Goal: Communication & Community: Answer question/provide support

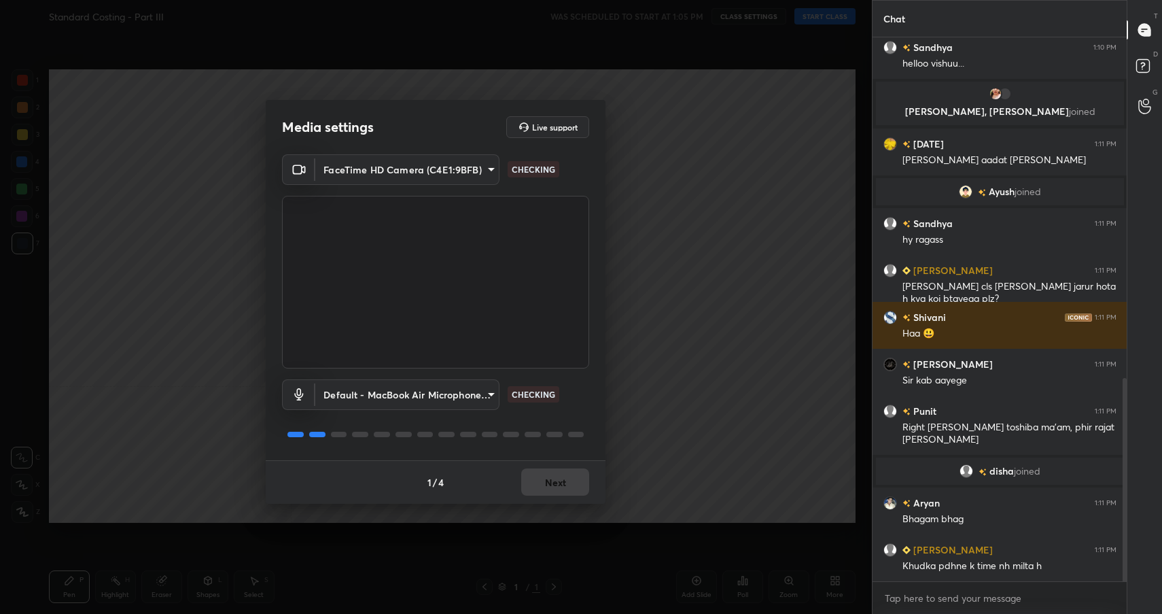
scroll to position [945, 0]
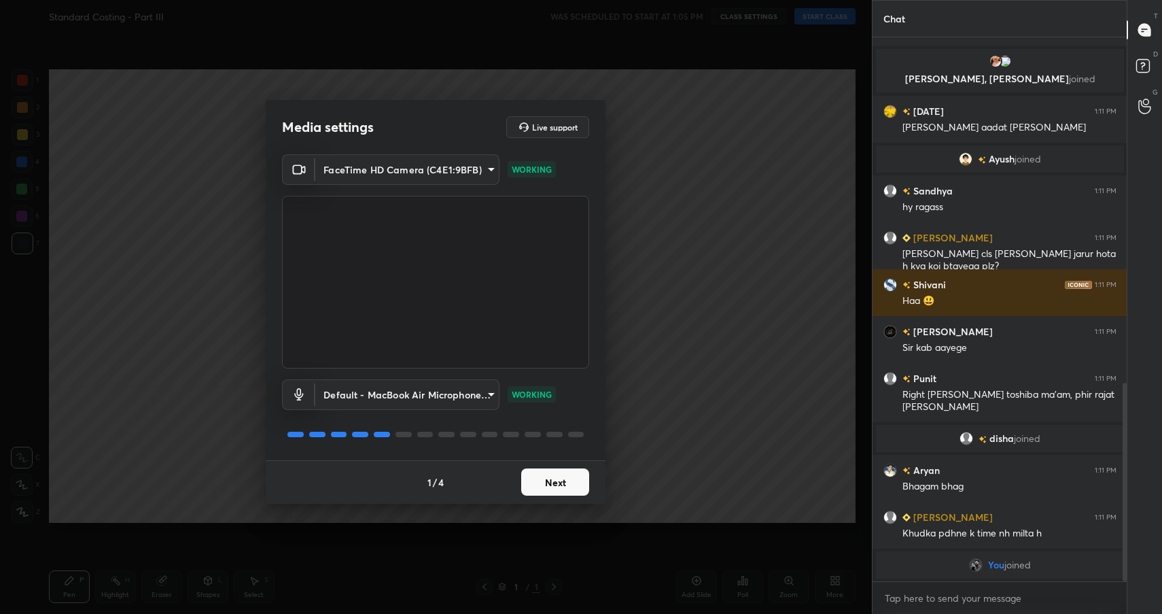
click at [534, 486] on button "Next" at bounding box center [555, 481] width 68 height 27
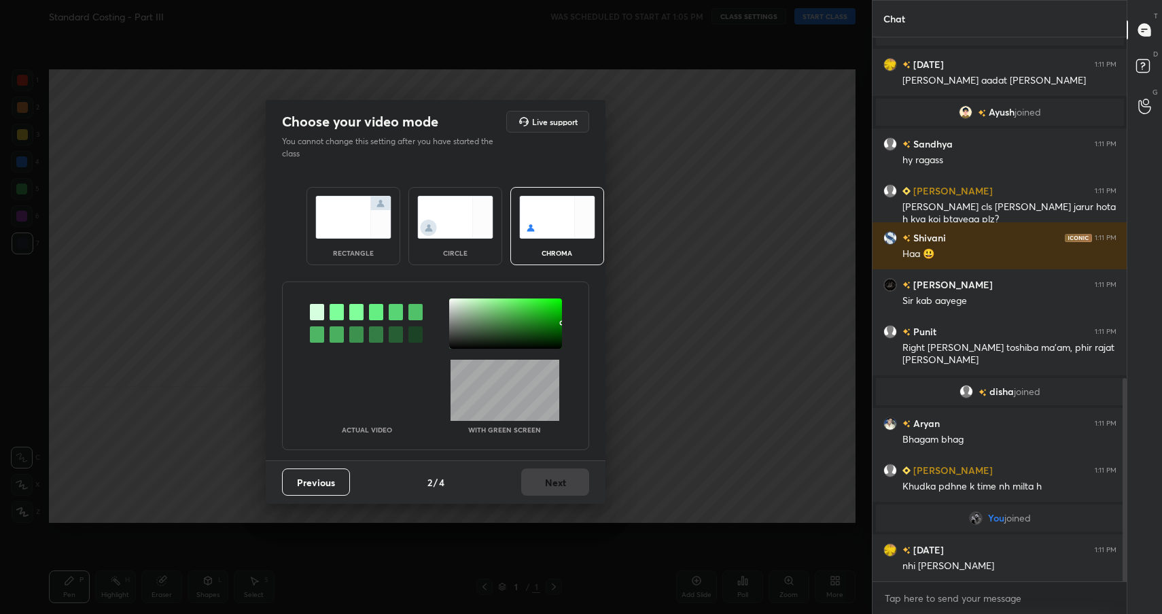
click at [380, 233] on img at bounding box center [353, 217] width 76 height 43
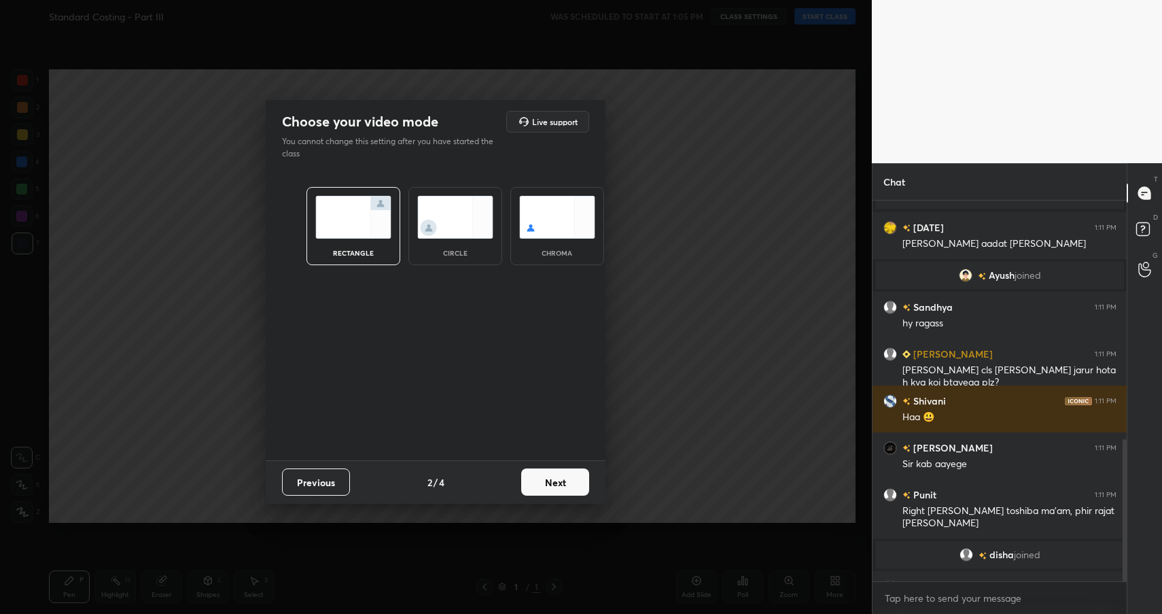
click at [540, 473] on button "Next" at bounding box center [555, 481] width 68 height 27
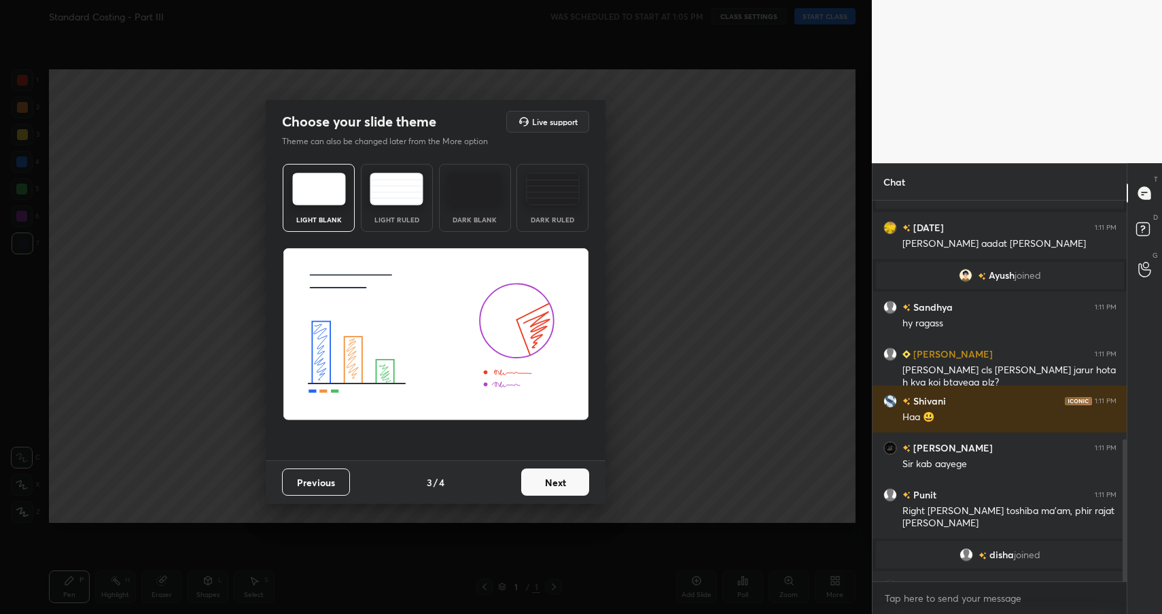
click at [540, 473] on button "Next" at bounding box center [555, 481] width 68 height 27
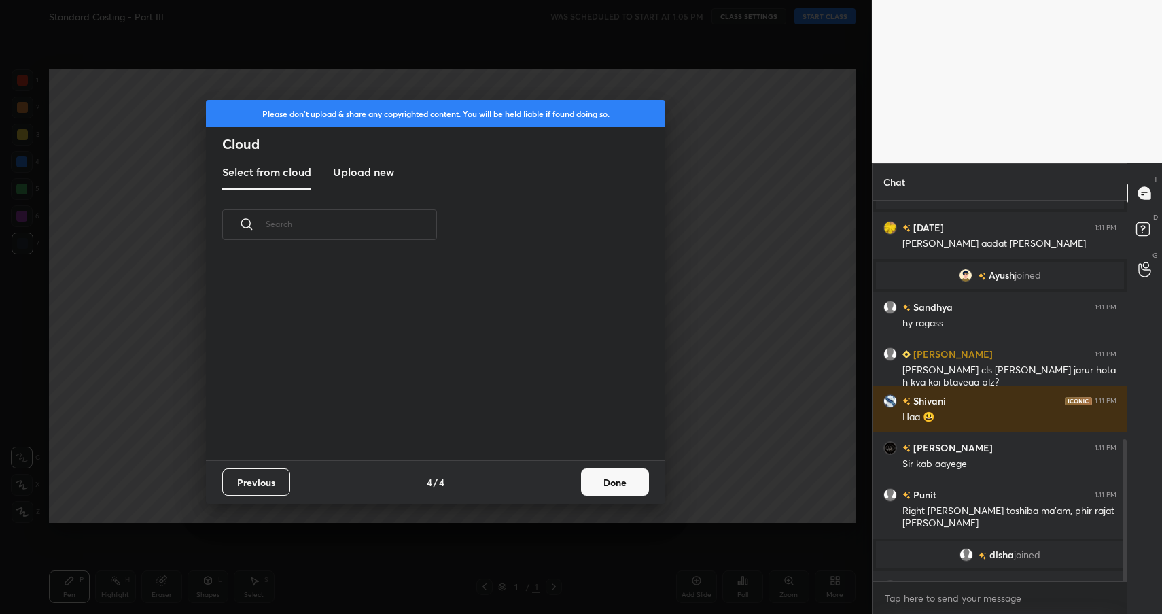
click at [645, 475] on button "Done" at bounding box center [615, 481] width 68 height 27
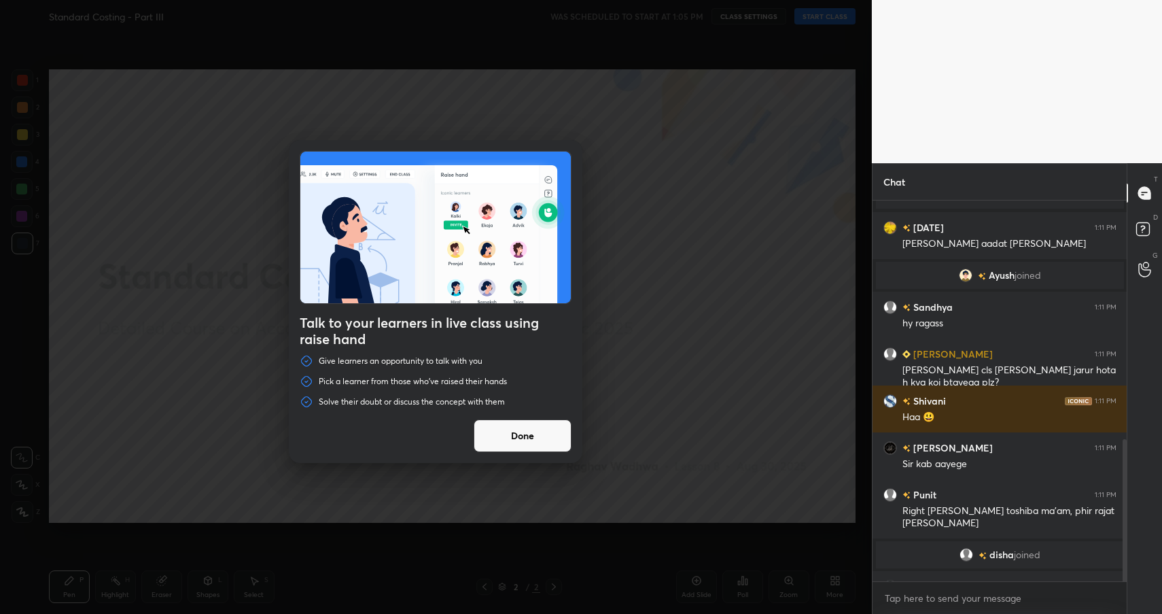
click at [530, 446] on button "Done" at bounding box center [523, 435] width 98 height 33
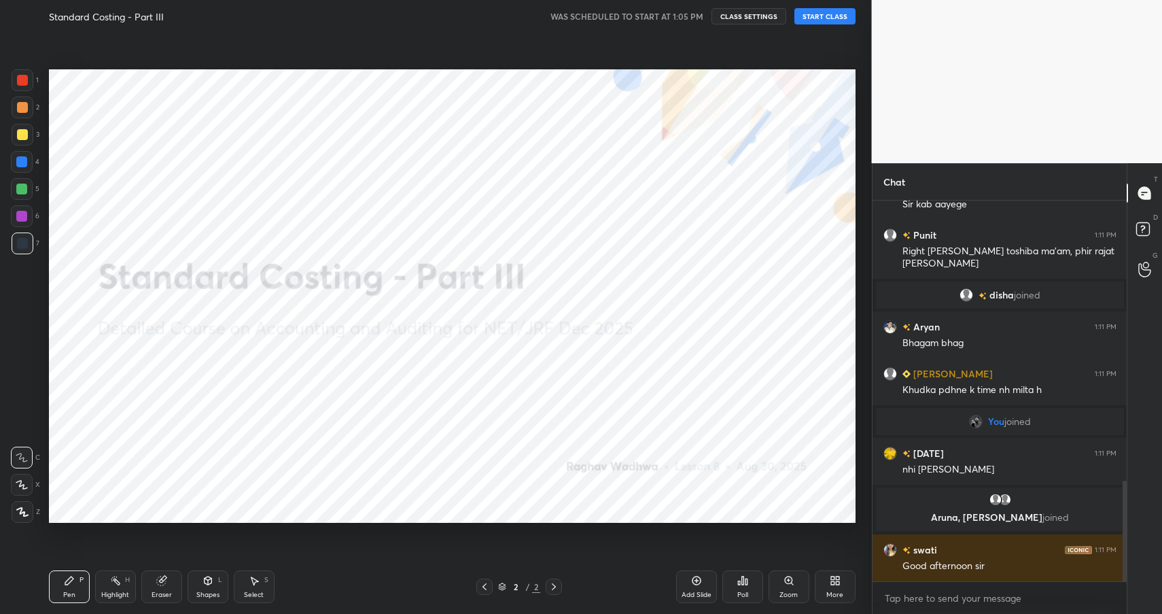
scroll to position [1088, 0]
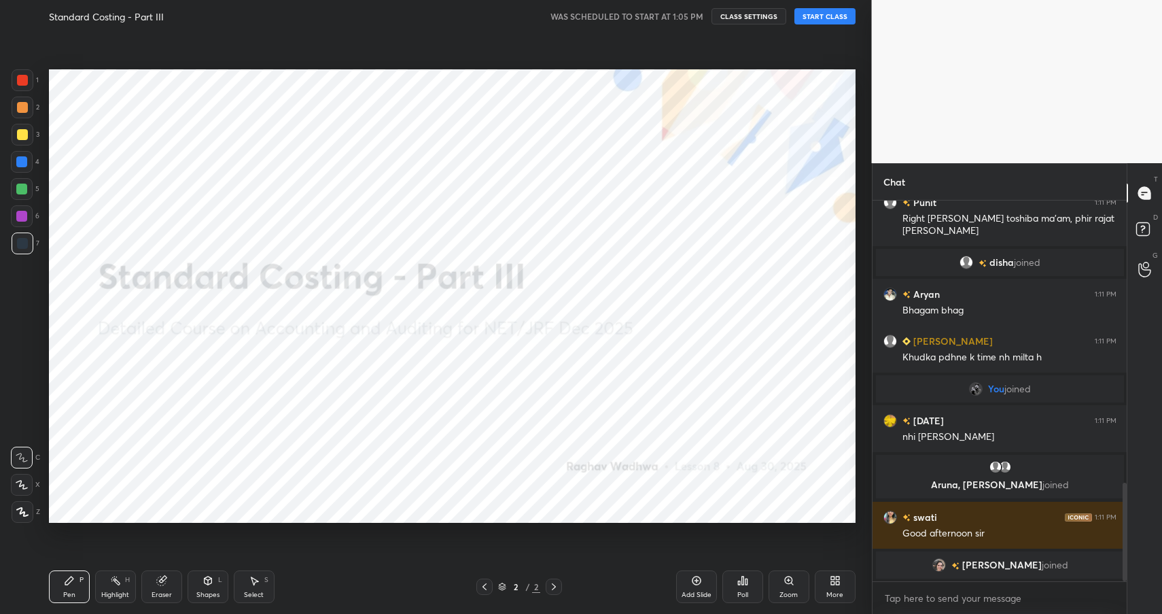
click at [840, 20] on button "START CLASS" at bounding box center [824, 16] width 61 height 16
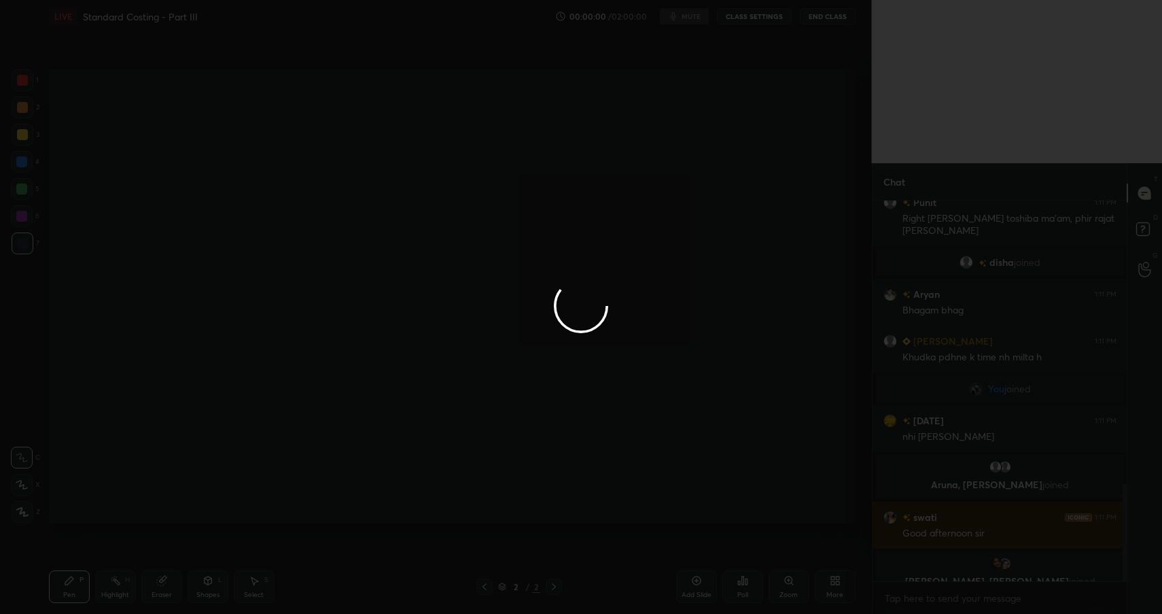
scroll to position [1105, 0]
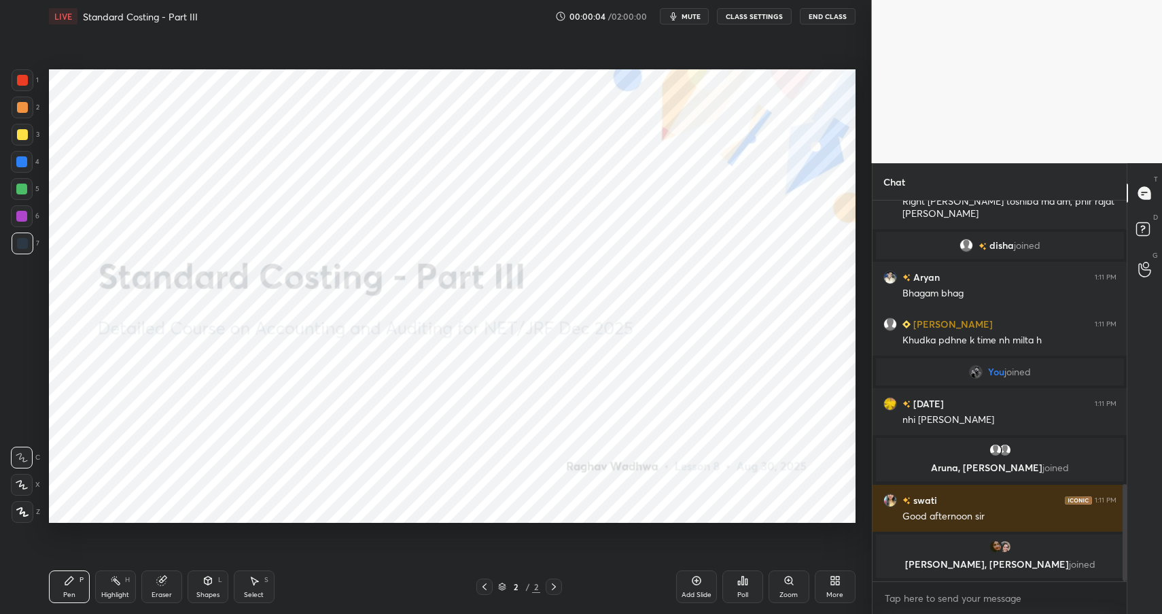
click at [824, 17] on button "End Class" at bounding box center [828, 16] width 56 height 16
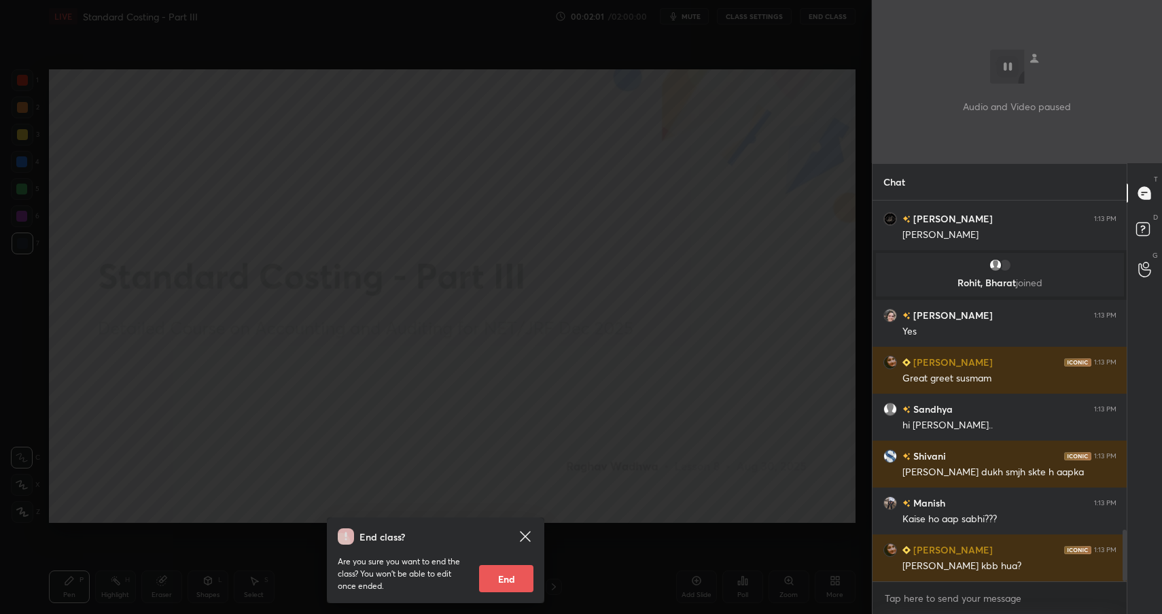
scroll to position [2468, 0]
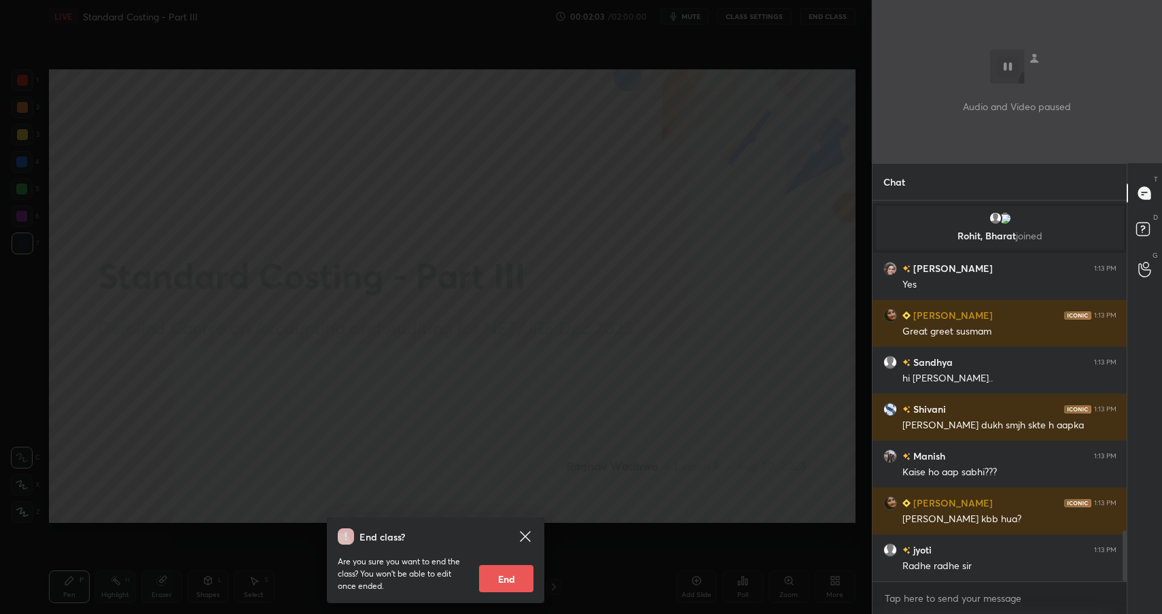
drag, startPoint x: 572, startPoint y: 204, endPoint x: 574, endPoint y: 181, distance: 23.2
click at [571, 199] on div "End class? Are you sure you want to end the class? You won’t be able to edit on…" at bounding box center [436, 307] width 872 height 614
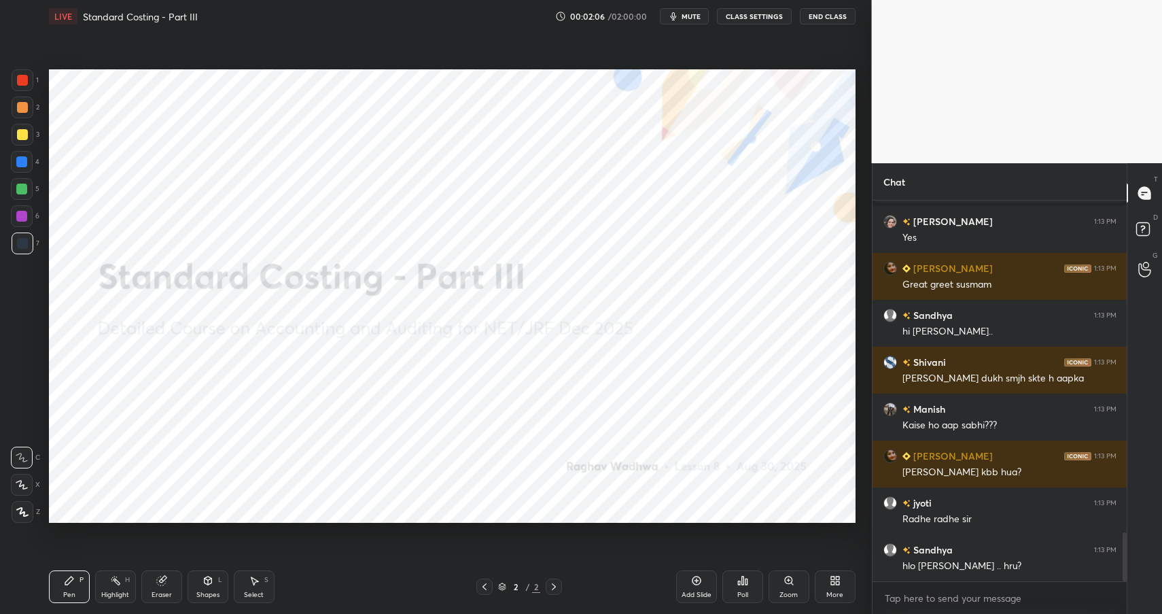
scroll to position [2562, 0]
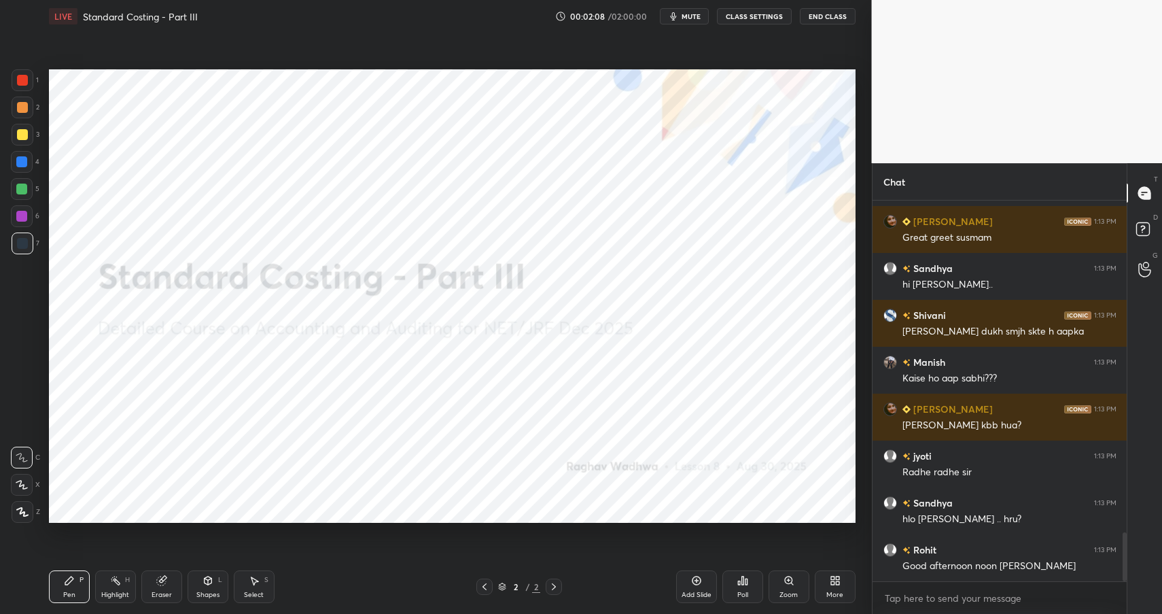
click at [20, 79] on div at bounding box center [22, 80] width 11 height 11
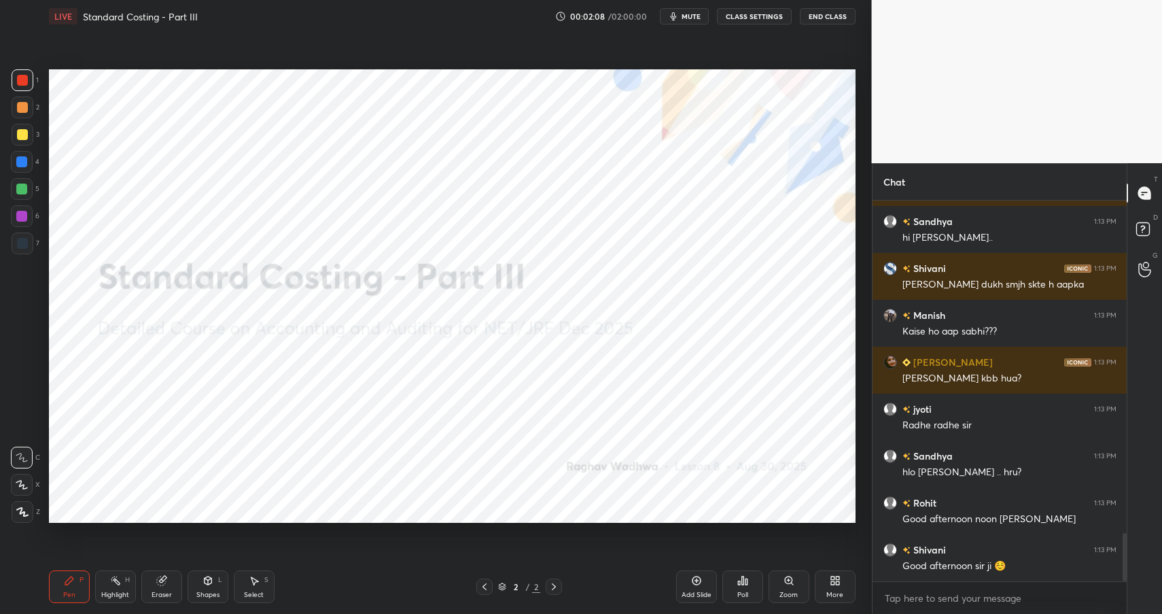
click at [25, 80] on div at bounding box center [22, 80] width 11 height 11
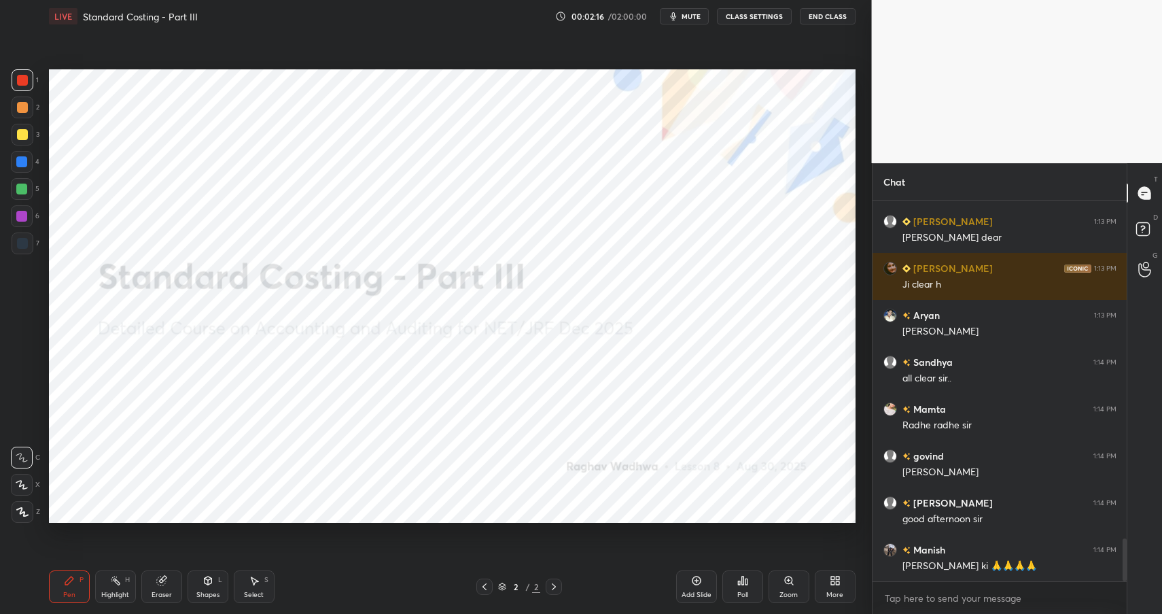
scroll to position [3031, 0]
click at [160, 597] on div "Eraser" at bounding box center [162, 594] width 20 height 7
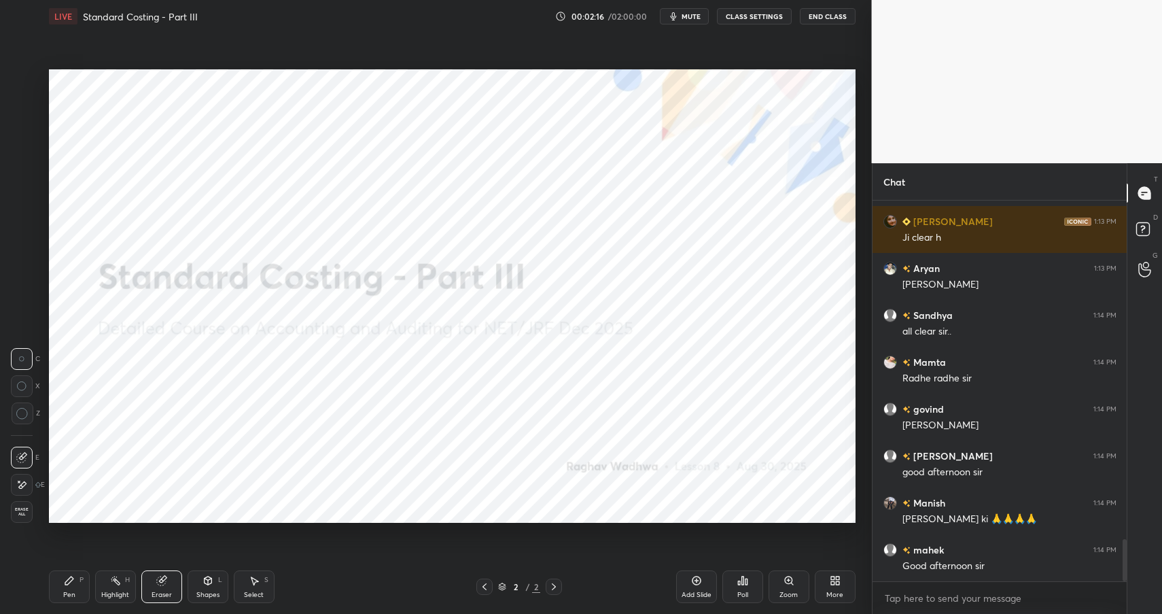
click at [17, 507] on span "Erase all" at bounding box center [22, 512] width 20 height 10
drag, startPoint x: 856, startPoint y: 588, endPoint x: 843, endPoint y: 575, distance: 18.3
click at [852, 588] on div "LIVE Standard Costing - Part III 00:02:17 / 02:00:00 mute CLASS SETTINGS End Cl…" at bounding box center [451, 307] width 817 height 614
click at [836, 588] on div "More" at bounding box center [835, 586] width 41 height 33
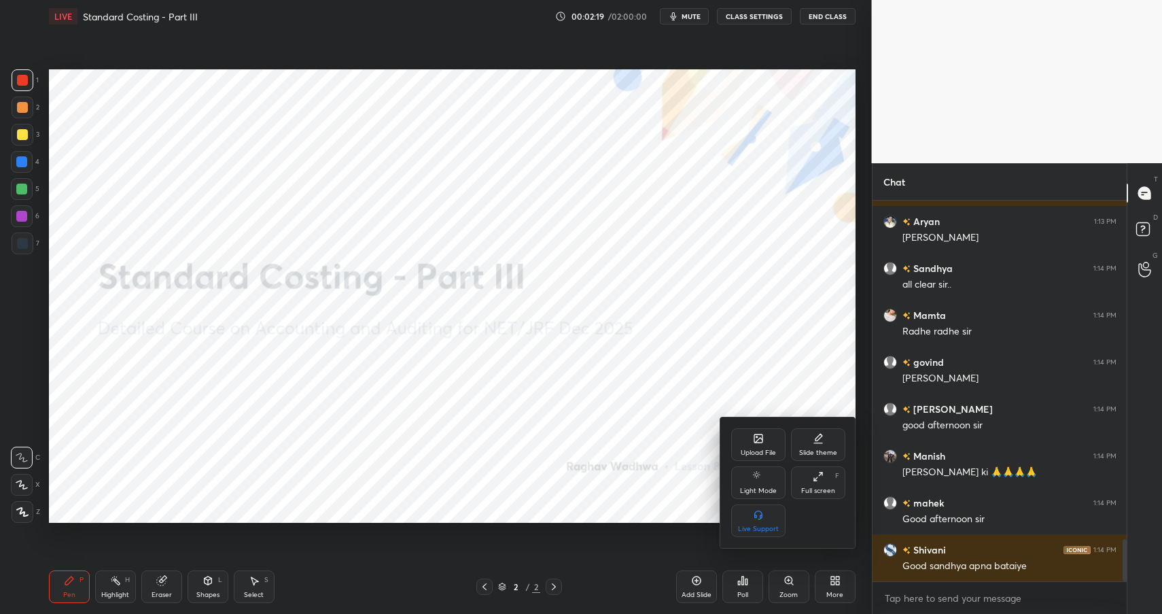
click at [759, 453] on div "Upload File" at bounding box center [758, 452] width 35 height 7
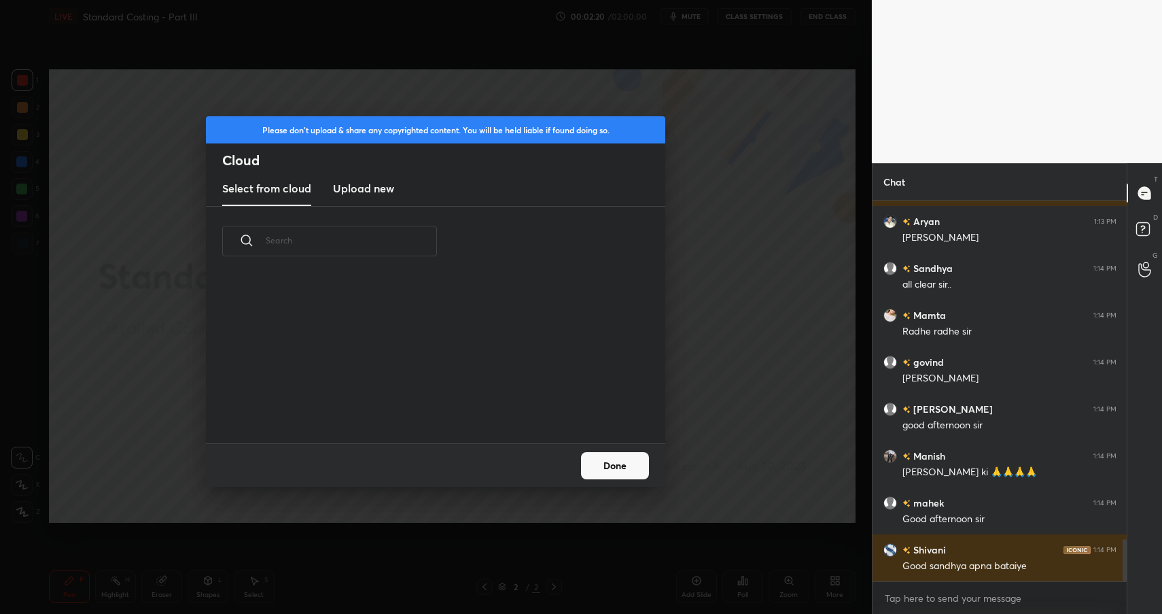
scroll to position [3125, 0]
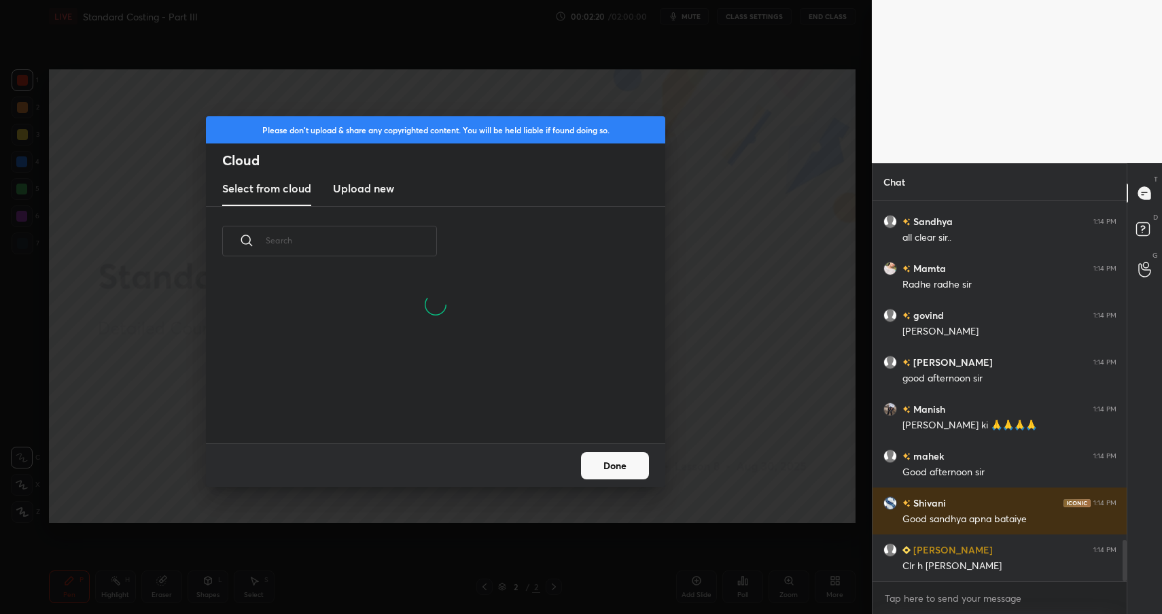
click at [358, 177] on new "Upload new" at bounding box center [363, 189] width 61 height 34
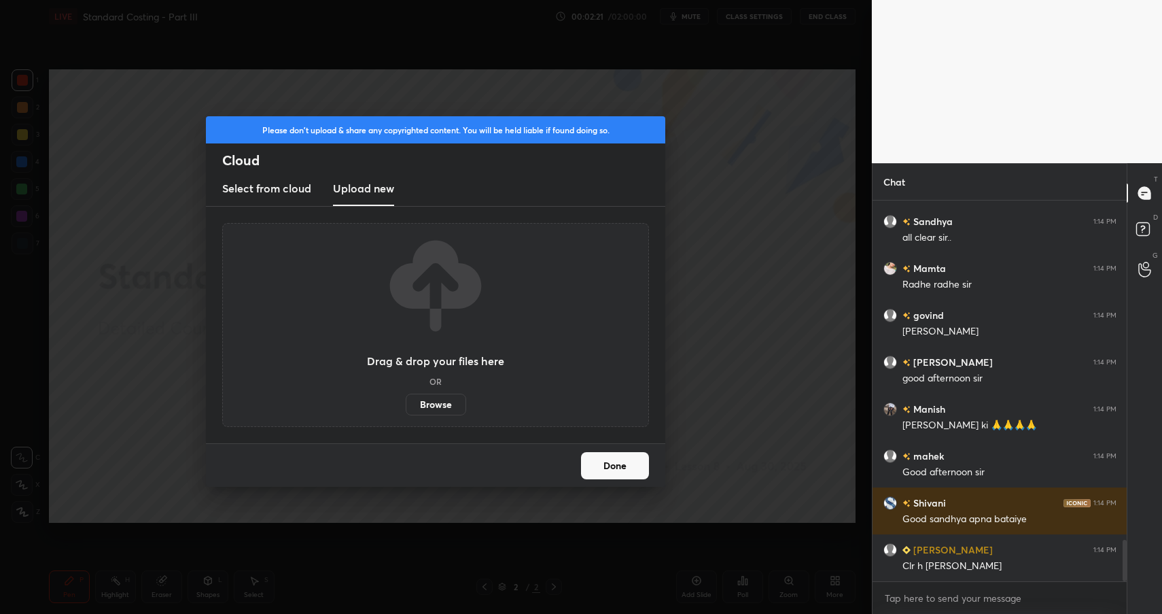
scroll to position [3172, 0]
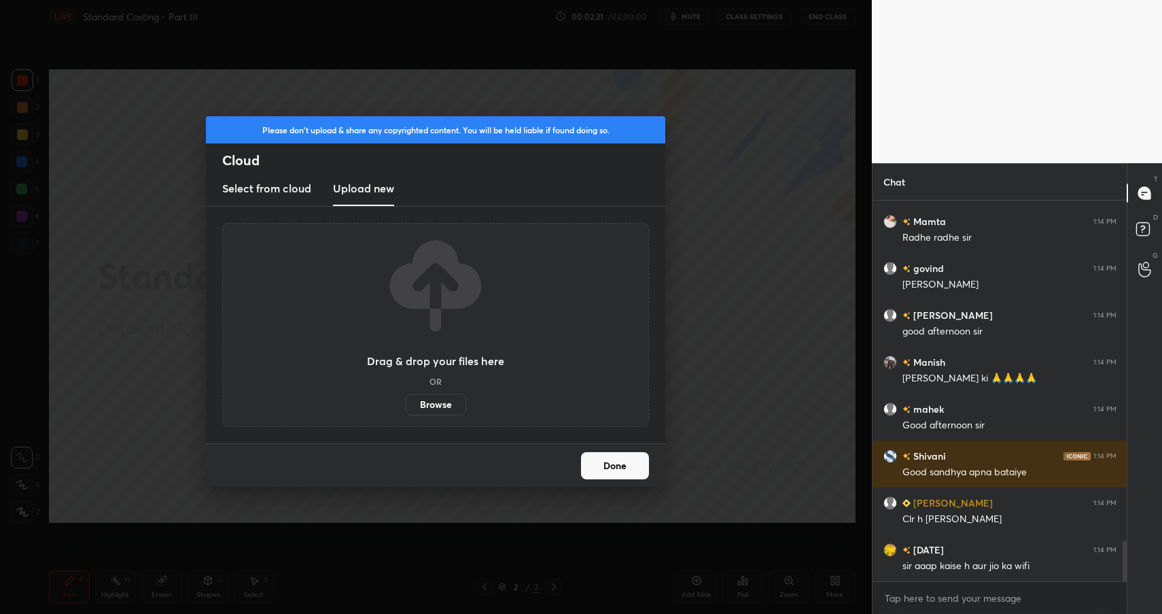
click at [443, 410] on label "Browse" at bounding box center [436, 404] width 60 height 22
click at [406, 410] on input "Browse" at bounding box center [406, 404] width 0 height 22
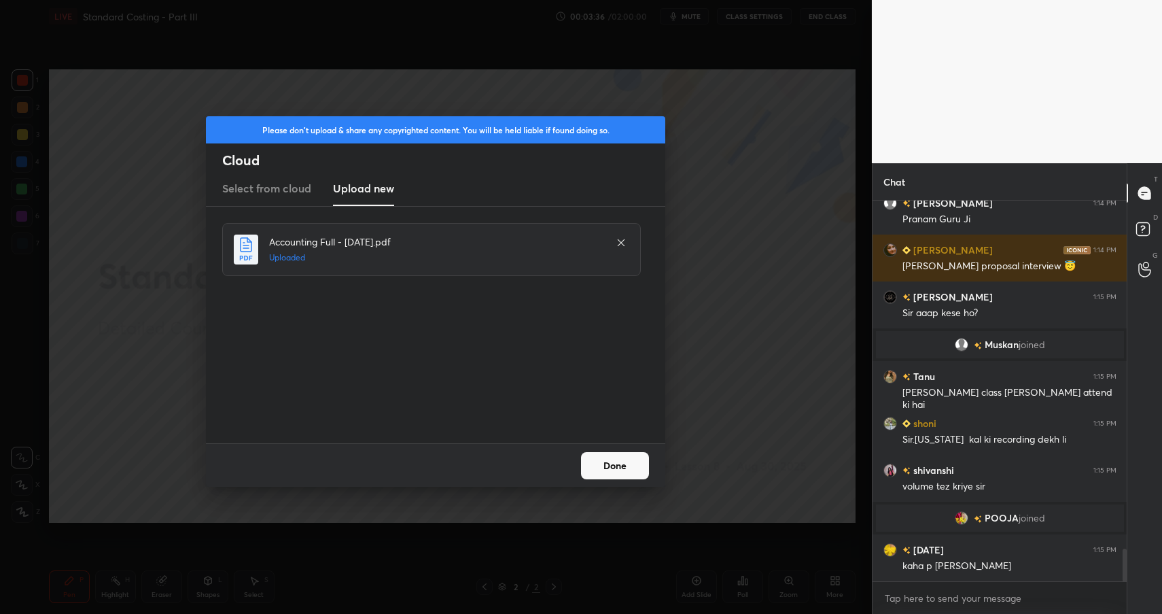
scroll to position [4043, 0]
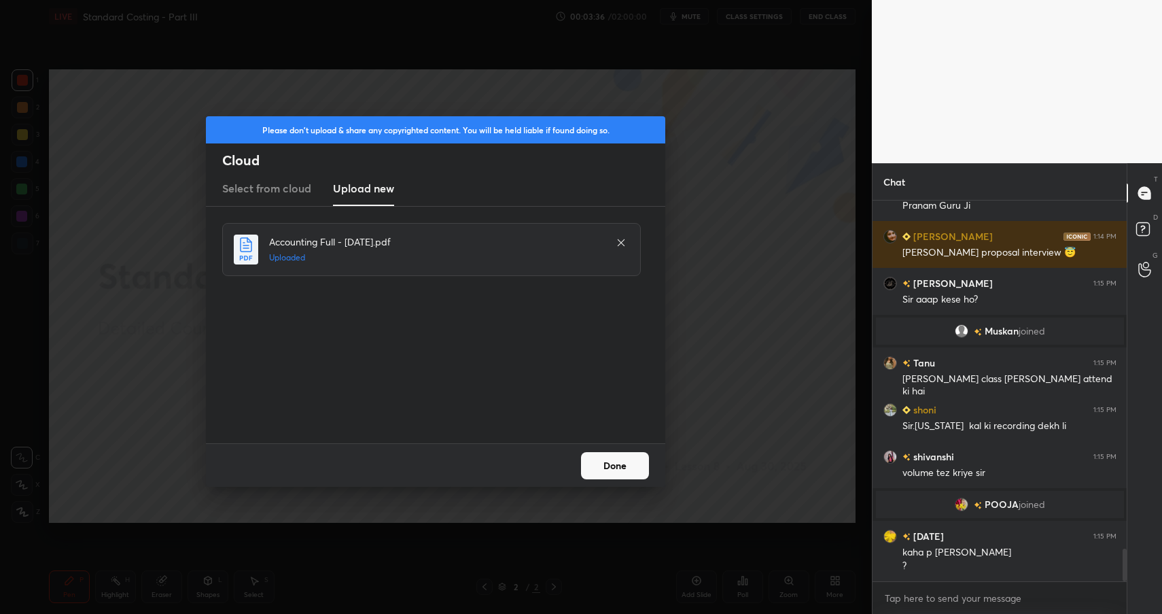
click at [633, 459] on button "Done" at bounding box center [615, 465] width 68 height 27
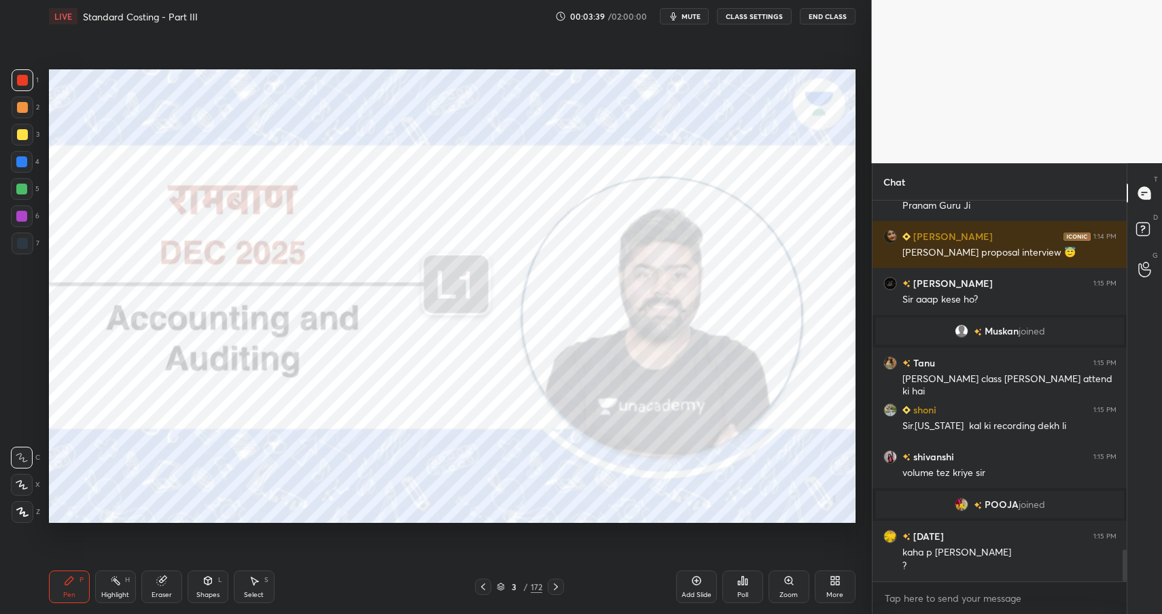
scroll to position [4102, 0]
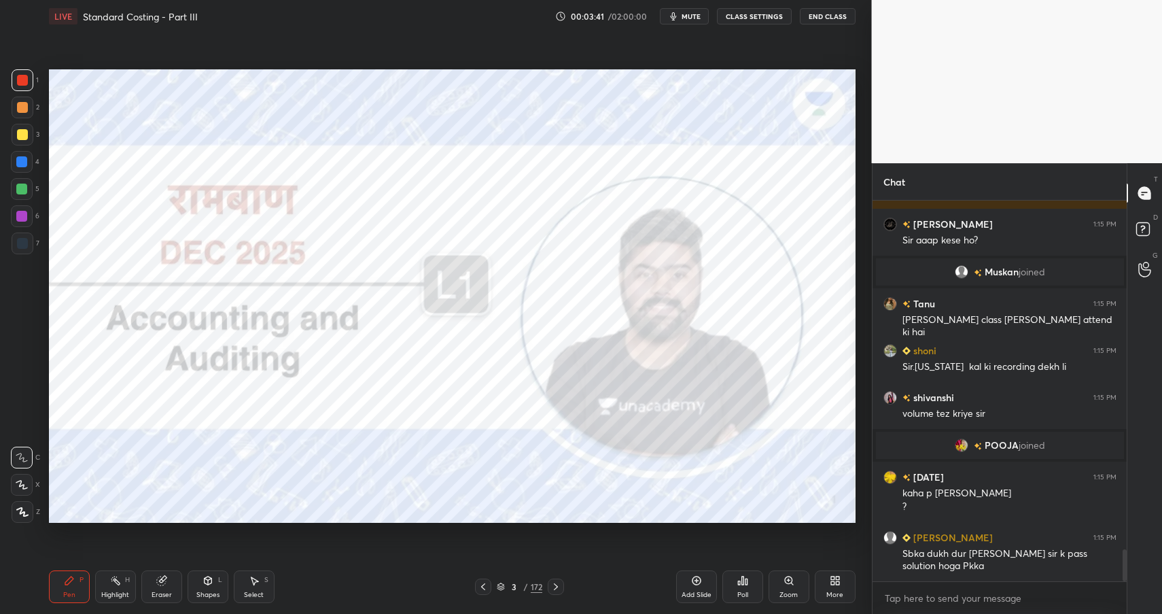
click at [524, 587] on div "/" at bounding box center [526, 586] width 4 height 8
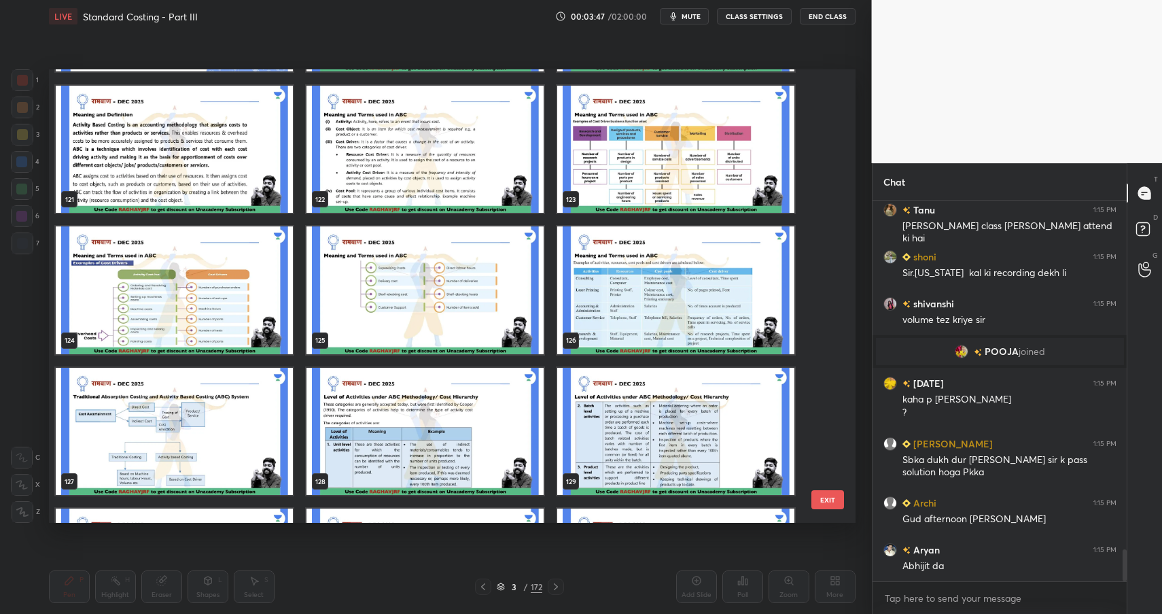
scroll to position [5303, 0]
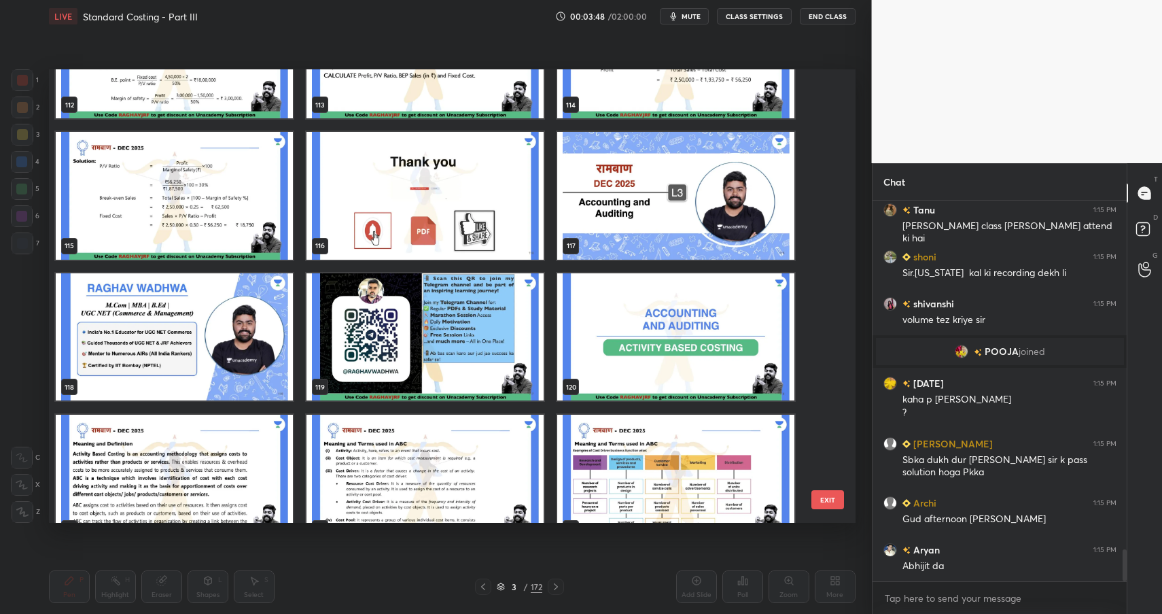
click at [622, 303] on img "grid" at bounding box center [675, 337] width 237 height 128
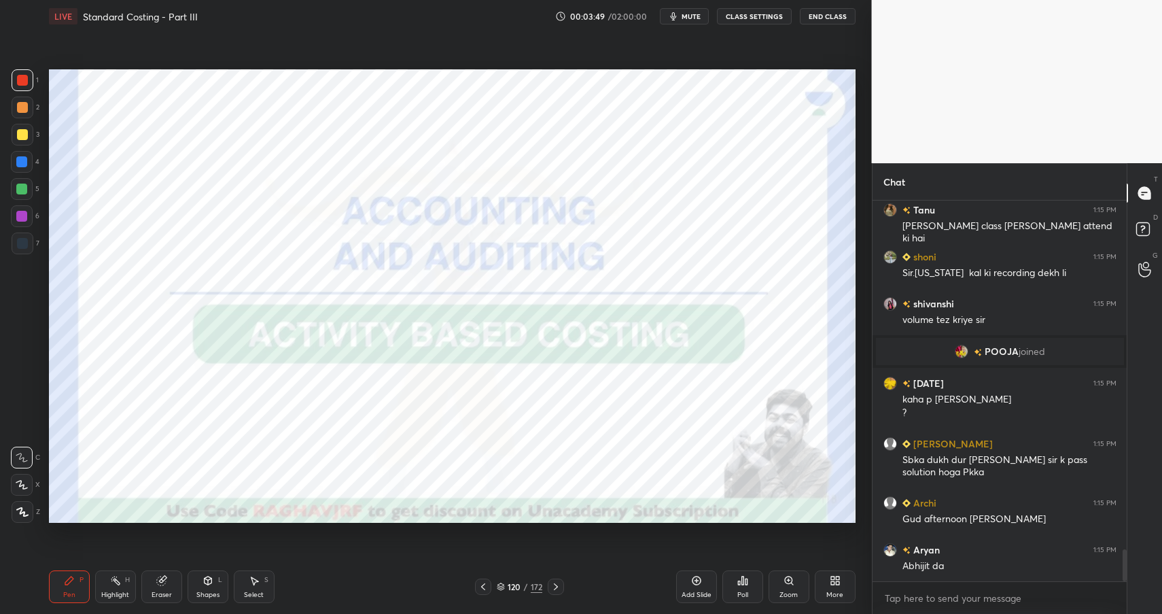
scroll to position [4243, 0]
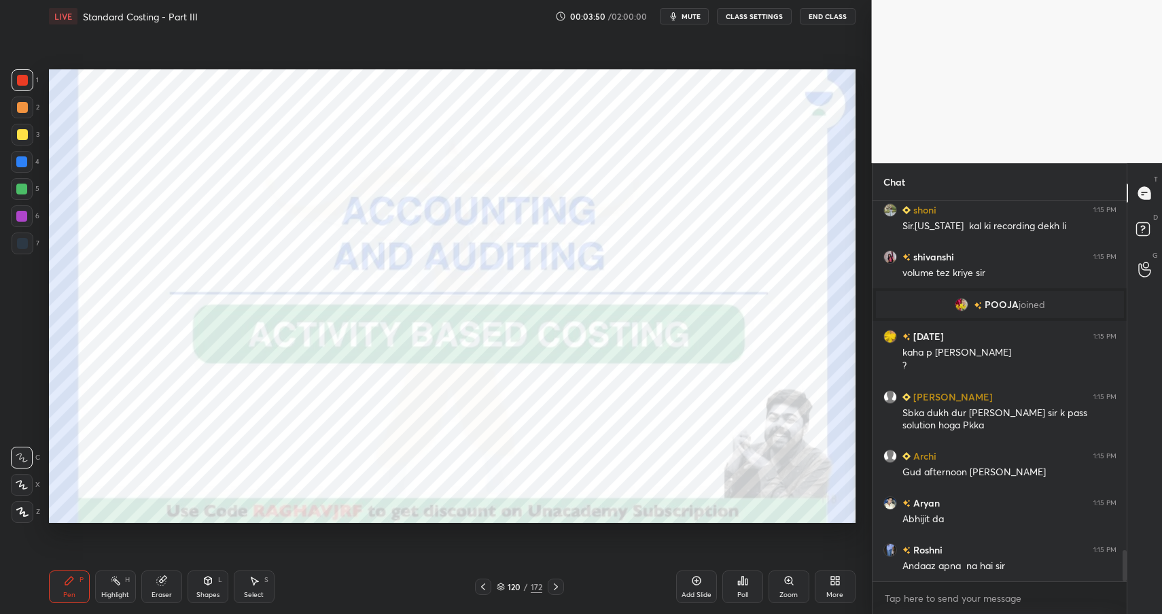
click at [521, 588] on div "120 / 172" at bounding box center [520, 586] width 46 height 12
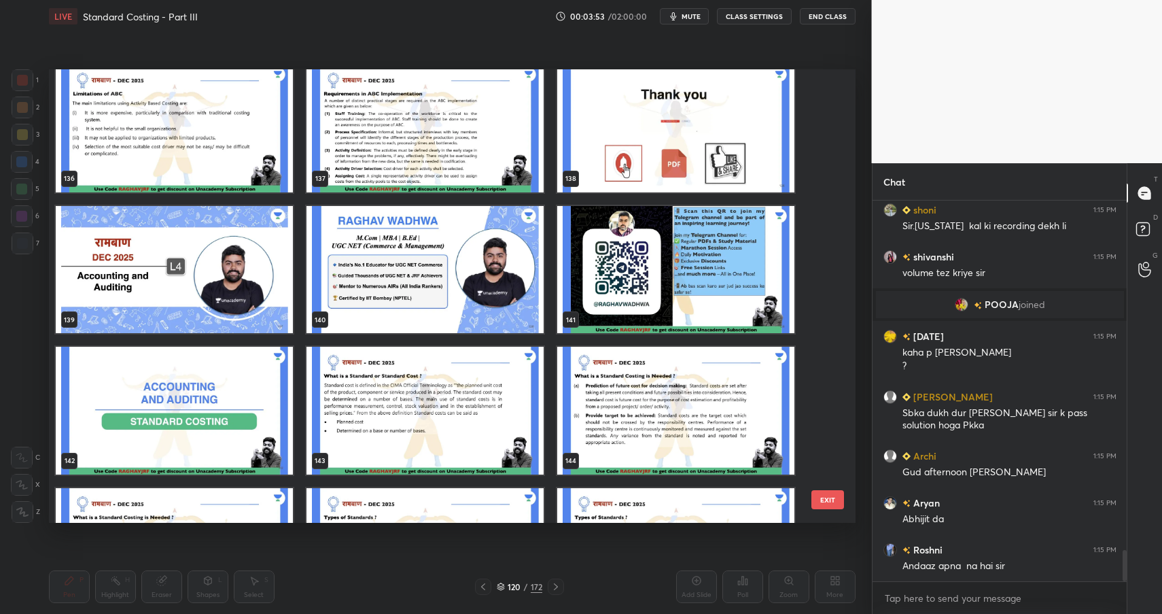
scroll to position [4290, 0]
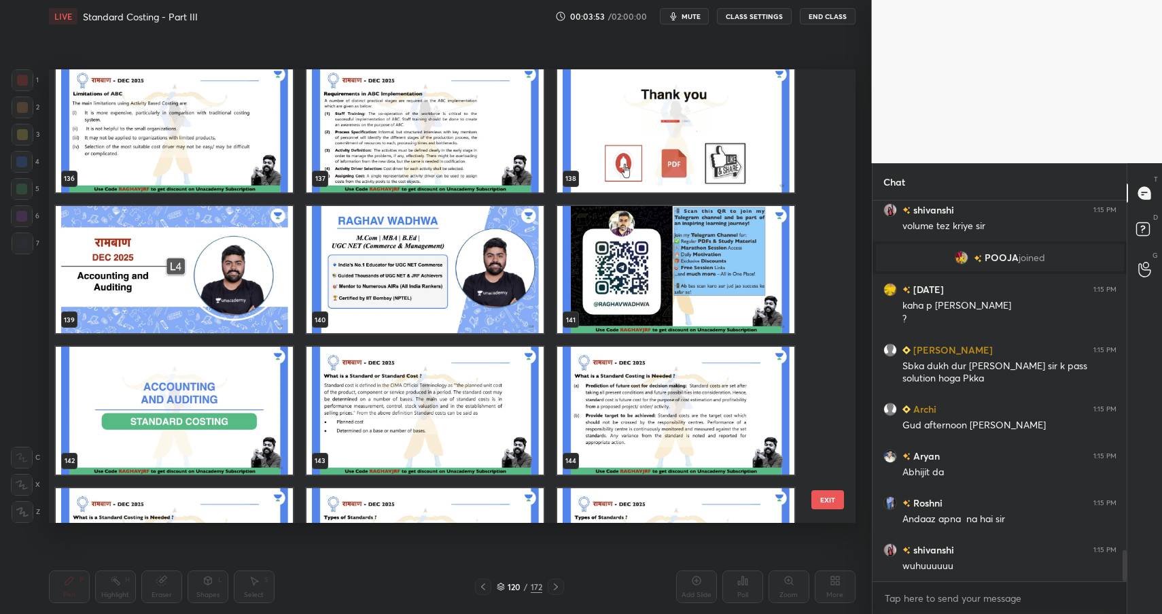
click at [224, 410] on img "grid" at bounding box center [174, 411] width 237 height 128
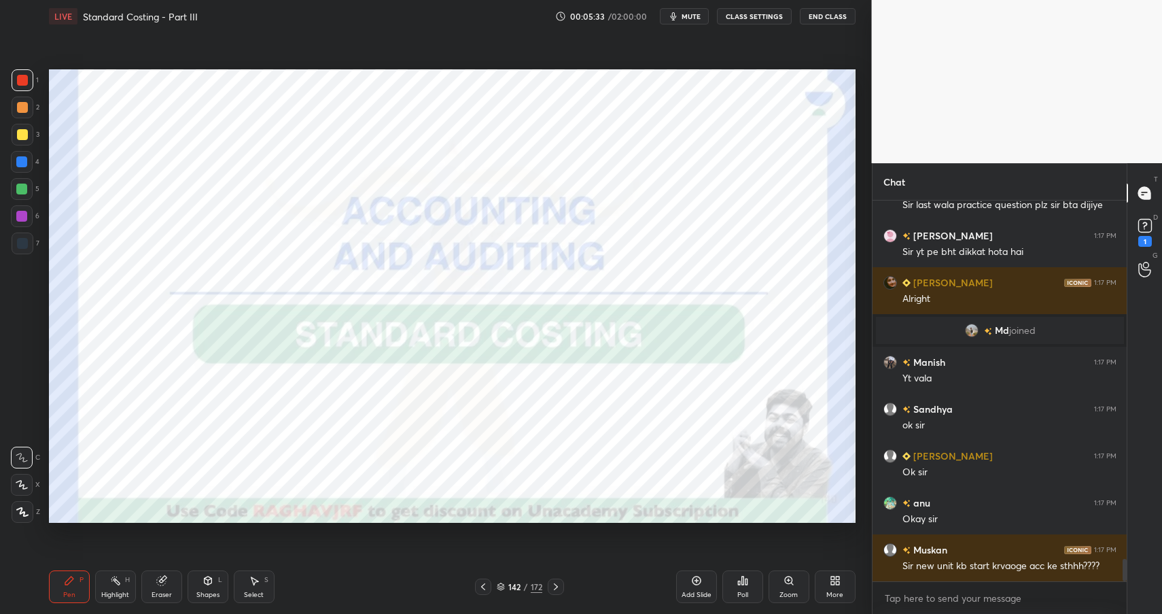
scroll to position [6085, 0]
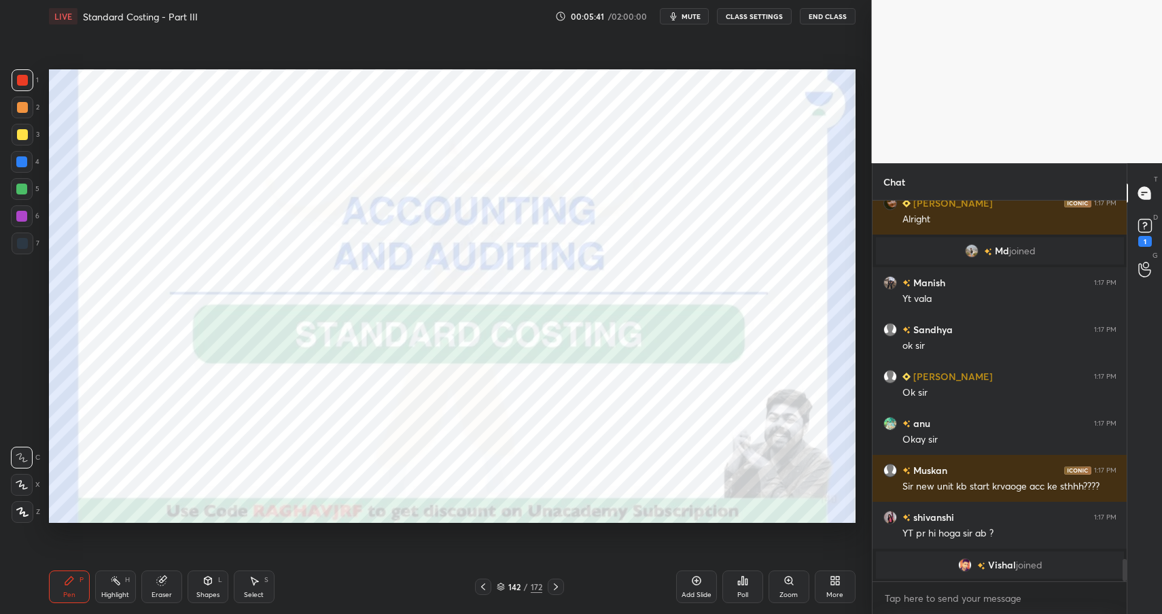
click at [525, 584] on div "/" at bounding box center [526, 586] width 4 height 8
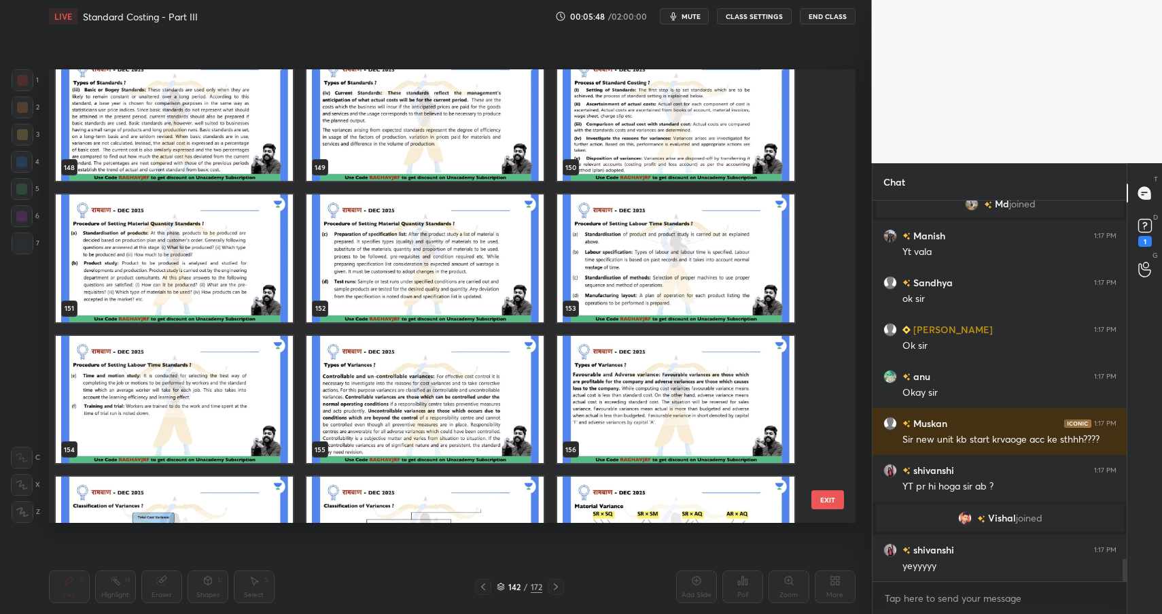
scroll to position [7073, 0]
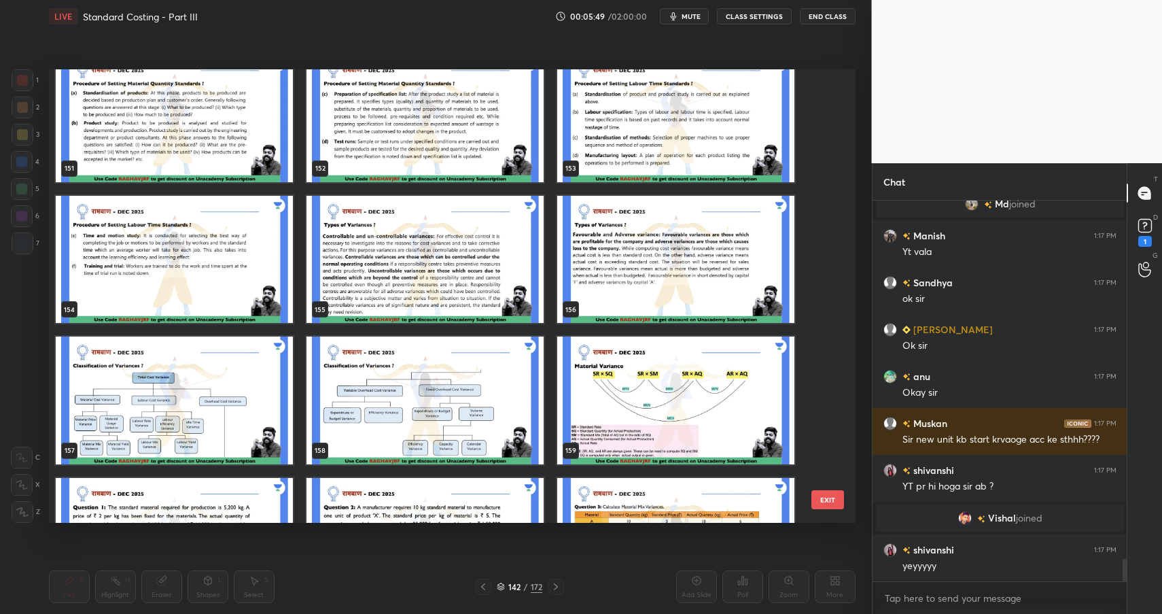
click at [211, 400] on img "grid" at bounding box center [174, 400] width 237 height 128
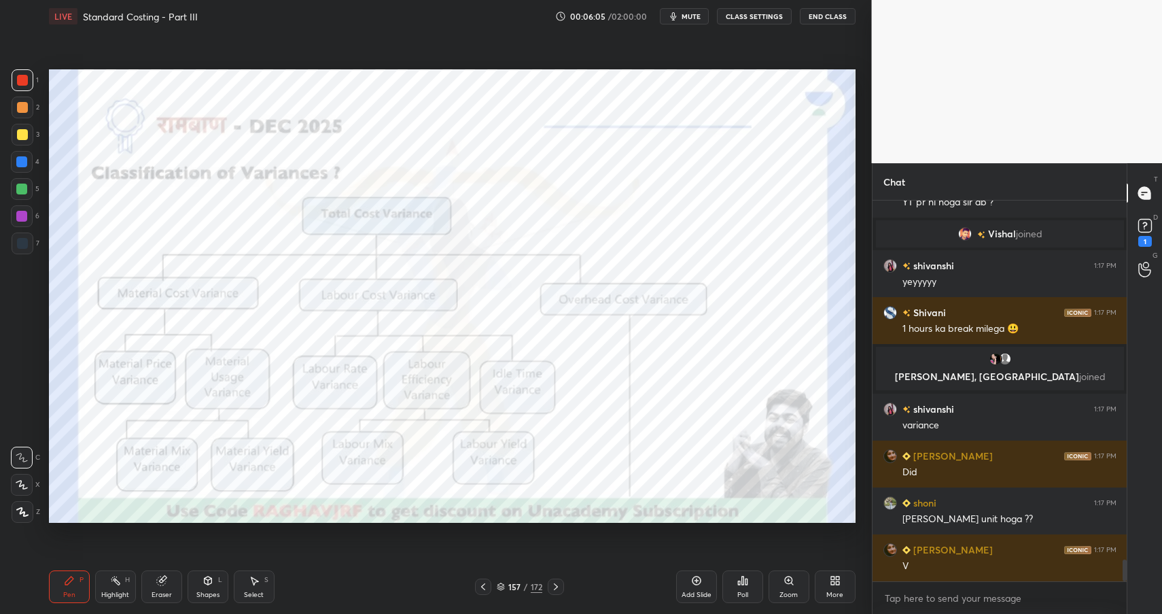
scroll to position [6340, 0]
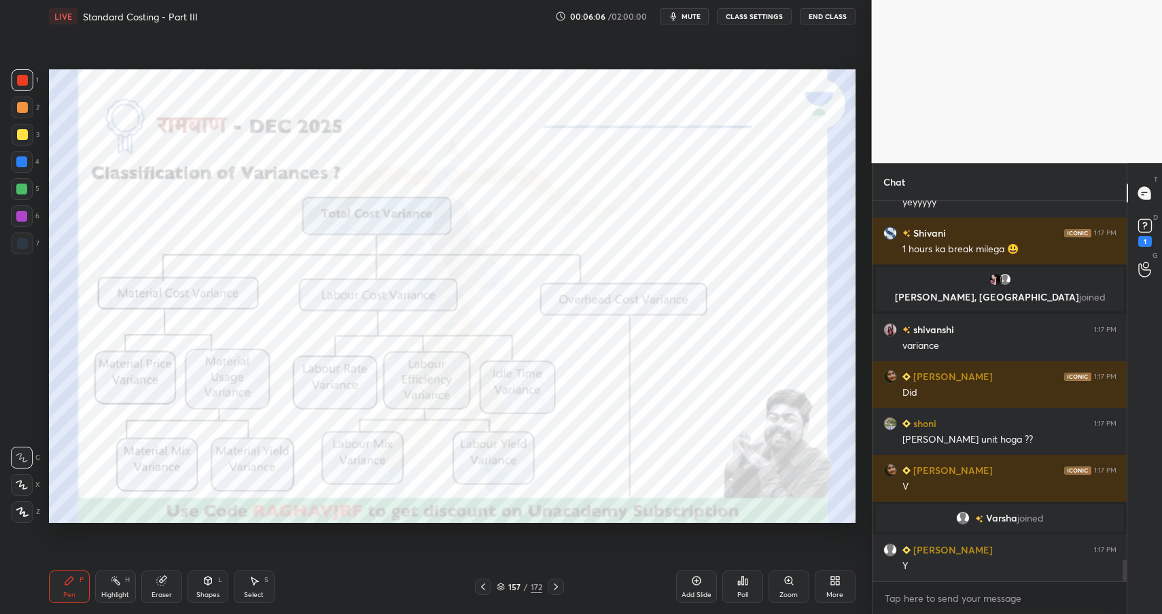
click at [105, 581] on div "Highlight H" at bounding box center [115, 586] width 41 height 33
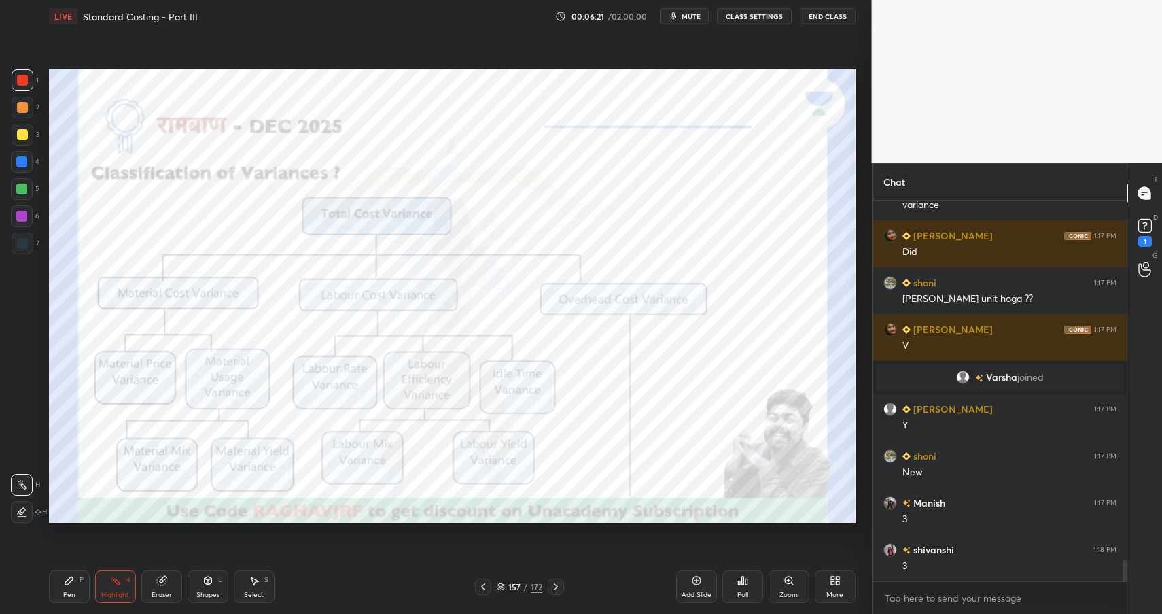
scroll to position [6512, 0]
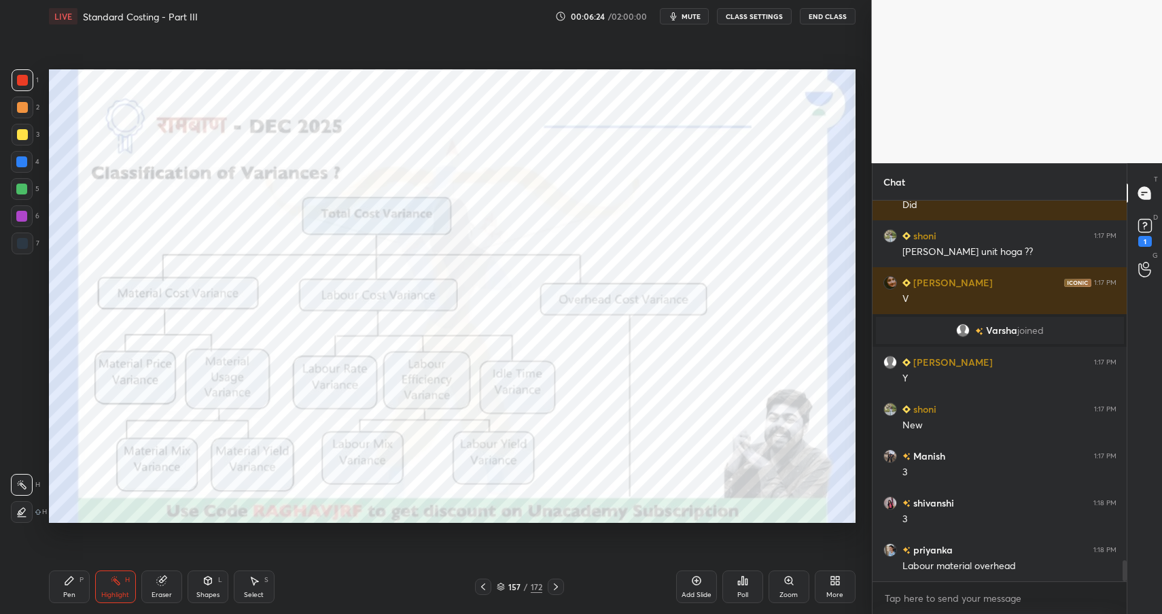
click at [58, 590] on div "Pen P" at bounding box center [69, 586] width 41 height 33
click at [63, 591] on div "Pen" at bounding box center [69, 594] width 12 height 7
drag, startPoint x: 116, startPoint y: 583, endPoint x: 133, endPoint y: 567, distance: 23.6
click at [116, 583] on icon at bounding box center [115, 580] width 11 height 11
click at [71, 591] on div "Pen" at bounding box center [69, 594] width 12 height 7
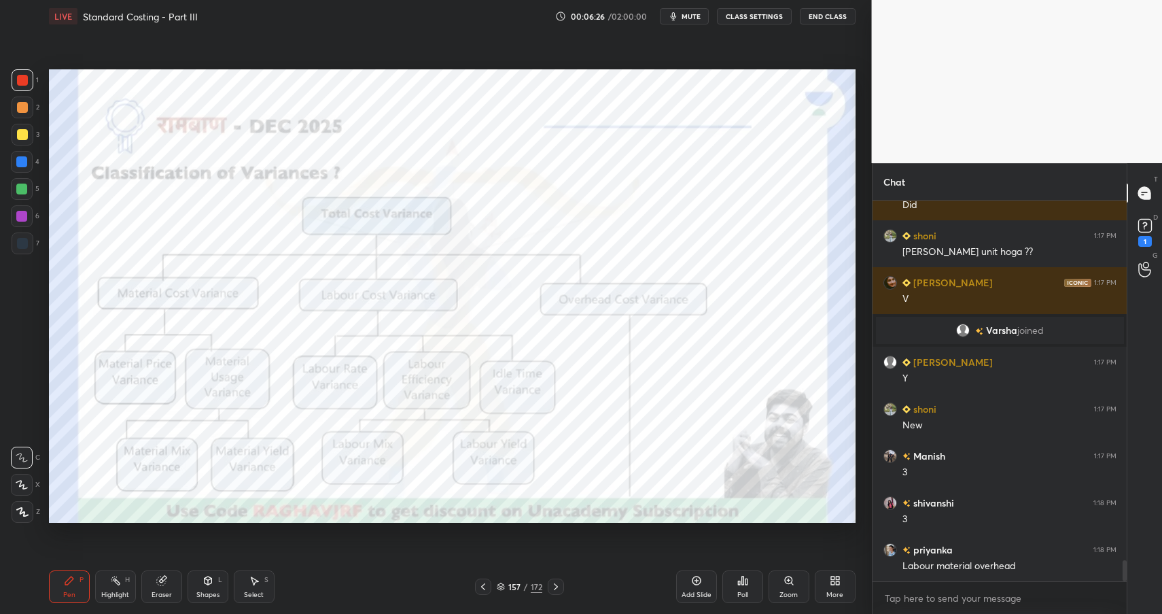
click at [71, 591] on div "Pen" at bounding box center [69, 594] width 12 height 7
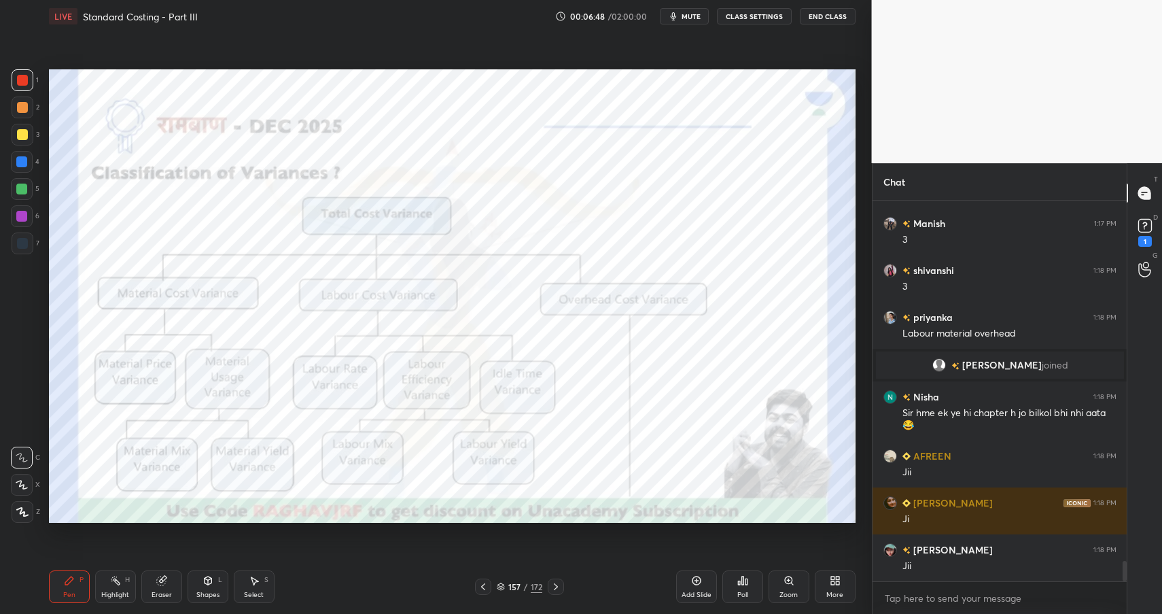
scroll to position [6743, 0]
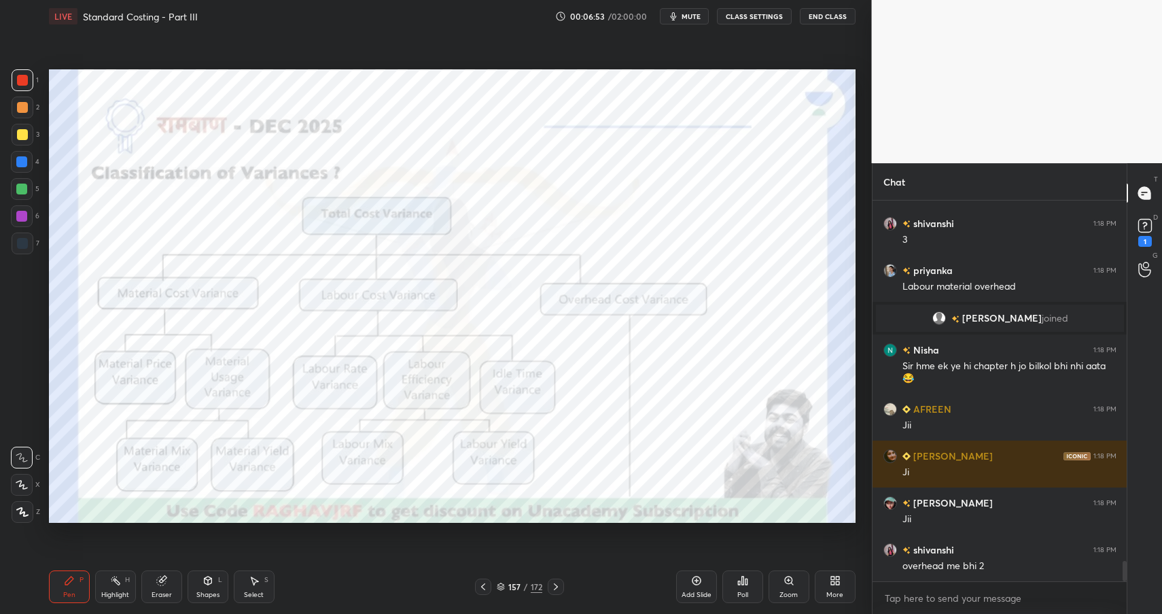
click at [25, 160] on div at bounding box center [22, 162] width 22 height 22
click at [26, 162] on div at bounding box center [21, 161] width 11 height 11
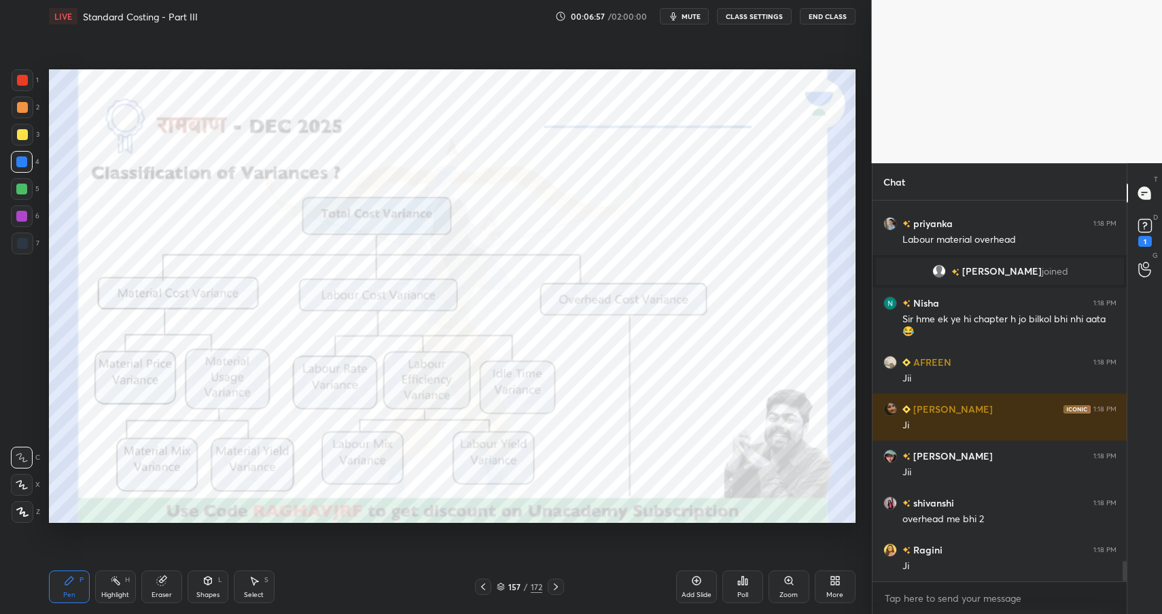
click at [208, 583] on icon at bounding box center [207, 580] width 7 height 8
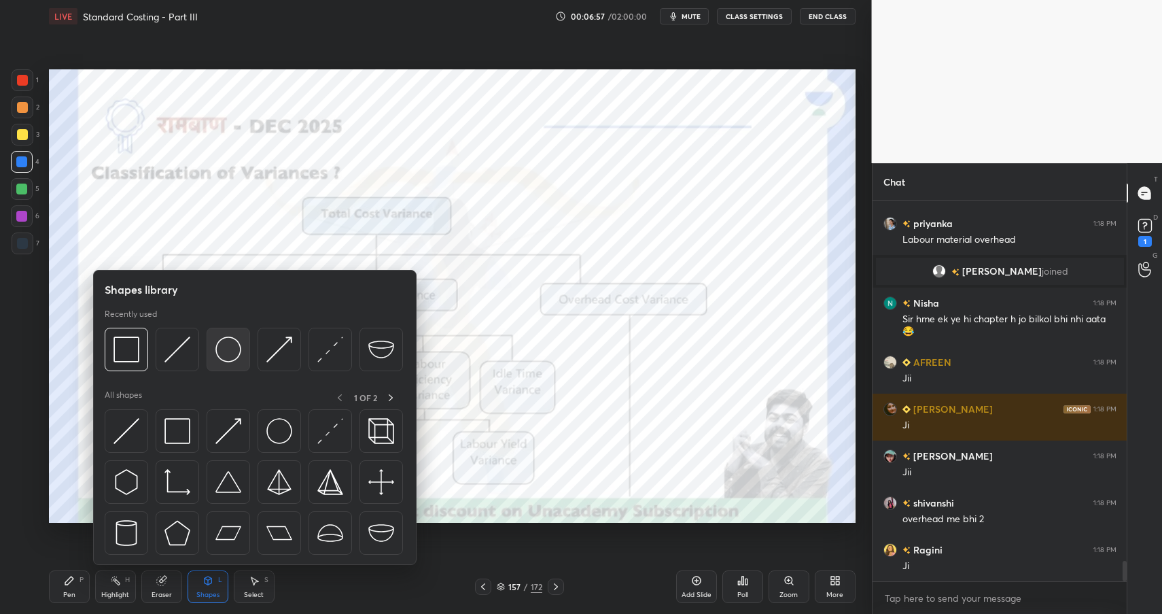
click at [222, 347] on img at bounding box center [228, 349] width 26 height 26
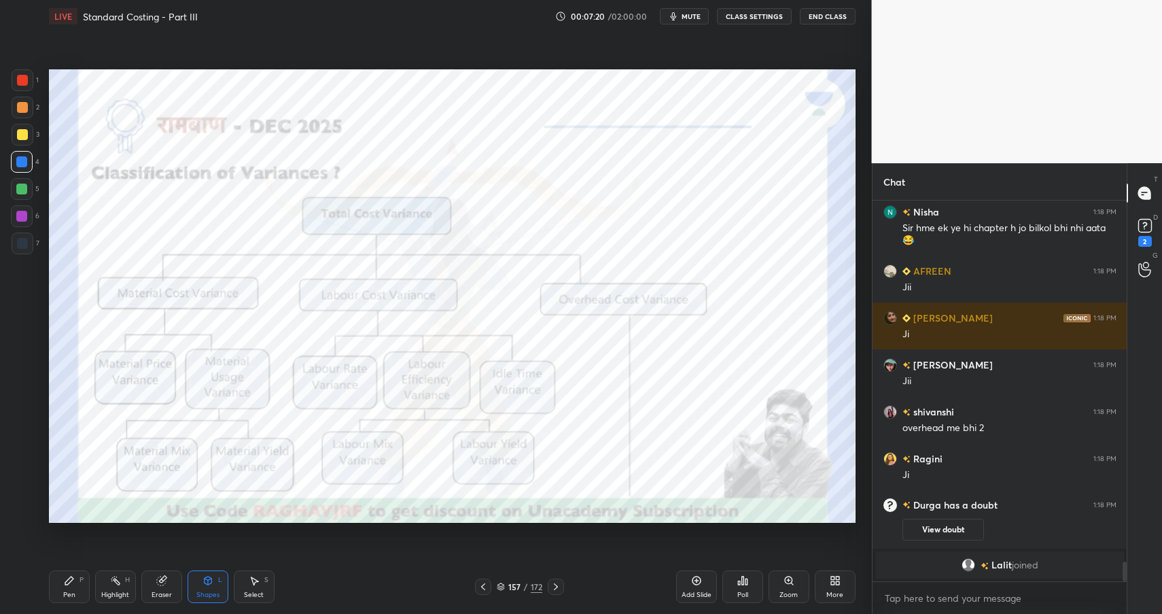
scroll to position [6851, 0]
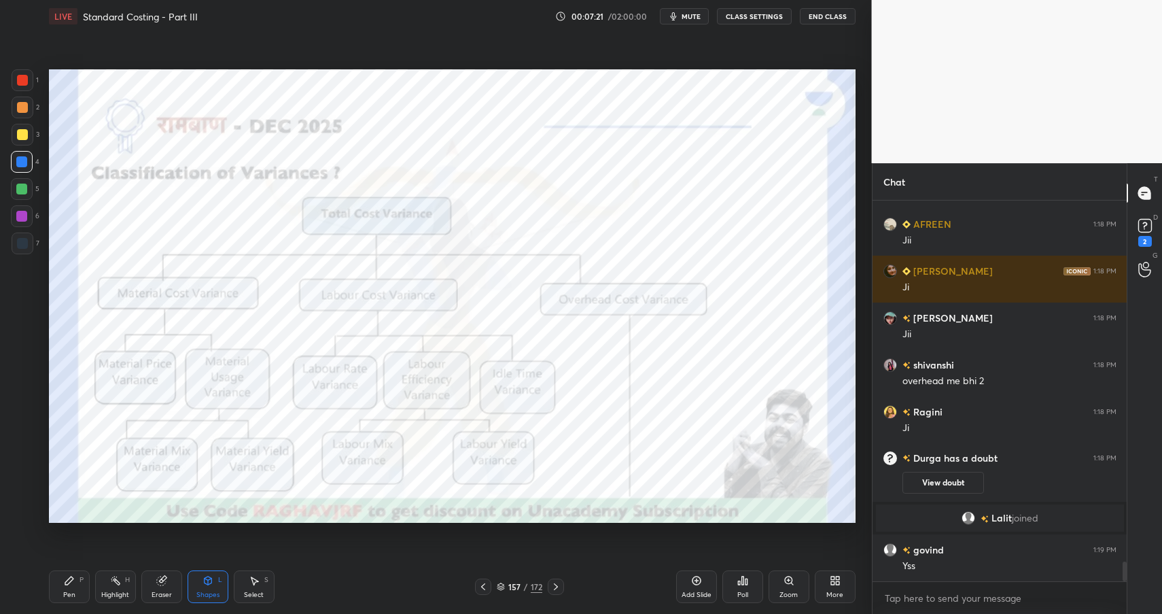
click at [125, 583] on div "H" at bounding box center [127, 579] width 5 height 7
drag, startPoint x: 125, startPoint y: 584, endPoint x: 173, endPoint y: 524, distance: 76.4
click at [125, 583] on div "H" at bounding box center [127, 579] width 5 height 7
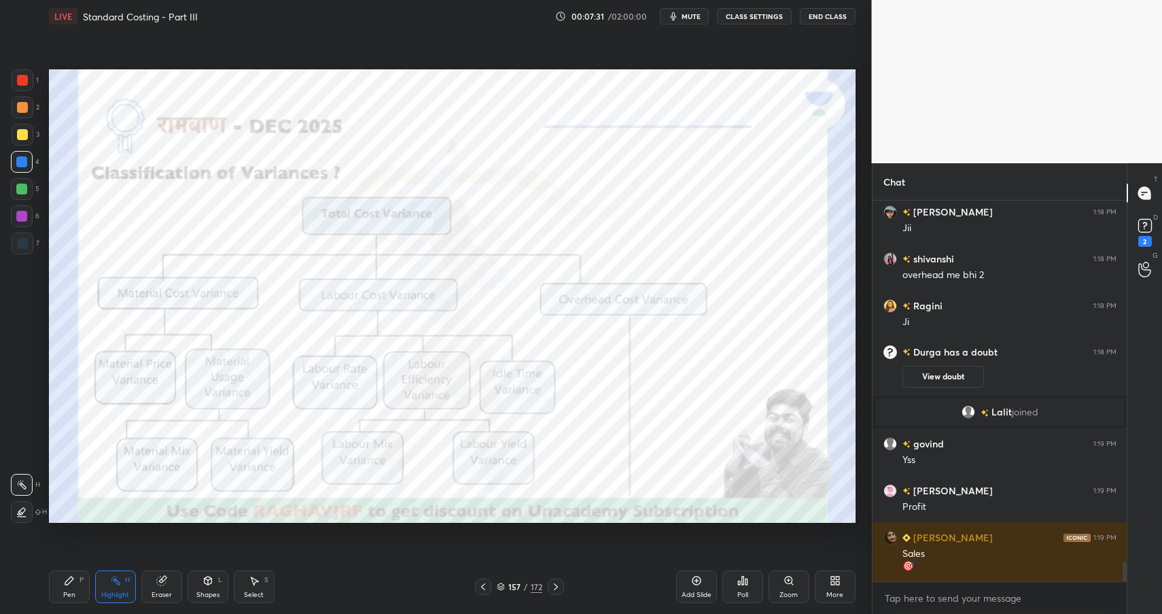
scroll to position [6990, 0]
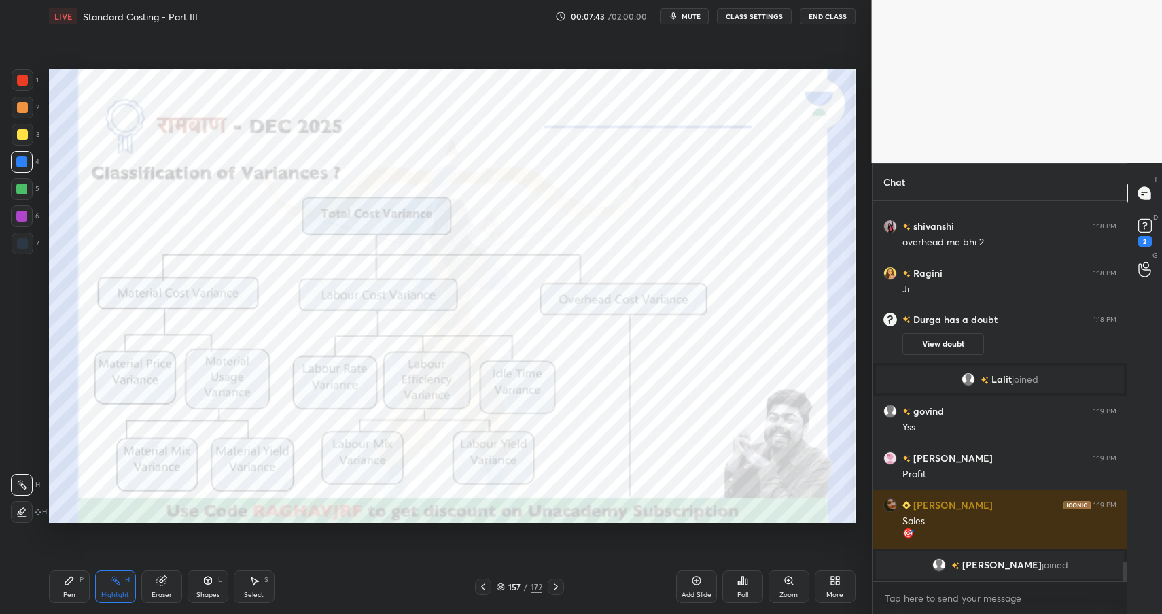
click at [76, 581] on div "Pen P" at bounding box center [69, 586] width 41 height 33
click at [82, 582] on div "P" at bounding box center [81, 579] width 4 height 7
drag, startPoint x: 701, startPoint y: 11, endPoint x: 716, endPoint y: 20, distance: 17.7
click at [700, 10] on button "mute" at bounding box center [684, 16] width 49 height 16
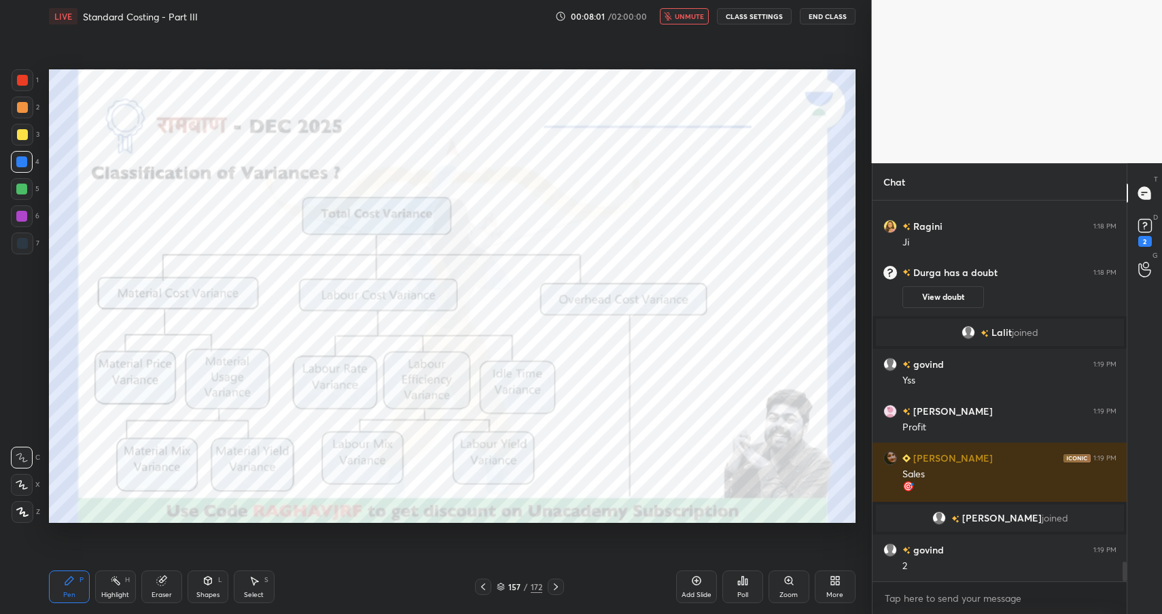
scroll to position [7017, 0]
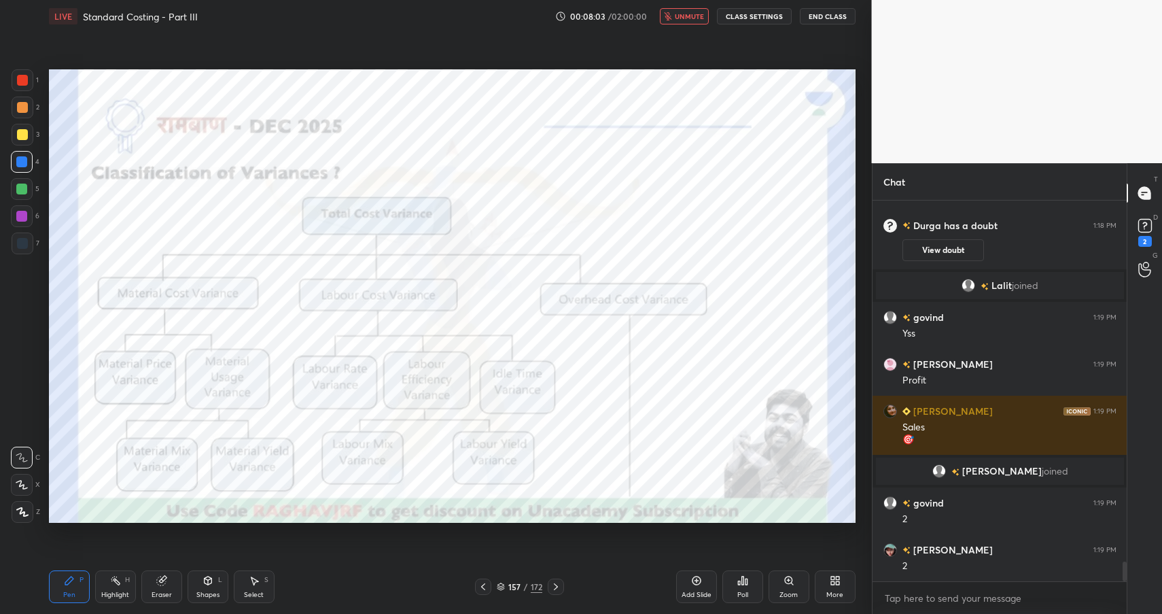
click at [685, 17] on span "unmute" at bounding box center [689, 17] width 29 height 10
drag, startPoint x: 68, startPoint y: 584, endPoint x: 75, endPoint y: 581, distance: 8.0
click at [68, 584] on icon at bounding box center [69, 580] width 11 height 11
click at [27, 104] on div at bounding box center [22, 107] width 11 height 11
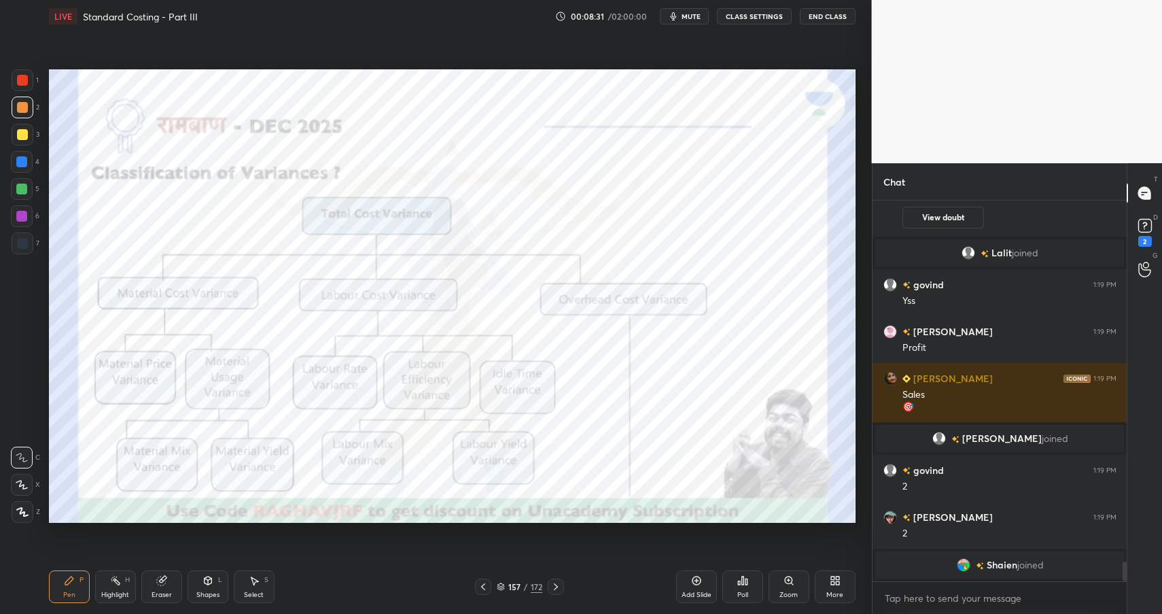
scroll to position [7072, 0]
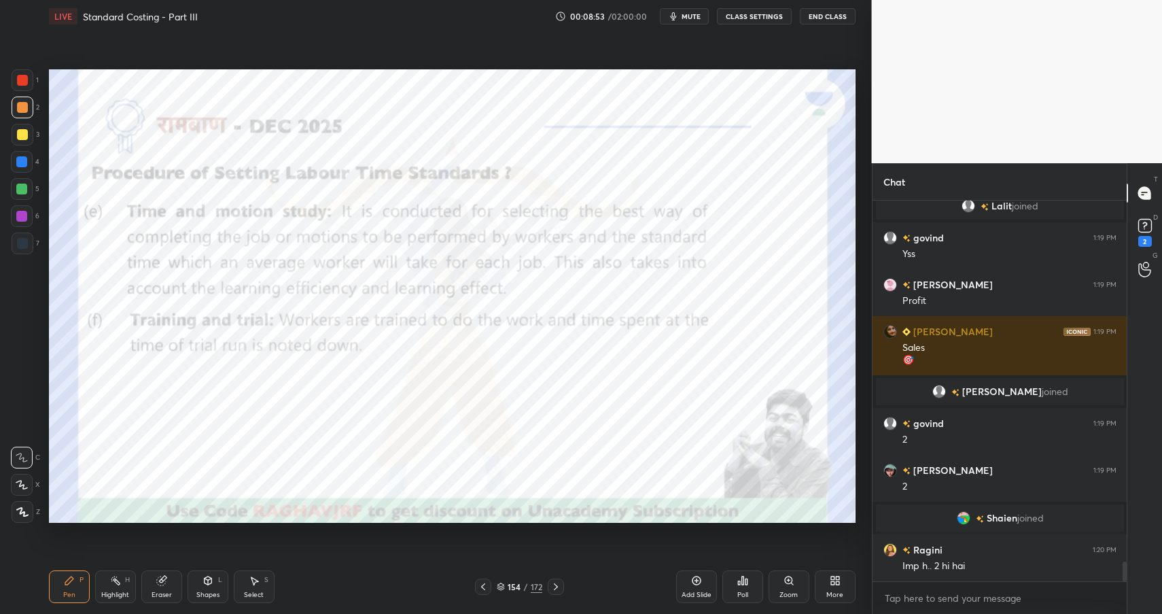
click at [522, 591] on div "154 / 172" at bounding box center [520, 586] width 46 height 12
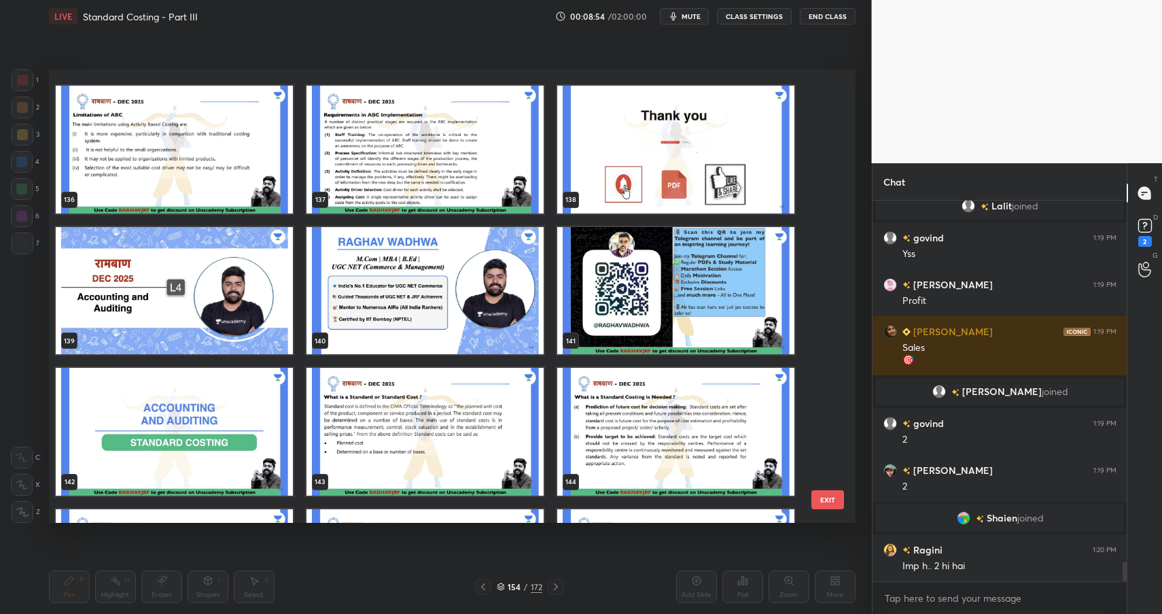
scroll to position [6460, 0]
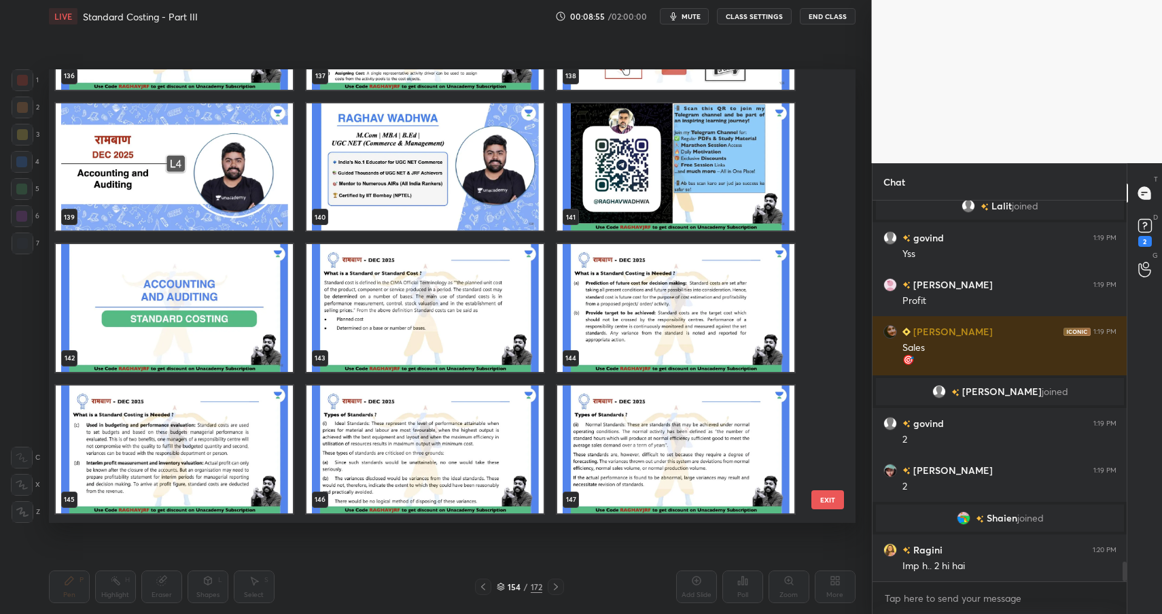
click at [236, 314] on img "grid" at bounding box center [174, 308] width 237 height 128
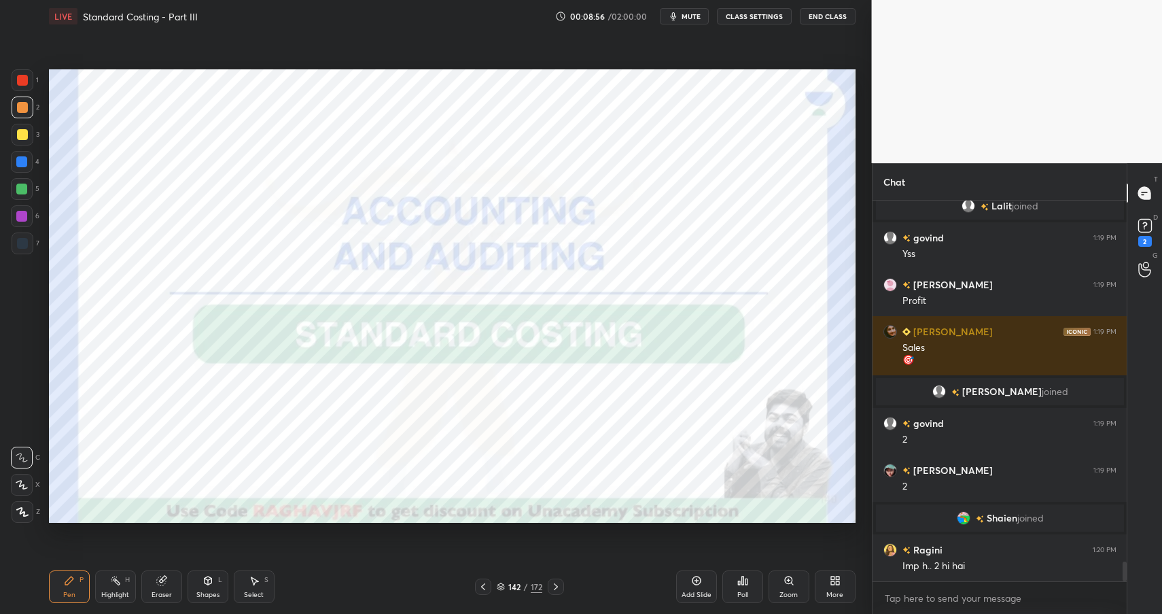
click at [236, 314] on img "grid" at bounding box center [174, 308] width 237 height 128
drag, startPoint x: 20, startPoint y: 82, endPoint x: 26, endPoint y: 78, distance: 7.0
click at [20, 82] on div at bounding box center [22, 80] width 11 height 11
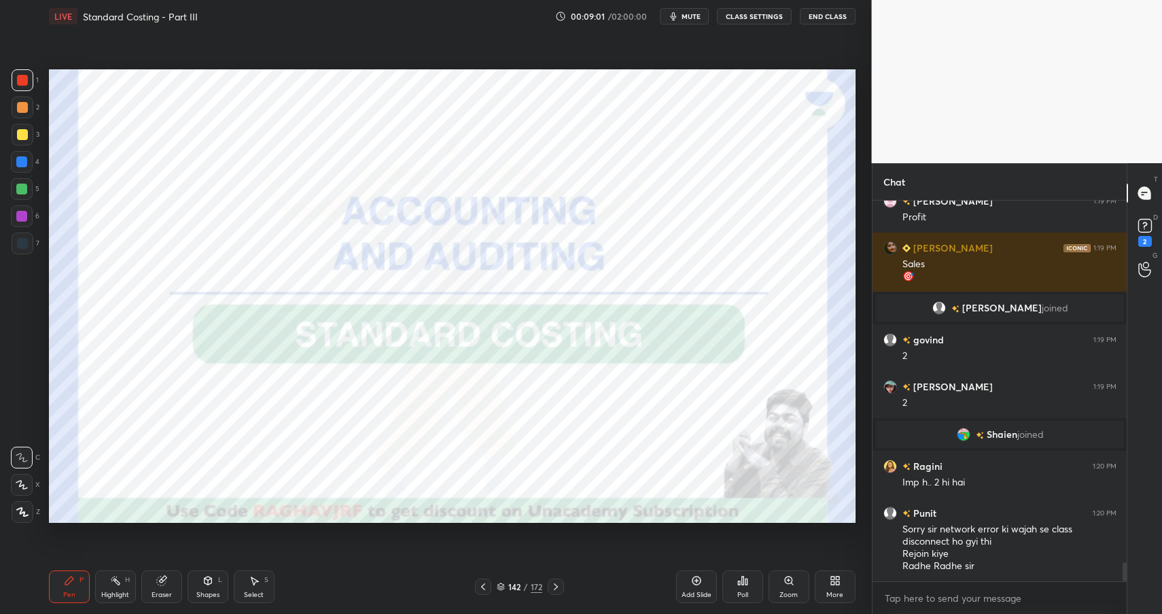
click at [702, 584] on div "Add Slide" at bounding box center [696, 586] width 41 height 33
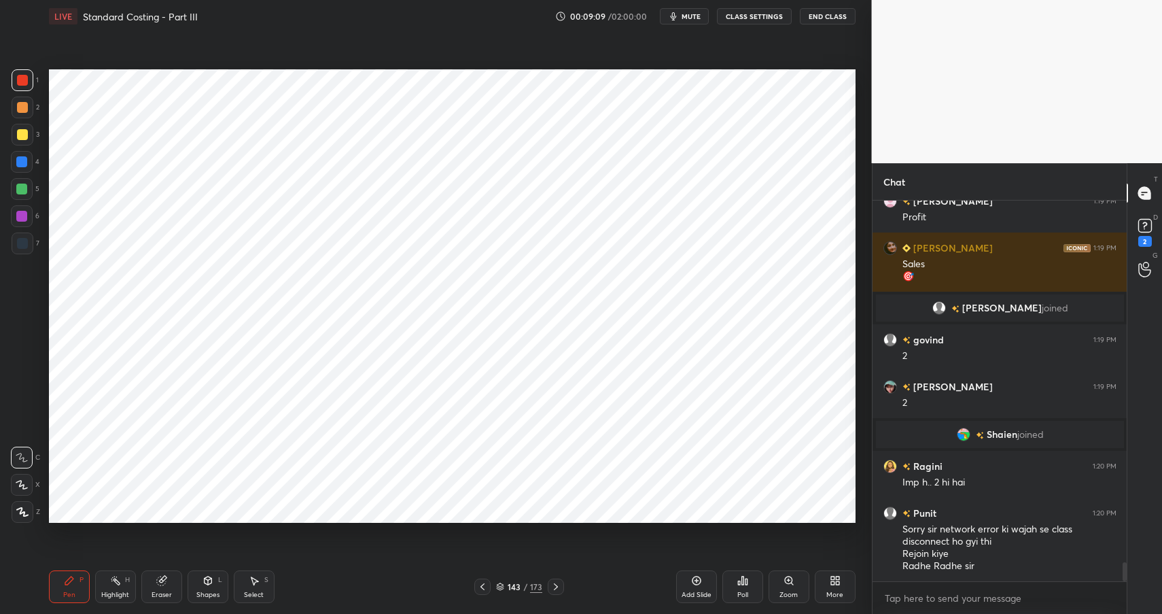
click at [211, 582] on icon at bounding box center [207, 580] width 11 height 11
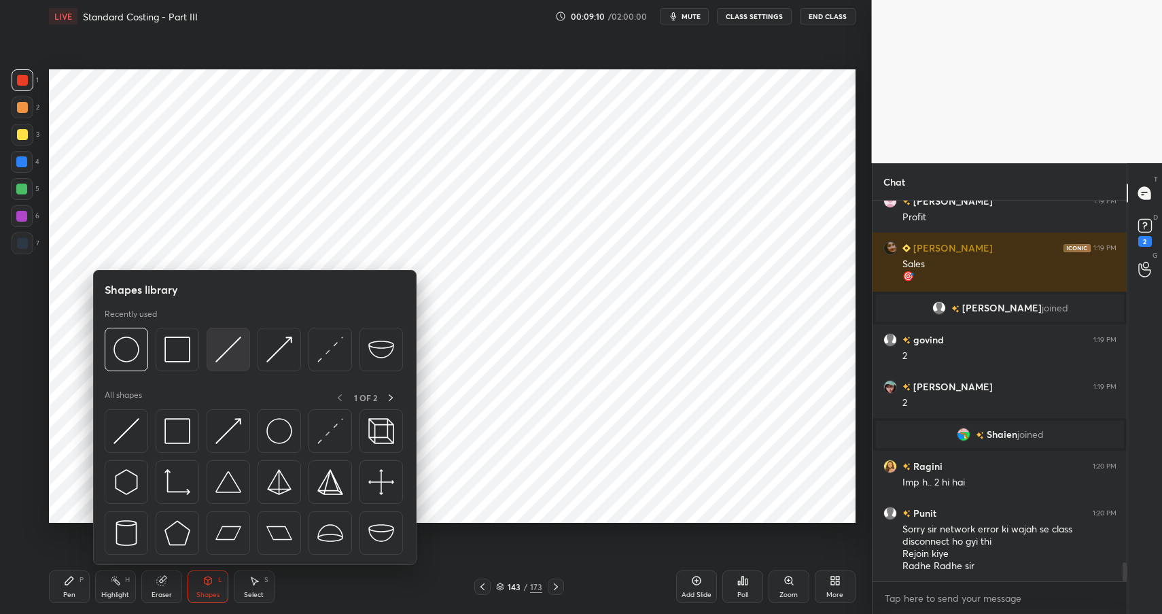
click at [233, 359] on img at bounding box center [228, 349] width 26 height 26
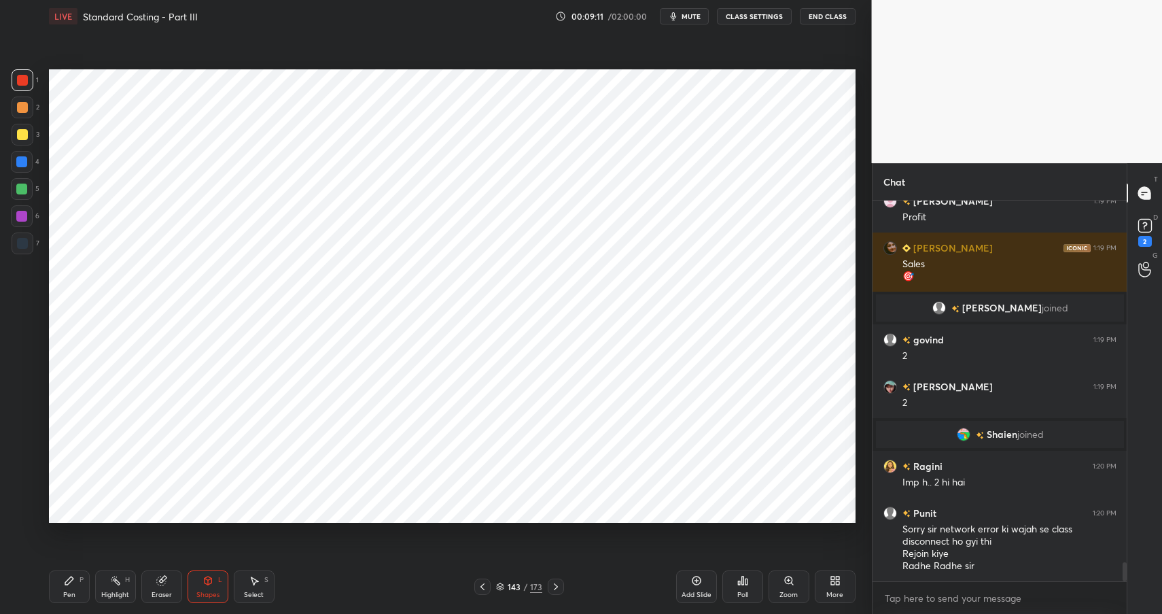
click at [26, 243] on div at bounding box center [22, 243] width 11 height 11
drag, startPoint x: 26, startPoint y: 243, endPoint x: 42, endPoint y: 234, distance: 18.9
click at [26, 243] on div at bounding box center [22, 243] width 11 height 11
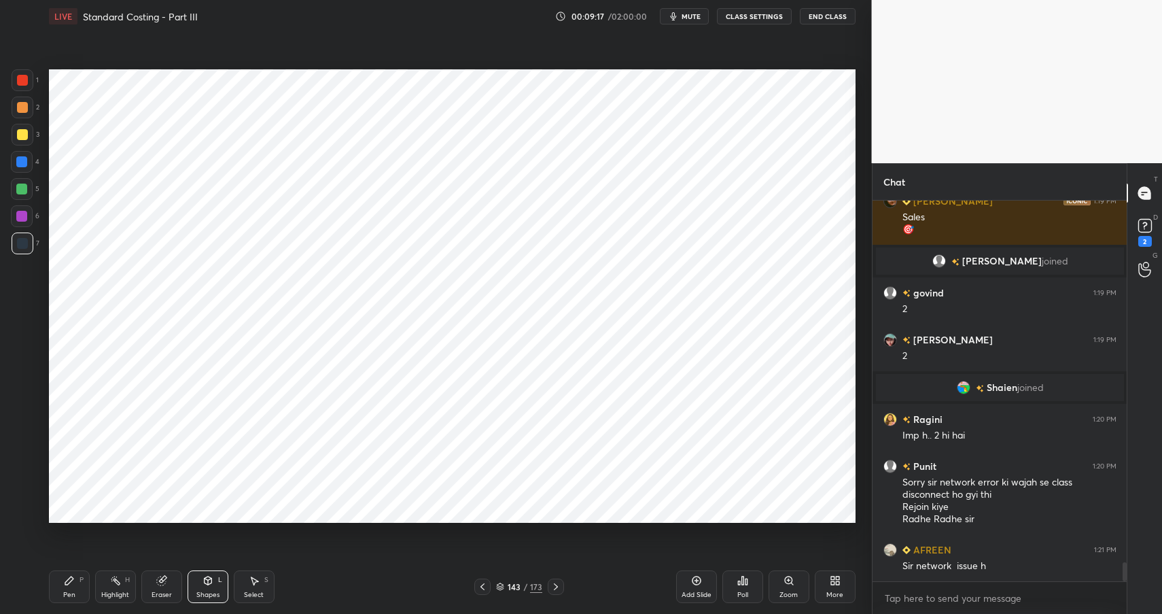
click at [78, 591] on div "Pen P" at bounding box center [69, 586] width 41 height 33
drag, startPoint x: 78, startPoint y: 591, endPoint x: 125, endPoint y: 567, distance: 52.6
click at [78, 591] on div "Pen P" at bounding box center [69, 586] width 41 height 33
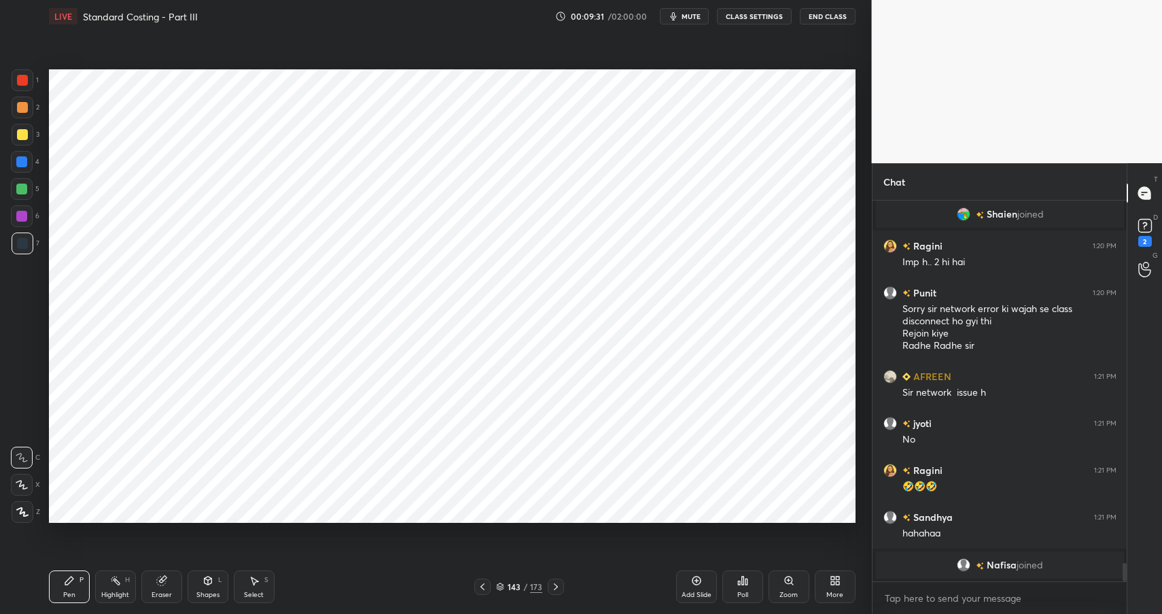
scroll to position [7334, 0]
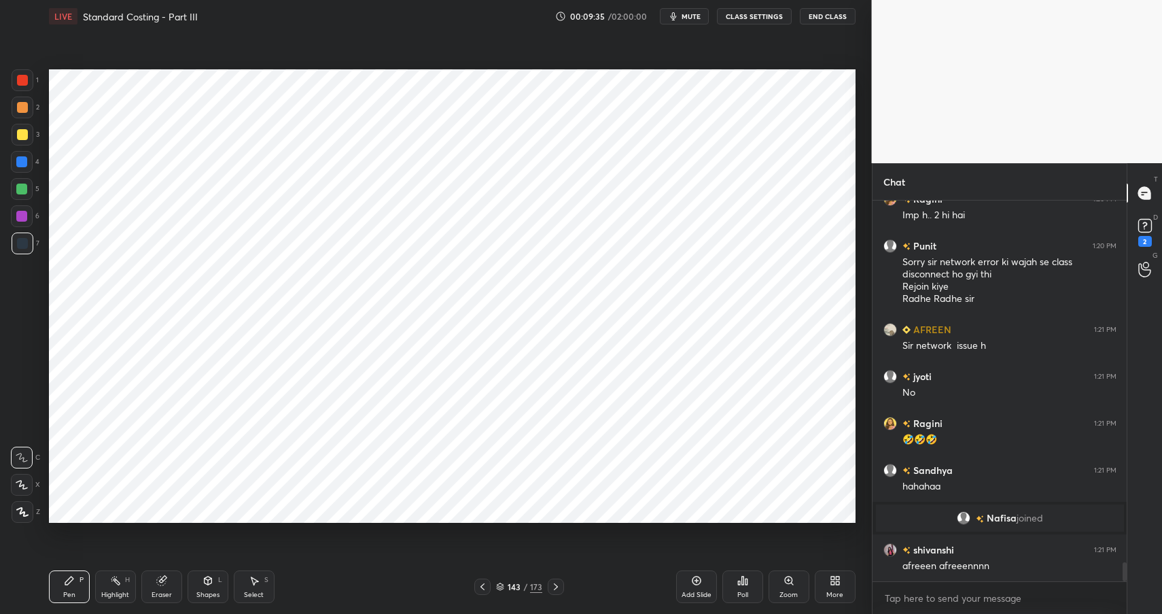
click at [27, 73] on div at bounding box center [23, 80] width 22 height 22
drag, startPoint x: 30, startPoint y: 75, endPoint x: 43, endPoint y: 75, distance: 12.9
click at [30, 75] on div at bounding box center [23, 80] width 22 height 22
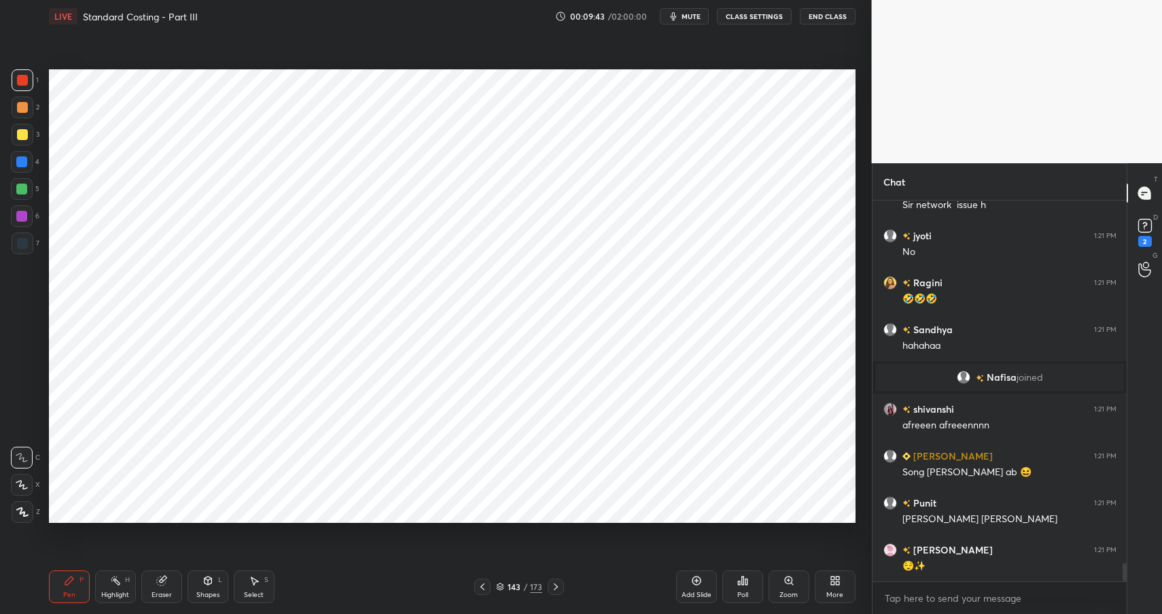
scroll to position [7521, 0]
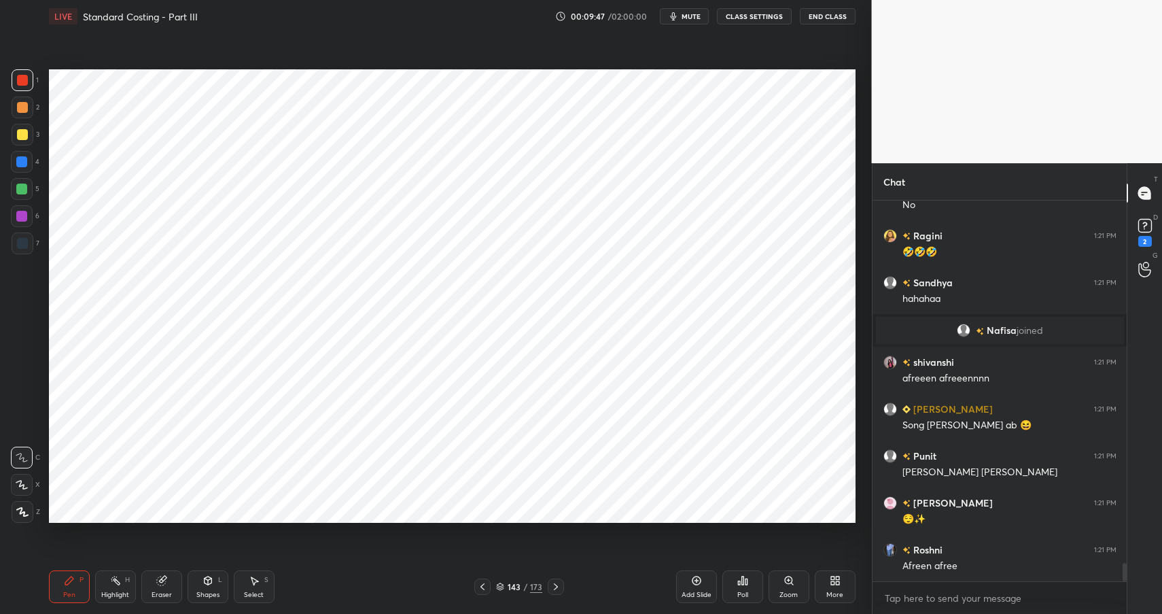
click at [202, 595] on div "Shapes" at bounding box center [207, 594] width 23 height 7
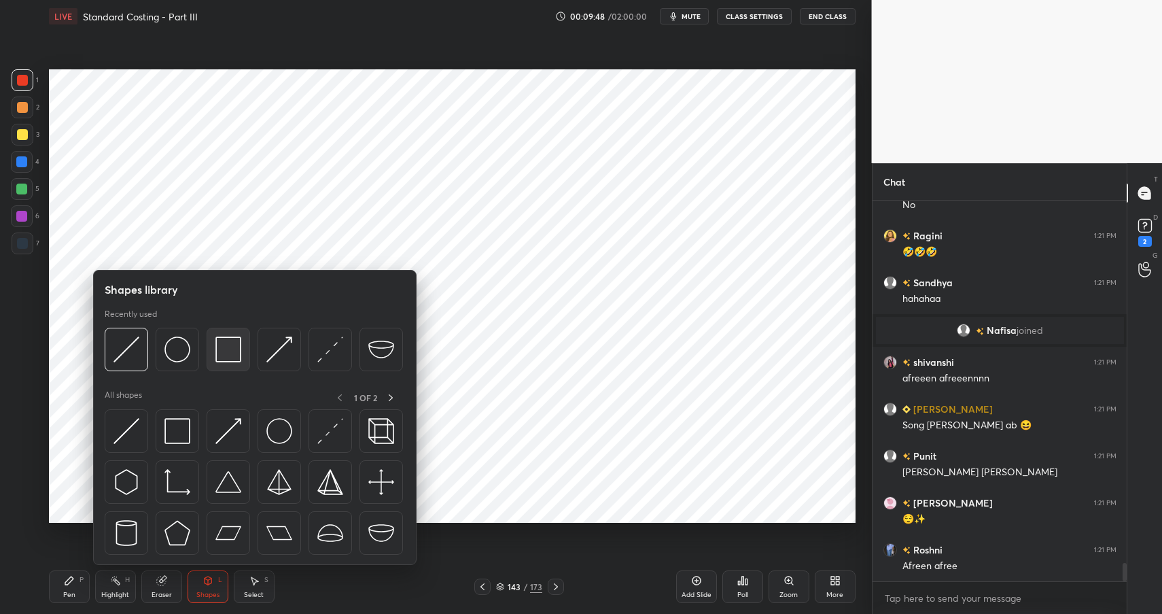
click at [241, 343] on div at bounding box center [228, 348] width 43 height 43
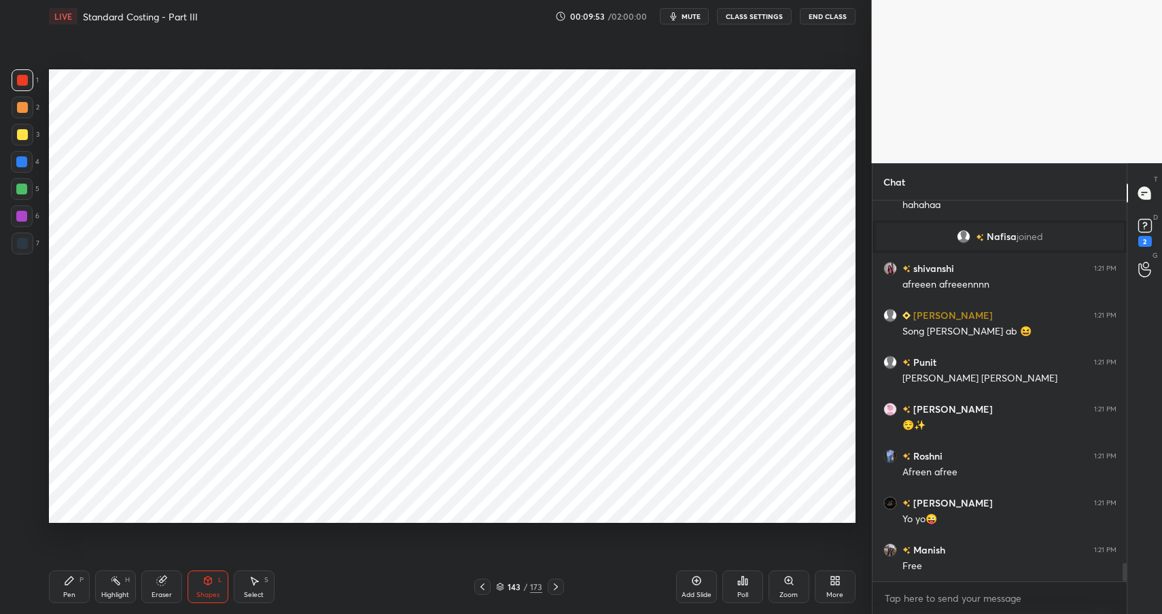
scroll to position [7648, 0]
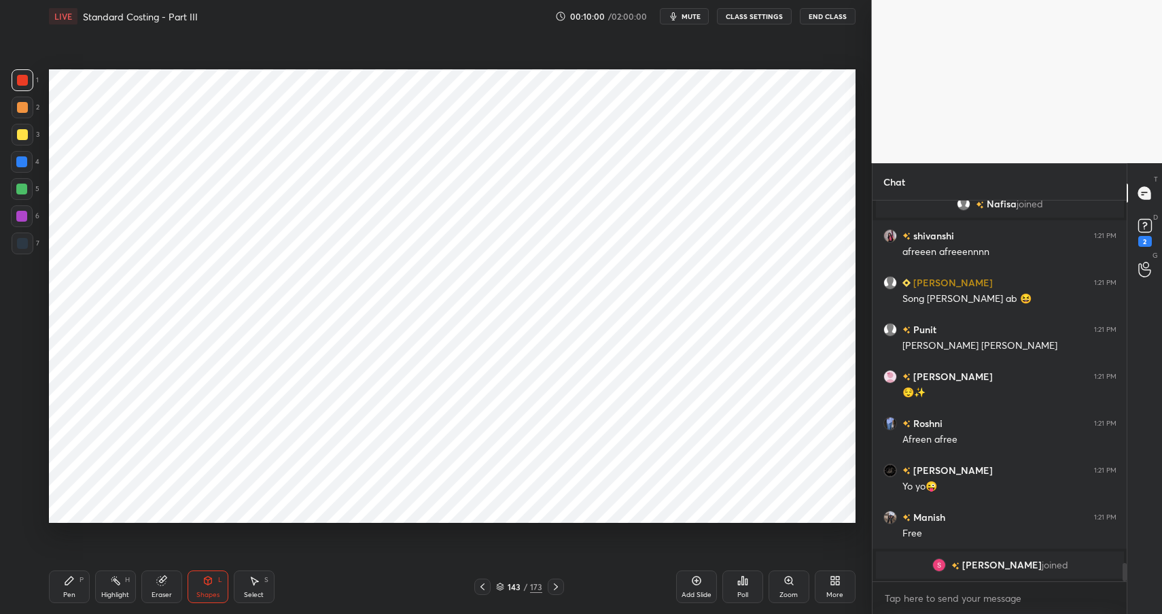
click at [78, 582] on div "Pen P" at bounding box center [69, 586] width 41 height 33
click at [75, 578] on div "Pen P" at bounding box center [69, 586] width 41 height 33
click at [215, 580] on div "Shapes L" at bounding box center [208, 586] width 41 height 33
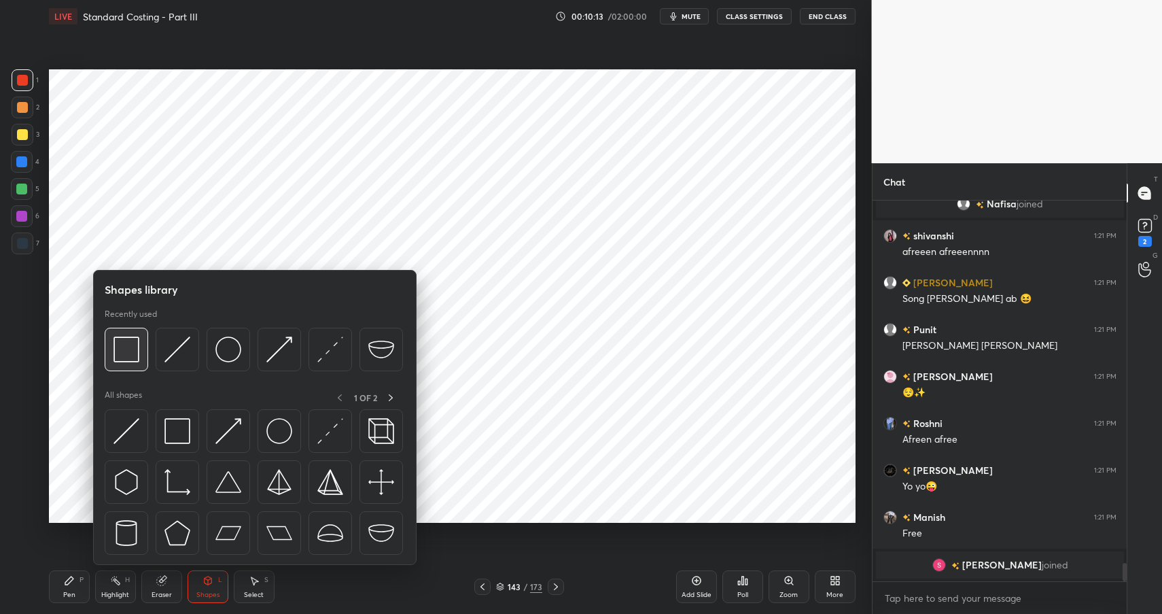
click at [133, 338] on img at bounding box center [126, 349] width 26 height 26
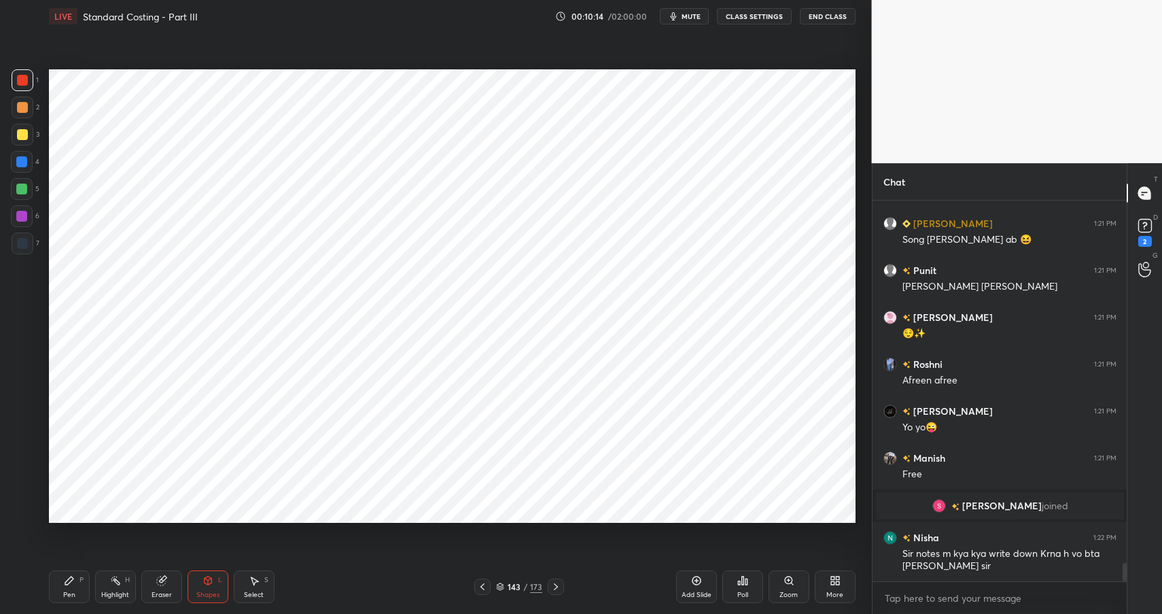
scroll to position [7619, 0]
click at [112, 582] on icon at bounding box center [115, 580] width 11 height 11
click at [120, 586] on div "Highlight H" at bounding box center [115, 586] width 41 height 33
click at [24, 106] on div at bounding box center [22, 107] width 11 height 11
click at [22, 105] on div at bounding box center [22, 107] width 11 height 11
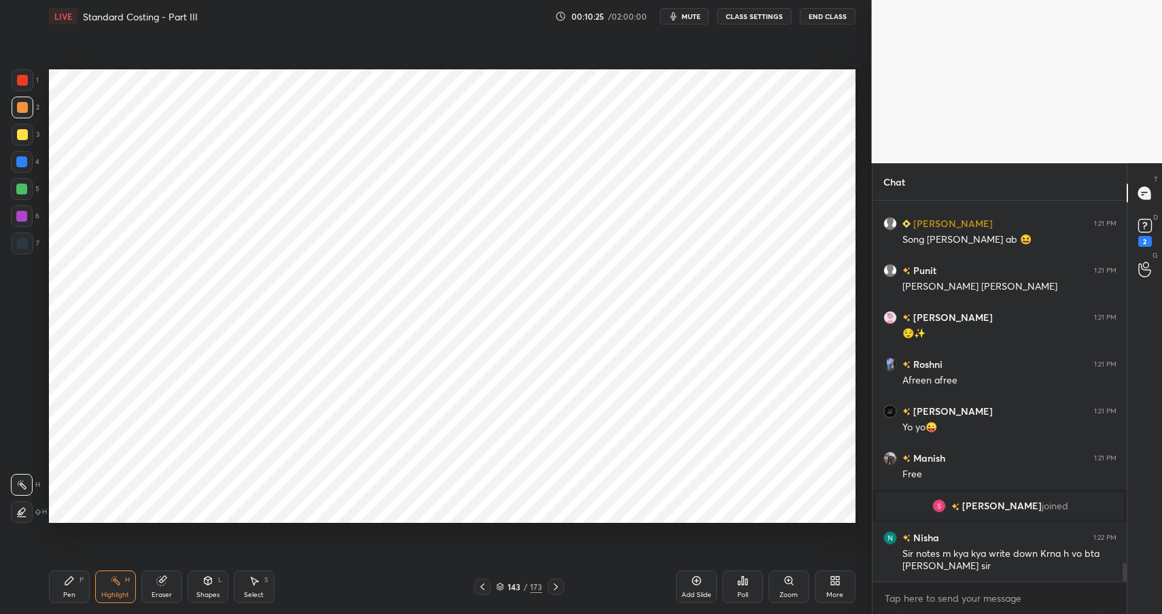
drag, startPoint x: 69, startPoint y: 575, endPoint x: 75, endPoint y: 577, distance: 7.1
click at [72, 577] on icon at bounding box center [69, 580] width 11 height 11
click at [77, 581] on div "Pen P" at bounding box center [69, 586] width 41 height 33
drag, startPoint x: 5, startPoint y: 189, endPoint x: 12, endPoint y: 190, distance: 6.8
click at [10, 190] on div "1 2 3 4 5 6 7 C X Z C X Z E E Erase all H H" at bounding box center [21, 296] width 43 height 454
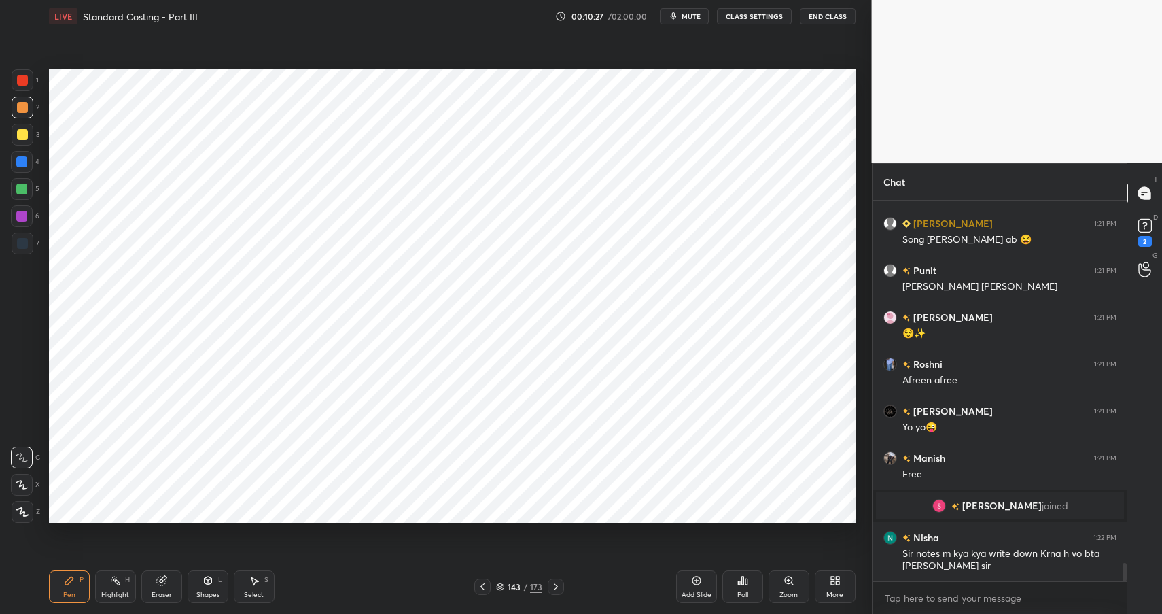
drag, startPoint x: 12, startPoint y: 190, endPoint x: 23, endPoint y: 188, distance: 11.7
click at [15, 190] on div at bounding box center [22, 189] width 22 height 22
click at [23, 188] on div at bounding box center [21, 188] width 11 height 11
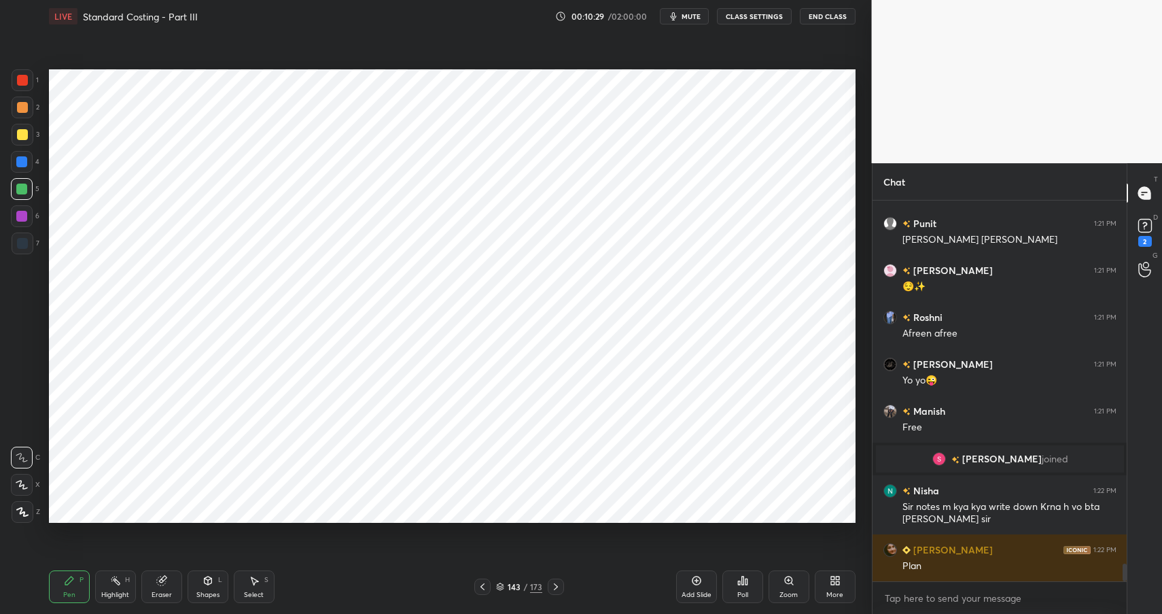
scroll to position [7713, 0]
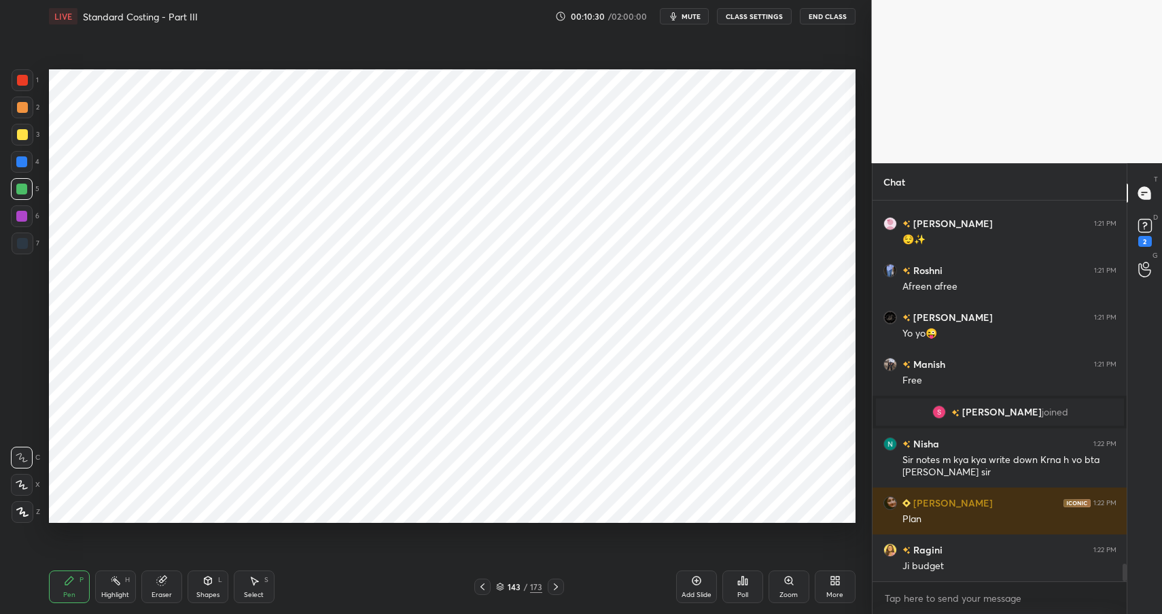
click at [22, 161] on div at bounding box center [21, 161] width 11 height 11
click at [22, 160] on div at bounding box center [21, 161] width 11 height 11
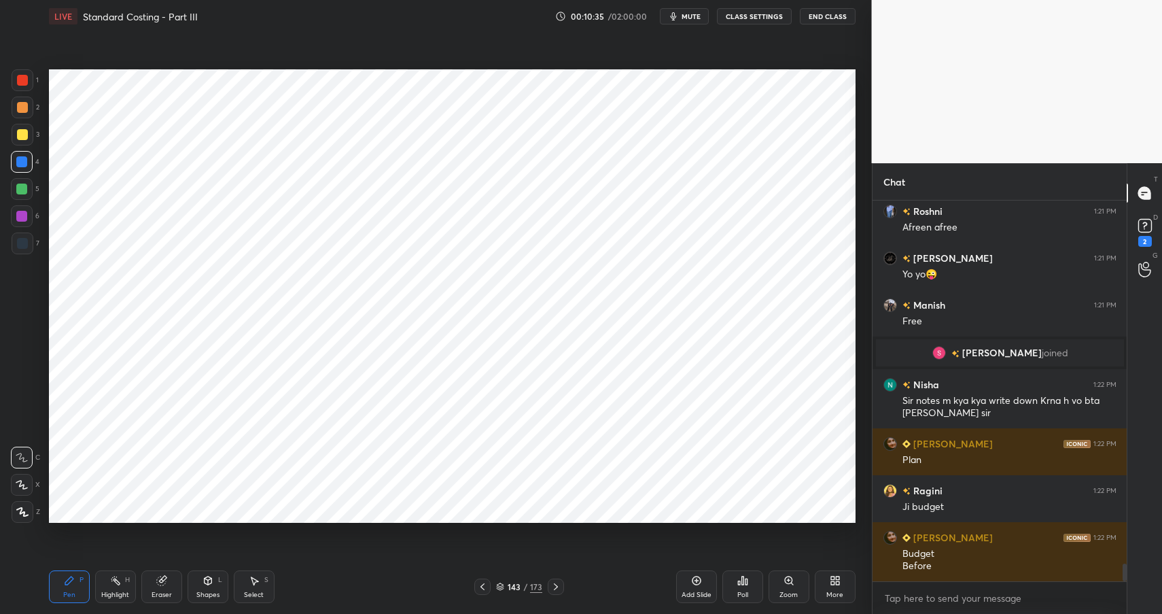
drag, startPoint x: 217, startPoint y: 589, endPoint x: 221, endPoint y: 566, distance: 23.5
click at [217, 589] on div "Shapes L" at bounding box center [208, 586] width 41 height 33
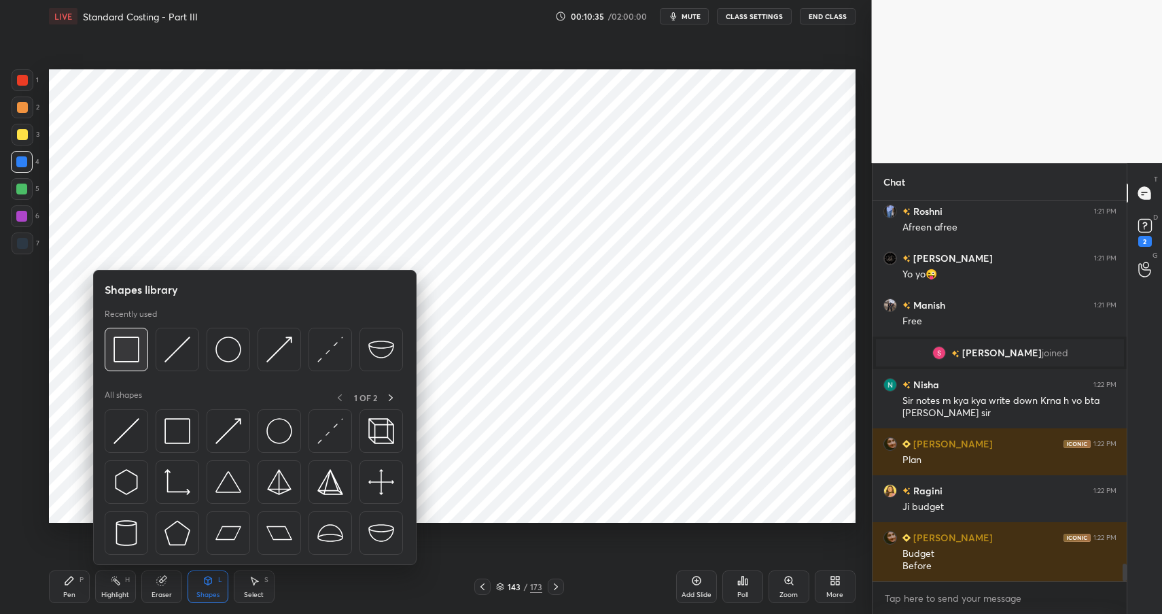
click at [124, 348] on img at bounding box center [126, 349] width 26 height 26
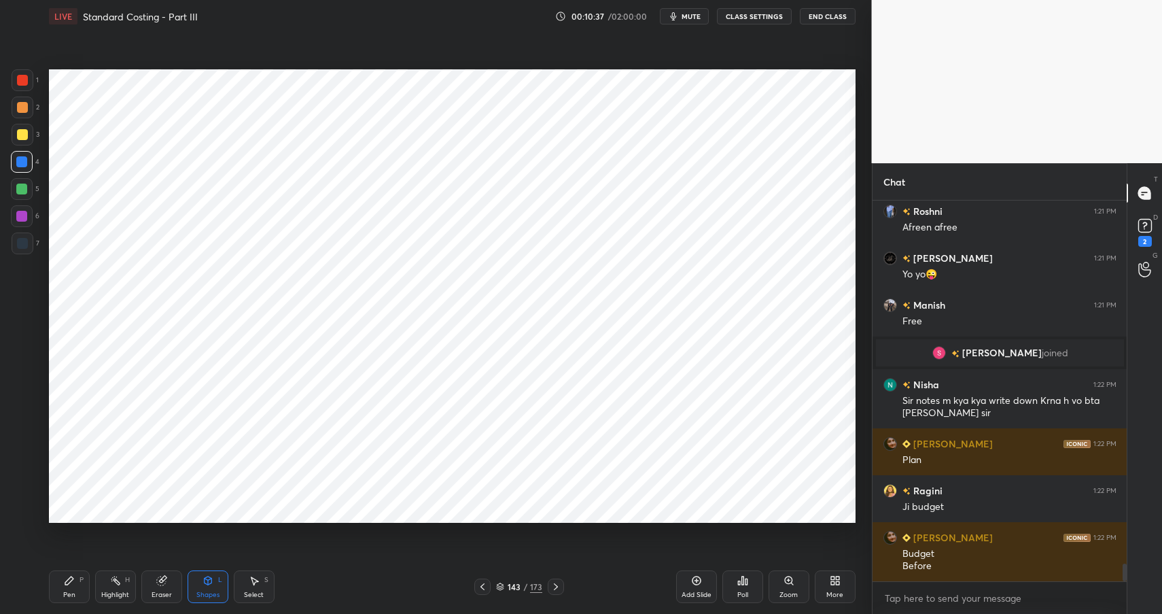
scroll to position [7819, 0]
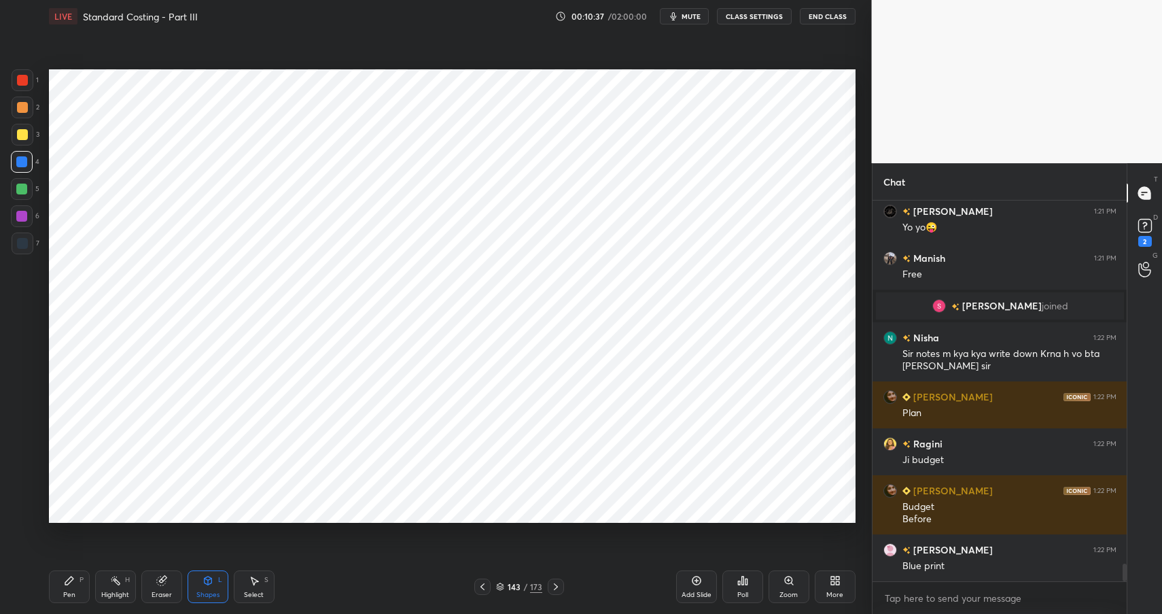
click at [69, 586] on div "Pen P" at bounding box center [69, 586] width 41 height 33
click at [73, 586] on div "Pen P" at bounding box center [69, 586] width 41 height 33
click at [121, 580] on div "Highlight H" at bounding box center [115, 586] width 41 height 33
click at [122, 579] on div "Highlight H" at bounding box center [115, 586] width 41 height 33
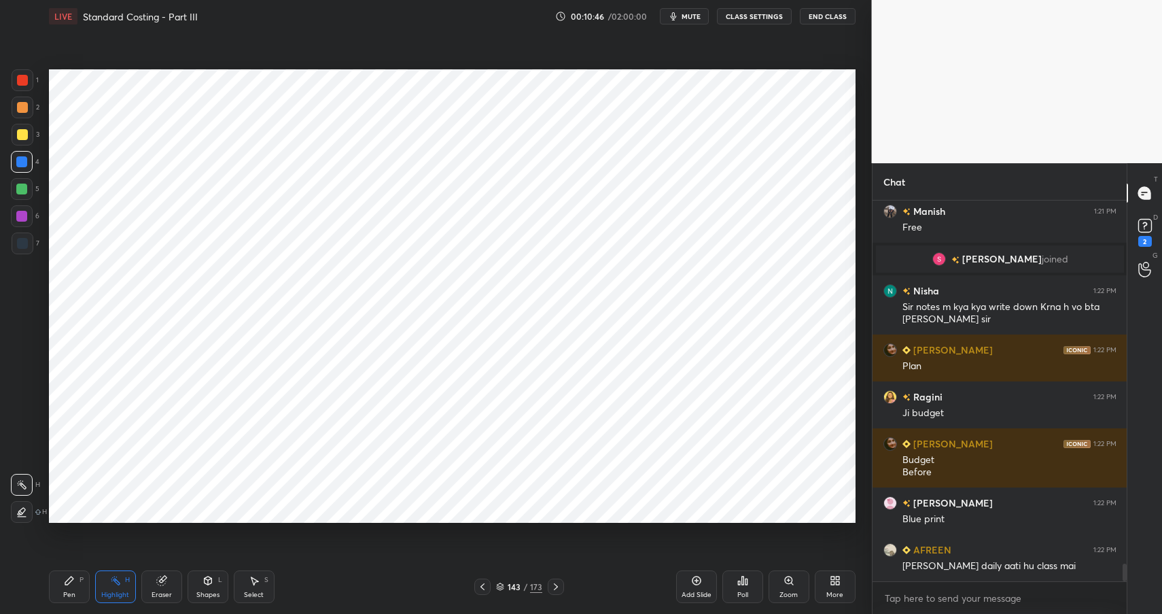
scroll to position [7913, 0]
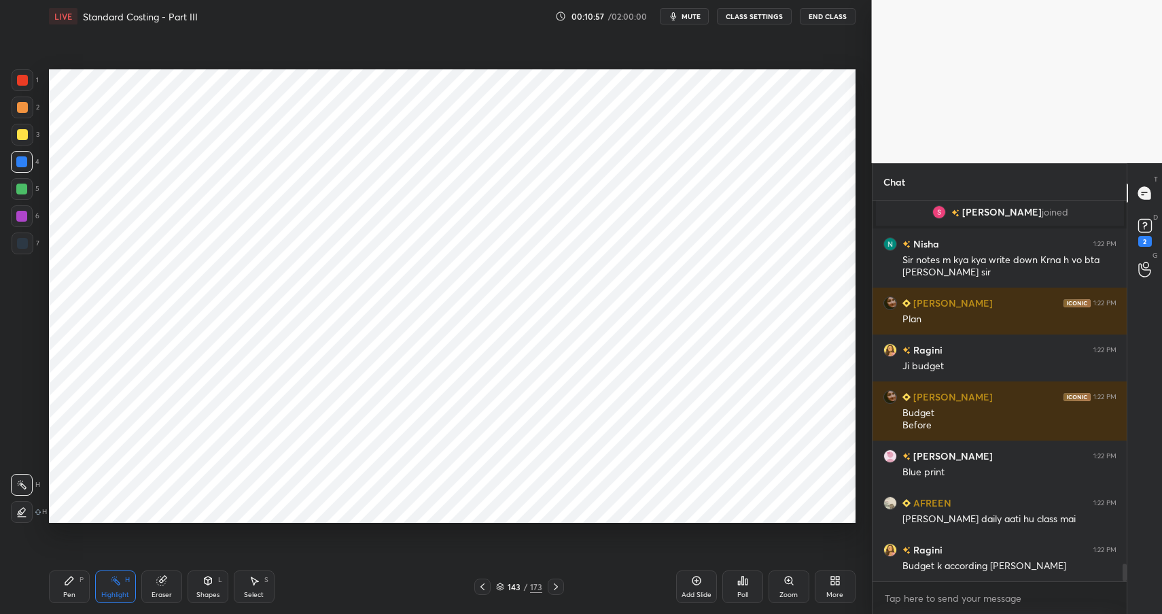
click at [68, 584] on icon at bounding box center [69, 580] width 11 height 11
click at [75, 587] on div "Pen P" at bounding box center [69, 586] width 41 height 33
click at [118, 580] on icon at bounding box center [115, 580] width 11 height 11
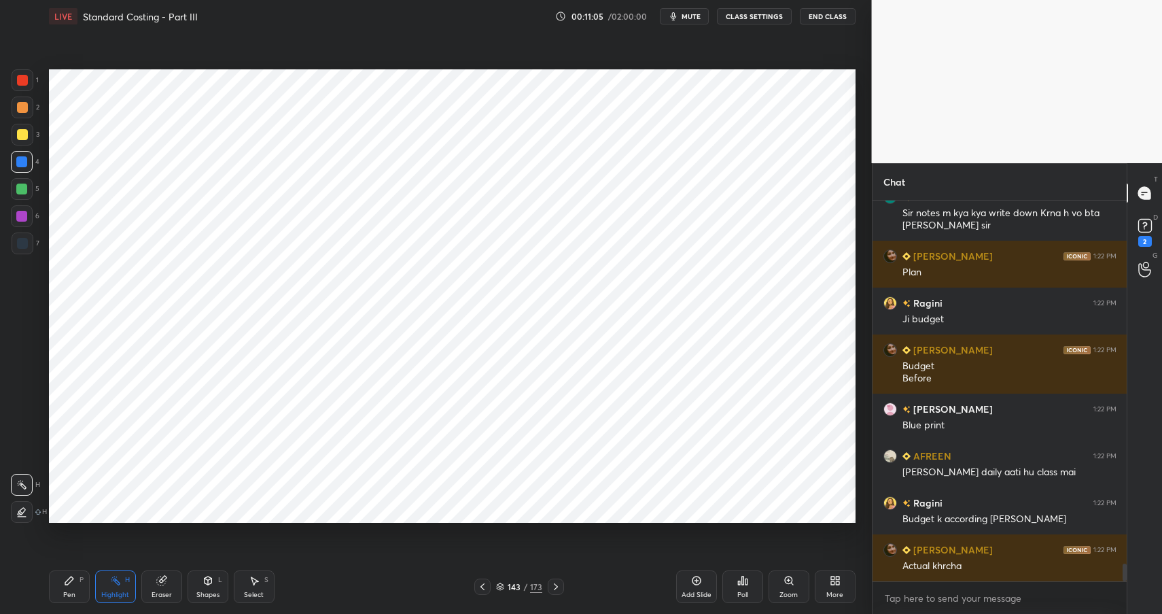
scroll to position [8006, 0]
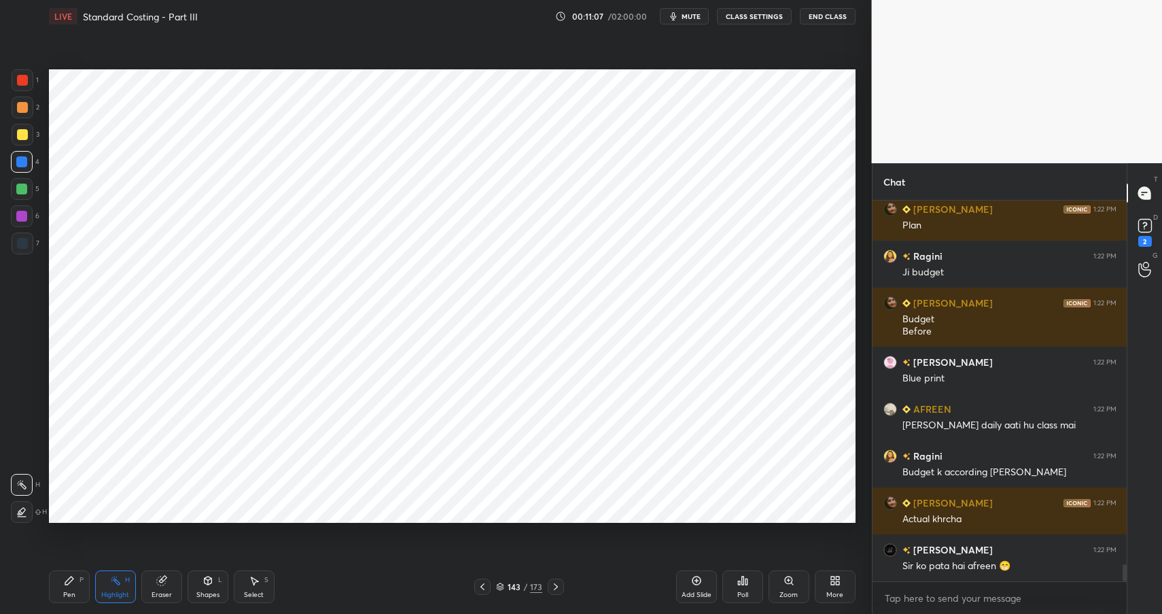
click at [69, 588] on div "Pen P" at bounding box center [69, 586] width 41 height 33
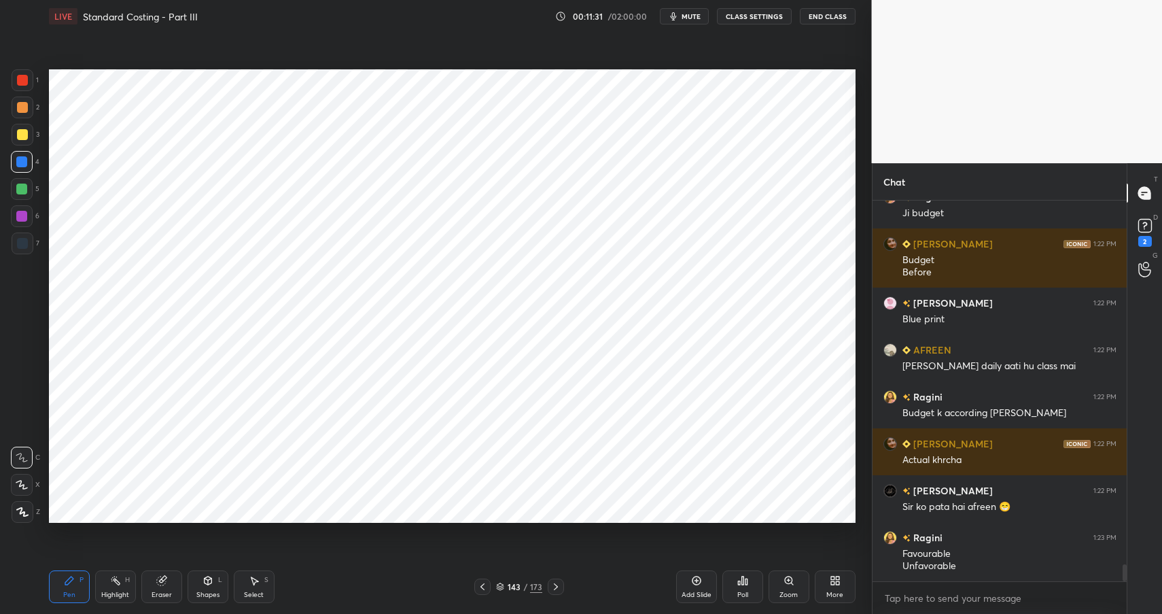
scroll to position [8112, 0]
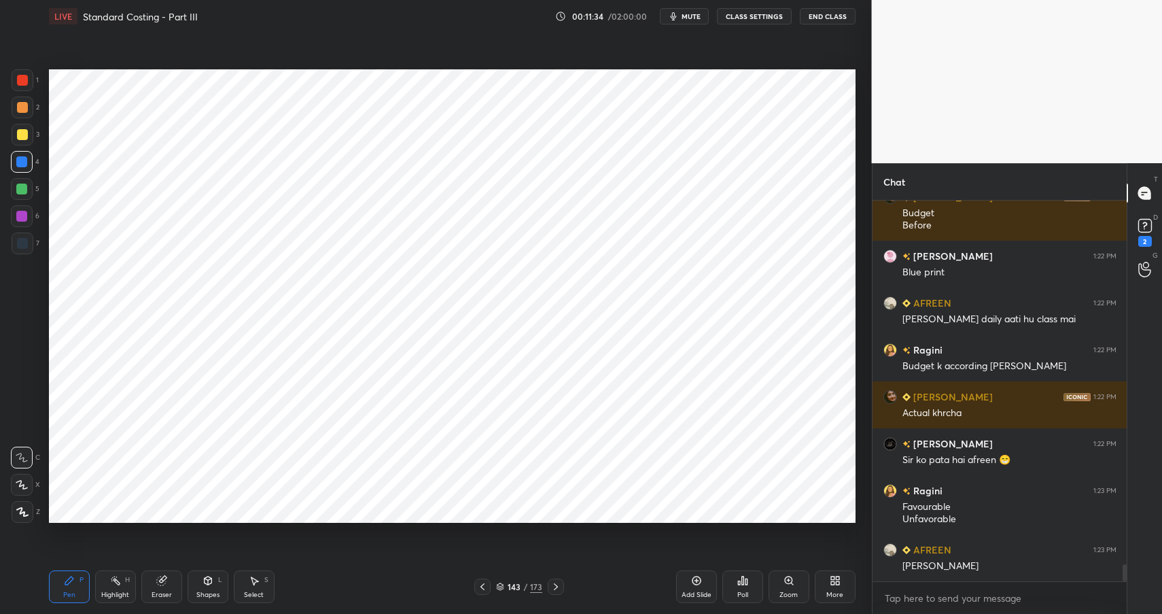
drag, startPoint x: 211, startPoint y: 586, endPoint x: 204, endPoint y: 588, distance: 7.3
click at [206, 588] on div "Shapes L" at bounding box center [208, 586] width 41 height 33
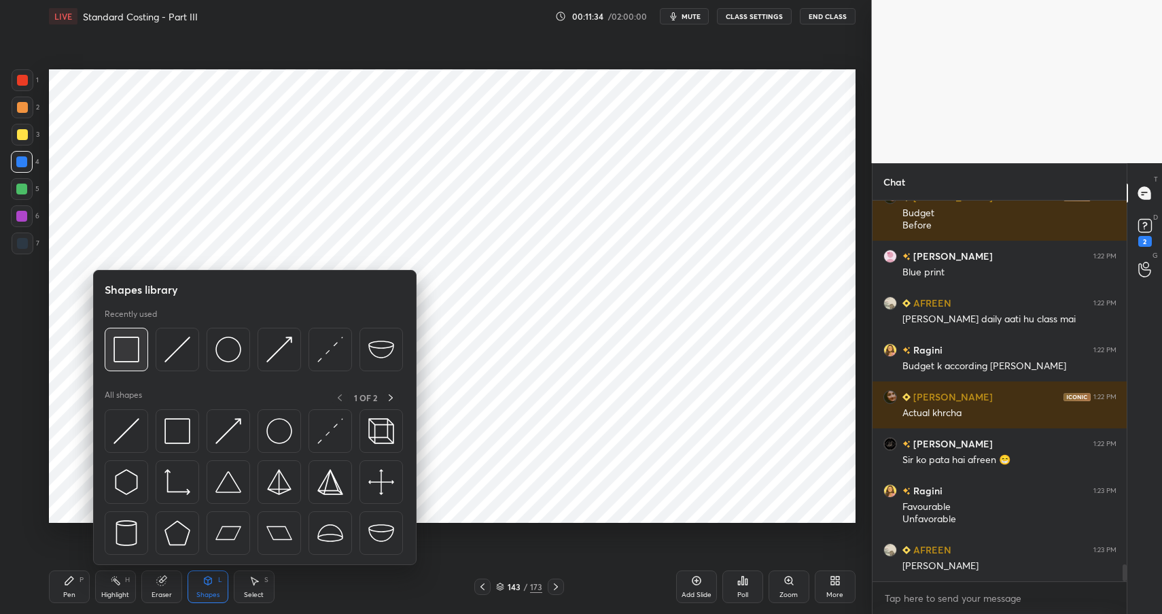
click at [135, 351] on img at bounding box center [126, 349] width 26 height 26
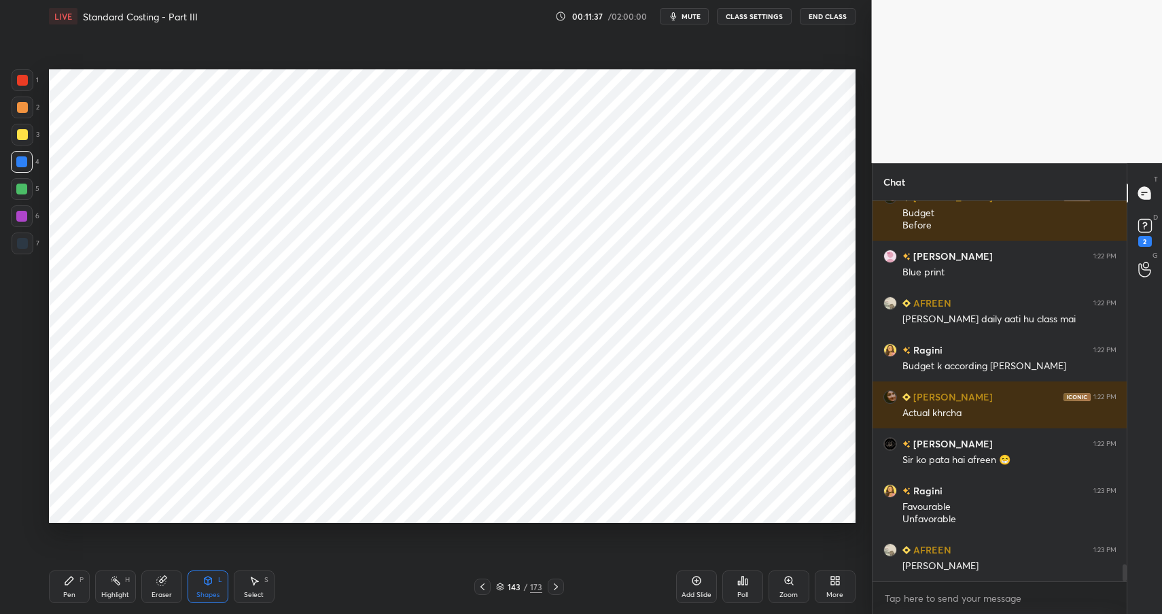
scroll to position [8126, 0]
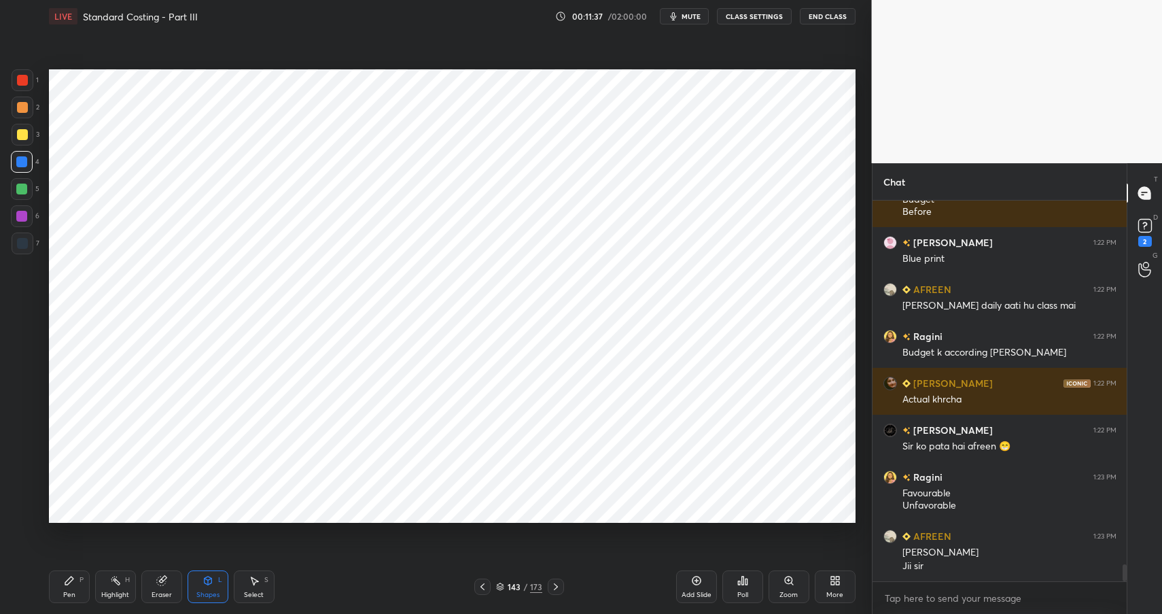
click at [117, 581] on rect at bounding box center [116, 581] width 7 height 7
click at [126, 586] on div "Highlight H" at bounding box center [115, 586] width 41 height 33
click at [23, 213] on div at bounding box center [21, 216] width 11 height 11
click at [23, 214] on div at bounding box center [21, 216] width 11 height 11
click at [24, 241] on div at bounding box center [22, 243] width 11 height 11
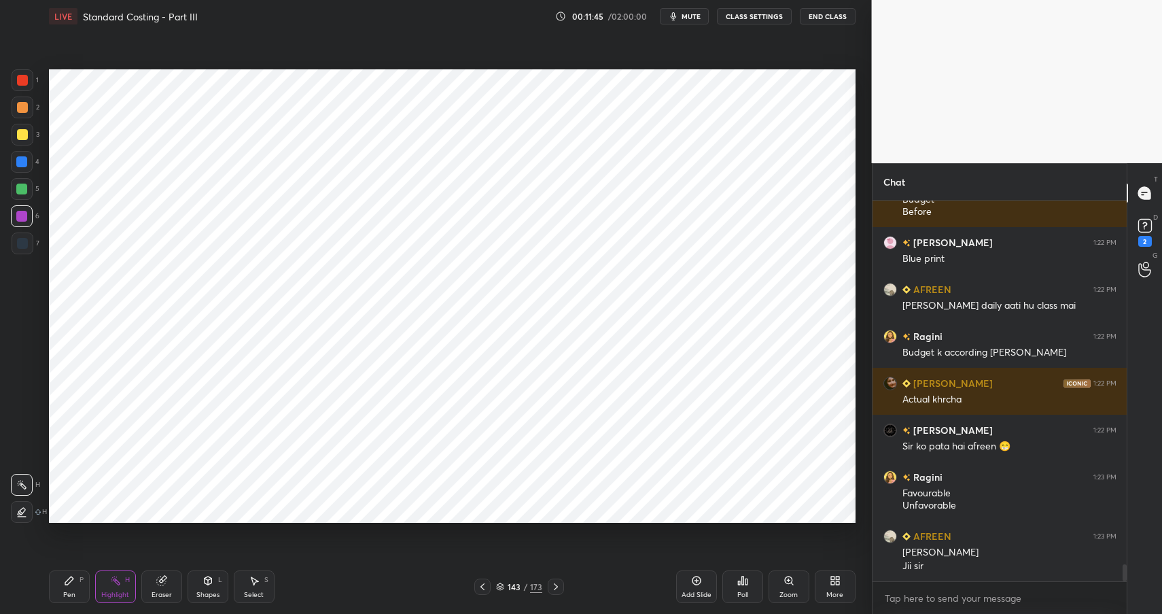
click at [24, 241] on div at bounding box center [22, 243] width 11 height 11
click at [69, 586] on div "Pen P" at bounding box center [69, 586] width 41 height 33
click at [89, 580] on div "Pen P Highlight H Eraser Shapes L Select S" at bounding box center [206, 586] width 314 height 33
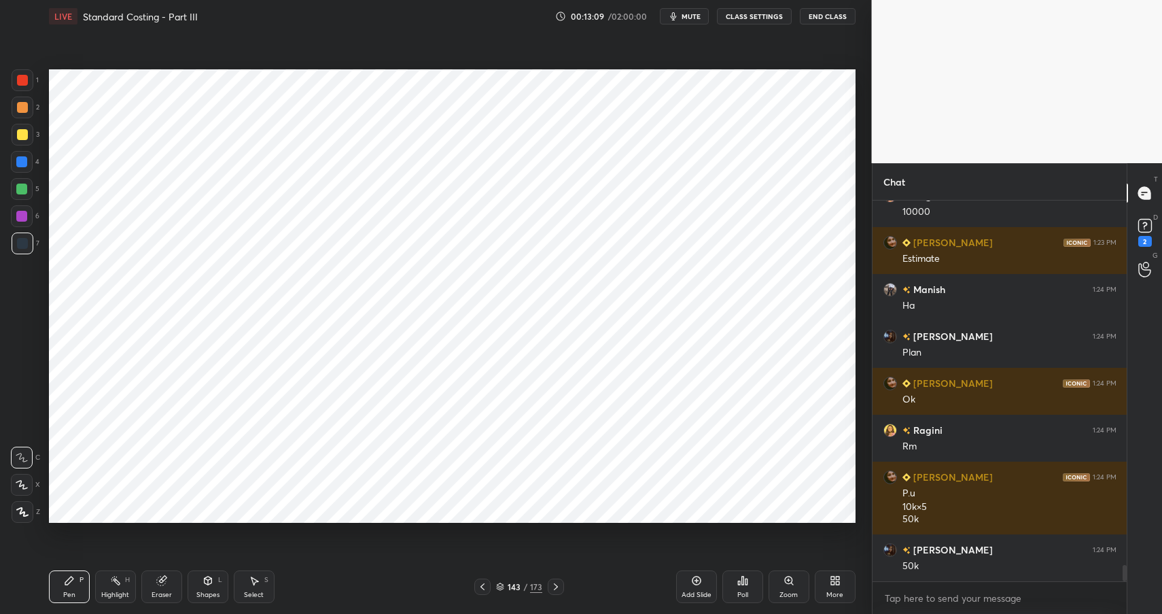
scroll to position [8574, 0]
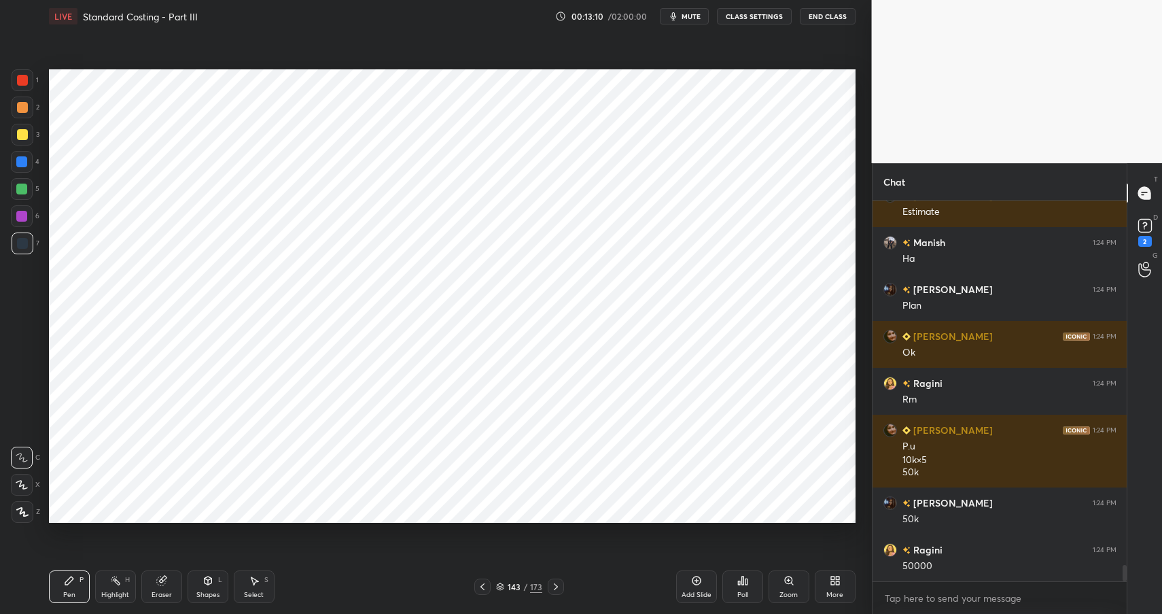
drag, startPoint x: 117, startPoint y: 585, endPoint x: 127, endPoint y: 573, distance: 15.9
click at [116, 584] on icon at bounding box center [115, 580] width 11 height 11
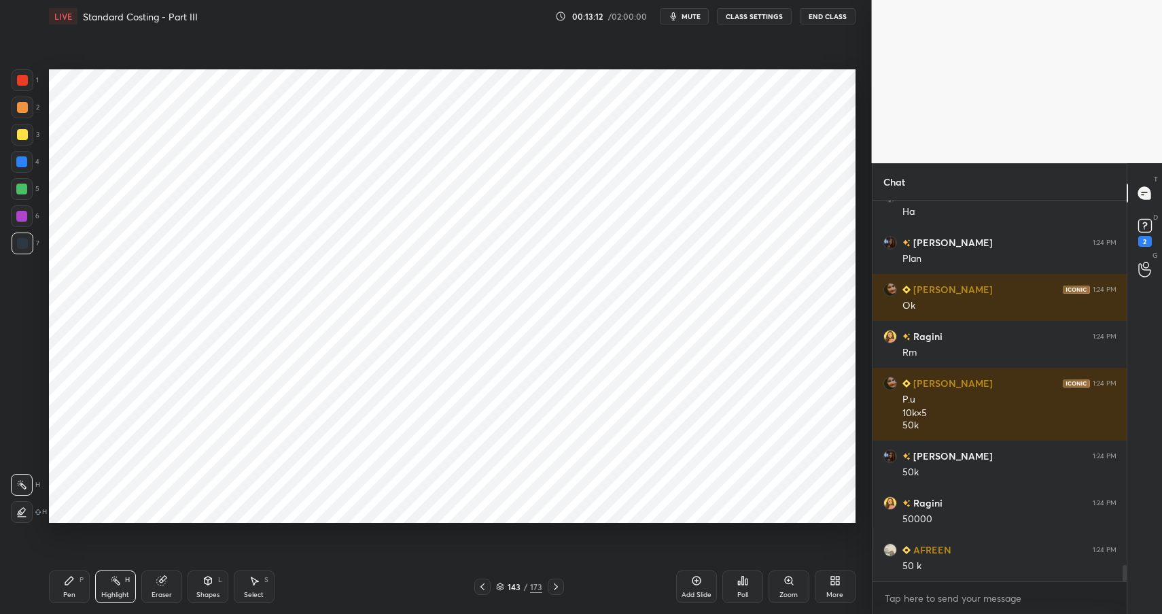
scroll to position [8668, 0]
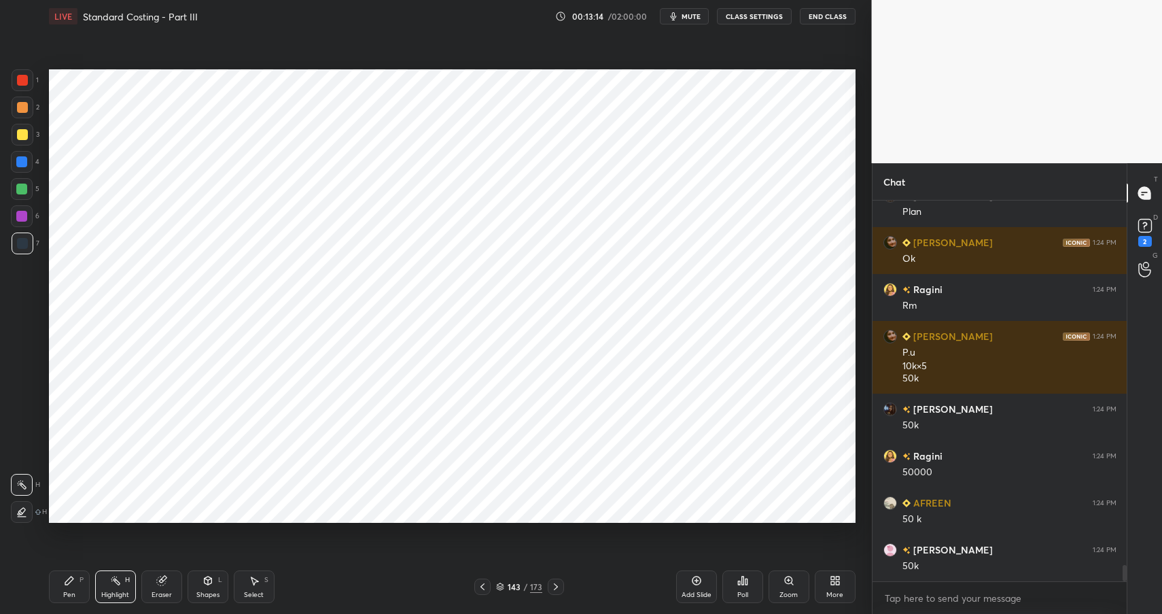
click at [66, 578] on icon at bounding box center [69, 580] width 11 height 11
click at [63, 584] on div "Pen P" at bounding box center [69, 586] width 41 height 33
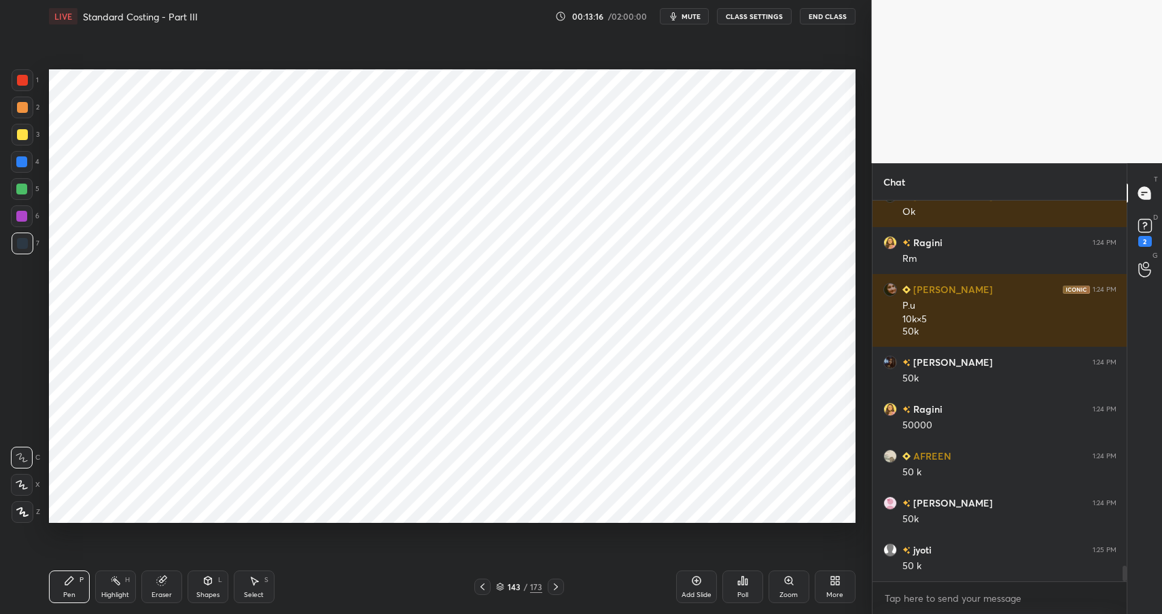
click at [24, 110] on div at bounding box center [22, 107] width 11 height 11
click at [21, 111] on div at bounding box center [22, 107] width 11 height 11
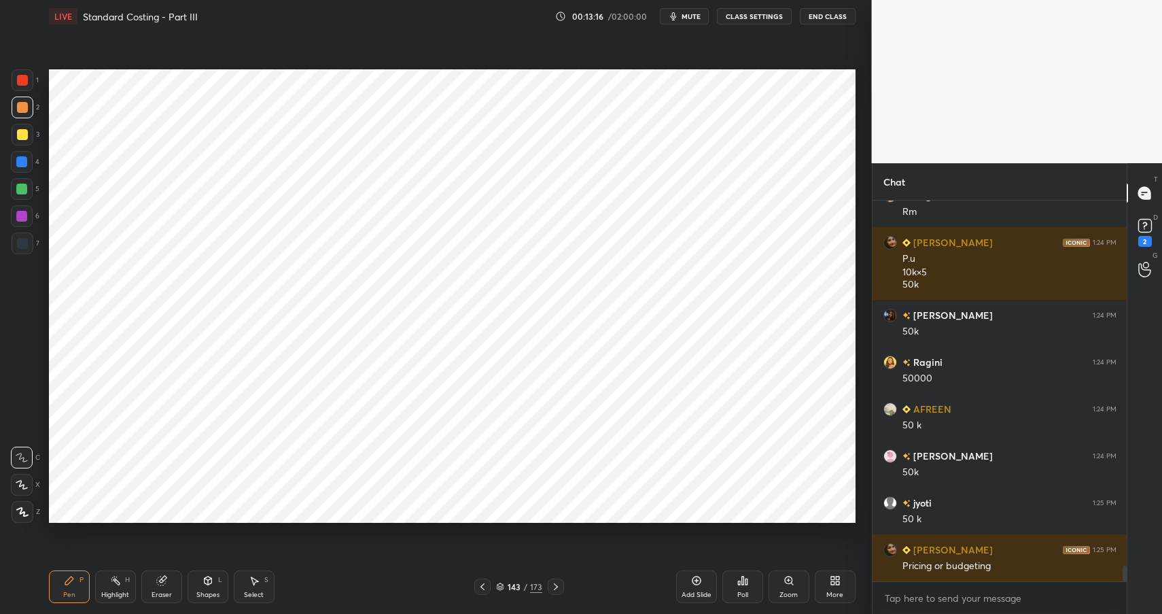
click at [26, 86] on div at bounding box center [23, 80] width 22 height 22
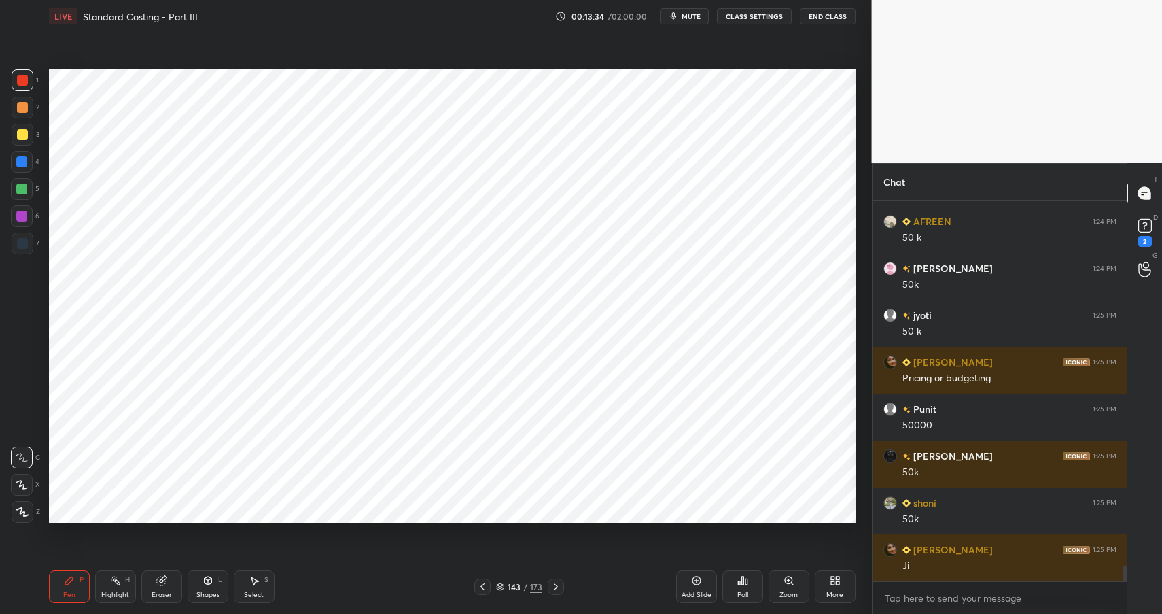
scroll to position [8996, 0]
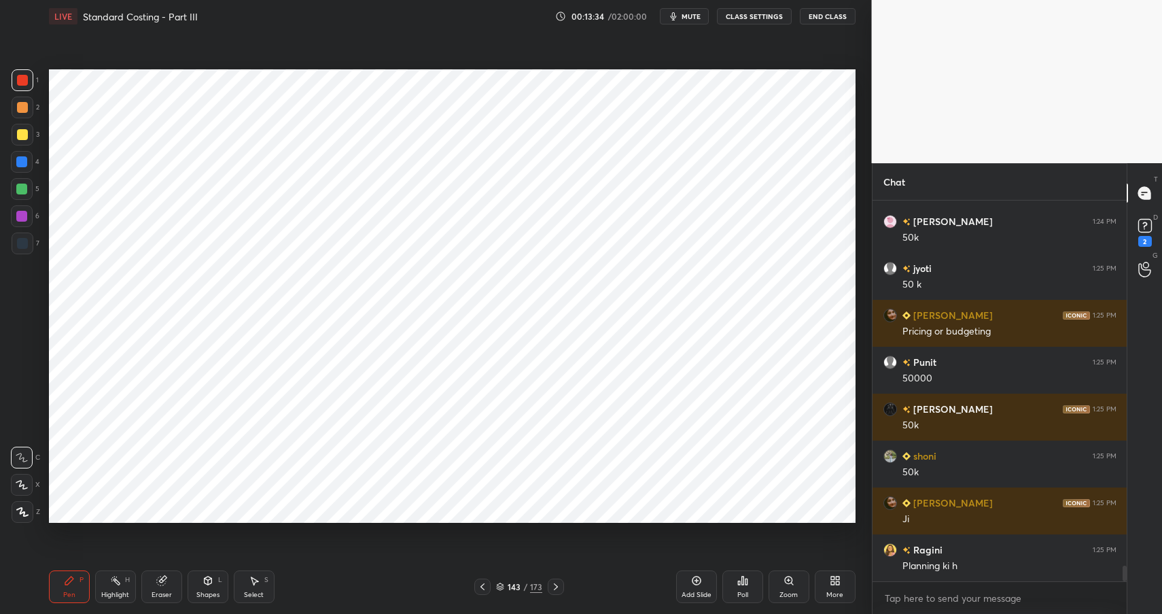
click at [113, 582] on icon at bounding box center [115, 580] width 11 height 11
drag, startPoint x: 118, startPoint y: 583, endPoint x: 135, endPoint y: 541, distance: 45.4
click at [117, 584] on rect at bounding box center [116, 581] width 7 height 7
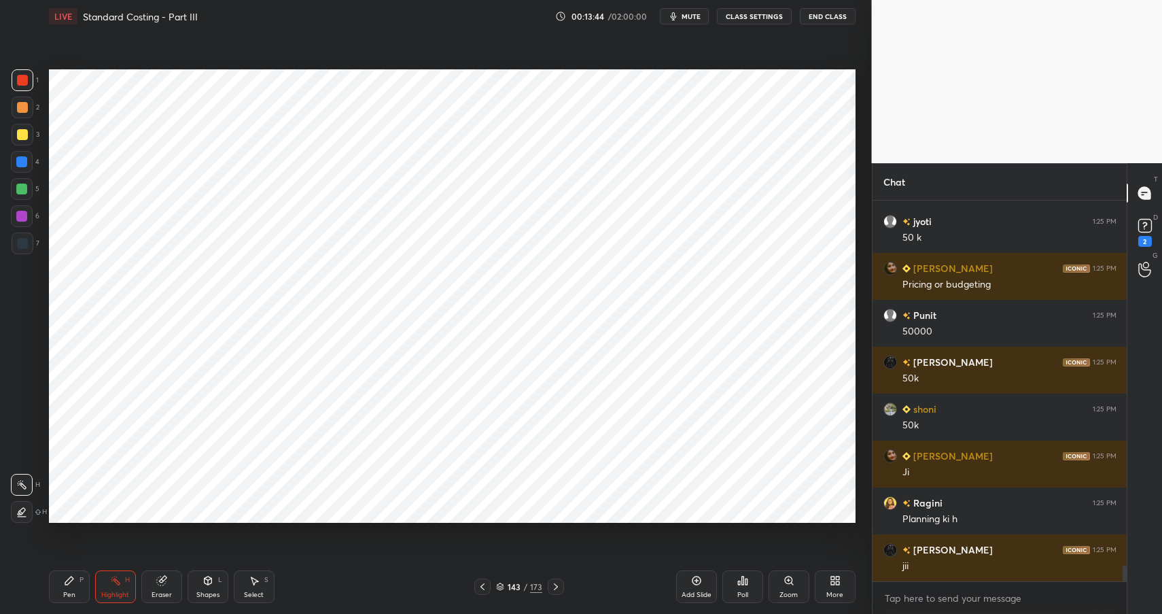
click at [77, 584] on div "Pen P" at bounding box center [69, 586] width 41 height 33
click at [25, 239] on div at bounding box center [22, 243] width 11 height 11
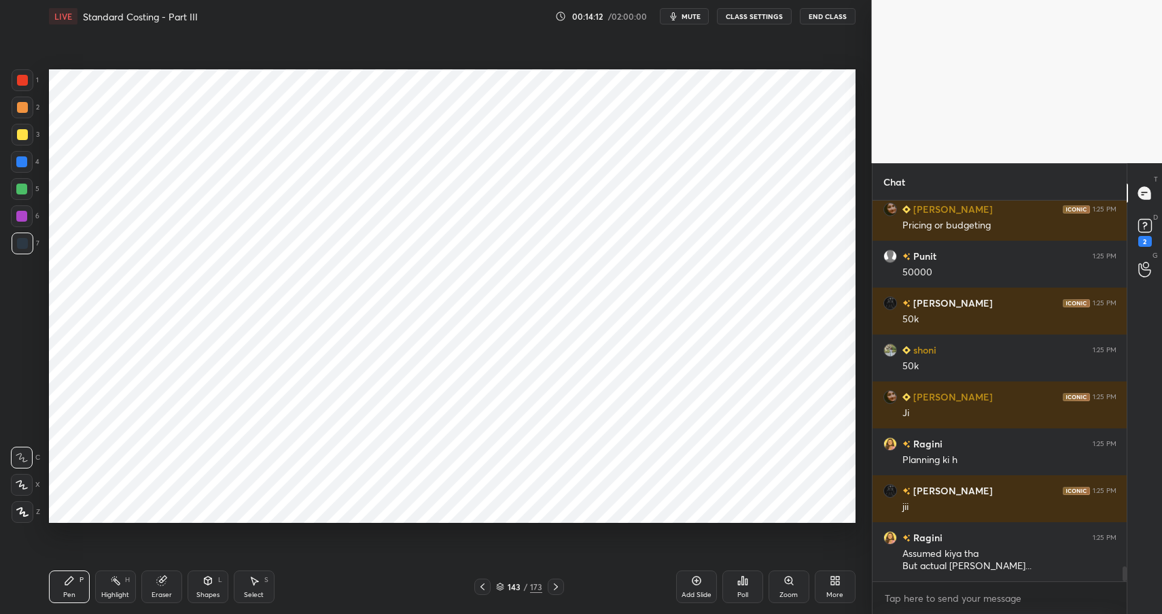
click at [111, 578] on div "Highlight H" at bounding box center [115, 586] width 41 height 33
click at [110, 582] on icon at bounding box center [115, 580] width 11 height 11
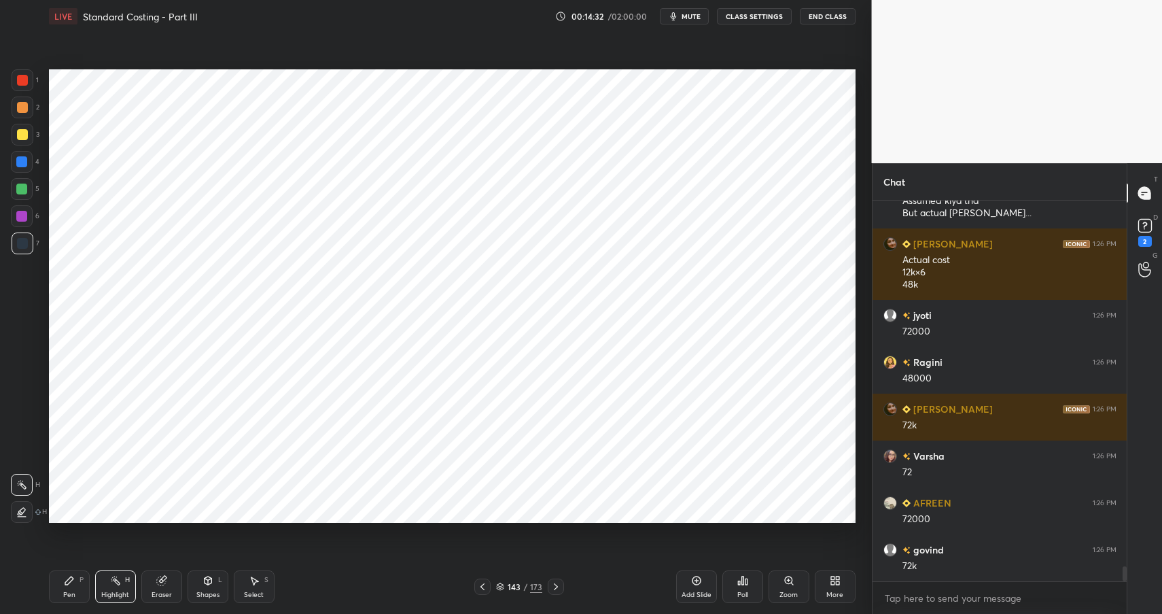
scroll to position [9501, 0]
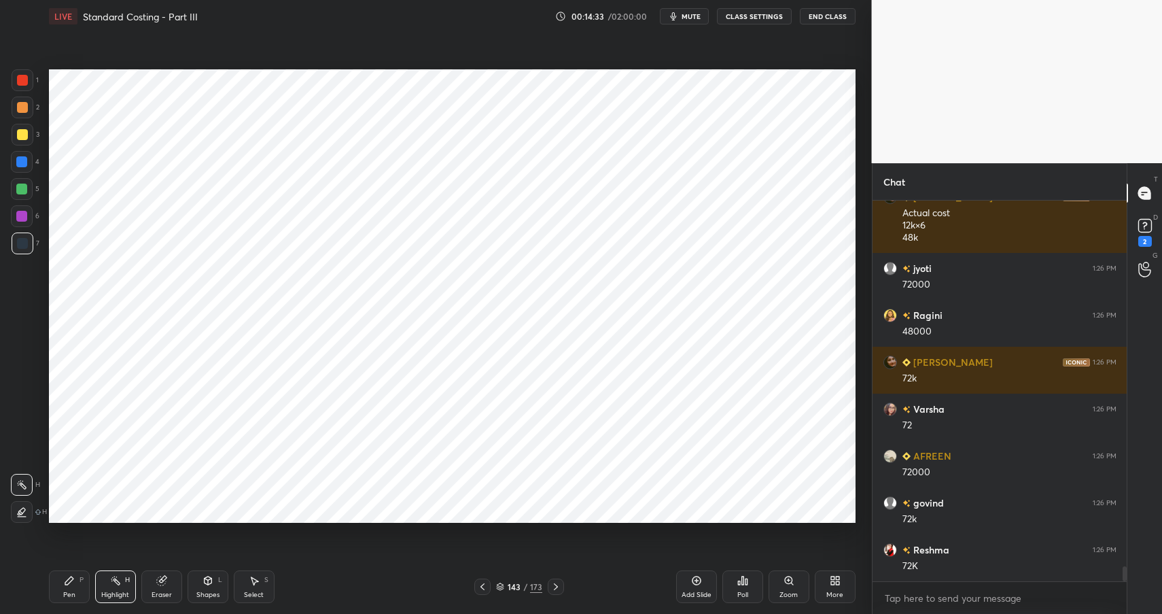
click at [60, 590] on div "Pen P" at bounding box center [69, 586] width 41 height 33
click at [82, 582] on div "Pen P" at bounding box center [69, 586] width 41 height 33
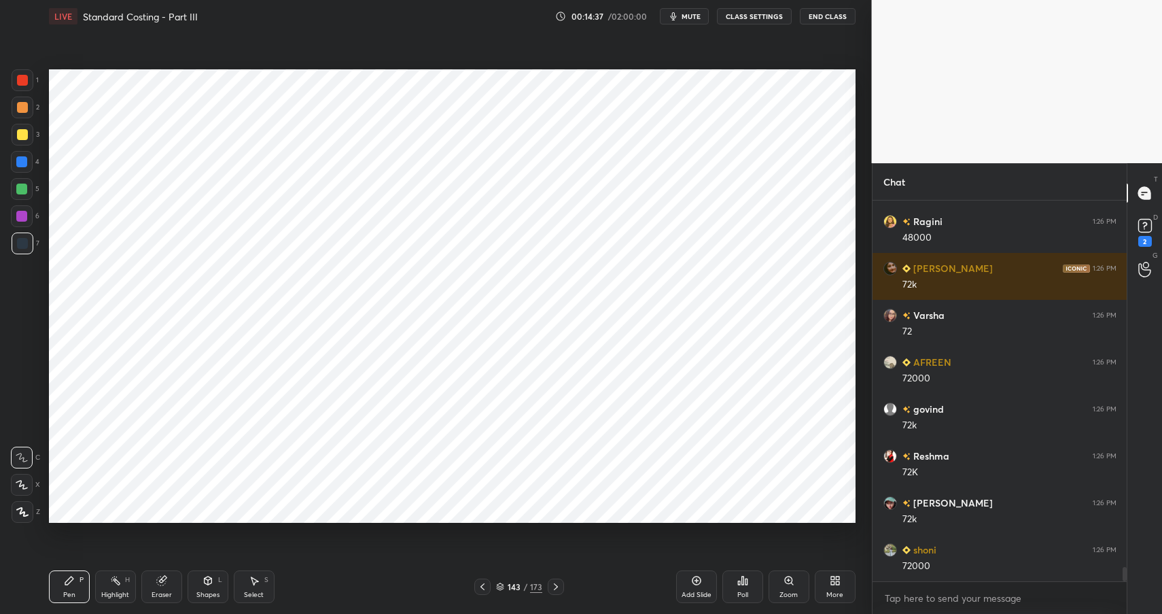
scroll to position [9642, 0]
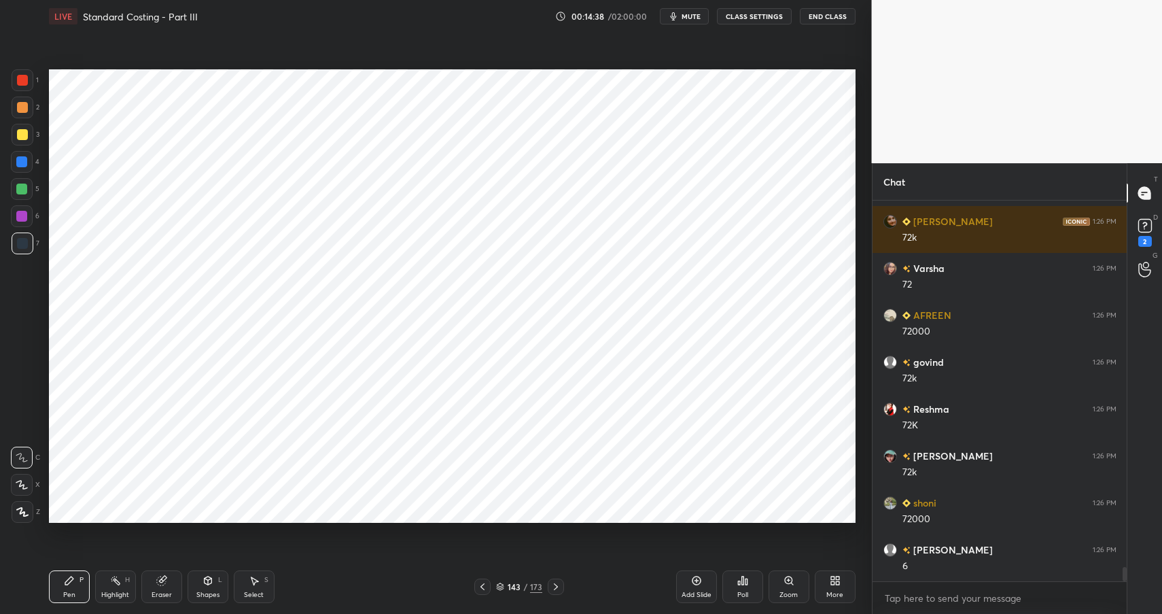
click at [26, 83] on div at bounding box center [23, 80] width 22 height 22
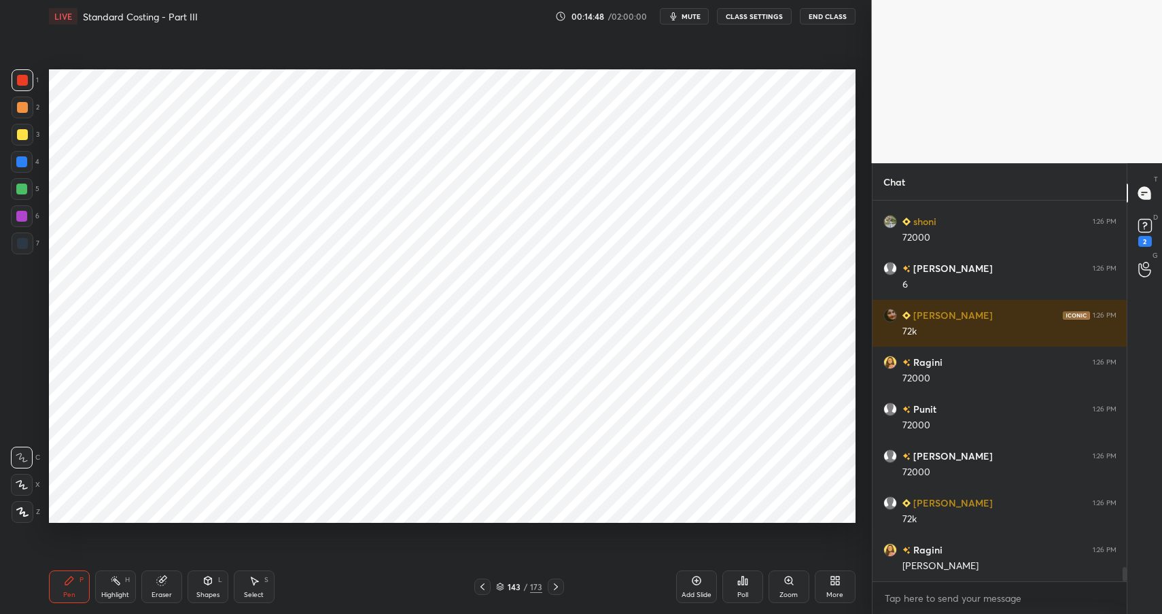
scroll to position [9982, 0]
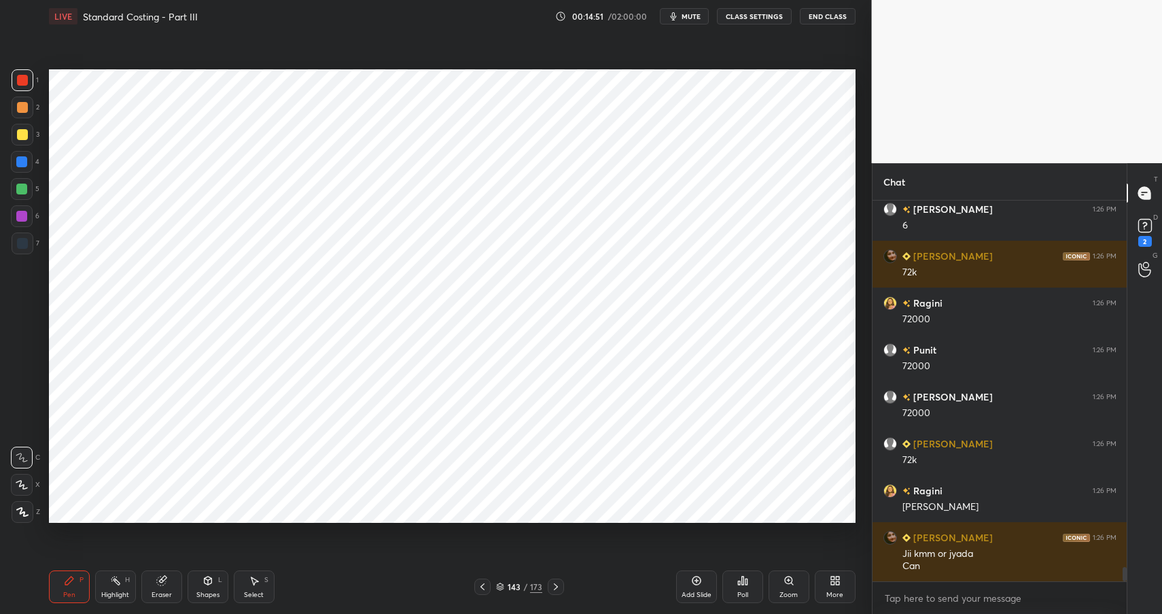
click at [110, 586] on div "Highlight H" at bounding box center [115, 586] width 41 height 33
click at [111, 586] on div "Highlight H" at bounding box center [115, 586] width 41 height 33
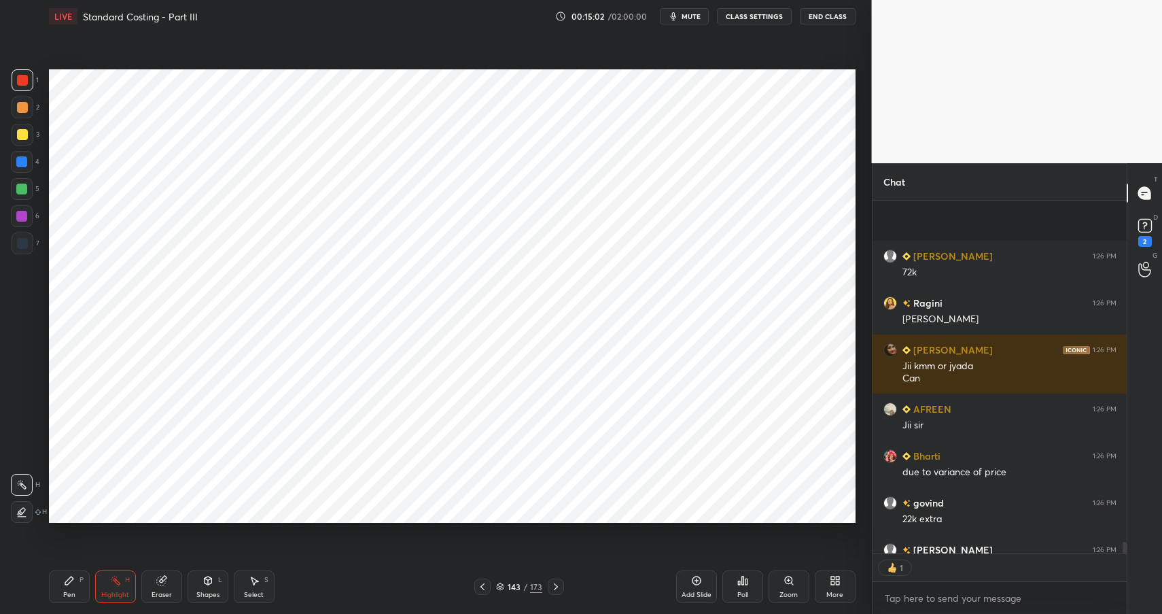
scroll to position [10291, 0]
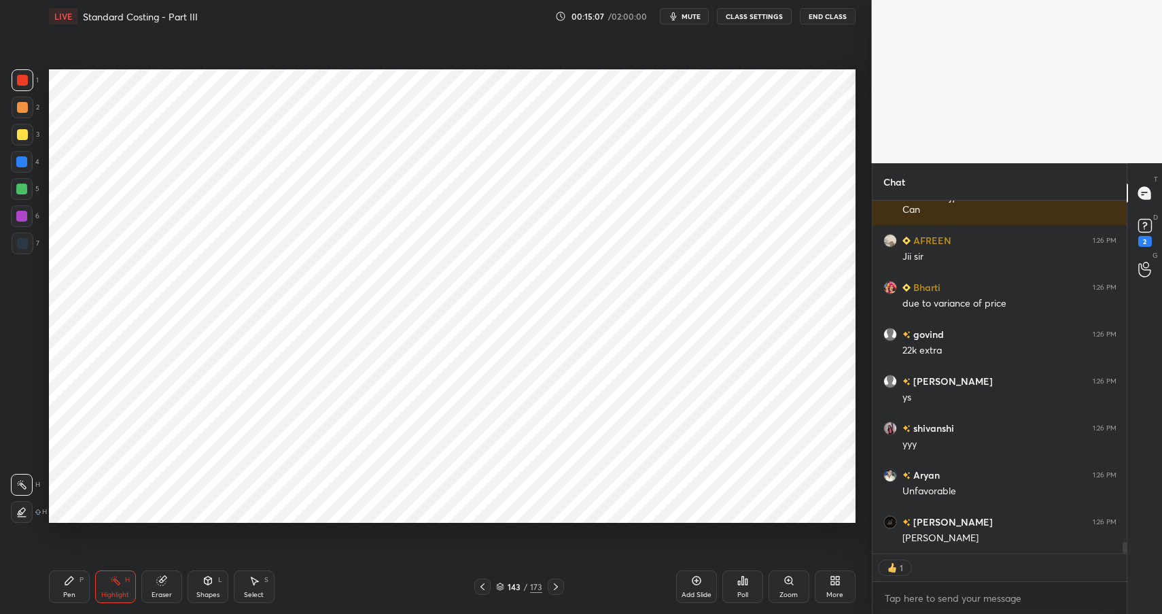
click at [67, 578] on icon at bounding box center [69, 580] width 11 height 11
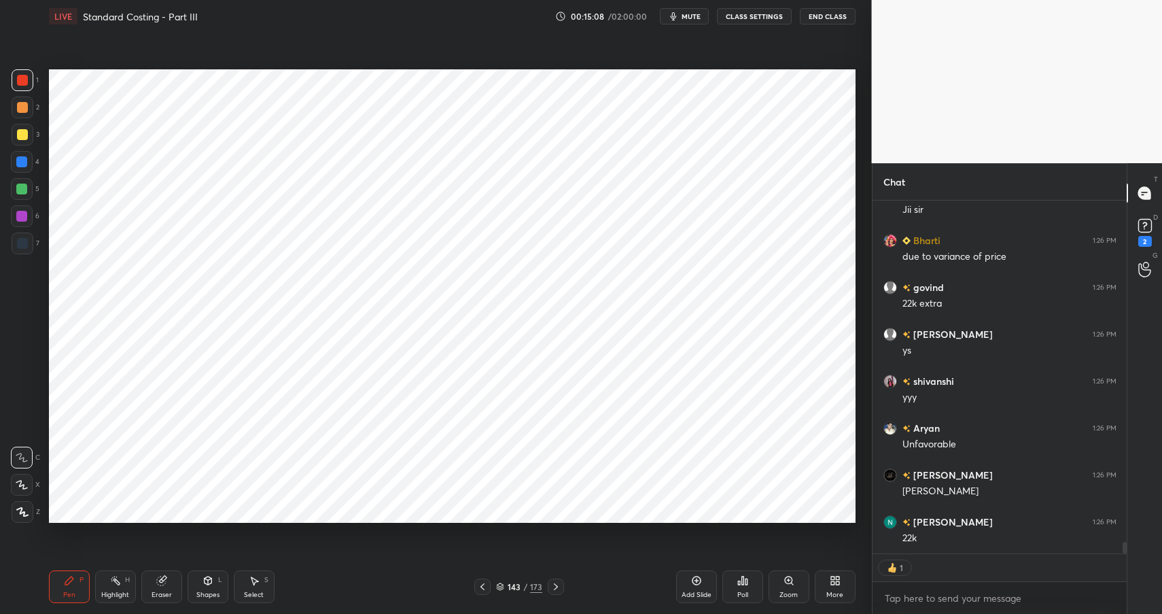
click at [16, 247] on div at bounding box center [23, 243] width 22 height 22
click at [19, 248] on div at bounding box center [23, 243] width 22 height 22
click at [23, 78] on div at bounding box center [22, 80] width 11 height 11
click at [24, 85] on div at bounding box center [22, 80] width 11 height 11
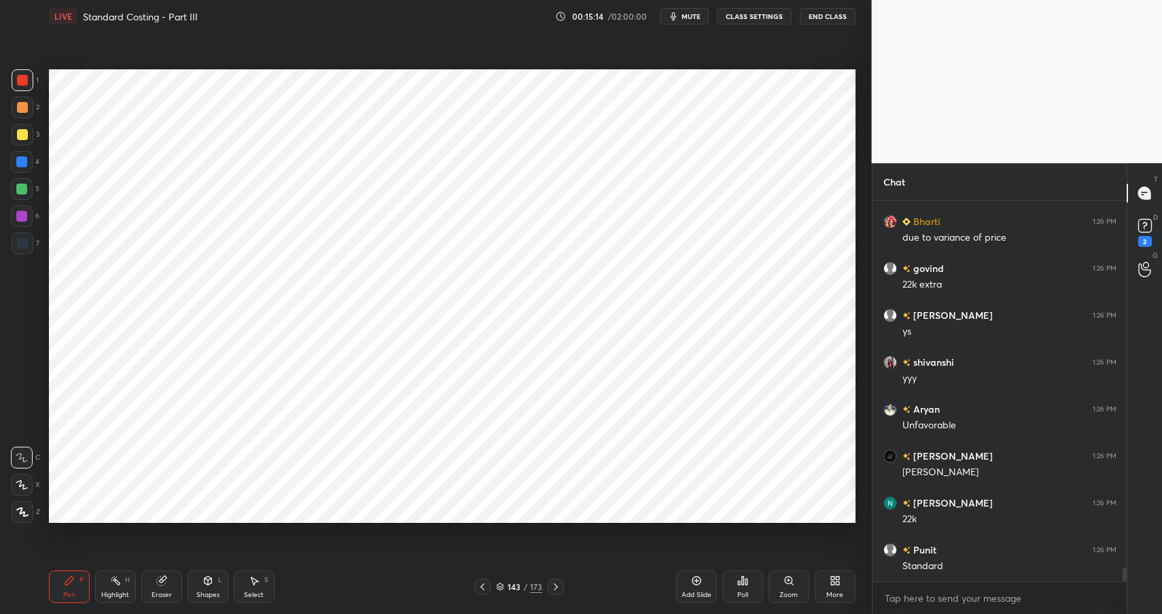
scroll to position [10451, 0]
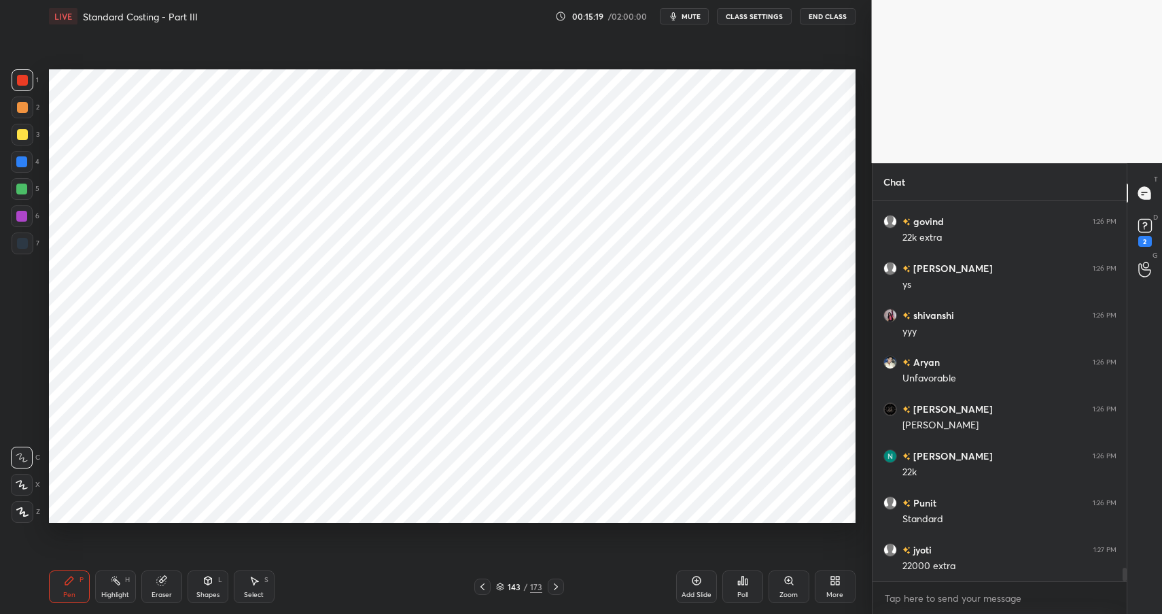
drag, startPoint x: 198, startPoint y: 593, endPoint x: 203, endPoint y: 579, distance: 15.0
click at [198, 593] on div "Shapes" at bounding box center [207, 594] width 23 height 7
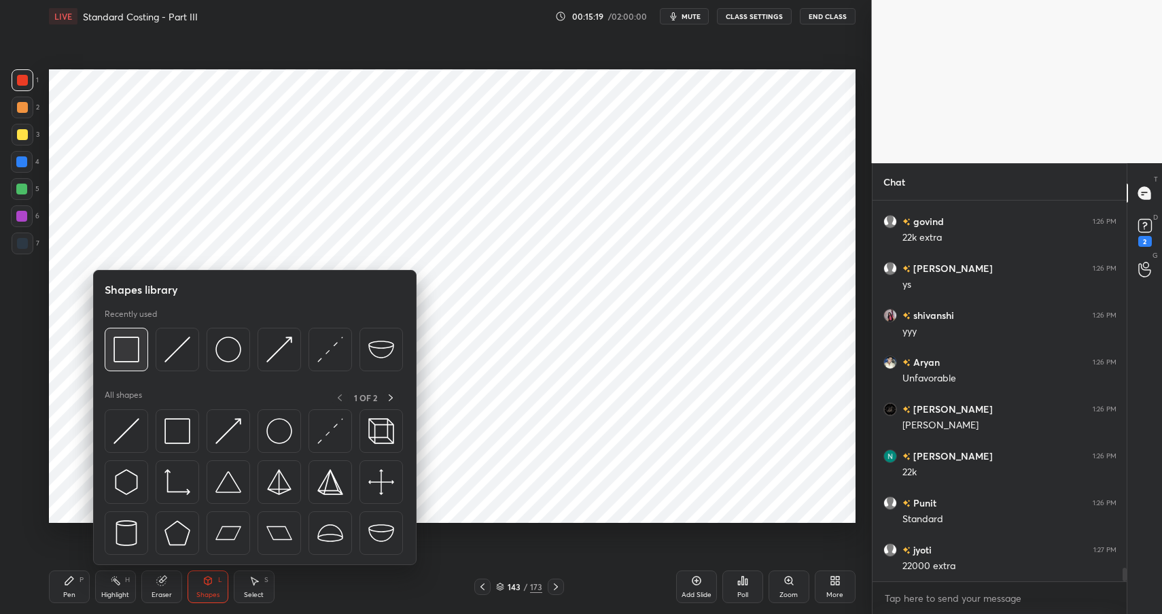
click at [135, 338] on img at bounding box center [126, 349] width 26 height 26
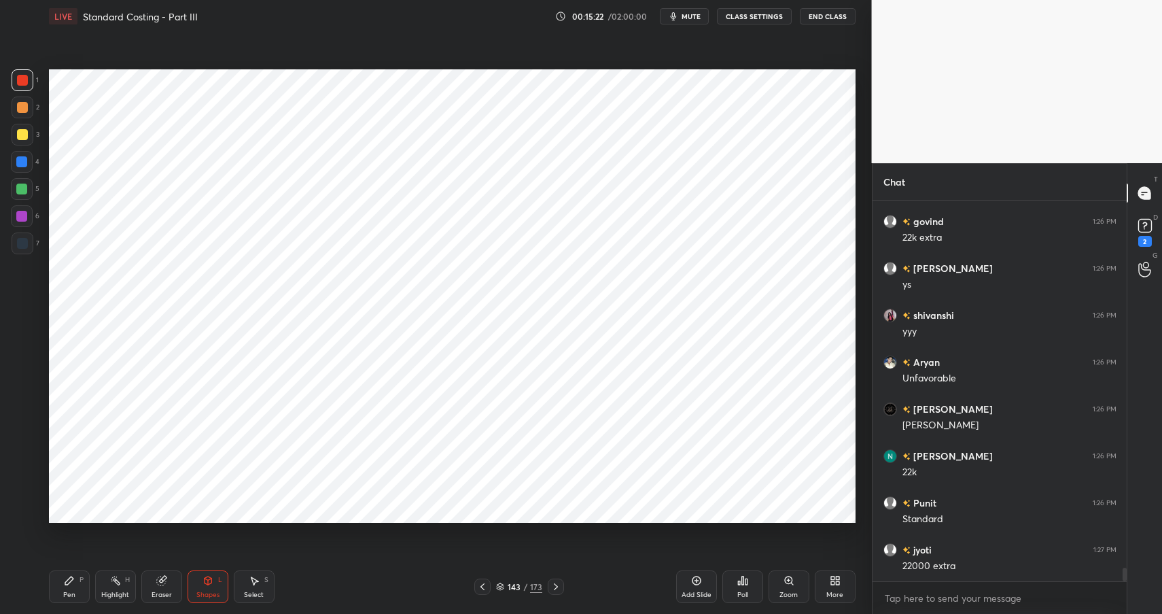
click at [58, 590] on div "Pen P" at bounding box center [69, 586] width 41 height 33
drag, startPoint x: 69, startPoint y: 590, endPoint x: 82, endPoint y: 537, distance: 54.7
click at [69, 591] on div "Pen" at bounding box center [69, 594] width 12 height 7
click at [24, 160] on div at bounding box center [21, 161] width 11 height 11
click at [26, 242] on div at bounding box center [22, 243] width 11 height 11
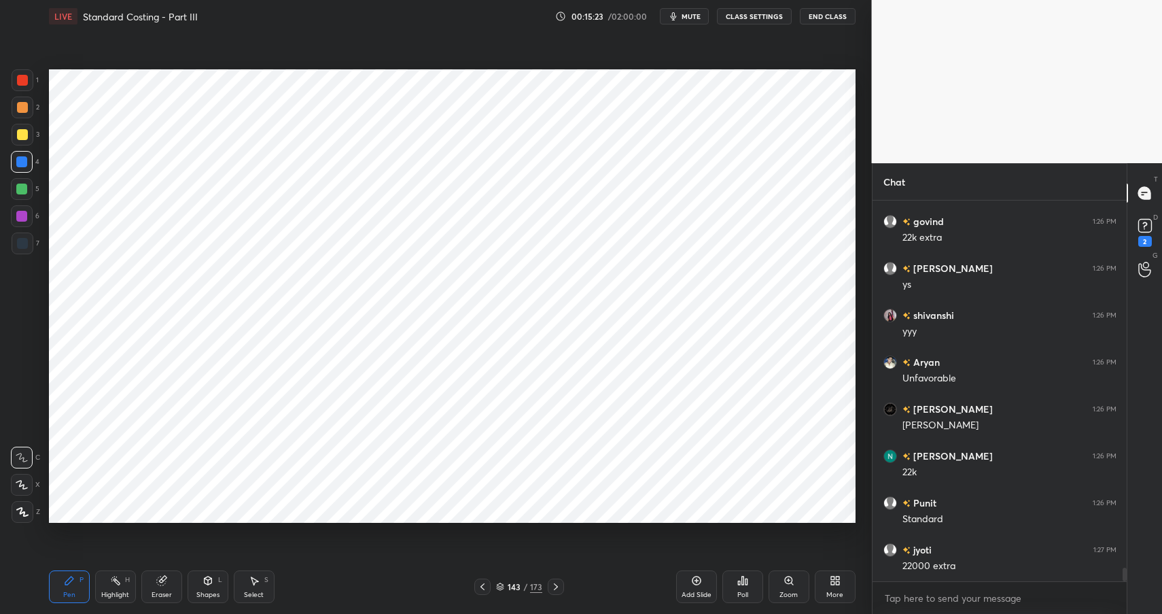
scroll to position [10498, 0]
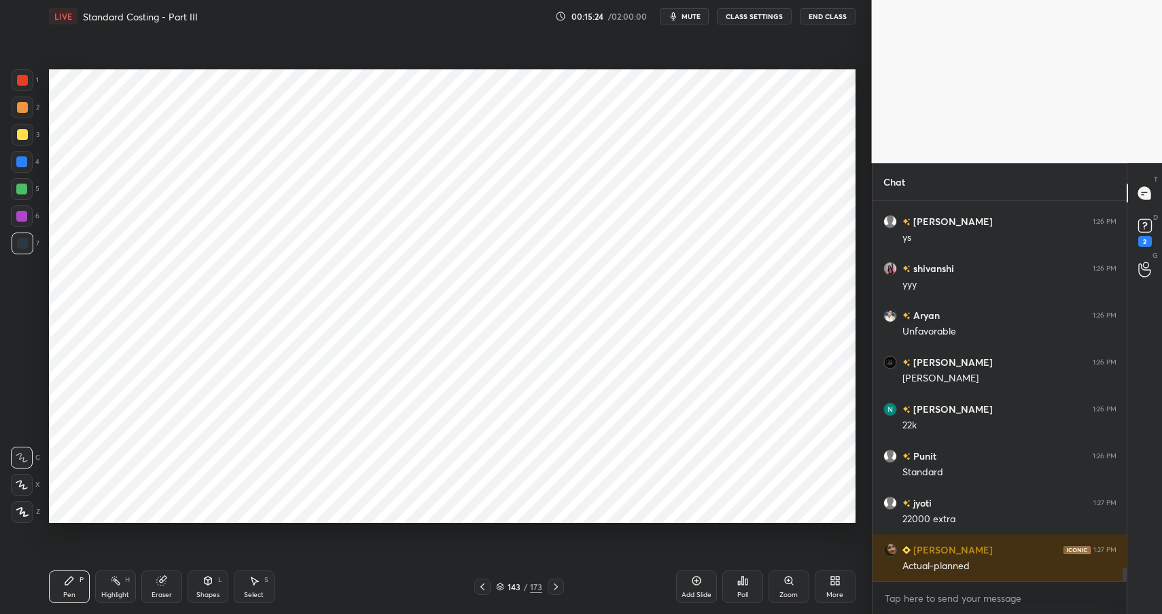
click at [26, 242] on div at bounding box center [22, 243] width 11 height 11
click at [122, 580] on div "Highlight H" at bounding box center [115, 586] width 41 height 33
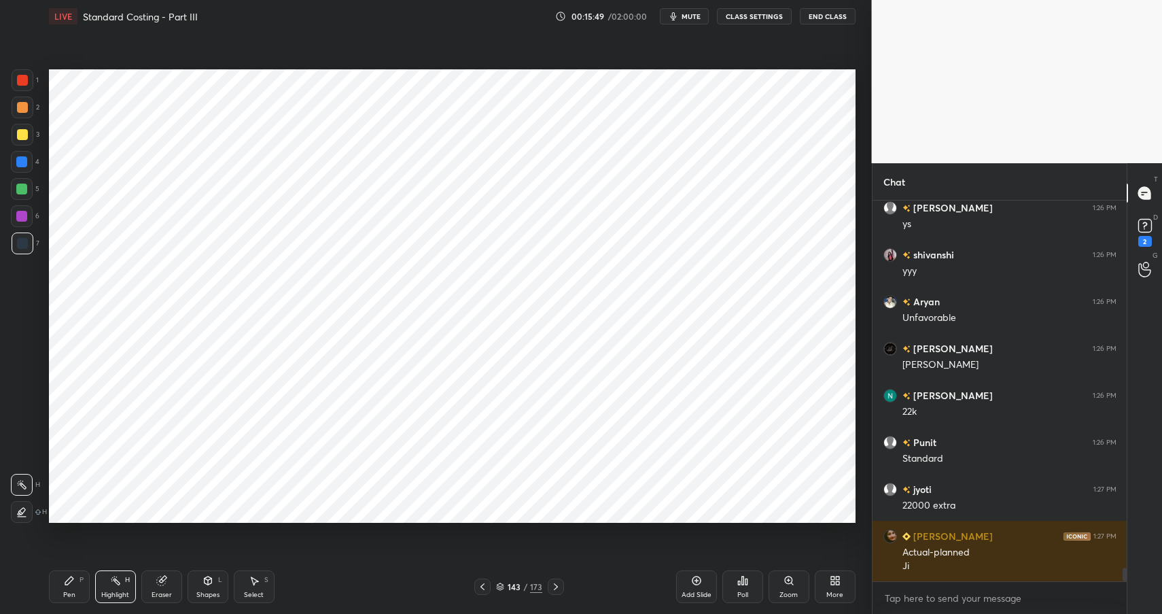
drag, startPoint x: 71, startPoint y: 579, endPoint x: 74, endPoint y: 586, distance: 7.3
click at [69, 582] on icon at bounding box center [69, 580] width 11 height 11
click at [132, 578] on div "Highlight H" at bounding box center [115, 586] width 41 height 33
click at [163, 575] on icon at bounding box center [161, 580] width 11 height 11
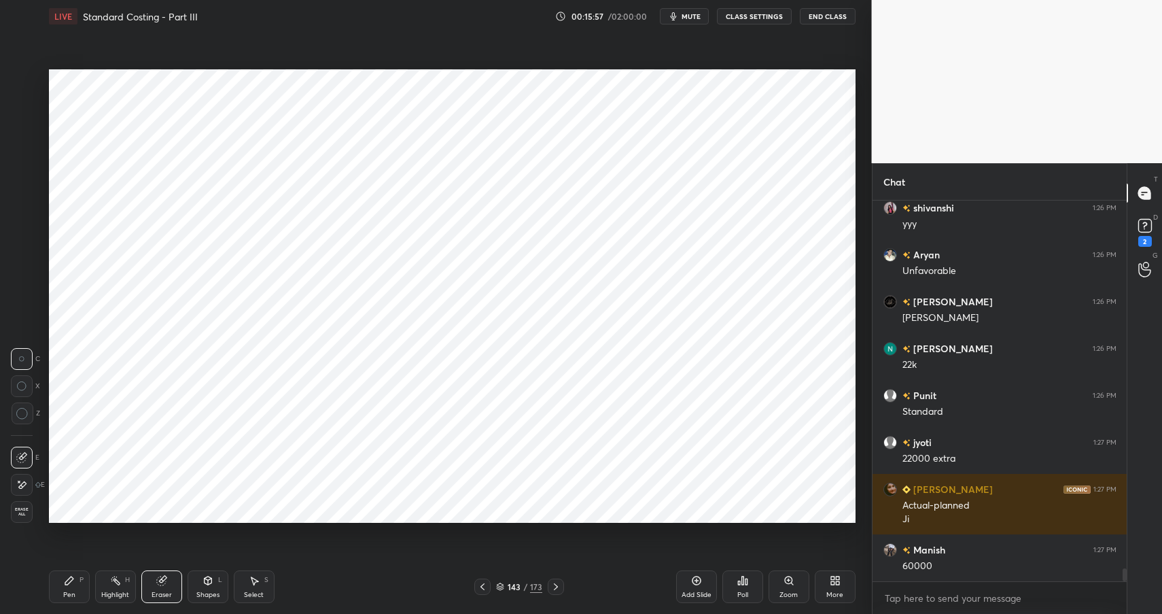
drag, startPoint x: 56, startPoint y: 586, endPoint x: 76, endPoint y: 570, distance: 25.6
click at [56, 585] on div "Pen P" at bounding box center [69, 586] width 41 height 33
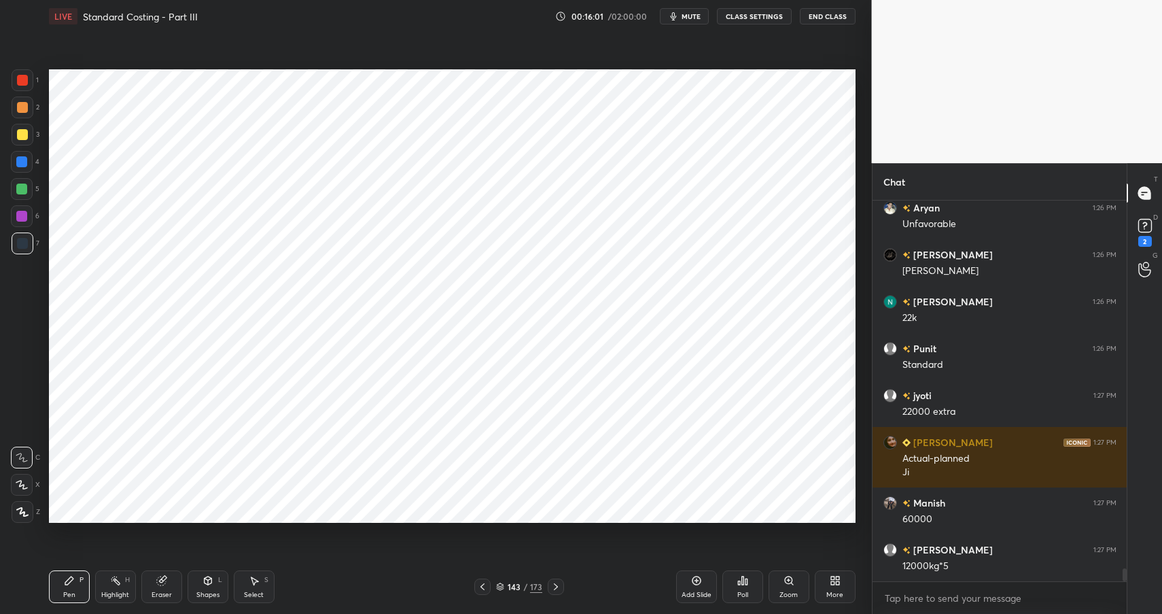
scroll to position [10652, 0]
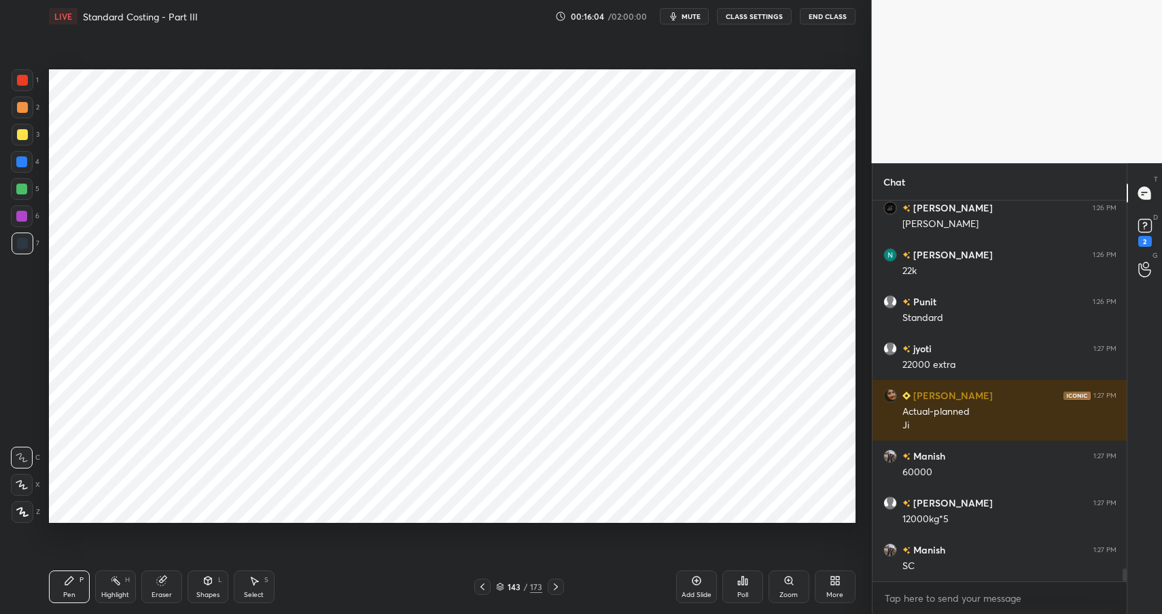
click at [119, 584] on icon at bounding box center [115, 580] width 11 height 11
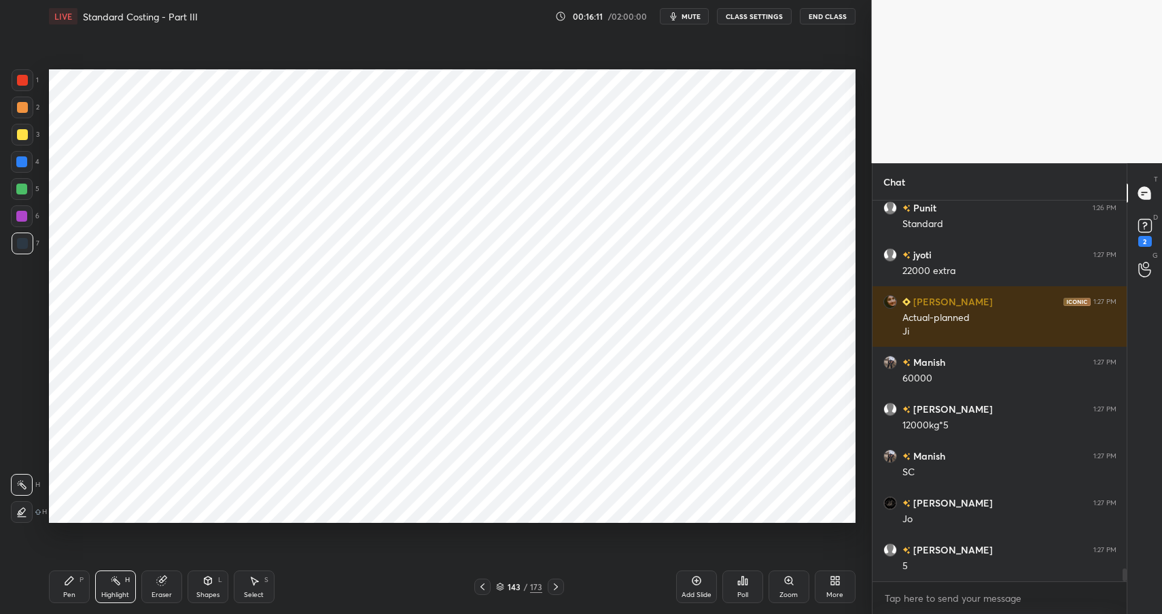
scroll to position [10793, 0]
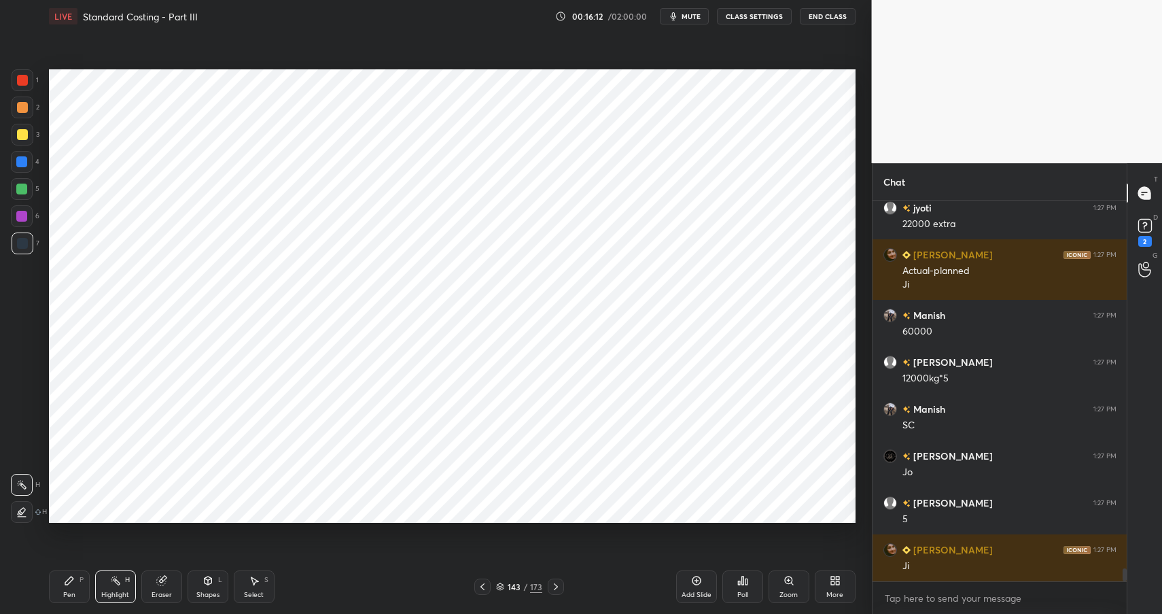
click at [60, 595] on div "Pen P" at bounding box center [69, 586] width 41 height 33
click at [71, 593] on div "Pen" at bounding box center [69, 594] width 12 height 7
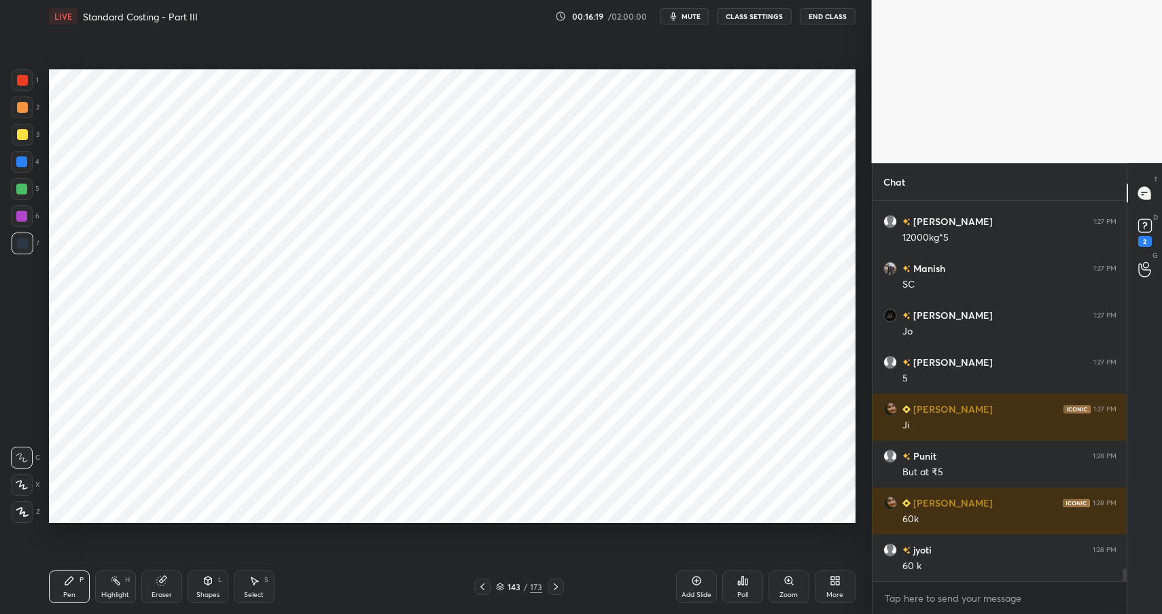
scroll to position [10980, 0]
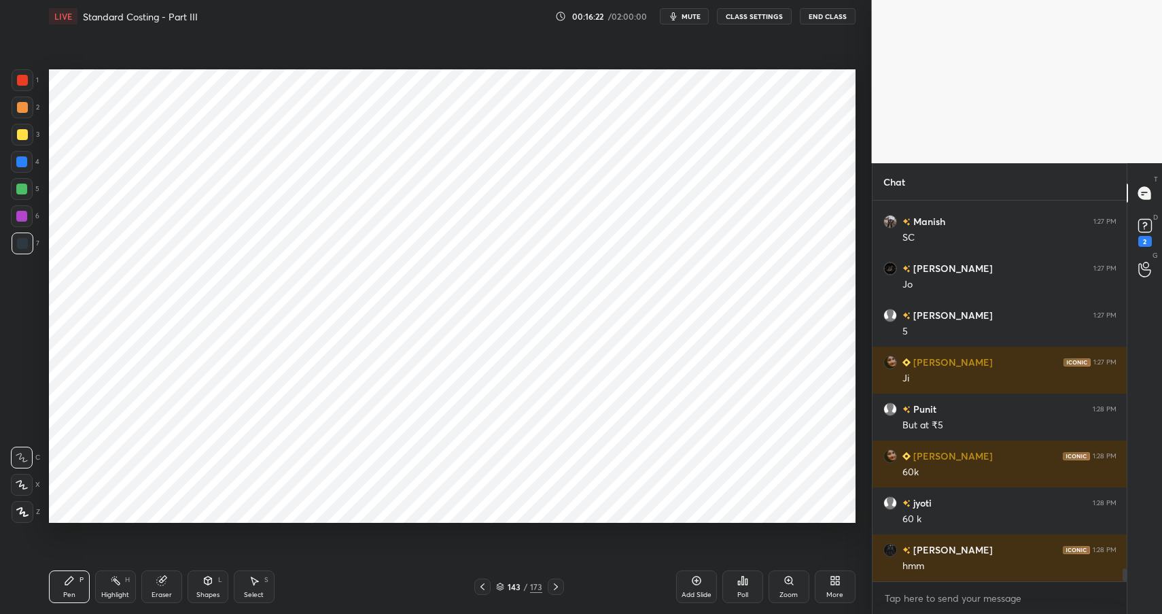
click at [207, 595] on div "Shapes" at bounding box center [207, 594] width 23 height 7
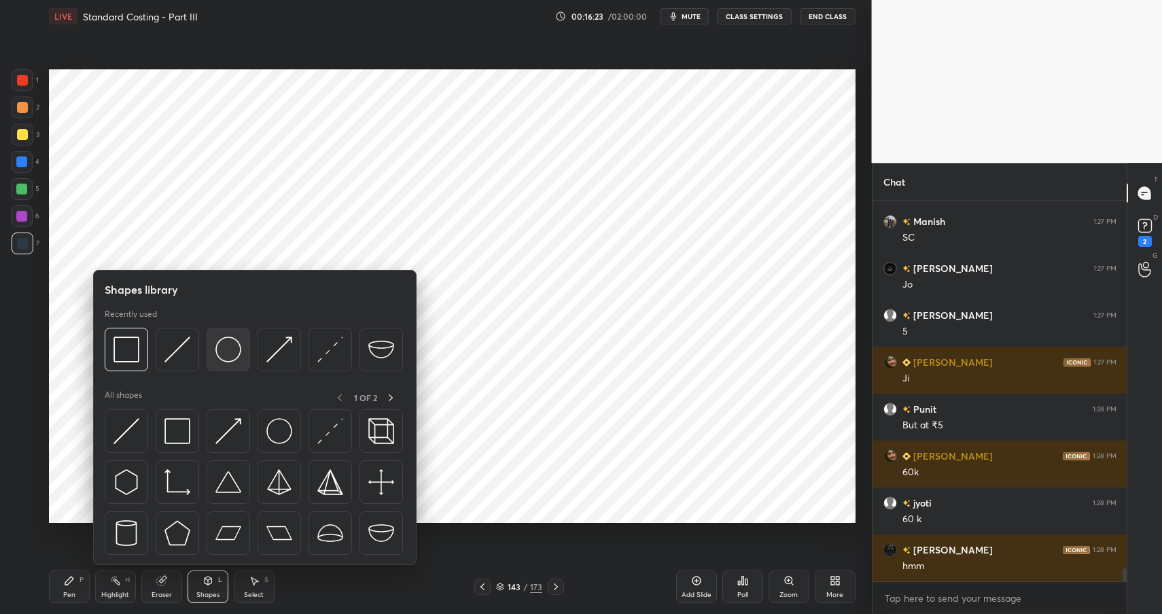
click at [231, 342] on img at bounding box center [228, 349] width 26 height 26
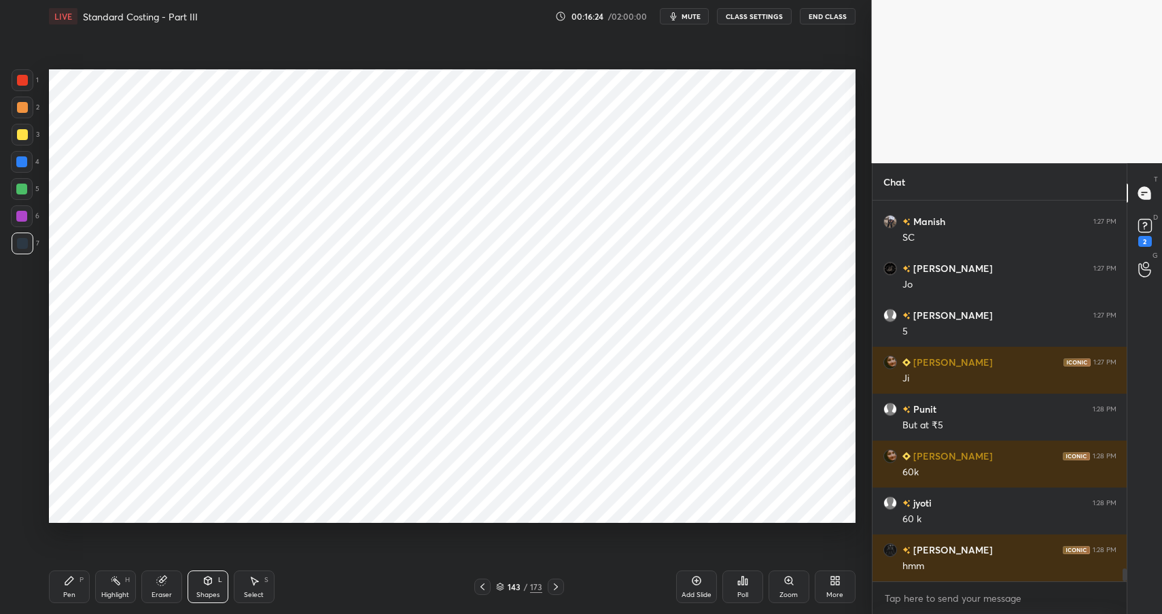
click at [26, 162] on div at bounding box center [21, 161] width 11 height 11
drag, startPoint x: 26, startPoint y: 162, endPoint x: 40, endPoint y: 160, distance: 13.7
click at [26, 162] on div at bounding box center [21, 161] width 11 height 11
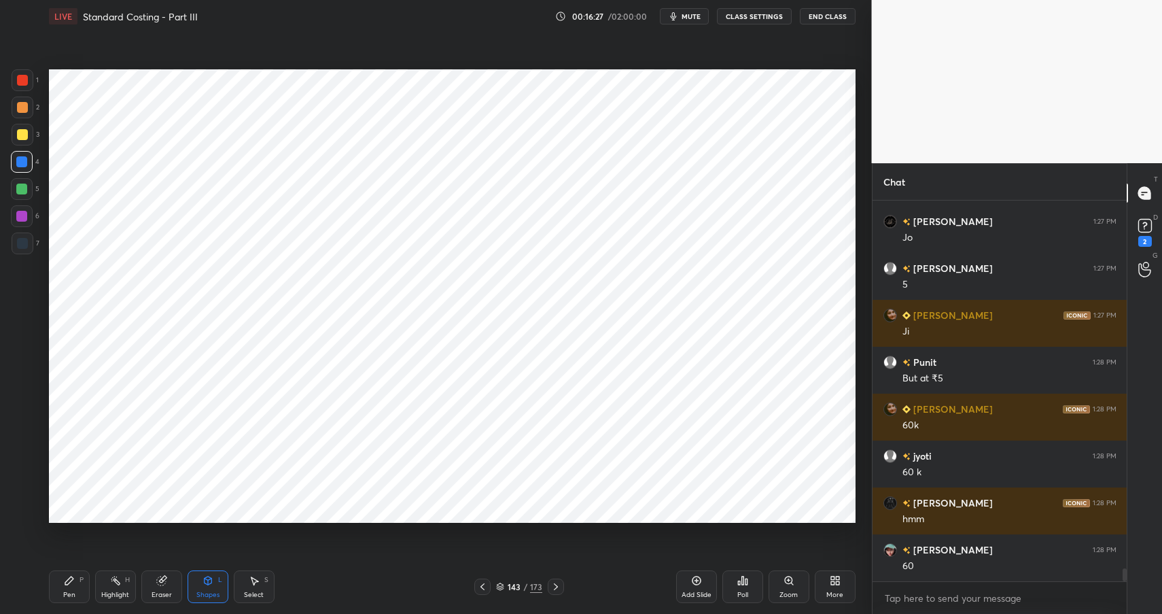
drag, startPoint x: 209, startPoint y: 585, endPoint x: 202, endPoint y: 565, distance: 21.5
click at [207, 586] on div "Shapes L" at bounding box center [208, 586] width 41 height 33
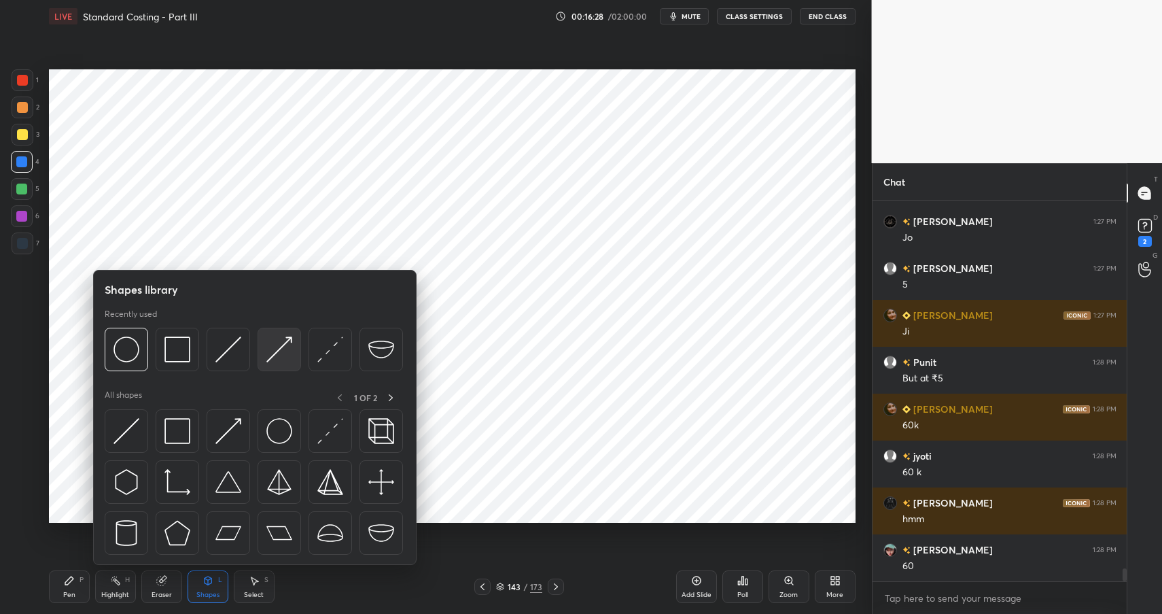
click at [275, 347] on img at bounding box center [279, 349] width 26 height 26
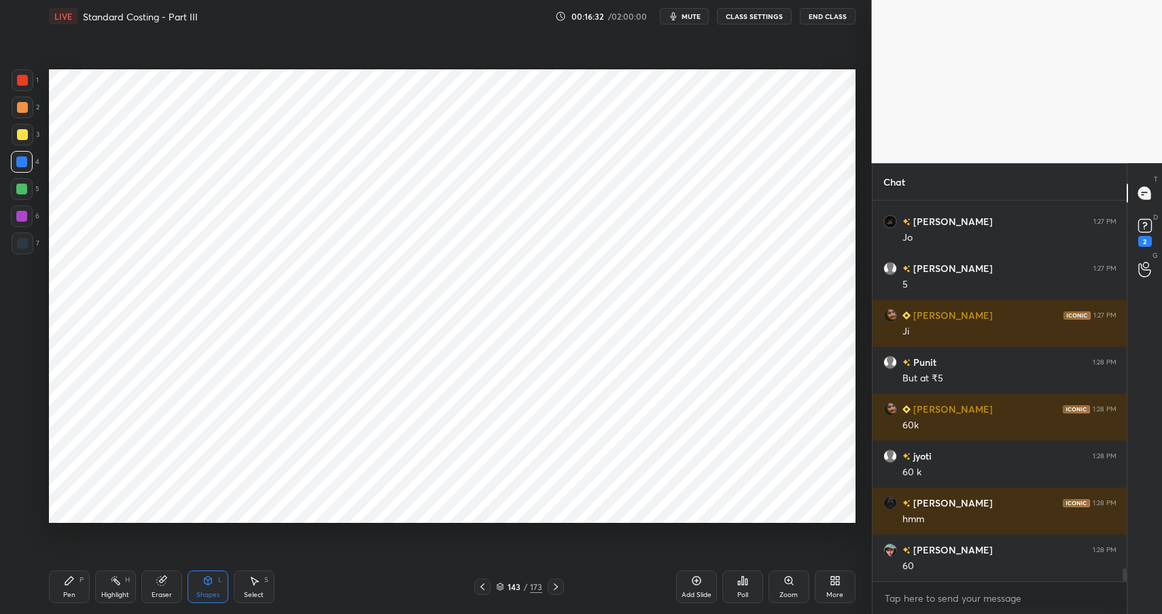
click at [211, 591] on div "Shapes" at bounding box center [207, 594] width 23 height 7
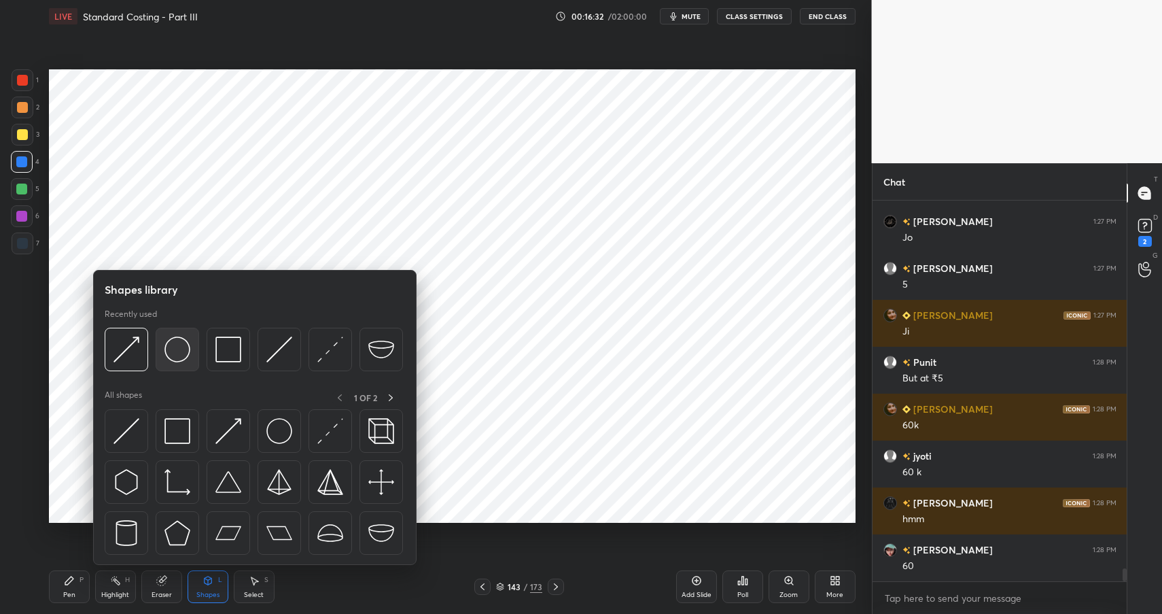
click at [181, 340] on img at bounding box center [177, 349] width 26 height 26
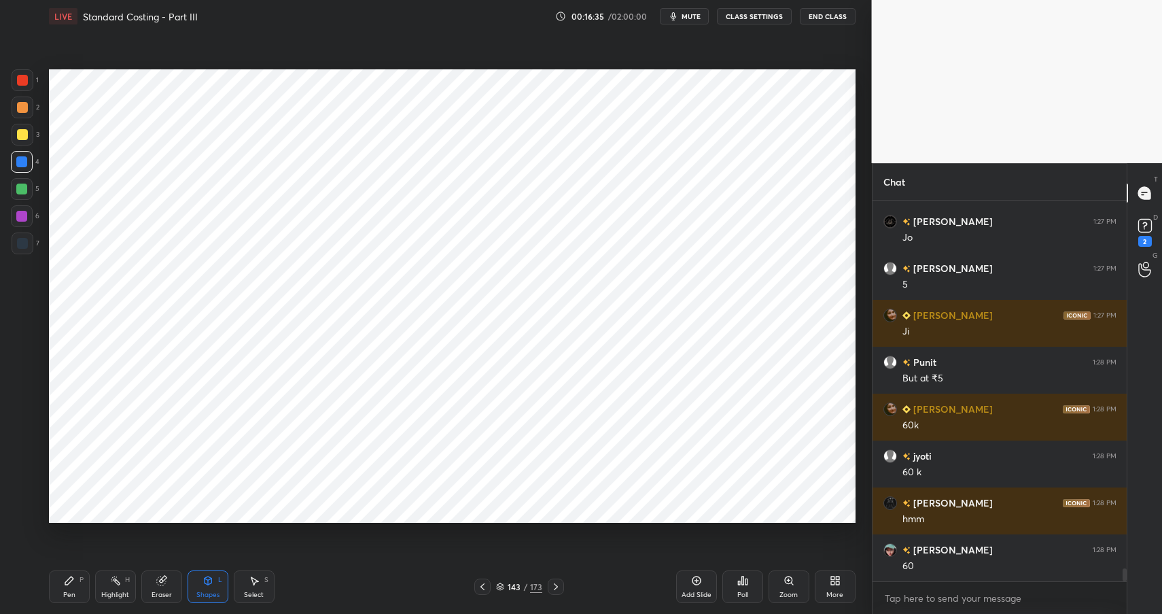
click at [207, 577] on icon at bounding box center [207, 580] width 7 height 8
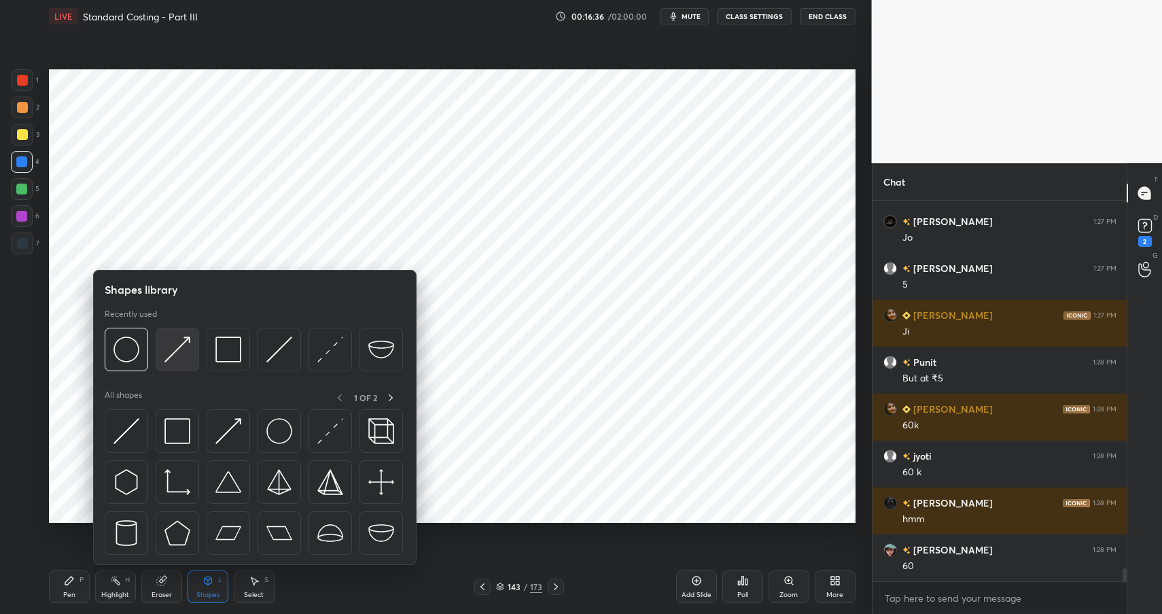
click at [187, 344] on img at bounding box center [177, 349] width 26 height 26
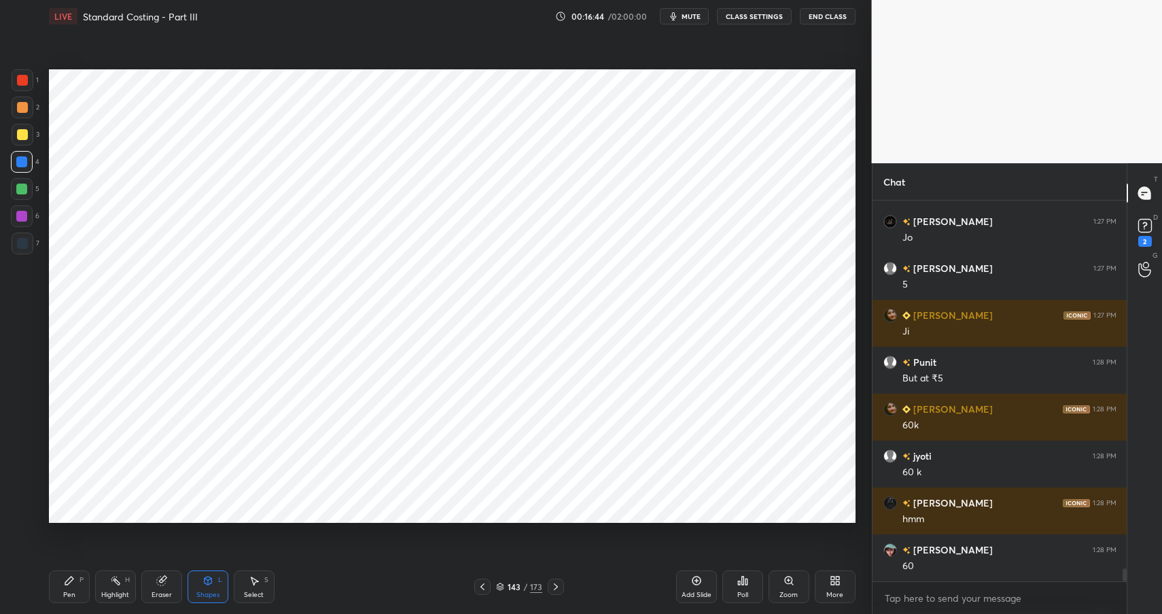
drag, startPoint x: 60, startPoint y: 586, endPoint x: 69, endPoint y: 588, distance: 8.9
click at [57, 586] on div "Pen P" at bounding box center [69, 586] width 41 height 33
drag, startPoint x: 69, startPoint y: 588, endPoint x: 84, endPoint y: 532, distance: 57.9
click at [69, 585] on div "Pen P" at bounding box center [69, 586] width 41 height 33
click at [18, 81] on div at bounding box center [22, 80] width 11 height 11
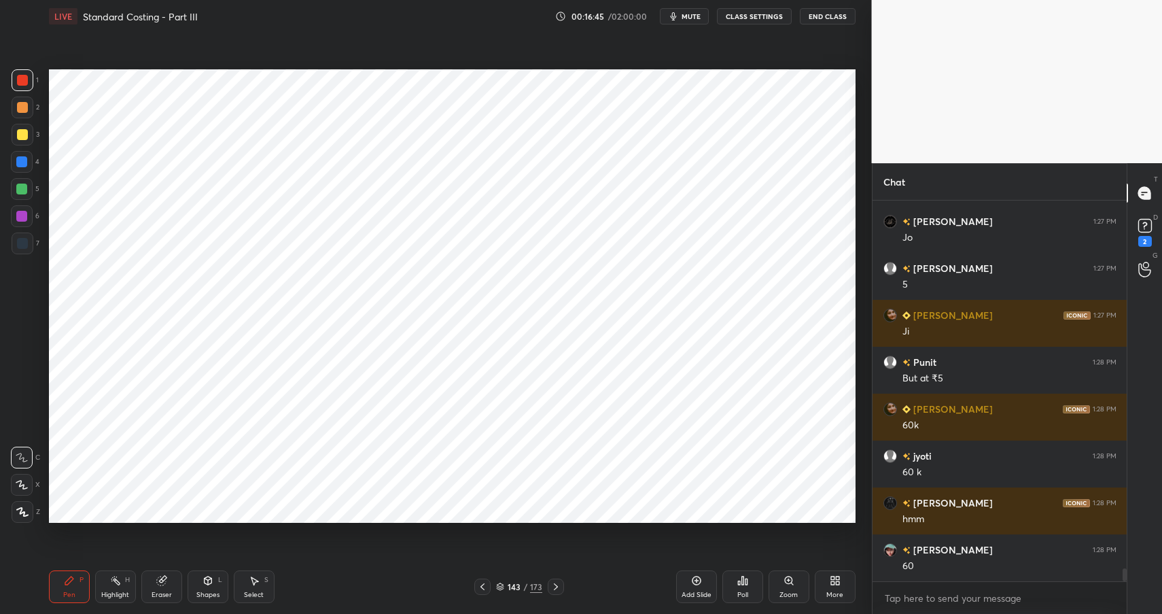
click at [23, 80] on div at bounding box center [22, 80] width 11 height 11
click at [22, 86] on div at bounding box center [23, 80] width 22 height 22
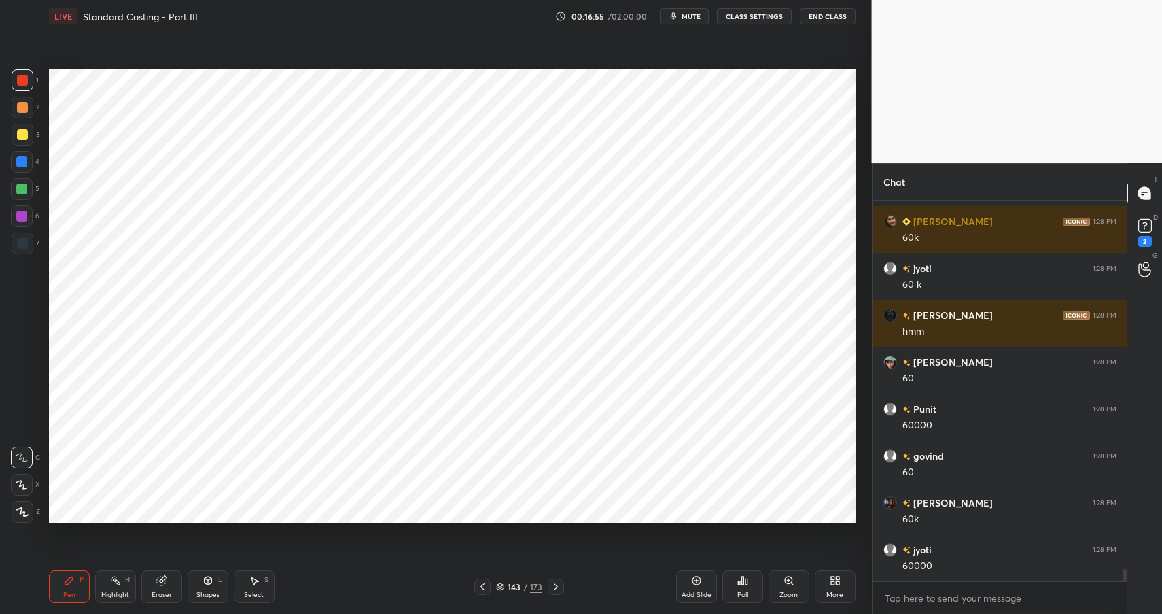
scroll to position [11262, 0]
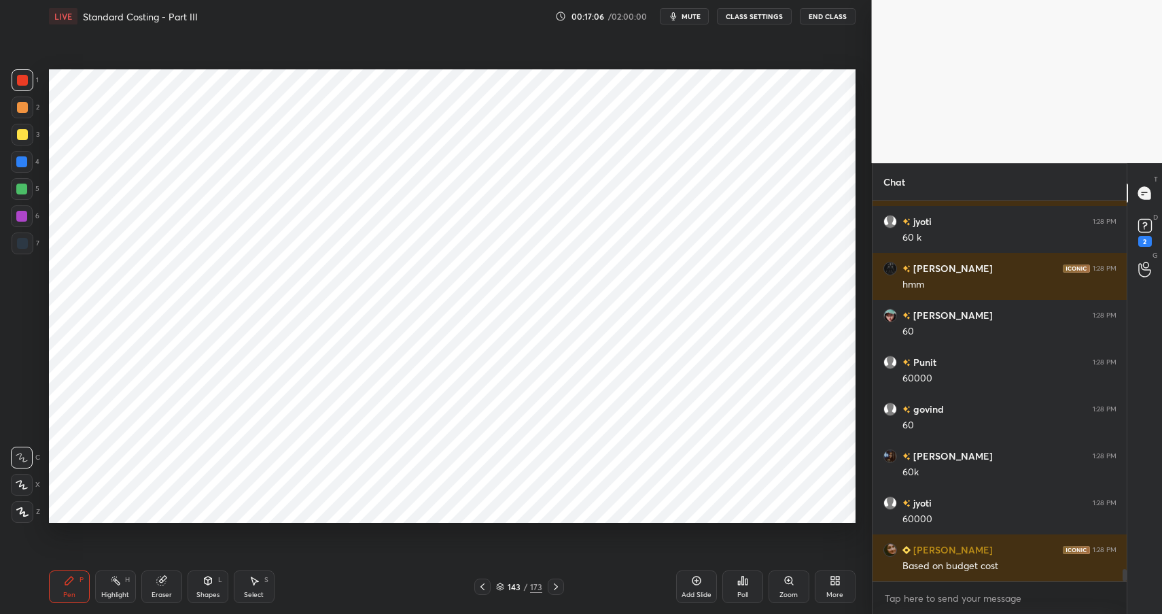
click at [116, 567] on div "Pen P Highlight H Eraser Shapes L Select S 143 / 173 Add Slide Poll Zoom More" at bounding box center [452, 586] width 806 height 54
click at [117, 575] on div "Highlight H" at bounding box center [115, 586] width 41 height 33
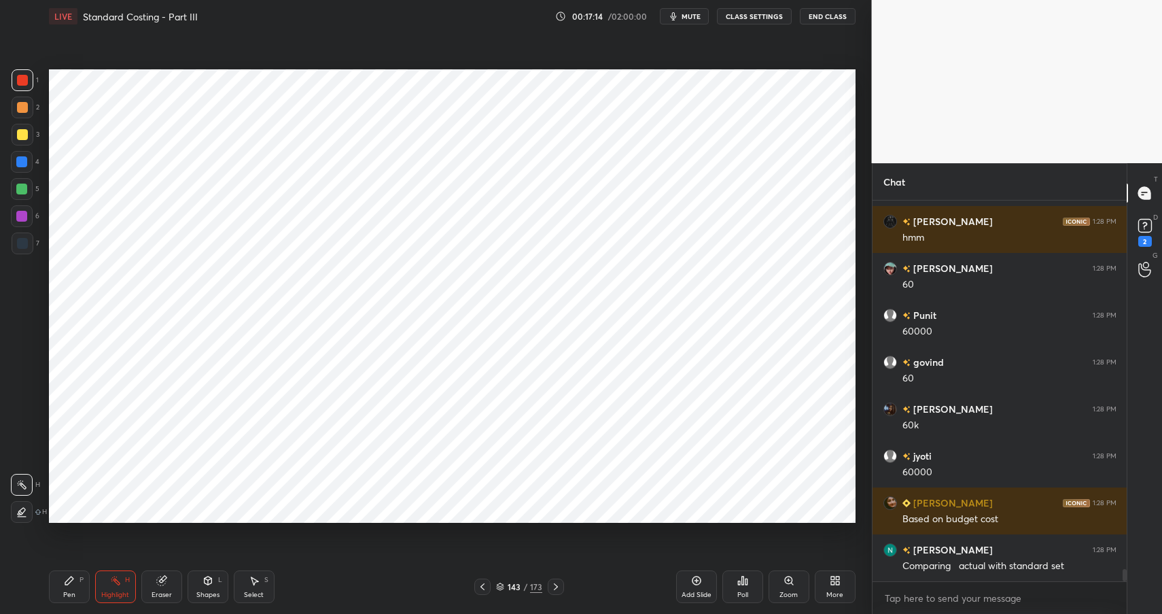
click at [249, 68] on div "Setting up your live class Poll for secs No correct answer Start poll" at bounding box center [451, 296] width 817 height 527
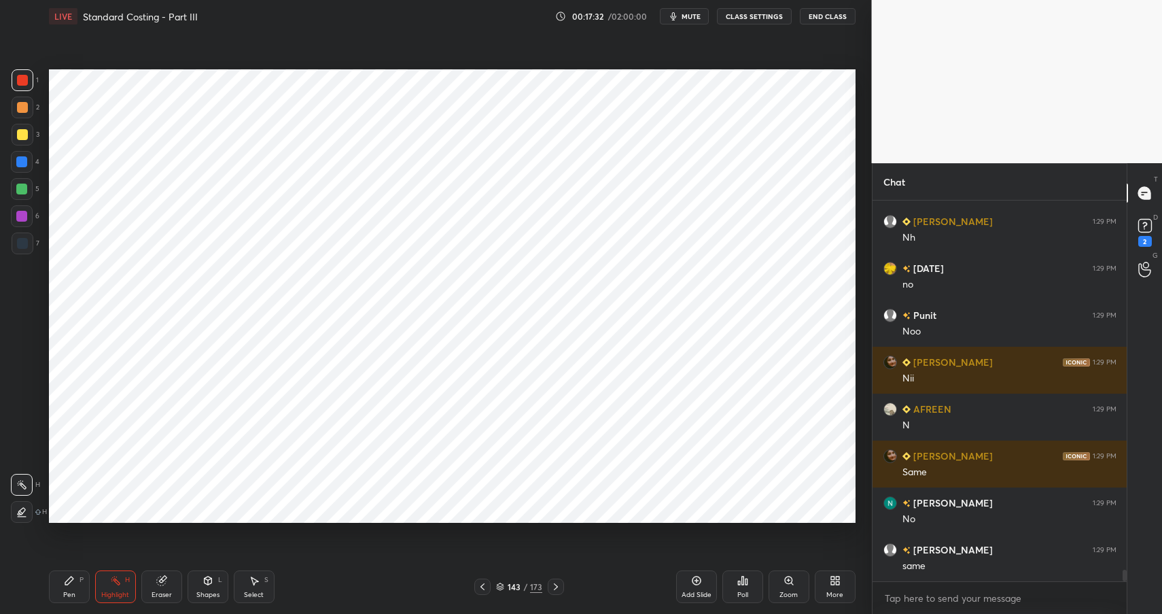
scroll to position [11824, 0]
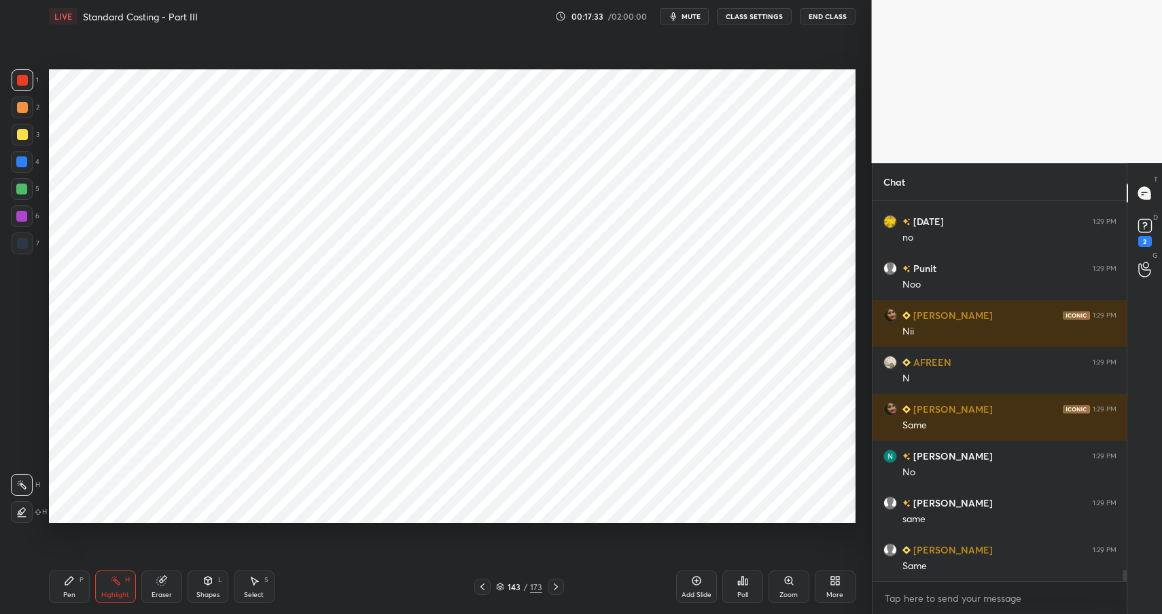
click at [209, 585] on div "Shapes L" at bounding box center [208, 586] width 41 height 33
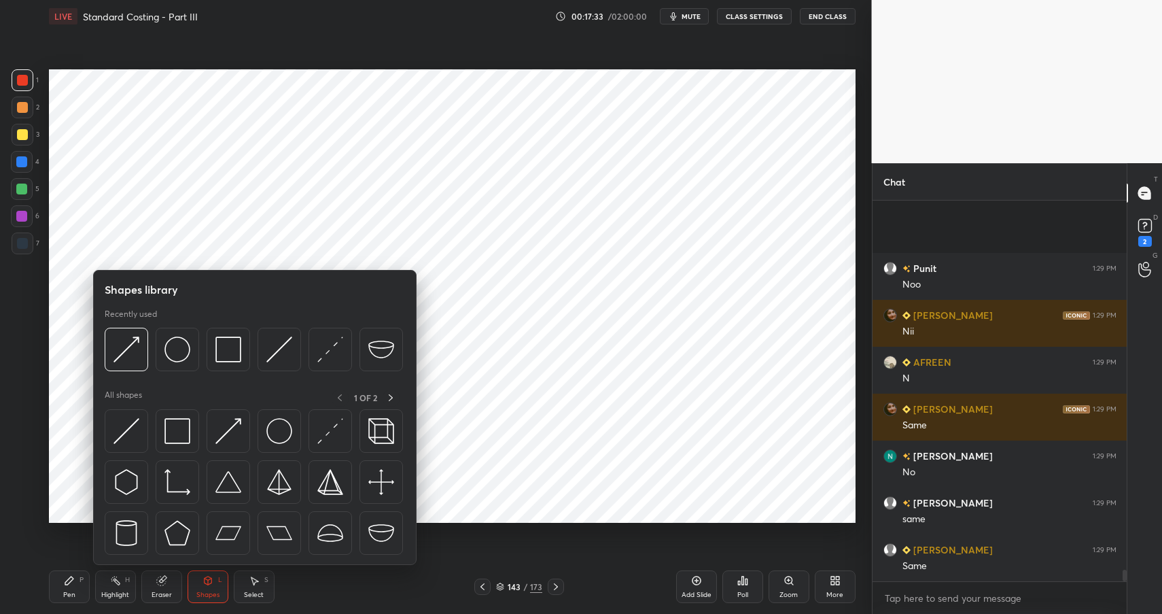
scroll to position [11965, 0]
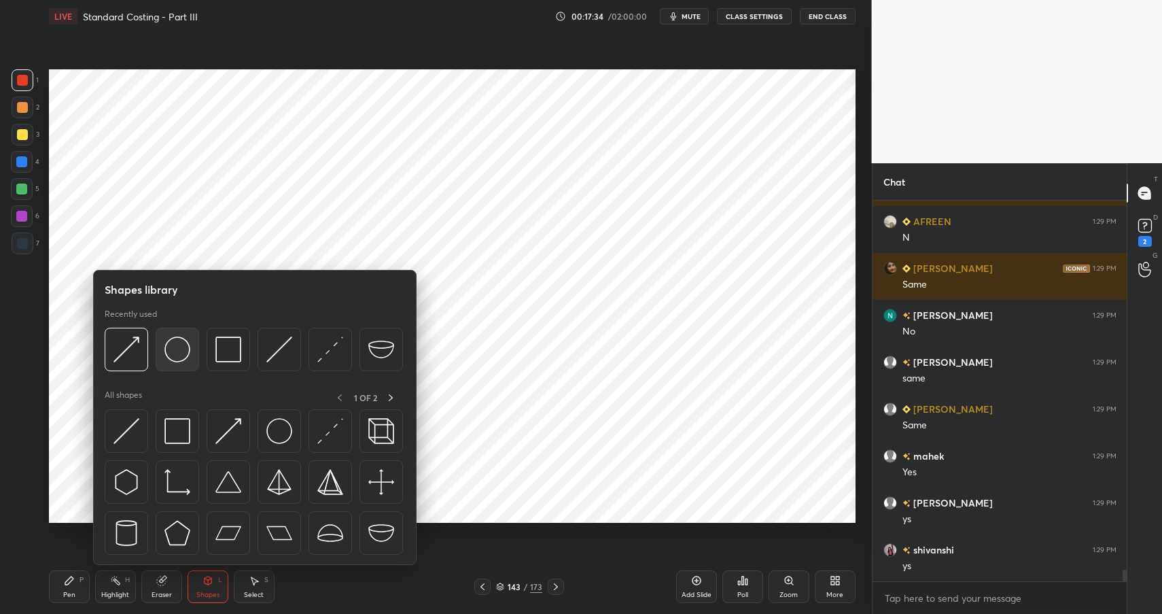
click at [175, 347] on img at bounding box center [177, 349] width 26 height 26
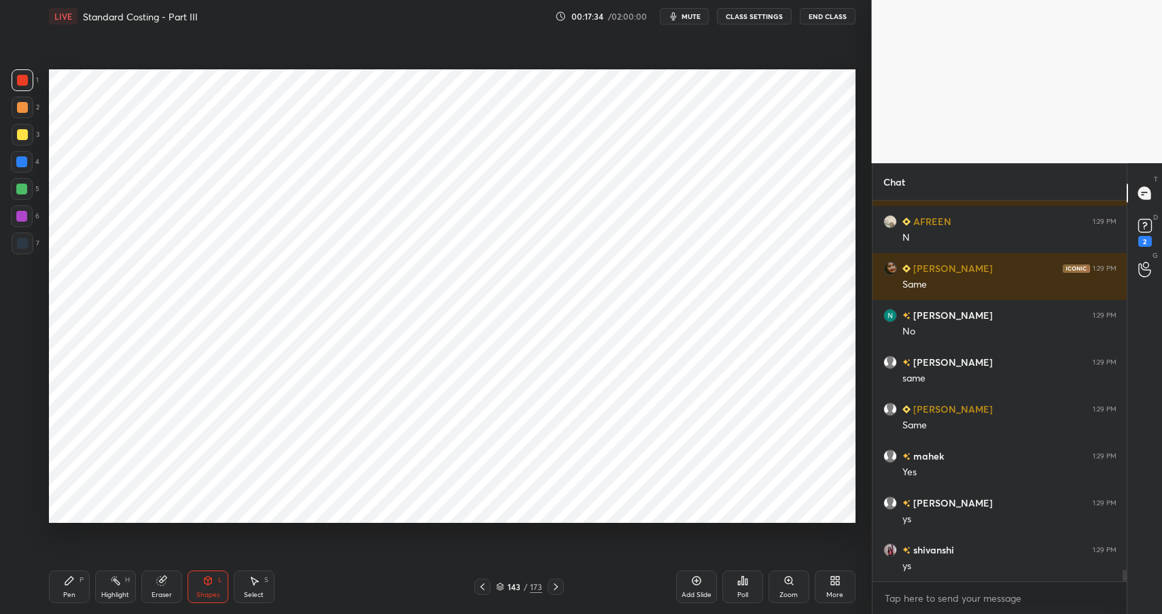
click at [18, 163] on div at bounding box center [21, 161] width 11 height 11
drag, startPoint x: 18, startPoint y: 163, endPoint x: 36, endPoint y: 160, distance: 18.0
click at [18, 163] on div at bounding box center [21, 161] width 11 height 11
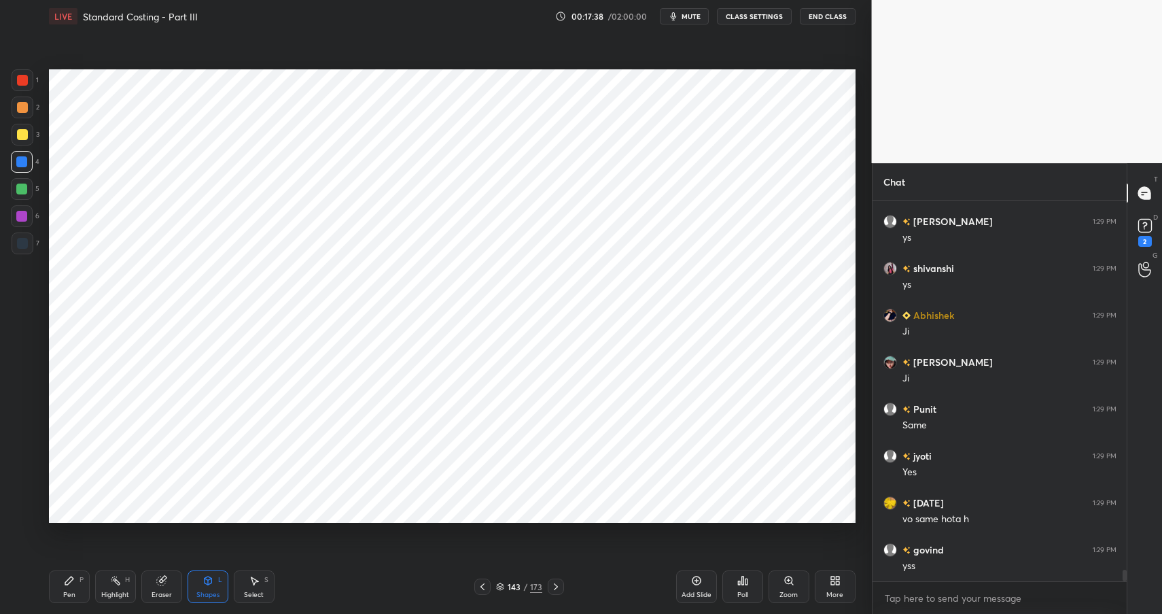
scroll to position [12293, 0]
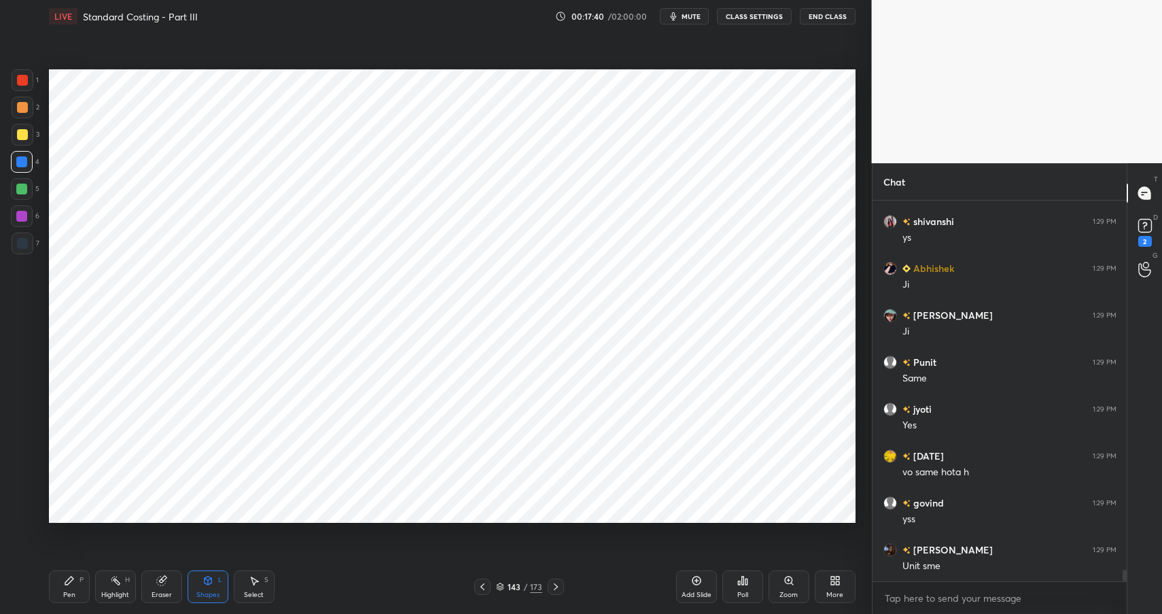
click at [124, 575] on div "Highlight H" at bounding box center [115, 586] width 41 height 33
drag, startPoint x: 20, startPoint y: 508, endPoint x: 33, endPoint y: 485, distance: 26.2
click at [20, 508] on icon at bounding box center [21, 511] width 11 height 11
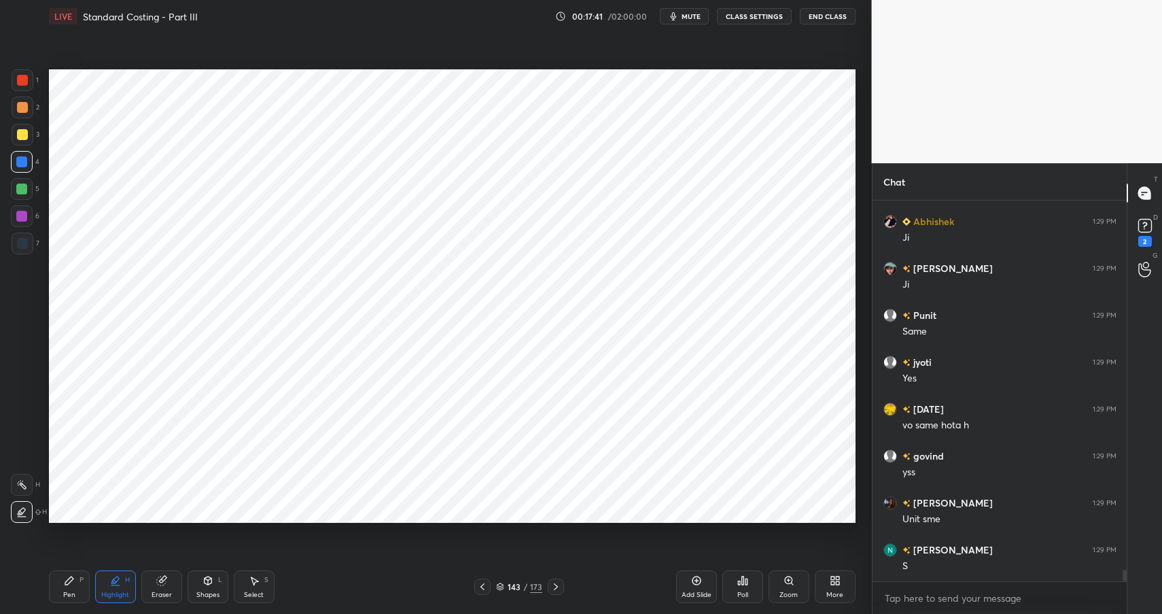
click at [23, 134] on div at bounding box center [22, 134] width 11 height 11
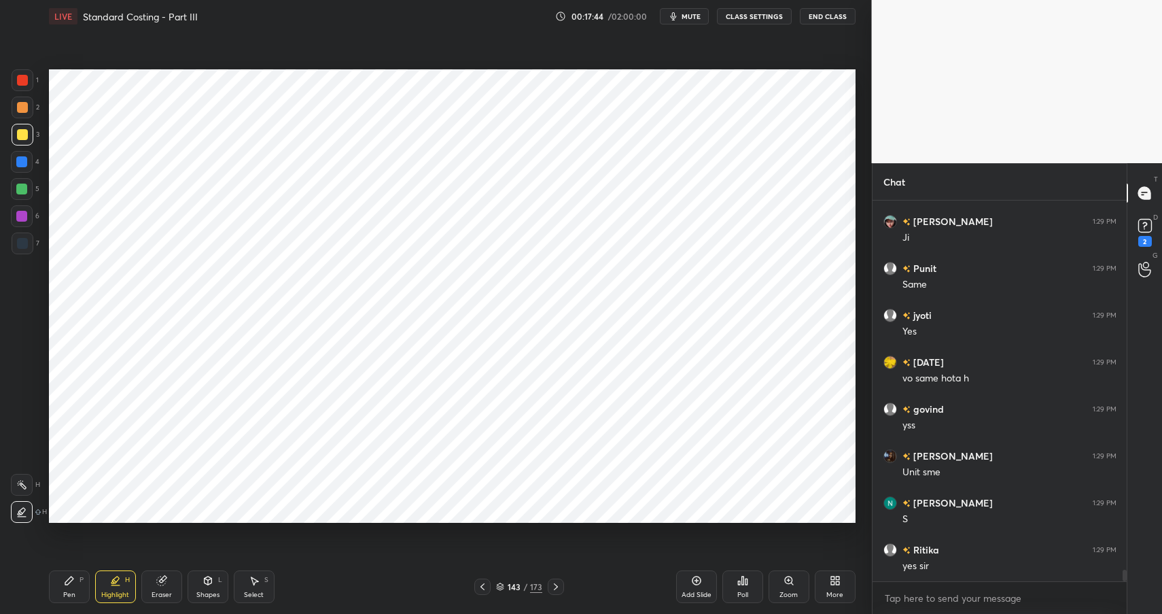
scroll to position [12434, 0]
click at [70, 582] on div "Pen P" at bounding box center [69, 586] width 41 height 33
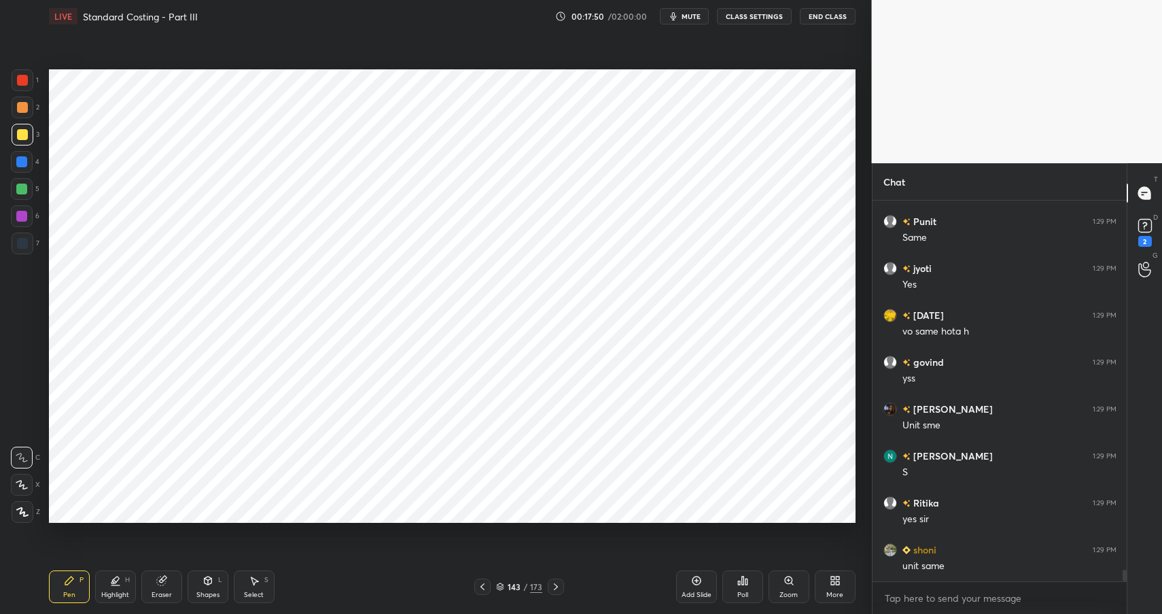
click at [72, 586] on div "Pen P" at bounding box center [69, 586] width 41 height 33
click at [28, 83] on div at bounding box center [23, 80] width 22 height 22
drag, startPoint x: 26, startPoint y: 84, endPoint x: 41, endPoint y: 68, distance: 22.1
click at [31, 82] on div at bounding box center [23, 80] width 22 height 22
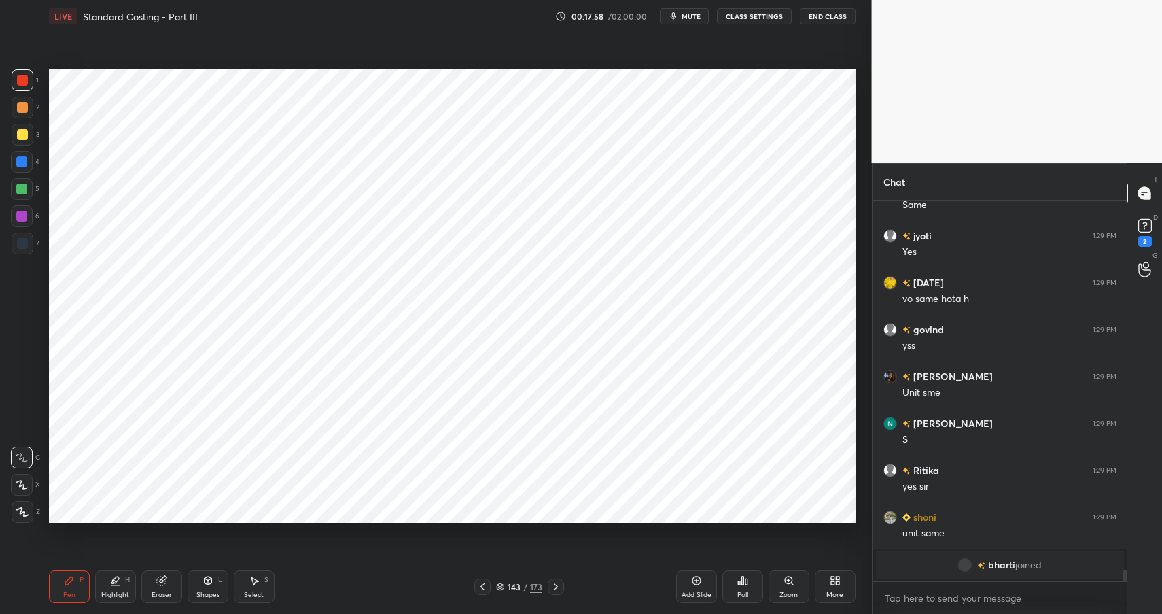
scroll to position [11053, 0]
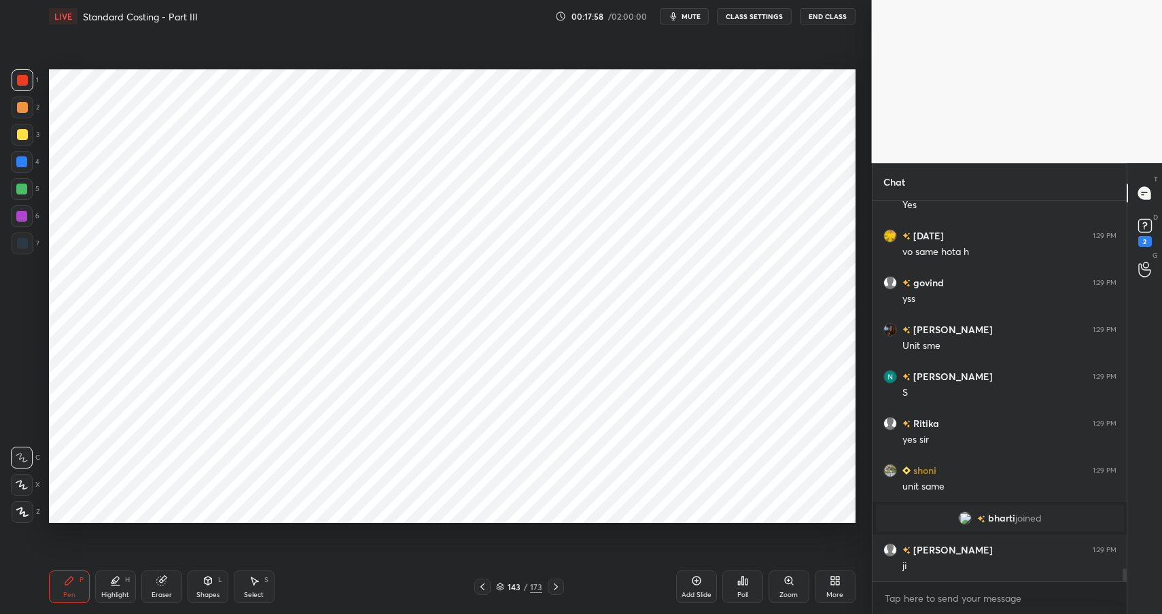
click at [123, 583] on div "Highlight H" at bounding box center [115, 586] width 41 height 33
drag, startPoint x: 34, startPoint y: 170, endPoint x: 29, endPoint y: 164, distance: 8.2
click at [34, 170] on div "4" at bounding box center [25, 162] width 29 height 22
drag, startPoint x: 28, startPoint y: 166, endPoint x: 44, endPoint y: 165, distance: 16.3
click at [28, 166] on div at bounding box center [22, 162] width 22 height 22
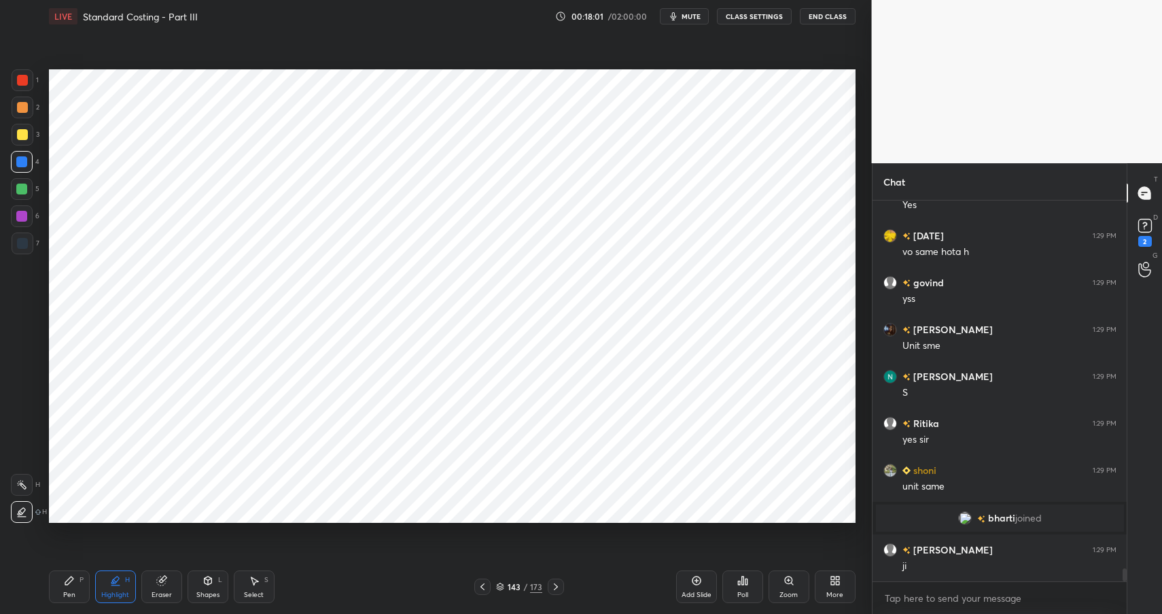
drag, startPoint x: 18, startPoint y: 488, endPoint x: 26, endPoint y: 481, distance: 11.1
click at [18, 487] on icon at bounding box center [21, 484] width 11 height 11
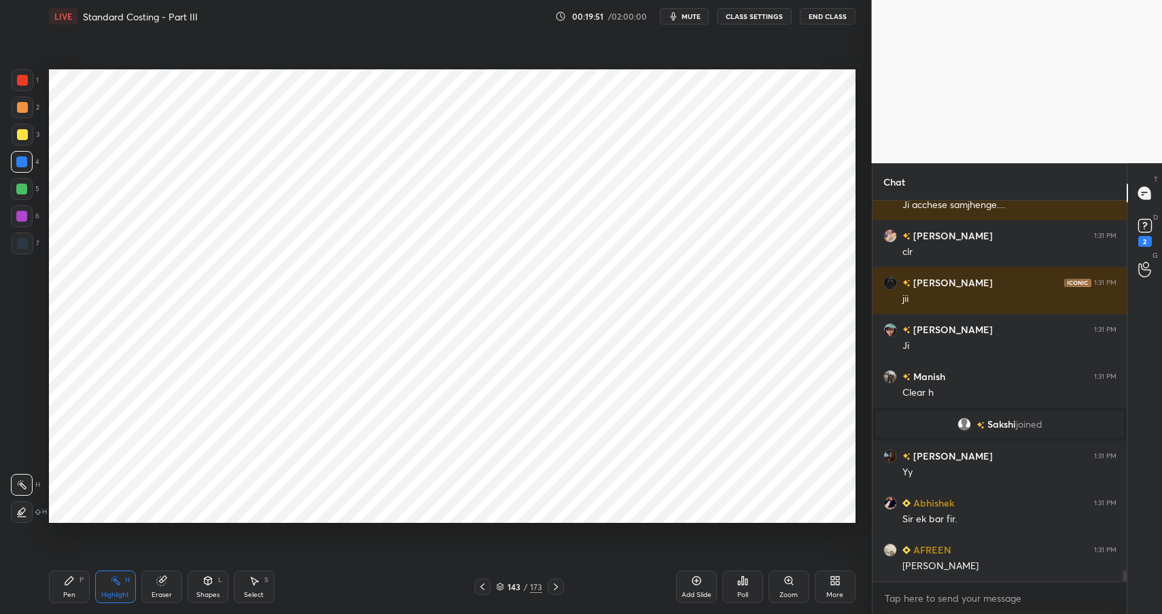
scroll to position [12773, 0]
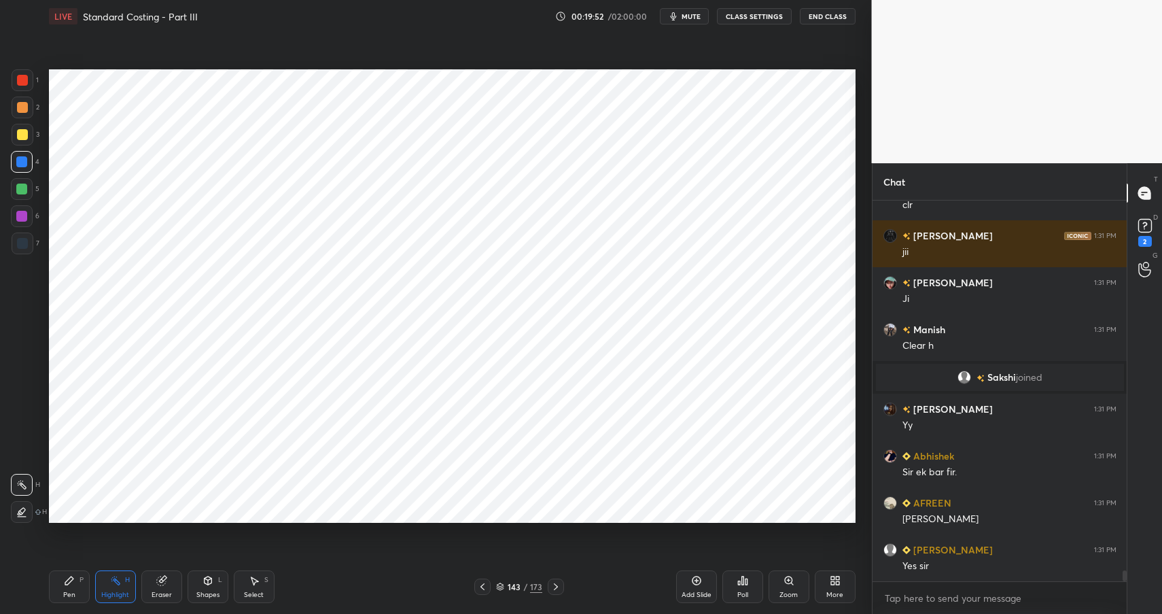
click at [67, 597] on div "Pen" at bounding box center [69, 594] width 12 height 7
click at [68, 597] on div "Pen" at bounding box center [69, 594] width 12 height 7
click at [19, 246] on div at bounding box center [22, 243] width 11 height 11
drag, startPoint x: 19, startPoint y: 246, endPoint x: 35, endPoint y: 245, distance: 15.6
click at [19, 246] on div at bounding box center [22, 243] width 11 height 11
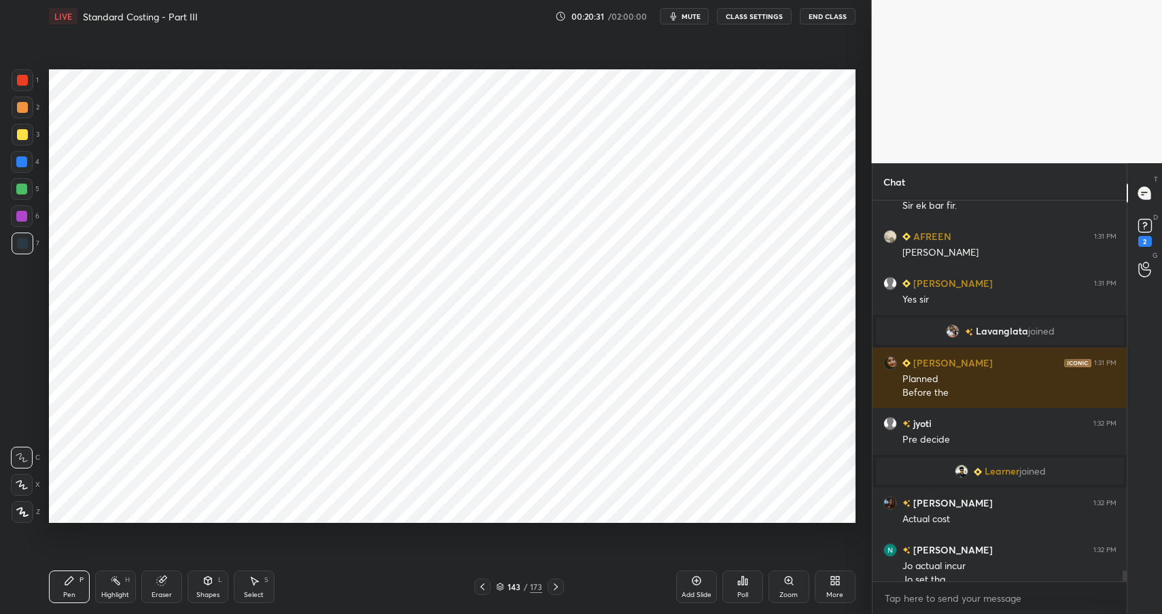
scroll to position [12538, 0]
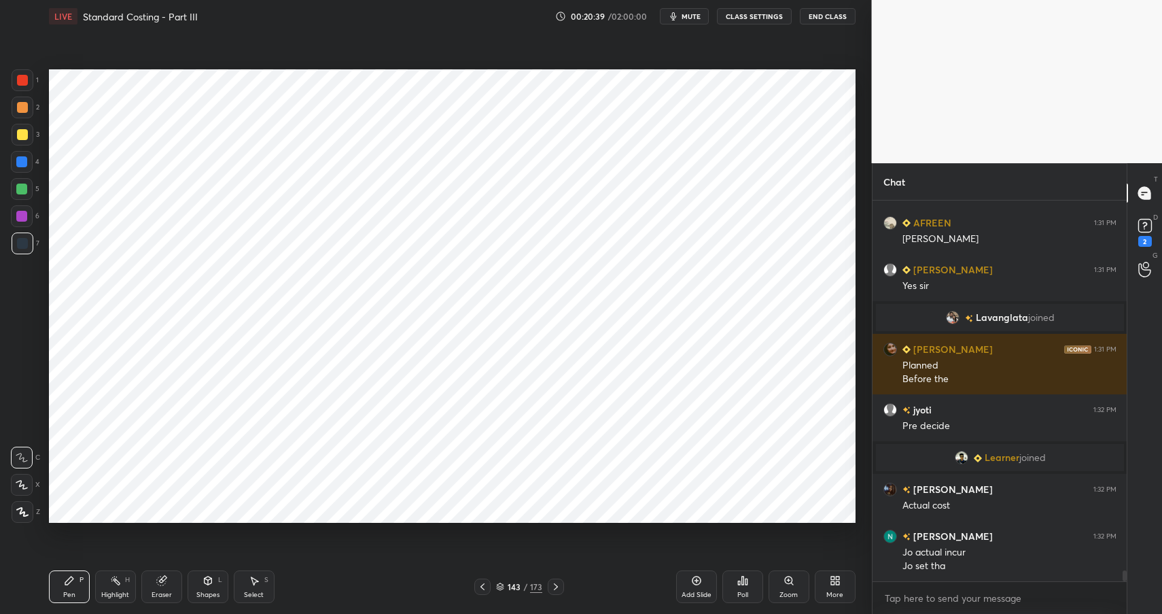
drag, startPoint x: 115, startPoint y: 576, endPoint x: 114, endPoint y: 585, distance: 8.9
click at [115, 576] on icon at bounding box center [115, 580] width 11 height 11
click at [114, 585] on icon at bounding box center [115, 580] width 11 height 11
click at [22, 79] on div at bounding box center [22, 80] width 11 height 11
click at [28, 80] on div at bounding box center [23, 80] width 22 height 22
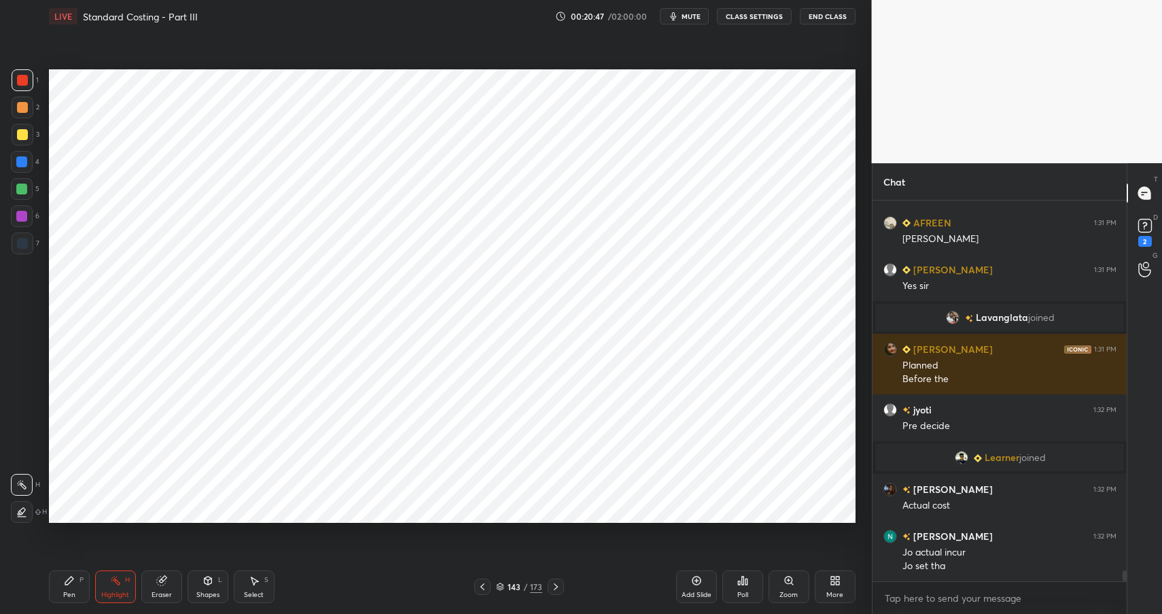
click at [73, 588] on div "Pen P" at bounding box center [69, 586] width 41 height 33
drag, startPoint x: 73, startPoint y: 588, endPoint x: 78, endPoint y: 561, distance: 27.7
click at [73, 588] on div "Pen P" at bounding box center [69, 586] width 41 height 33
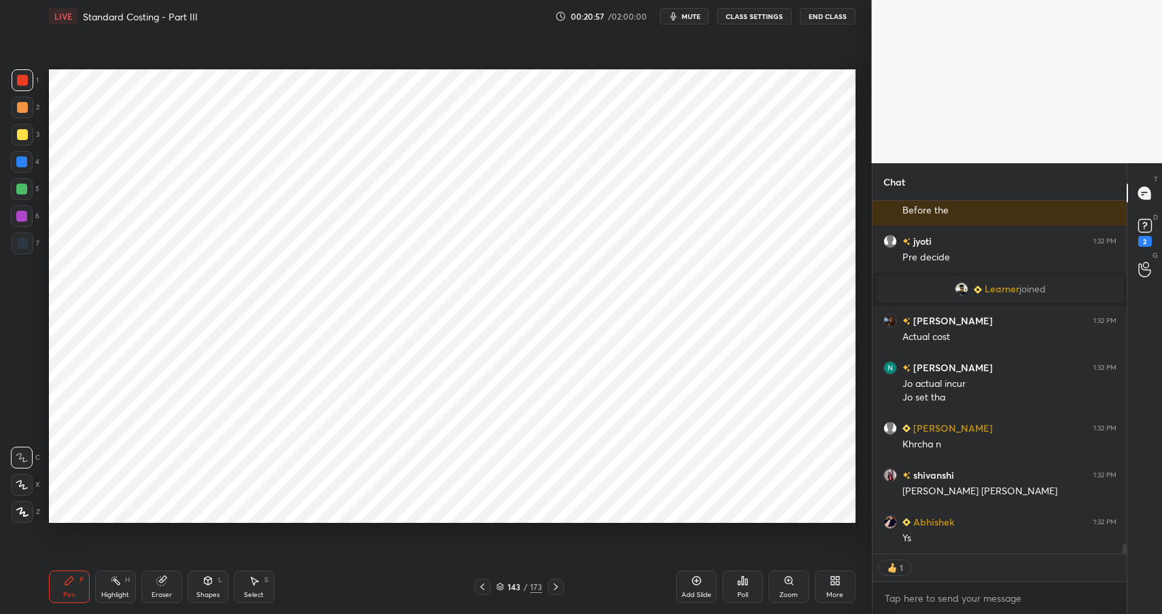
scroll to position [12754, 0]
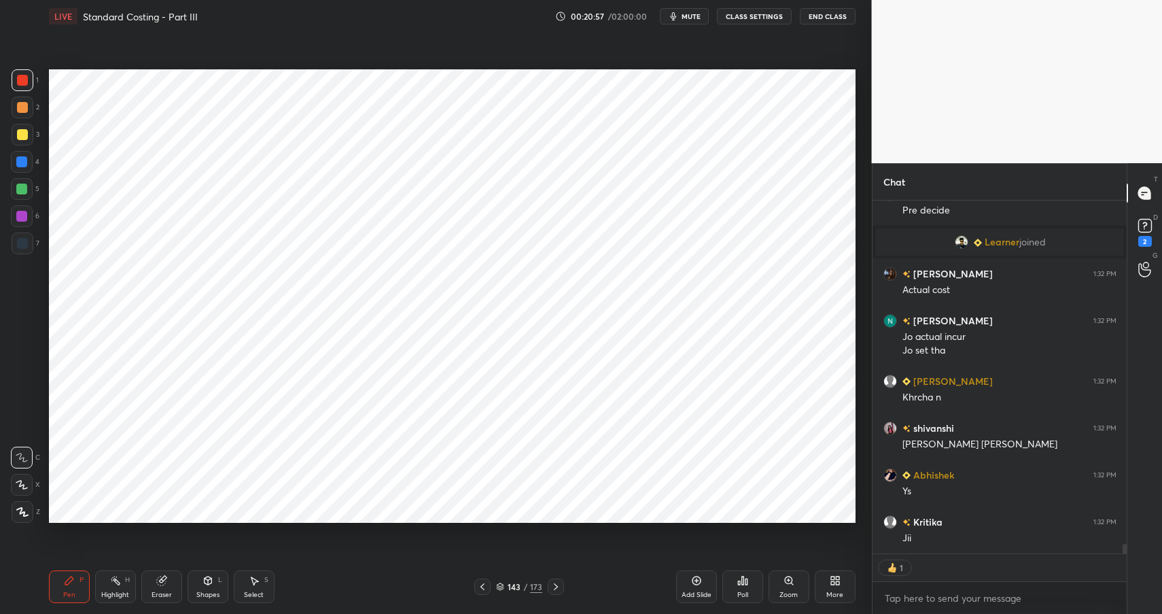
click at [120, 582] on icon at bounding box center [115, 580] width 11 height 11
drag, startPoint x: 120, startPoint y: 582, endPoint x: 133, endPoint y: 564, distance: 21.9
click at [121, 587] on div "Highlight H" at bounding box center [115, 586] width 41 height 33
type textarea "x"
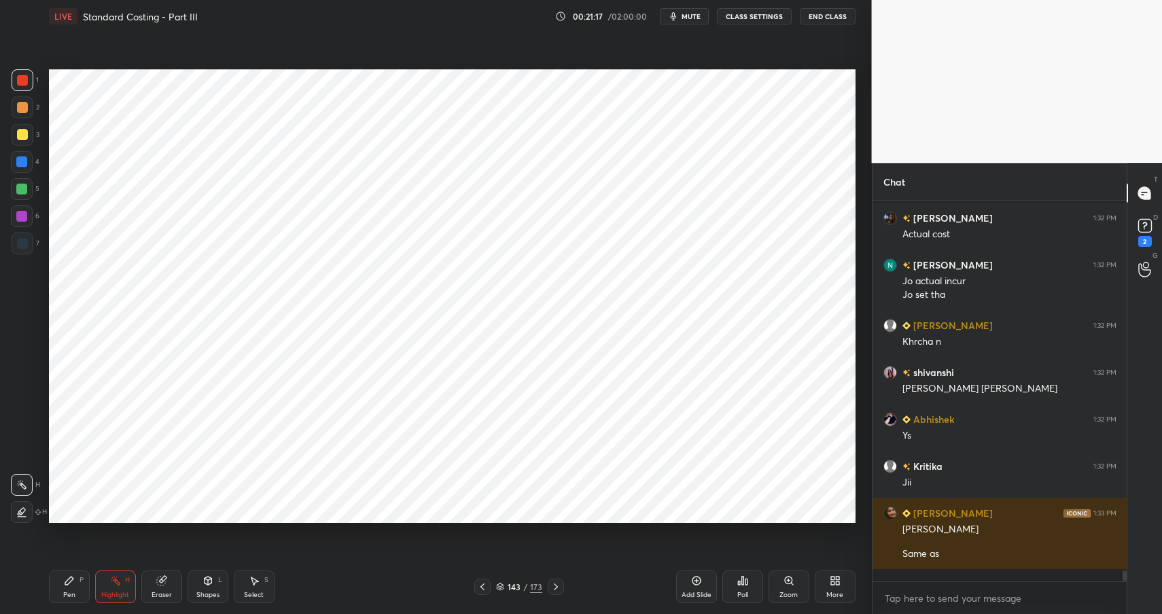
scroll to position [12842, 0]
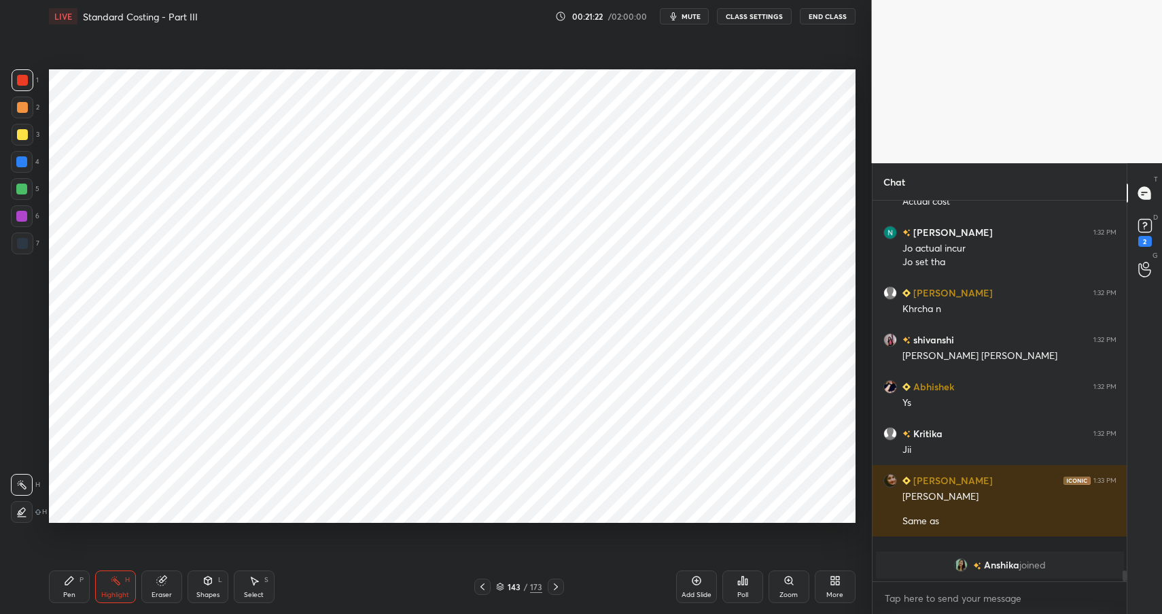
click at [522, 590] on div "143 / 173" at bounding box center [519, 586] width 46 height 12
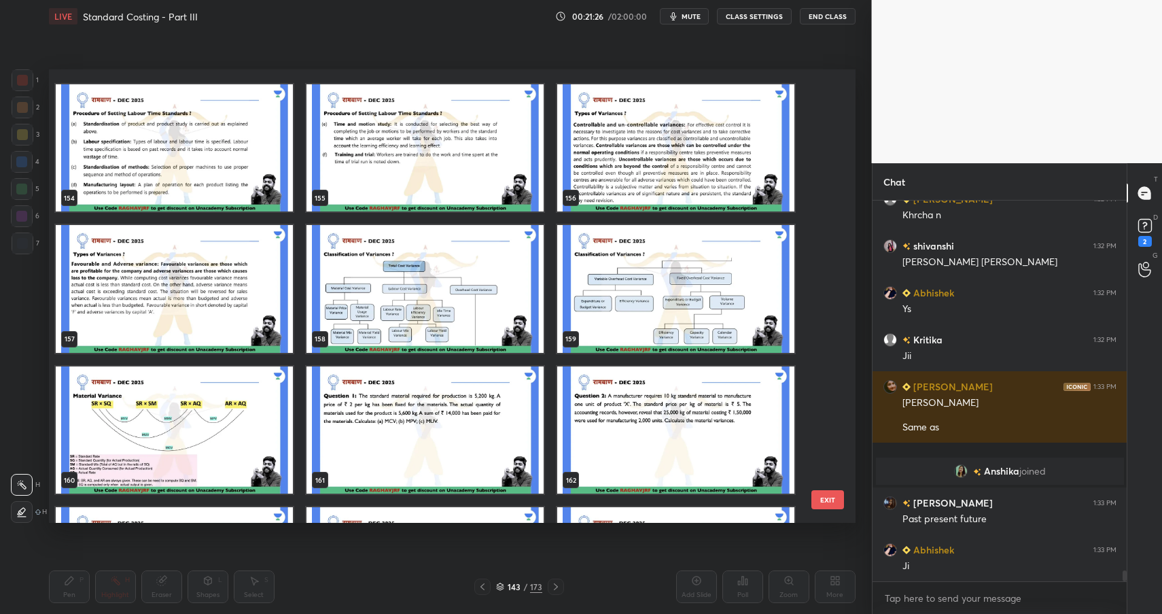
scroll to position [7231, 0]
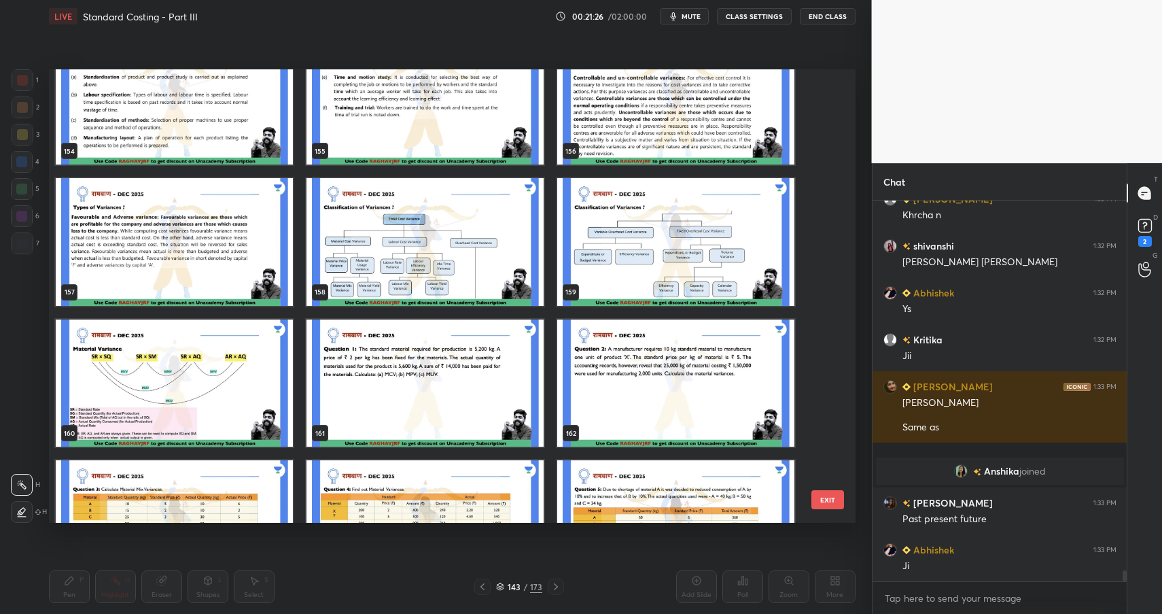
click at [476, 327] on img "grid" at bounding box center [424, 383] width 237 height 128
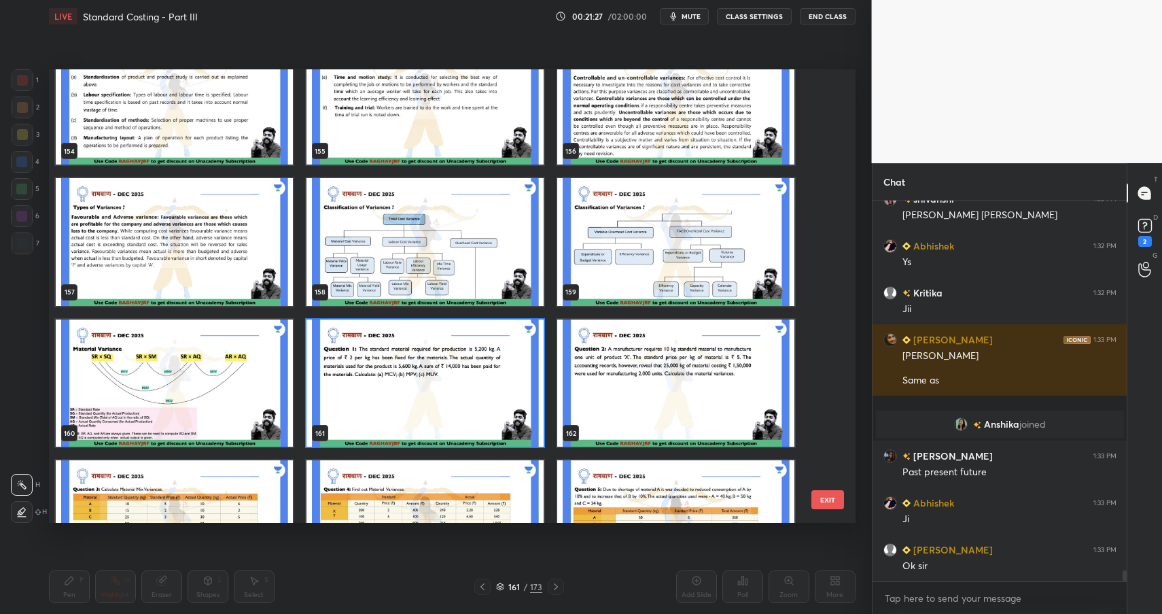
click at [476, 327] on img "grid" at bounding box center [424, 383] width 237 height 128
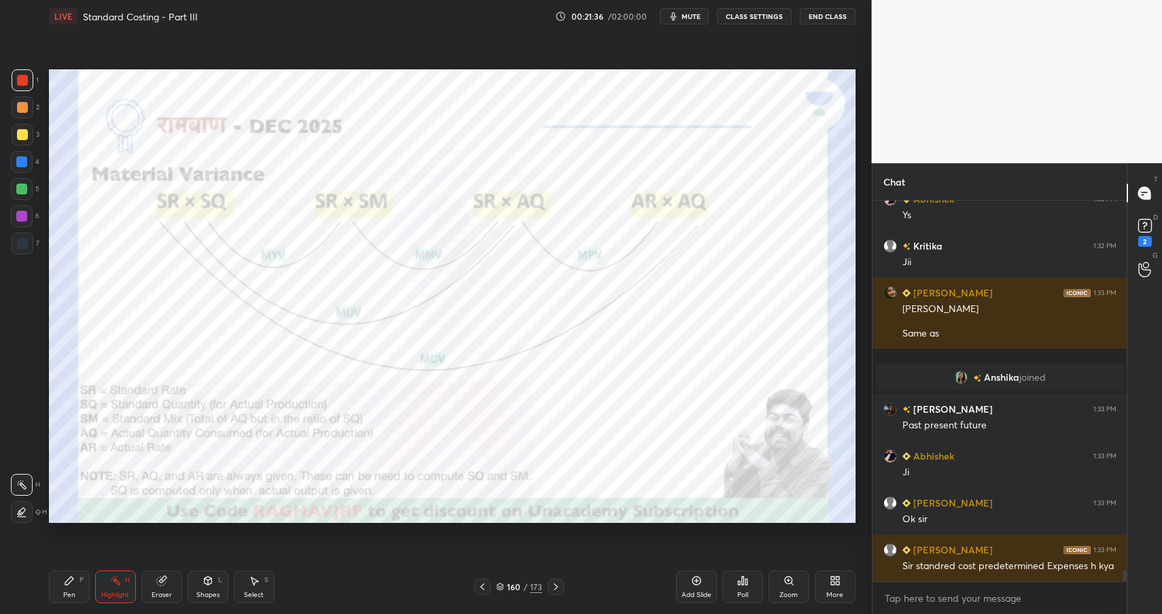
scroll to position [12947, 0]
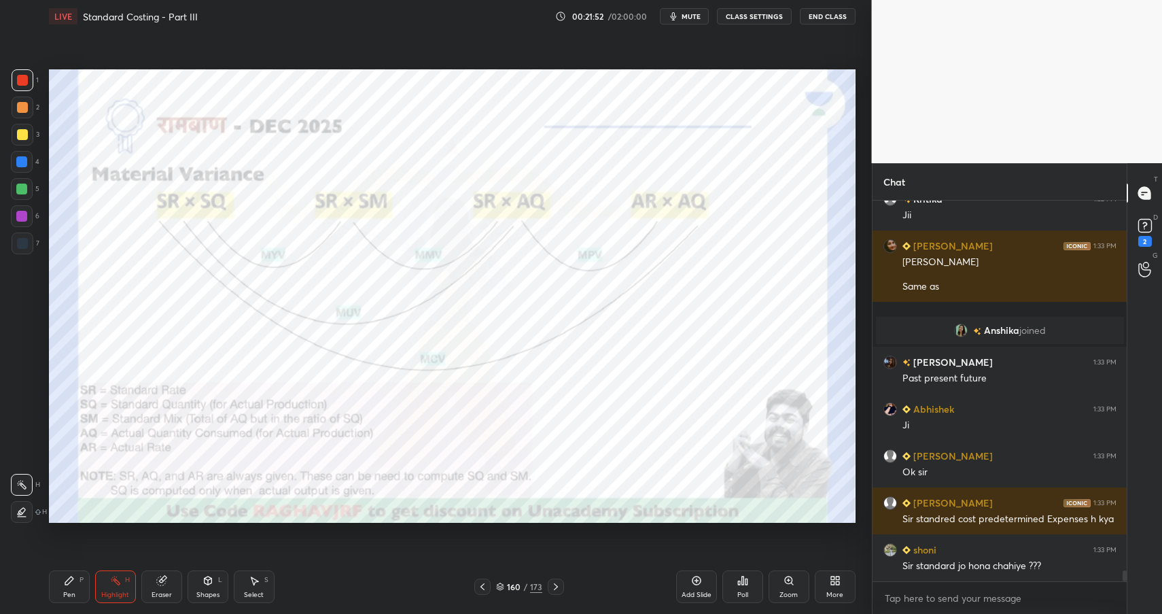
click at [697, 584] on icon at bounding box center [696, 580] width 11 height 11
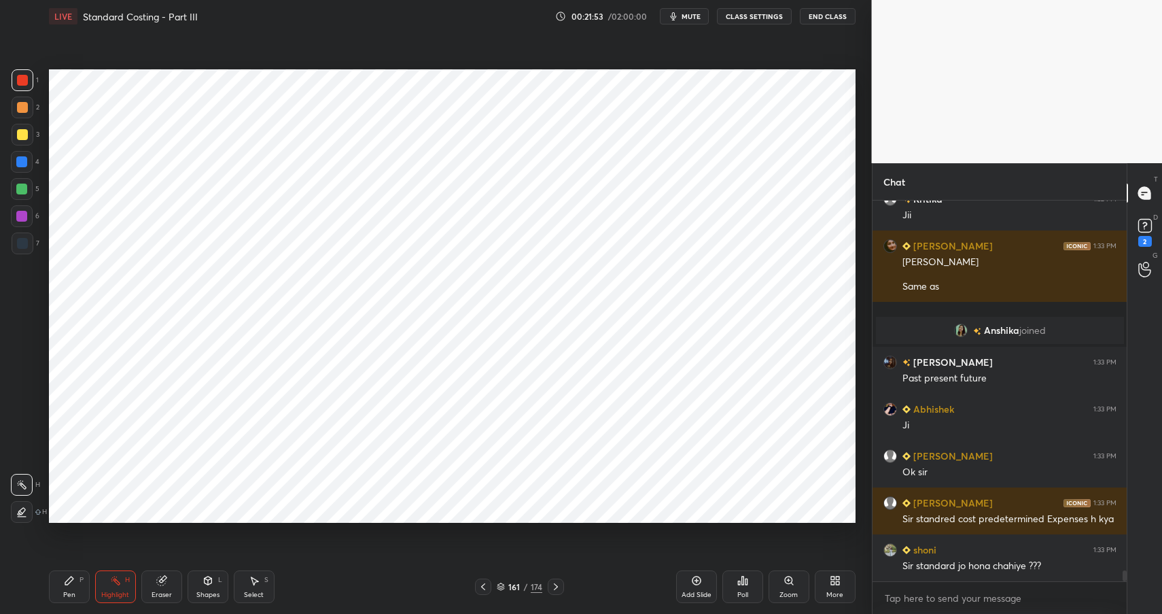
click at [62, 592] on div "Pen P" at bounding box center [69, 586] width 41 height 33
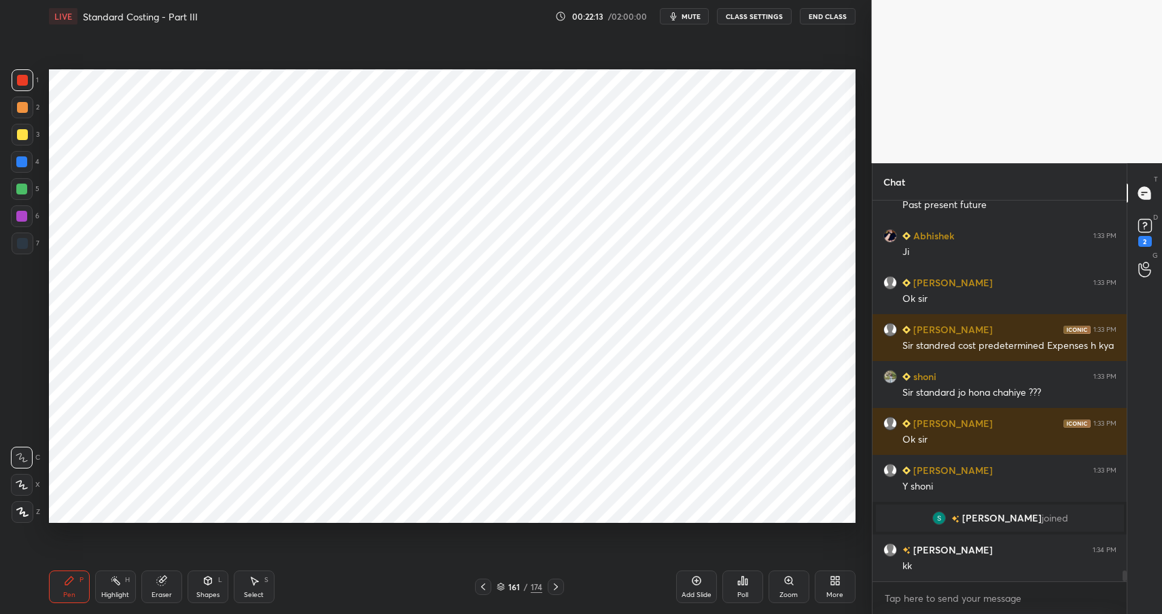
scroll to position [13044, 0]
click at [202, 595] on div "Shapes" at bounding box center [207, 594] width 23 height 7
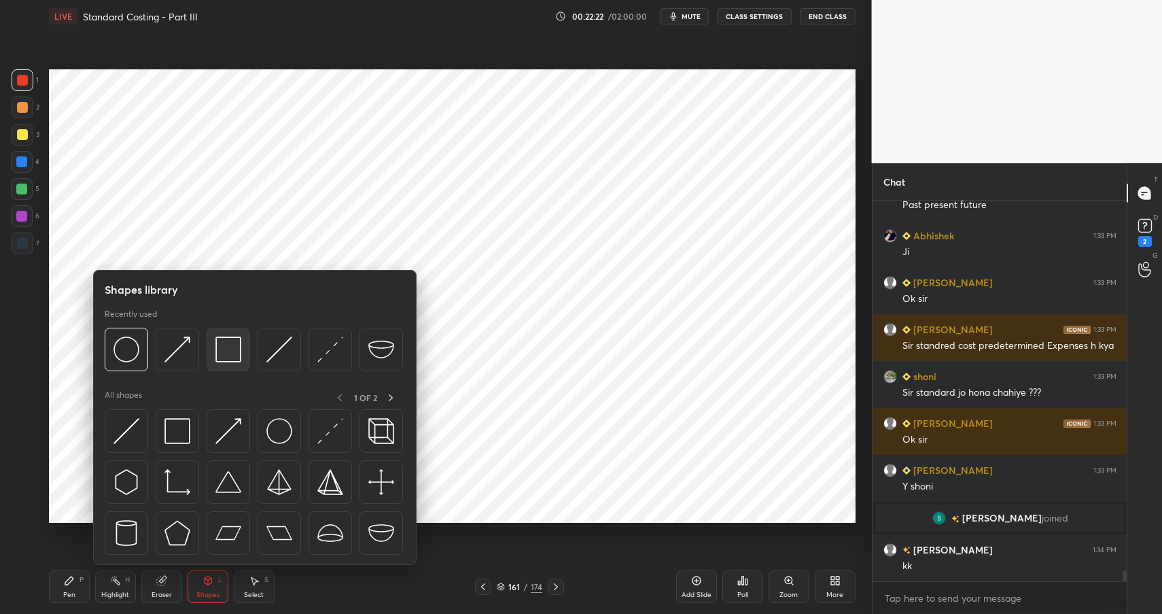
click at [226, 354] on img at bounding box center [228, 349] width 26 height 26
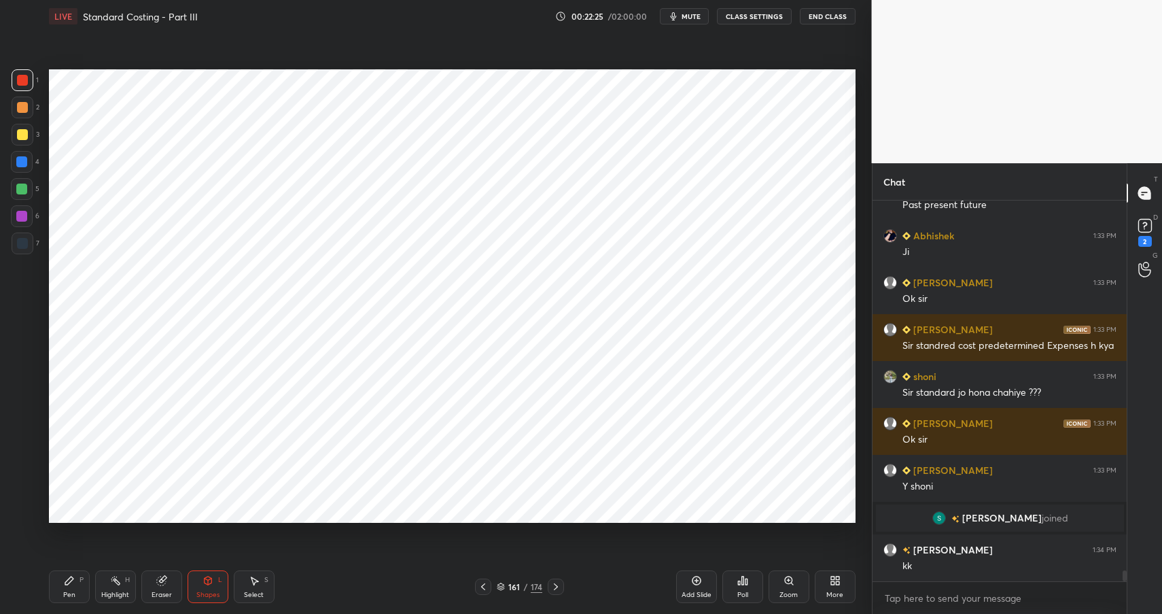
click at [67, 594] on div "Pen" at bounding box center [69, 594] width 12 height 7
click at [74, 598] on div "Pen" at bounding box center [69, 594] width 12 height 7
click at [26, 242] on div at bounding box center [22, 243] width 11 height 11
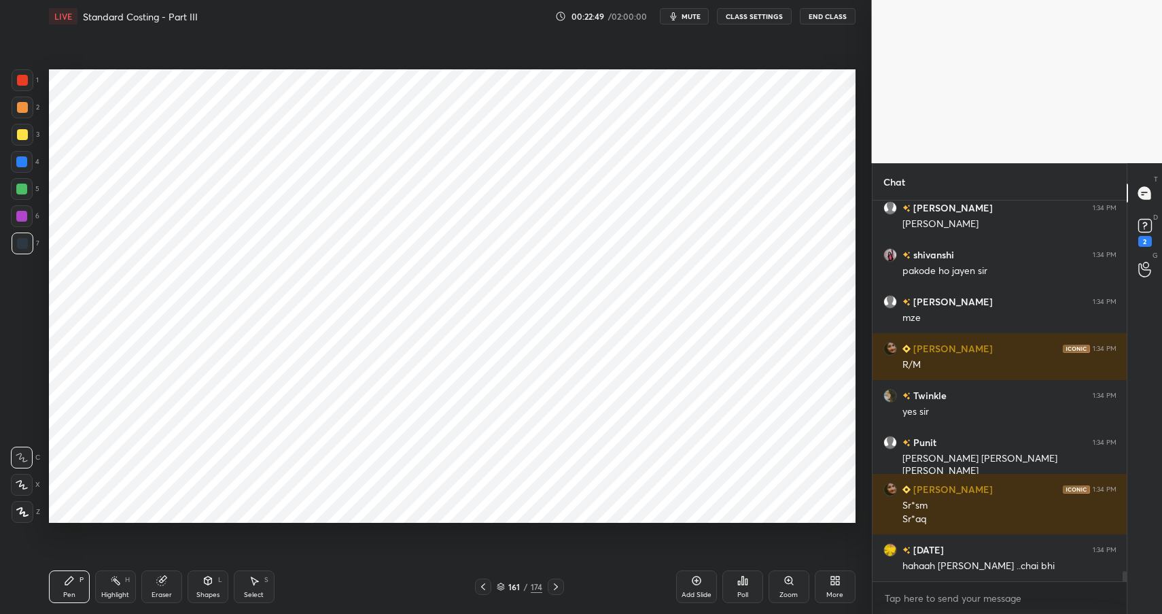
scroll to position [13480, 0]
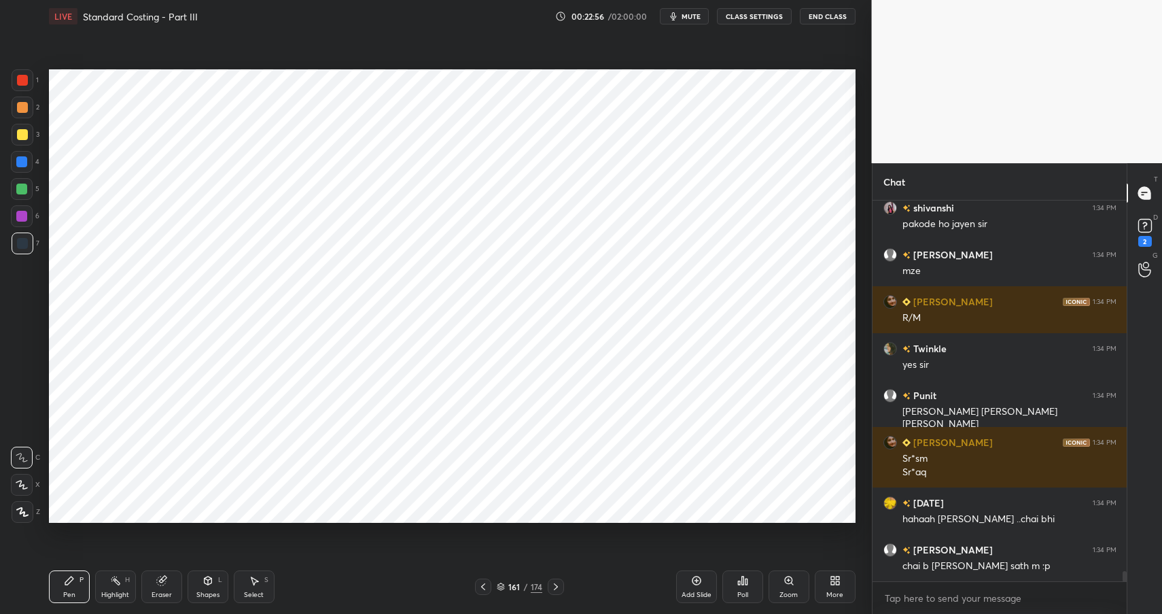
click at [836, 17] on button "End Class" at bounding box center [828, 16] width 56 height 16
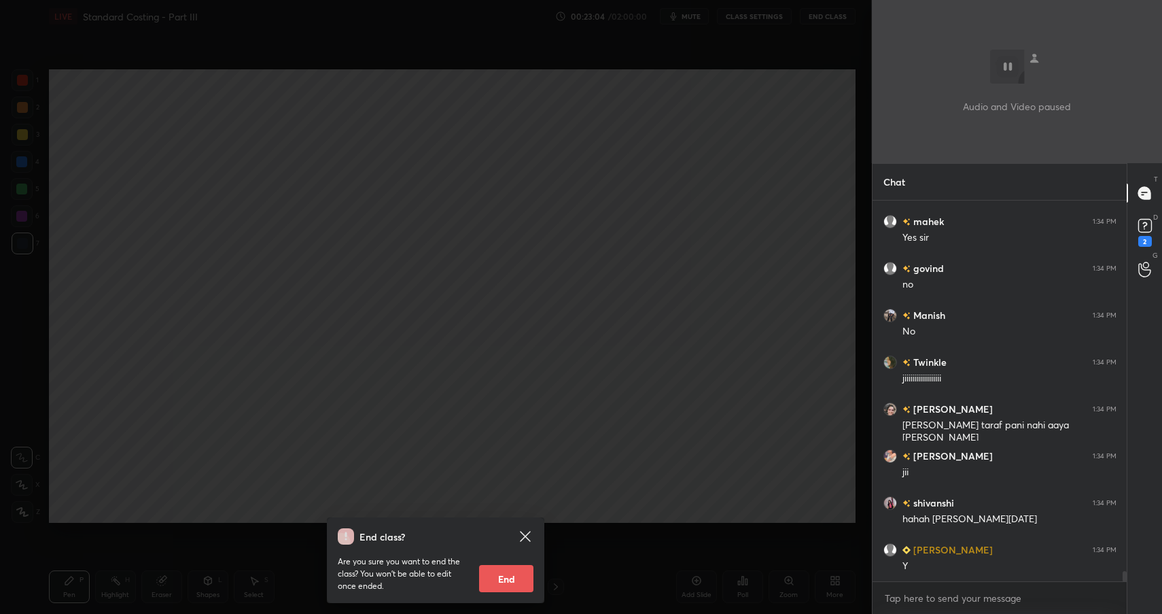
scroll to position [13902, 0]
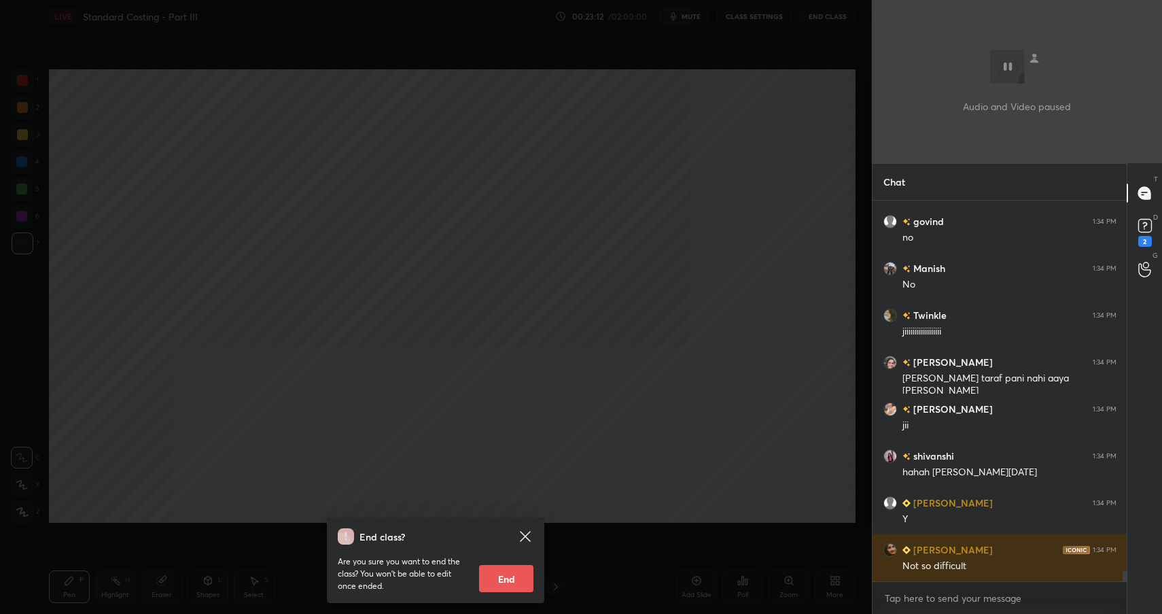
click at [434, 253] on div "End class? Are you sure you want to end the class? You won’t be able to edit on…" at bounding box center [436, 307] width 872 height 614
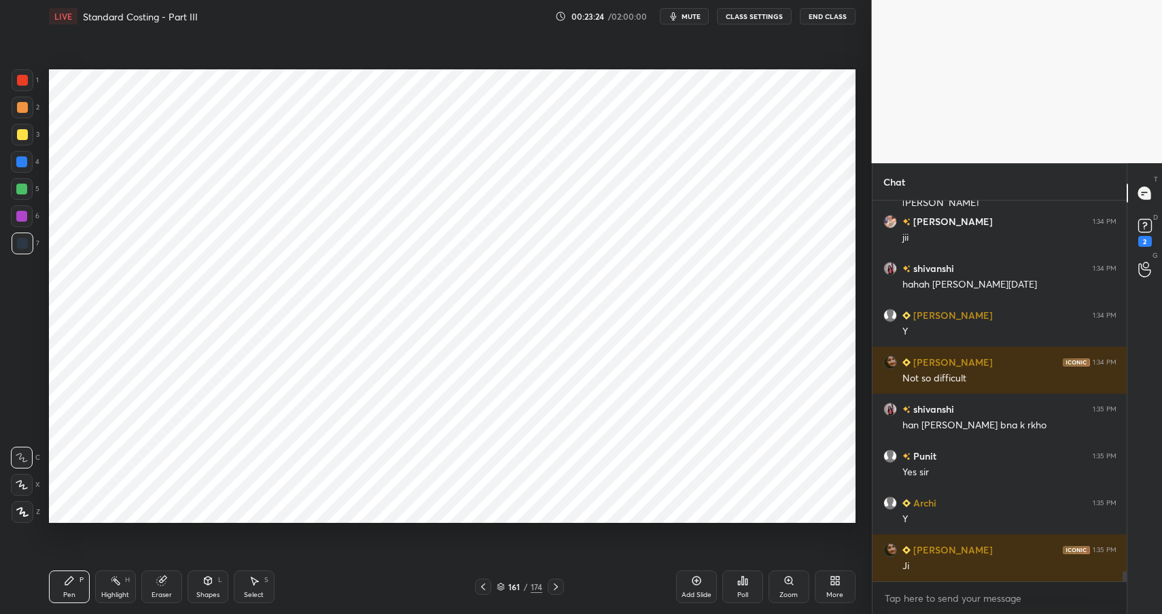
scroll to position [14122, 0]
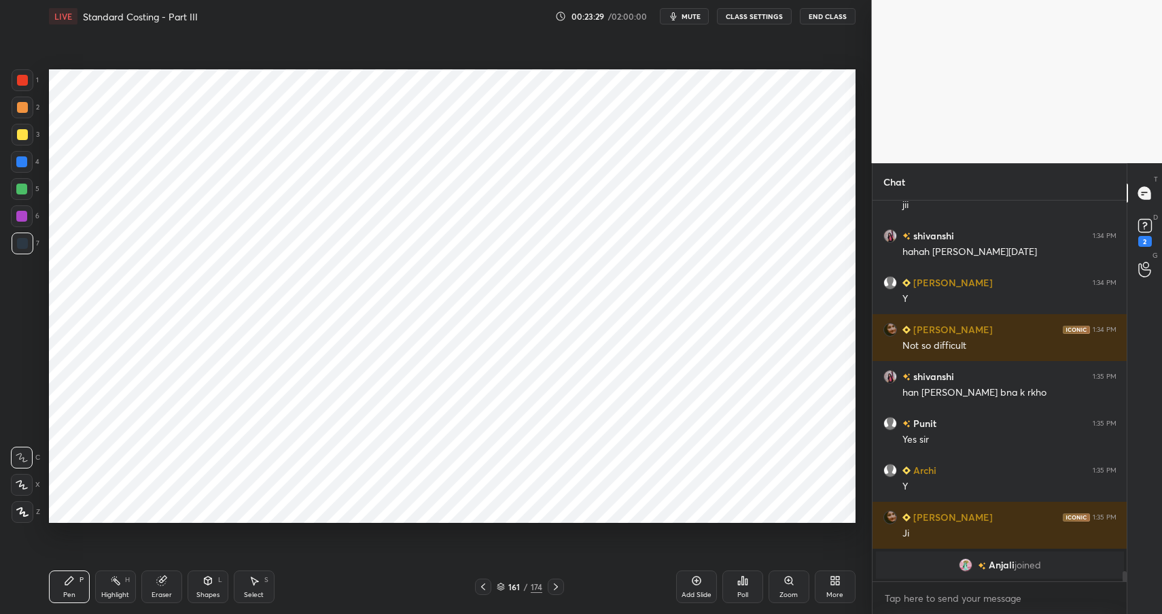
click at [51, 597] on div "Pen P" at bounding box center [69, 586] width 41 height 33
click at [60, 595] on div "Pen P" at bounding box center [69, 586] width 41 height 33
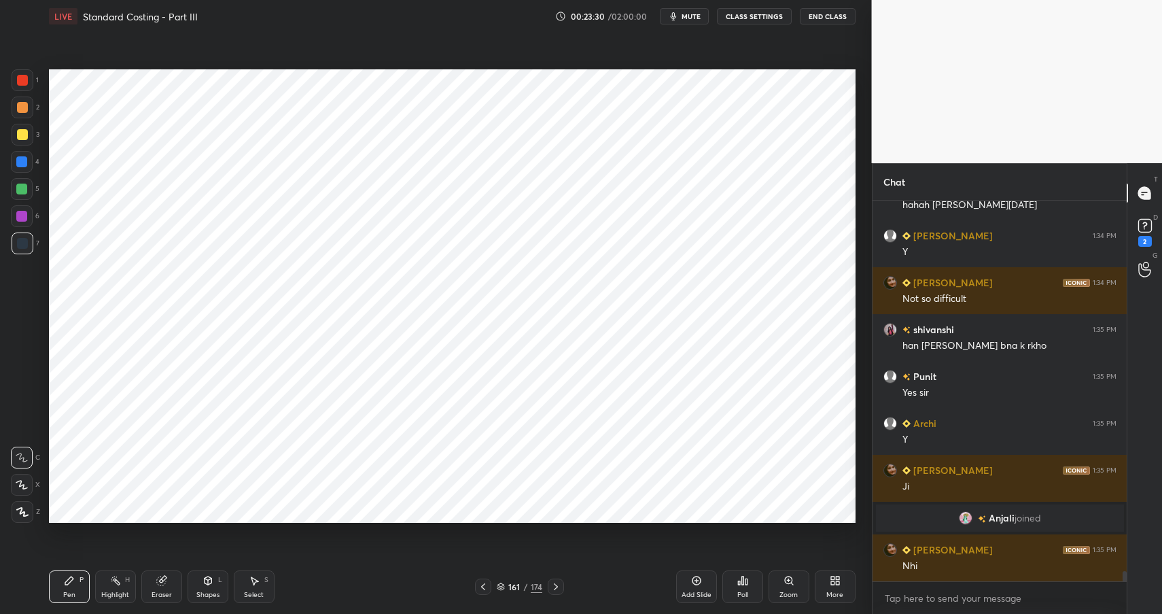
click at [24, 165] on div at bounding box center [22, 162] width 22 height 22
click at [26, 165] on div at bounding box center [21, 161] width 11 height 11
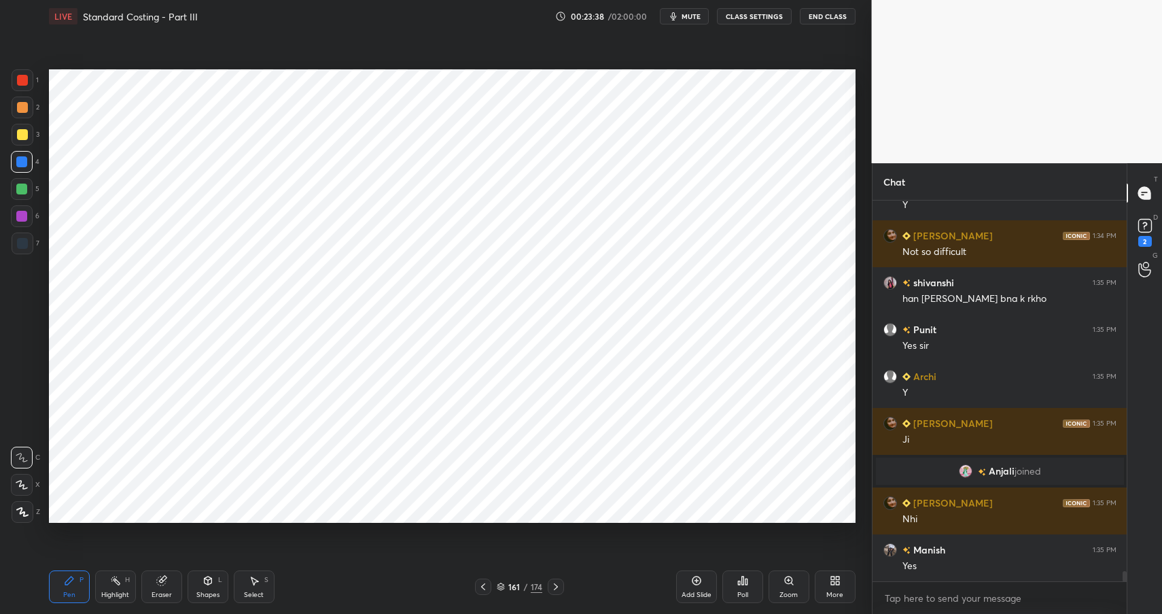
scroll to position [13959, 0]
click at [213, 593] on div "Shapes" at bounding box center [207, 594] width 23 height 7
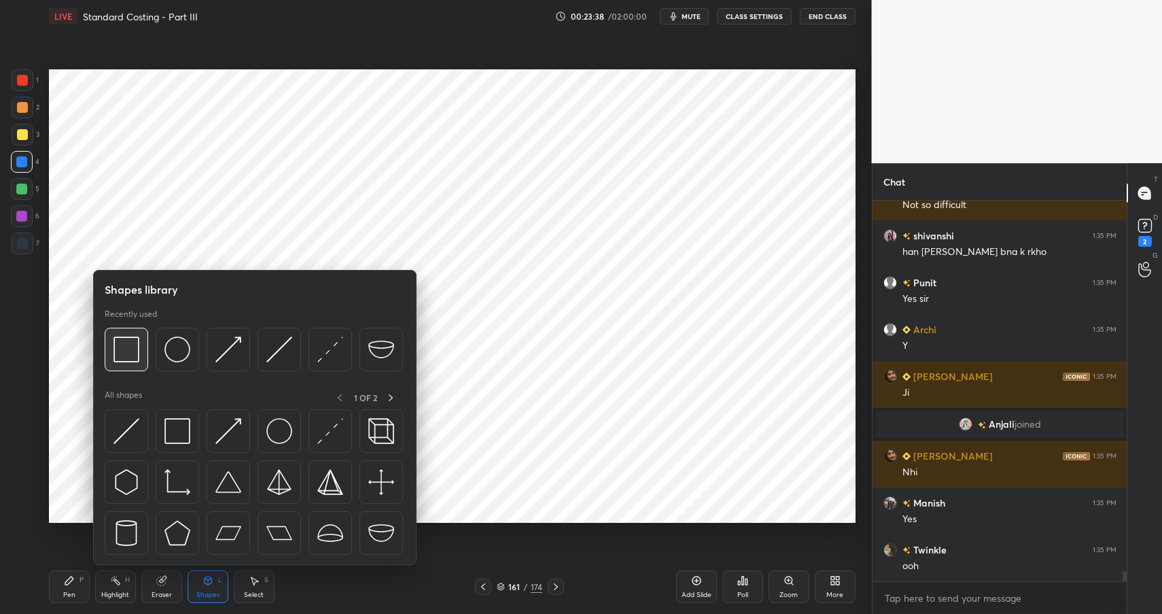
click at [136, 351] on img at bounding box center [126, 349] width 26 height 26
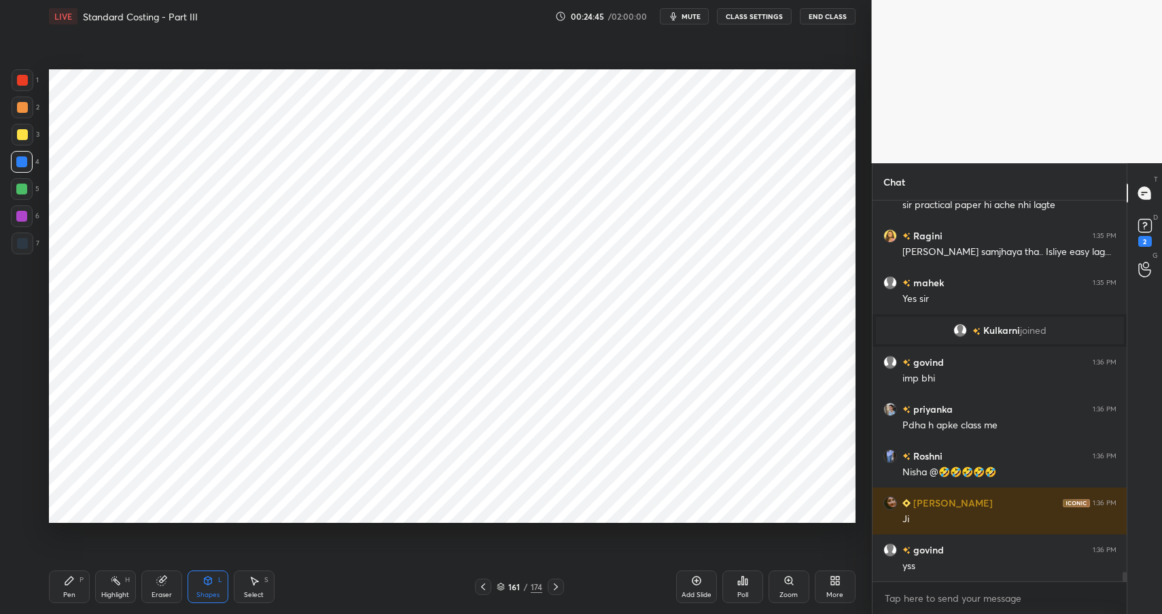
scroll to position [14684, 0]
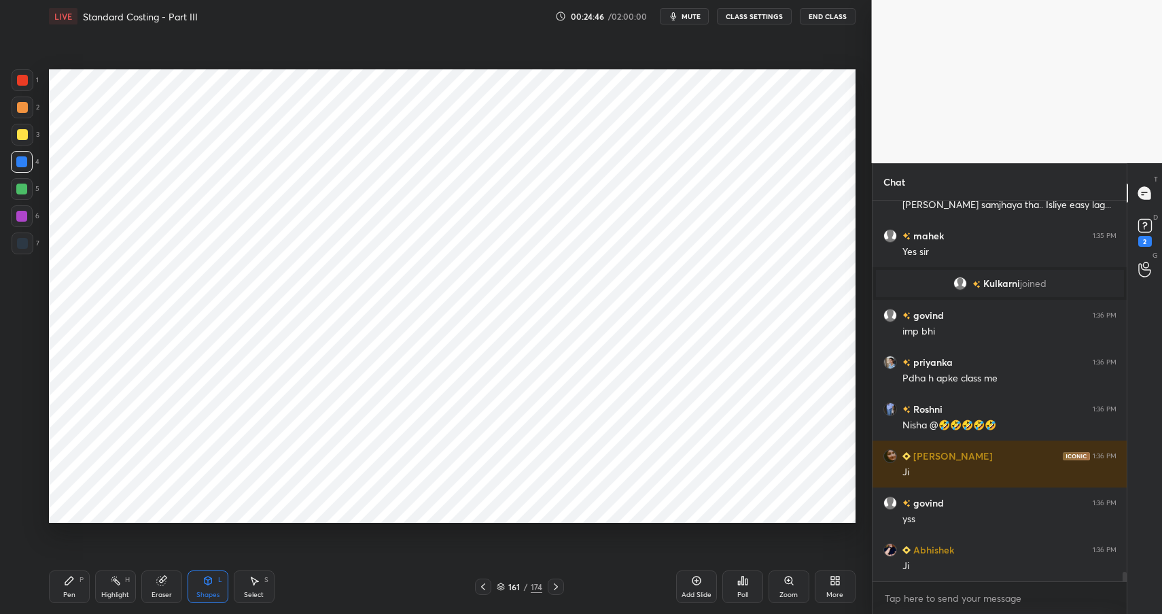
click at [205, 596] on div "Shapes" at bounding box center [207, 594] width 23 height 7
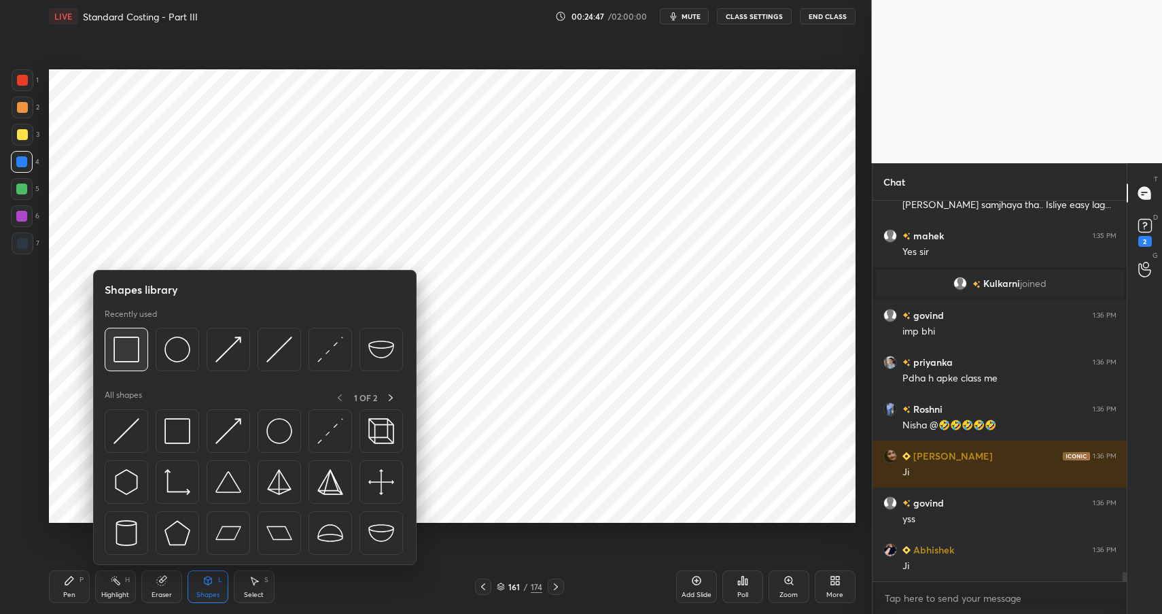
click at [126, 349] on img at bounding box center [126, 349] width 26 height 26
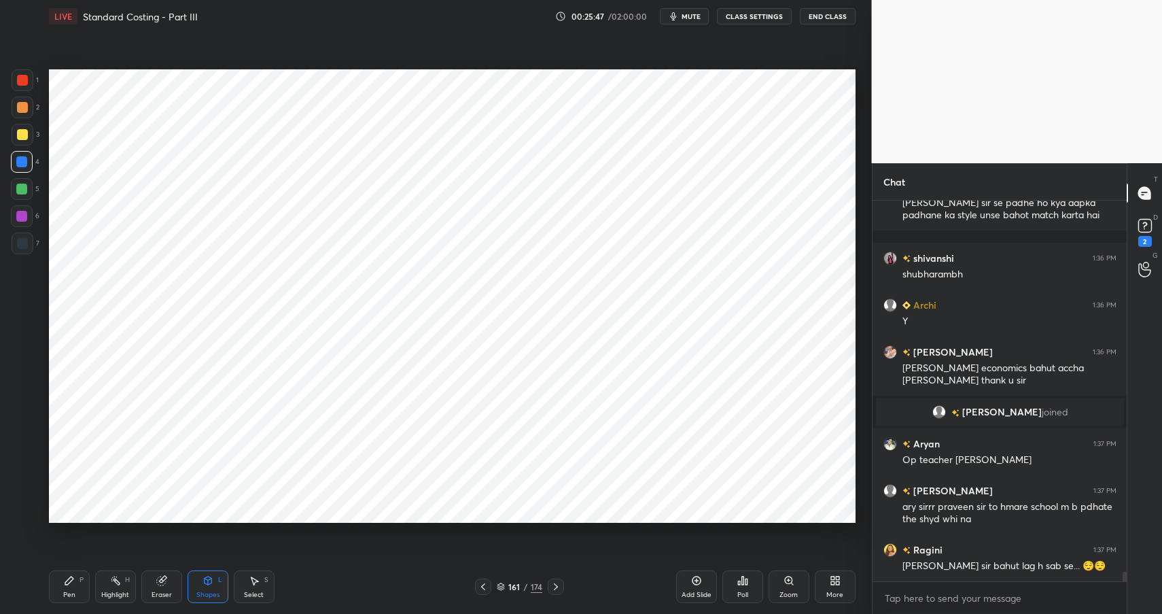
scroll to position [15020, 0]
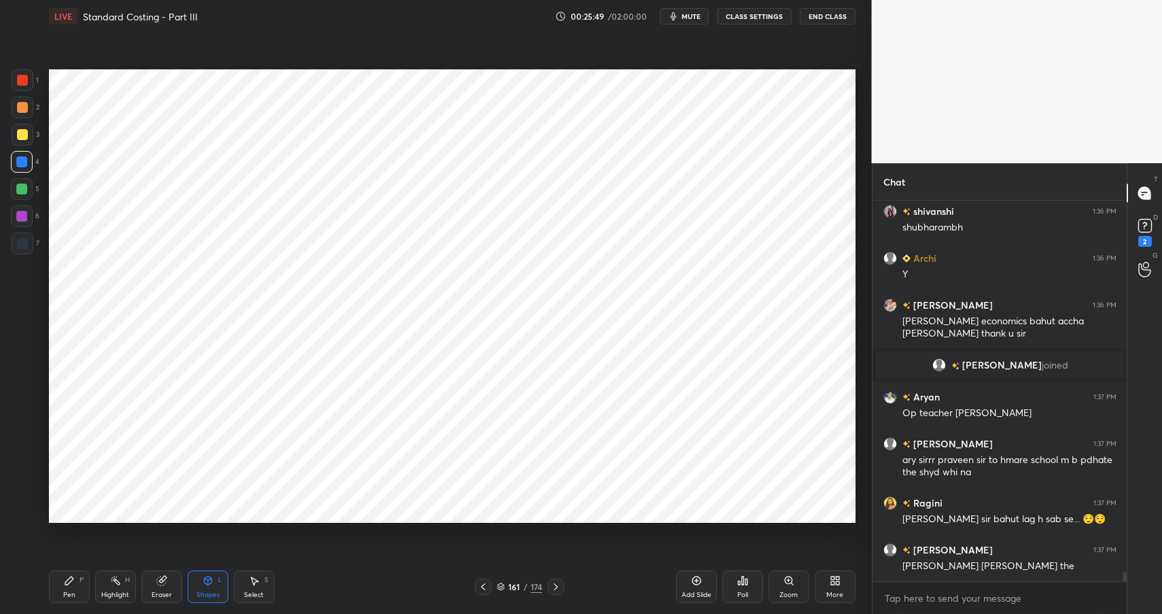
click at [64, 586] on div "Pen P" at bounding box center [69, 586] width 41 height 33
click at [67, 591] on div "Pen" at bounding box center [69, 594] width 12 height 7
click at [24, 217] on div at bounding box center [21, 216] width 11 height 11
drag, startPoint x: 29, startPoint y: 216, endPoint x: 43, endPoint y: 201, distance: 20.7
click at [29, 216] on div at bounding box center [22, 216] width 22 height 22
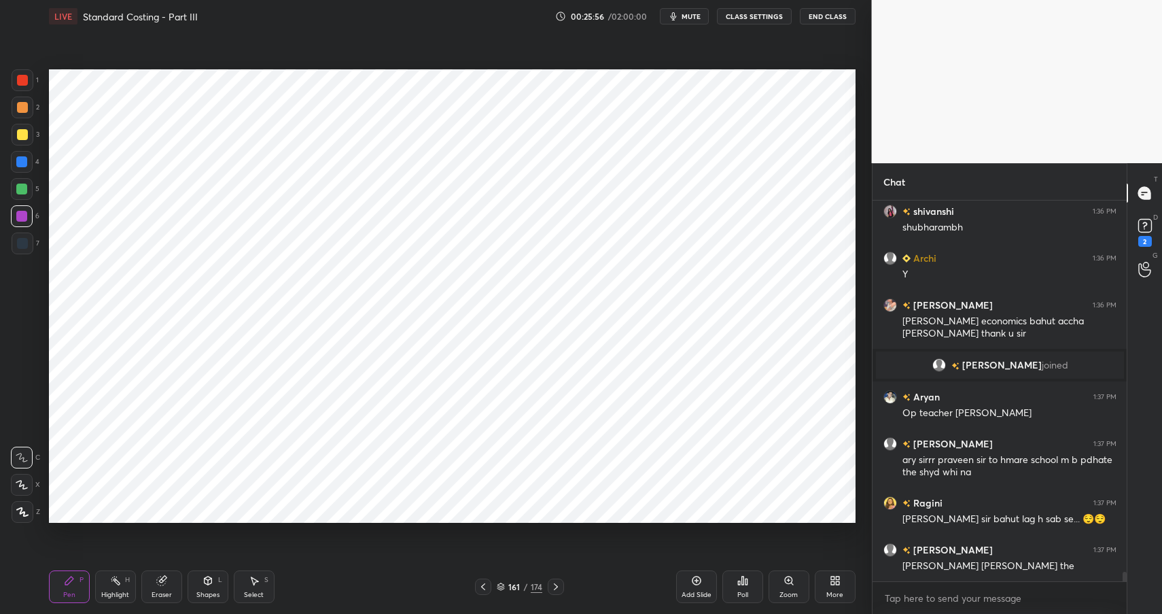
click at [213, 582] on icon at bounding box center [207, 580] width 11 height 11
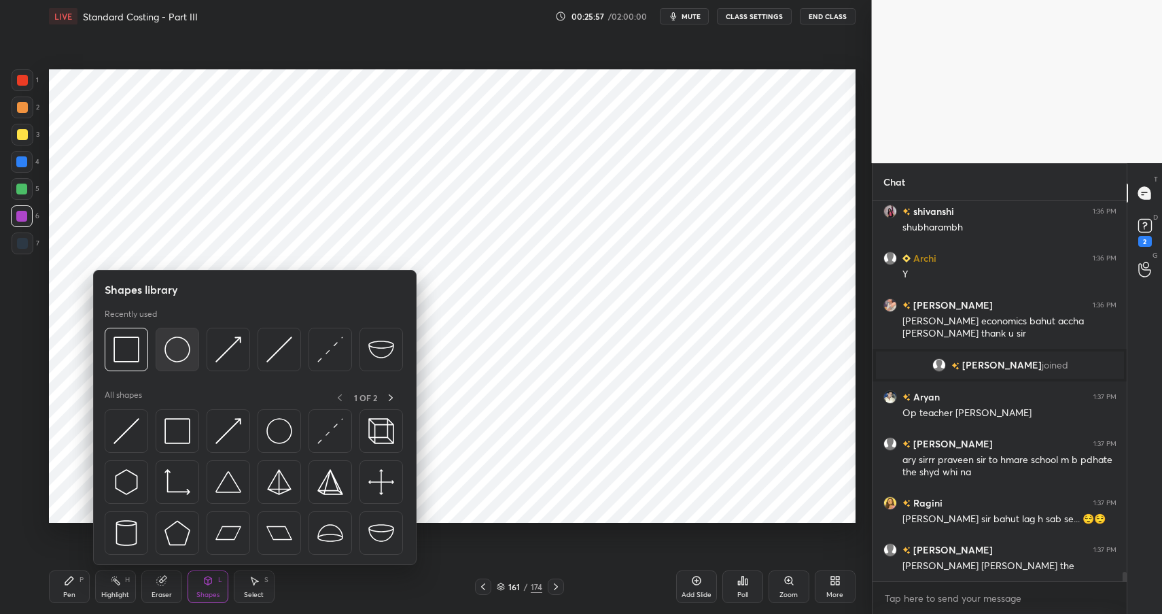
click at [169, 344] on img at bounding box center [177, 349] width 26 height 26
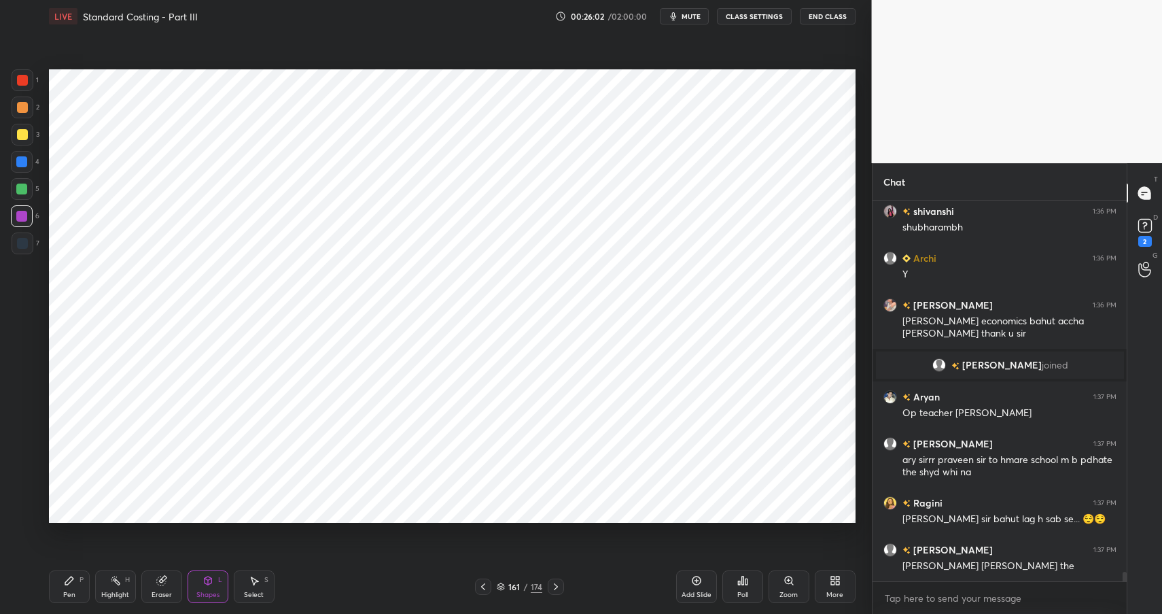
click at [68, 588] on div "Pen P" at bounding box center [69, 586] width 41 height 33
click at [73, 594] on div "Pen" at bounding box center [69, 594] width 12 height 7
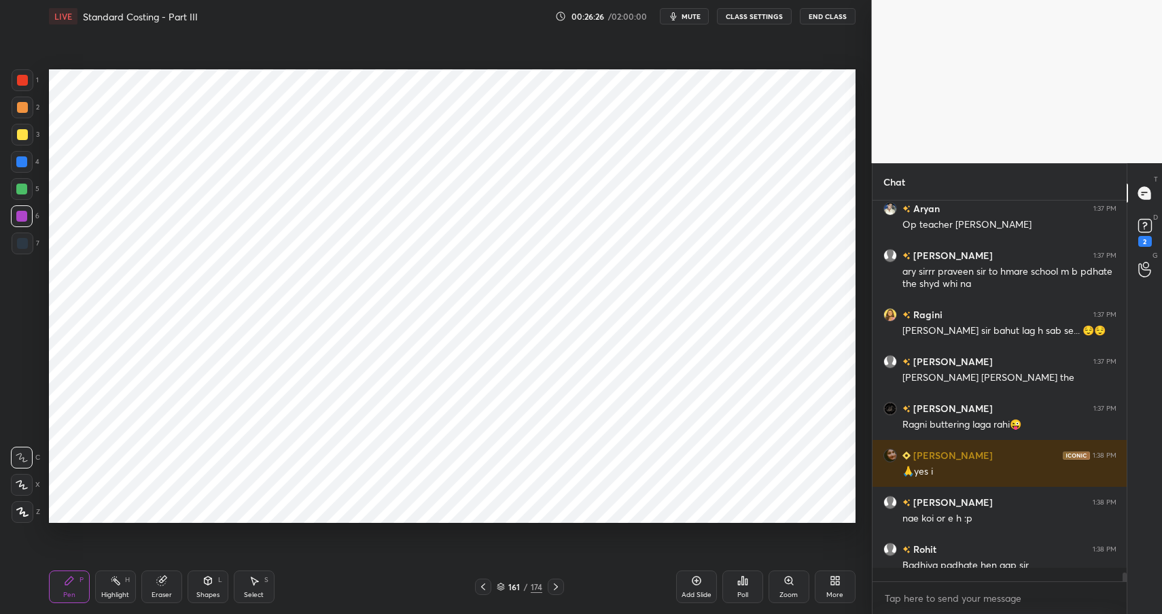
scroll to position [5, 5]
click at [65, 591] on div "Pen" at bounding box center [69, 594] width 12 height 7
drag, startPoint x: 65, startPoint y: 593, endPoint x: 105, endPoint y: 571, distance: 45.6
click at [65, 593] on div "Pen" at bounding box center [69, 594] width 12 height 7
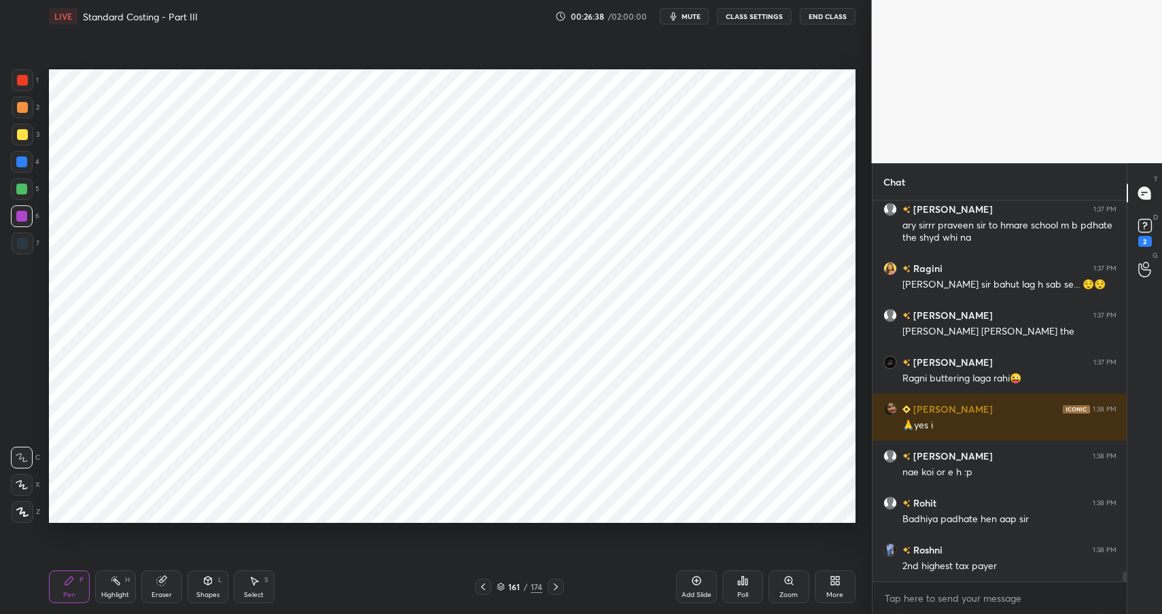
scroll to position [15314, 0]
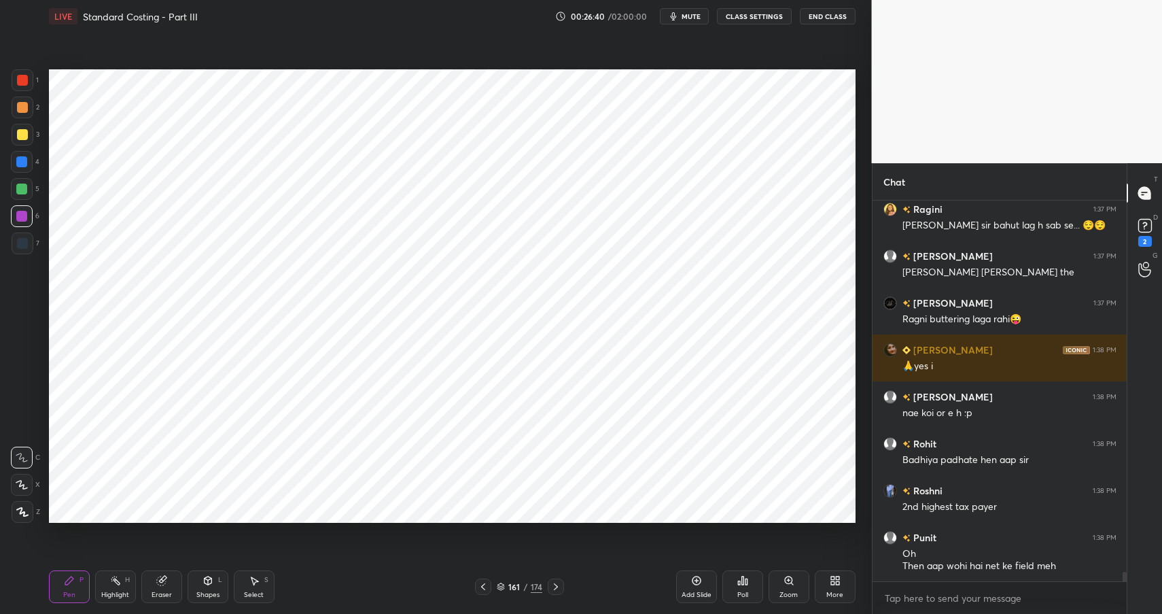
click at [147, 574] on div "Eraser" at bounding box center [161, 586] width 41 height 33
drag, startPoint x: 157, startPoint y: 577, endPoint x: 175, endPoint y: 548, distance: 34.1
click at [157, 577] on icon at bounding box center [161, 580] width 11 height 11
click at [73, 580] on icon at bounding box center [69, 580] width 11 height 11
drag, startPoint x: 73, startPoint y: 580, endPoint x: 84, endPoint y: 576, distance: 11.0
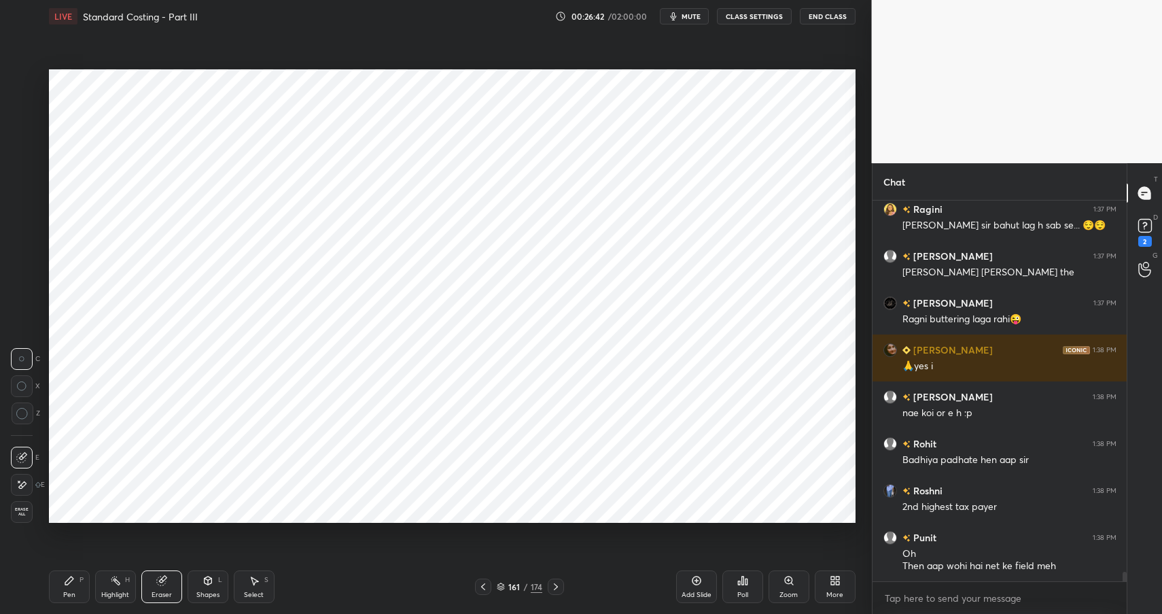
click at [73, 580] on icon at bounding box center [69, 580] width 11 height 11
click at [698, 575] on icon at bounding box center [696, 580] width 11 height 11
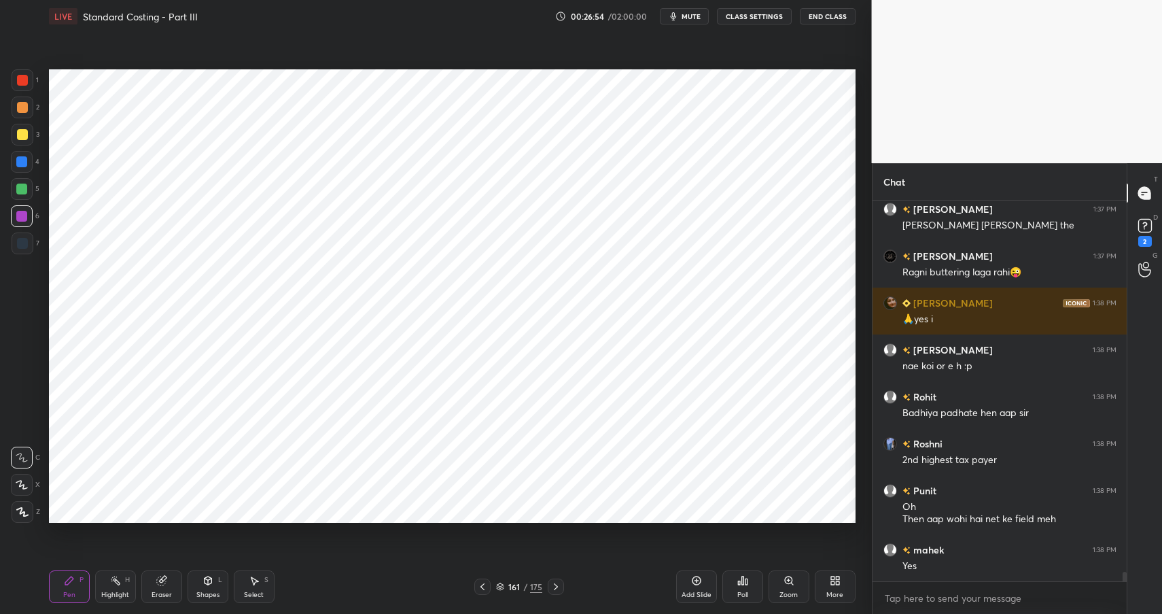
click at [122, 588] on div "Highlight H" at bounding box center [115, 586] width 41 height 33
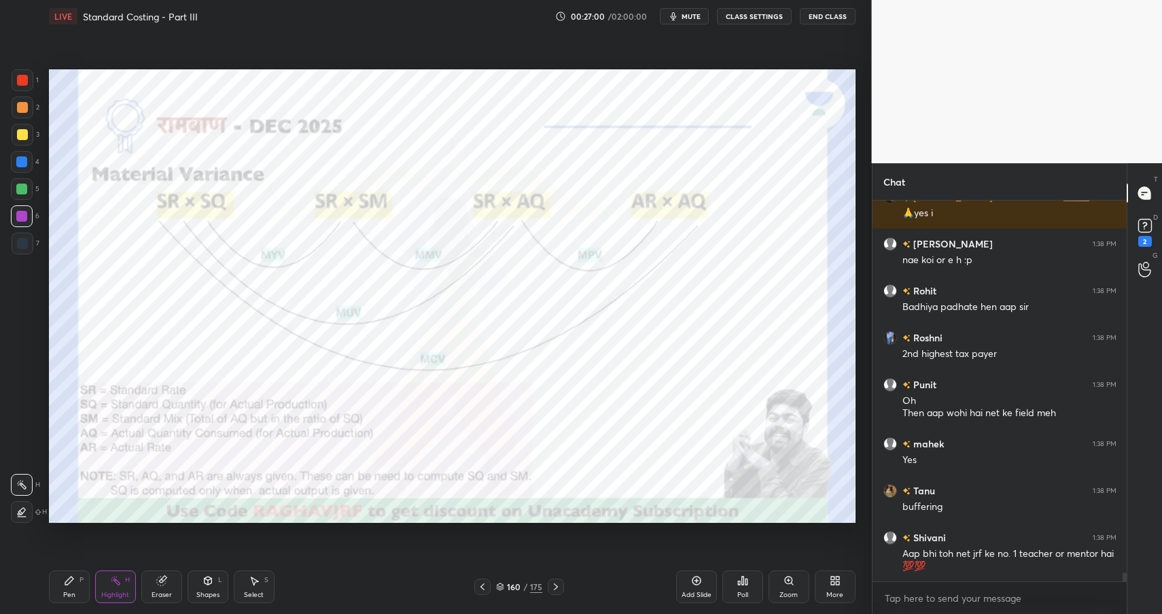
scroll to position [15526, 0]
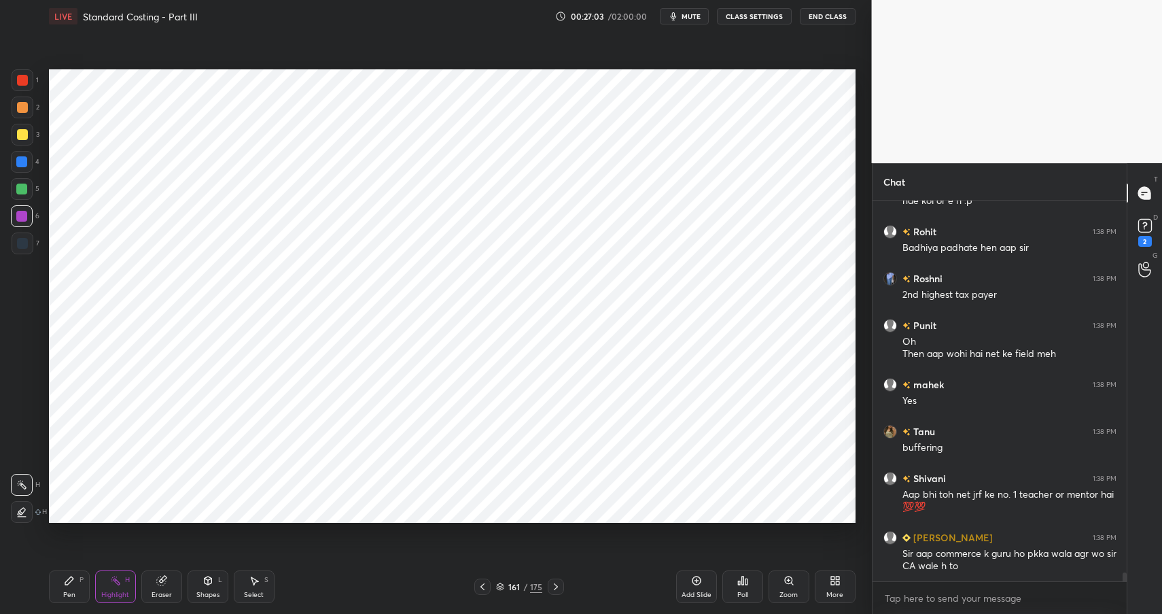
click at [206, 585] on icon at bounding box center [207, 580] width 11 height 11
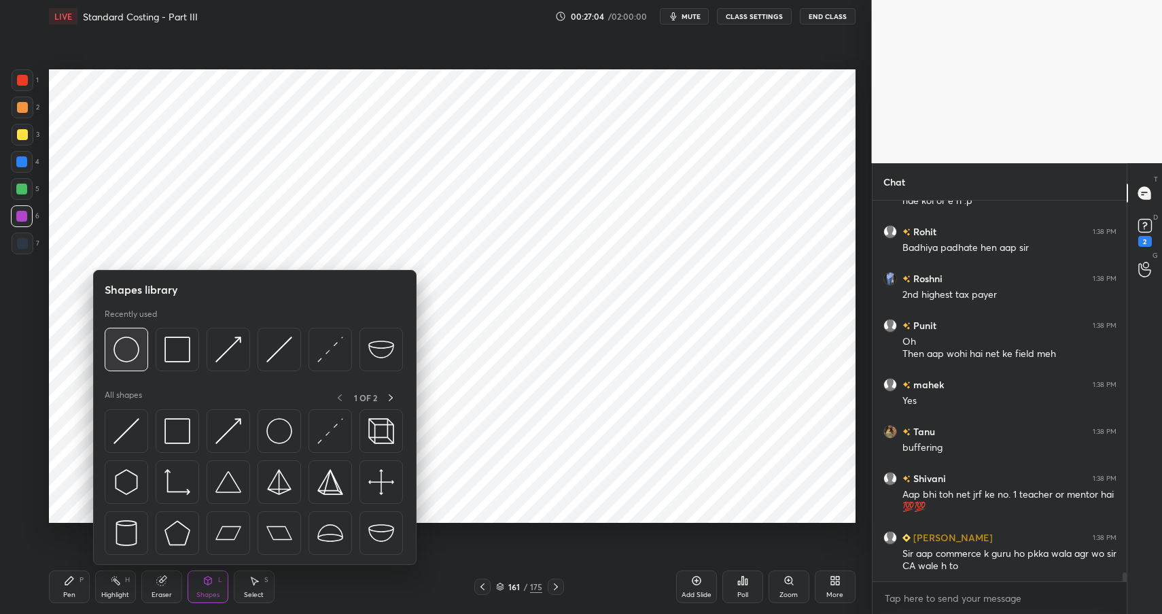
scroll to position [15573, 0]
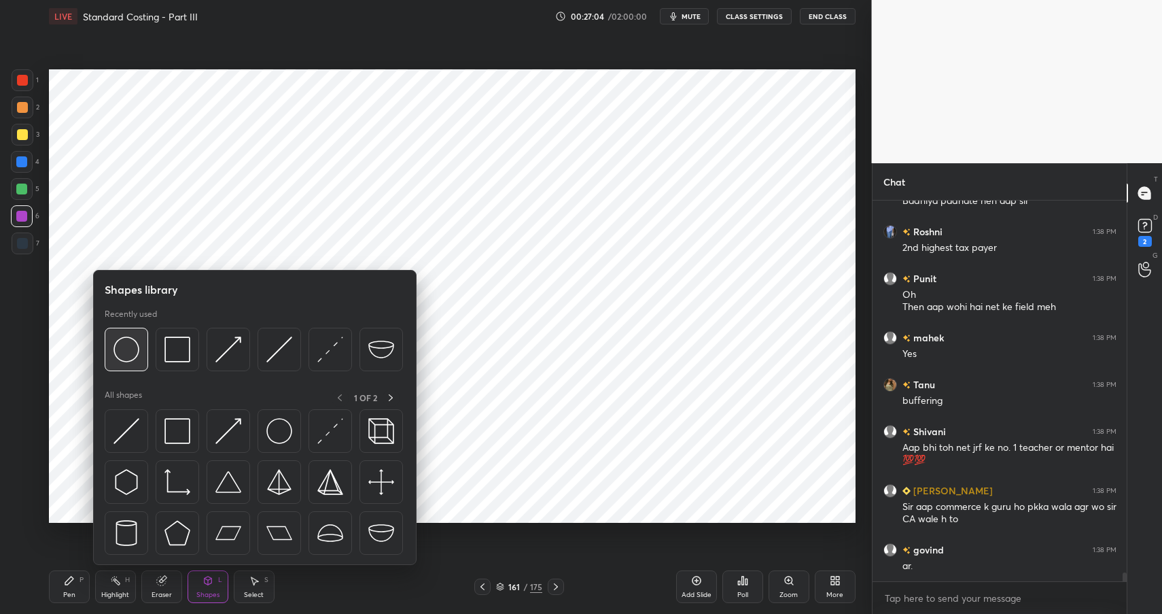
click at [130, 360] on img at bounding box center [126, 349] width 26 height 26
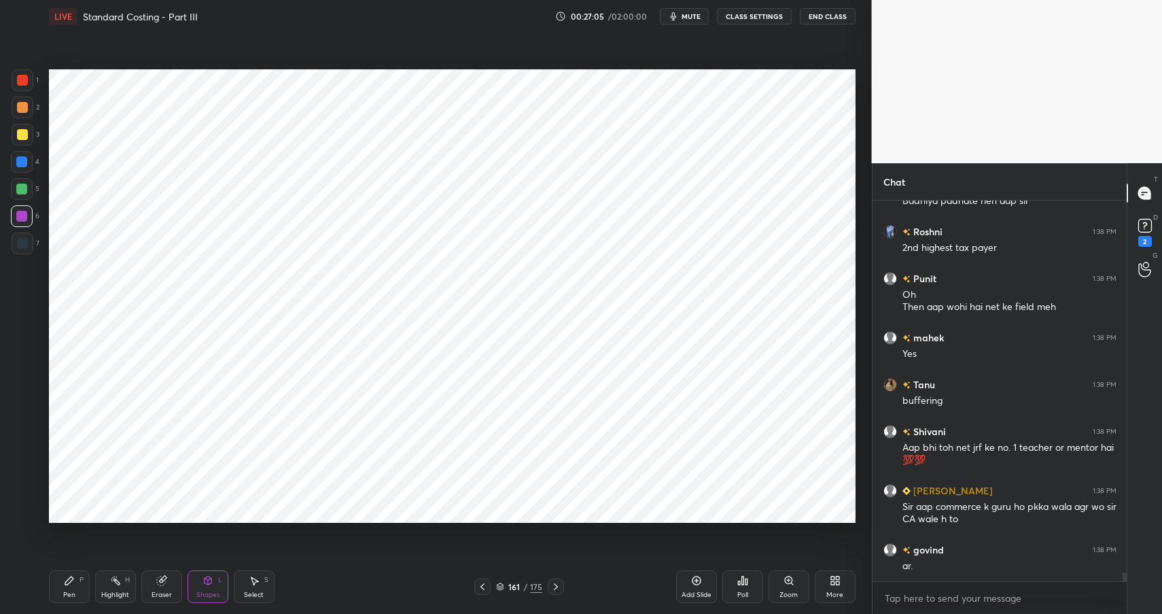
drag, startPoint x: 18, startPoint y: 187, endPoint x: 26, endPoint y: 190, distance: 9.5
click at [18, 187] on div at bounding box center [21, 188] width 11 height 11
drag, startPoint x: 26, startPoint y: 190, endPoint x: 43, endPoint y: 183, distance: 18.3
click at [26, 190] on div at bounding box center [21, 188] width 11 height 11
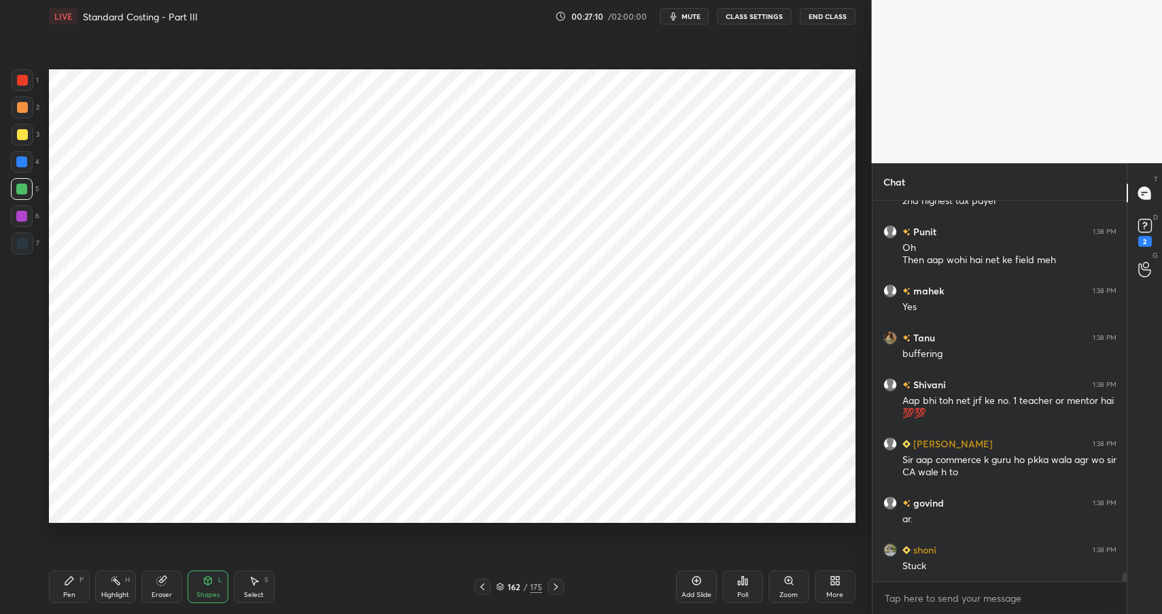
scroll to position [15679, 0]
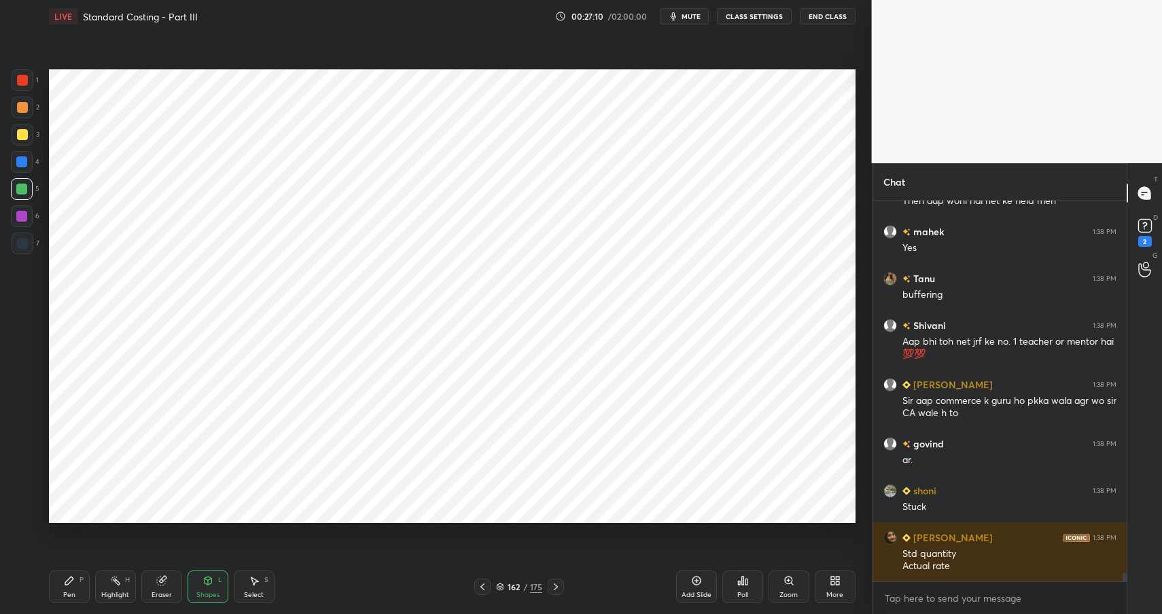
click at [75, 582] on div "Pen P" at bounding box center [69, 586] width 41 height 33
drag, startPoint x: 75, startPoint y: 582, endPoint x: 85, endPoint y: 573, distance: 13.0
click at [75, 582] on div "Pen P" at bounding box center [69, 586] width 41 height 33
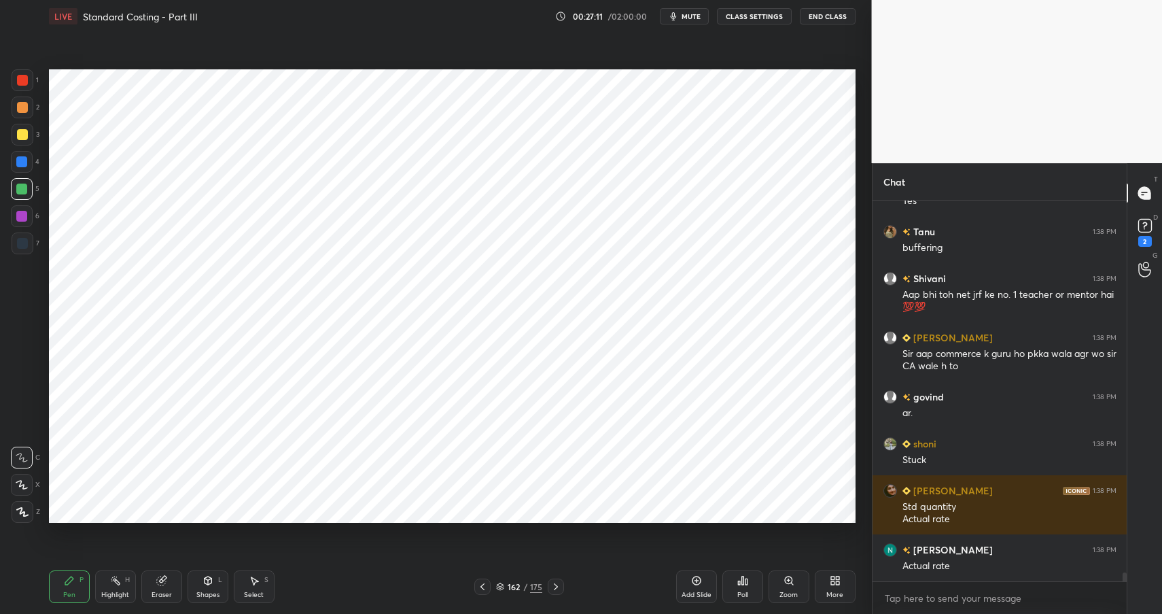
click at [20, 216] on div at bounding box center [21, 216] width 11 height 11
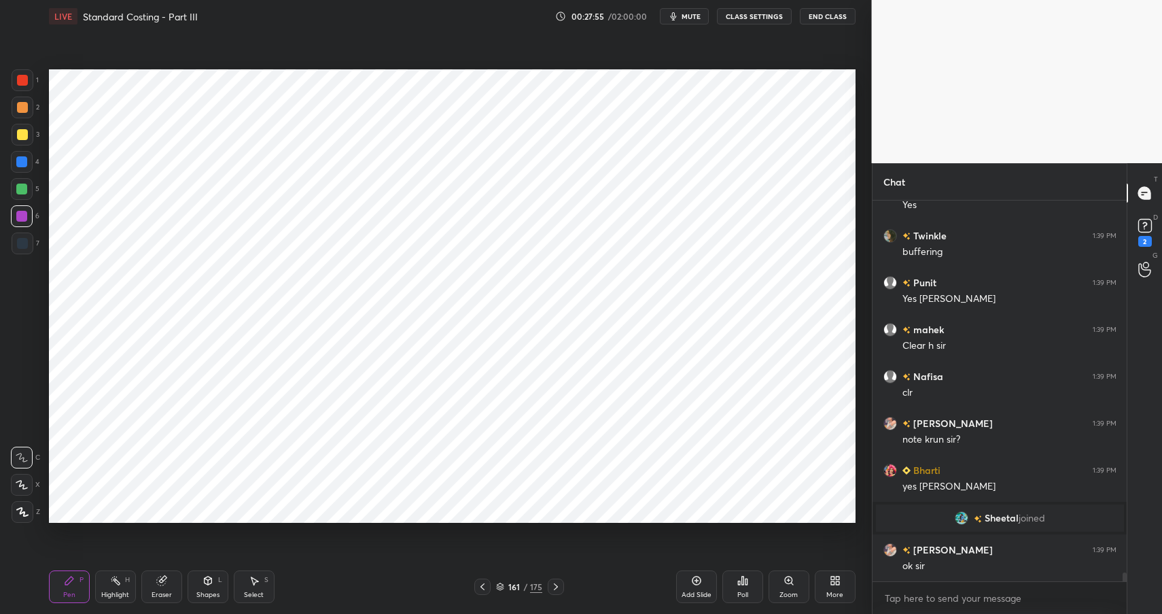
scroll to position [16264, 0]
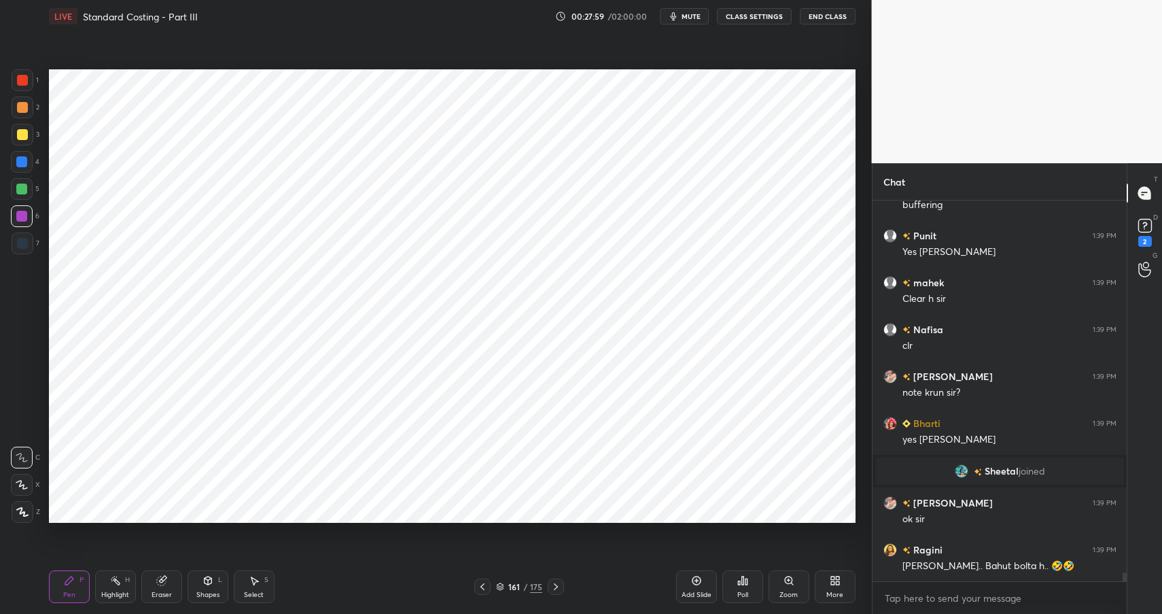
click at [113, 586] on div "Highlight H" at bounding box center [115, 586] width 41 height 33
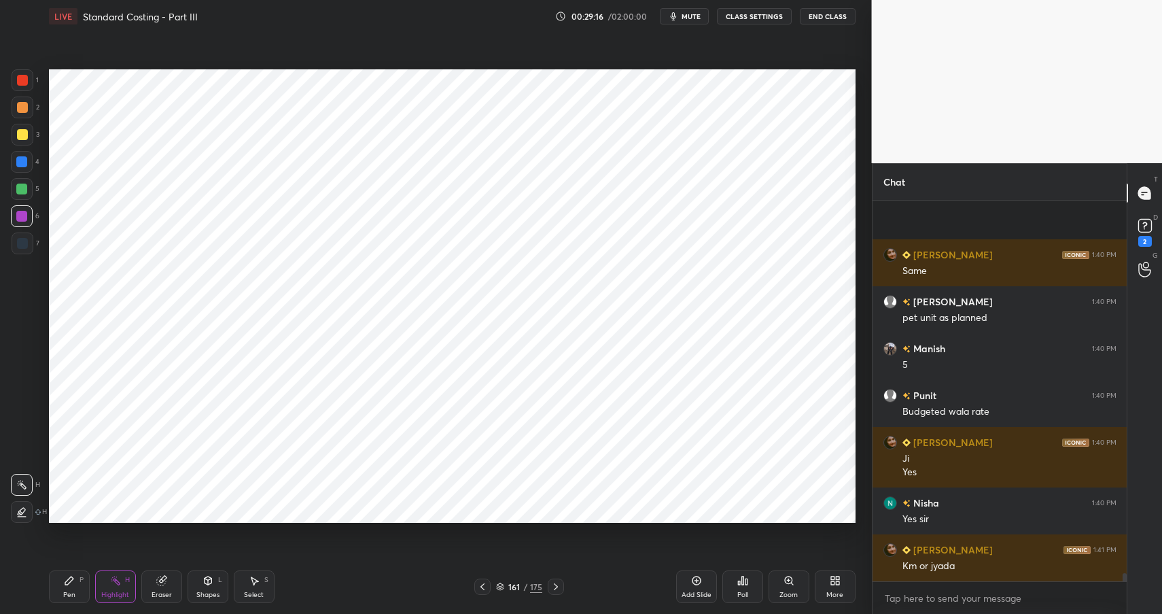
scroll to position [17449, 0]
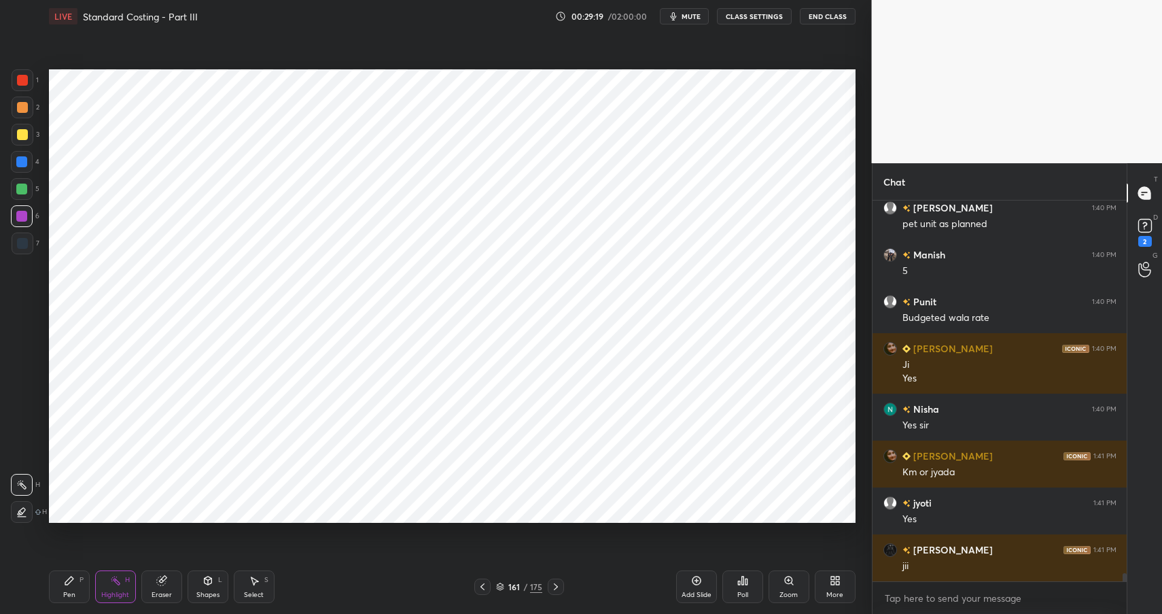
click at [200, 580] on div "Shapes L" at bounding box center [208, 586] width 41 height 33
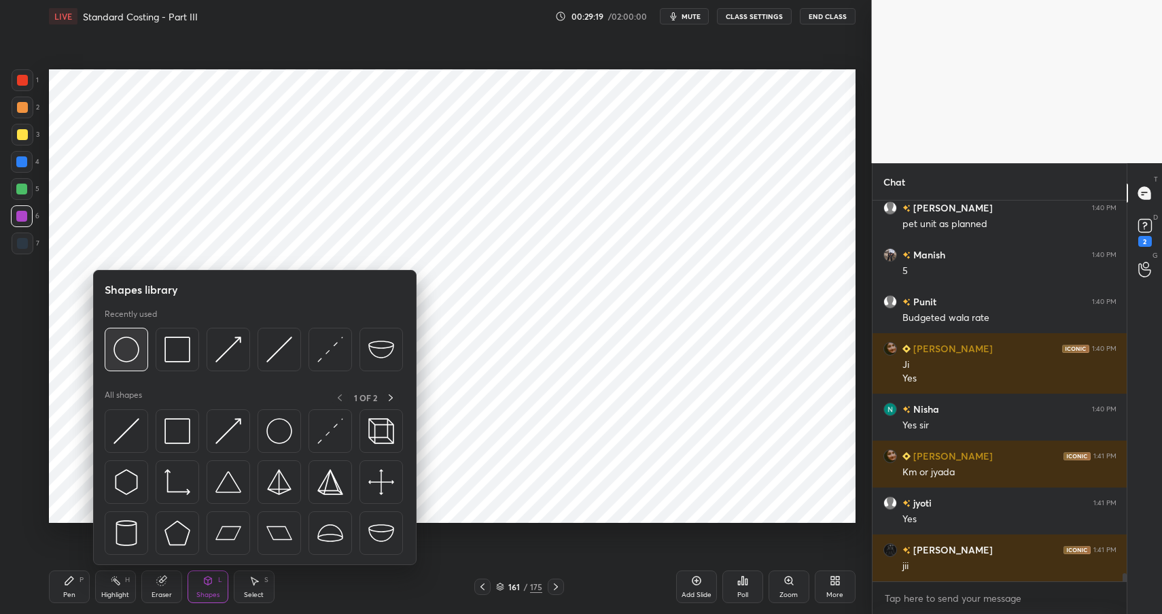
click at [129, 352] on img at bounding box center [126, 349] width 26 height 26
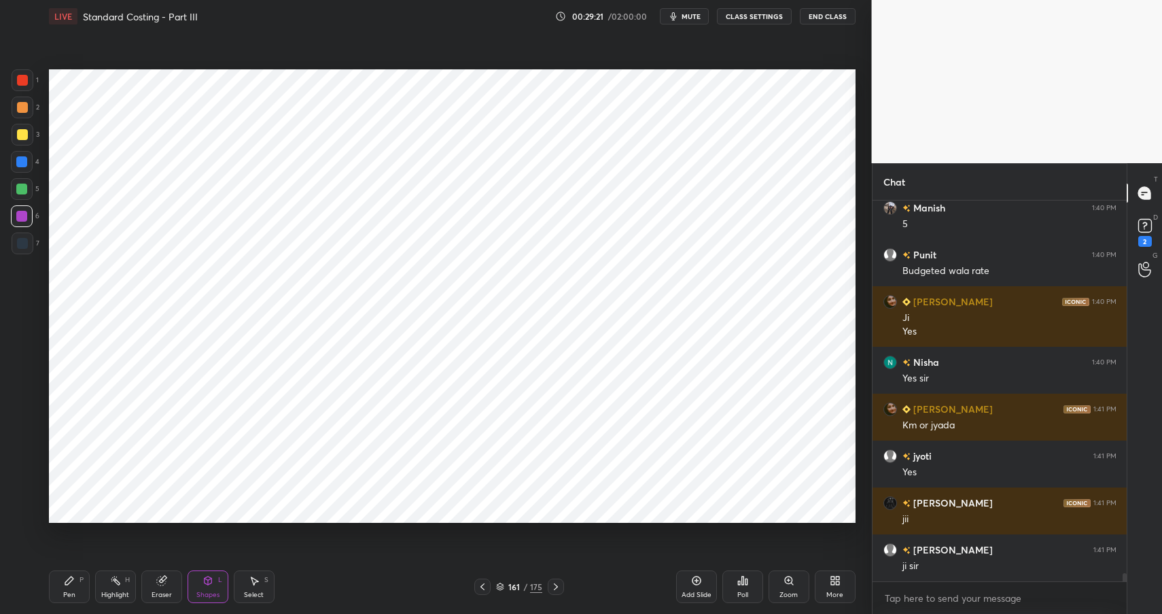
click at [24, 107] on div at bounding box center [22, 107] width 11 height 11
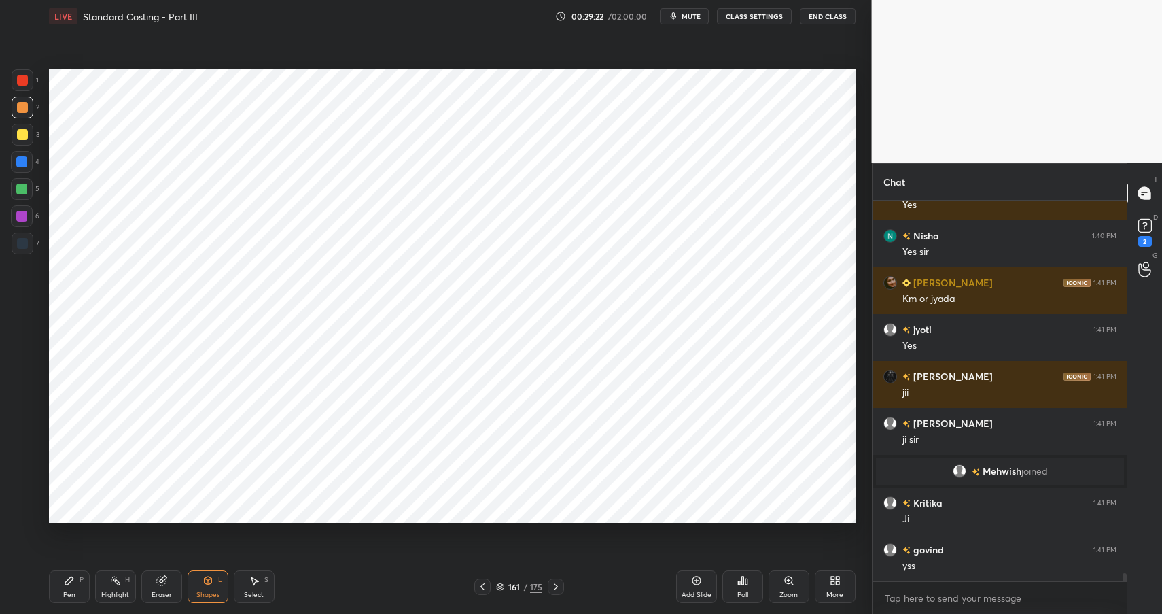
click at [213, 581] on div "Shapes L" at bounding box center [208, 586] width 41 height 33
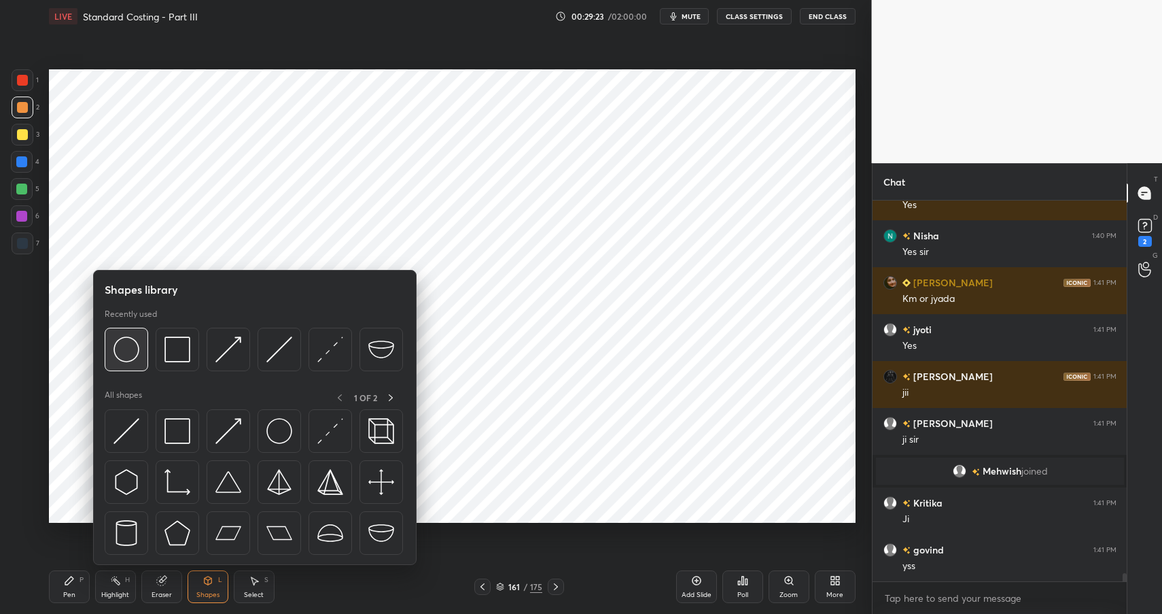
click at [135, 344] on img at bounding box center [126, 349] width 26 height 26
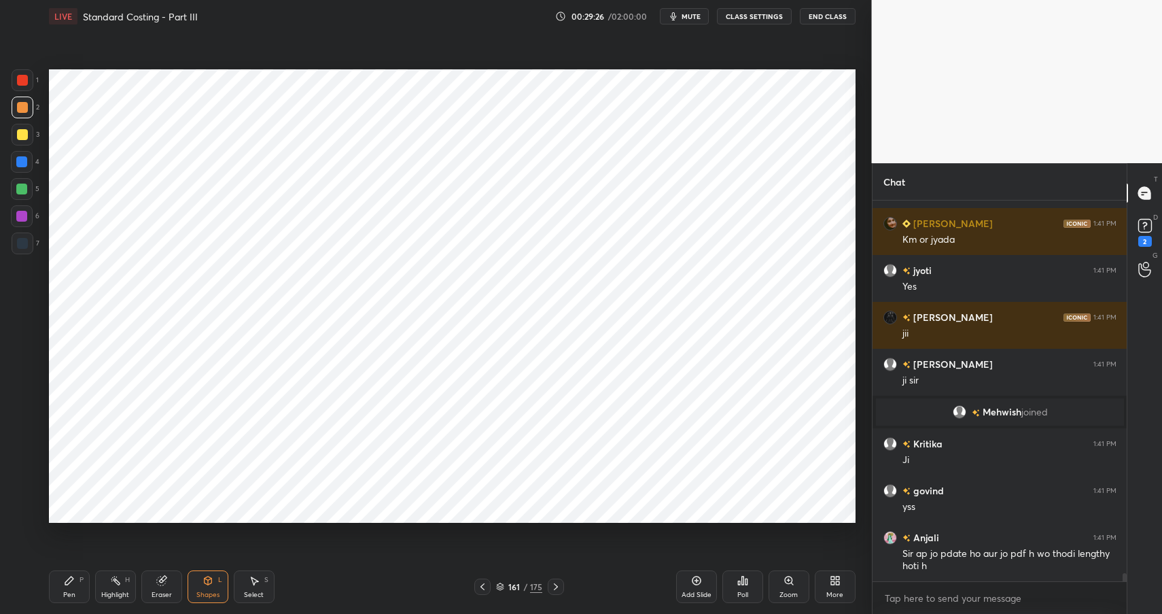
scroll to position [17729, 0]
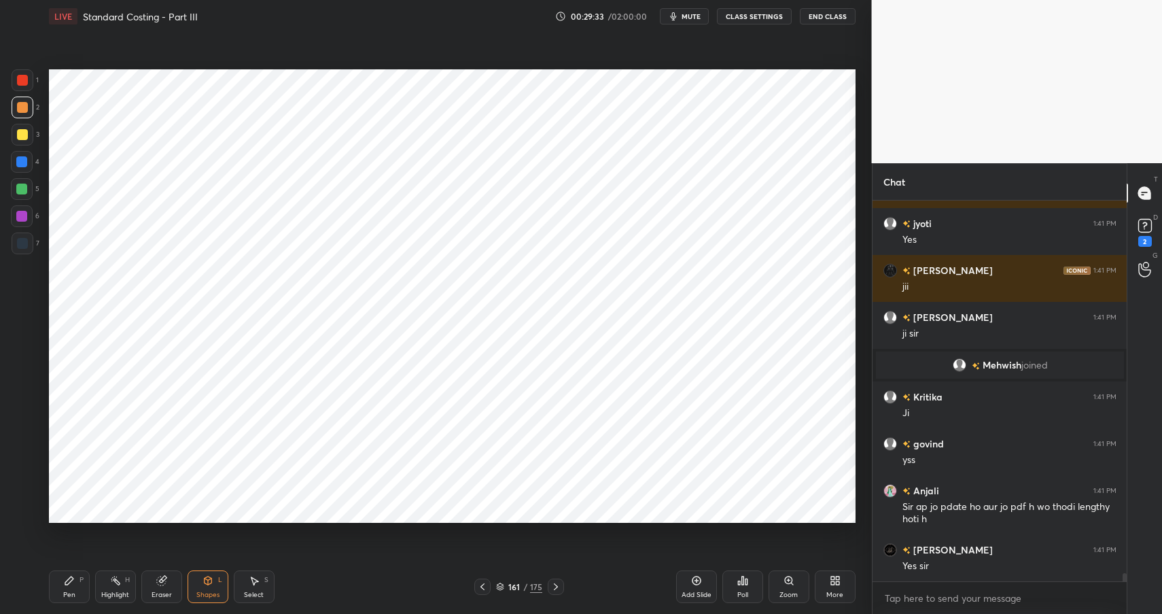
click at [75, 590] on div "Pen P" at bounding box center [69, 586] width 41 height 33
drag, startPoint x: 75, startPoint y: 590, endPoint x: 99, endPoint y: 577, distance: 27.1
click at [75, 590] on div "Pen P" at bounding box center [69, 586] width 41 height 33
click at [24, 219] on div at bounding box center [21, 216] width 11 height 11
drag, startPoint x: 24, startPoint y: 219, endPoint x: 48, endPoint y: 211, distance: 24.3
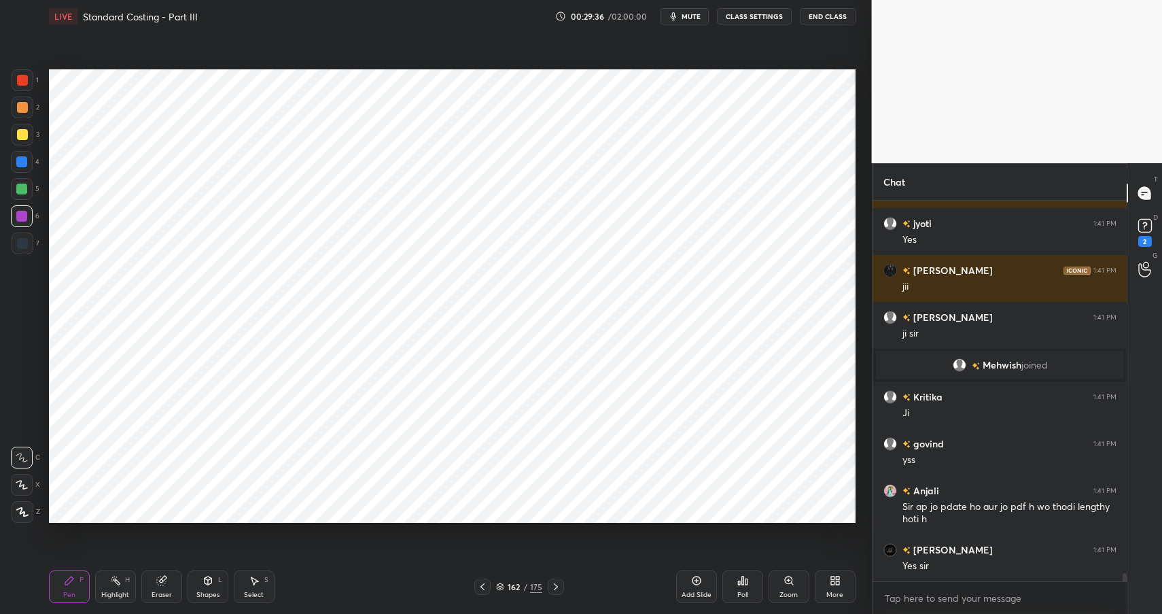
click at [24, 219] on div at bounding box center [21, 216] width 11 height 11
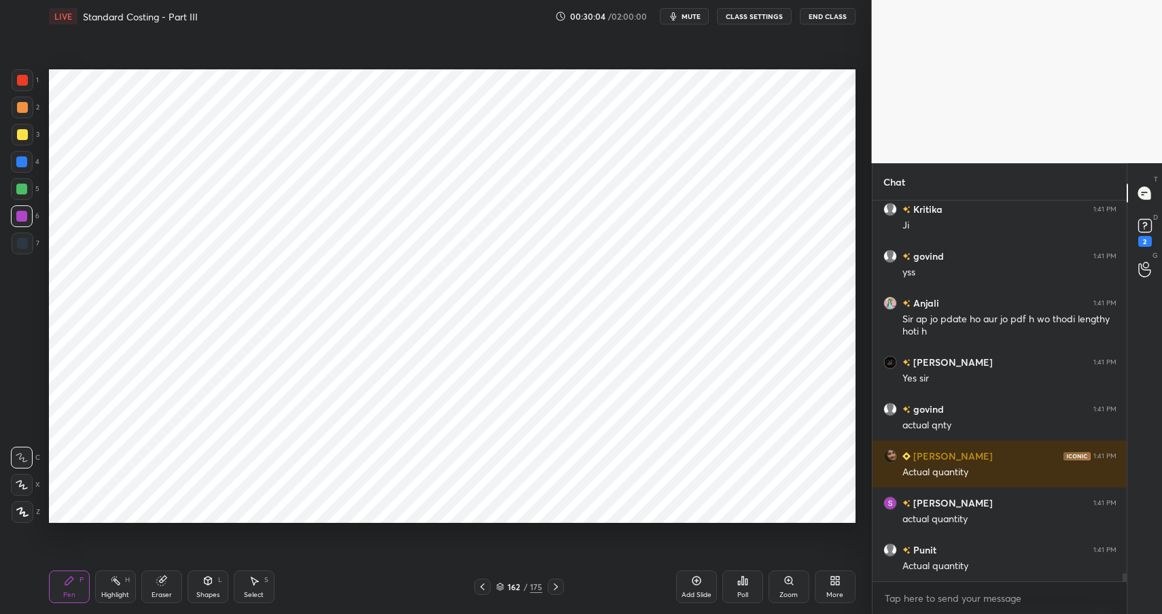
scroll to position [17963, 0]
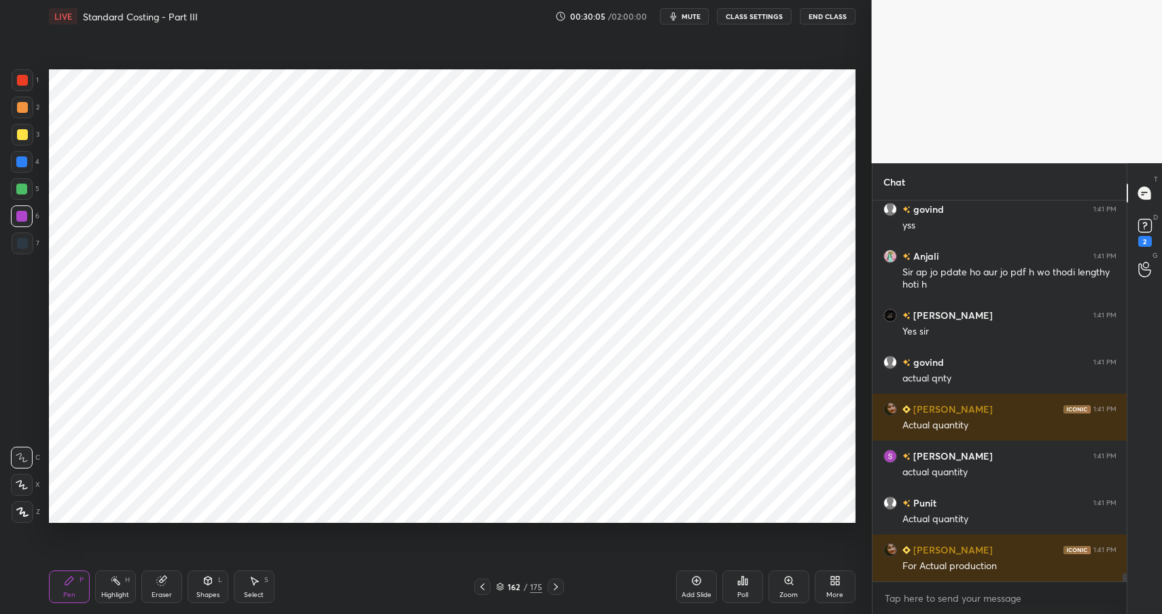
drag, startPoint x: 23, startPoint y: 163, endPoint x: 41, endPoint y: 155, distance: 20.1
click at [24, 162] on div at bounding box center [21, 161] width 11 height 11
click at [23, 163] on div at bounding box center [21, 161] width 11 height 11
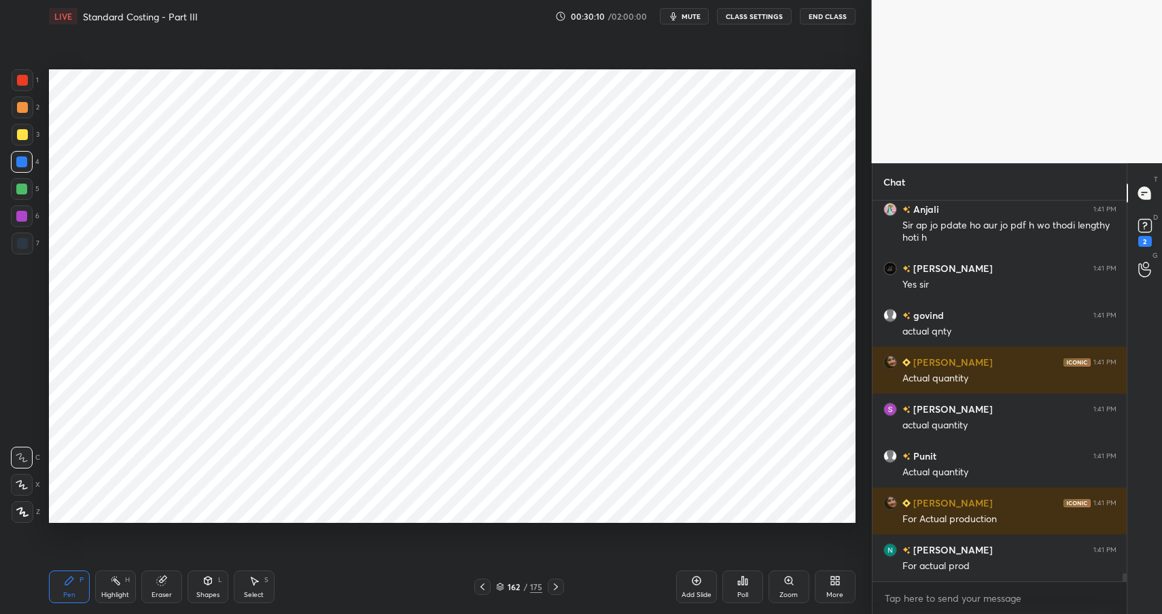
scroll to position [18057, 0]
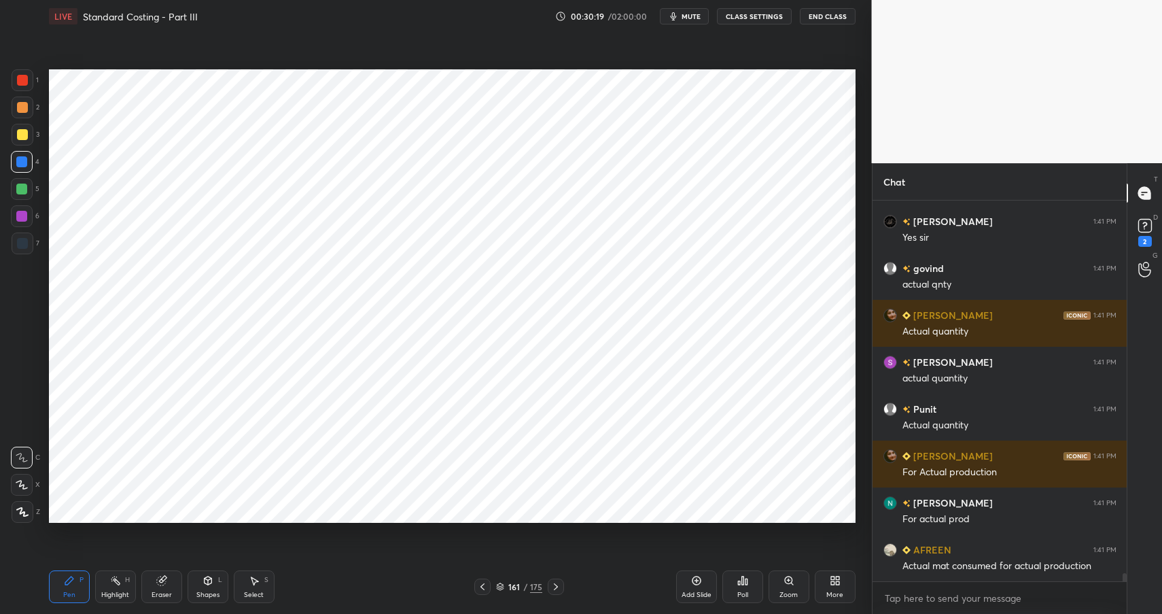
click at [123, 593] on div "Highlight" at bounding box center [115, 594] width 28 height 7
drag, startPoint x: 75, startPoint y: 579, endPoint x: 73, endPoint y: 586, distance: 7.1
click at [73, 584] on div "Pen P" at bounding box center [69, 586] width 41 height 33
drag, startPoint x: 74, startPoint y: 590, endPoint x: 76, endPoint y: 537, distance: 53.0
click at [74, 591] on div "Pen" at bounding box center [69, 594] width 12 height 7
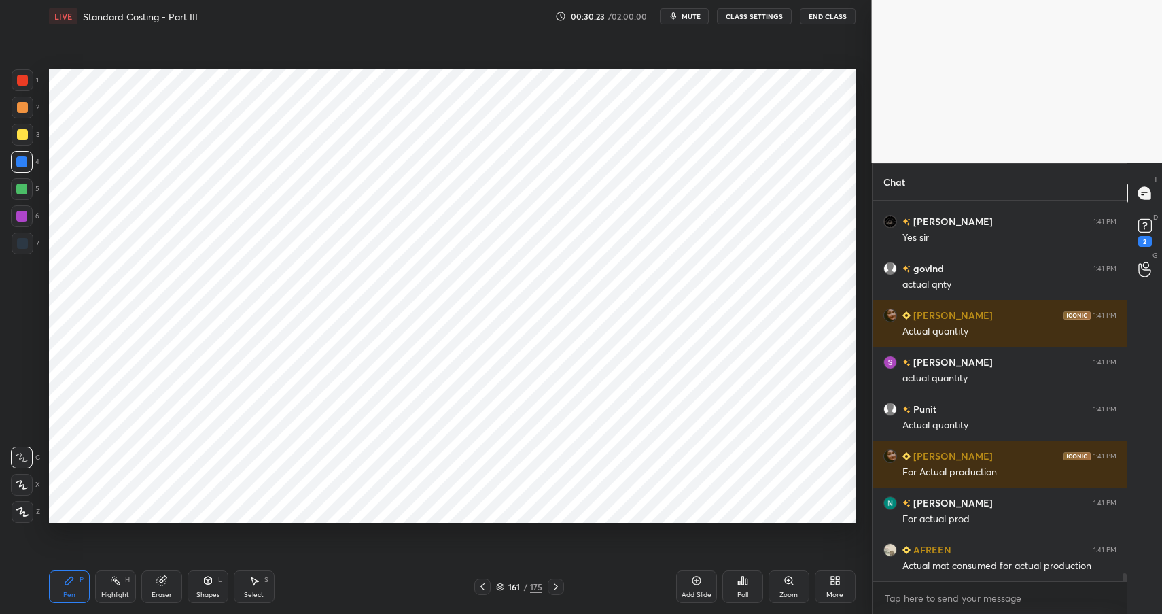
click at [30, 105] on div at bounding box center [23, 107] width 22 height 22
click at [209, 581] on icon at bounding box center [207, 580] width 7 height 8
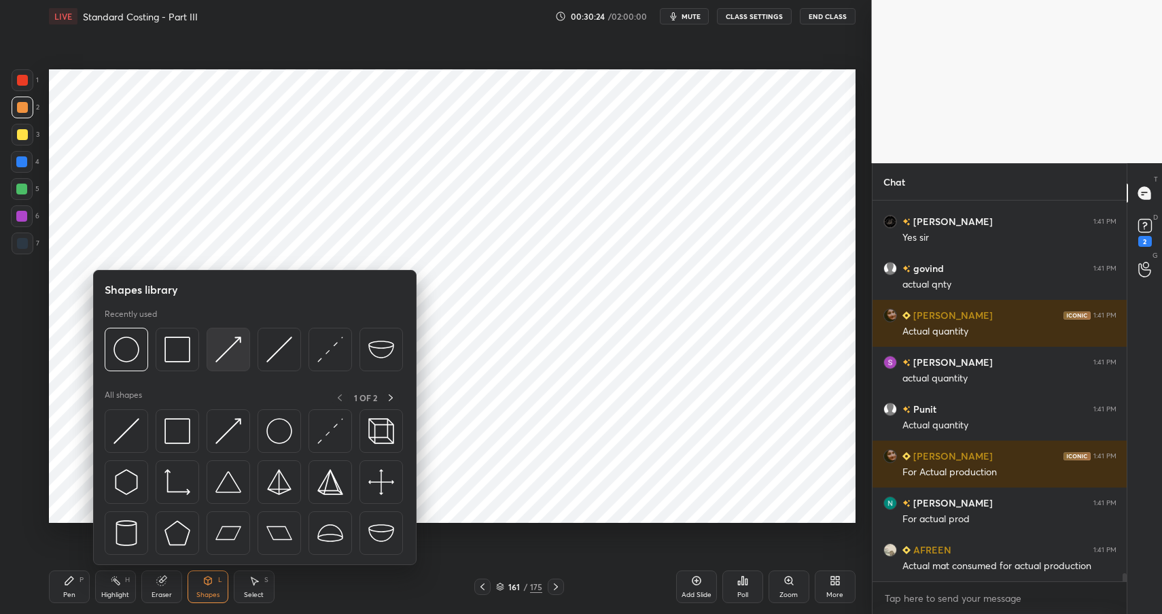
click at [226, 346] on img at bounding box center [228, 349] width 26 height 26
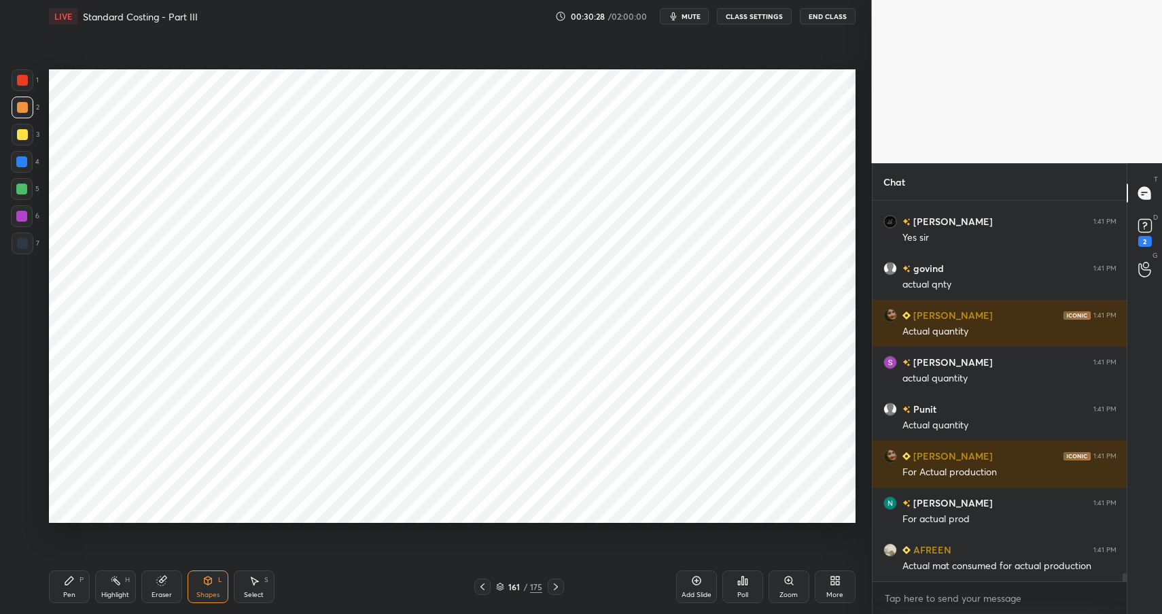
click at [63, 579] on div "Pen P" at bounding box center [69, 586] width 41 height 33
click at [71, 584] on icon at bounding box center [69, 580] width 11 height 11
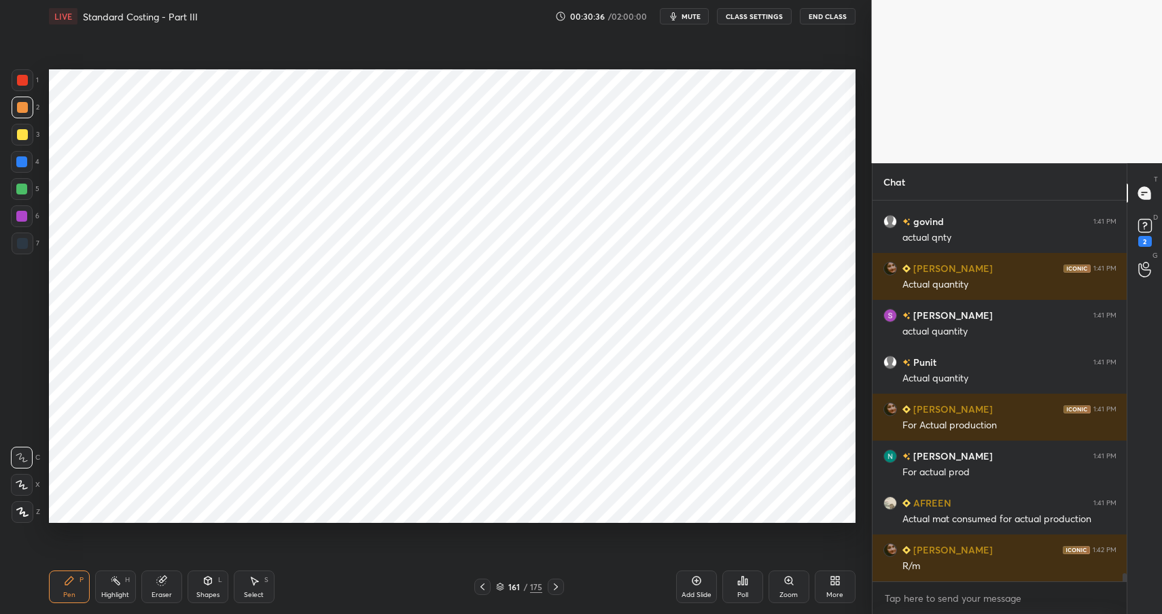
click at [19, 192] on div at bounding box center [21, 188] width 11 height 11
click at [23, 192] on div at bounding box center [21, 188] width 11 height 11
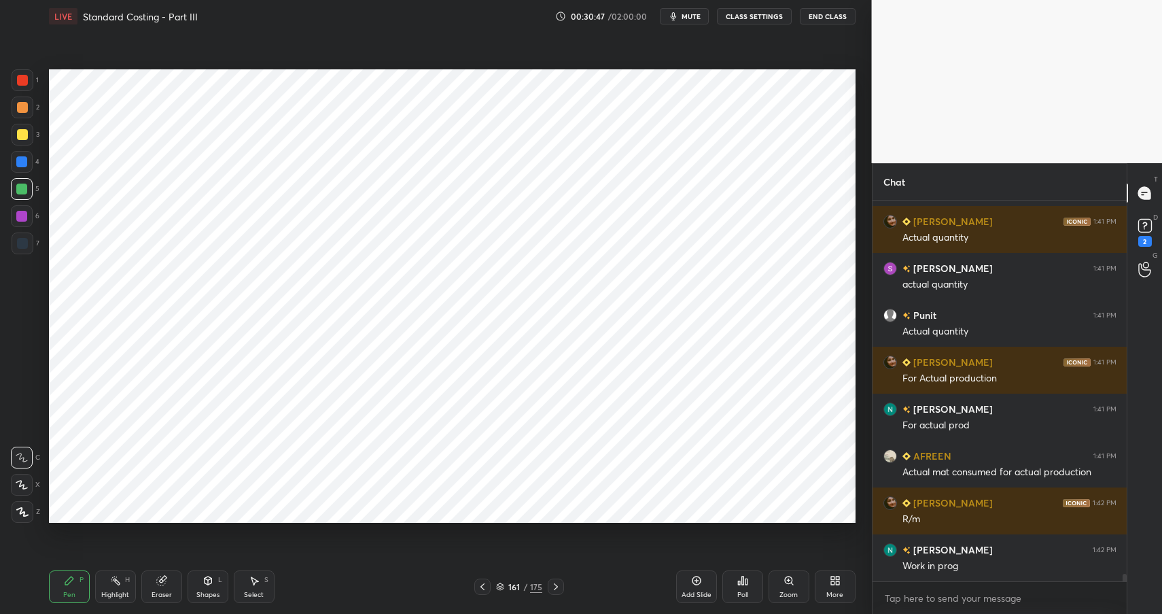
click at [119, 582] on rect at bounding box center [116, 581] width 7 height 7
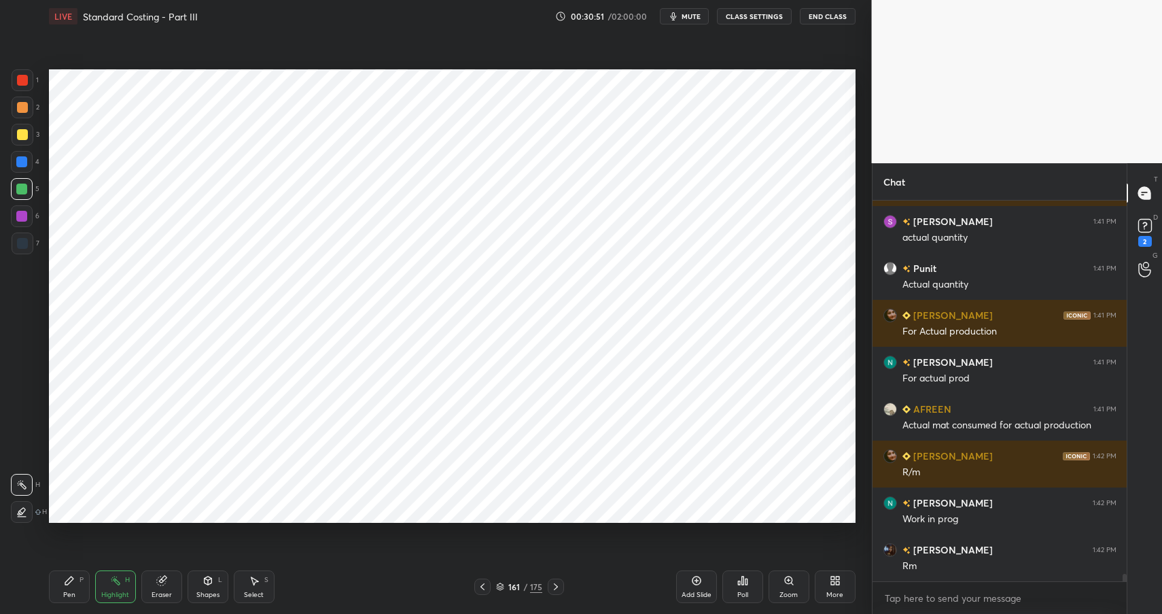
scroll to position [18244, 0]
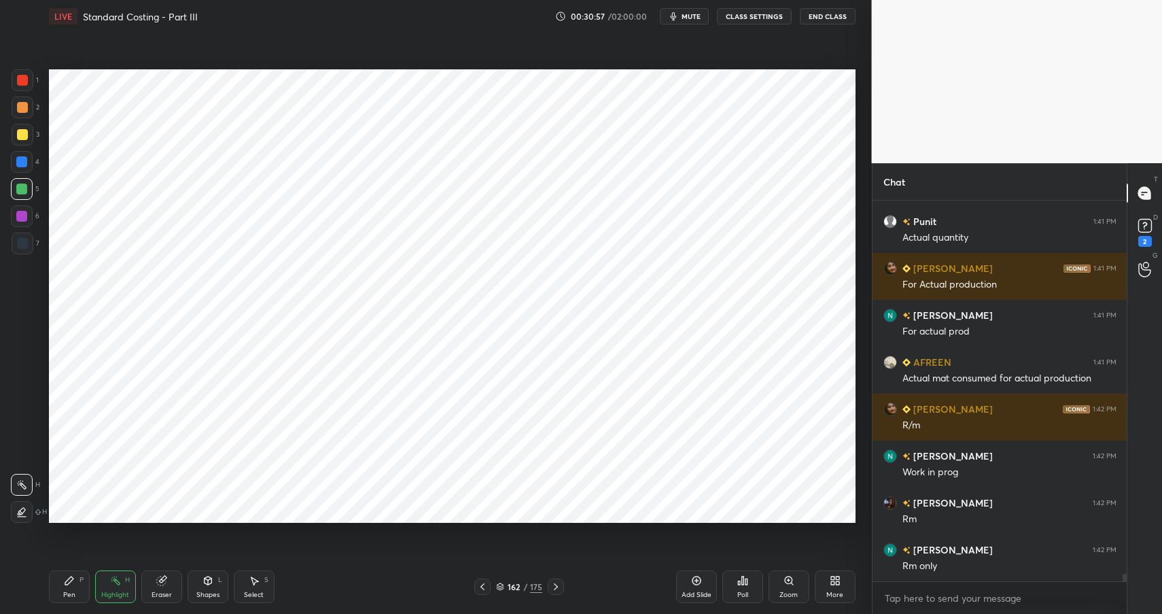
click at [202, 606] on div "Pen P Highlight H Eraser Shapes L Select S 162 / 175 Add Slide Poll Zoom More" at bounding box center [452, 586] width 806 height 54
click at [212, 591] on div "Shapes" at bounding box center [207, 594] width 23 height 7
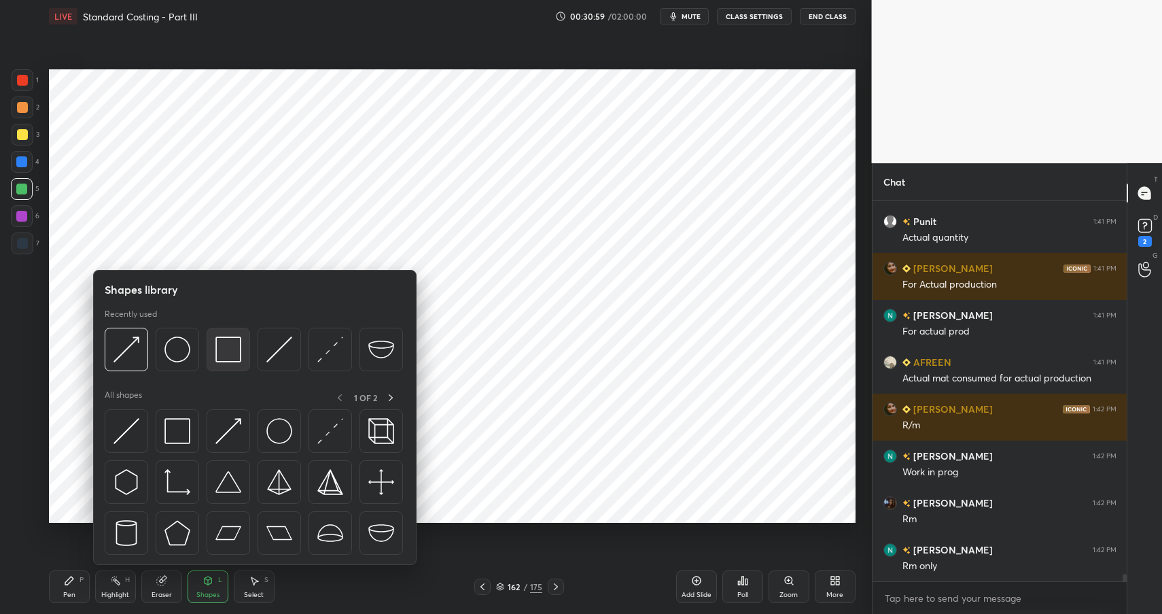
click at [238, 349] on img at bounding box center [228, 349] width 26 height 26
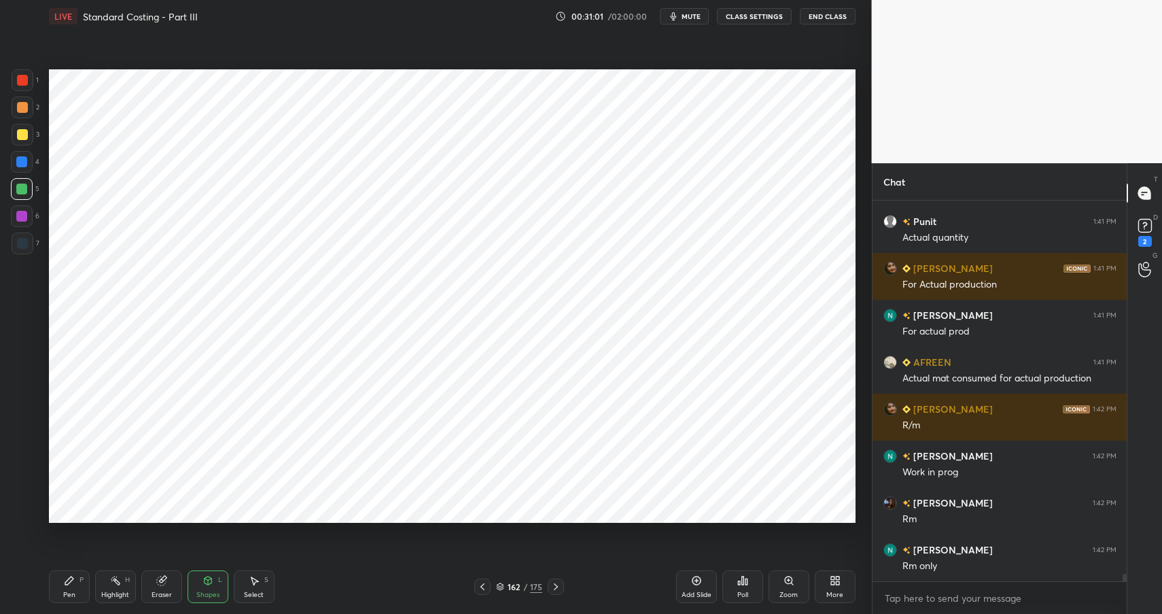
click at [78, 583] on div "Pen P" at bounding box center [69, 586] width 41 height 33
click at [29, 108] on div at bounding box center [23, 107] width 22 height 22
drag, startPoint x: 214, startPoint y: 584, endPoint x: 214, endPoint y: 573, distance: 10.9
click at [214, 584] on div "Shapes L" at bounding box center [208, 586] width 41 height 33
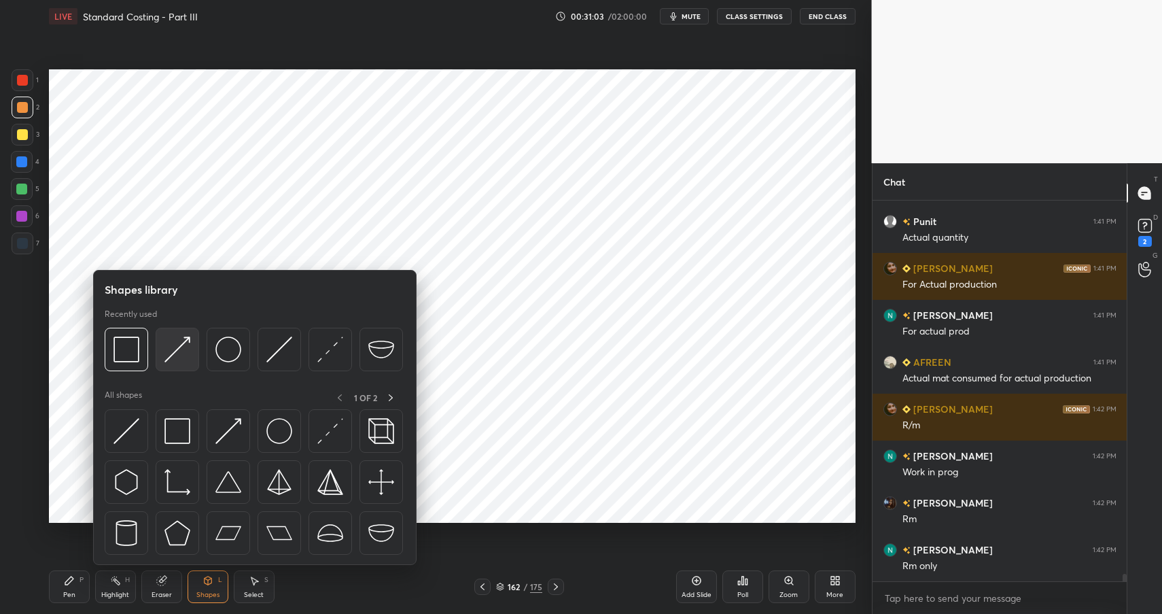
click at [190, 352] on div at bounding box center [177, 348] width 43 height 43
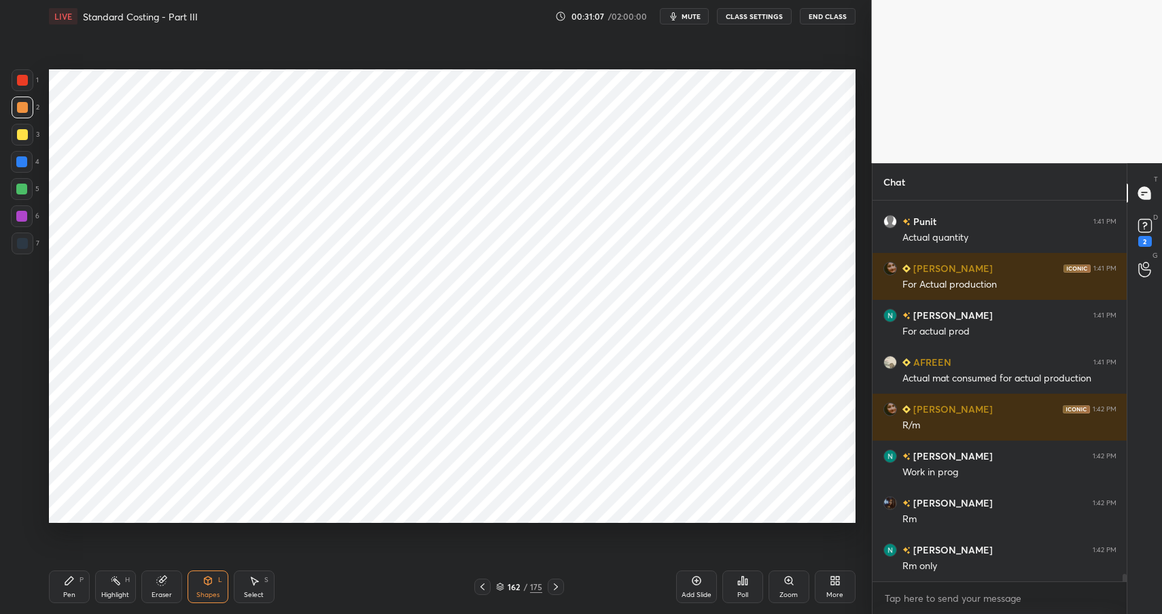
drag, startPoint x: 70, startPoint y: 578, endPoint x: 77, endPoint y: 580, distance: 7.1
click at [70, 578] on icon at bounding box center [69, 580] width 8 height 8
click at [24, 166] on div at bounding box center [21, 161] width 11 height 11
drag, startPoint x: 24, startPoint y: 166, endPoint x: 39, endPoint y: 162, distance: 14.7
click at [24, 166] on div at bounding box center [21, 161] width 11 height 11
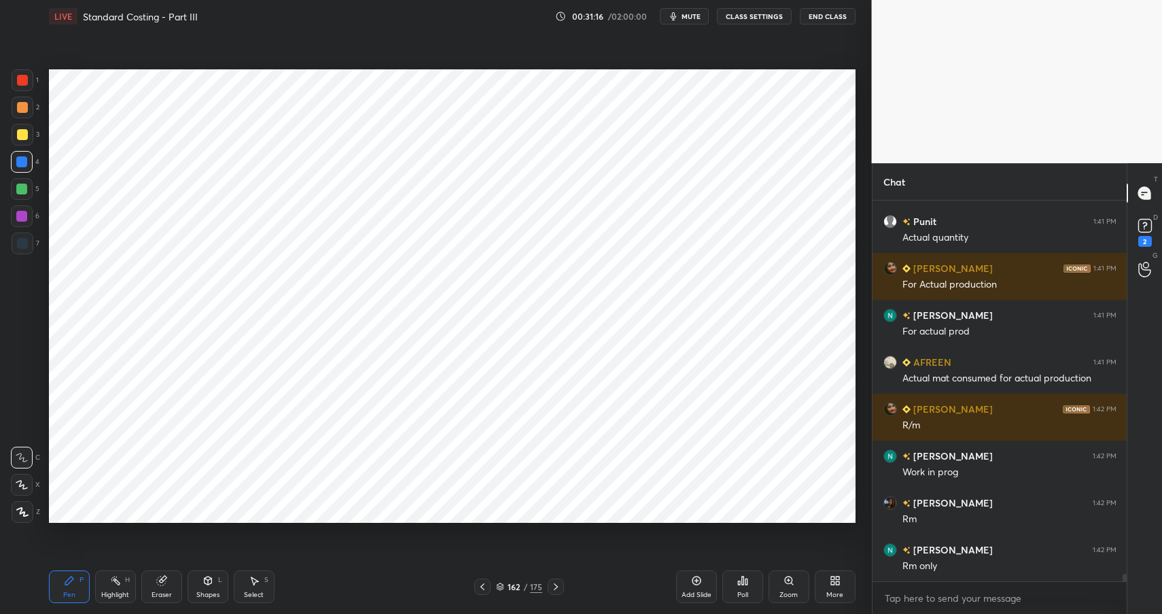
click at [204, 591] on div "Shapes" at bounding box center [207, 594] width 23 height 7
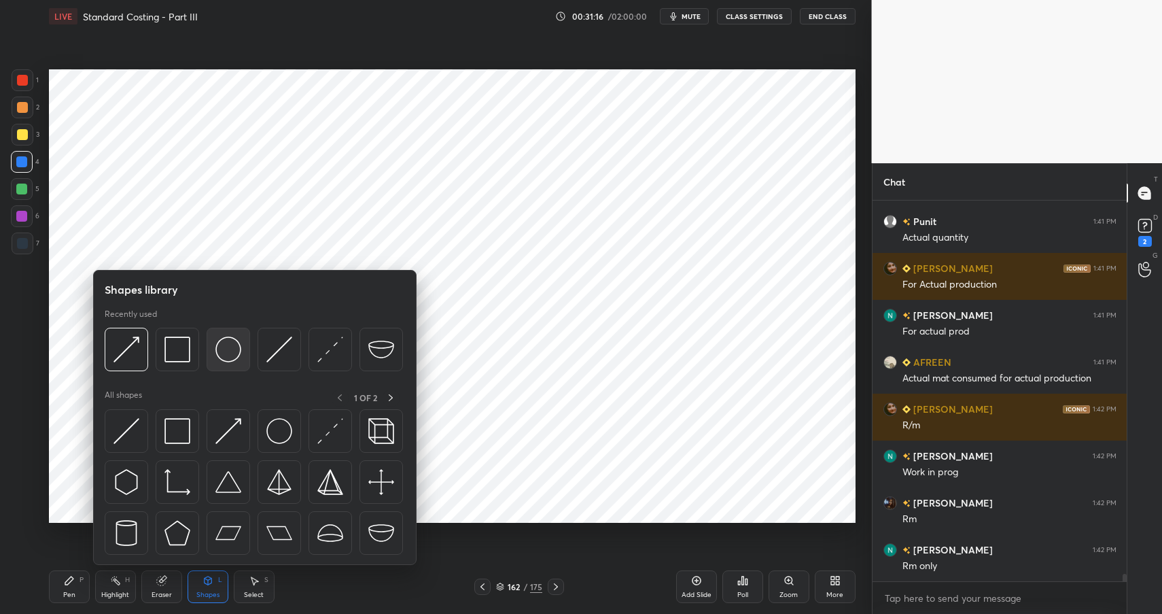
click at [236, 359] on img at bounding box center [228, 349] width 26 height 26
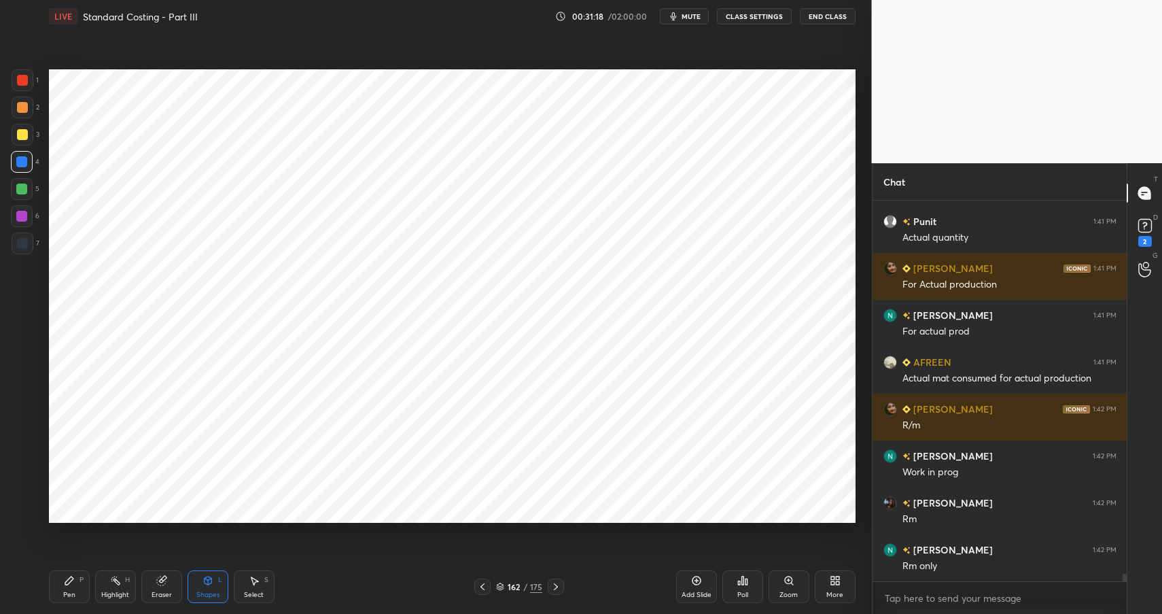
click at [69, 580] on icon at bounding box center [69, 580] width 8 height 8
click at [75, 587] on div "Pen P" at bounding box center [69, 586] width 41 height 33
click at [25, 238] on div at bounding box center [22, 243] width 11 height 11
drag, startPoint x: 25, startPoint y: 240, endPoint x: 35, endPoint y: 241, distance: 9.5
click at [25, 240] on div at bounding box center [22, 243] width 11 height 11
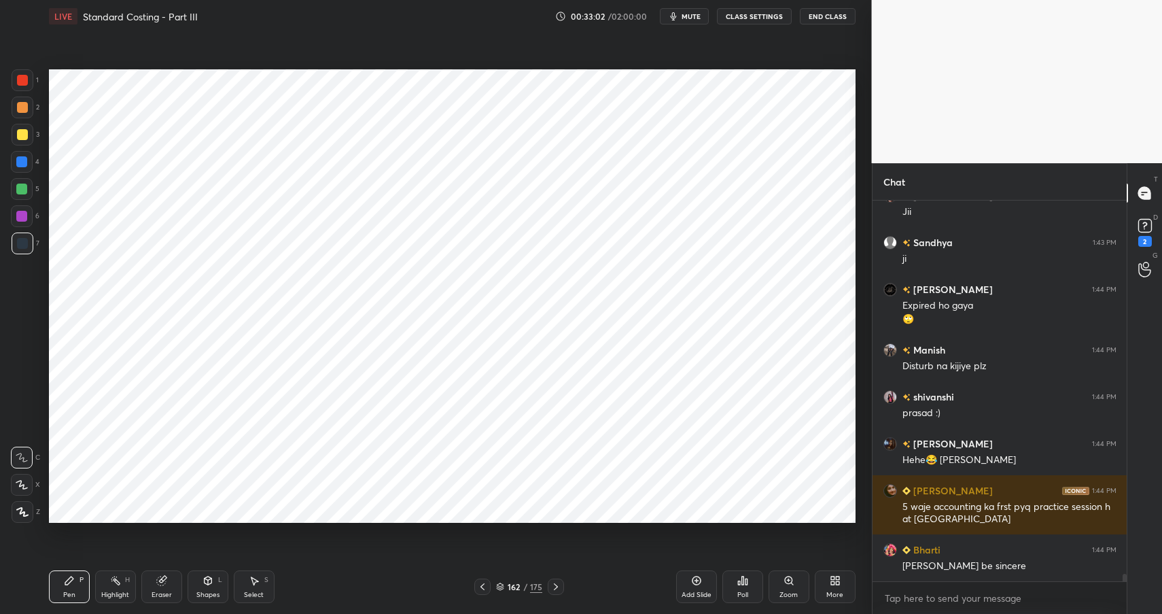
scroll to position [18845, 0]
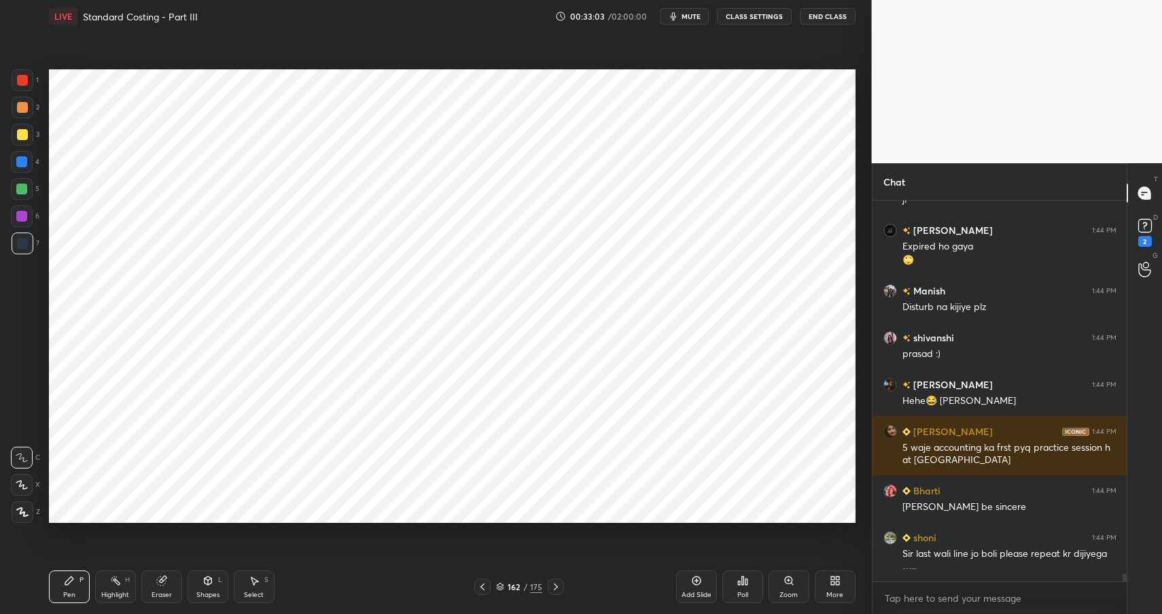
click at [56, 590] on div "Pen P" at bounding box center [69, 586] width 41 height 33
click at [60, 589] on div "Pen P" at bounding box center [69, 586] width 41 height 33
click at [24, 84] on div at bounding box center [22, 80] width 11 height 11
click at [22, 218] on div at bounding box center [21, 216] width 11 height 11
drag, startPoint x: 20, startPoint y: 219, endPoint x: 27, endPoint y: 218, distance: 7.6
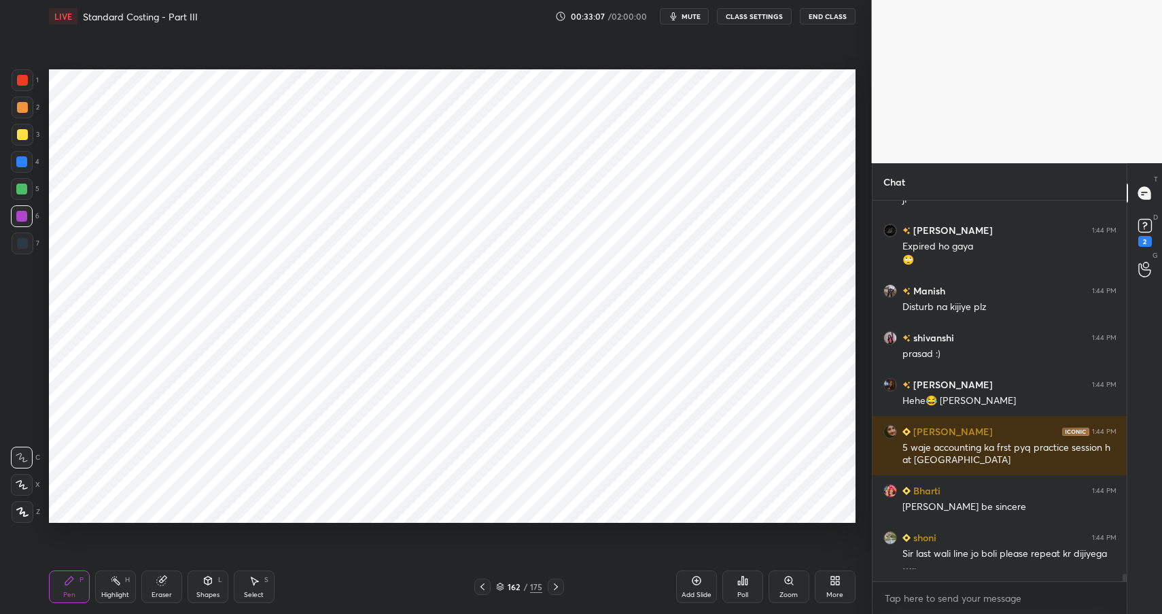
click at [20, 219] on div at bounding box center [21, 216] width 11 height 11
click at [27, 219] on div at bounding box center [22, 216] width 22 height 22
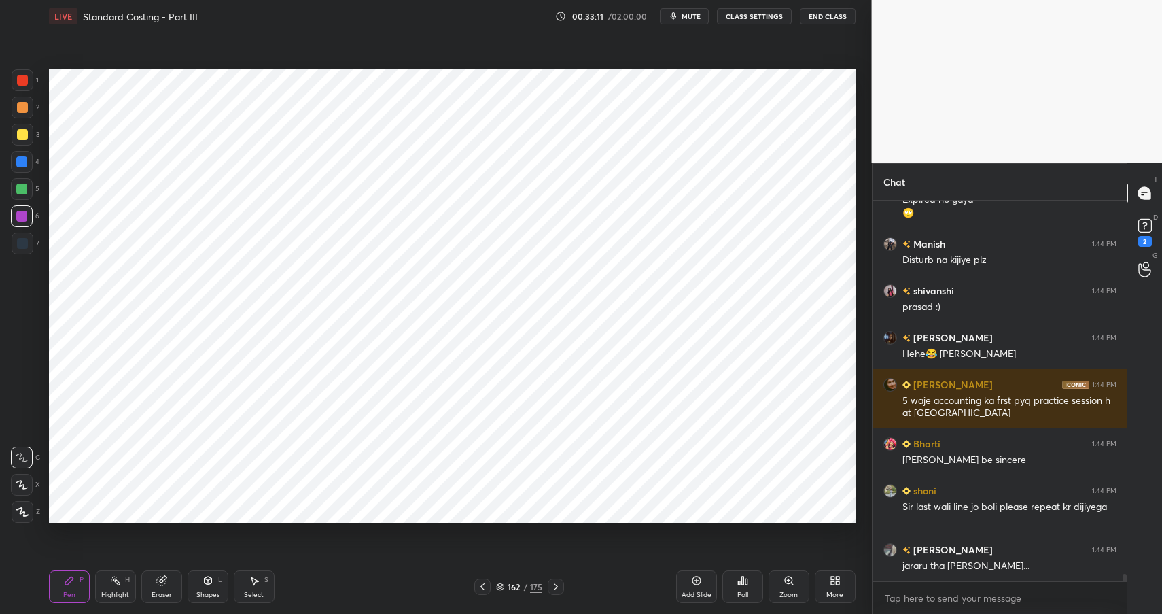
click at [113, 591] on div "Highlight" at bounding box center [115, 594] width 28 height 7
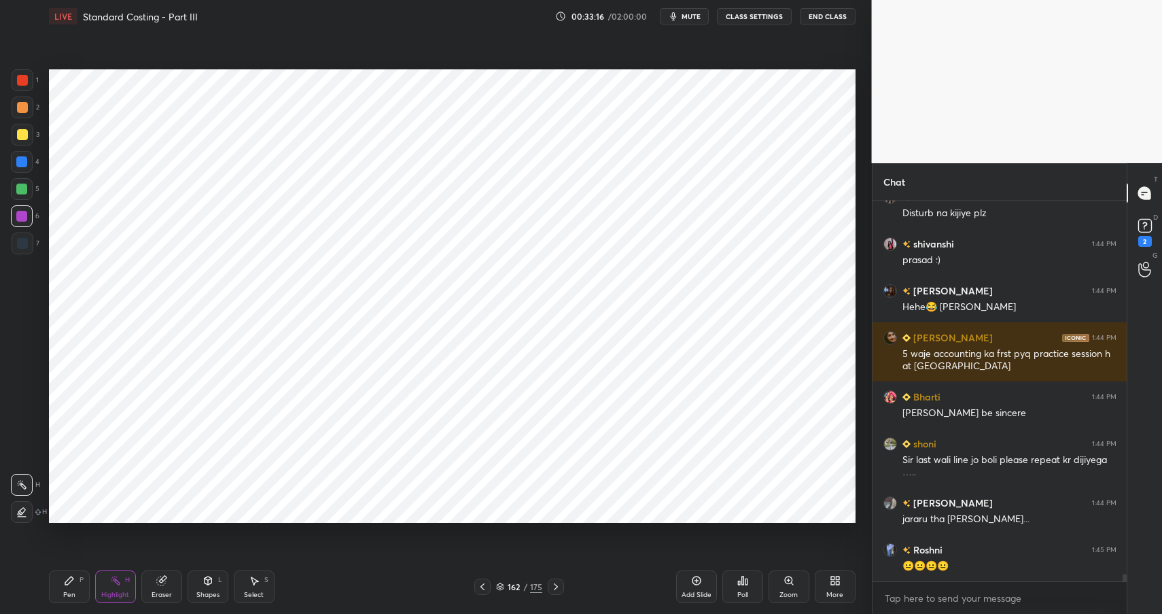
scroll to position [18985, 0]
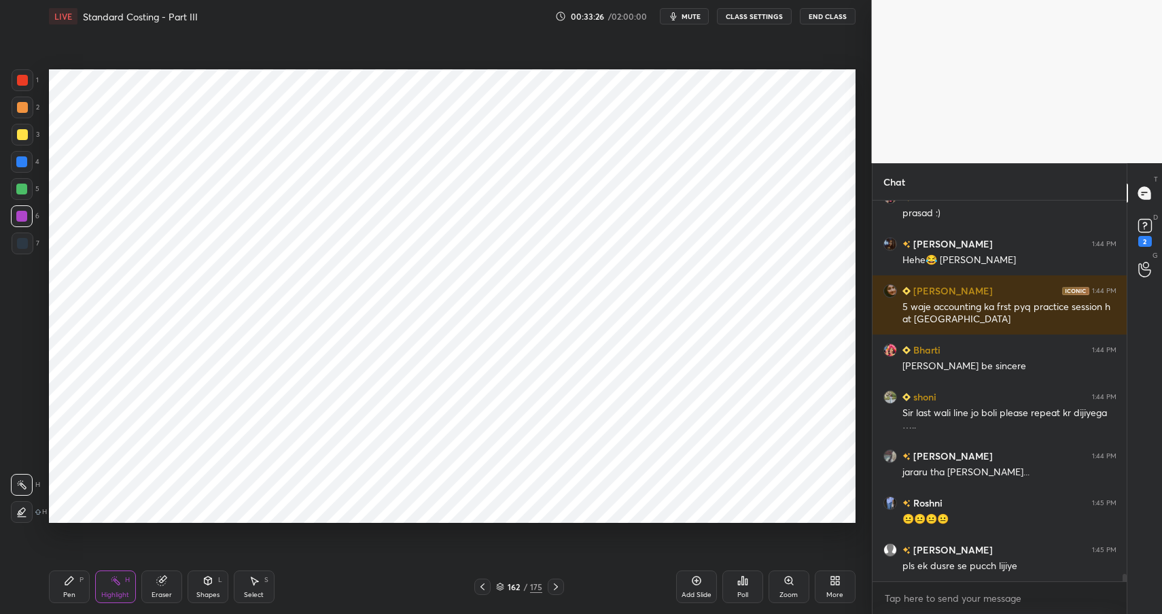
click at [67, 588] on div "Pen P" at bounding box center [69, 586] width 41 height 33
drag, startPoint x: 67, startPoint y: 588, endPoint x: 92, endPoint y: 535, distance: 58.7
click at [67, 588] on div "Pen P" at bounding box center [69, 586] width 41 height 33
click at [27, 109] on div at bounding box center [23, 107] width 22 height 22
click at [21, 77] on div at bounding box center [22, 80] width 11 height 11
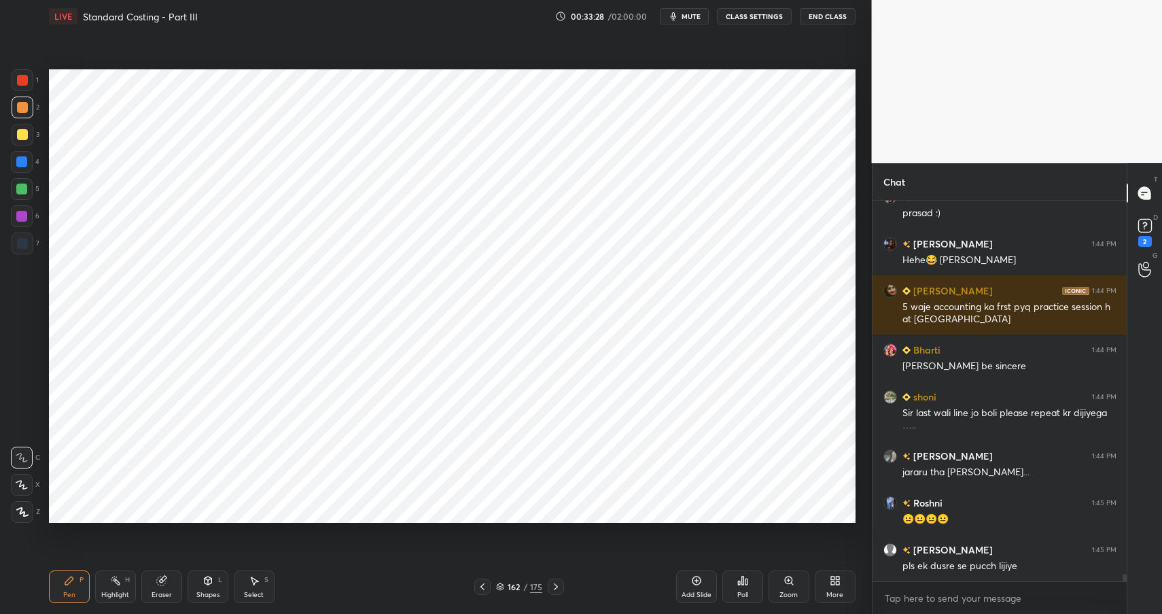
drag, startPoint x: 21, startPoint y: 77, endPoint x: 27, endPoint y: 87, distance: 11.3
click at [21, 77] on div at bounding box center [22, 80] width 11 height 11
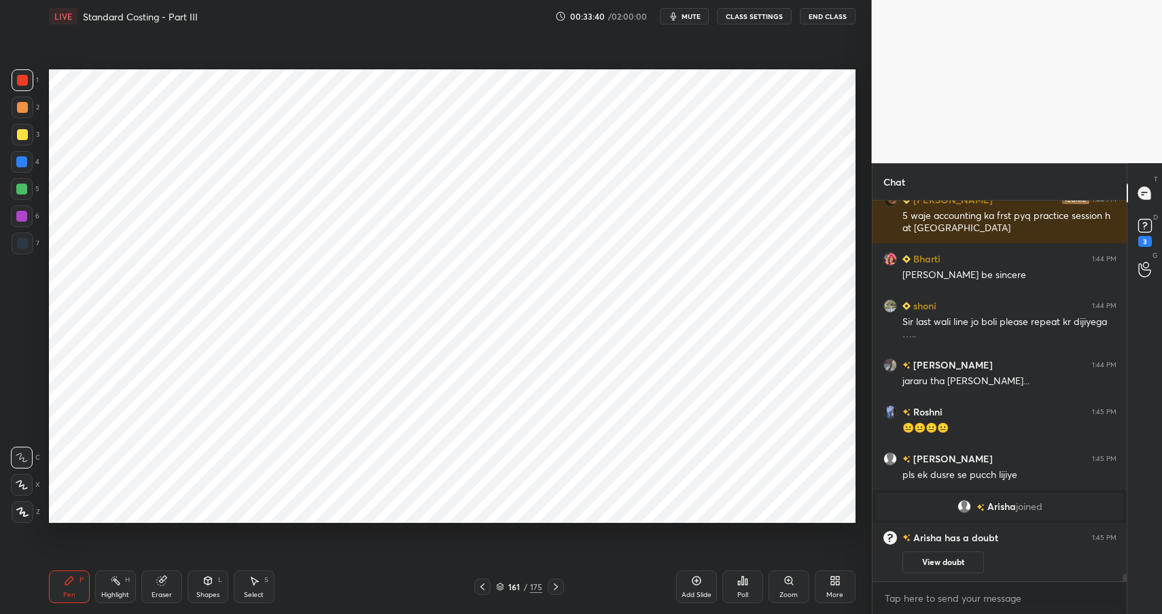
scroll to position [18305, 0]
click at [153, 592] on div "Eraser" at bounding box center [162, 594] width 20 height 7
click at [23, 479] on icon at bounding box center [21, 485] width 11 height 12
click at [213, 580] on div "Shapes L" at bounding box center [208, 586] width 41 height 33
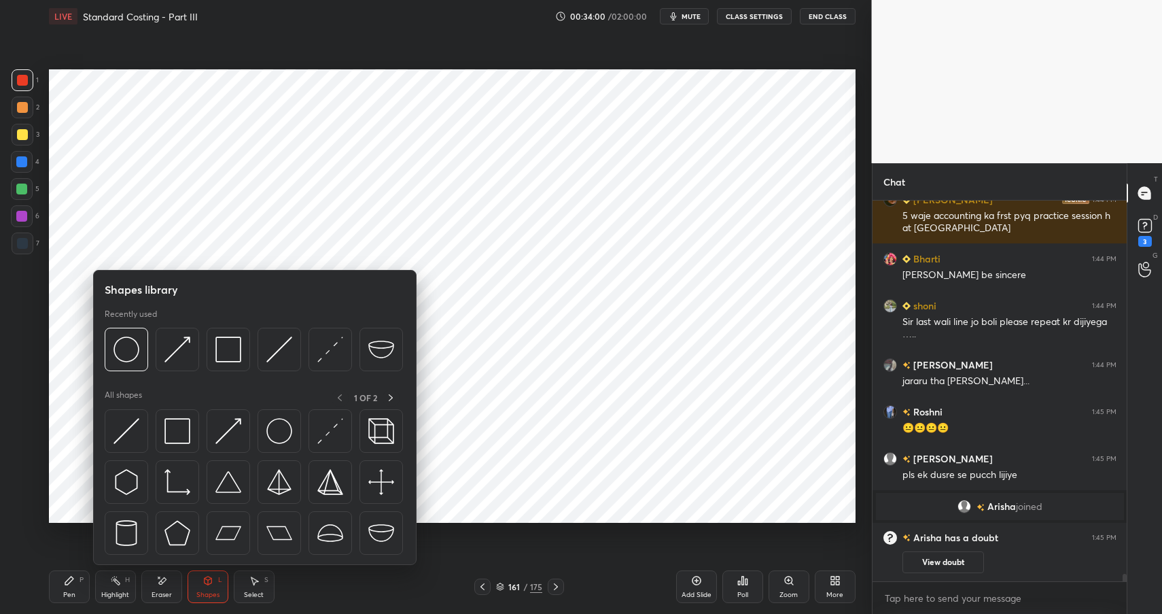
click at [23, 239] on div at bounding box center [22, 243] width 11 height 11
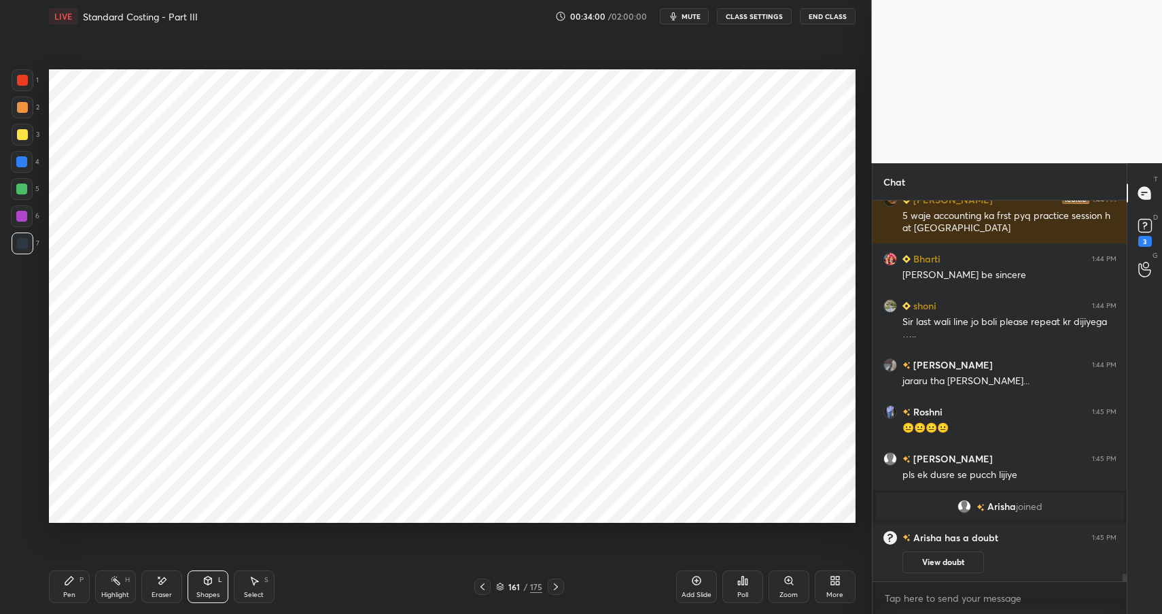
drag, startPoint x: 23, startPoint y: 239, endPoint x: 37, endPoint y: 231, distance: 16.4
click at [23, 239] on div at bounding box center [22, 243] width 11 height 11
click at [17, 90] on div at bounding box center [23, 80] width 22 height 22
drag, startPoint x: 23, startPoint y: 78, endPoint x: 40, endPoint y: 116, distance: 41.7
click at [23, 78] on div at bounding box center [22, 80] width 11 height 11
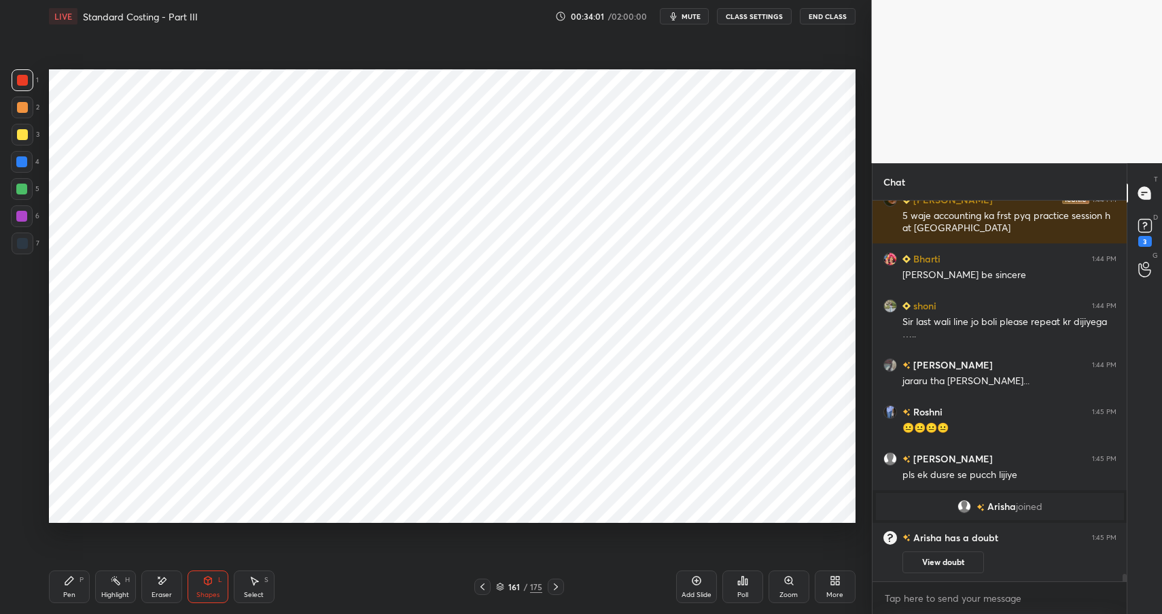
click at [209, 580] on icon at bounding box center [207, 580] width 7 height 8
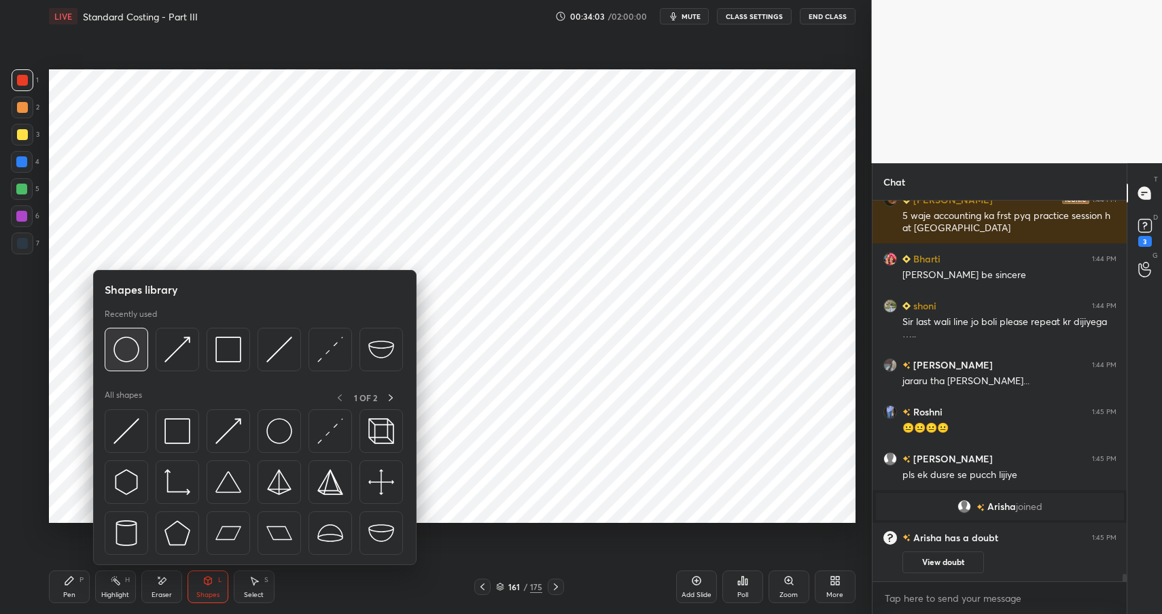
click at [117, 353] on img at bounding box center [126, 349] width 26 height 26
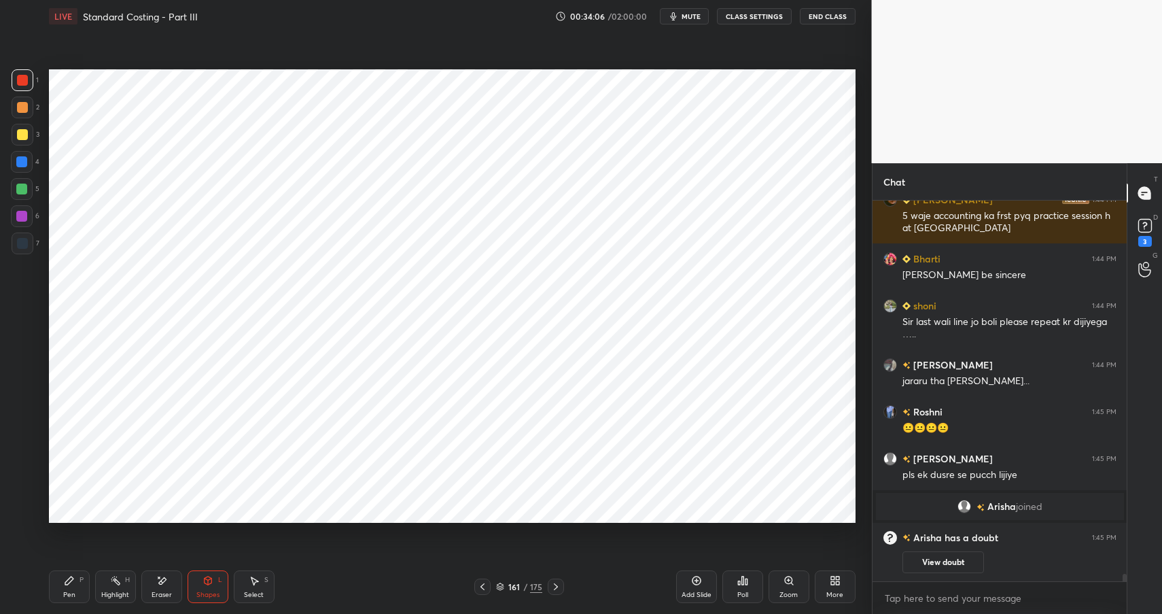
drag, startPoint x: 74, startPoint y: 582, endPoint x: 86, endPoint y: 547, distance: 36.7
click at [73, 583] on div "Pen P" at bounding box center [69, 586] width 41 height 33
drag, startPoint x: 204, startPoint y: 578, endPoint x: 208, endPoint y: 565, distance: 13.5
click at [208, 575] on icon at bounding box center [207, 580] width 11 height 11
click at [22, 215] on div at bounding box center [21, 216] width 11 height 11
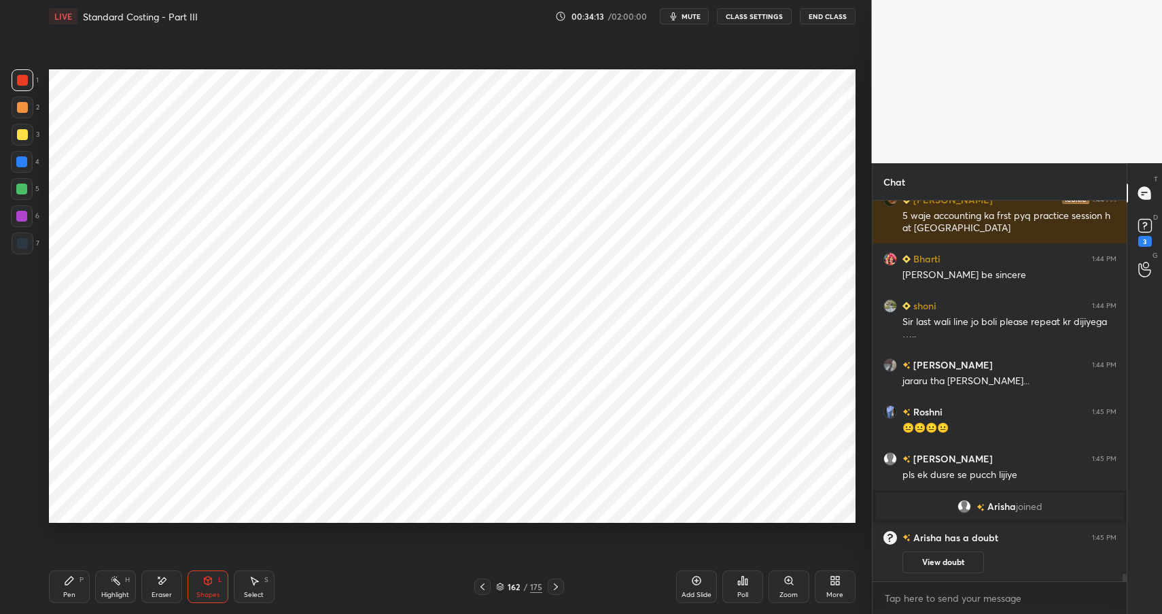
click at [22, 215] on div at bounding box center [21, 216] width 11 height 11
click at [23, 87] on div at bounding box center [23, 80] width 22 height 22
click at [27, 84] on div at bounding box center [23, 80] width 22 height 22
click at [22, 220] on div at bounding box center [21, 216] width 11 height 11
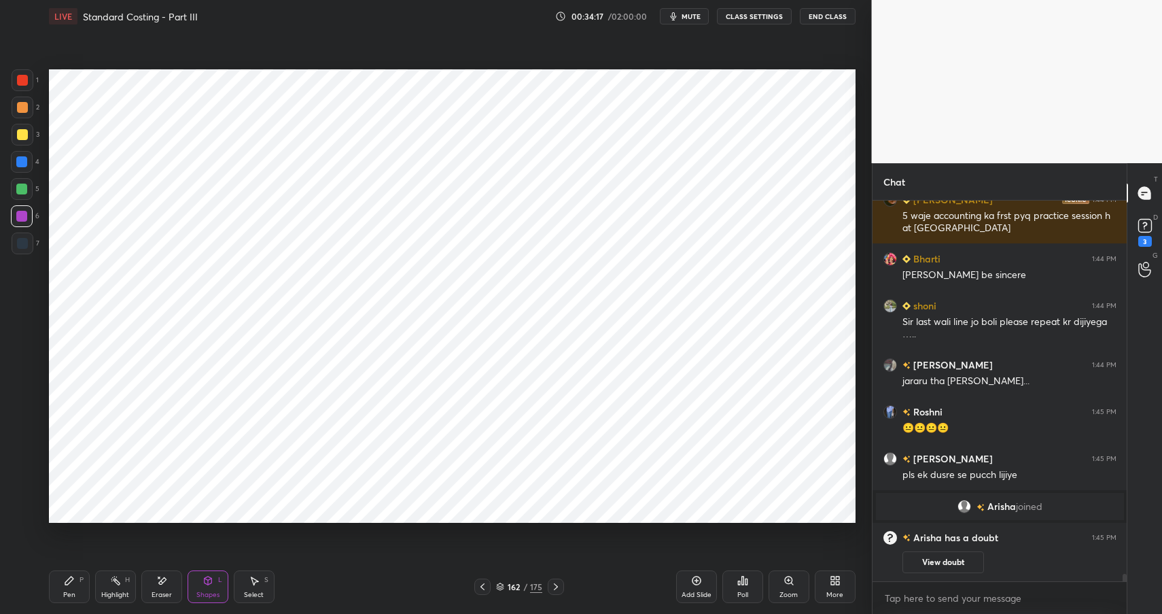
click at [71, 588] on div "Pen P" at bounding box center [69, 586] width 41 height 33
click at [73, 588] on div "Pen P" at bounding box center [69, 586] width 41 height 33
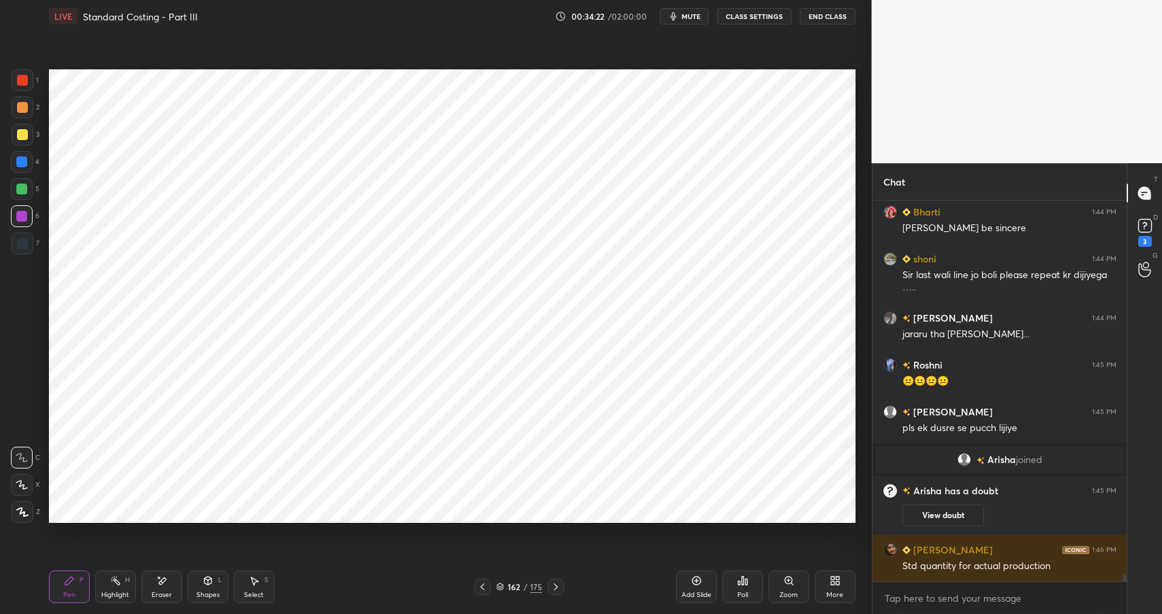
scroll to position [18411, 0]
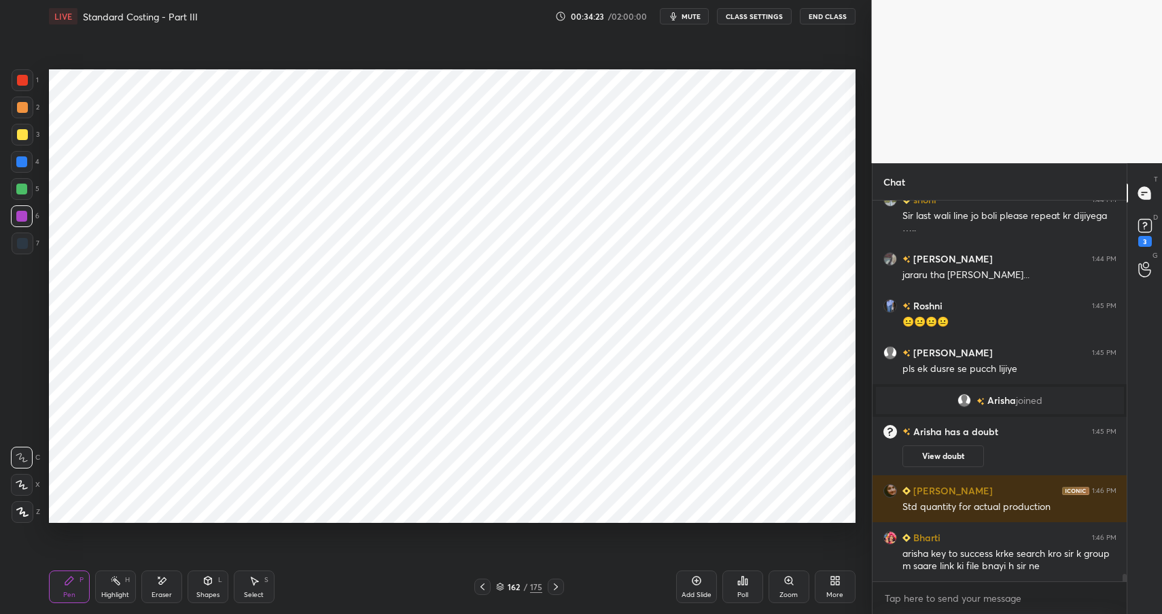
click at [166, 581] on icon at bounding box center [161, 581] width 11 height 12
click at [72, 584] on div "Pen P" at bounding box center [69, 586] width 41 height 33
click at [76, 584] on div "Pen P" at bounding box center [69, 586] width 41 height 33
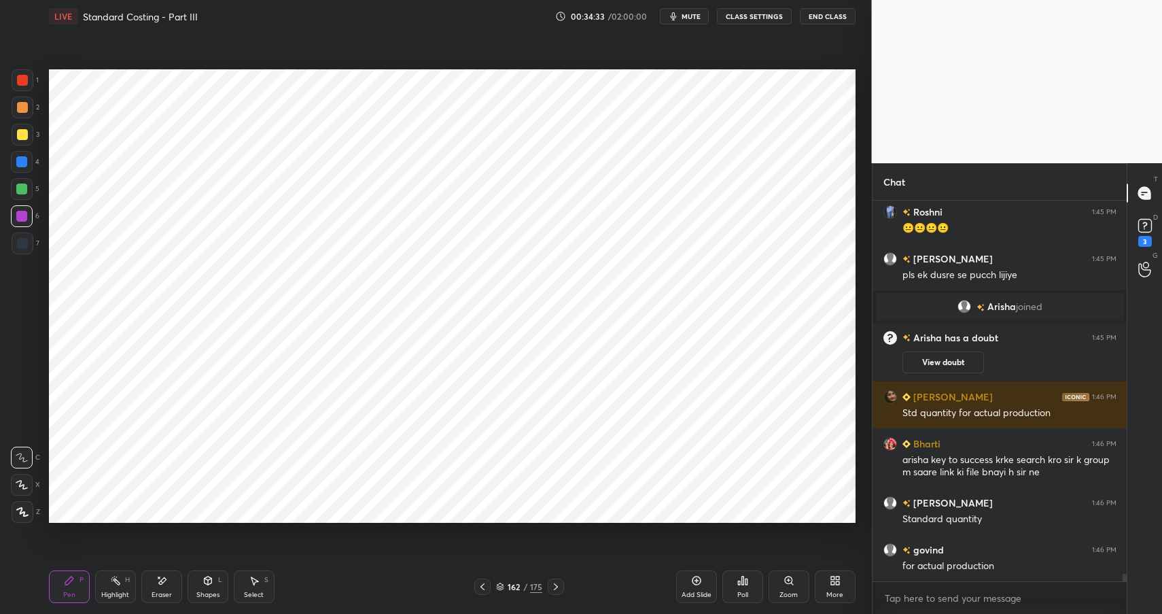
scroll to position [18551, 0]
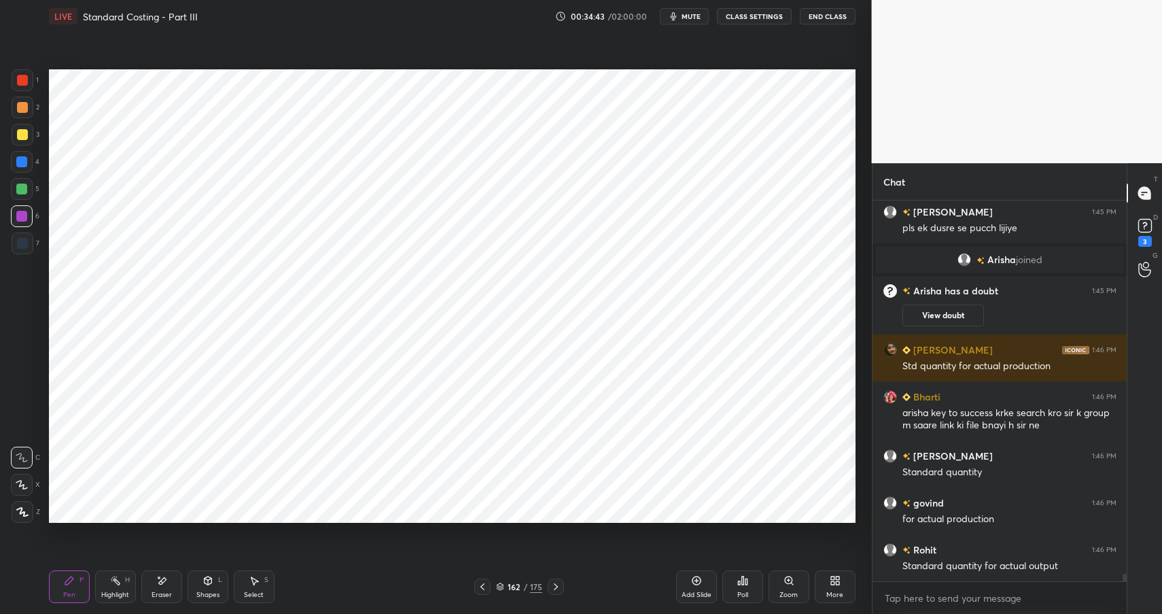
drag, startPoint x: 114, startPoint y: 585, endPoint x: 152, endPoint y: 552, distance: 49.6
click at [114, 585] on icon at bounding box center [115, 580] width 11 height 11
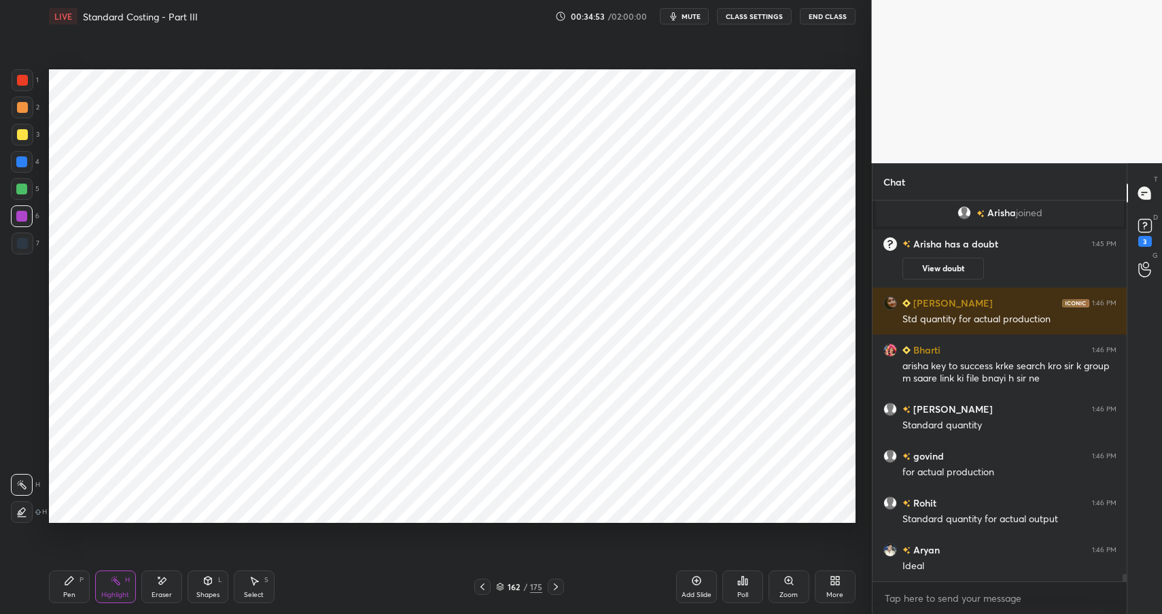
drag, startPoint x: 60, startPoint y: 583, endPoint x: 75, endPoint y: 584, distance: 15.0
click at [60, 583] on div "Pen P" at bounding box center [69, 586] width 41 height 33
click at [75, 584] on div "Pen P" at bounding box center [69, 586] width 41 height 33
click at [20, 160] on div at bounding box center [21, 161] width 11 height 11
drag, startPoint x: 22, startPoint y: 160, endPoint x: 41, endPoint y: 162, distance: 19.1
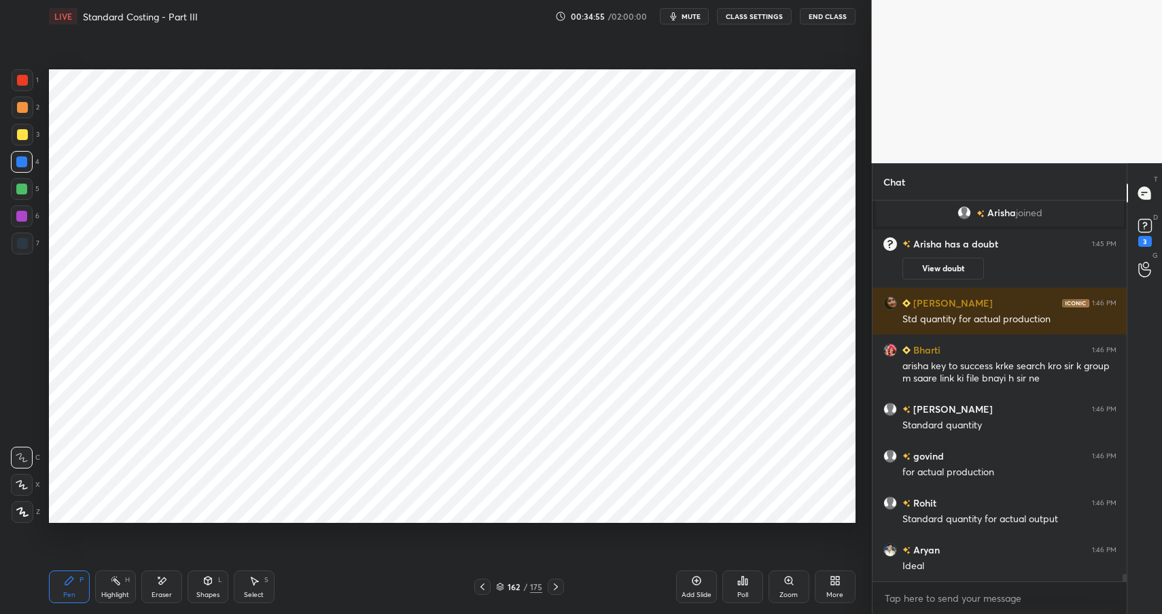
click at [22, 160] on div at bounding box center [21, 161] width 11 height 11
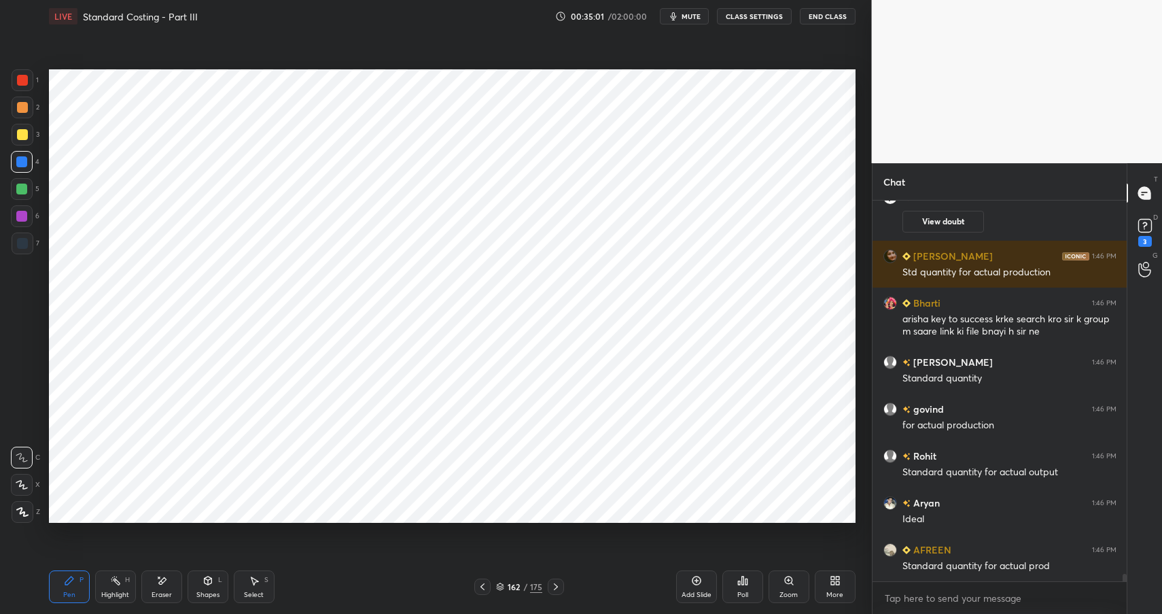
scroll to position [18692, 0]
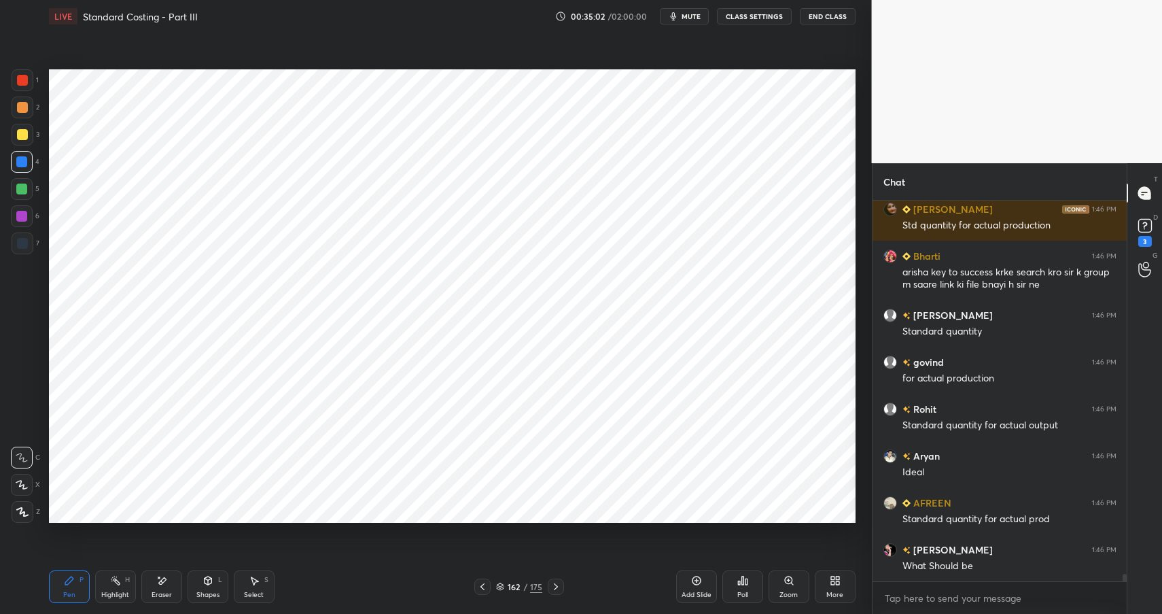
click at [195, 586] on div "Shapes L" at bounding box center [208, 586] width 41 height 33
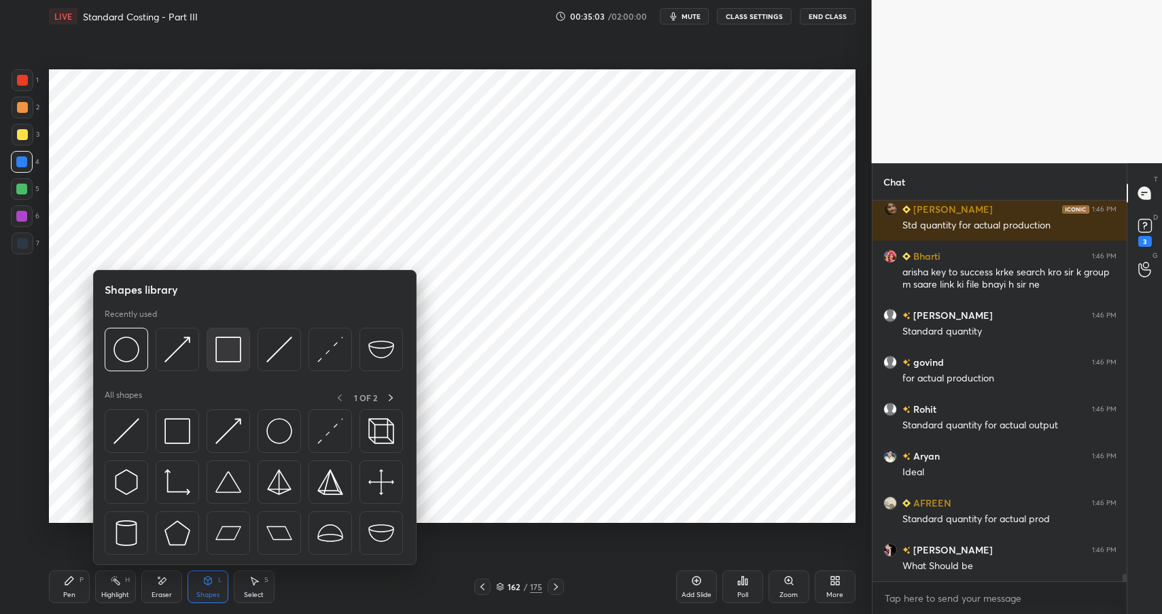
click at [226, 347] on img at bounding box center [228, 349] width 26 height 26
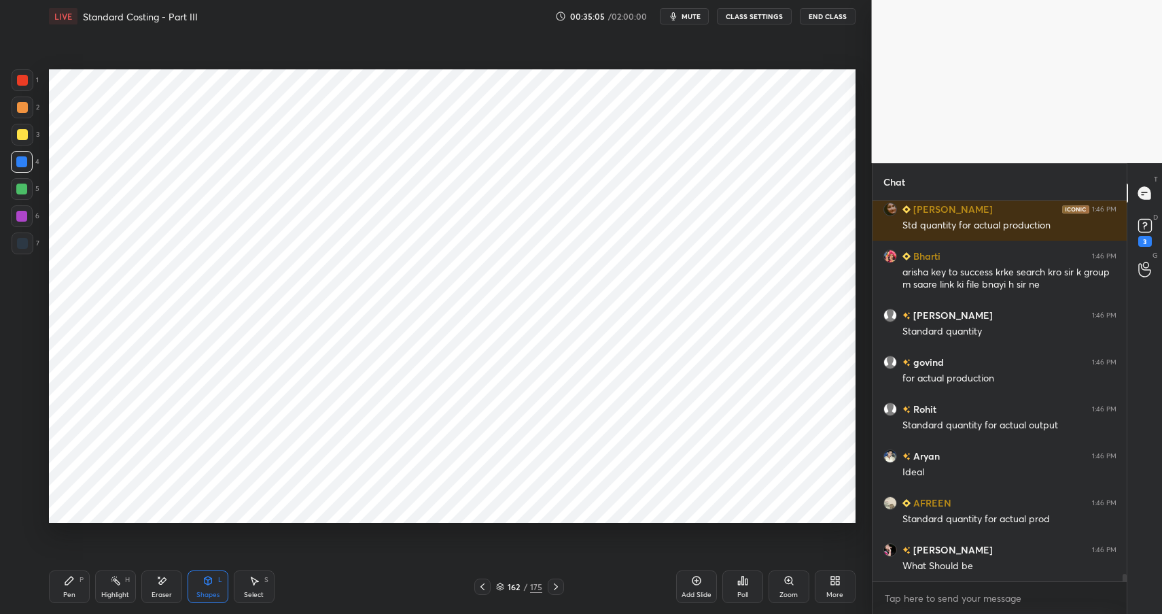
scroll to position [18739, 0]
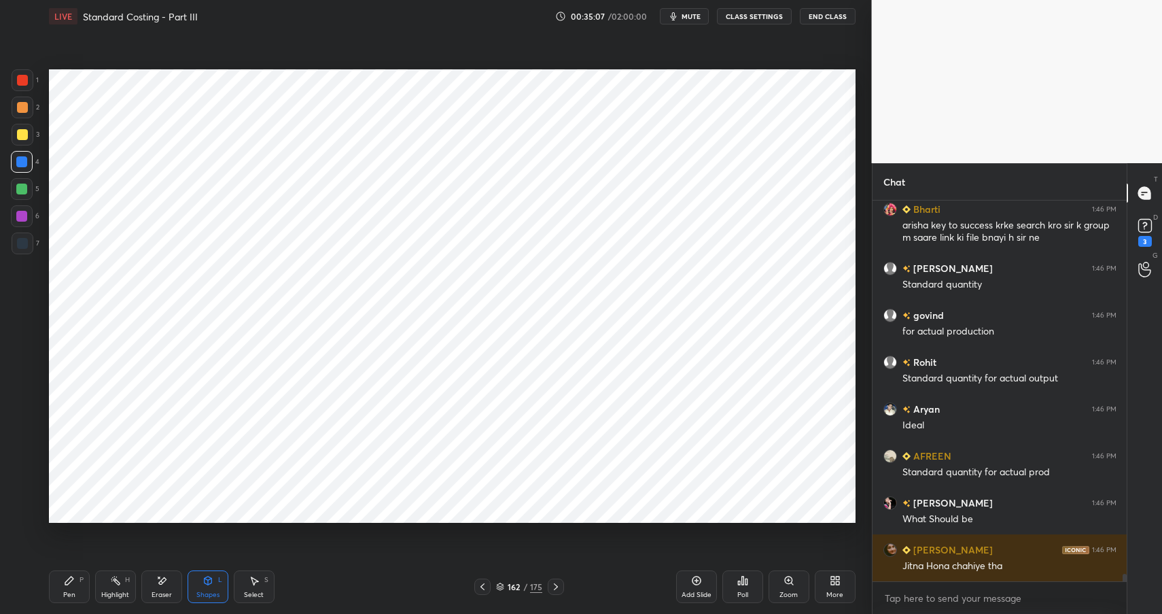
click at [66, 592] on div "Pen" at bounding box center [69, 594] width 12 height 7
drag, startPoint x: 69, startPoint y: 595, endPoint x: 88, endPoint y: 536, distance: 61.9
click at [69, 595] on div "Pen" at bounding box center [69, 594] width 12 height 7
click at [20, 249] on div at bounding box center [23, 243] width 22 height 22
click at [21, 250] on div at bounding box center [23, 243] width 22 height 22
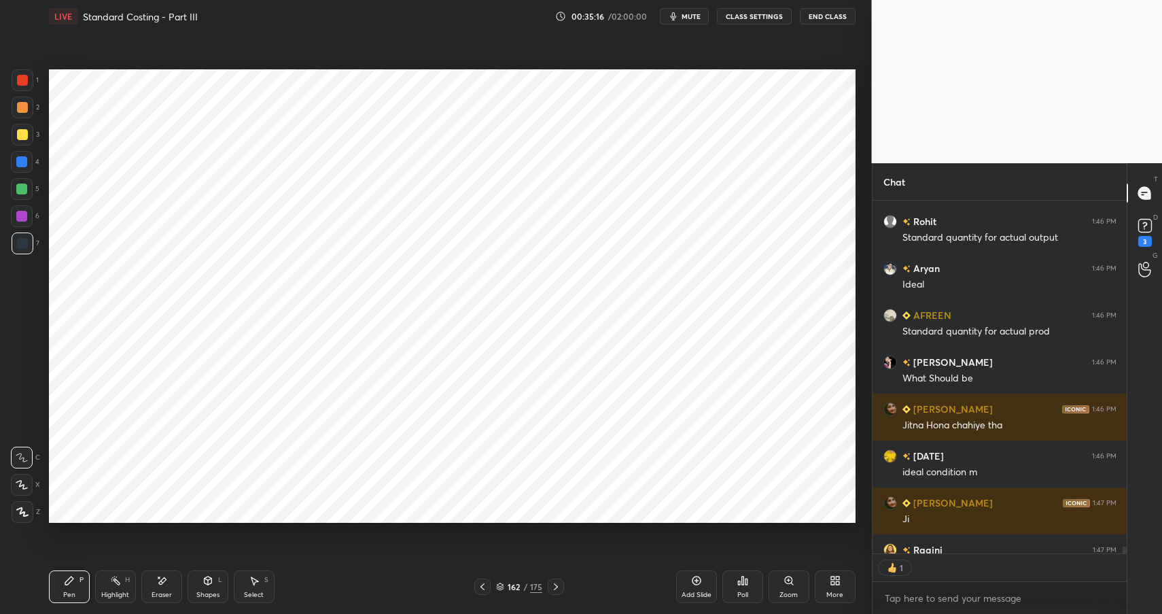
scroll to position [18954, 0]
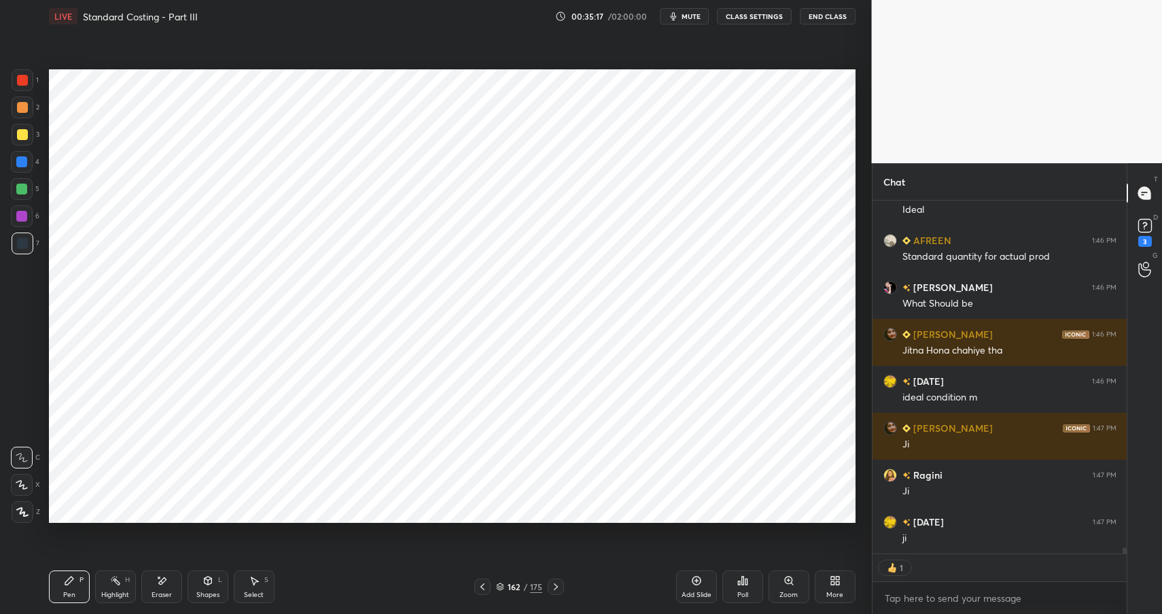
click at [213, 588] on div "Shapes L" at bounding box center [208, 586] width 41 height 33
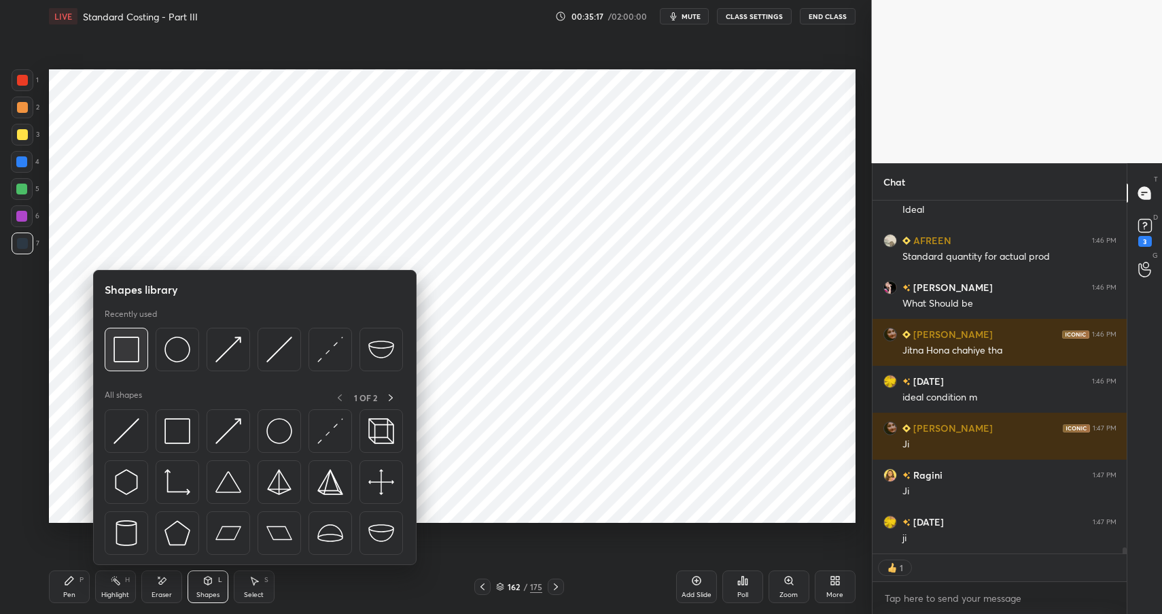
click at [121, 344] on img at bounding box center [126, 349] width 26 height 26
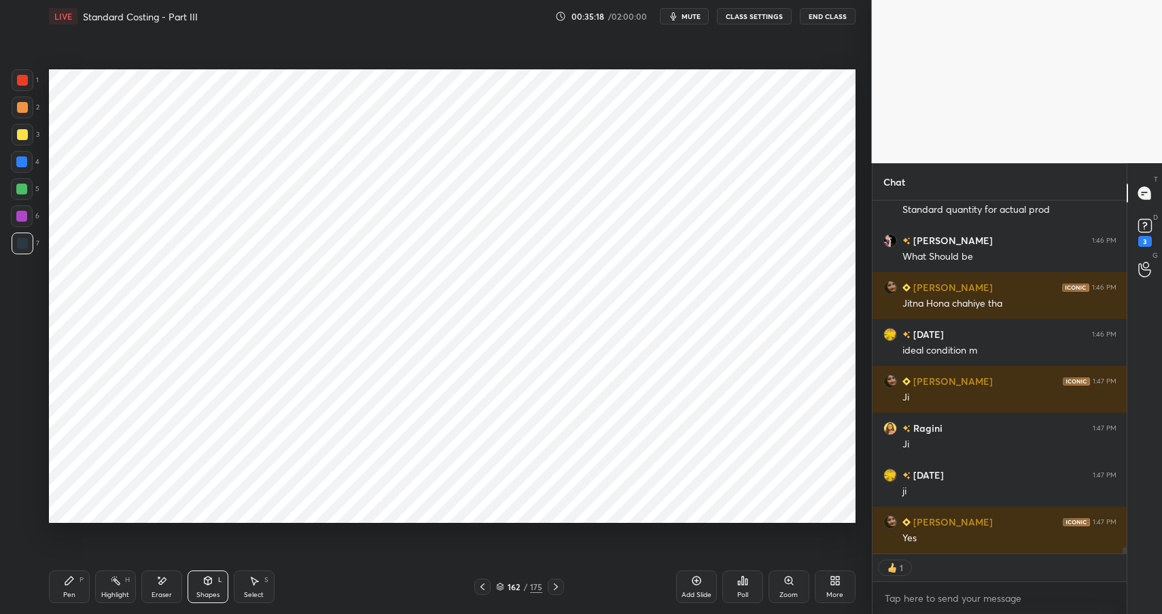
scroll to position [19048, 0]
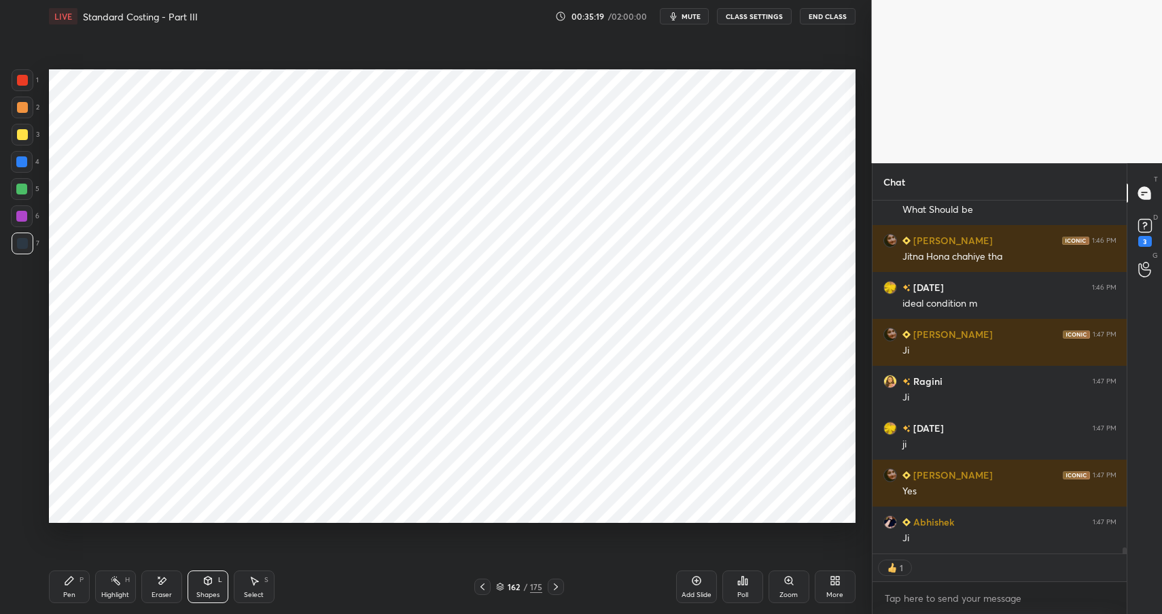
click at [27, 183] on div at bounding box center [22, 189] width 22 height 22
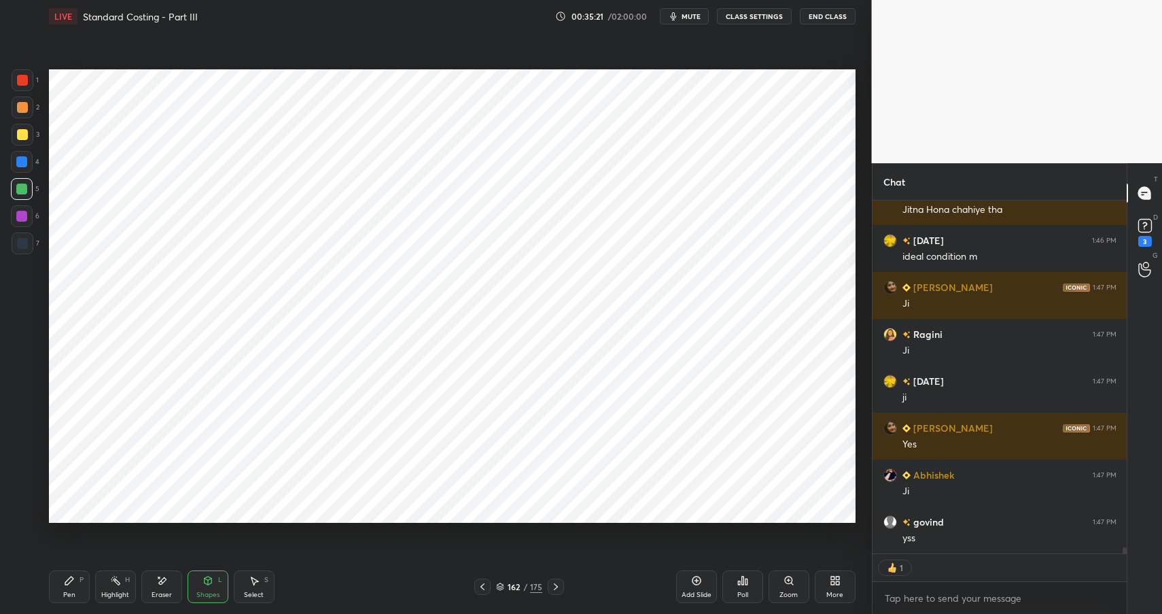
scroll to position [19142, 0]
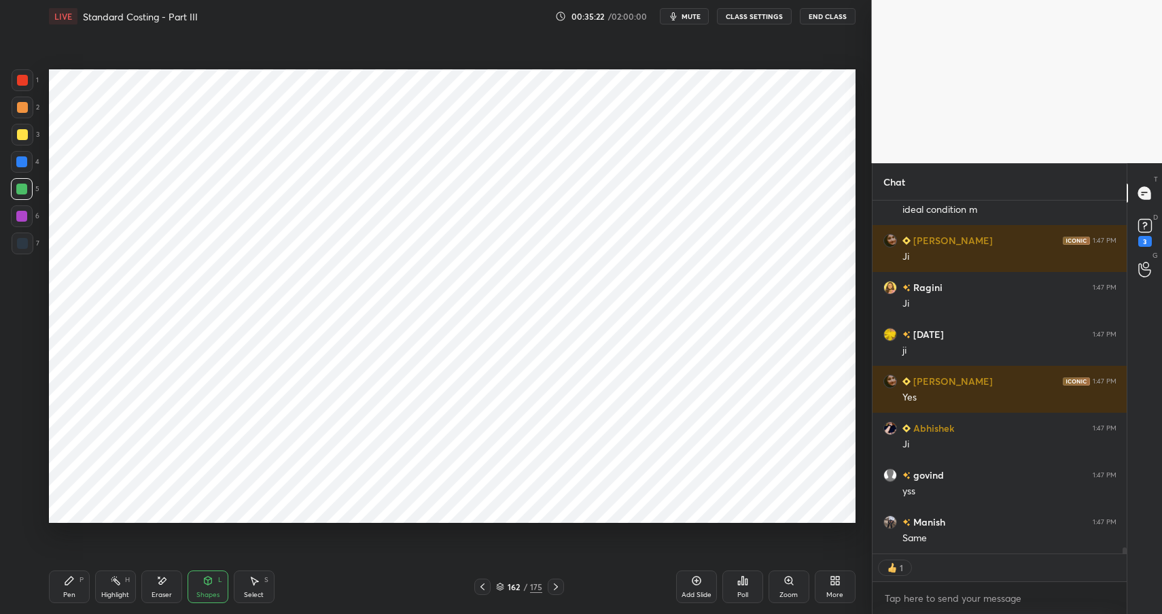
click at [198, 587] on div "Shapes L" at bounding box center [208, 586] width 41 height 33
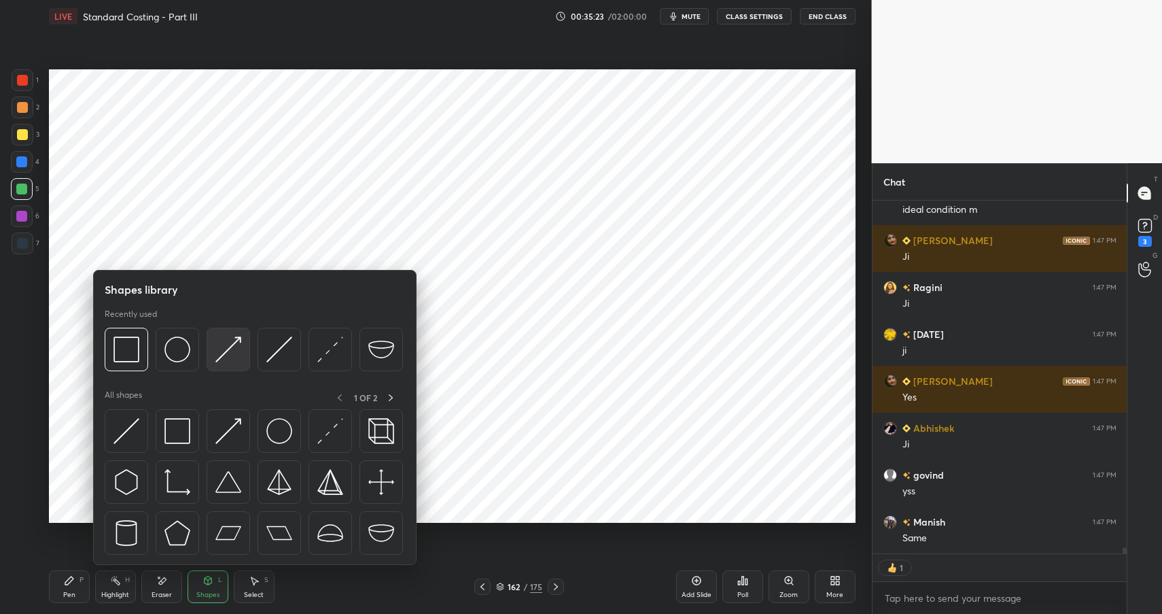
click at [230, 351] on img at bounding box center [228, 349] width 26 height 26
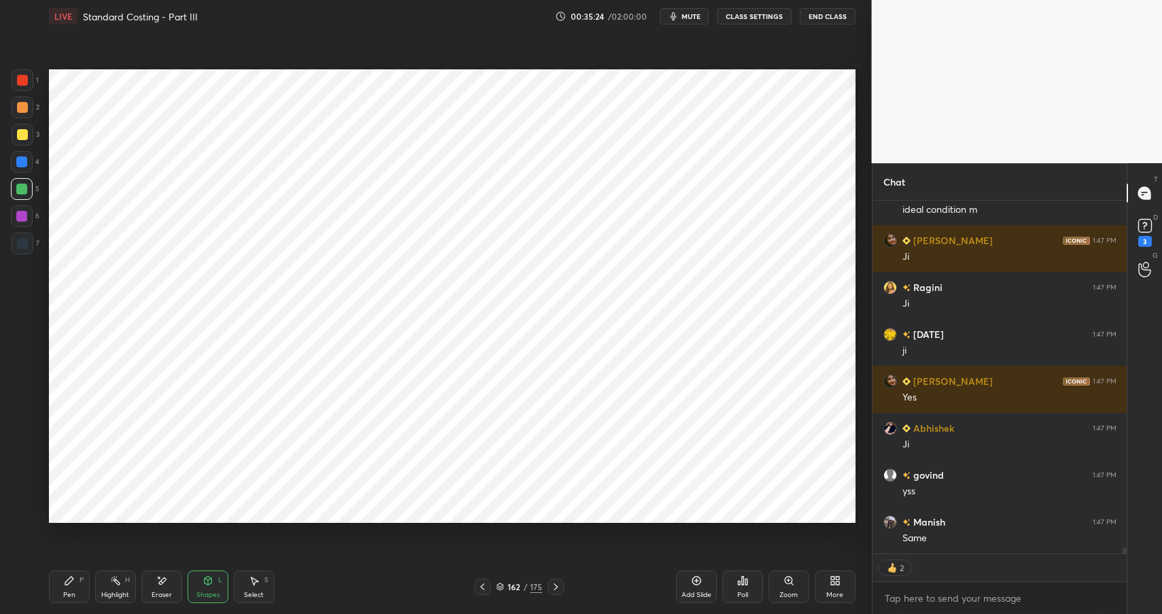
click at [23, 108] on div at bounding box center [22, 107] width 11 height 11
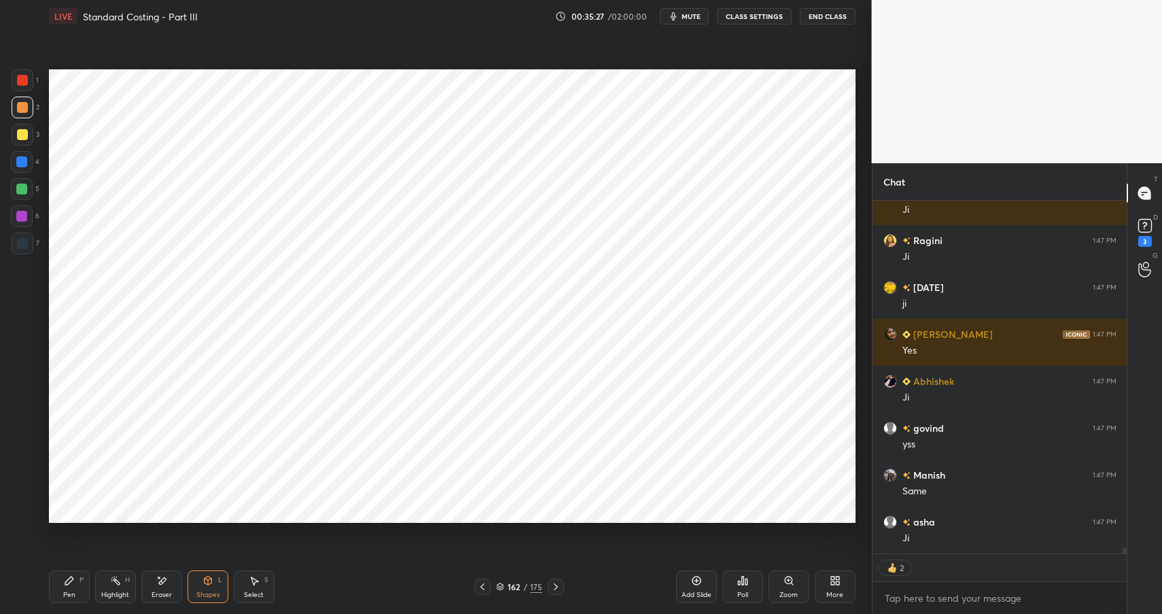
click at [75, 584] on div "Pen P" at bounding box center [69, 586] width 41 height 33
click at [69, 582] on icon at bounding box center [69, 580] width 8 height 8
click at [26, 241] on div at bounding box center [22, 243] width 11 height 11
type textarea "x"
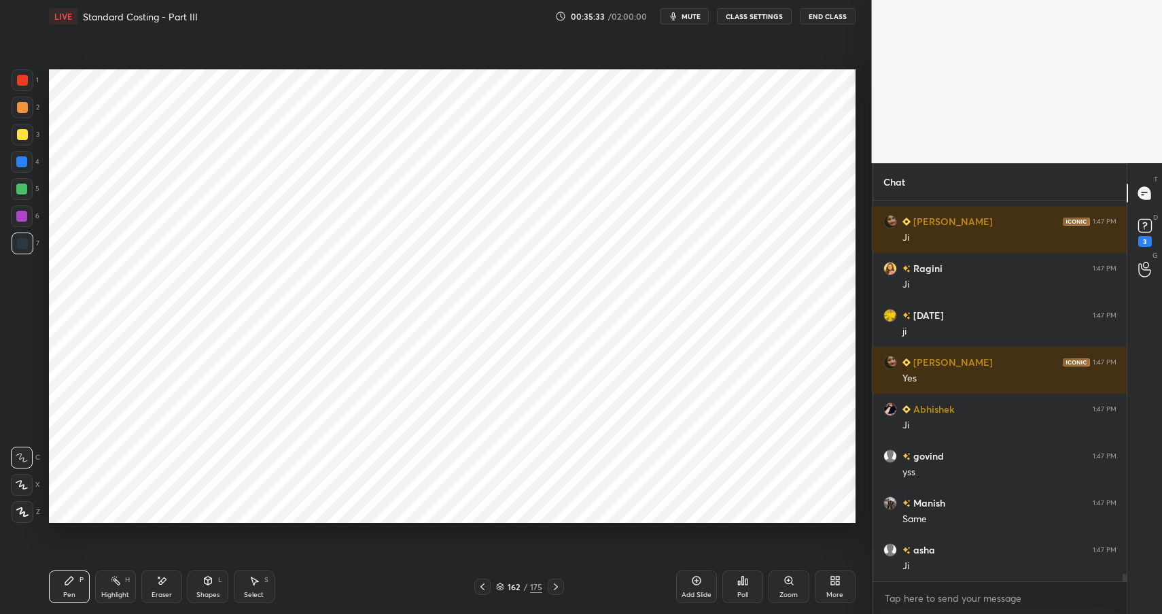
scroll to position [19161, 0]
click at [15, 158] on div at bounding box center [22, 162] width 22 height 22
drag, startPoint x: 20, startPoint y: 162, endPoint x: 43, endPoint y: 178, distance: 28.8
click at [22, 165] on div at bounding box center [21, 161] width 11 height 11
click at [18, 235] on div at bounding box center [23, 243] width 22 height 22
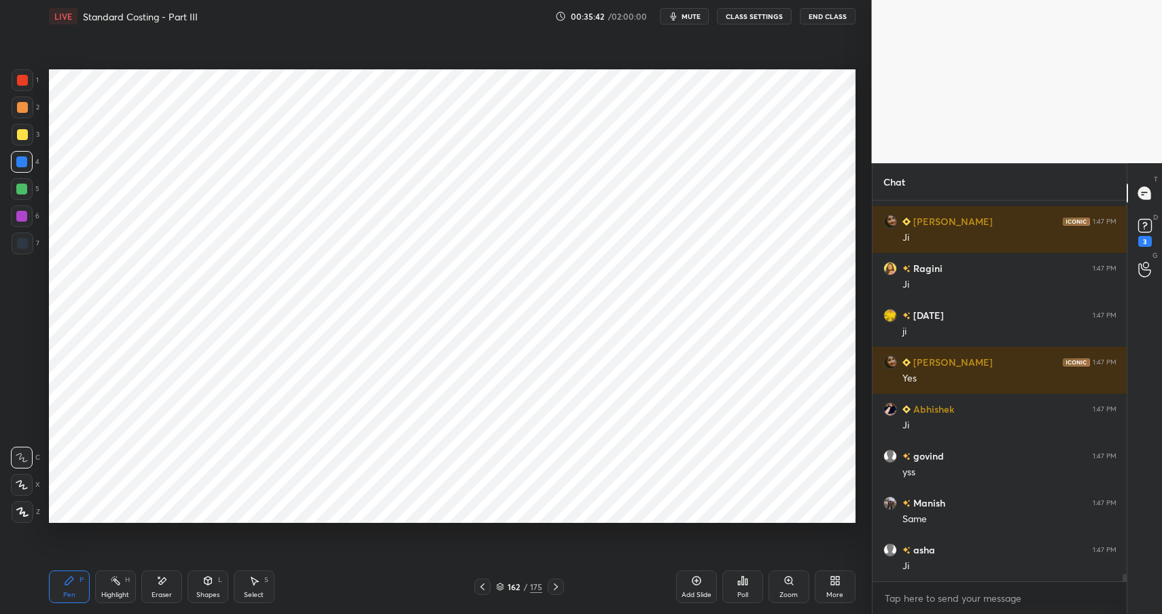
click at [18, 240] on div at bounding box center [22, 243] width 11 height 11
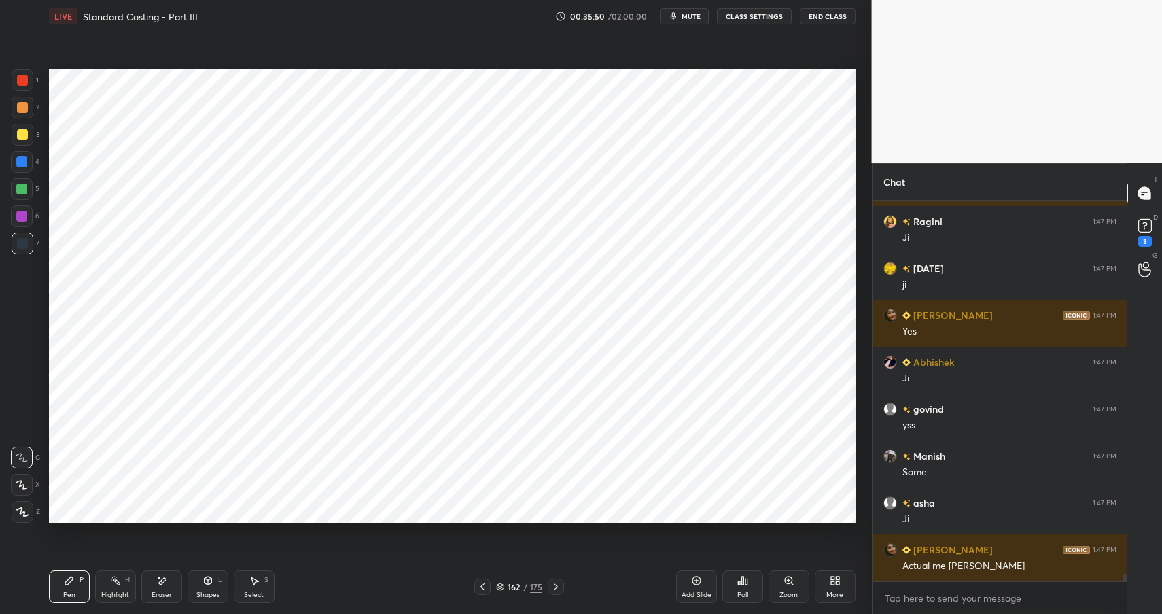
click at [22, 217] on div at bounding box center [21, 216] width 11 height 11
click at [27, 216] on div at bounding box center [22, 216] width 22 height 22
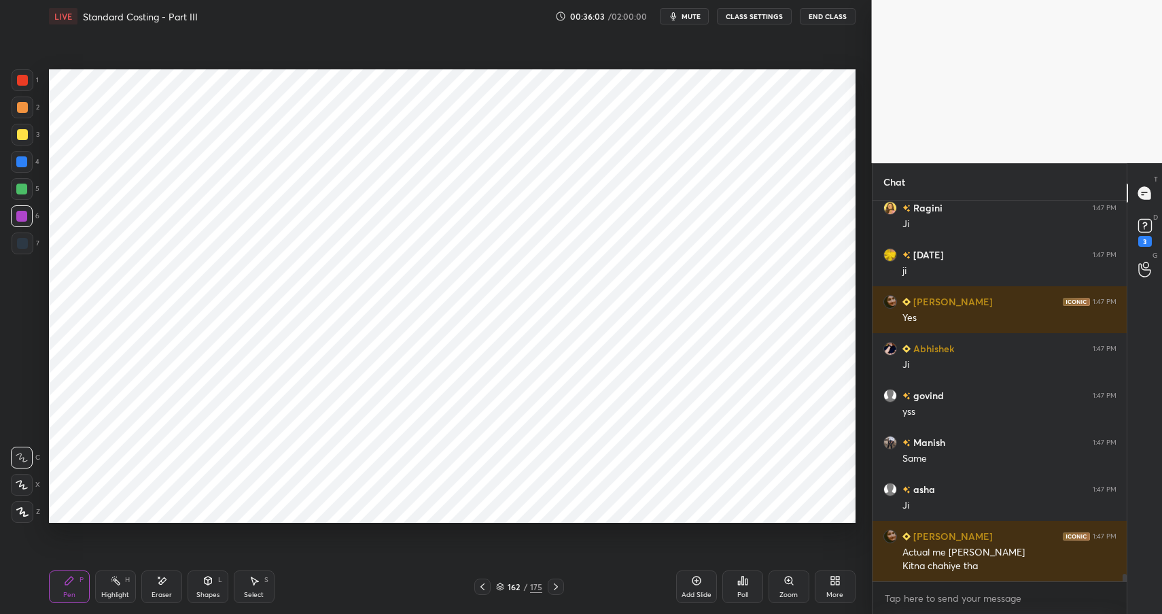
click at [119, 588] on div "Highlight H" at bounding box center [115, 586] width 41 height 33
drag, startPoint x: 120, startPoint y: 588, endPoint x: 157, endPoint y: 555, distance: 50.0
click at [120, 588] on div "Highlight H" at bounding box center [115, 586] width 41 height 33
click at [69, 595] on div "Pen" at bounding box center [69, 594] width 12 height 7
click at [20, 242] on div at bounding box center [22, 243] width 11 height 11
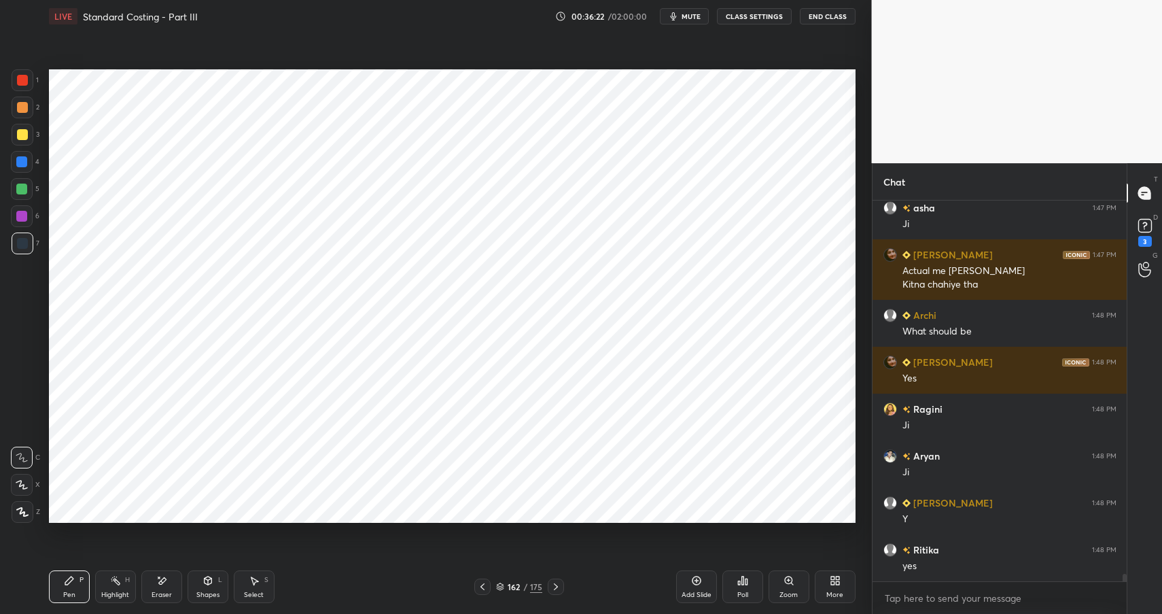
scroll to position [19596, 0]
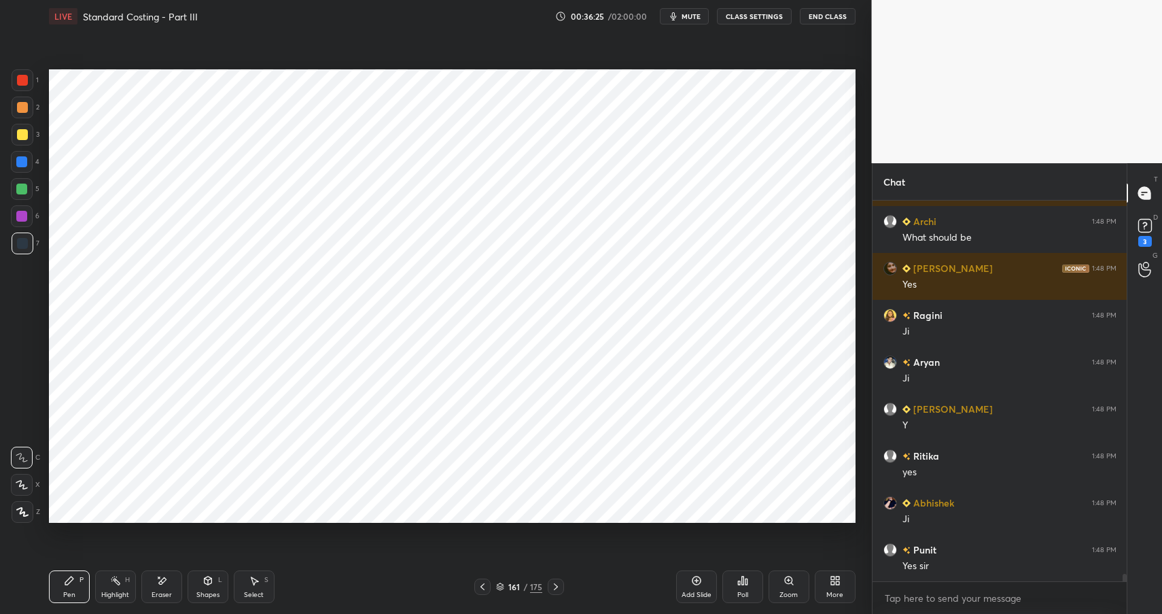
drag, startPoint x: 211, startPoint y: 585, endPoint x: 209, endPoint y: 567, distance: 17.9
click at [208, 585] on icon at bounding box center [207, 580] width 11 height 11
click at [215, 583] on div "Shapes L" at bounding box center [208, 586] width 41 height 33
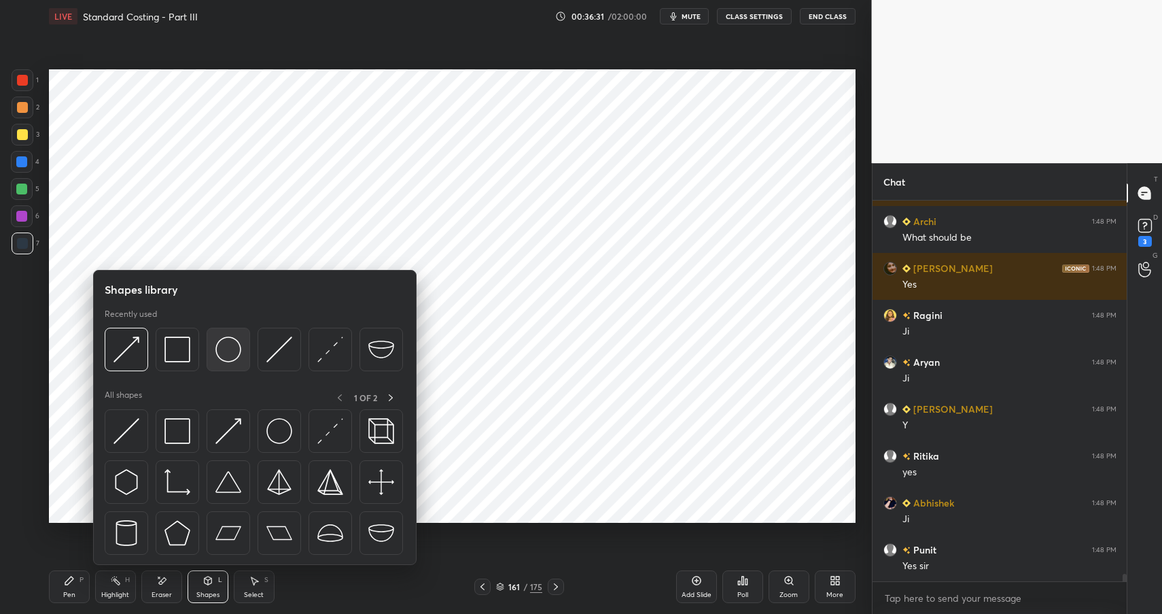
click at [227, 357] on img at bounding box center [228, 349] width 26 height 26
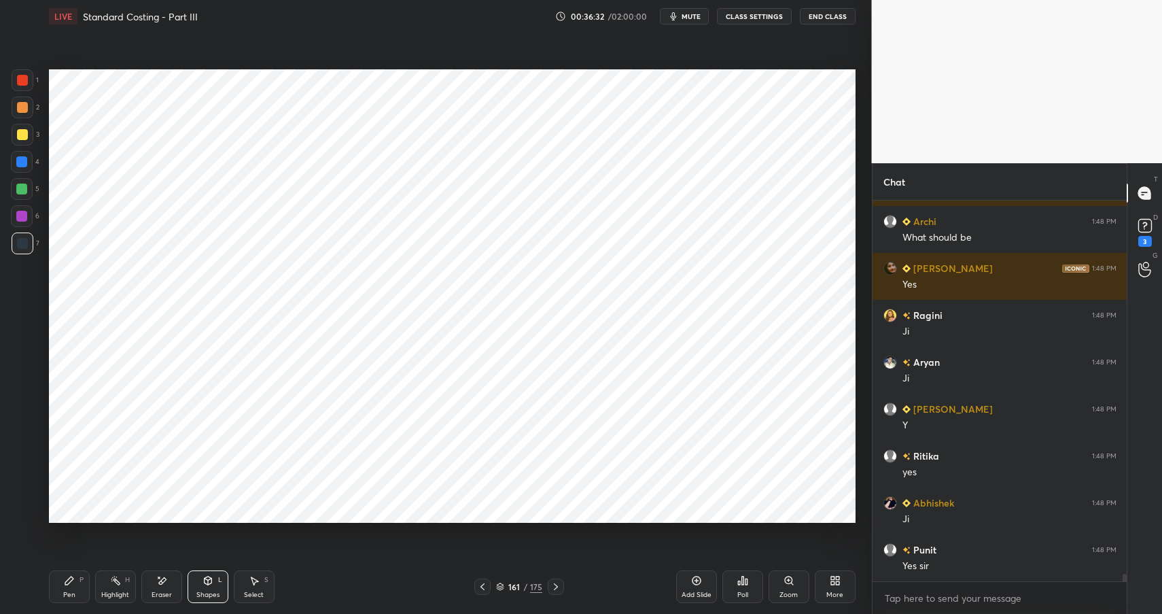
click at [31, 113] on div at bounding box center [23, 107] width 22 height 22
click at [24, 81] on div at bounding box center [22, 80] width 11 height 11
drag, startPoint x: 24, startPoint y: 81, endPoint x: 36, endPoint y: 98, distance: 20.5
click at [24, 81] on div at bounding box center [22, 80] width 11 height 11
drag, startPoint x: 205, startPoint y: 568, endPoint x: 207, endPoint y: 554, distance: 14.3
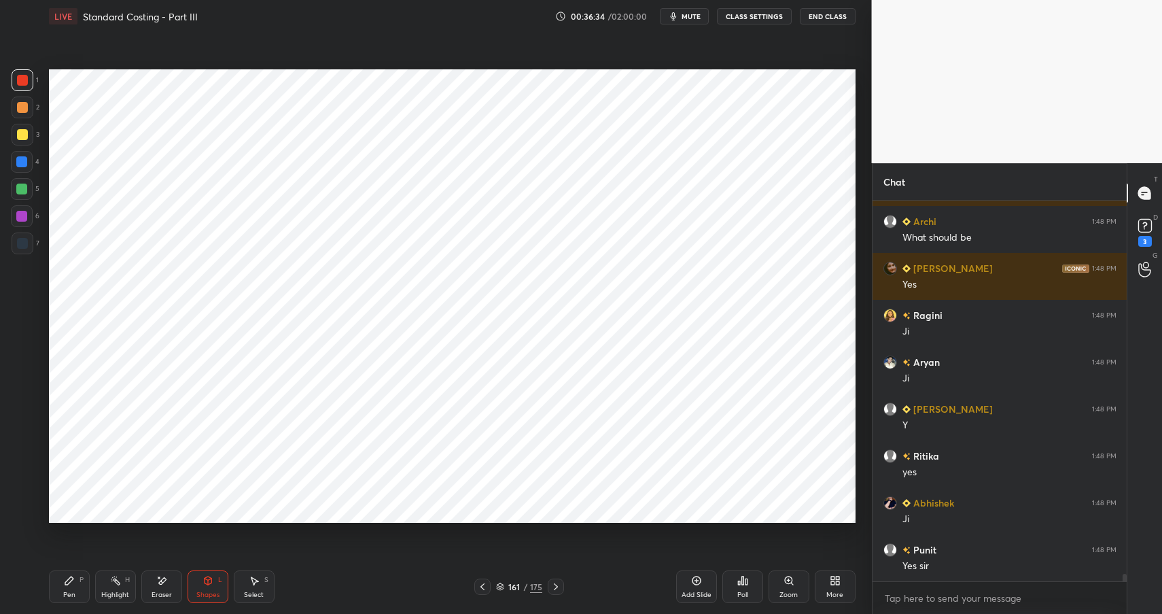
click at [204, 572] on div "Pen P Highlight H Eraser Shapes L Select S 161 / 175 Add Slide Poll Zoom More" at bounding box center [452, 586] width 806 height 54
drag, startPoint x: 221, startPoint y: 578, endPoint x: 221, endPoint y: 565, distance: 12.9
click at [221, 578] on div "L" at bounding box center [220, 579] width 4 height 7
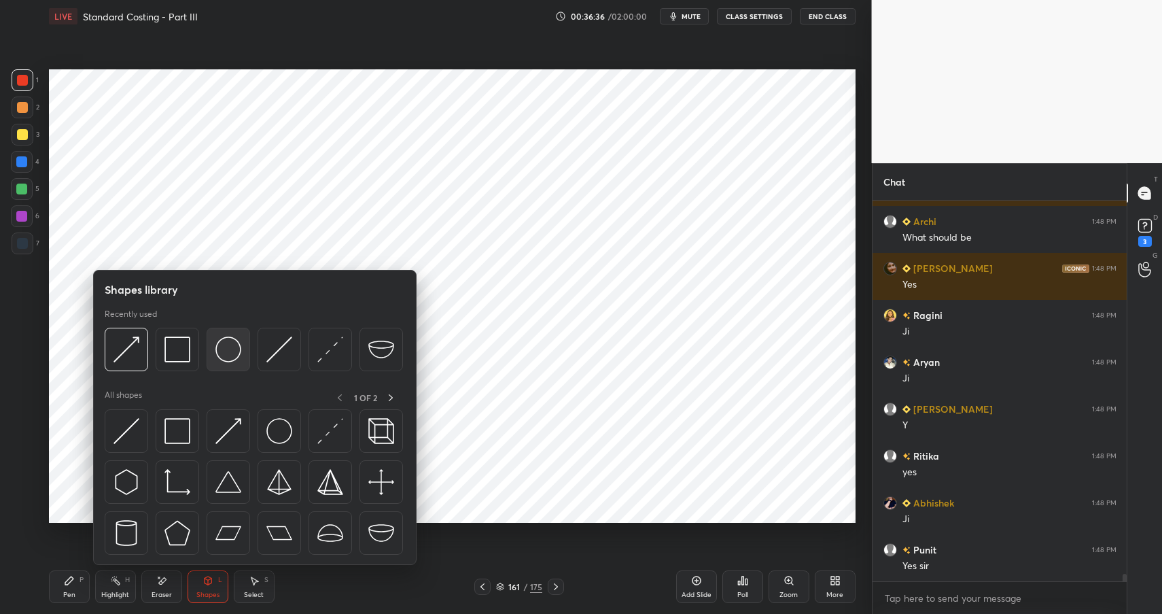
click at [223, 359] on img at bounding box center [228, 349] width 26 height 26
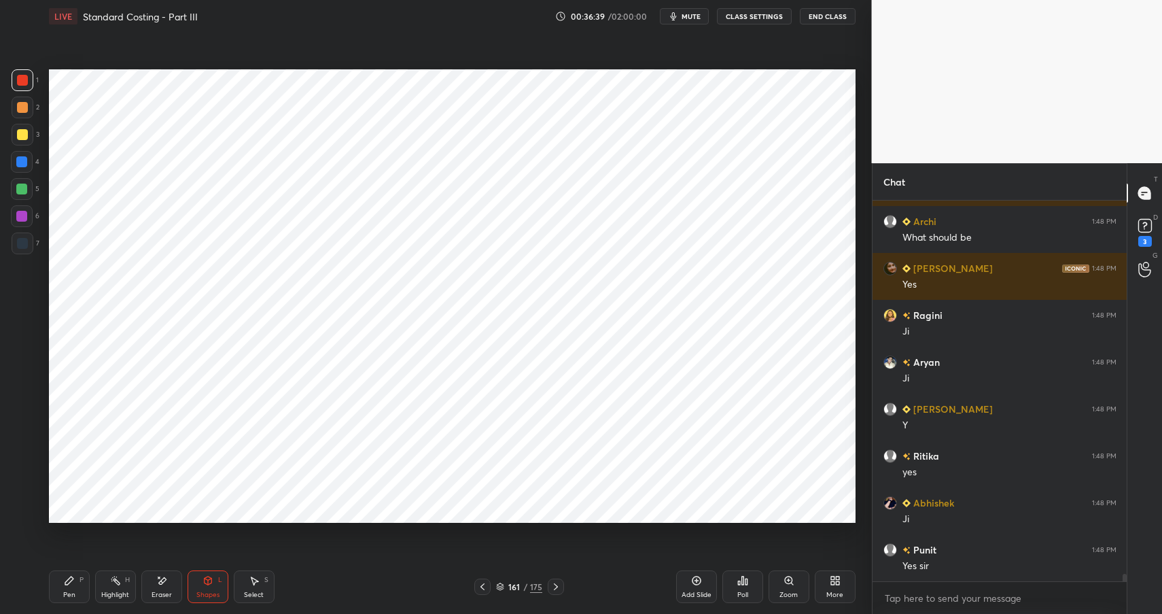
click at [69, 595] on div "Pen" at bounding box center [69, 594] width 12 height 7
click at [208, 587] on div "Shapes L" at bounding box center [208, 586] width 41 height 33
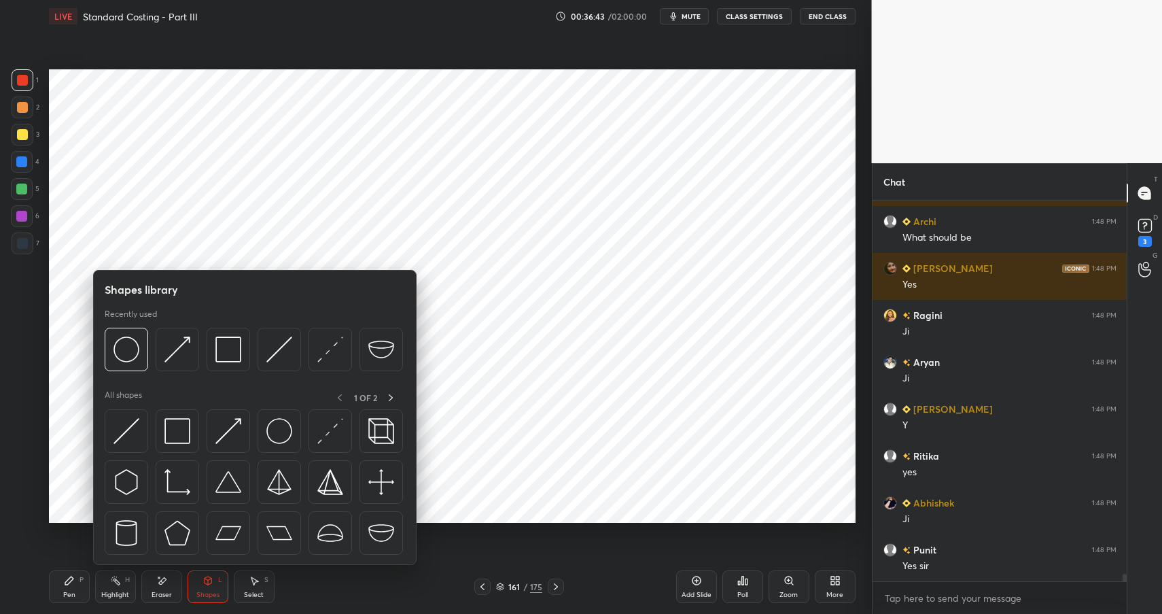
click at [75, 584] on div "Pen P" at bounding box center [69, 586] width 41 height 33
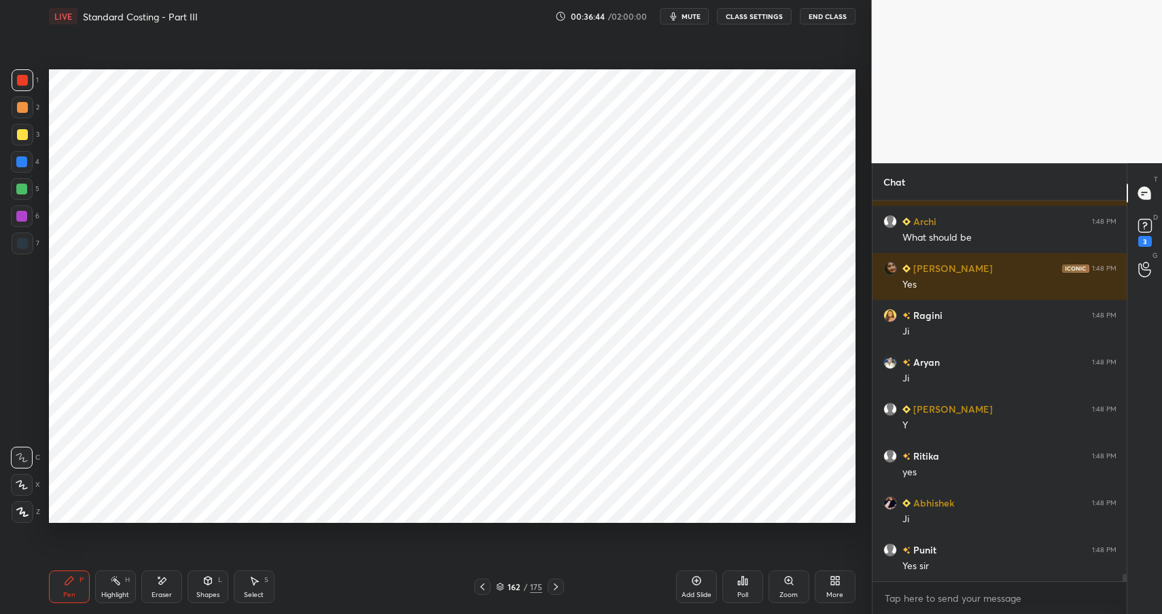
scroll to position [19643, 0]
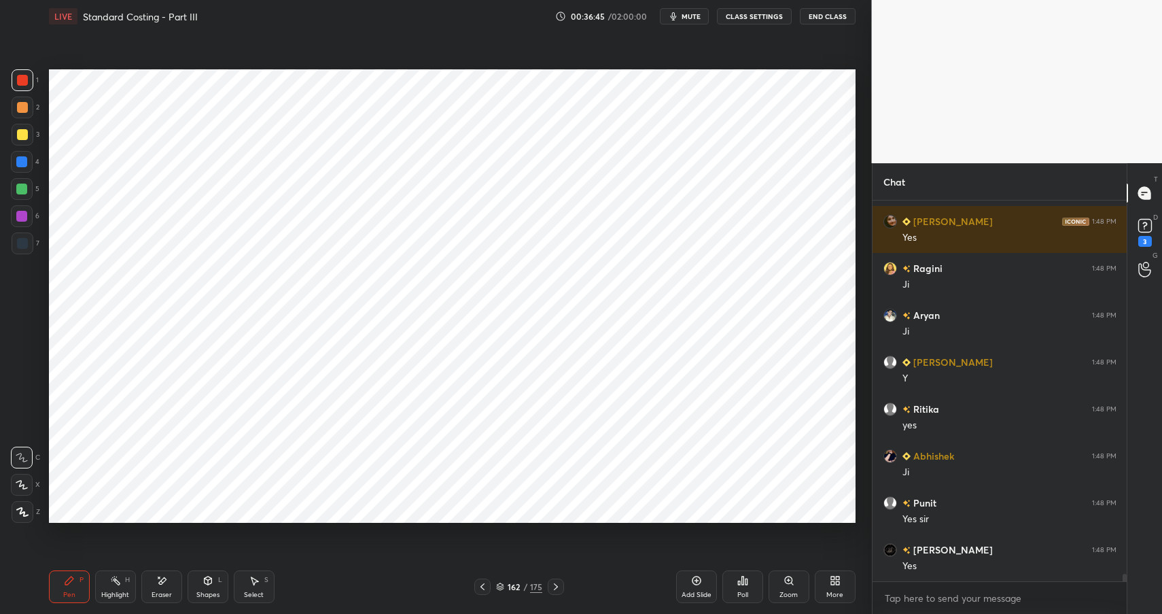
click at [56, 586] on div "Pen P" at bounding box center [69, 586] width 41 height 33
click at [22, 243] on div at bounding box center [22, 243] width 11 height 11
drag, startPoint x: 20, startPoint y: 245, endPoint x: 46, endPoint y: 245, distance: 25.8
click at [21, 248] on div at bounding box center [23, 243] width 22 height 22
click at [213, 584] on div "Shapes L" at bounding box center [208, 586] width 41 height 33
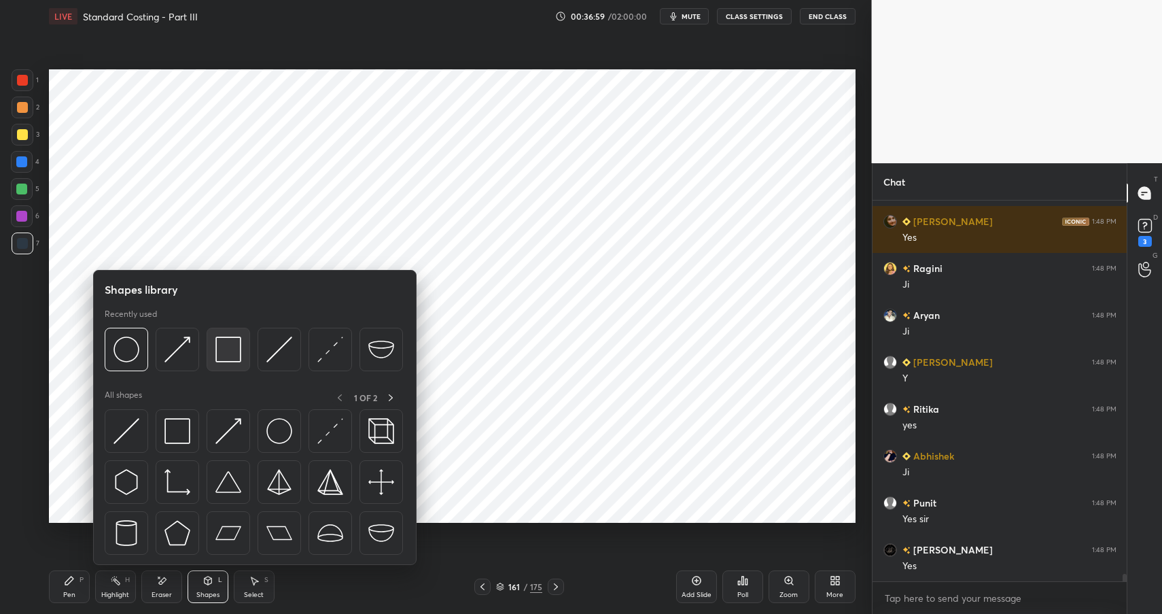
click at [218, 357] on img at bounding box center [228, 349] width 26 height 26
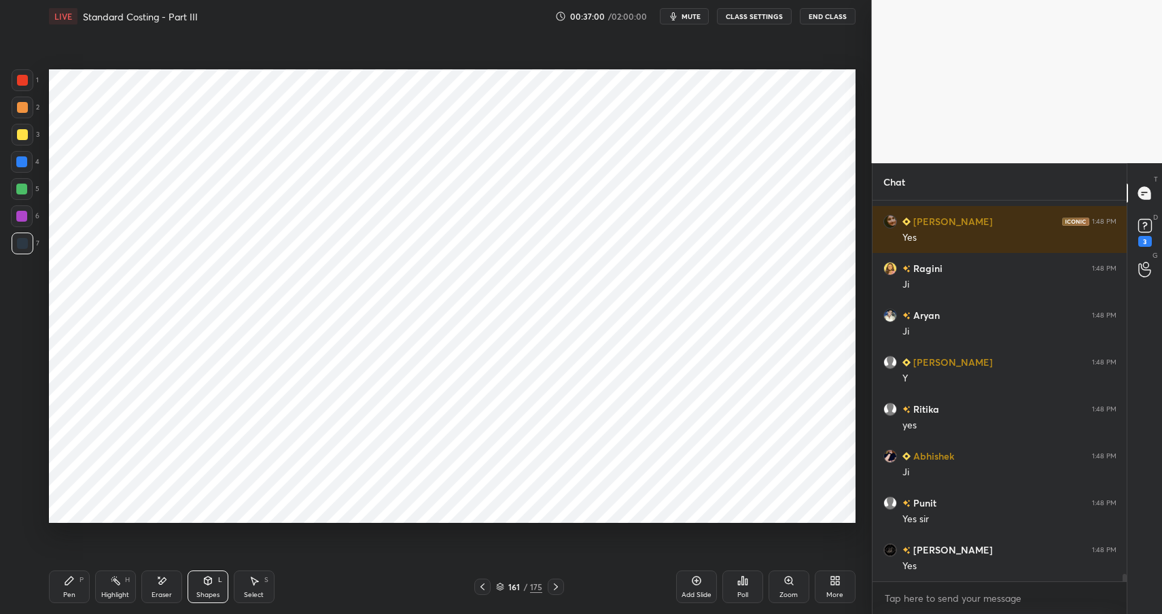
click at [127, 579] on div "H" at bounding box center [127, 579] width 5 height 7
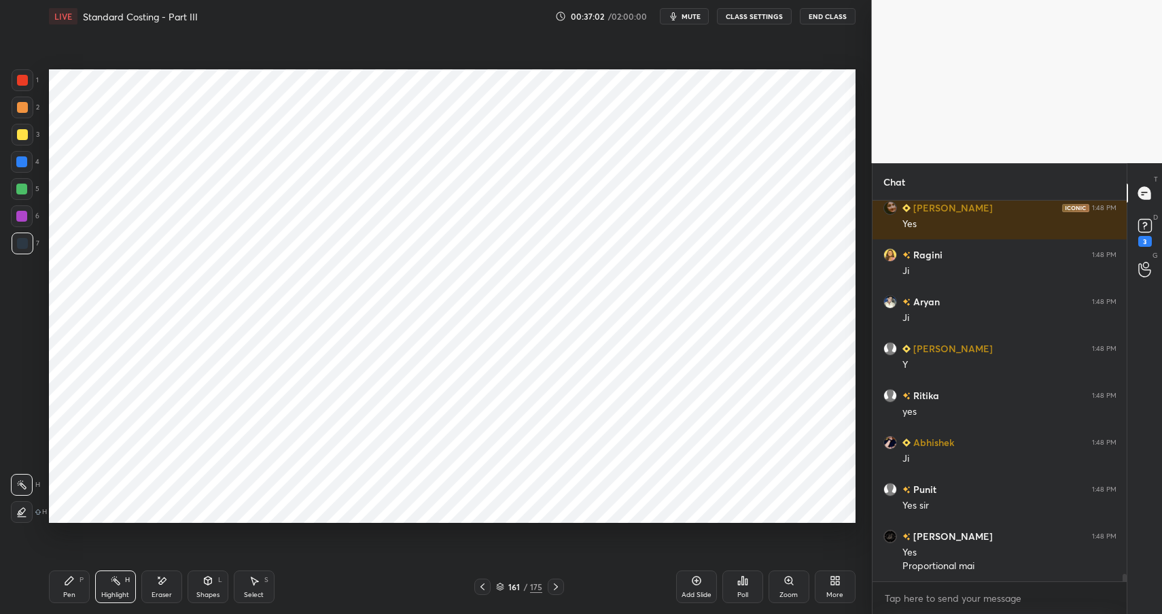
click at [75, 584] on div "Pen P" at bounding box center [69, 586] width 41 height 33
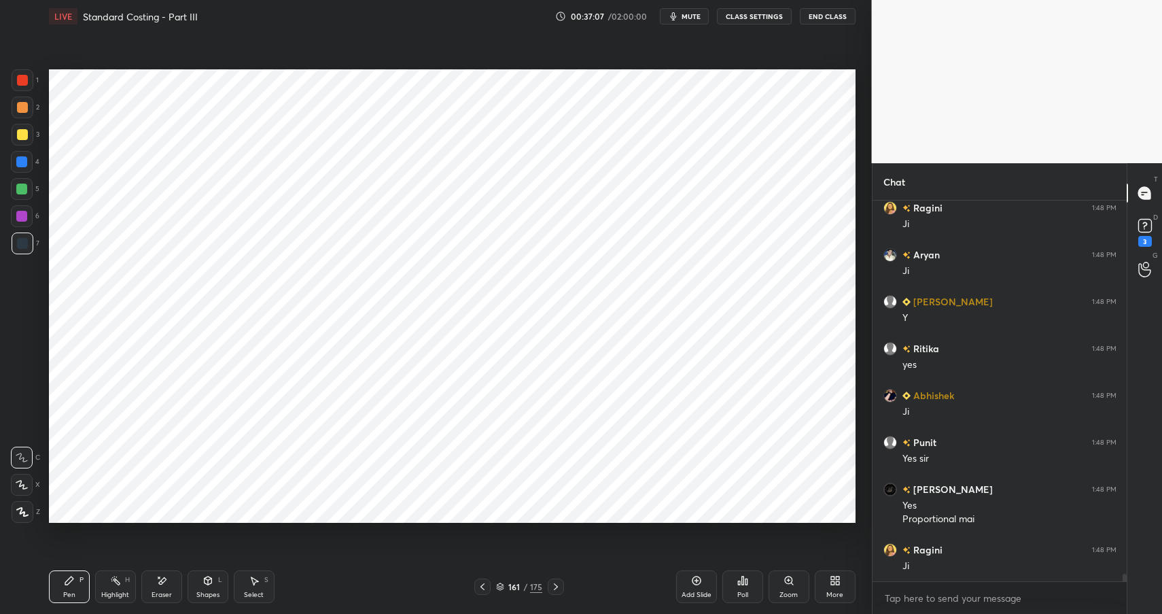
click at [107, 585] on div "Highlight H" at bounding box center [115, 586] width 41 height 33
click at [110, 588] on div "Highlight H" at bounding box center [115, 586] width 41 height 33
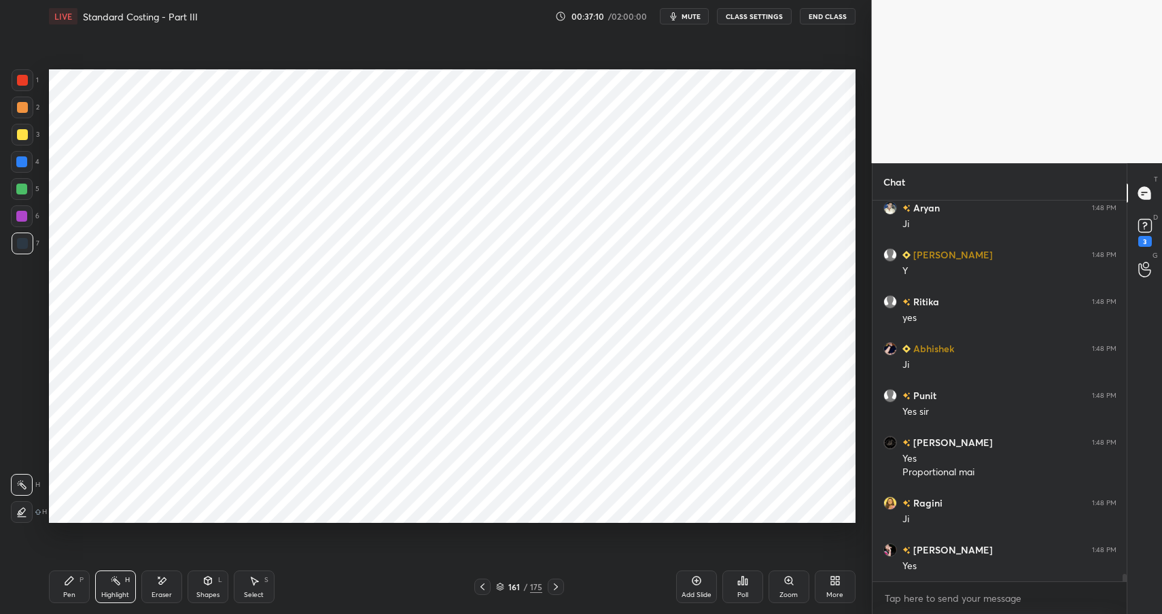
click at [79, 587] on div "Pen P" at bounding box center [69, 586] width 41 height 33
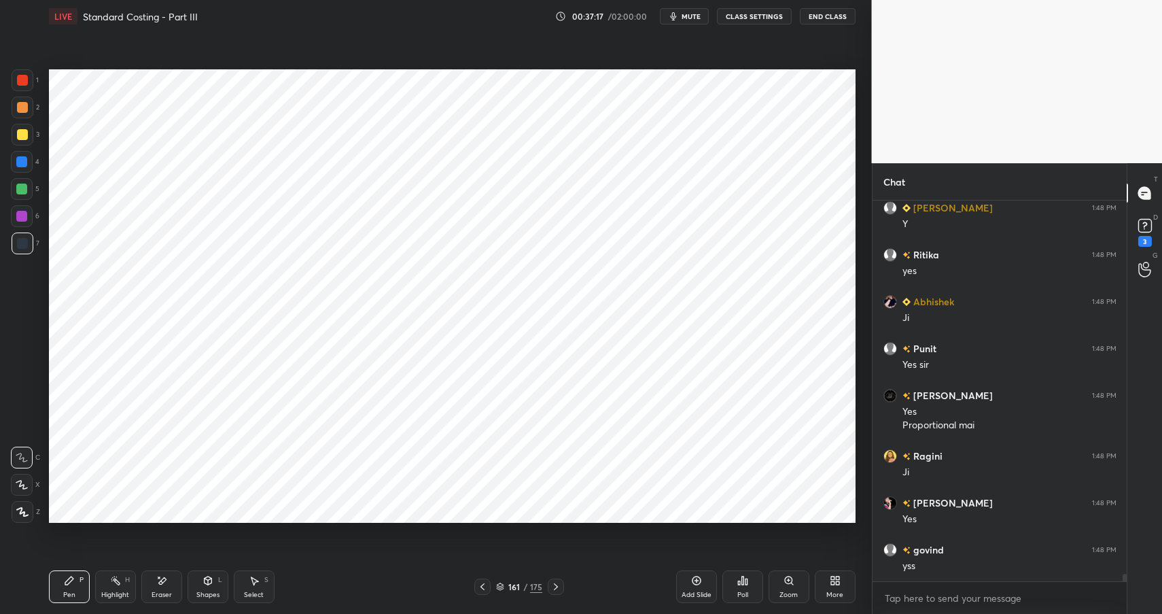
click at [204, 583] on icon at bounding box center [207, 580] width 11 height 11
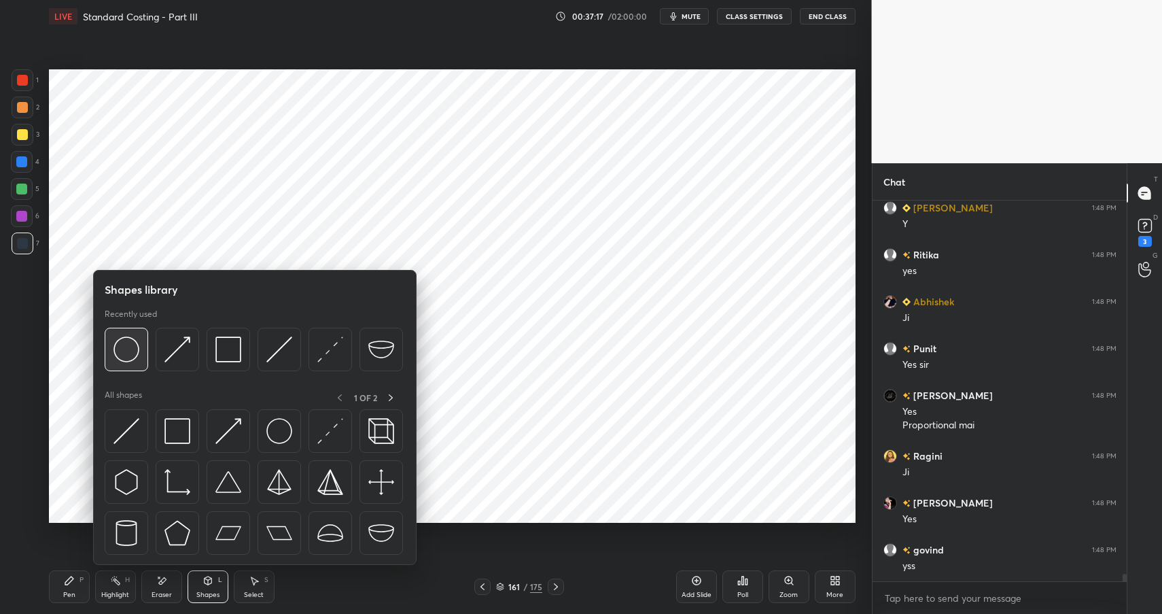
click at [109, 343] on div at bounding box center [126, 348] width 43 height 43
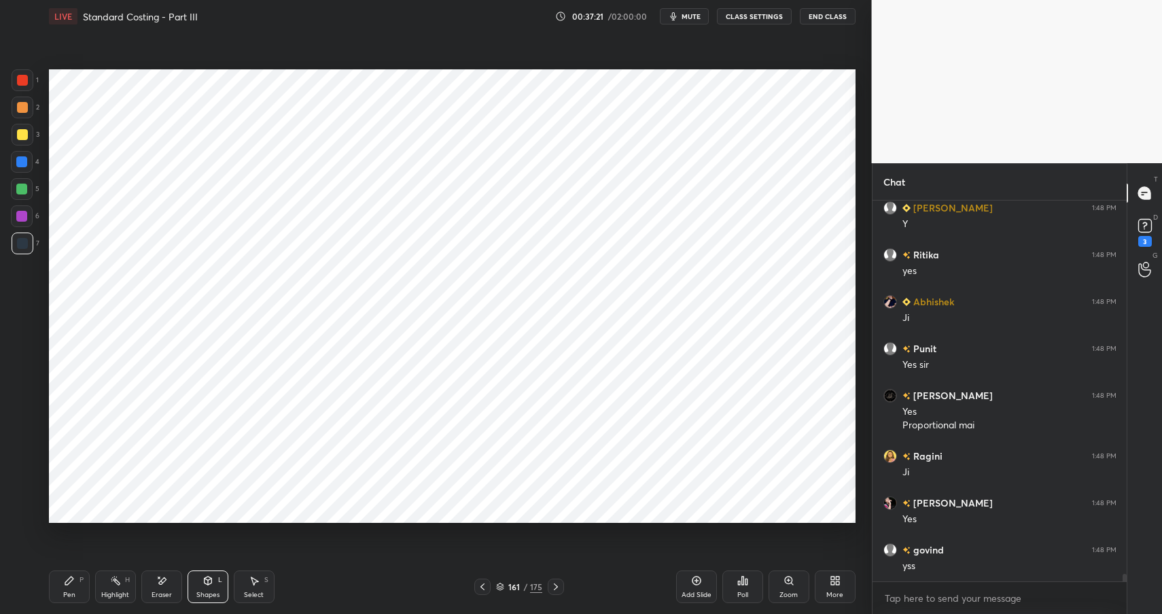
click at [72, 580] on icon at bounding box center [69, 580] width 11 height 11
click at [79, 579] on div "P" at bounding box center [81, 579] width 4 height 7
click at [25, 81] on div at bounding box center [22, 80] width 11 height 11
drag, startPoint x: 24, startPoint y: 81, endPoint x: 31, endPoint y: 85, distance: 7.9
click at [31, 85] on div at bounding box center [23, 80] width 22 height 22
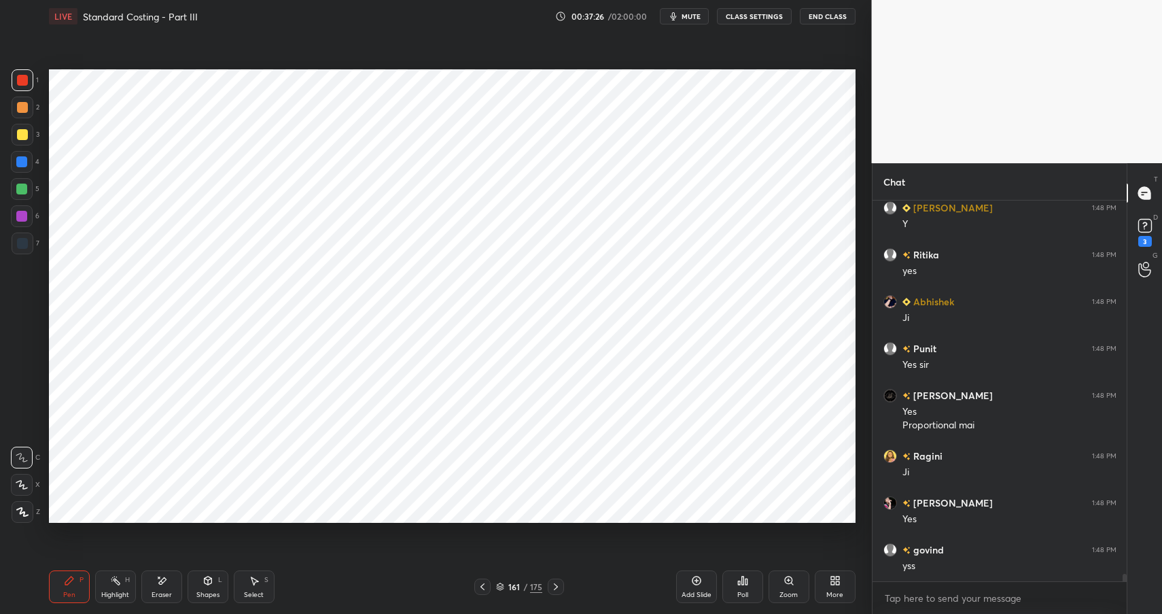
drag, startPoint x: 121, startPoint y: 573, endPoint x: 135, endPoint y: 563, distance: 16.6
click at [121, 573] on div "Highlight H" at bounding box center [115, 586] width 41 height 33
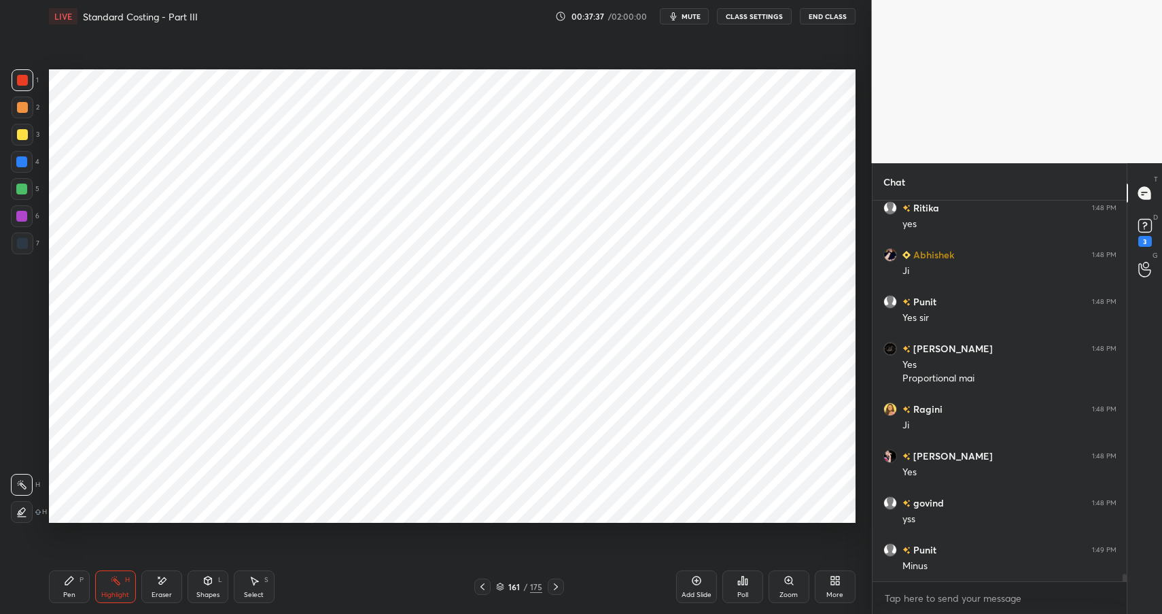
click at [71, 587] on div "Pen P" at bounding box center [69, 586] width 41 height 33
drag, startPoint x: 69, startPoint y: 590, endPoint x: 80, endPoint y: 586, distance: 12.2
click at [69, 591] on div "Pen" at bounding box center [69, 594] width 12 height 7
click at [166, 588] on div "Eraser" at bounding box center [161, 586] width 41 height 33
click at [69, 579] on icon at bounding box center [69, 580] width 8 height 8
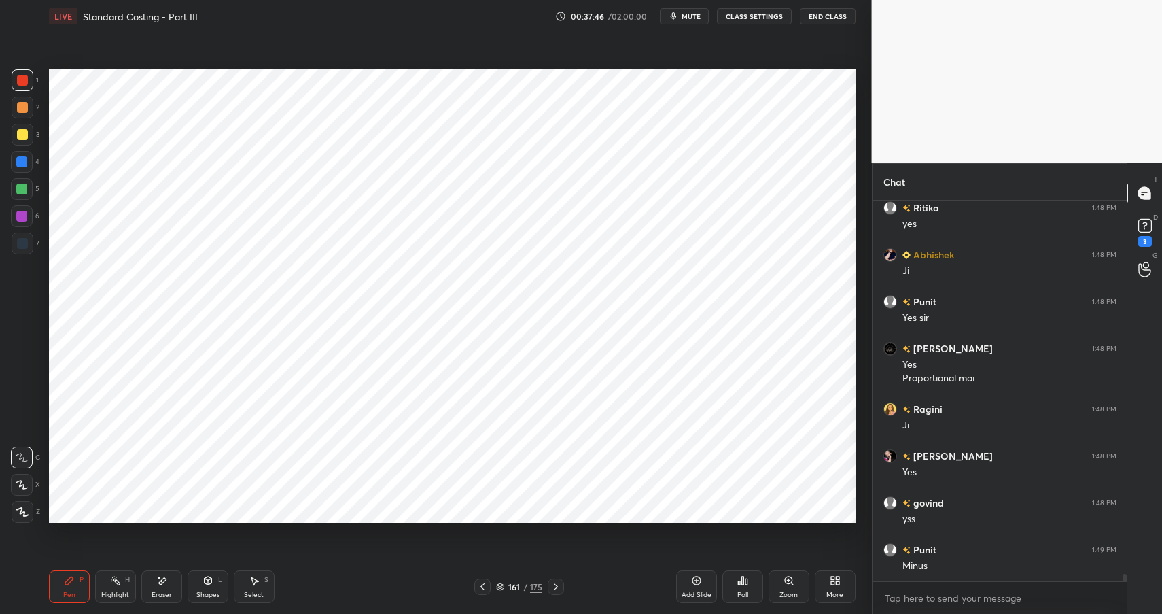
click at [71, 585] on icon at bounding box center [69, 580] width 11 height 11
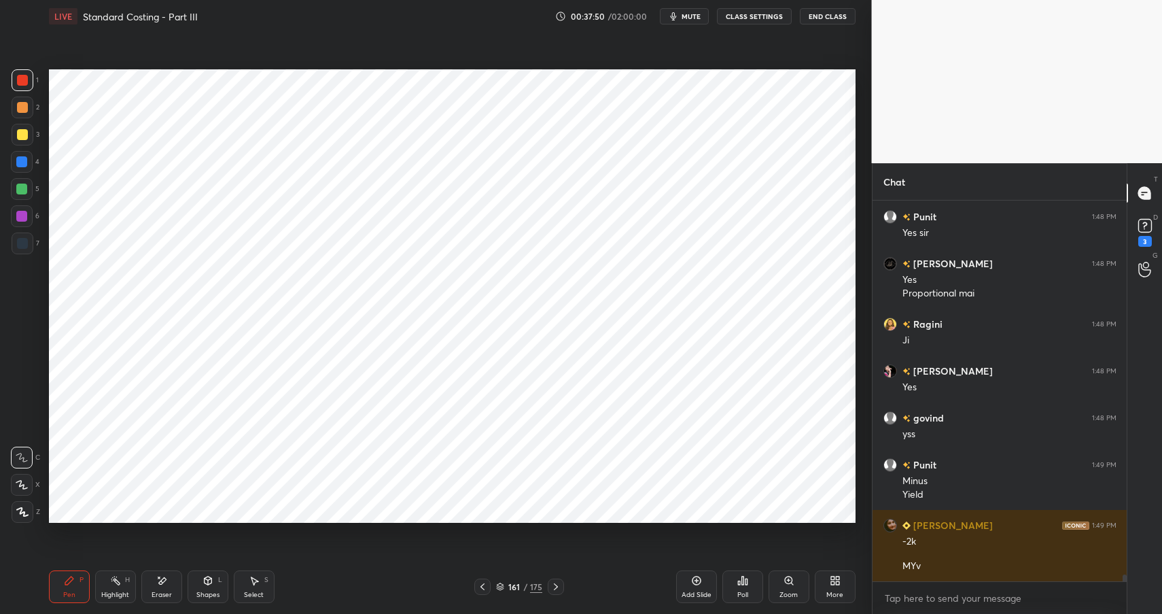
scroll to position [19943, 0]
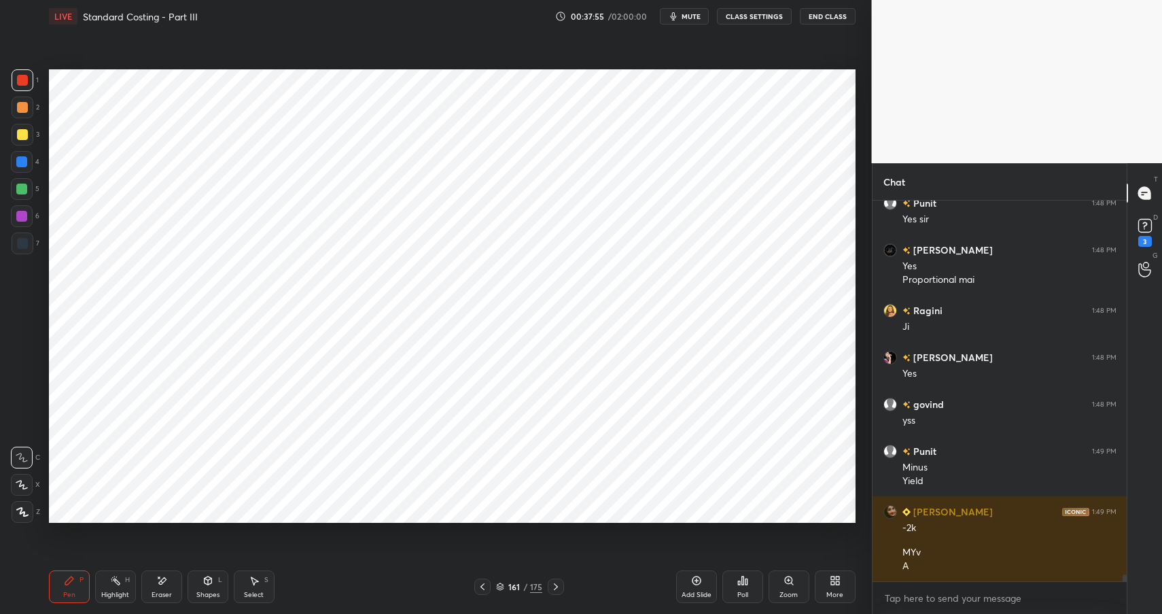
click at [102, 592] on div "Highlight" at bounding box center [115, 594] width 28 height 7
drag, startPoint x: 76, startPoint y: 567, endPoint x: 79, endPoint y: 579, distance: 12.0
click at [76, 567] on div "Pen P Highlight H Eraser Shapes L Select S 161 / 175 Add Slide Poll Zoom More" at bounding box center [452, 586] width 806 height 54
click at [65, 580] on div "Pen P" at bounding box center [69, 586] width 41 height 33
click at [69, 588] on div "Pen P" at bounding box center [69, 586] width 41 height 33
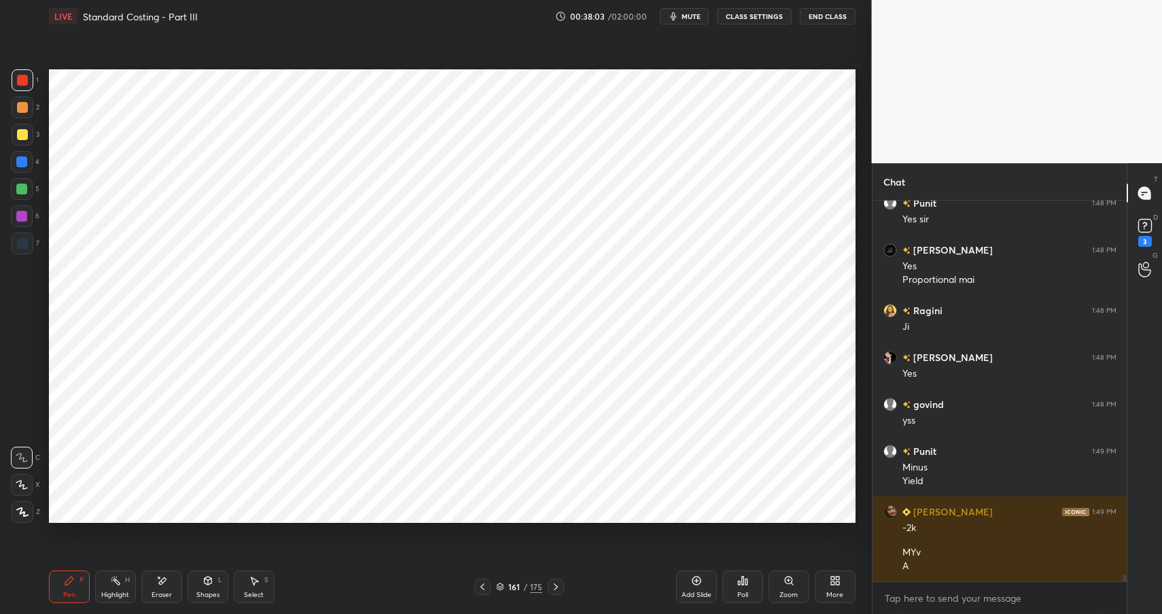
drag, startPoint x: 172, startPoint y: 588, endPoint x: 167, endPoint y: 538, distance: 50.5
click at [172, 588] on div "Eraser" at bounding box center [161, 586] width 41 height 33
click at [76, 579] on div "Pen P" at bounding box center [69, 586] width 41 height 33
click at [77, 586] on div "Pen P" at bounding box center [69, 586] width 41 height 33
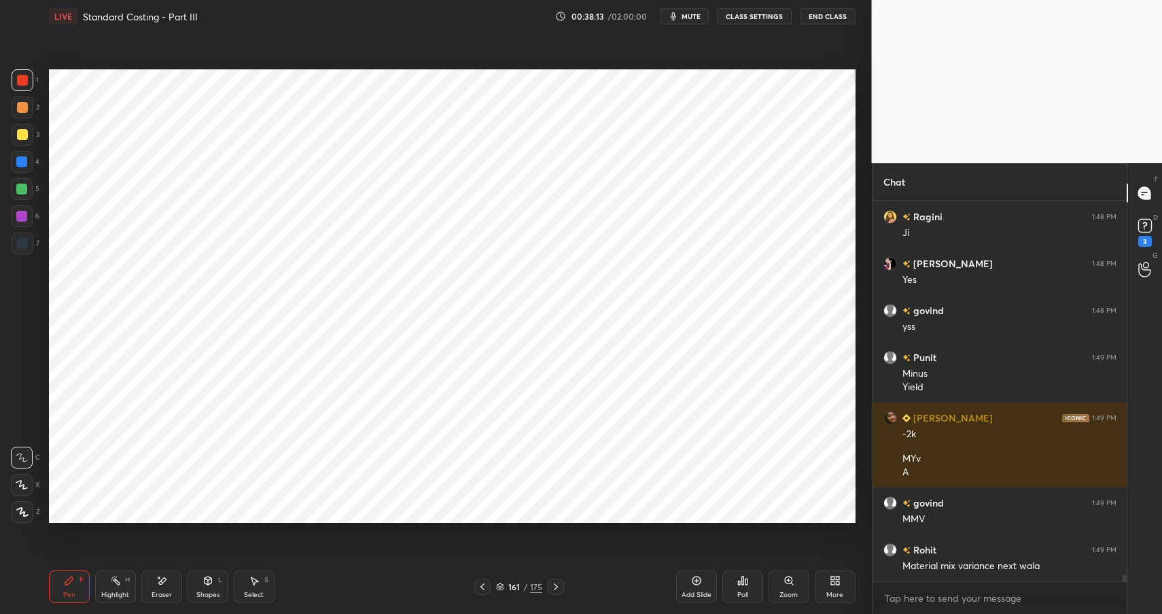
scroll to position [20083, 0]
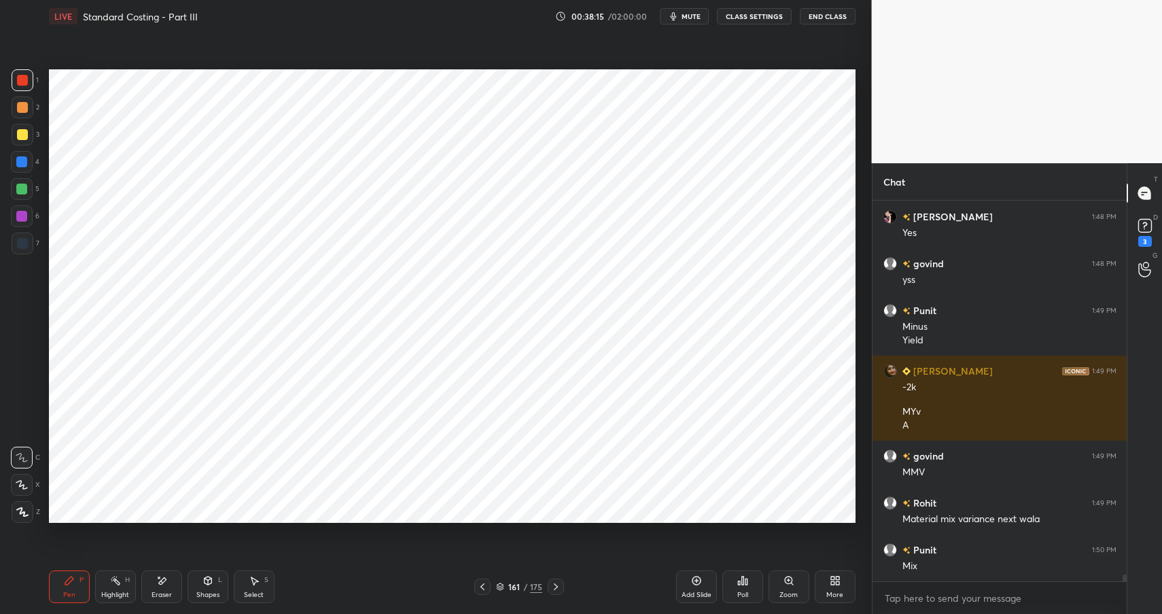
click at [160, 577] on div "Eraser" at bounding box center [161, 586] width 41 height 33
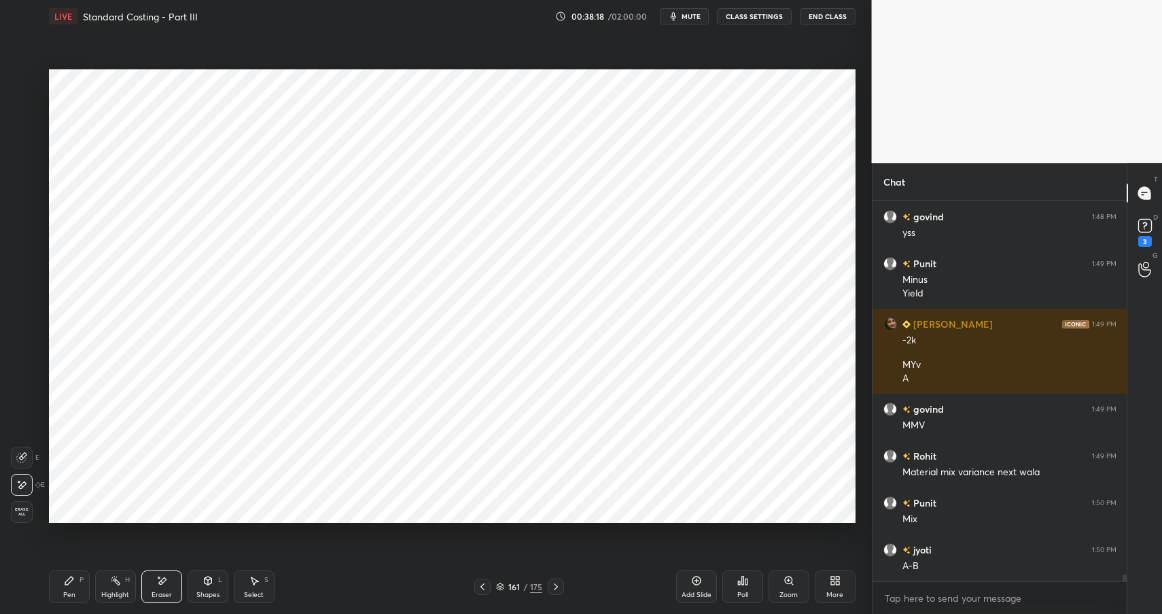
drag, startPoint x: 75, startPoint y: 573, endPoint x: 73, endPoint y: 582, distance: 9.2
click at [73, 574] on div "Pen P" at bounding box center [69, 586] width 41 height 33
drag, startPoint x: 73, startPoint y: 582, endPoint x: 139, endPoint y: 528, distance: 85.4
click at [73, 582] on icon at bounding box center [69, 580] width 11 height 11
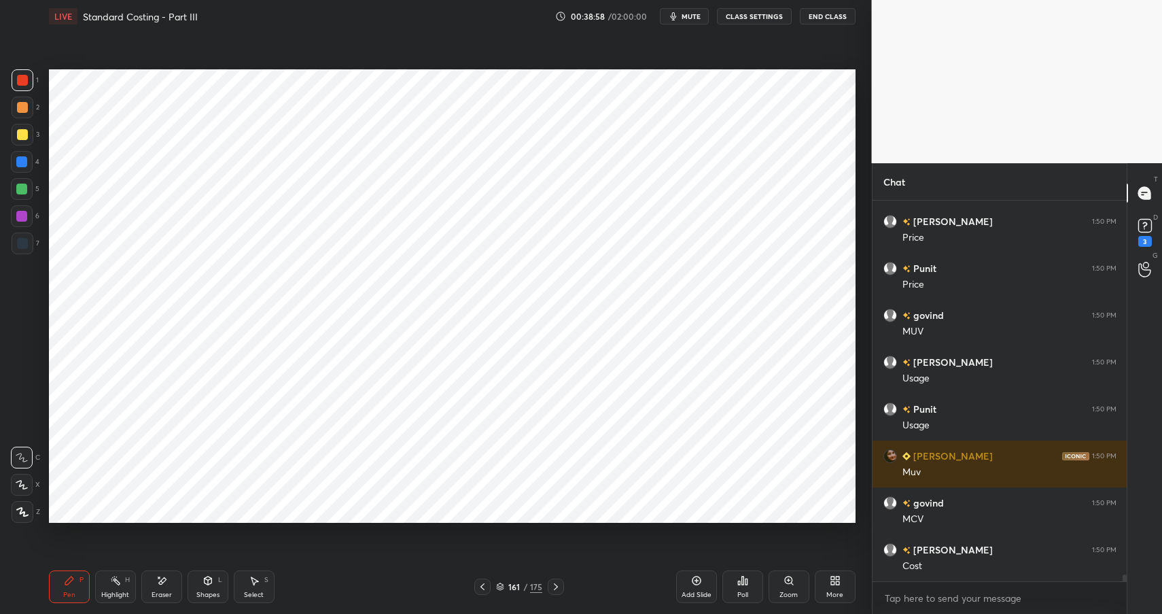
scroll to position [20646, 0]
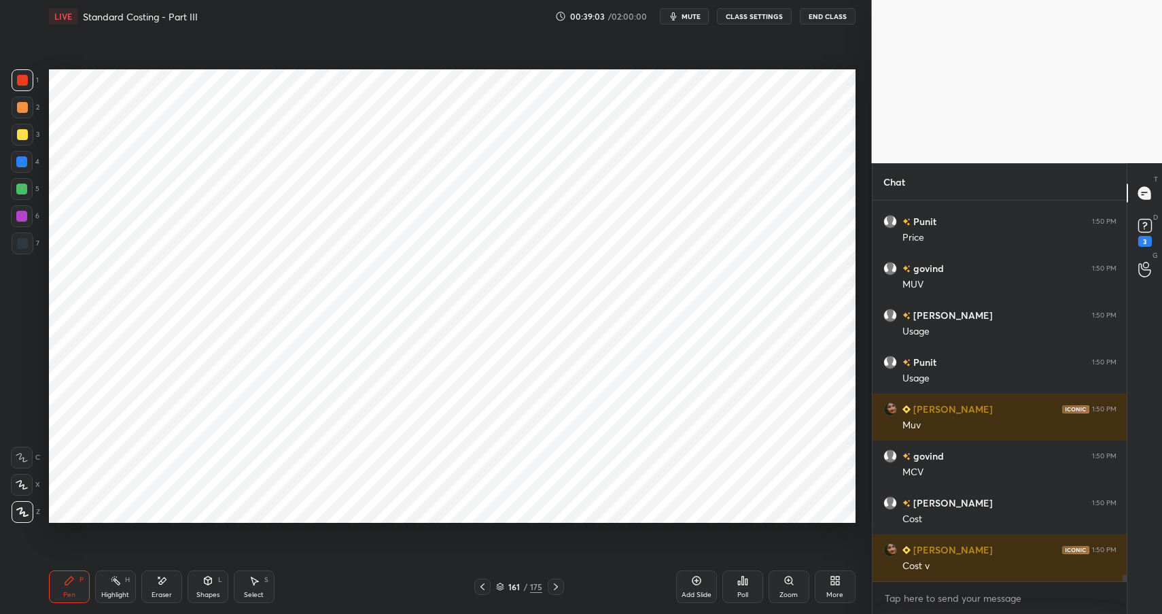
click at [20, 453] on icon at bounding box center [22, 458] width 12 height 10
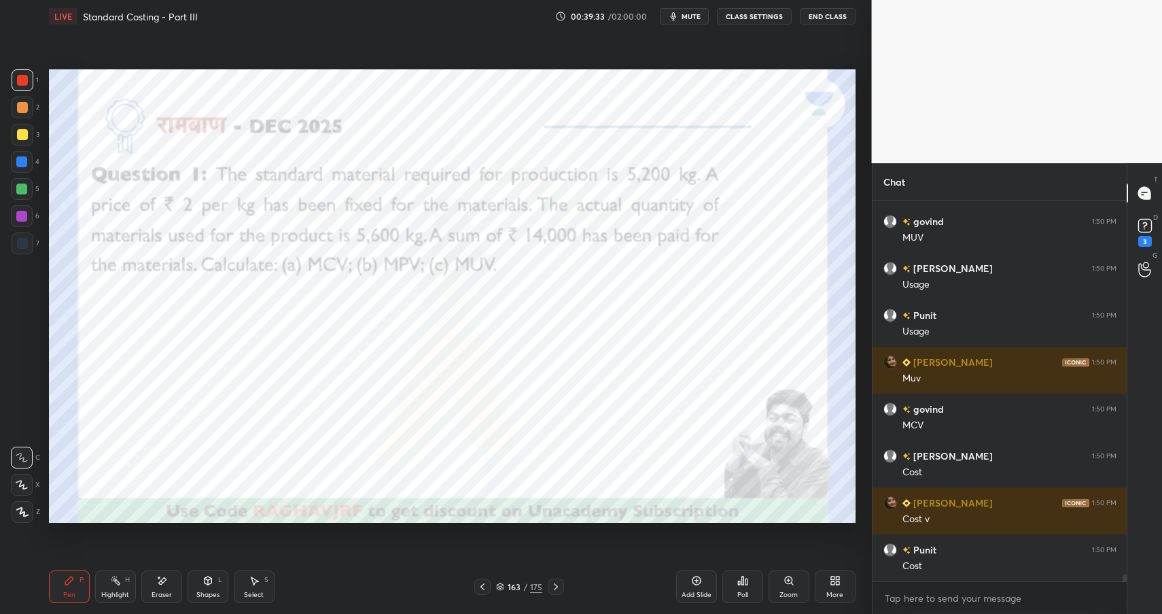
drag, startPoint x: 215, startPoint y: 587, endPoint x: 247, endPoint y: 566, distance: 38.8
click at [215, 587] on div "Shapes L" at bounding box center [208, 586] width 41 height 33
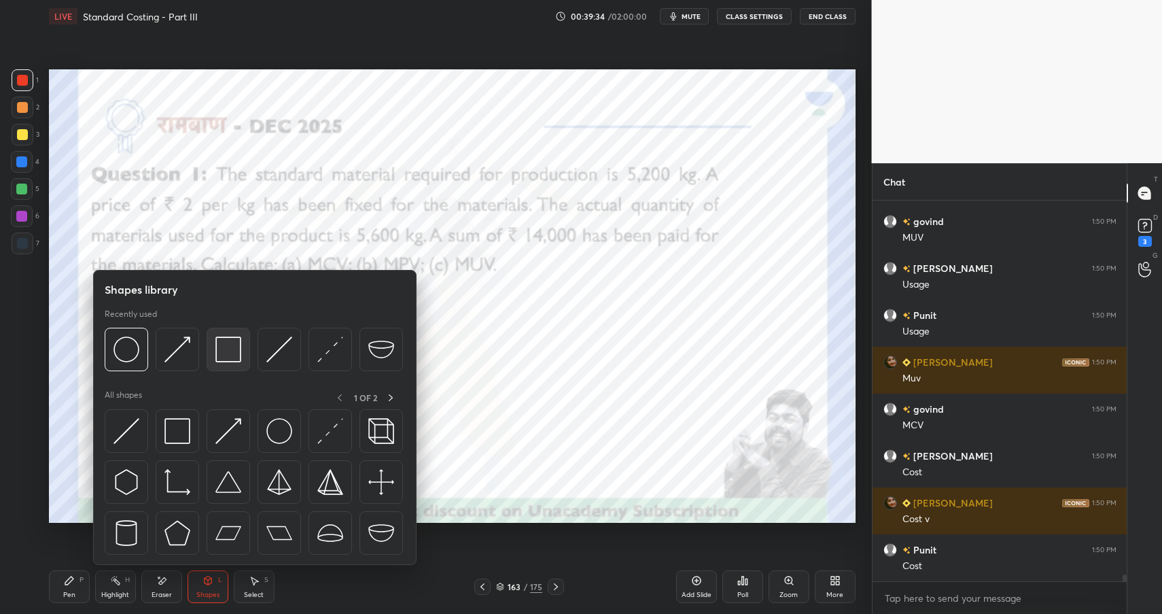
click at [228, 347] on img at bounding box center [228, 349] width 26 height 26
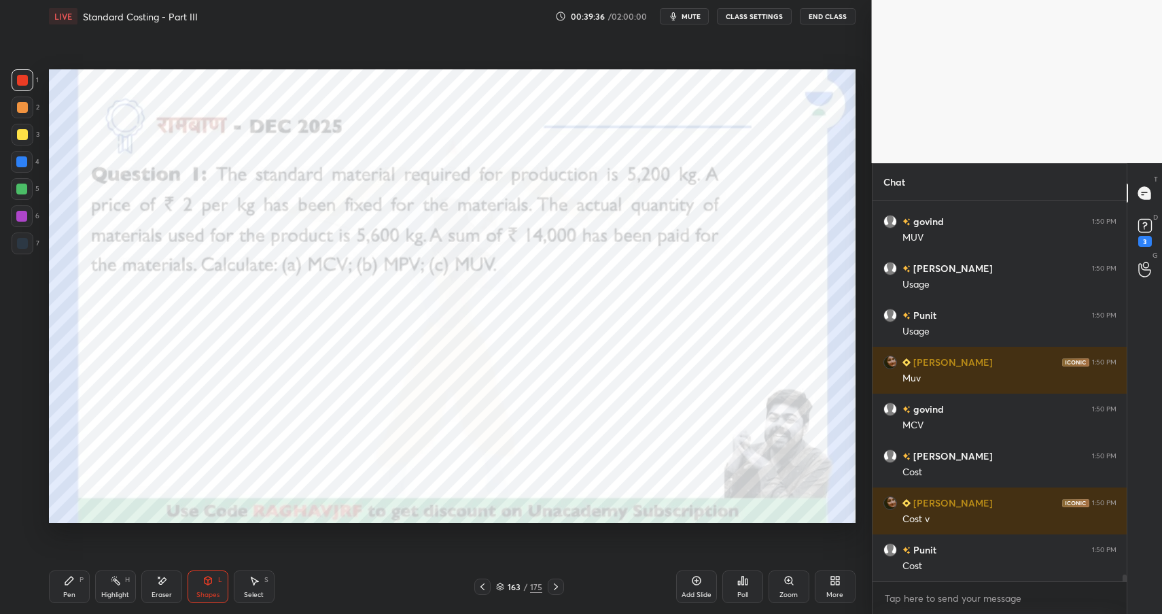
click at [29, 222] on div at bounding box center [22, 216] width 22 height 22
click at [222, 585] on div "Shapes L" at bounding box center [208, 586] width 41 height 33
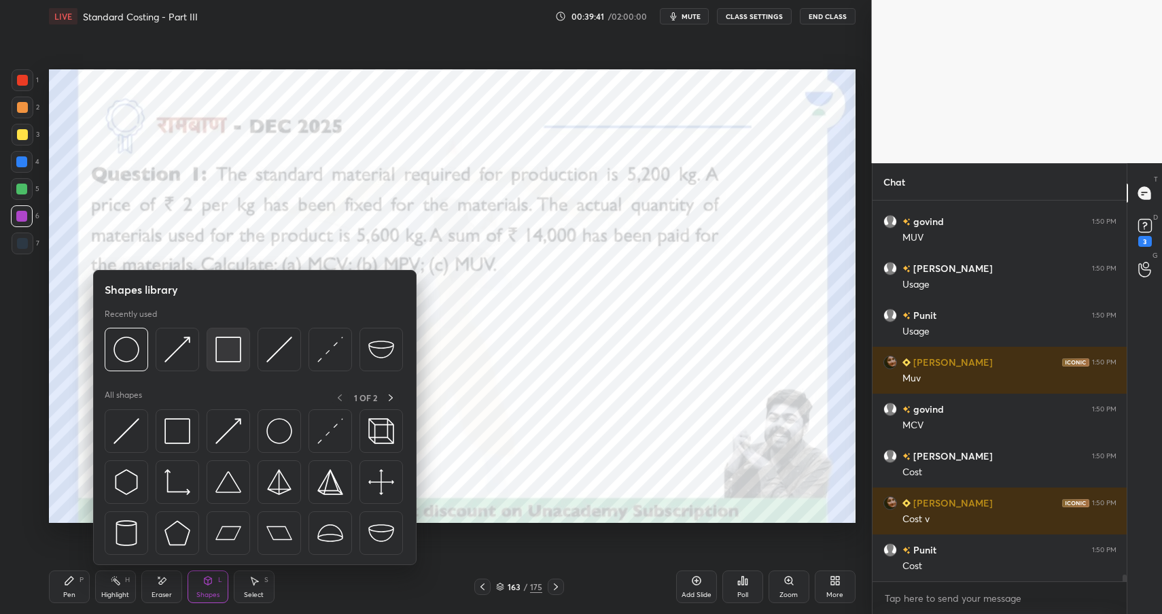
click at [236, 345] on img at bounding box center [228, 349] width 26 height 26
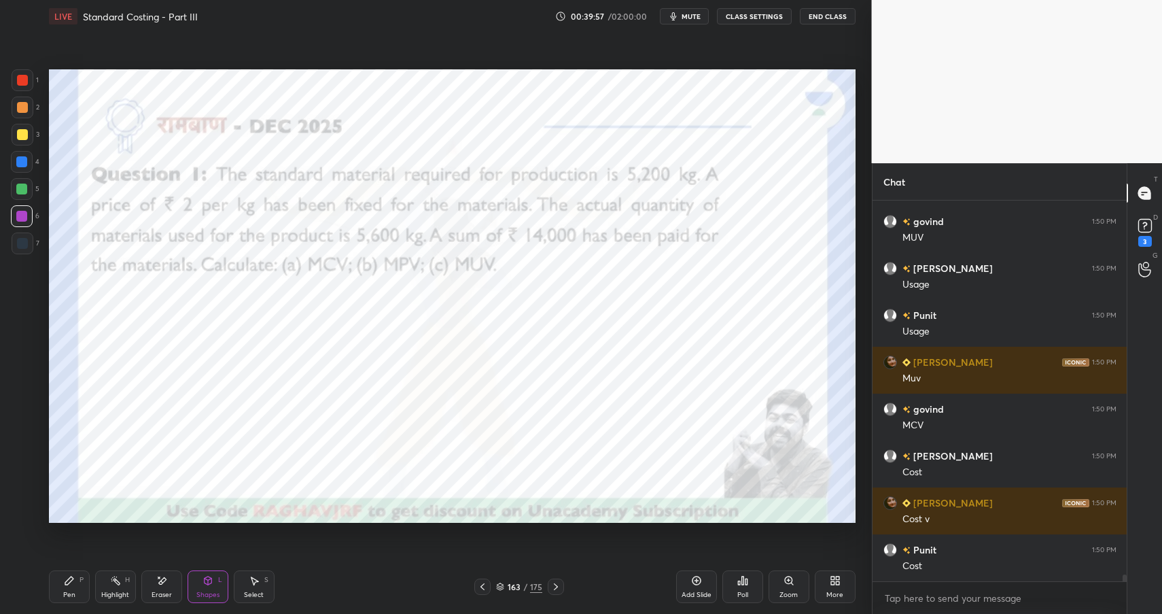
click at [116, 578] on icon at bounding box center [115, 580] width 11 height 11
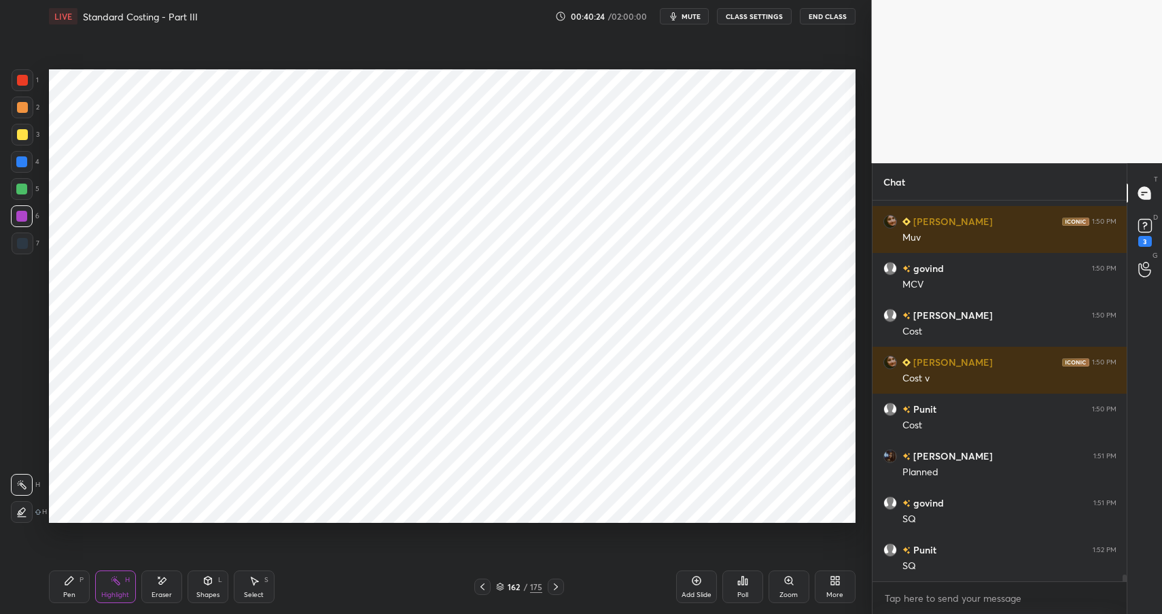
scroll to position [20880, 0]
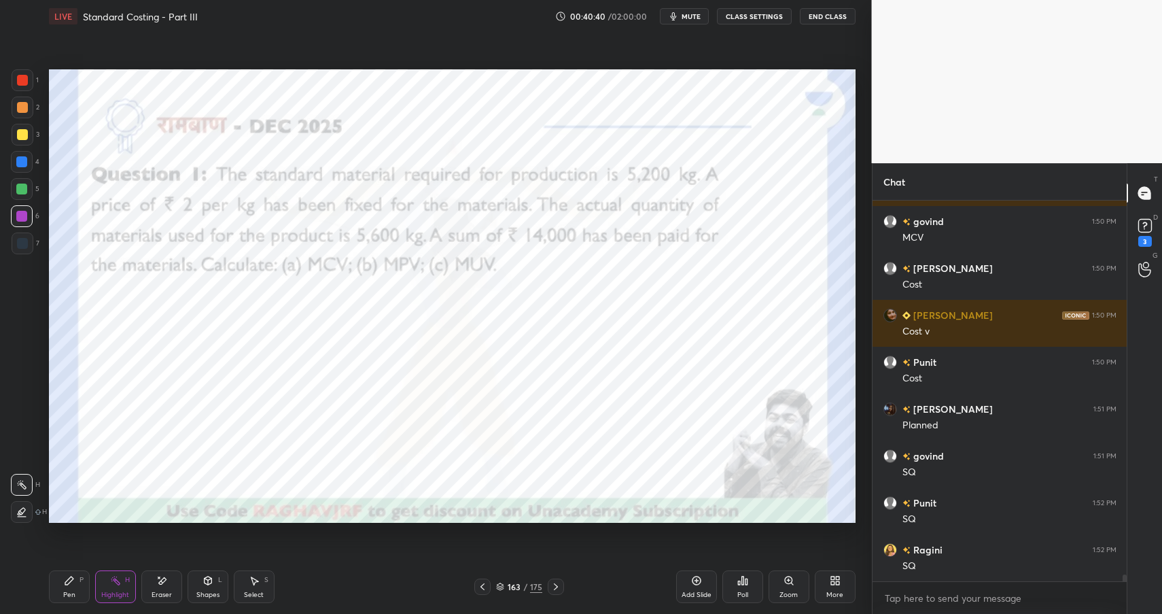
click at [71, 583] on icon at bounding box center [69, 580] width 11 height 11
click at [77, 582] on div "Pen P" at bounding box center [69, 586] width 41 height 33
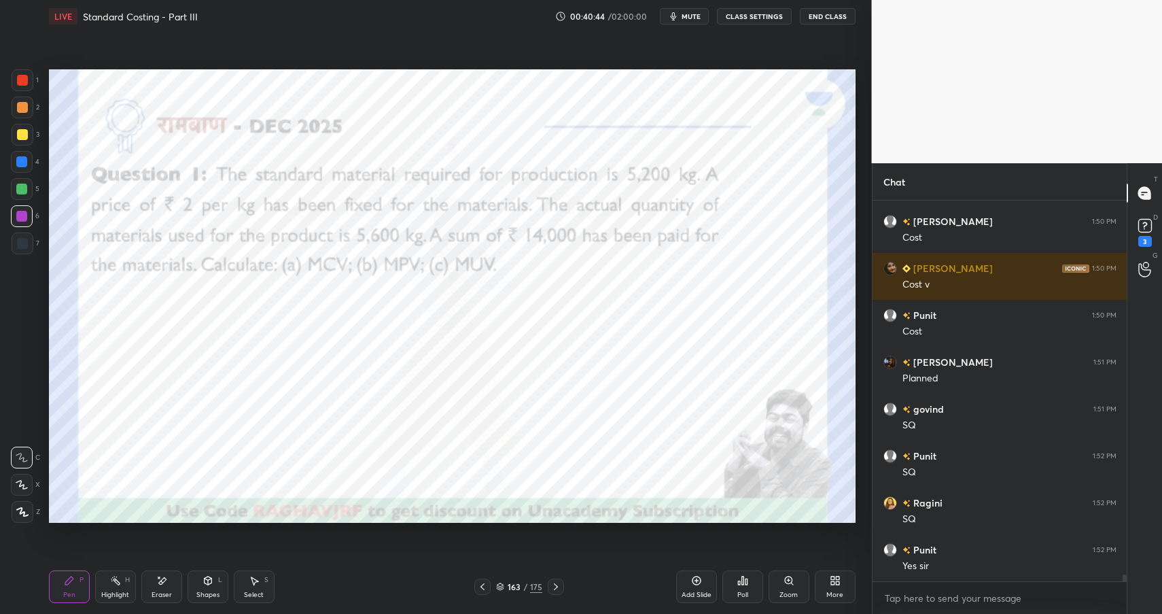
drag, startPoint x: 226, startPoint y: 596, endPoint x: 210, endPoint y: 568, distance: 32.3
click at [226, 596] on div "Shapes L" at bounding box center [208, 586] width 41 height 33
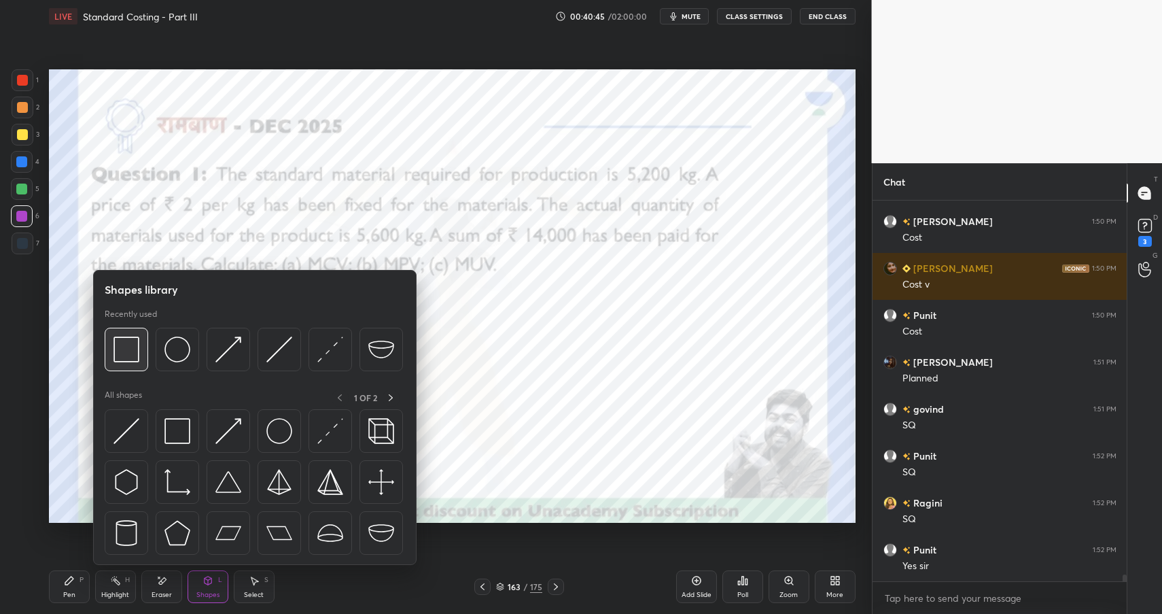
click at [128, 367] on div at bounding box center [126, 348] width 43 height 43
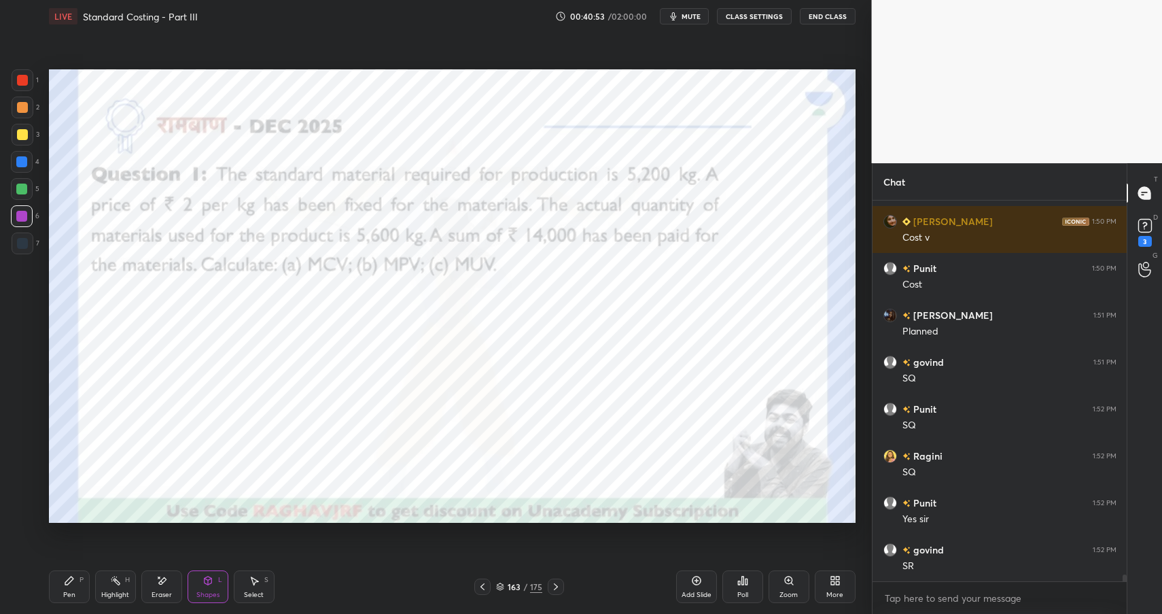
scroll to position [21021, 0]
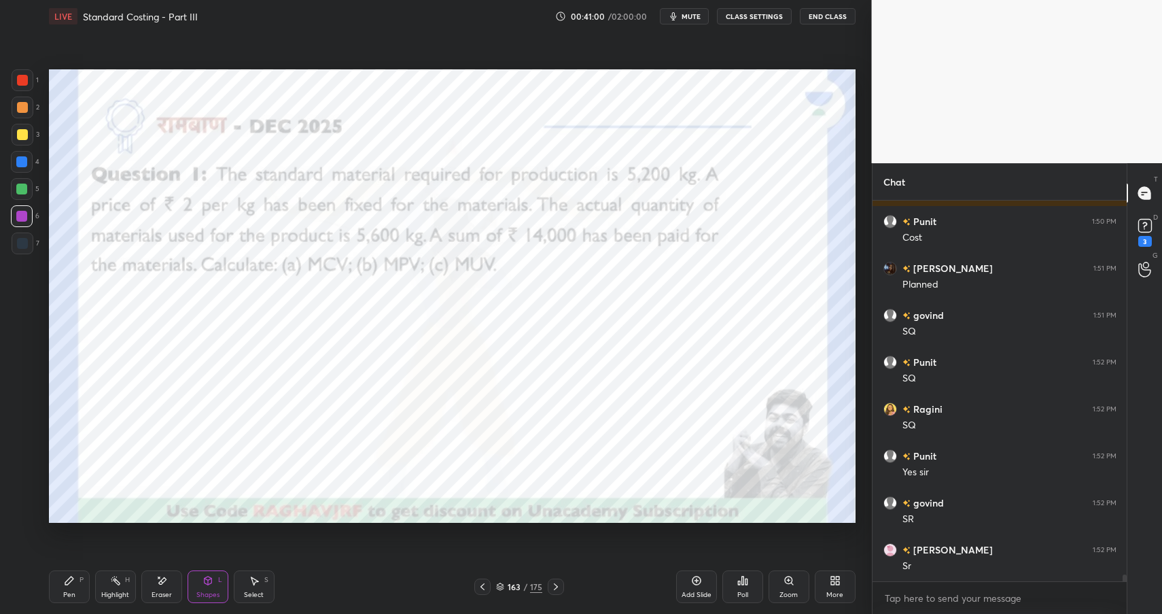
click at [59, 583] on div "Pen P" at bounding box center [69, 586] width 41 height 33
click at [124, 580] on div "Highlight H" at bounding box center [115, 586] width 41 height 33
drag, startPoint x: 124, startPoint y: 580, endPoint x: 166, endPoint y: 539, distance: 59.6
click at [124, 580] on div "Highlight H" at bounding box center [115, 586] width 41 height 33
click at [200, 588] on div "Shapes L" at bounding box center [208, 586] width 41 height 33
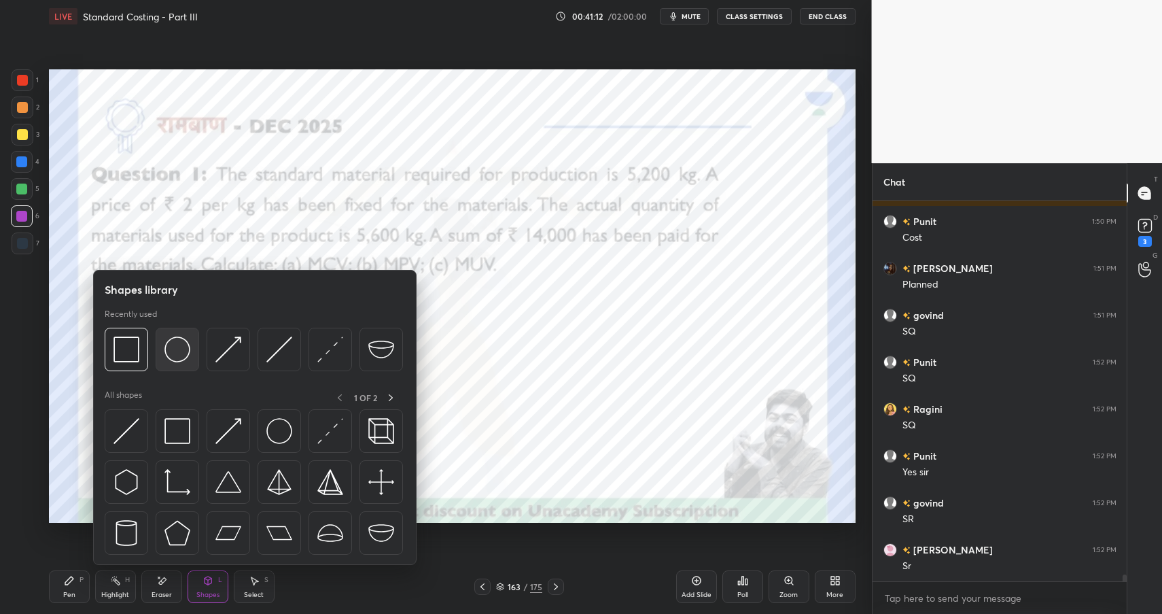
click at [178, 351] on img at bounding box center [177, 349] width 26 height 26
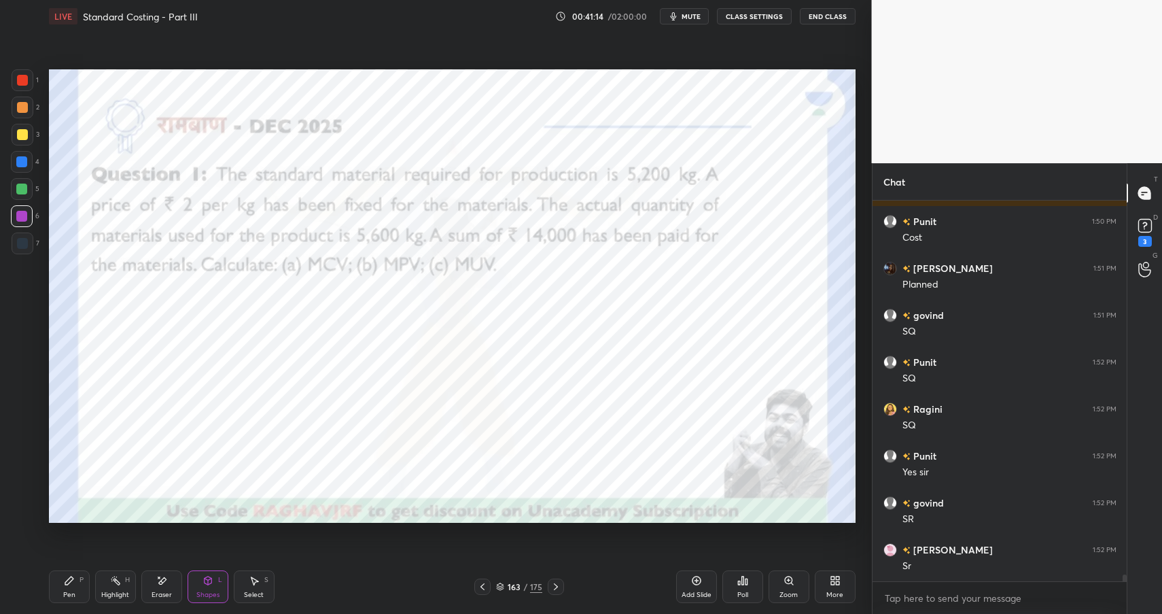
scroll to position [21068, 0]
drag, startPoint x: 71, startPoint y: 584, endPoint x: 82, endPoint y: 584, distance: 10.9
click at [71, 584] on icon at bounding box center [69, 580] width 11 height 11
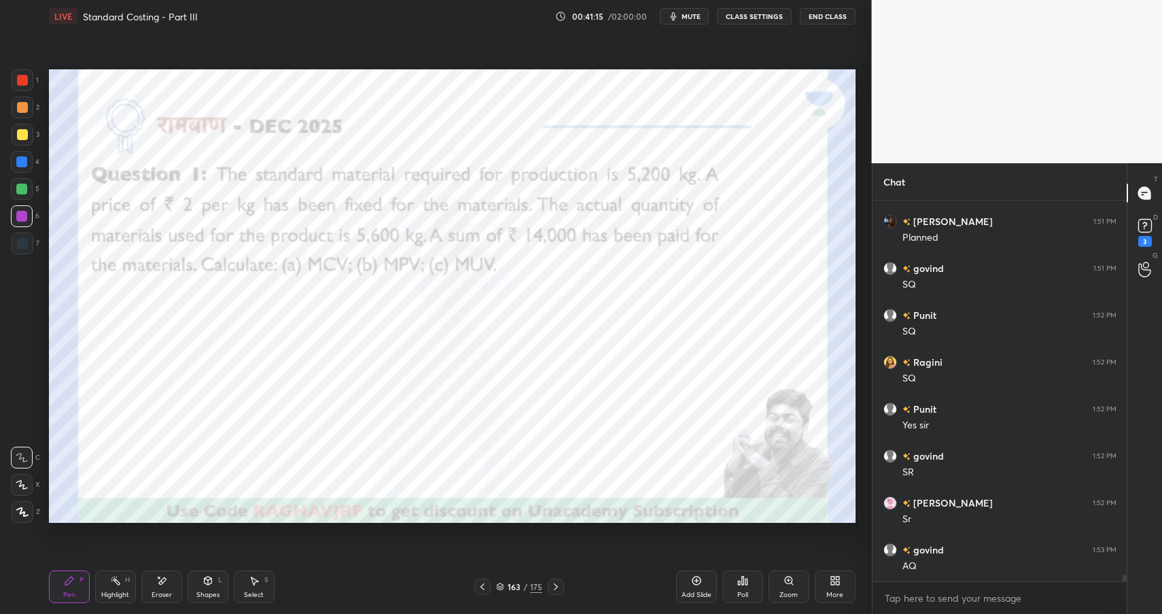
click at [24, 188] on div at bounding box center [21, 188] width 11 height 11
click at [24, 192] on div at bounding box center [21, 188] width 11 height 11
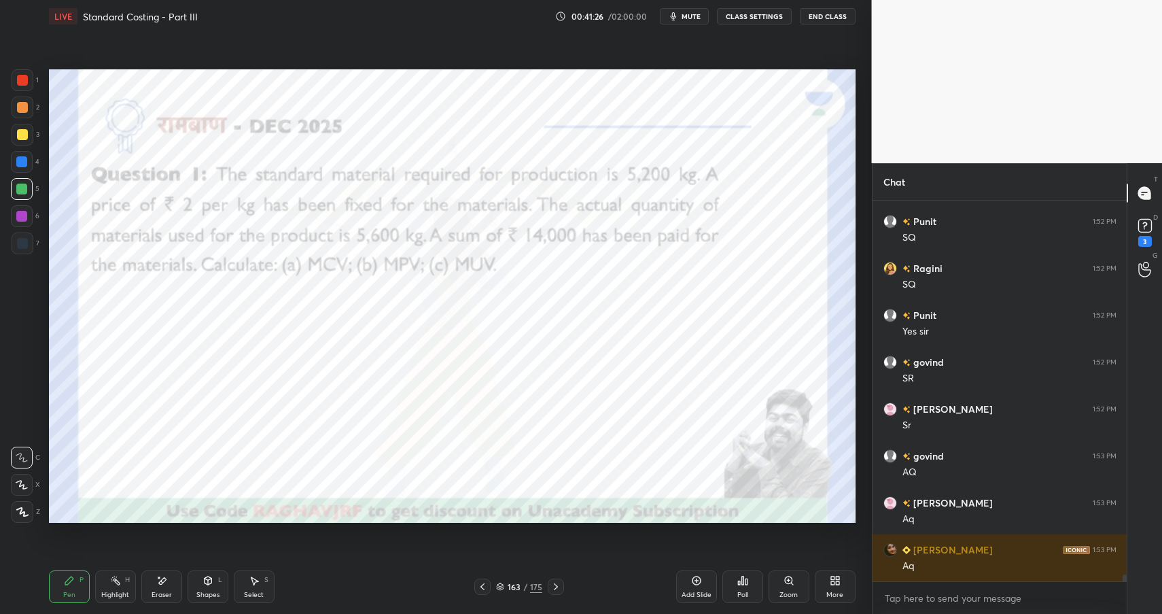
scroll to position [21209, 0]
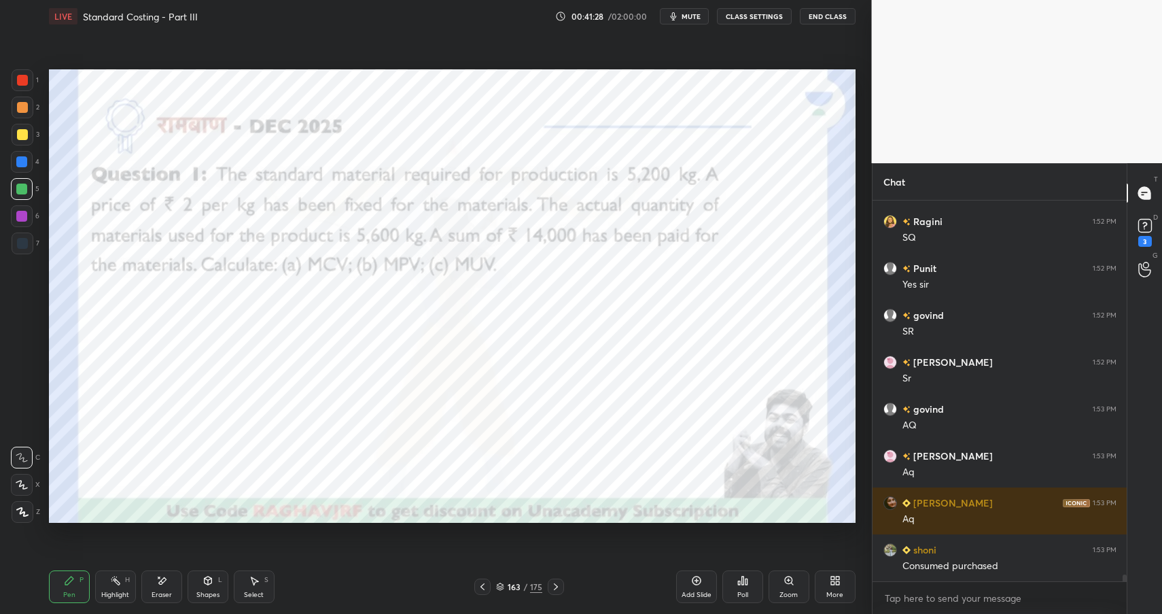
click at [119, 588] on div "Highlight H" at bounding box center [115, 586] width 41 height 33
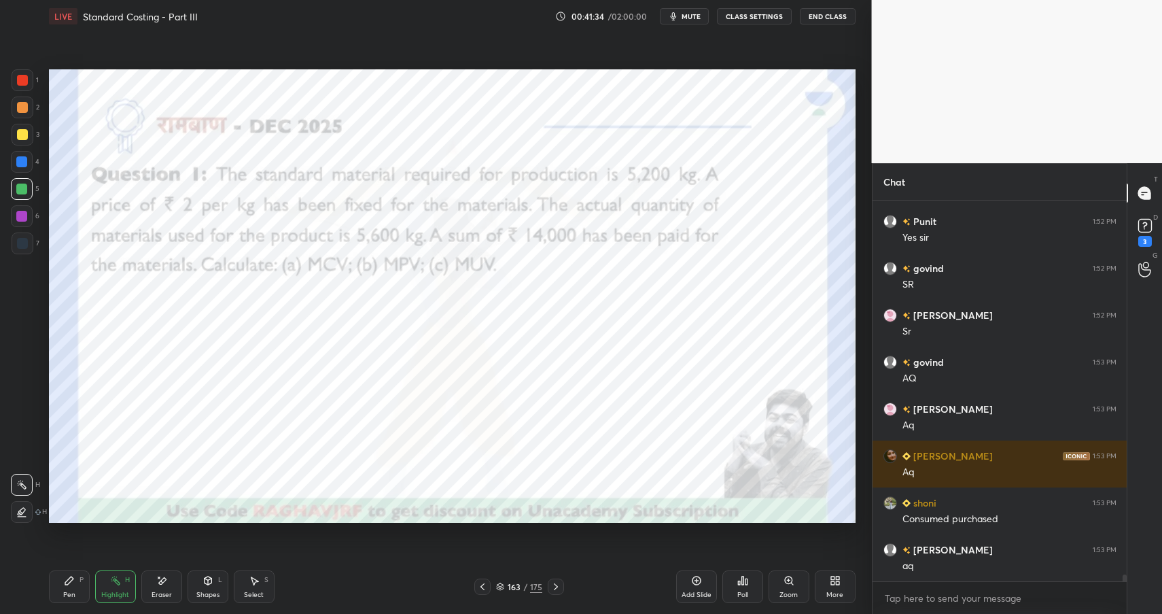
click at [213, 578] on div "Shapes L" at bounding box center [208, 586] width 41 height 33
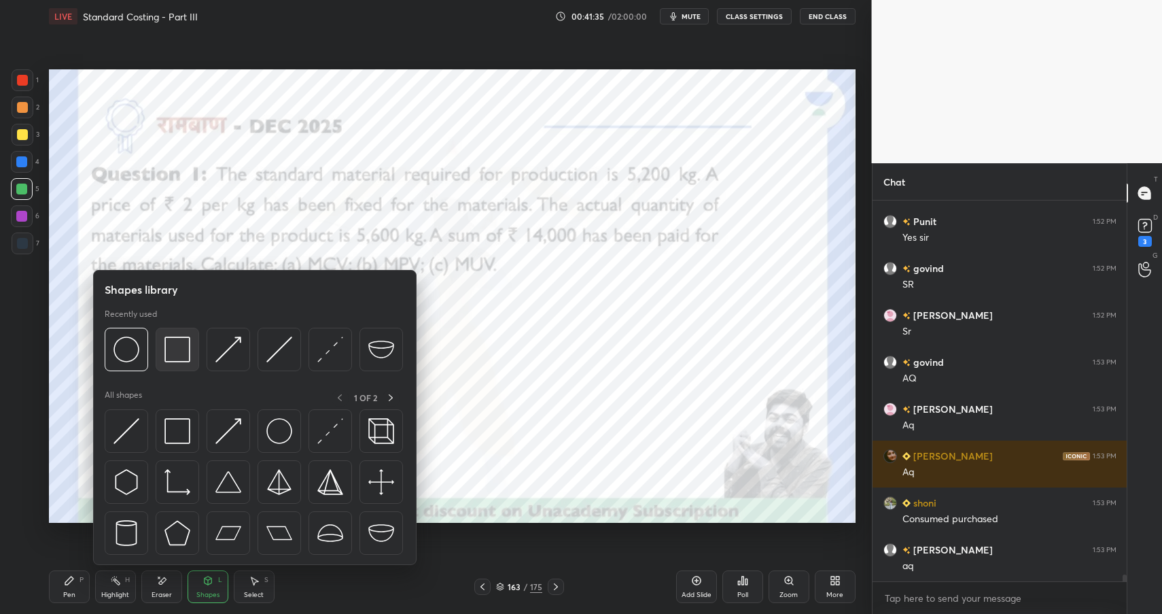
click at [181, 354] on img at bounding box center [177, 349] width 26 height 26
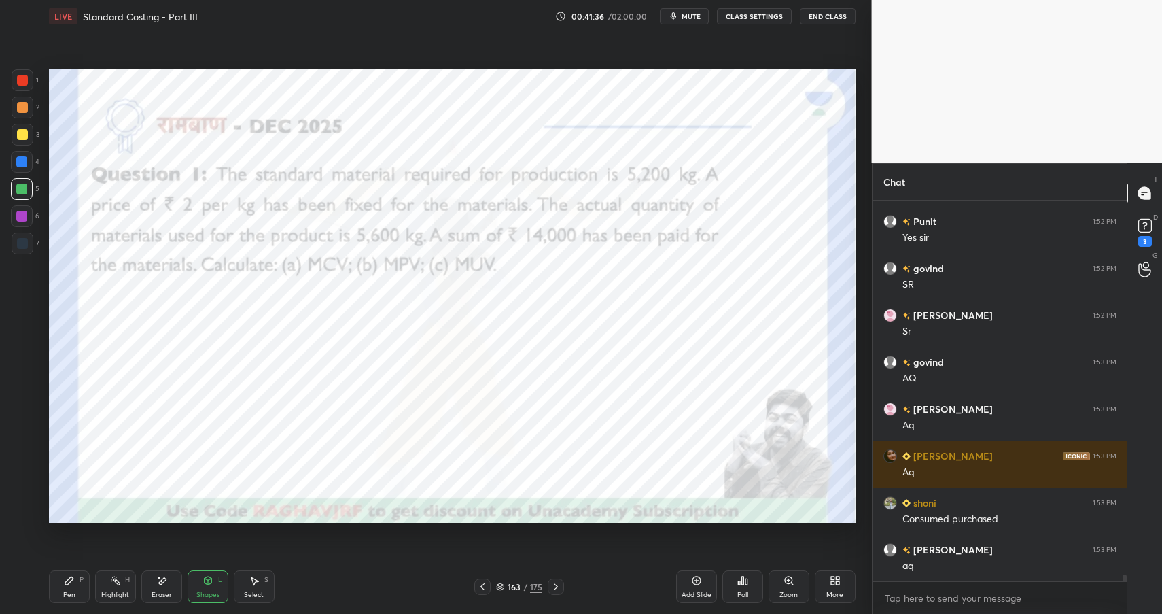
click at [22, 217] on div at bounding box center [21, 216] width 11 height 11
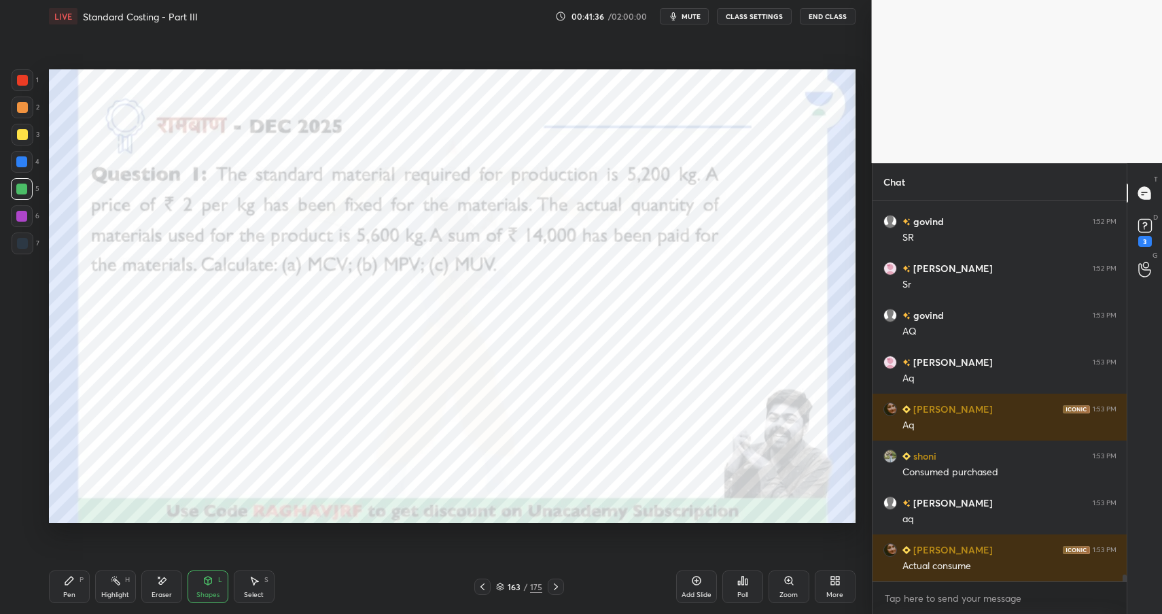
drag, startPoint x: 22, startPoint y: 217, endPoint x: 47, endPoint y: 211, distance: 25.2
click at [22, 217] on div at bounding box center [21, 216] width 11 height 11
click at [73, 584] on icon at bounding box center [69, 580] width 11 height 11
drag, startPoint x: 73, startPoint y: 584, endPoint x: 135, endPoint y: 530, distance: 82.3
click at [73, 584] on icon at bounding box center [69, 580] width 11 height 11
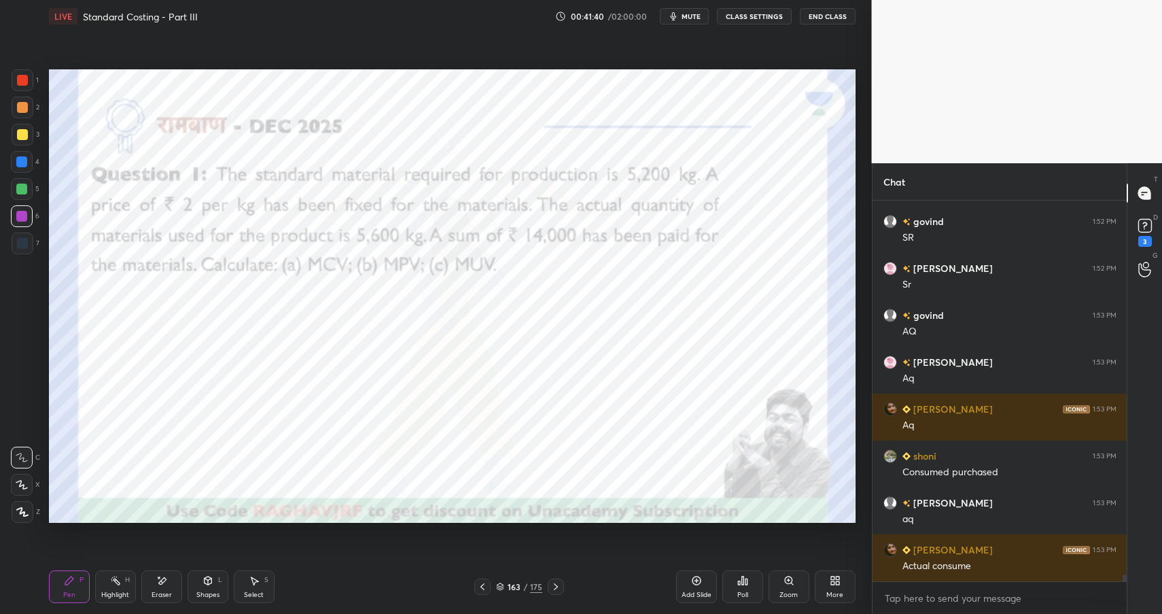
scroll to position [21349, 0]
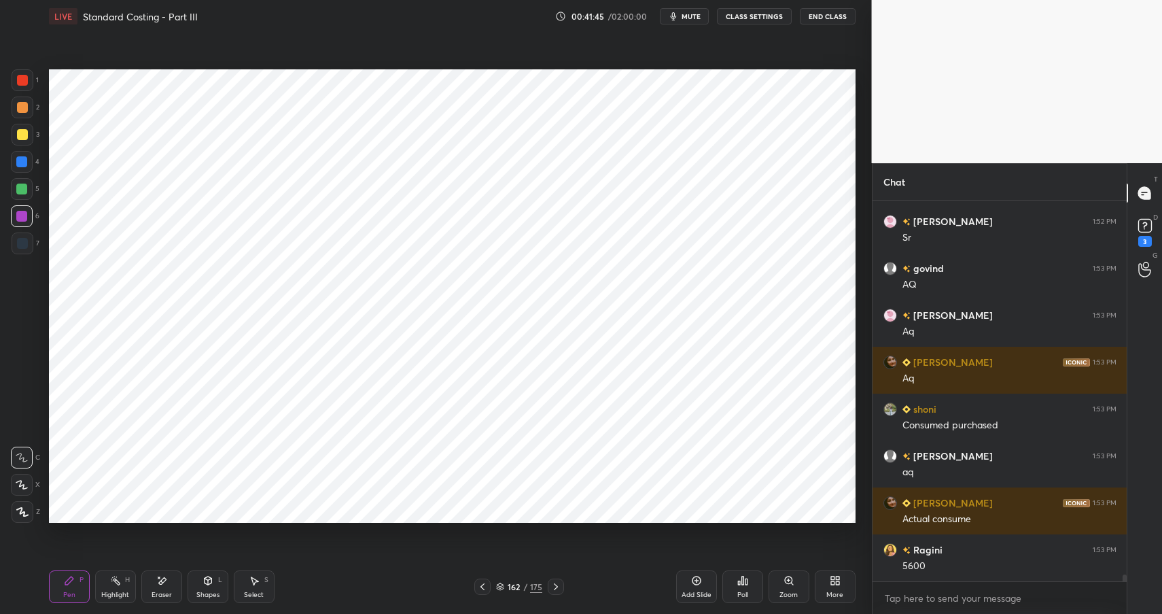
click at [115, 573] on div "Highlight H" at bounding box center [115, 586] width 41 height 33
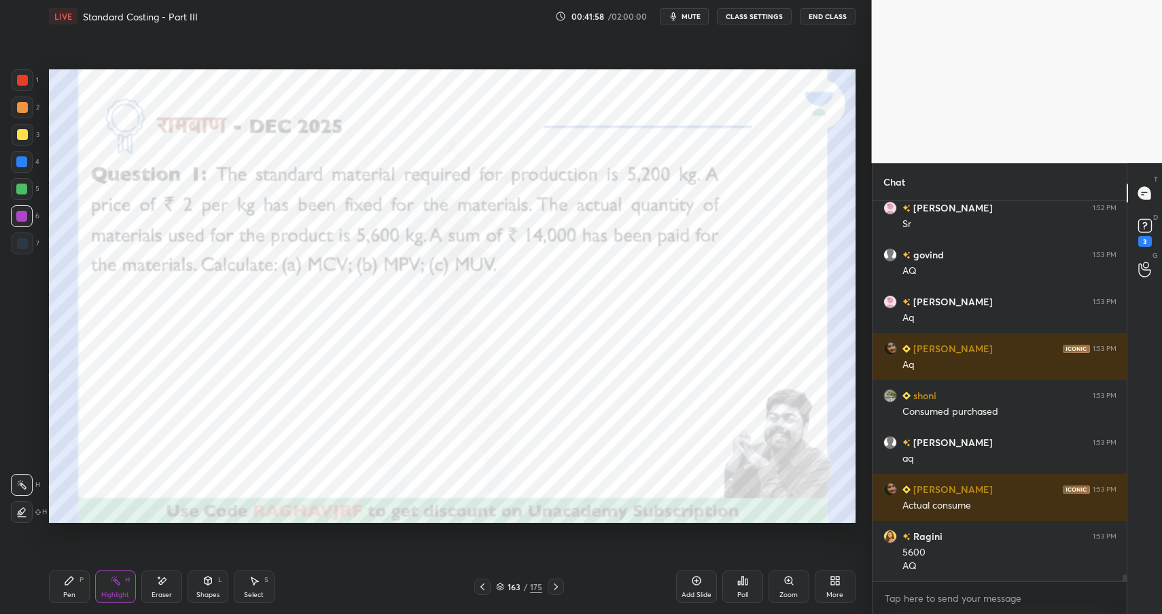
click at [198, 583] on div "Shapes L" at bounding box center [208, 586] width 41 height 33
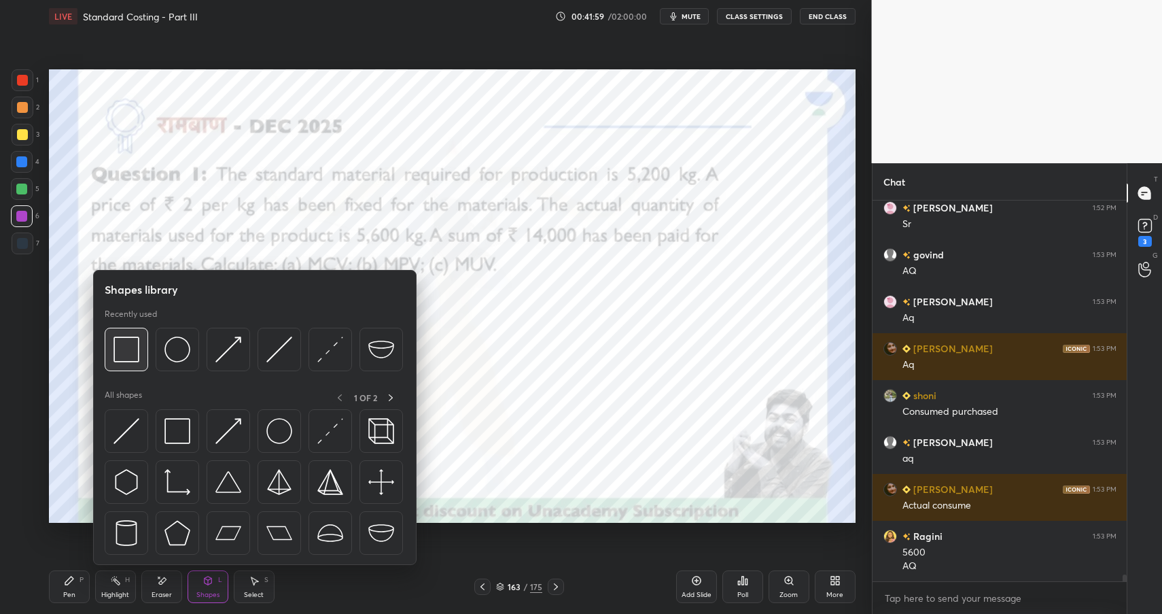
click at [137, 355] on img at bounding box center [126, 349] width 26 height 26
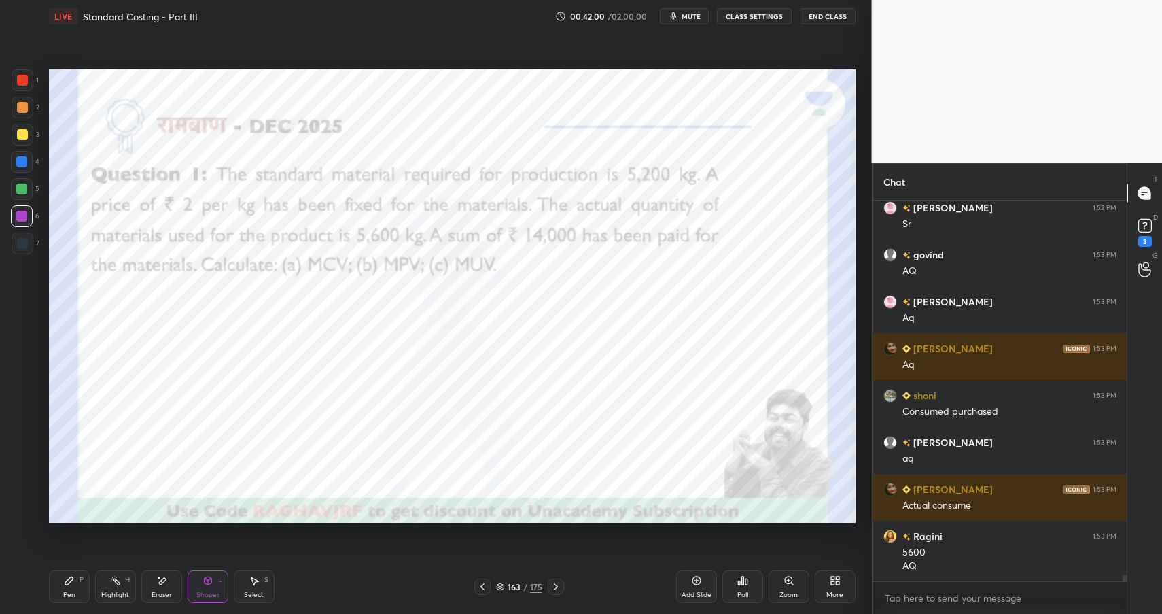
click at [19, 82] on div at bounding box center [22, 80] width 11 height 11
click at [22, 82] on div at bounding box center [22, 80] width 11 height 11
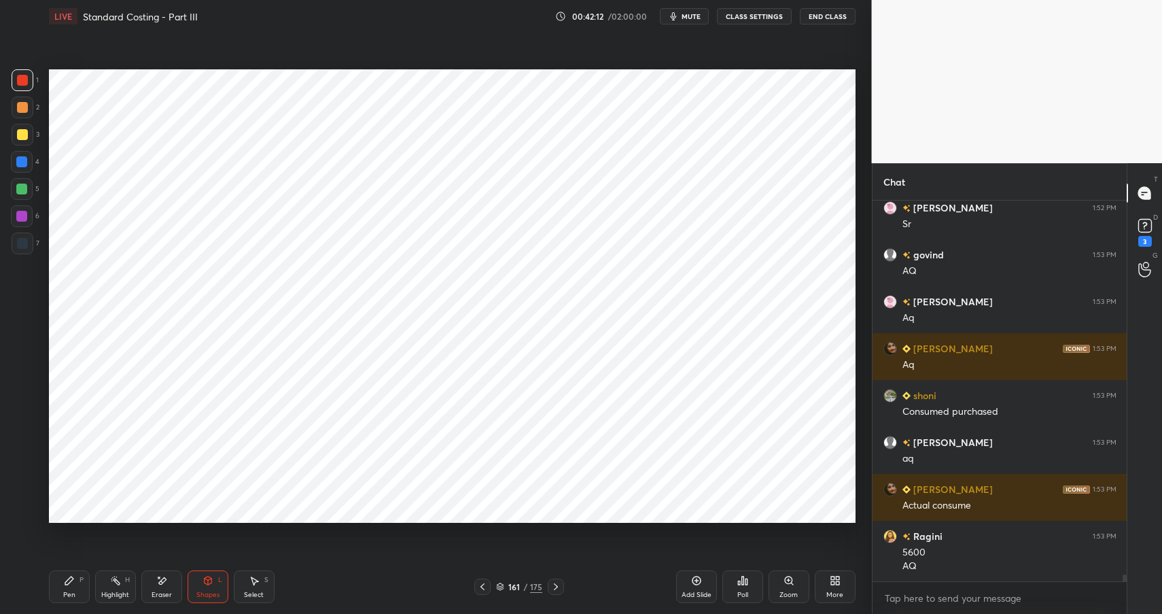
scroll to position [21410, 0]
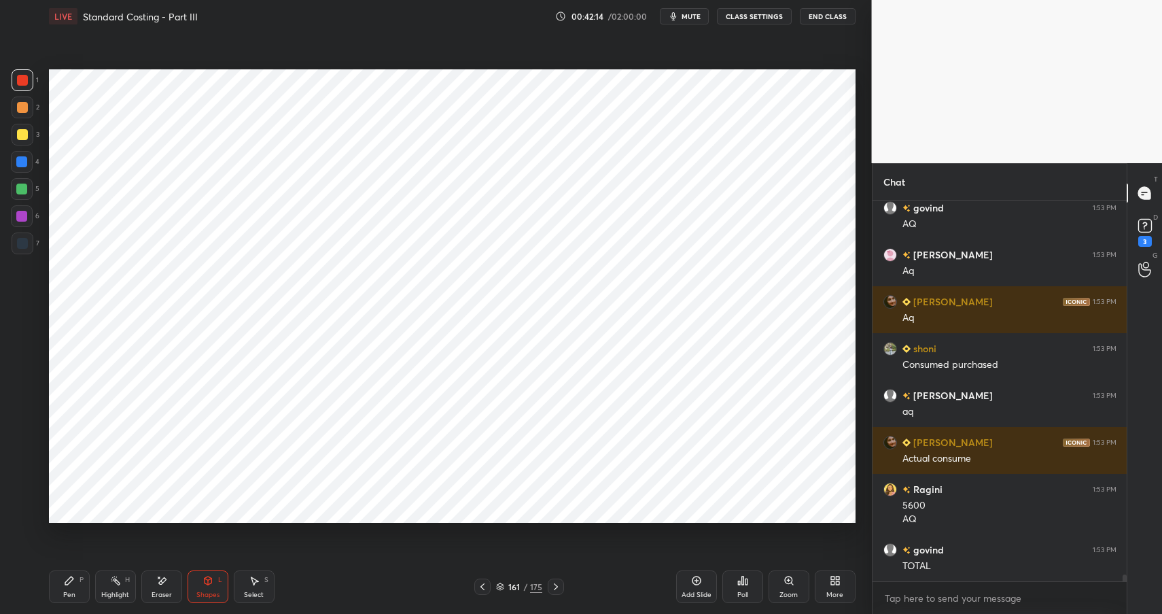
click at [59, 590] on div "Pen P" at bounding box center [69, 586] width 41 height 33
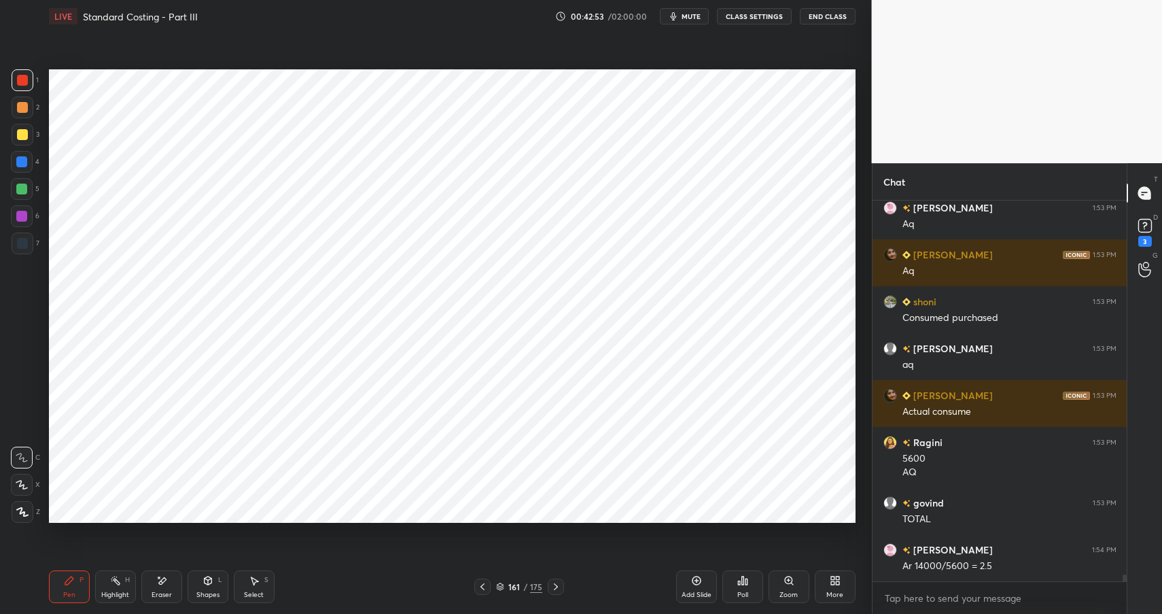
scroll to position [21489, 0]
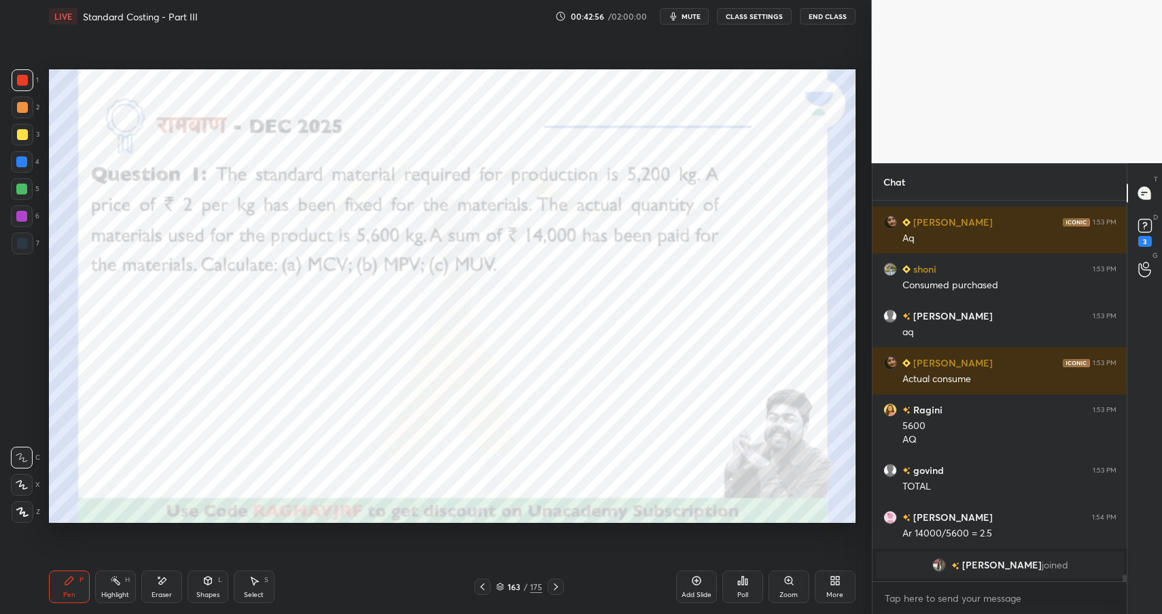
click at [116, 584] on icon at bounding box center [115, 580] width 11 height 11
click at [67, 586] on div "Pen P" at bounding box center [69, 586] width 41 height 33
click at [26, 217] on div at bounding box center [21, 216] width 11 height 11
drag, startPoint x: 26, startPoint y: 217, endPoint x: 25, endPoint y: 195, distance: 22.4
click at [26, 217] on div at bounding box center [21, 216] width 11 height 11
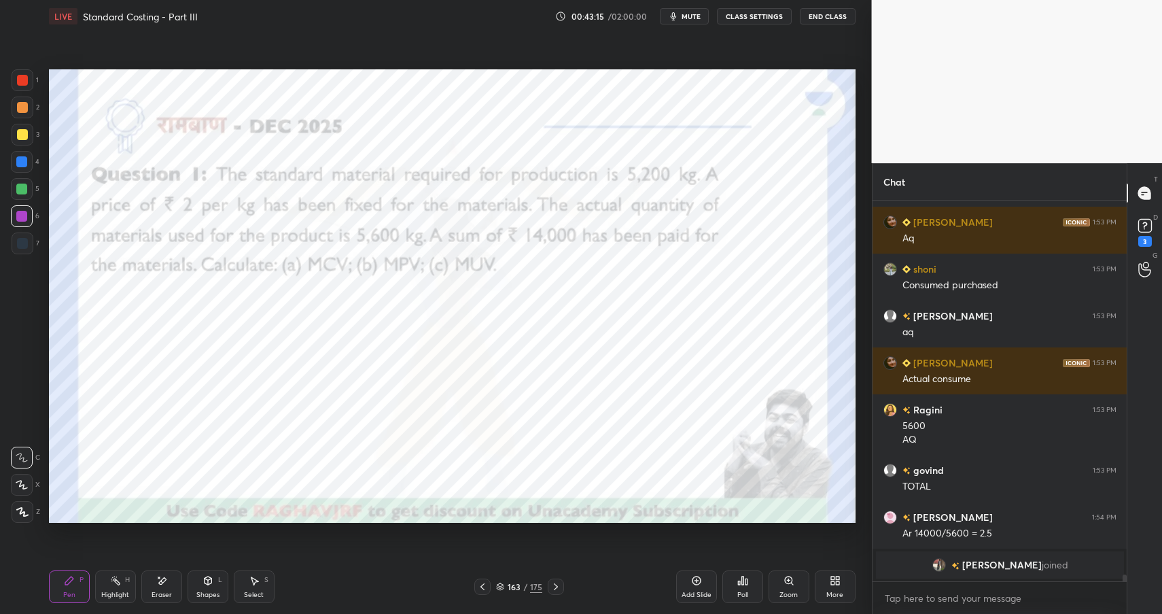
click at [21, 171] on div at bounding box center [22, 162] width 22 height 22
click at [22, 167] on div at bounding box center [22, 162] width 22 height 22
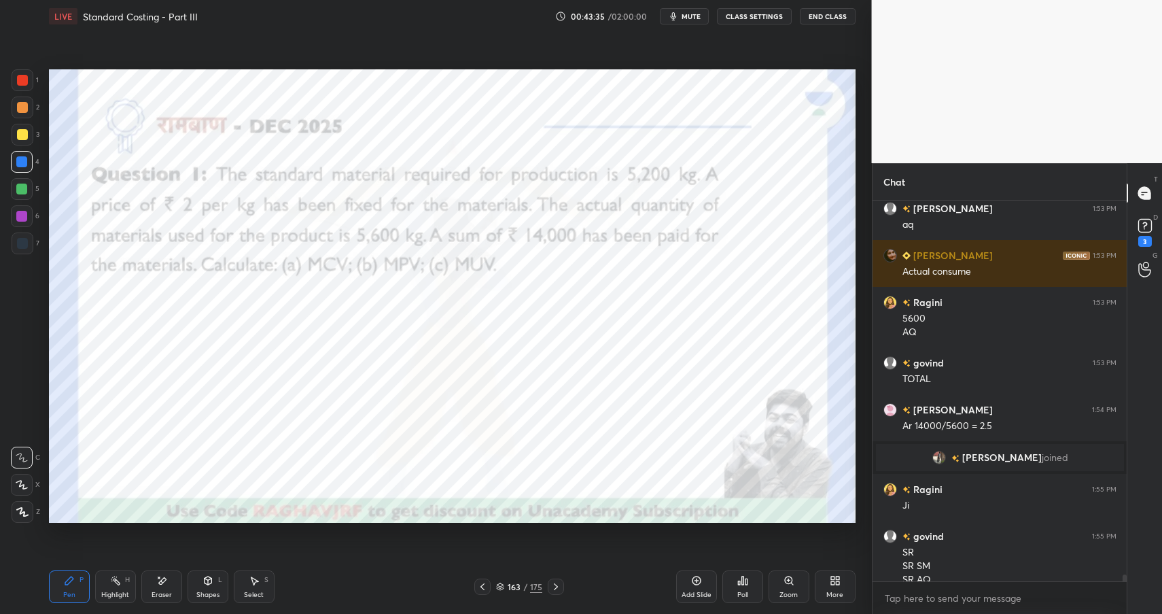
scroll to position [20619, 0]
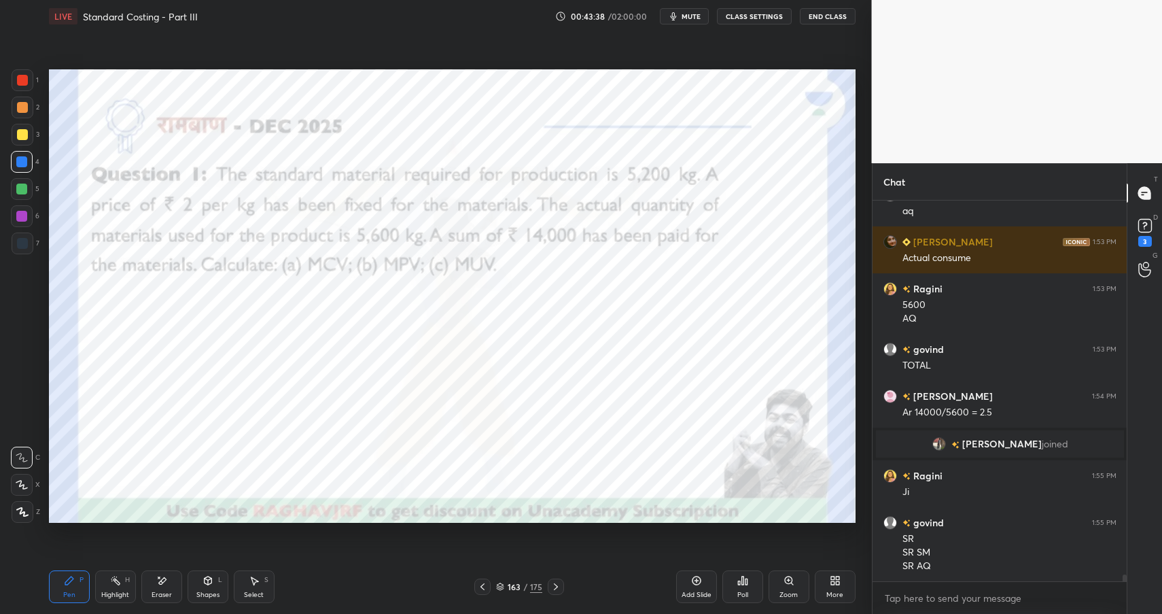
drag, startPoint x: 208, startPoint y: 593, endPoint x: 211, endPoint y: 575, distance: 18.0
click at [208, 593] on div "Shapes" at bounding box center [207, 594] width 23 height 7
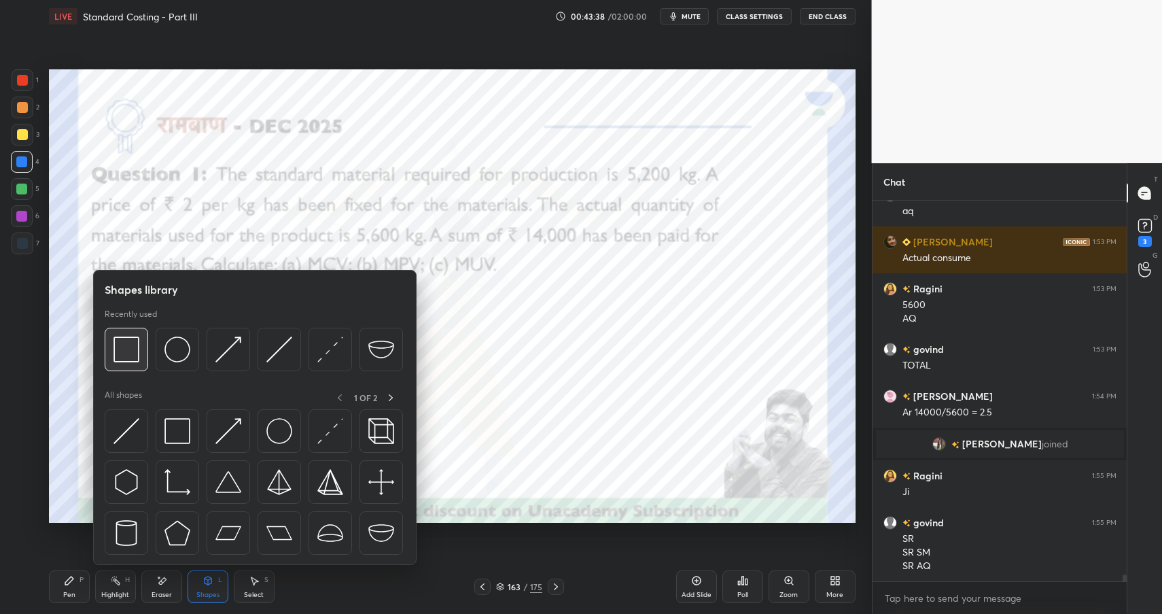
scroll to position [20632, 0]
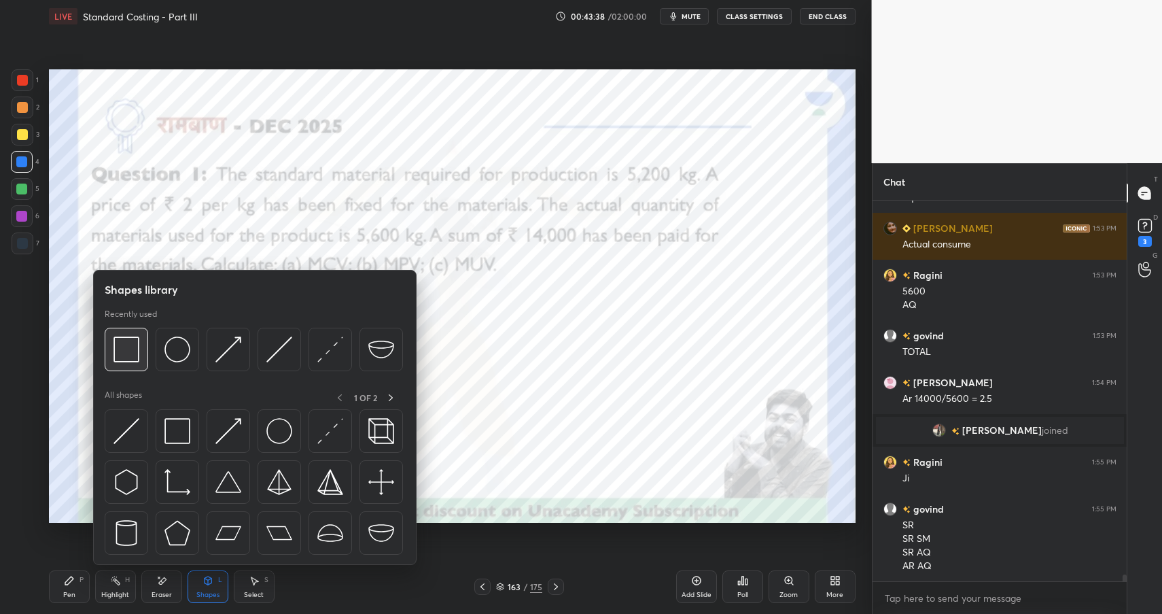
click at [120, 332] on div at bounding box center [126, 348] width 43 height 43
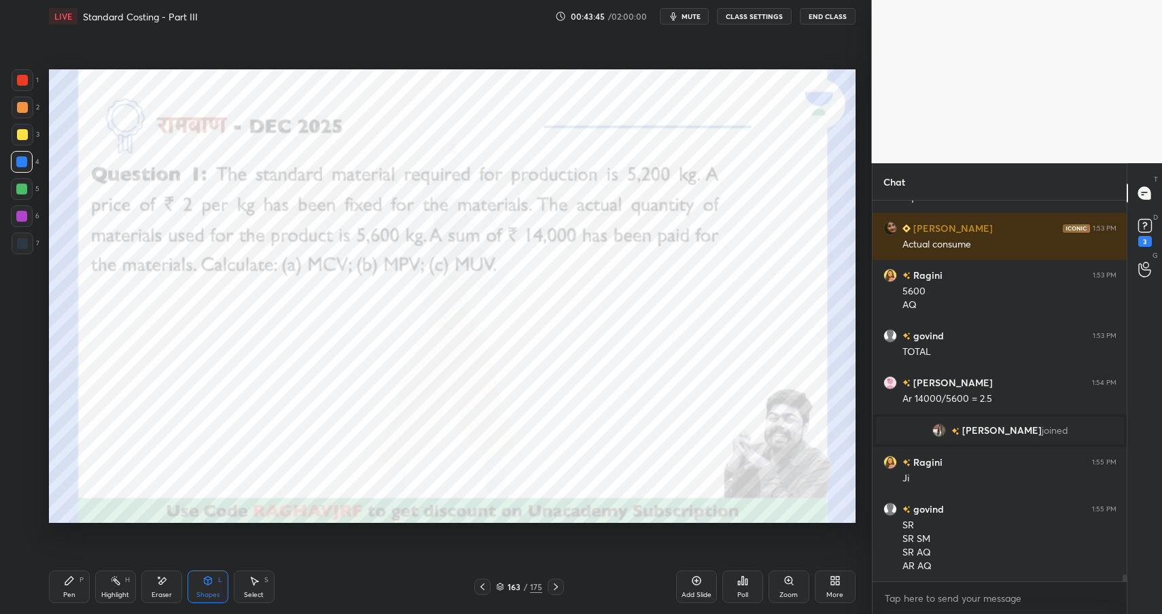
click at [29, 84] on div at bounding box center [23, 80] width 22 height 22
drag, startPoint x: 29, startPoint y: 84, endPoint x: 43, endPoint y: 96, distance: 18.8
click at [29, 84] on div at bounding box center [23, 80] width 22 height 22
drag, startPoint x: 52, startPoint y: 588, endPoint x: 59, endPoint y: 585, distance: 7.6
click at [52, 585] on div "Pen P" at bounding box center [69, 586] width 41 height 33
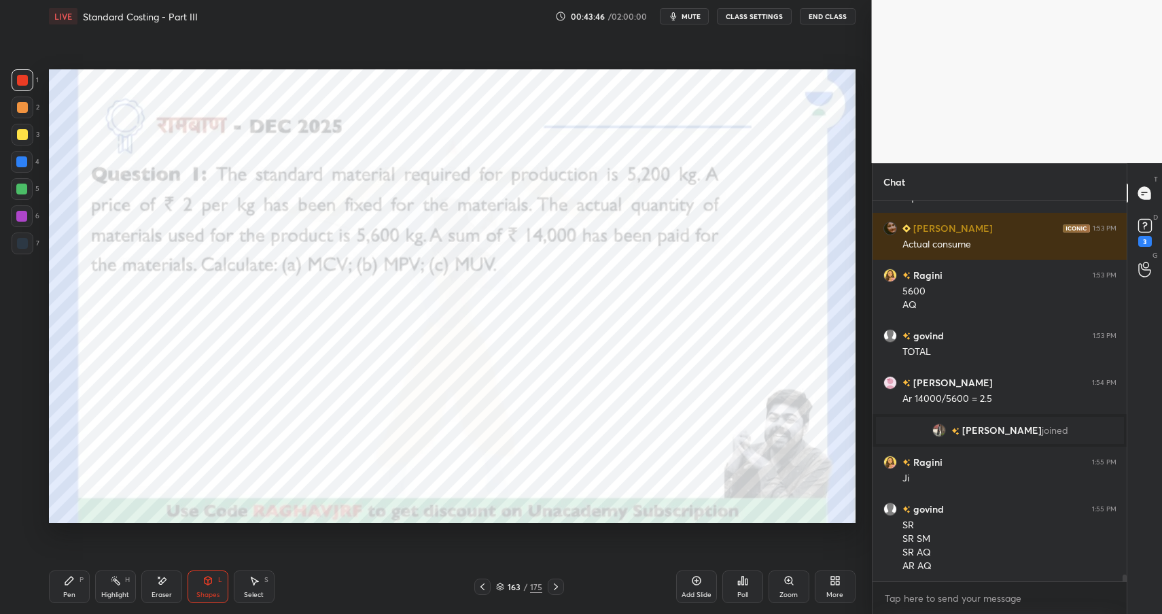
click at [60, 587] on div "Pen P" at bounding box center [69, 586] width 41 height 33
click at [22, 207] on div at bounding box center [22, 216] width 22 height 22
drag, startPoint x: 22, startPoint y: 207, endPoint x: 46, endPoint y: 212, distance: 24.4
click at [22, 207] on div at bounding box center [22, 216] width 22 height 22
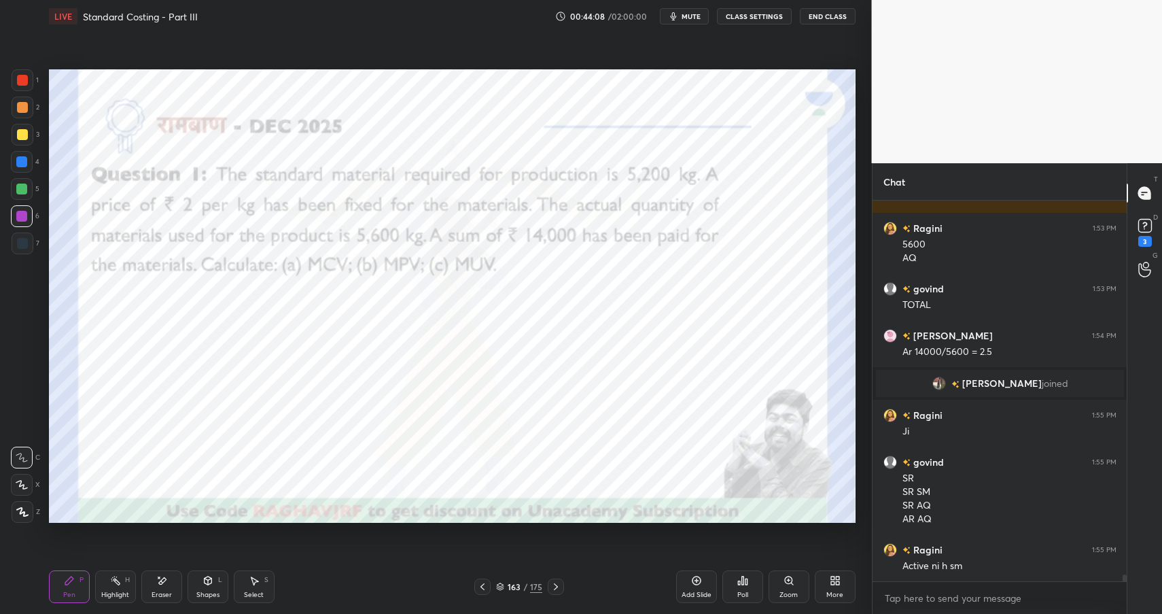
click at [29, 81] on div at bounding box center [23, 80] width 22 height 22
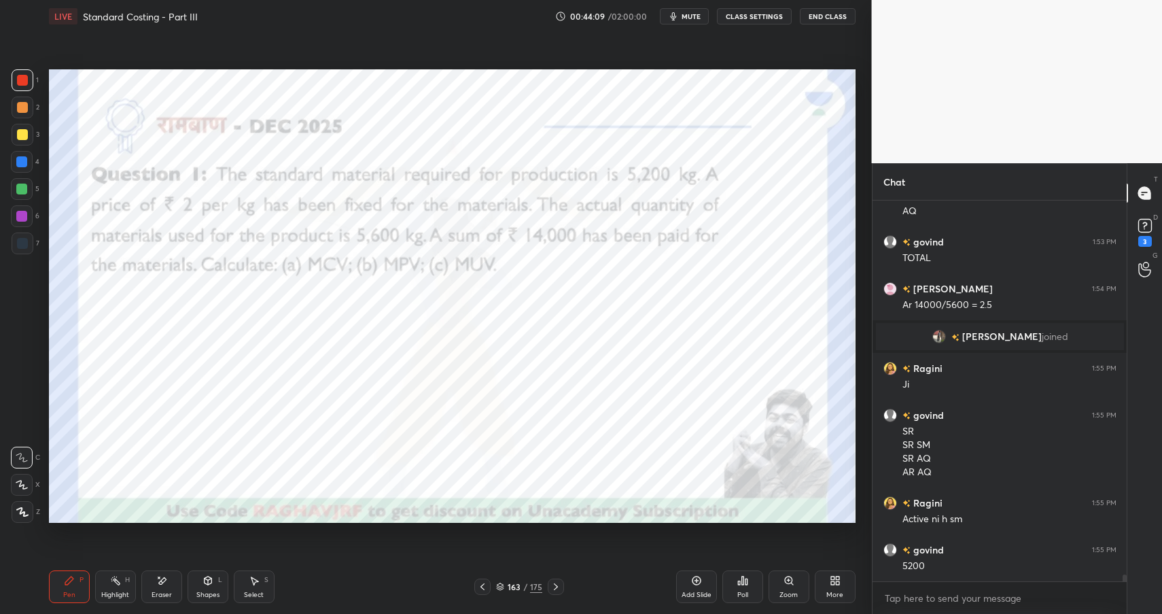
click at [19, 243] on div at bounding box center [22, 243] width 11 height 11
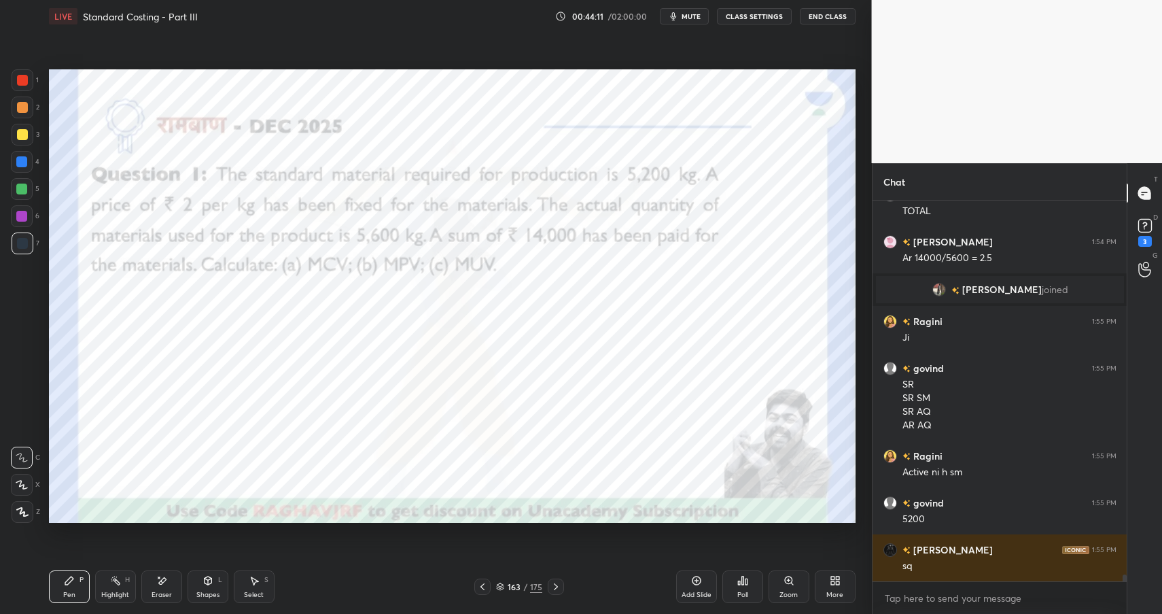
click at [17, 163] on div at bounding box center [21, 161] width 11 height 11
click at [22, 111] on div at bounding box center [23, 107] width 22 height 22
drag, startPoint x: 22, startPoint y: 113, endPoint x: 46, endPoint y: 120, distance: 24.9
click at [22, 113] on div at bounding box center [23, 107] width 22 height 22
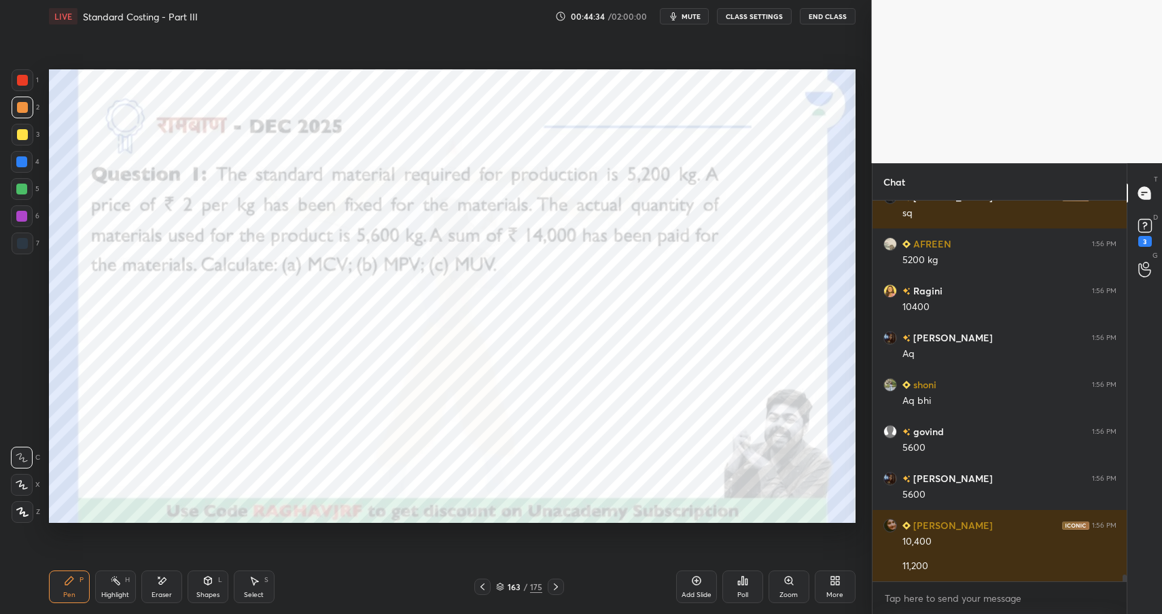
scroll to position [21173, 0]
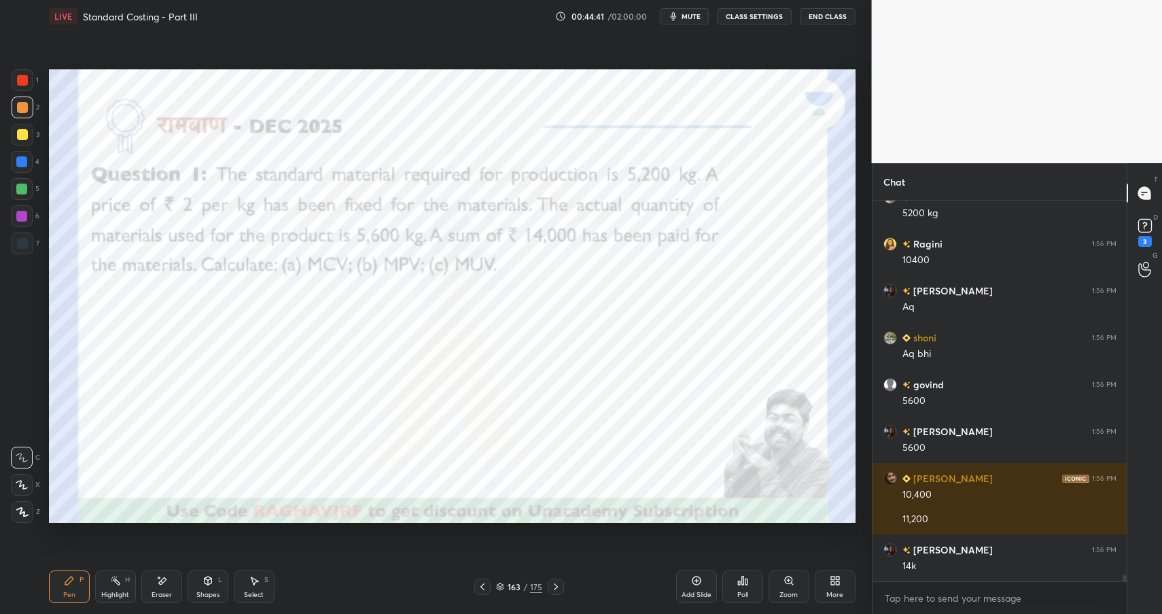
click at [205, 591] on div "Shapes" at bounding box center [207, 594] width 23 height 7
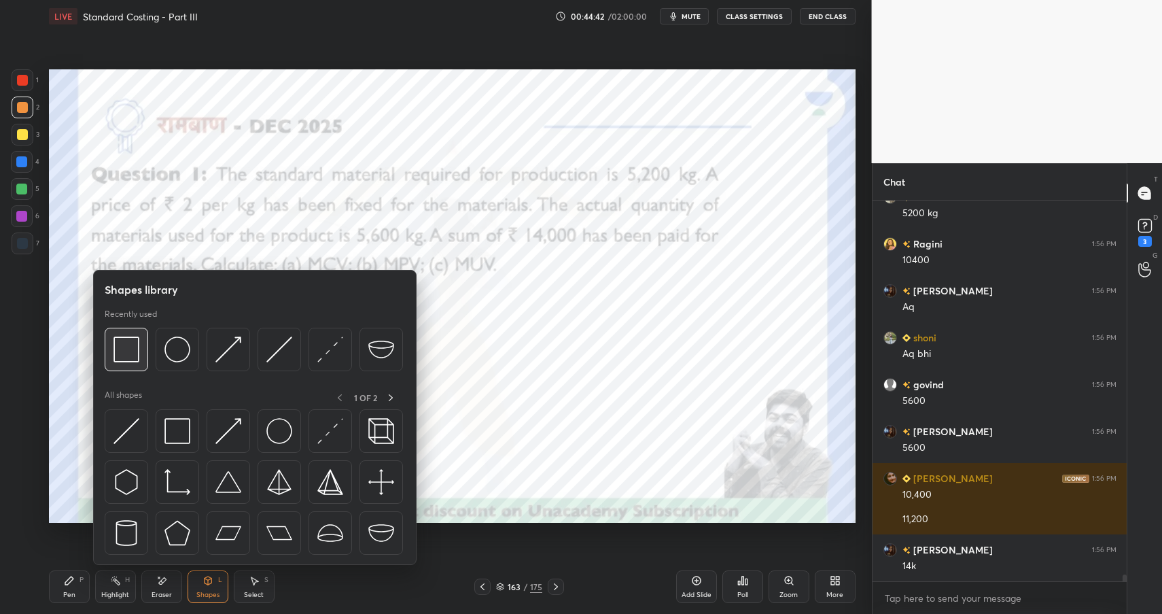
click at [130, 348] on img at bounding box center [126, 349] width 26 height 26
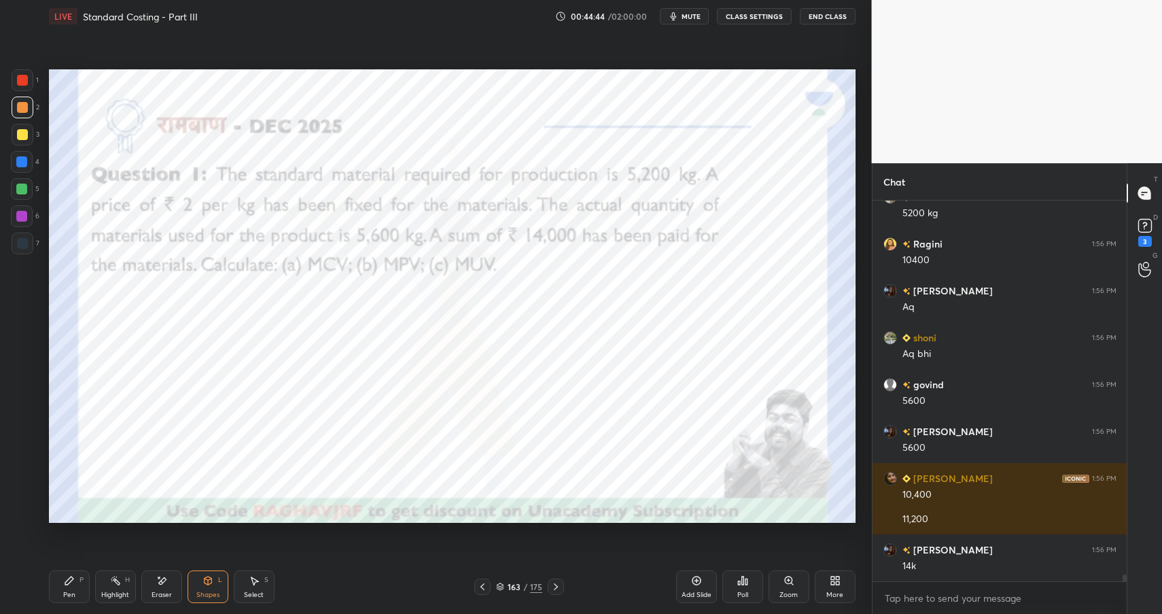
click at [86, 580] on div "Pen P" at bounding box center [69, 586] width 41 height 33
click at [205, 587] on div "Shapes L" at bounding box center [208, 586] width 41 height 33
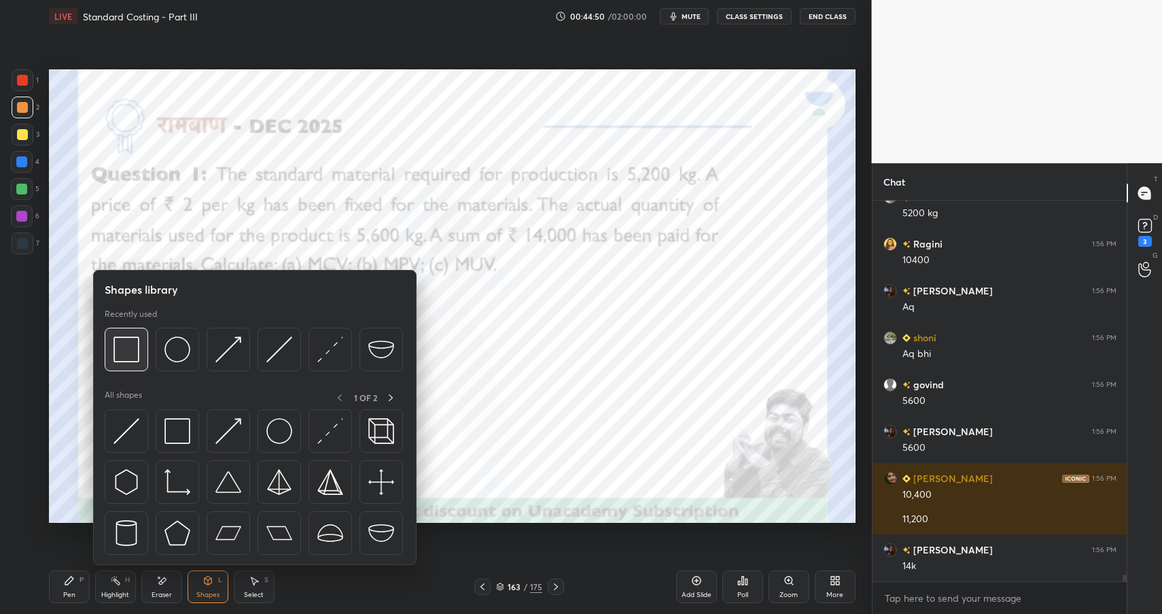
click at [123, 346] on img at bounding box center [126, 349] width 26 height 26
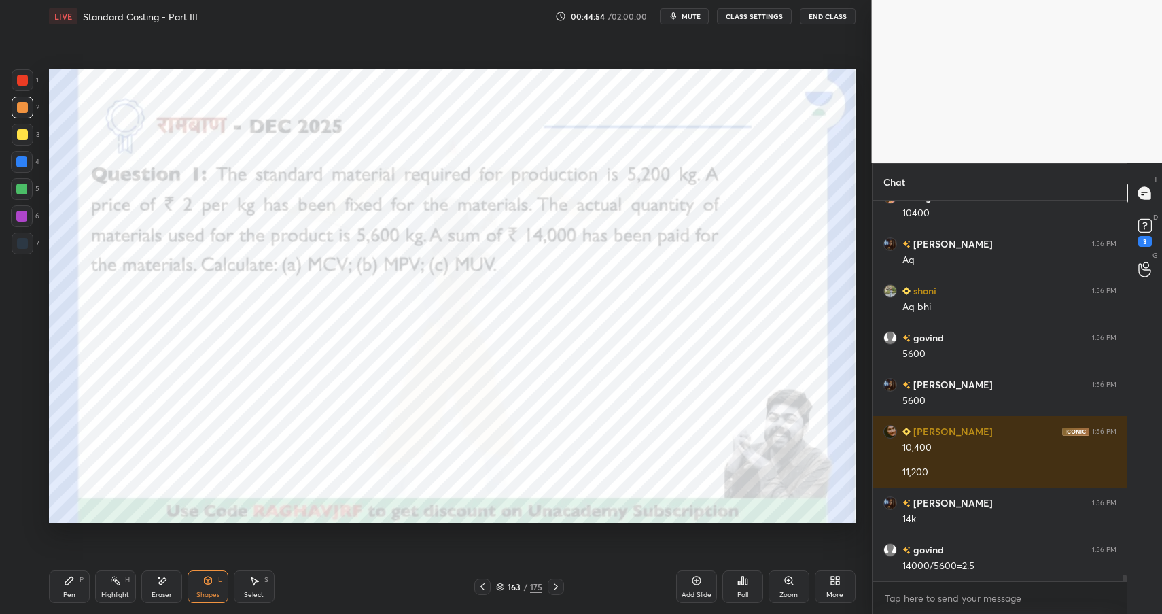
scroll to position [21266, 0]
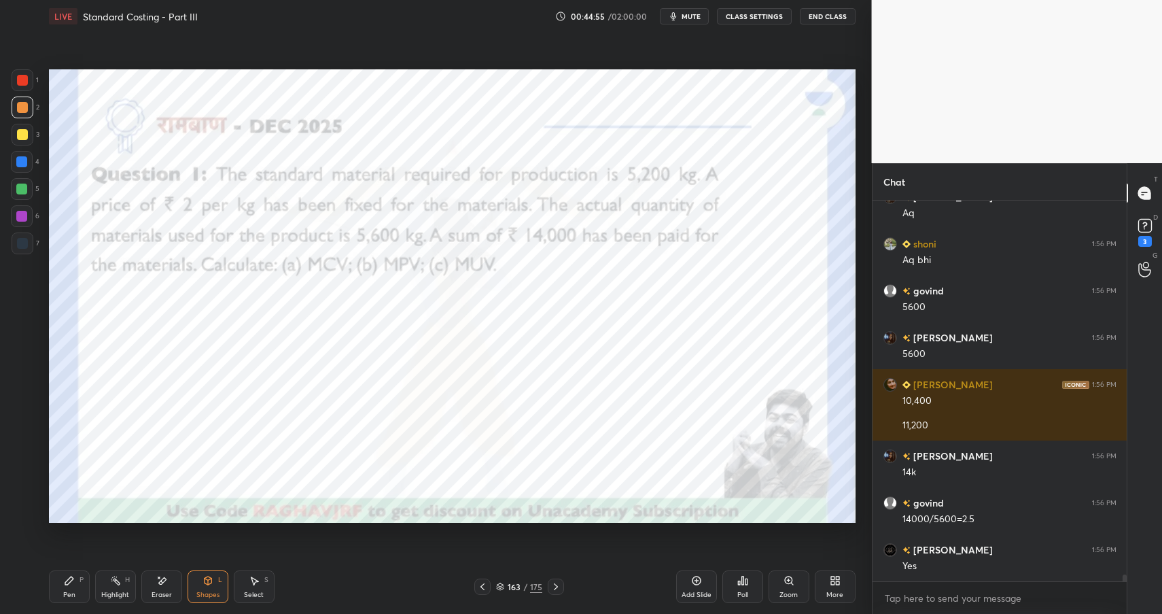
click at [56, 590] on div "Pen P" at bounding box center [69, 586] width 41 height 33
click at [66, 591] on div "Pen P" at bounding box center [69, 586] width 41 height 33
drag, startPoint x: 28, startPoint y: 238, endPoint x: 40, endPoint y: 241, distance: 12.5
click at [28, 238] on div at bounding box center [23, 243] width 22 height 22
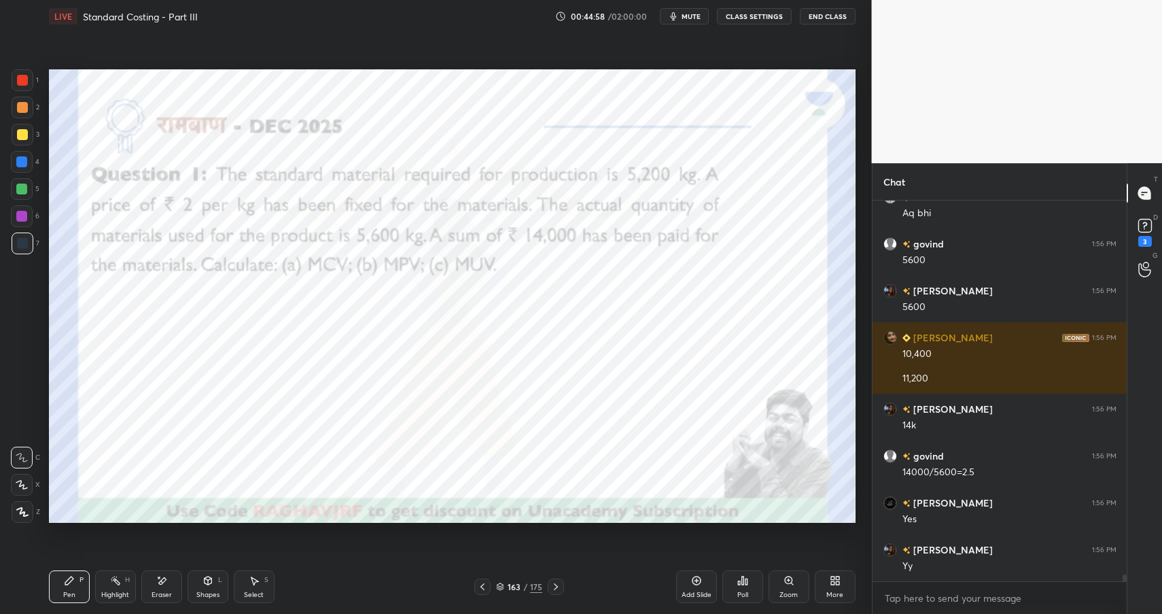
scroll to position [21360, 0]
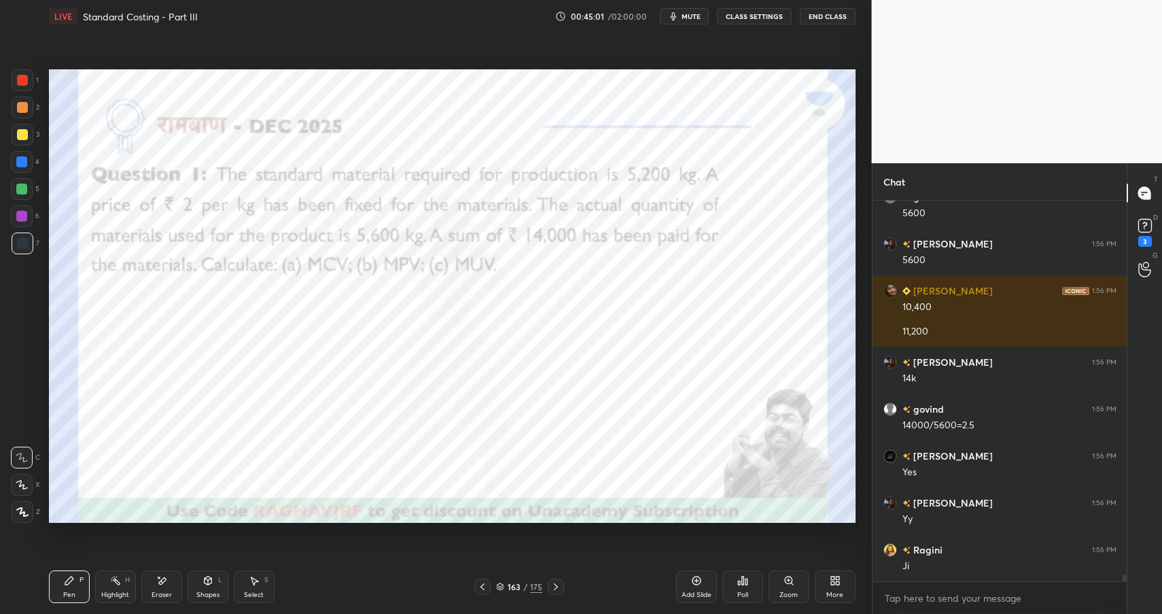
click at [116, 586] on div "Highlight H" at bounding box center [115, 586] width 41 height 33
click at [122, 588] on div "Highlight H" at bounding box center [115, 586] width 41 height 33
click at [15, 187] on div at bounding box center [22, 189] width 22 height 22
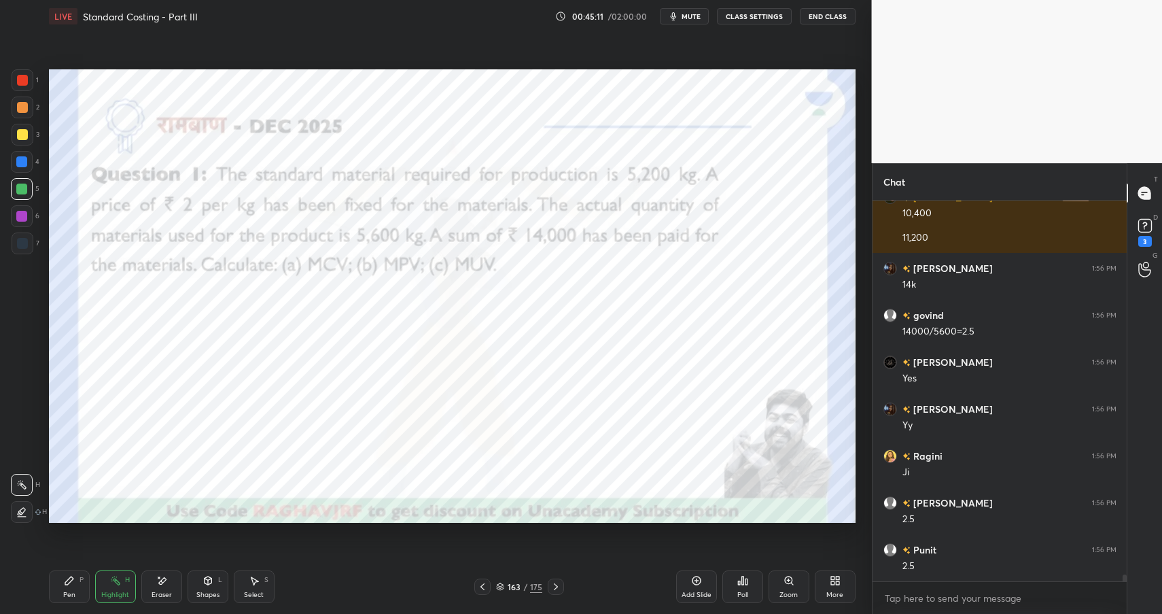
scroll to position [21501, 0]
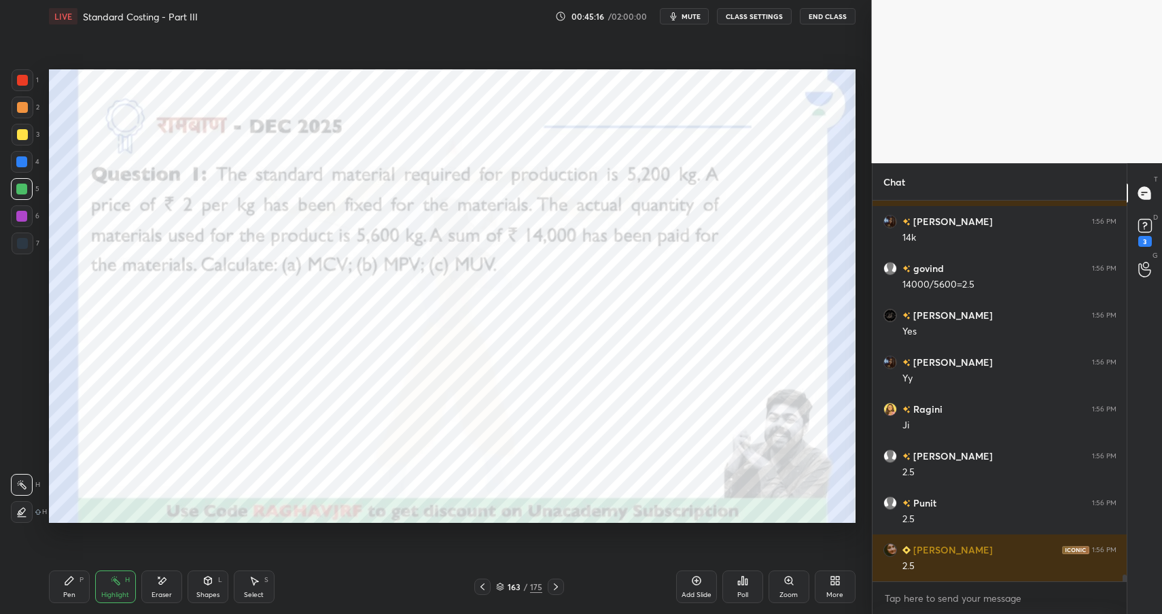
click at [67, 582] on icon at bounding box center [69, 580] width 8 height 8
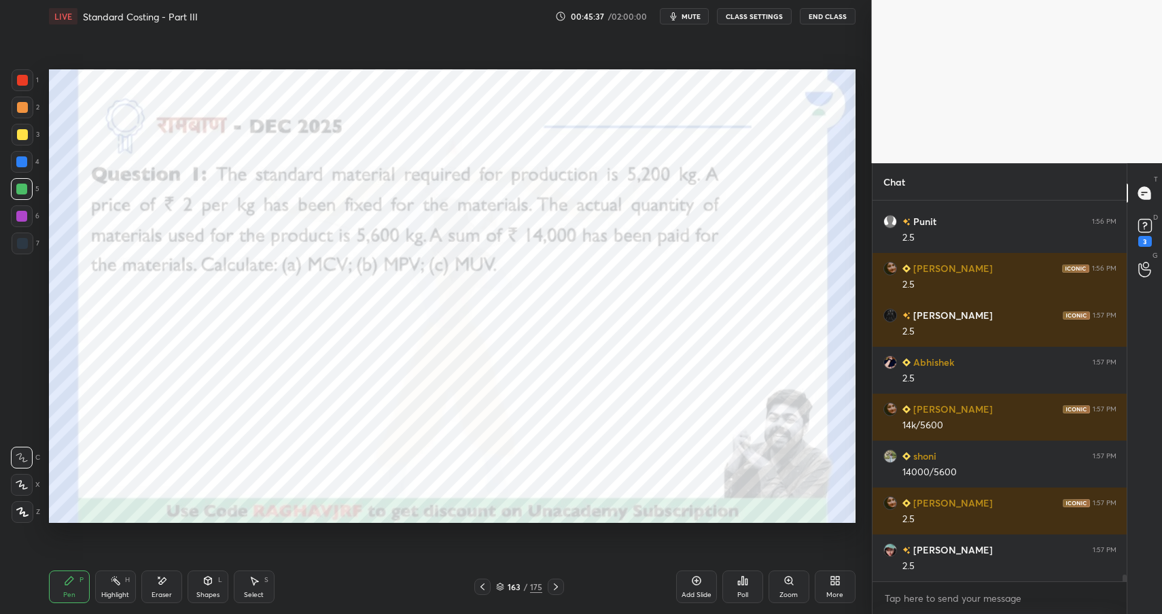
scroll to position [21829, 0]
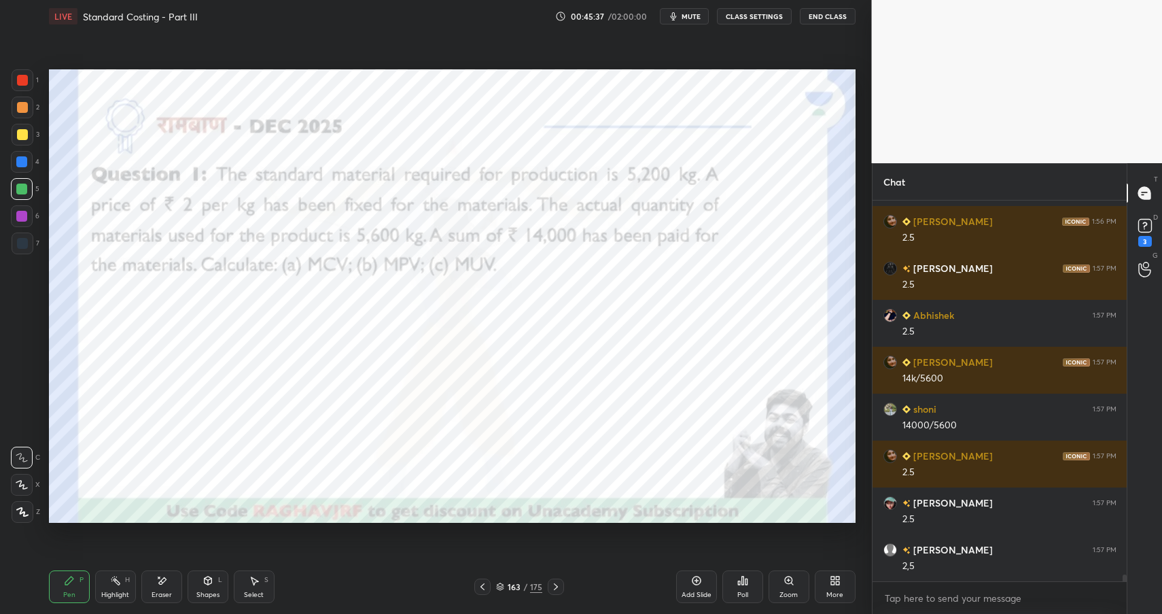
click at [18, 245] on div at bounding box center [22, 243] width 11 height 11
drag, startPoint x: 18, startPoint y: 245, endPoint x: 44, endPoint y: 246, distance: 25.9
click at [18, 245] on div at bounding box center [22, 243] width 11 height 11
click at [211, 582] on icon at bounding box center [207, 580] width 7 height 8
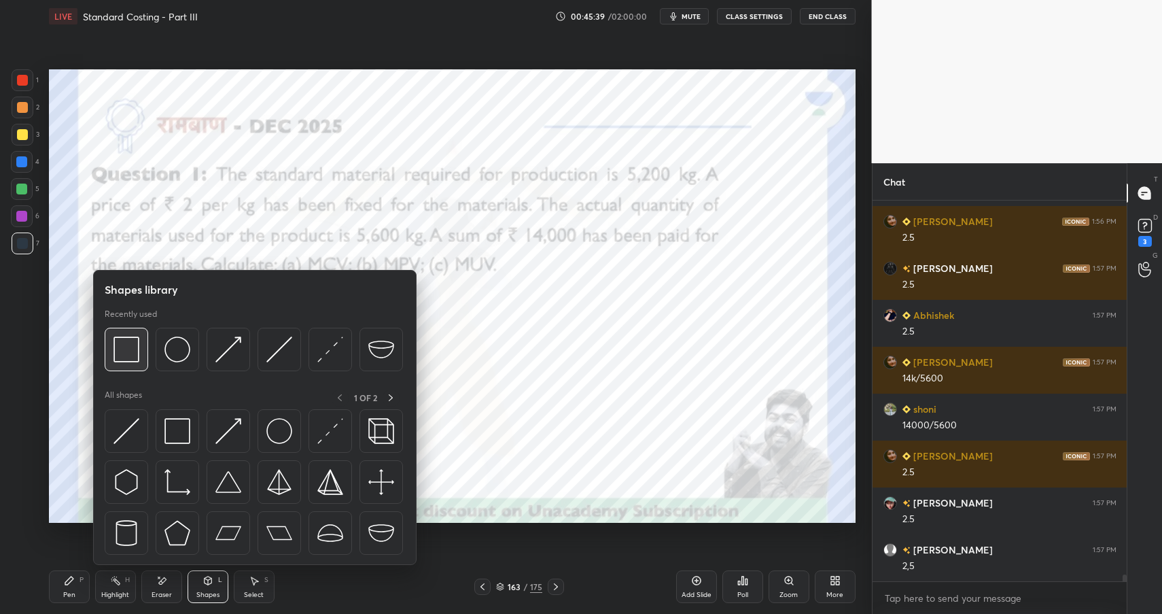
click at [132, 361] on img at bounding box center [126, 349] width 26 height 26
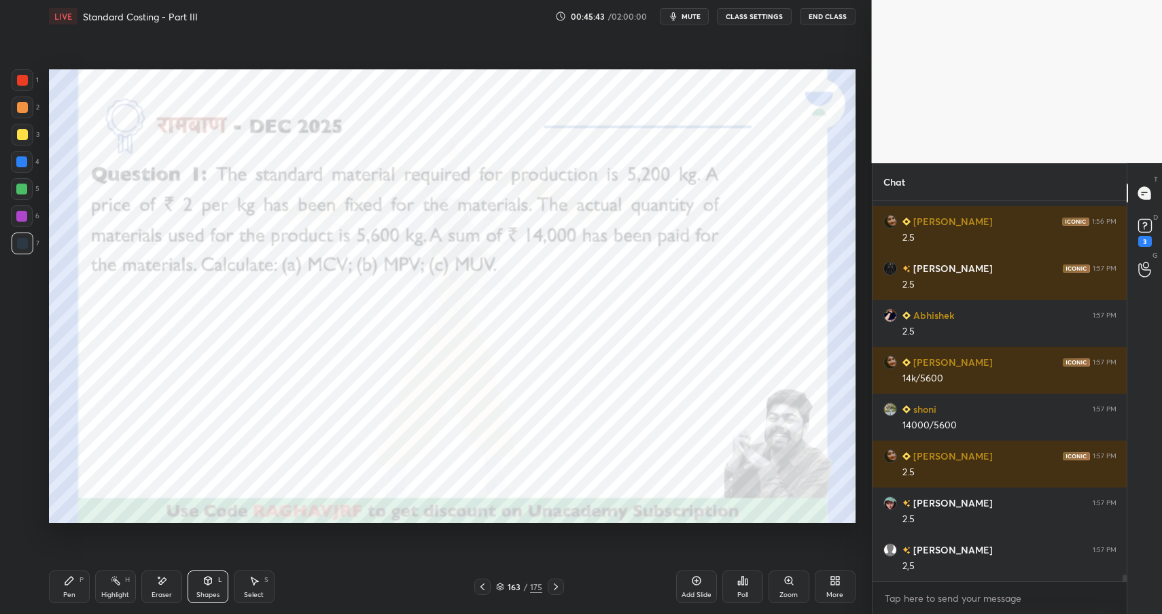
drag, startPoint x: 92, startPoint y: 586, endPoint x: 76, endPoint y: 588, distance: 15.7
click at [88, 586] on div "Pen P Highlight H Eraser Shapes L Select S" at bounding box center [206, 586] width 314 height 33
click at [76, 588] on div "Pen P" at bounding box center [69, 586] width 41 height 33
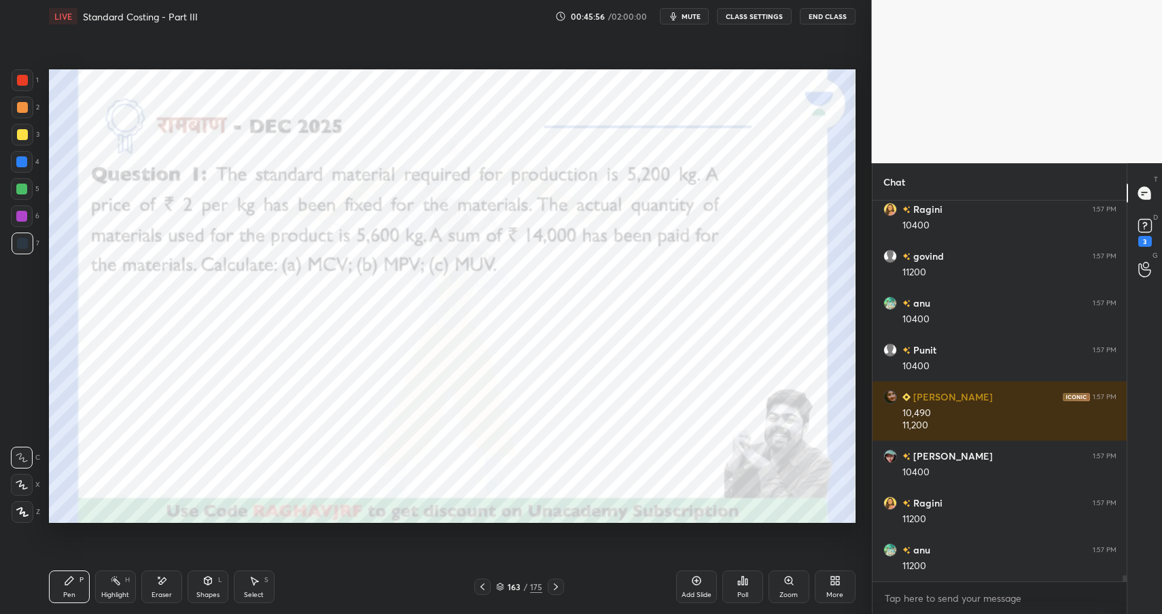
scroll to position [22453, 0]
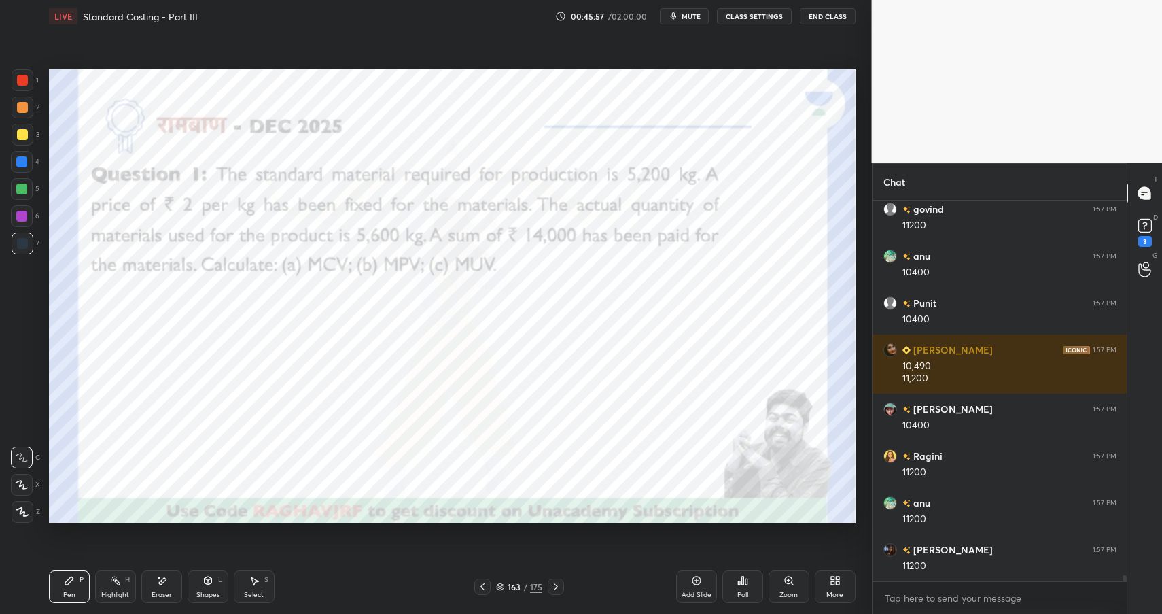
click at [23, 162] on div at bounding box center [21, 161] width 11 height 11
drag, startPoint x: 23, startPoint y: 162, endPoint x: 48, endPoint y: 176, distance: 28.3
click at [23, 166] on div at bounding box center [21, 161] width 11 height 11
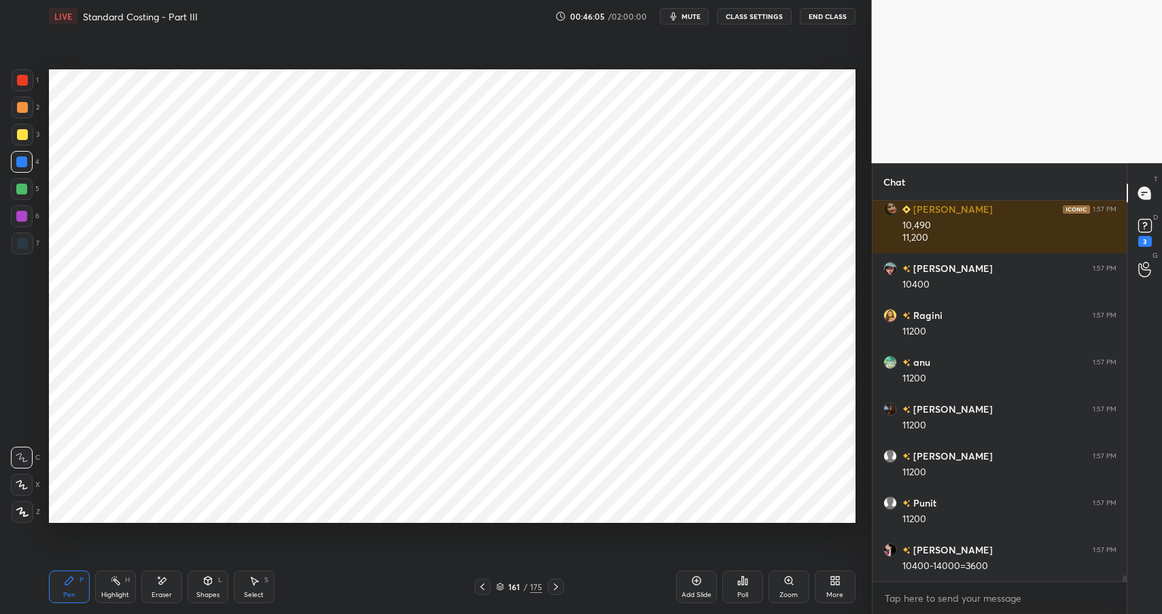
scroll to position [22640, 0]
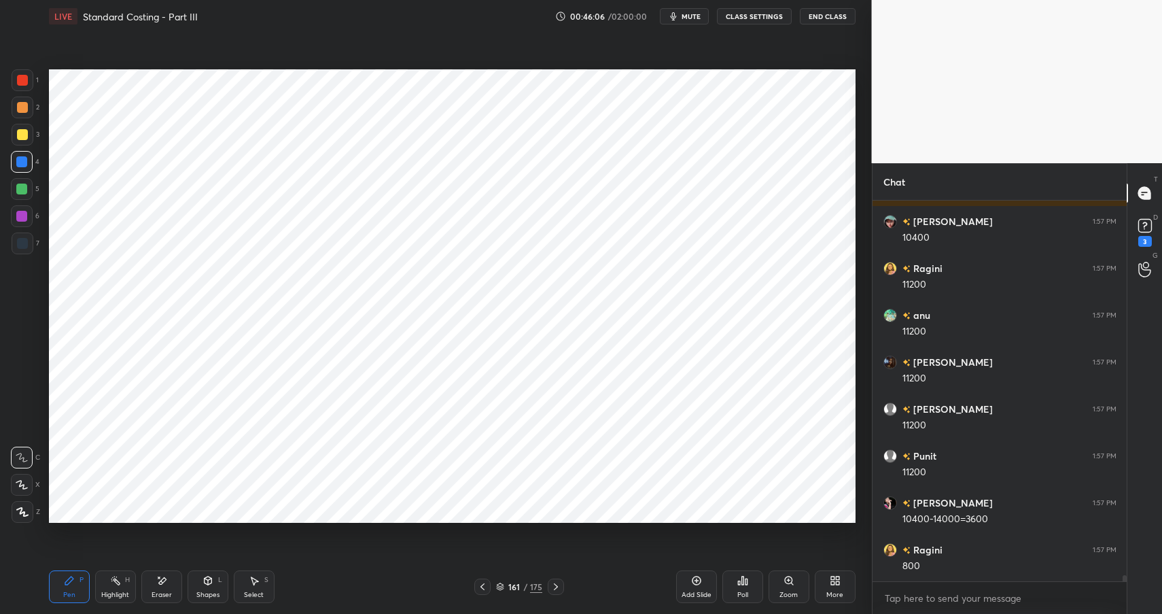
click at [116, 582] on rect at bounding box center [116, 581] width 7 height 7
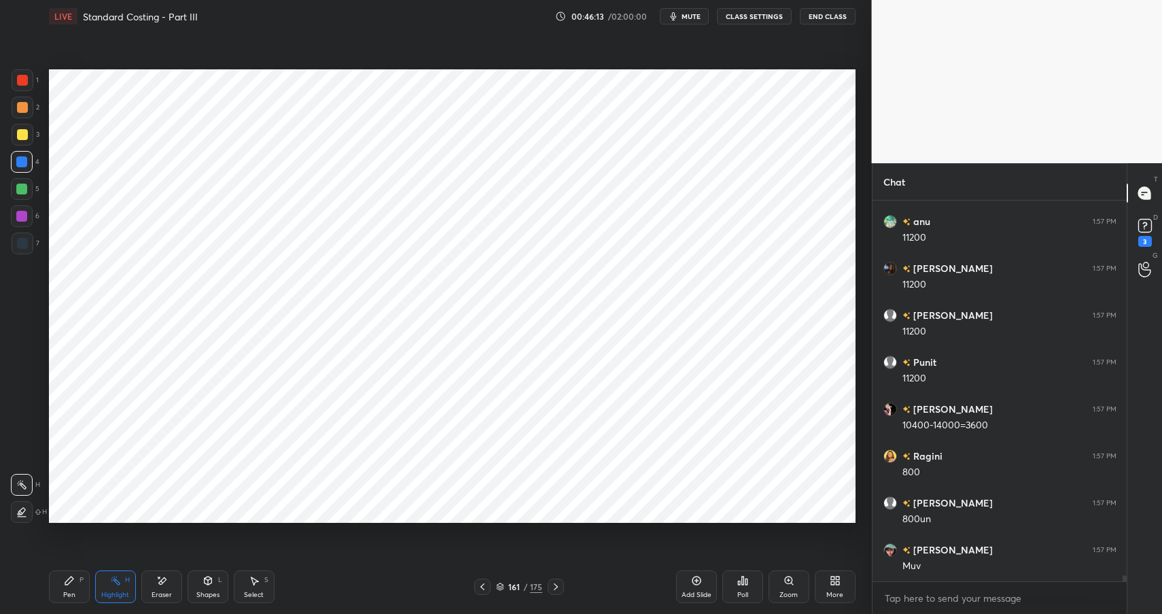
scroll to position [22781, 0]
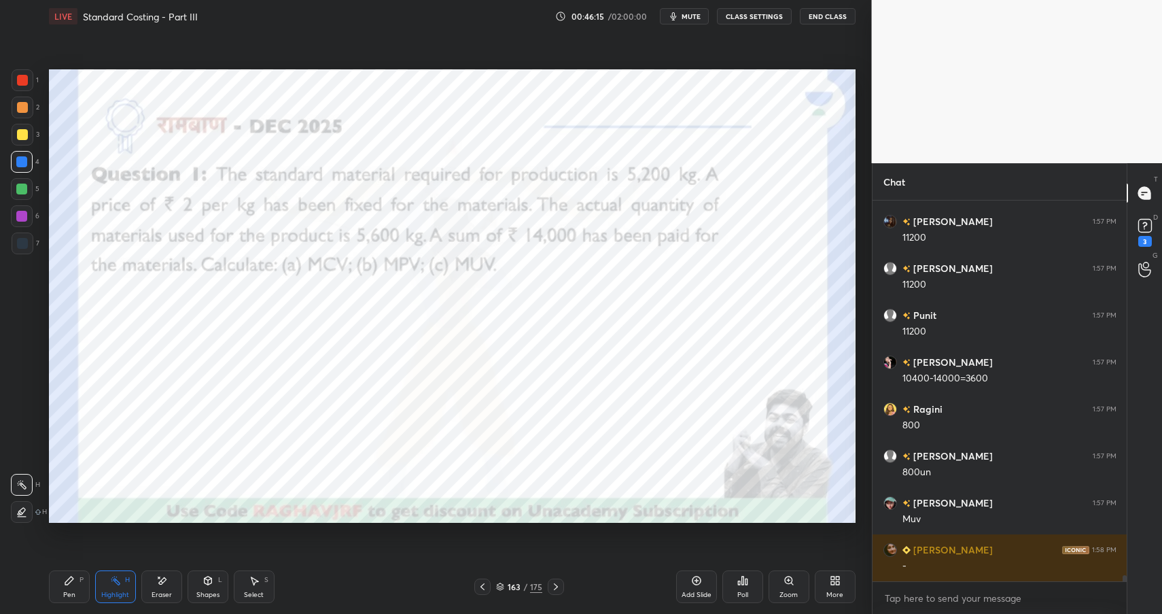
click at [75, 590] on div "Pen P" at bounding box center [69, 586] width 41 height 33
click at [73, 590] on div "Pen P" at bounding box center [69, 586] width 41 height 33
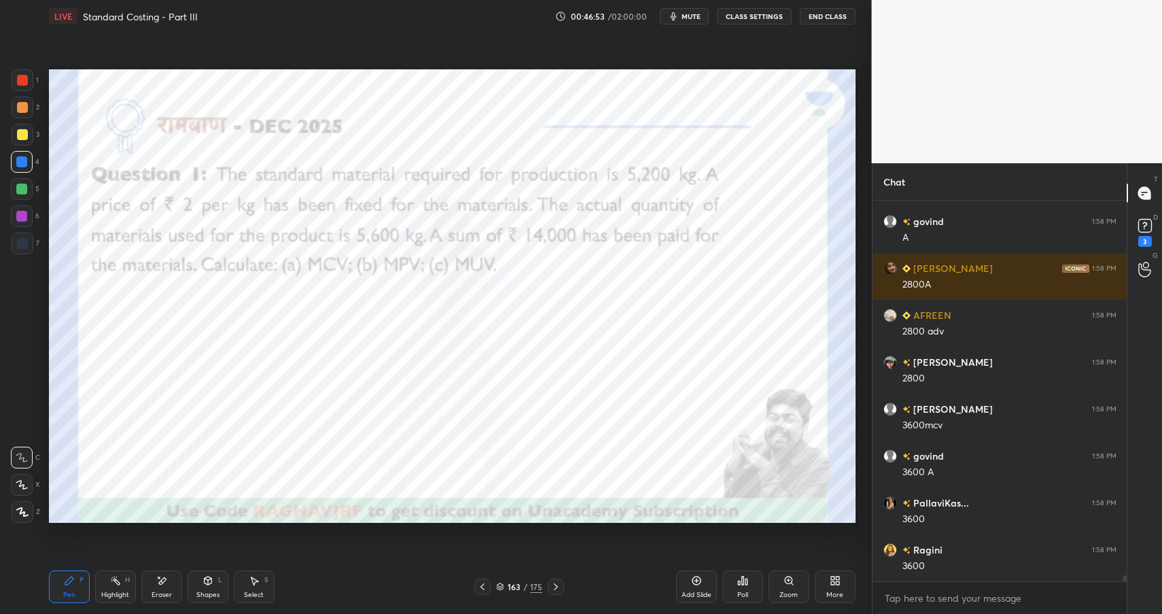
scroll to position [23625, 0]
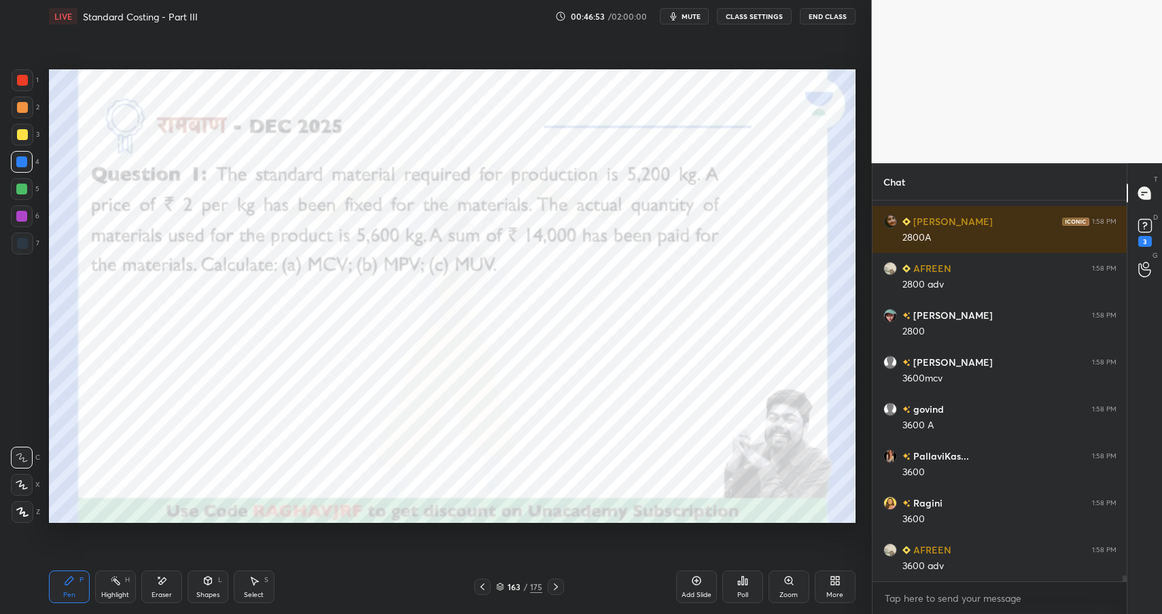
click at [130, 588] on div "Highlight H" at bounding box center [115, 586] width 41 height 33
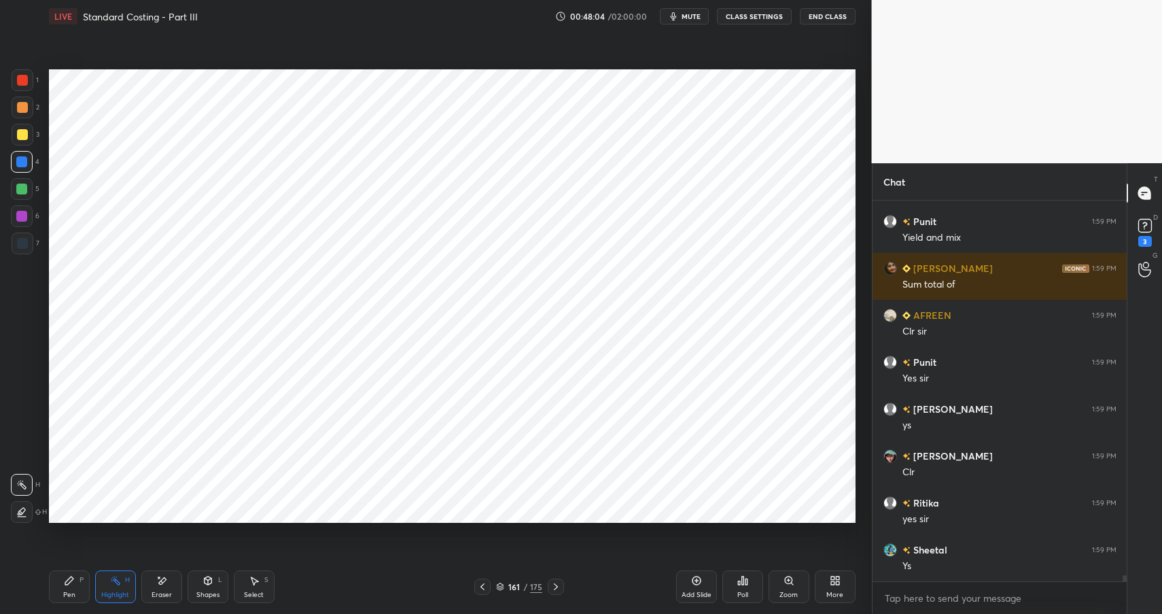
scroll to position [23583, 0]
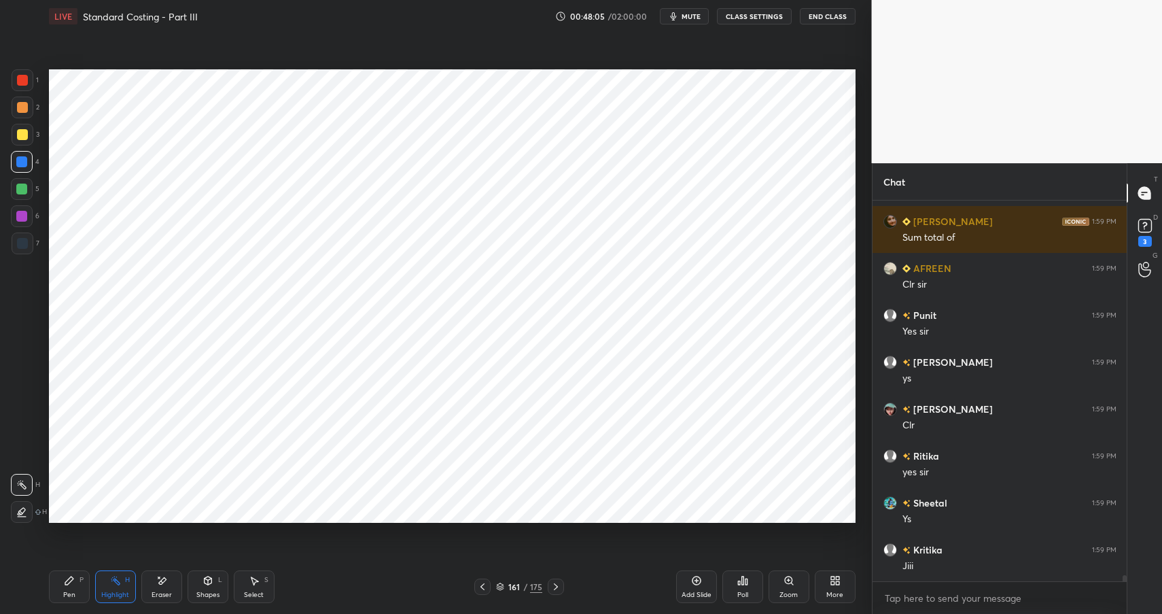
click at [710, 580] on div "Add Slide" at bounding box center [696, 586] width 41 height 33
drag, startPoint x: 56, startPoint y: 591, endPoint x: 61, endPoint y: 586, distance: 7.2
click at [58, 589] on div "Pen P" at bounding box center [69, 586] width 41 height 33
click at [65, 591] on div "Pen" at bounding box center [69, 594] width 12 height 7
click at [20, 80] on div at bounding box center [22, 80] width 11 height 11
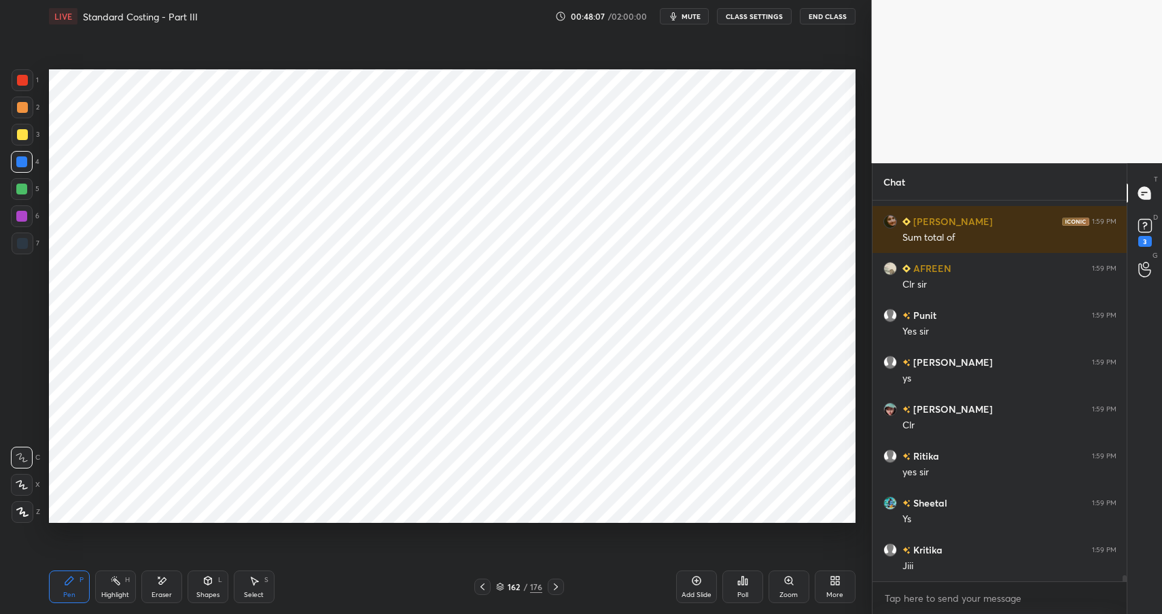
scroll to position [23629, 0]
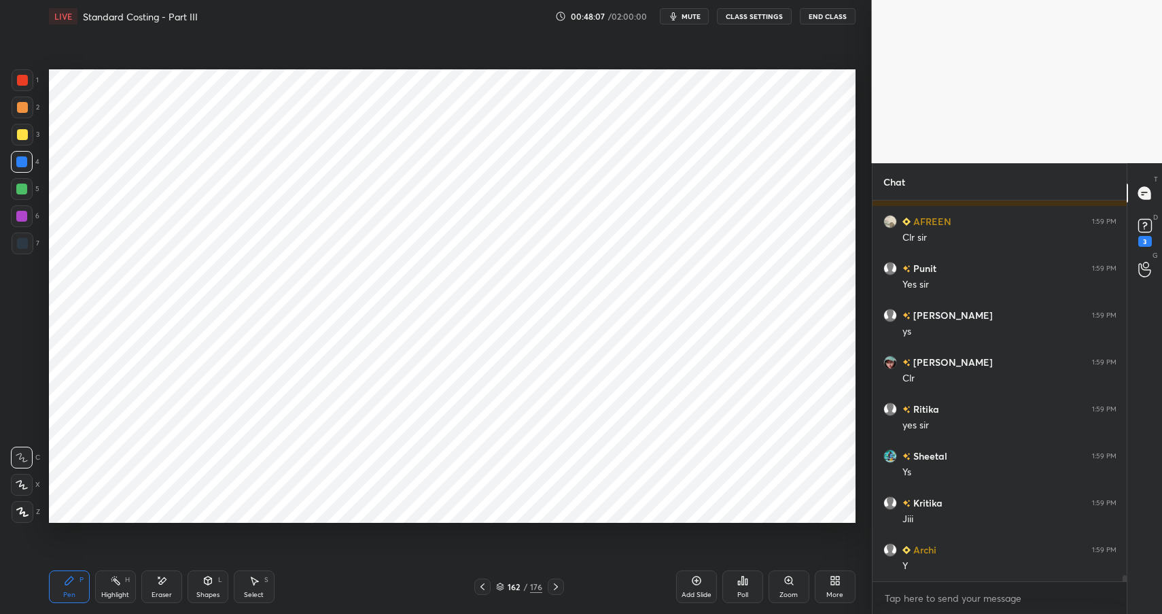
click at [24, 82] on div at bounding box center [22, 80] width 11 height 11
click at [24, 244] on div at bounding box center [22, 243] width 11 height 11
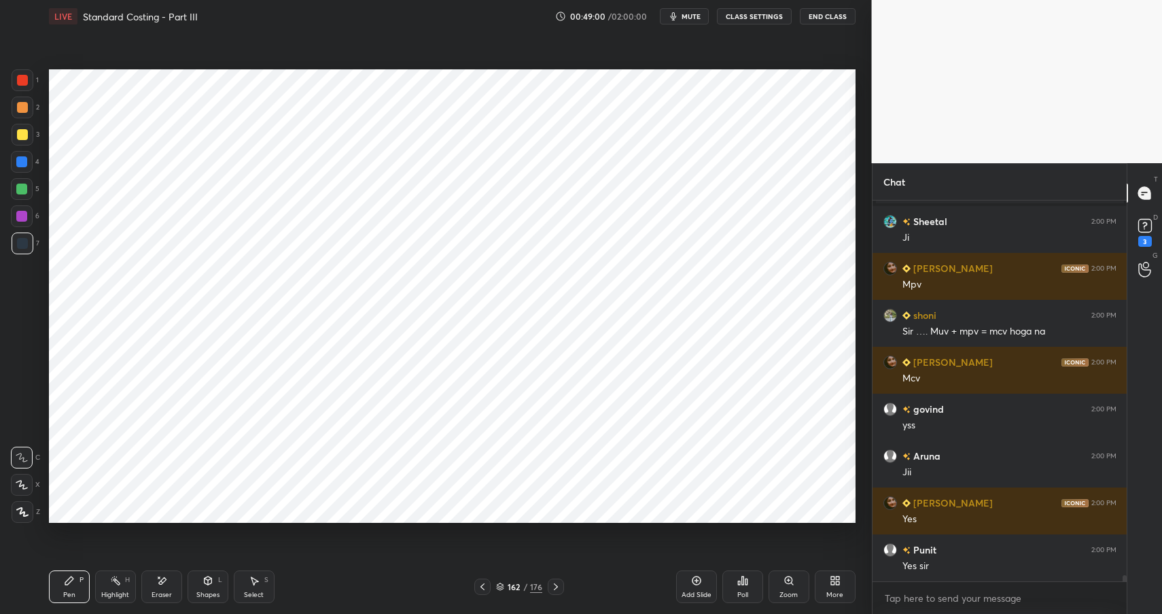
scroll to position [24235, 0]
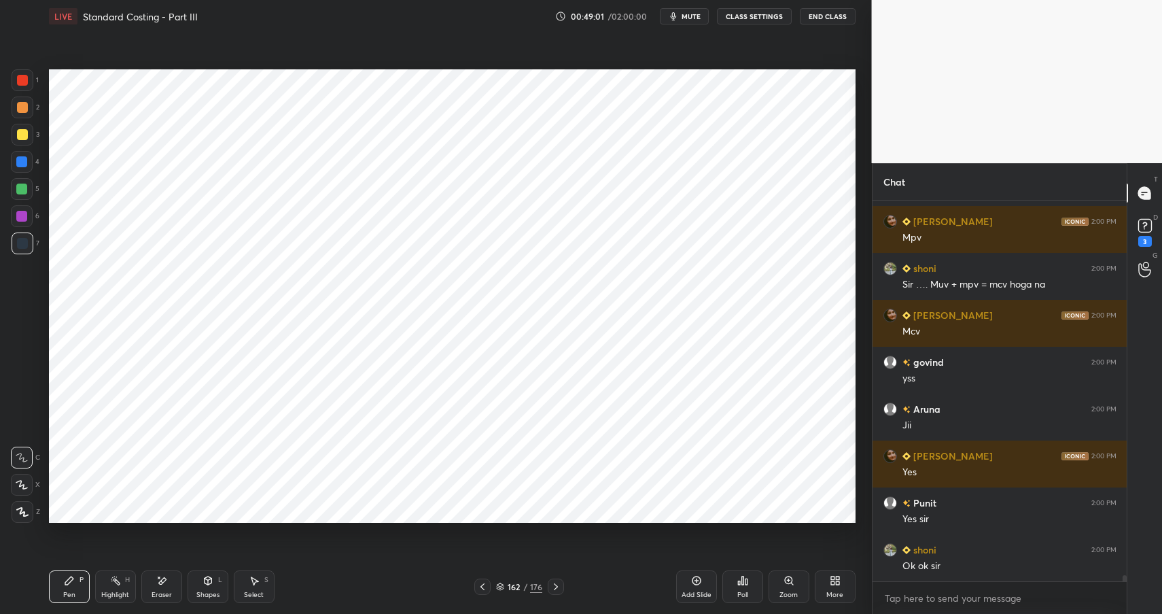
click at [215, 588] on div "Shapes L" at bounding box center [208, 586] width 41 height 33
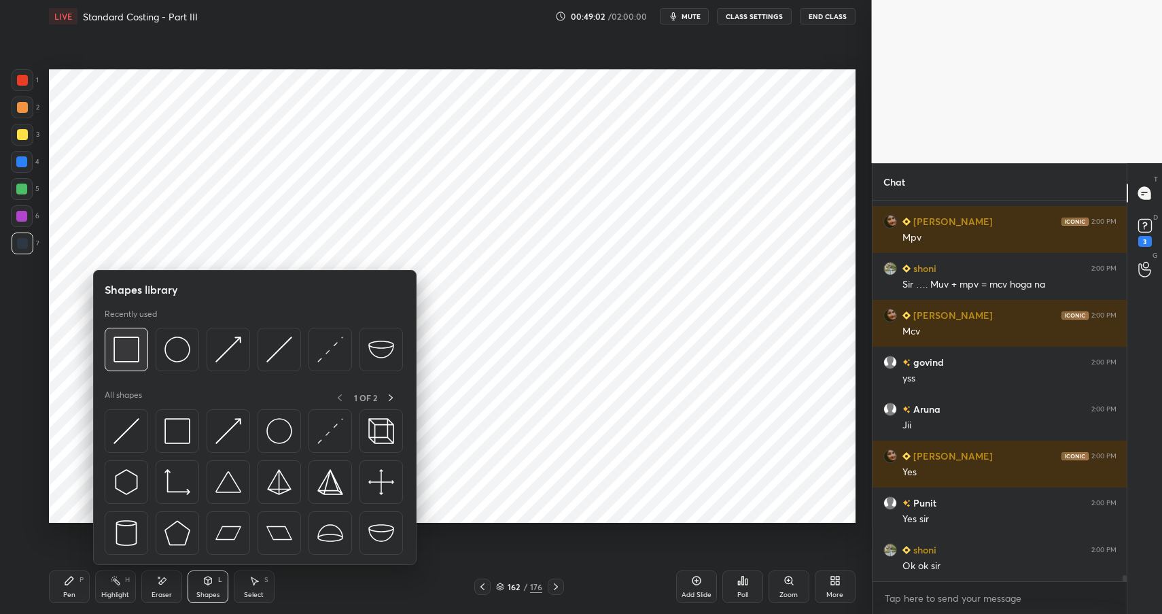
click at [129, 344] on img at bounding box center [126, 349] width 26 height 26
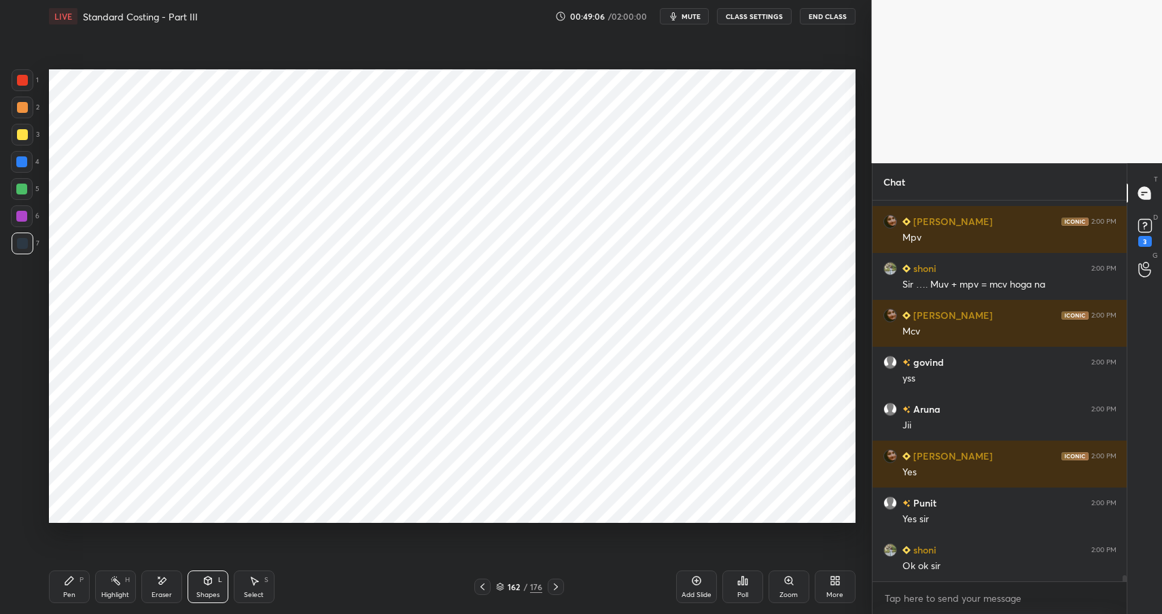
drag, startPoint x: 65, startPoint y: 579, endPoint x: 75, endPoint y: 576, distance: 9.9
click at [65, 579] on icon at bounding box center [69, 580] width 11 height 11
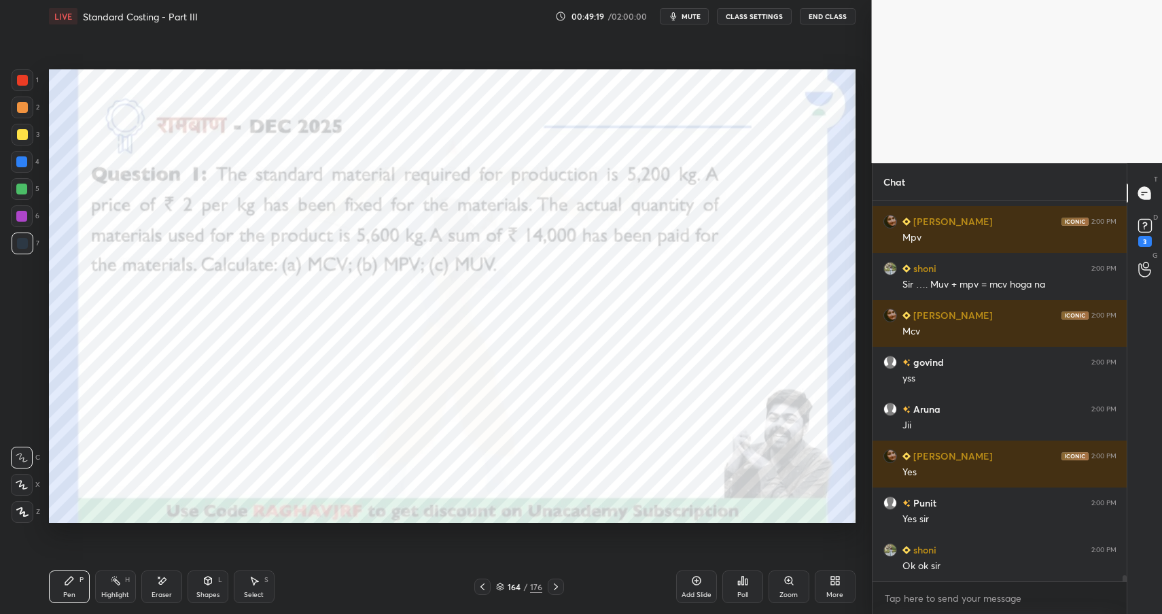
click at [121, 585] on div "Highlight H" at bounding box center [115, 586] width 41 height 33
click at [26, 111] on div at bounding box center [23, 107] width 22 height 22
click at [26, 106] on div at bounding box center [22, 107] width 11 height 11
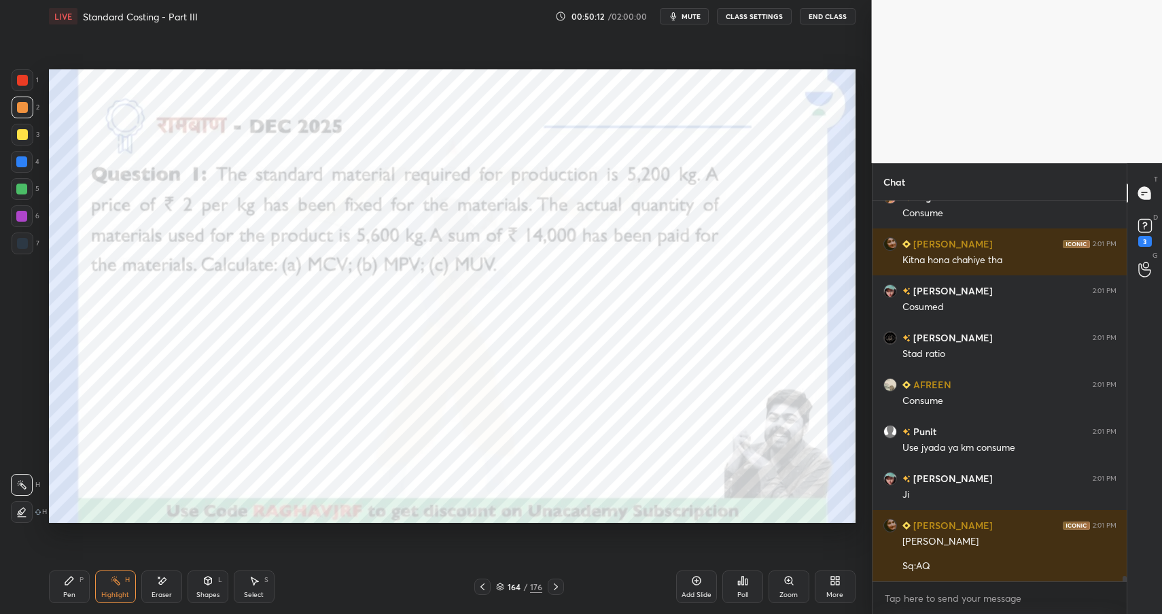
scroll to position [24836, 0]
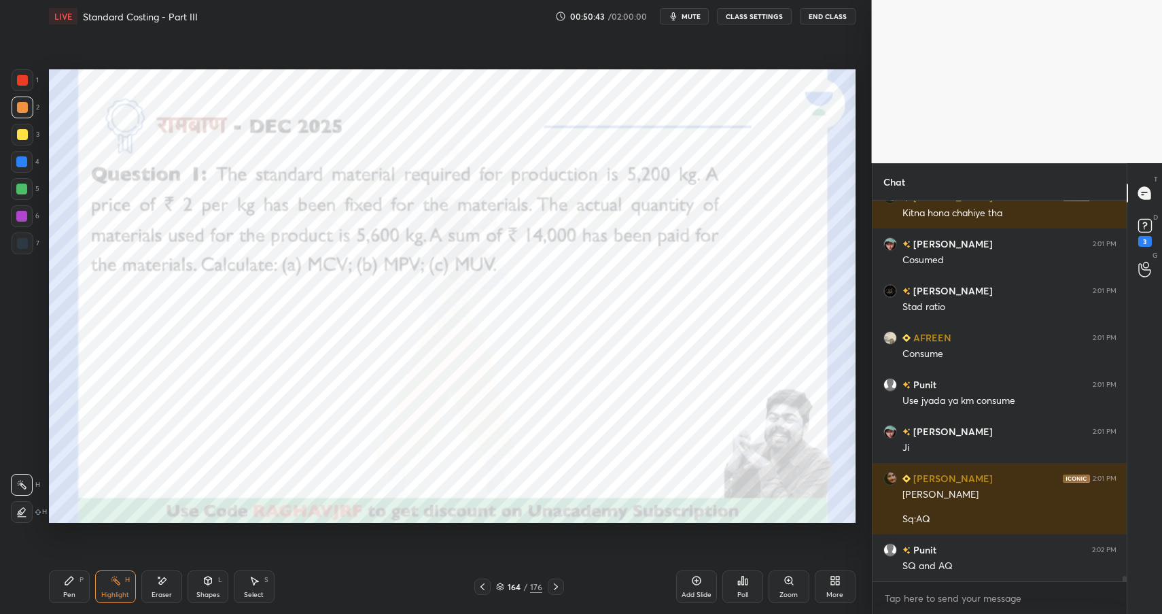
click at [69, 586] on div "Pen P" at bounding box center [69, 586] width 41 height 33
click at [71, 589] on div "Pen P" at bounding box center [69, 586] width 41 height 33
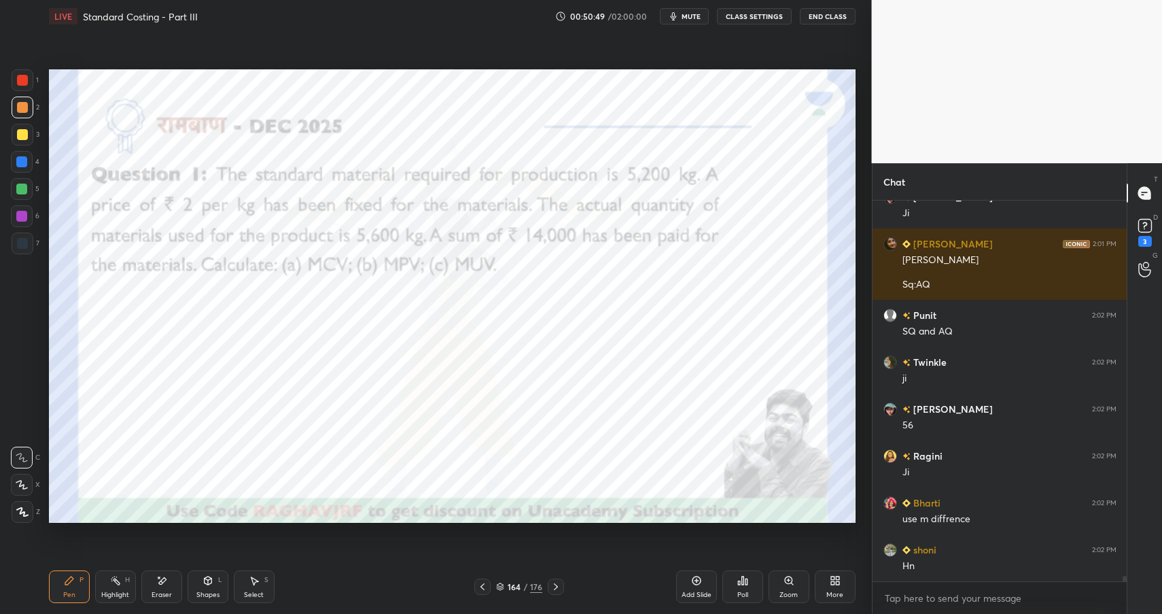
scroll to position [25117, 0]
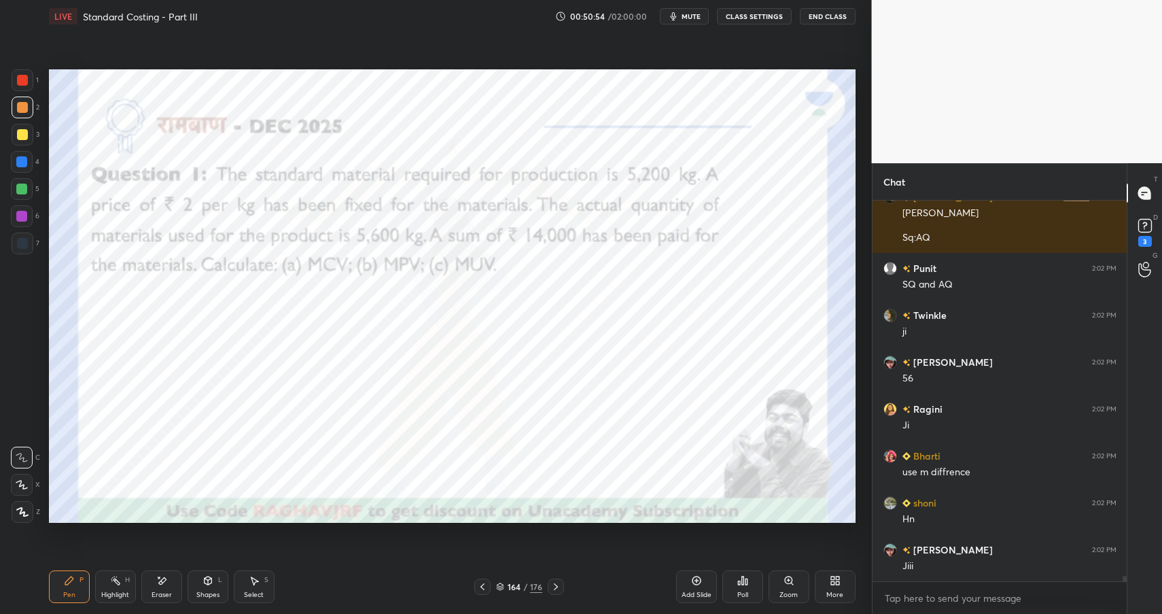
click at [111, 591] on div "Highlight" at bounding box center [115, 594] width 28 height 7
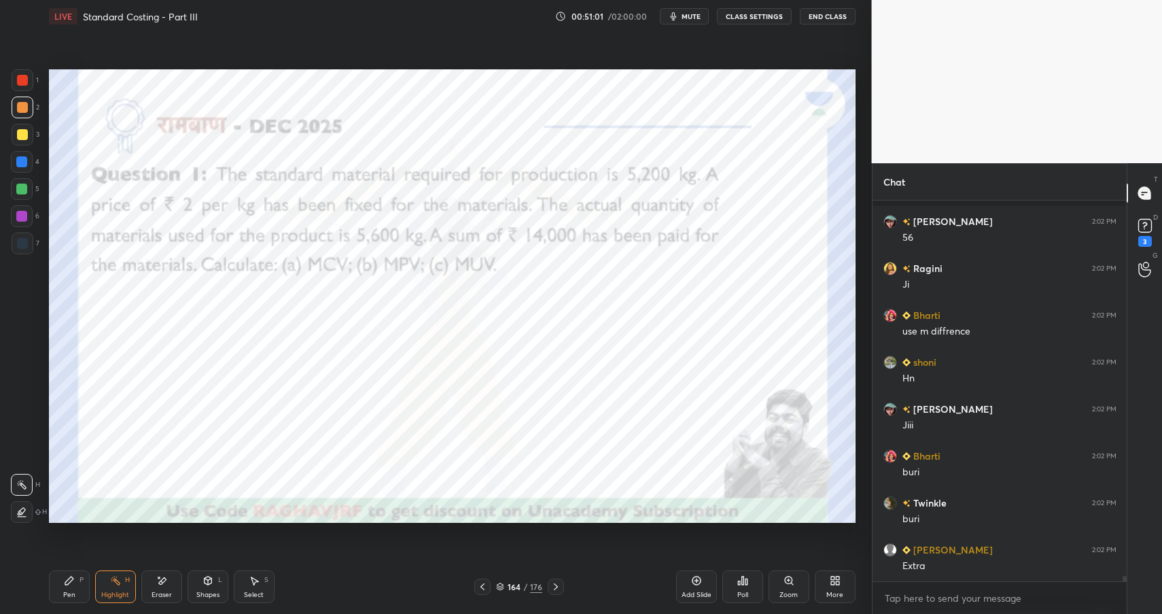
scroll to position [25352, 0]
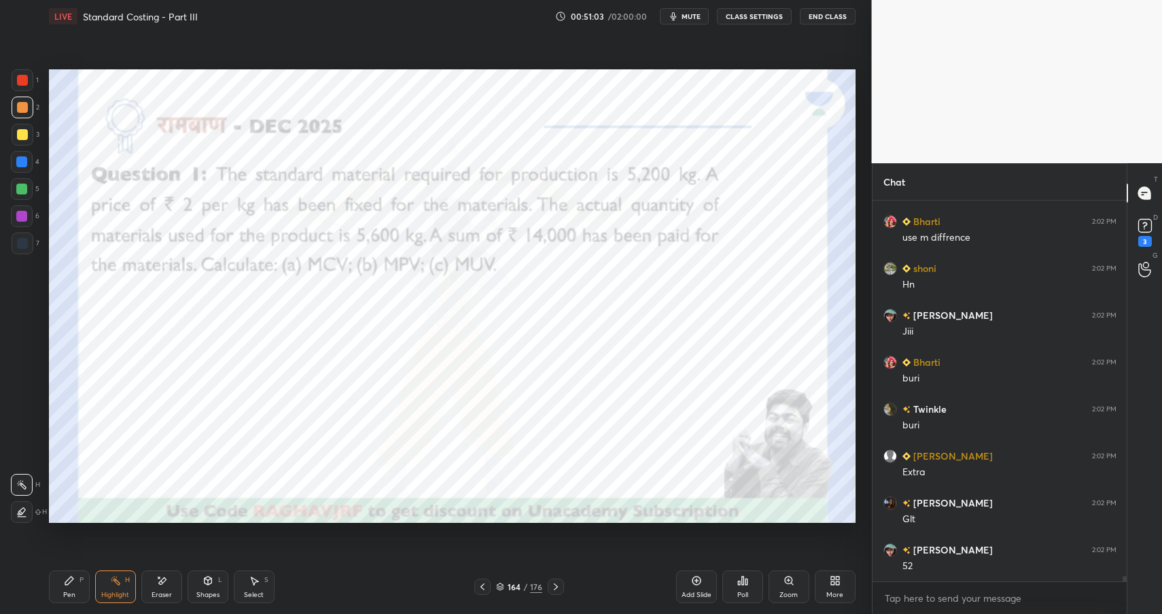
click at [79, 582] on div "P" at bounding box center [81, 579] width 4 height 7
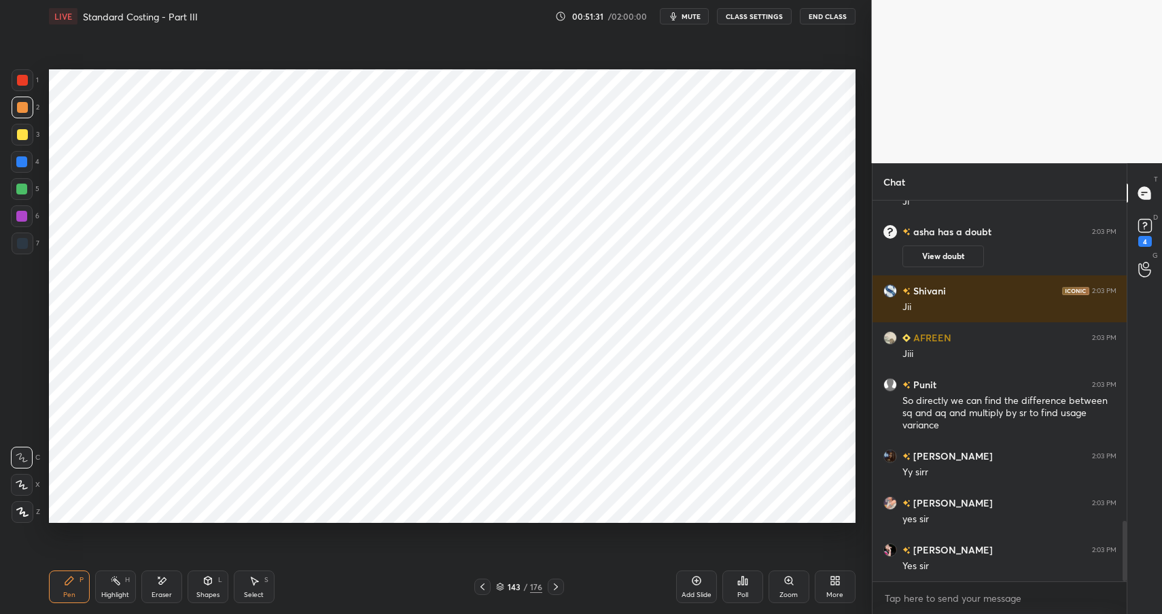
scroll to position [2049, 0]
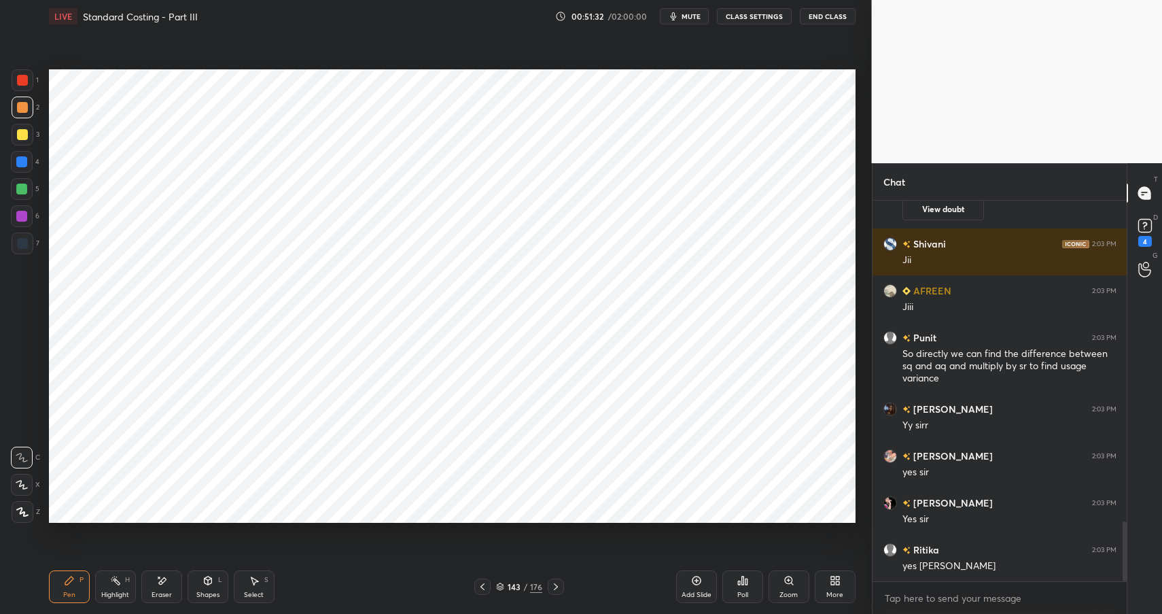
click at [518, 582] on div "143" at bounding box center [514, 586] width 14 height 8
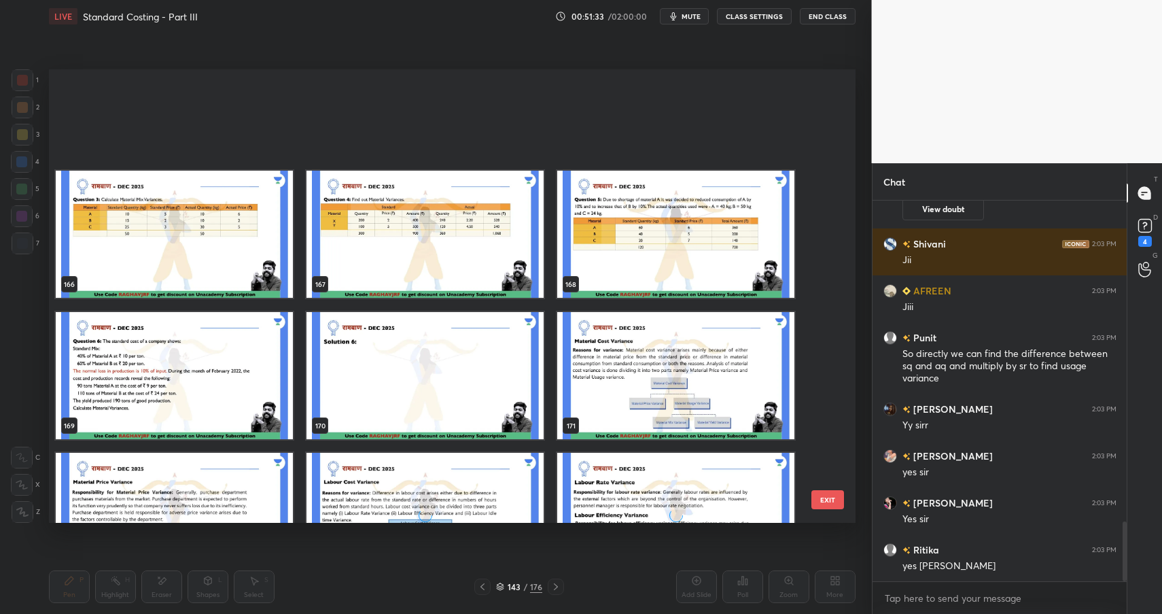
scroll to position [7867, 0]
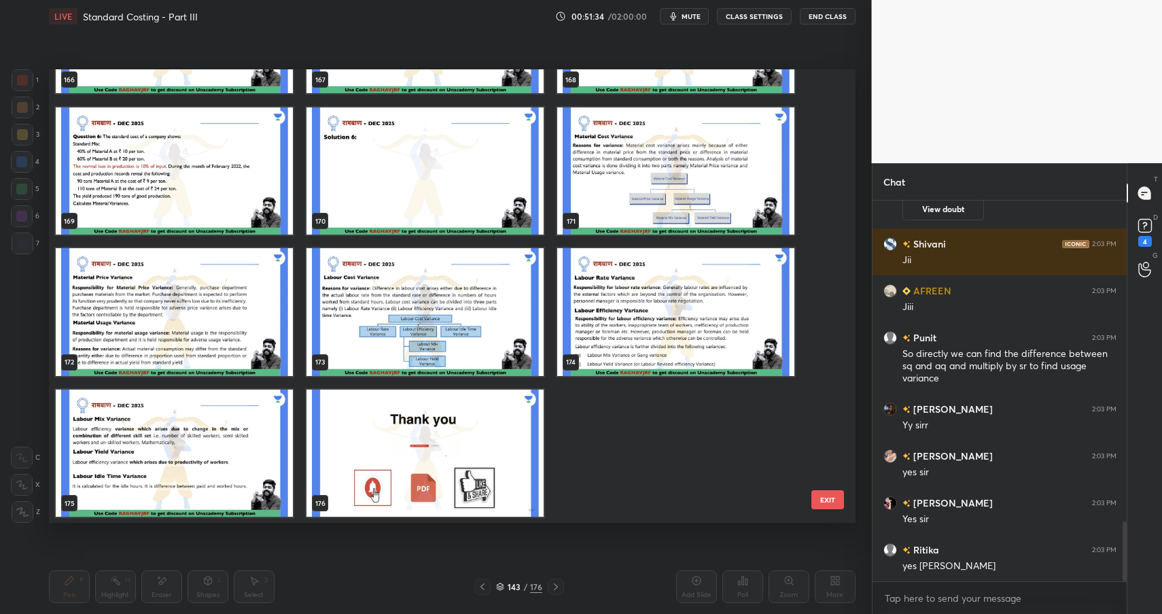
click at [461, 304] on img "grid" at bounding box center [424, 312] width 237 height 128
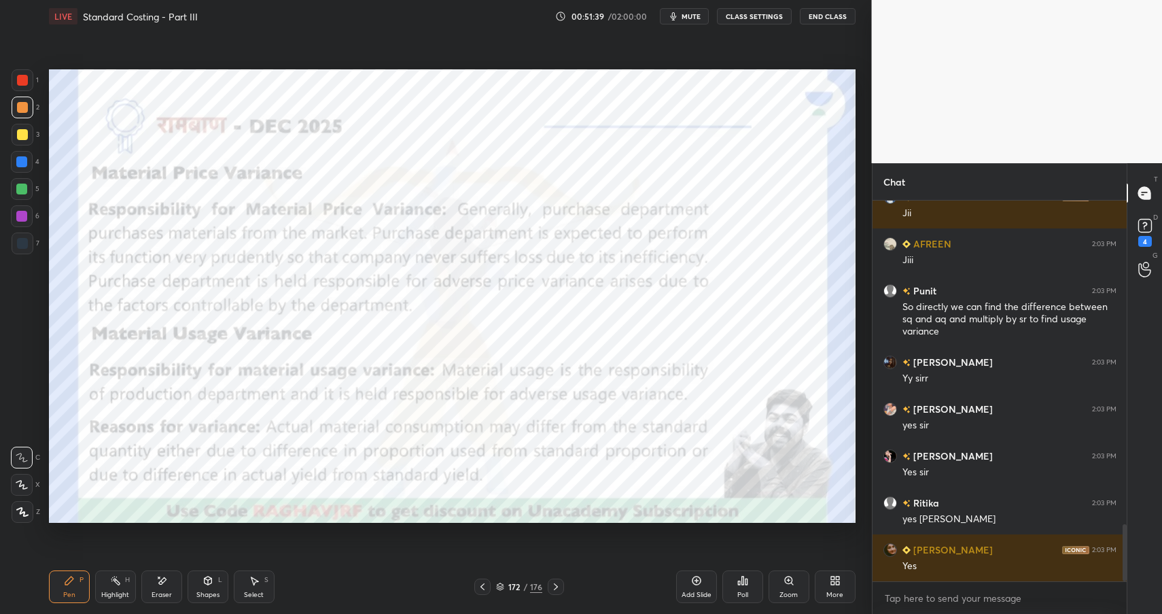
scroll to position [2143, 0]
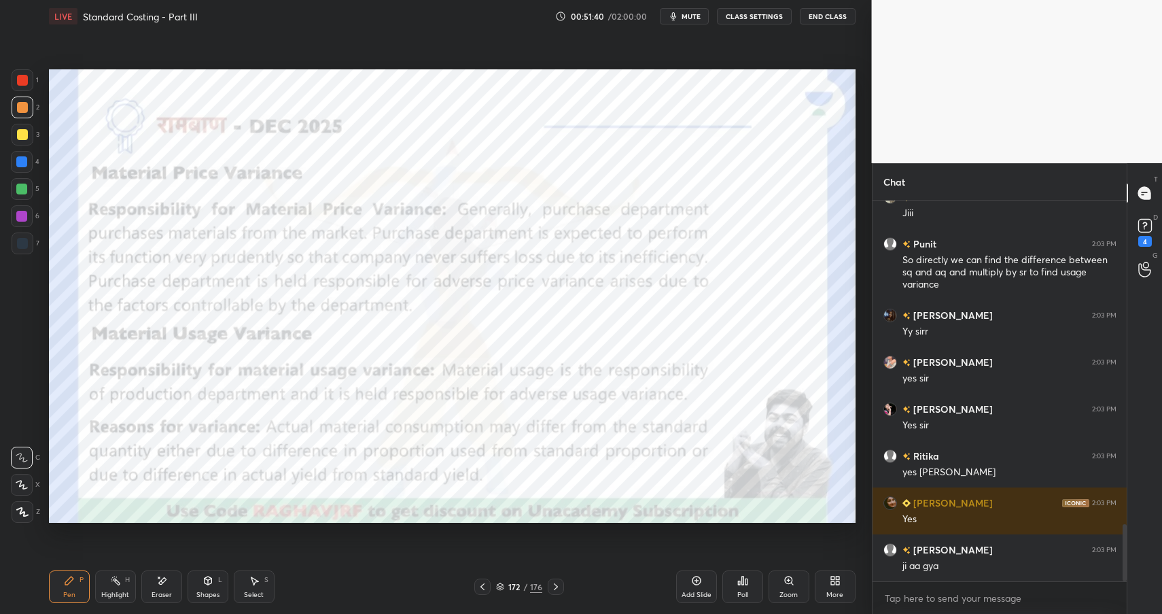
click at [218, 586] on div "Shapes L" at bounding box center [208, 586] width 41 height 33
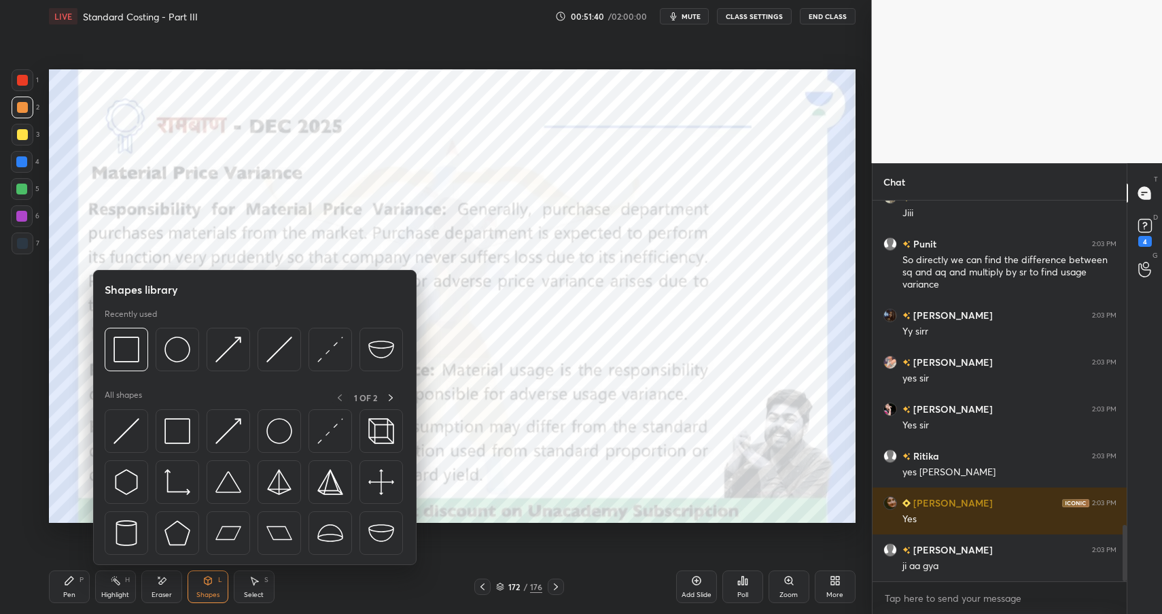
scroll to position [2190, 0]
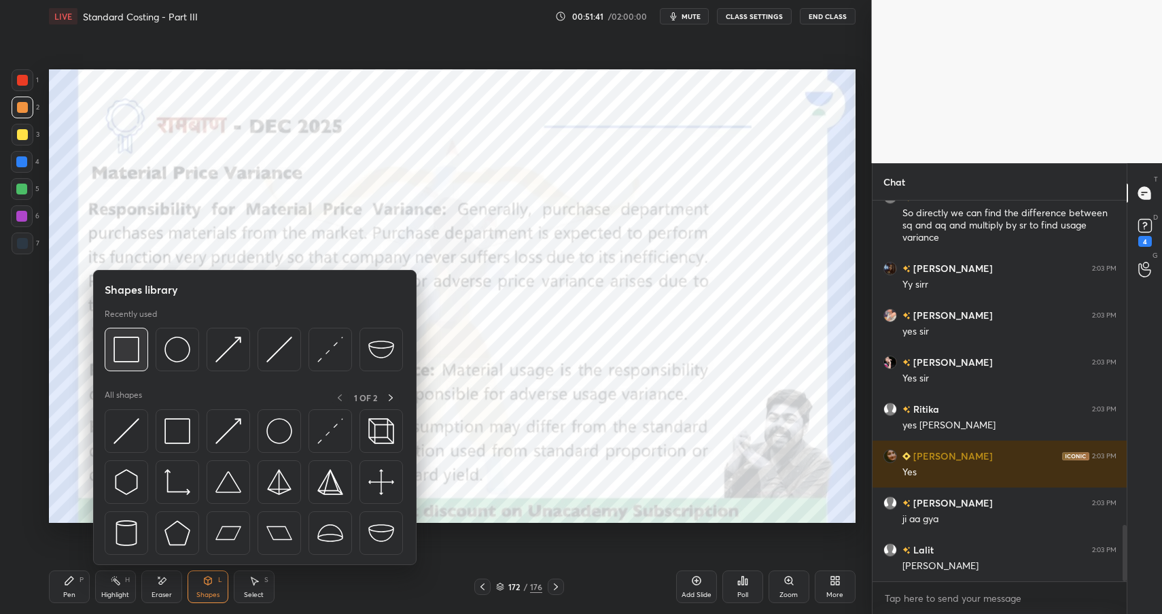
click at [132, 350] on img at bounding box center [126, 349] width 26 height 26
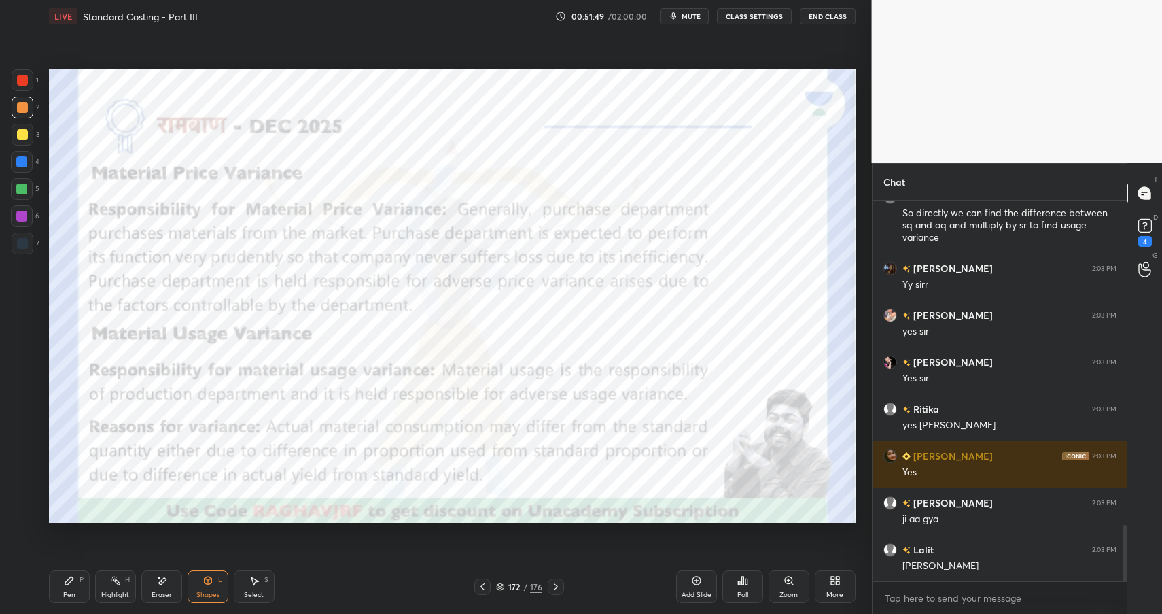
scroll to position [2237, 0]
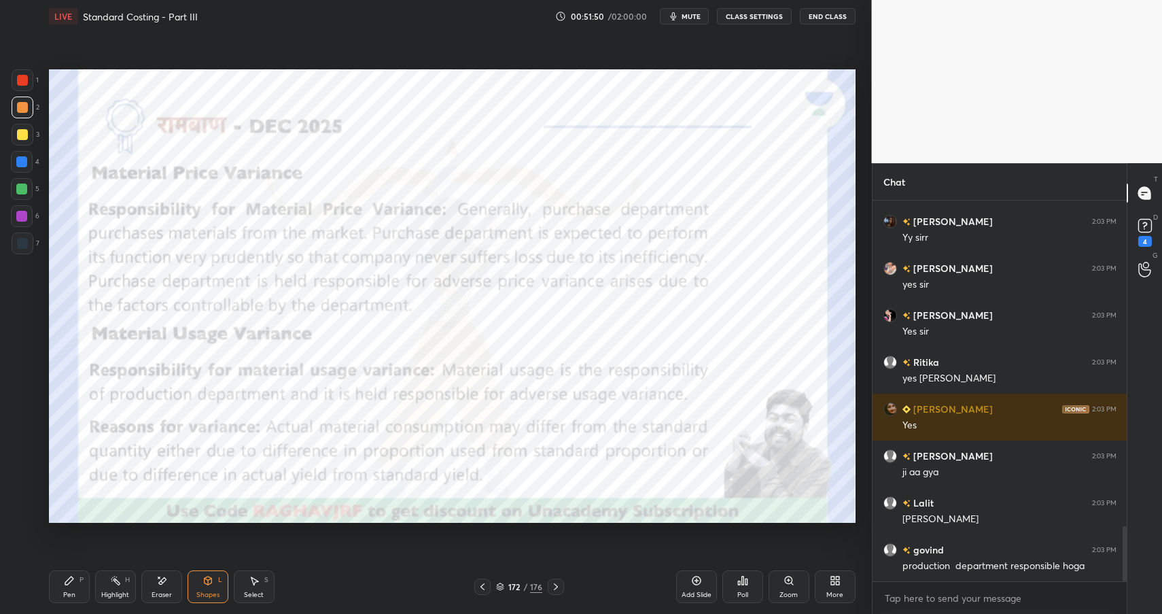
click at [20, 217] on div at bounding box center [21, 216] width 11 height 11
click at [20, 219] on div at bounding box center [21, 216] width 11 height 11
click at [209, 594] on div "Shapes" at bounding box center [207, 594] width 23 height 7
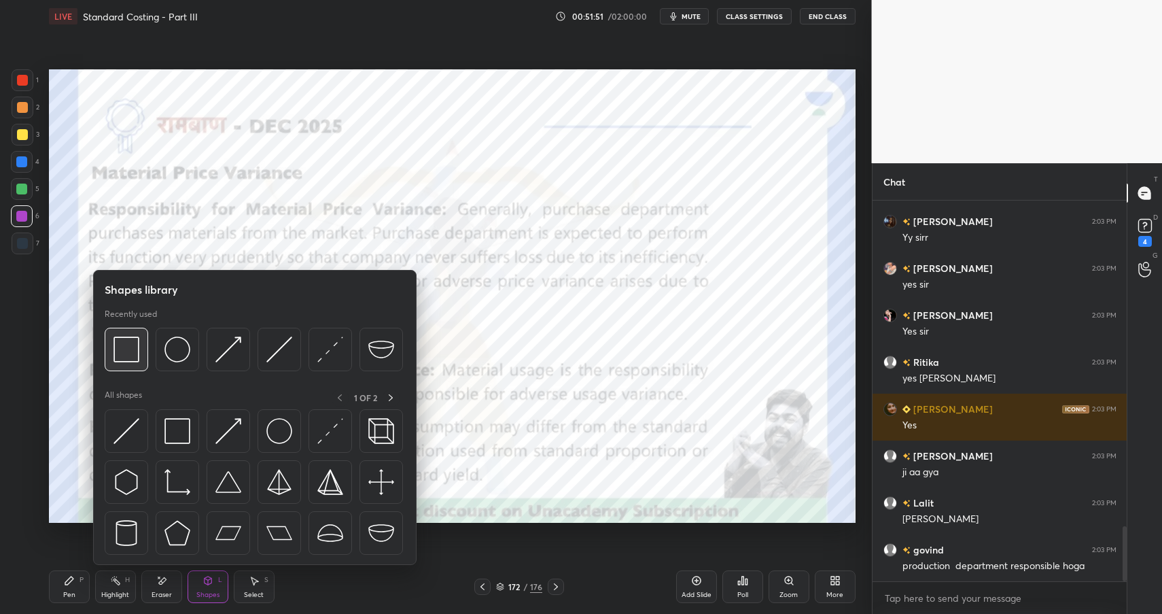
click at [109, 347] on div at bounding box center [126, 348] width 43 height 43
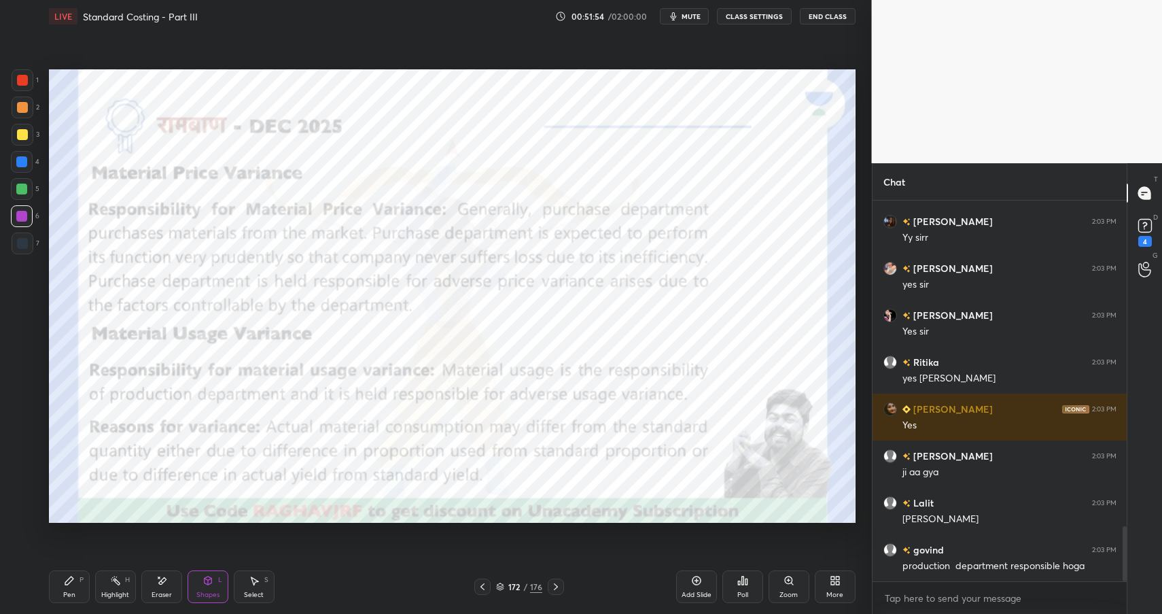
scroll to position [2284, 0]
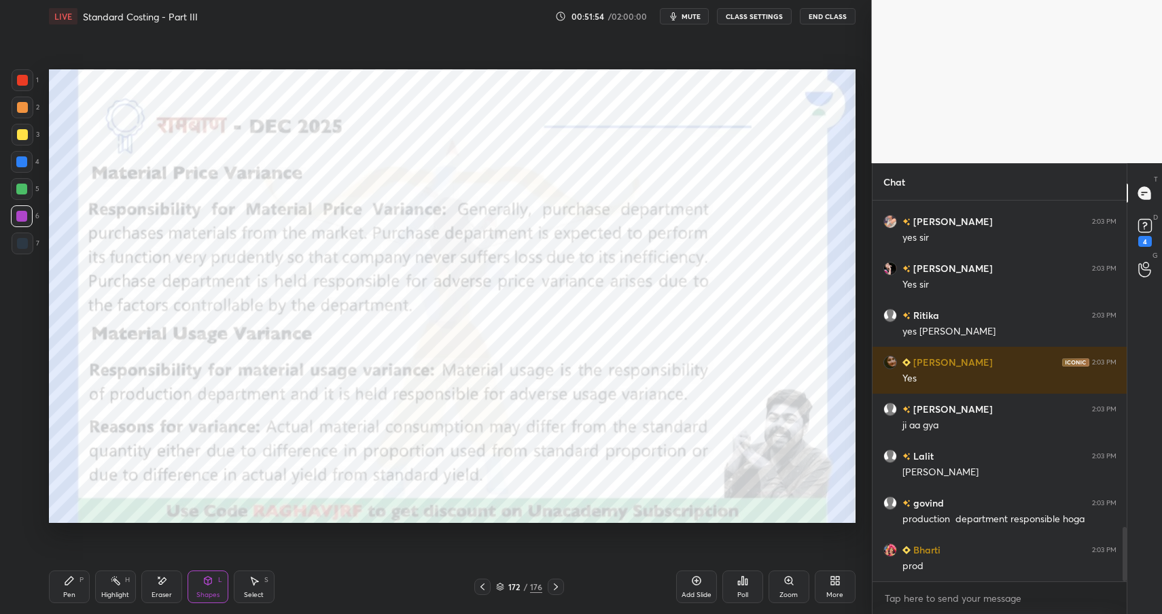
click at [116, 585] on div "Highlight H" at bounding box center [115, 586] width 41 height 33
click at [125, 588] on div "Highlight H" at bounding box center [115, 586] width 41 height 33
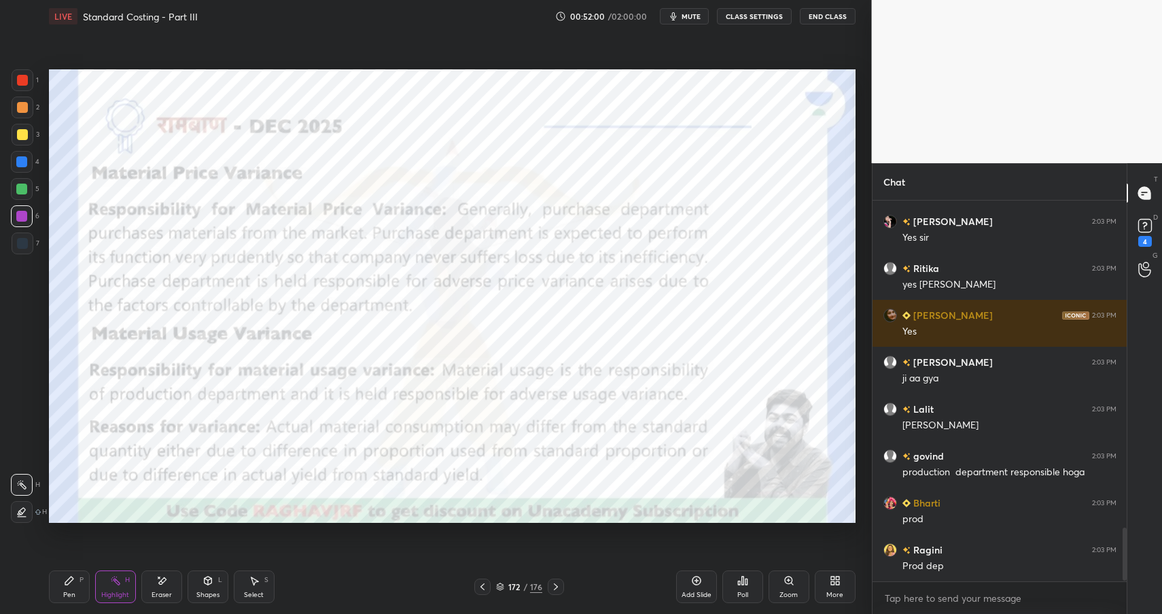
scroll to position [2377, 0]
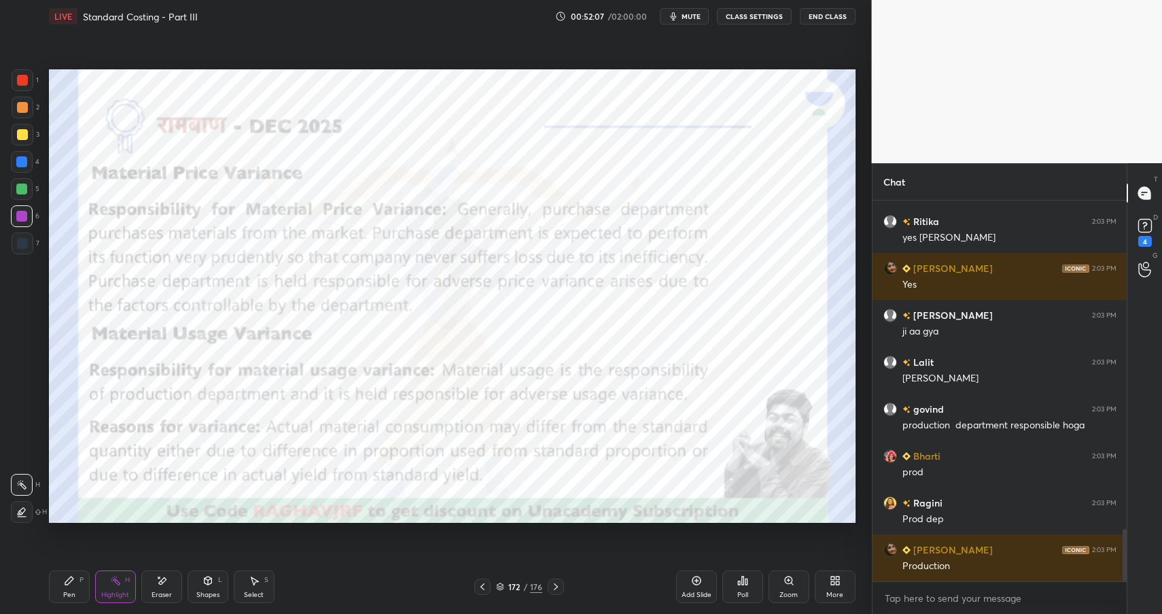
click at [515, 583] on div "172" at bounding box center [514, 586] width 14 height 8
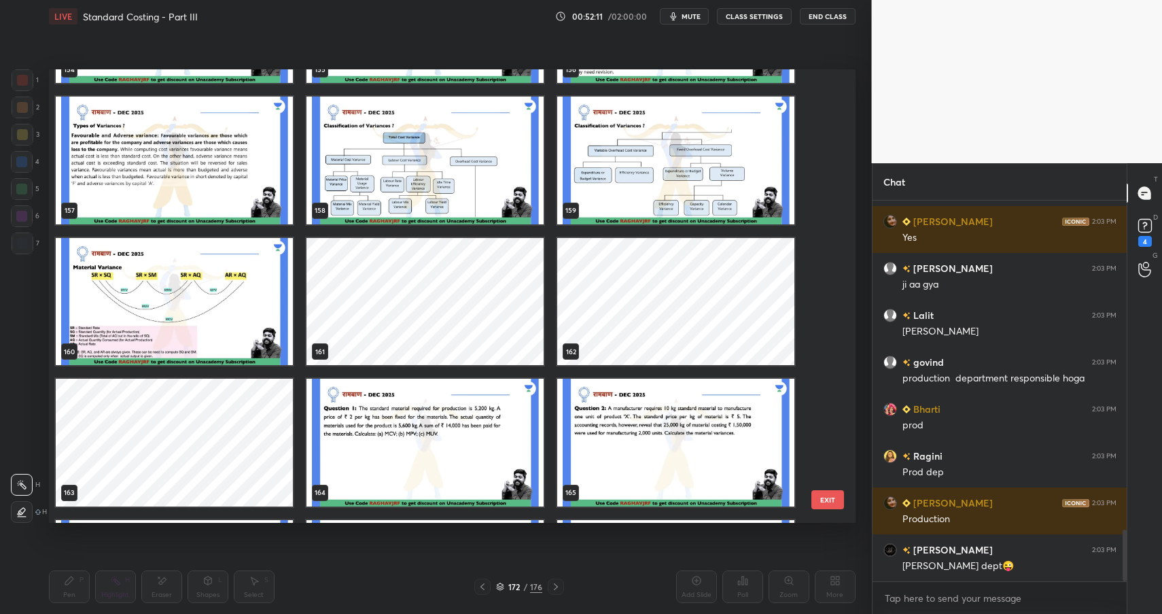
scroll to position [7399, 0]
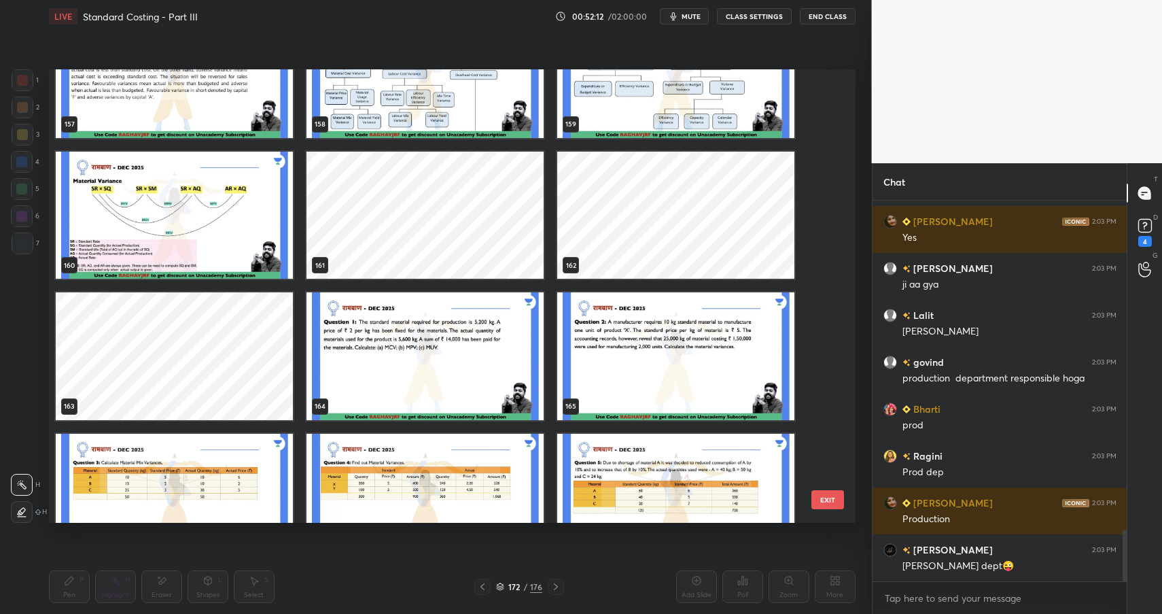
click at [443, 378] on img "grid" at bounding box center [424, 356] width 237 height 128
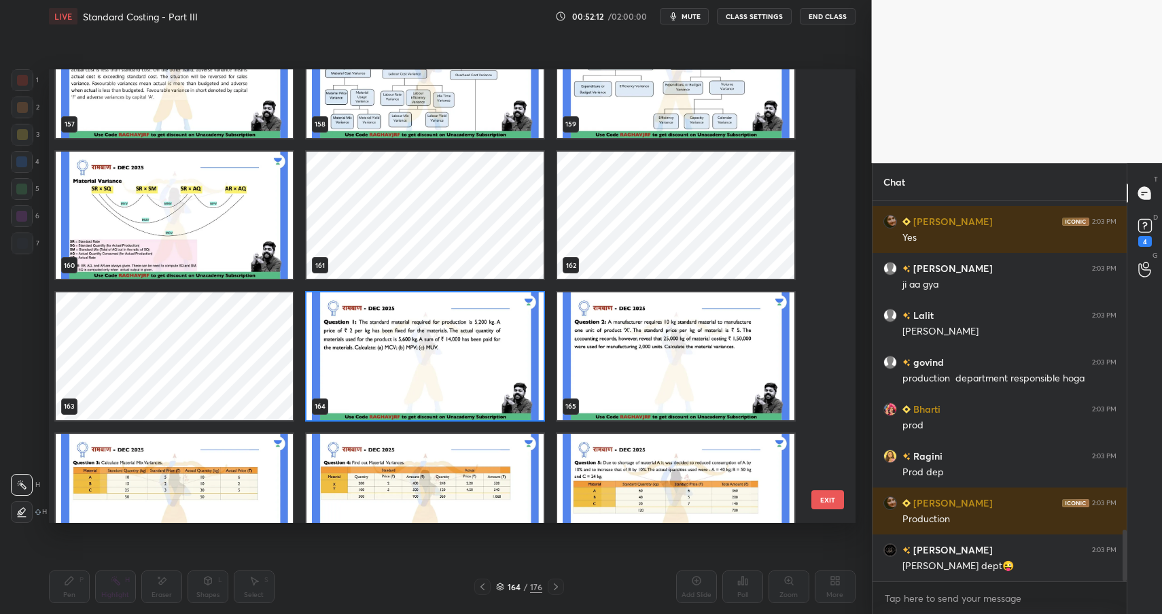
click at [443, 378] on img "grid" at bounding box center [424, 356] width 237 height 128
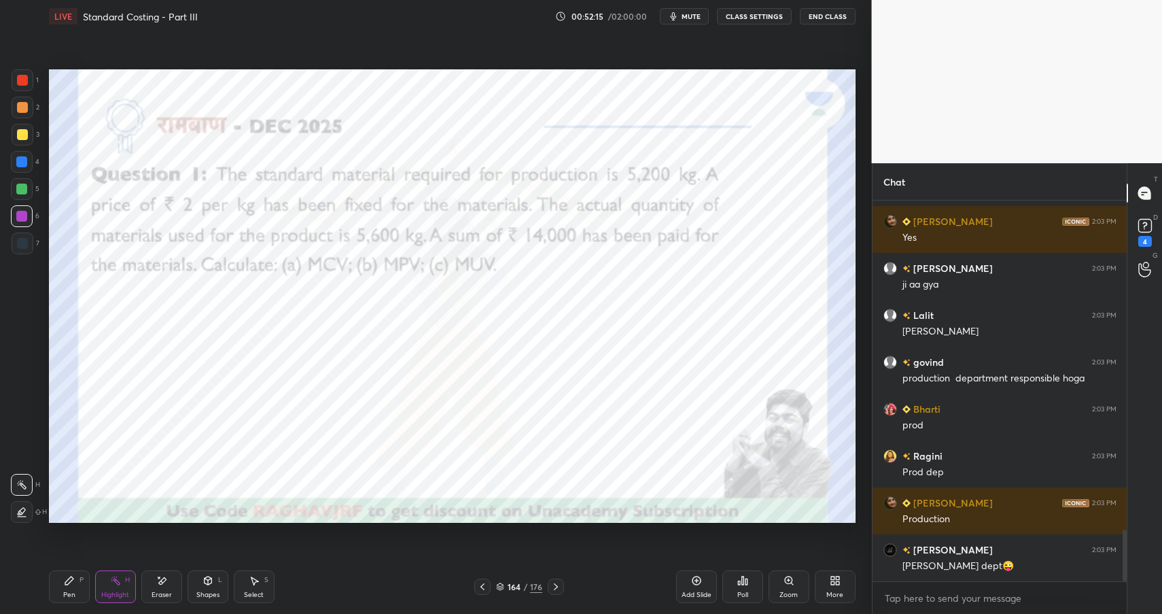
drag, startPoint x: 118, startPoint y: 587, endPoint x: 126, endPoint y: 588, distance: 7.5
click at [118, 587] on div "Highlight H" at bounding box center [115, 586] width 41 height 33
drag, startPoint x: 126, startPoint y: 588, endPoint x: 198, endPoint y: 531, distance: 91.5
click at [128, 588] on div "Highlight H" at bounding box center [115, 586] width 41 height 33
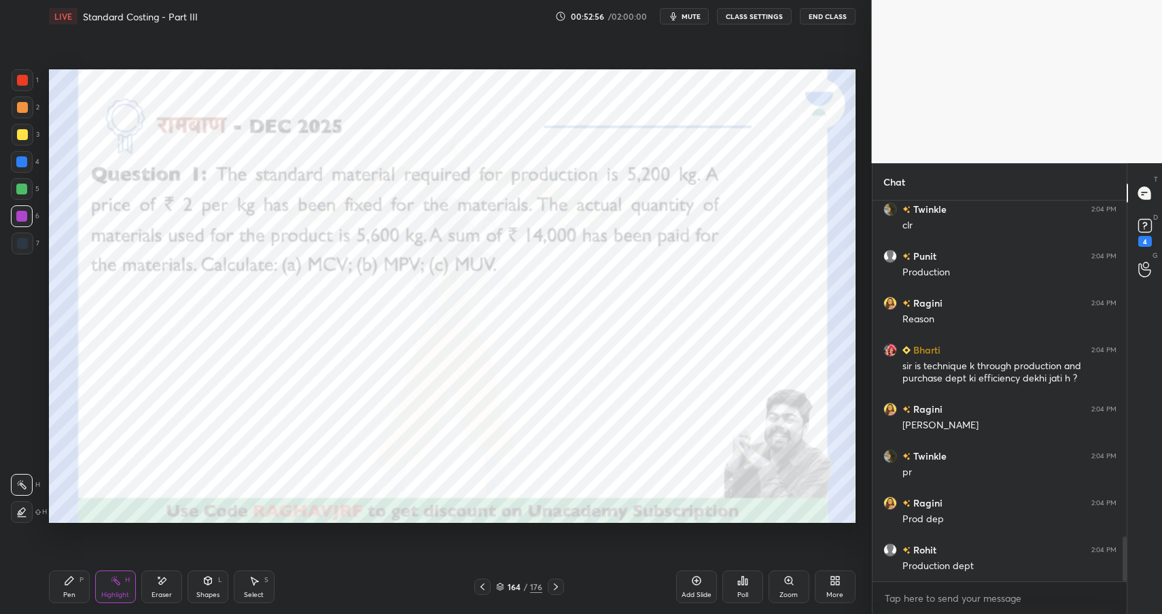
scroll to position [2858, 0]
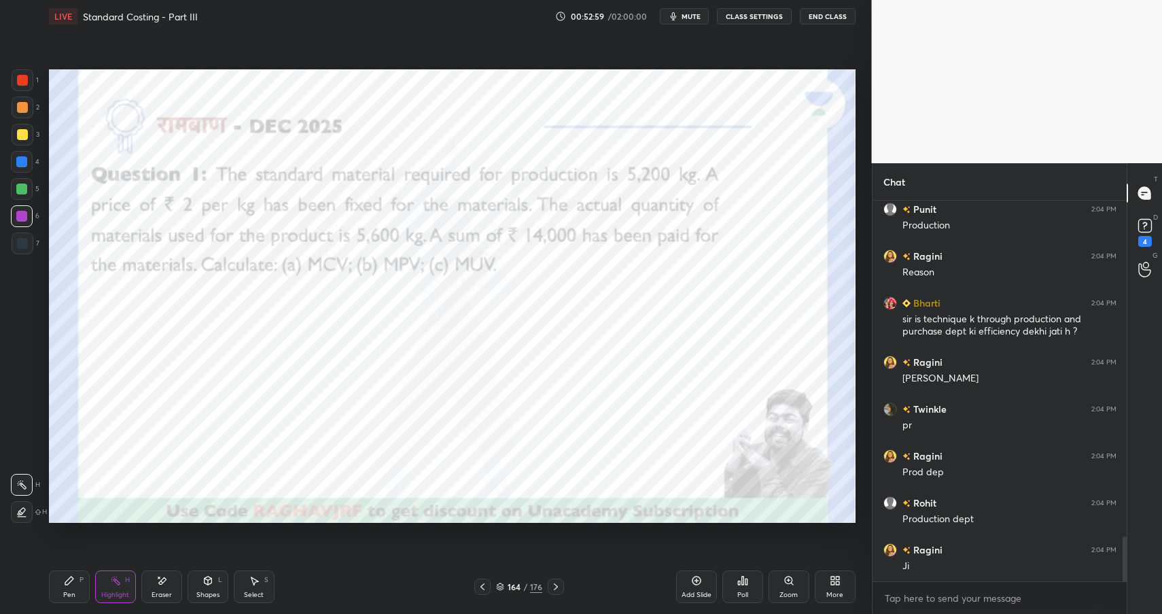
click at [72, 582] on icon at bounding box center [69, 580] width 11 height 11
click at [71, 589] on div "Pen P" at bounding box center [69, 586] width 41 height 33
click at [22, 172] on div "4" at bounding box center [25, 164] width 29 height 27
drag, startPoint x: 22, startPoint y: 173, endPoint x: 45, endPoint y: 166, distance: 23.9
click at [26, 169] on div "4" at bounding box center [25, 164] width 29 height 27
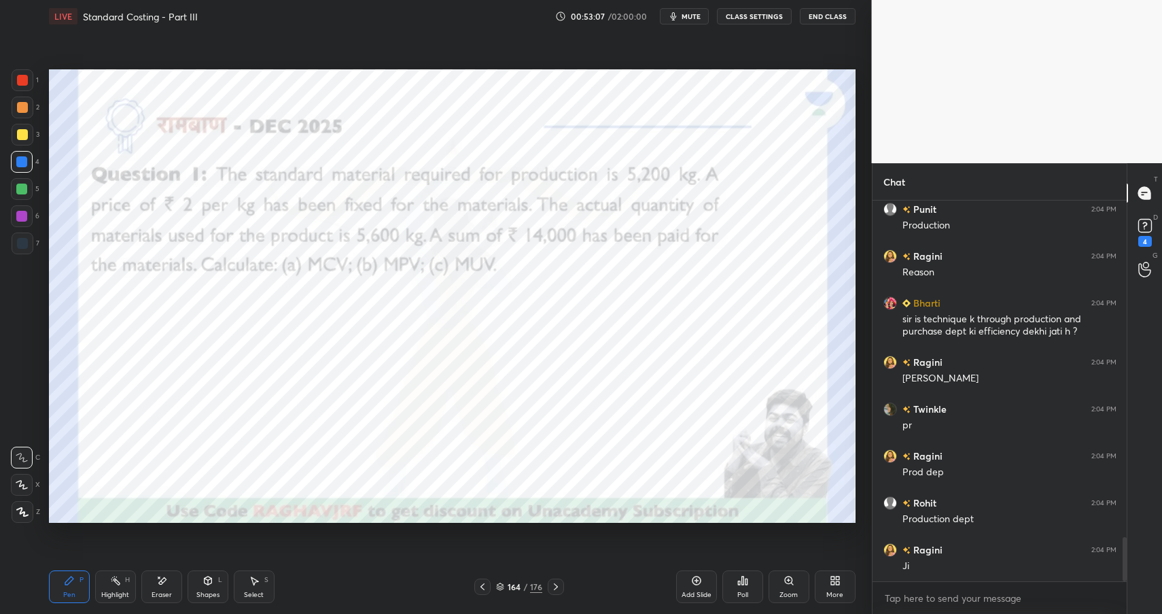
scroll to position [2905, 0]
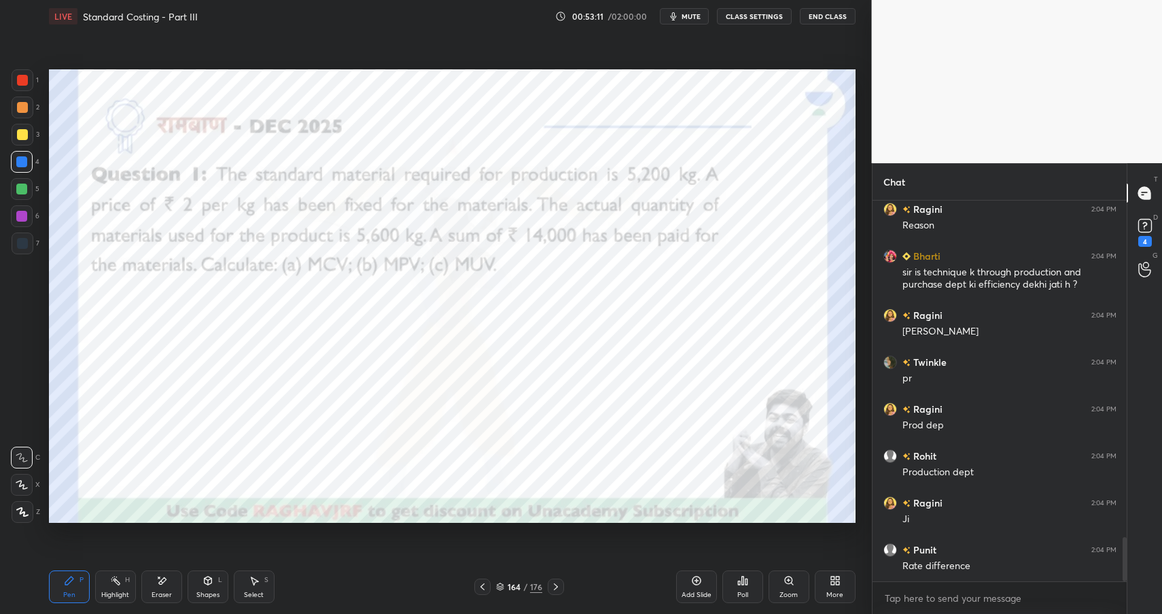
drag, startPoint x: 104, startPoint y: 584, endPoint x: 133, endPoint y: 575, distance: 30.7
click at [107, 584] on div "Highlight H" at bounding box center [115, 586] width 41 height 33
click at [111, 584] on icon at bounding box center [115, 580] width 11 height 11
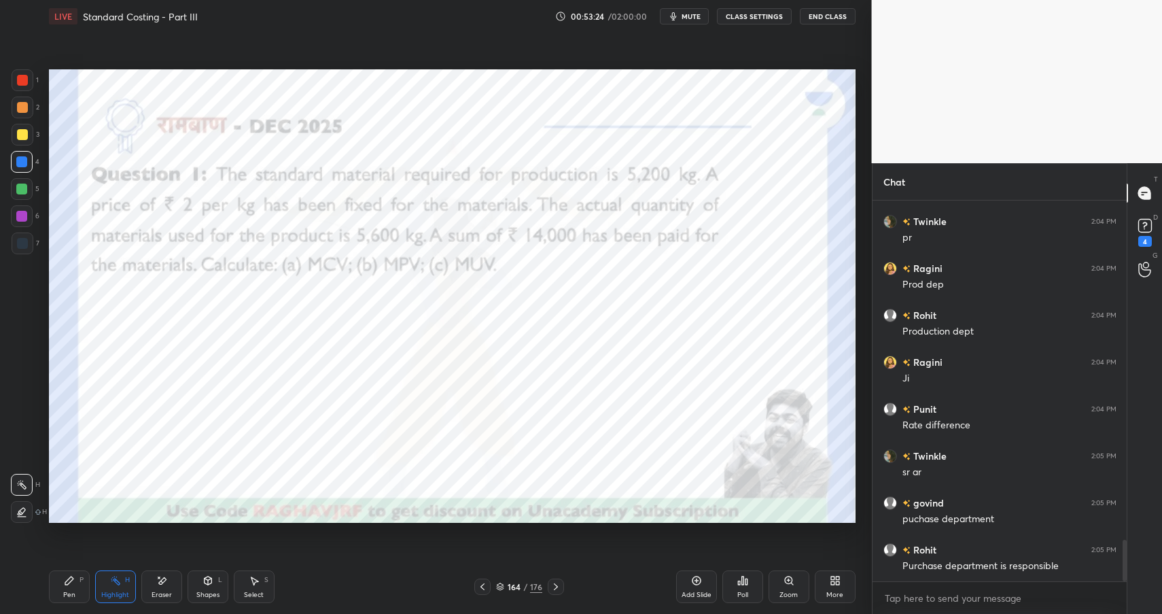
scroll to position [3093, 0]
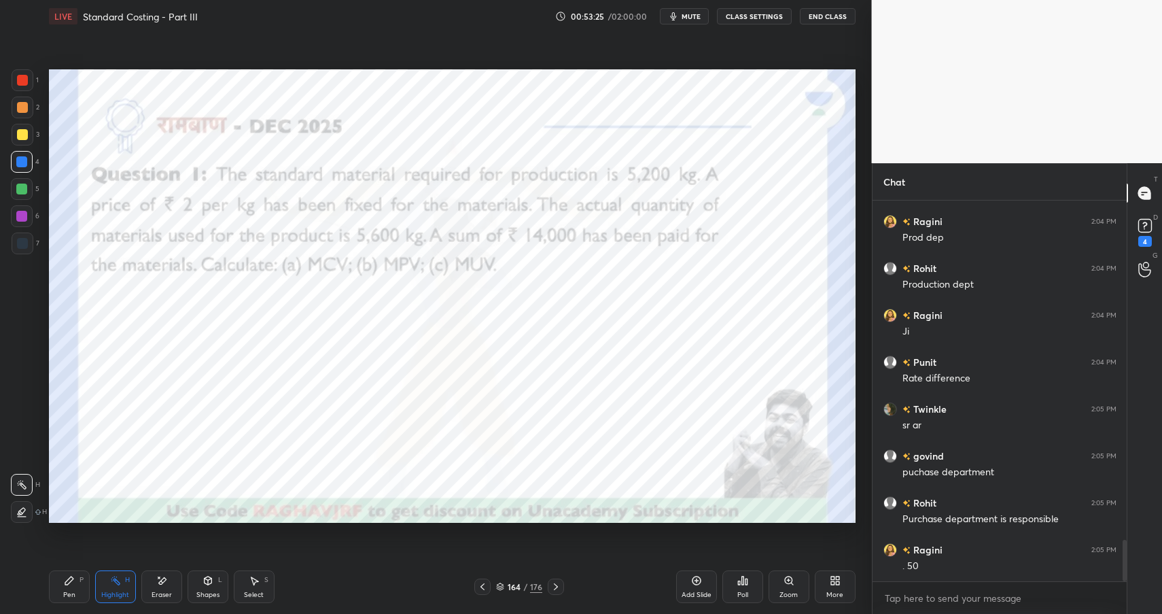
drag, startPoint x: 82, startPoint y: 588, endPoint x: 82, endPoint y: 595, distance: 7.5
click at [82, 588] on div "Pen P" at bounding box center [69, 586] width 41 height 33
drag, startPoint x: 82, startPoint y: 595, endPoint x: 88, endPoint y: 572, distance: 24.1
click at [82, 595] on div "Pen P" at bounding box center [69, 586] width 41 height 33
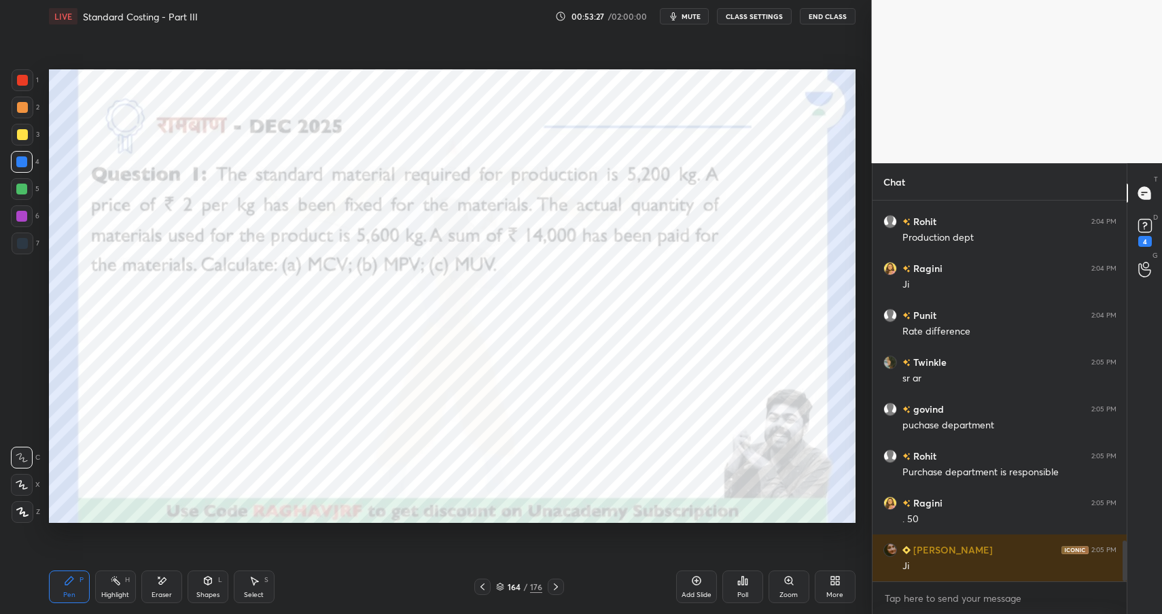
scroll to position [3233, 0]
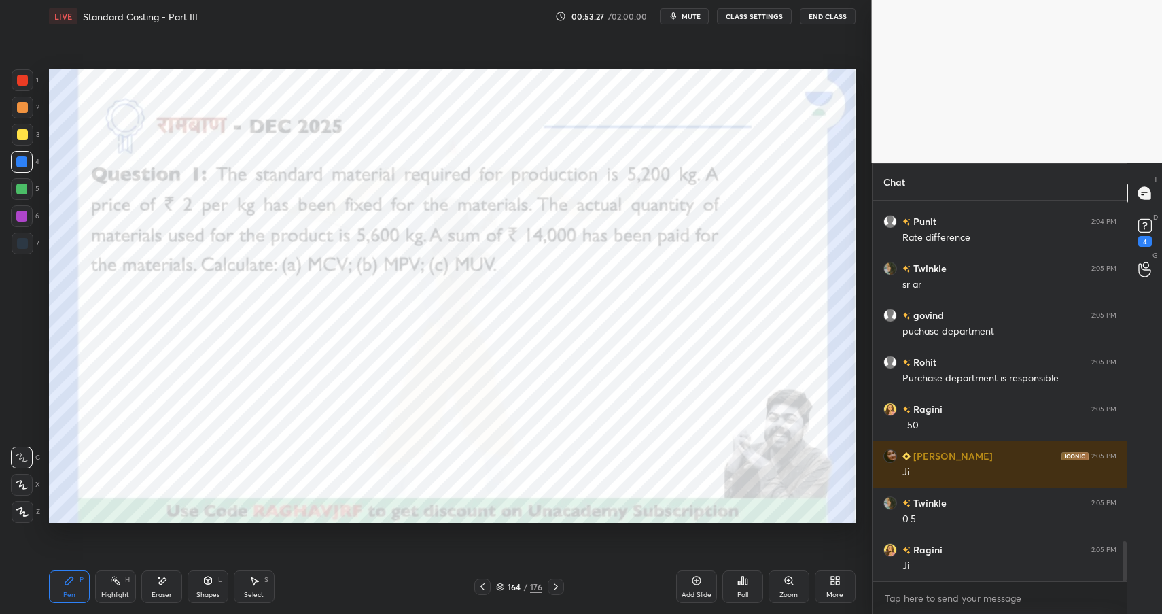
click at [22, 187] on div at bounding box center [21, 188] width 11 height 11
click at [21, 189] on div at bounding box center [21, 188] width 11 height 11
click at [20, 133] on div at bounding box center [22, 134] width 11 height 11
click at [22, 107] on div at bounding box center [22, 107] width 11 height 11
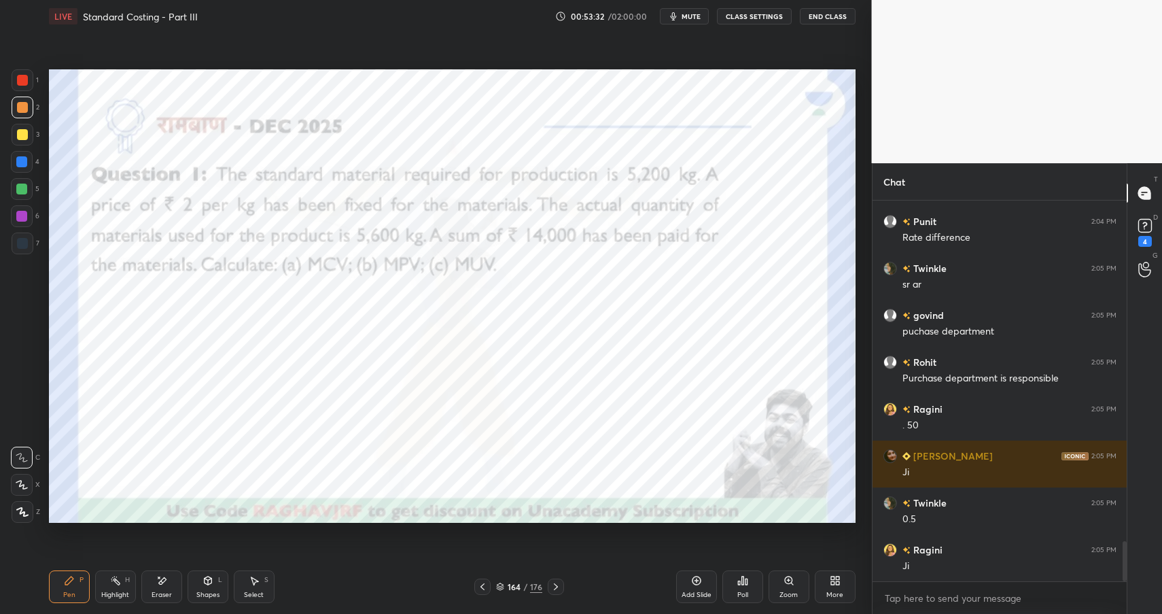
scroll to position [3280, 0]
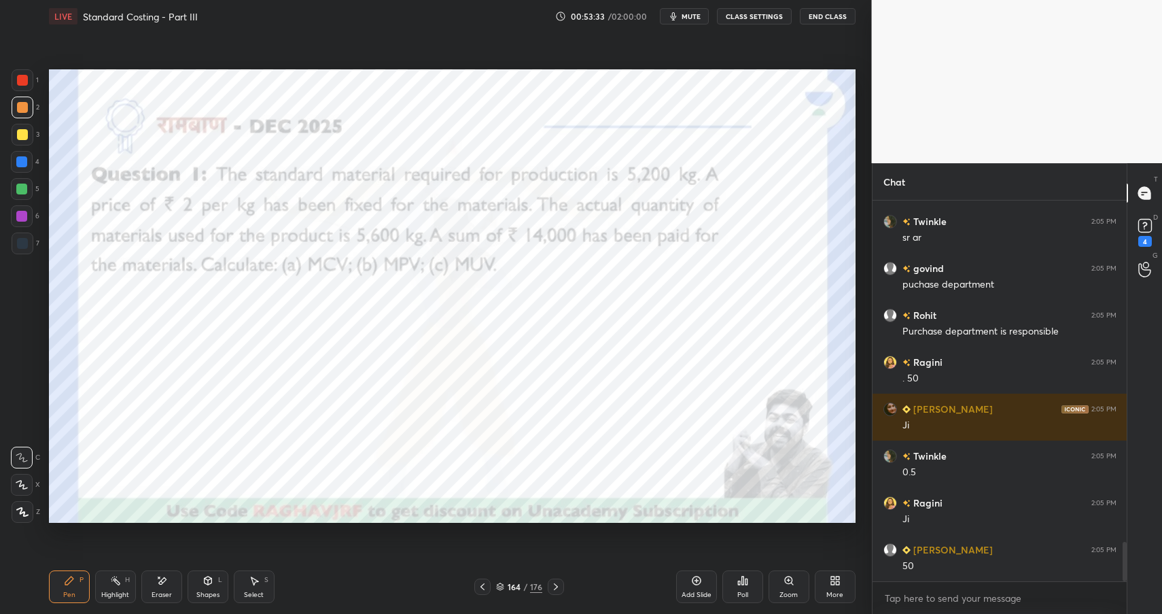
click at [24, 193] on div at bounding box center [21, 188] width 11 height 11
click at [23, 189] on div at bounding box center [21, 188] width 11 height 11
click at [122, 585] on div "Highlight H" at bounding box center [115, 586] width 41 height 33
drag, startPoint x: 122, startPoint y: 585, endPoint x: 205, endPoint y: 538, distance: 95.2
click at [127, 588] on div "Highlight H" at bounding box center [115, 586] width 41 height 33
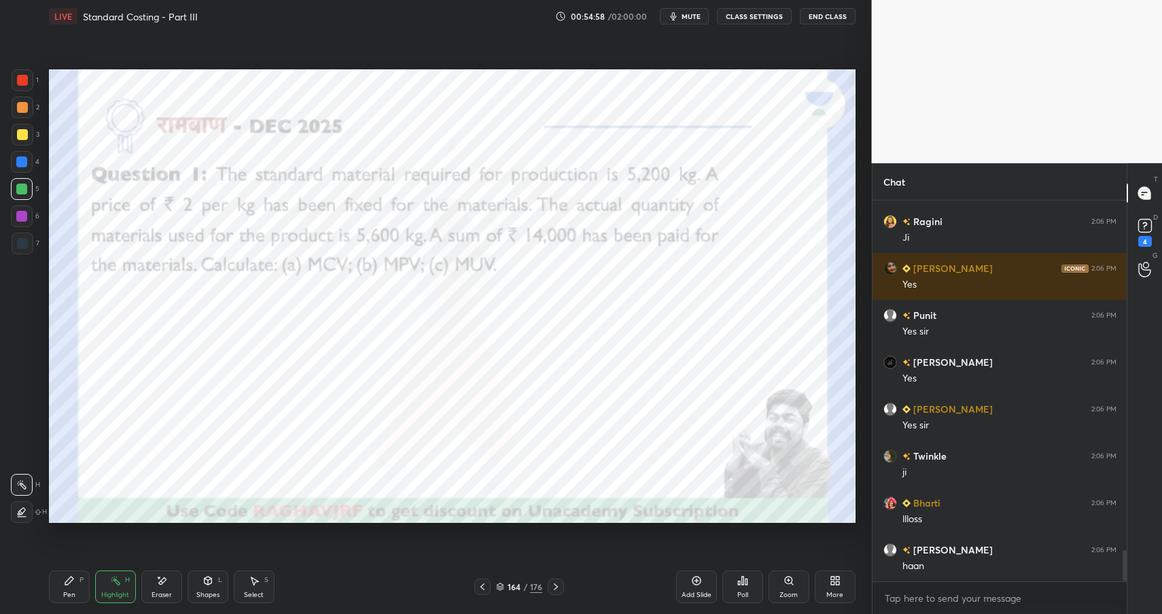
scroll to position [4218, 0]
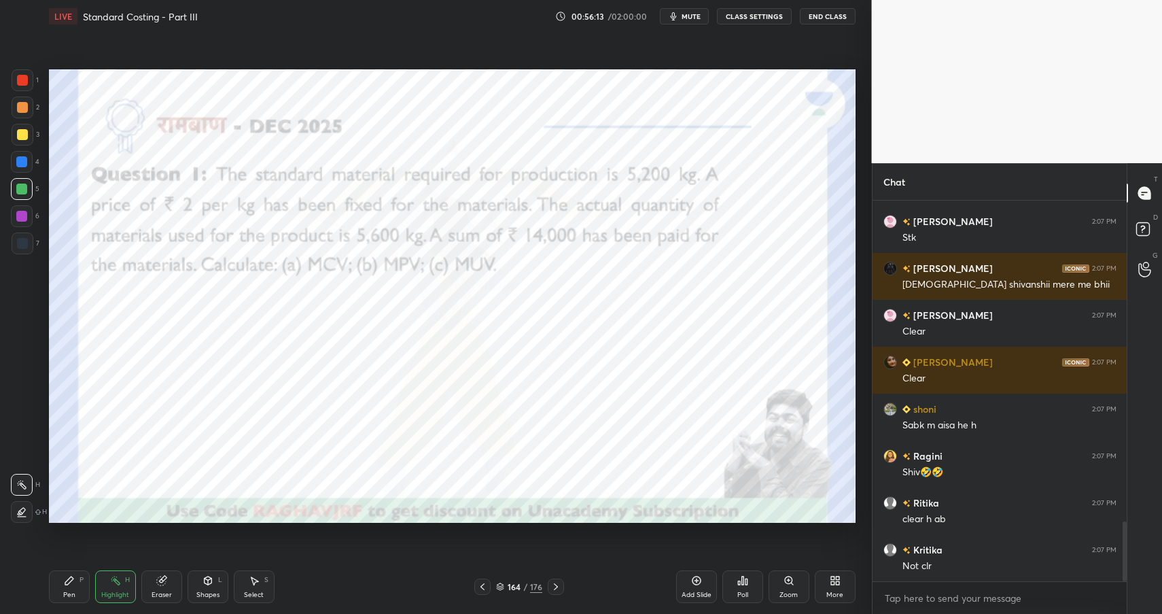
scroll to position [2092, 0]
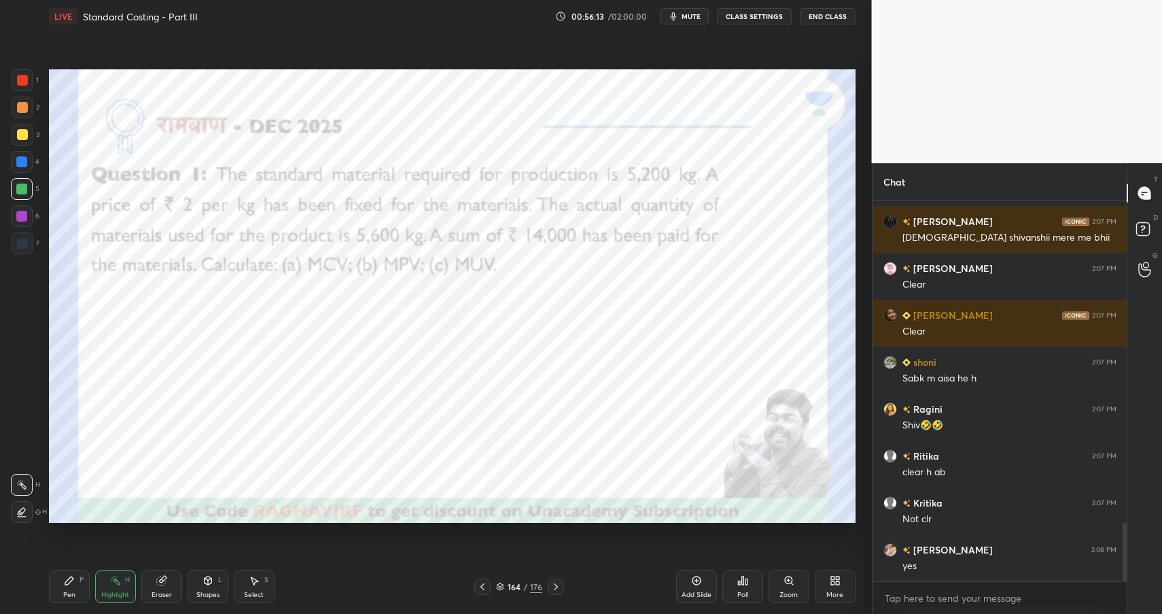
click at [110, 591] on div "Highlight" at bounding box center [115, 594] width 28 height 7
drag, startPoint x: 114, startPoint y: 595, endPoint x: 159, endPoint y: 544, distance: 67.9
click at [114, 595] on div "Highlight" at bounding box center [115, 594] width 28 height 7
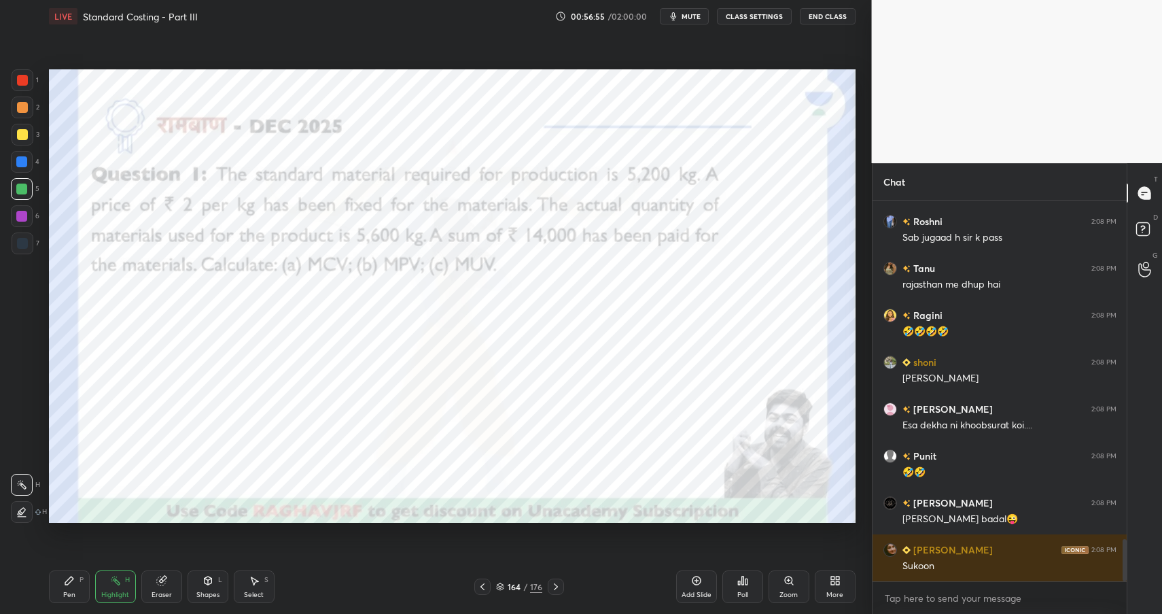
click at [123, 586] on div "Highlight H" at bounding box center [115, 586] width 41 height 33
drag, startPoint x: 126, startPoint y: 585, endPoint x: 161, endPoint y: 569, distance: 38.0
click at [124, 587] on div "Highlight H" at bounding box center [115, 586] width 41 height 33
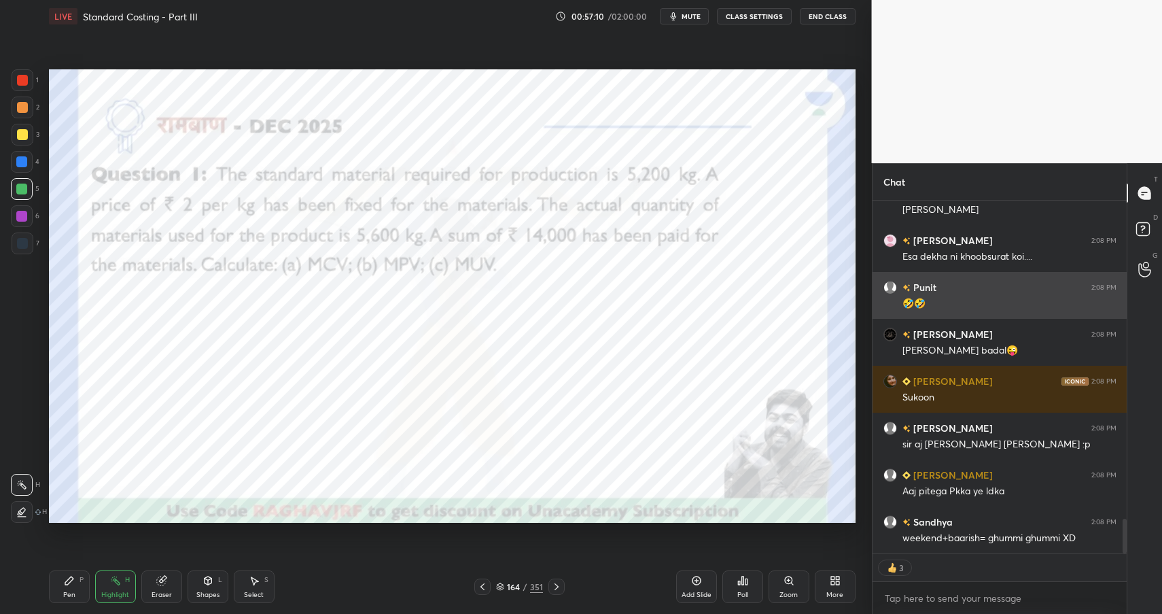
scroll to position [3245, 0]
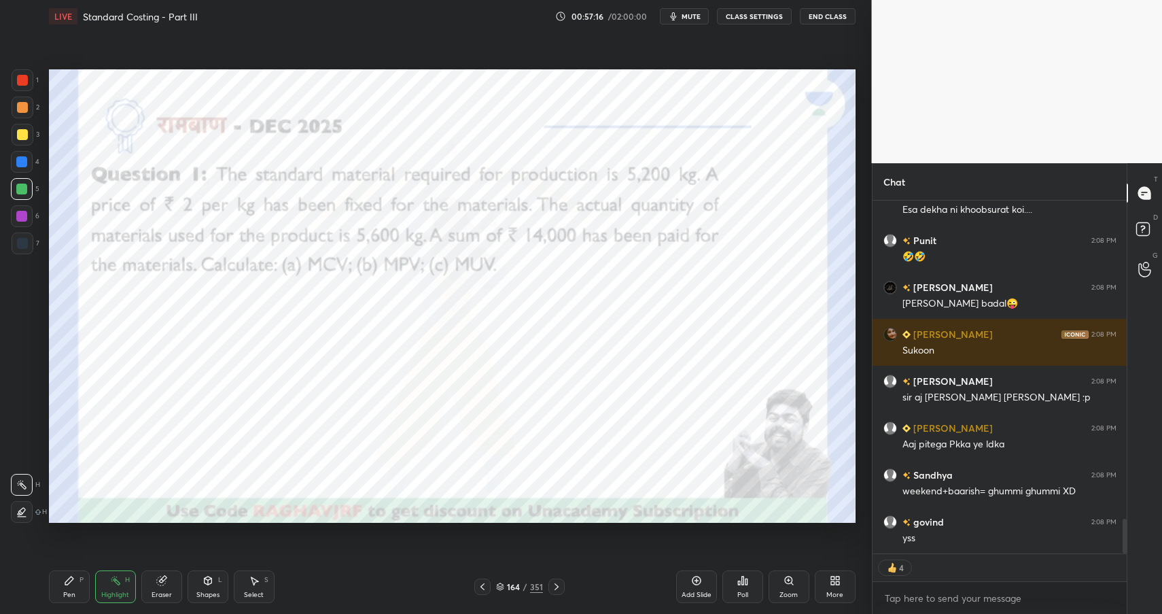
click at [83, 592] on div "Pen P" at bounding box center [69, 586] width 41 height 33
click at [84, 587] on div "Pen P" at bounding box center [69, 586] width 41 height 33
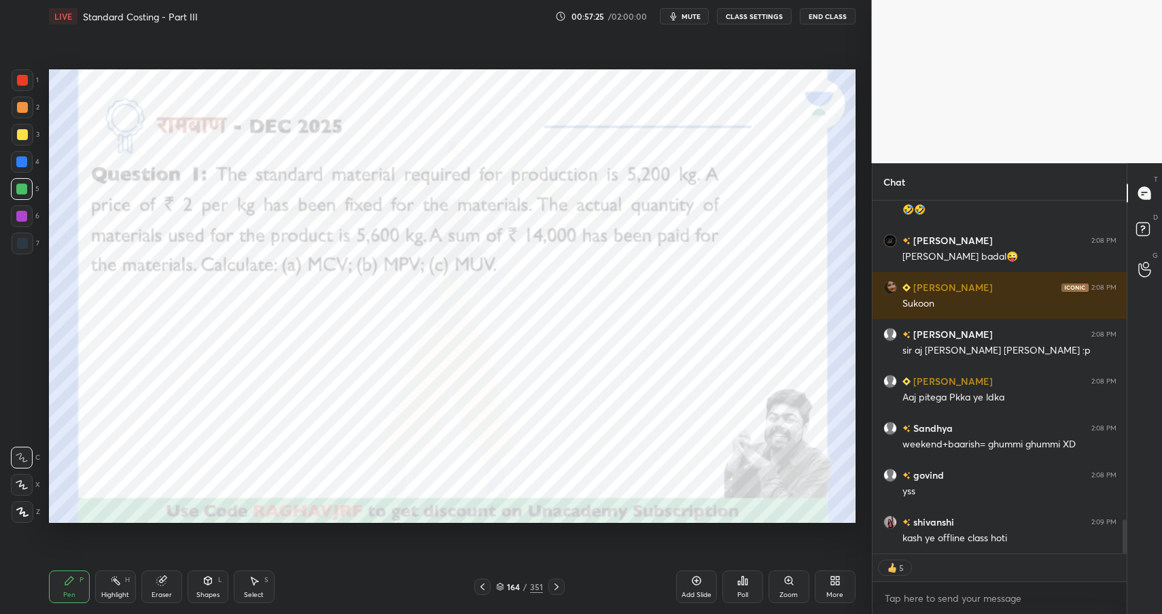
click at [124, 588] on div "Highlight H" at bounding box center [115, 586] width 41 height 33
drag, startPoint x: 118, startPoint y: 587, endPoint x: 173, endPoint y: 535, distance: 75.5
click at [118, 587] on div "Highlight H" at bounding box center [115, 586] width 41 height 33
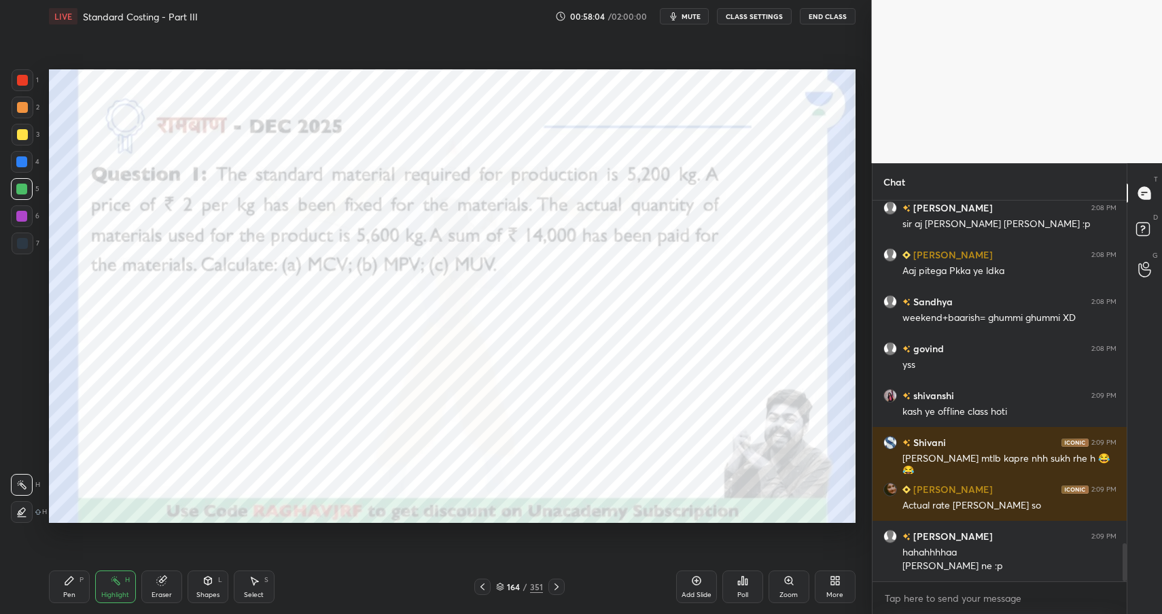
scroll to position [3465, 0]
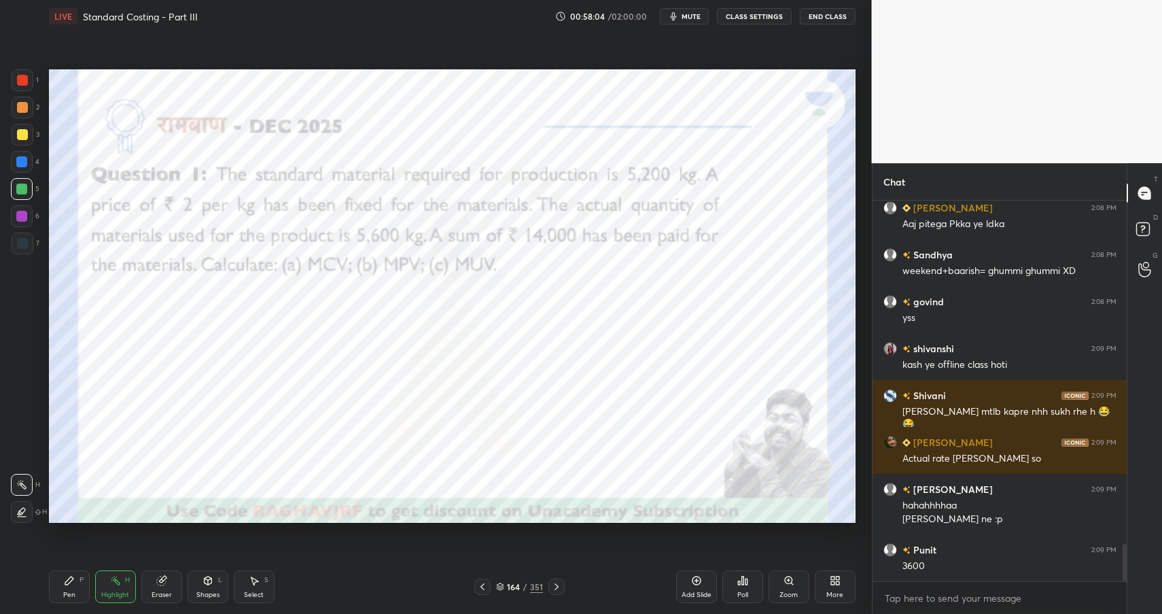
click at [59, 579] on div "Pen P" at bounding box center [69, 586] width 41 height 33
drag, startPoint x: 58, startPoint y: 584, endPoint x: 99, endPoint y: 527, distance: 69.2
click at [58, 584] on div "Pen P" at bounding box center [69, 586] width 41 height 33
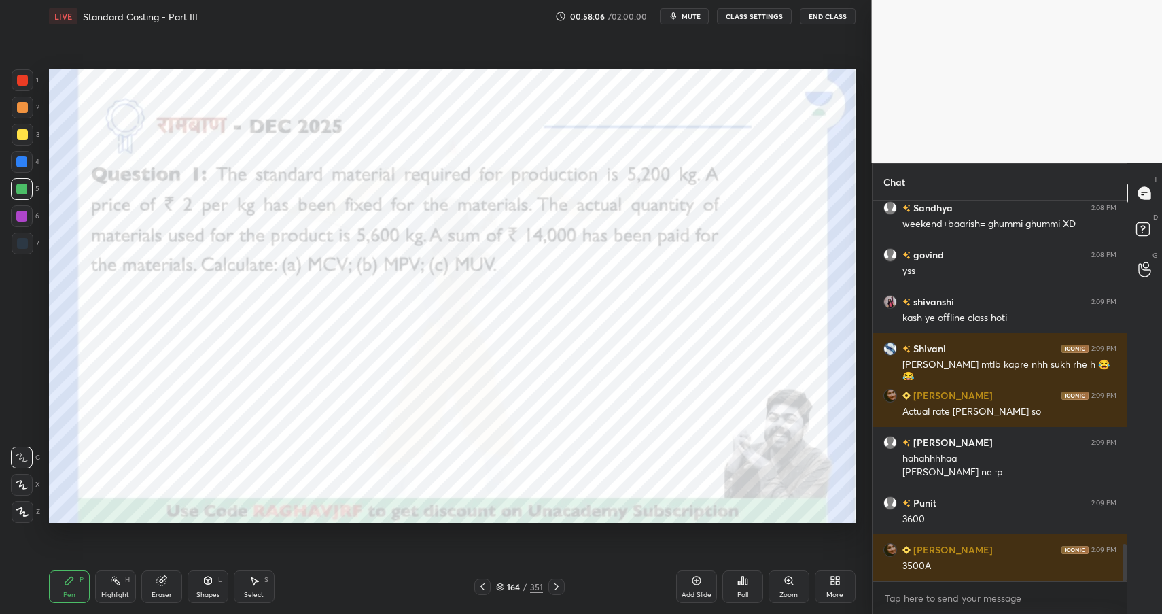
click at [23, 161] on div at bounding box center [21, 161] width 11 height 11
click at [19, 164] on div at bounding box center [21, 161] width 11 height 11
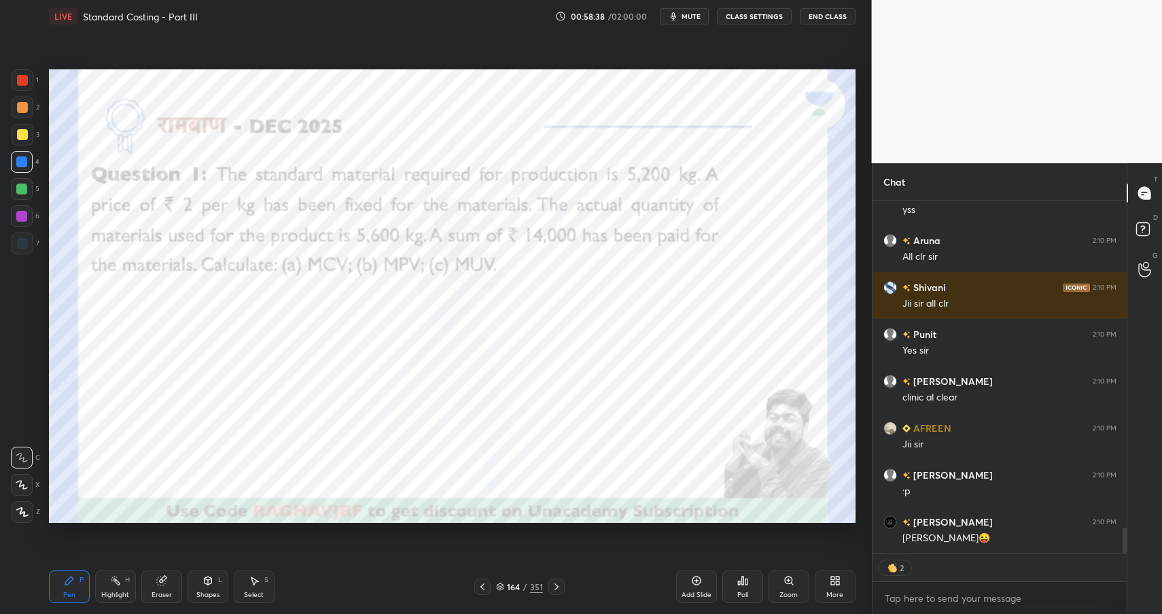
scroll to position [4502, 0]
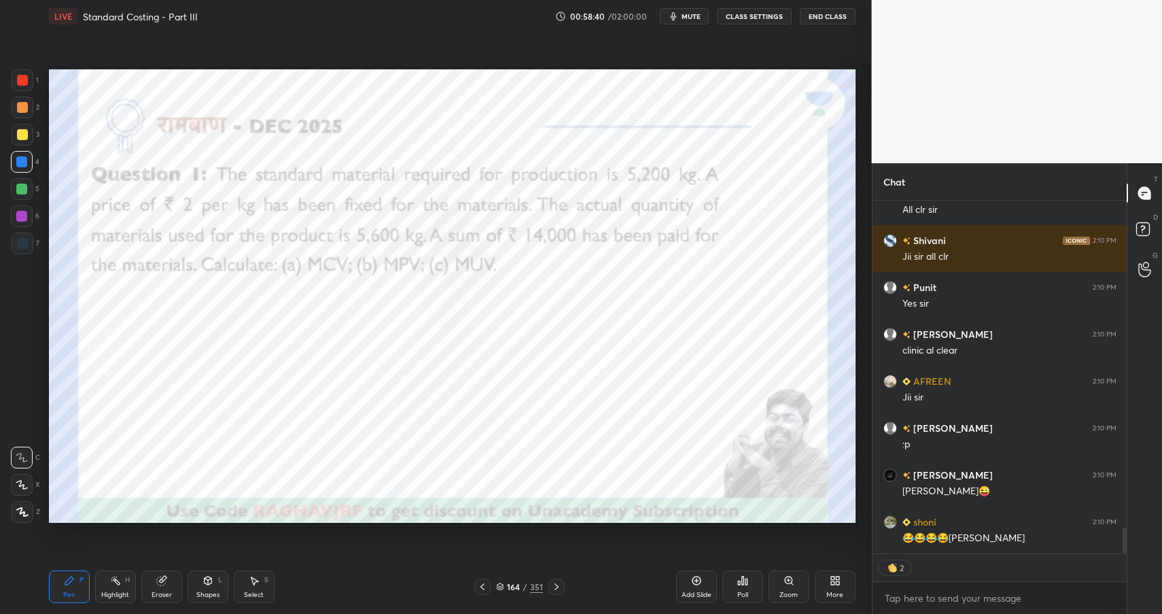
click at [523, 583] on div "/" at bounding box center [525, 586] width 4 height 8
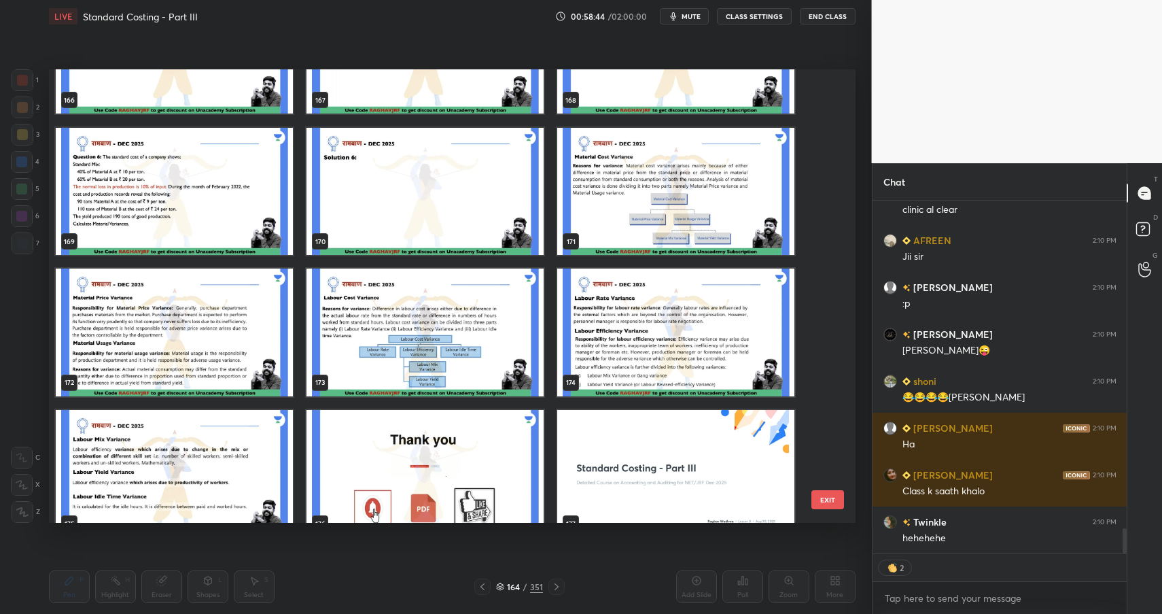
scroll to position [4615, 0]
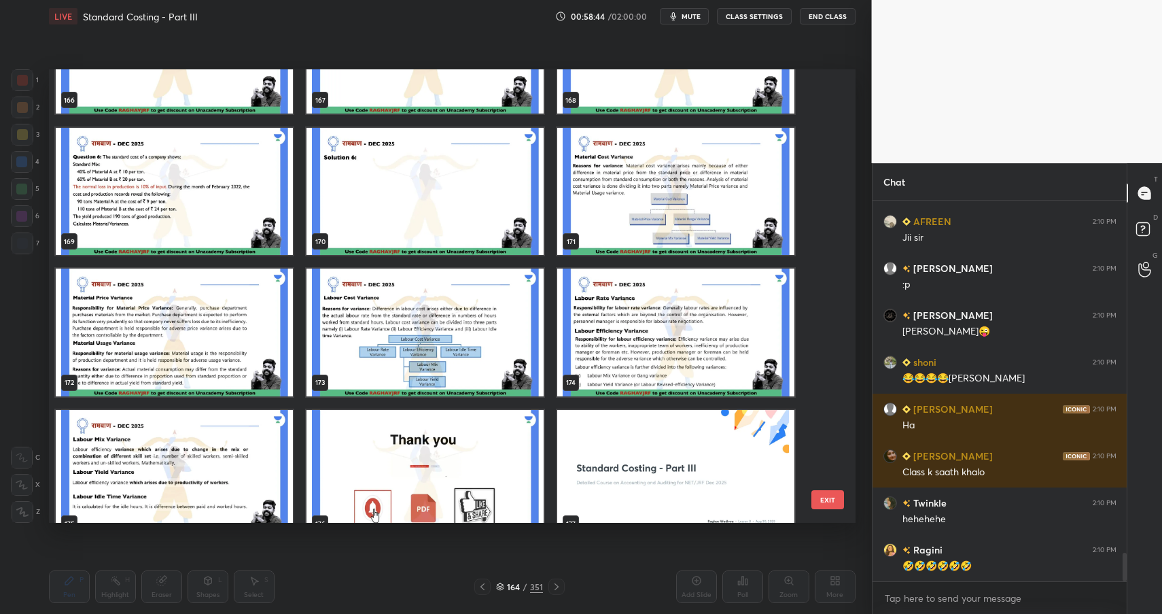
click at [232, 321] on img "grid" at bounding box center [174, 332] width 237 height 128
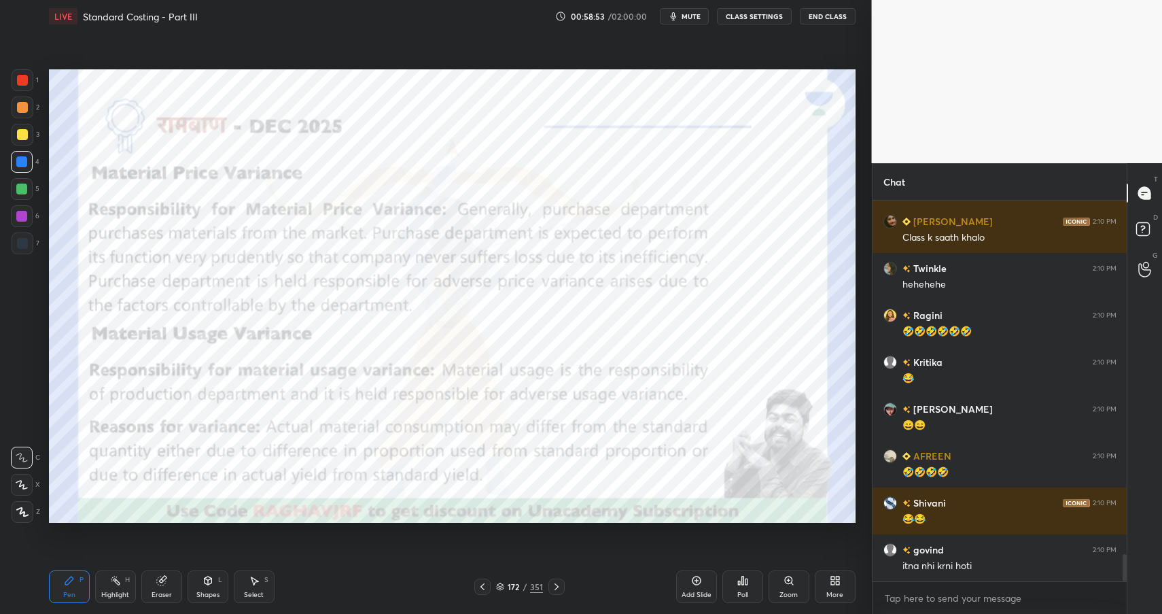
click at [126, 588] on div "Highlight H" at bounding box center [115, 586] width 41 height 33
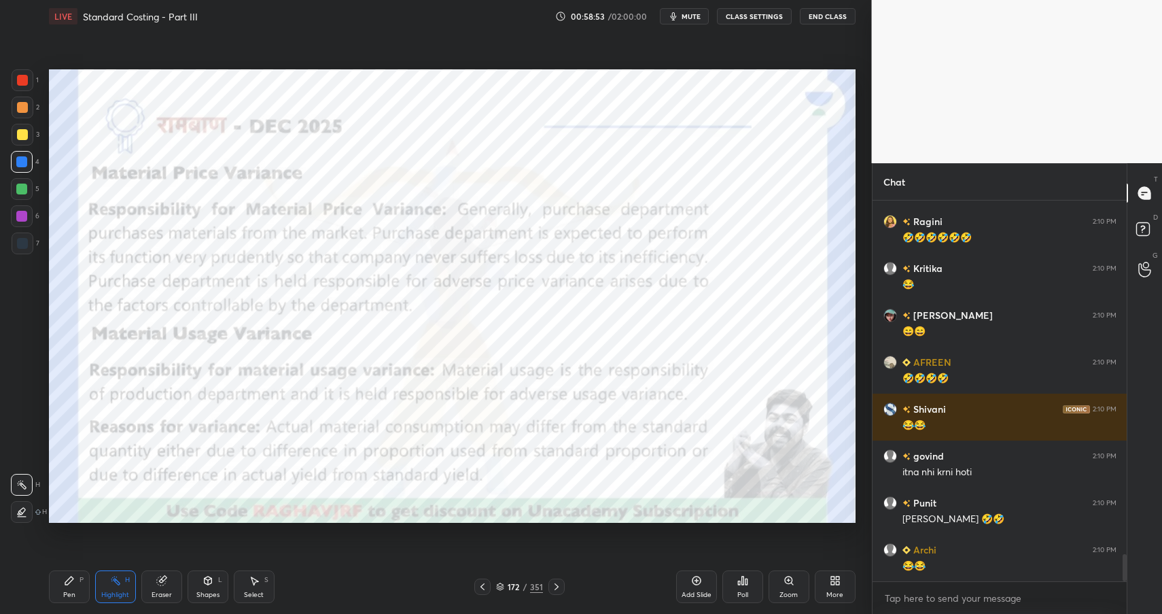
click at [130, 591] on div "Highlight H" at bounding box center [115, 586] width 41 height 33
click at [19, 105] on div at bounding box center [22, 107] width 11 height 11
click at [24, 109] on div at bounding box center [22, 107] width 11 height 11
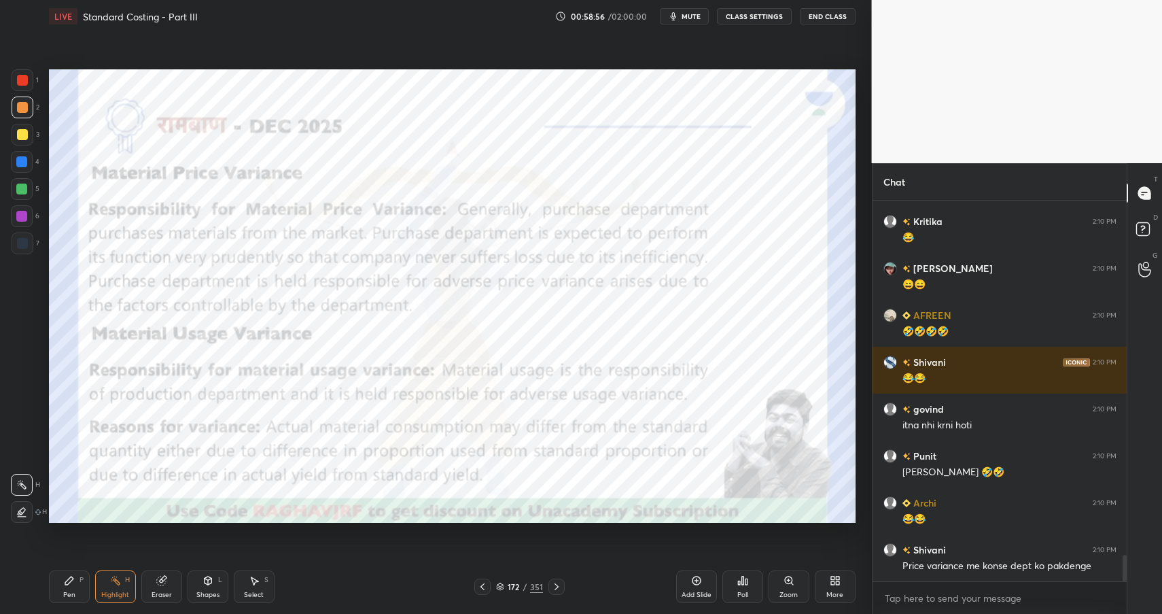
click at [222, 586] on div "Shapes L" at bounding box center [208, 586] width 41 height 33
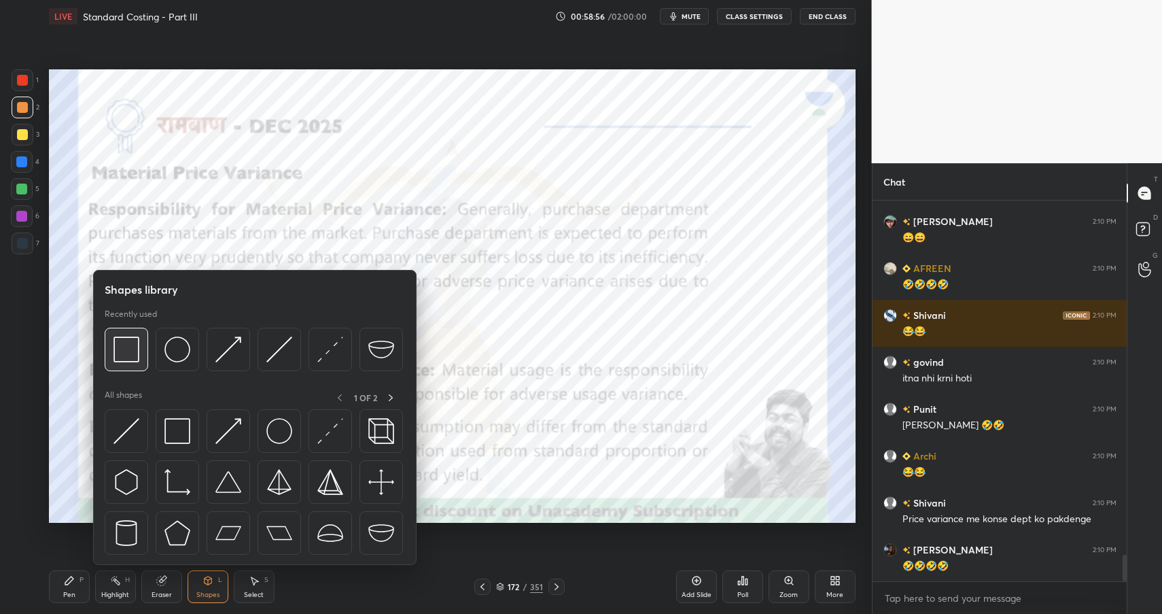
click at [123, 346] on img at bounding box center [126, 349] width 26 height 26
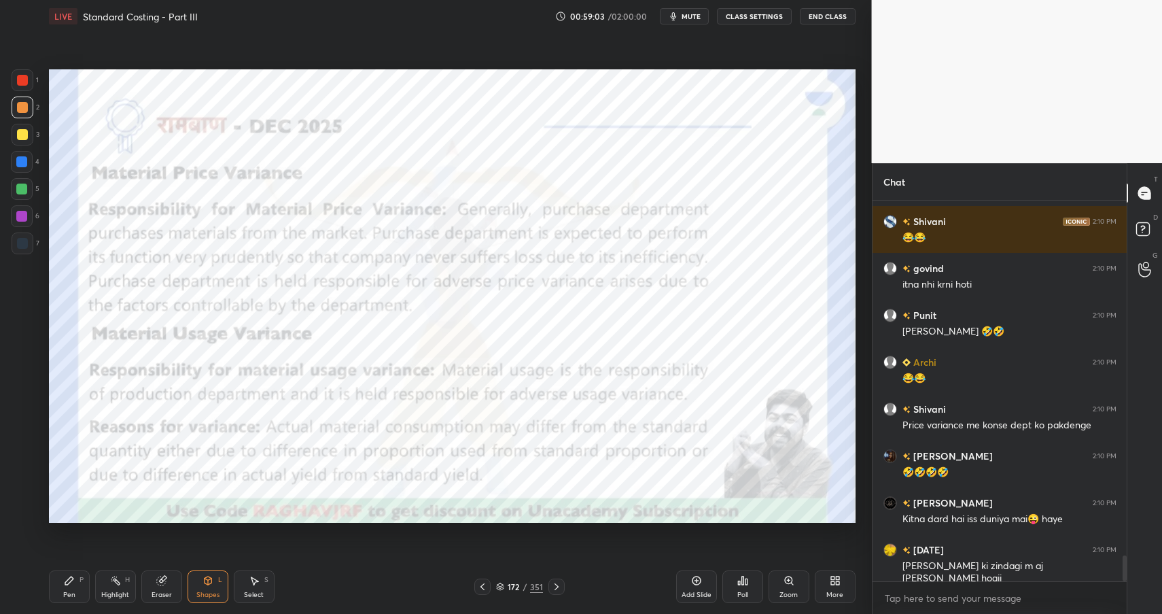
click at [219, 586] on div "Shapes L" at bounding box center [208, 586] width 41 height 33
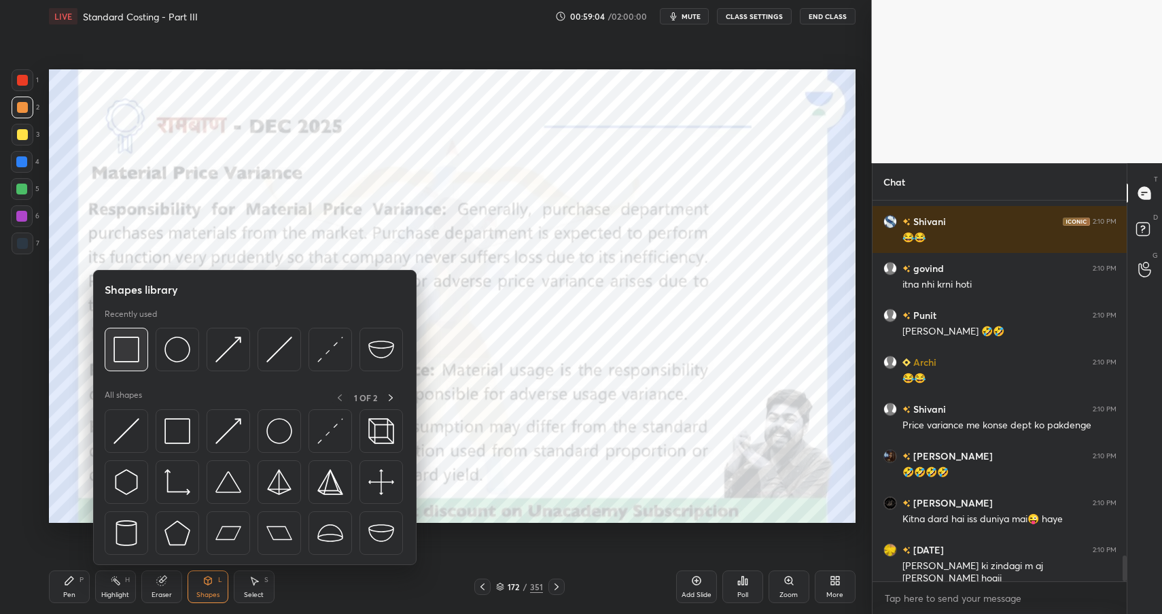
click at [128, 357] on img at bounding box center [126, 349] width 26 height 26
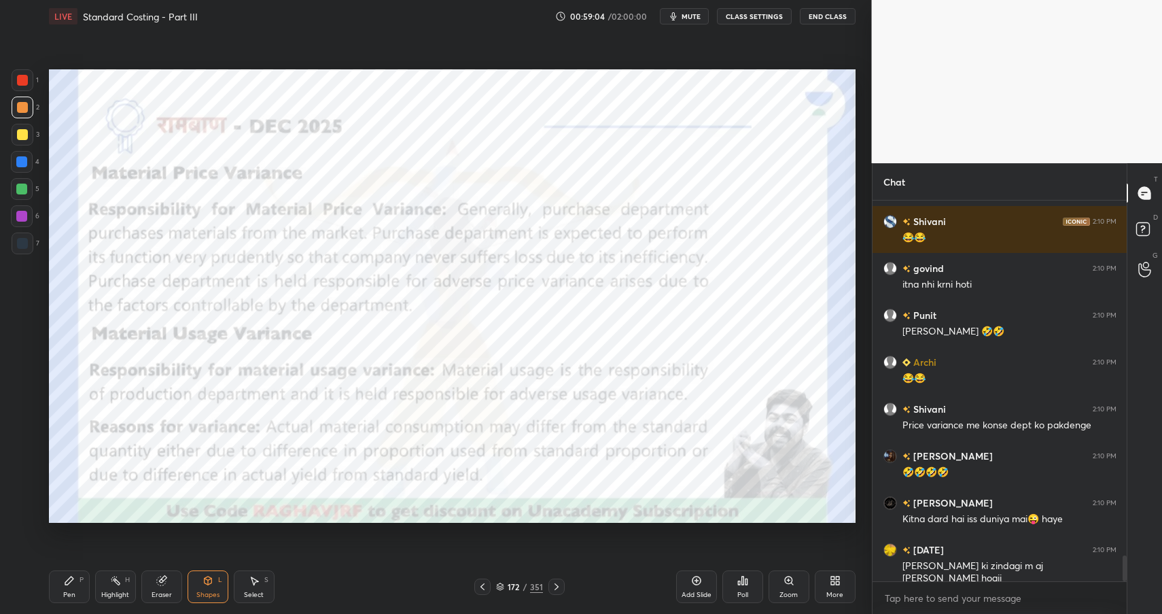
click at [20, 217] on div at bounding box center [21, 216] width 11 height 11
drag, startPoint x: 24, startPoint y: 215, endPoint x: 39, endPoint y: 198, distance: 22.6
click at [24, 215] on div at bounding box center [21, 216] width 11 height 11
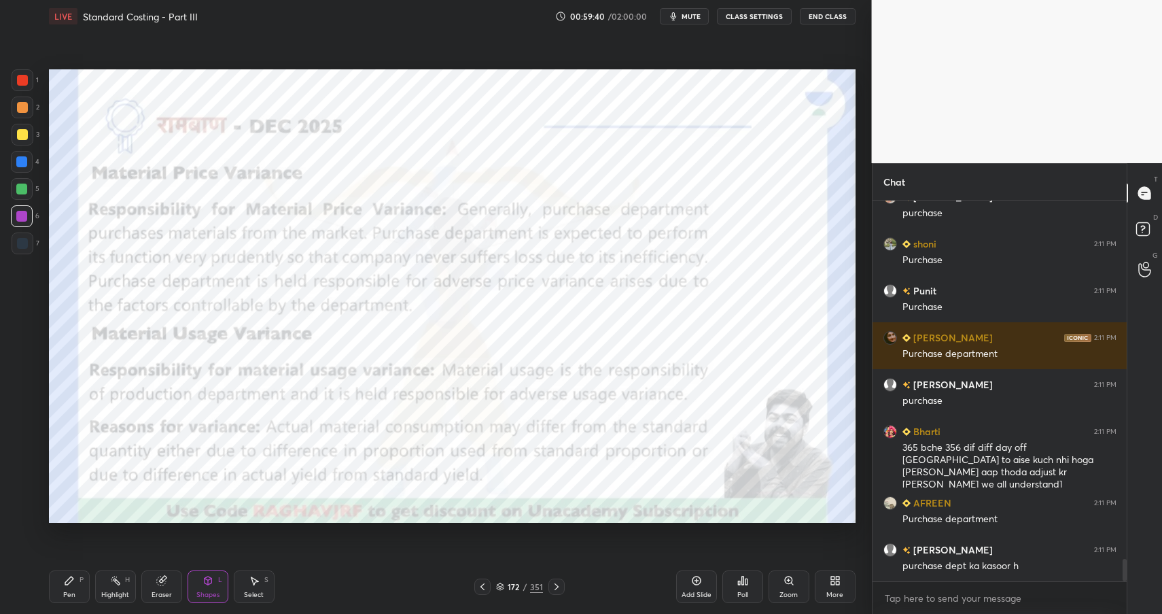
click at [515, 585] on div "172" at bounding box center [514, 586] width 14 height 8
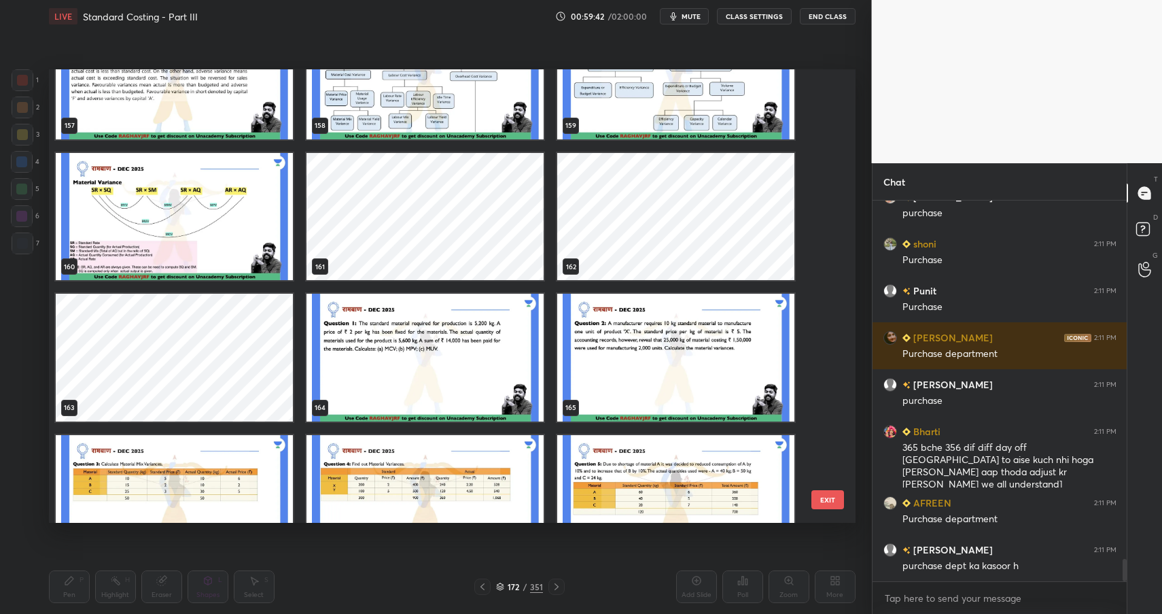
click at [440, 346] on img "grid" at bounding box center [424, 358] width 237 height 128
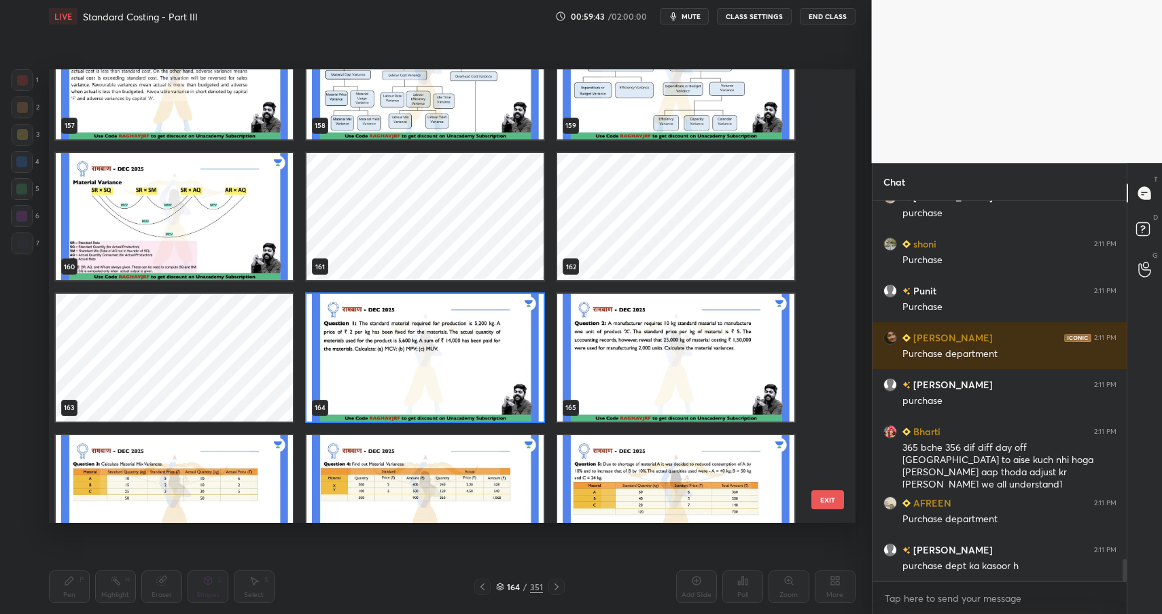
click at [440, 346] on img "grid" at bounding box center [424, 358] width 237 height 128
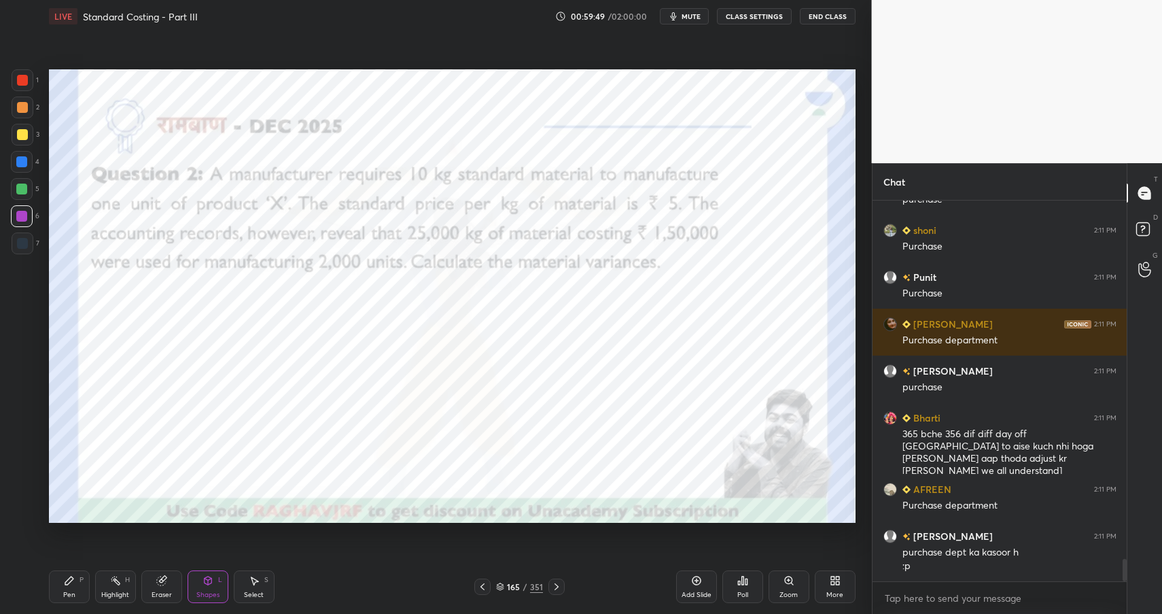
scroll to position [6118, 0]
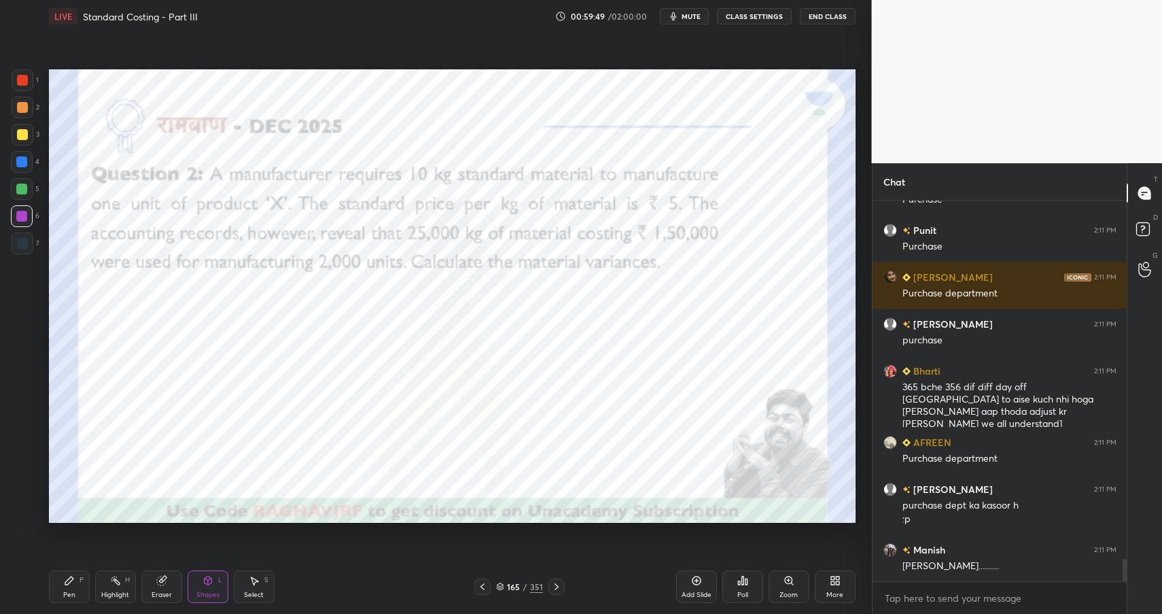
click at [65, 587] on div "Pen P" at bounding box center [69, 586] width 41 height 33
click at [69, 594] on div "Pen" at bounding box center [69, 594] width 12 height 7
click at [22, 79] on div at bounding box center [22, 80] width 11 height 11
click at [211, 586] on div "Shapes L" at bounding box center [208, 586] width 41 height 33
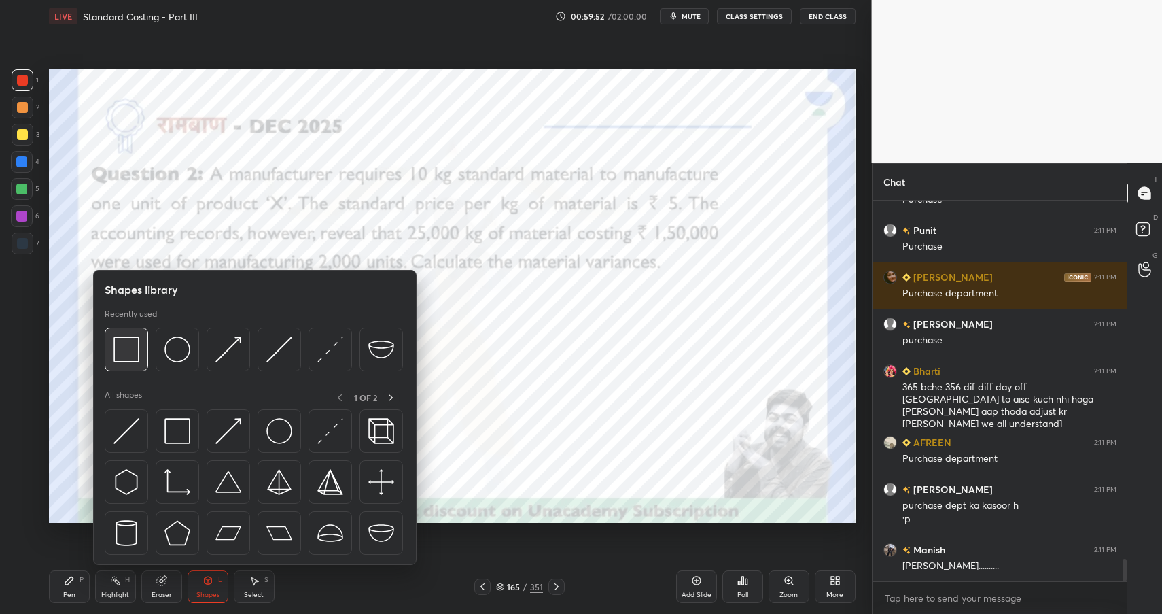
click at [120, 350] on img at bounding box center [126, 349] width 26 height 26
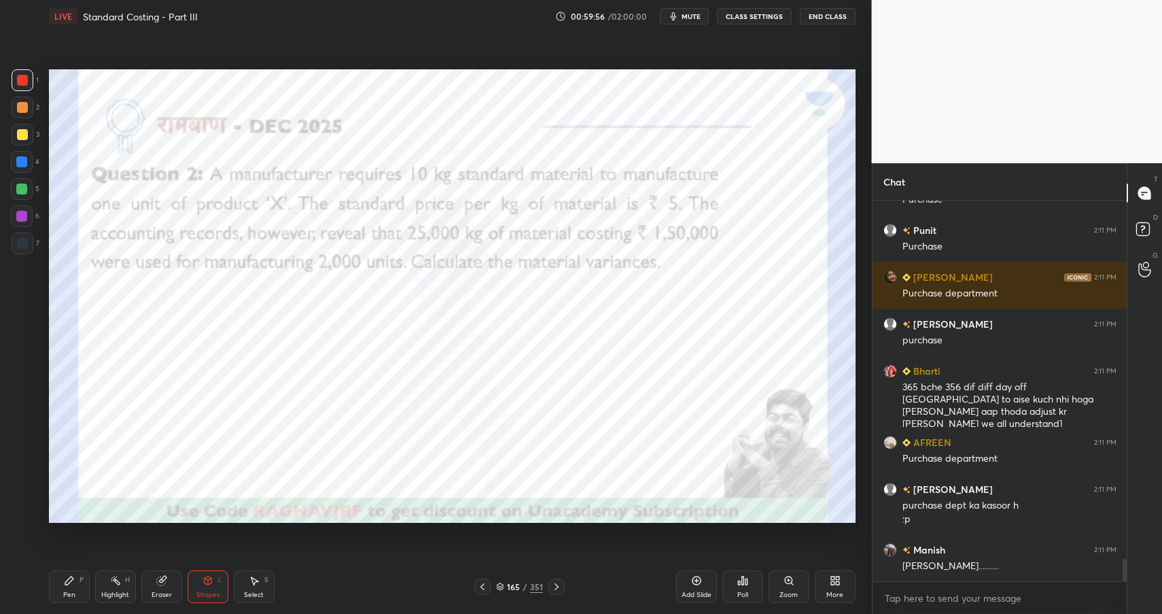
scroll to position [6177, 0]
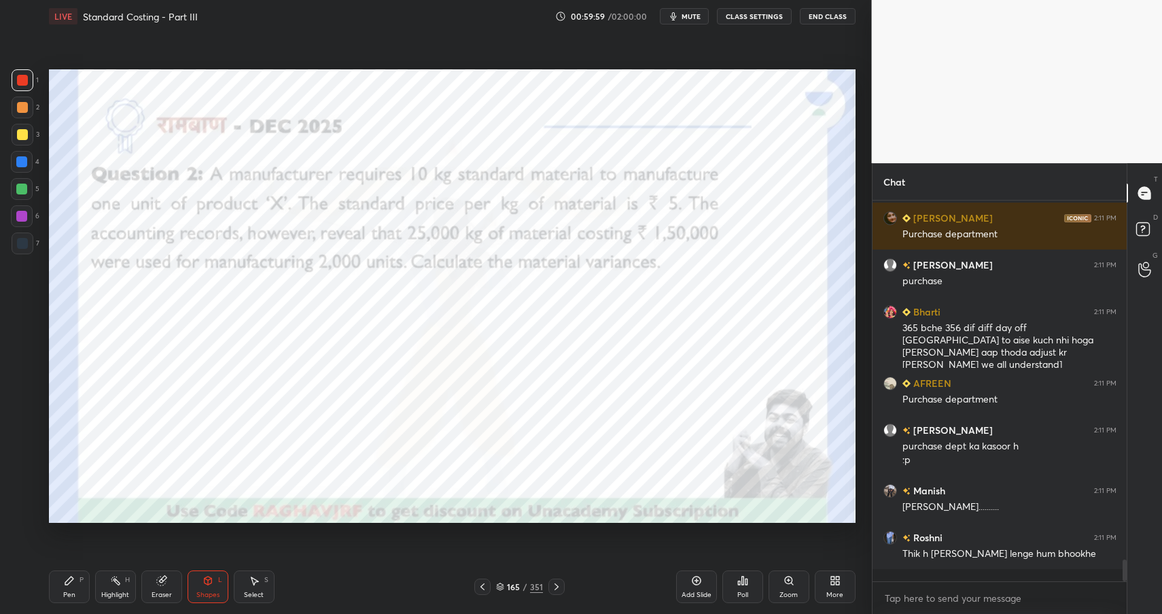
click at [65, 597] on div "Pen" at bounding box center [69, 594] width 12 height 7
drag, startPoint x: 66, startPoint y: 598, endPoint x: 55, endPoint y: 556, distance: 42.8
click at [66, 598] on div "Pen" at bounding box center [69, 594] width 12 height 7
click at [24, 163] on div at bounding box center [21, 161] width 11 height 11
drag, startPoint x: 24, startPoint y: 163, endPoint x: 33, endPoint y: 149, distance: 15.8
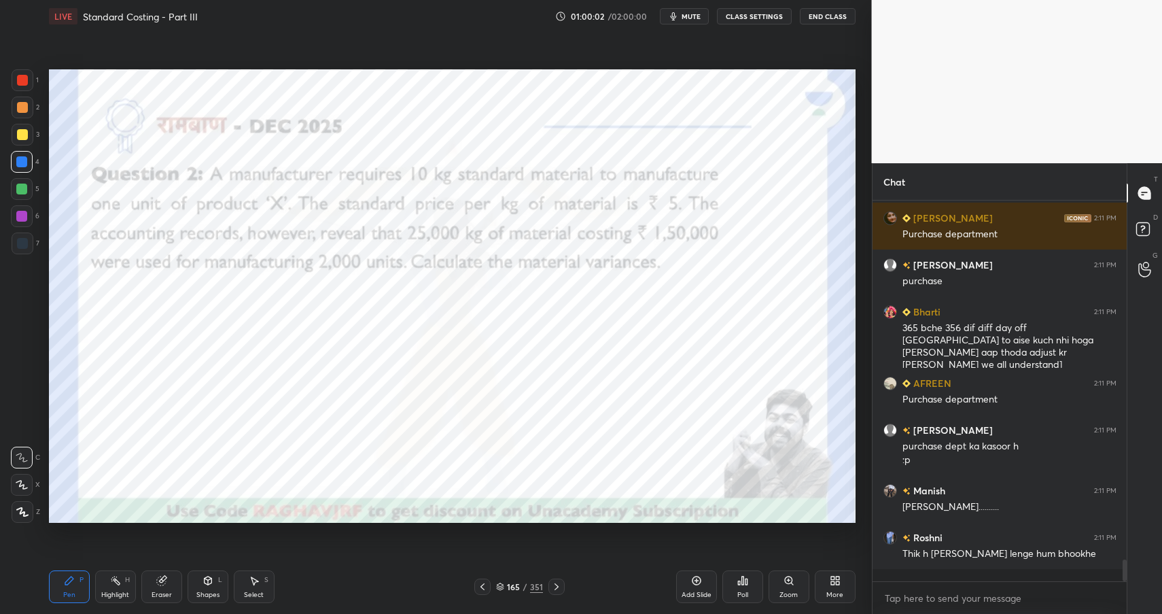
click at [24, 163] on div at bounding box center [21, 161] width 11 height 11
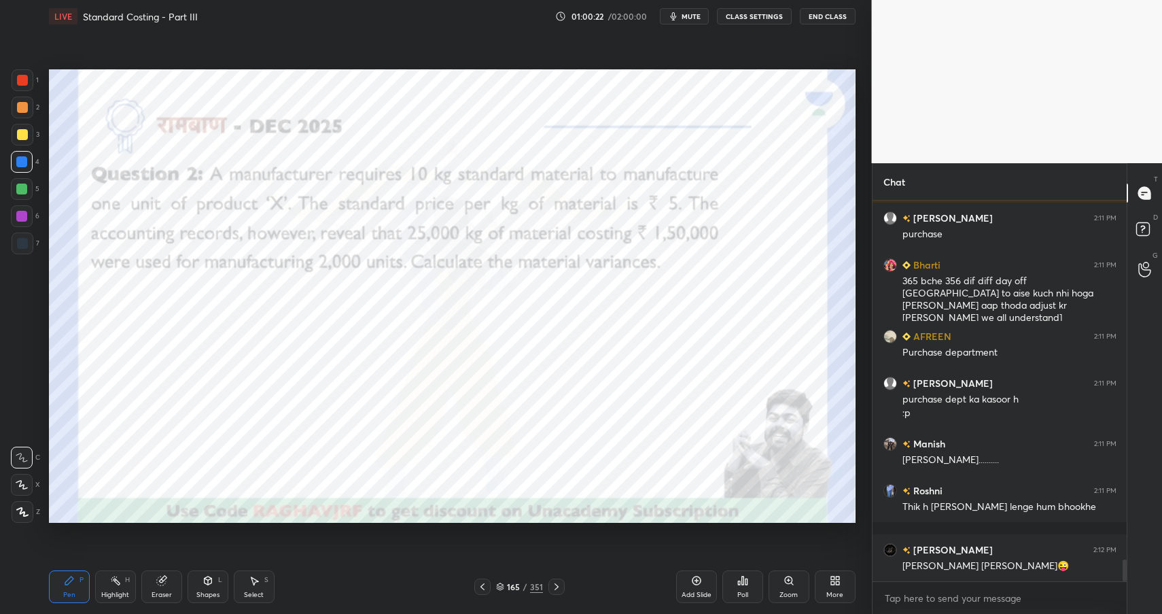
click at [200, 580] on div "Shapes L" at bounding box center [208, 586] width 41 height 33
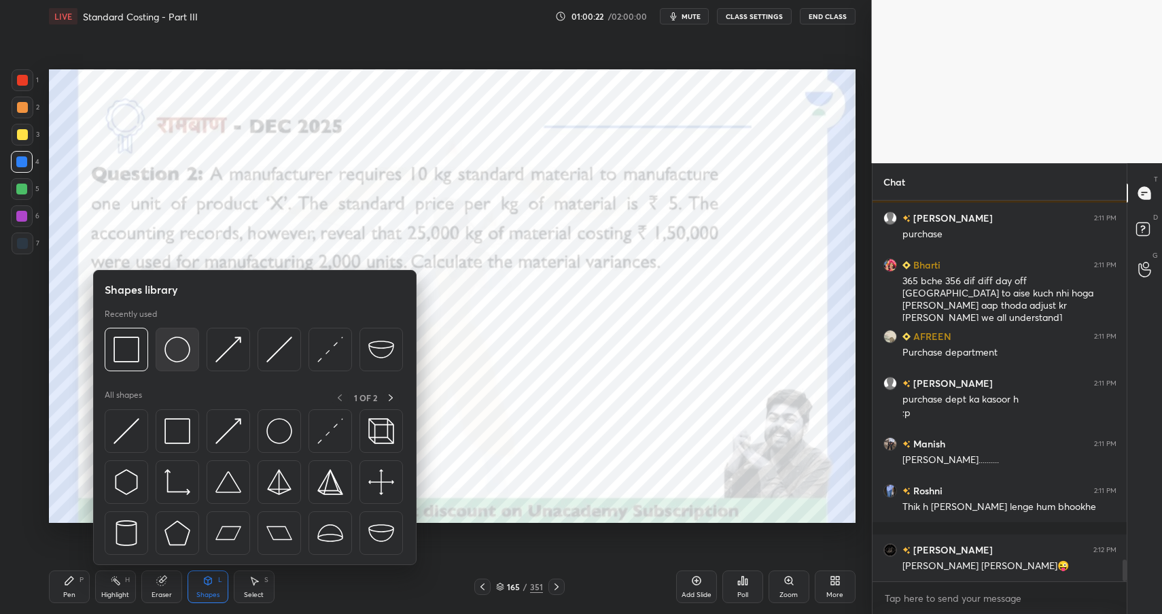
scroll to position [6271, 0]
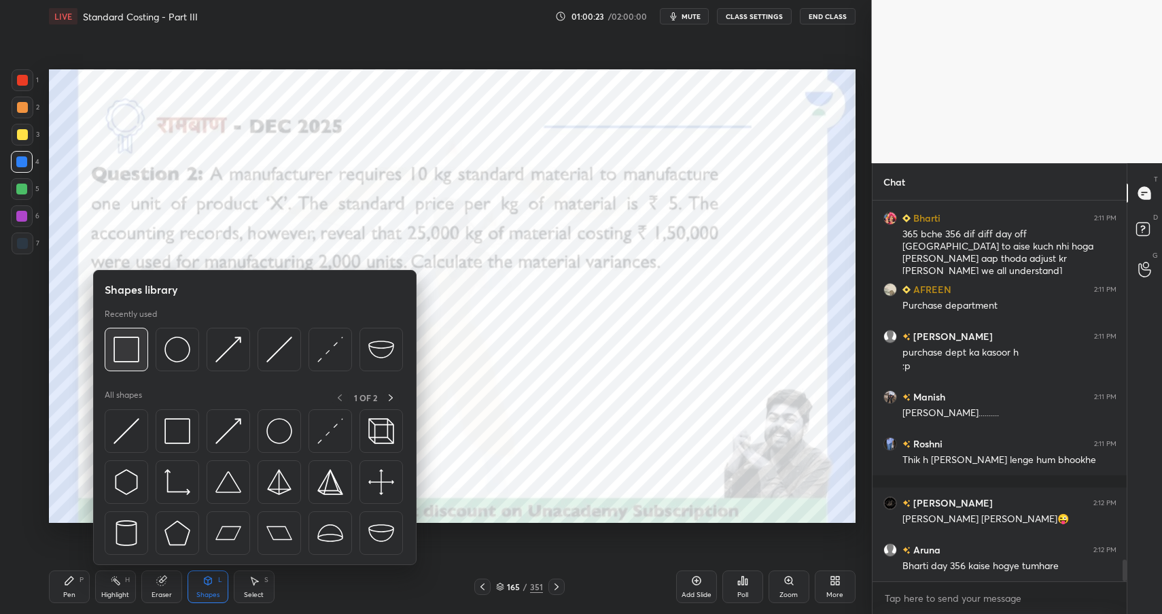
click at [141, 350] on div at bounding box center [126, 348] width 43 height 43
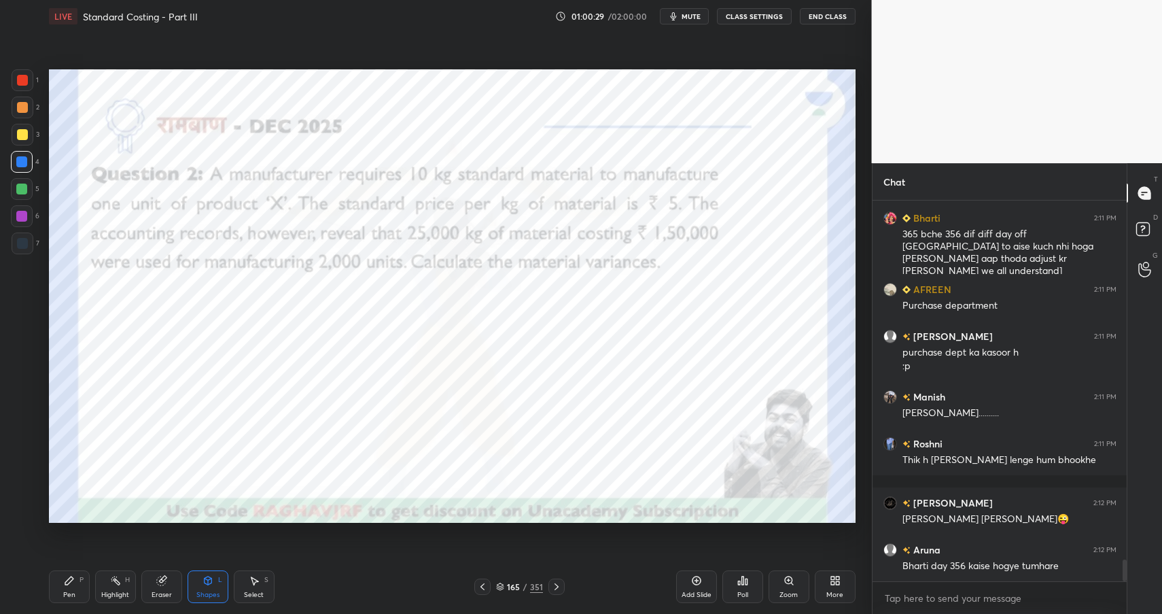
click at [203, 575] on icon at bounding box center [207, 580] width 11 height 11
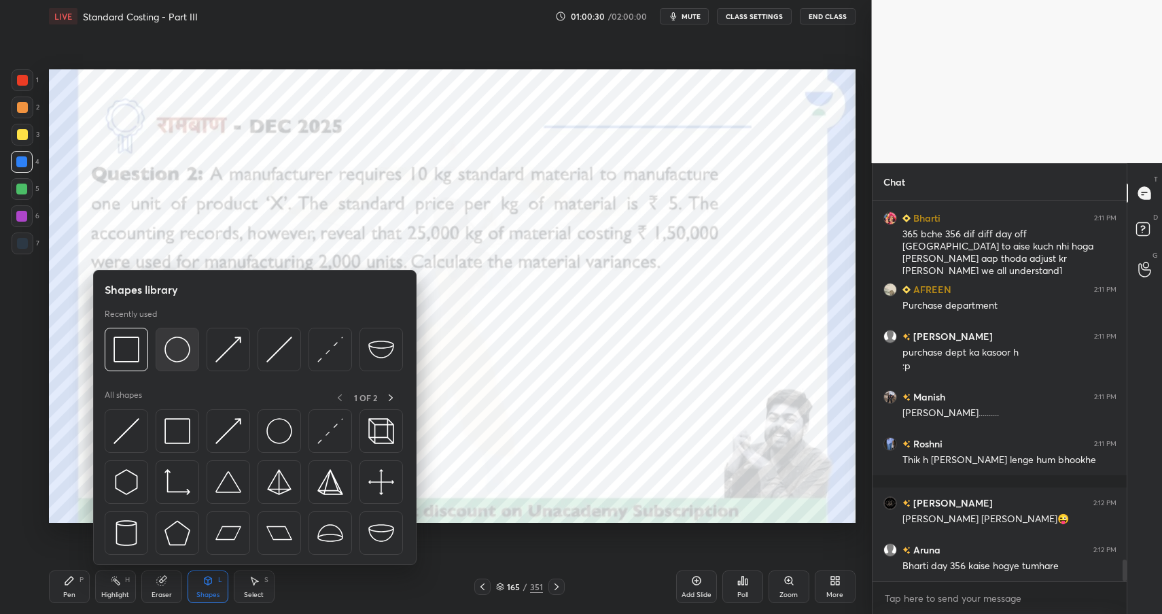
click at [183, 355] on img at bounding box center [177, 349] width 26 height 26
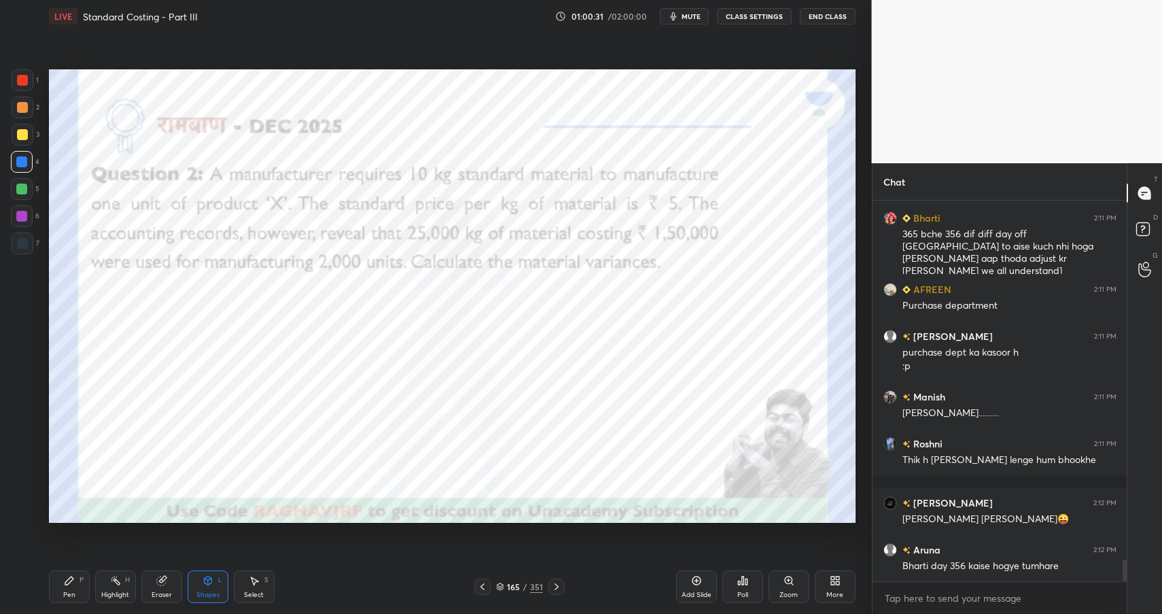
scroll to position [6318, 0]
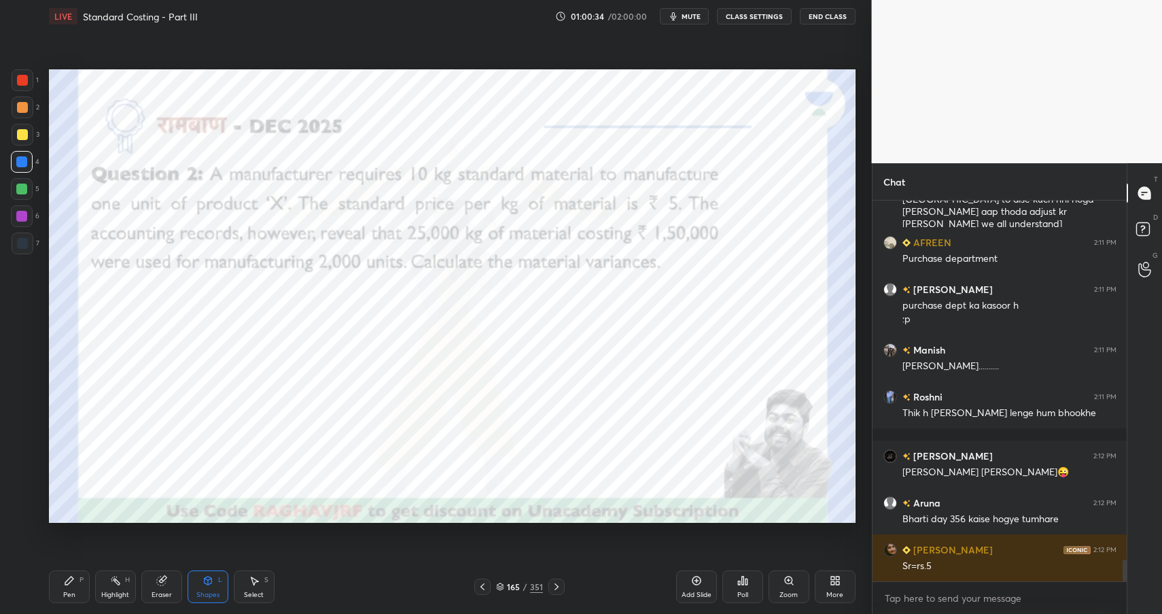
click at [26, 207] on div at bounding box center [22, 216] width 22 height 22
drag, startPoint x: 20, startPoint y: 107, endPoint x: 22, endPoint y: 115, distance: 7.6
click at [20, 107] on div at bounding box center [22, 107] width 11 height 11
click at [22, 113] on div at bounding box center [23, 107] width 22 height 22
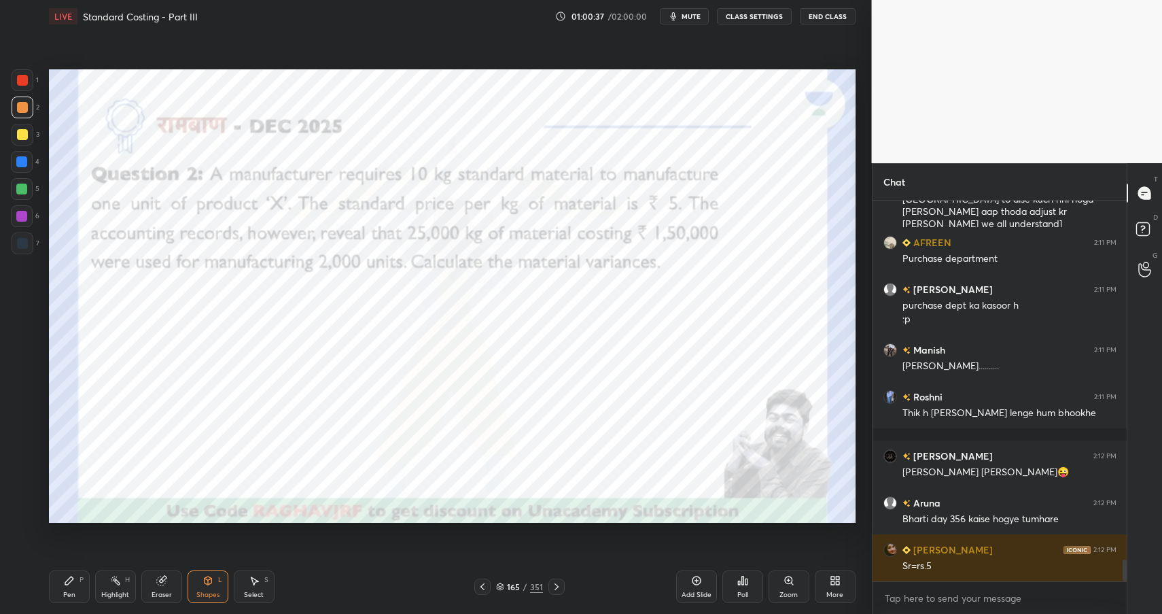
click at [225, 584] on div "Shapes L" at bounding box center [208, 586] width 41 height 33
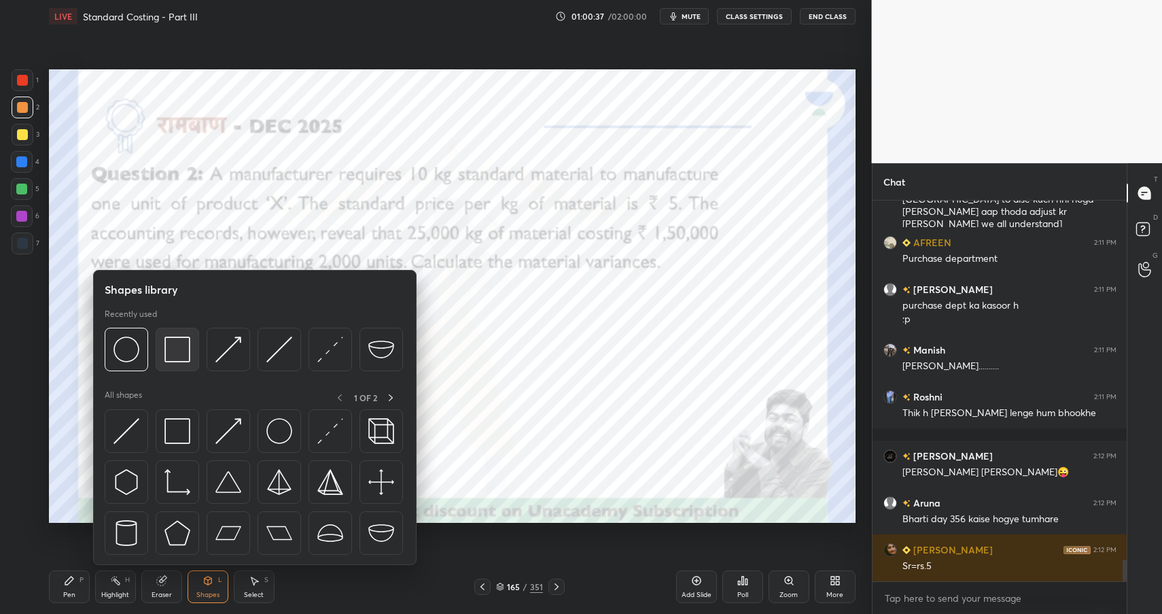
click at [175, 342] on img at bounding box center [177, 349] width 26 height 26
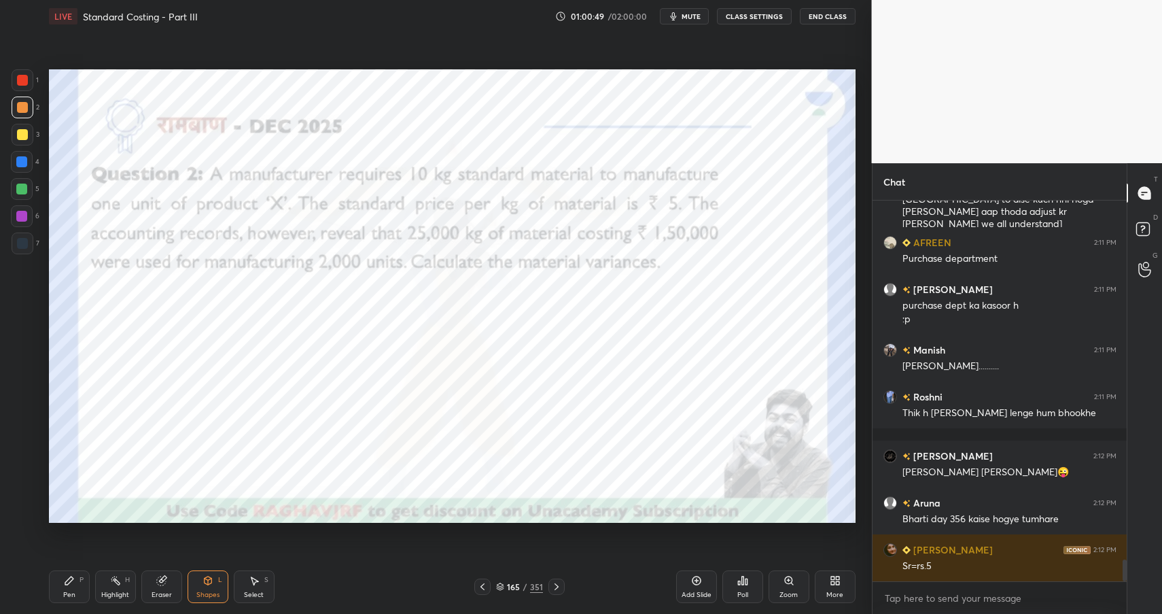
scroll to position [6365, 0]
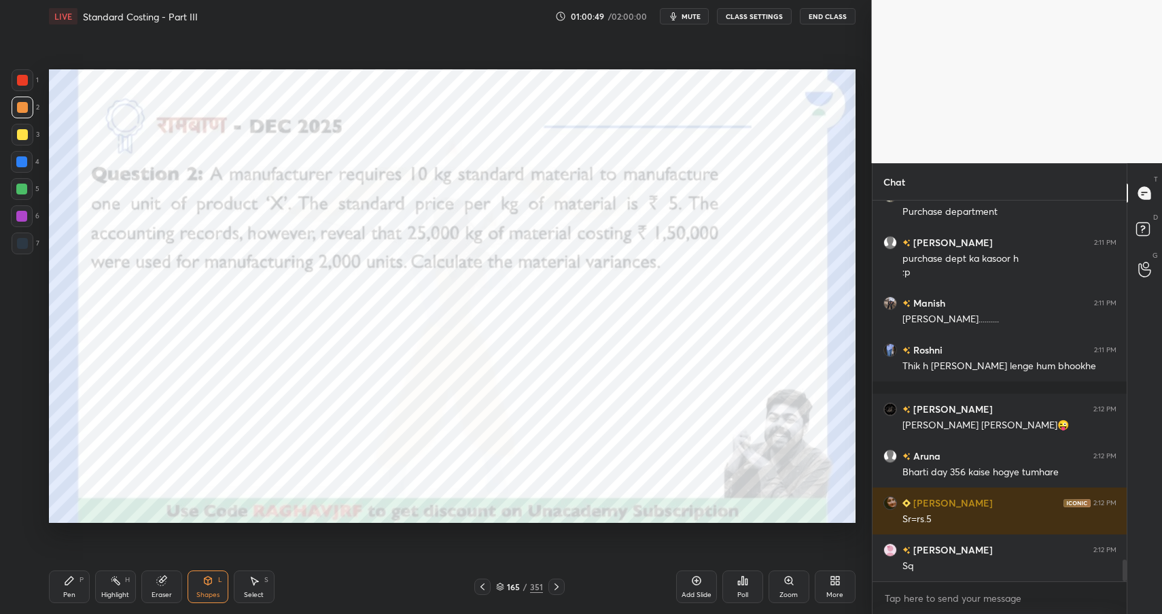
click at [69, 587] on div "Pen P" at bounding box center [69, 586] width 41 height 33
click at [23, 80] on div at bounding box center [22, 80] width 11 height 11
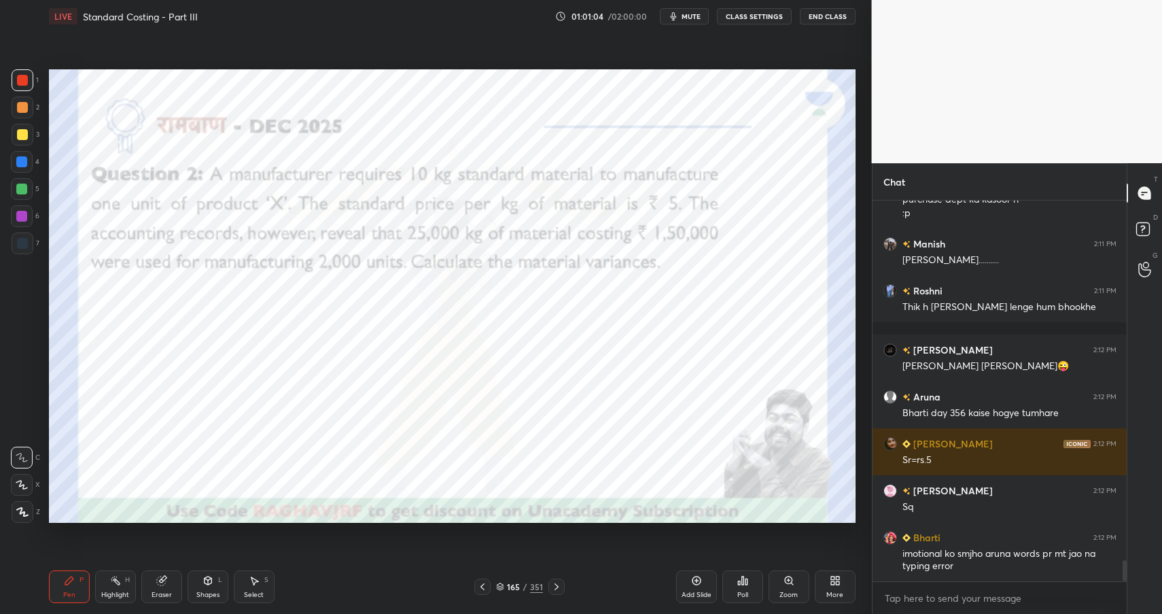
drag, startPoint x: 215, startPoint y: 577, endPoint x: 215, endPoint y: 570, distance: 6.8
click at [215, 578] on div "Shapes L" at bounding box center [208, 586] width 41 height 33
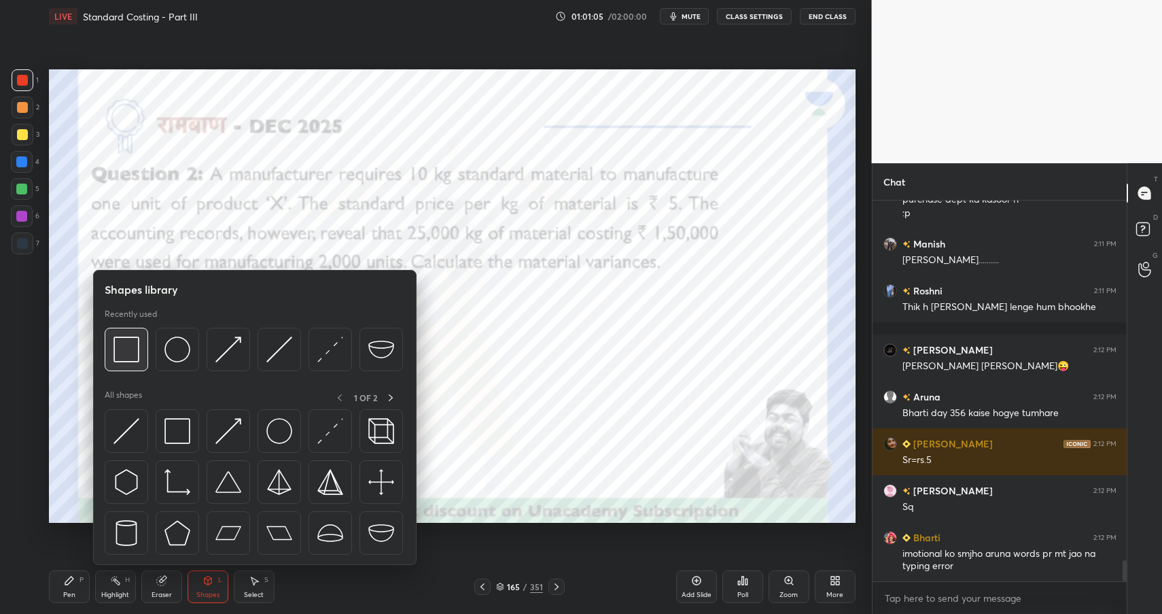
click at [126, 344] on img at bounding box center [126, 349] width 26 height 26
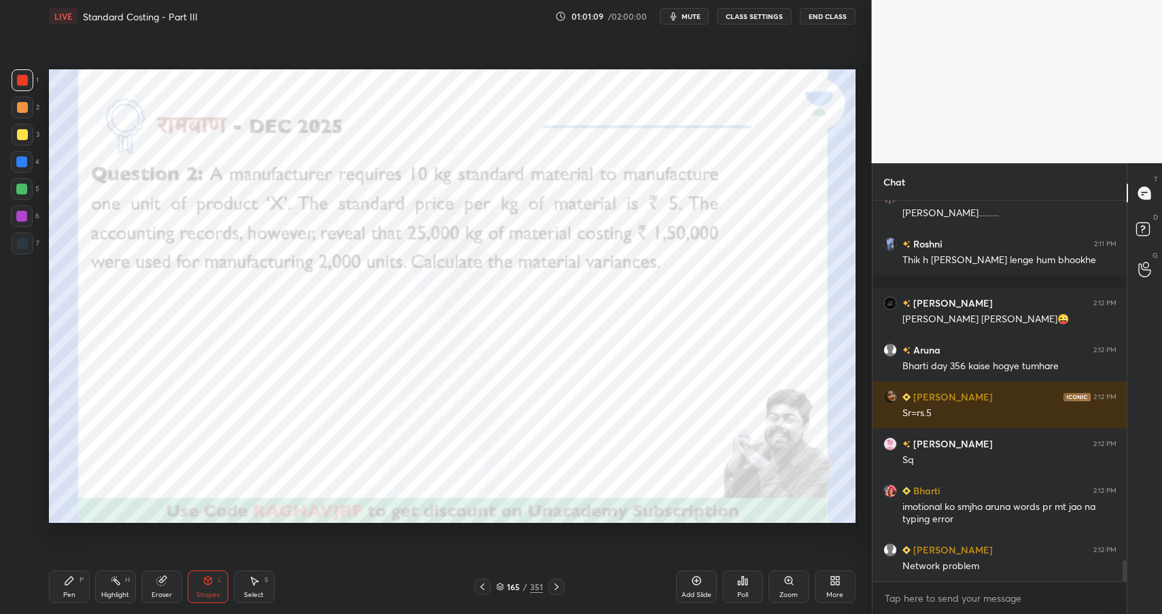
scroll to position [6518, 0]
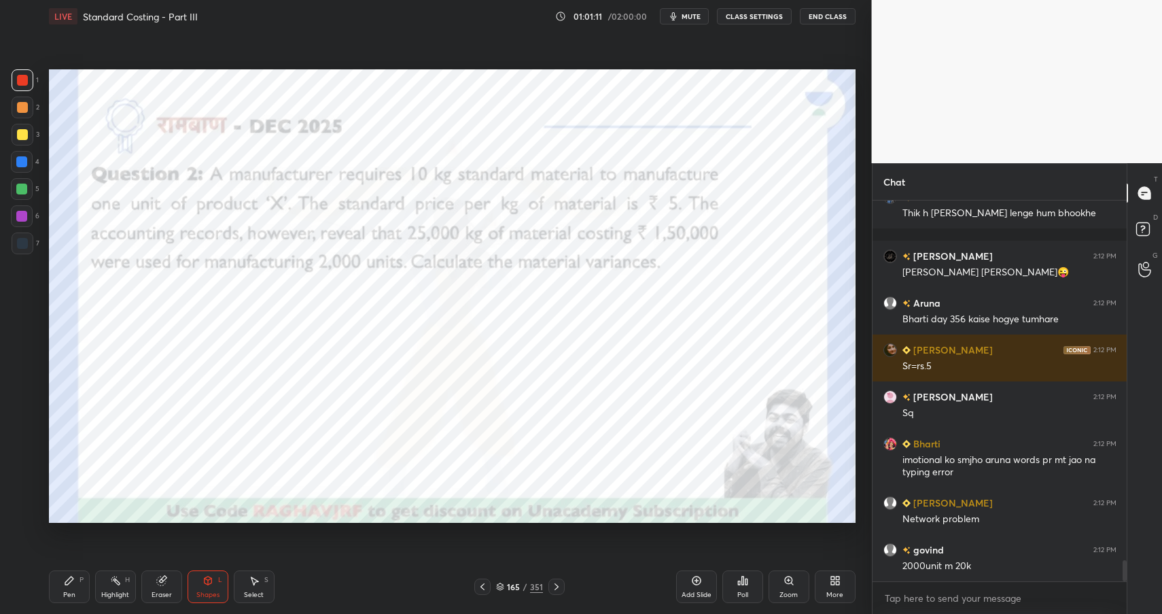
click at [122, 586] on div "Highlight H" at bounding box center [115, 586] width 41 height 33
drag, startPoint x: 122, startPoint y: 586, endPoint x: 152, endPoint y: 541, distance: 54.8
click at [122, 586] on div "Highlight H" at bounding box center [115, 586] width 41 height 33
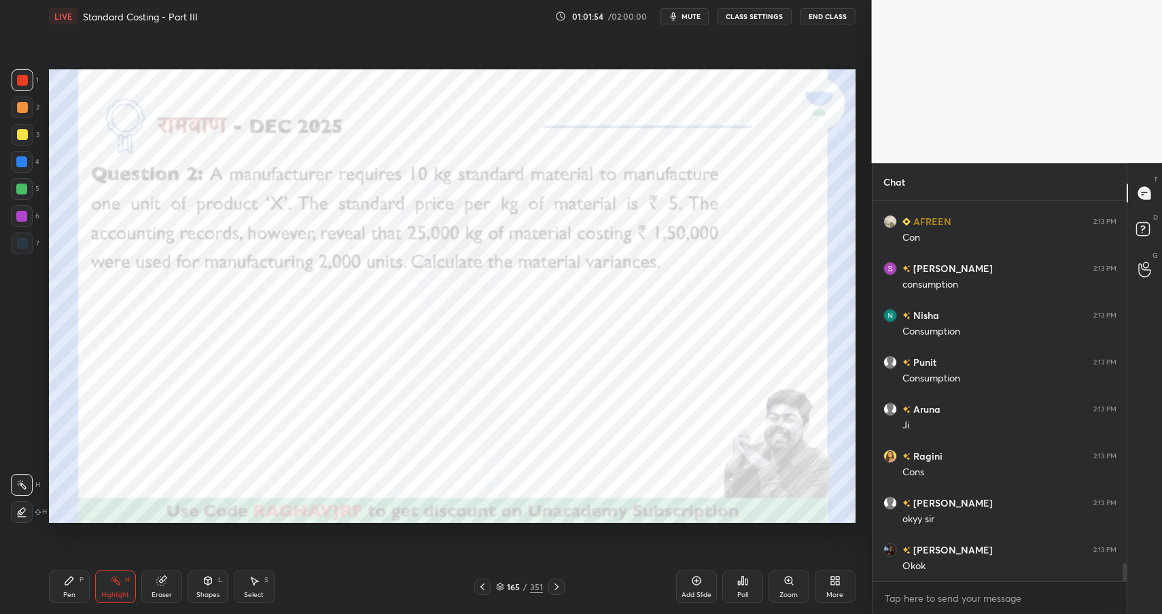
scroll to position [7502, 0]
click at [209, 591] on div "Shapes" at bounding box center [207, 594] width 23 height 7
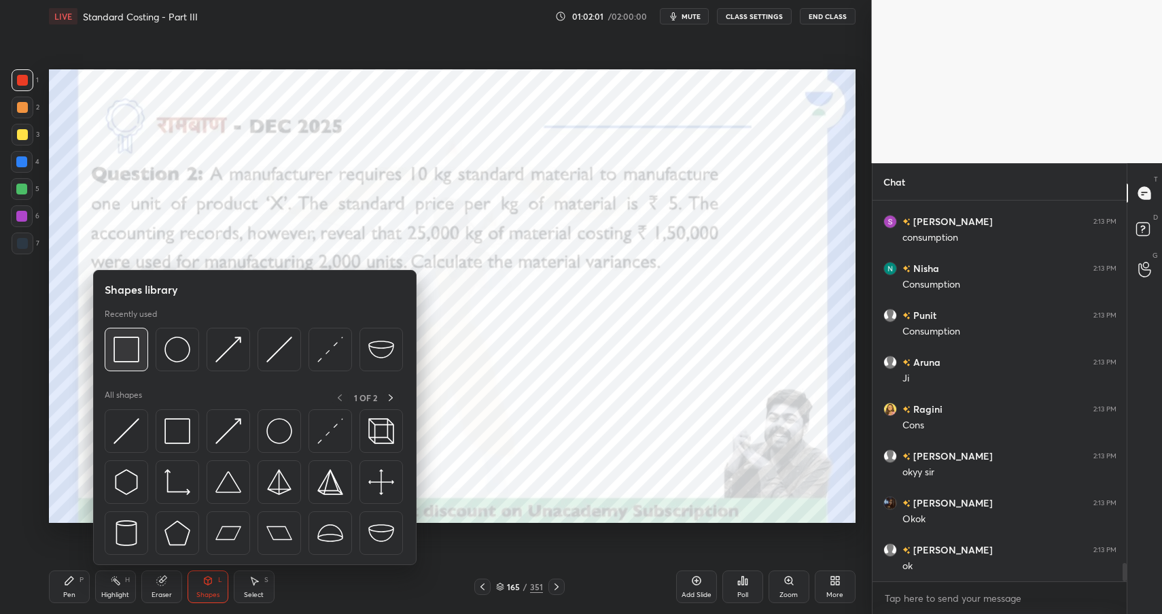
click at [125, 348] on img at bounding box center [126, 349] width 26 height 26
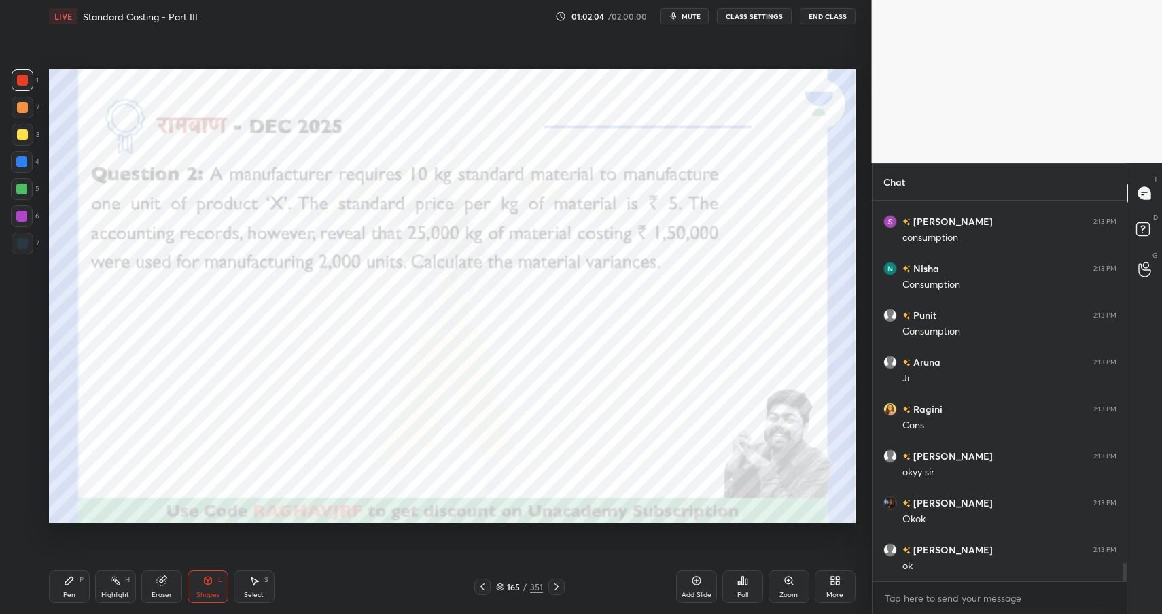
click at [73, 584] on icon at bounding box center [69, 580] width 11 height 11
click at [82, 584] on div "Pen P" at bounding box center [69, 586] width 41 height 33
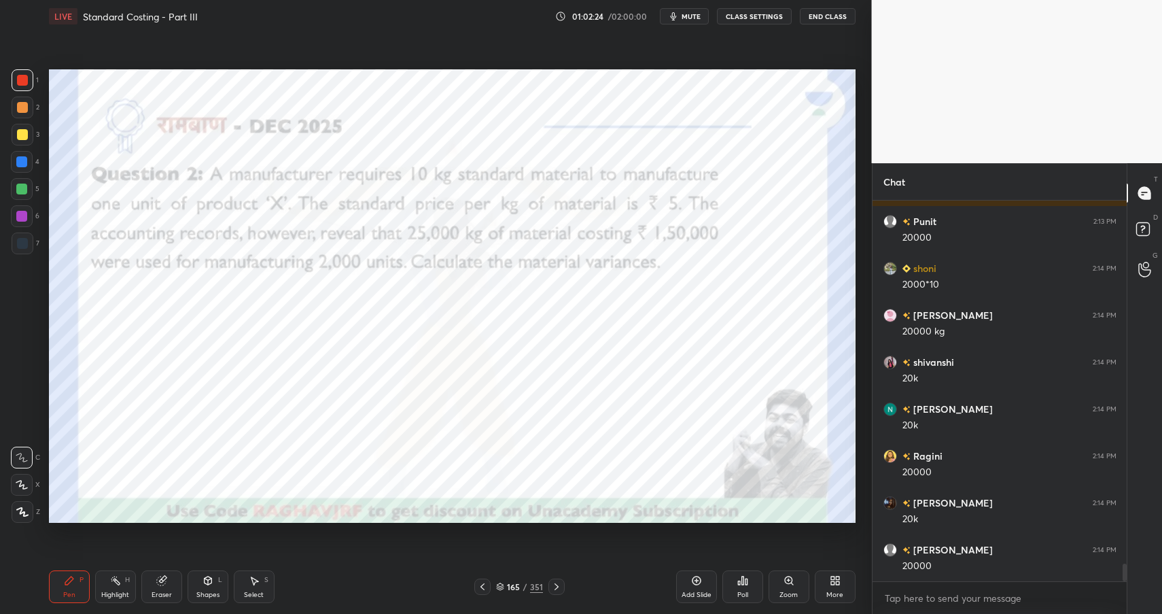
scroll to position [7971, 0]
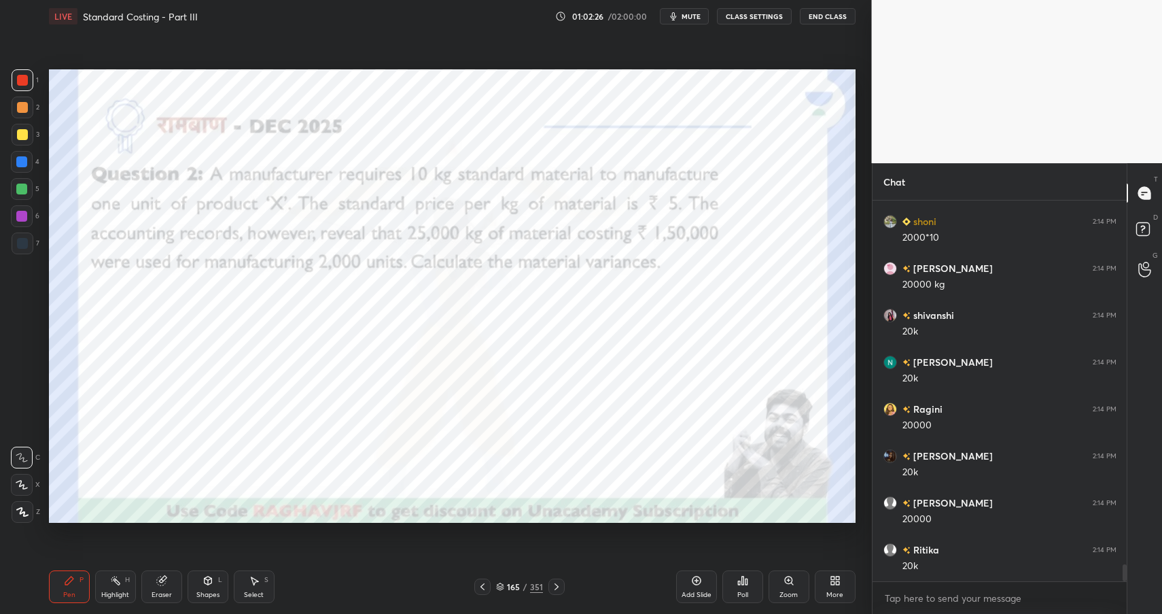
click at [22, 224] on div at bounding box center [22, 216] width 22 height 22
click at [20, 218] on div at bounding box center [21, 216] width 11 height 11
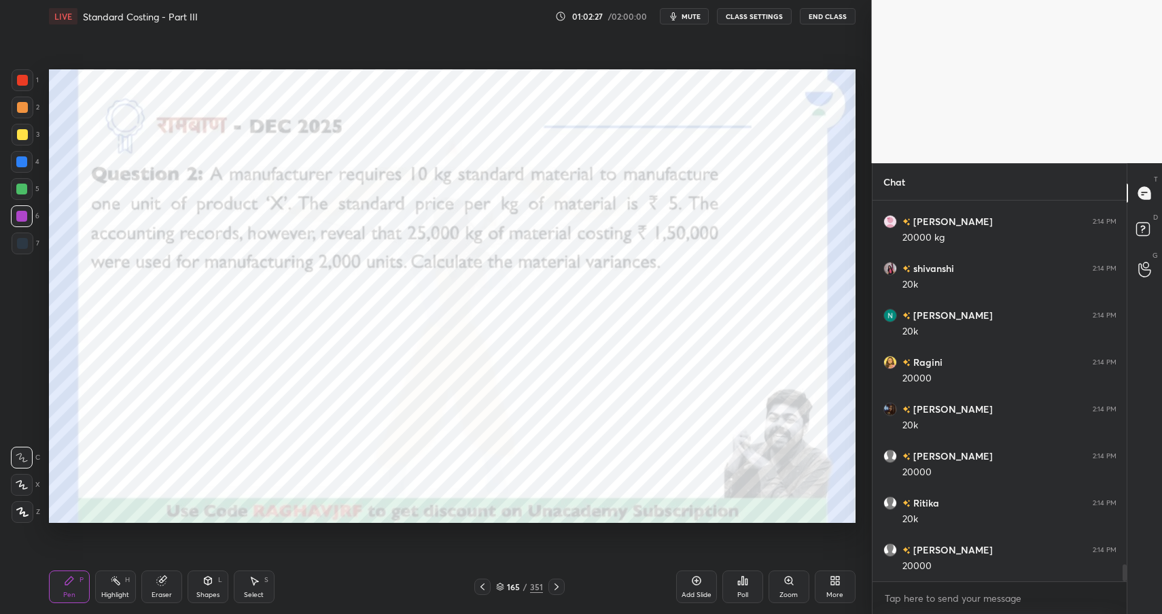
click at [169, 589] on div "Eraser" at bounding box center [161, 586] width 41 height 33
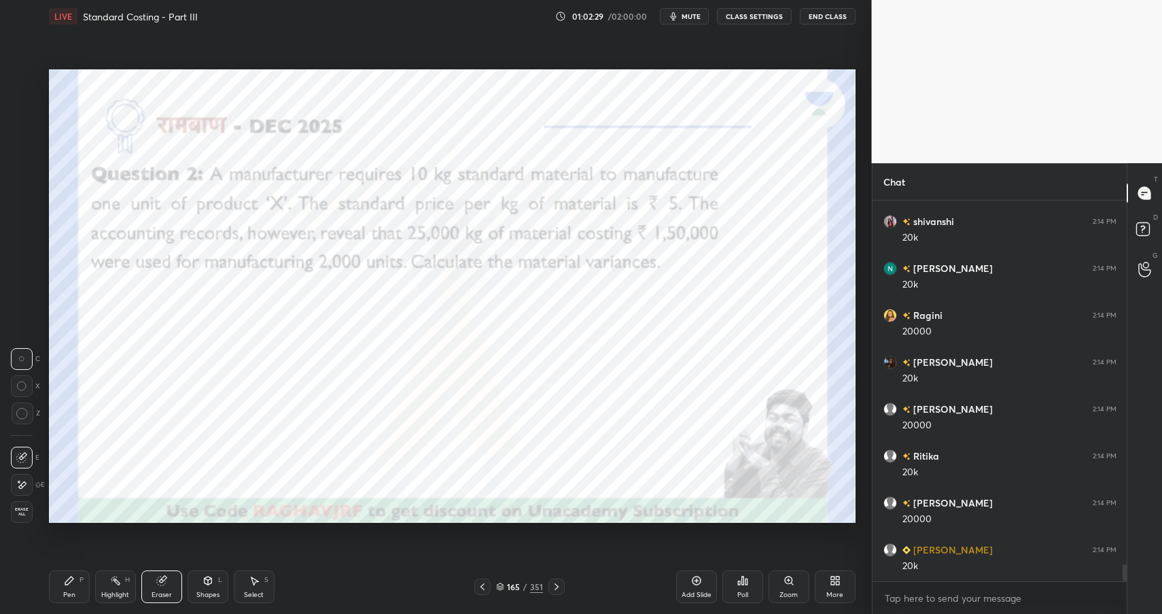
scroll to position [8112, 0]
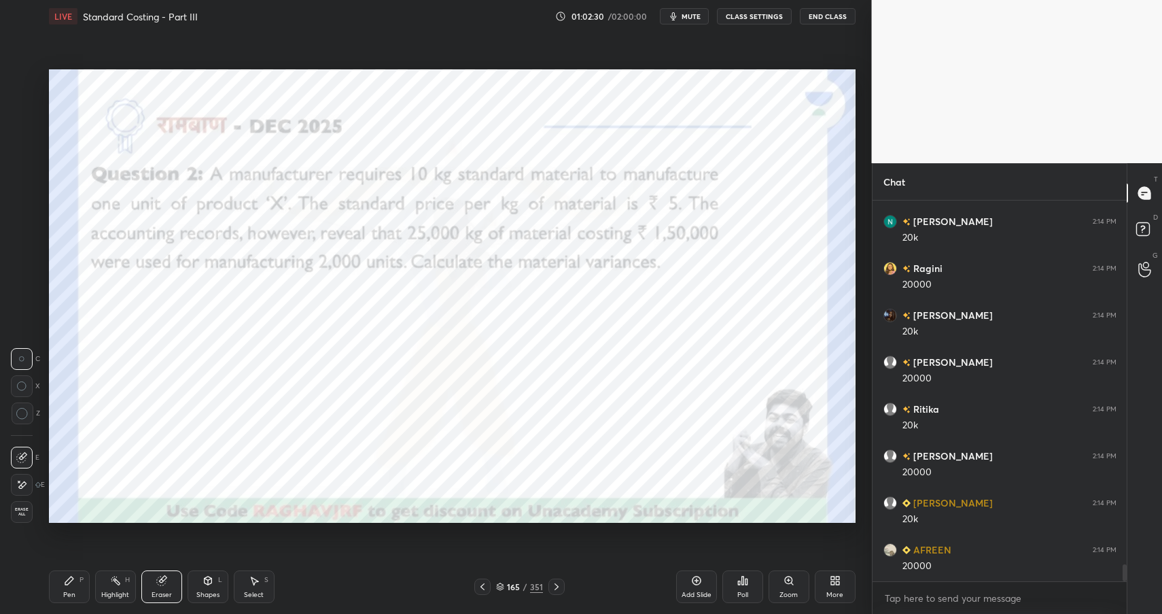
click at [79, 582] on div "Pen P" at bounding box center [69, 586] width 41 height 33
drag, startPoint x: 80, startPoint y: 580, endPoint x: 94, endPoint y: 561, distance: 23.9
click at [79, 578] on div "P" at bounding box center [81, 579] width 4 height 7
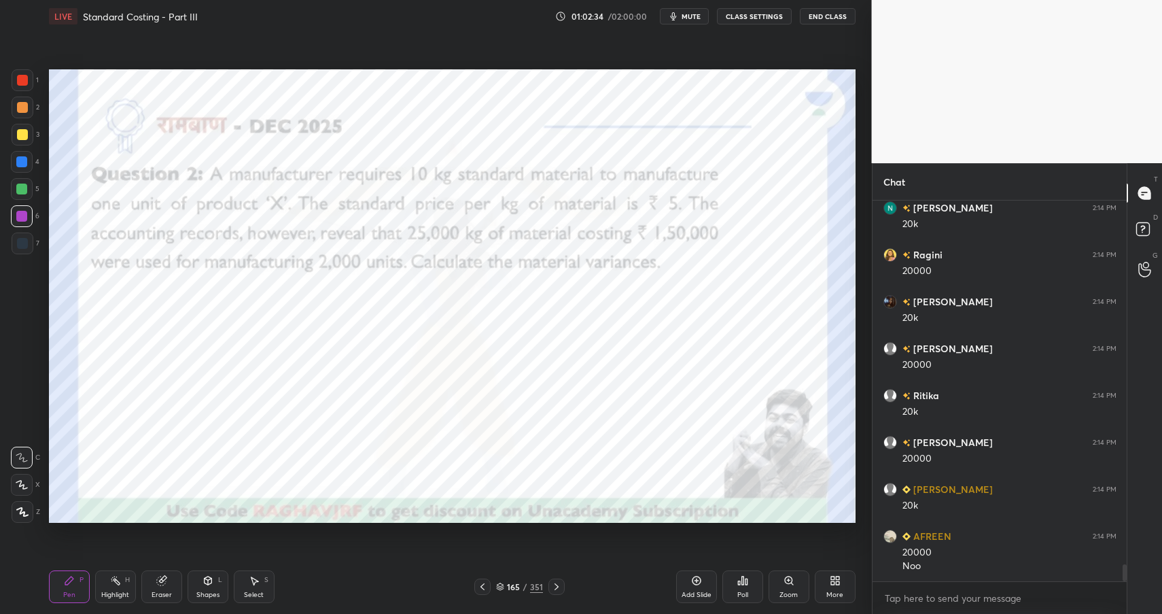
scroll to position [8219, 0]
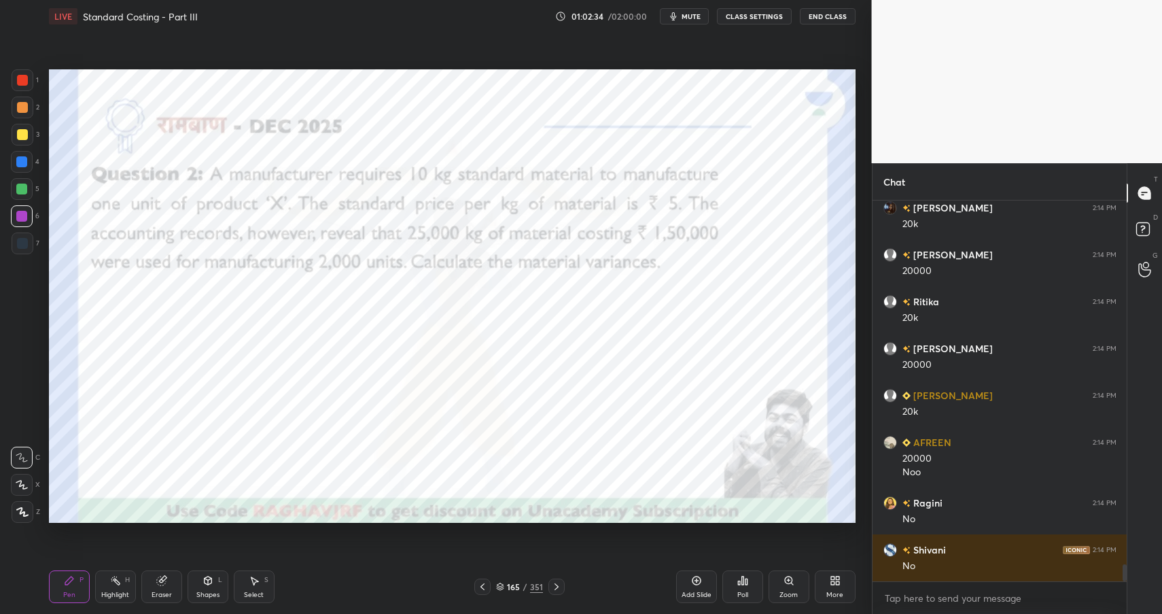
drag, startPoint x: 211, startPoint y: 585, endPoint x: 216, endPoint y: 568, distance: 17.6
click at [211, 585] on icon at bounding box center [207, 580] width 11 height 11
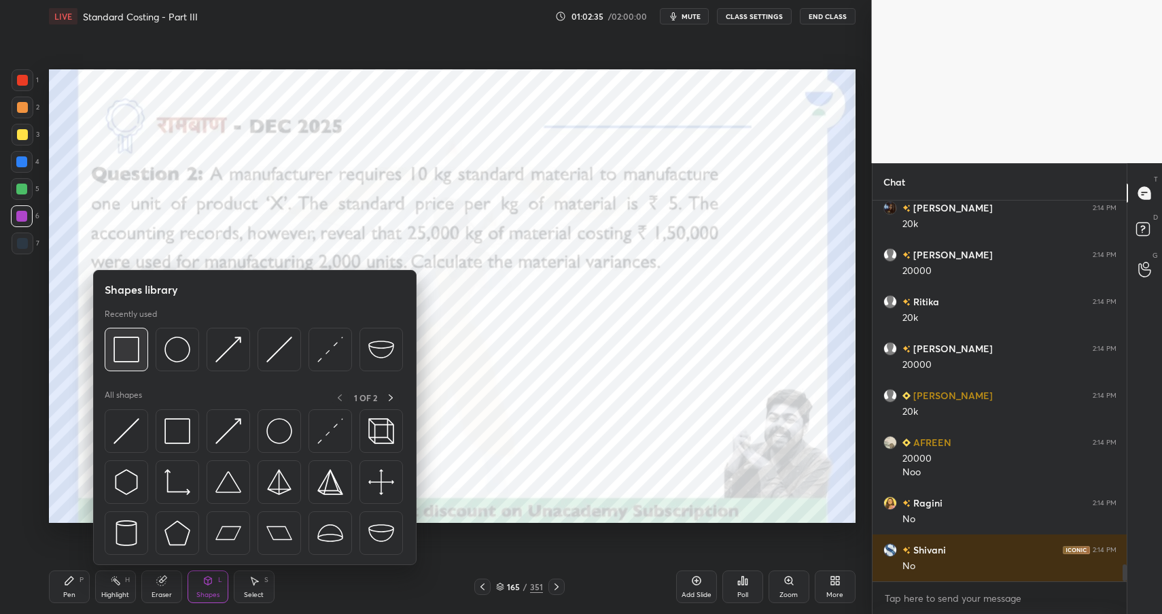
click at [127, 348] on img at bounding box center [126, 349] width 26 height 26
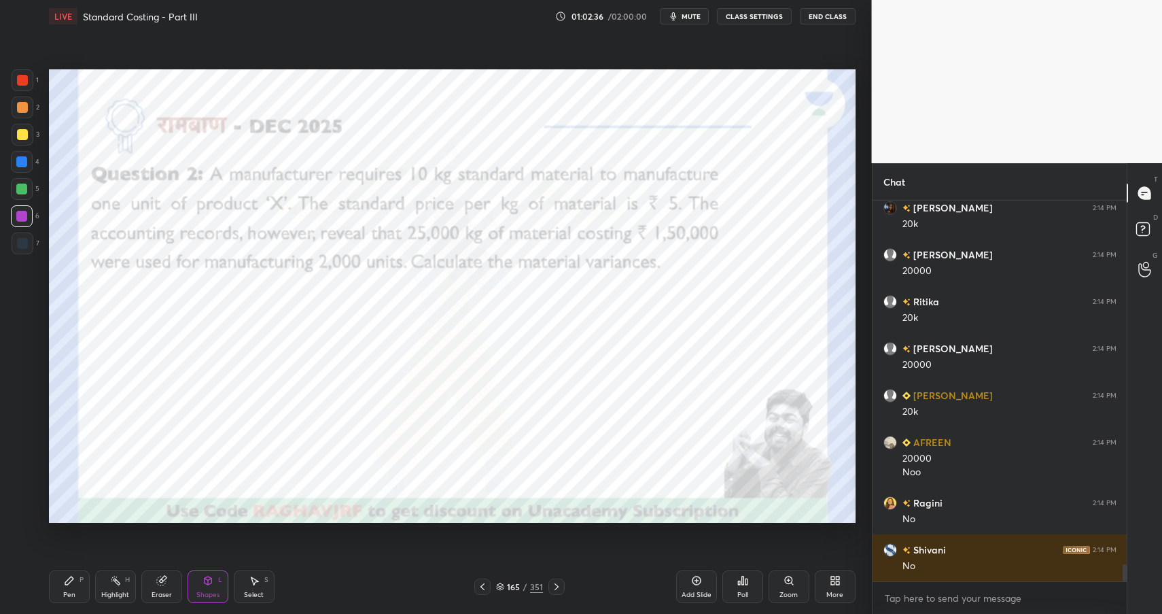
scroll to position [8266, 0]
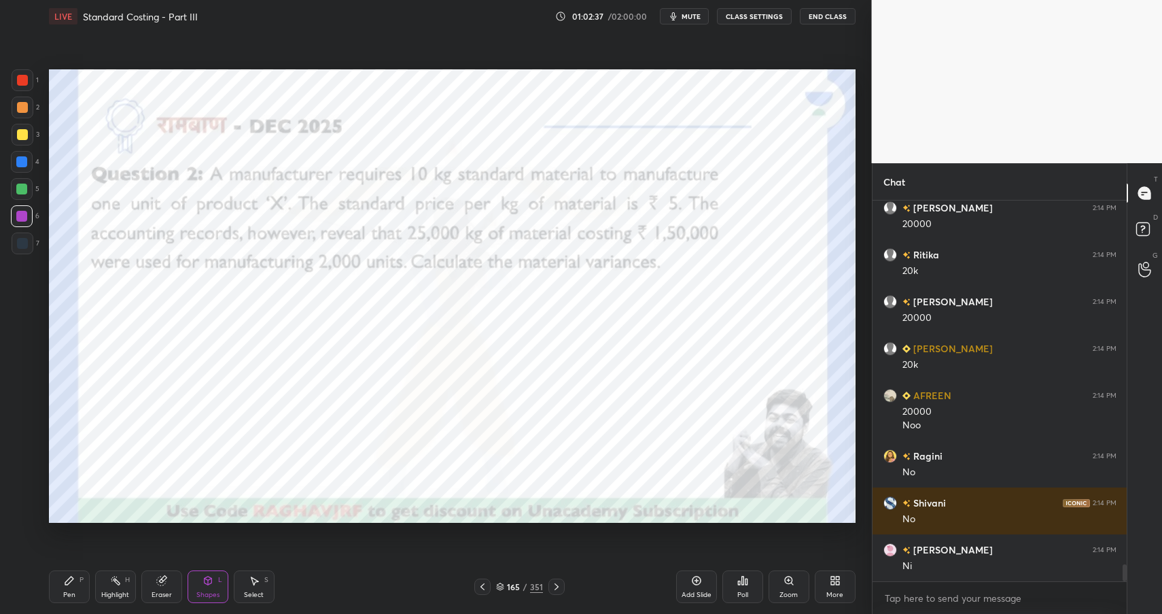
click at [67, 588] on div "Pen P" at bounding box center [69, 586] width 41 height 33
click at [69, 587] on div "Pen P" at bounding box center [69, 586] width 41 height 33
click at [120, 584] on icon at bounding box center [115, 580] width 11 height 11
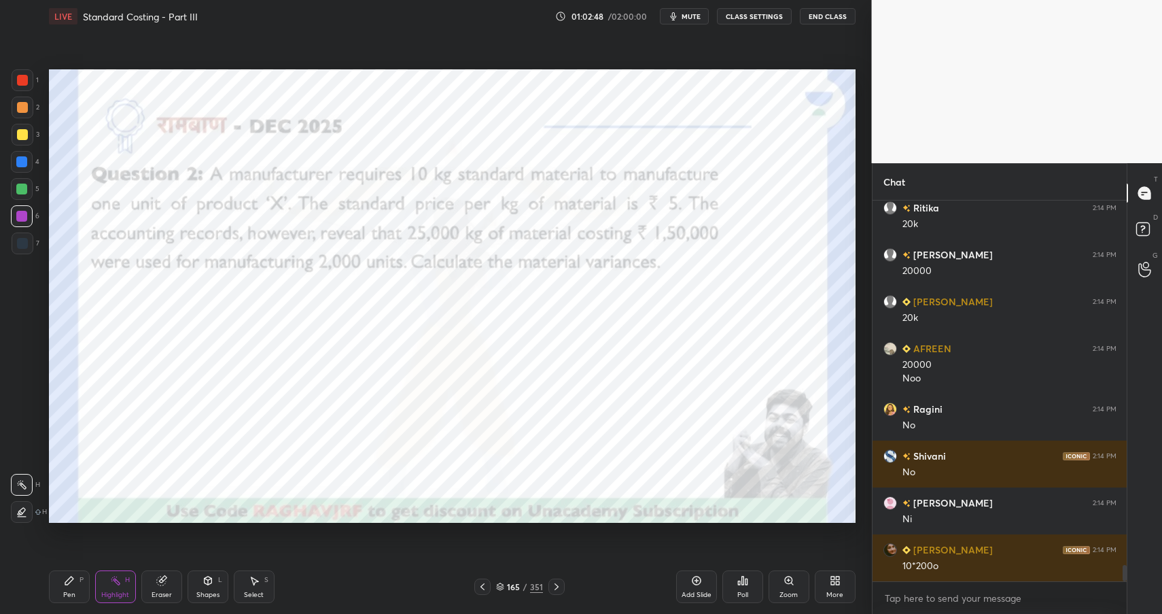
drag, startPoint x: 87, startPoint y: 579, endPoint x: 104, endPoint y: 569, distance: 19.5
click at [87, 579] on div "Pen P" at bounding box center [69, 586] width 41 height 33
click at [115, 576] on icon at bounding box center [115, 580] width 11 height 11
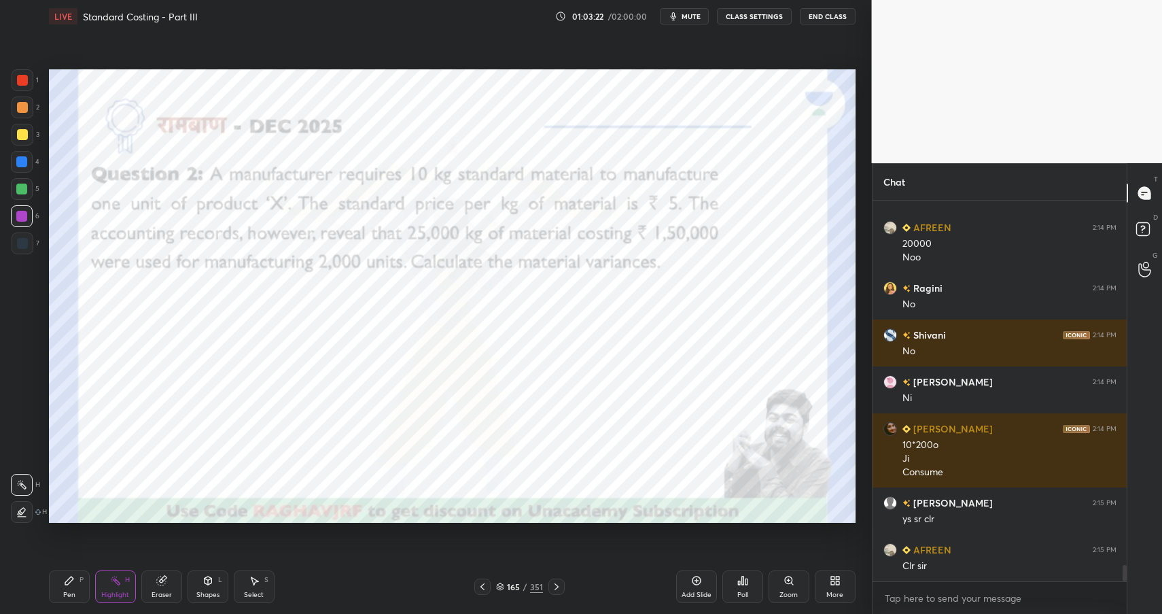
scroll to position [8481, 0]
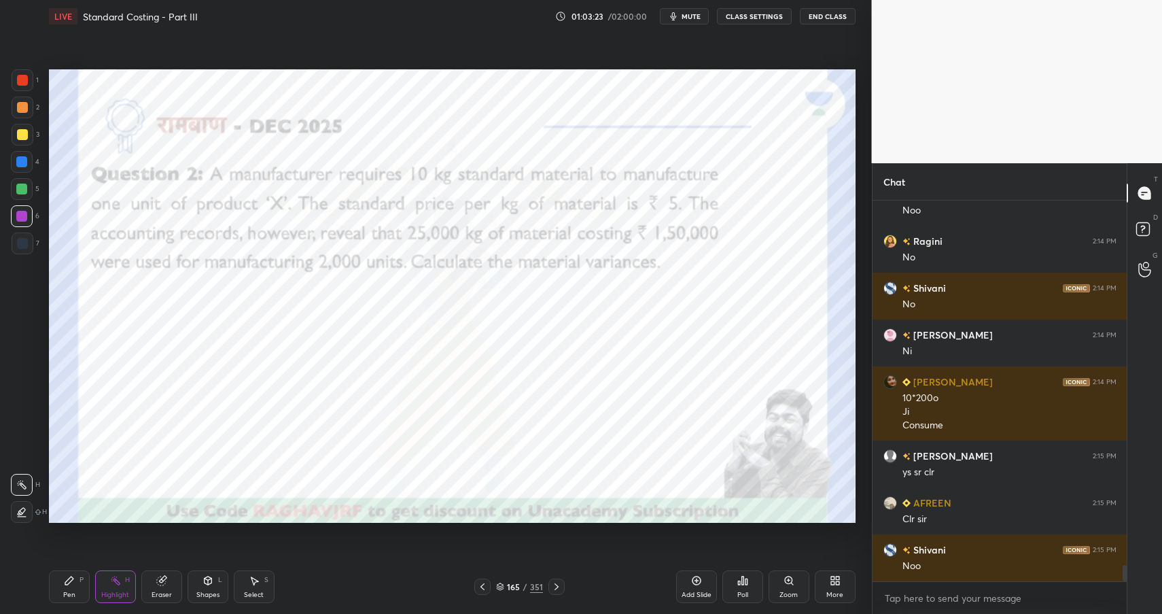
click at [205, 584] on icon at bounding box center [207, 580] width 11 height 11
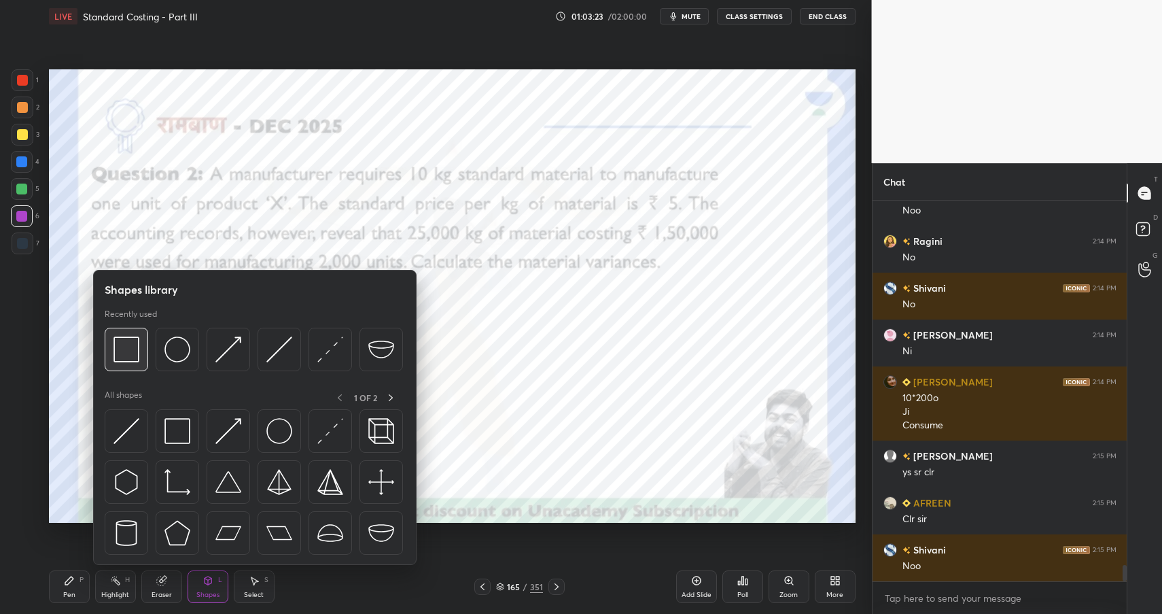
click at [134, 354] on img at bounding box center [126, 349] width 26 height 26
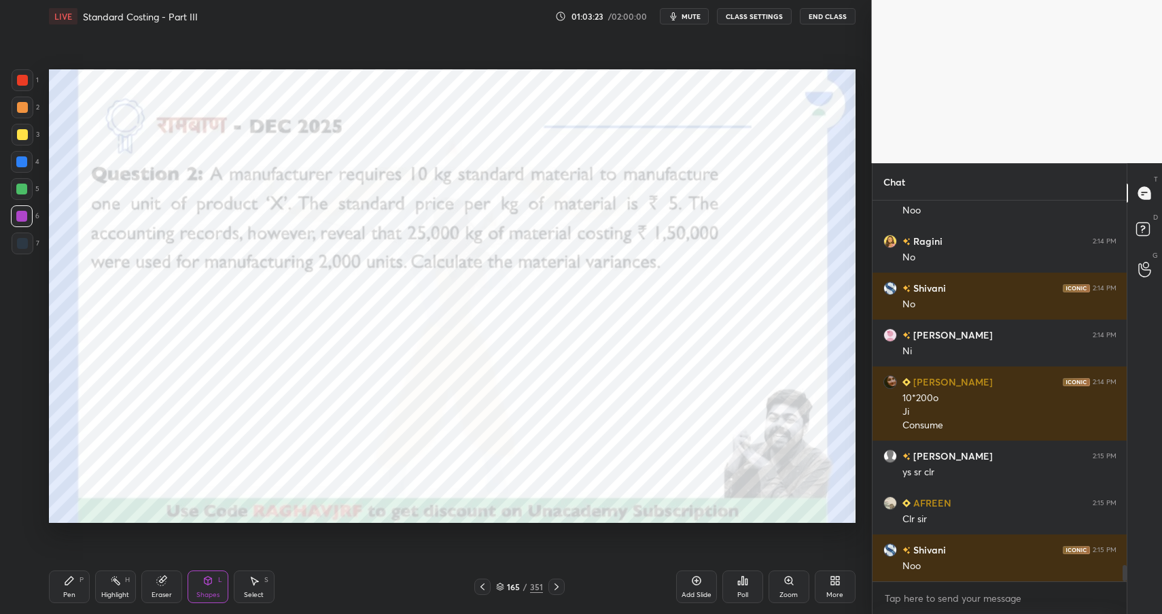
scroll to position [8528, 0]
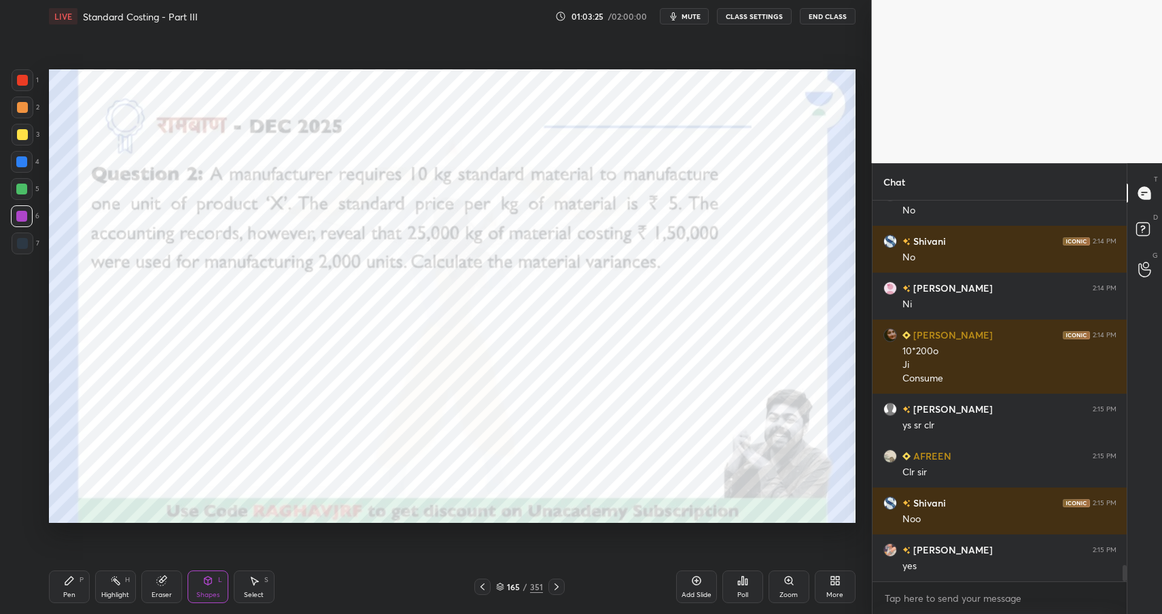
click at [20, 166] on div at bounding box center [21, 161] width 11 height 11
click at [21, 104] on div at bounding box center [22, 107] width 11 height 11
drag, startPoint x: 21, startPoint y: 104, endPoint x: 43, endPoint y: 101, distance: 22.0
click at [21, 104] on div at bounding box center [22, 107] width 11 height 11
click at [20, 188] on div at bounding box center [21, 188] width 11 height 11
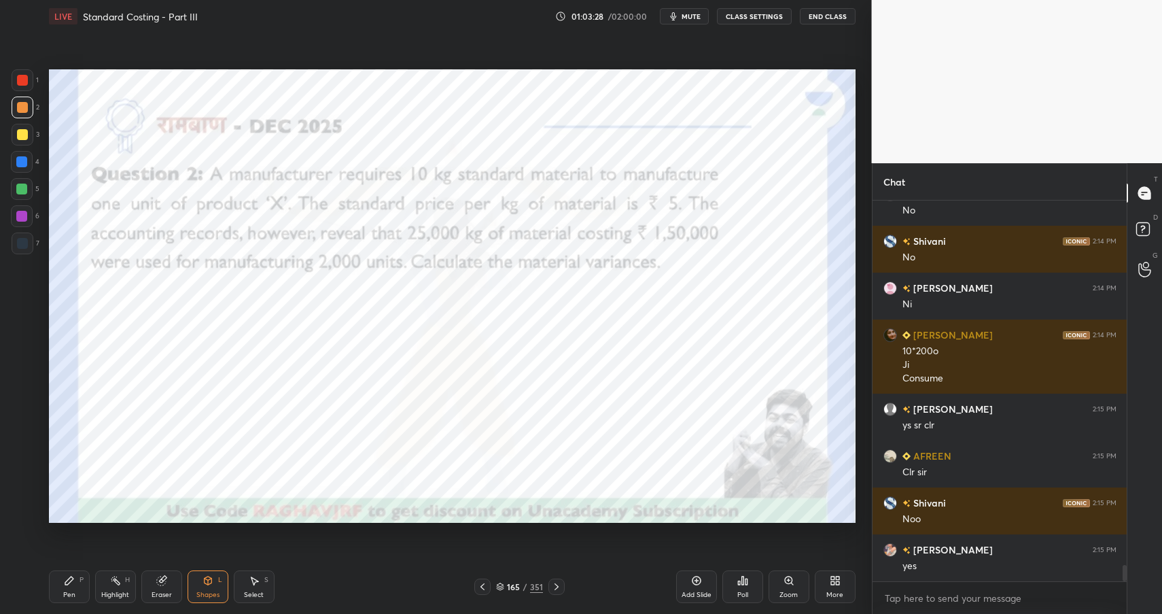
click at [16, 188] on div at bounding box center [22, 189] width 22 height 22
click at [59, 590] on div "Pen P" at bounding box center [69, 586] width 41 height 33
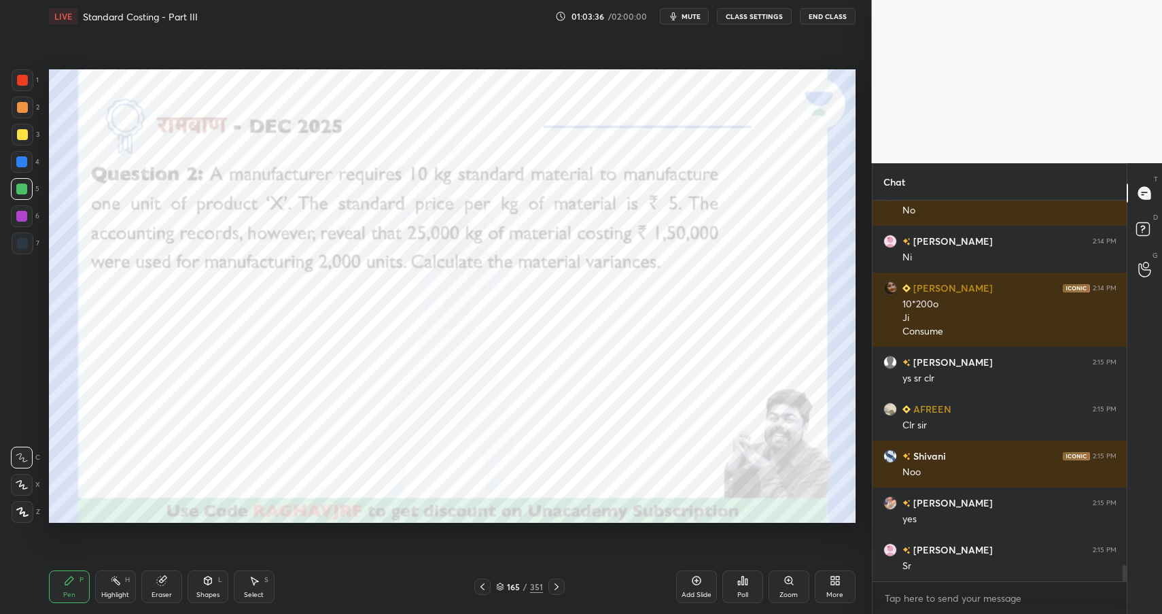
drag, startPoint x: 59, startPoint y: 592, endPoint x: 92, endPoint y: 548, distance: 54.9
click at [59, 592] on div "Pen P" at bounding box center [69, 586] width 41 height 33
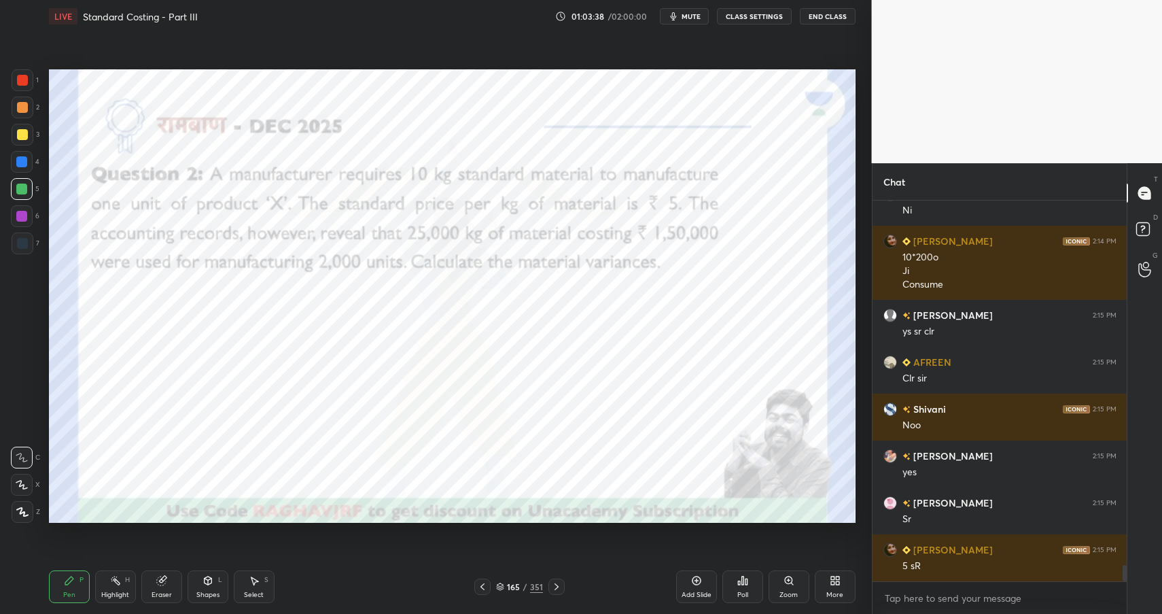
scroll to position [8668, 0]
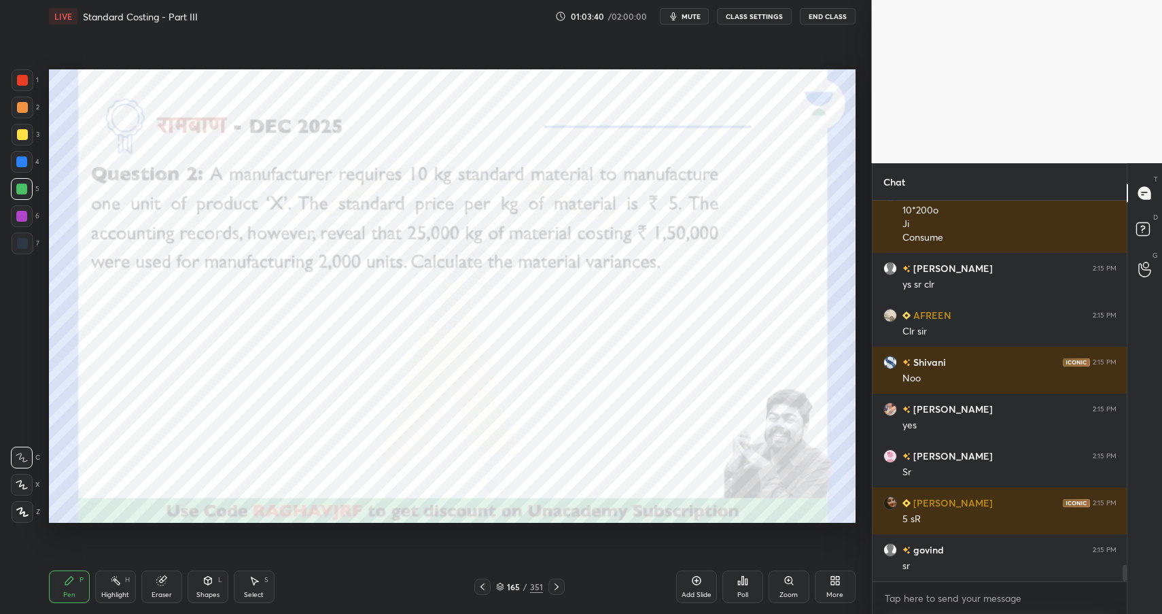
click at [206, 584] on icon at bounding box center [207, 580] width 7 height 8
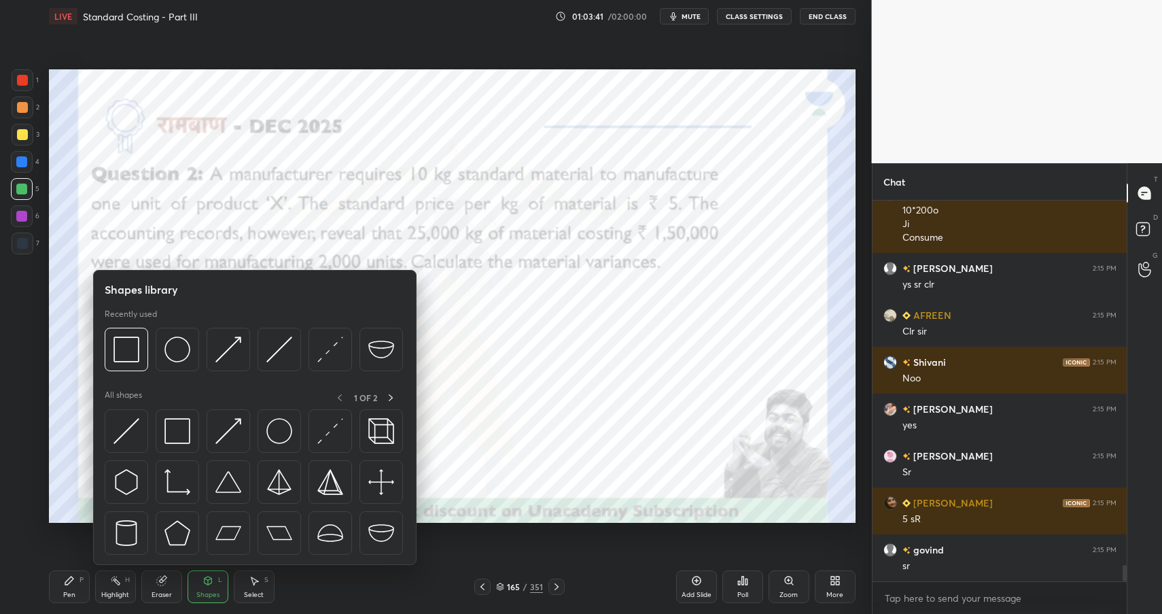
click at [137, 347] on img at bounding box center [126, 349] width 26 height 26
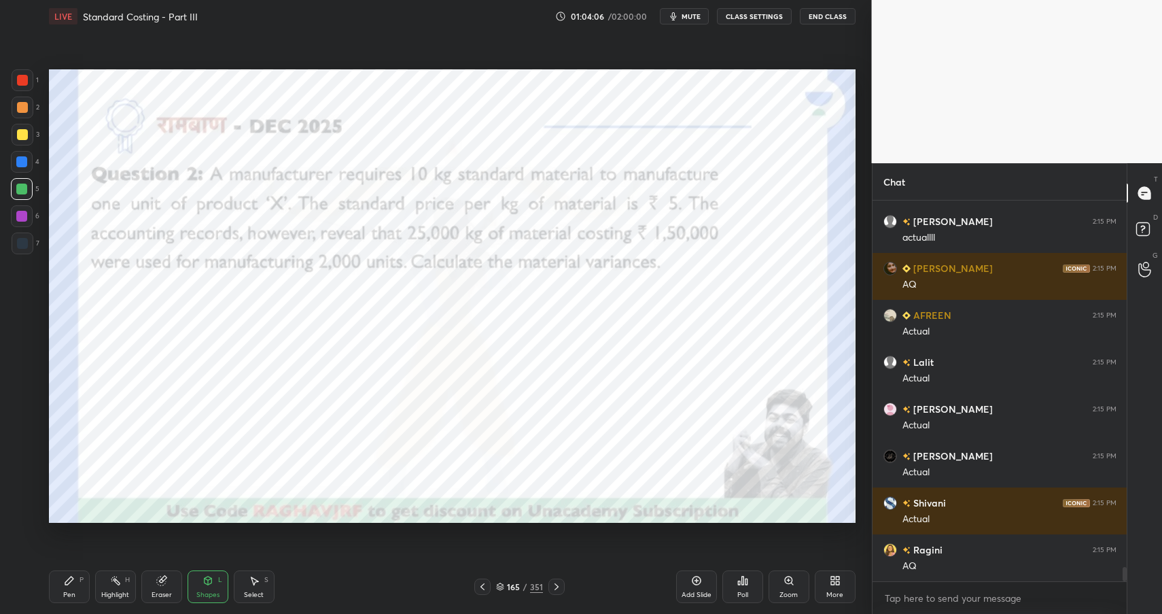
scroll to position [9526, 0]
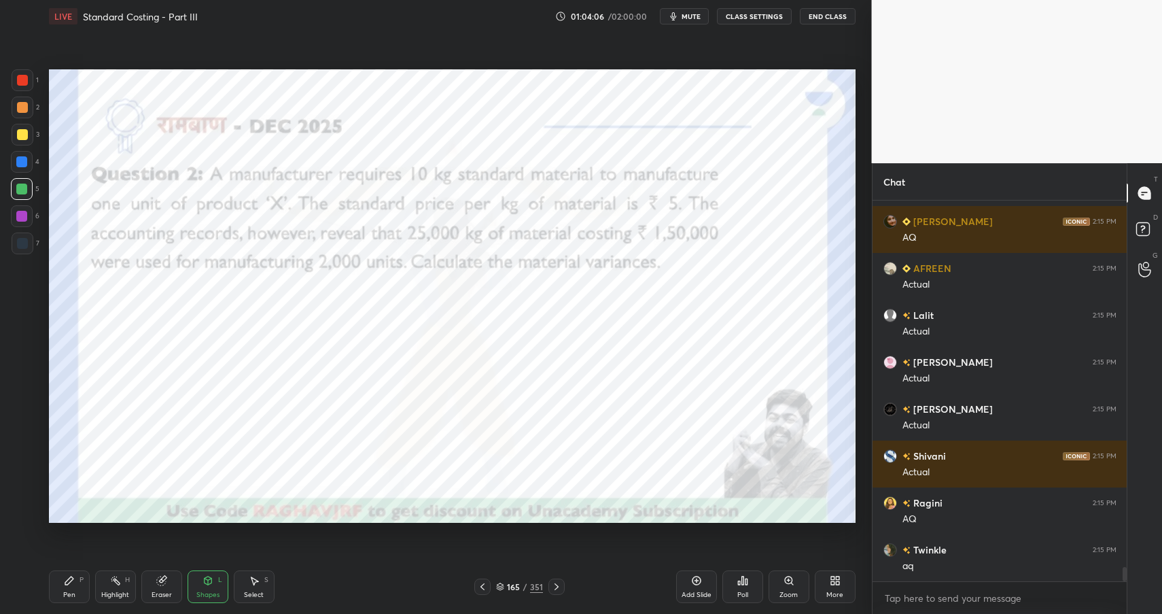
drag, startPoint x: 56, startPoint y: 591, endPoint x: 71, endPoint y: 590, distance: 15.6
click at [58, 591] on div "Pen P" at bounding box center [69, 586] width 41 height 33
click at [65, 592] on div "Pen P" at bounding box center [69, 586] width 41 height 33
drag, startPoint x: 25, startPoint y: 102, endPoint x: 41, endPoint y: 103, distance: 16.4
click at [25, 102] on div at bounding box center [22, 107] width 11 height 11
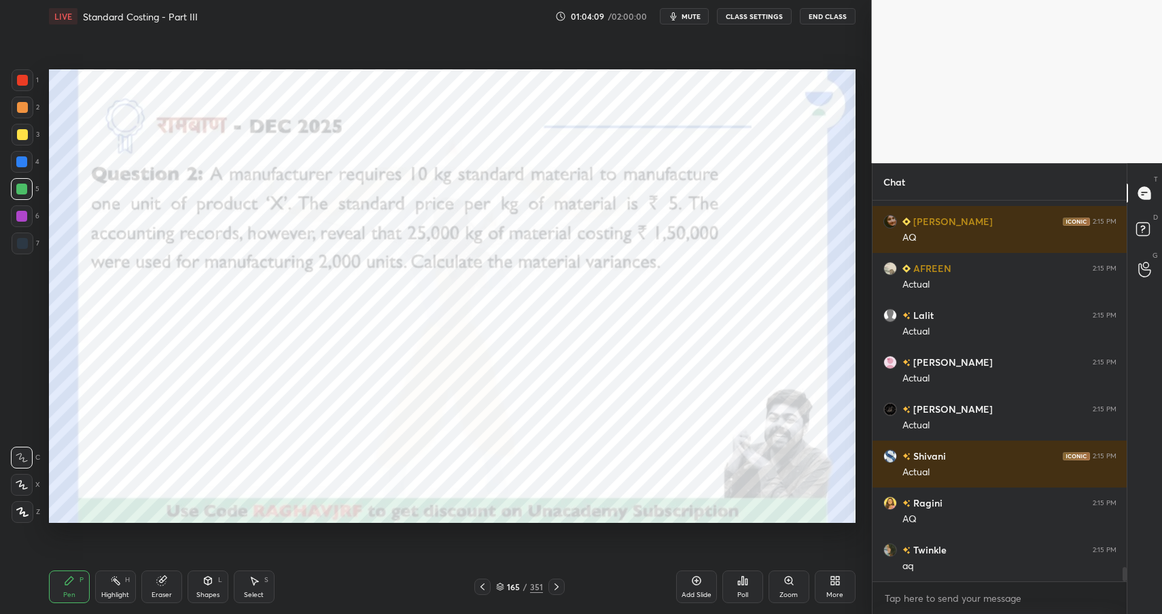
click at [25, 104] on div at bounding box center [22, 107] width 11 height 11
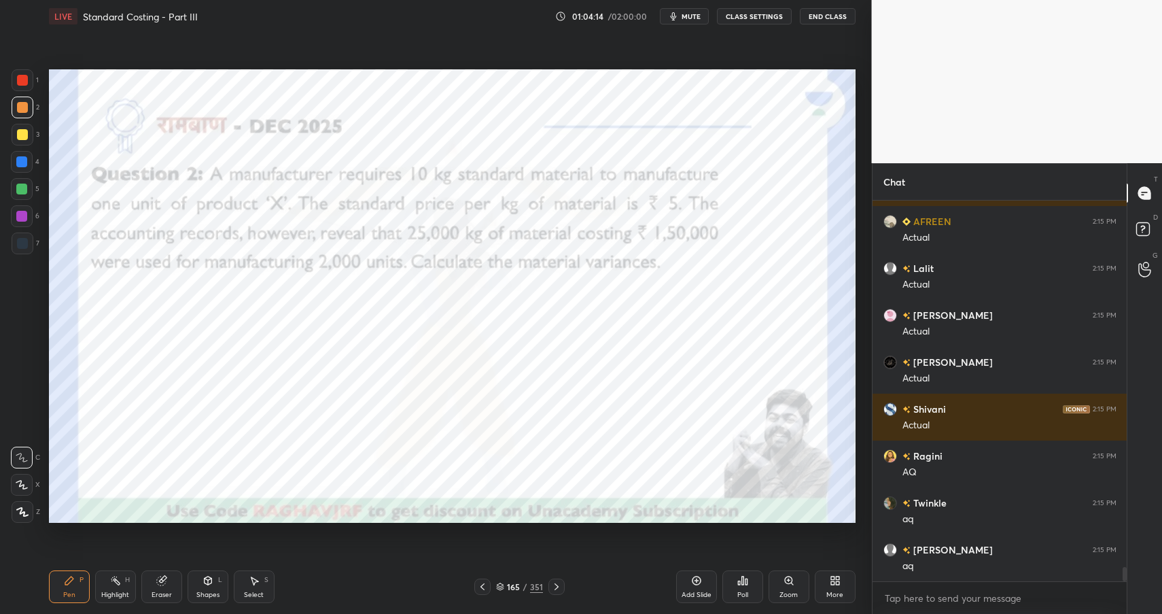
scroll to position [9619, 0]
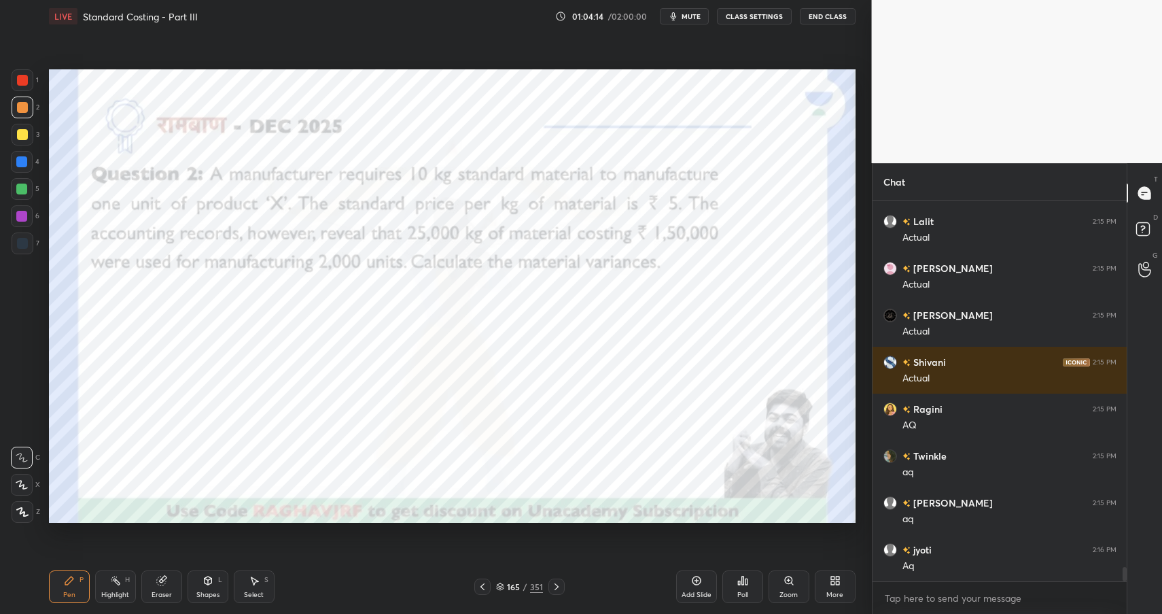
drag, startPoint x: 220, startPoint y: 580, endPoint x: 217, endPoint y: 571, distance: 9.2
click at [217, 582] on div "Shapes L" at bounding box center [208, 586] width 41 height 33
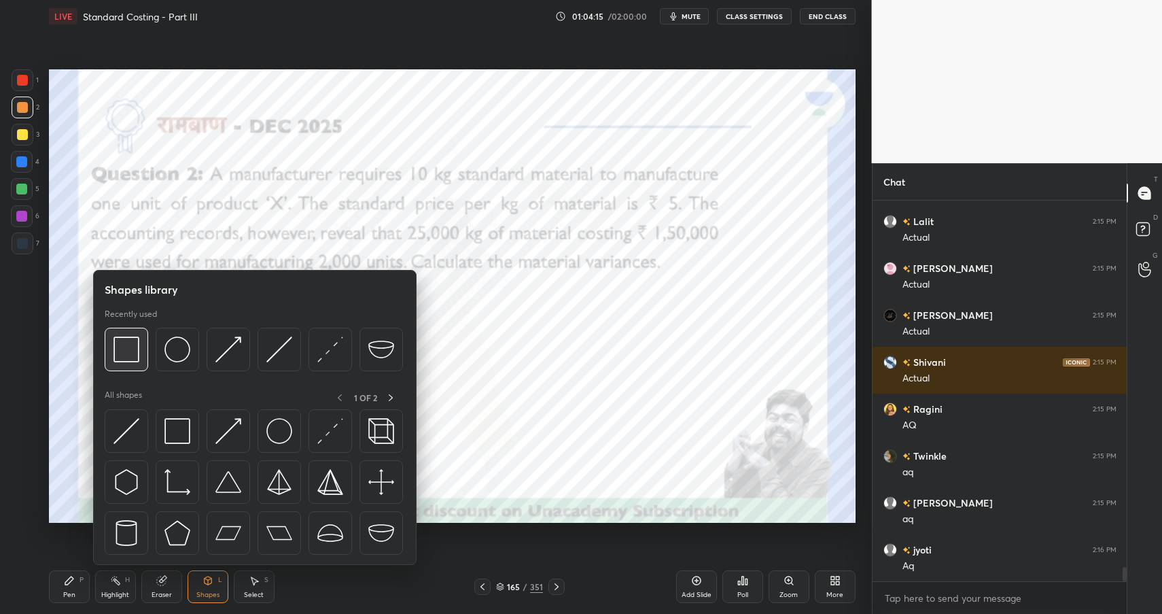
click at [127, 338] on img at bounding box center [126, 349] width 26 height 26
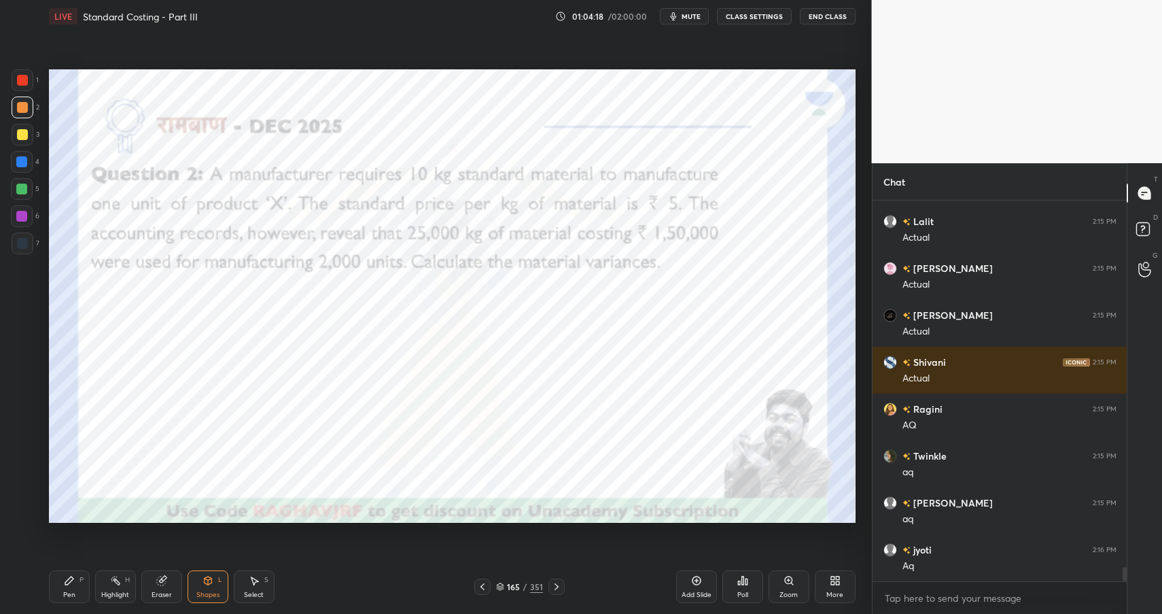
drag, startPoint x: 60, startPoint y: 583, endPoint x: 67, endPoint y: 589, distance: 9.1
click at [60, 582] on div "Pen P" at bounding box center [69, 586] width 41 height 33
click at [67, 591] on div "Pen" at bounding box center [69, 594] width 12 height 7
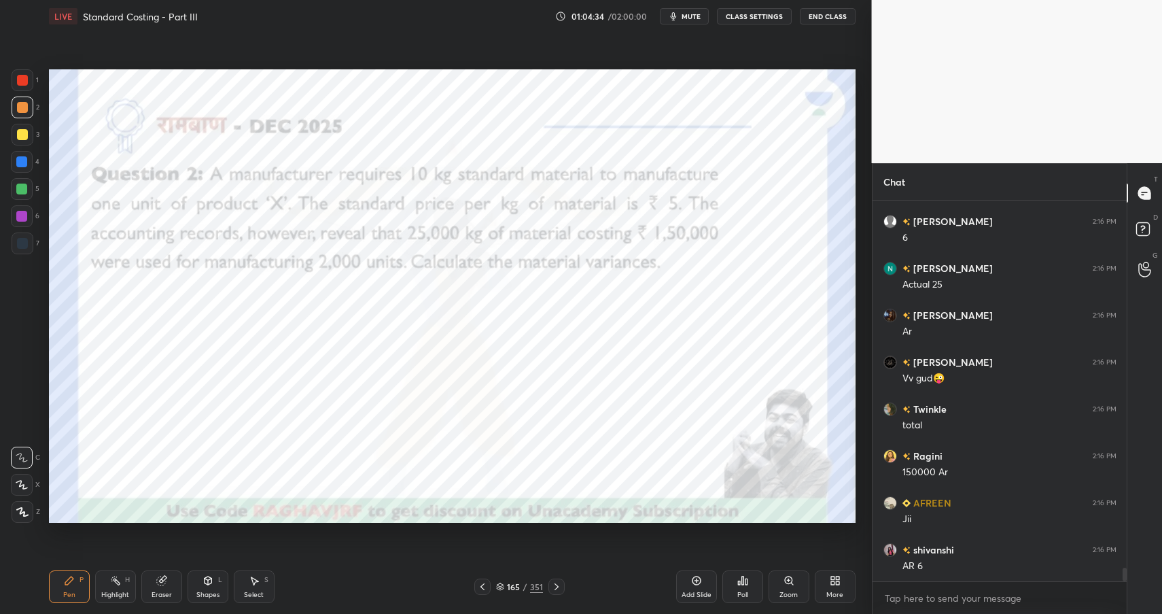
scroll to position [10088, 0]
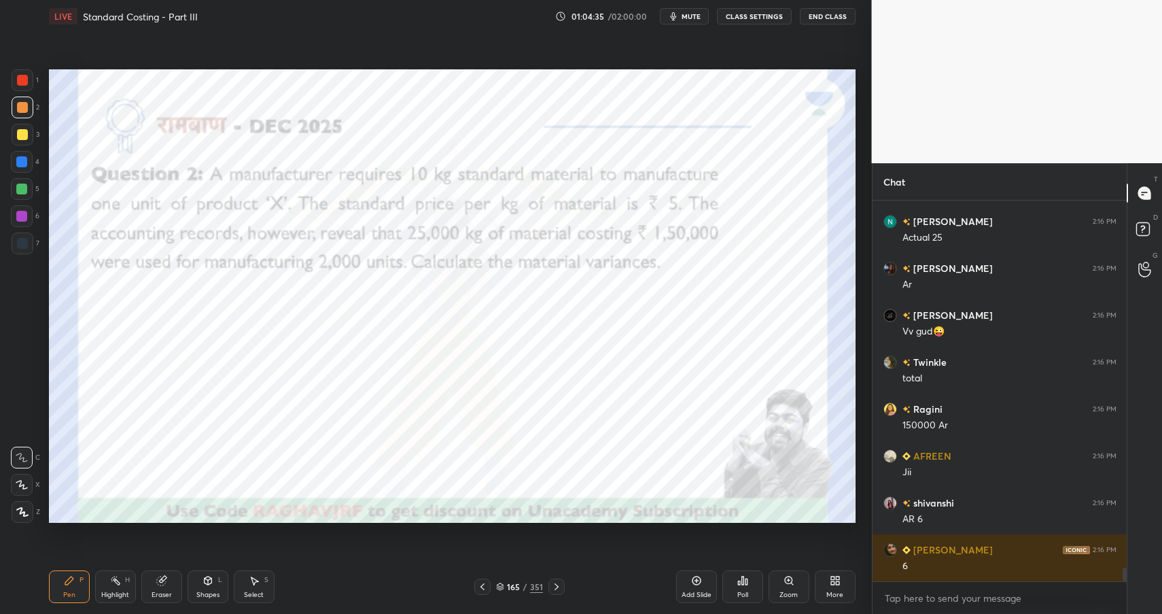
click at [14, 217] on div at bounding box center [22, 216] width 22 height 22
click at [20, 214] on div at bounding box center [21, 216] width 11 height 11
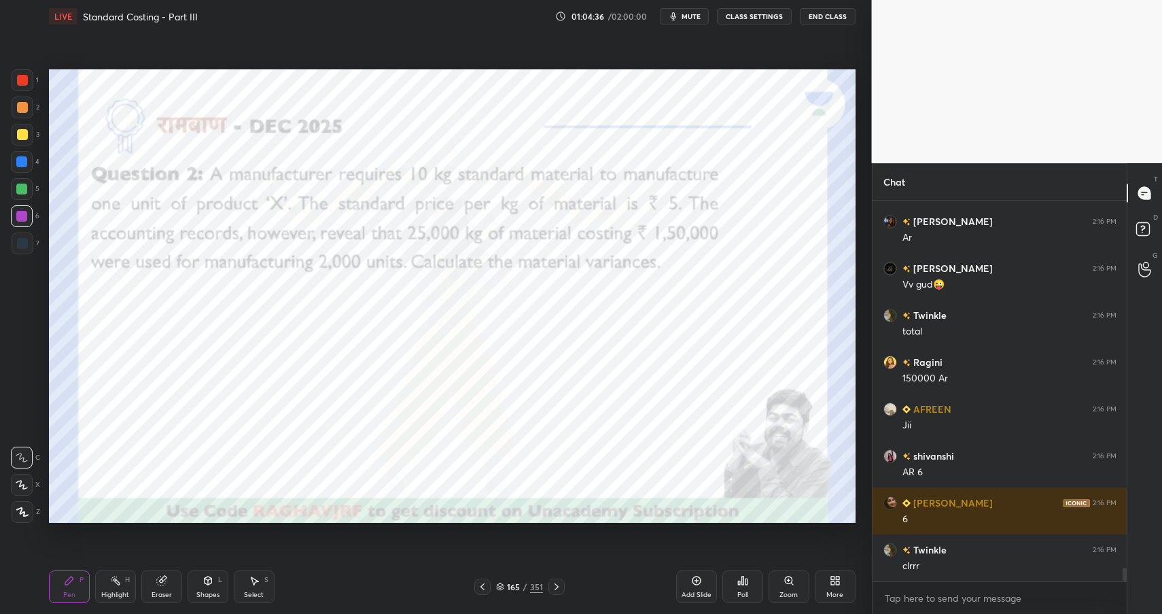
click at [28, 245] on div at bounding box center [23, 243] width 22 height 22
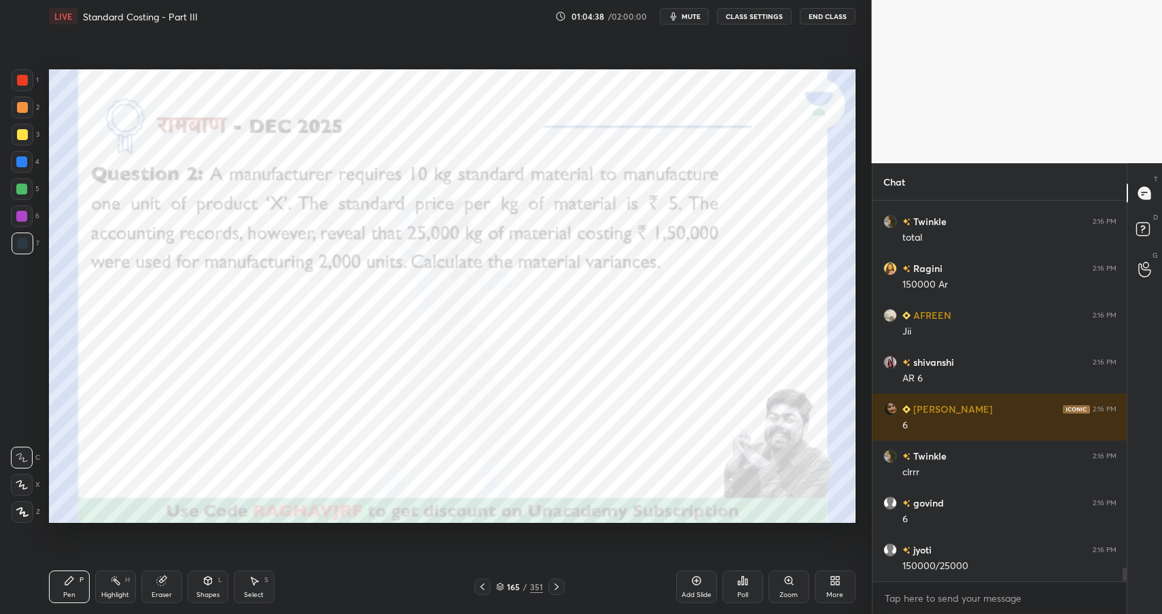
click at [72, 577] on icon at bounding box center [69, 580] width 11 height 11
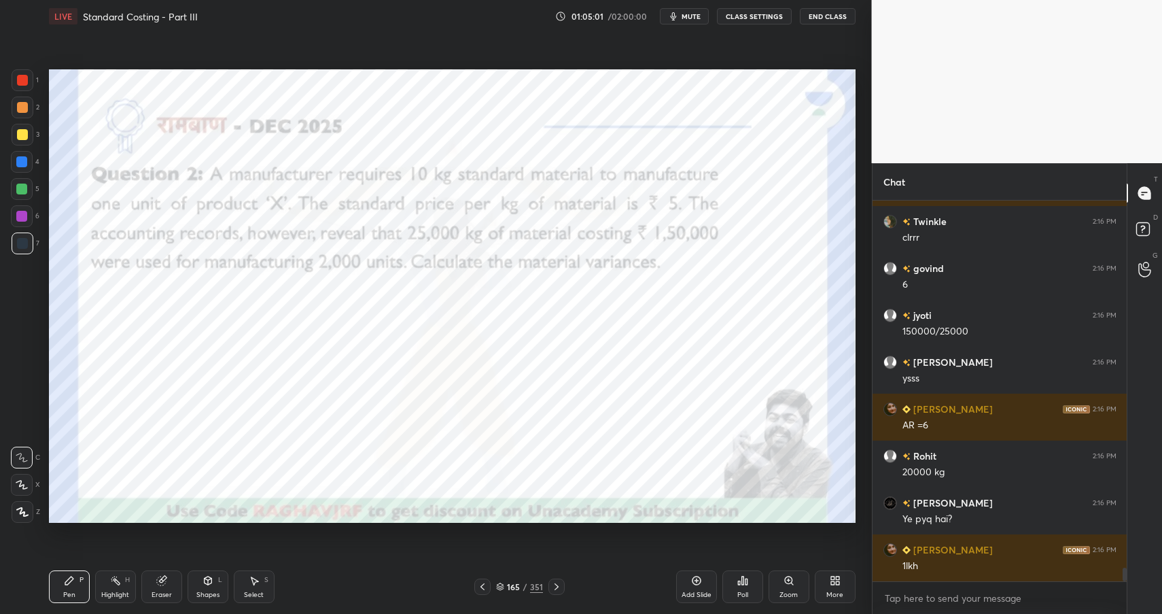
scroll to position [10510, 0]
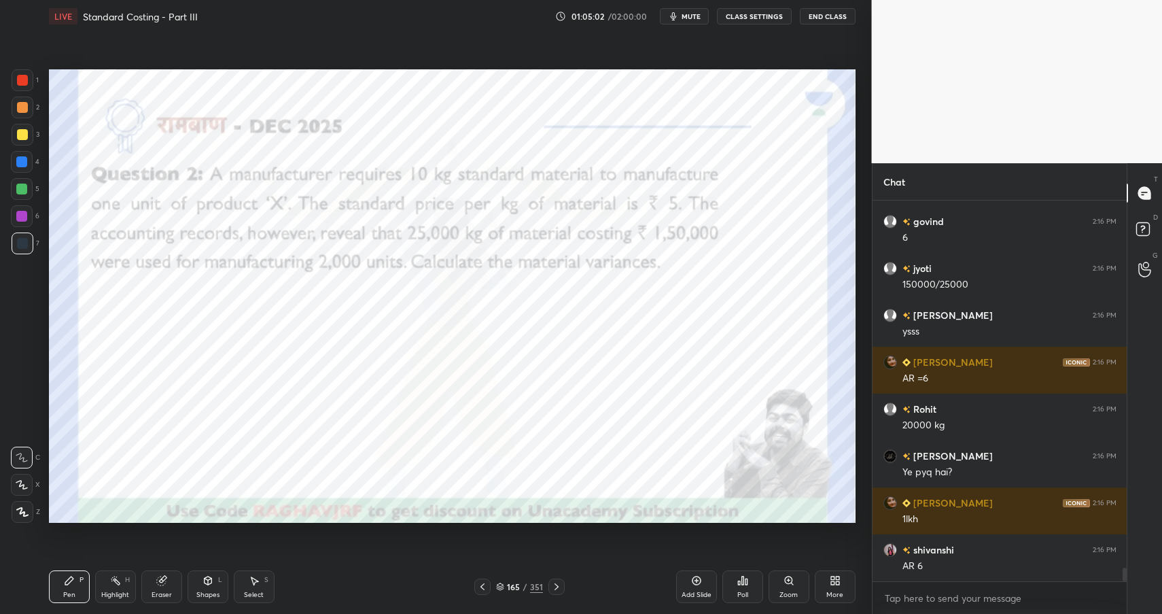
click at [20, 164] on div at bounding box center [21, 161] width 11 height 11
click at [24, 194] on div at bounding box center [22, 189] width 22 height 22
drag, startPoint x: 24, startPoint y: 195, endPoint x: 21, endPoint y: 177, distance: 18.0
click at [24, 190] on div at bounding box center [22, 189] width 22 height 22
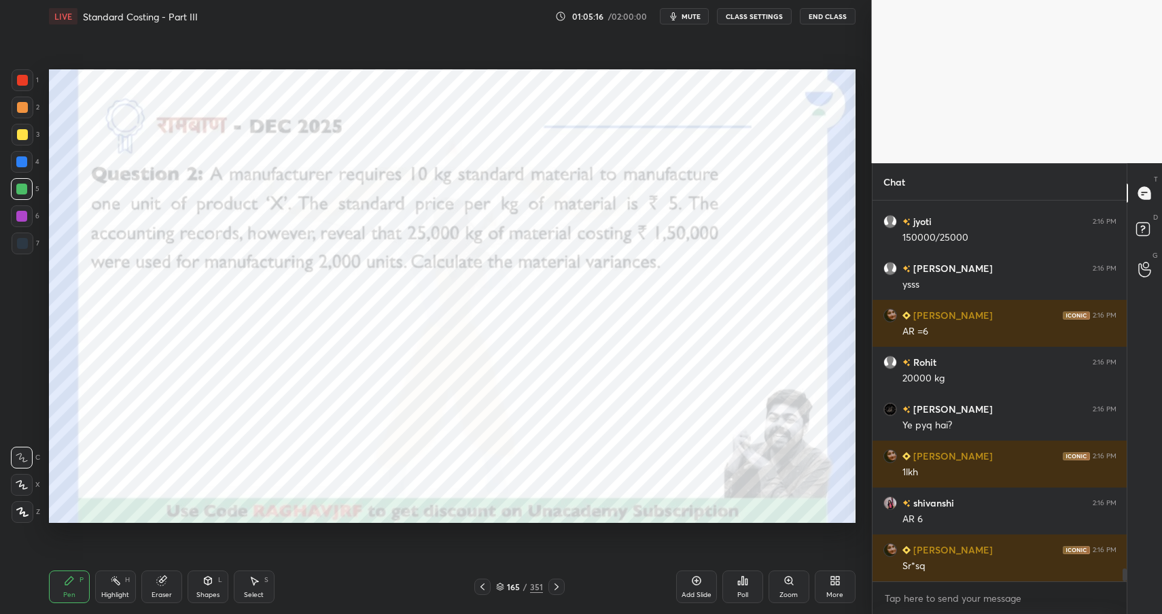
scroll to position [10616, 0]
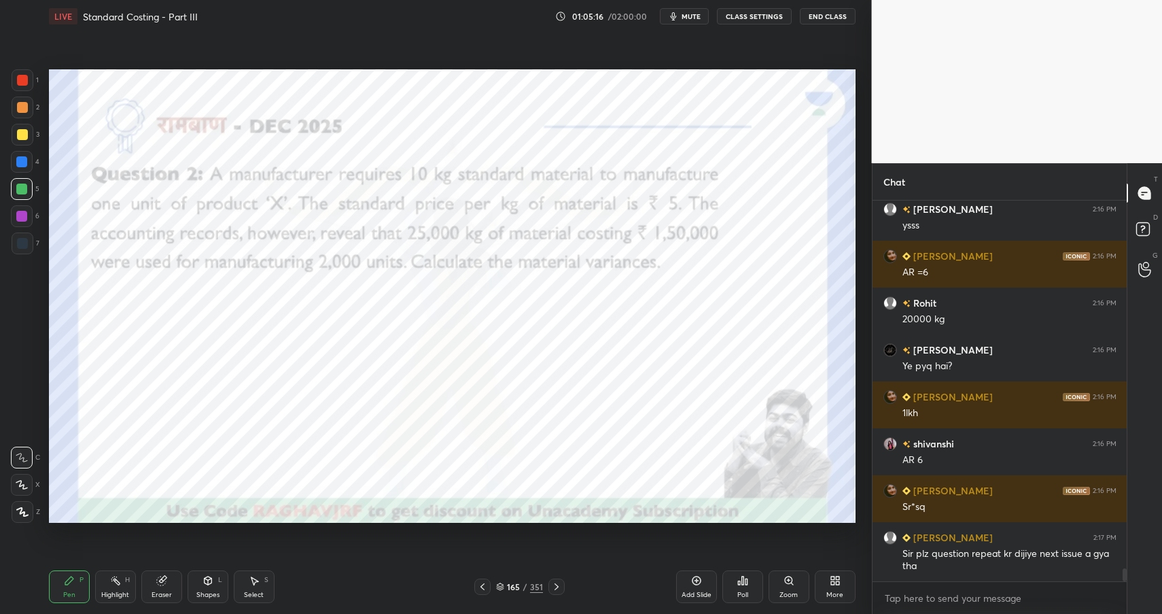
click at [127, 586] on div "Highlight H" at bounding box center [115, 586] width 41 height 33
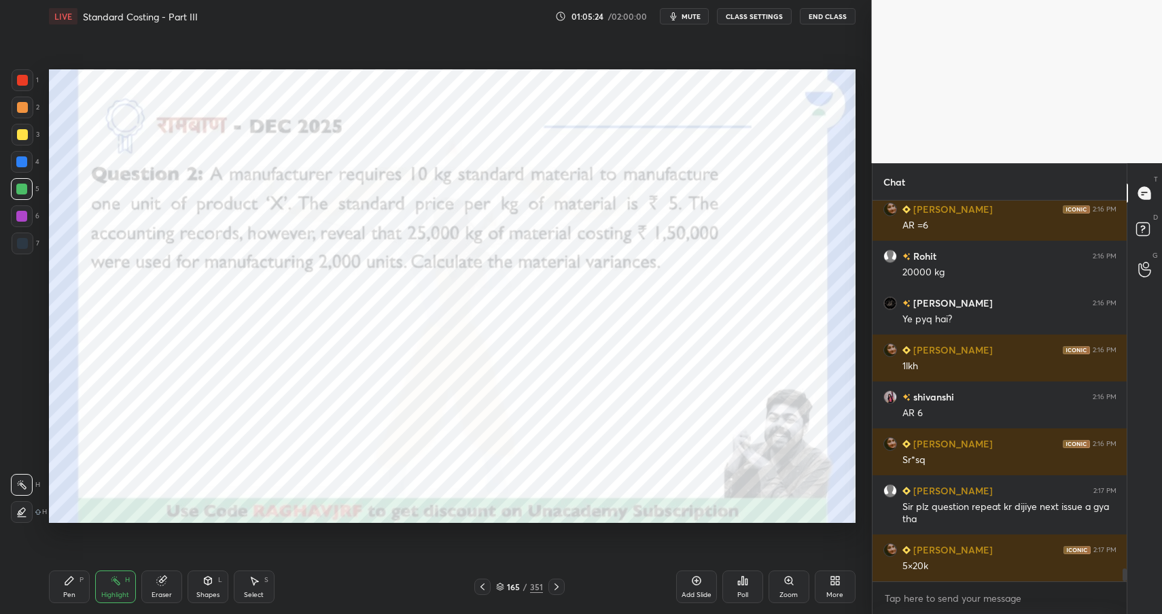
click at [73, 575] on icon at bounding box center [69, 580] width 11 height 11
click at [67, 571] on div "Pen P" at bounding box center [69, 586] width 41 height 33
click at [65, 573] on div "Pen P" at bounding box center [69, 586] width 41 height 33
click at [24, 158] on div at bounding box center [21, 161] width 11 height 11
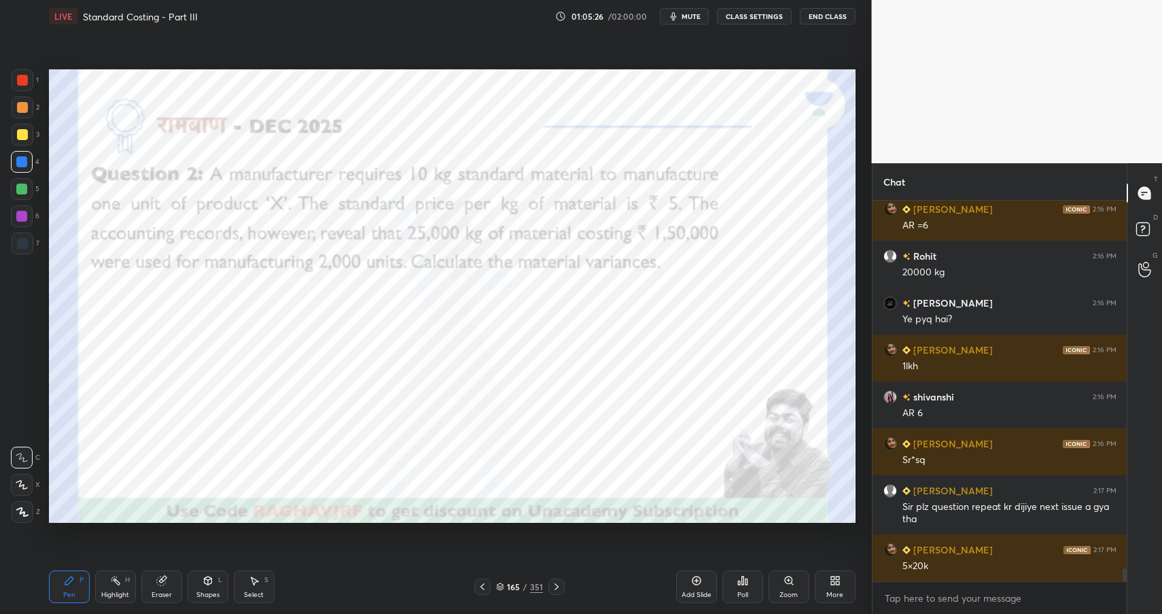
drag, startPoint x: 24, startPoint y: 160, endPoint x: 37, endPoint y: 156, distance: 14.0
click at [24, 160] on div at bounding box center [21, 161] width 11 height 11
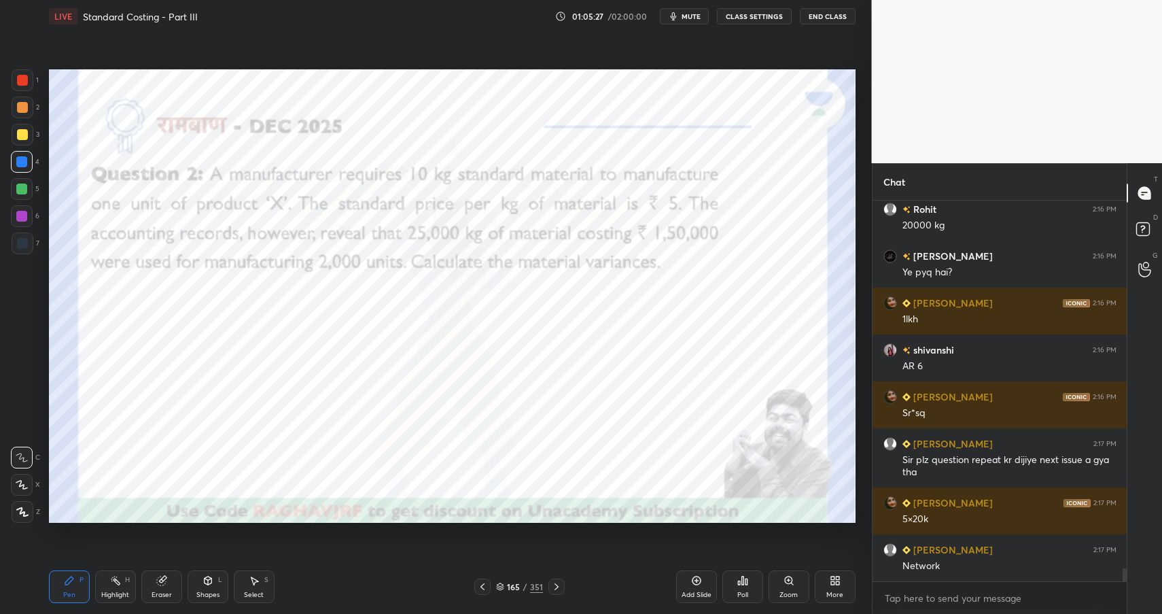
click at [29, 243] on div at bounding box center [23, 243] width 22 height 22
drag, startPoint x: 26, startPoint y: 241, endPoint x: 41, endPoint y: 236, distance: 16.5
click at [26, 241] on div at bounding box center [22, 243] width 11 height 11
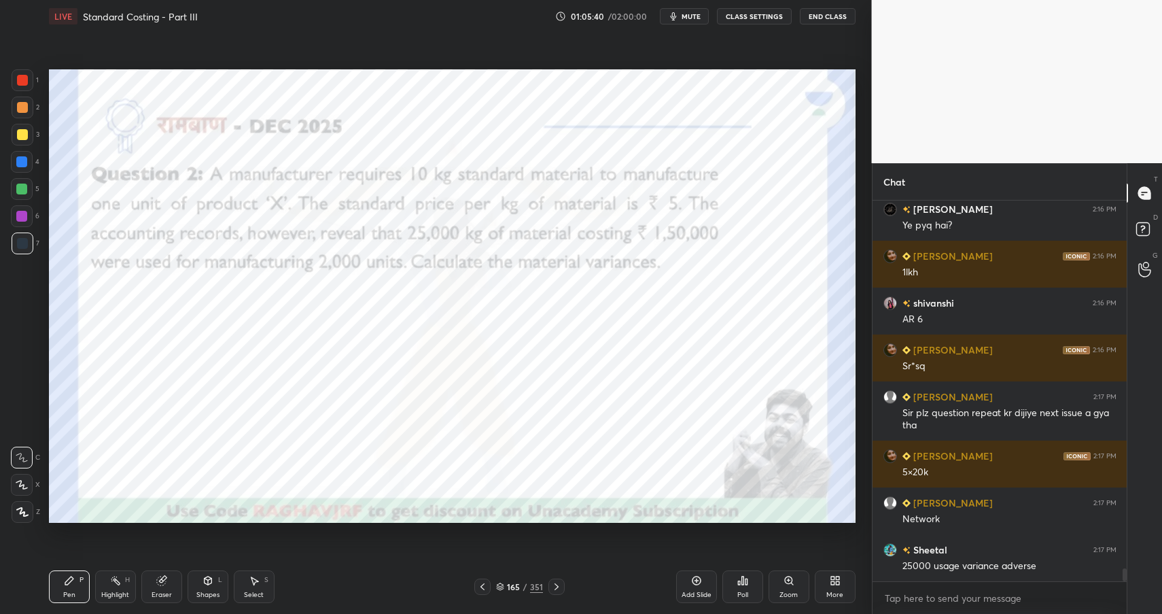
scroll to position [10804, 0]
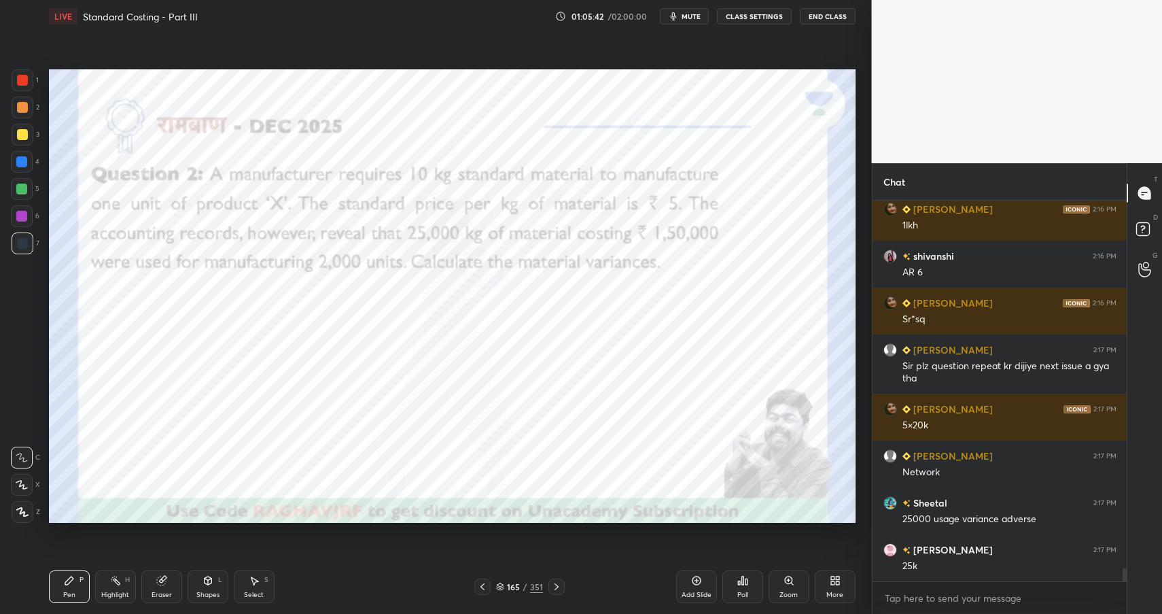
click at [208, 580] on icon at bounding box center [208, 582] width 0 height 5
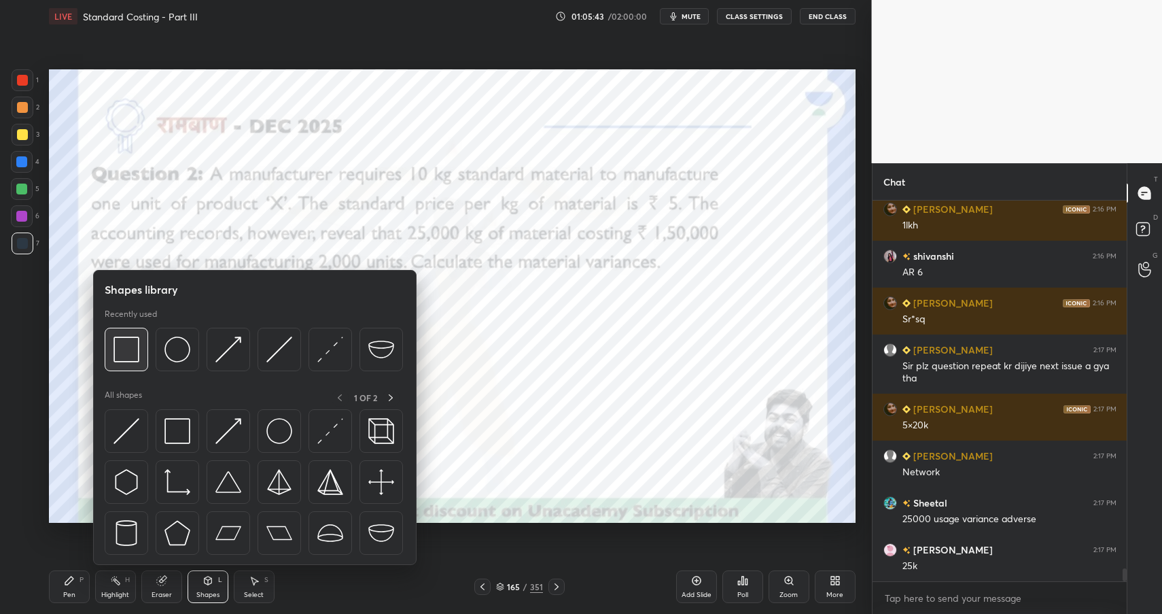
click at [139, 352] on img at bounding box center [126, 349] width 26 height 26
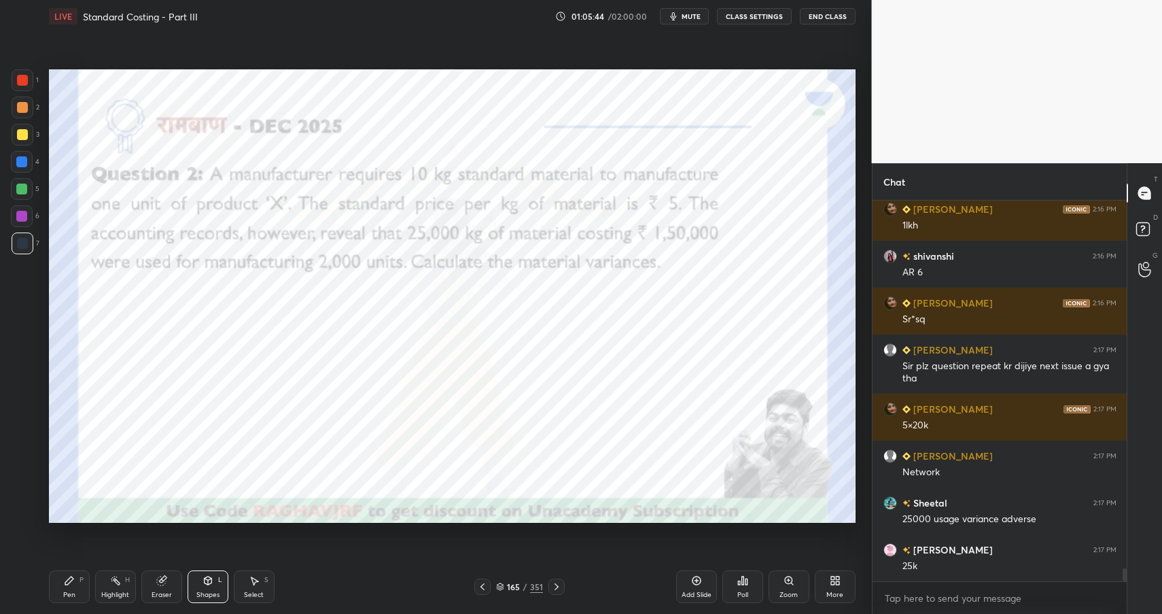
click at [25, 81] on div at bounding box center [22, 80] width 11 height 11
drag, startPoint x: 26, startPoint y: 81, endPoint x: 36, endPoint y: 84, distance: 10.5
click at [26, 81] on div at bounding box center [22, 80] width 11 height 11
click at [119, 585] on icon at bounding box center [115, 580] width 11 height 11
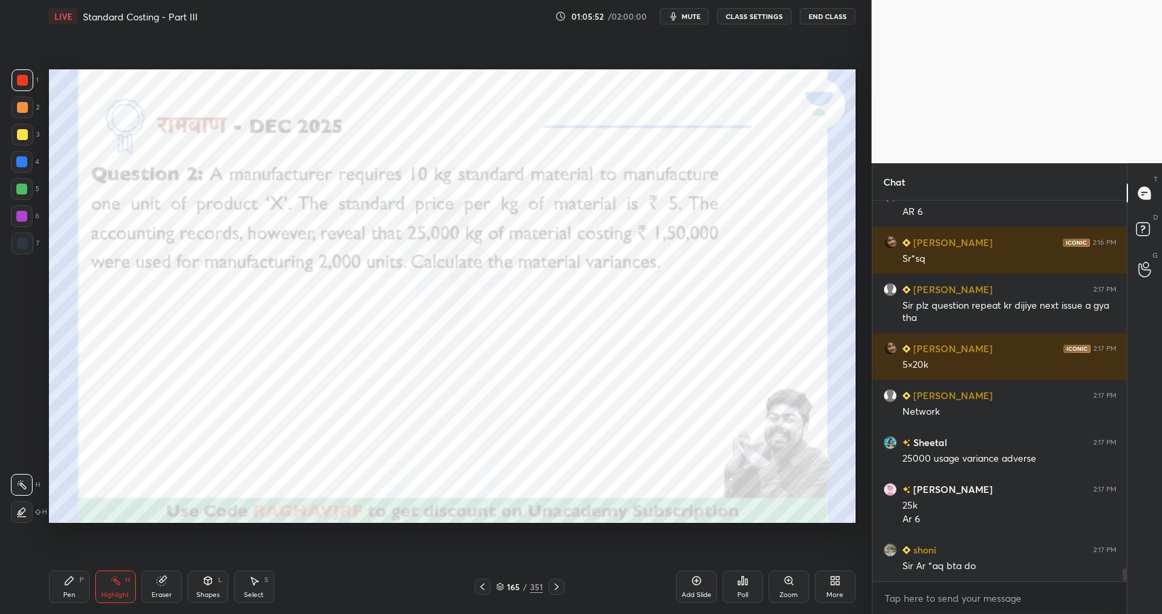
scroll to position [10911, 0]
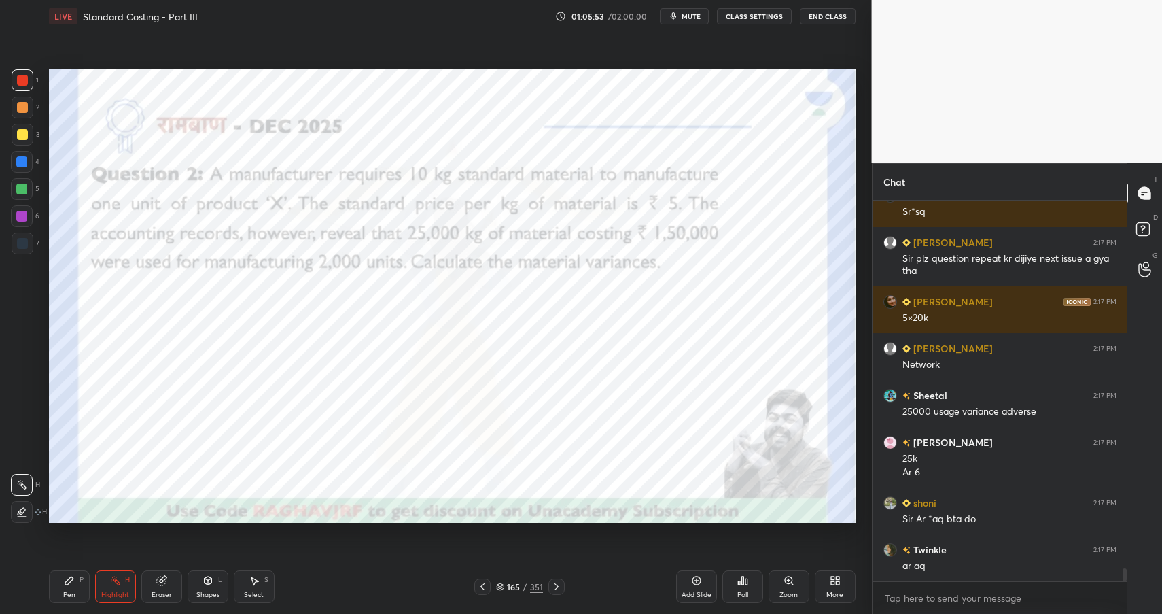
click at [82, 581] on div "Pen P" at bounding box center [69, 586] width 41 height 33
click at [75, 586] on div "Pen P" at bounding box center [69, 586] width 41 height 33
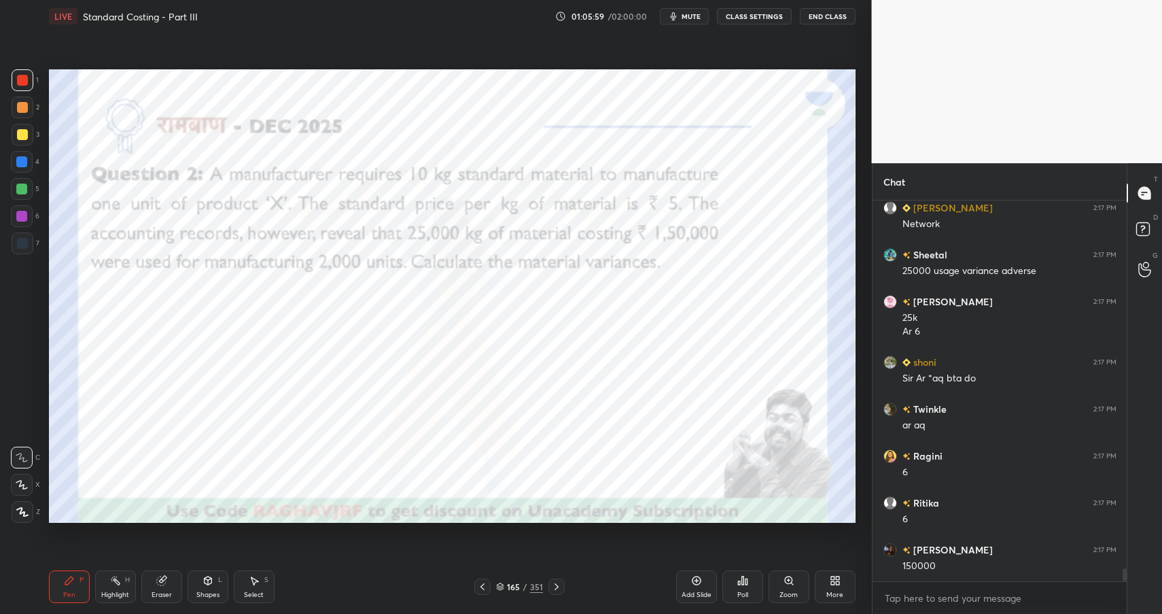
scroll to position [11135, 0]
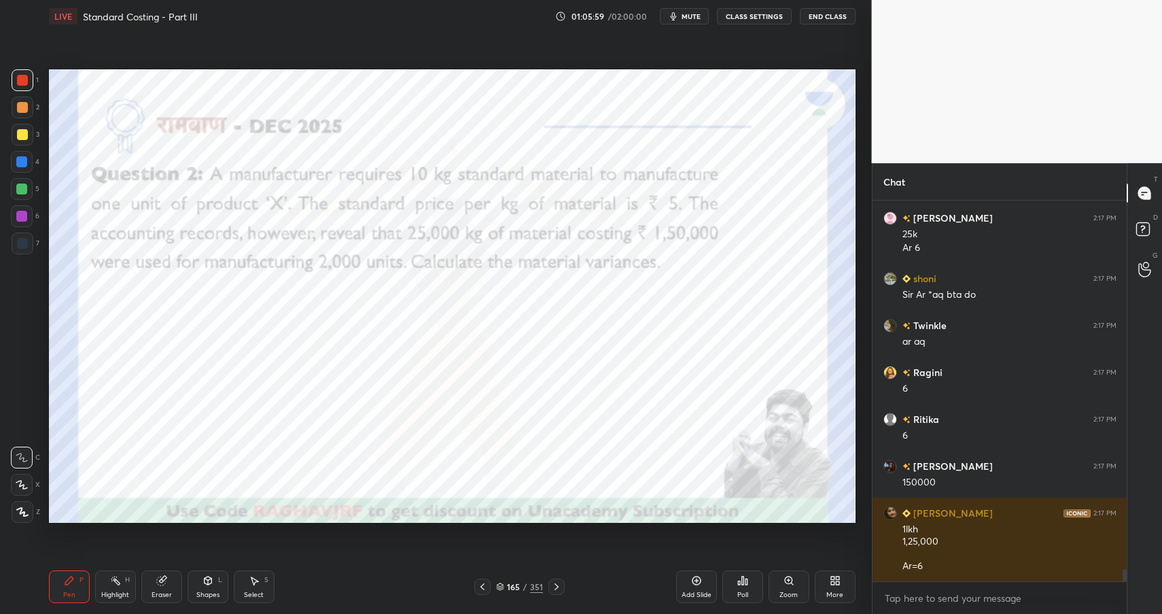
click at [19, 188] on div at bounding box center [21, 188] width 11 height 11
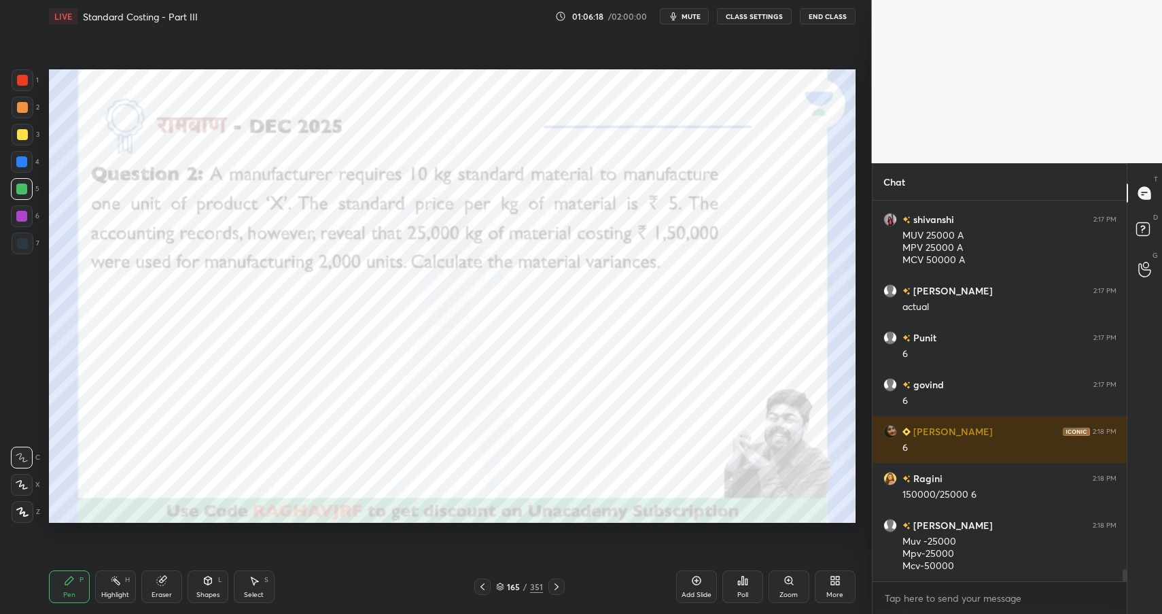
scroll to position [11631, 0]
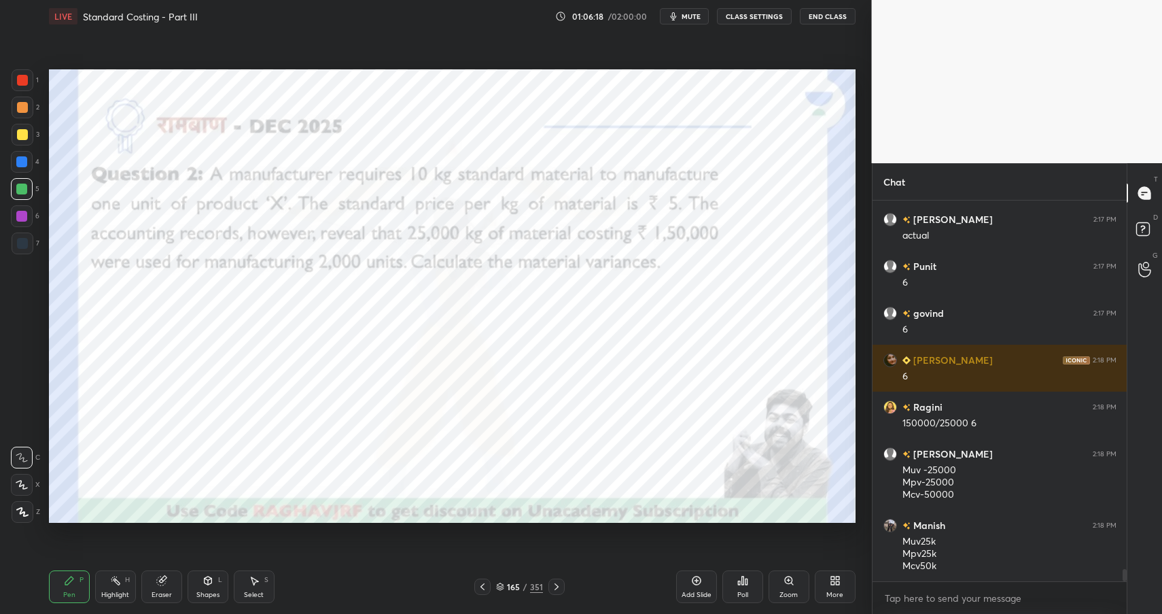
drag, startPoint x: 203, startPoint y: 582, endPoint x: 205, endPoint y: 569, distance: 13.7
click at [203, 582] on icon at bounding box center [207, 580] width 11 height 11
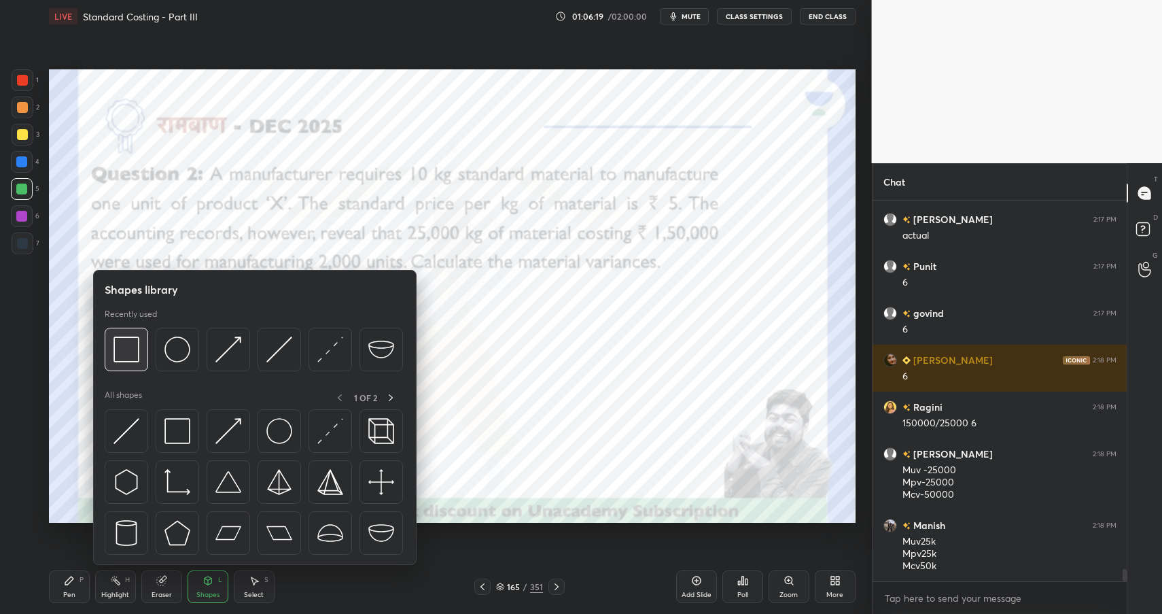
click at [130, 355] on img at bounding box center [126, 349] width 26 height 26
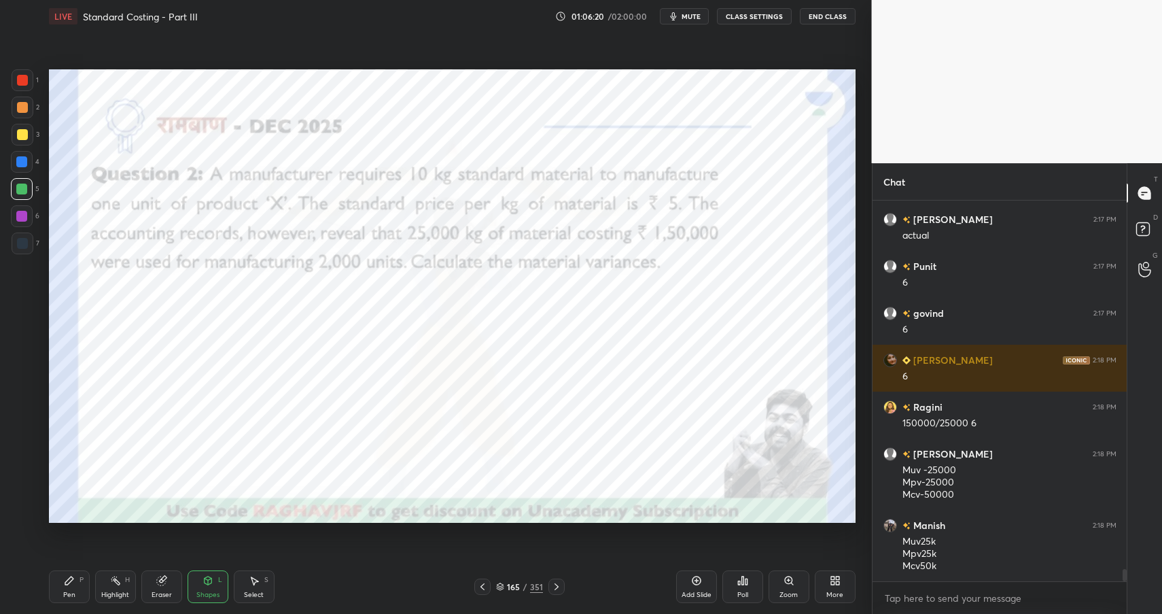
drag, startPoint x: 16, startPoint y: 77, endPoint x: 24, endPoint y: 82, distance: 8.9
click at [17, 77] on div at bounding box center [22, 80] width 11 height 11
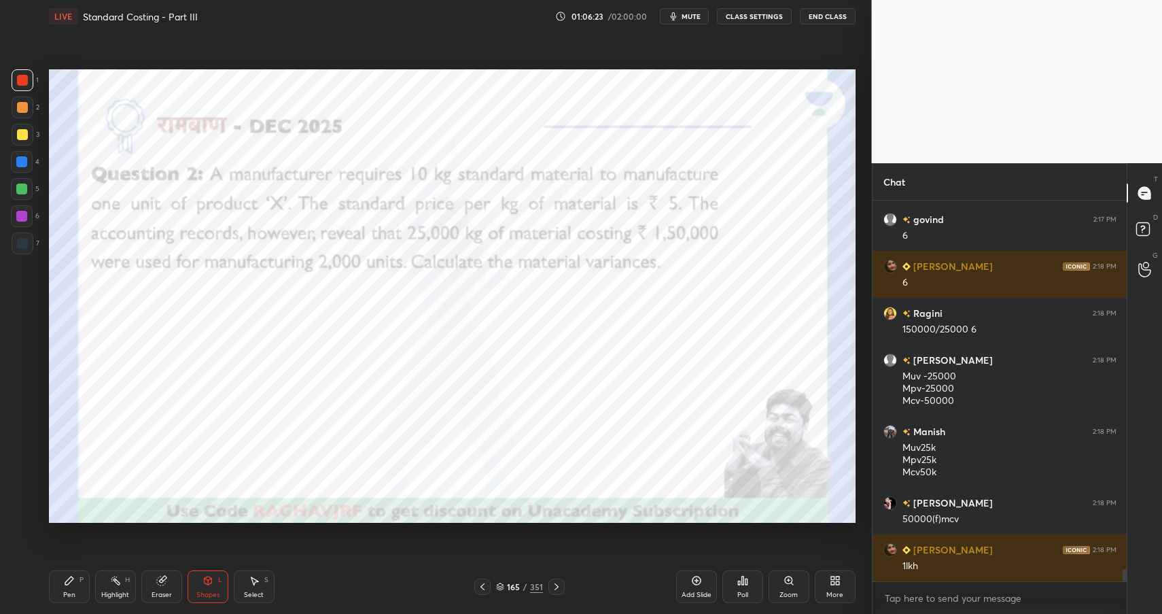
scroll to position [11771, 0]
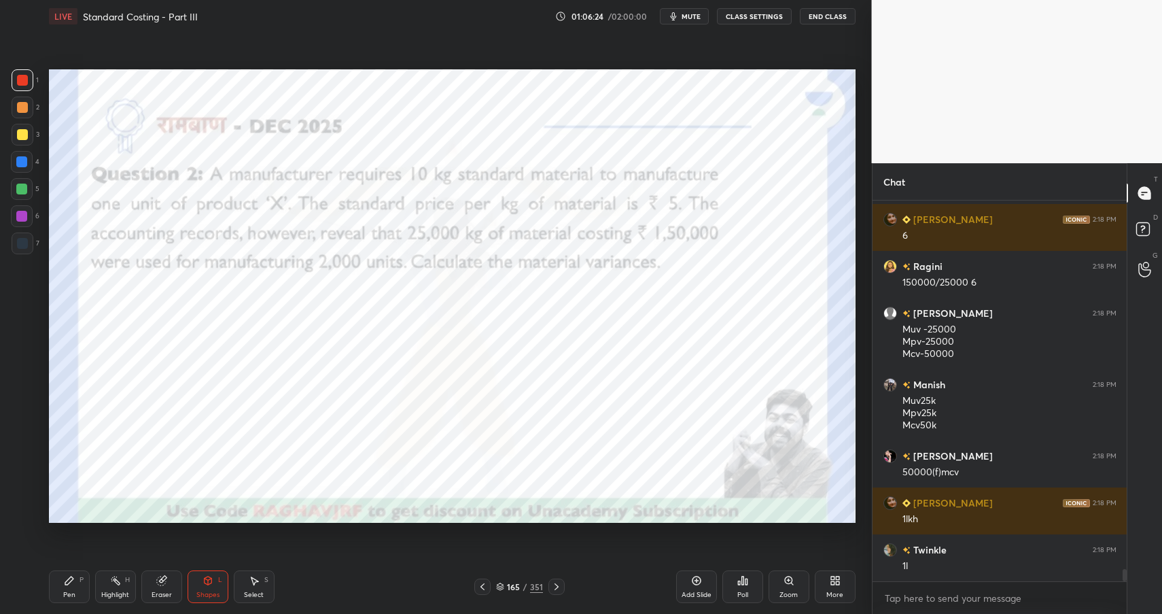
click at [68, 579] on icon at bounding box center [69, 580] width 8 height 8
drag, startPoint x: 68, startPoint y: 579, endPoint x: 109, endPoint y: 532, distance: 62.6
click at [68, 579] on icon at bounding box center [69, 580] width 8 height 8
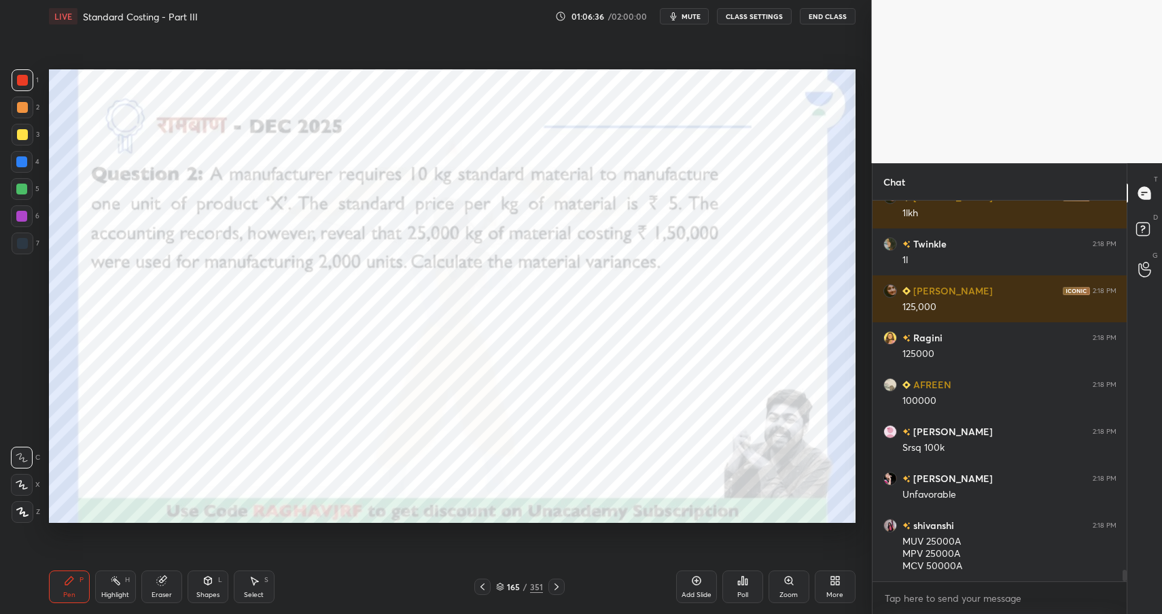
scroll to position [12124, 0]
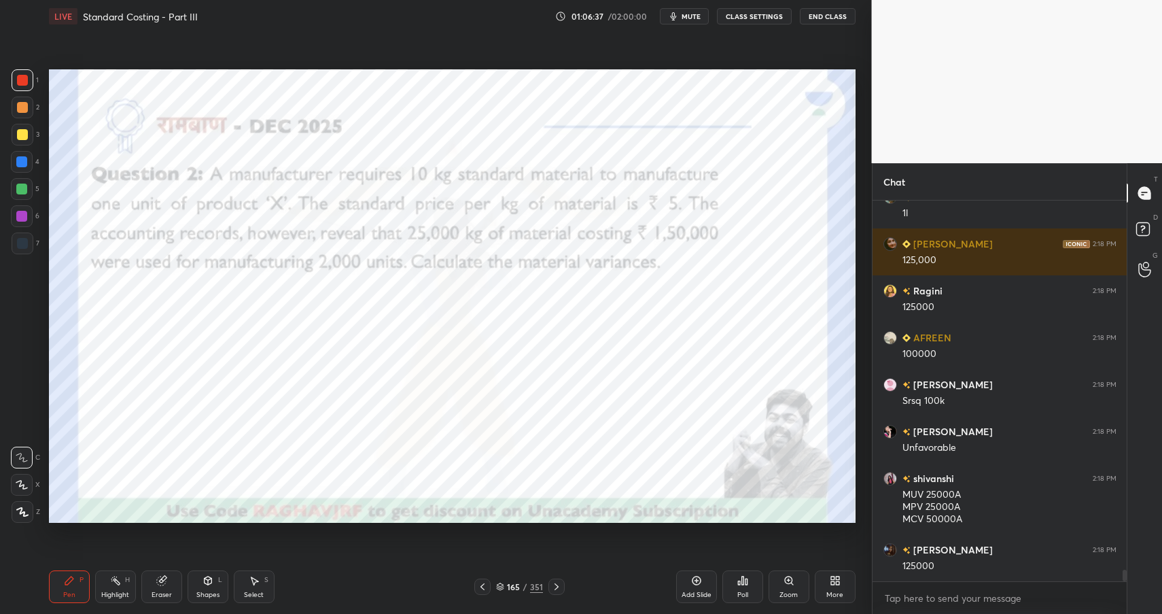
click at [25, 243] on div at bounding box center [22, 243] width 11 height 11
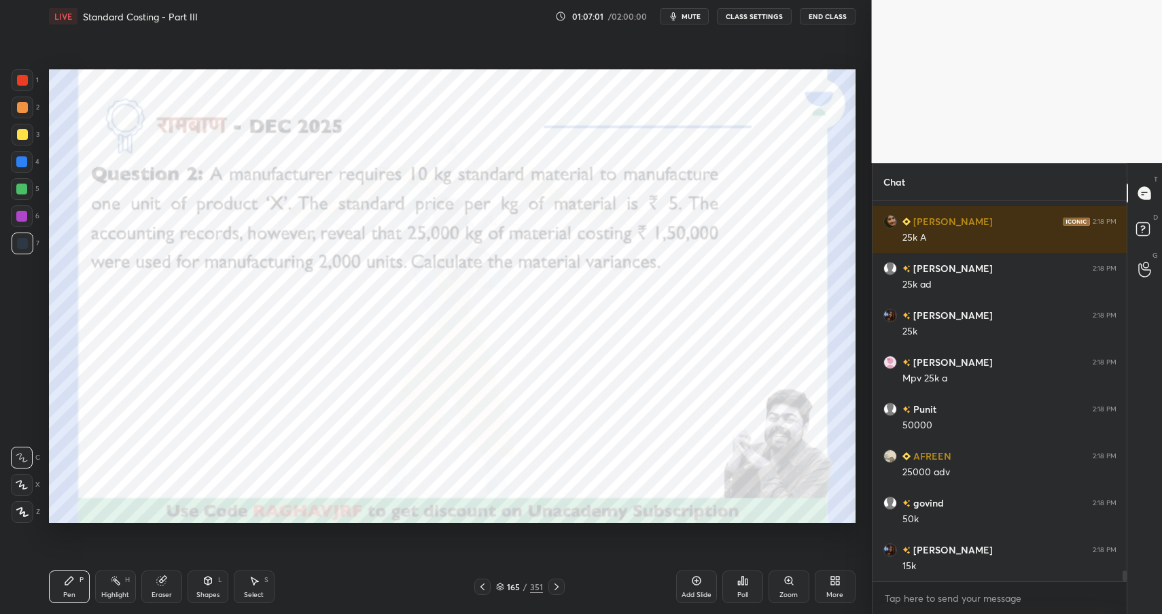
scroll to position [13155, 0]
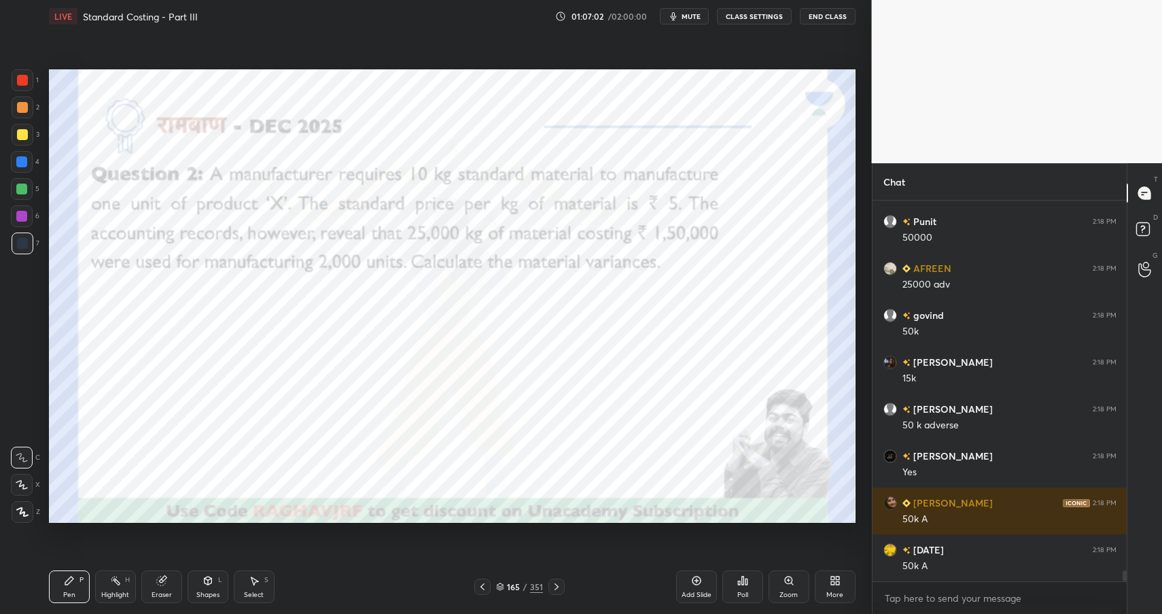
click at [120, 575] on icon at bounding box center [115, 580] width 11 height 11
click at [25, 194] on div at bounding box center [22, 189] width 22 height 22
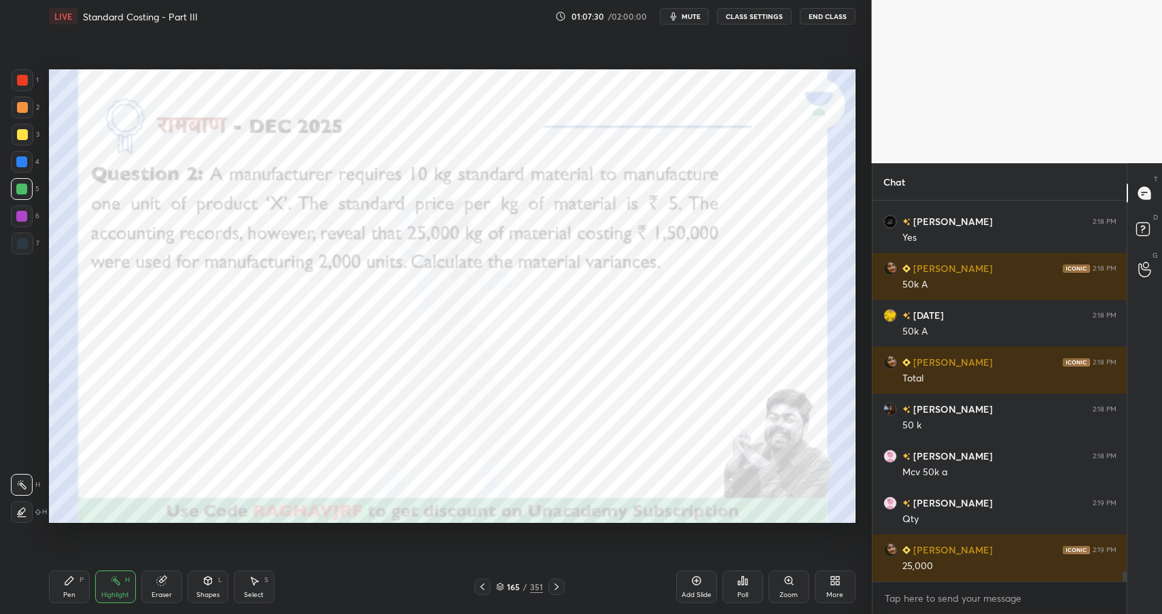
scroll to position [13437, 0]
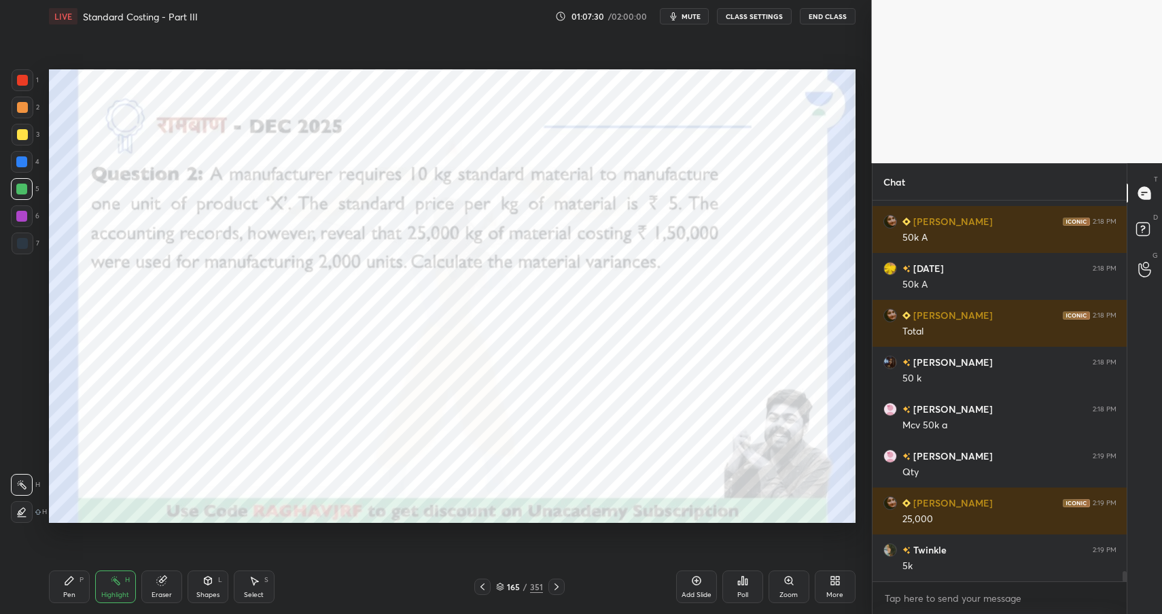
click at [72, 584] on icon at bounding box center [69, 580] width 11 height 11
click at [71, 588] on div "Pen P" at bounding box center [69, 586] width 41 height 33
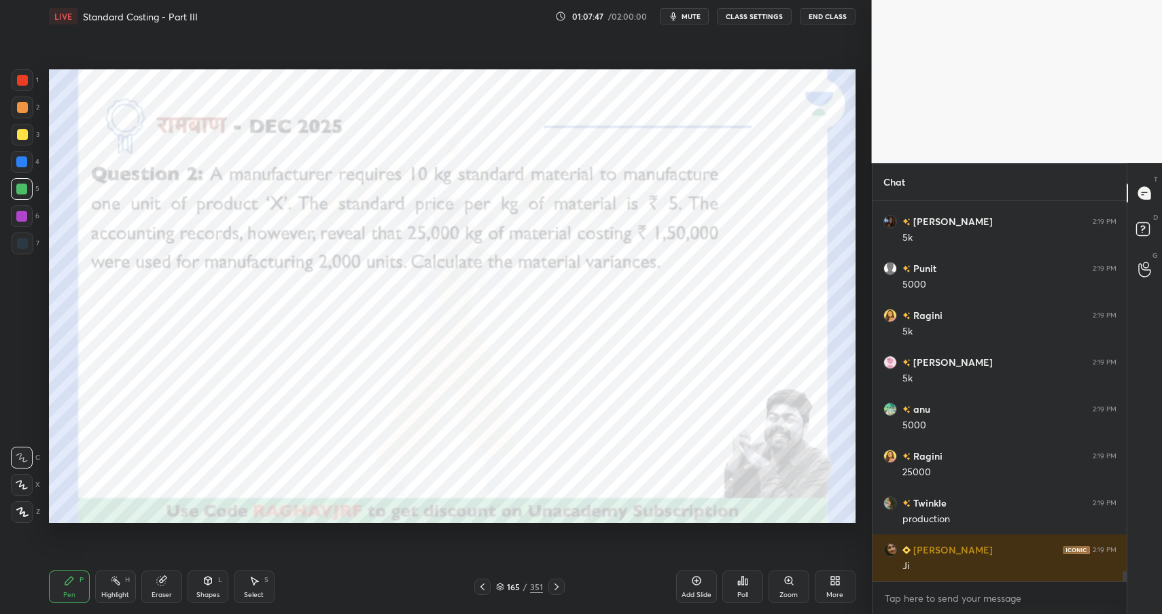
scroll to position [13999, 0]
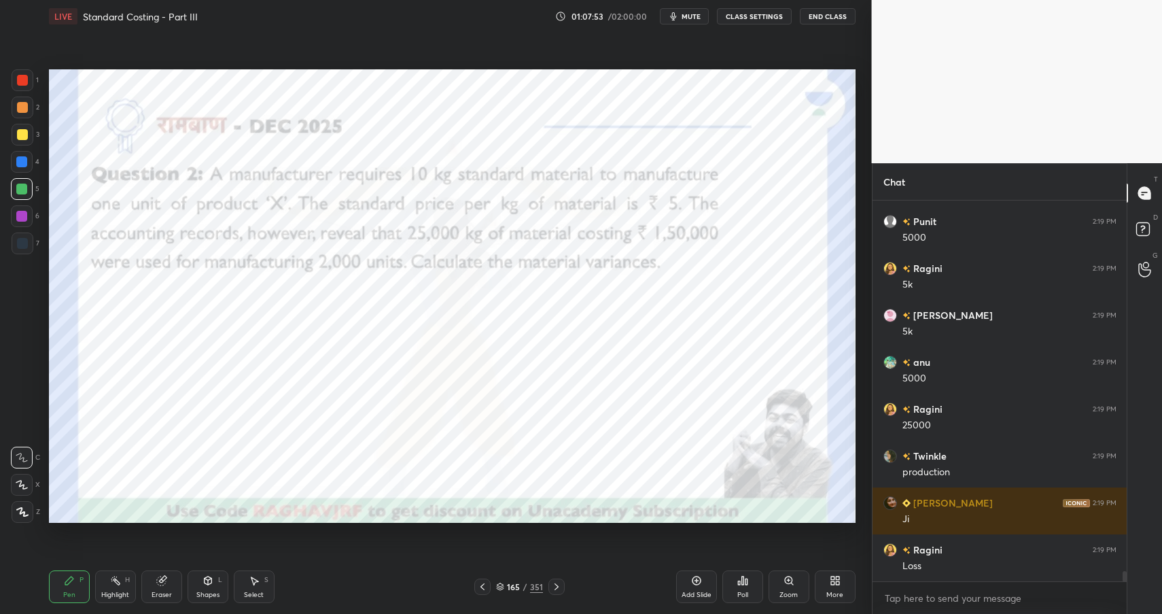
click at [113, 589] on div "Highlight H" at bounding box center [115, 586] width 41 height 33
click at [114, 592] on div "Highlight" at bounding box center [115, 594] width 28 height 7
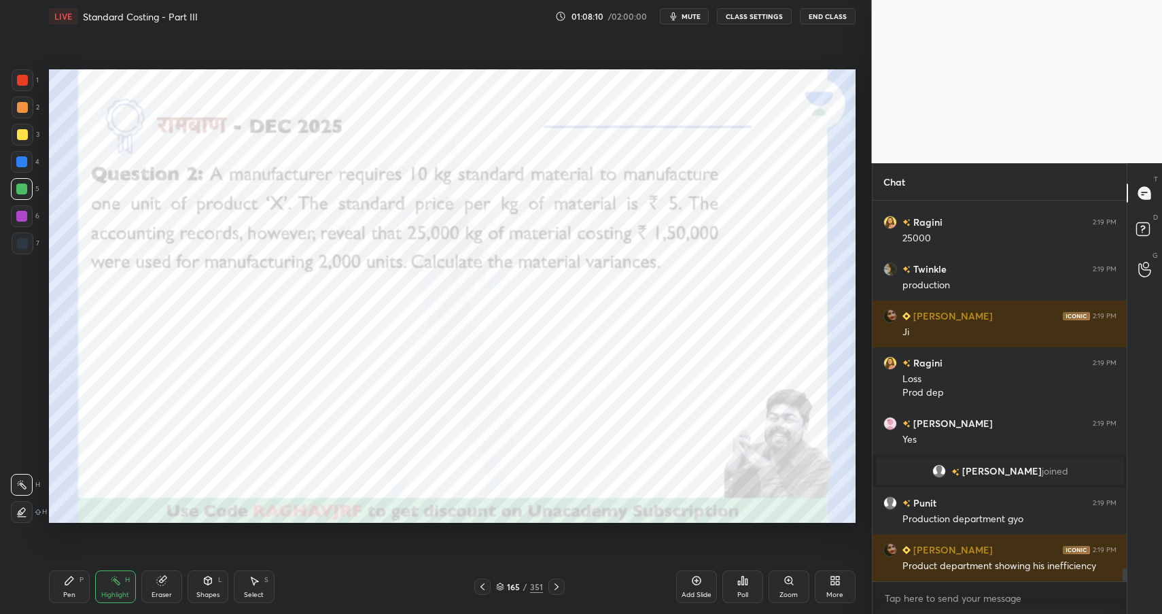
scroll to position [10549, 0]
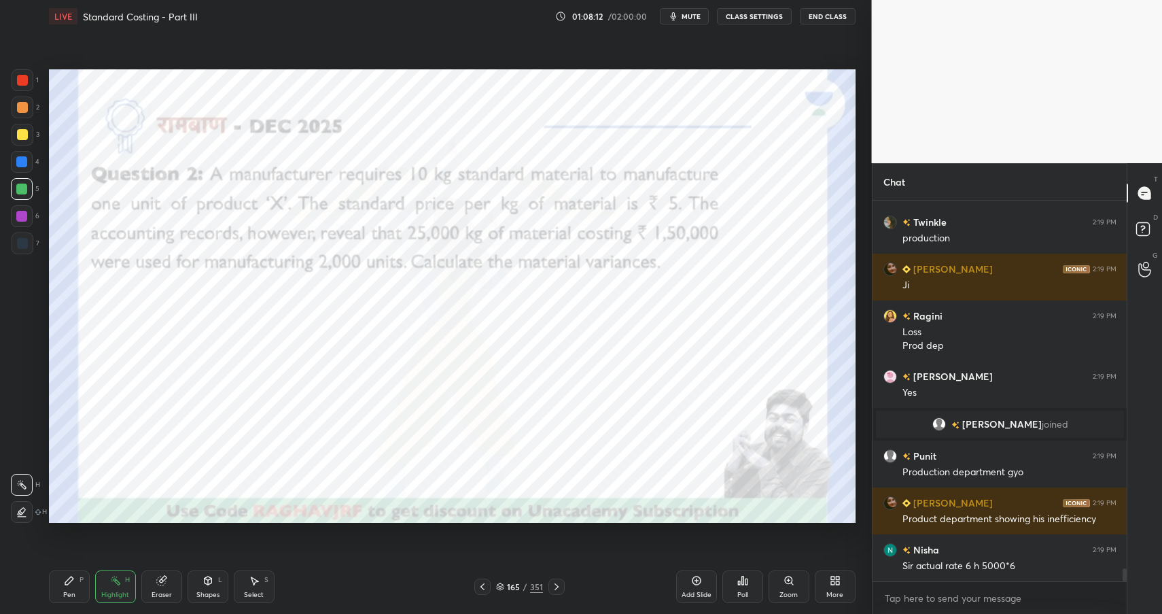
click at [73, 584] on div "Pen P" at bounding box center [69, 586] width 41 height 33
click at [76, 584] on div "Pen P" at bounding box center [69, 586] width 41 height 33
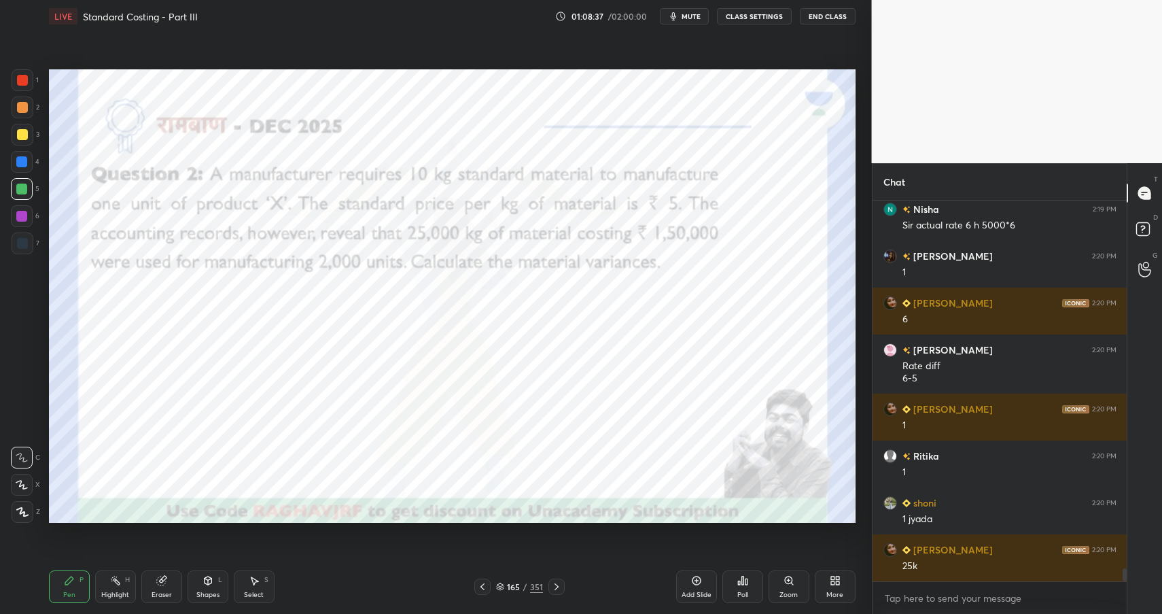
scroll to position [10936, 0]
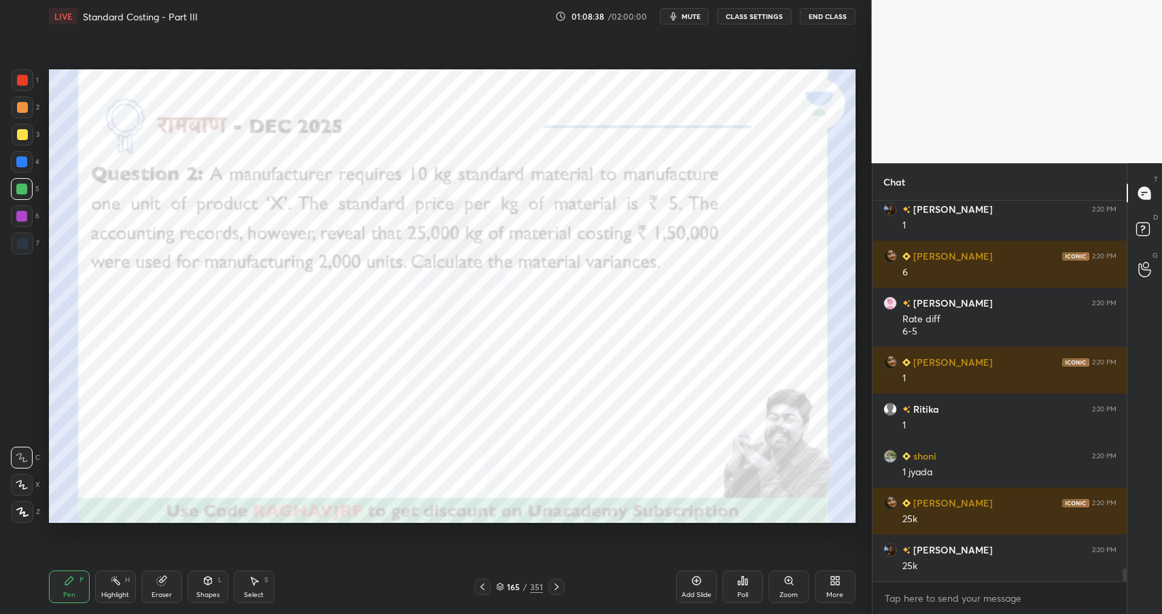
click at [99, 571] on div "Highlight H" at bounding box center [115, 586] width 41 height 33
click at [116, 583] on icon at bounding box center [115, 580] width 11 height 11
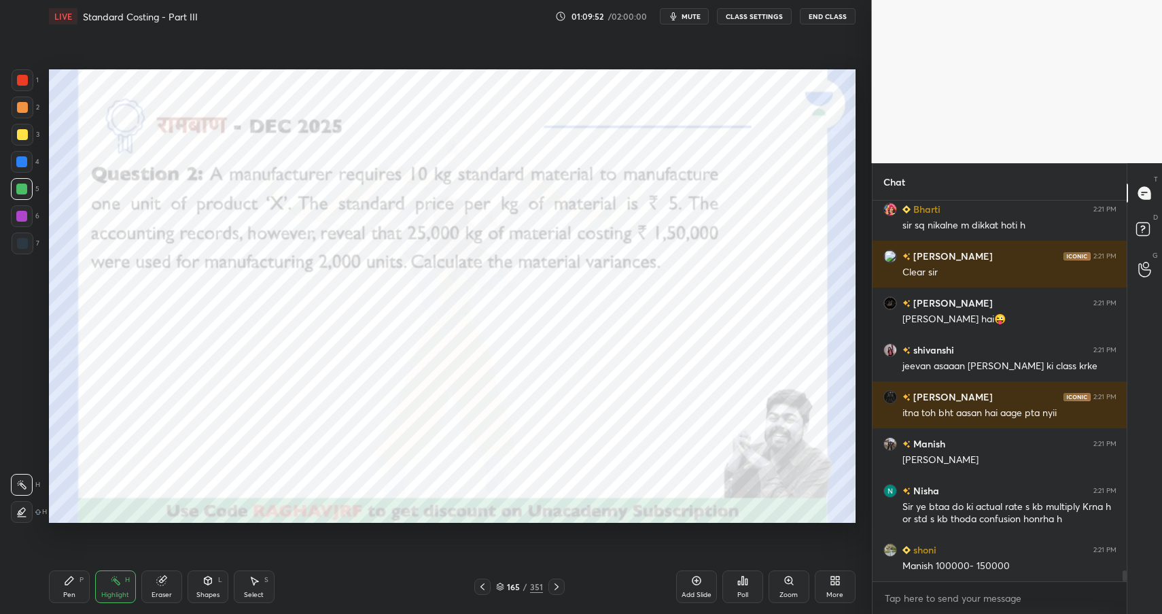
scroll to position [12572, 0]
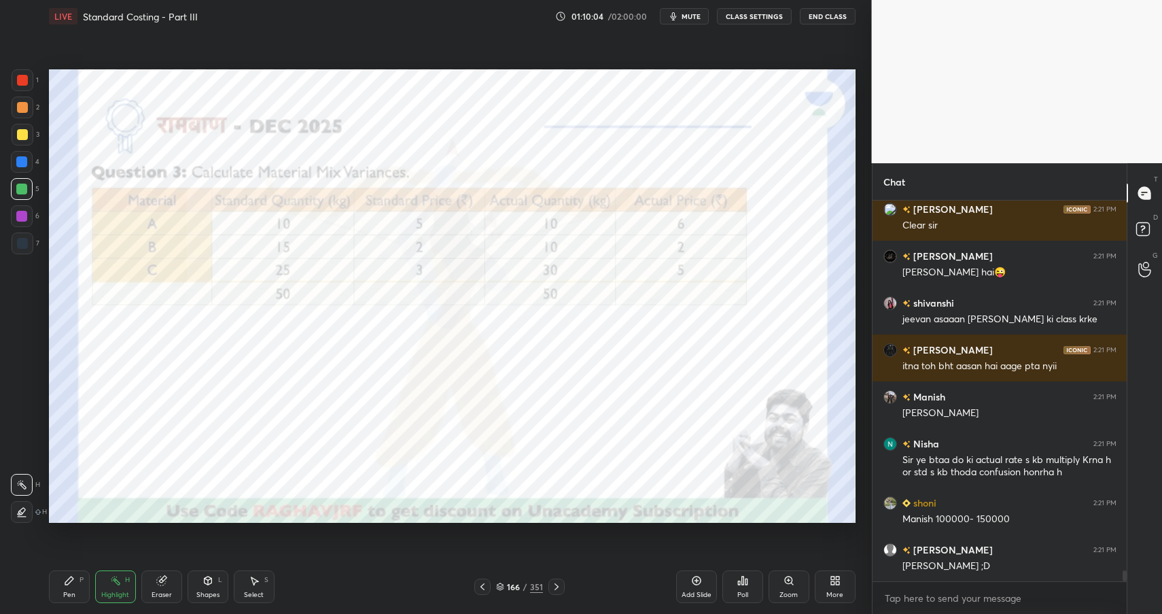
click at [73, 579] on div "Pen P" at bounding box center [69, 586] width 41 height 33
click at [77, 584] on div "Pen P" at bounding box center [69, 586] width 41 height 33
click at [19, 82] on div at bounding box center [22, 80] width 11 height 11
drag, startPoint x: 19, startPoint y: 82, endPoint x: 36, endPoint y: 71, distance: 19.8
click at [23, 87] on div at bounding box center [23, 80] width 22 height 22
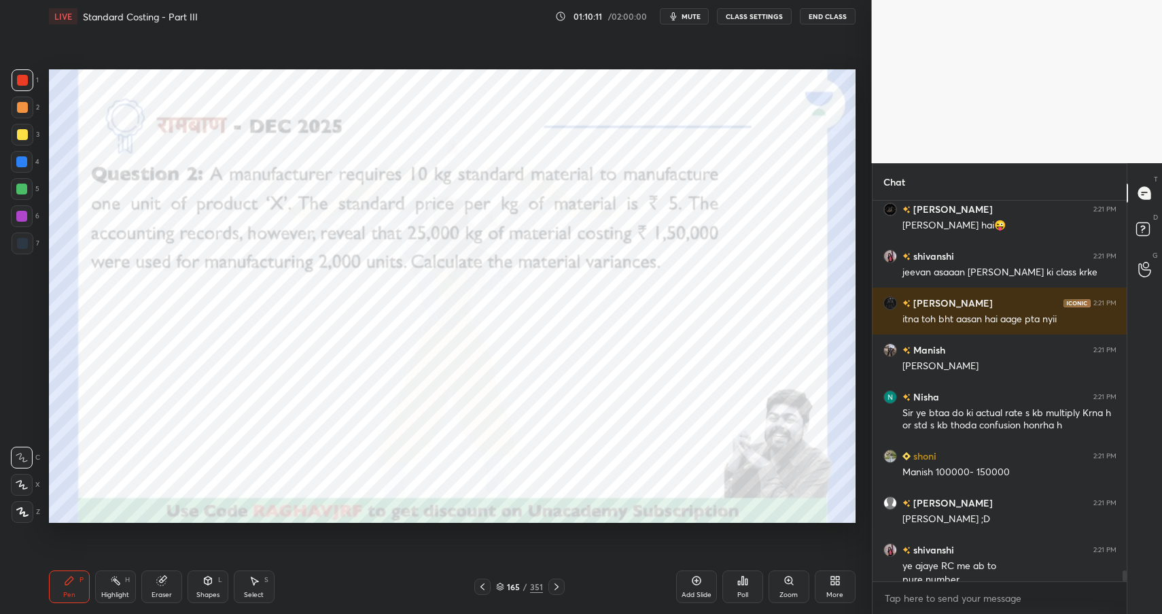
scroll to position [12633, 0]
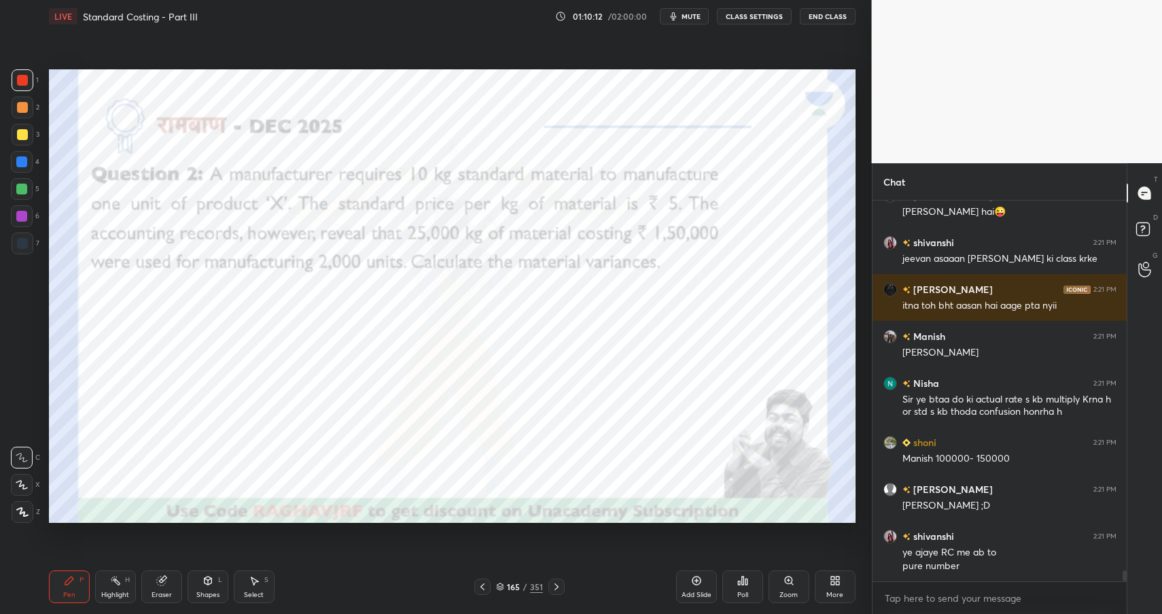
drag, startPoint x: 696, startPoint y: 584, endPoint x: 702, endPoint y: 557, distance: 27.7
click at [696, 584] on icon at bounding box center [696, 580] width 9 height 9
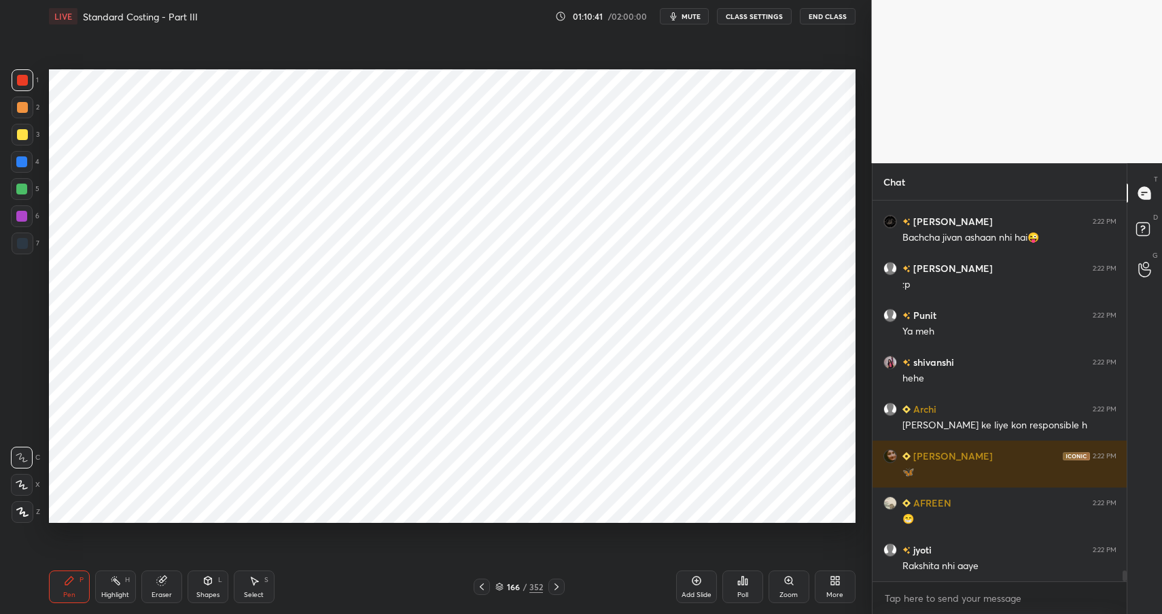
scroll to position [13102, 0]
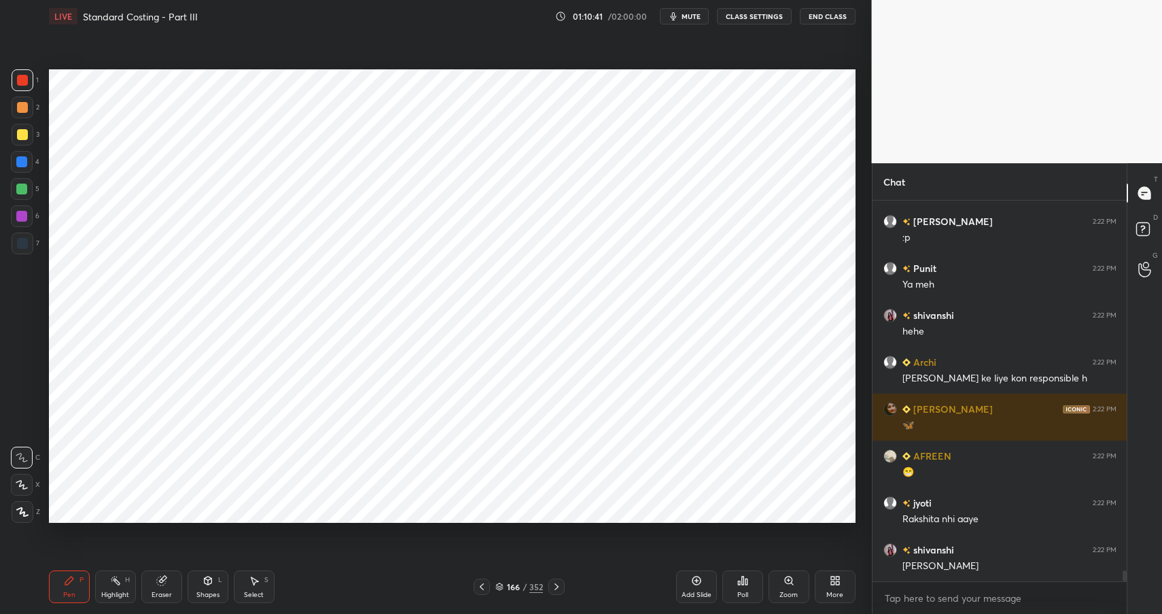
drag, startPoint x: 215, startPoint y: 583, endPoint x: 213, endPoint y: 567, distance: 15.8
click at [215, 583] on div "Shapes L" at bounding box center [208, 586] width 41 height 33
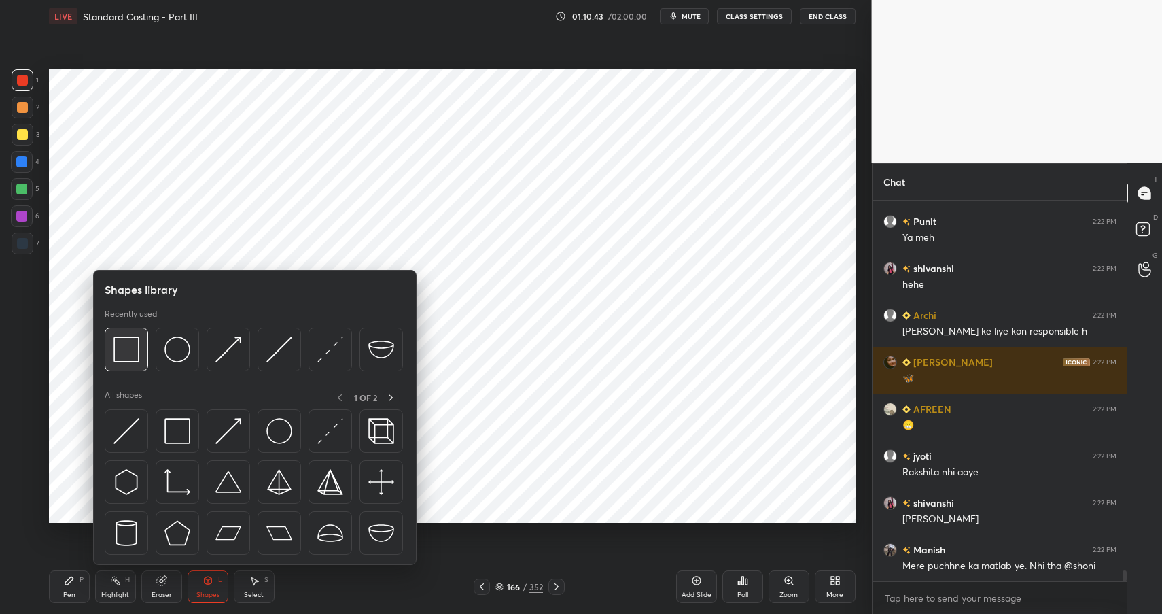
click at [141, 353] on div at bounding box center [126, 348] width 43 height 43
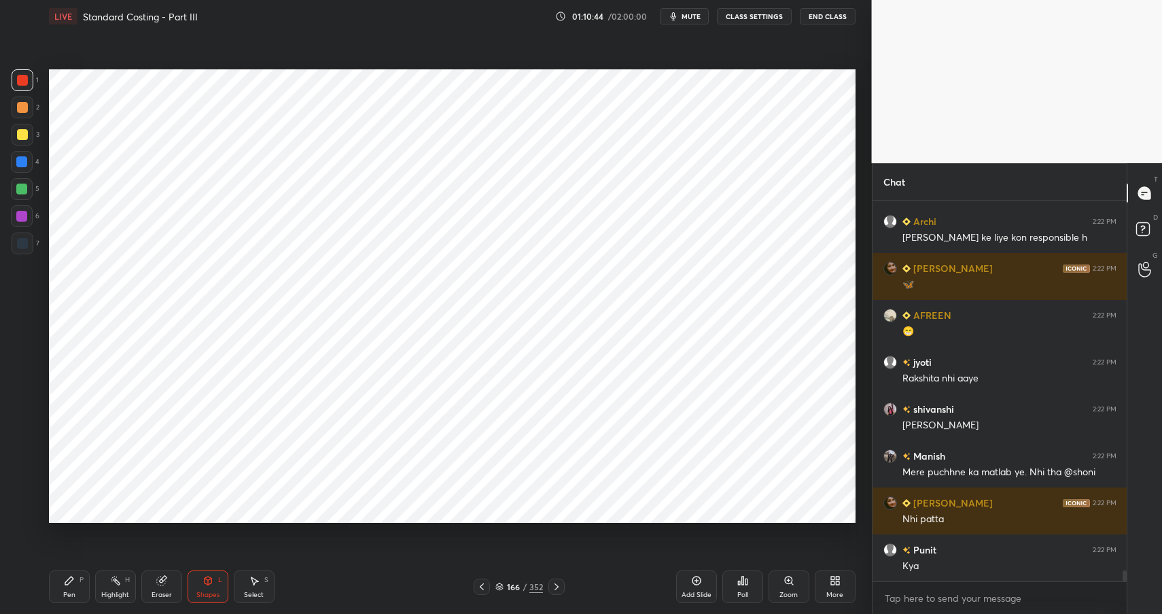
click at [204, 580] on icon at bounding box center [207, 580] width 7 height 8
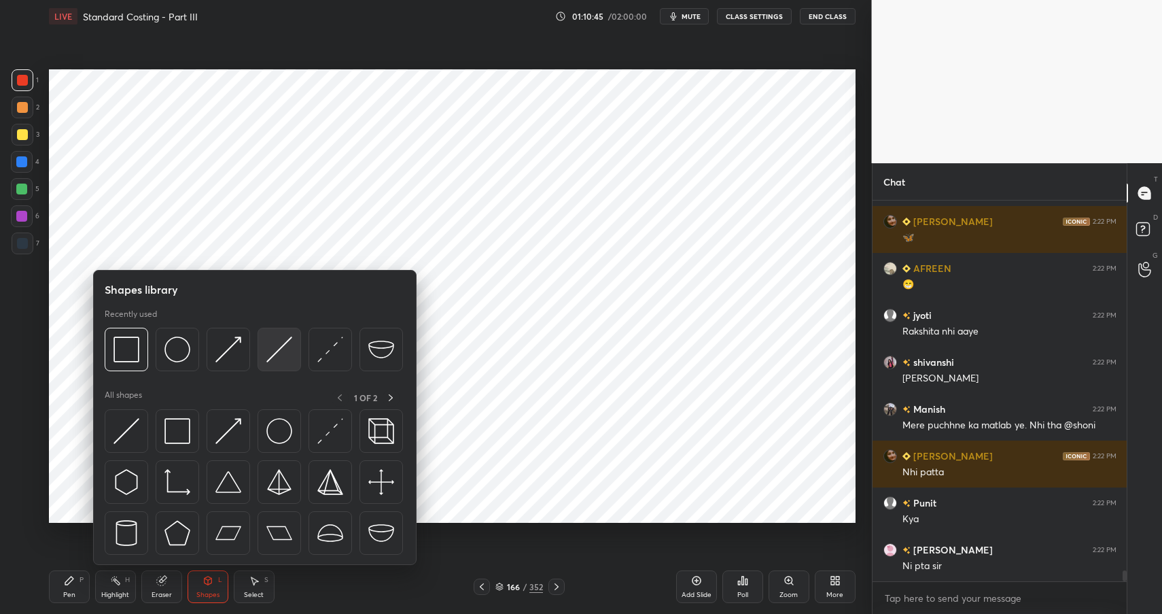
click at [274, 355] on img at bounding box center [279, 349] width 26 height 26
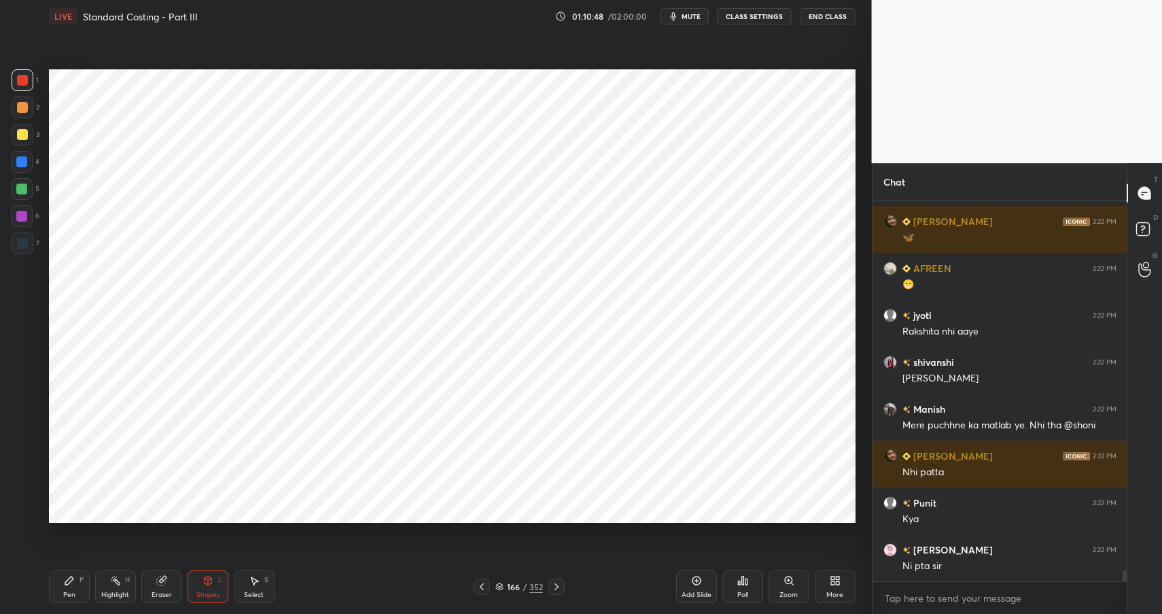
scroll to position [13336, 0]
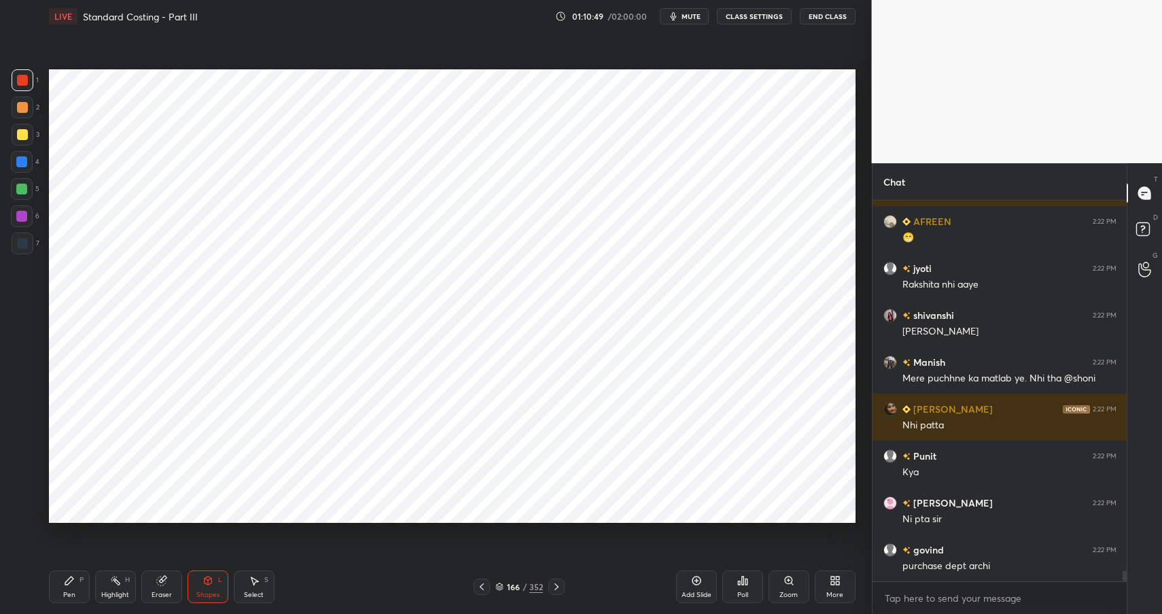
drag, startPoint x: 213, startPoint y: 584, endPoint x: 211, endPoint y: 569, distance: 15.1
click at [213, 584] on icon at bounding box center [207, 580] width 11 height 11
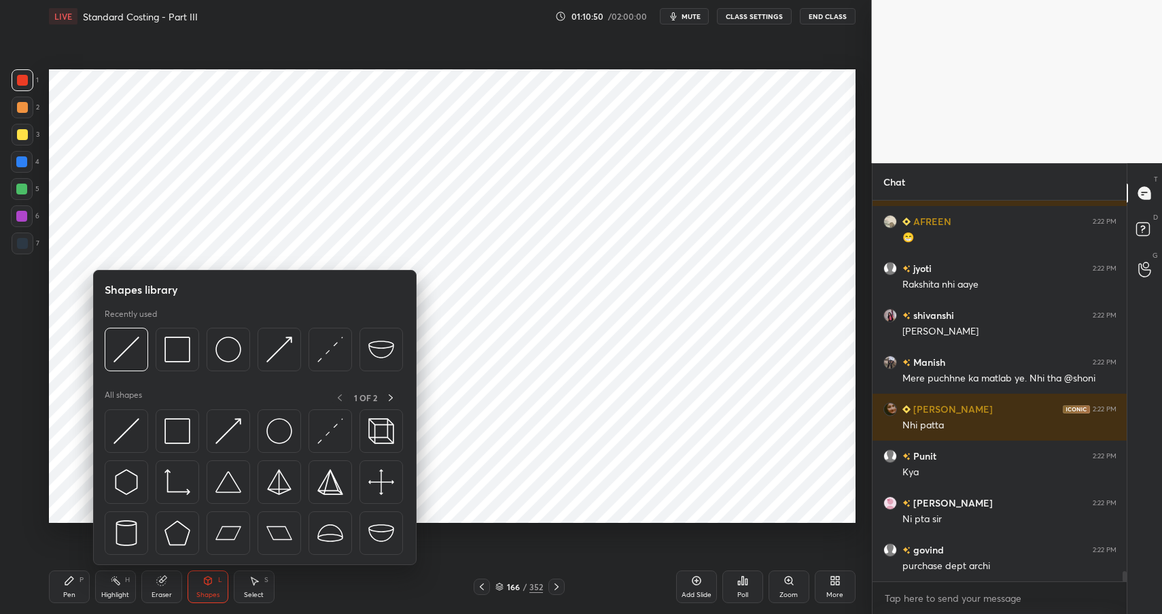
scroll to position [13383, 0]
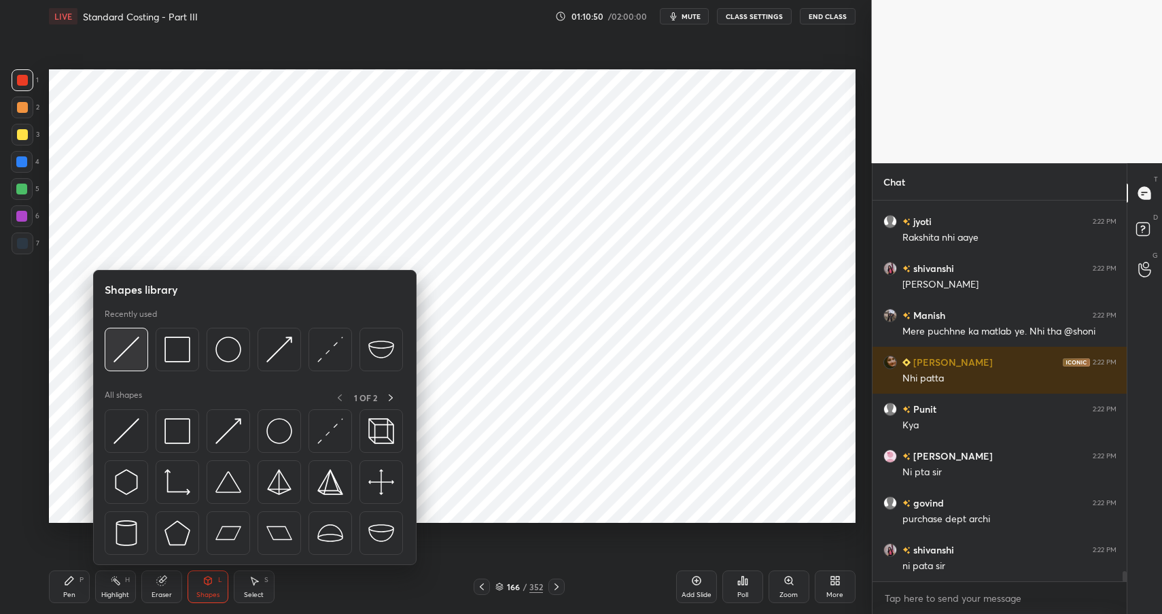
click at [134, 354] on img at bounding box center [126, 349] width 26 height 26
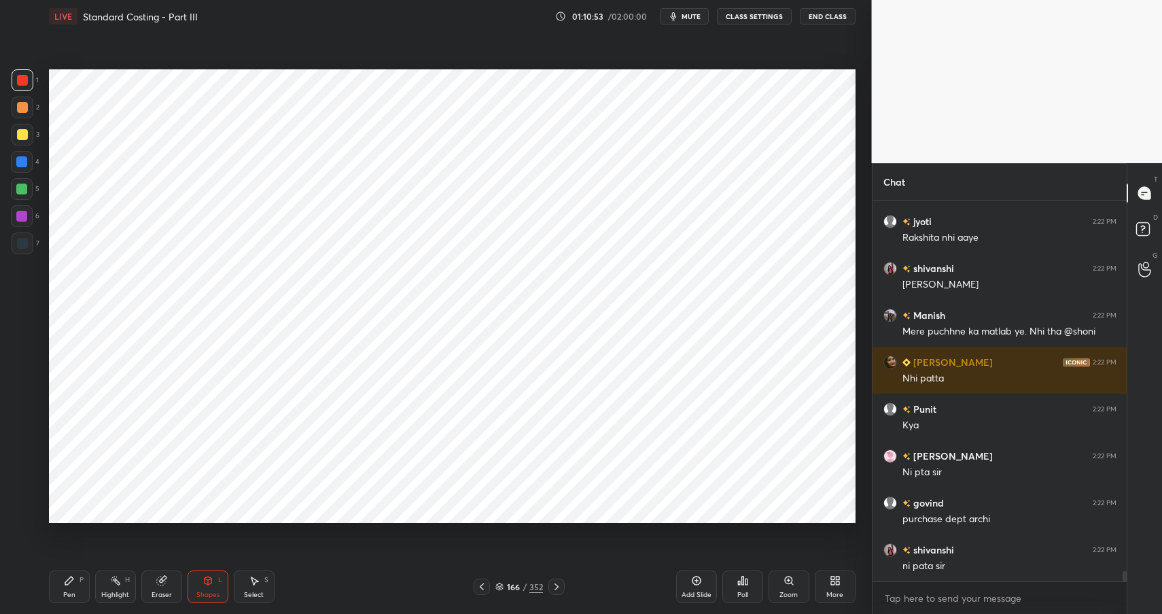
click at [205, 570] on div "Shapes L" at bounding box center [208, 586] width 41 height 33
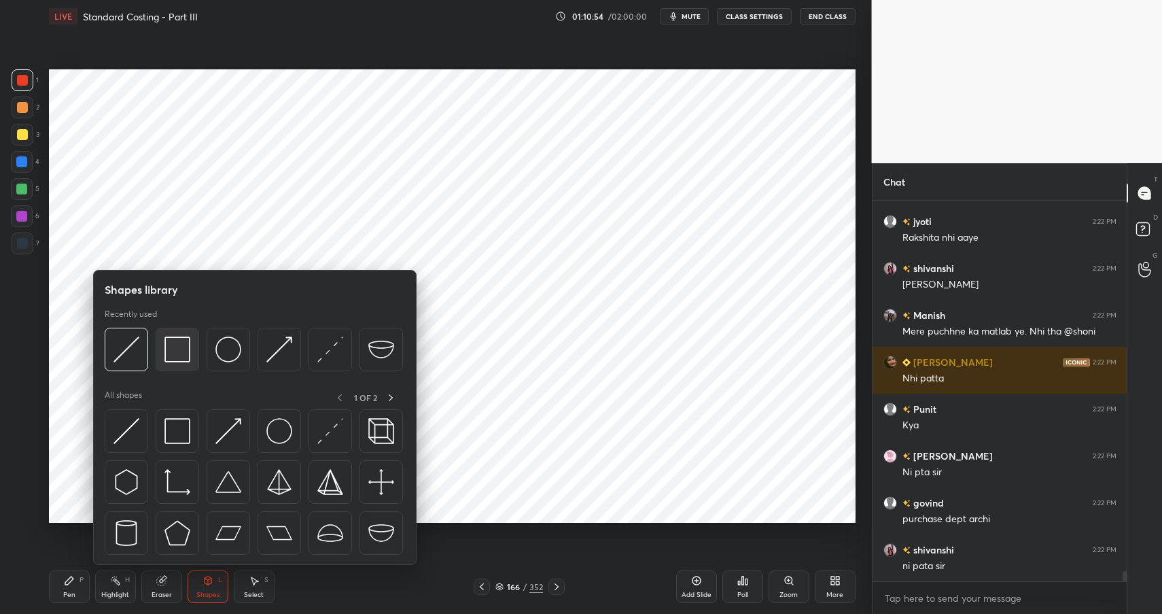
scroll to position [13430, 0]
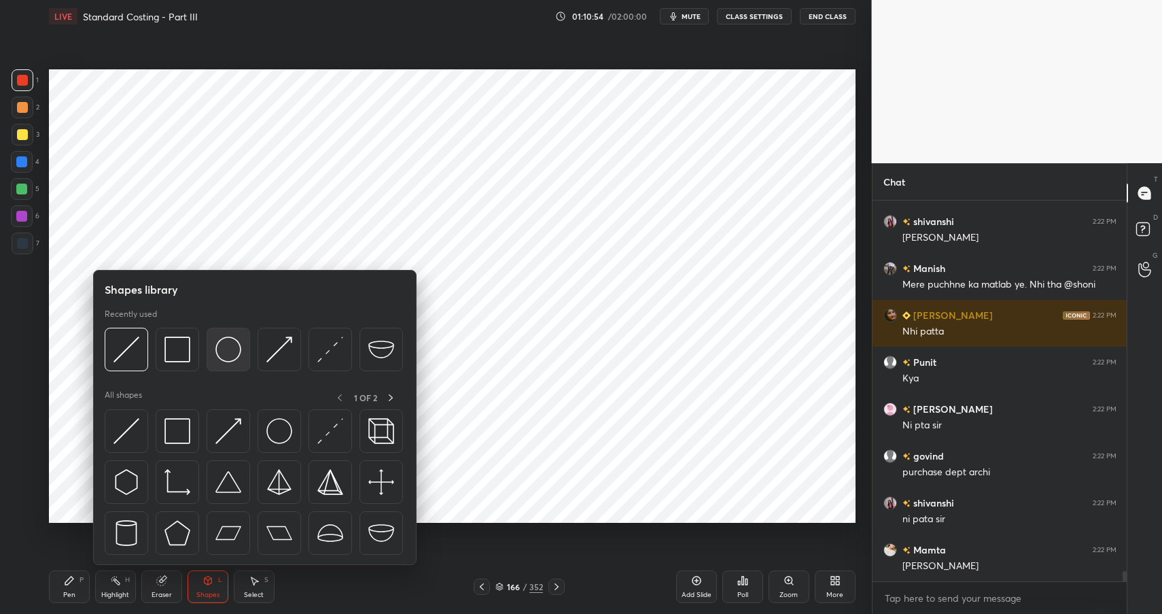
click at [225, 349] on img at bounding box center [228, 349] width 26 height 26
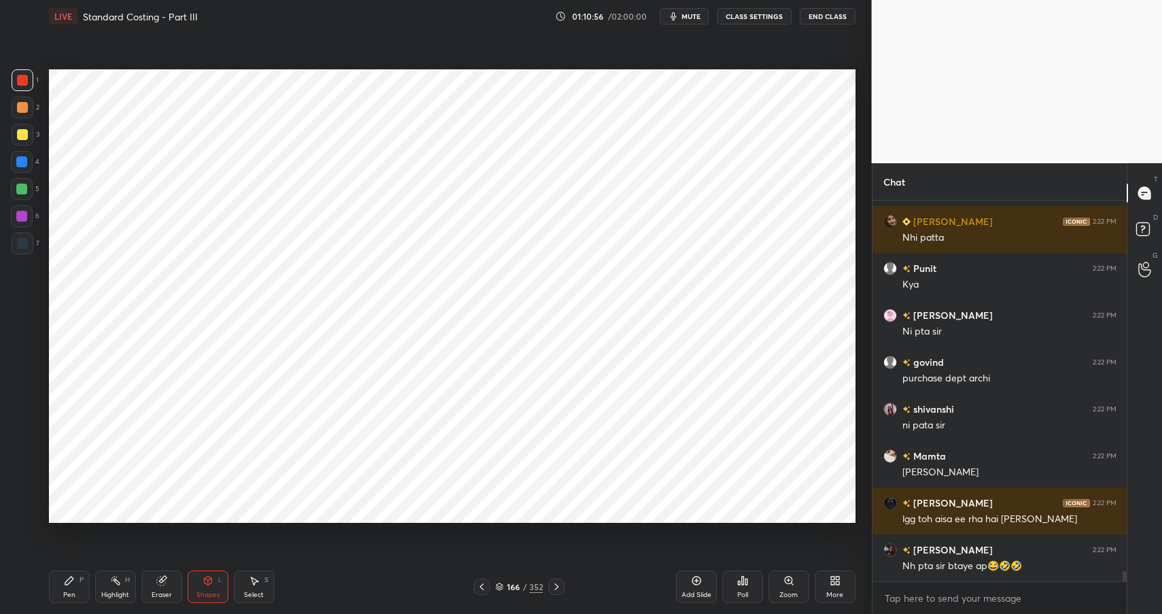
scroll to position [13570, 0]
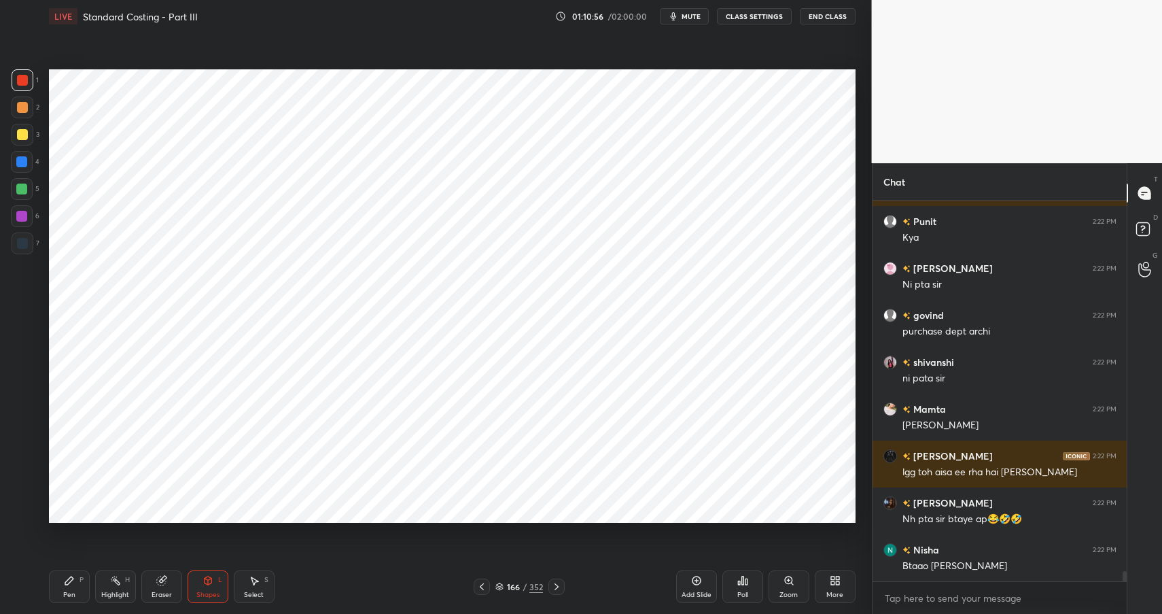
click at [65, 584] on icon at bounding box center [69, 580] width 8 height 8
click at [70, 580] on icon at bounding box center [69, 580] width 8 height 8
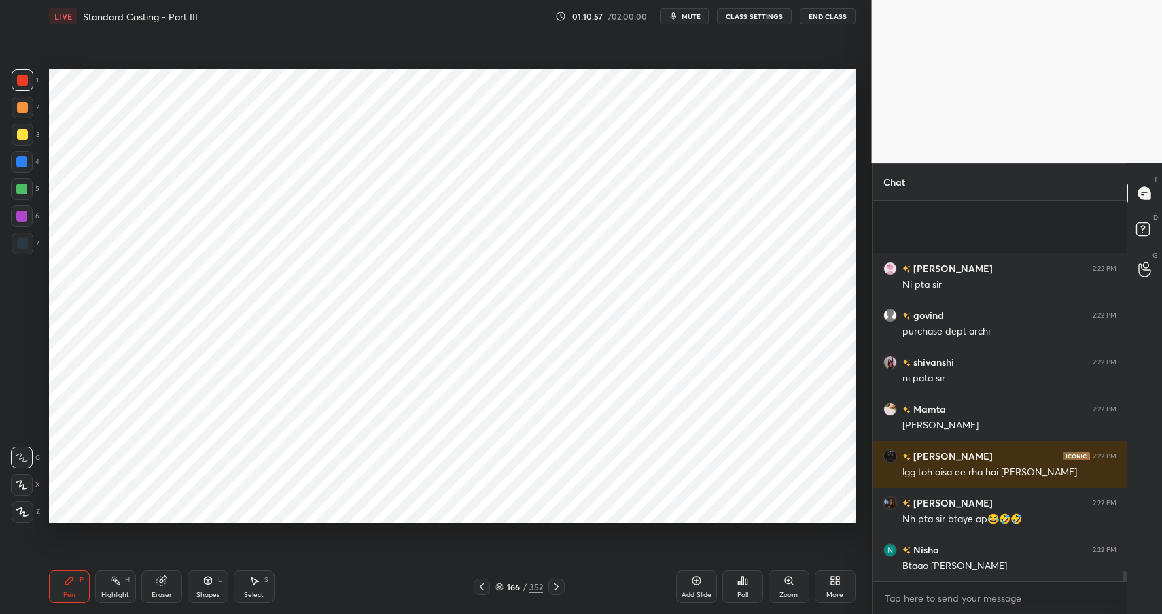
scroll to position [13711, 0]
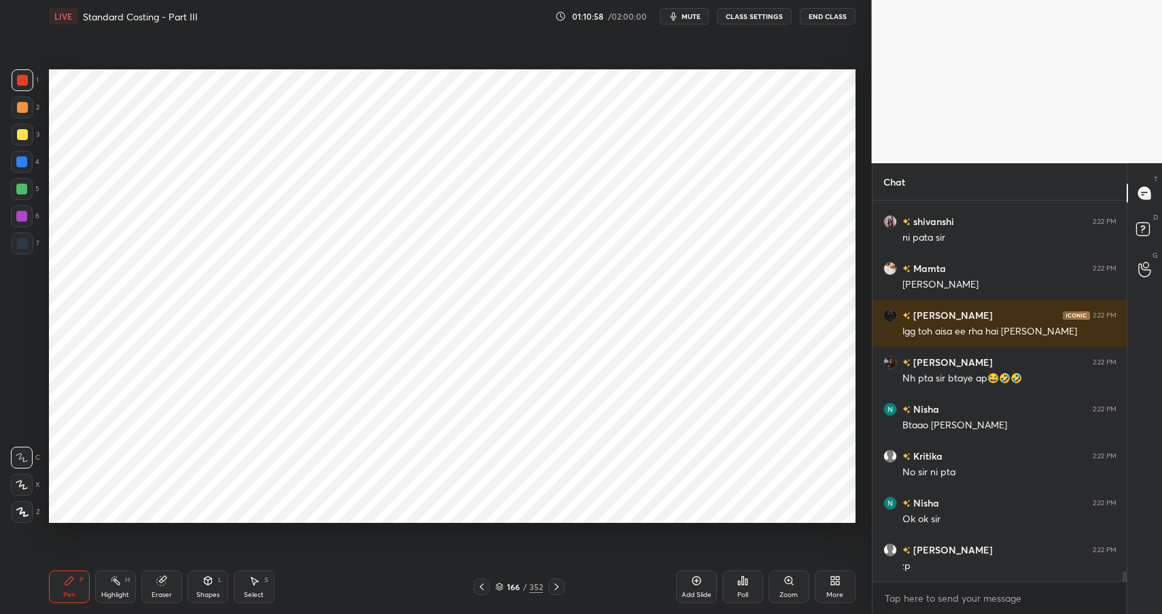
click at [24, 159] on div at bounding box center [21, 161] width 11 height 11
click at [24, 158] on div at bounding box center [21, 161] width 11 height 11
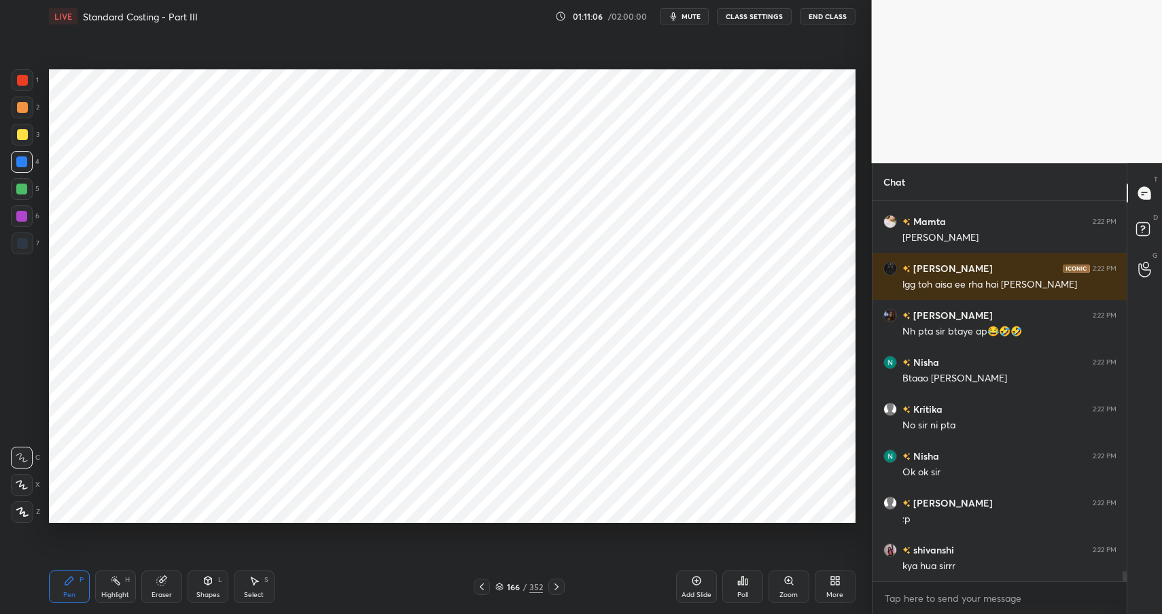
scroll to position [13805, 0]
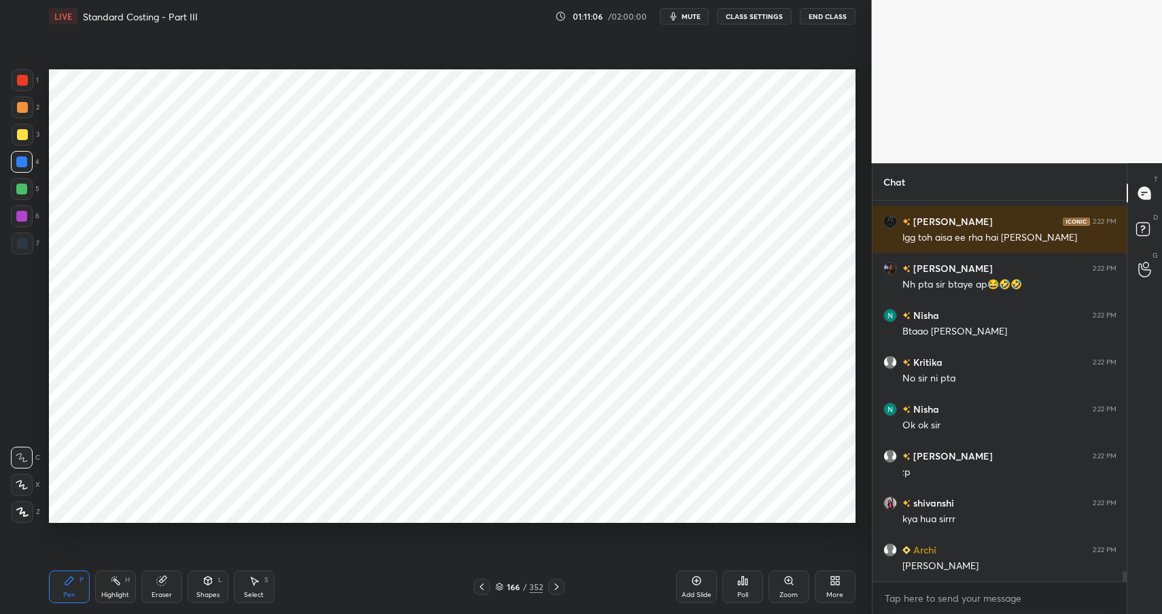
drag, startPoint x: 191, startPoint y: 597, endPoint x: 211, endPoint y: 573, distance: 31.8
click at [191, 597] on div "Shapes L" at bounding box center [208, 586] width 41 height 33
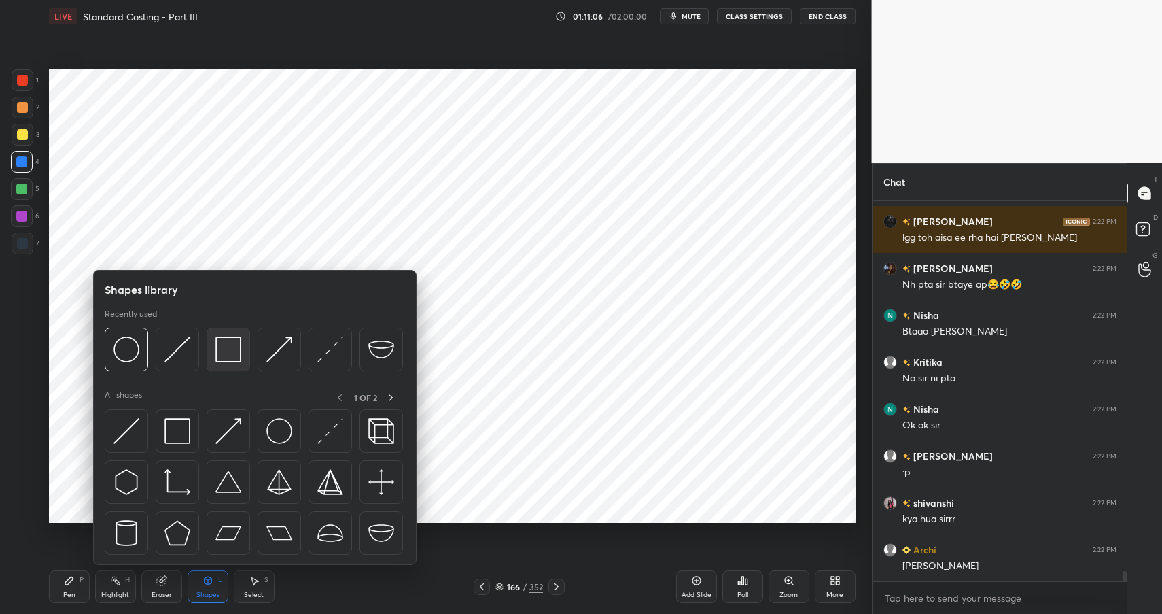
click at [221, 349] on img at bounding box center [228, 349] width 26 height 26
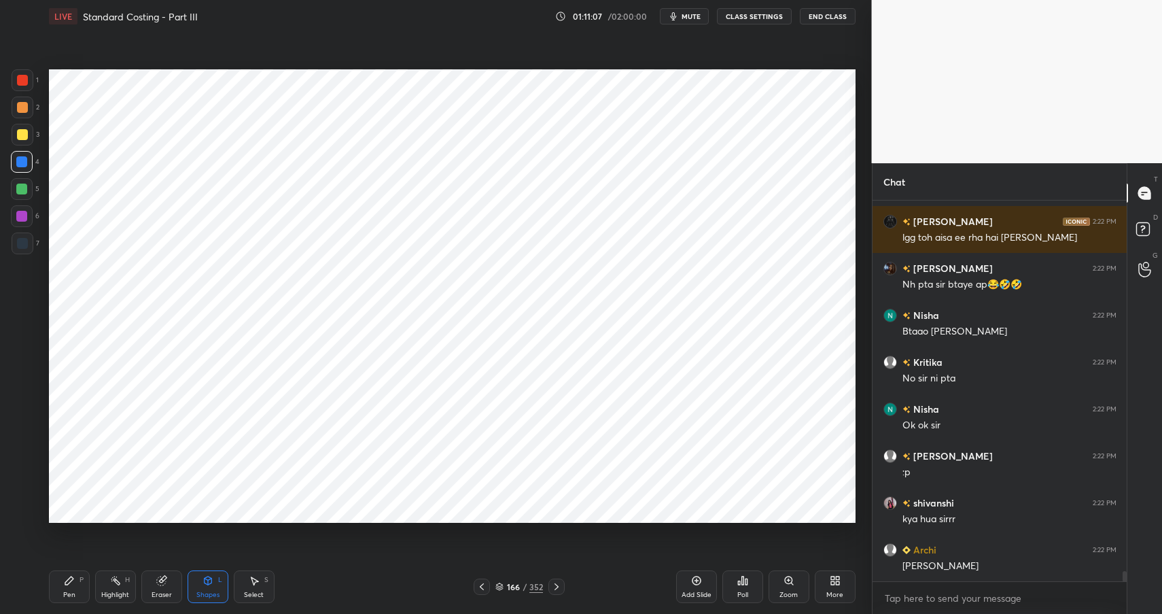
scroll to position [13852, 0]
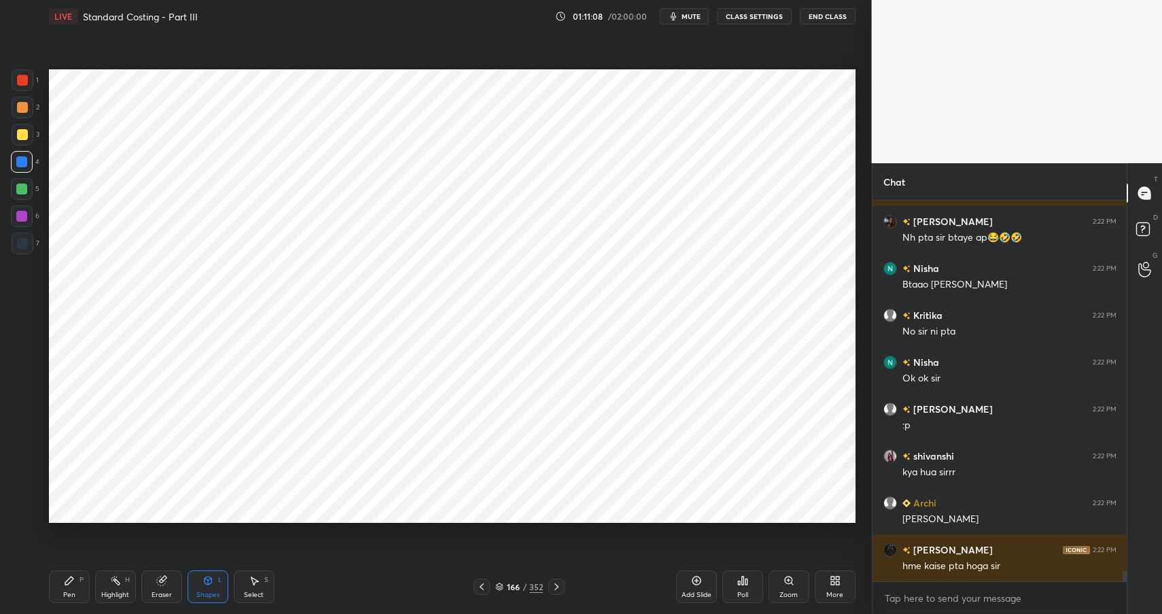
click at [24, 109] on div at bounding box center [22, 107] width 11 height 11
drag, startPoint x: 25, startPoint y: 110, endPoint x: 42, endPoint y: 136, distance: 30.9
click at [25, 110] on div at bounding box center [22, 107] width 11 height 11
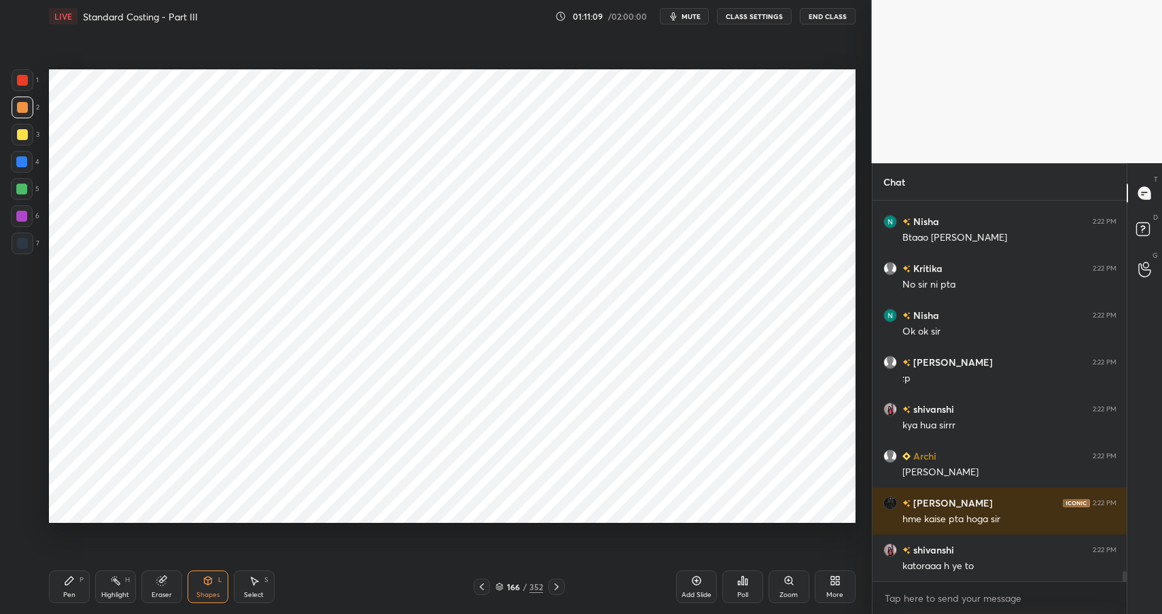
click at [207, 582] on icon at bounding box center [207, 580] width 7 height 8
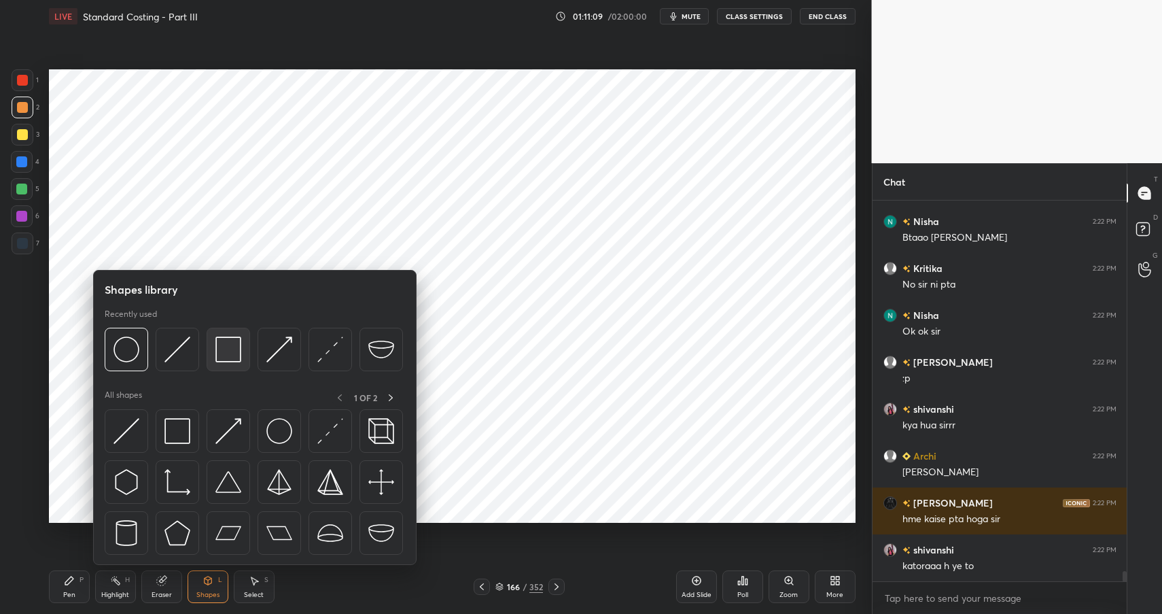
scroll to position [13945, 0]
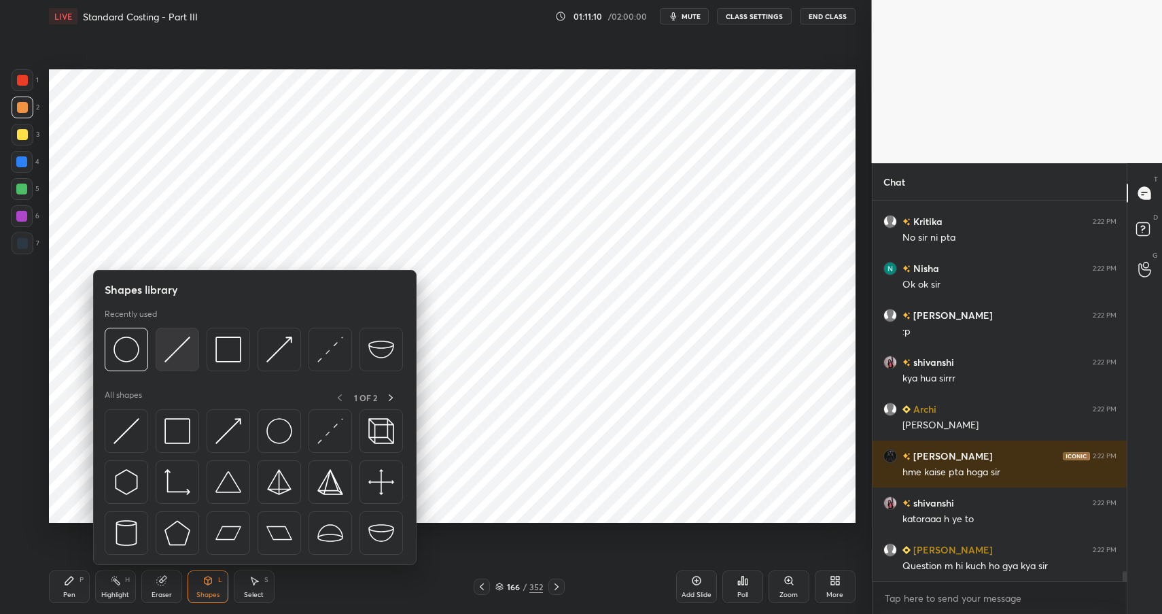
click at [169, 349] on img at bounding box center [177, 349] width 26 height 26
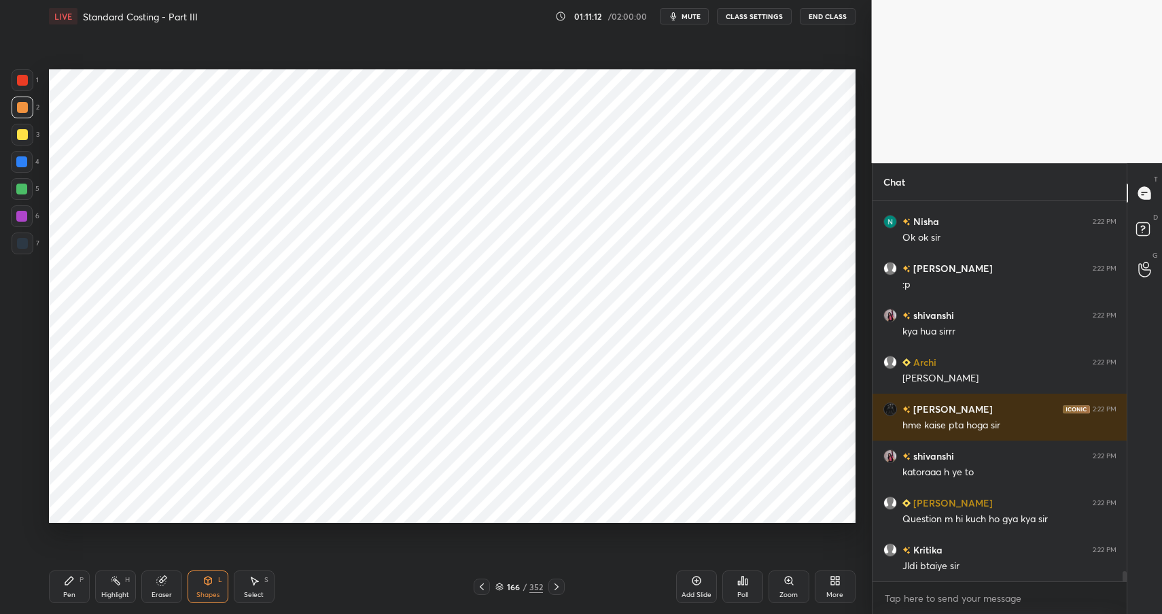
scroll to position [14039, 0]
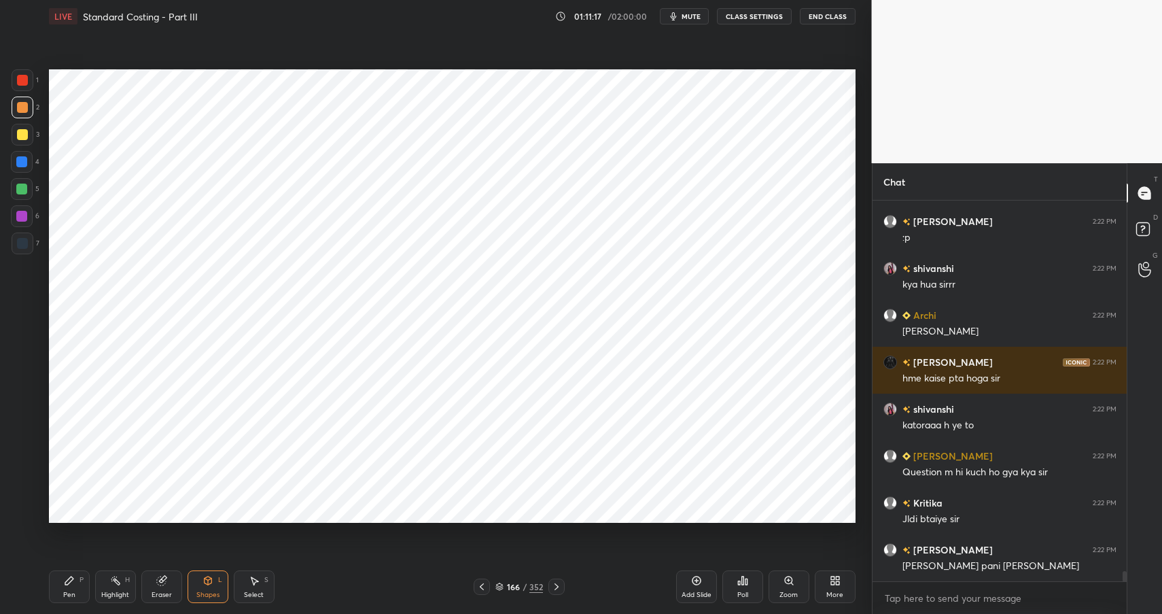
click at [211, 578] on icon at bounding box center [207, 579] width 7 height 2
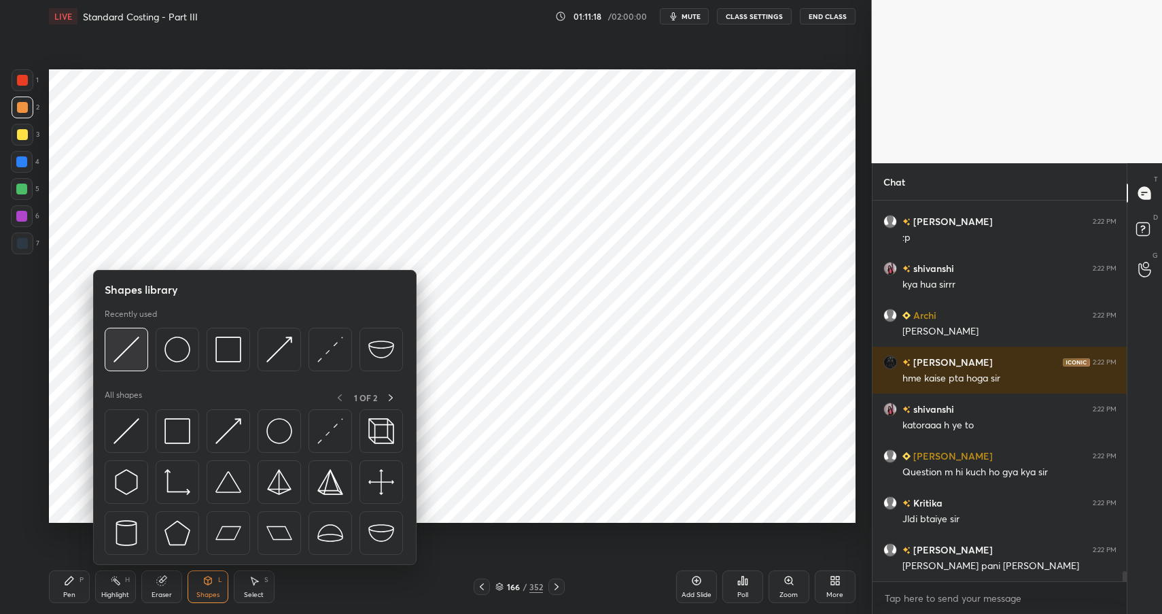
click at [139, 349] on img at bounding box center [126, 349] width 26 height 26
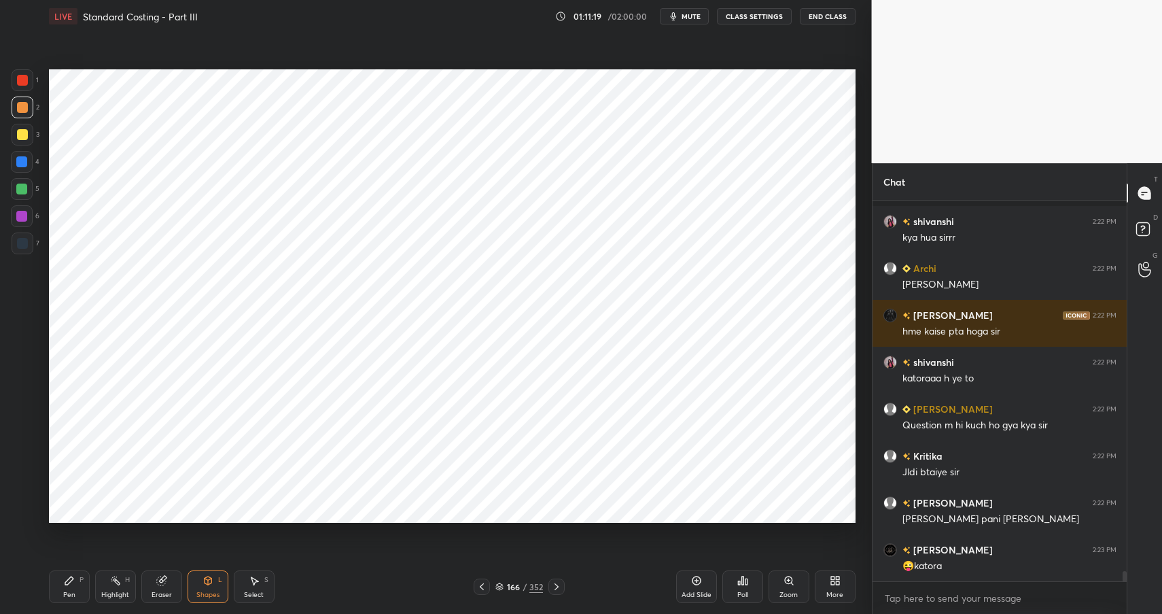
scroll to position [14180, 0]
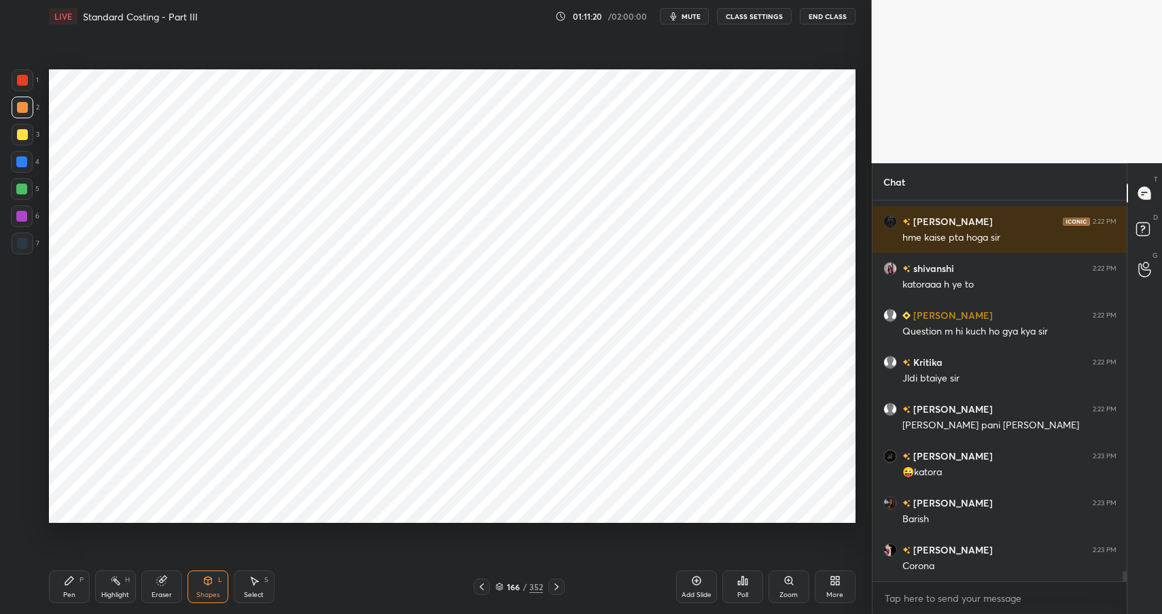
drag, startPoint x: 193, startPoint y: 581, endPoint x: 194, endPoint y: 571, distance: 9.5
click at [193, 581] on div "Shapes L" at bounding box center [208, 586] width 41 height 33
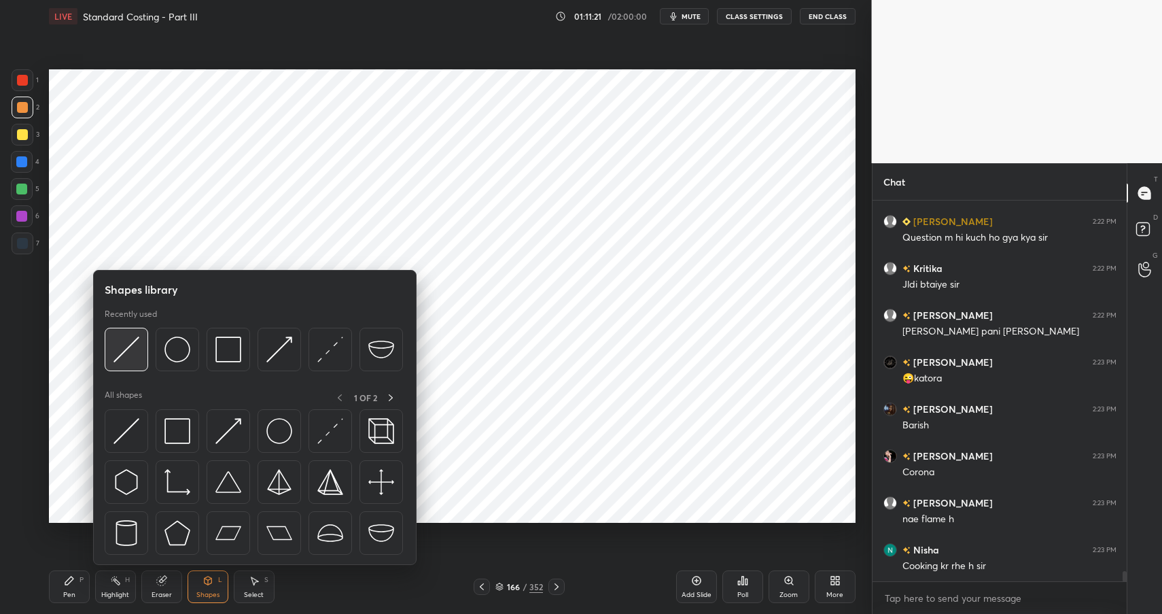
click at [134, 348] on img at bounding box center [126, 349] width 26 height 26
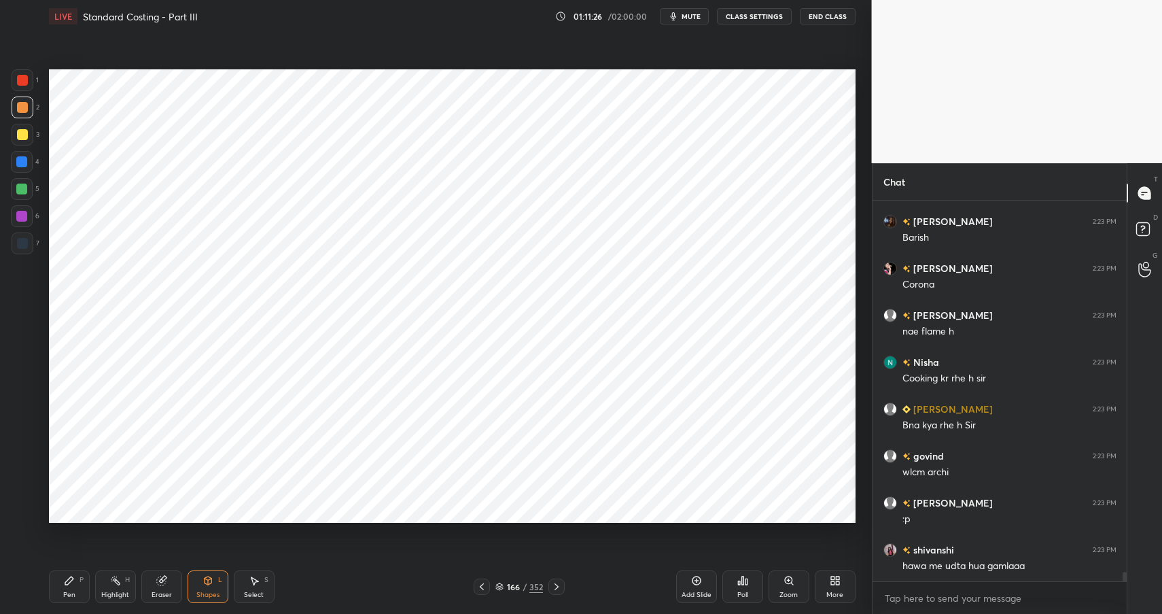
scroll to position [14508, 0]
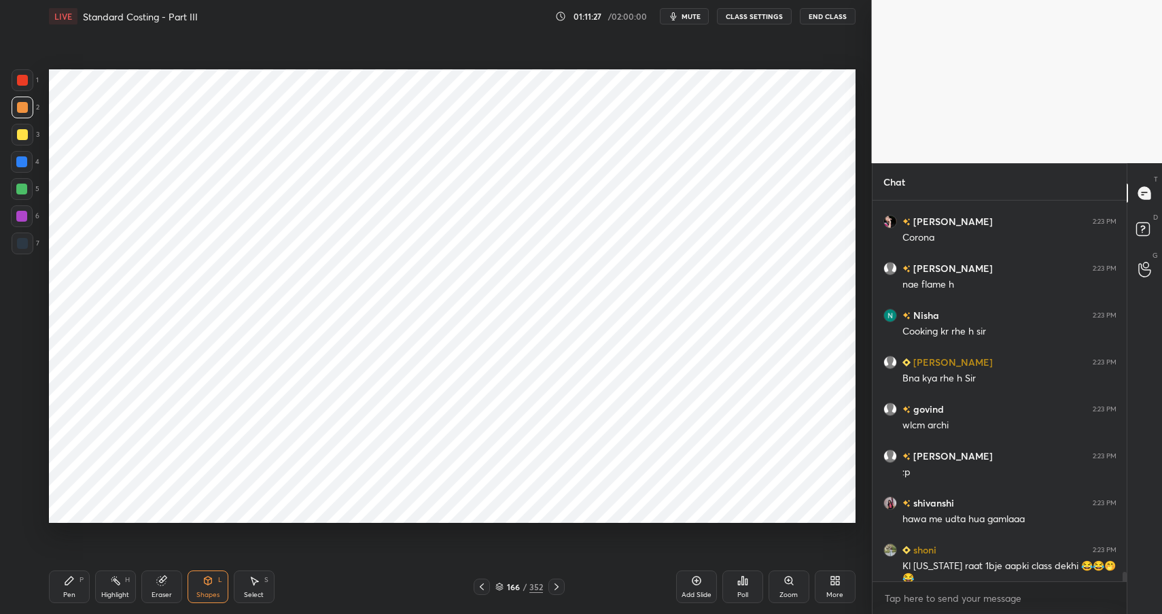
drag, startPoint x: 65, startPoint y: 569, endPoint x: 69, endPoint y: 576, distance: 7.9
click at [65, 570] on div "Pen P" at bounding box center [69, 586] width 41 height 33
drag, startPoint x: 74, startPoint y: 582, endPoint x: 82, endPoint y: 586, distance: 9.1
click at [75, 584] on div "Pen P" at bounding box center [69, 586] width 41 height 33
click at [82, 586] on div "Pen P" at bounding box center [69, 586] width 41 height 33
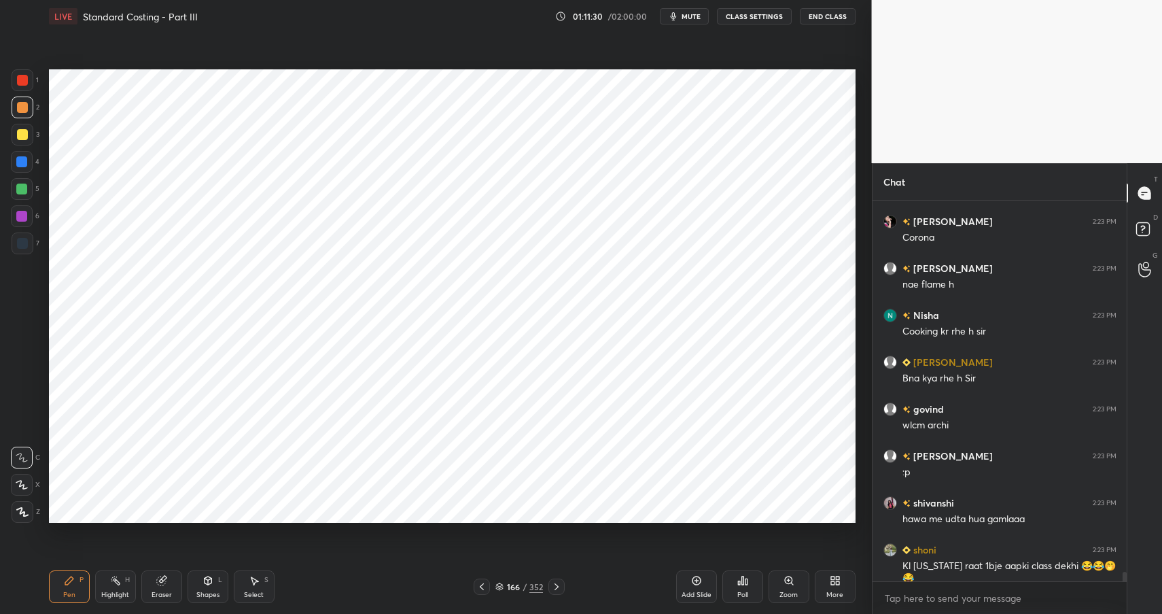
click at [205, 584] on icon at bounding box center [207, 580] width 11 height 11
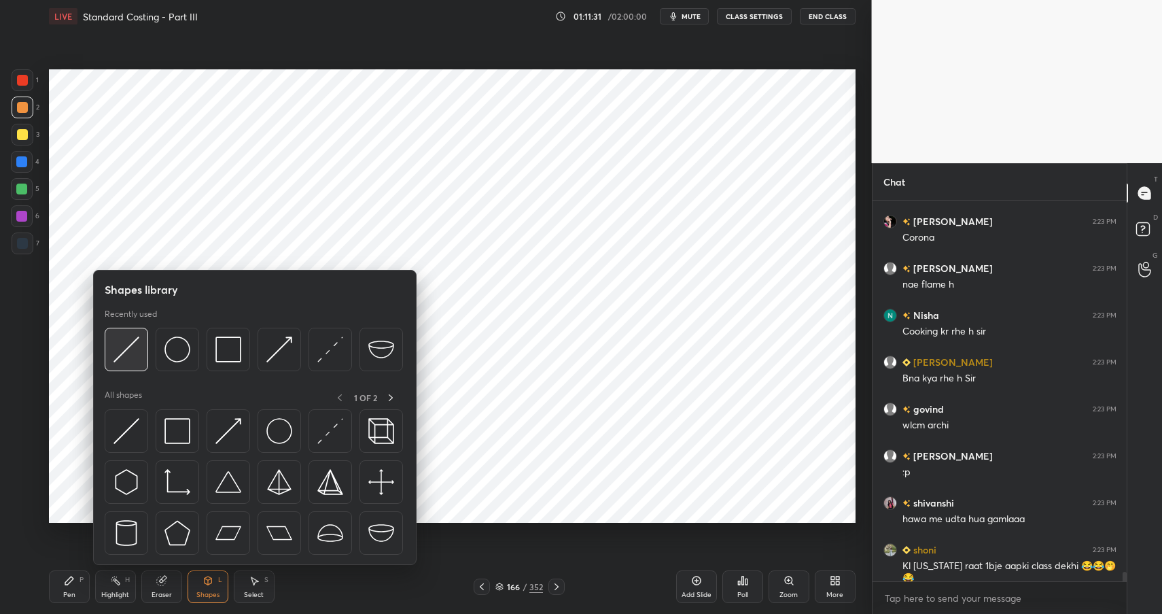
click at [126, 351] on img at bounding box center [126, 349] width 26 height 26
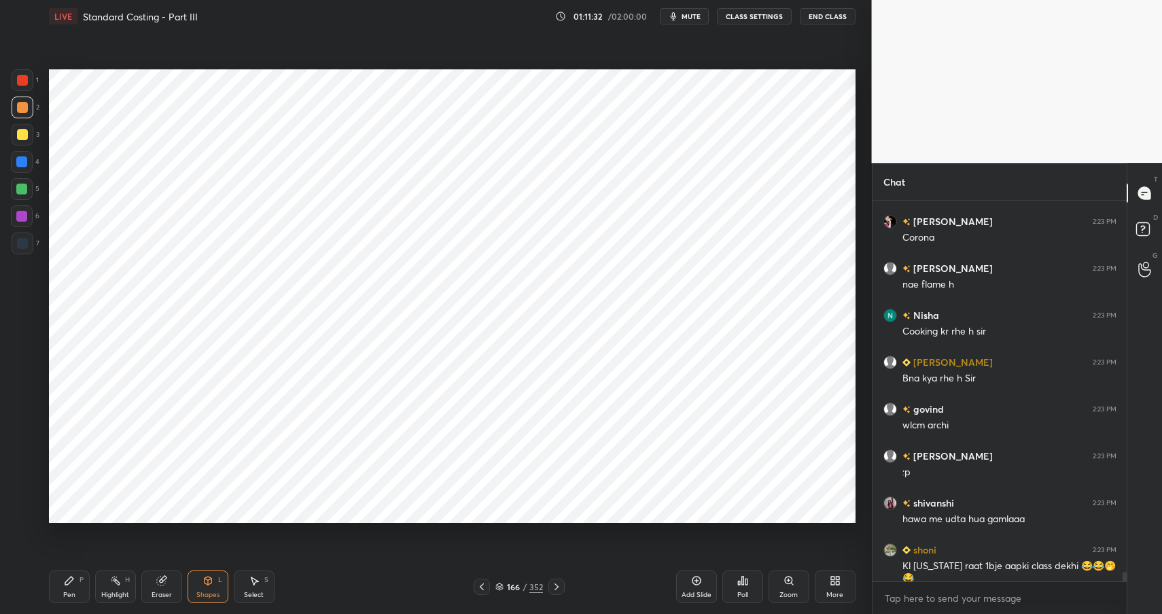
scroll to position [14555, 0]
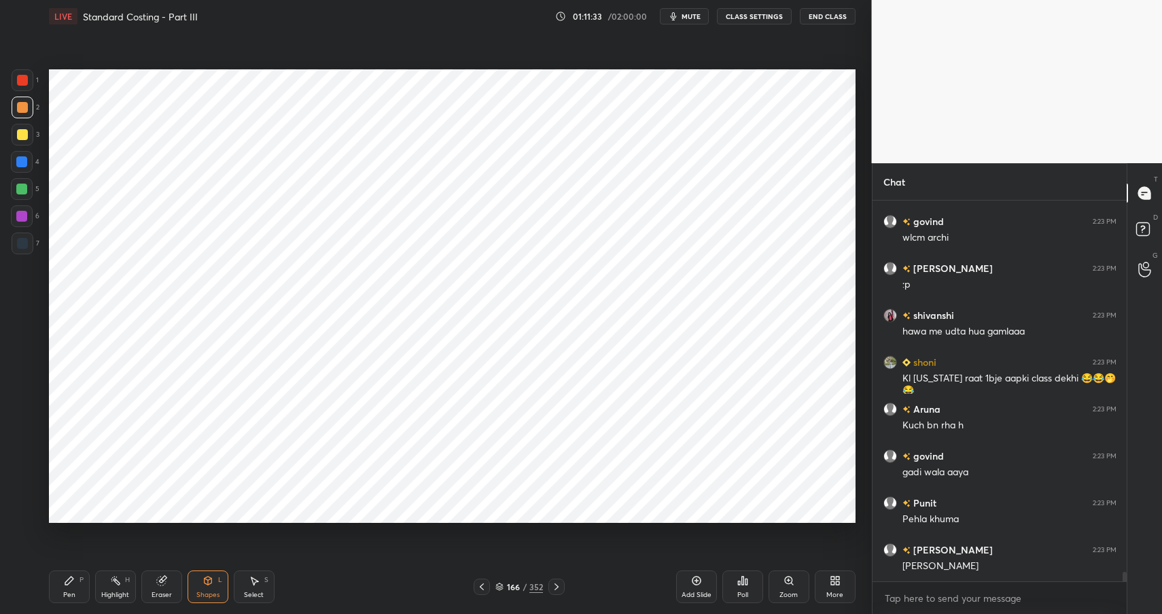
click at [211, 596] on div "Shapes" at bounding box center [207, 594] width 23 height 7
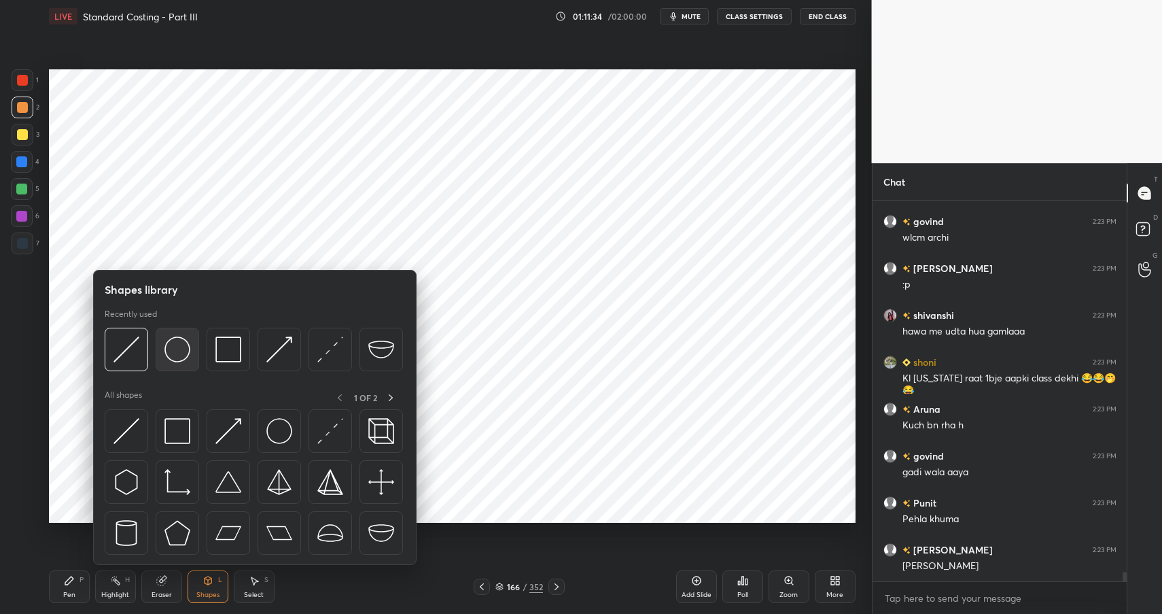
scroll to position [14742, 0]
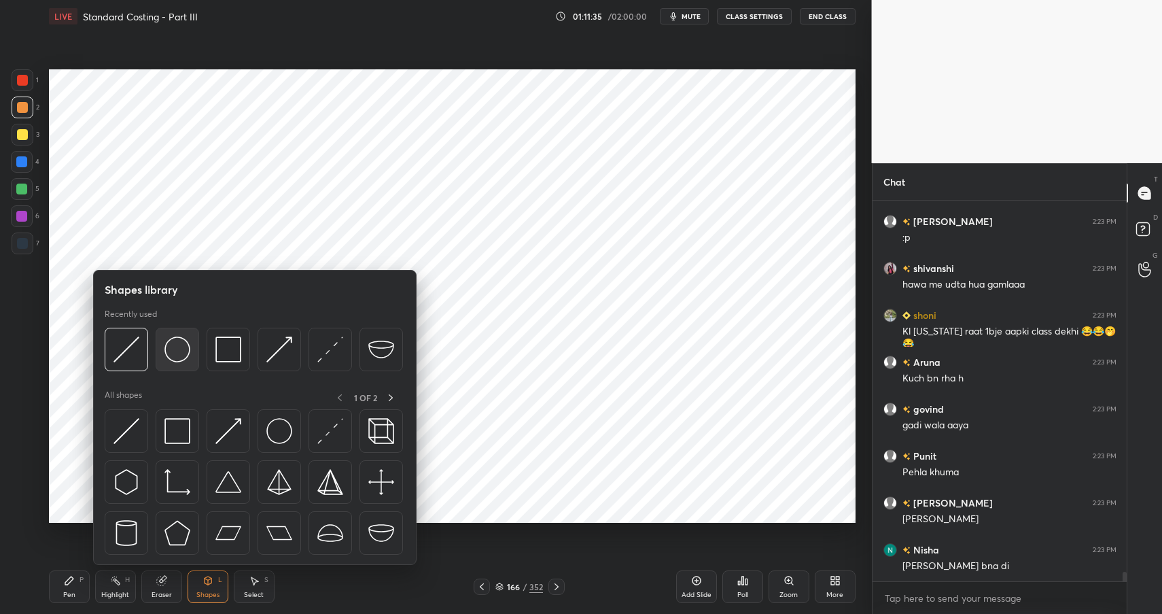
click at [176, 353] on img at bounding box center [177, 349] width 26 height 26
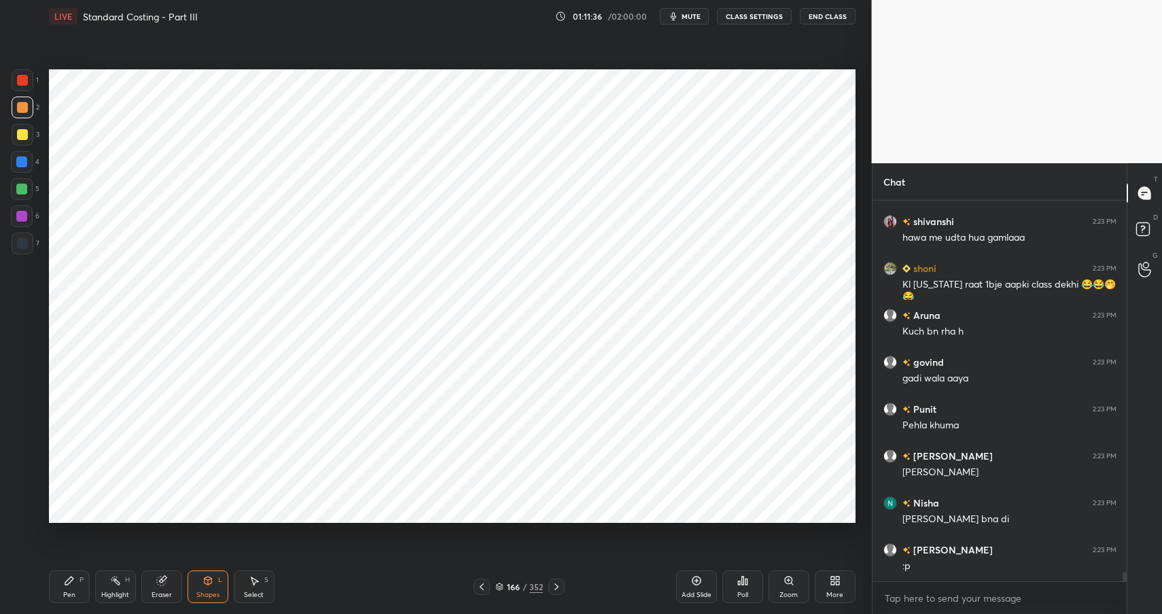
click at [20, 186] on div at bounding box center [21, 188] width 11 height 11
drag, startPoint x: 23, startPoint y: 189, endPoint x: 46, endPoint y: 199, distance: 25.2
click at [23, 189] on div at bounding box center [21, 188] width 11 height 11
drag, startPoint x: 212, startPoint y: 597, endPoint x: 217, endPoint y: 565, distance: 32.3
click at [212, 597] on div "Shapes" at bounding box center [207, 594] width 23 height 7
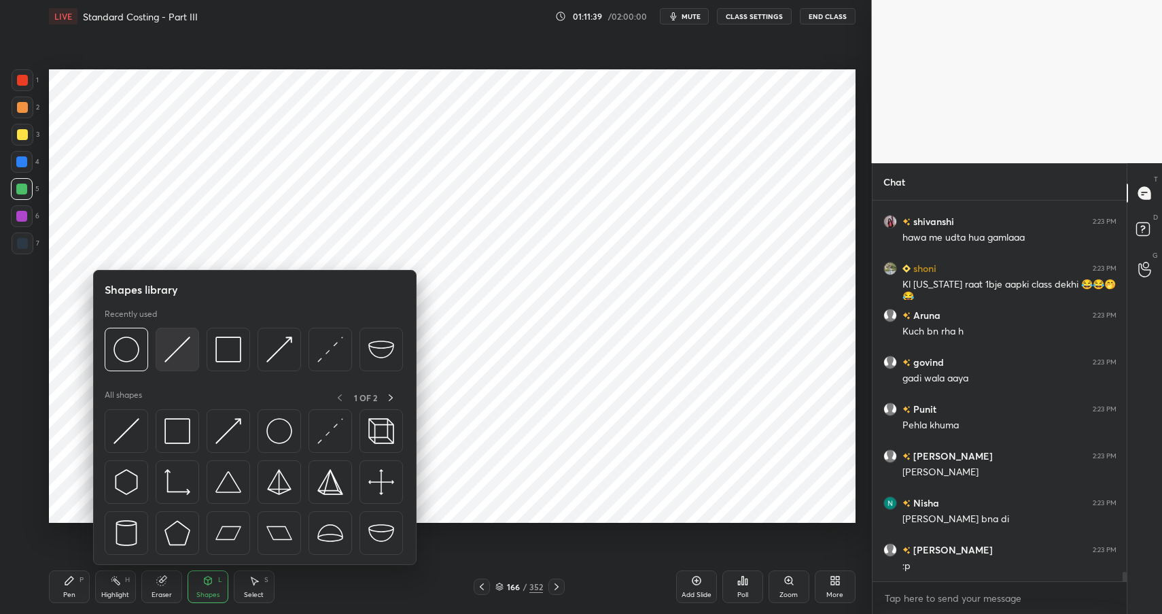
click at [186, 353] on img at bounding box center [177, 349] width 26 height 26
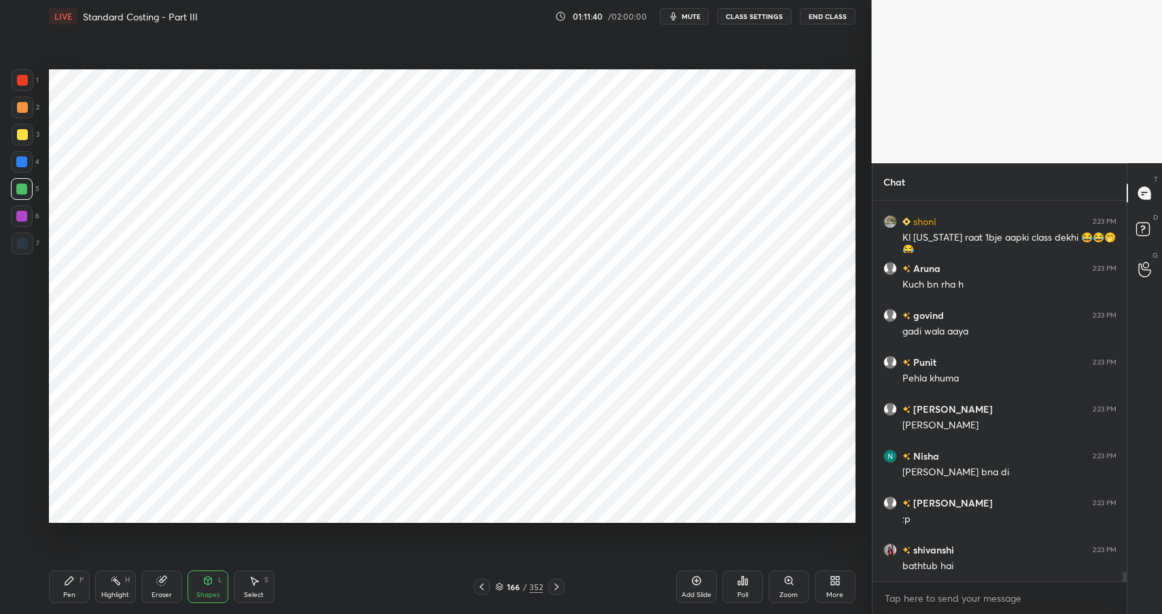
click at [213, 580] on div "Shapes L" at bounding box center [208, 586] width 41 height 33
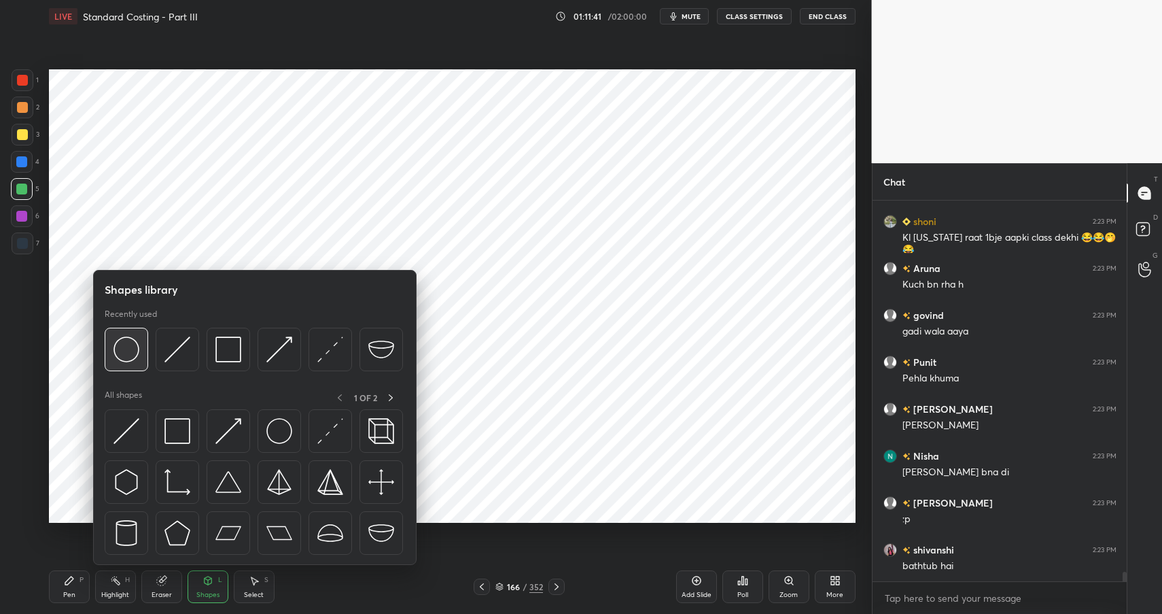
click at [130, 355] on img at bounding box center [126, 349] width 26 height 26
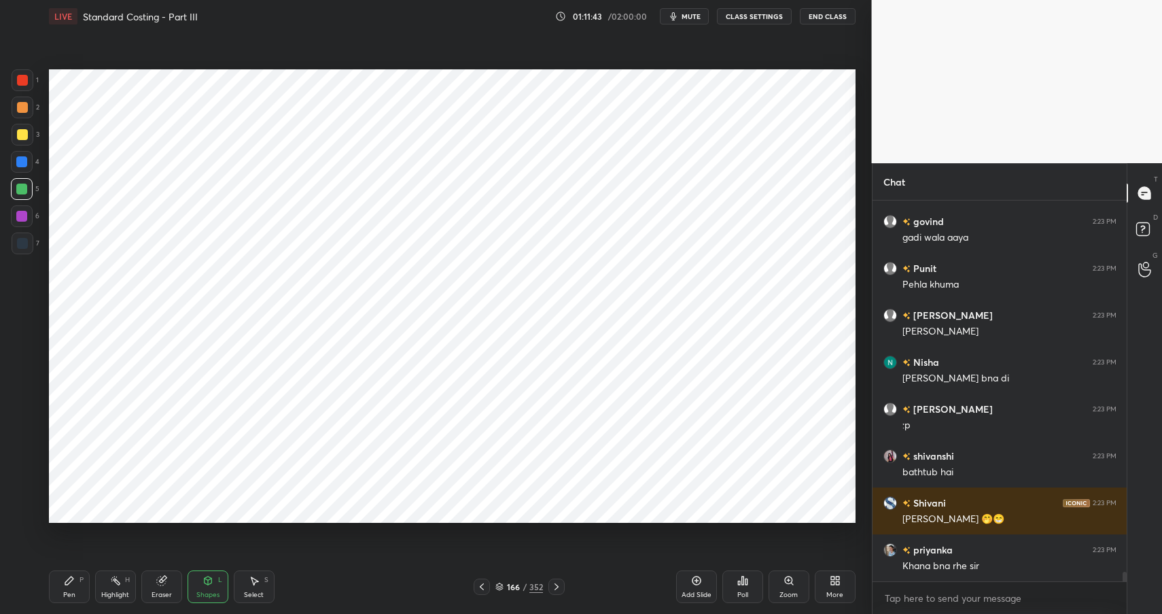
scroll to position [14977, 0]
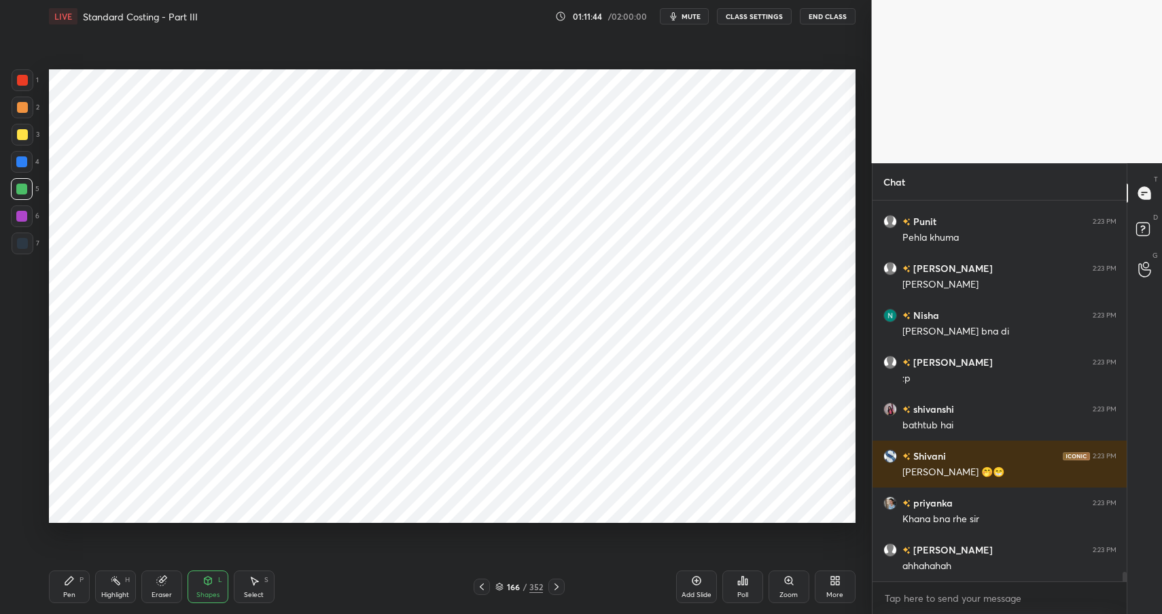
click at [64, 584] on icon at bounding box center [69, 580] width 11 height 11
click at [60, 595] on div "Pen P" at bounding box center [69, 586] width 41 height 33
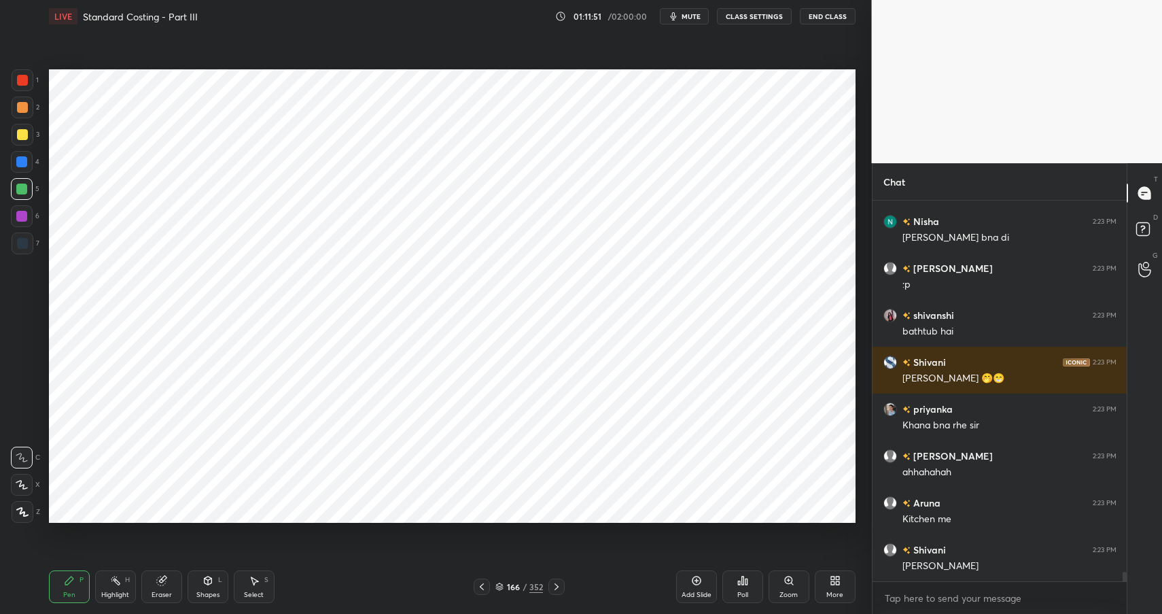
scroll to position [15117, 0]
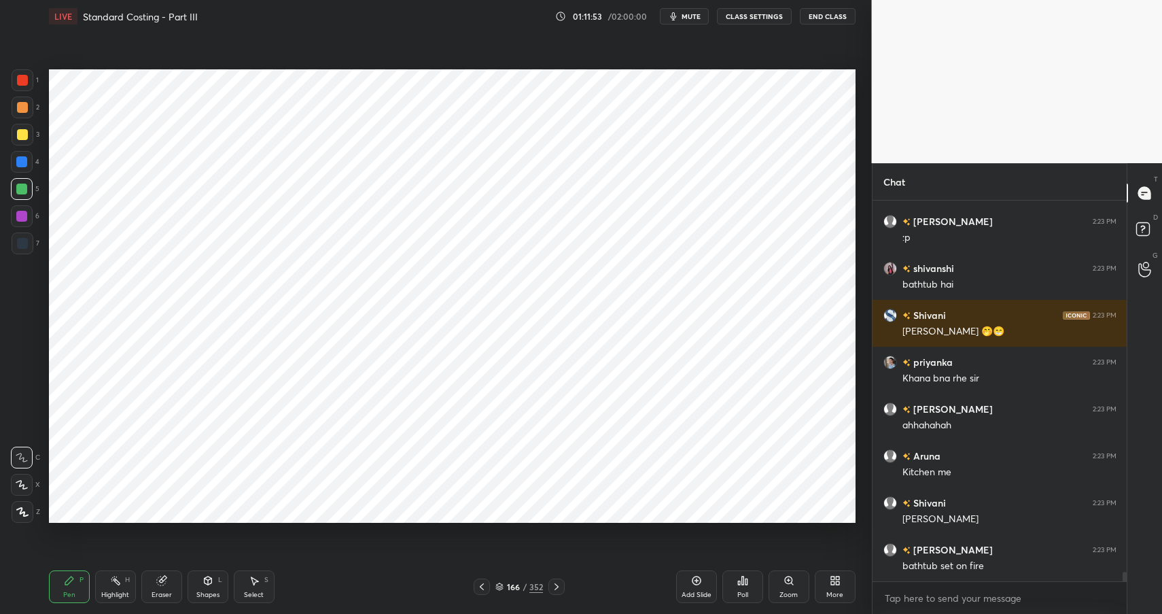
click at [26, 111] on div at bounding box center [22, 107] width 11 height 11
drag, startPoint x: 109, startPoint y: 587, endPoint x: 118, endPoint y: 587, distance: 8.8
click at [109, 589] on div "Highlight H" at bounding box center [115, 586] width 41 height 33
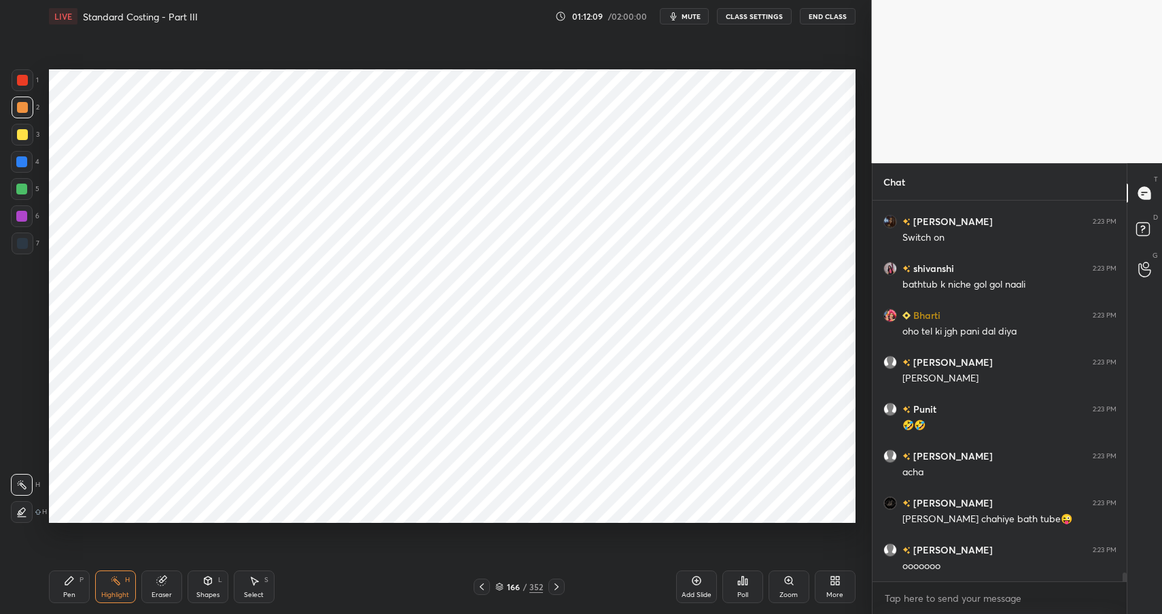
scroll to position [15586, 0]
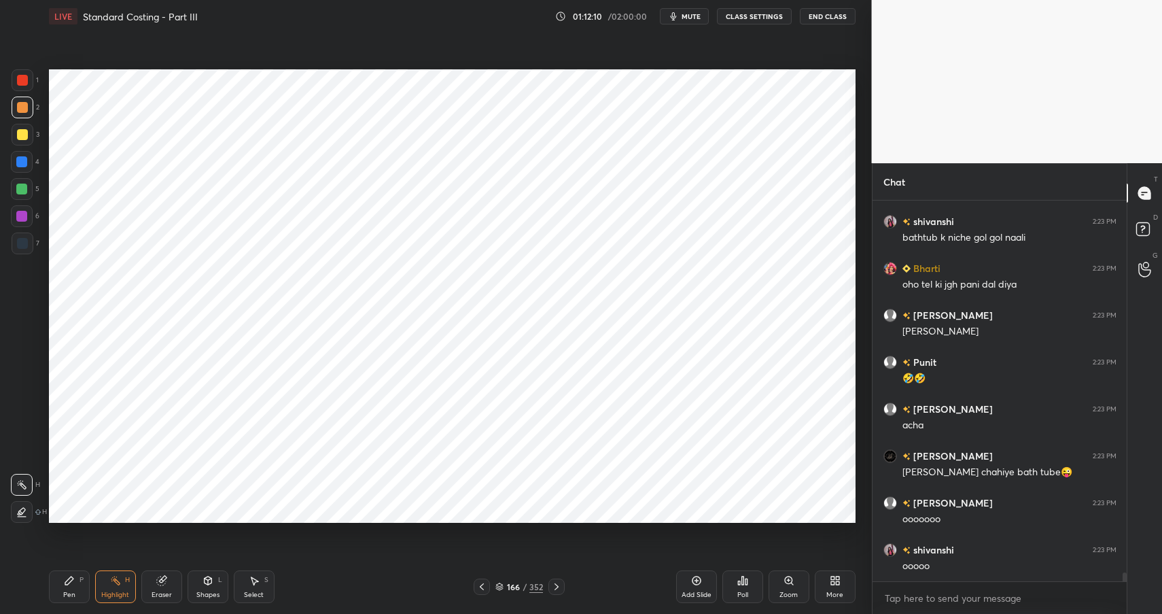
click at [71, 592] on div "Pen" at bounding box center [69, 594] width 12 height 7
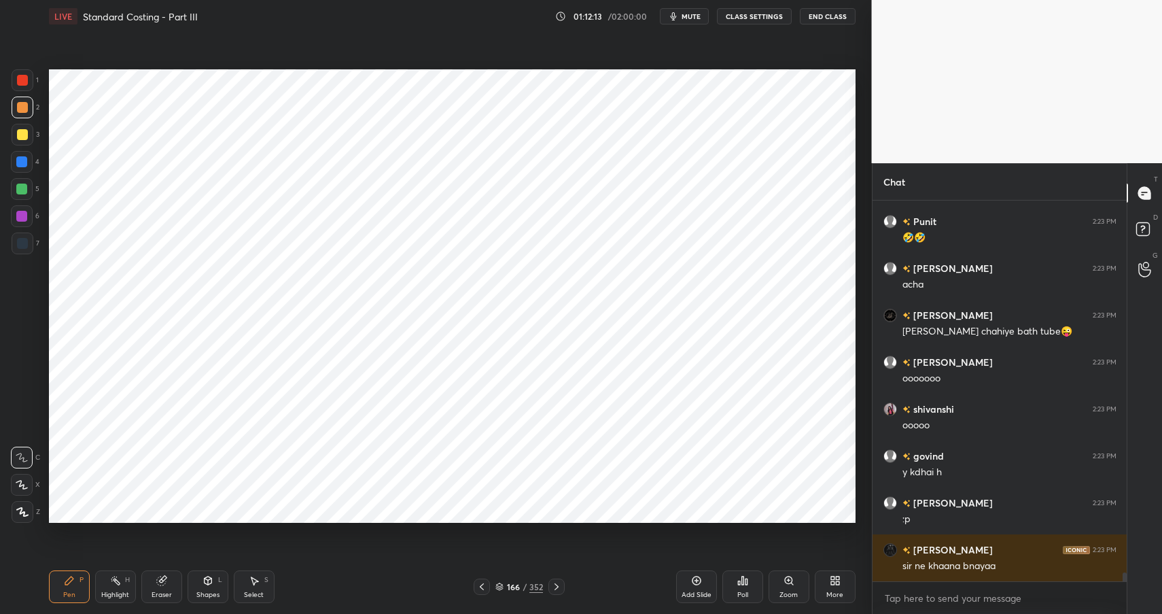
scroll to position [15821, 0]
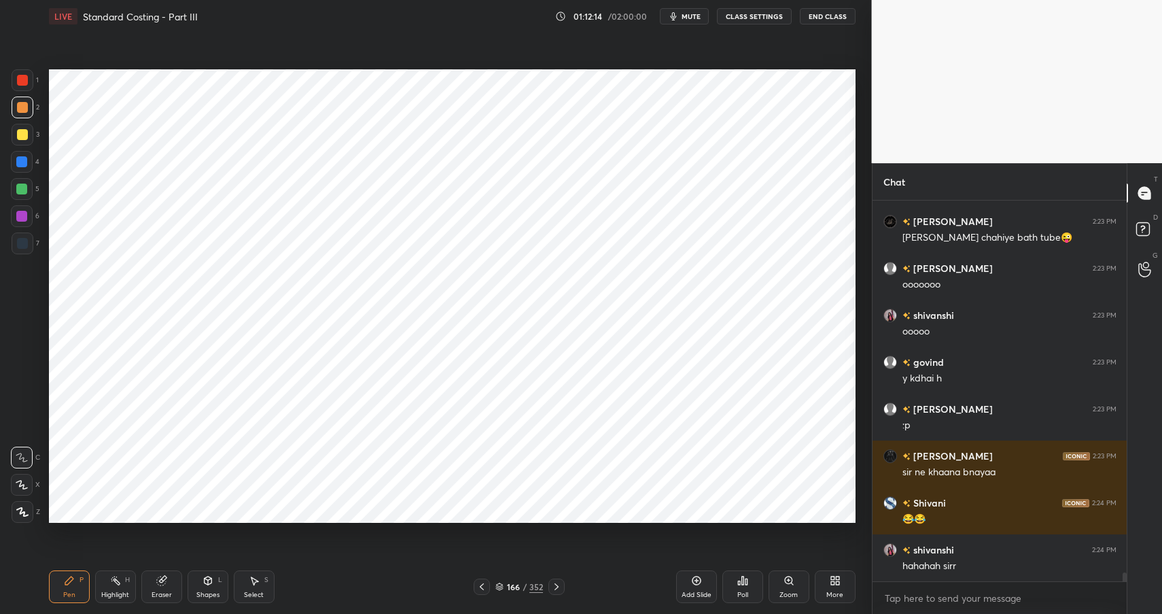
drag, startPoint x: 27, startPoint y: 197, endPoint x: 30, endPoint y: 209, distance: 11.9
click at [27, 197] on div at bounding box center [22, 189] width 22 height 22
drag, startPoint x: 30, startPoint y: 221, endPoint x: 29, endPoint y: 232, distance: 10.2
click at [30, 221] on div at bounding box center [22, 216] width 22 height 22
click at [29, 247] on div at bounding box center [23, 243] width 22 height 22
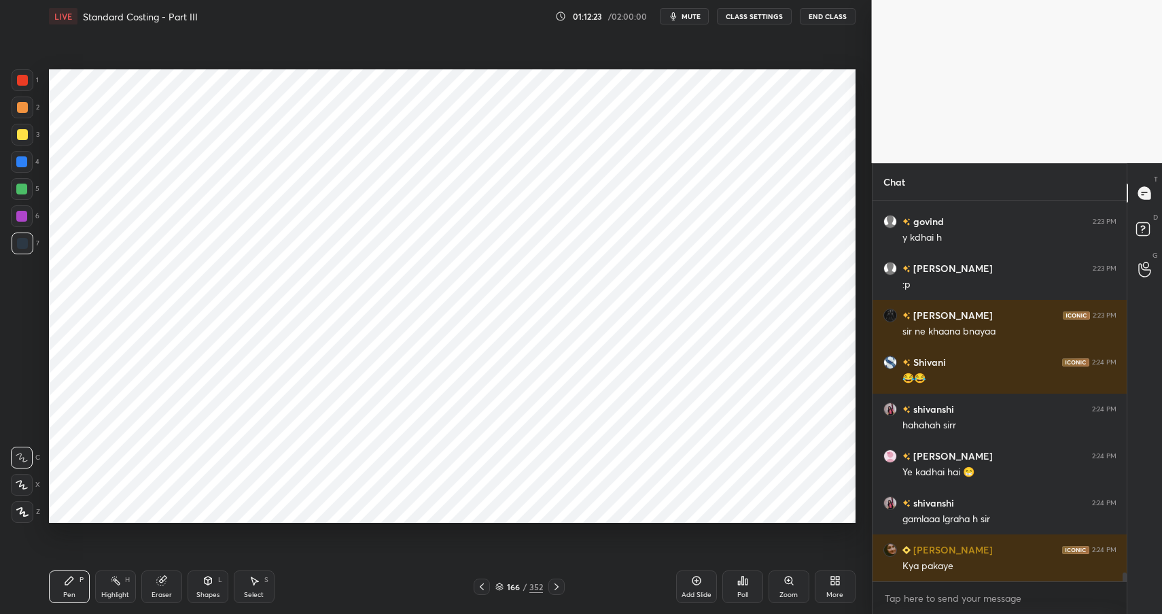
scroll to position [16008, 0]
drag, startPoint x: 216, startPoint y: 582, endPoint x: 212, endPoint y: 569, distance: 14.2
click at [216, 582] on div "Shapes L" at bounding box center [208, 586] width 41 height 33
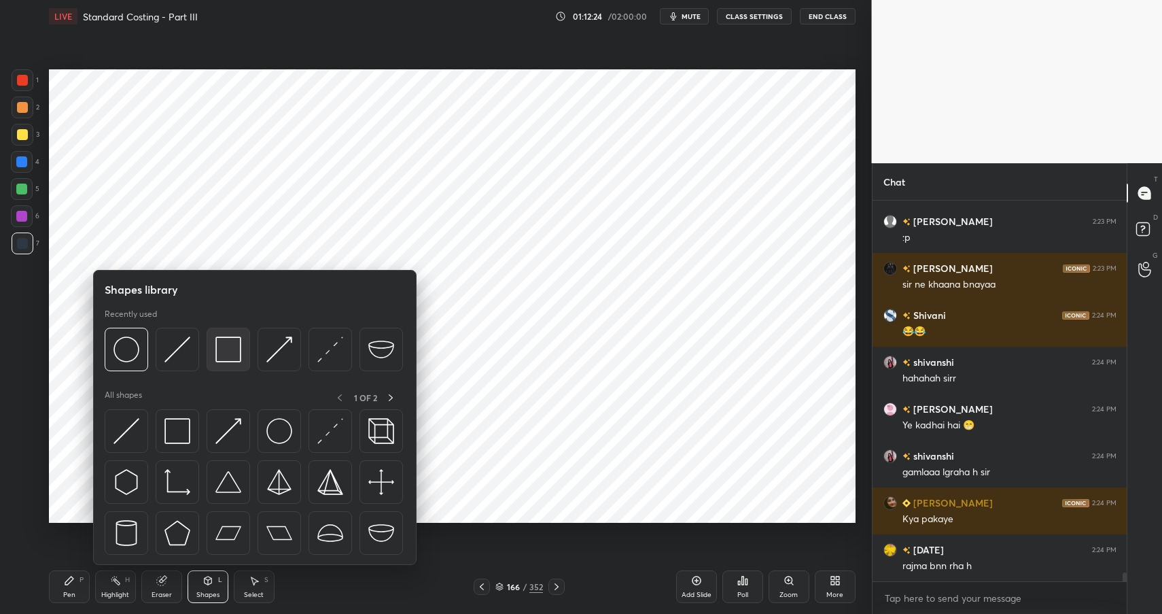
click at [234, 348] on img at bounding box center [228, 349] width 26 height 26
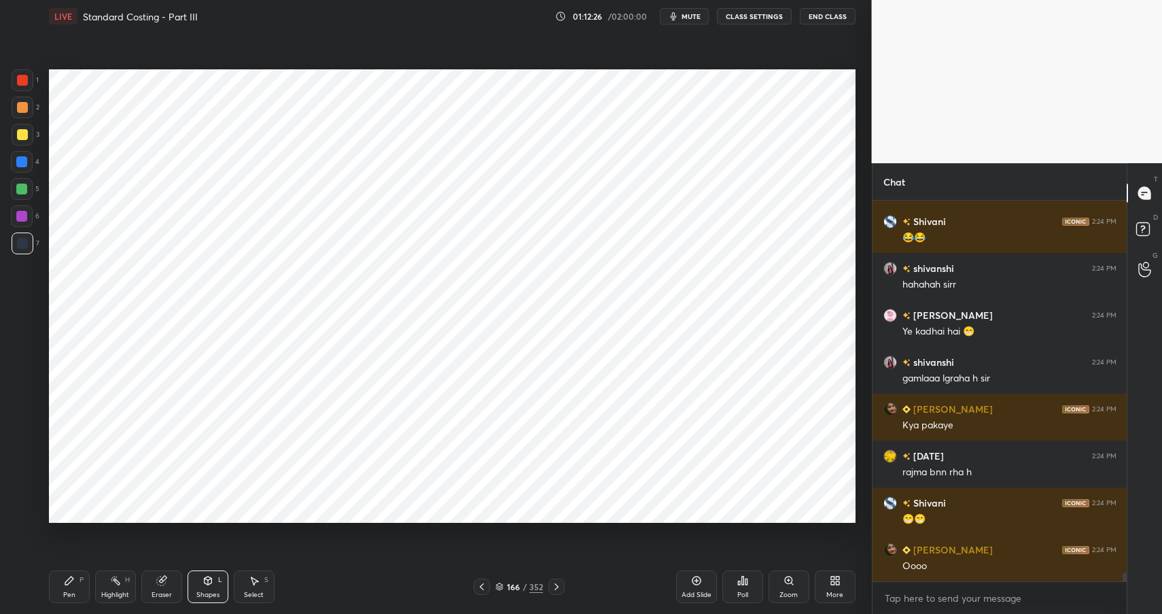
scroll to position [16149, 0]
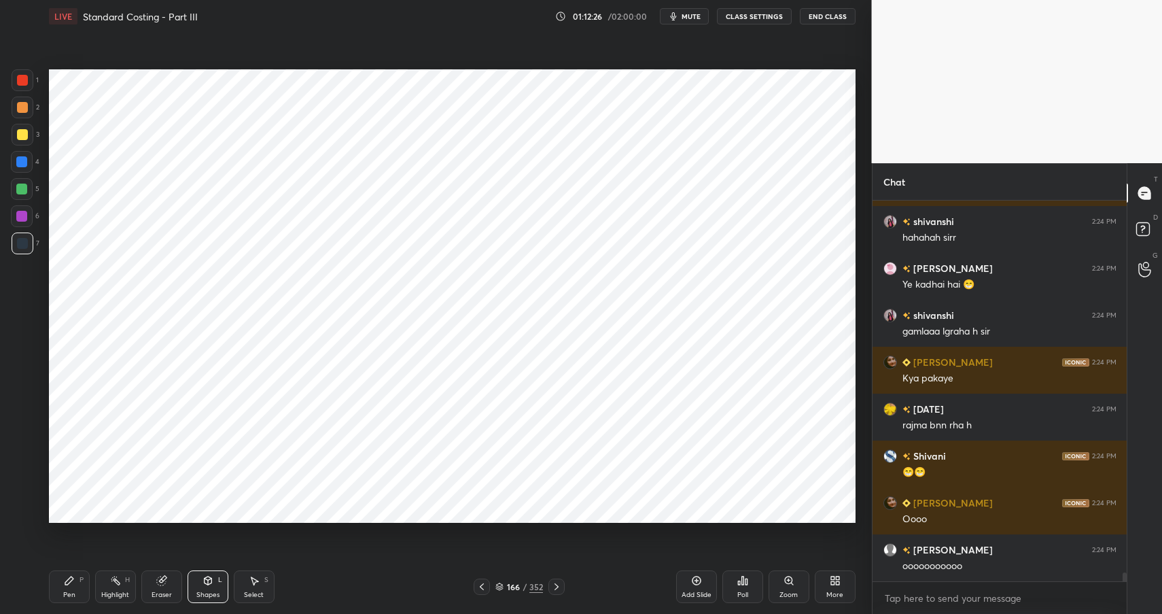
click at [71, 585] on icon at bounding box center [69, 580] width 11 height 11
click at [76, 588] on div "Pen P" at bounding box center [69, 586] width 41 height 33
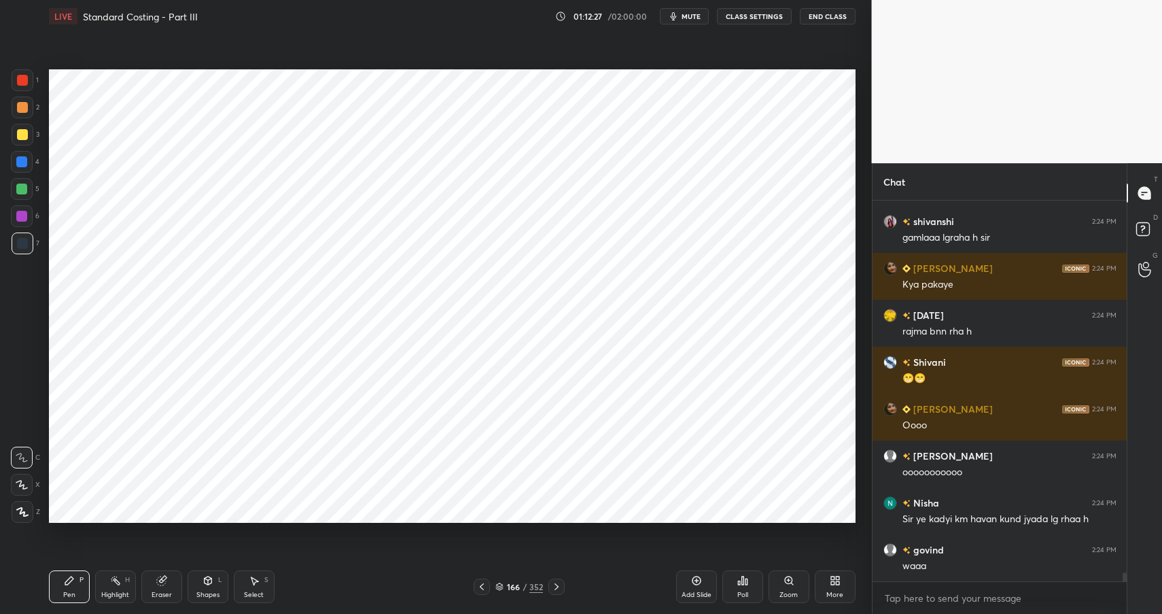
drag, startPoint x: 24, startPoint y: 104, endPoint x: 24, endPoint y: 90, distance: 14.3
click at [24, 99] on div at bounding box center [23, 107] width 22 height 22
click at [26, 82] on div at bounding box center [22, 80] width 11 height 11
drag, startPoint x: 24, startPoint y: 186, endPoint x: 25, endPoint y: 175, distance: 11.6
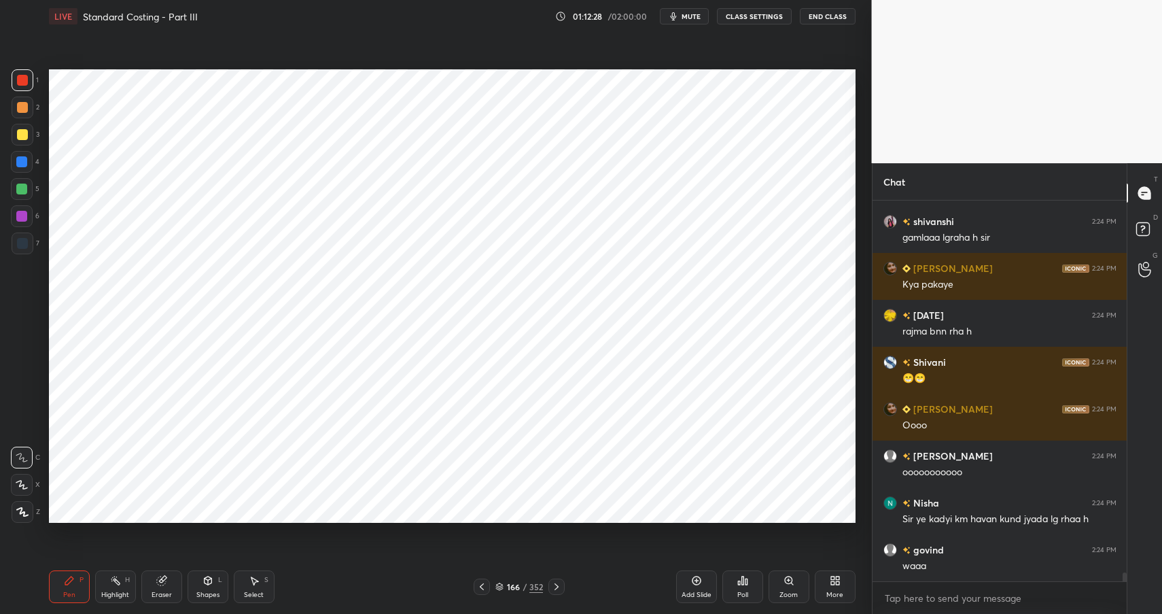
click at [24, 183] on div at bounding box center [21, 188] width 11 height 11
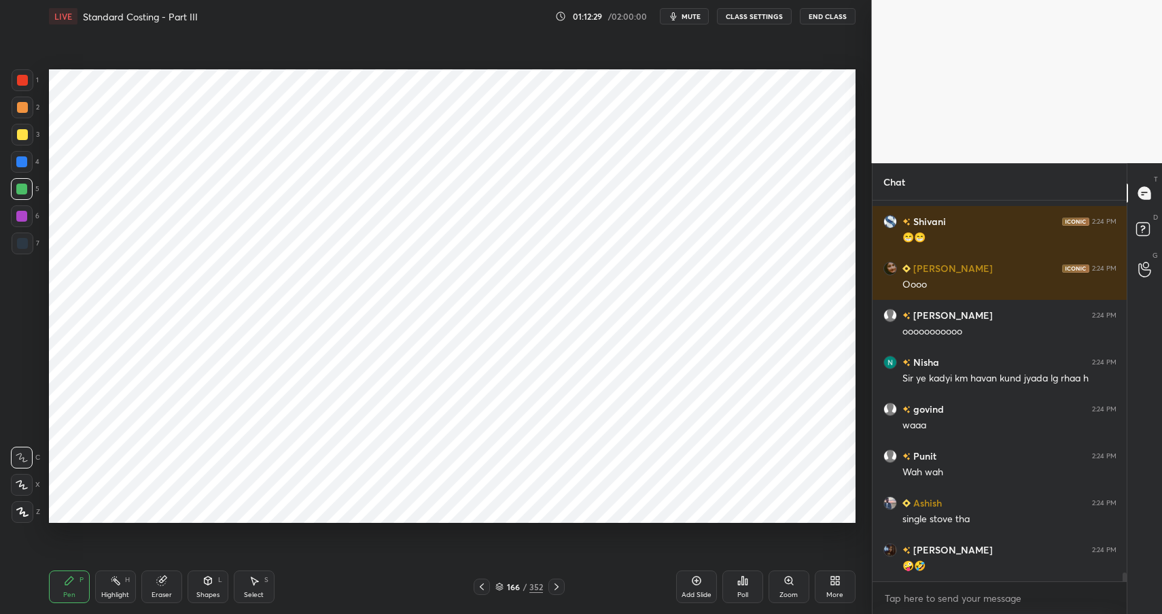
click at [26, 148] on div "3" at bounding box center [26, 137] width 28 height 27
click at [26, 158] on div at bounding box center [21, 161] width 11 height 11
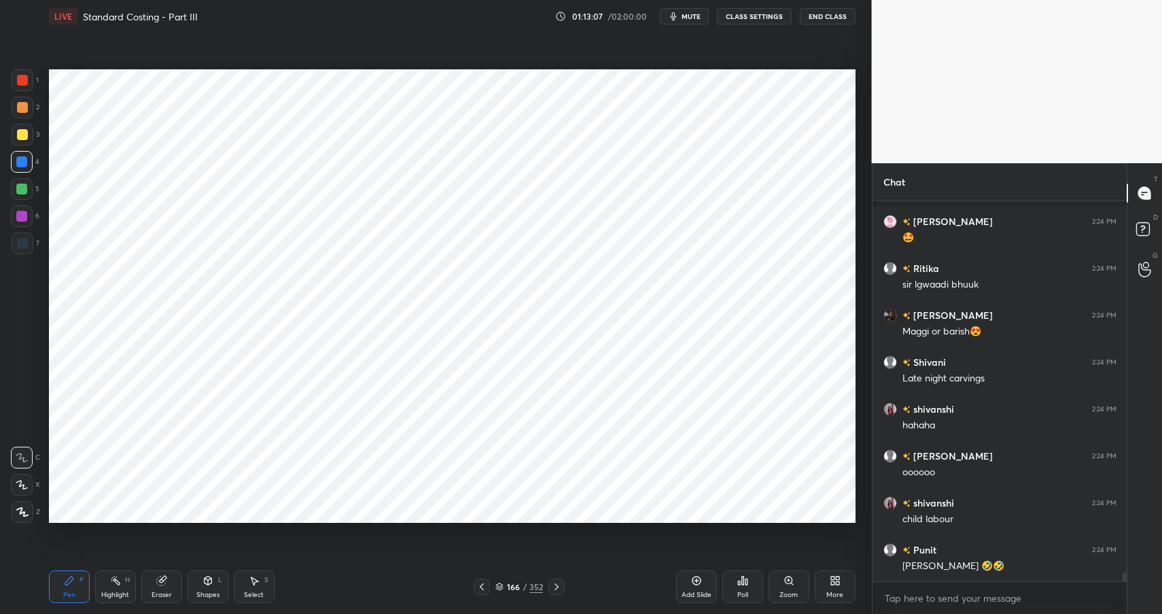
scroll to position [15628, 0]
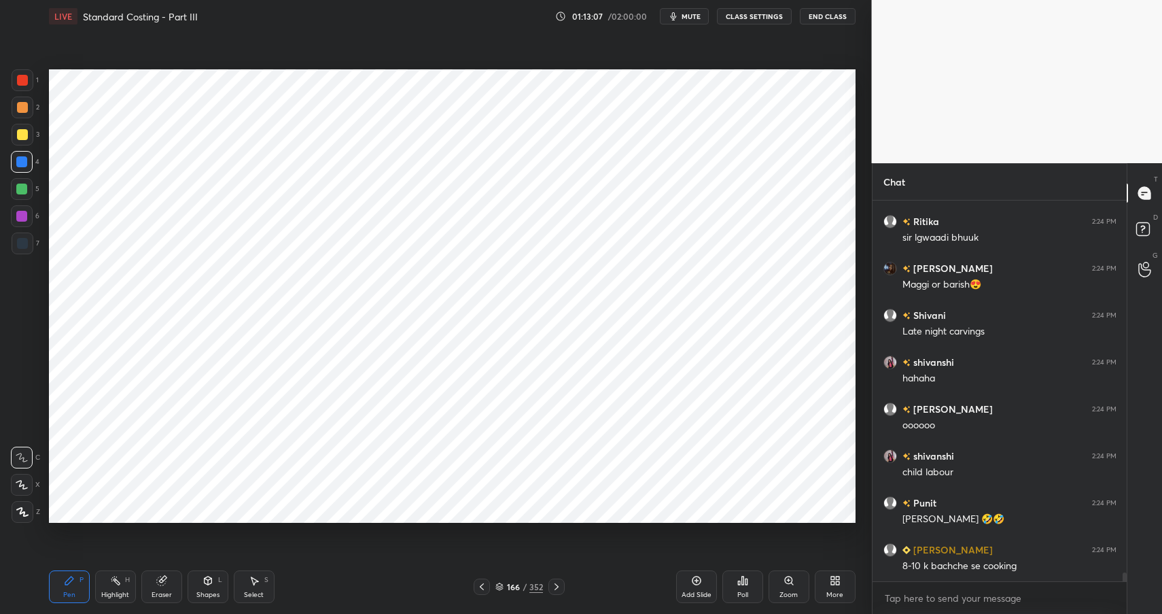
click at [21, 168] on div at bounding box center [22, 162] width 22 height 22
click at [23, 219] on div at bounding box center [21, 216] width 11 height 11
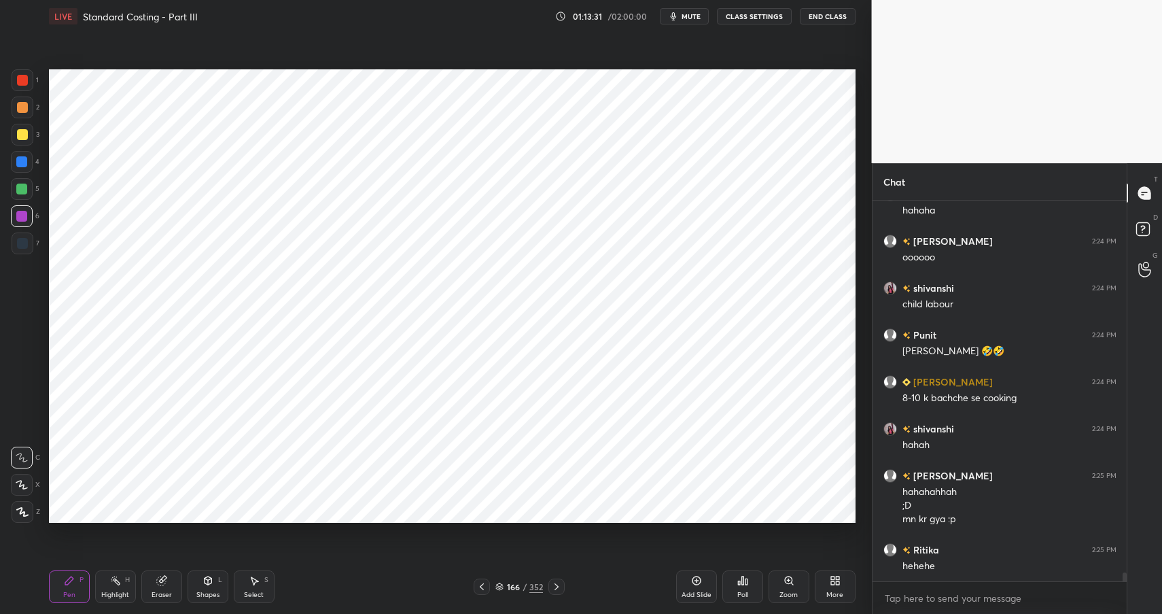
scroll to position [15842, 0]
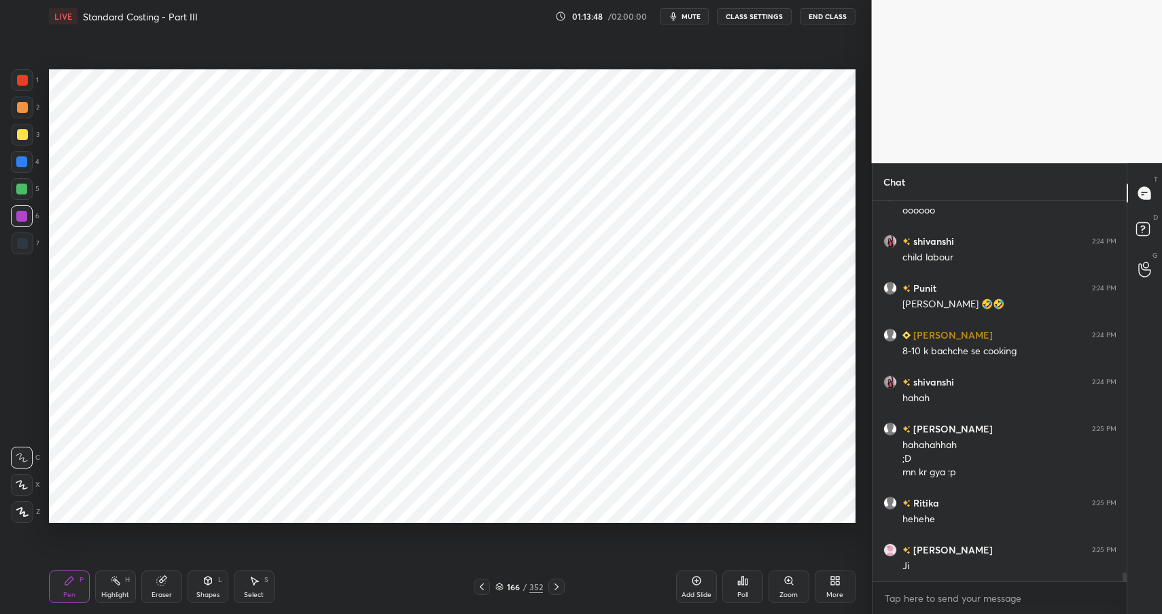
click at [23, 80] on div at bounding box center [22, 80] width 11 height 11
click at [24, 82] on div at bounding box center [22, 80] width 11 height 11
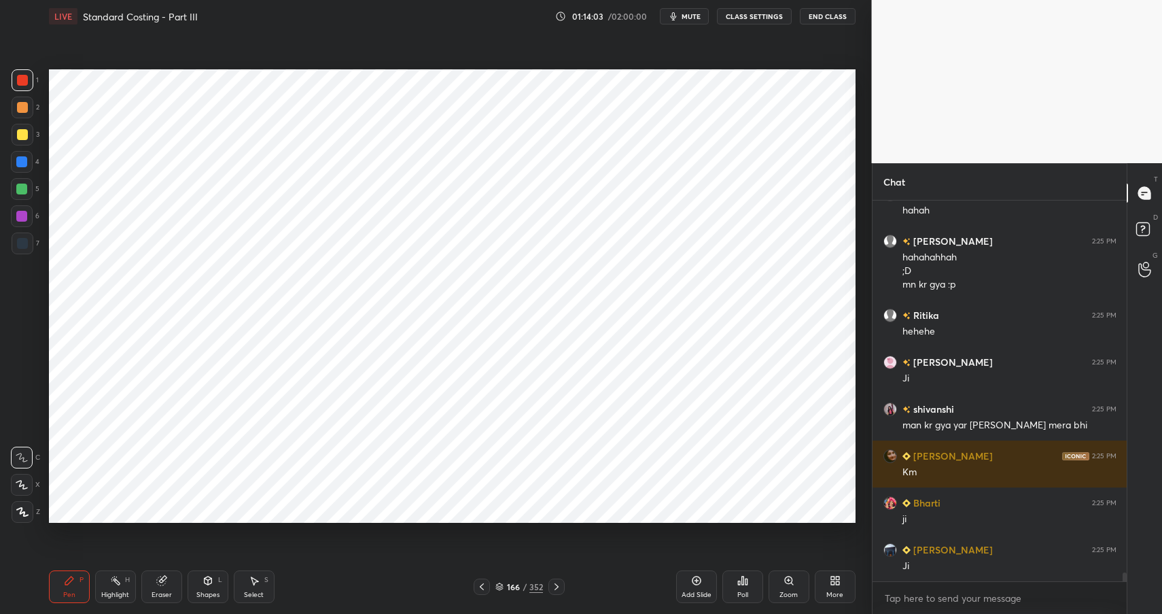
scroll to position [16077, 0]
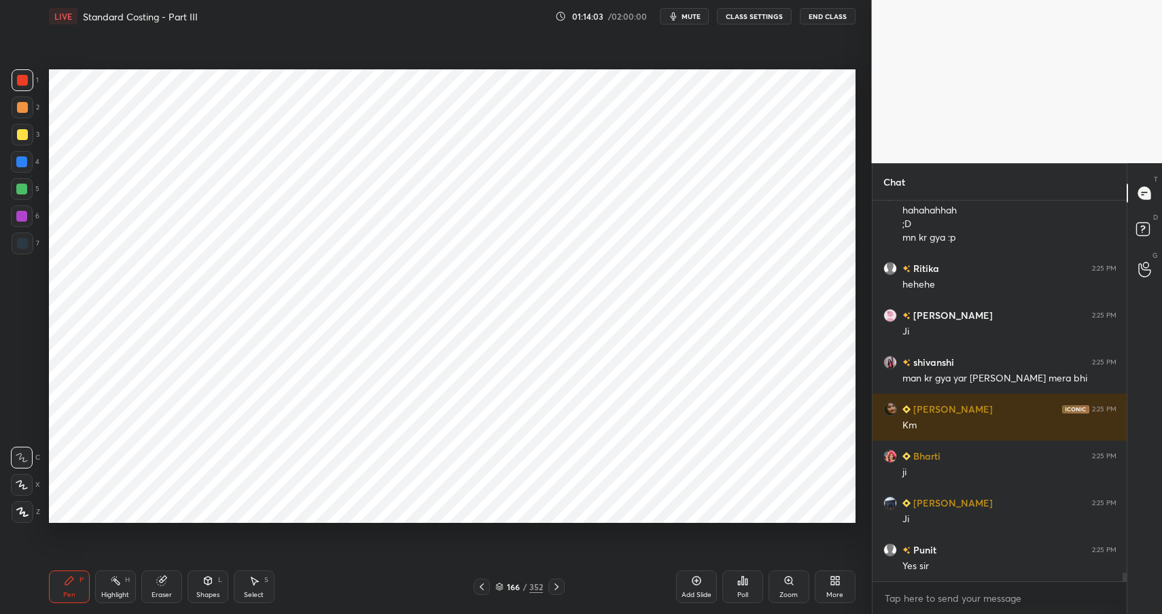
click at [20, 243] on div at bounding box center [22, 243] width 11 height 11
drag, startPoint x: 20, startPoint y: 243, endPoint x: 43, endPoint y: 231, distance: 26.1
click at [20, 243] on div at bounding box center [22, 243] width 11 height 11
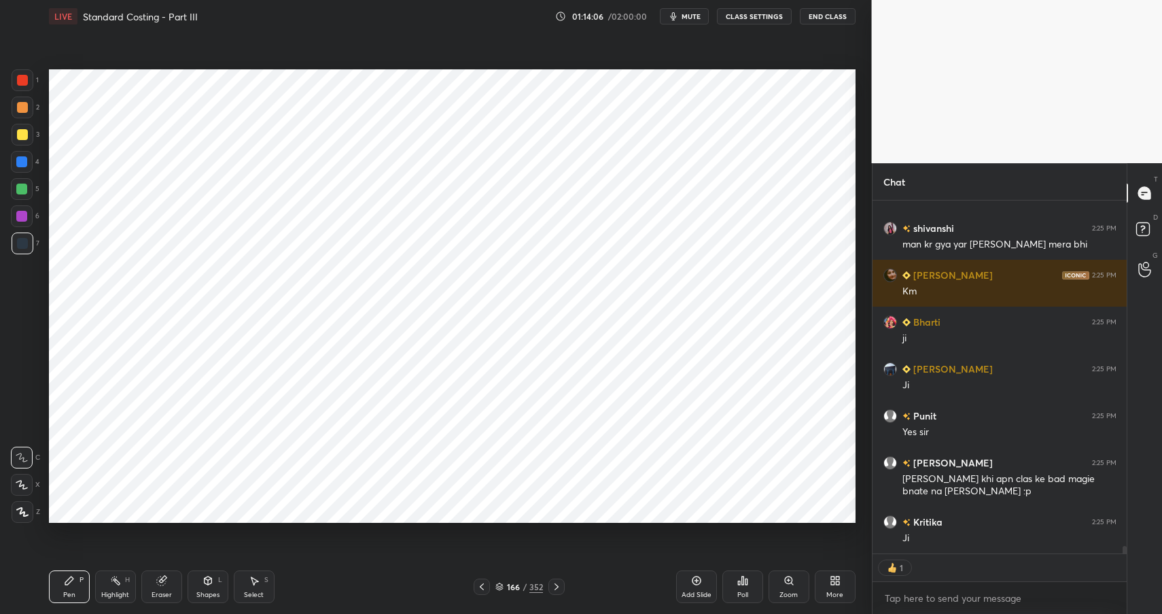
scroll to position [16258, 0]
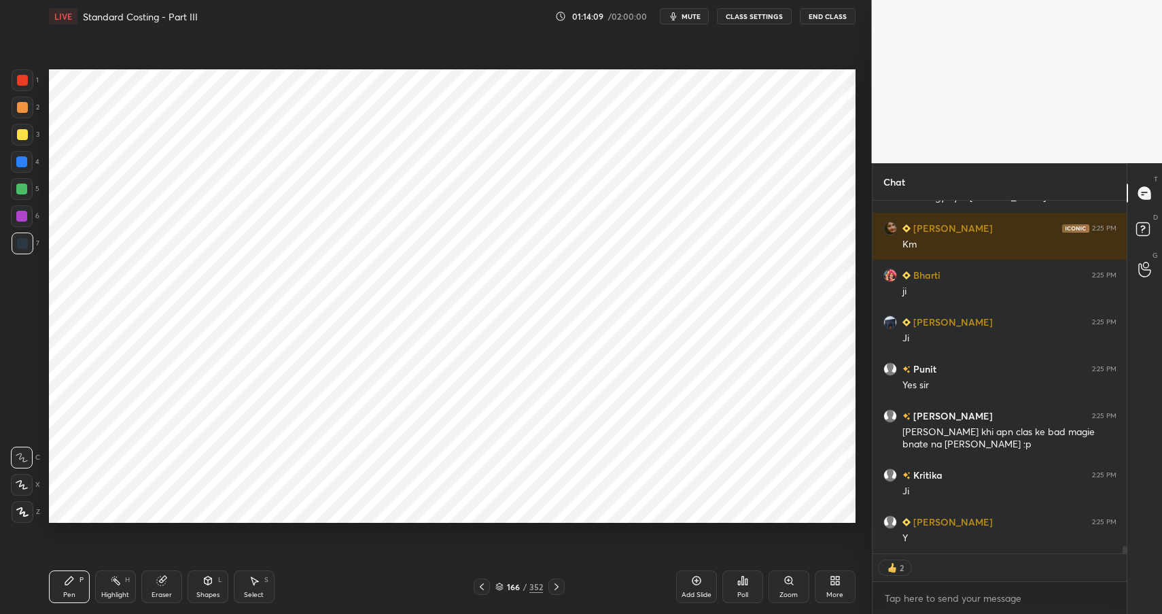
click at [171, 585] on div "Eraser" at bounding box center [161, 586] width 41 height 33
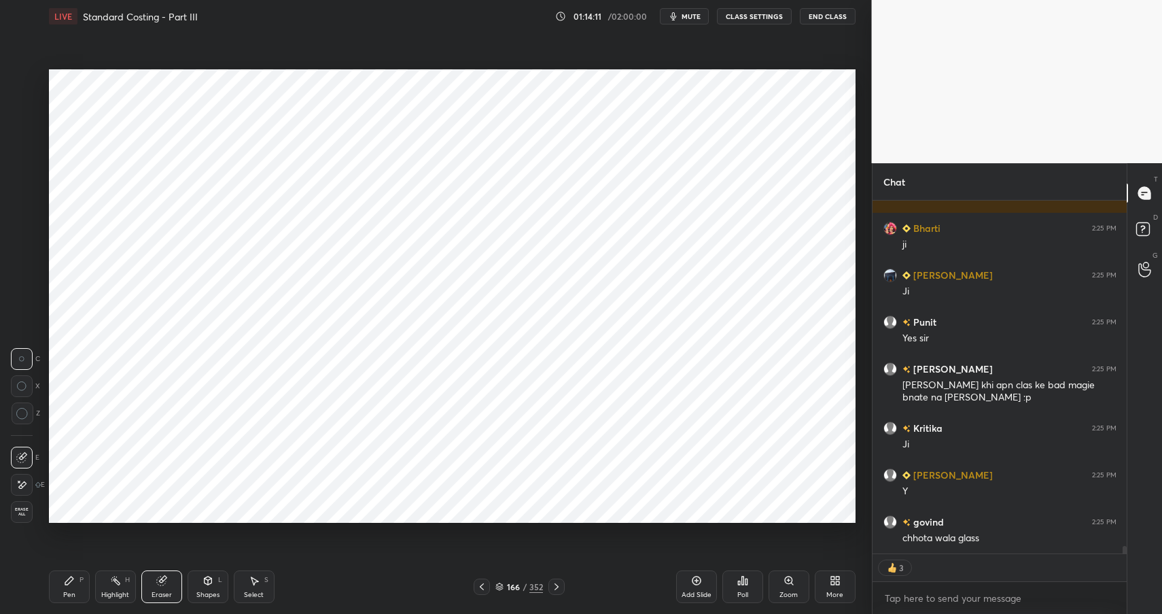
scroll to position [16351, 0]
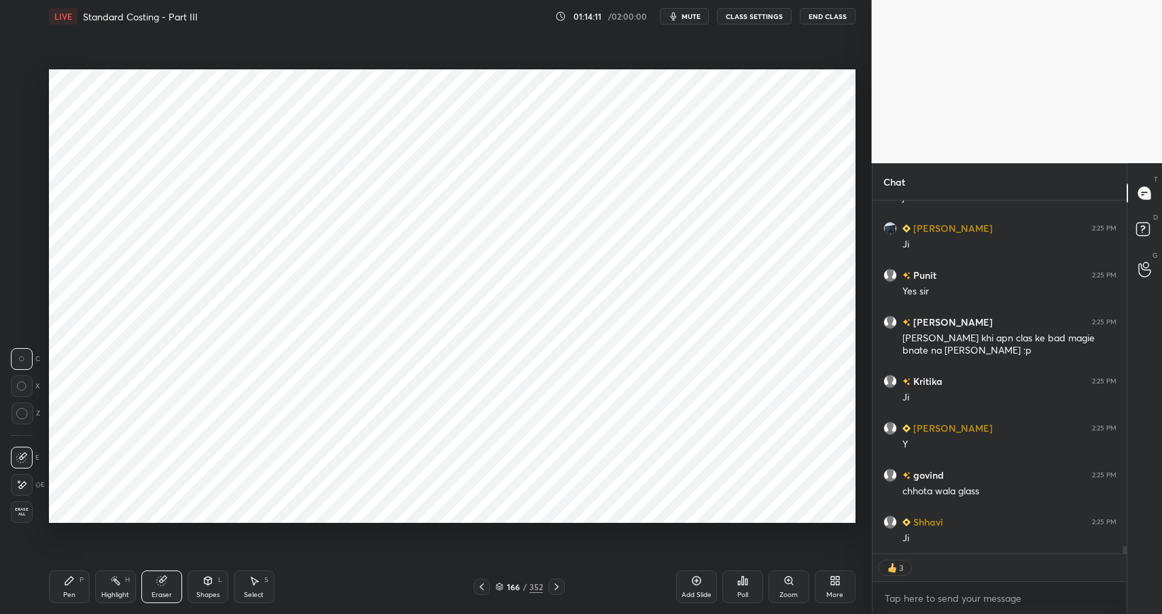
click at [61, 567] on div "Pen P Highlight H Eraser Shapes L Select S 166 / 352 Add Slide Poll Zoom More" at bounding box center [452, 586] width 806 height 54
click at [67, 579] on icon at bounding box center [69, 580] width 11 height 11
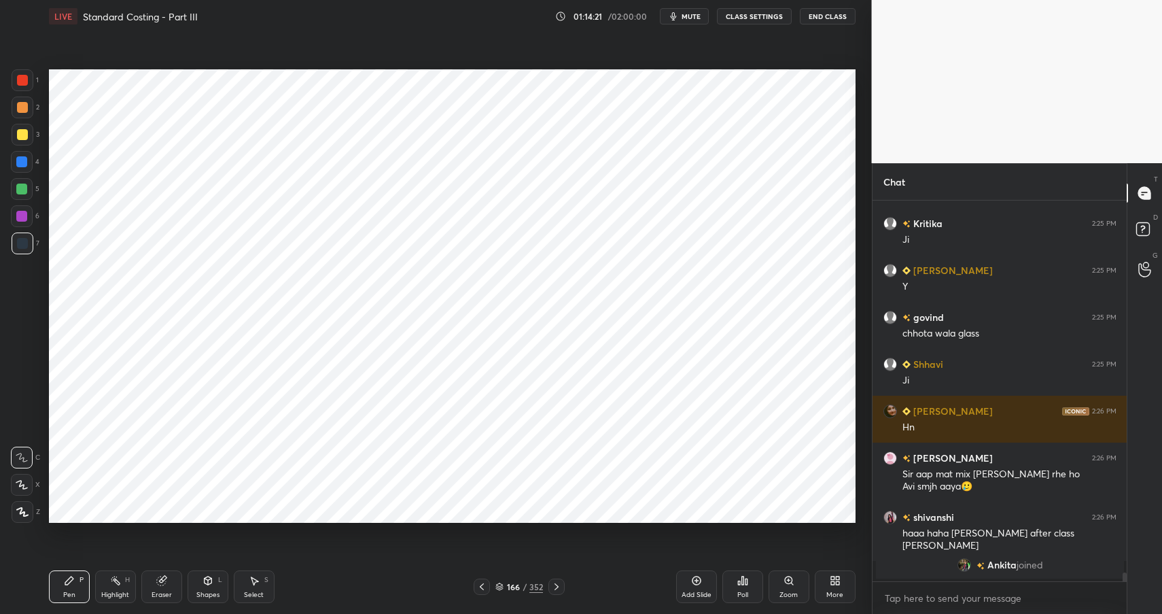
scroll to position [16222, 0]
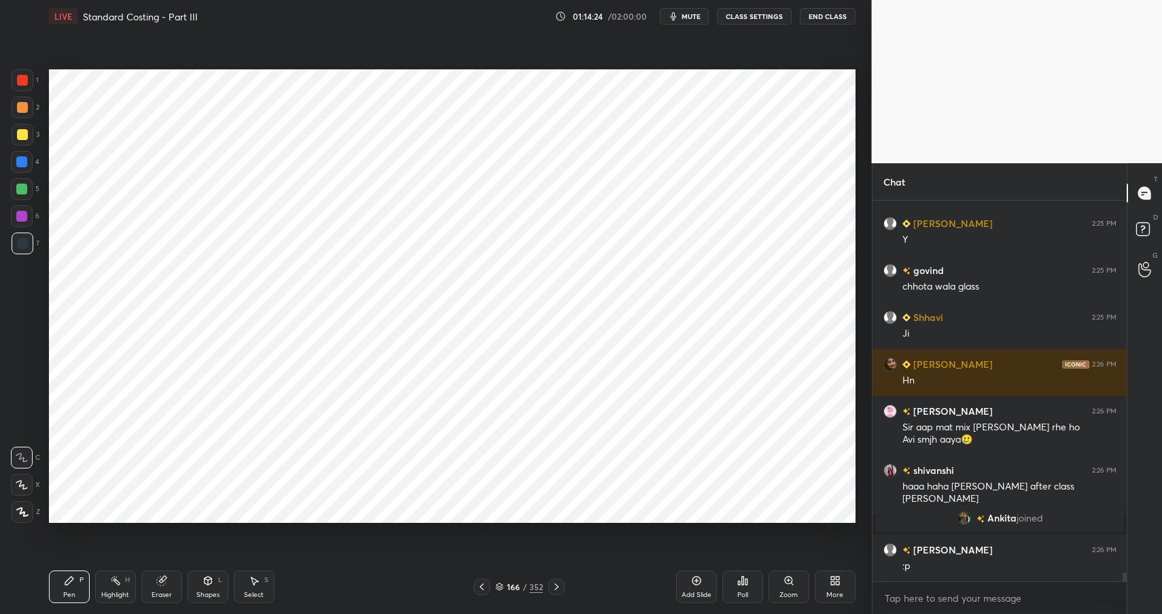
click at [26, 82] on div at bounding box center [22, 80] width 11 height 11
click at [23, 80] on div at bounding box center [22, 80] width 11 height 11
click at [209, 593] on div "Shapes" at bounding box center [207, 594] width 23 height 7
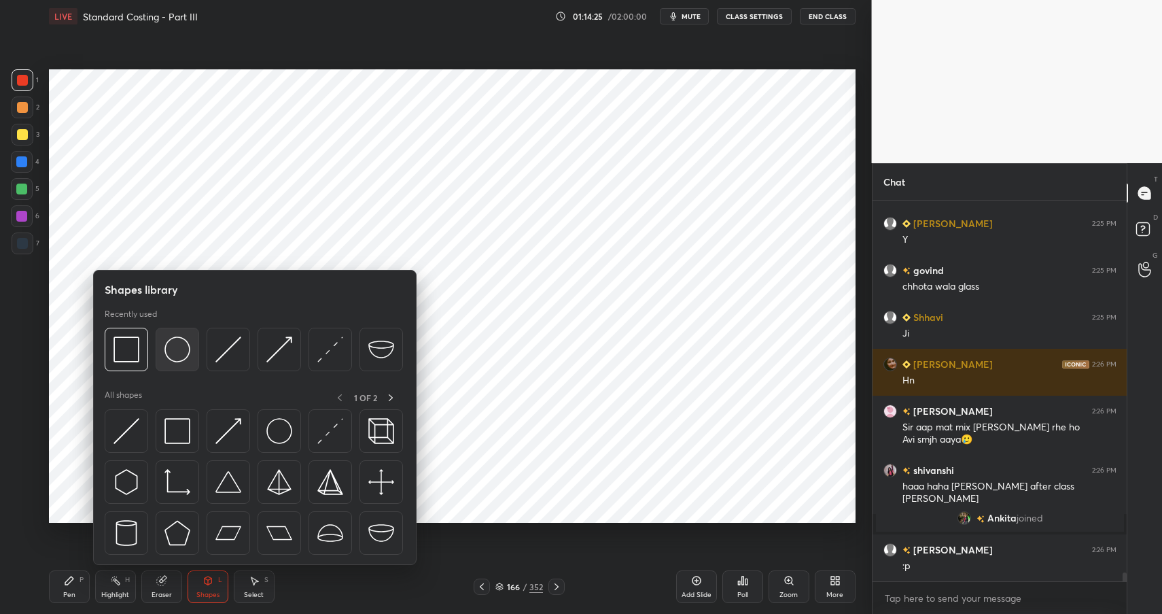
scroll to position [16268, 0]
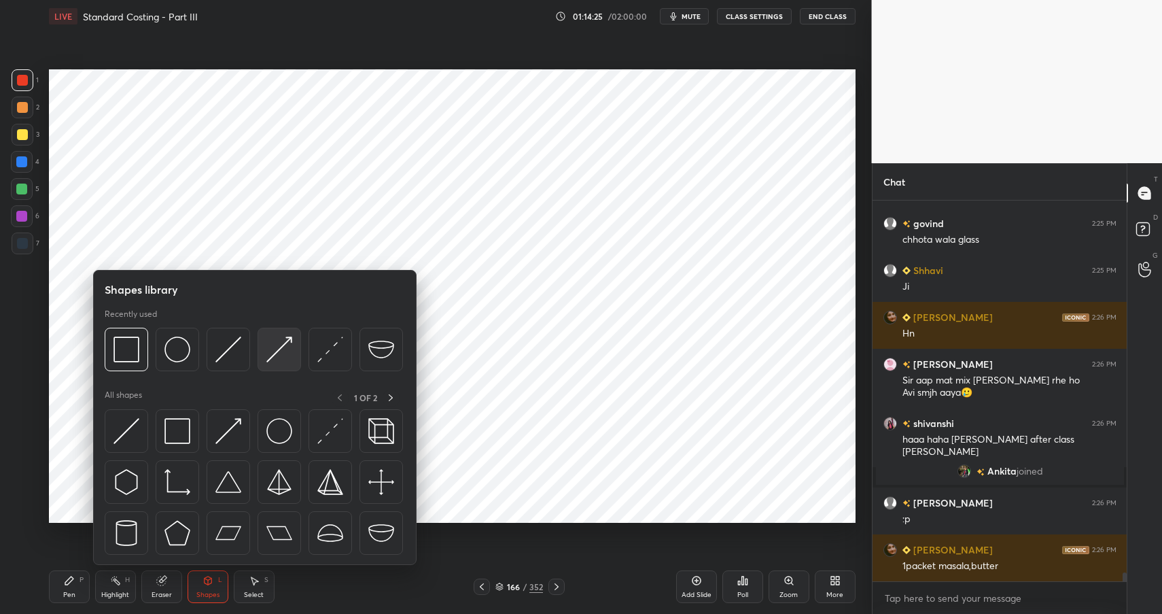
click at [273, 351] on img at bounding box center [279, 349] width 26 height 26
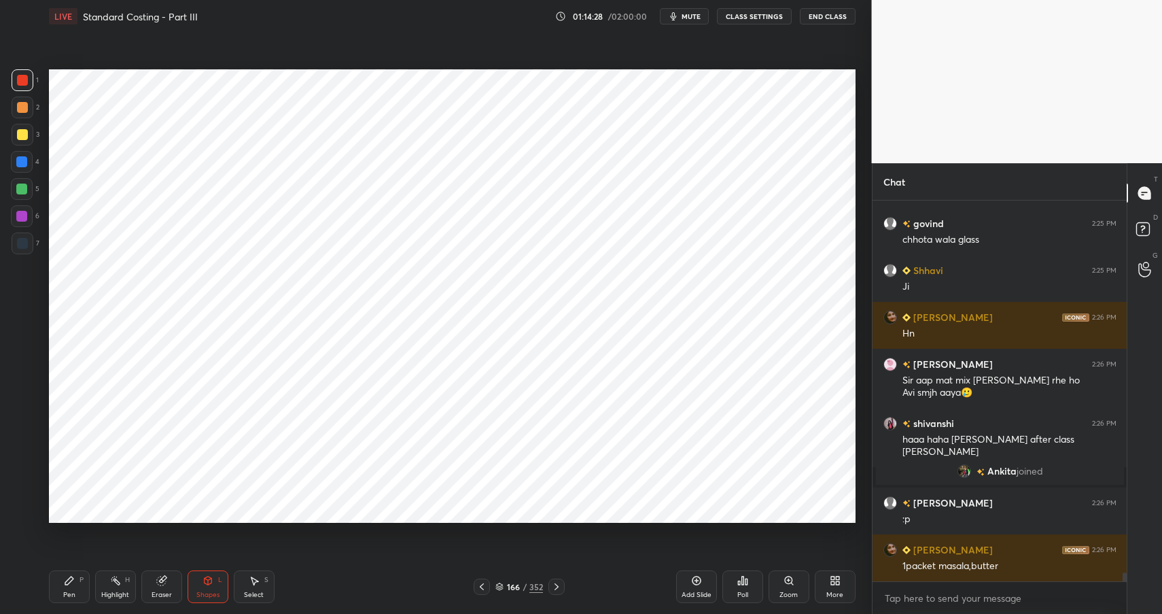
click at [73, 591] on div "Pen" at bounding box center [69, 594] width 12 height 7
click at [69, 592] on div "Pen" at bounding box center [69, 594] width 12 height 7
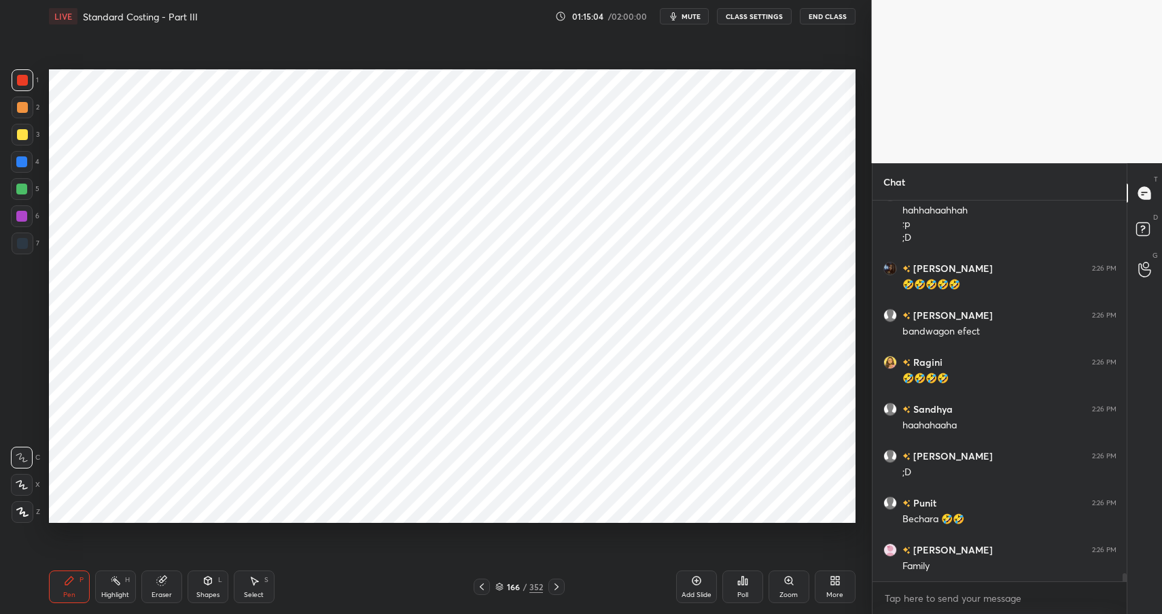
scroll to position [16811, 0]
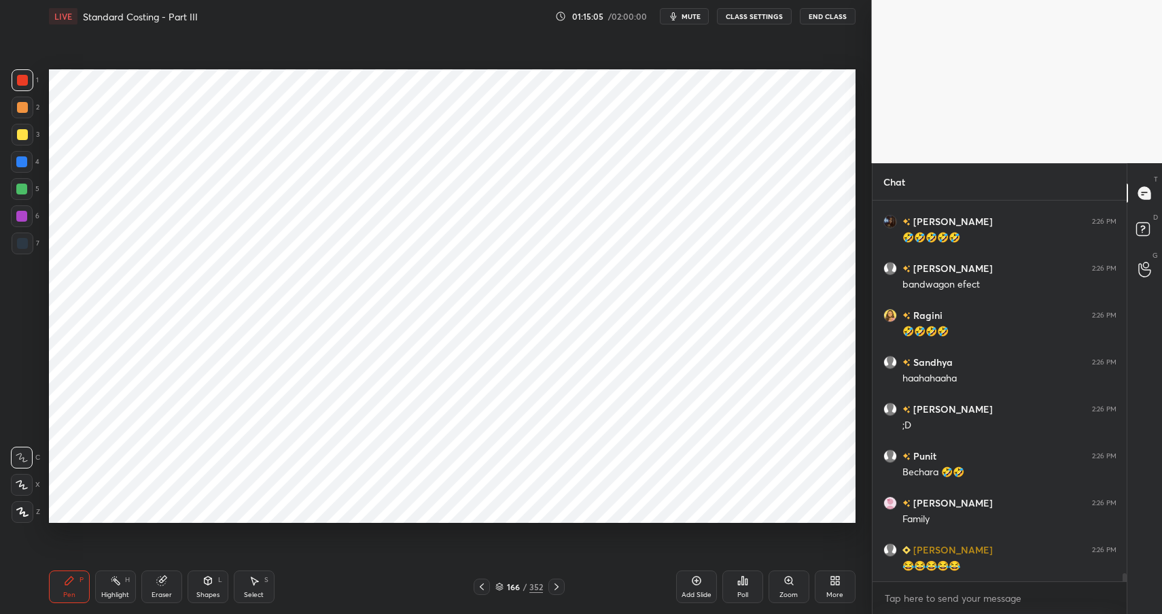
click at [204, 589] on div "Shapes L" at bounding box center [208, 586] width 41 height 33
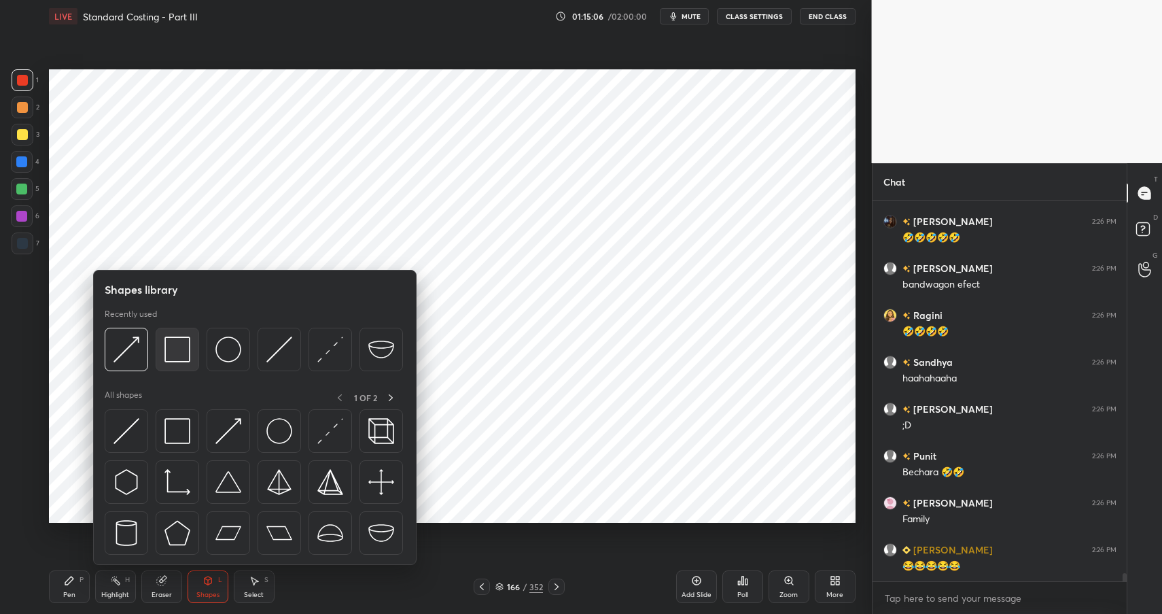
click at [175, 349] on img at bounding box center [177, 349] width 26 height 26
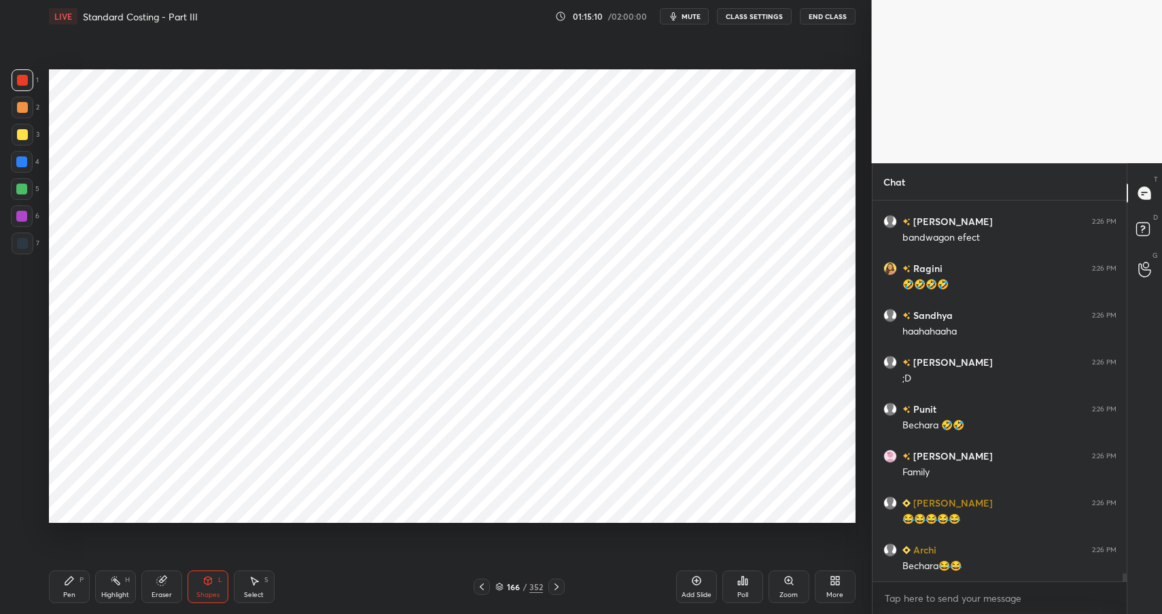
scroll to position [16930, 0]
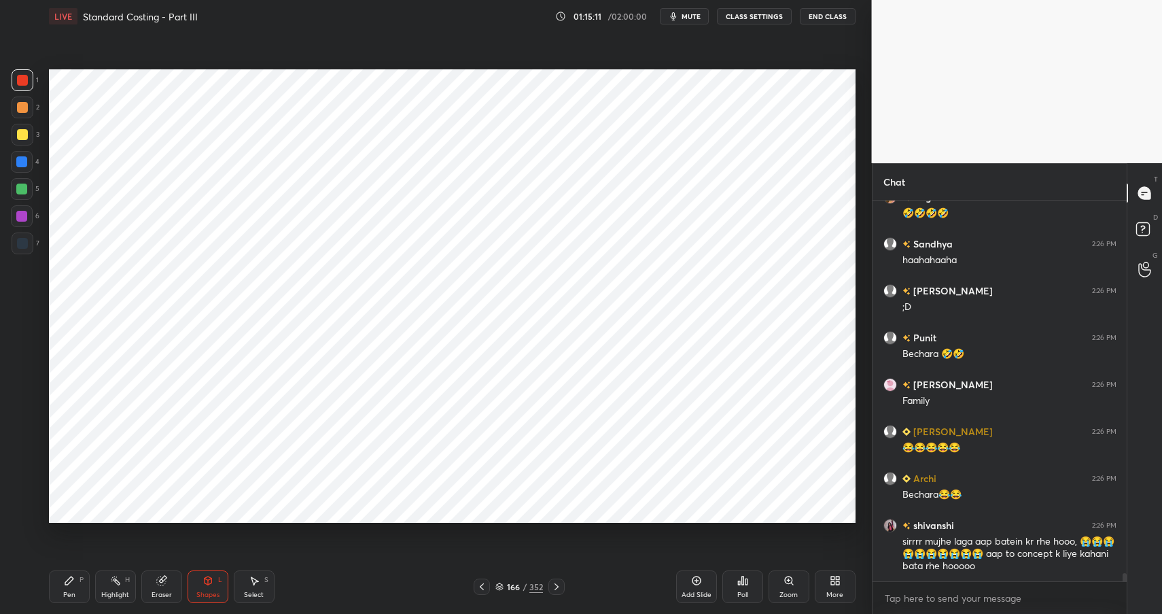
click at [78, 586] on div "Pen P" at bounding box center [69, 586] width 41 height 33
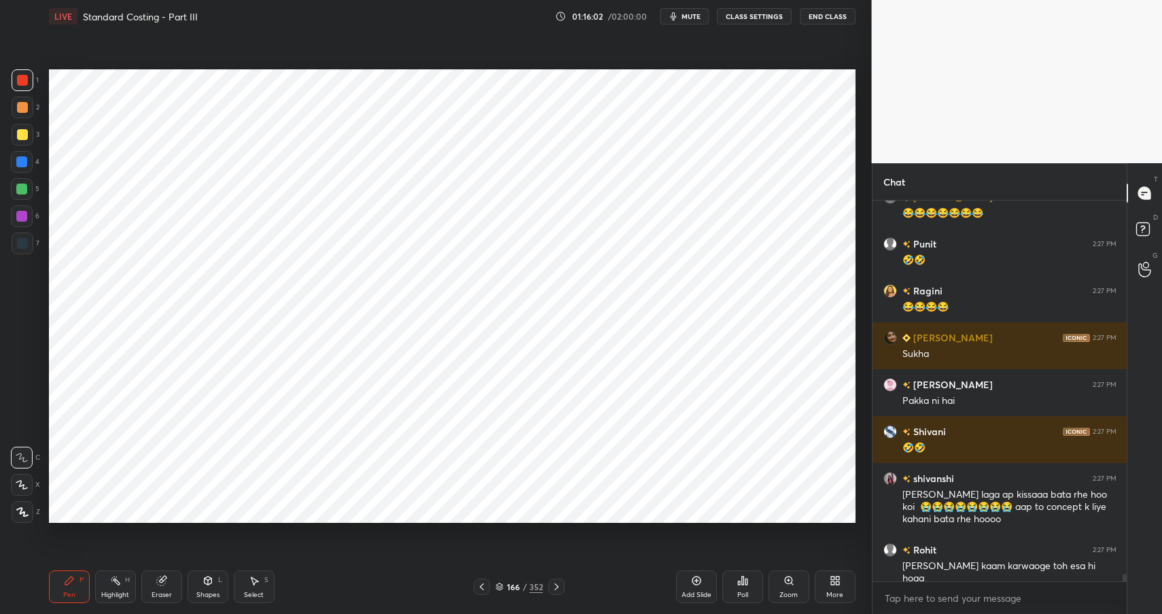
scroll to position [18982, 0]
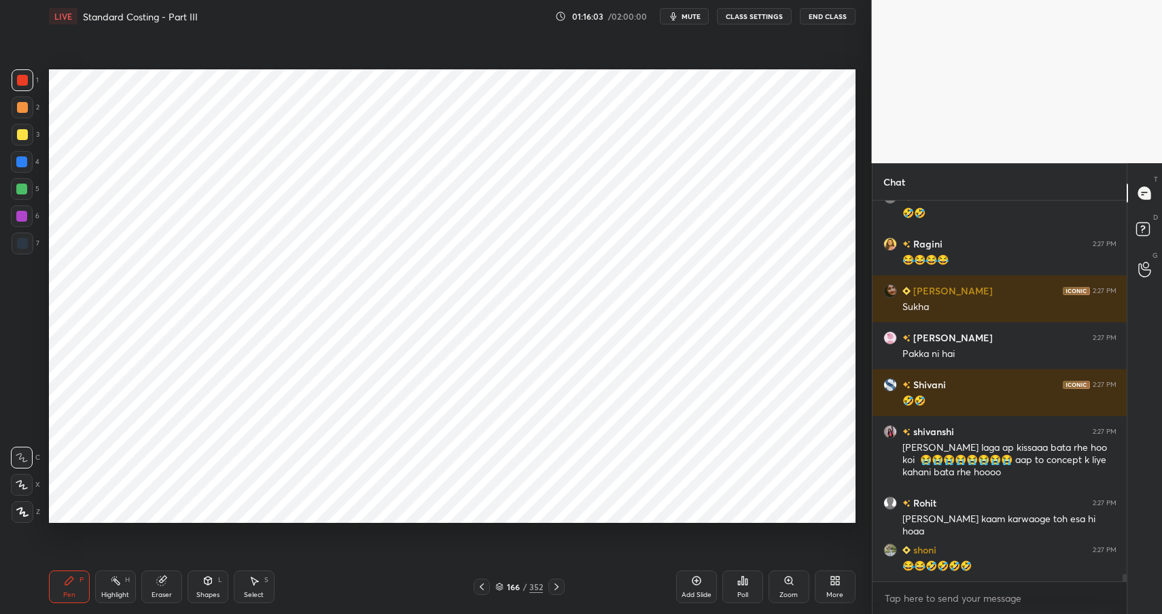
click at [112, 583] on icon at bounding box center [115, 580] width 11 height 11
click at [110, 578] on icon at bounding box center [115, 580] width 11 height 11
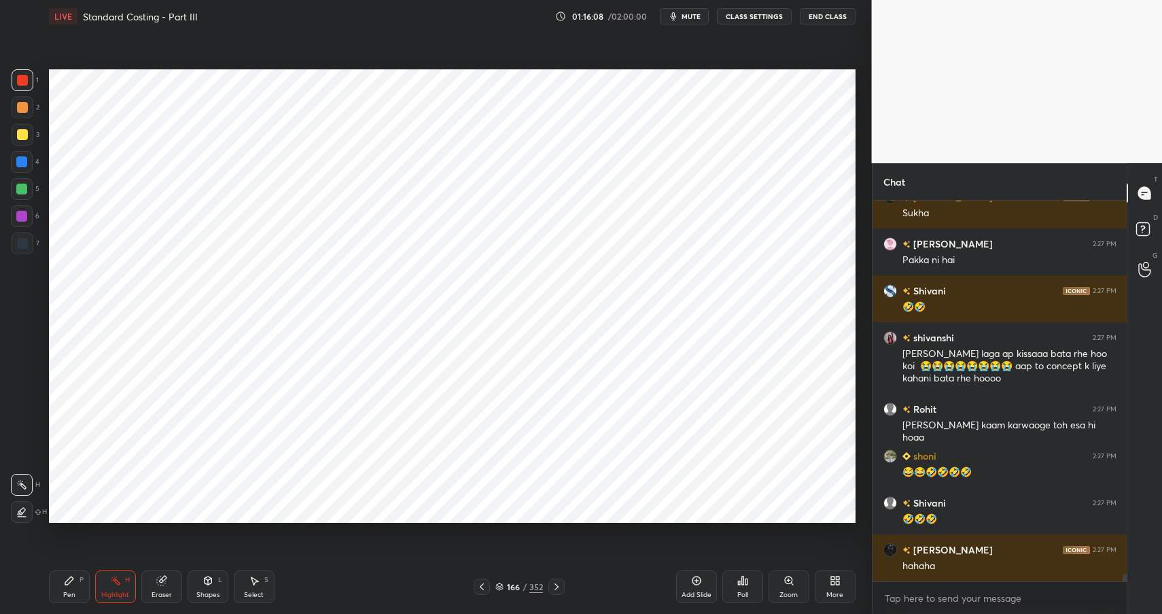
scroll to position [19123, 0]
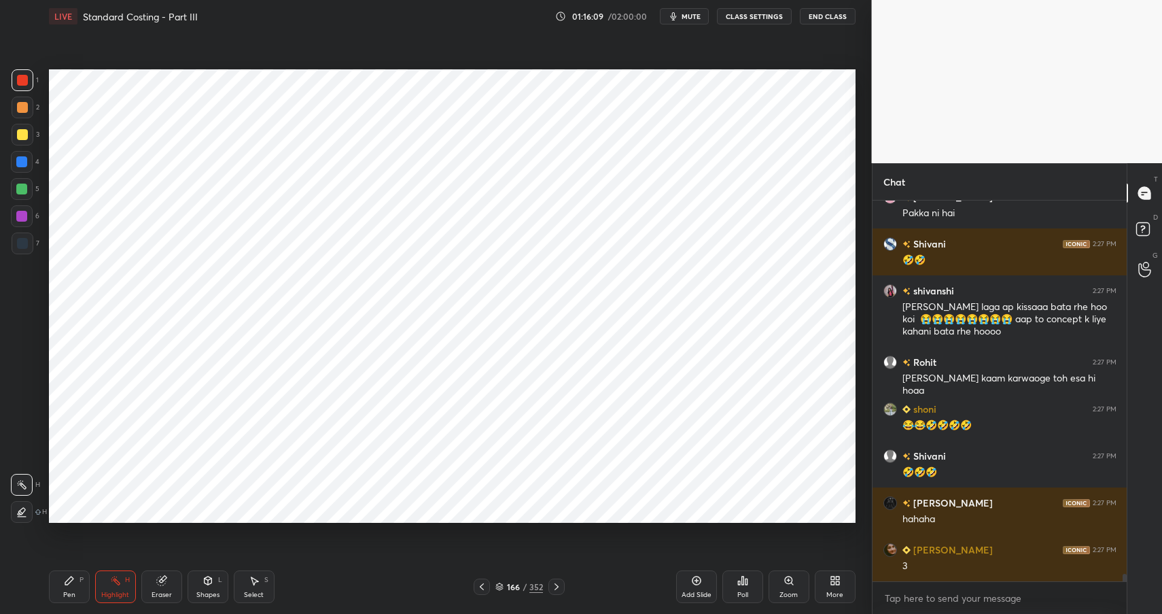
click at [58, 581] on div "Pen P" at bounding box center [69, 586] width 41 height 33
drag, startPoint x: 58, startPoint y: 582, endPoint x: 71, endPoint y: 577, distance: 14.4
click at [58, 582] on div "Pen P" at bounding box center [69, 586] width 41 height 33
click at [28, 241] on div at bounding box center [23, 243] width 22 height 22
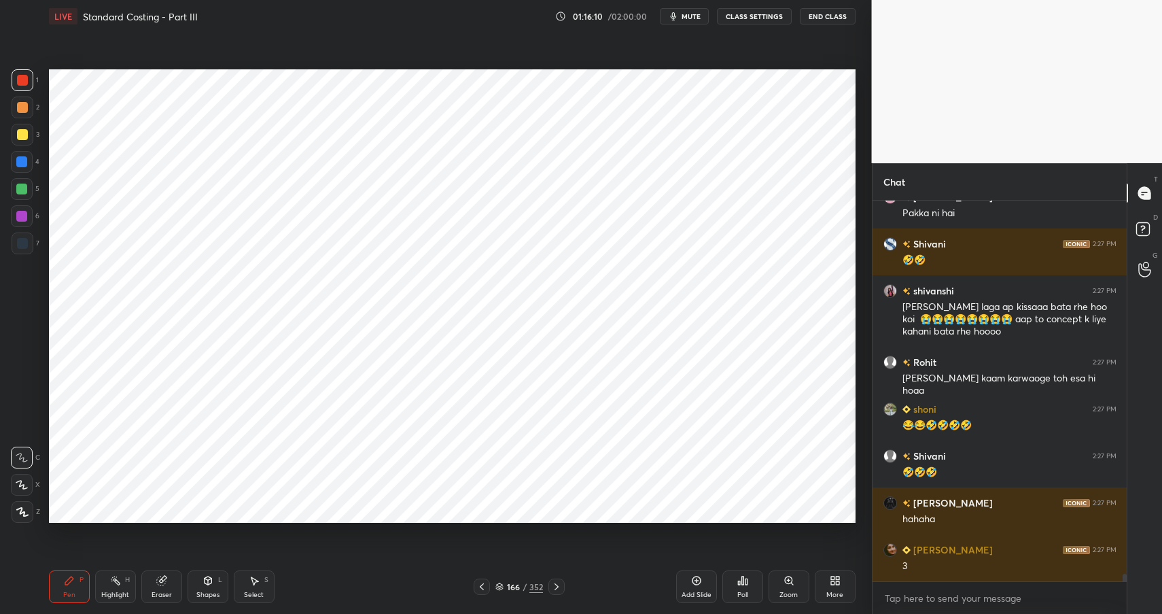
click at [29, 241] on div at bounding box center [23, 243] width 22 height 22
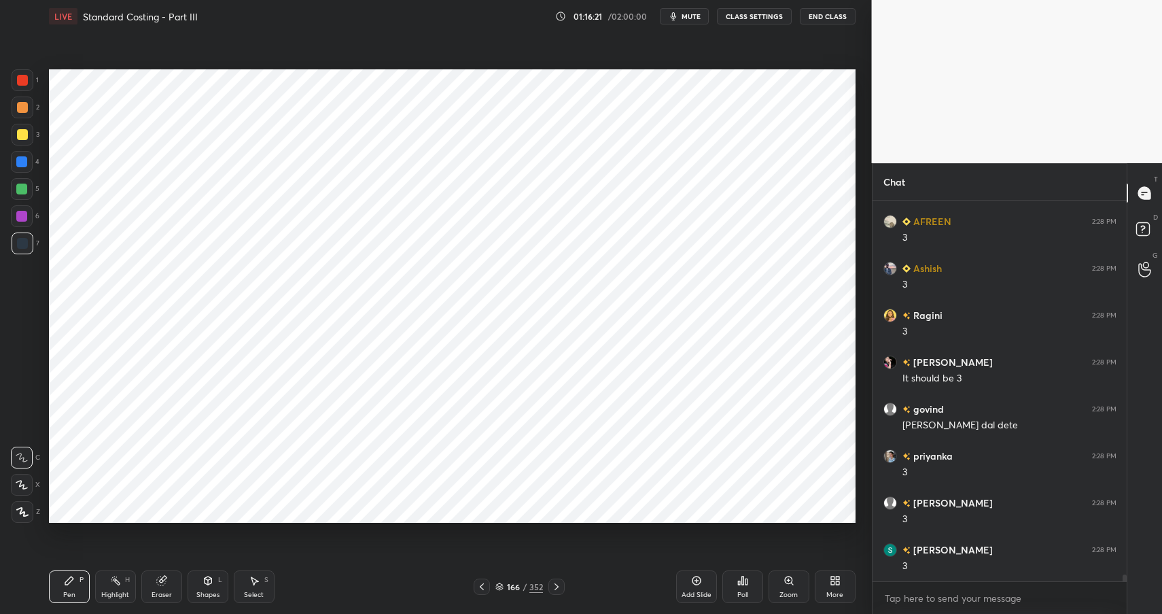
scroll to position [20060, 0]
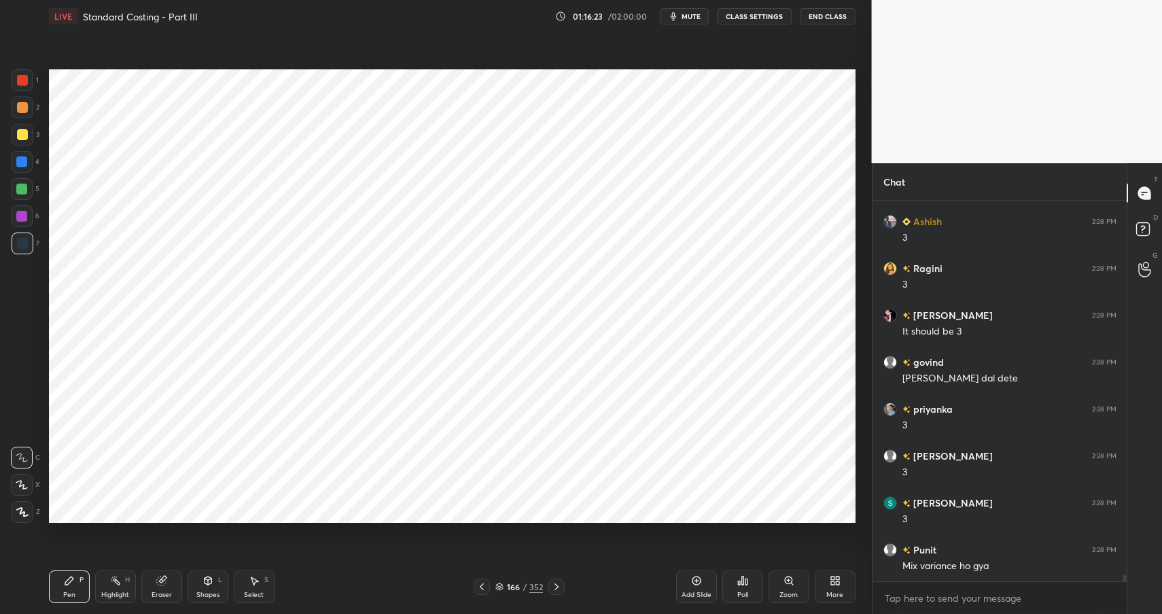
drag, startPoint x: 202, startPoint y: 582, endPoint x: 199, endPoint y: 573, distance: 9.5
click at [202, 582] on icon at bounding box center [207, 580] width 11 height 11
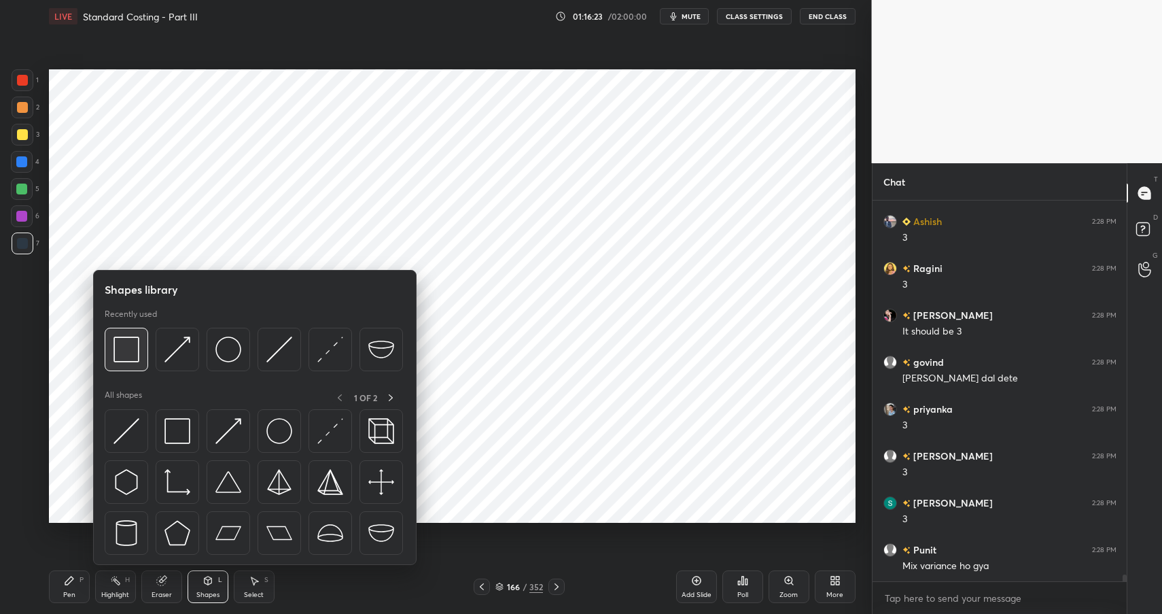
scroll to position [20107, 0]
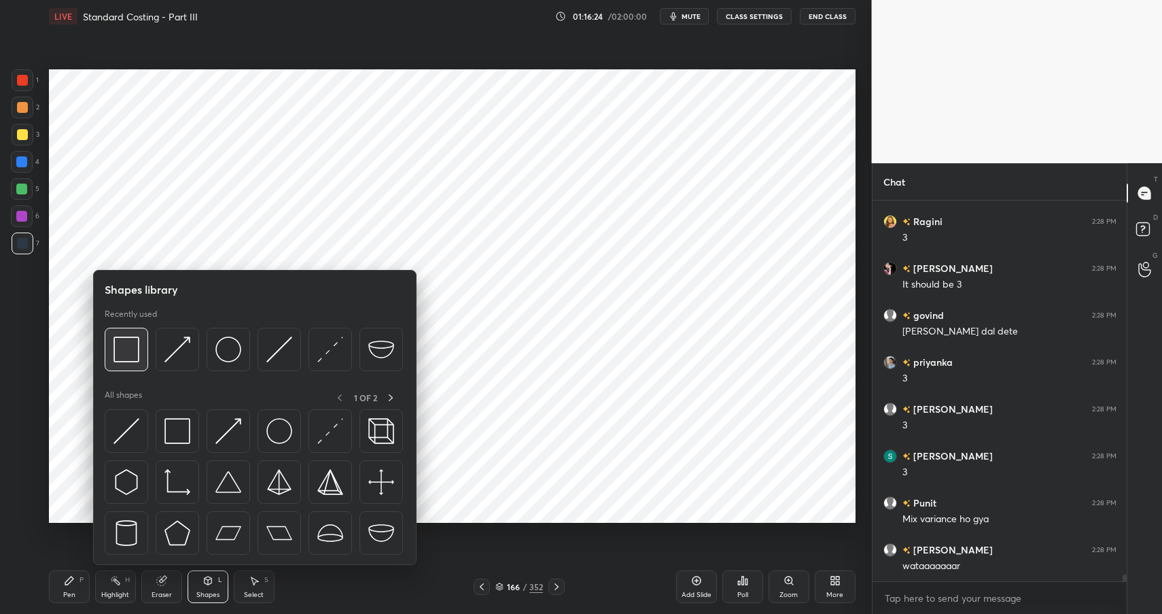
click at [128, 353] on img at bounding box center [126, 349] width 26 height 26
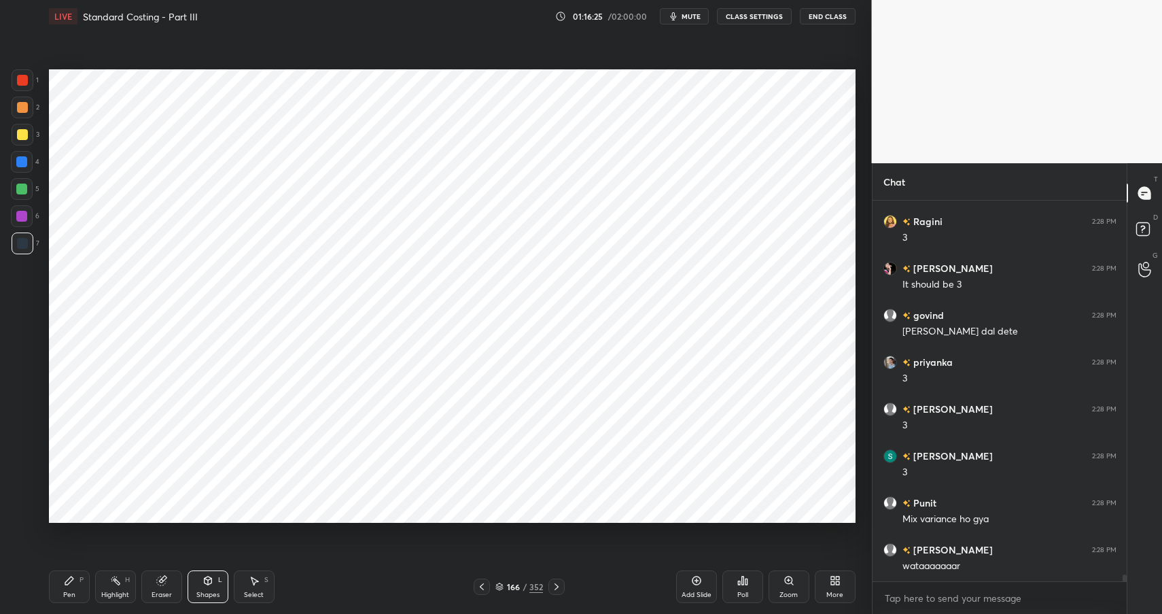
scroll to position [20166, 0]
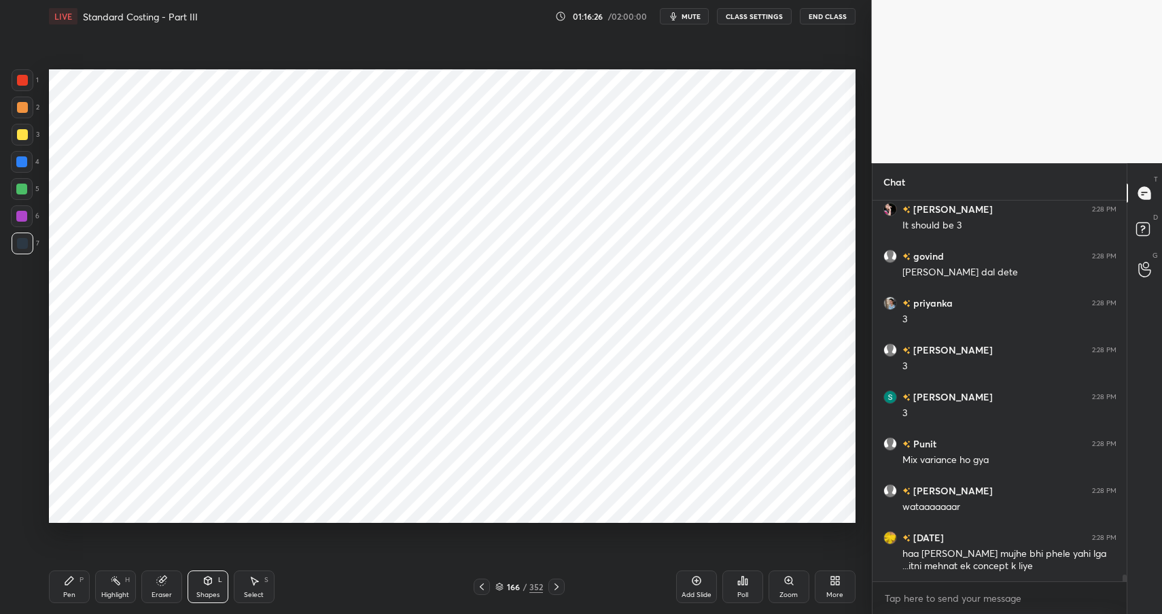
click at [75, 585] on div "Pen P" at bounding box center [69, 586] width 41 height 33
click at [75, 584] on div "Pen P" at bounding box center [69, 586] width 41 height 33
click at [20, 214] on div at bounding box center [21, 216] width 11 height 11
drag, startPoint x: 18, startPoint y: 215, endPoint x: 22, endPoint y: 193, distance: 22.0
click at [18, 215] on div at bounding box center [21, 216] width 11 height 11
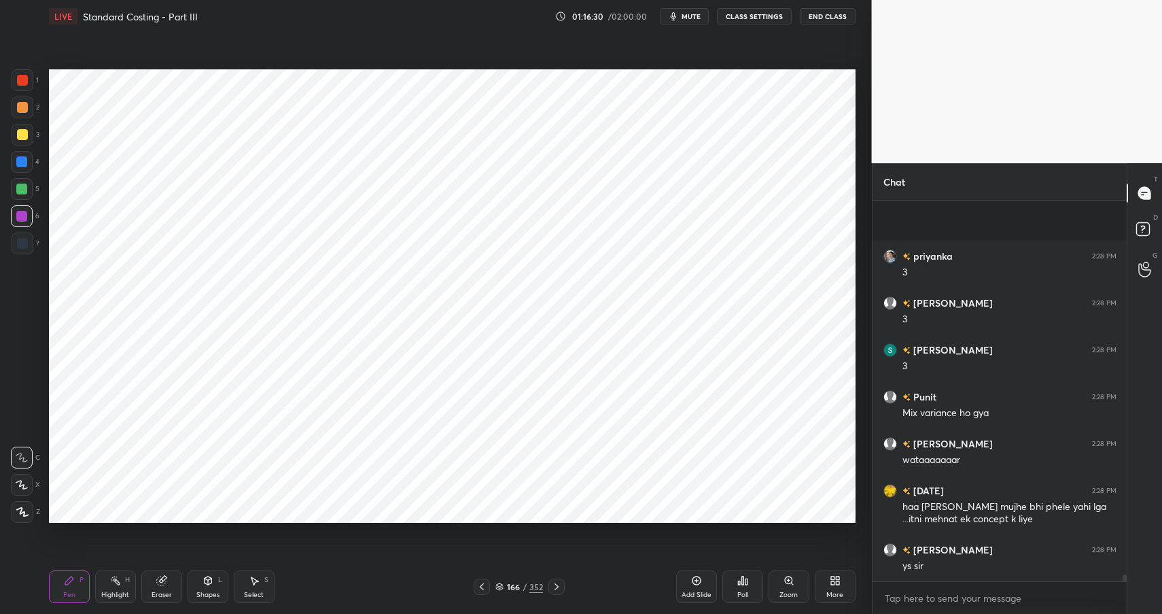
scroll to position [20307, 0]
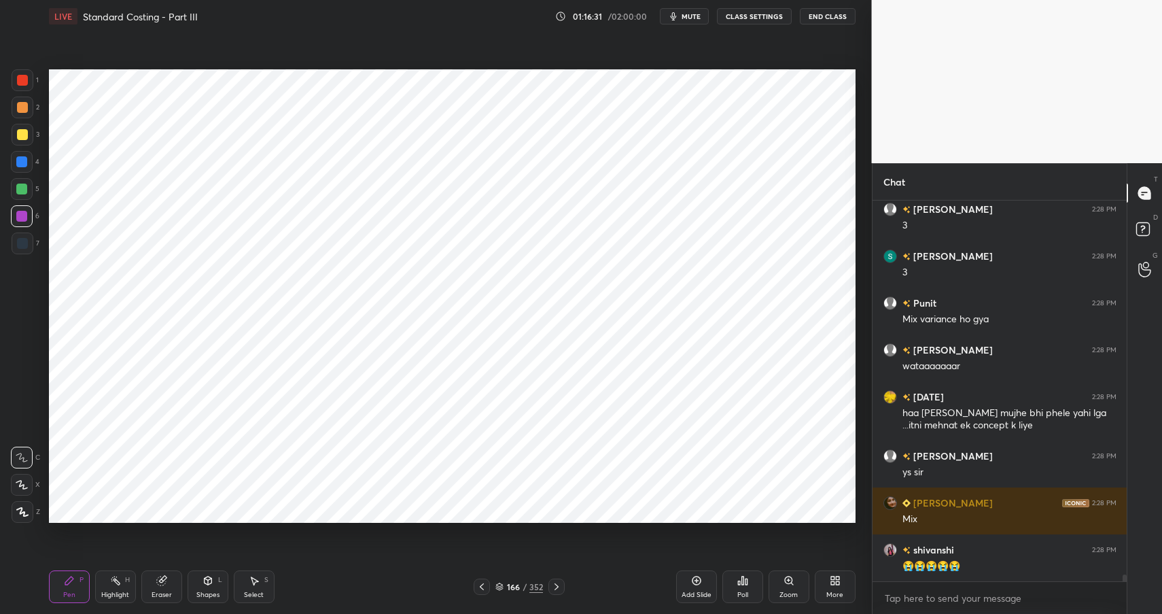
click at [17, 211] on div at bounding box center [21, 216] width 11 height 11
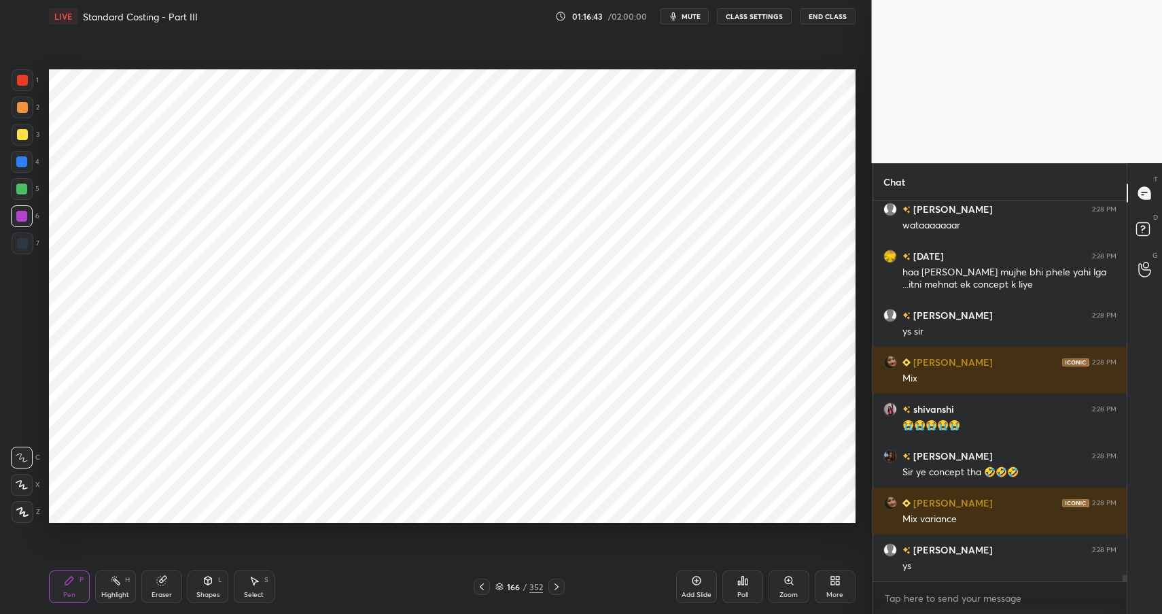
scroll to position [20480, 0]
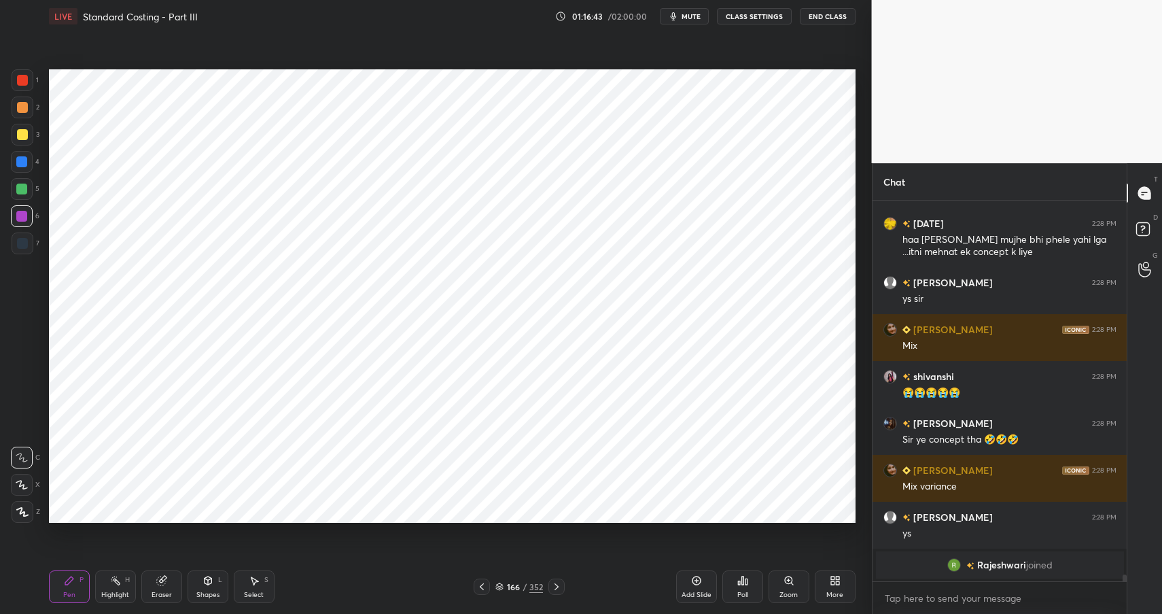
click at [208, 591] on div "Shapes" at bounding box center [207, 594] width 23 height 7
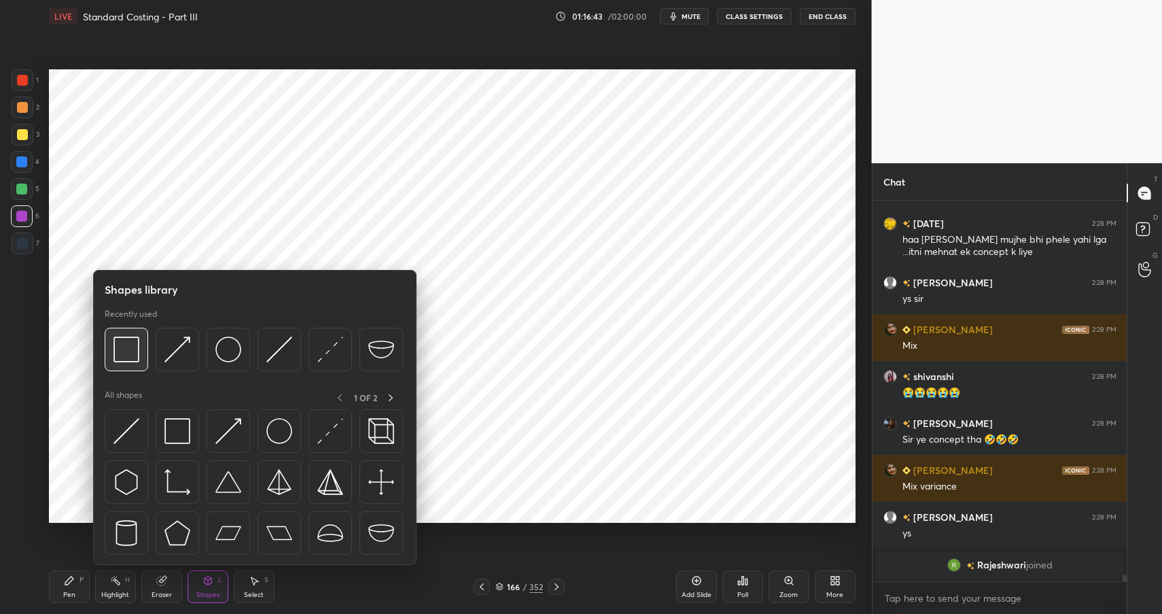
click at [136, 350] on img at bounding box center [126, 349] width 26 height 26
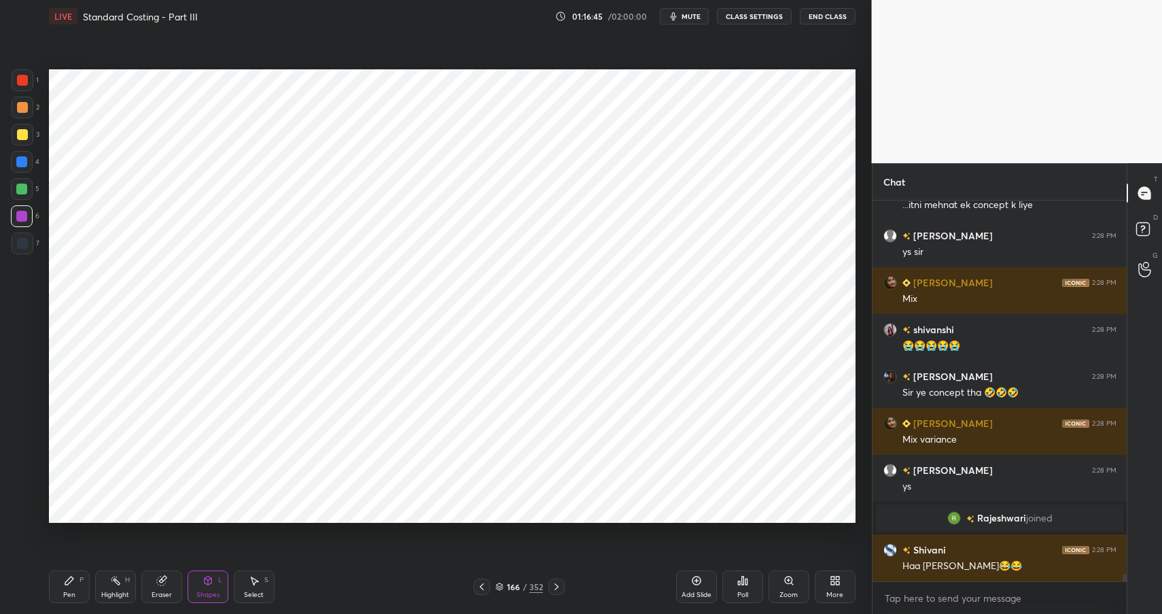
scroll to position [19252, 0]
click at [72, 583] on icon at bounding box center [69, 580] width 11 height 11
drag, startPoint x: 73, startPoint y: 584, endPoint x: 74, endPoint y: 558, distance: 25.2
click at [71, 589] on div "Pen P" at bounding box center [69, 586] width 41 height 33
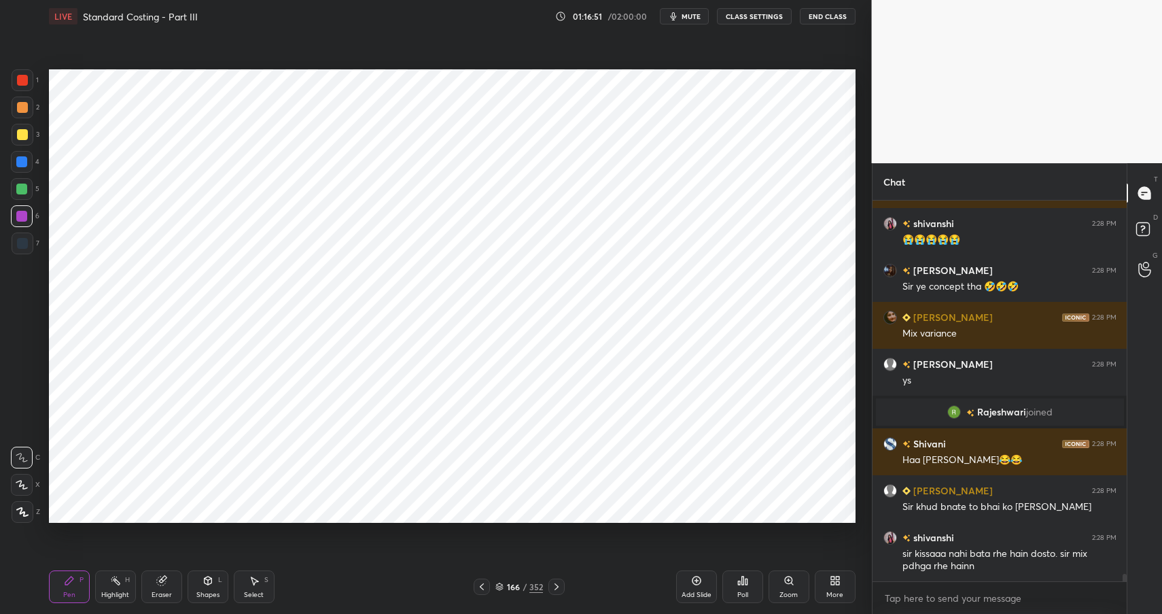
scroll to position [19405, 0]
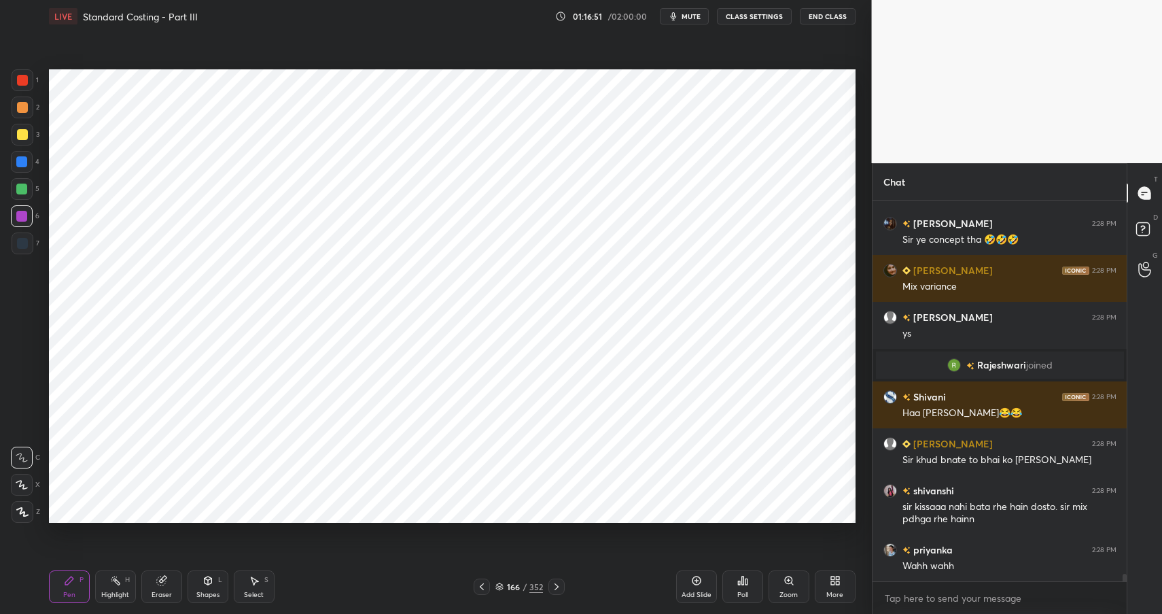
drag, startPoint x: 188, startPoint y: 583, endPoint x: 198, endPoint y: 569, distance: 17.0
click at [198, 588] on div "Shapes L" at bounding box center [208, 586] width 41 height 33
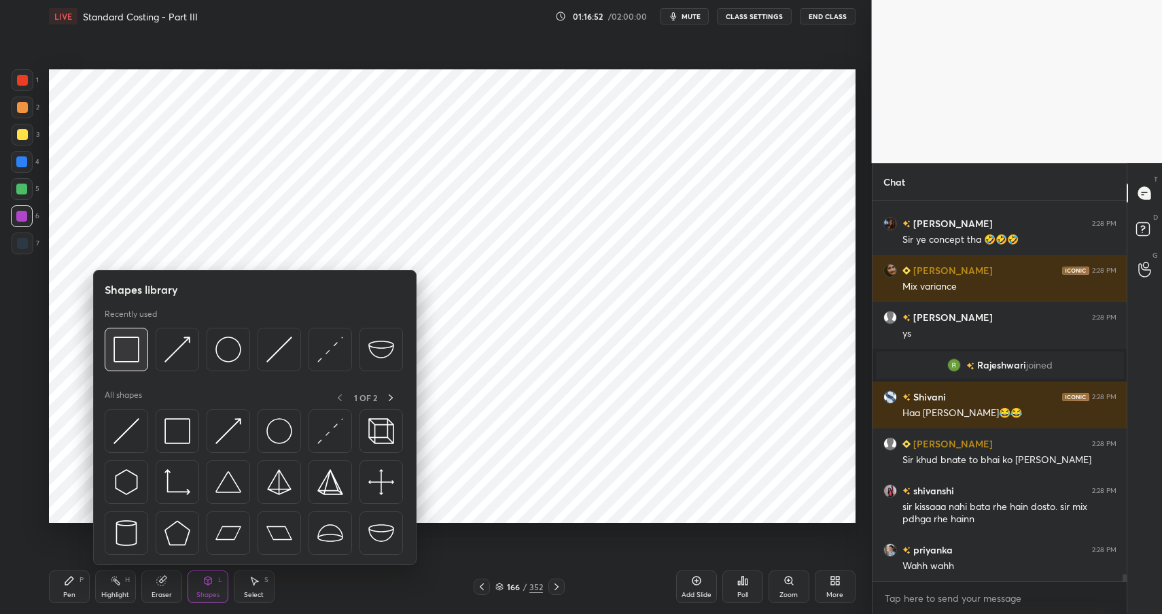
scroll to position [19452, 0]
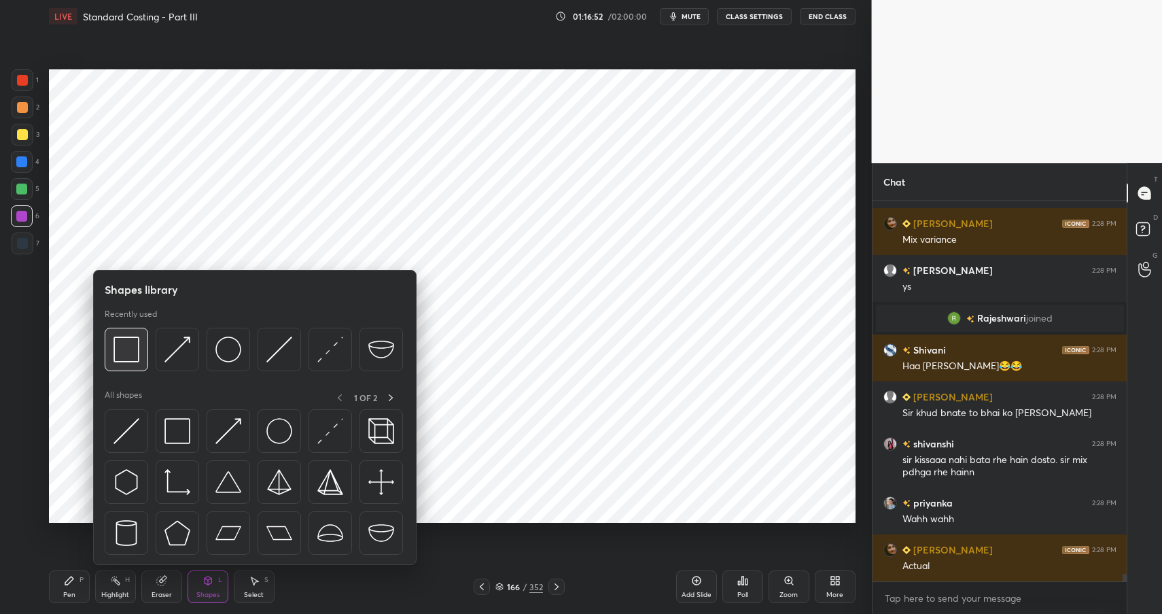
click at [118, 353] on img at bounding box center [126, 349] width 26 height 26
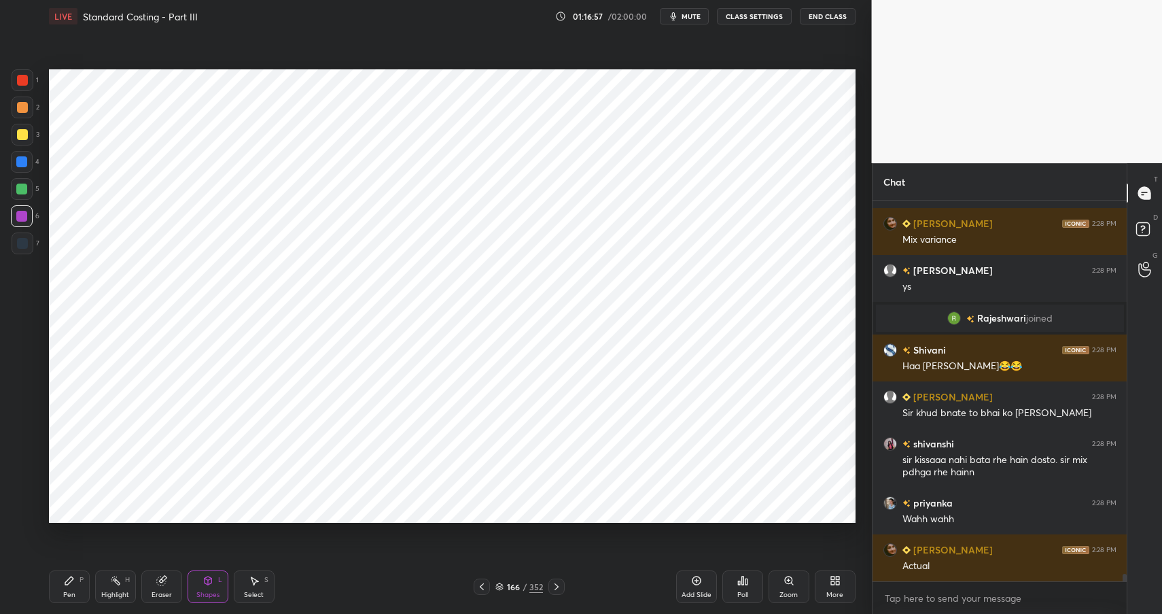
click at [77, 585] on div "Pen P" at bounding box center [69, 586] width 41 height 33
click at [73, 589] on div "Pen P" at bounding box center [69, 586] width 41 height 33
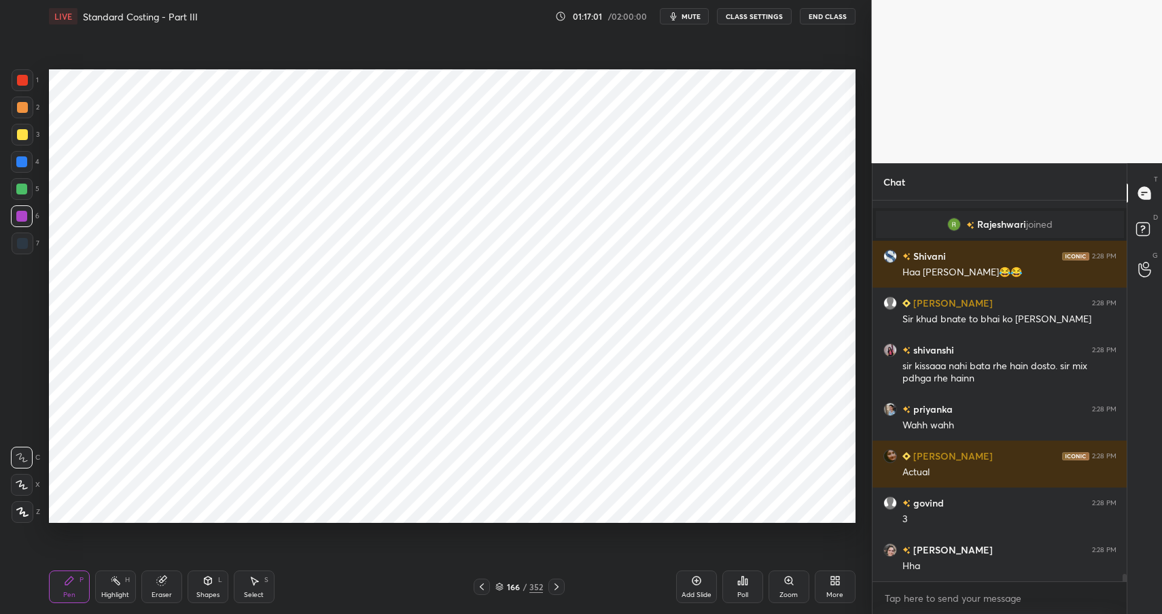
scroll to position [19593, 0]
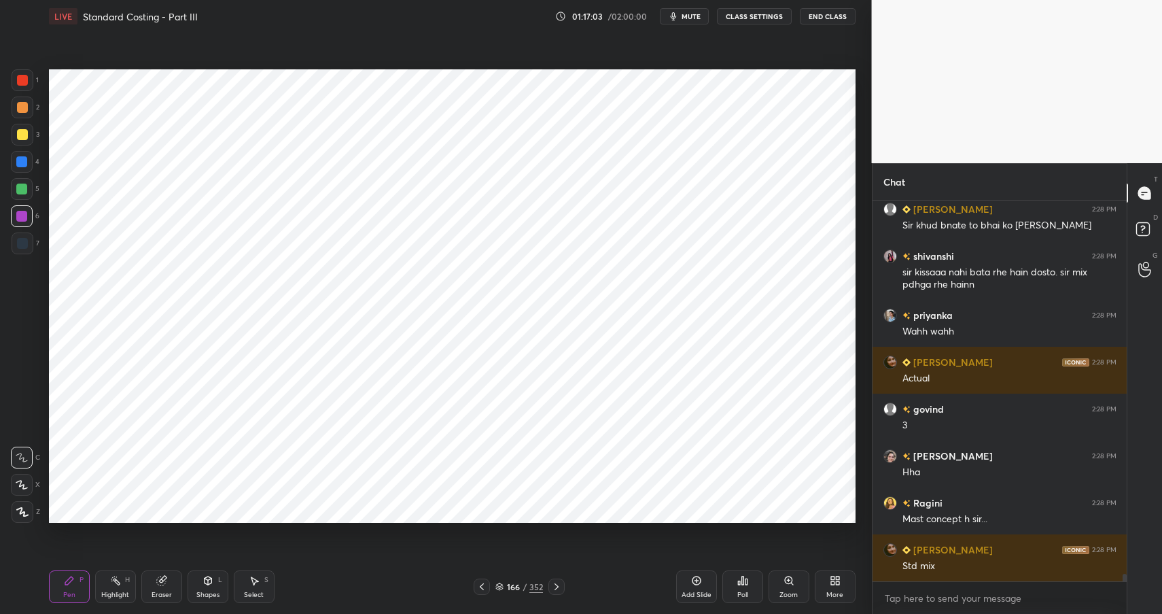
click at [211, 585] on icon at bounding box center [207, 580] width 11 height 11
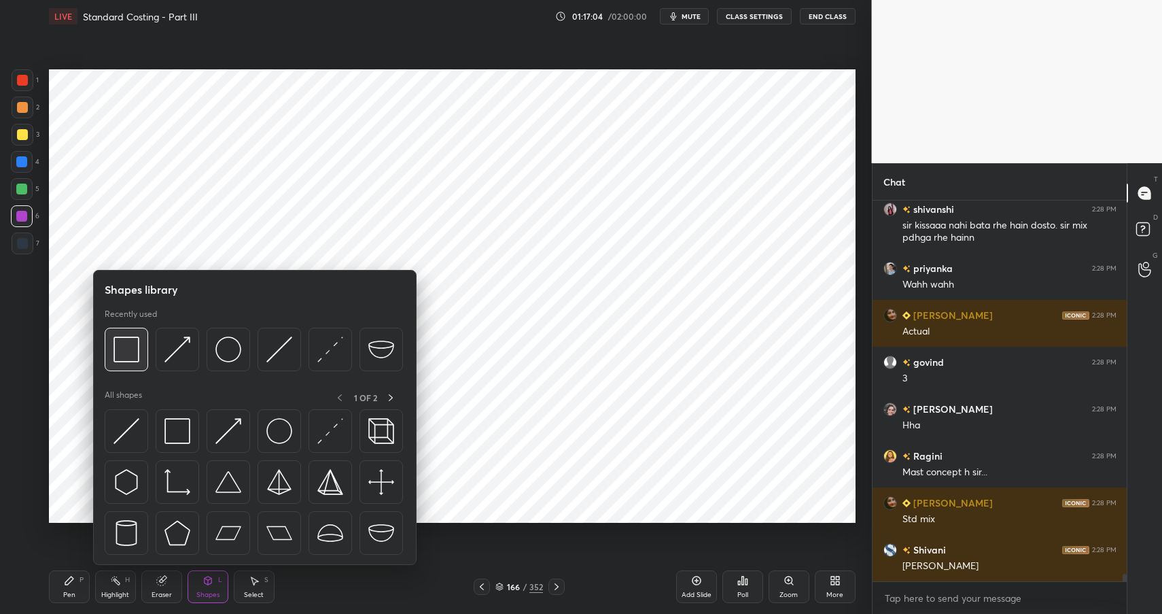
click at [123, 344] on img at bounding box center [126, 349] width 26 height 26
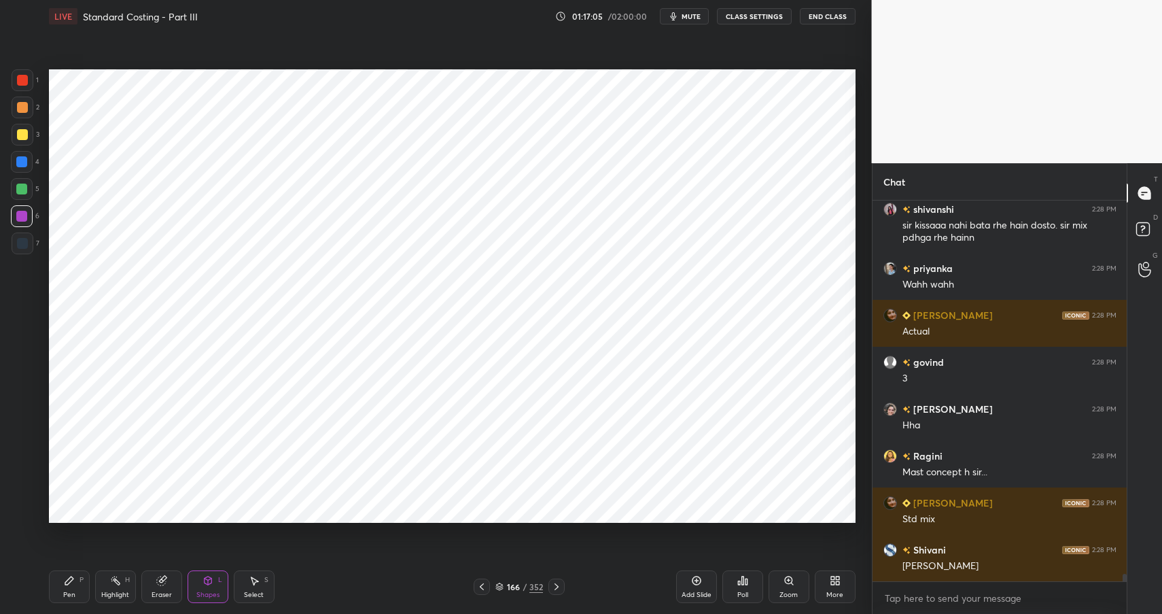
scroll to position [19734, 0]
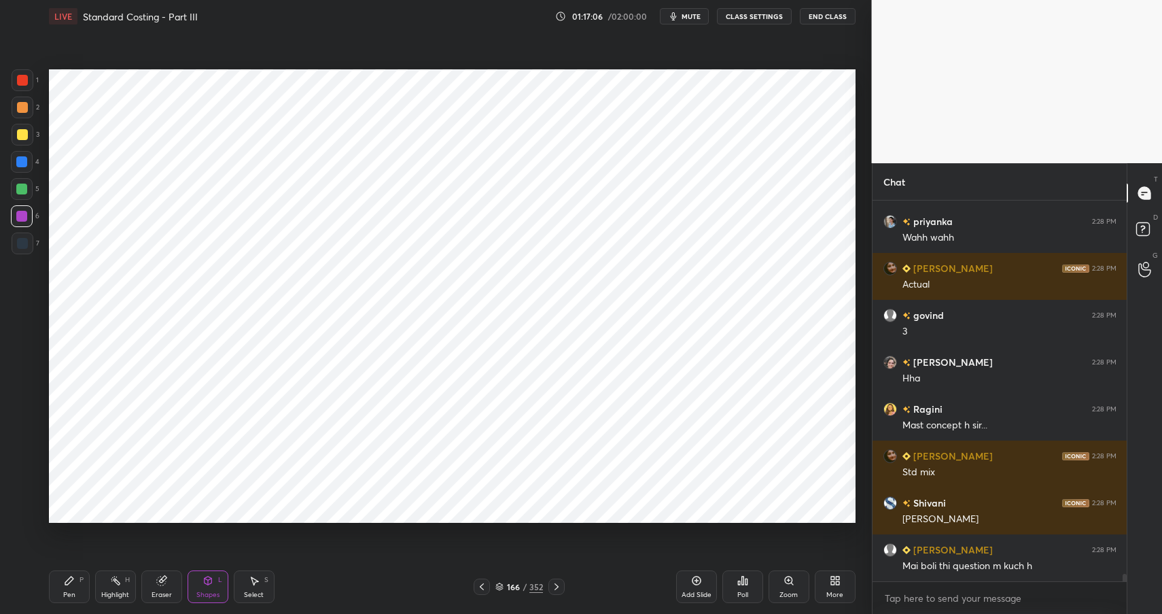
click at [76, 586] on div "Pen P" at bounding box center [69, 586] width 41 height 33
drag, startPoint x: 73, startPoint y: 584, endPoint x: 115, endPoint y: 527, distance: 70.9
click at [73, 584] on icon at bounding box center [69, 580] width 11 height 11
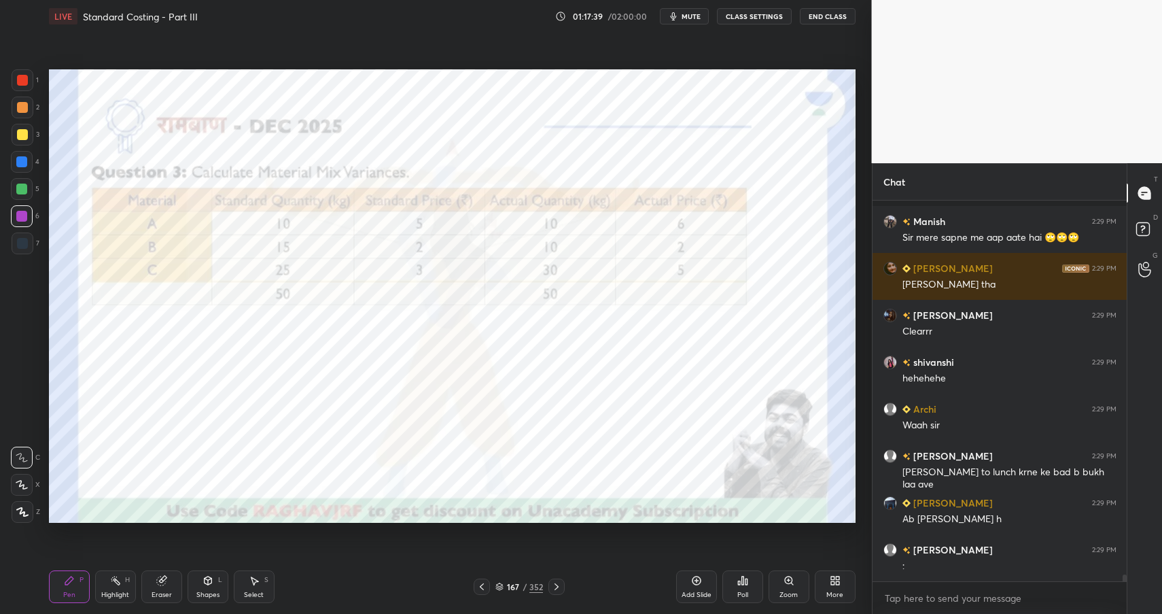
scroll to position [20886, 0]
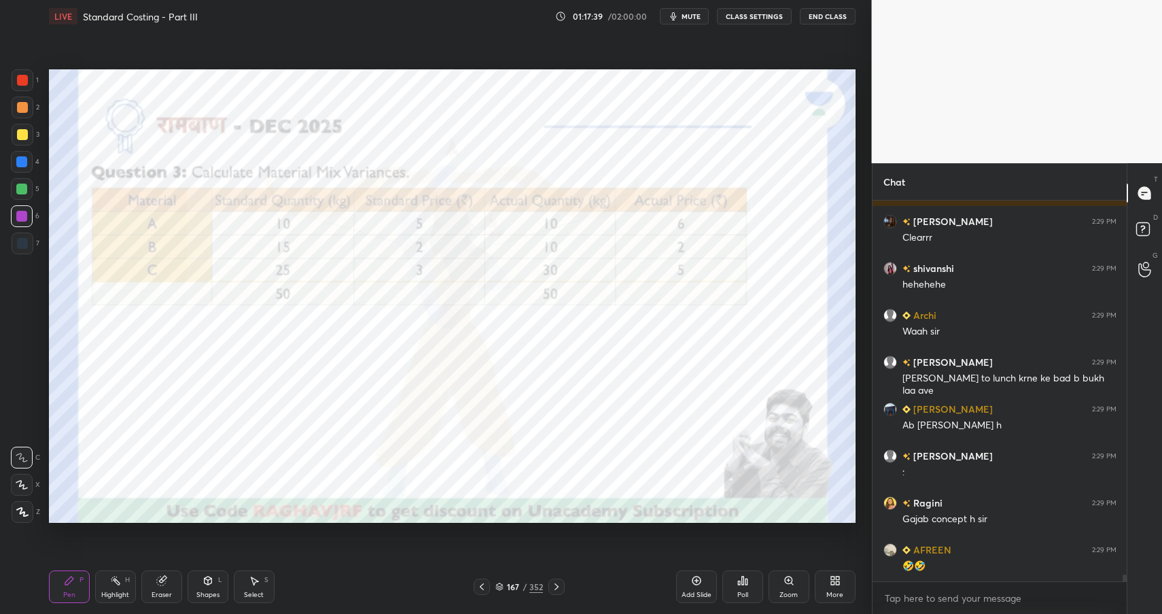
click at [206, 592] on div "Shapes" at bounding box center [207, 594] width 23 height 7
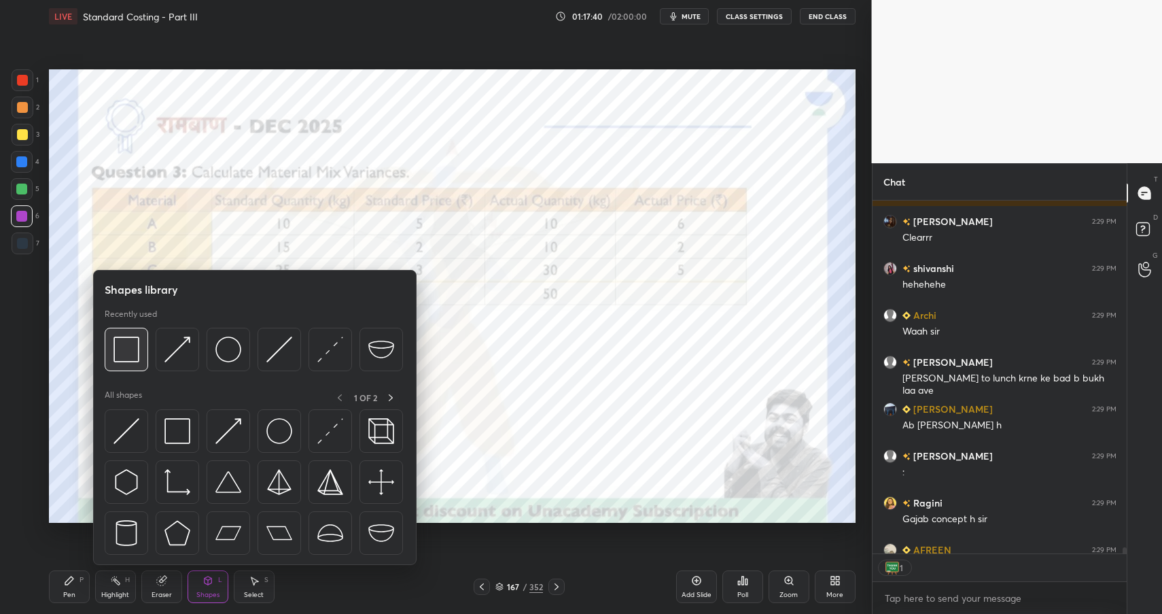
scroll to position [348, 250]
click at [135, 342] on img at bounding box center [126, 349] width 26 height 26
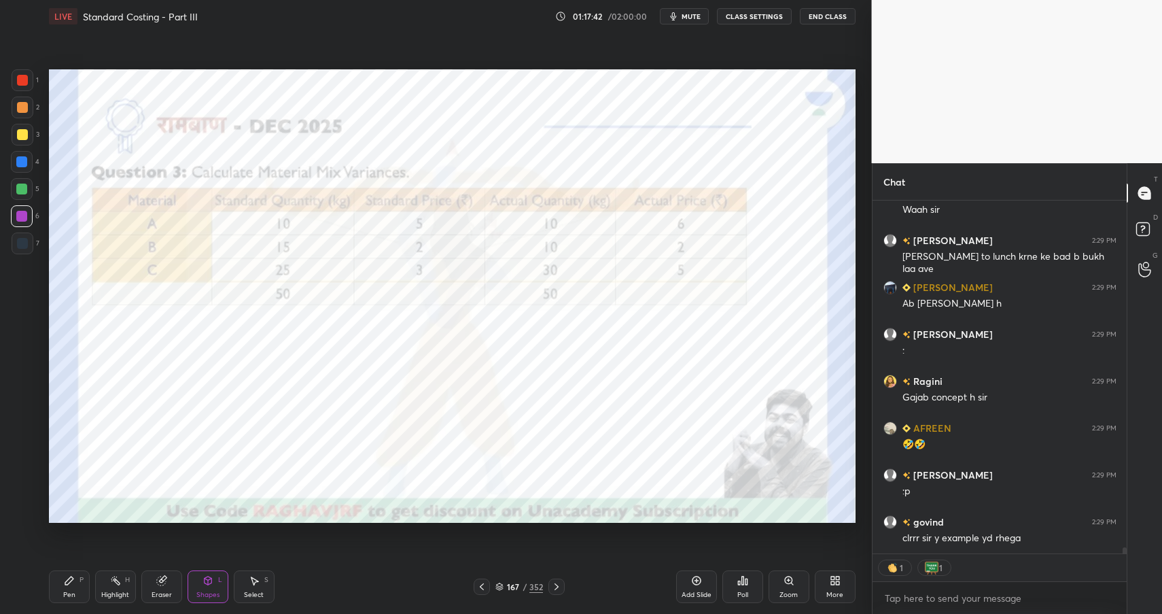
click at [30, 75] on div at bounding box center [23, 80] width 22 height 22
click at [24, 81] on div at bounding box center [22, 80] width 11 height 11
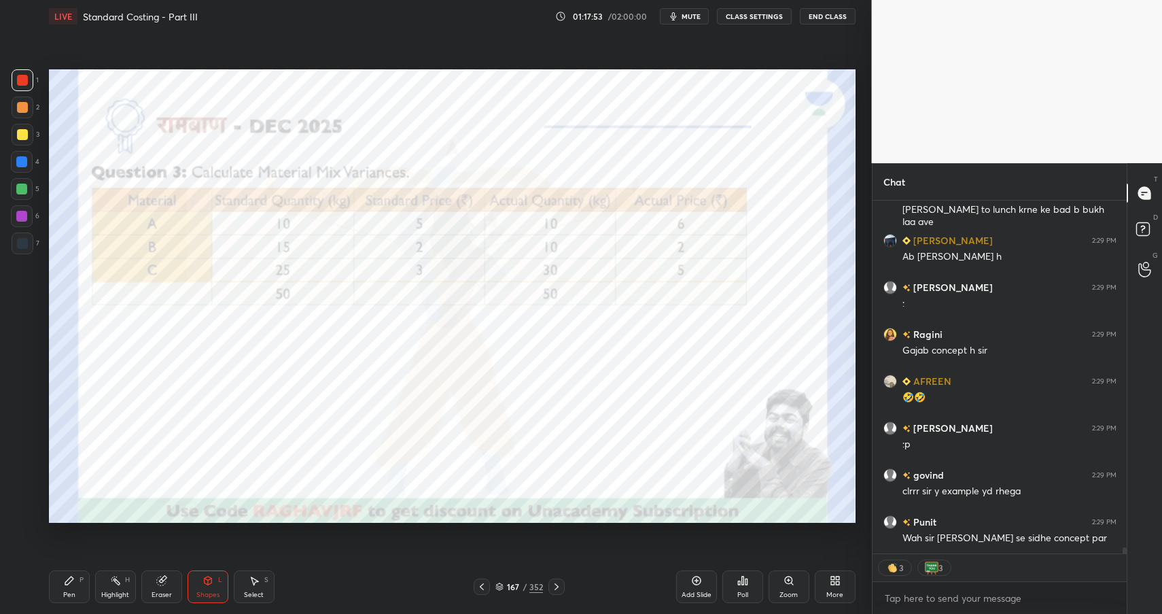
click at [69, 599] on div "Pen P" at bounding box center [69, 586] width 41 height 33
drag, startPoint x: 69, startPoint y: 599, endPoint x: 124, endPoint y: 573, distance: 60.5
click at [69, 599] on div "Pen P" at bounding box center [69, 586] width 41 height 33
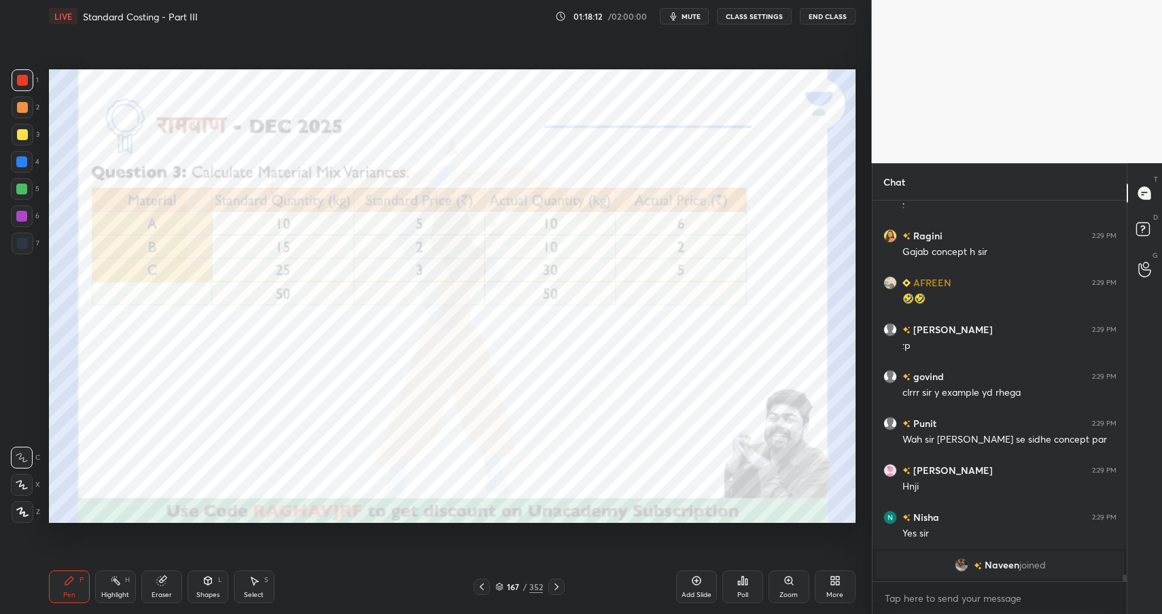
scroll to position [20660, 0]
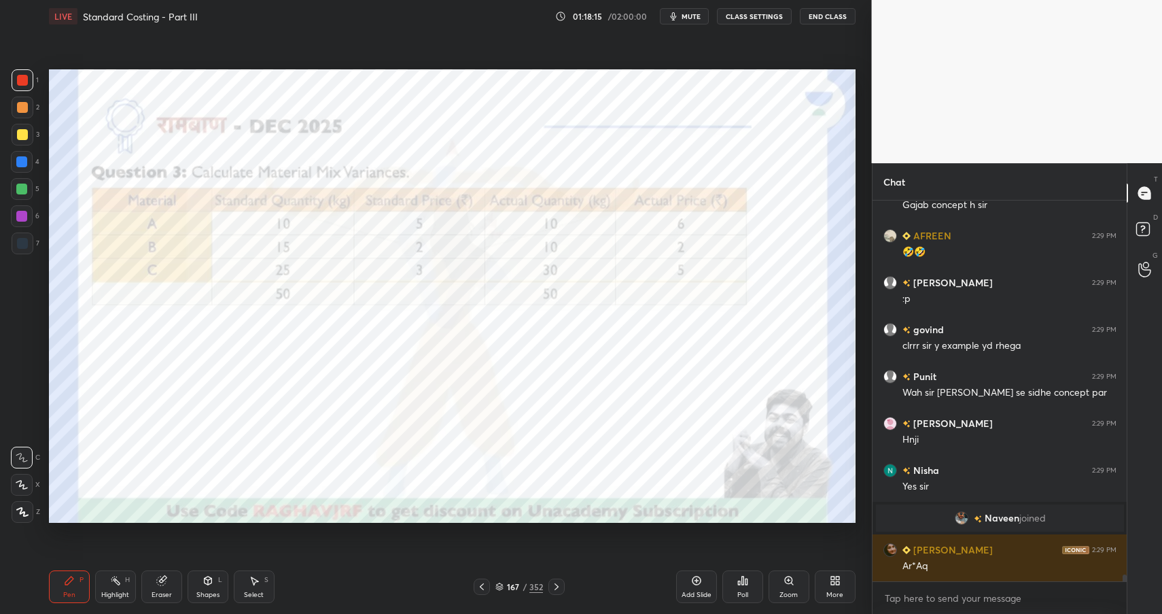
click at [207, 591] on div "Shapes" at bounding box center [207, 594] width 23 height 7
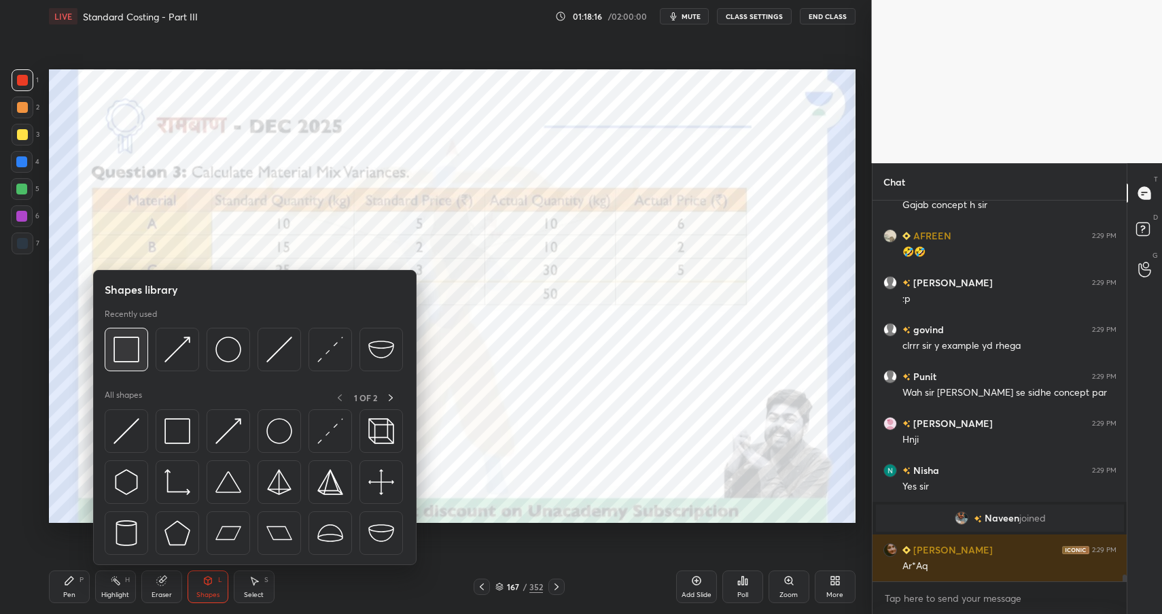
click at [138, 351] on img at bounding box center [126, 349] width 26 height 26
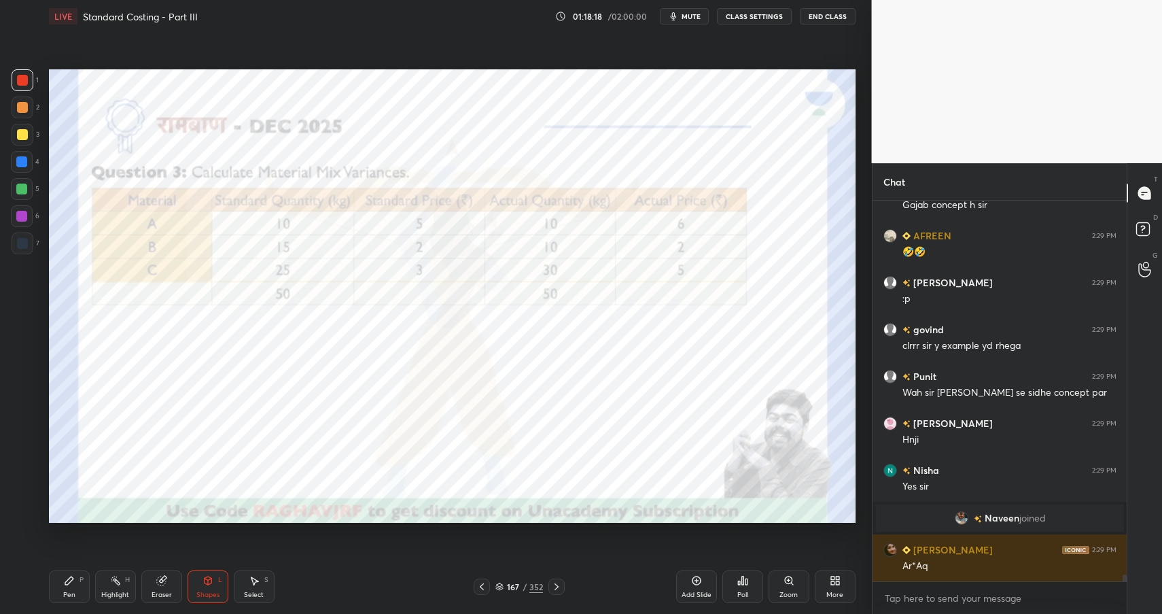
scroll to position [5, 5]
drag, startPoint x: 73, startPoint y: 591, endPoint x: 73, endPoint y: 584, distance: 7.5
click at [73, 591] on div "Pen" at bounding box center [69, 594] width 12 height 7
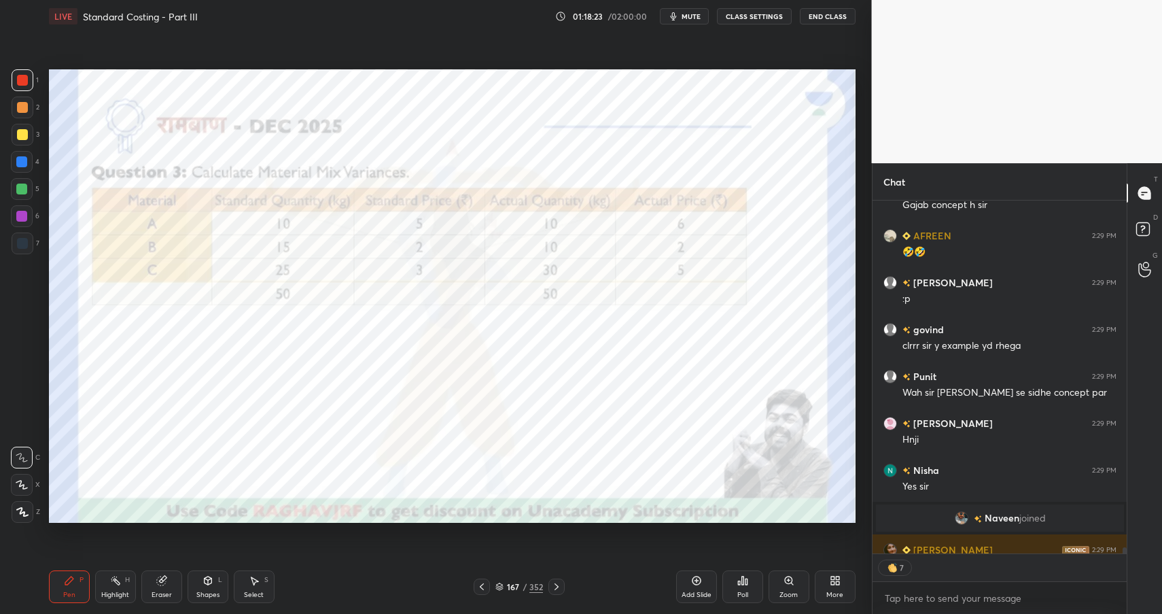
click at [73, 586] on div "Pen P" at bounding box center [69, 586] width 41 height 33
click at [23, 246] on div at bounding box center [22, 243] width 11 height 11
click at [19, 248] on div at bounding box center [22, 243] width 11 height 11
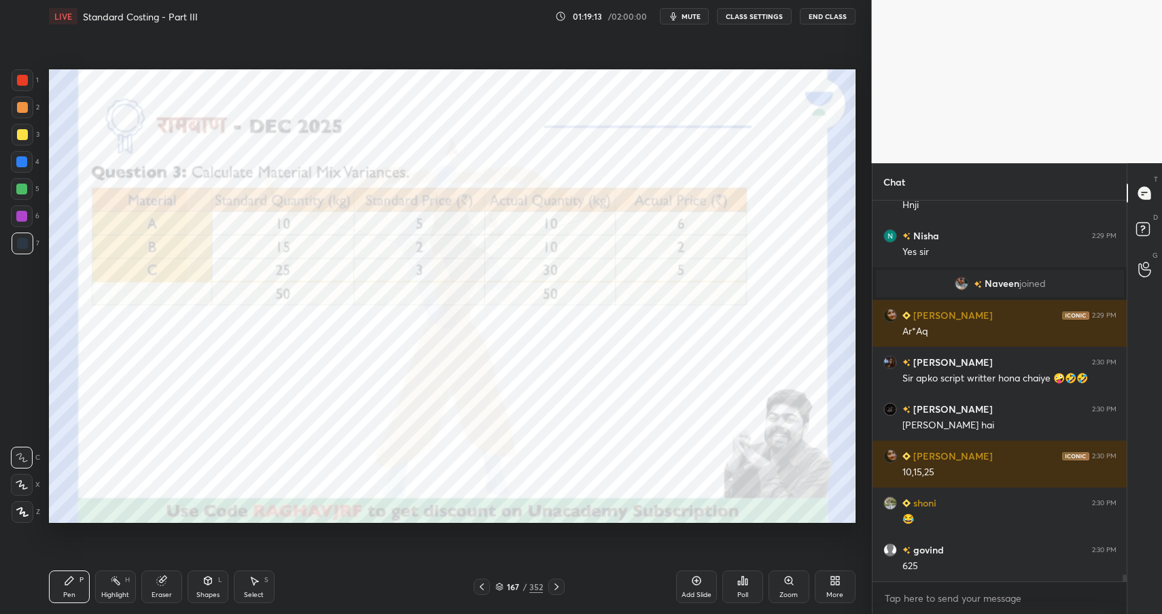
scroll to position [20941, 0]
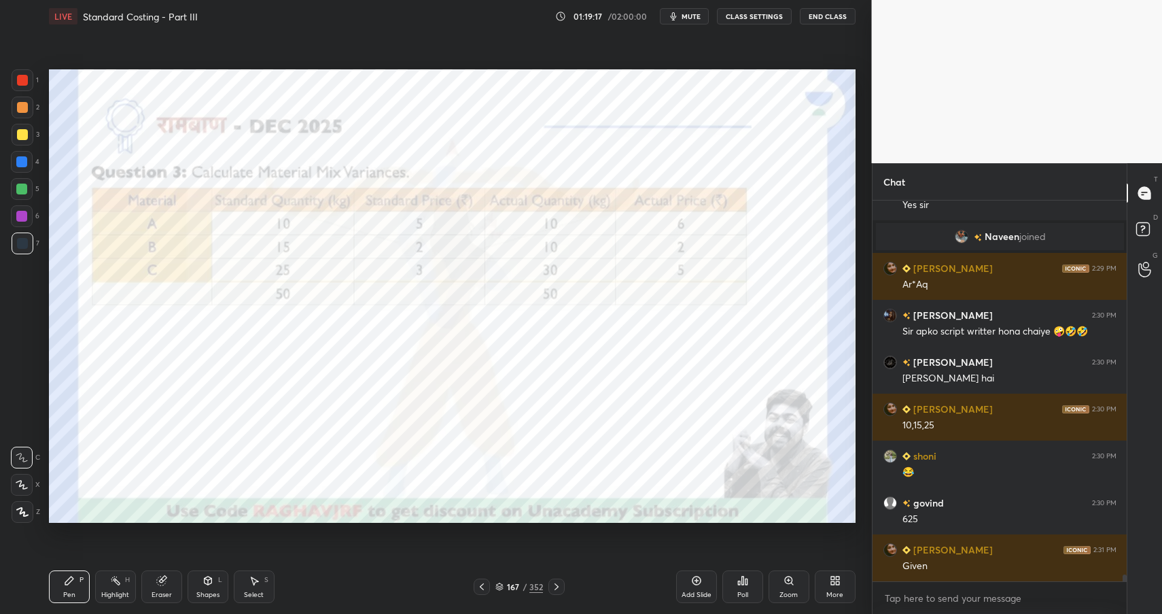
click at [26, 164] on div at bounding box center [21, 161] width 11 height 11
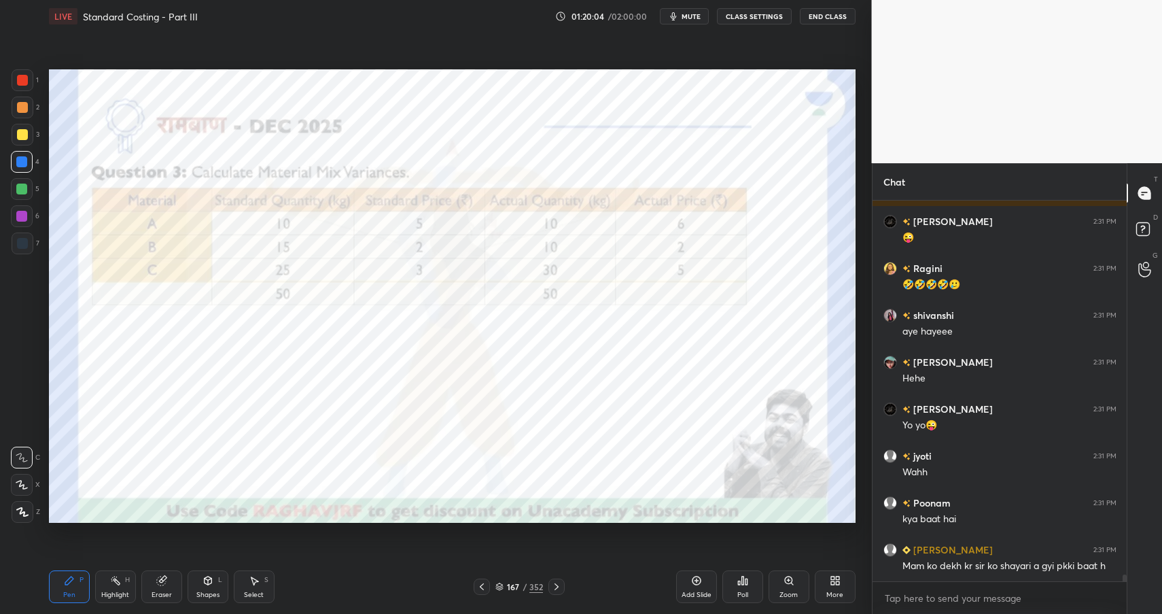
scroll to position [21363, 0]
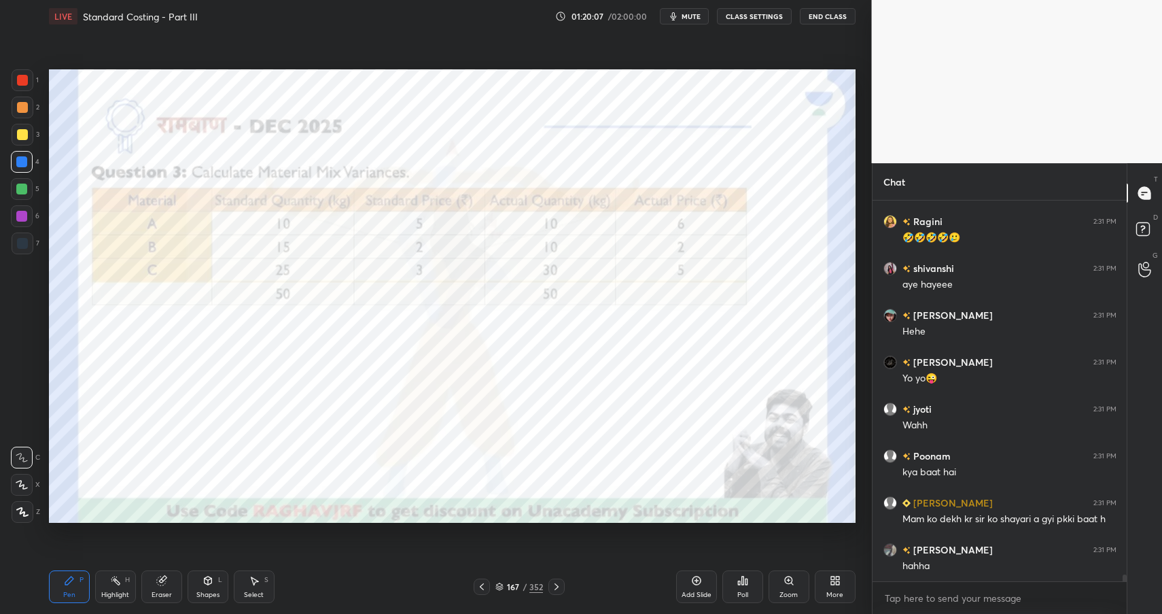
click at [24, 213] on div at bounding box center [21, 216] width 11 height 11
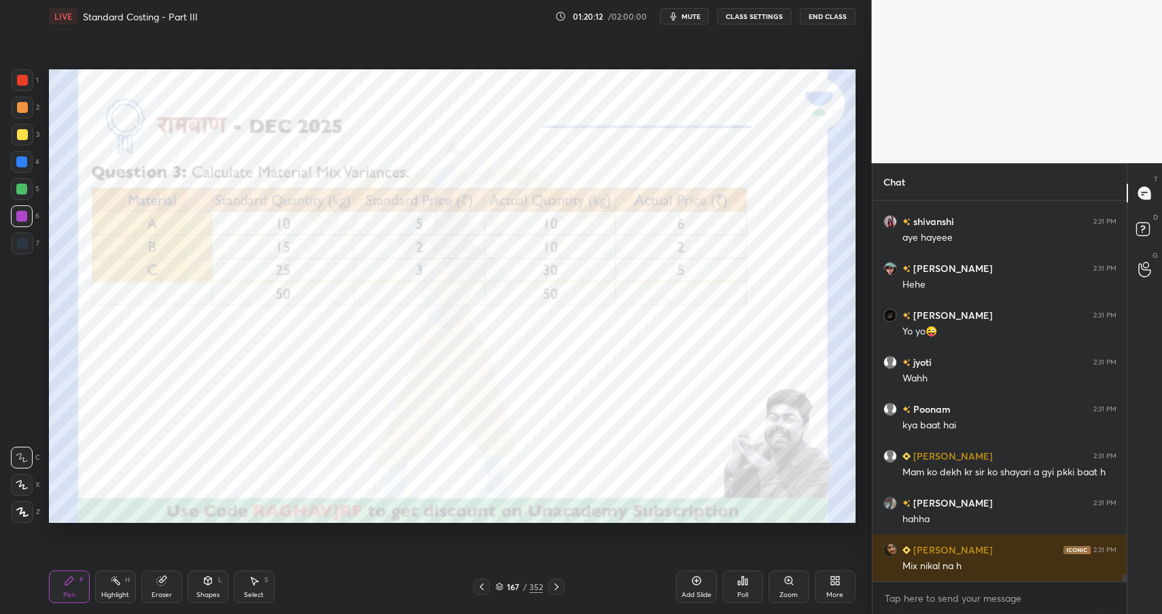
click at [208, 591] on div "Shapes" at bounding box center [207, 594] width 23 height 7
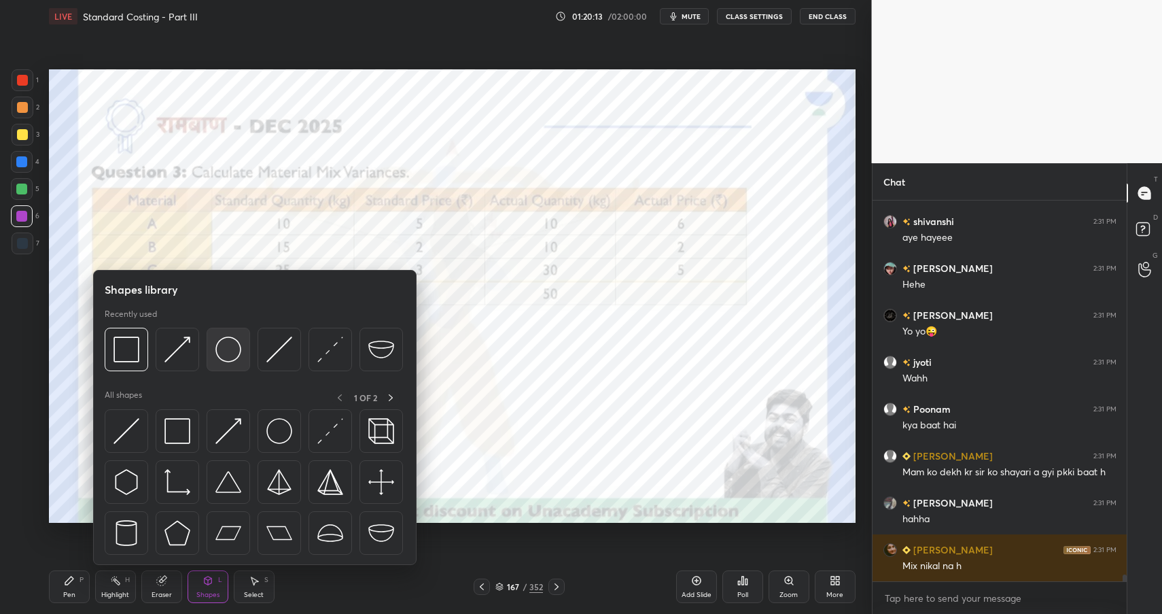
click at [236, 351] on img at bounding box center [228, 349] width 26 height 26
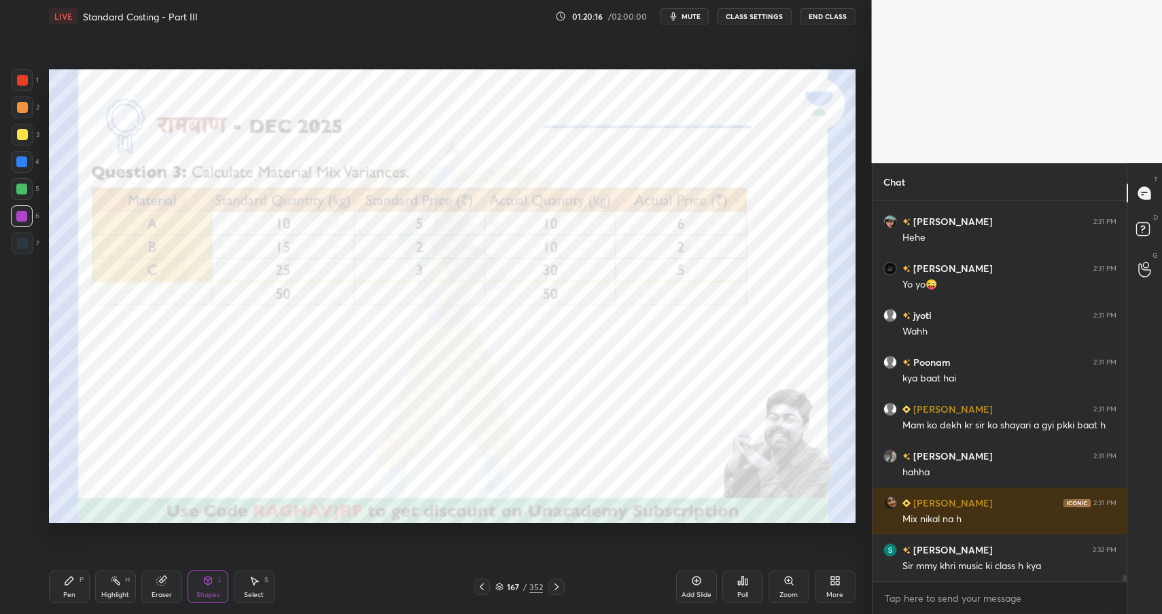
scroll to position [21503, 0]
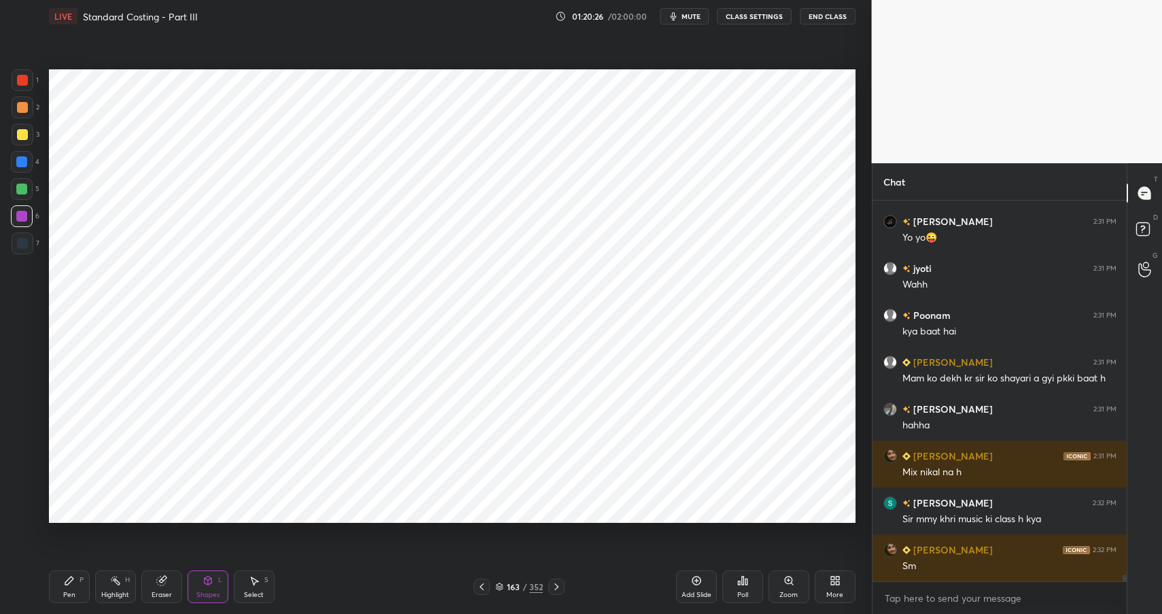
click at [64, 591] on div "Pen" at bounding box center [69, 594] width 12 height 7
click at [27, 246] on div at bounding box center [23, 243] width 22 height 22
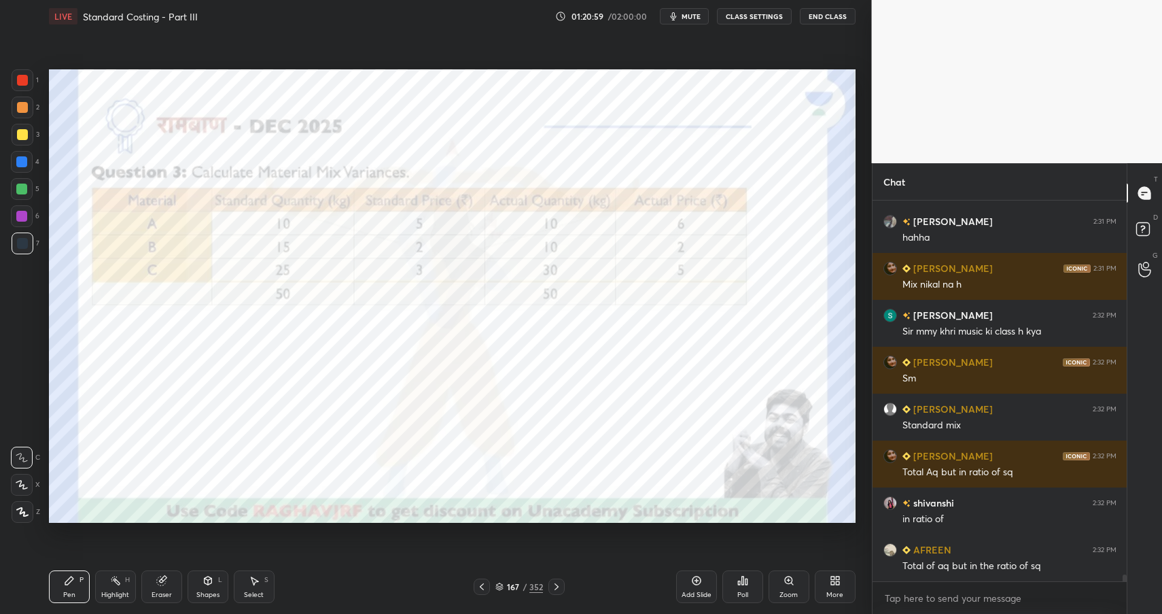
scroll to position [21738, 0]
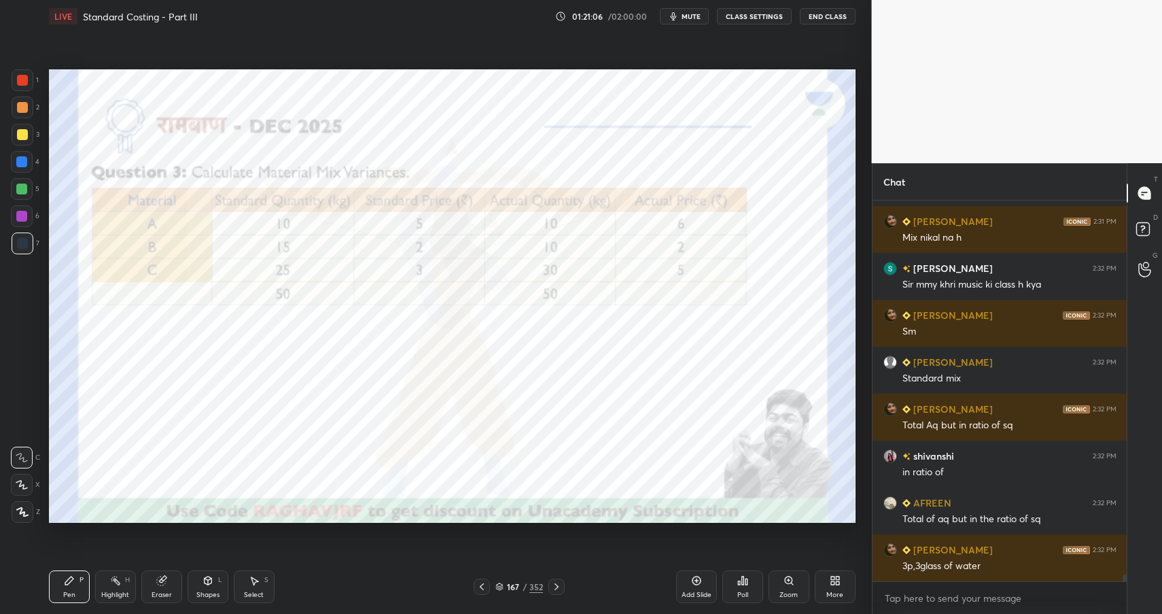
click at [708, 580] on div "Add Slide" at bounding box center [696, 586] width 41 height 33
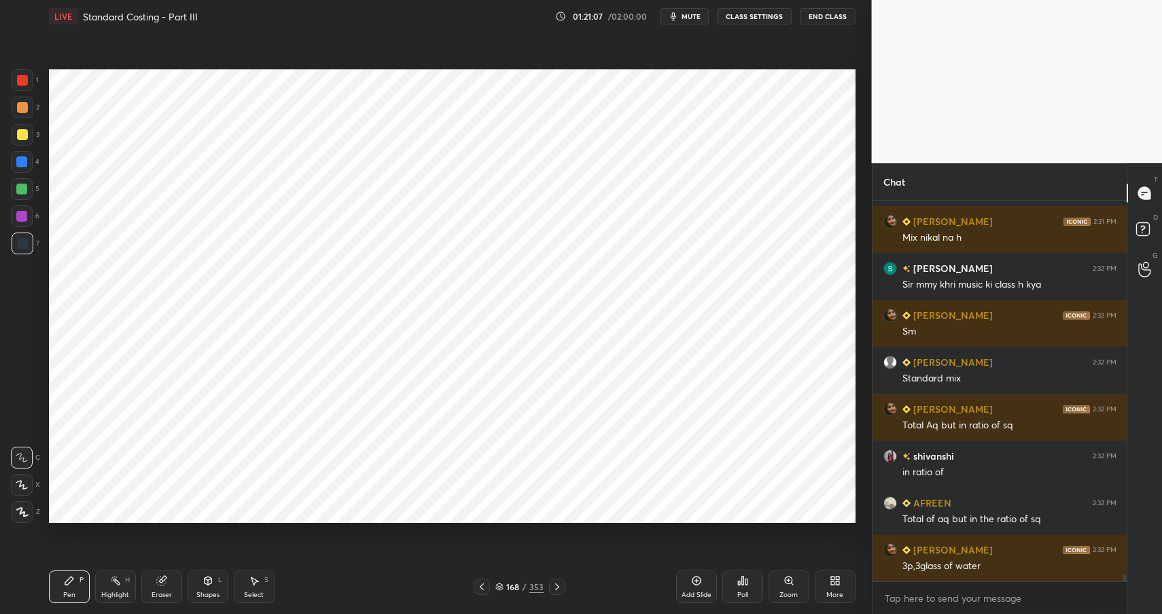
click at [202, 593] on div "Shapes" at bounding box center [207, 594] width 23 height 7
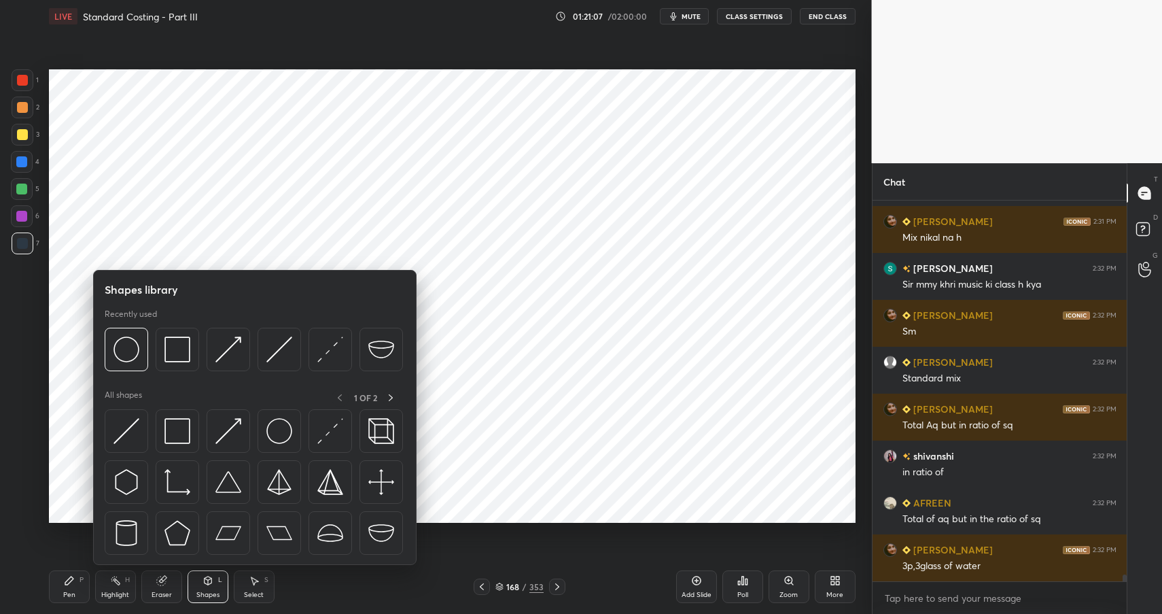
drag, startPoint x: 176, startPoint y: 371, endPoint x: 203, endPoint y: 351, distance: 33.6
click at [176, 371] on div at bounding box center [254, 352] width 298 height 51
click at [188, 346] on img at bounding box center [177, 349] width 26 height 26
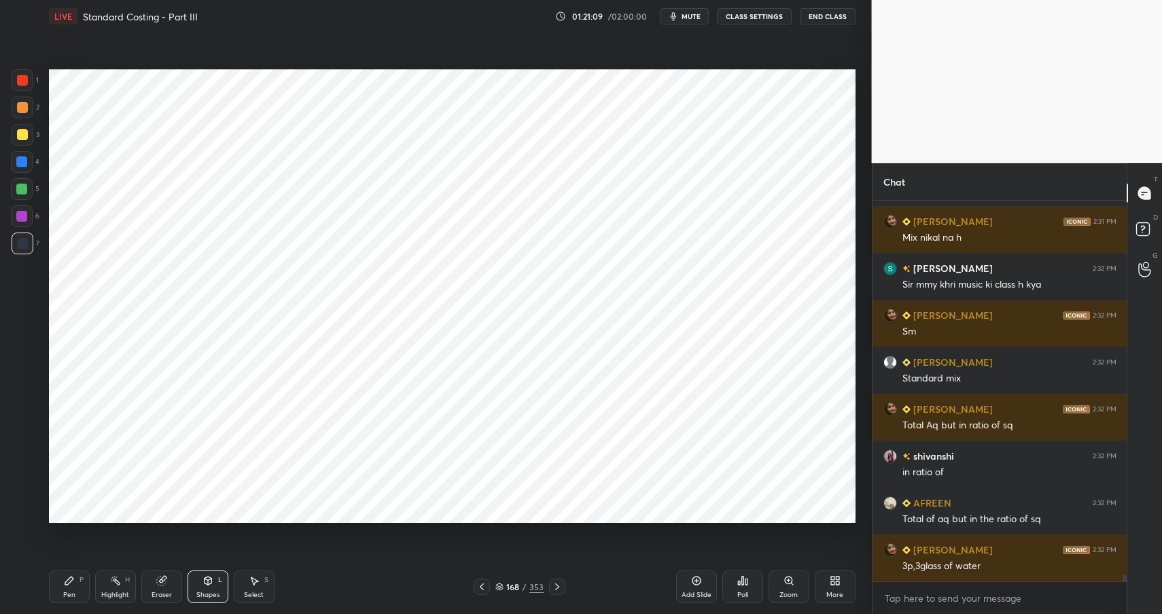
drag, startPoint x: 206, startPoint y: 587, endPoint x: 209, endPoint y: 567, distance: 19.9
click at [206, 587] on div "Shapes L" at bounding box center [208, 586] width 41 height 33
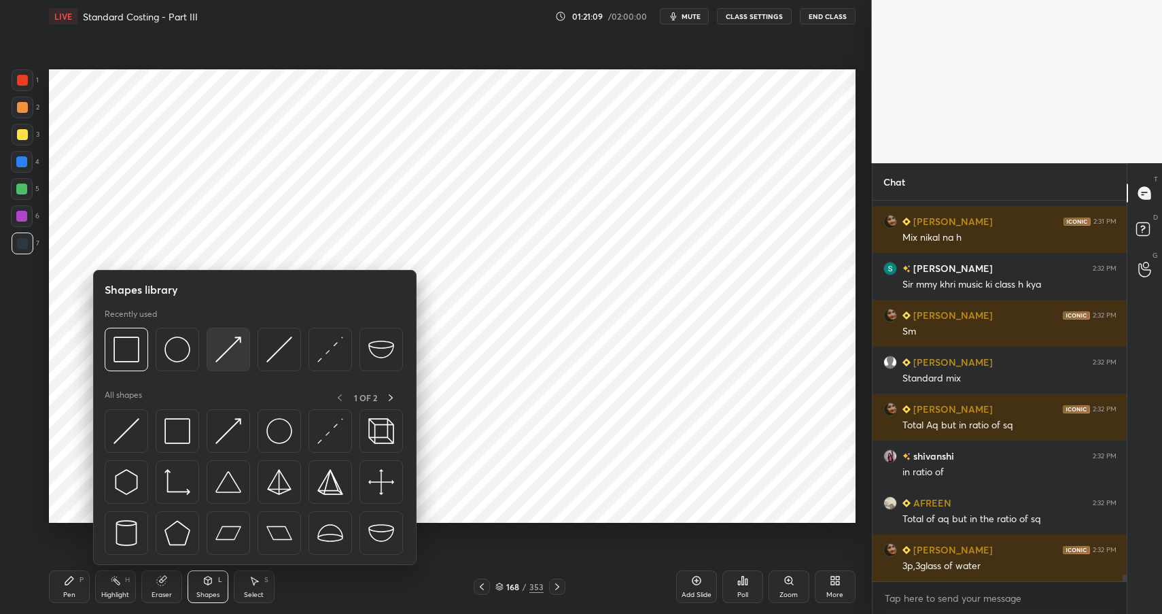
click at [200, 349] on div at bounding box center [254, 352] width 298 height 51
click at [223, 358] on img at bounding box center [228, 349] width 26 height 26
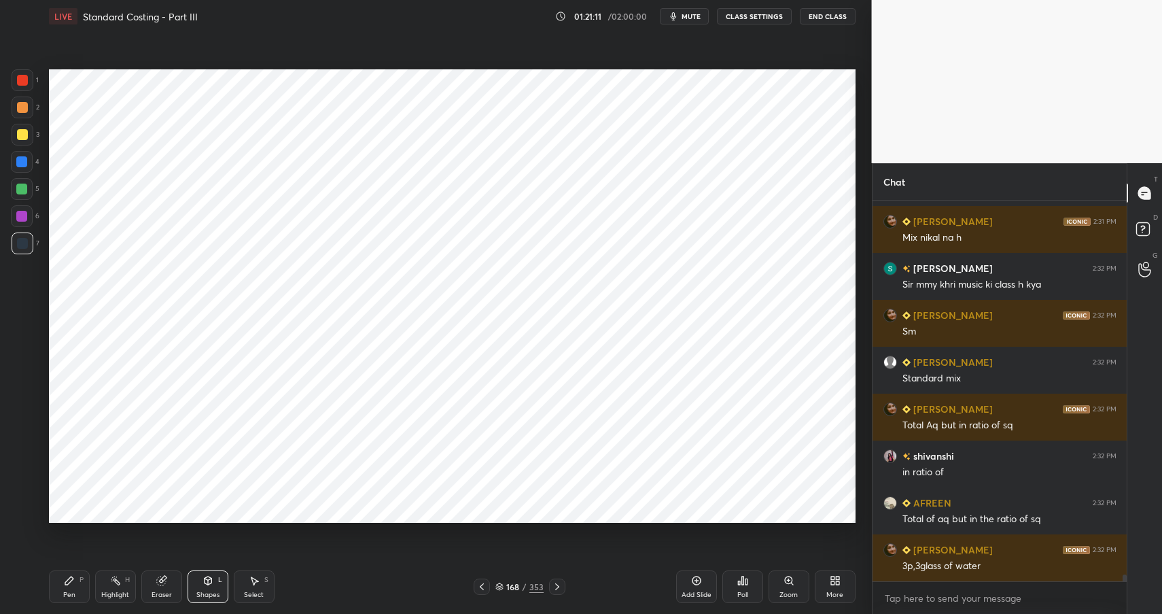
click at [75, 576] on div "Pen P" at bounding box center [69, 586] width 41 height 33
click at [216, 588] on div "Shapes L" at bounding box center [208, 586] width 41 height 33
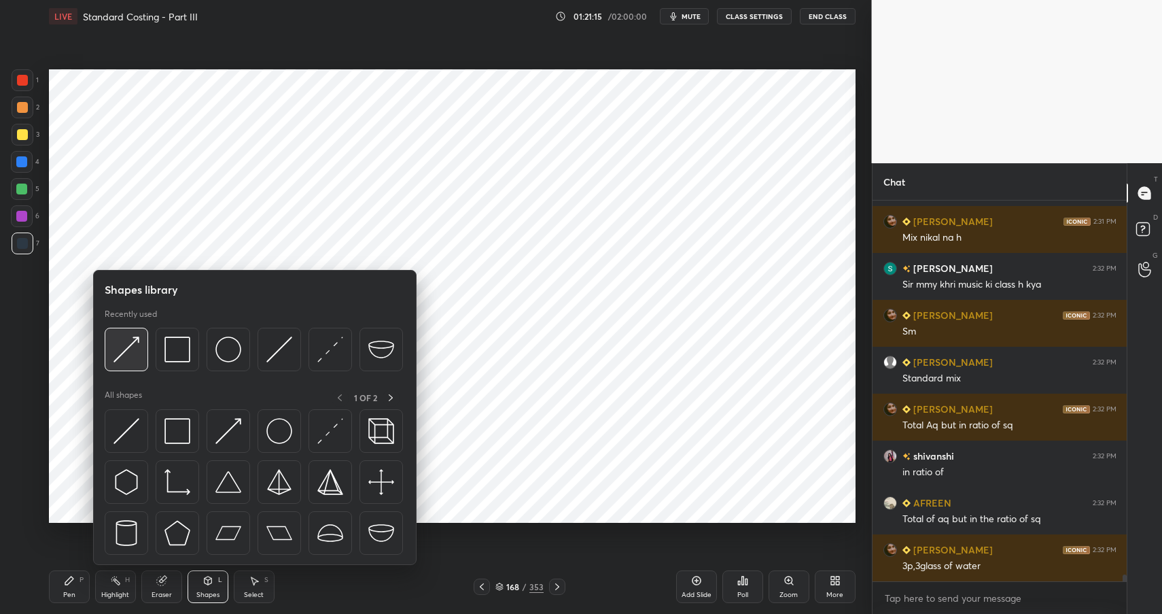
click at [132, 350] on img at bounding box center [126, 349] width 26 height 26
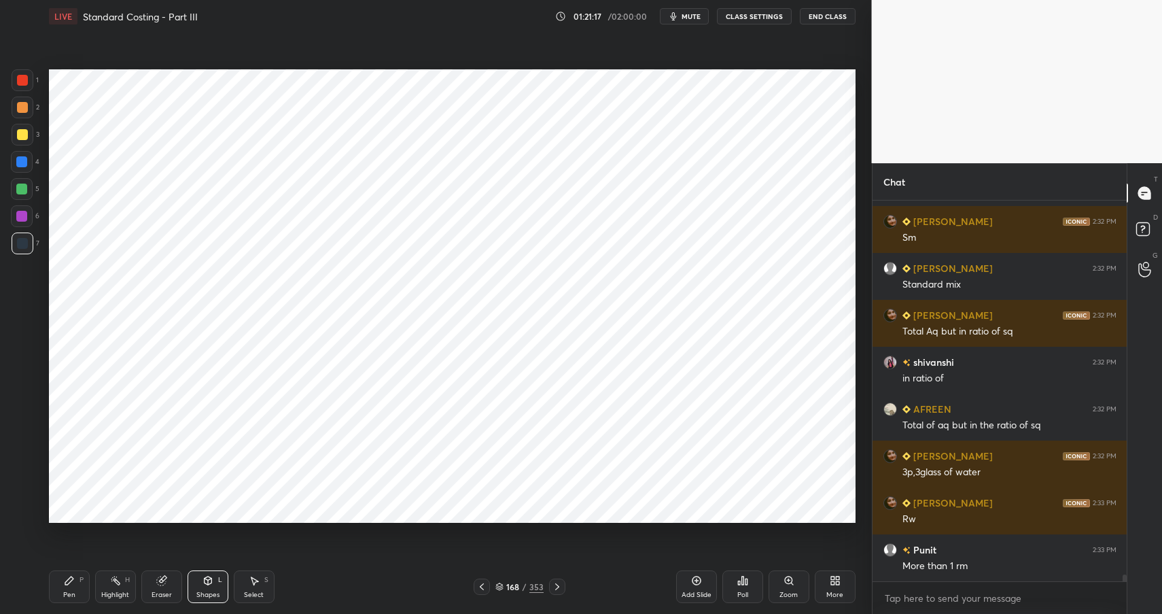
scroll to position [21879, 0]
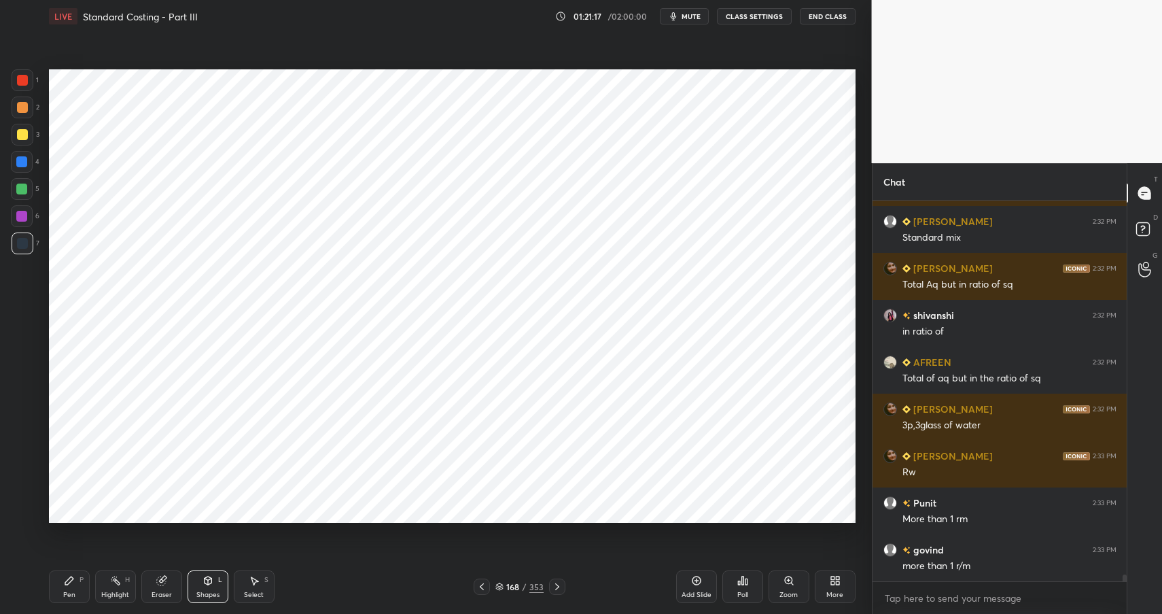
click at [75, 587] on div "Pen P" at bounding box center [69, 586] width 41 height 33
drag, startPoint x: 69, startPoint y: 586, endPoint x: 108, endPoint y: 529, distance: 69.4
click at [69, 586] on div "Pen P" at bounding box center [69, 586] width 41 height 33
click at [14, 156] on div at bounding box center [22, 162] width 22 height 22
click at [22, 162] on div at bounding box center [21, 161] width 11 height 11
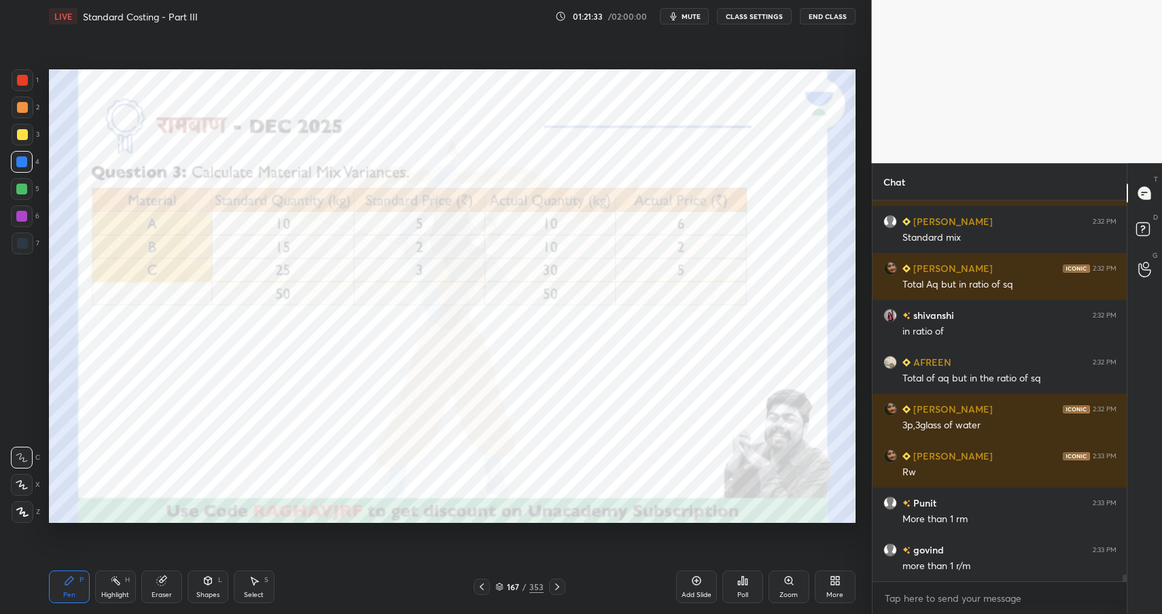
drag, startPoint x: 120, startPoint y: 576, endPoint x: 125, endPoint y: 582, distance: 7.7
click at [120, 576] on icon at bounding box center [115, 580] width 11 height 11
click at [121, 581] on div "Highlight H" at bounding box center [115, 586] width 41 height 33
click at [75, 584] on div "Pen P" at bounding box center [69, 586] width 41 height 33
click at [76, 584] on div "Pen P" at bounding box center [69, 586] width 41 height 33
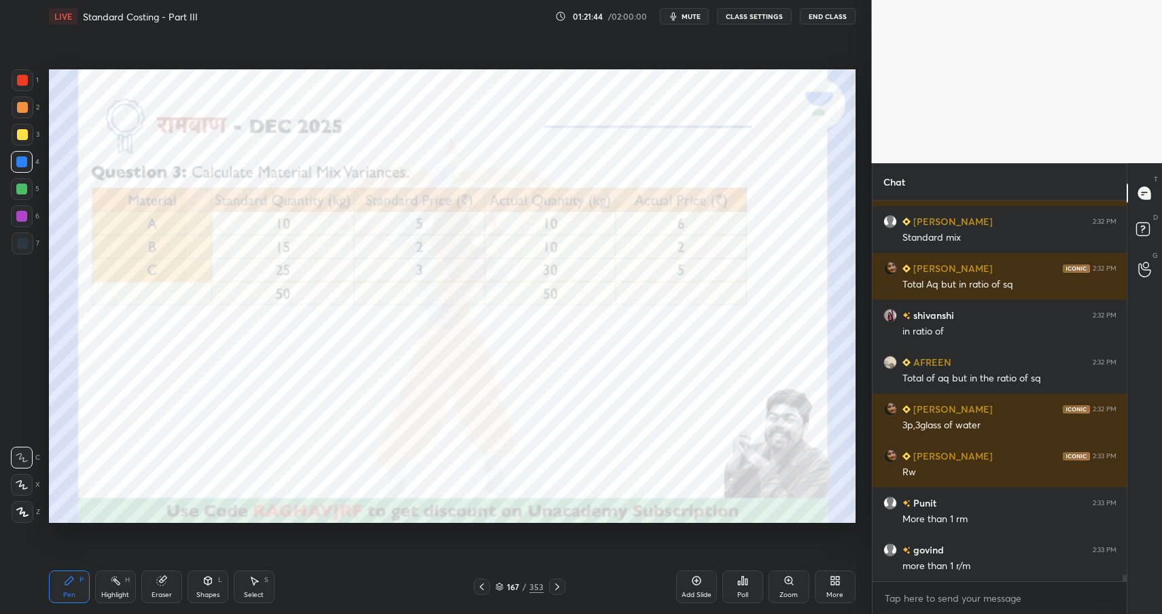
click at [20, 238] on div at bounding box center [22, 243] width 11 height 11
drag, startPoint x: 19, startPoint y: 238, endPoint x: 46, endPoint y: 243, distance: 27.6
click at [19, 238] on div at bounding box center [22, 243] width 11 height 11
click at [25, 109] on div at bounding box center [22, 107] width 11 height 11
click at [20, 110] on div at bounding box center [22, 107] width 11 height 11
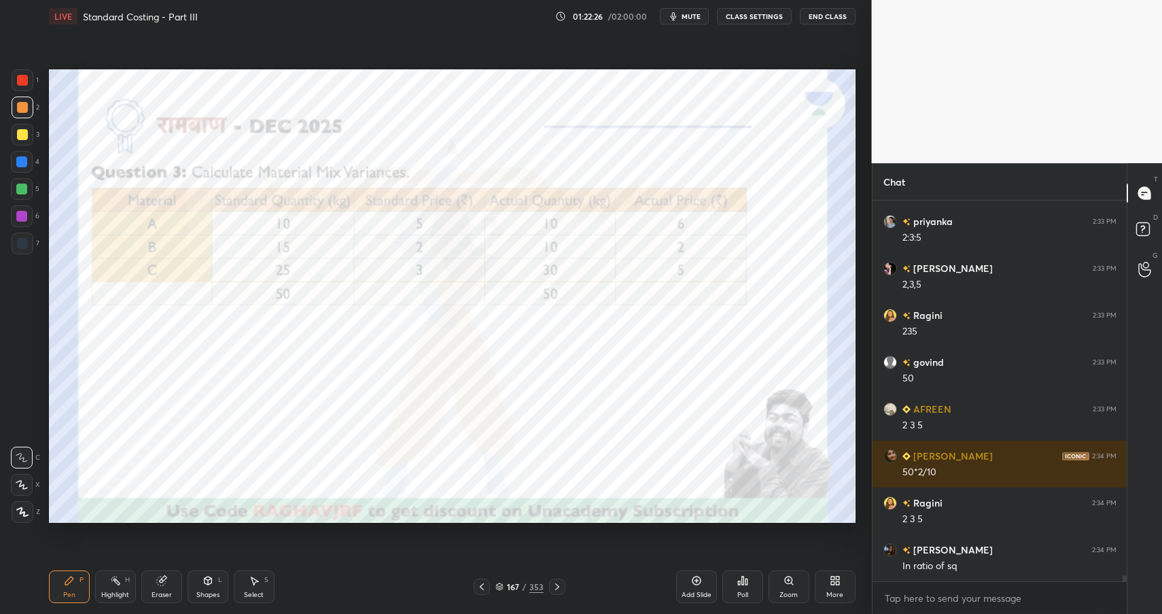
scroll to position [22408, 0]
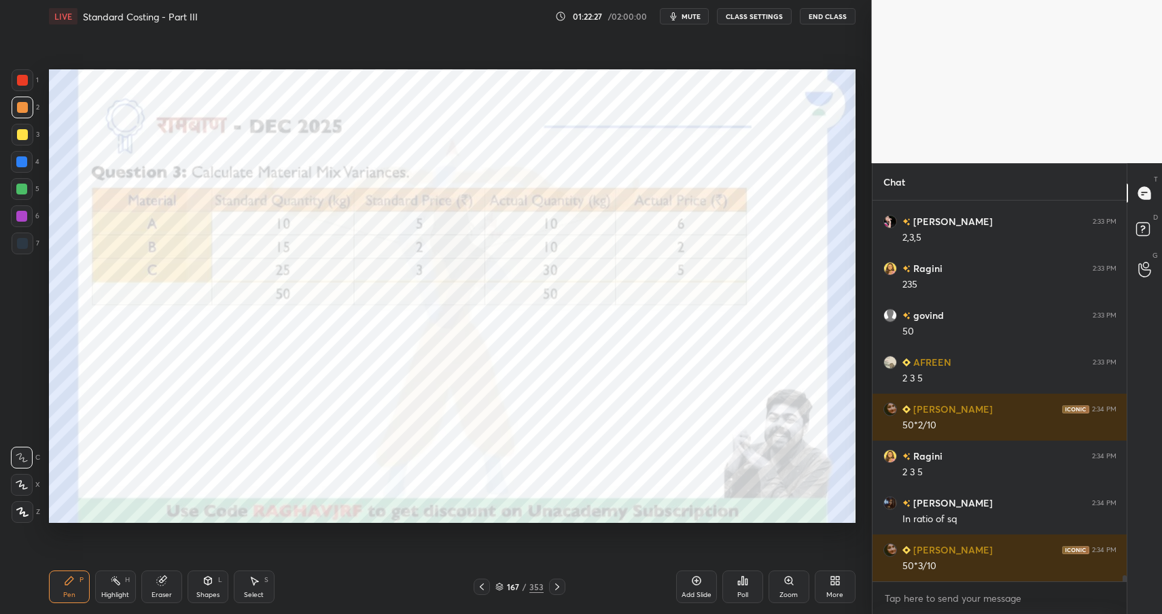
click at [23, 163] on div at bounding box center [21, 161] width 11 height 11
click at [28, 164] on div at bounding box center [22, 162] width 22 height 22
click at [126, 593] on div "Highlight" at bounding box center [115, 594] width 28 height 7
drag, startPoint x: 126, startPoint y: 593, endPoint x: 171, endPoint y: 527, distance: 79.7
click at [126, 593] on div "Highlight" at bounding box center [115, 594] width 28 height 7
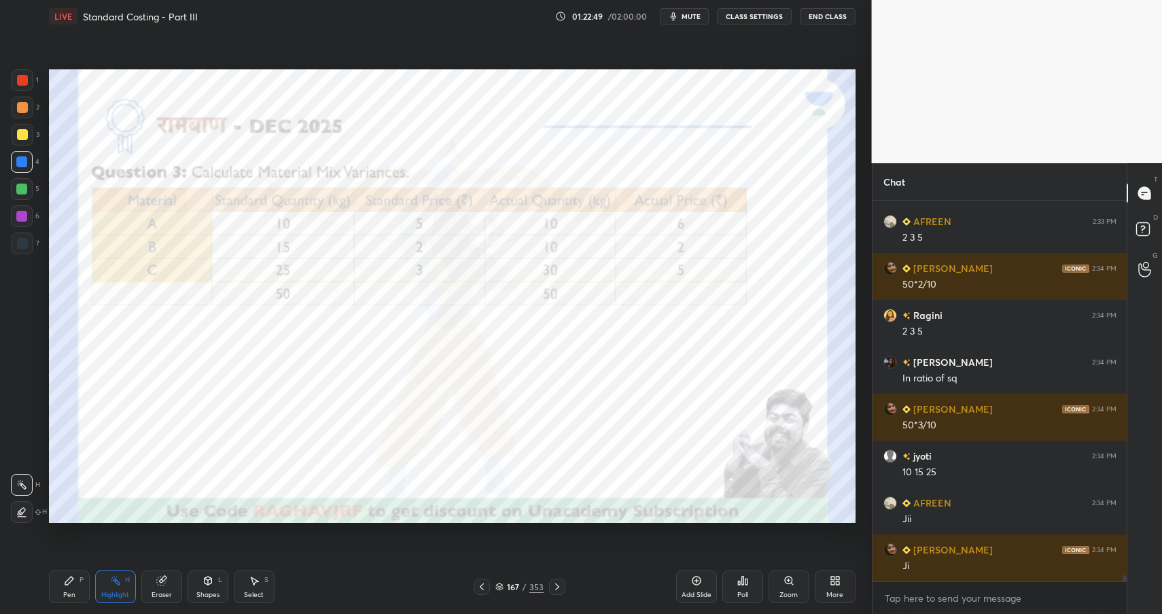
scroll to position [22595, 0]
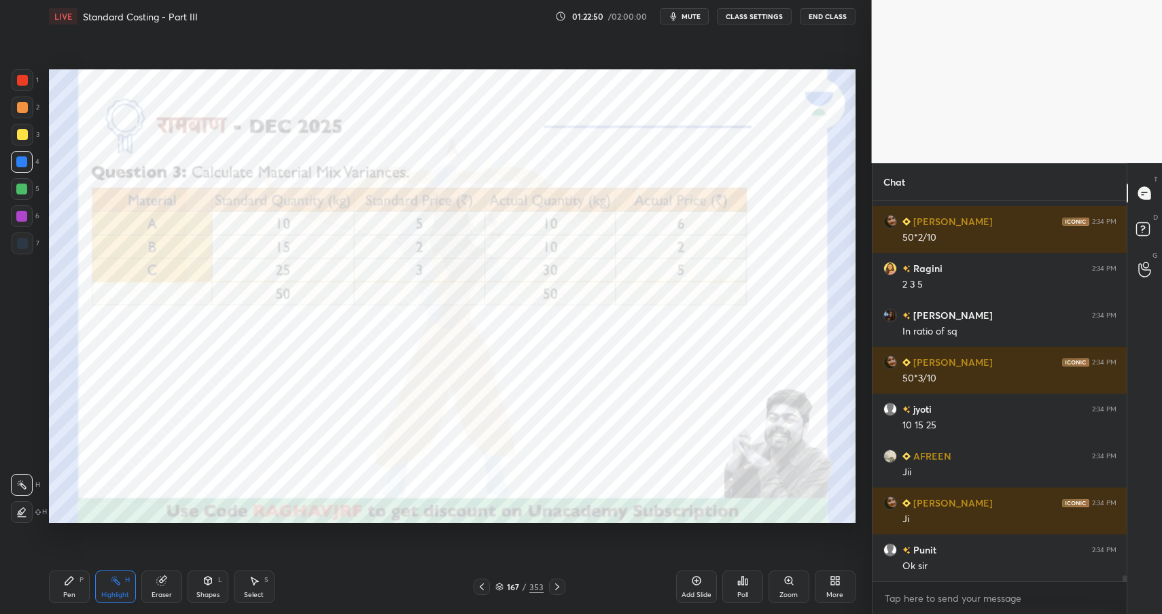
click at [162, 586] on div "Eraser" at bounding box center [161, 586] width 41 height 33
click at [71, 584] on icon at bounding box center [69, 580] width 11 height 11
drag, startPoint x: 71, startPoint y: 584, endPoint x: 78, endPoint y: 529, distance: 56.2
click at [71, 584] on icon at bounding box center [69, 580] width 11 height 11
click at [14, 195] on div at bounding box center [22, 189] width 22 height 22
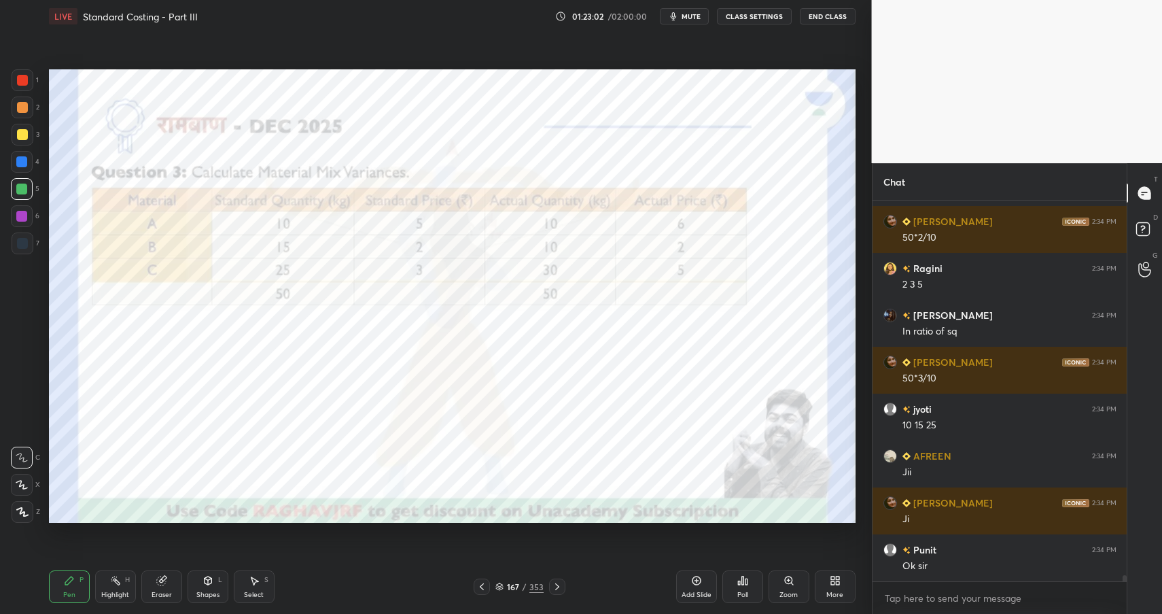
drag, startPoint x: 14, startPoint y: 195, endPoint x: 33, endPoint y: 190, distance: 19.6
click at [19, 191] on div at bounding box center [22, 189] width 22 height 22
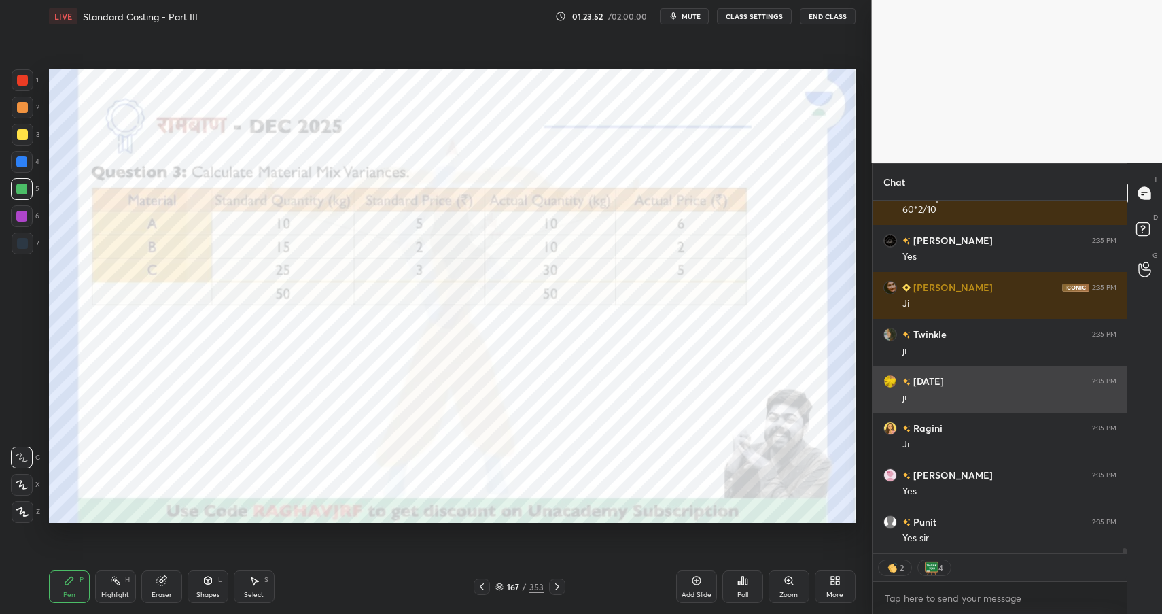
scroll to position [23292, 0]
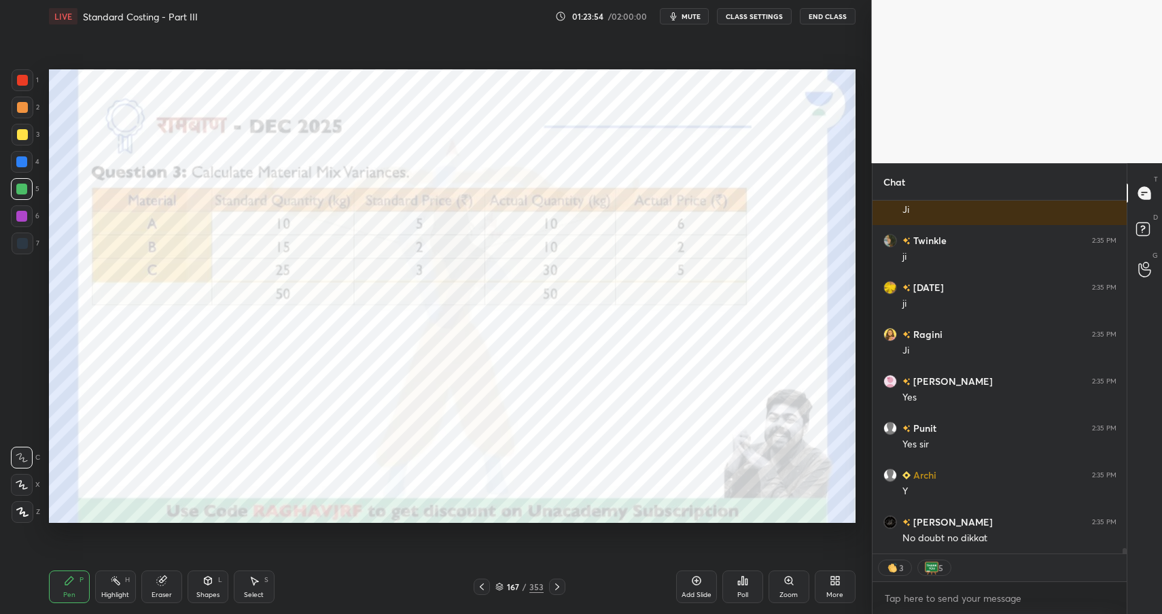
click at [124, 585] on div "Highlight H" at bounding box center [115, 586] width 41 height 33
drag, startPoint x: 124, startPoint y: 585, endPoint x: 202, endPoint y: 537, distance: 91.5
click at [124, 585] on div "Highlight H" at bounding box center [115, 586] width 41 height 33
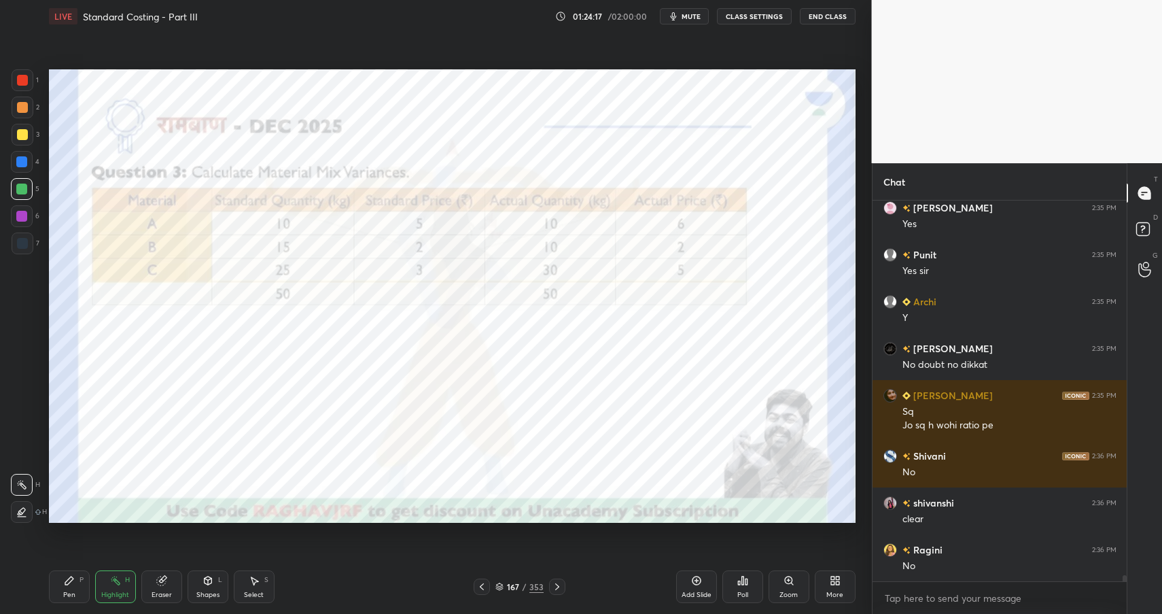
scroll to position [23559, 0]
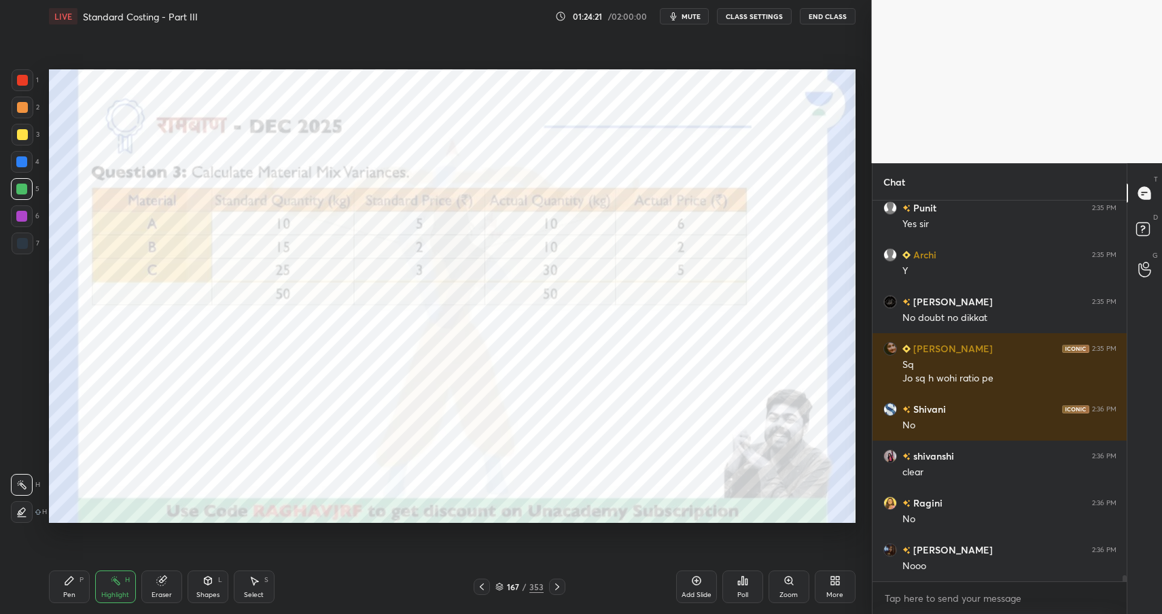
click at [170, 577] on div "Eraser" at bounding box center [161, 586] width 41 height 33
click at [22, 484] on icon at bounding box center [21, 485] width 11 height 12
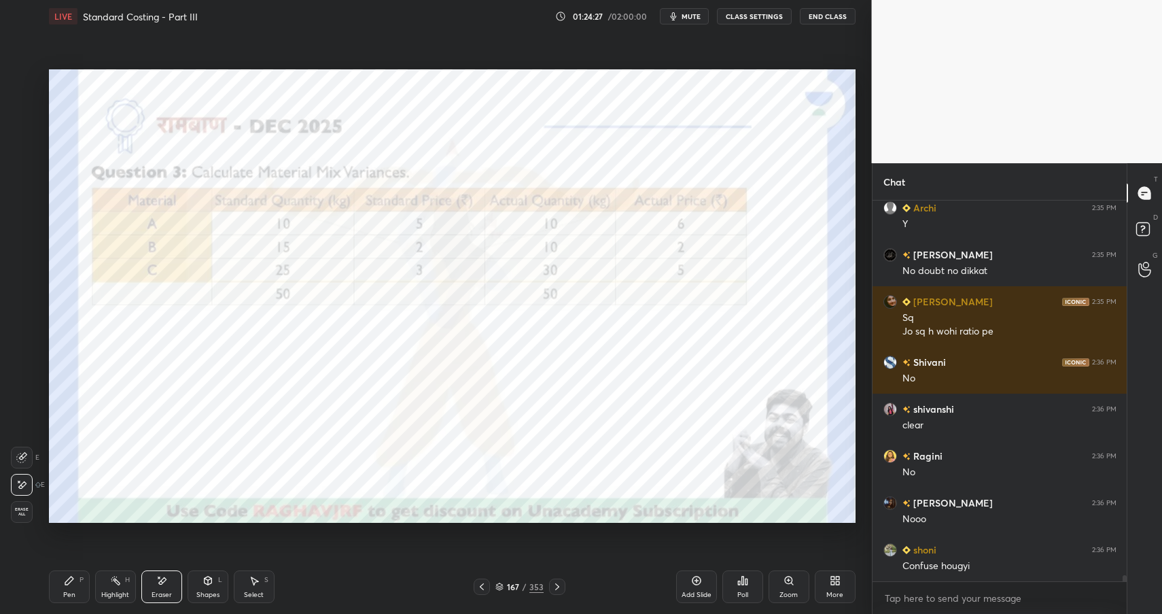
scroll to position [23653, 0]
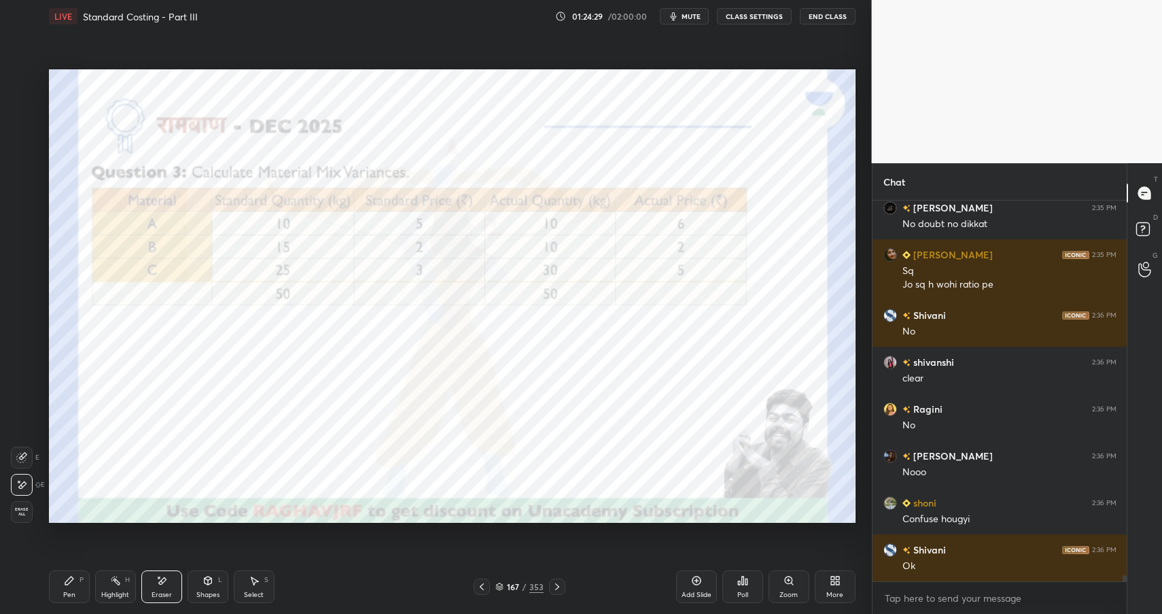
click at [54, 593] on div "Pen P" at bounding box center [69, 586] width 41 height 33
drag, startPoint x: 60, startPoint y: 595, endPoint x: 73, endPoint y: 575, distance: 23.0
click at [60, 595] on div "Pen P" at bounding box center [69, 586] width 41 height 33
drag, startPoint x: 22, startPoint y: 155, endPoint x: 20, endPoint y: 162, distance: 7.6
click at [19, 156] on div at bounding box center [22, 162] width 22 height 22
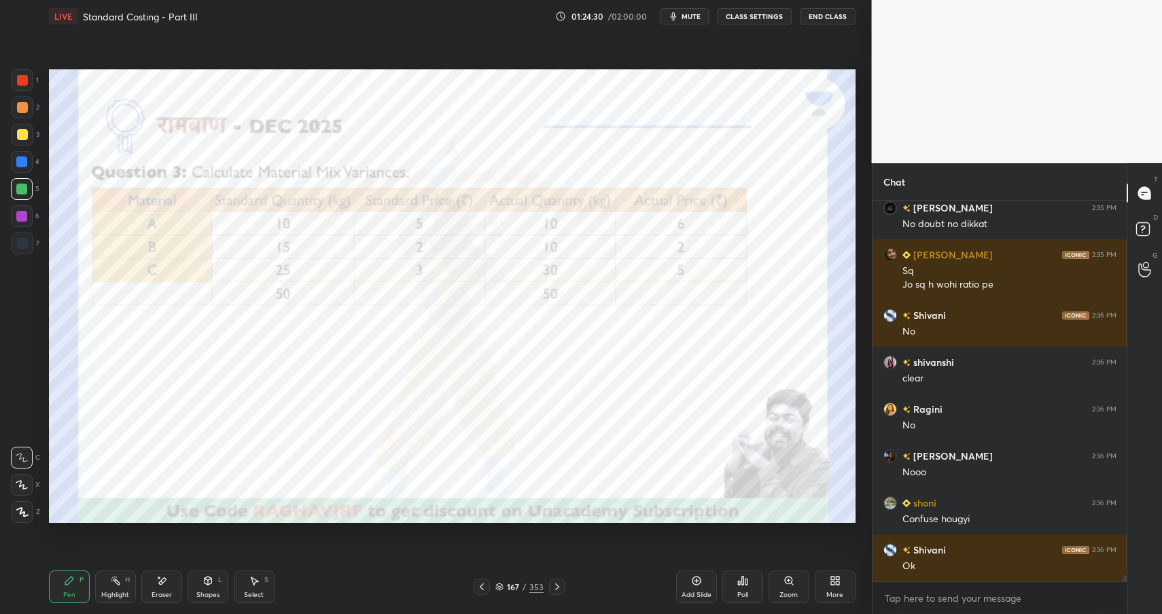
click at [20, 162] on div at bounding box center [21, 161] width 11 height 11
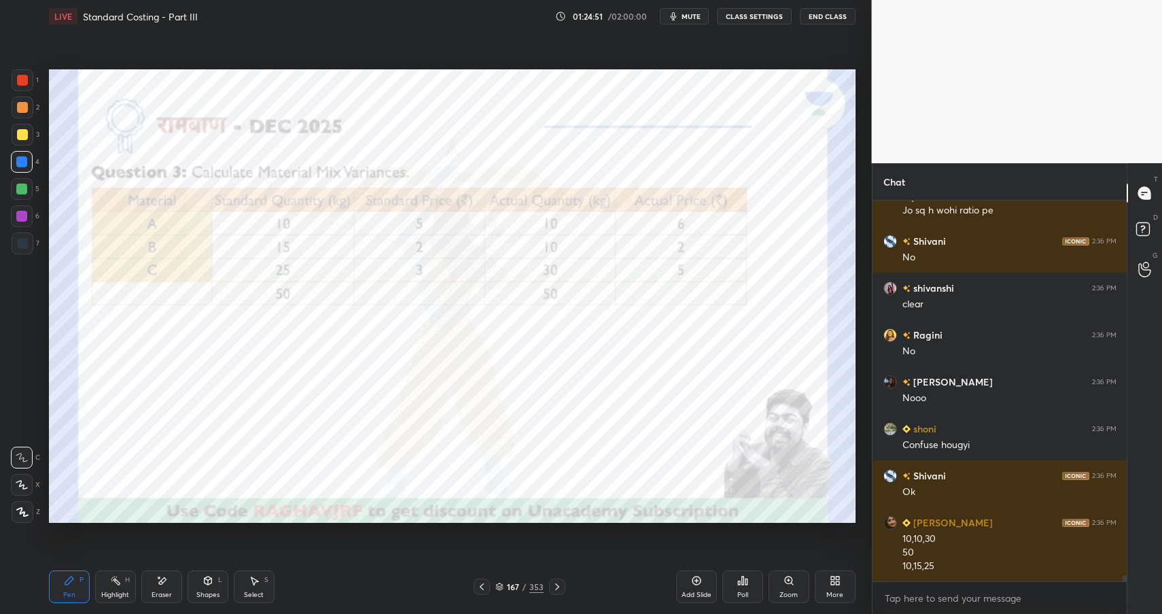
scroll to position [23773, 0]
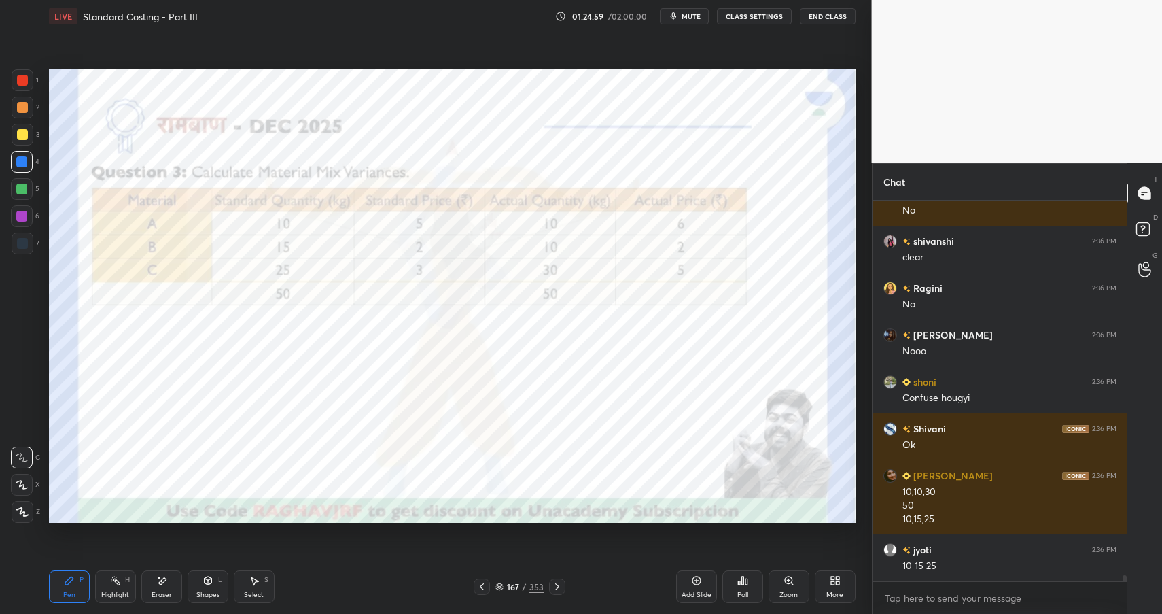
click at [116, 591] on div "Highlight" at bounding box center [115, 594] width 28 height 7
click at [120, 591] on div "Highlight" at bounding box center [115, 594] width 28 height 7
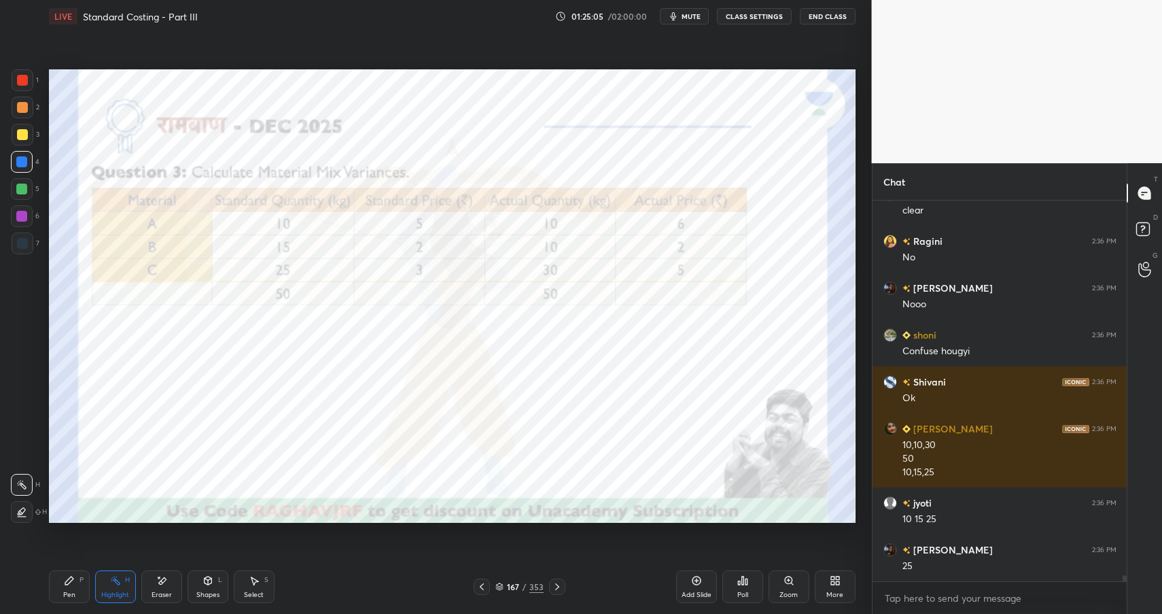
click at [219, 595] on div "Shapes L" at bounding box center [208, 586] width 41 height 33
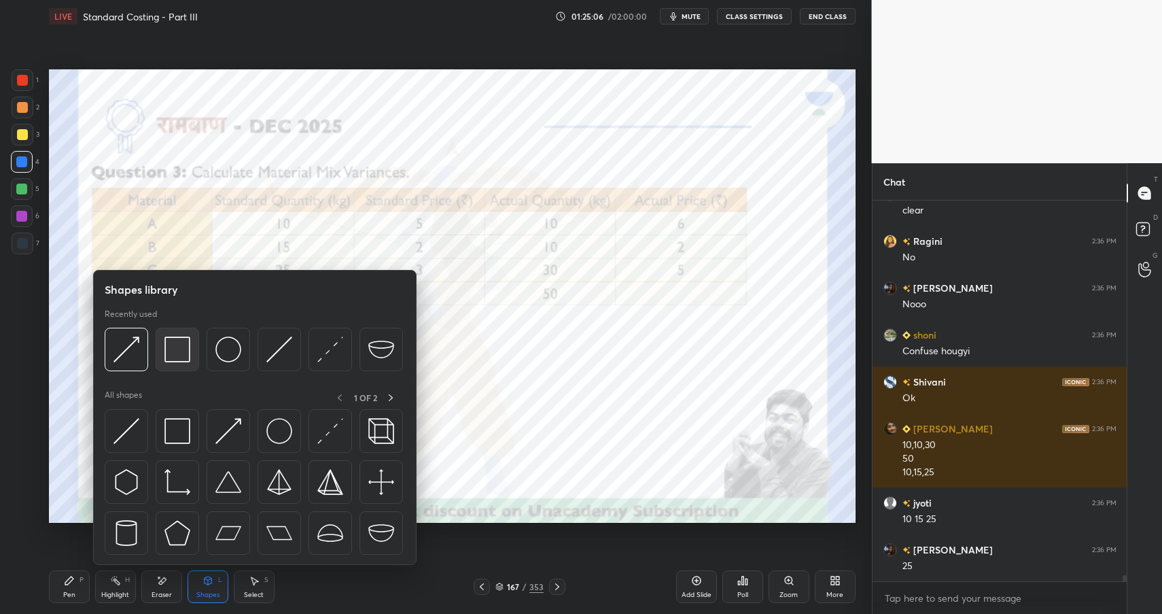
click at [179, 355] on img at bounding box center [177, 349] width 26 height 26
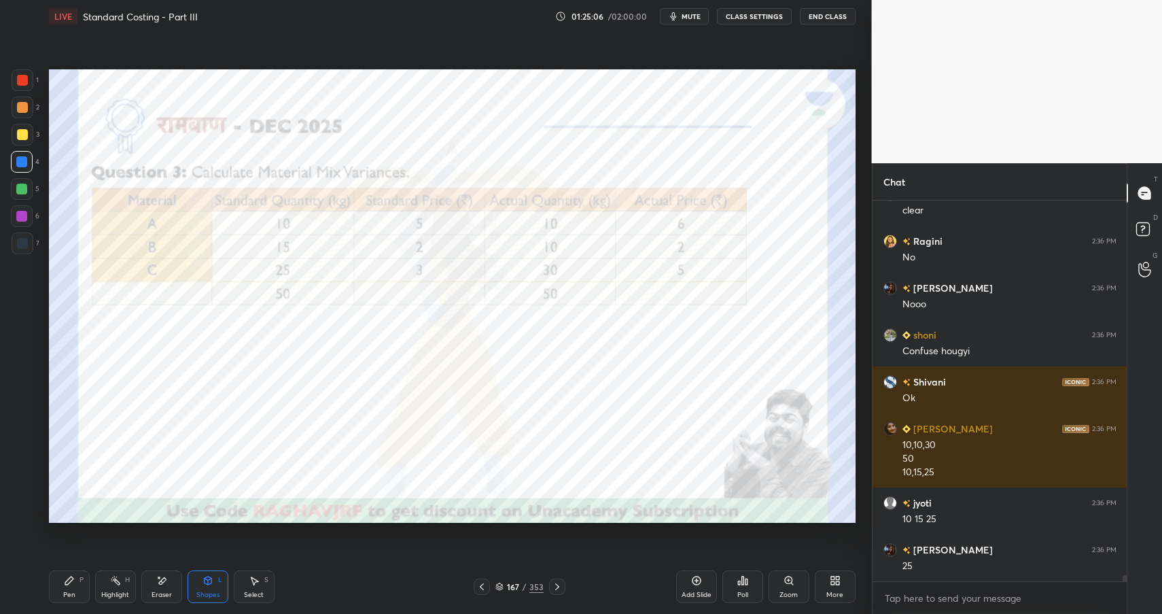
click at [21, 245] on div at bounding box center [22, 243] width 11 height 11
click at [24, 251] on div at bounding box center [23, 243] width 22 height 22
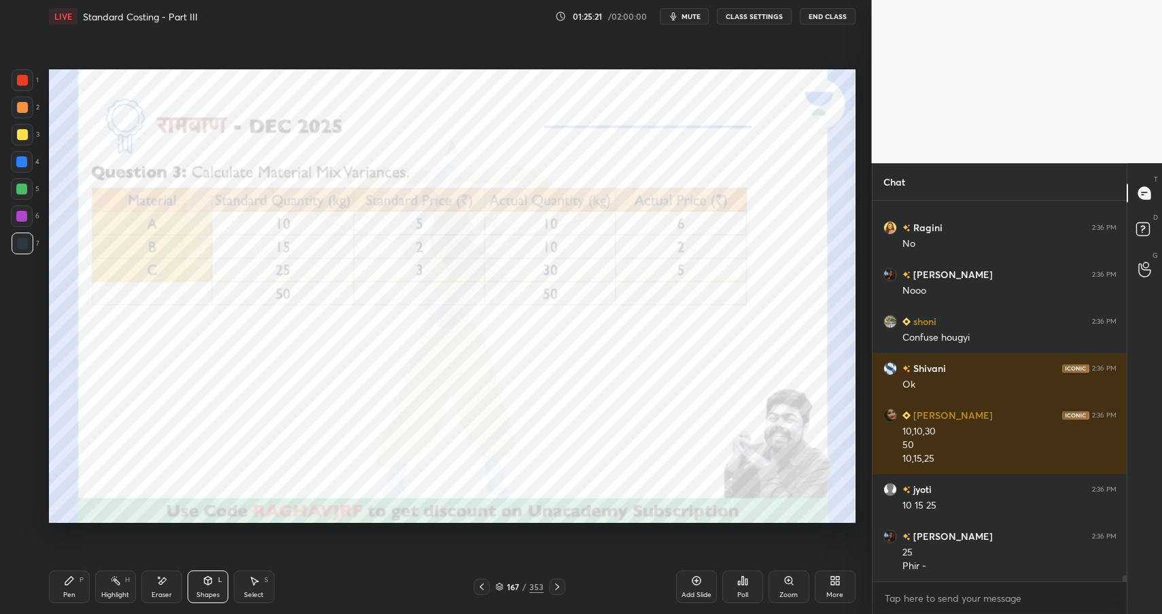
click at [113, 586] on div "Highlight H" at bounding box center [115, 586] width 41 height 33
drag, startPoint x: 198, startPoint y: 592, endPoint x: 192, endPoint y: 578, distance: 15.3
click at [198, 592] on div "Shapes" at bounding box center [207, 594] width 23 height 7
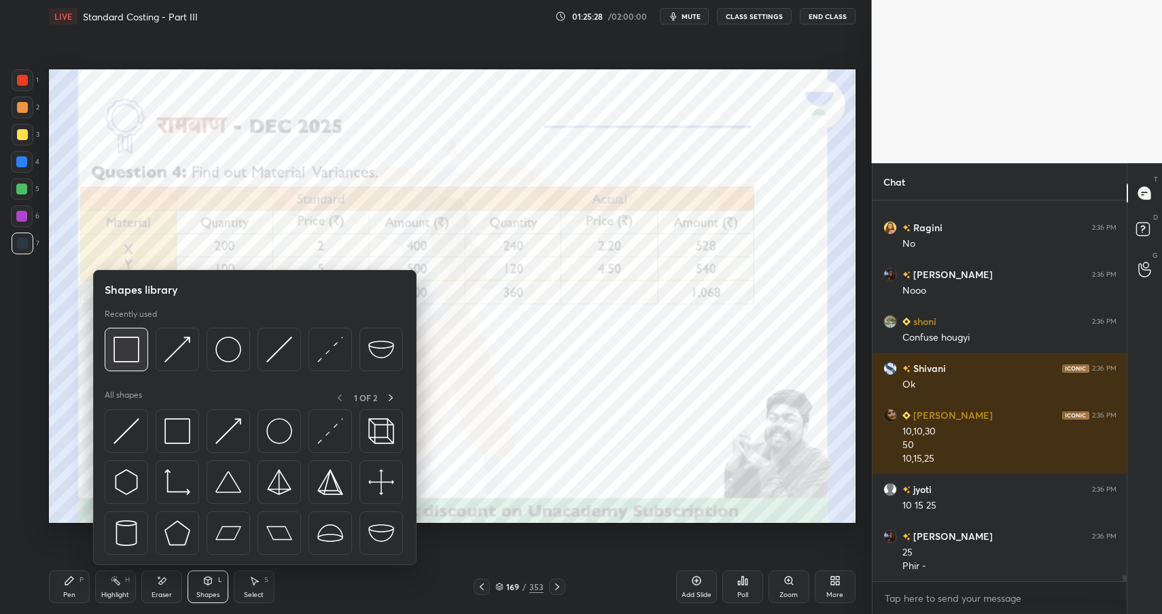
click at [113, 345] on img at bounding box center [126, 349] width 26 height 26
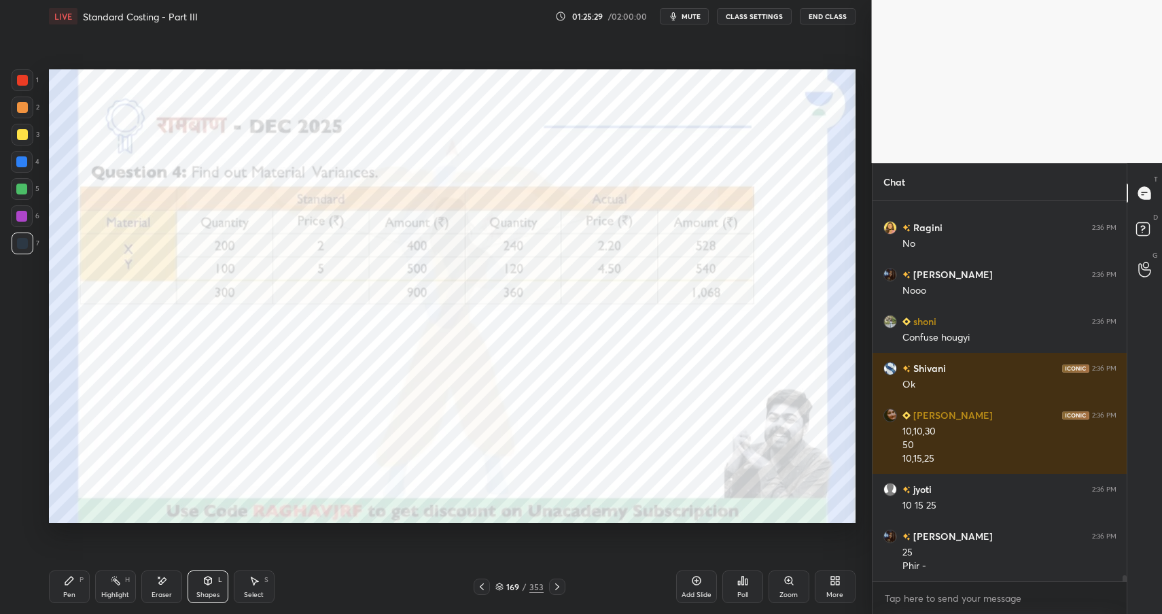
scroll to position [23881, 0]
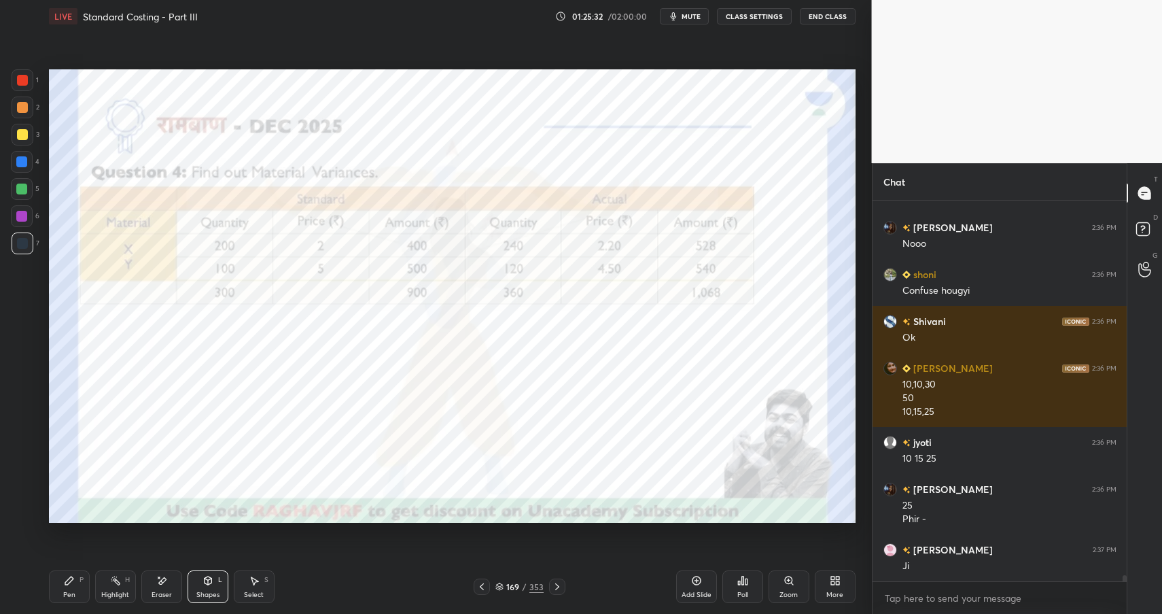
click at [65, 593] on div "Pen" at bounding box center [69, 594] width 12 height 7
click at [73, 596] on div "Pen" at bounding box center [69, 594] width 12 height 7
click at [23, 81] on div at bounding box center [22, 80] width 11 height 11
click at [23, 82] on div at bounding box center [22, 80] width 11 height 11
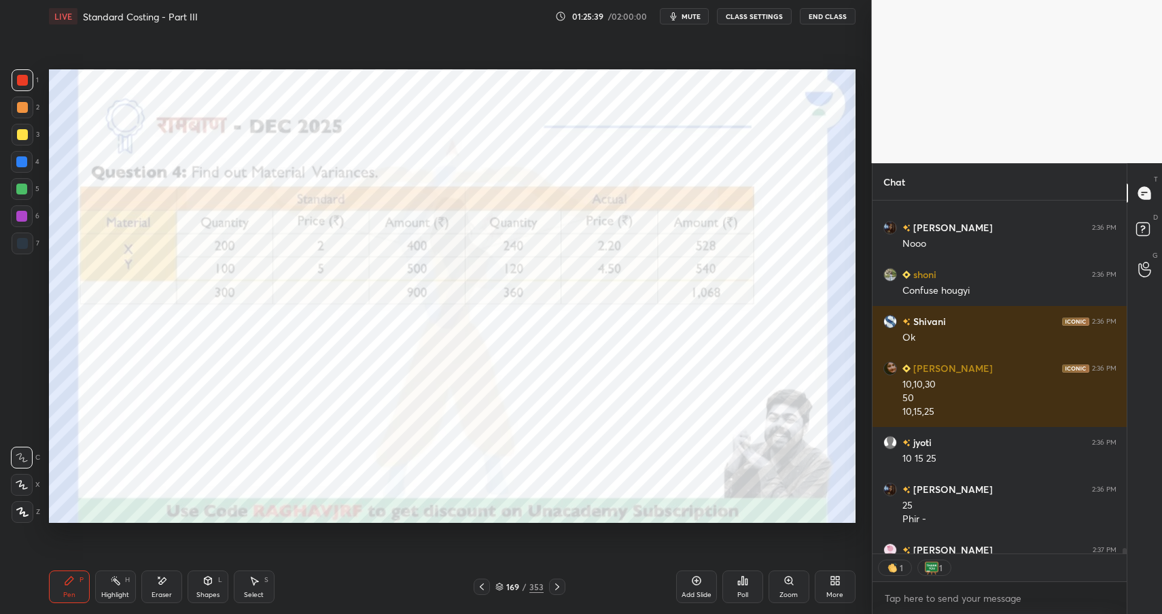
click at [704, 581] on div "Add Slide" at bounding box center [696, 586] width 41 height 33
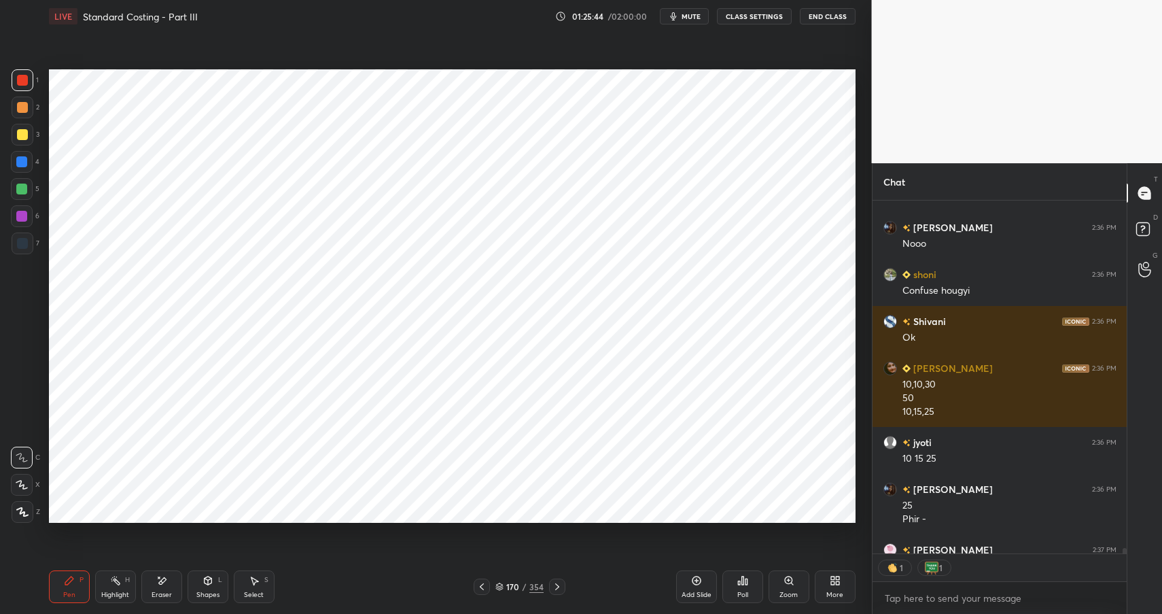
type textarea "x"
drag, startPoint x: 207, startPoint y: 580, endPoint x: 211, endPoint y: 571, distance: 10.1
click at [207, 580] on icon at bounding box center [207, 580] width 11 height 11
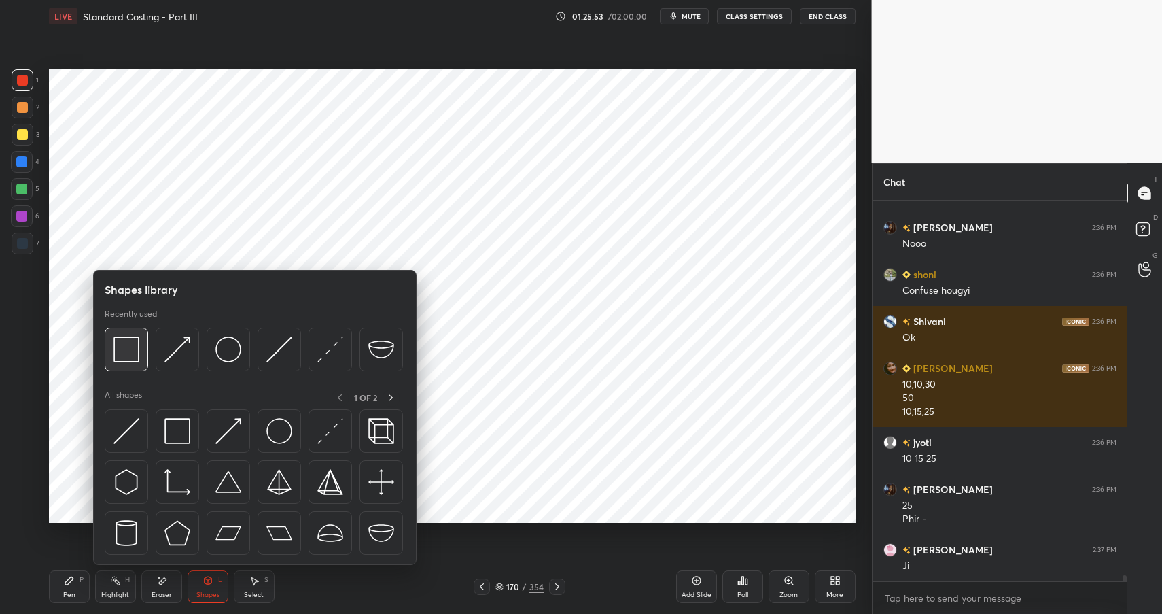
click at [135, 360] on img at bounding box center [126, 349] width 26 height 26
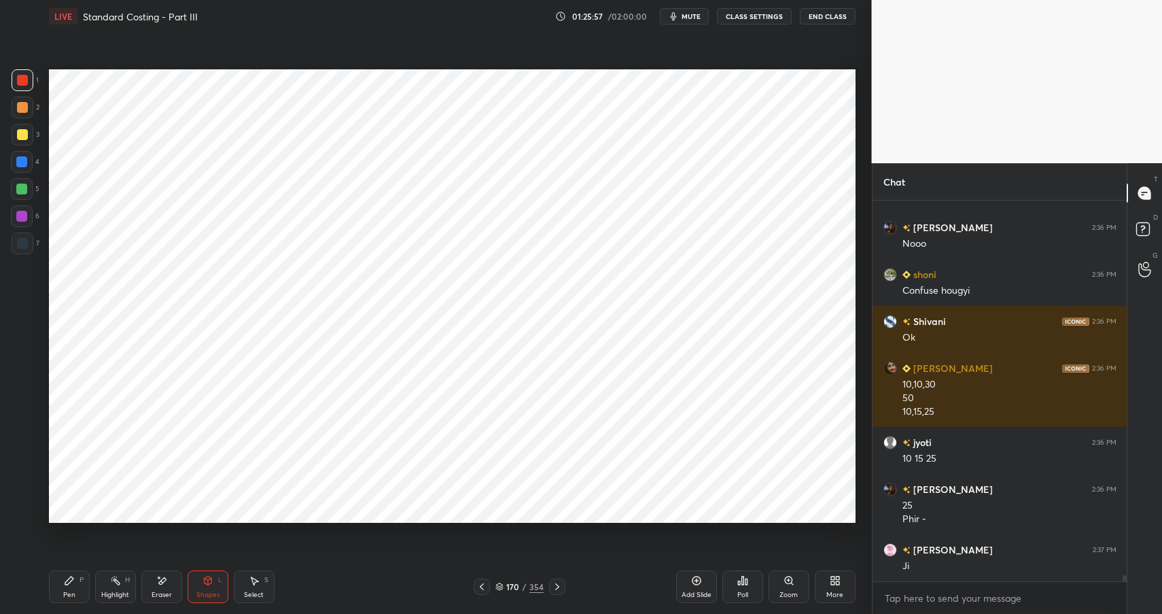
click at [67, 587] on div "Pen P" at bounding box center [69, 586] width 41 height 33
drag, startPoint x: 67, startPoint y: 587, endPoint x: 67, endPoint y: 531, distance: 55.7
click at [67, 587] on div "Pen P" at bounding box center [69, 586] width 41 height 33
click at [19, 245] on div at bounding box center [22, 243] width 11 height 11
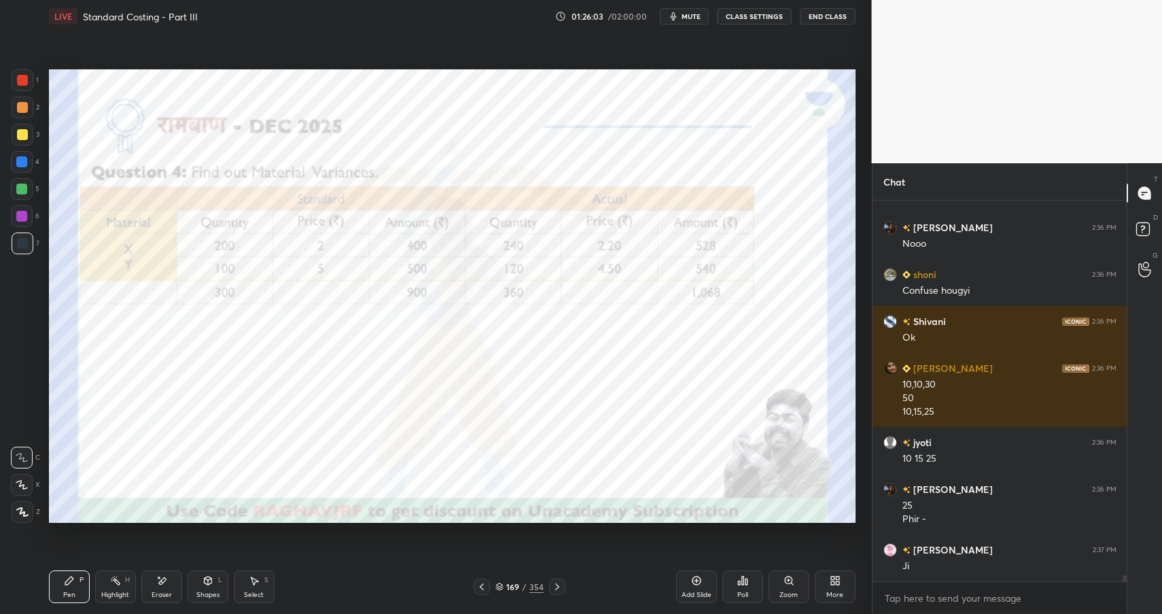
click at [19, 81] on div at bounding box center [22, 80] width 11 height 11
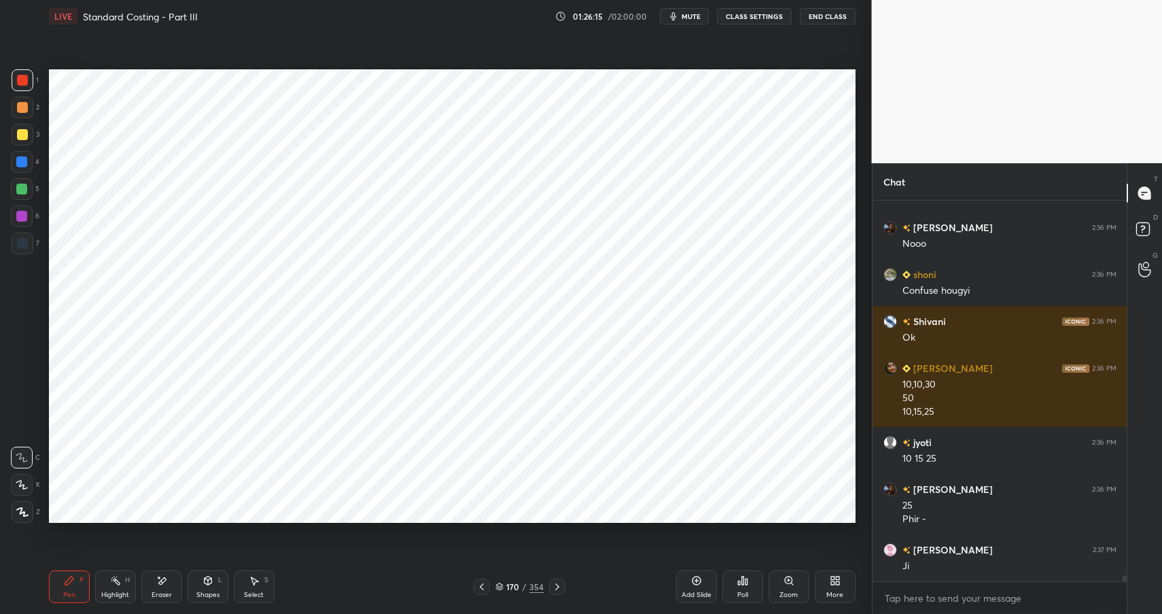
drag, startPoint x: 19, startPoint y: 241, endPoint x: 34, endPoint y: 228, distance: 20.2
click at [18, 241] on div at bounding box center [22, 243] width 11 height 11
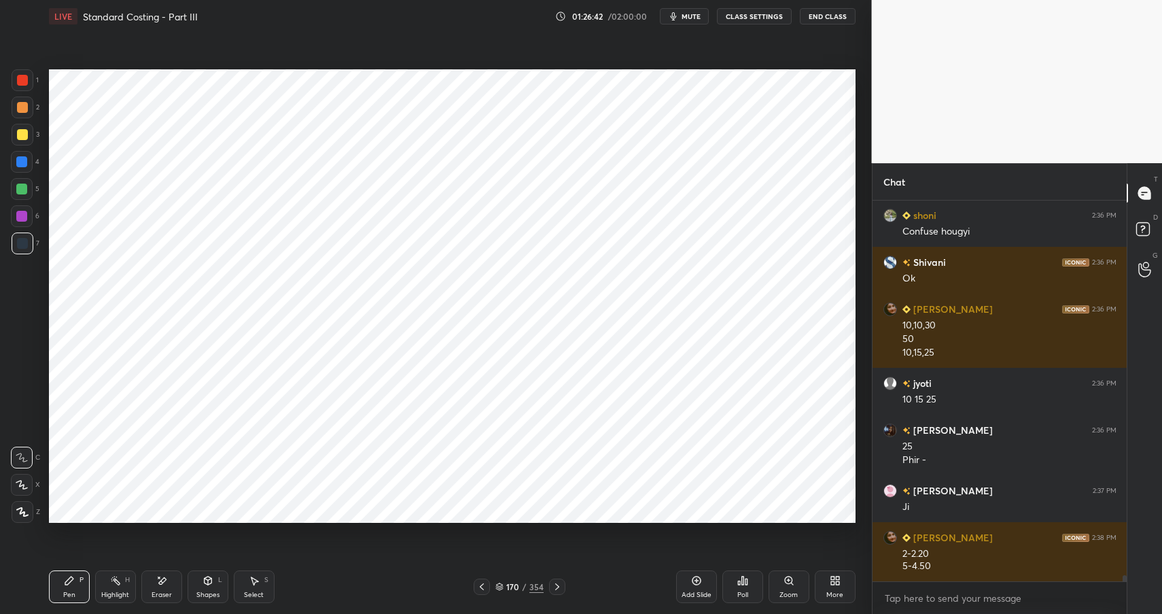
scroll to position [23966, 0]
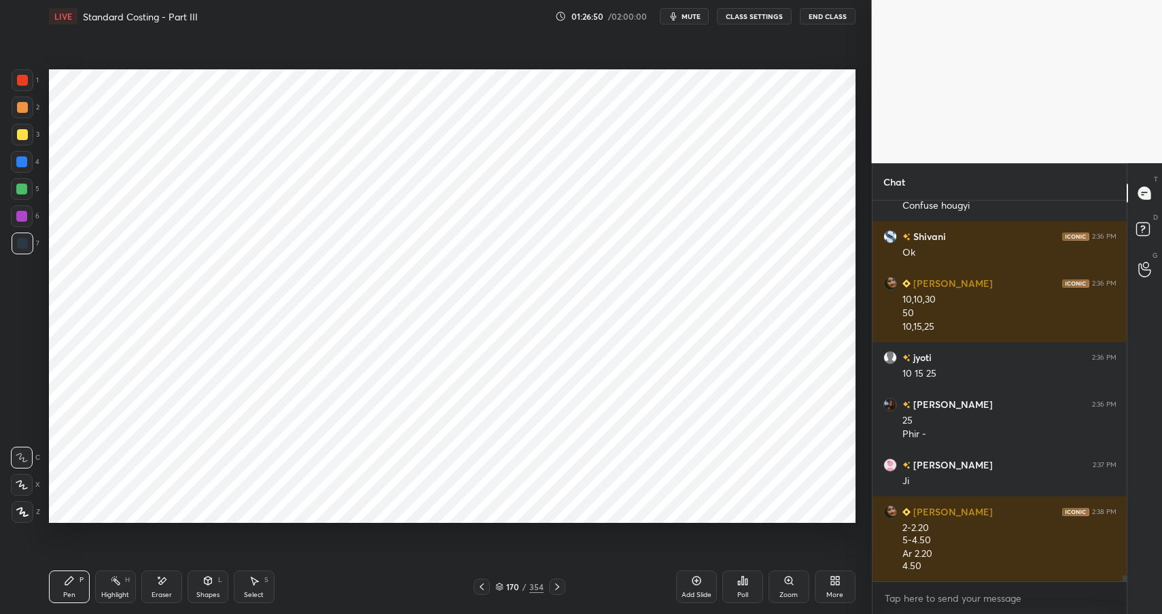
click at [28, 164] on div at bounding box center [22, 162] width 22 height 22
drag, startPoint x: 25, startPoint y: 166, endPoint x: 38, endPoint y: 155, distance: 16.9
click at [25, 166] on div at bounding box center [21, 161] width 11 height 11
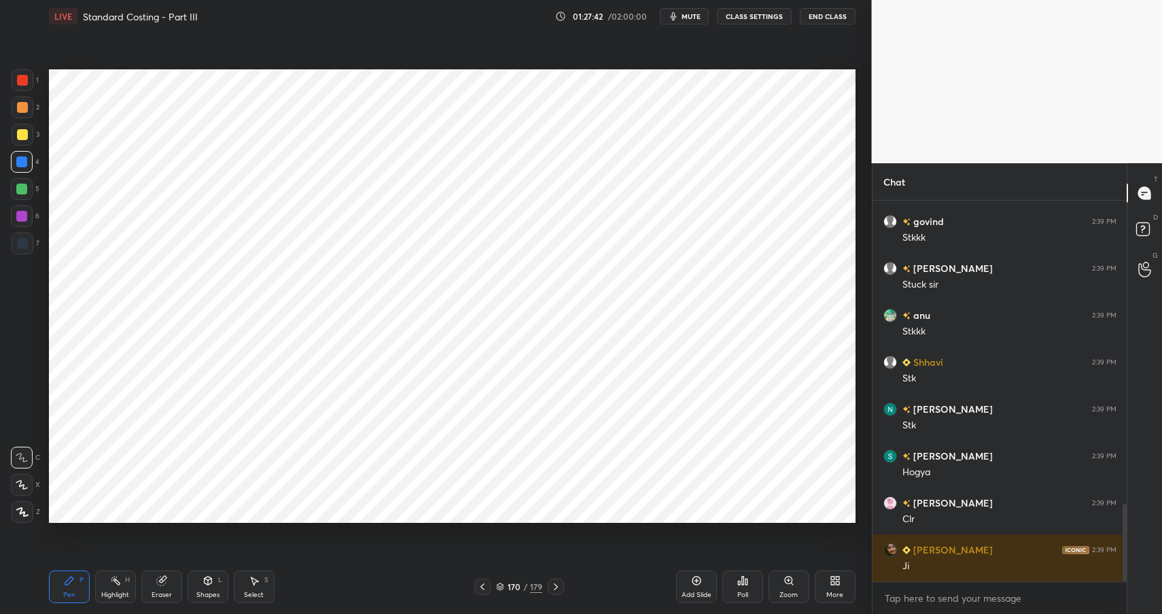
scroll to position [1528, 0]
click at [162, 578] on g at bounding box center [161, 580] width 10 height 10
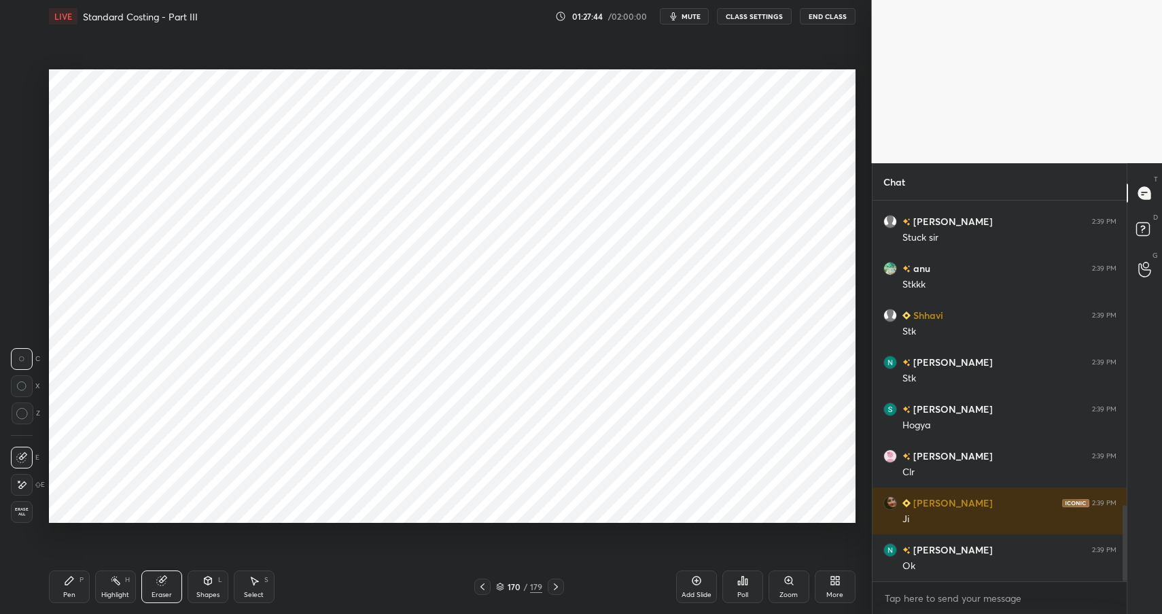
click at [68, 583] on icon at bounding box center [69, 580] width 8 height 8
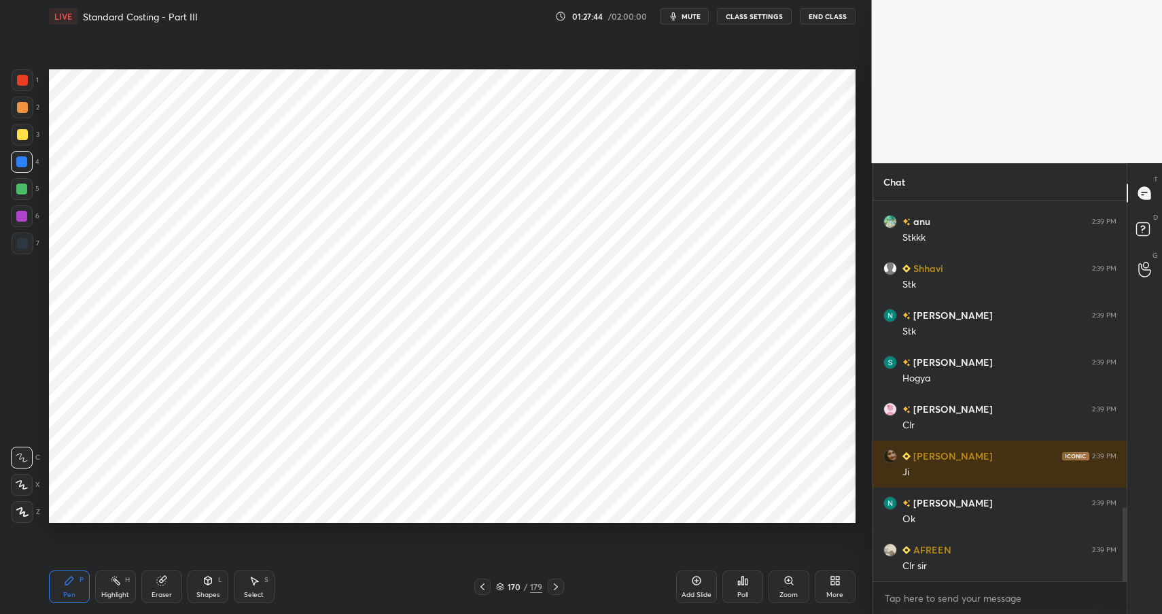
click at [69, 591] on div "Pen" at bounding box center [69, 594] width 12 height 7
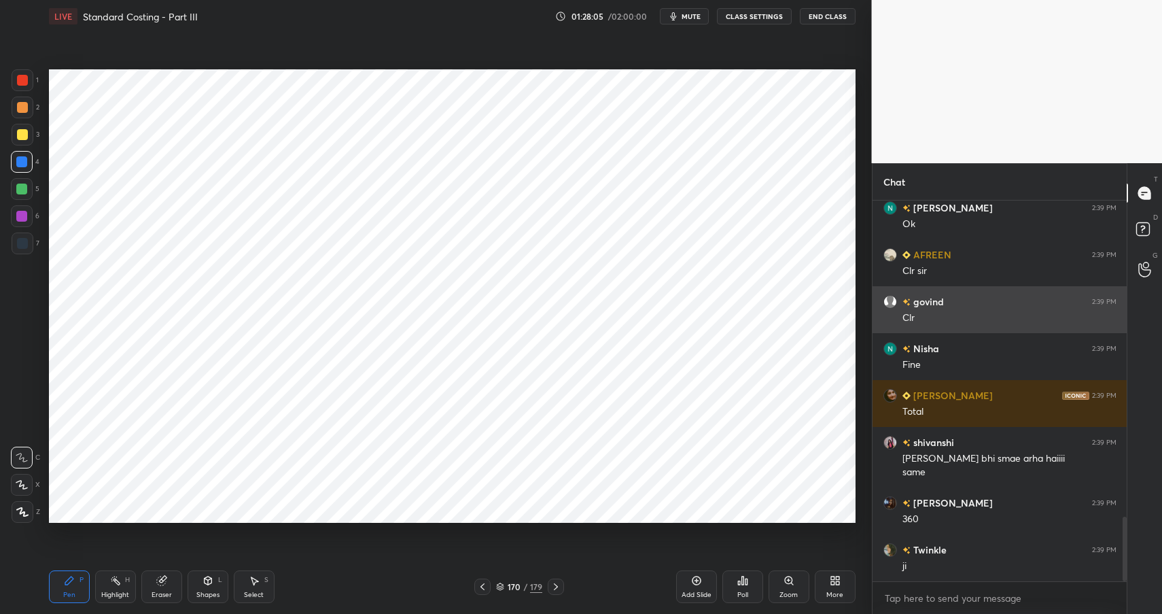
scroll to position [1917, 0]
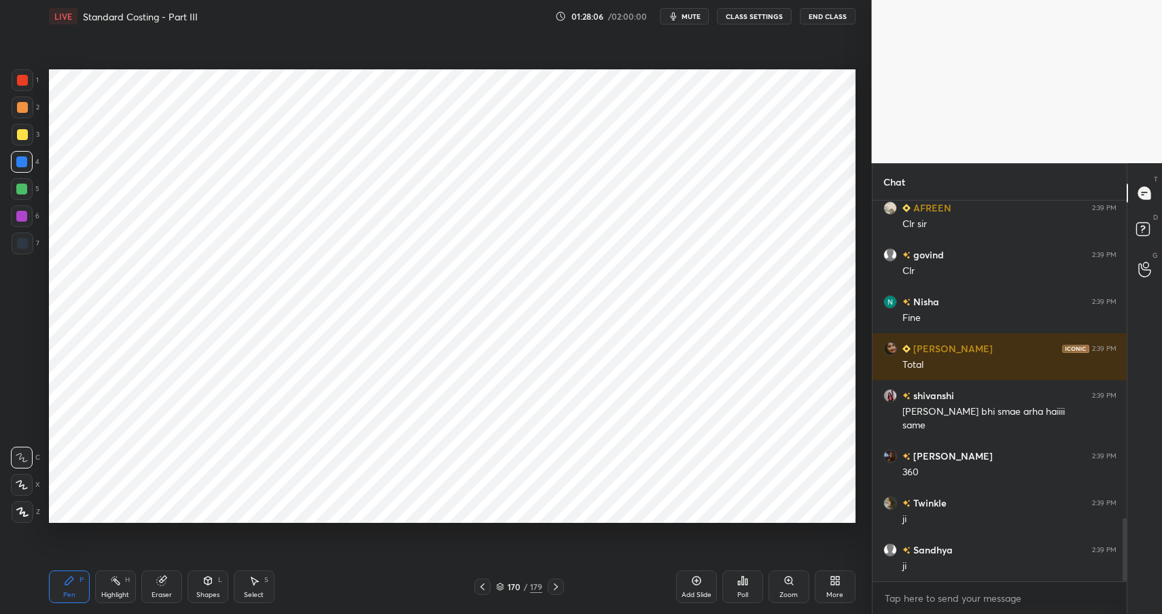
drag, startPoint x: 124, startPoint y: 590, endPoint x: 129, endPoint y: 584, distance: 7.2
click at [124, 587] on div "Highlight H" at bounding box center [115, 586] width 41 height 33
click at [132, 590] on div "Highlight H" at bounding box center [115, 586] width 41 height 33
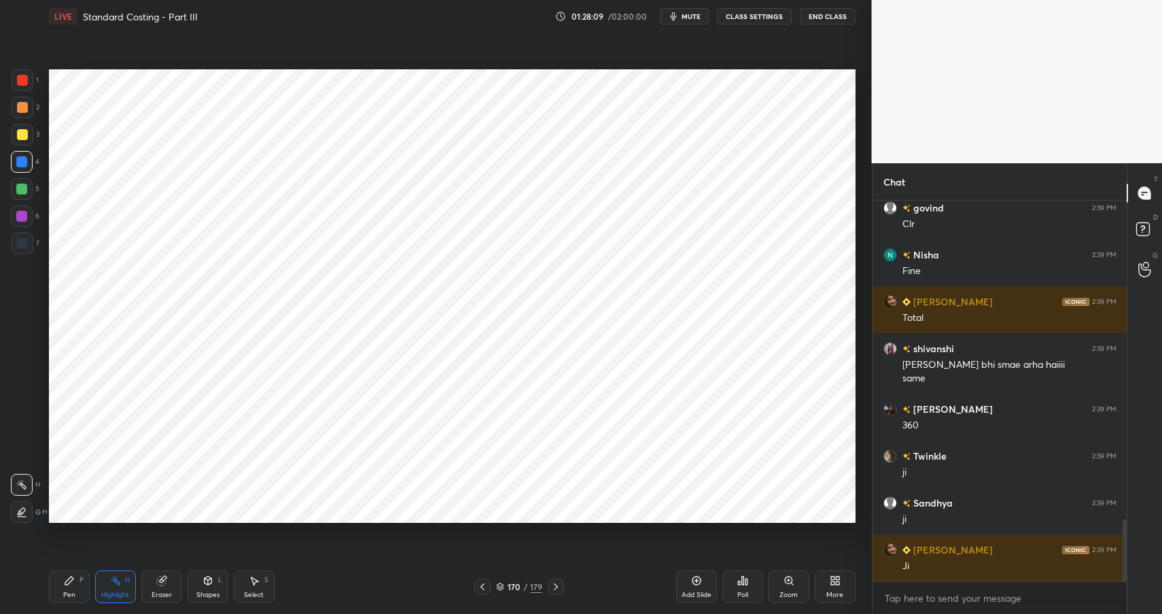
click at [71, 579] on icon at bounding box center [69, 580] width 8 height 8
drag, startPoint x: 20, startPoint y: 80, endPoint x: 14, endPoint y: 87, distance: 8.7
click at [20, 80] on div at bounding box center [22, 80] width 11 height 11
click at [113, 579] on icon at bounding box center [115, 580] width 11 height 11
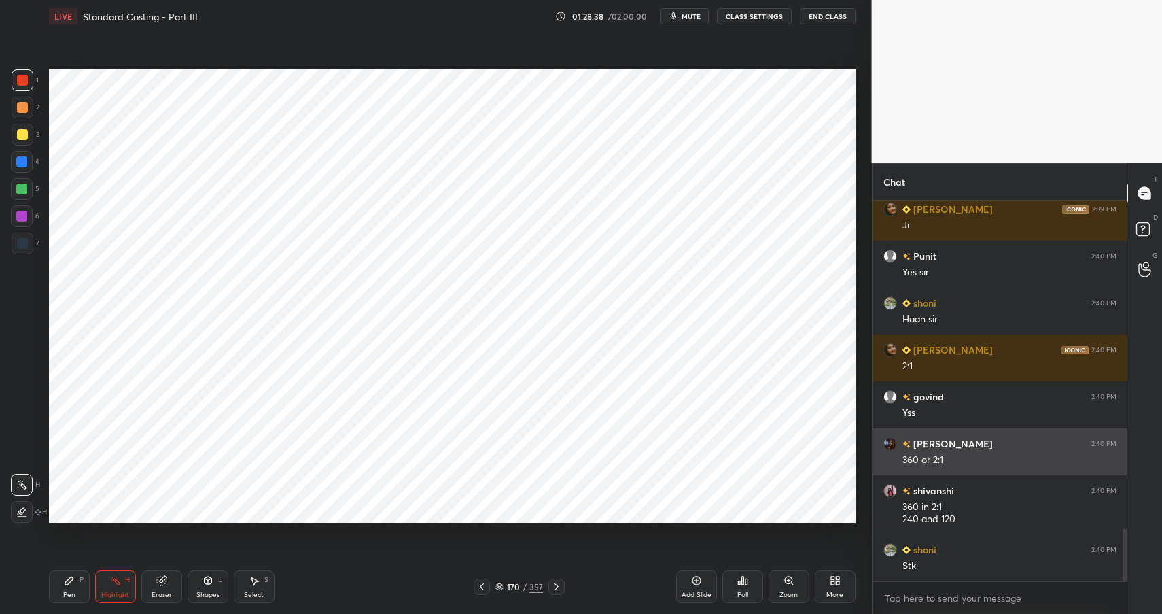
scroll to position [2351, 0]
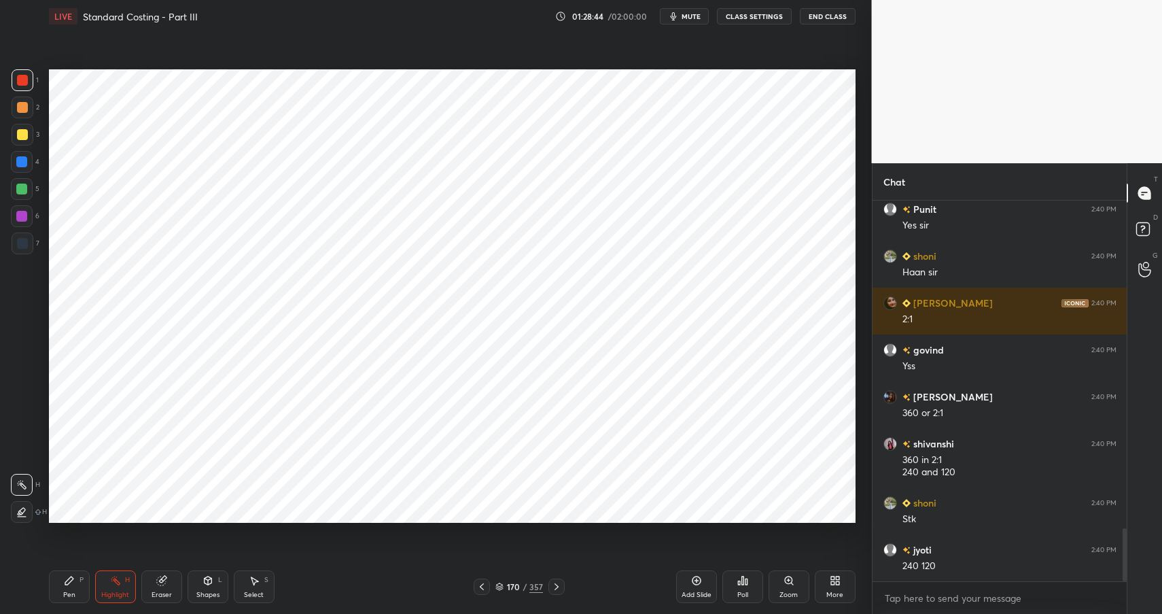
click at [69, 593] on div "Pen" at bounding box center [69, 594] width 12 height 7
drag, startPoint x: 69, startPoint y: 593, endPoint x: 107, endPoint y: 555, distance: 54.3
click at [69, 593] on div "Pen" at bounding box center [69, 594] width 12 height 7
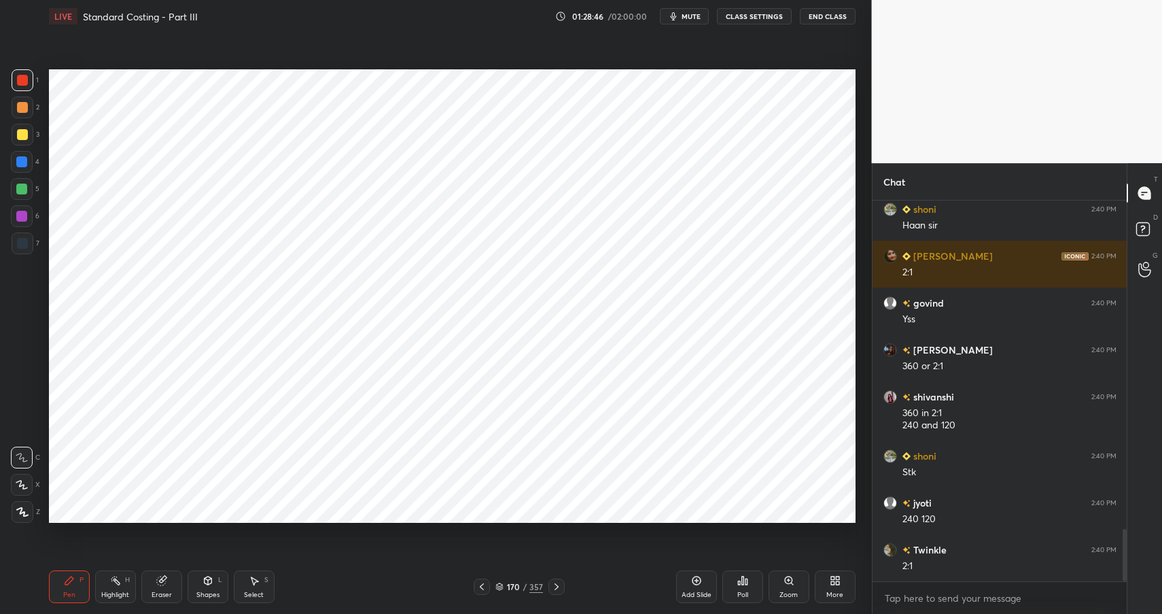
click at [26, 107] on div at bounding box center [23, 107] width 22 height 22
drag, startPoint x: 27, startPoint y: 108, endPoint x: 48, endPoint y: 113, distance: 21.8
click at [27, 108] on div at bounding box center [23, 107] width 22 height 22
click at [208, 597] on div "Shapes" at bounding box center [207, 594] width 23 height 7
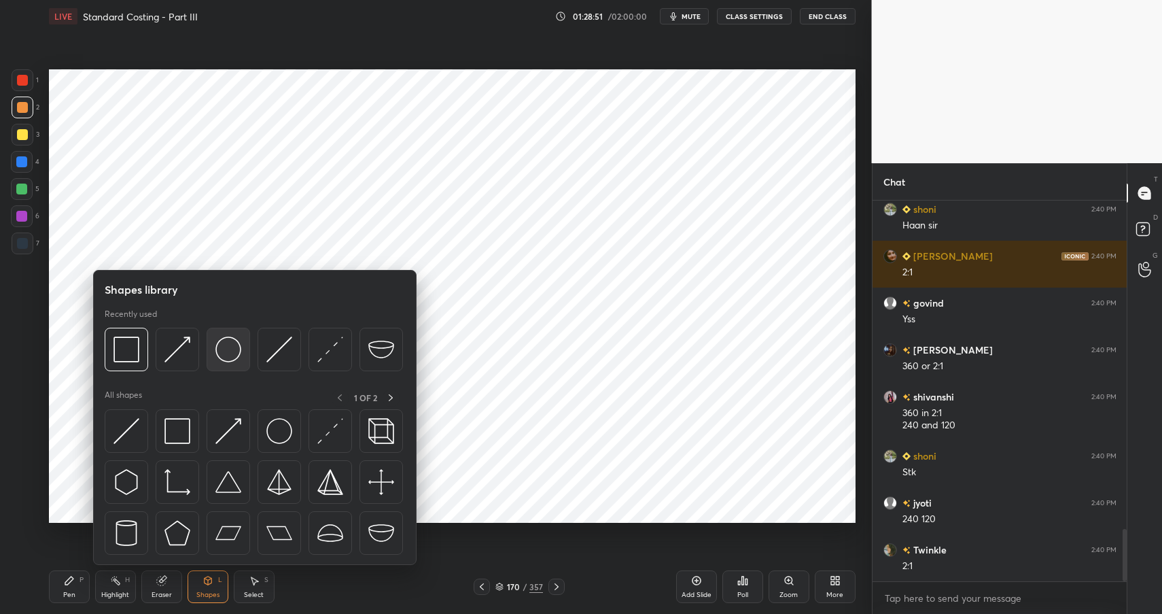
click at [224, 349] on img at bounding box center [228, 349] width 26 height 26
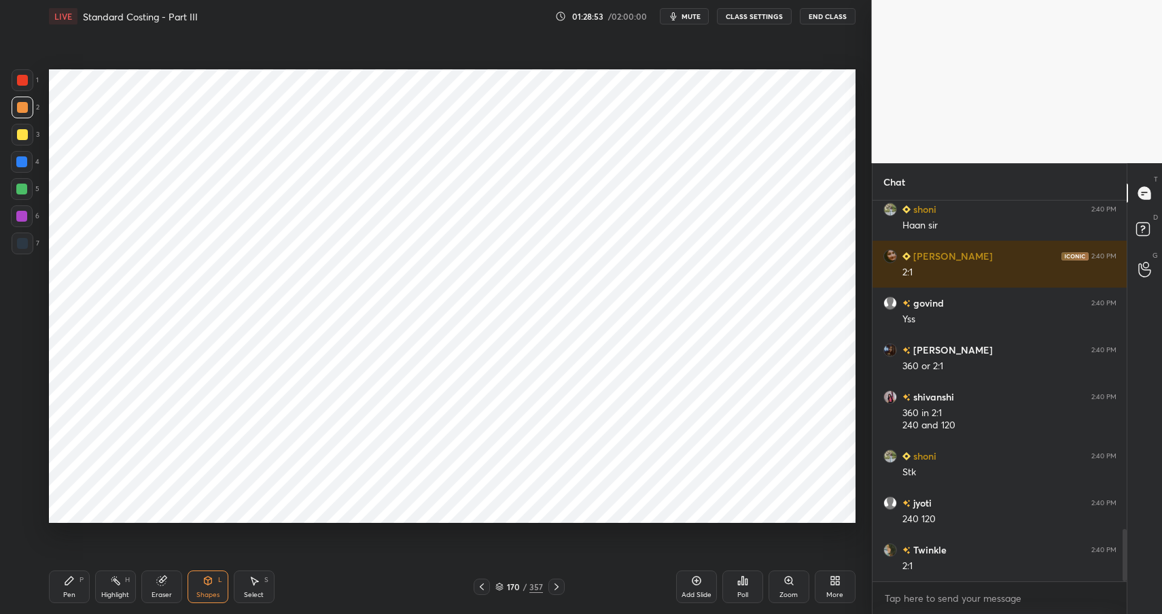
click at [71, 579] on icon at bounding box center [69, 580] width 11 height 11
click at [72, 575] on icon at bounding box center [69, 580] width 11 height 11
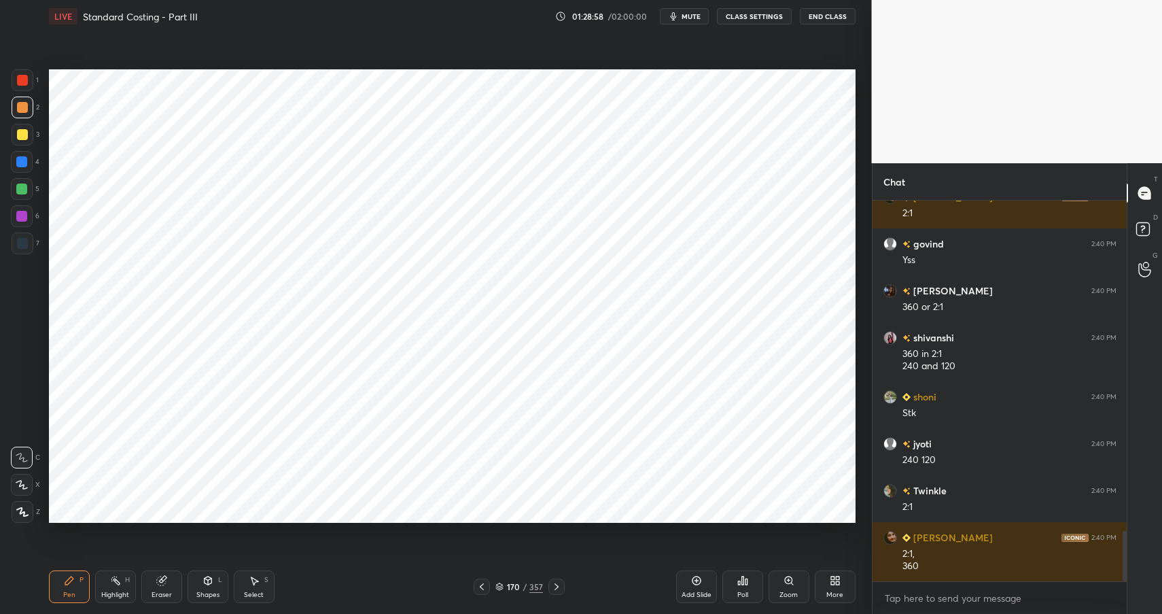
scroll to position [2504, 0]
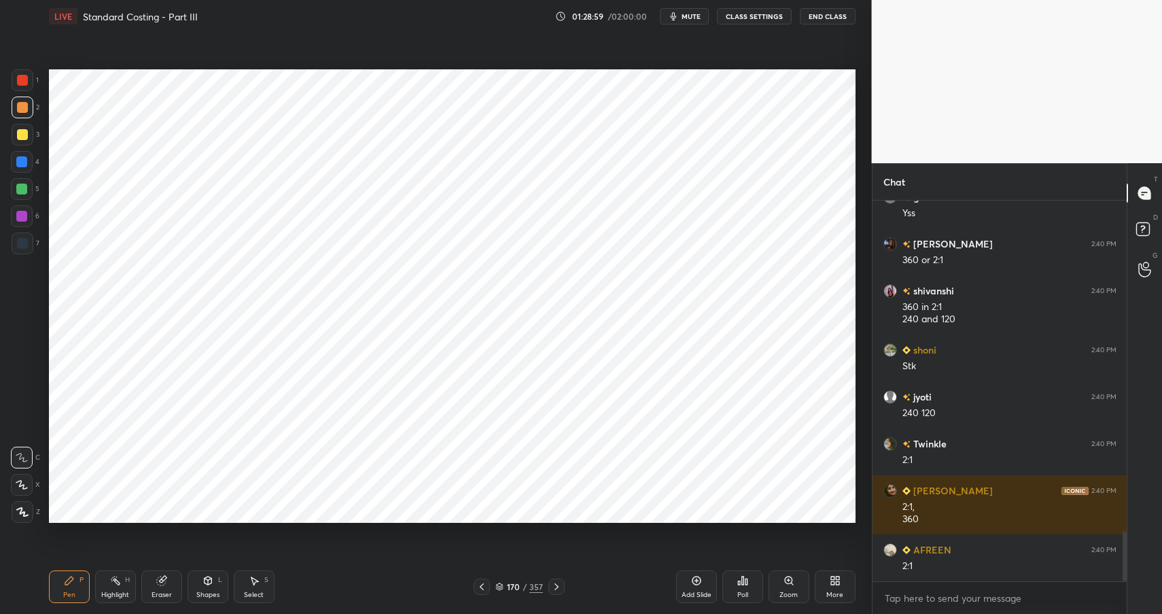
click at [18, 217] on div at bounding box center [21, 216] width 11 height 11
click at [24, 241] on div at bounding box center [22, 243] width 11 height 11
drag, startPoint x: 24, startPoint y: 241, endPoint x: 43, endPoint y: 231, distance: 21.3
click at [24, 241] on div at bounding box center [22, 243] width 11 height 11
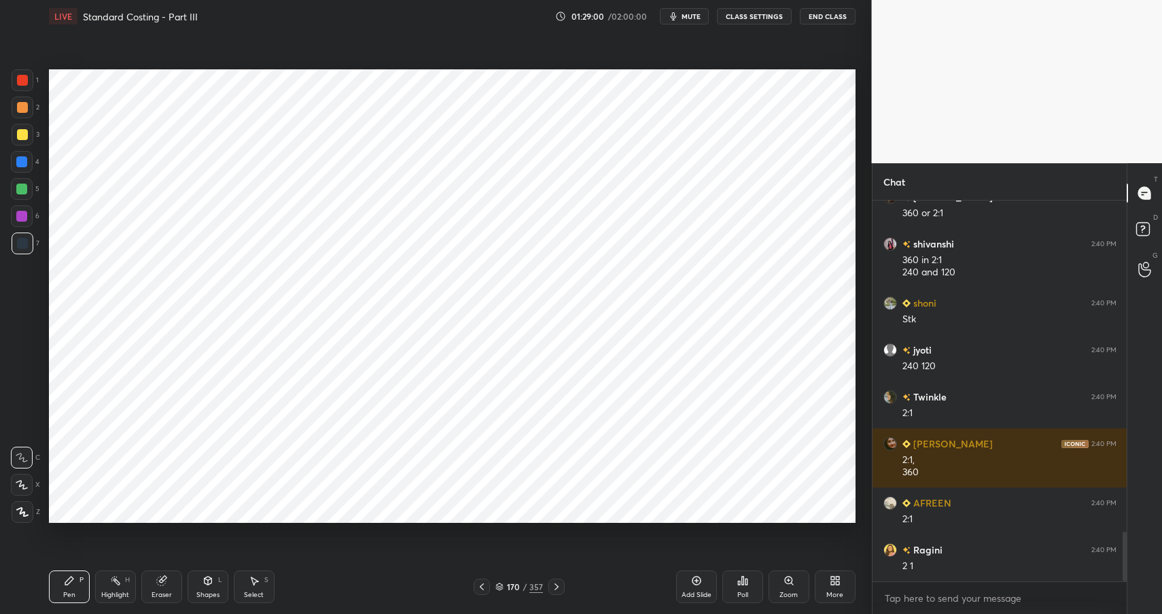
click at [202, 586] on div "Shapes L" at bounding box center [208, 586] width 41 height 33
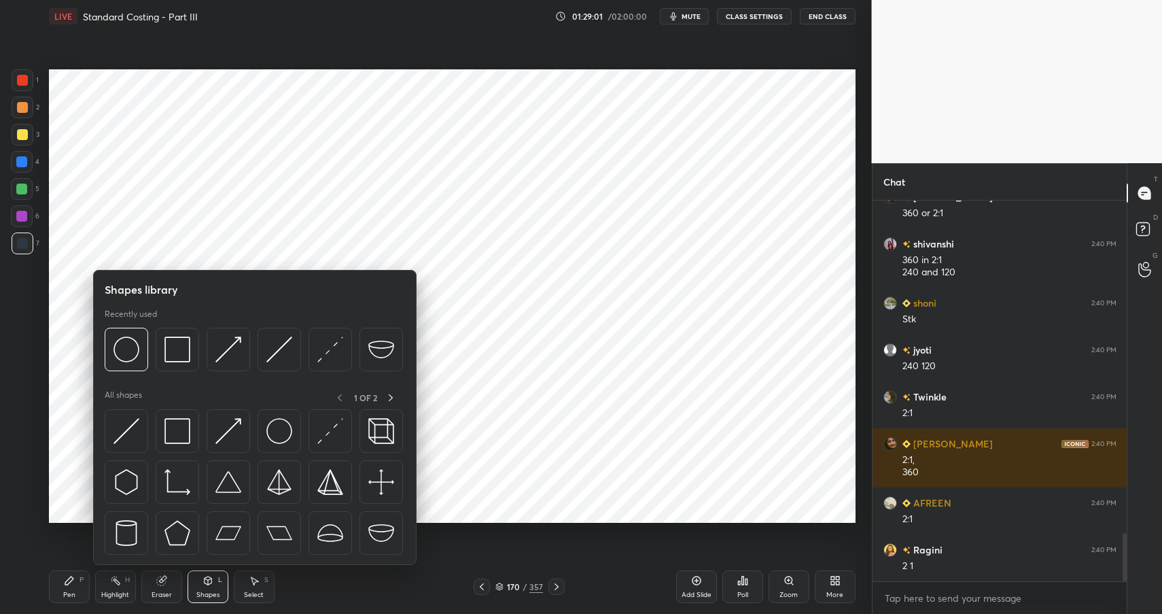
scroll to position [2597, 0]
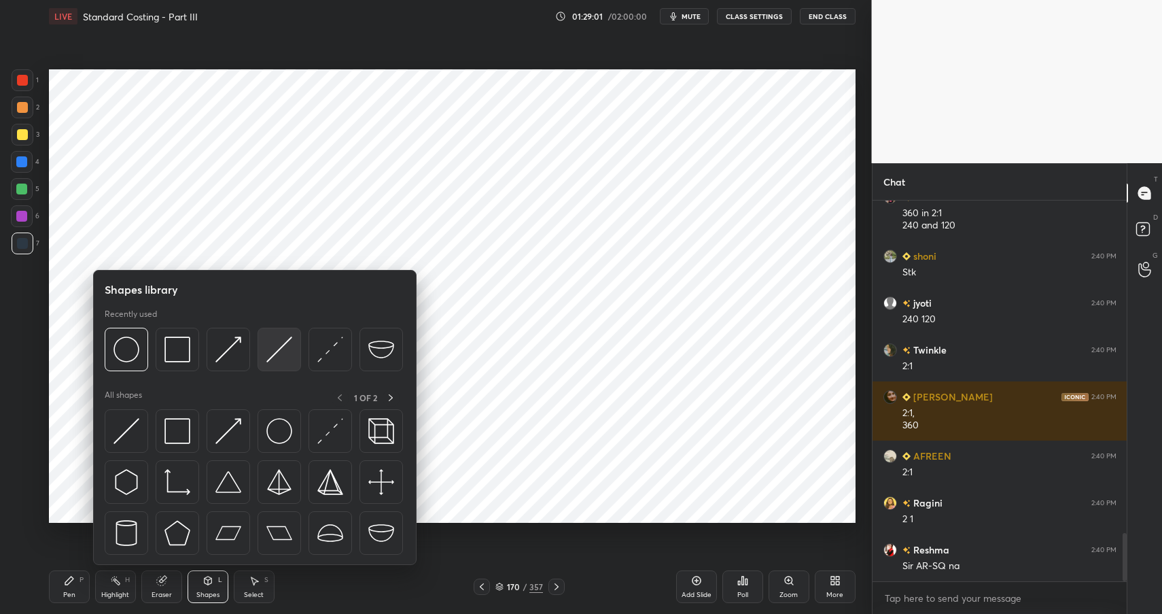
click at [284, 344] on img at bounding box center [279, 349] width 26 height 26
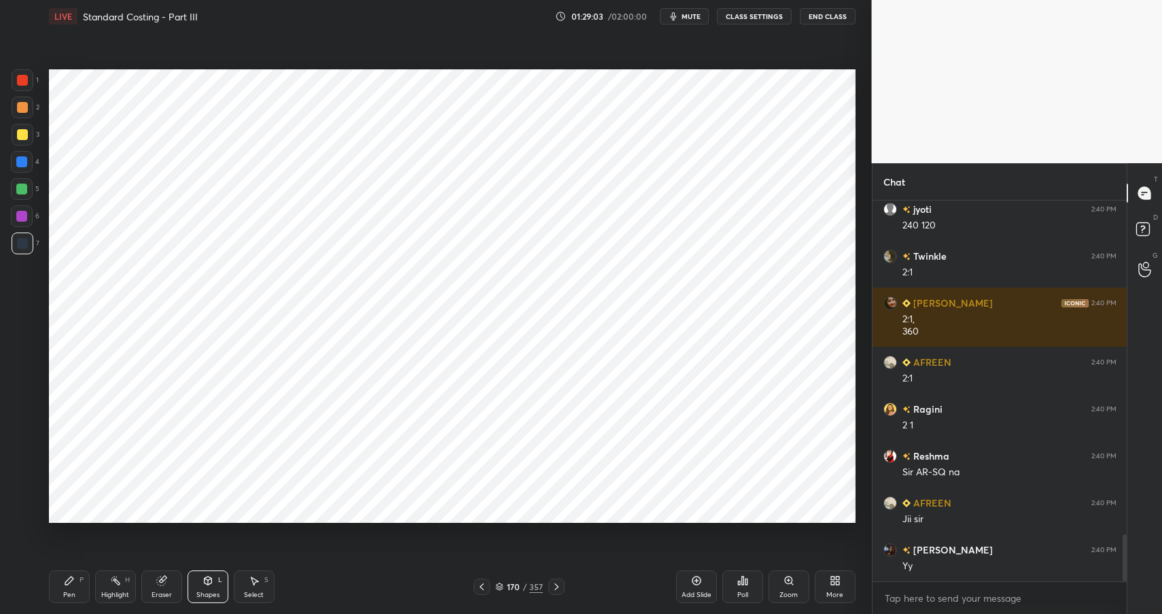
scroll to position [2738, 0]
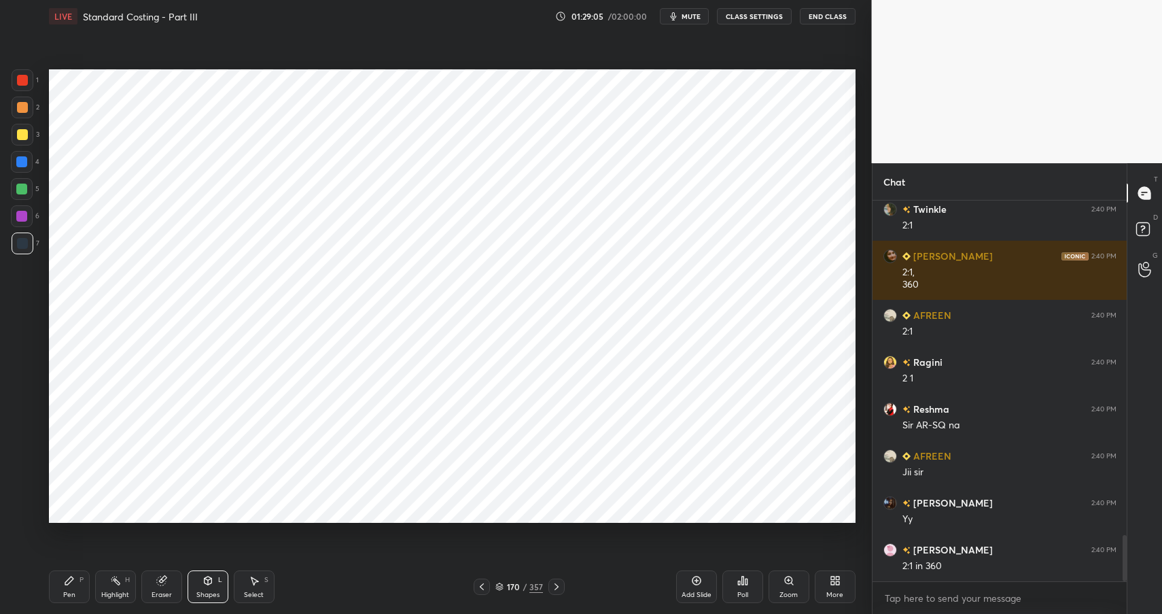
click at [26, 215] on div at bounding box center [21, 216] width 11 height 11
click at [23, 213] on div at bounding box center [21, 216] width 11 height 11
click at [56, 586] on div "Pen P" at bounding box center [69, 586] width 41 height 33
click at [67, 592] on div "Pen" at bounding box center [69, 594] width 12 height 7
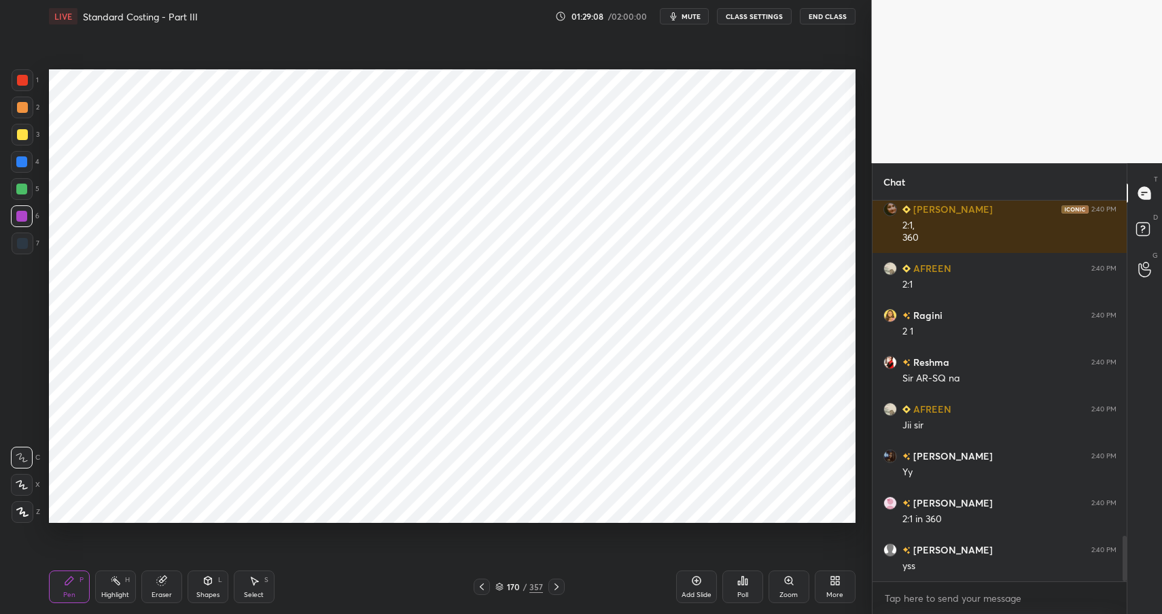
scroll to position [2832, 0]
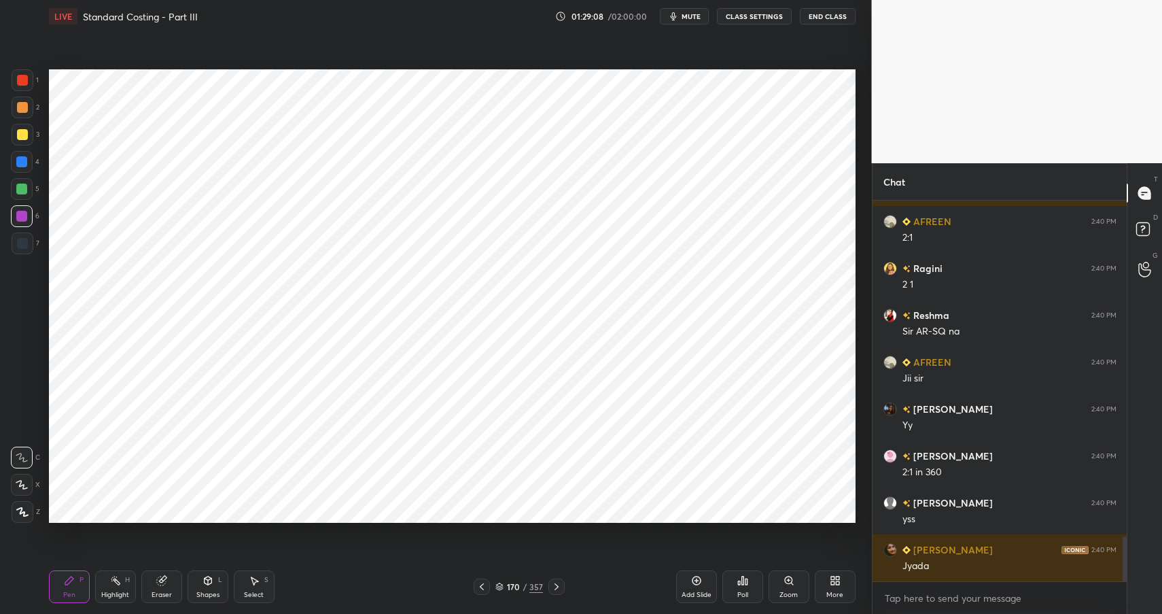
click at [205, 589] on div "Shapes L" at bounding box center [208, 586] width 41 height 33
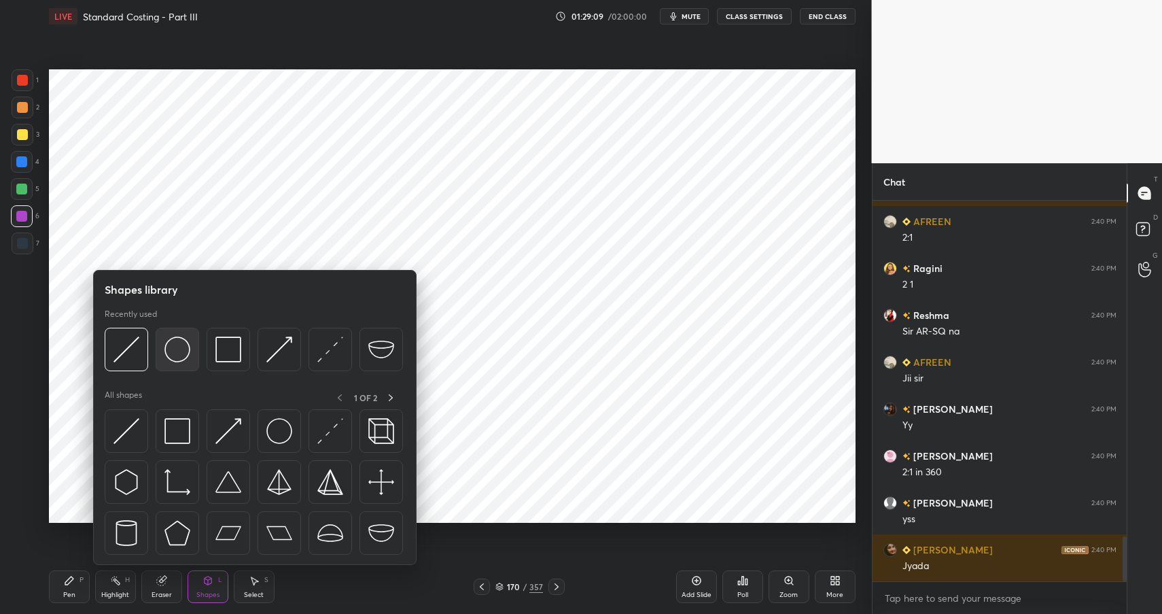
click at [180, 353] on img at bounding box center [177, 349] width 26 height 26
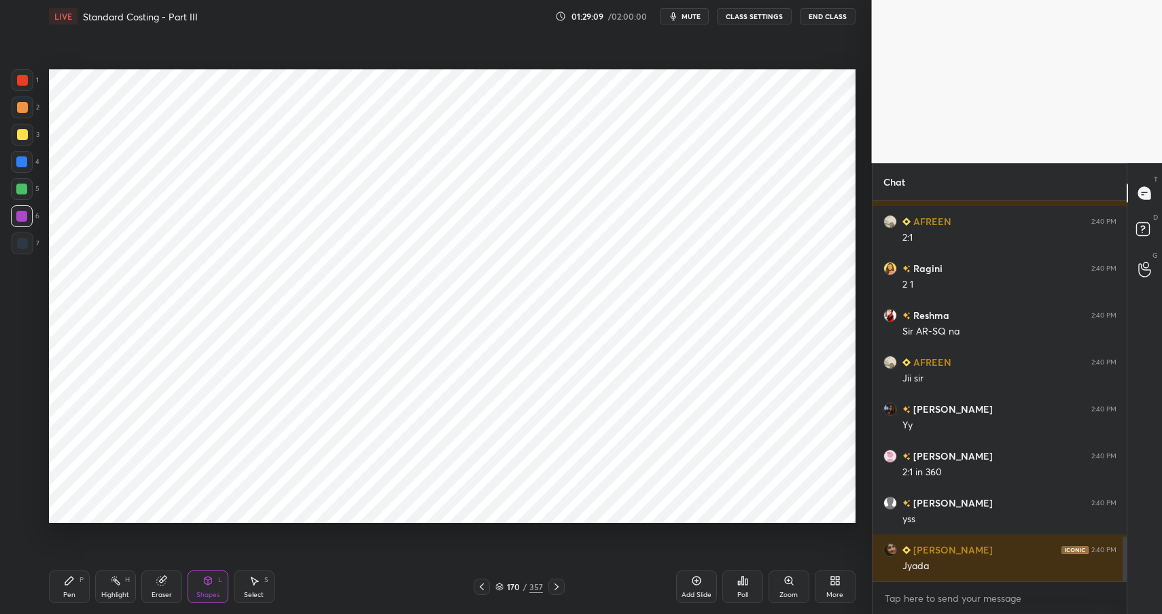
scroll to position [2879, 0]
click at [11, 187] on div at bounding box center [22, 189] width 22 height 22
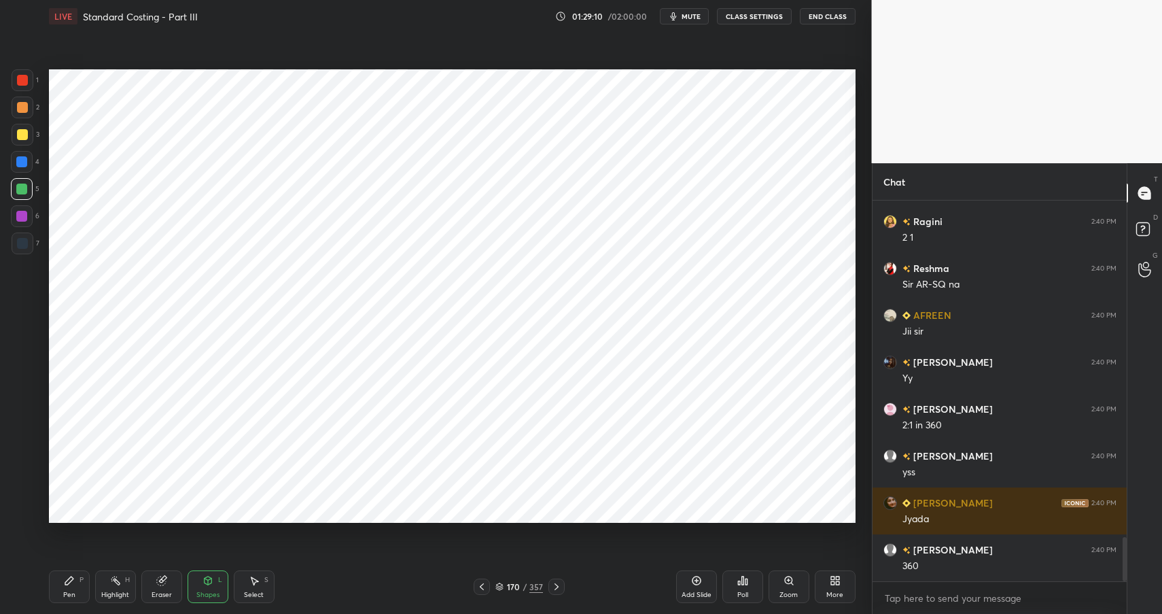
scroll to position [2926, 0]
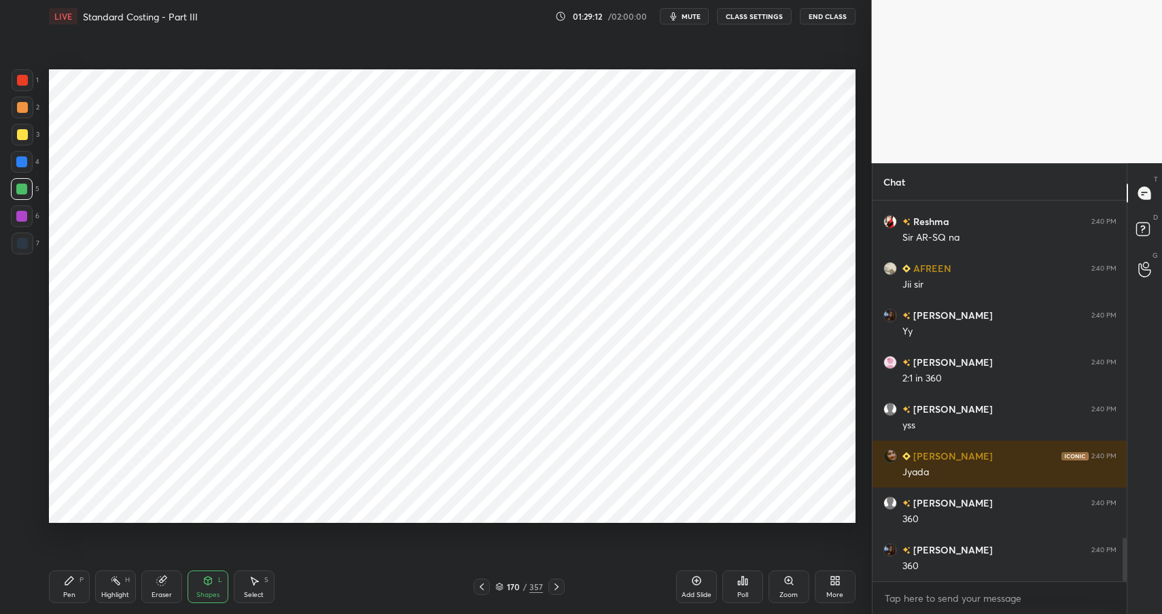
click at [73, 582] on icon at bounding box center [69, 580] width 11 height 11
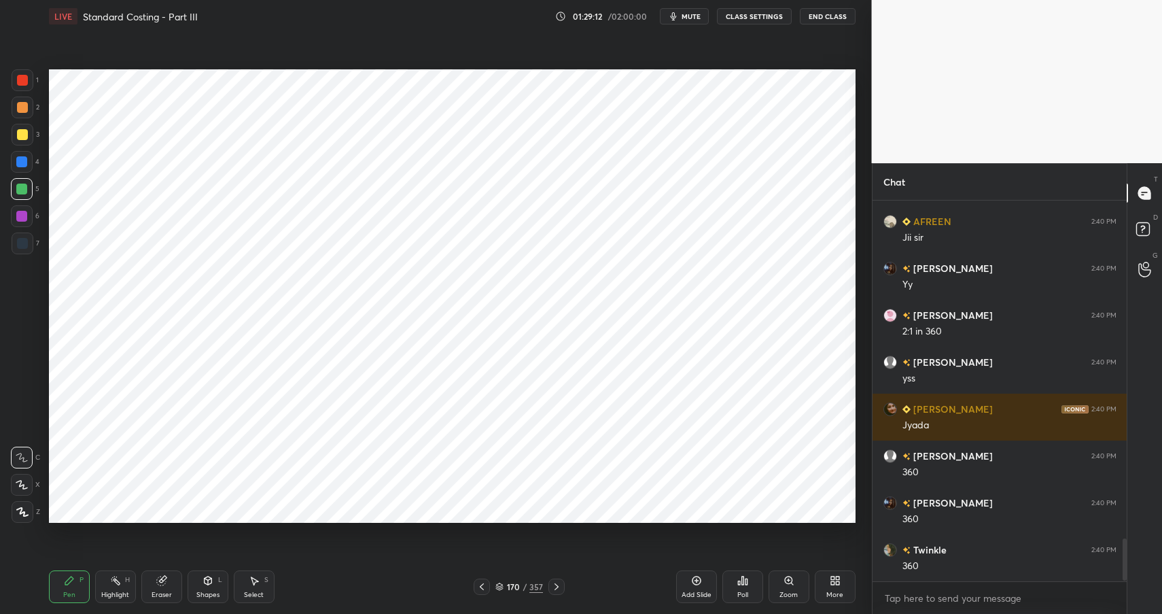
click at [76, 588] on div "Pen P" at bounding box center [69, 586] width 41 height 33
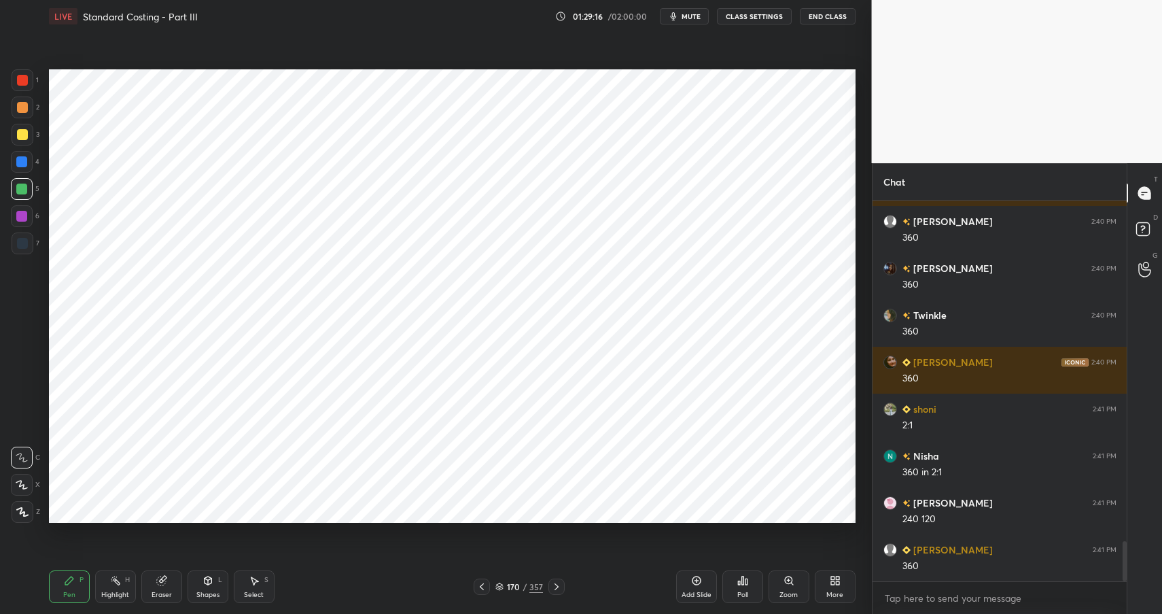
scroll to position [3254, 0]
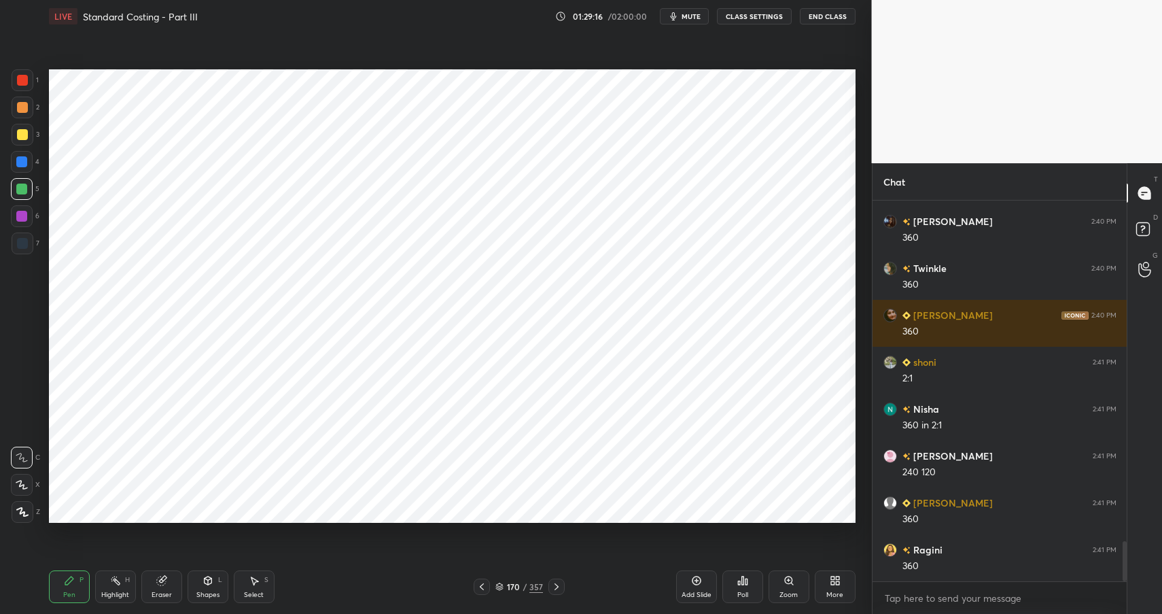
click at [20, 185] on div at bounding box center [21, 188] width 11 height 11
click at [20, 220] on div at bounding box center [22, 216] width 22 height 22
drag, startPoint x: 21, startPoint y: 222, endPoint x: 43, endPoint y: 207, distance: 27.3
click at [21, 222] on div at bounding box center [22, 216] width 22 height 22
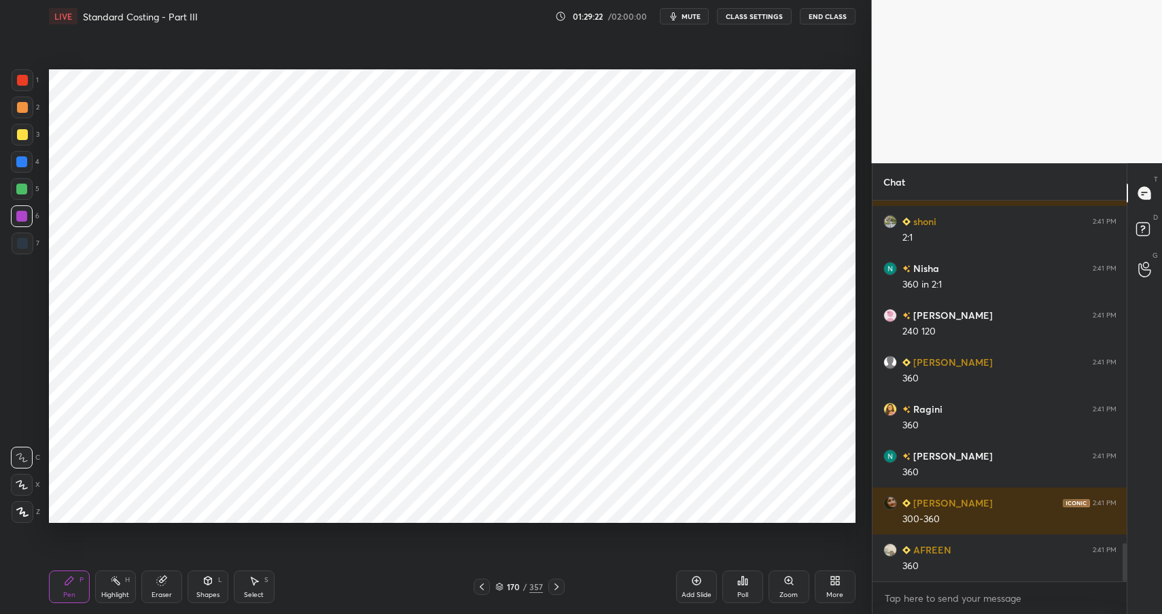
scroll to position [3441, 0]
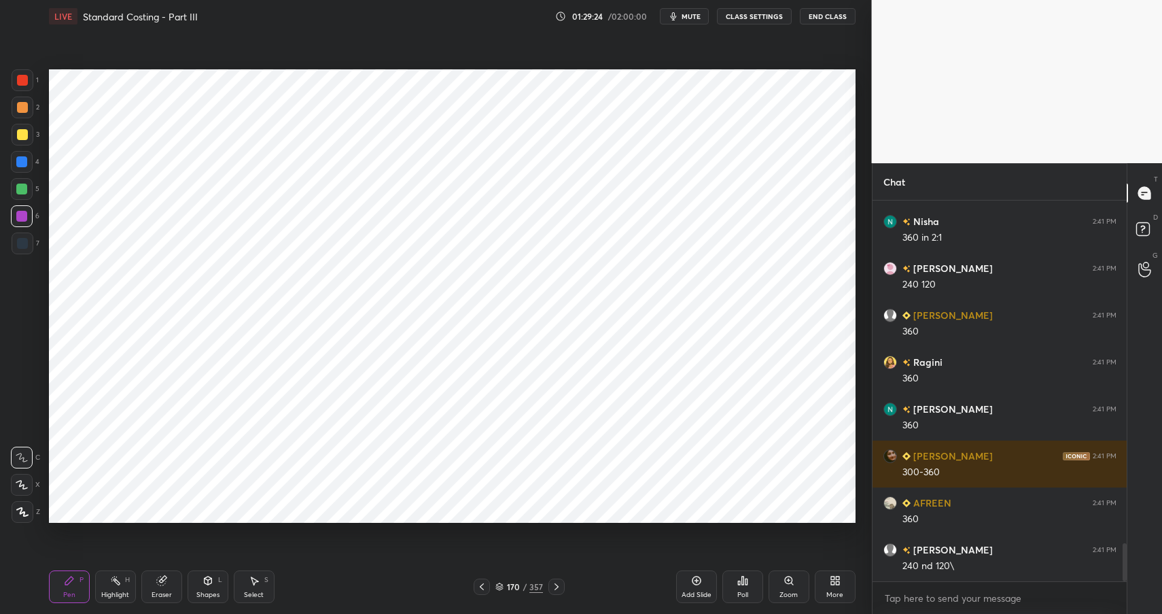
drag, startPoint x: 221, startPoint y: 587, endPoint x: 223, endPoint y: 570, distance: 17.0
click at [221, 587] on div "Shapes L" at bounding box center [208, 586] width 41 height 33
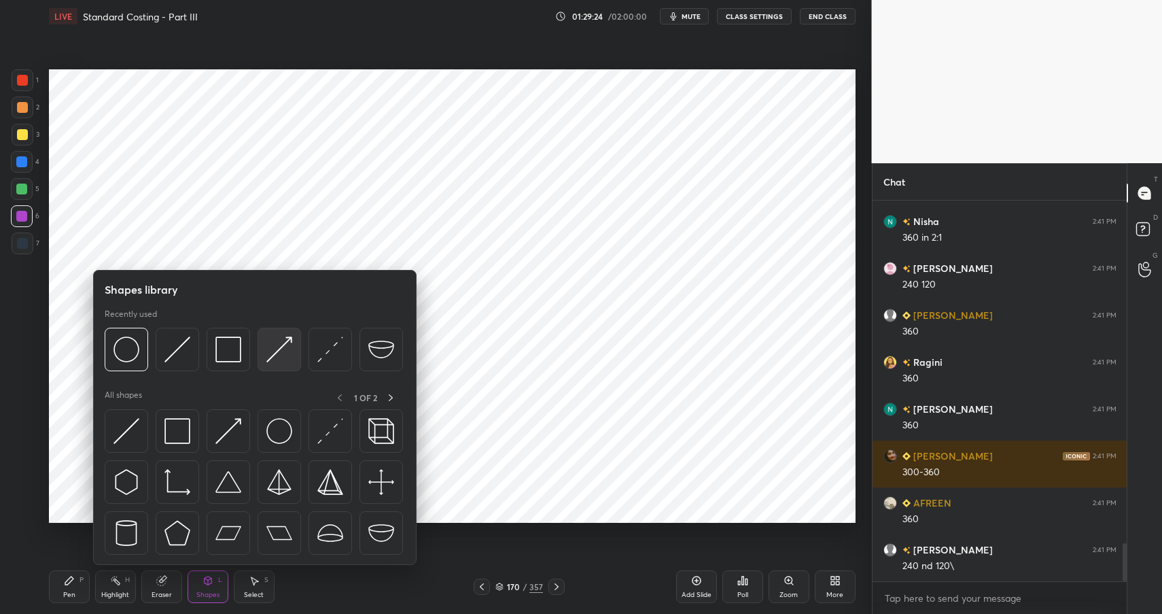
click at [270, 343] on img at bounding box center [279, 349] width 26 height 26
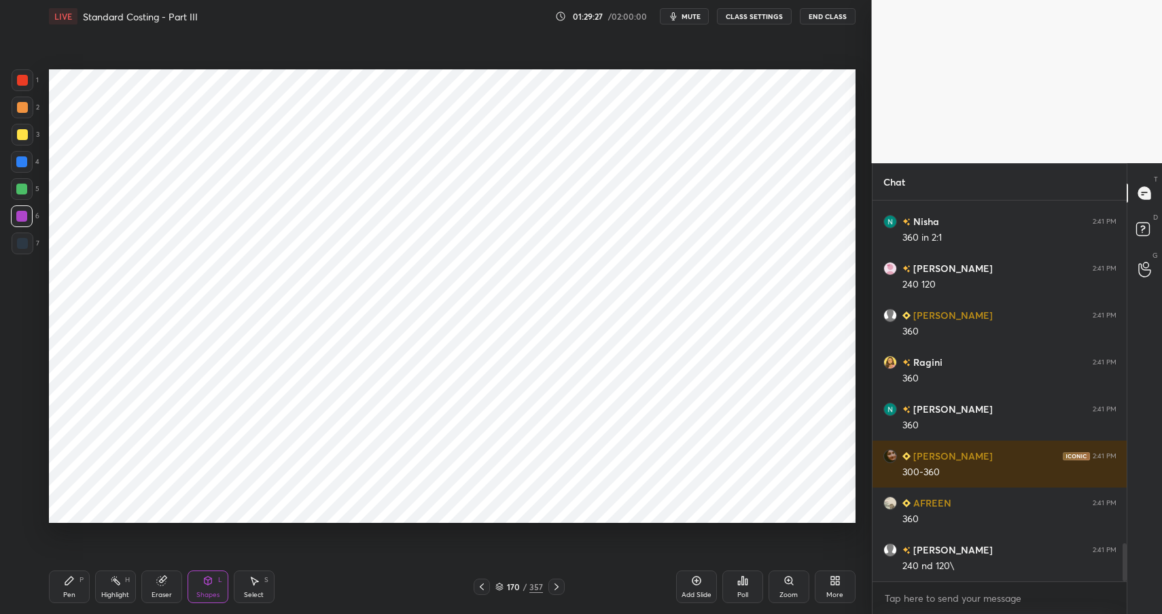
click at [75, 584] on div "Pen P" at bounding box center [69, 586] width 41 height 33
drag, startPoint x: 78, startPoint y: 582, endPoint x: 107, endPoint y: 540, distance: 50.7
click at [78, 580] on div "Pen P" at bounding box center [69, 586] width 41 height 33
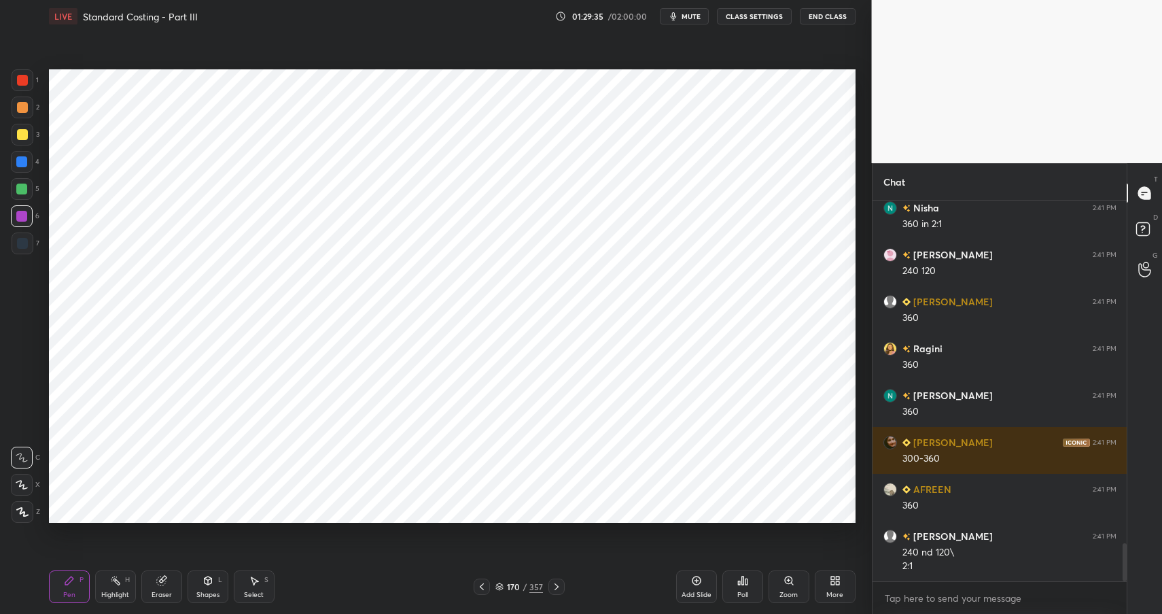
click at [21, 107] on div at bounding box center [22, 107] width 11 height 11
drag, startPoint x: 21, startPoint y: 107, endPoint x: 45, endPoint y: 112, distance: 24.3
click at [21, 107] on div at bounding box center [22, 107] width 11 height 11
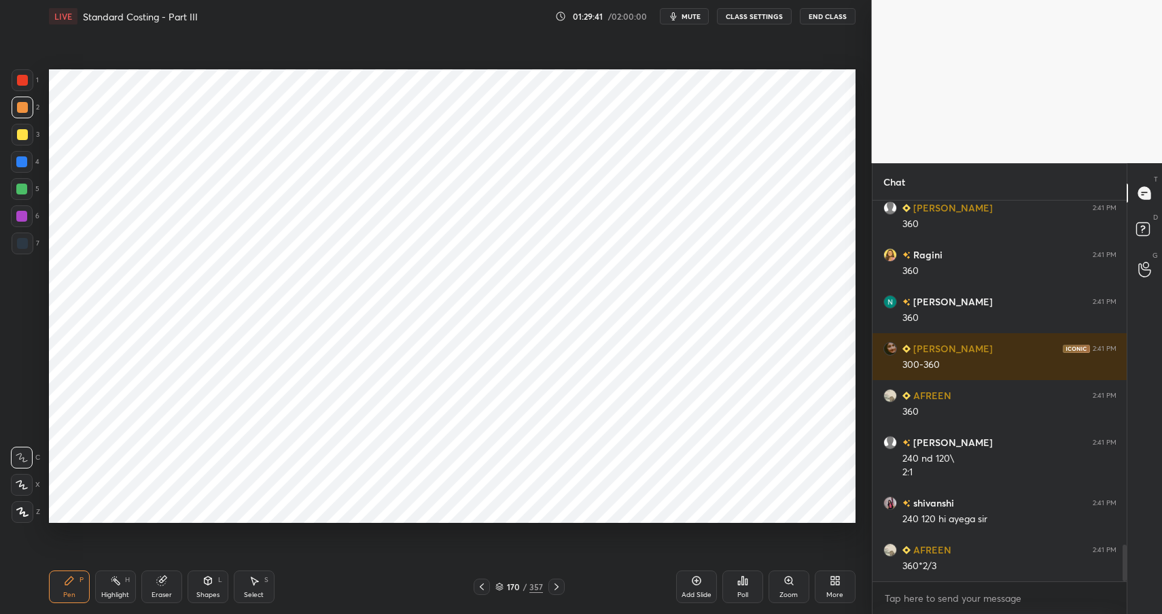
scroll to position [3596, 0]
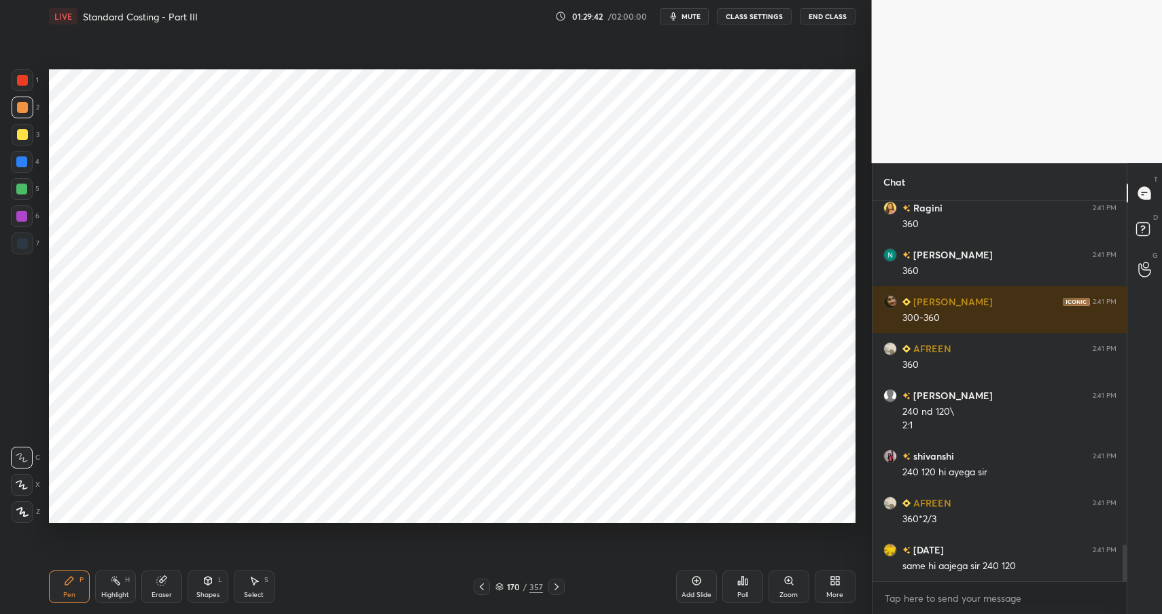
click at [16, 167] on div at bounding box center [22, 162] width 22 height 22
click at [16, 168] on div at bounding box center [22, 162] width 22 height 22
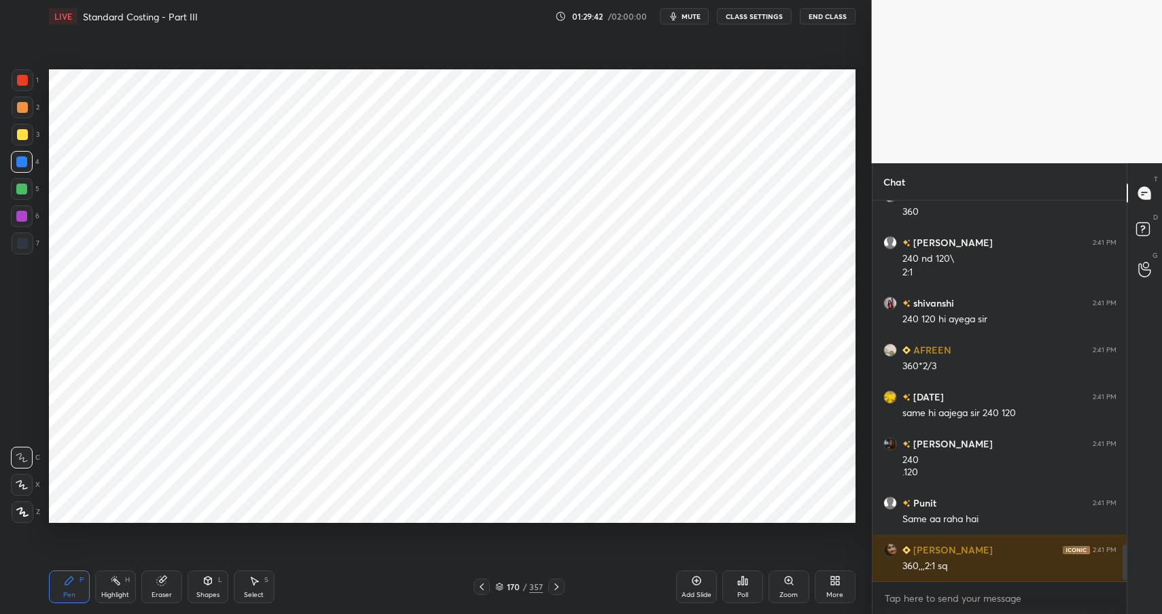
click at [18, 169] on div at bounding box center [22, 162] width 22 height 22
click at [20, 192] on div at bounding box center [21, 188] width 11 height 11
drag, startPoint x: 20, startPoint y: 192, endPoint x: 43, endPoint y: 183, distance: 25.4
click at [20, 192] on div at bounding box center [21, 188] width 11 height 11
click at [18, 215] on div at bounding box center [21, 216] width 11 height 11
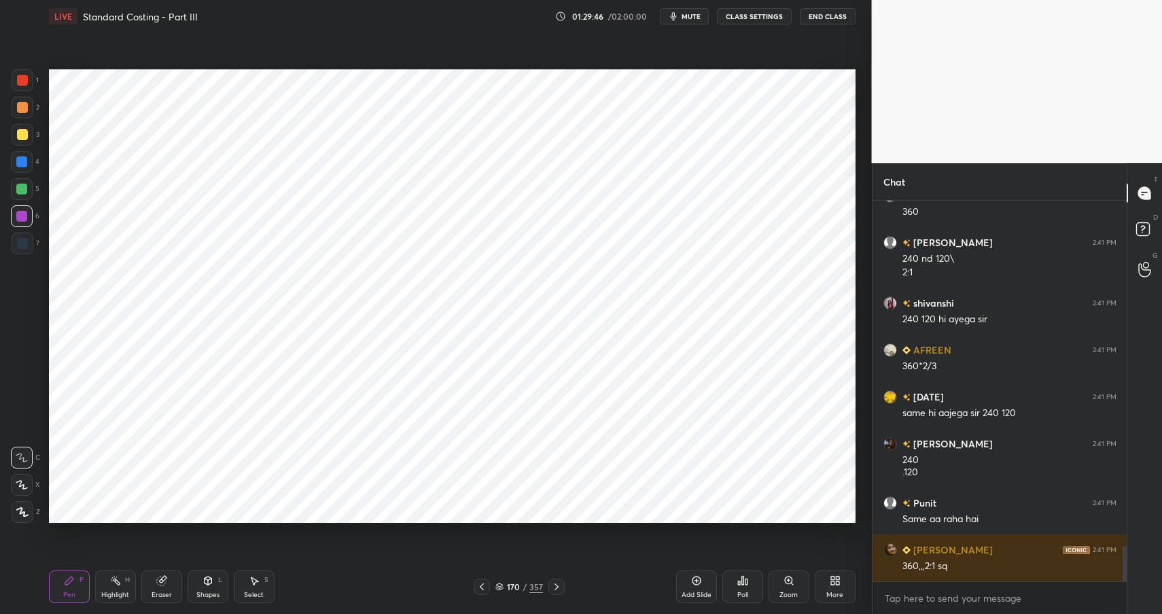
drag, startPoint x: 21, startPoint y: 159, endPoint x: 29, endPoint y: 160, distance: 8.3
click at [22, 159] on div at bounding box center [21, 161] width 11 height 11
click at [21, 159] on div at bounding box center [21, 161] width 11 height 11
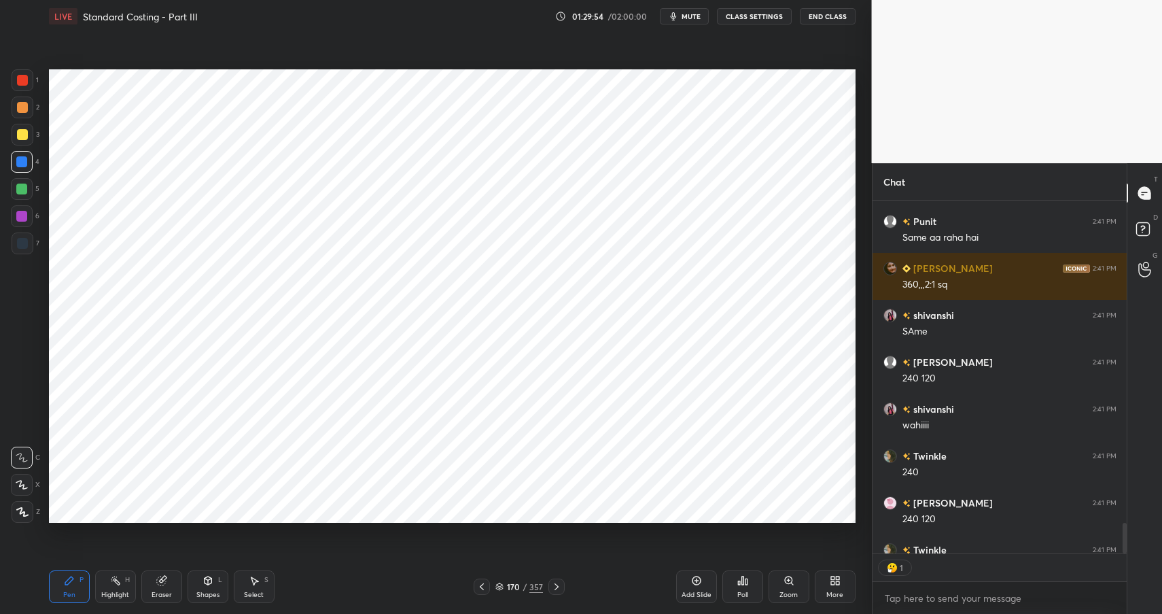
scroll to position [348, 250]
click at [160, 591] on div "Eraser" at bounding box center [162, 594] width 20 height 7
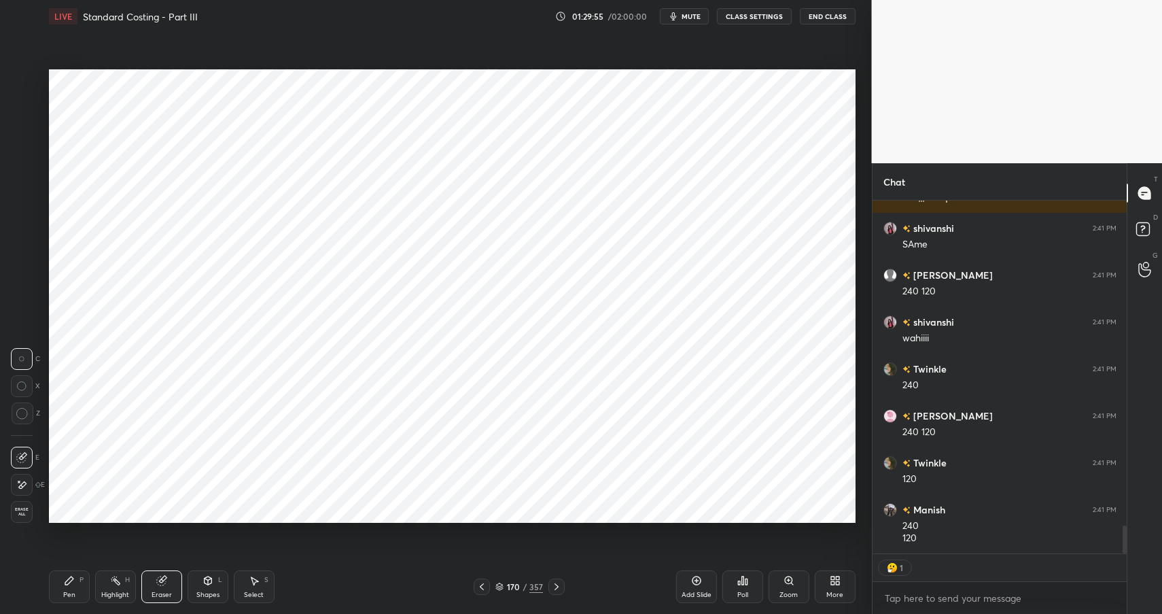
click at [21, 486] on icon at bounding box center [21, 485] width 11 height 12
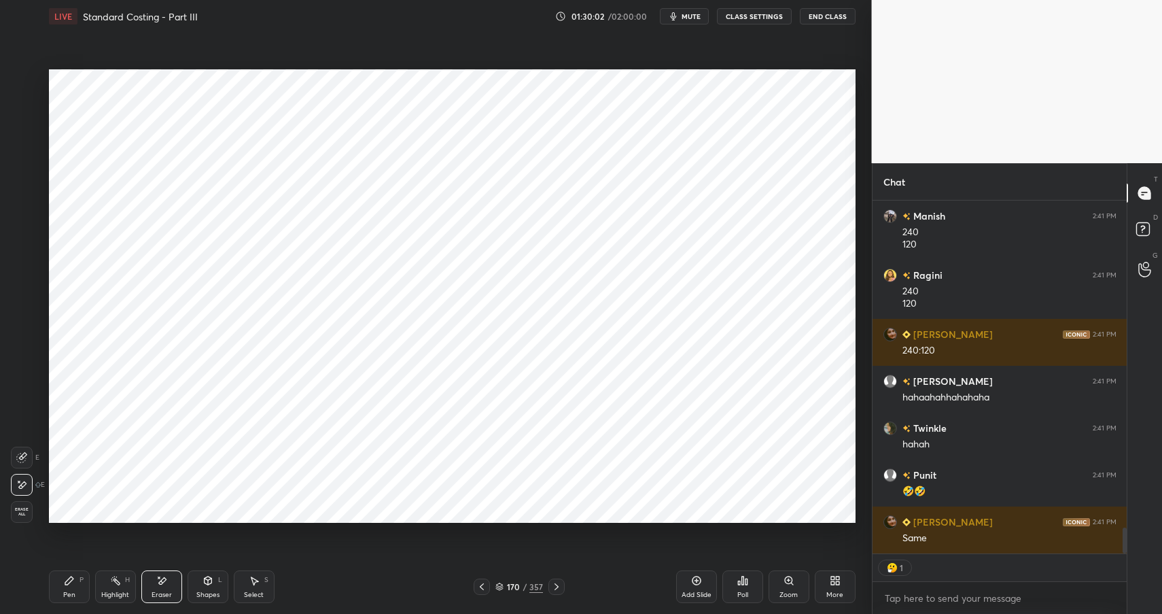
scroll to position [4457, 0]
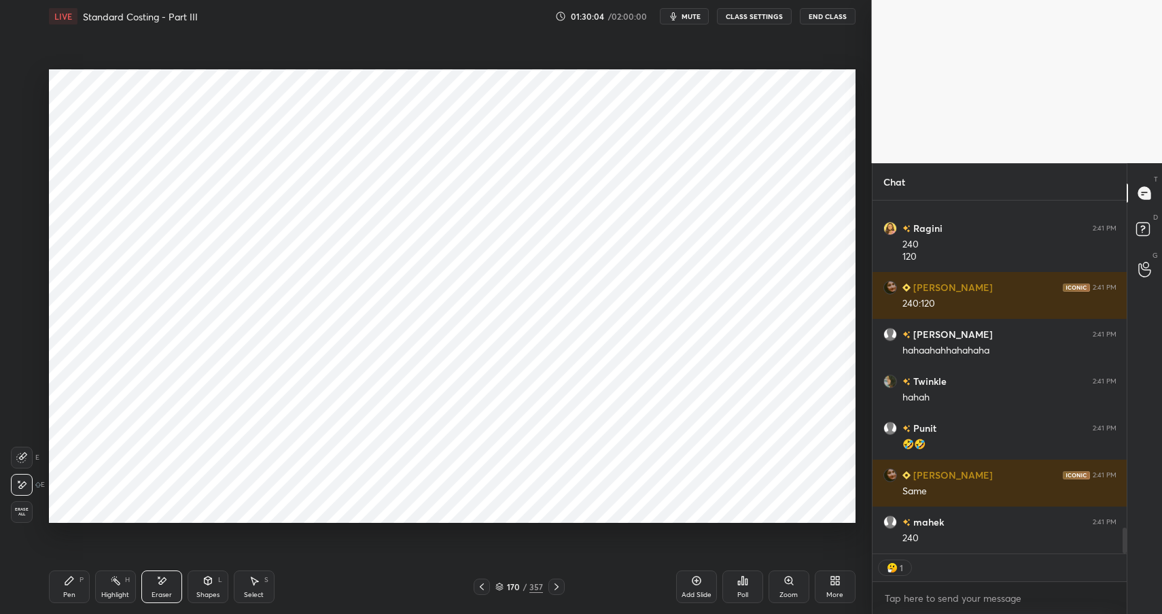
click at [73, 594] on div "Pen P" at bounding box center [69, 586] width 41 height 33
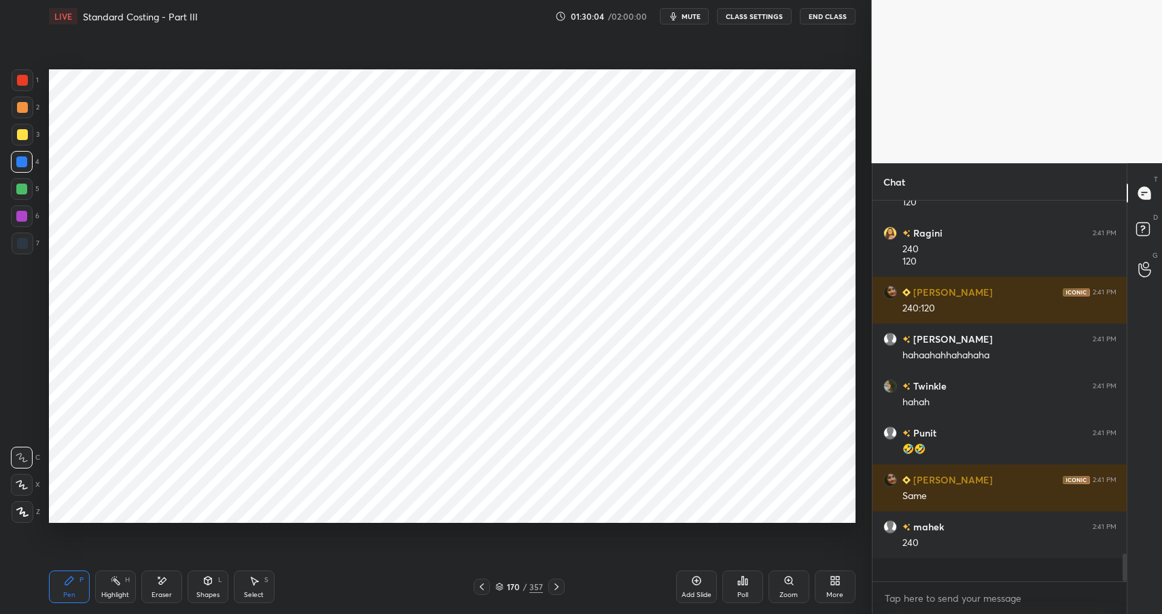
scroll to position [5, 5]
click at [79, 598] on div "Pen P" at bounding box center [69, 586] width 41 height 33
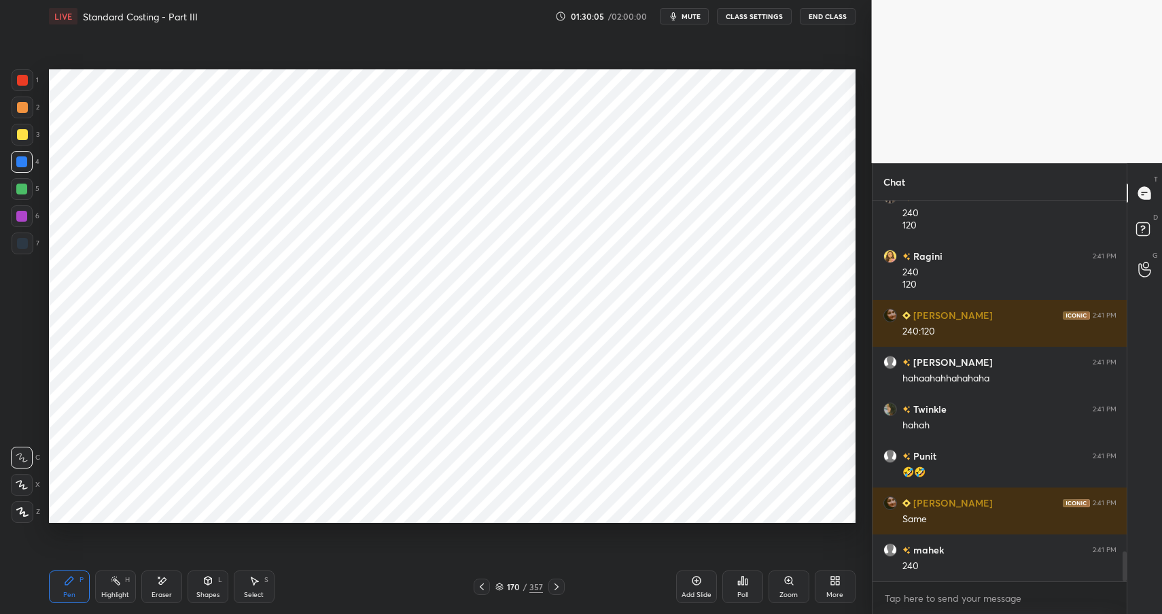
click at [21, 216] on div at bounding box center [21, 216] width 11 height 11
click at [19, 217] on div at bounding box center [21, 216] width 11 height 11
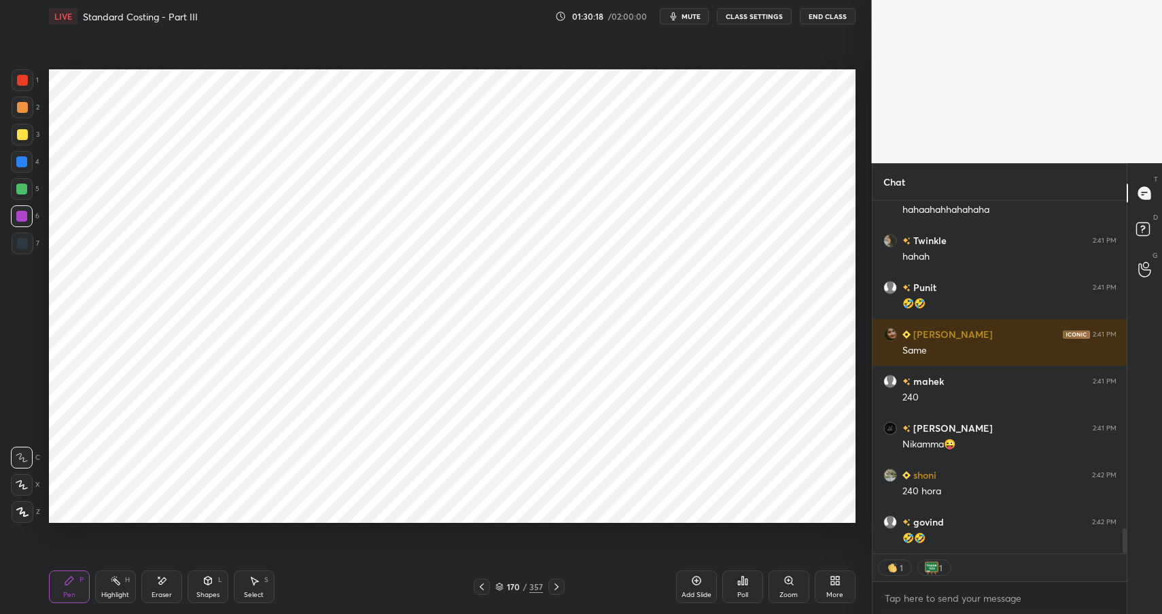
click at [166, 588] on div "Eraser" at bounding box center [161, 586] width 41 height 33
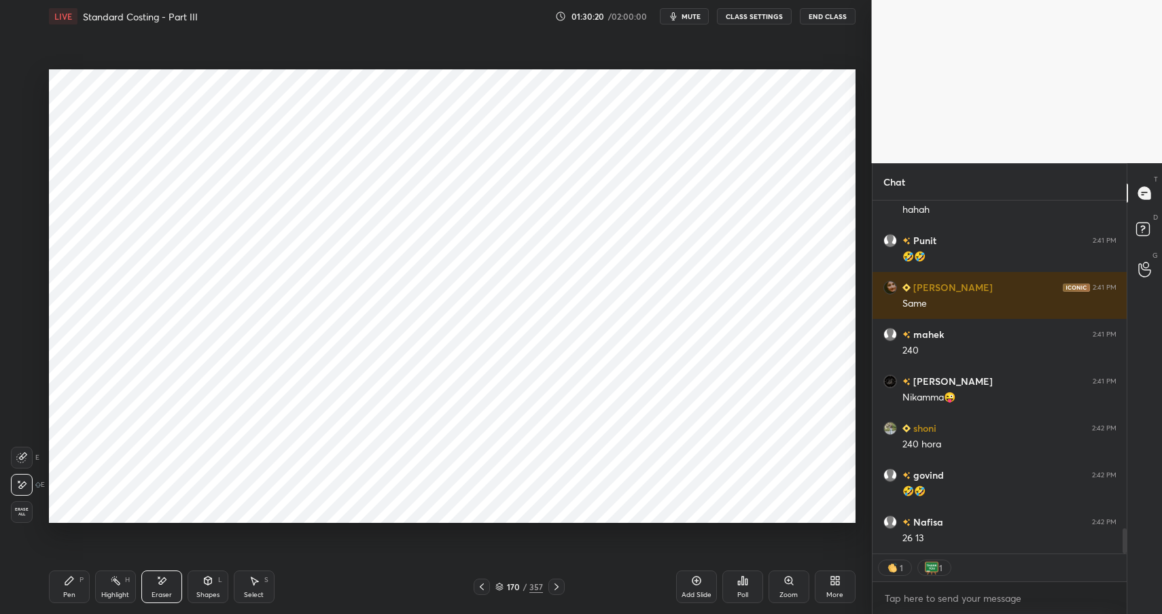
click at [69, 592] on div "Pen" at bounding box center [69, 594] width 12 height 7
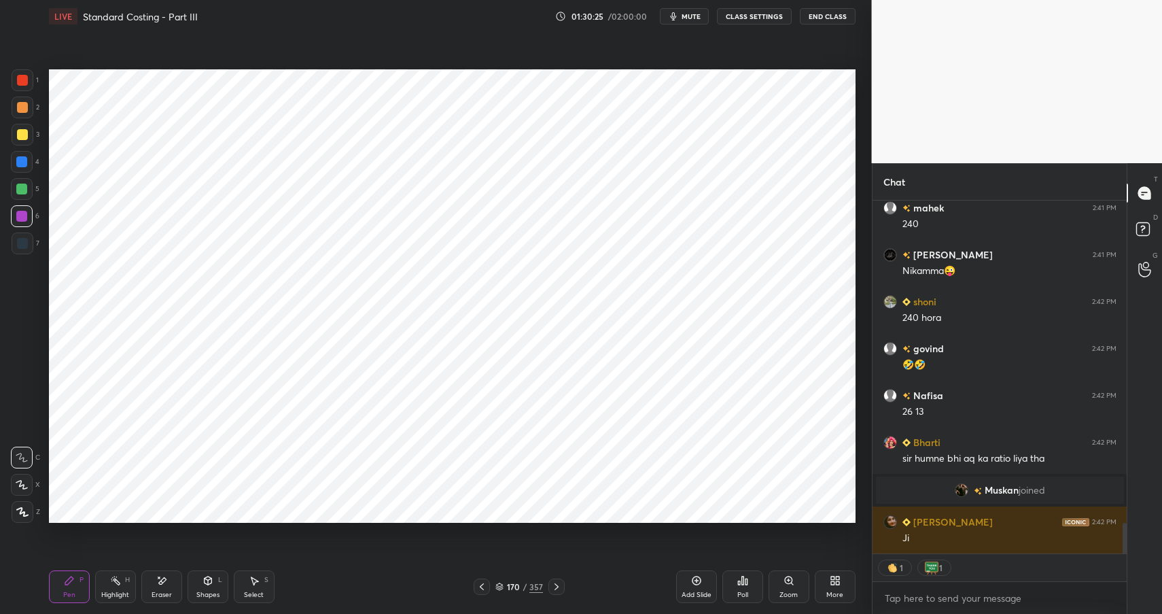
scroll to position [3712, 0]
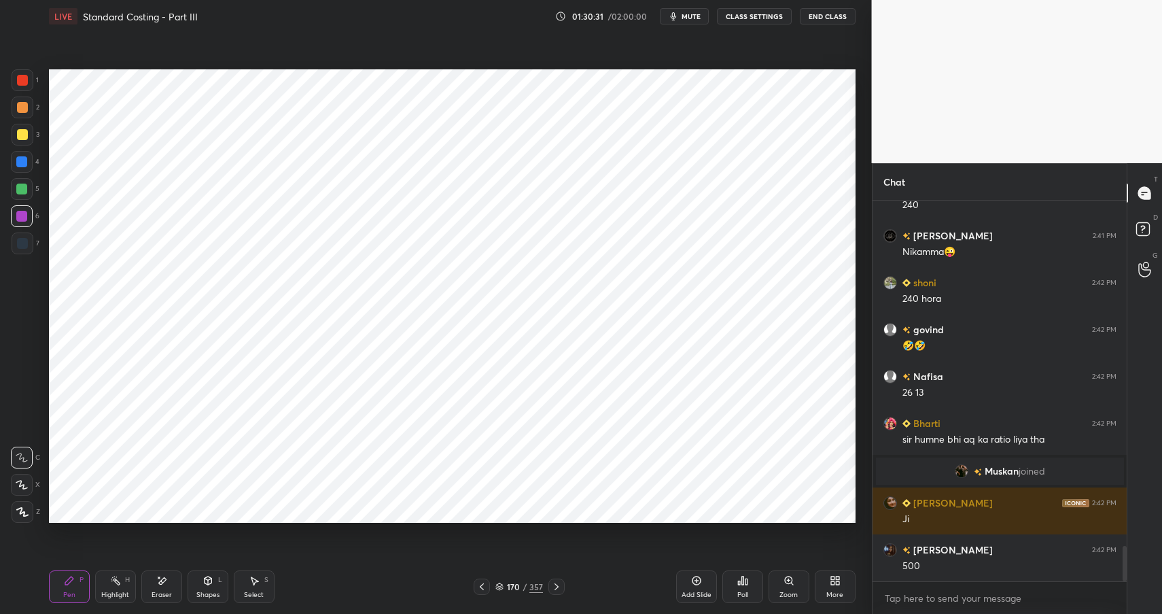
click at [113, 594] on div "Highlight" at bounding box center [115, 594] width 28 height 7
click at [124, 595] on div "Highlight" at bounding box center [115, 594] width 28 height 7
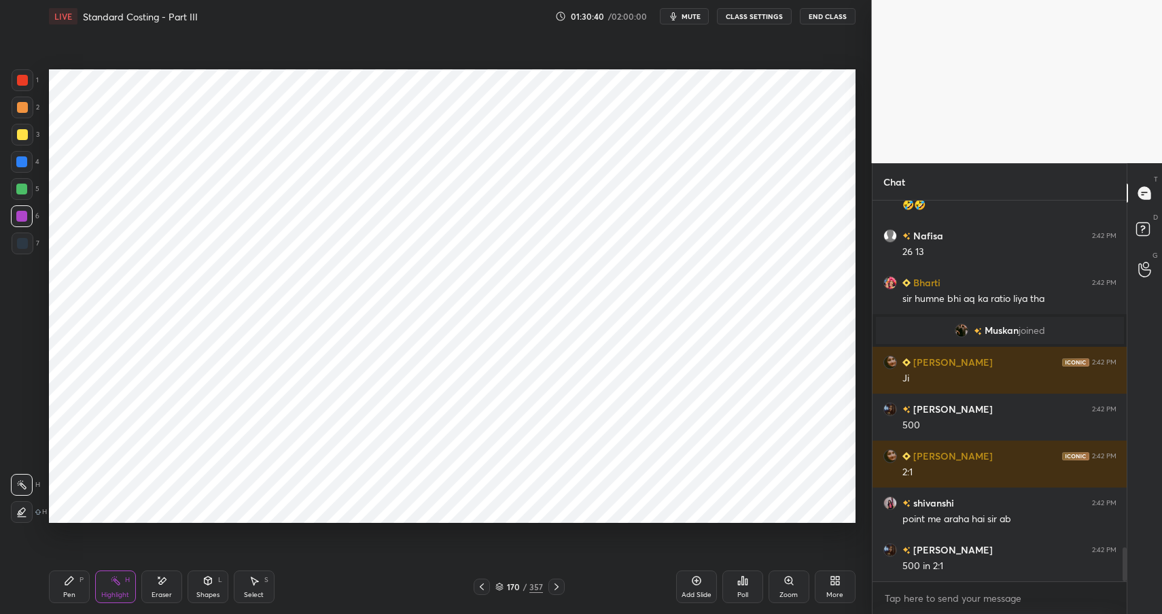
click at [68, 580] on icon at bounding box center [69, 580] width 11 height 11
drag, startPoint x: 74, startPoint y: 578, endPoint x: 106, endPoint y: 542, distance: 48.6
click at [74, 578] on icon at bounding box center [69, 580] width 11 height 11
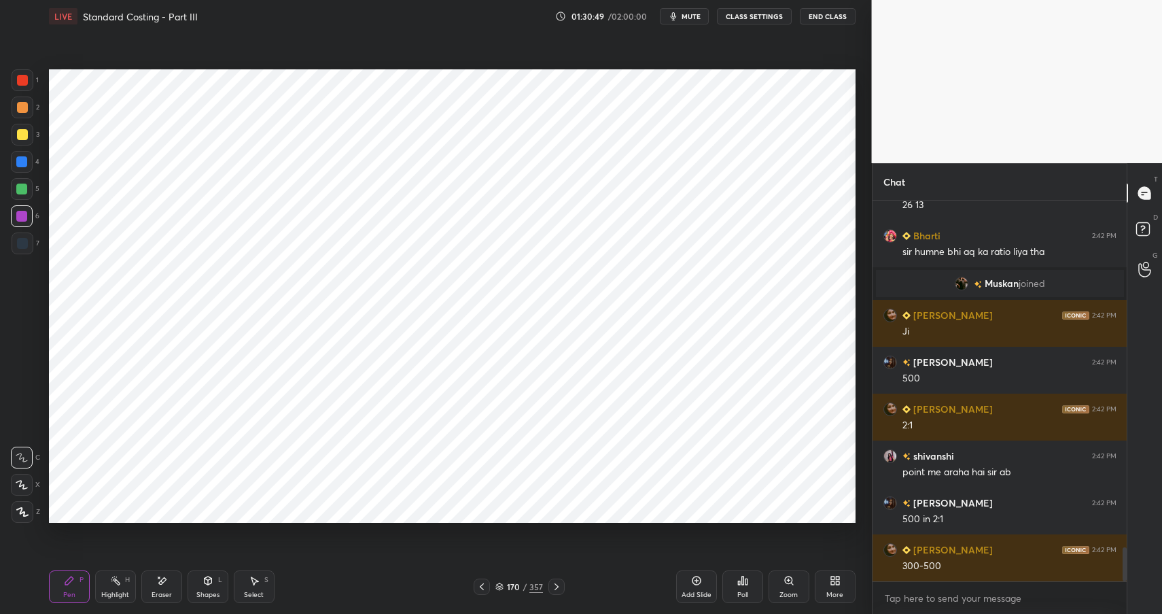
click at [22, 164] on div at bounding box center [21, 161] width 11 height 11
drag, startPoint x: 22, startPoint y: 164, endPoint x: 38, endPoint y: 166, distance: 15.8
click at [22, 164] on div at bounding box center [21, 161] width 11 height 11
drag, startPoint x: 121, startPoint y: 582, endPoint x: 130, endPoint y: 573, distance: 12.5
click at [126, 579] on div "Highlight H" at bounding box center [115, 586] width 41 height 33
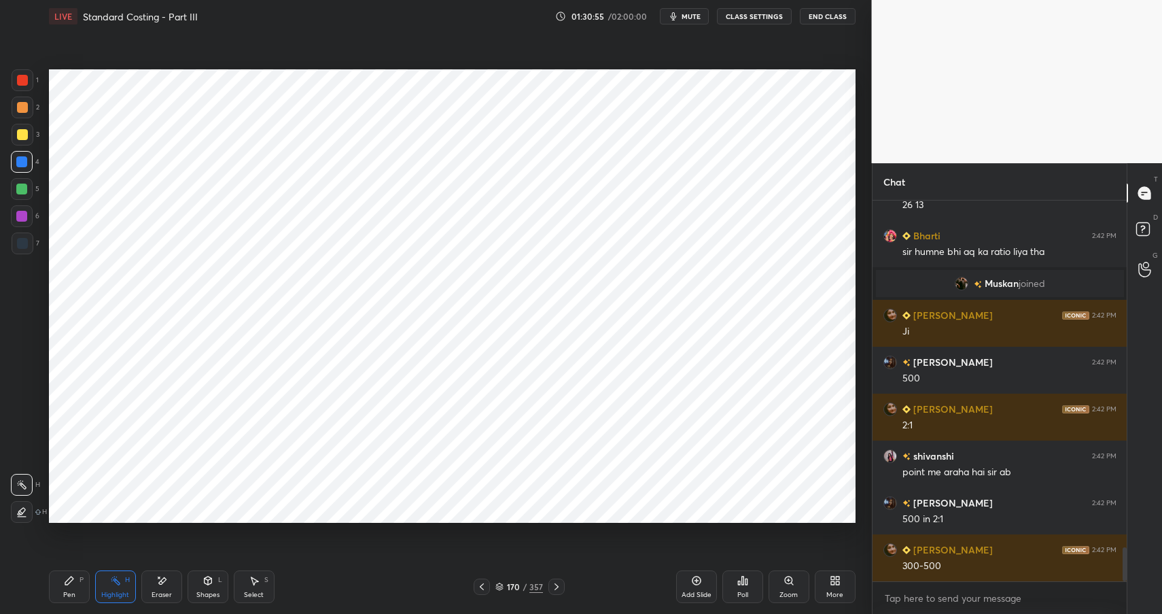
drag, startPoint x: 132, startPoint y: 578, endPoint x: 149, endPoint y: 546, distance: 36.2
click at [133, 575] on div "Highlight H" at bounding box center [115, 586] width 41 height 33
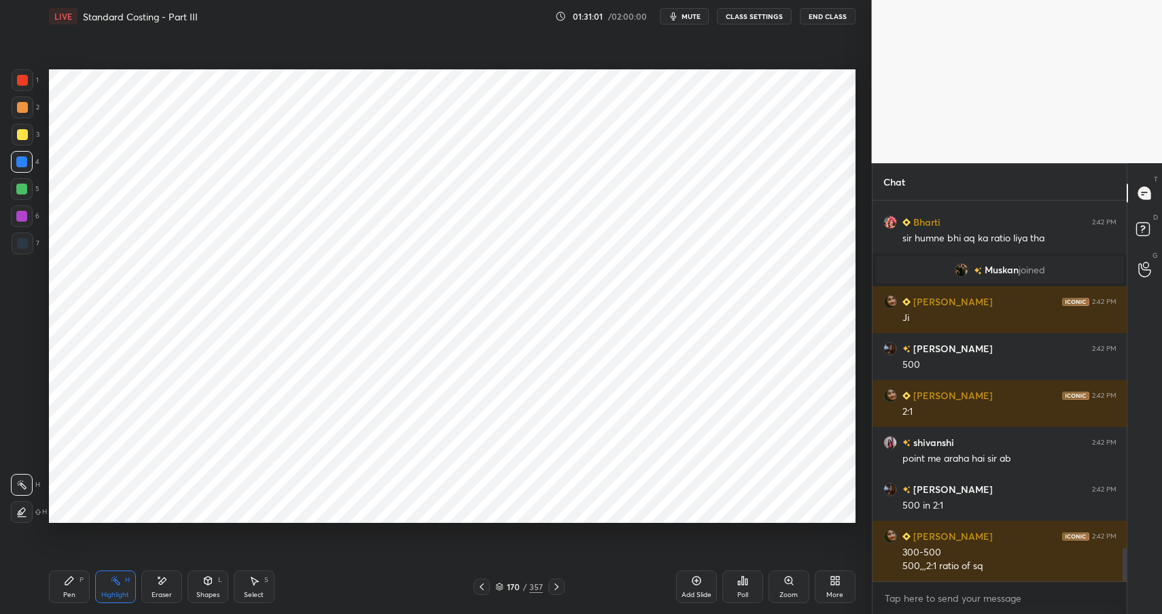
click at [202, 585] on icon at bounding box center [207, 580] width 11 height 11
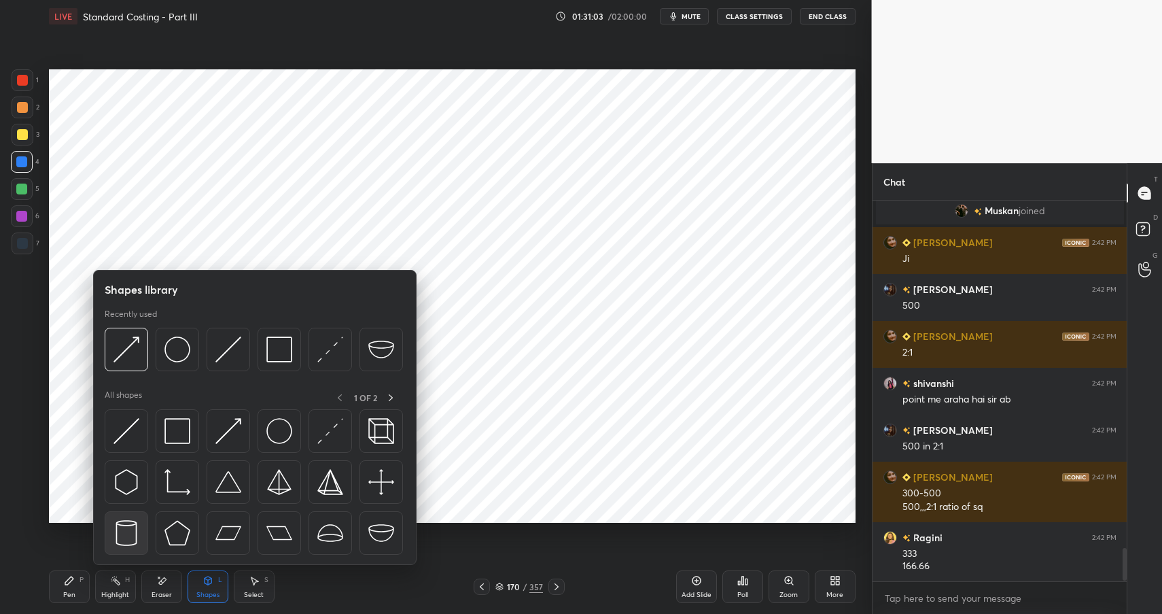
scroll to position [4039, 0]
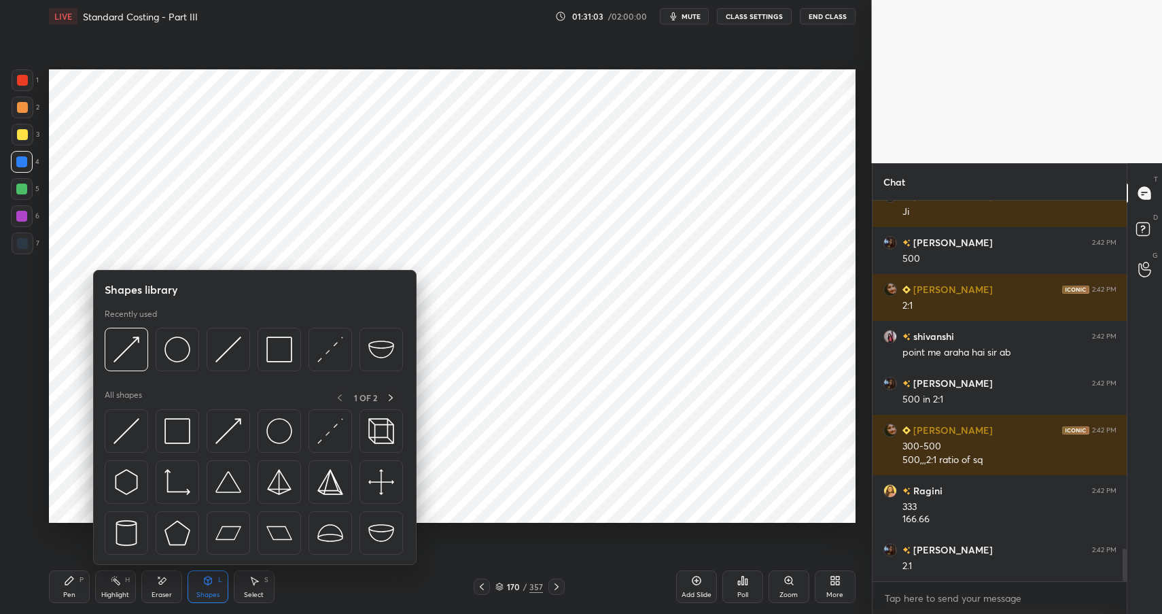
click at [69, 583] on icon at bounding box center [69, 580] width 11 height 11
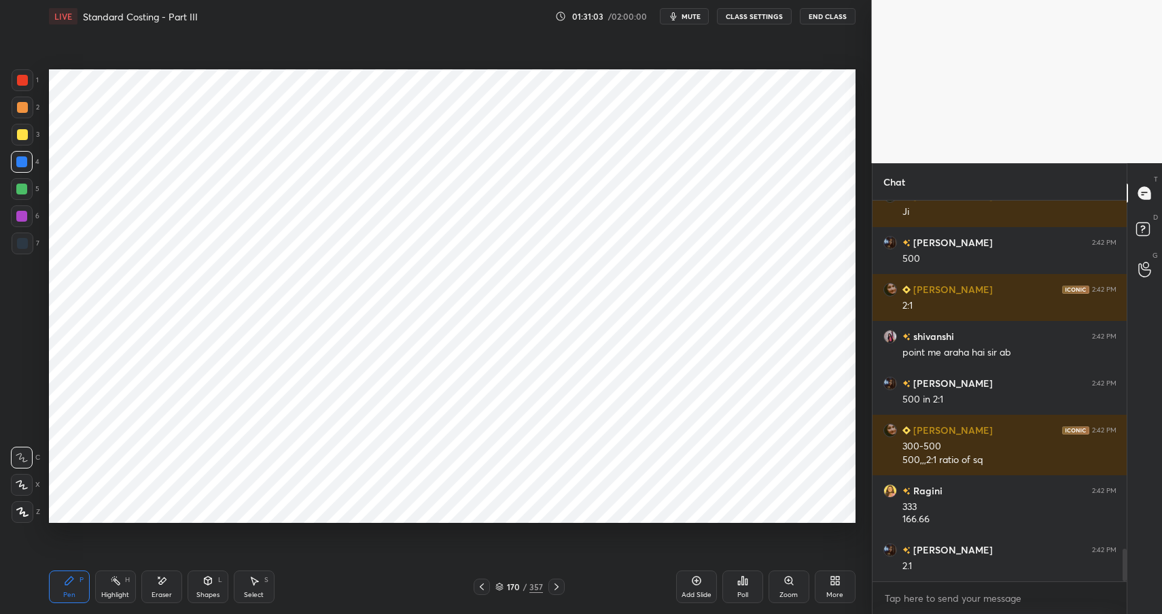
click at [73, 592] on div "Pen" at bounding box center [69, 594] width 12 height 7
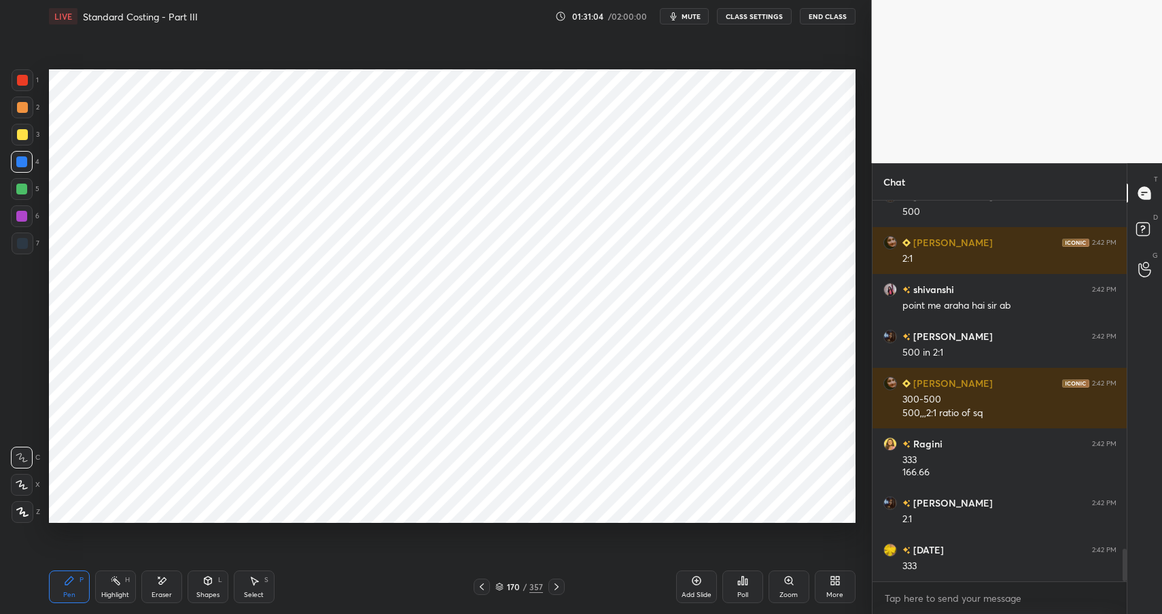
click at [15, 193] on div at bounding box center [22, 189] width 22 height 22
click at [20, 190] on div at bounding box center [21, 188] width 11 height 11
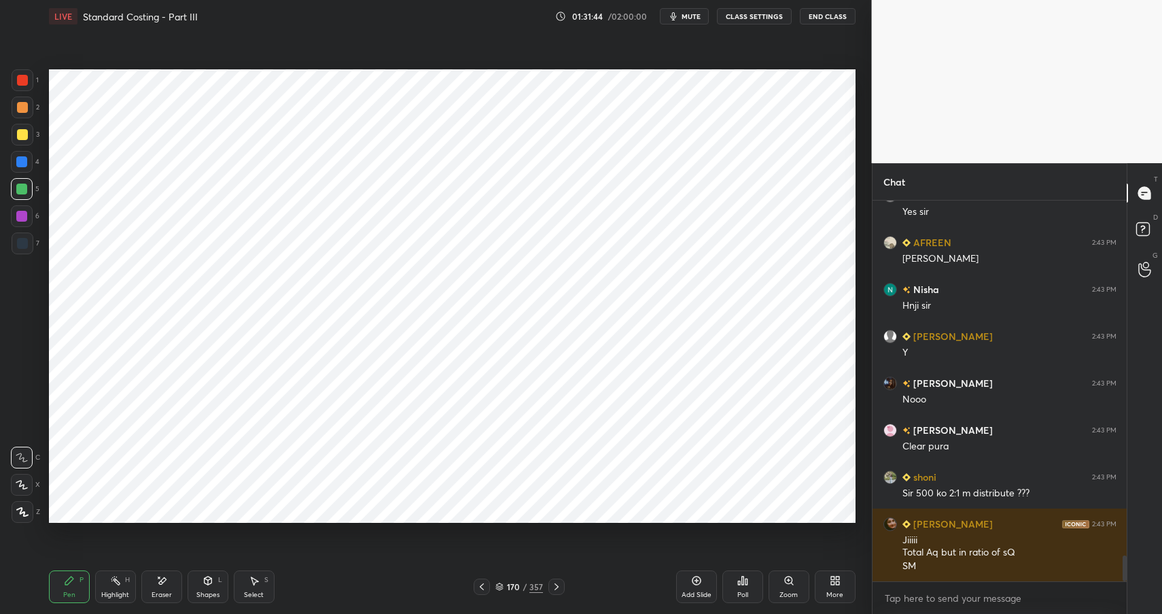
scroll to position [5202, 0]
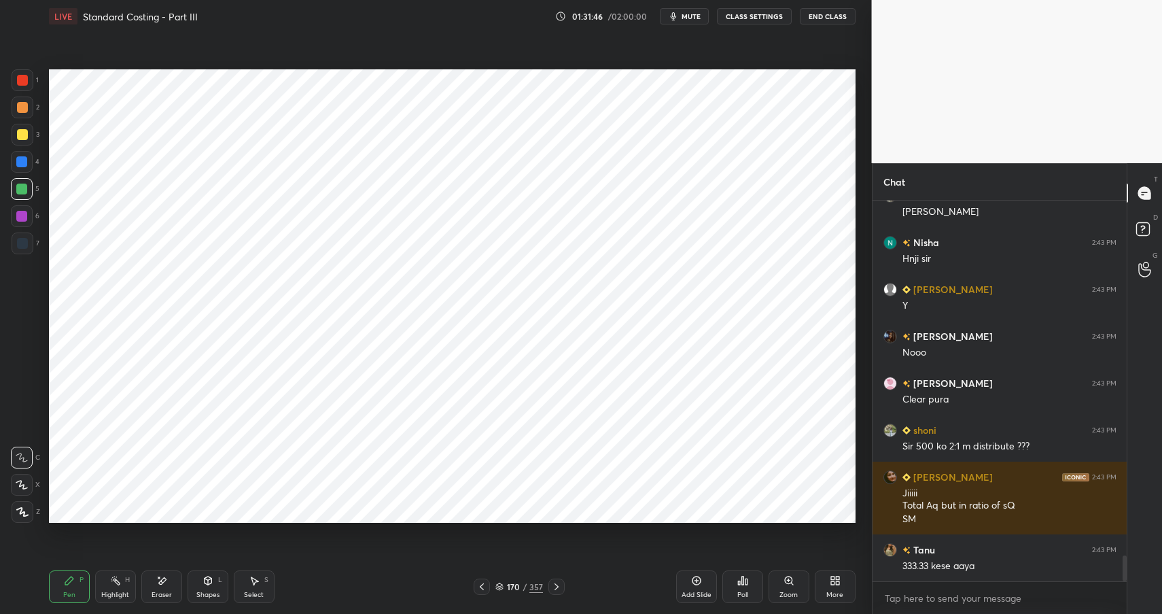
click at [102, 585] on div "Highlight H" at bounding box center [115, 586] width 41 height 33
click at [107, 591] on div "Highlight" at bounding box center [115, 594] width 28 height 7
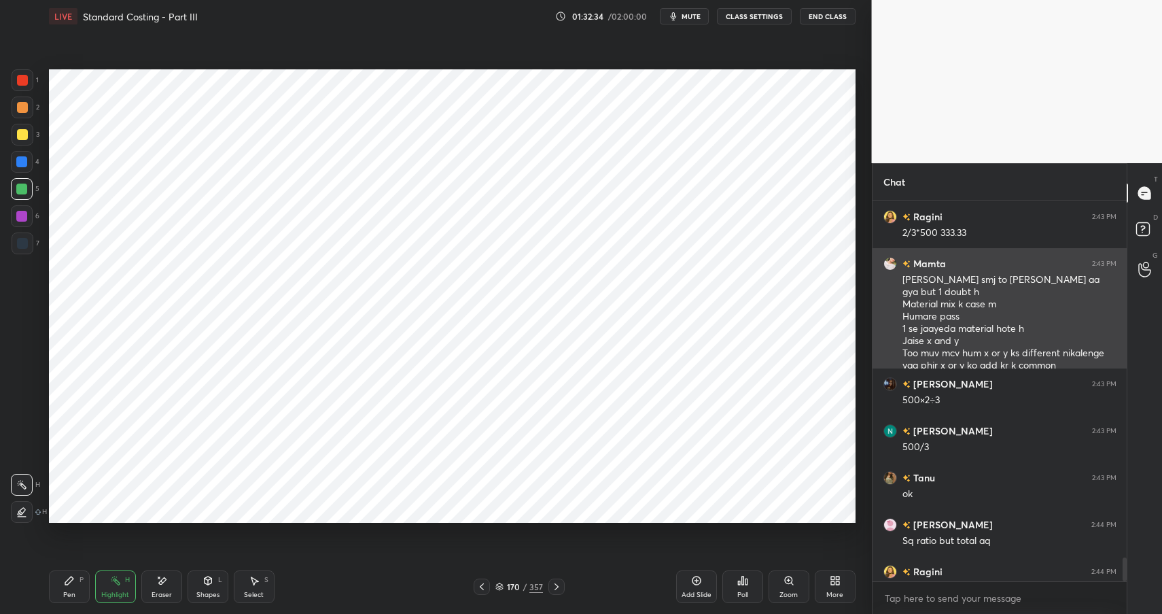
scroll to position [5711, 0]
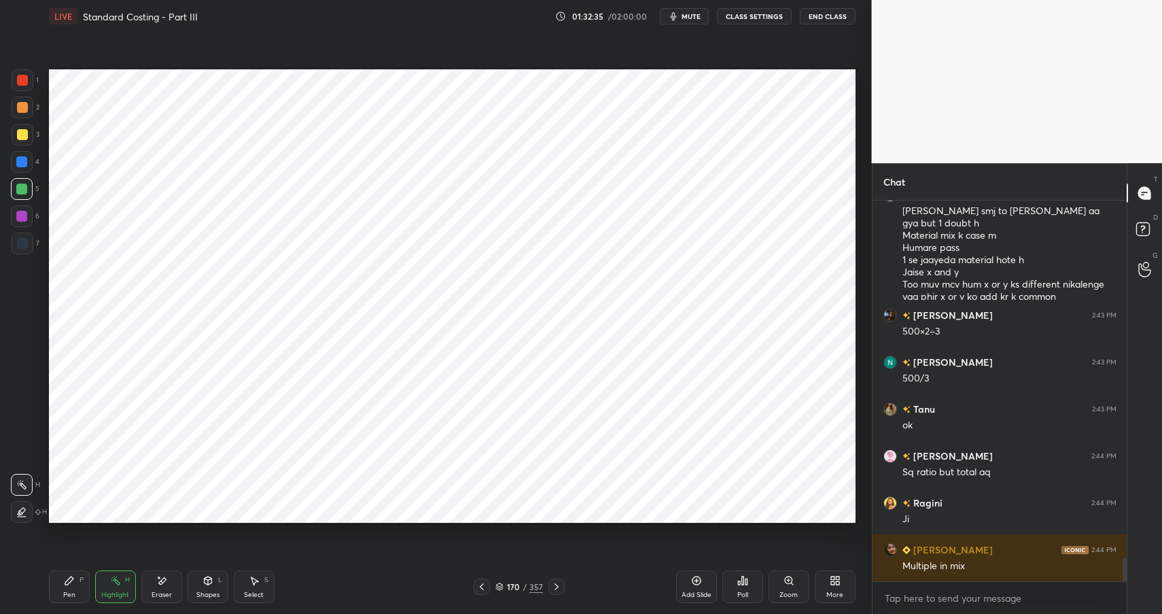
drag, startPoint x: 208, startPoint y: 584, endPoint x: 213, endPoint y: 573, distance: 11.9
click at [208, 584] on icon at bounding box center [207, 580] width 11 height 11
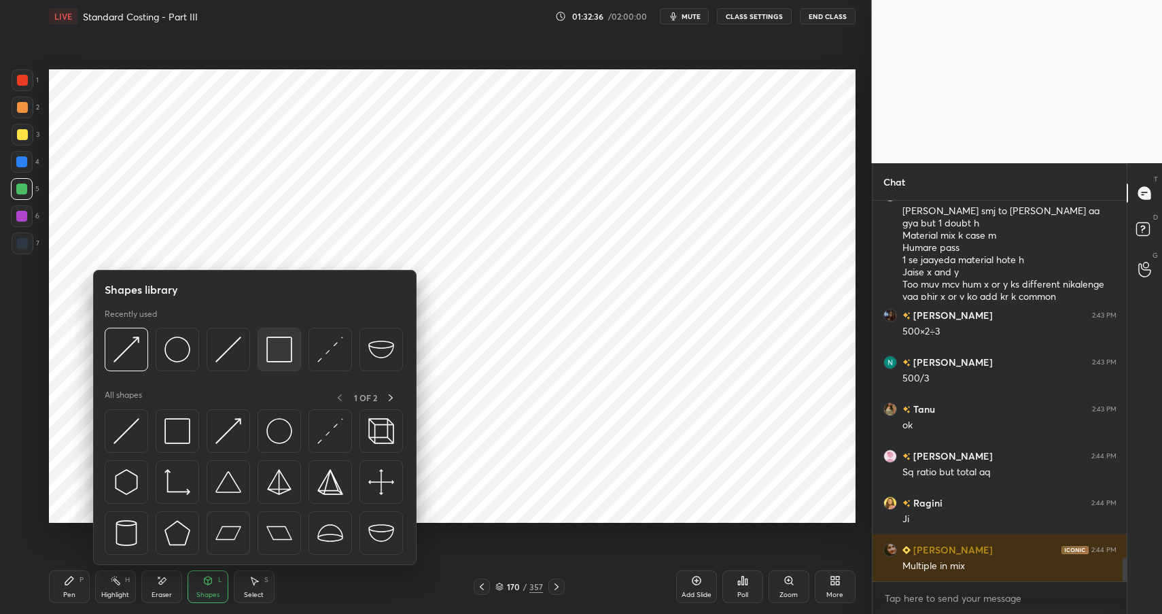
click at [293, 357] on div at bounding box center [279, 348] width 43 height 43
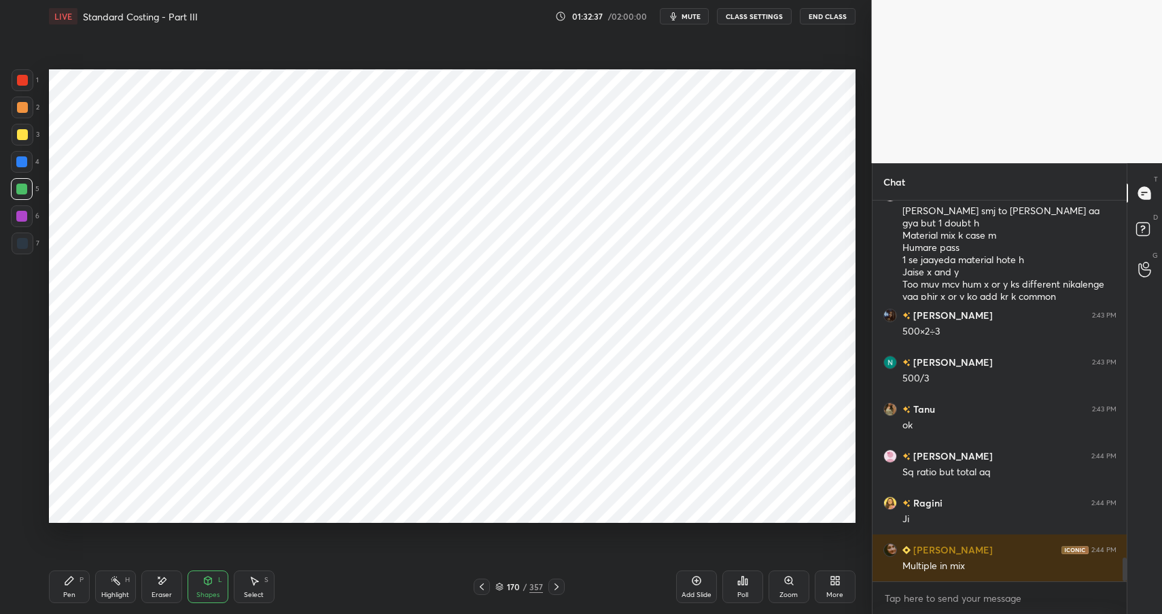
drag, startPoint x: 67, startPoint y: 586, endPoint x: 73, endPoint y: 590, distance: 7.3
click at [67, 586] on div "Pen P" at bounding box center [69, 586] width 41 height 33
click at [73, 591] on div "Pen" at bounding box center [69, 594] width 12 height 7
click at [18, 247] on div at bounding box center [22, 243] width 11 height 11
drag, startPoint x: 20, startPoint y: 247, endPoint x: 37, endPoint y: 235, distance: 21.5
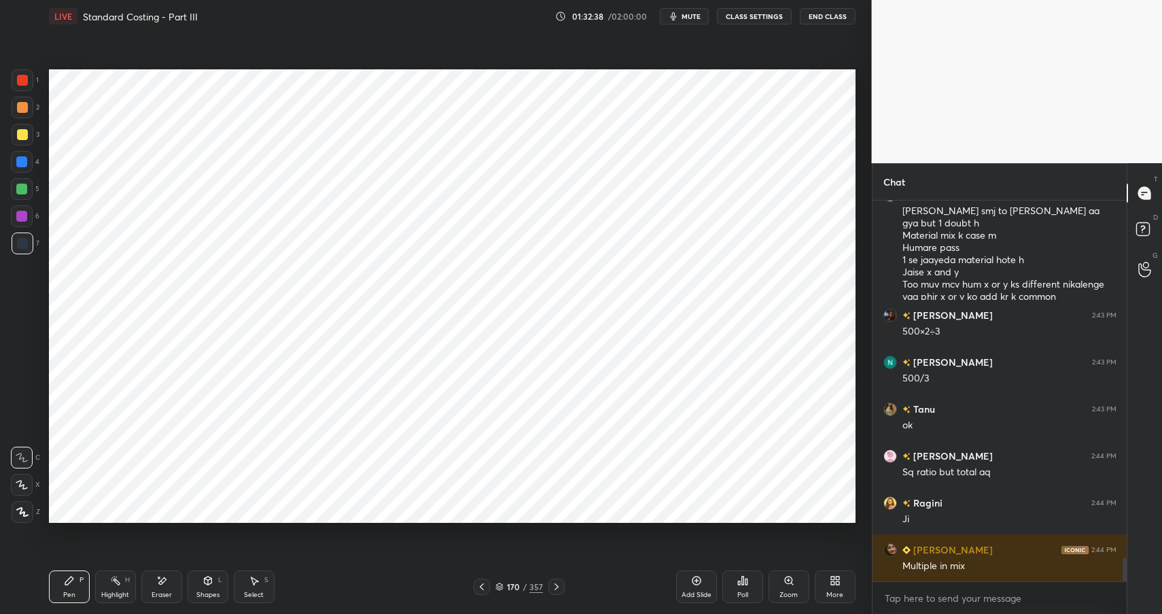
click at [20, 247] on div at bounding box center [22, 243] width 11 height 11
click at [202, 591] on div "Shapes" at bounding box center [207, 594] width 23 height 7
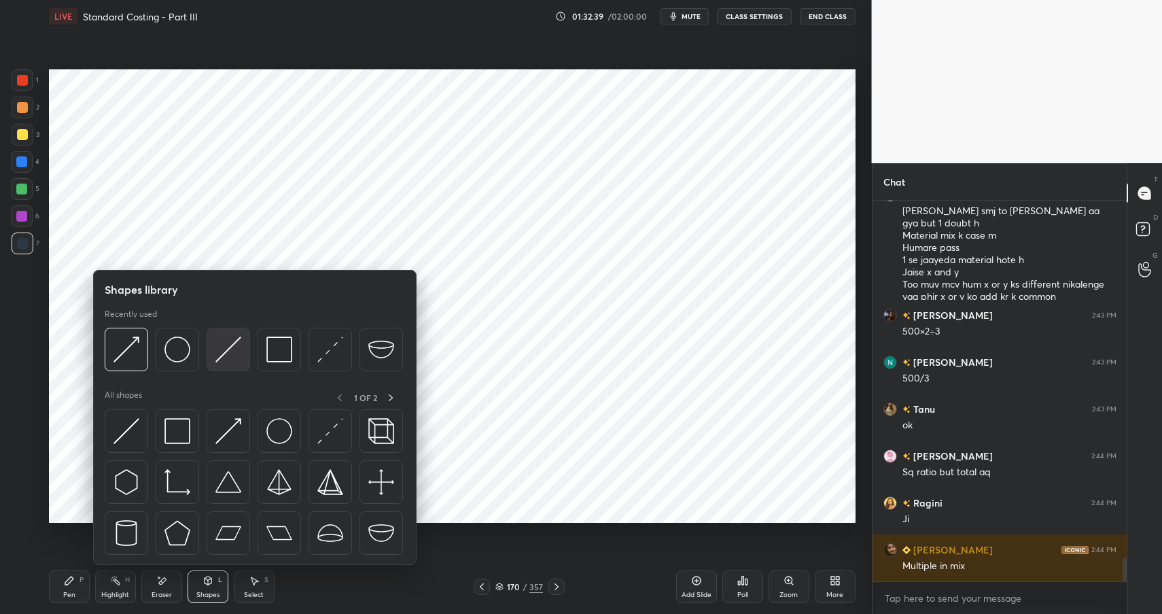
click at [238, 353] on img at bounding box center [228, 349] width 26 height 26
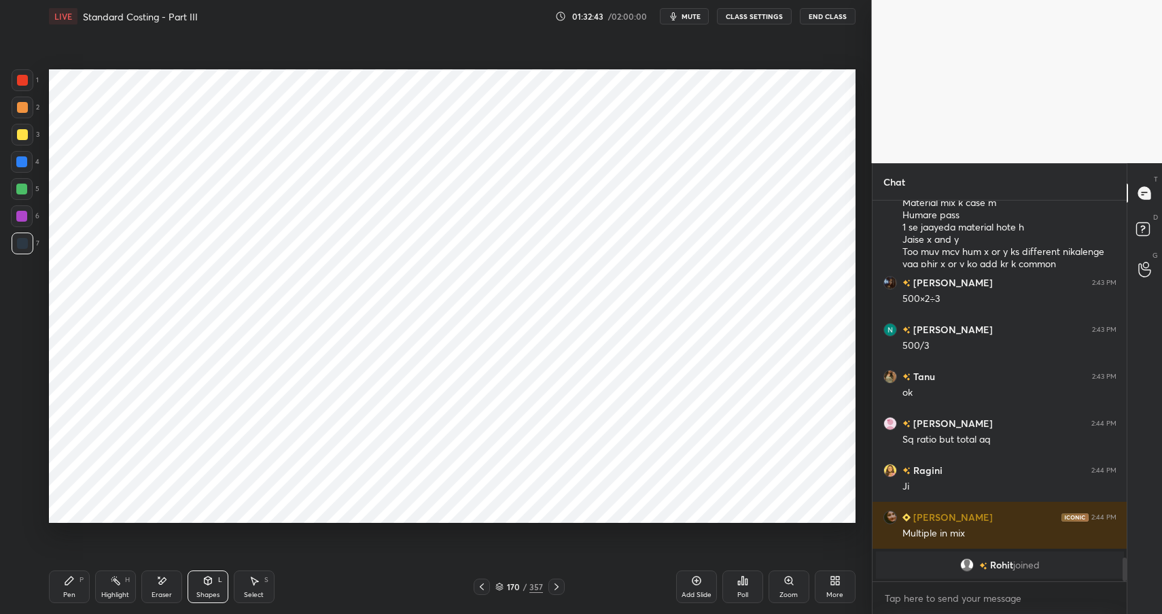
scroll to position [5187, 0]
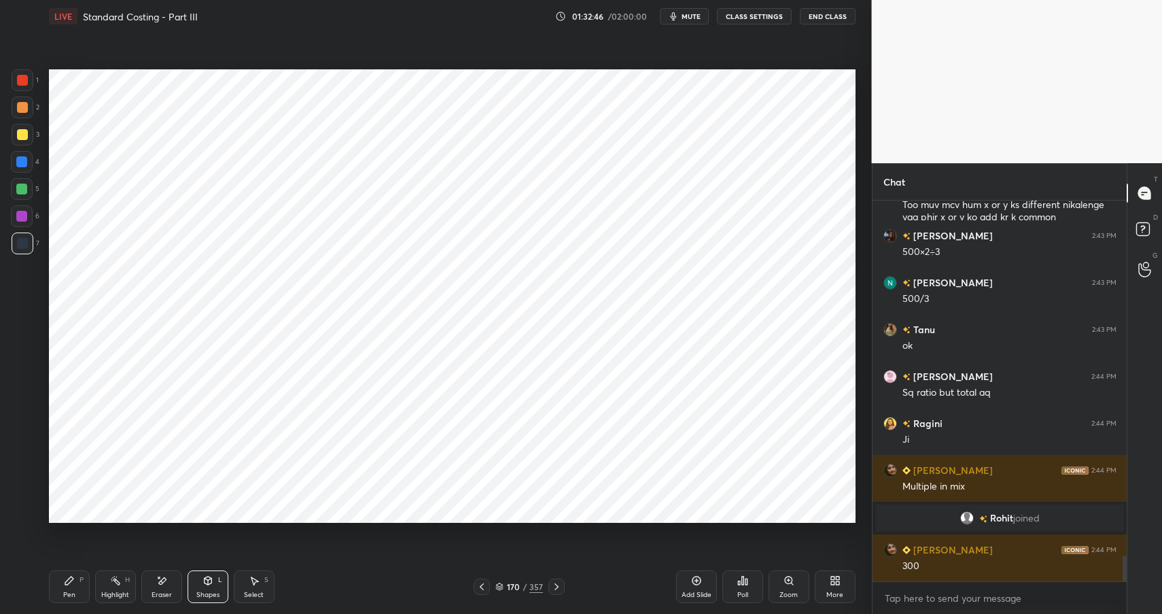
click at [116, 582] on rect at bounding box center [116, 581] width 7 height 7
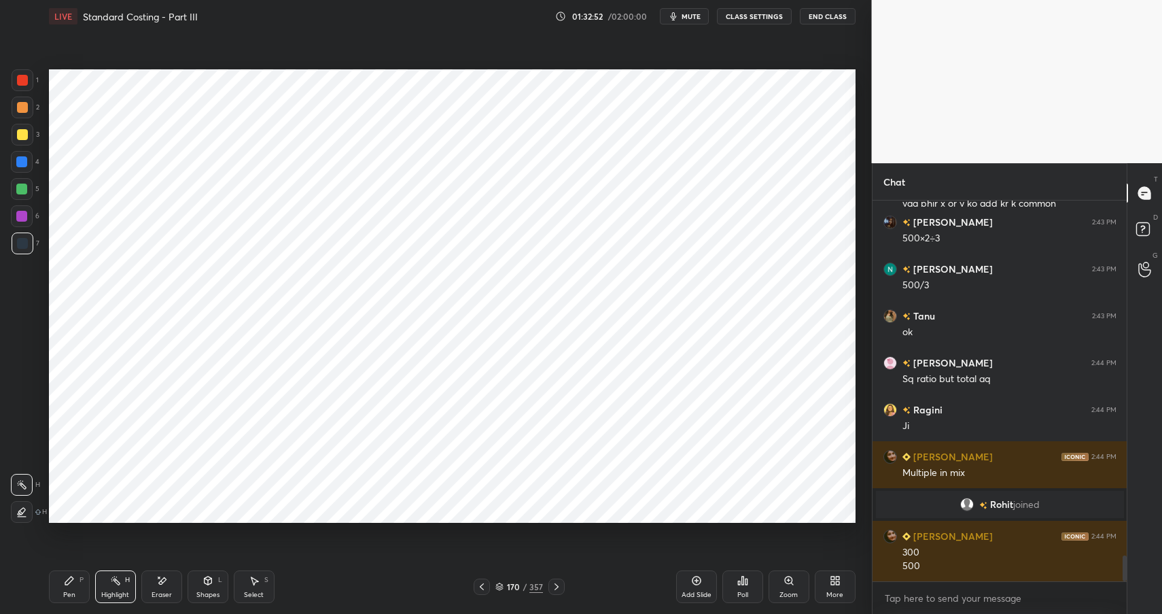
click at [67, 576] on icon at bounding box center [69, 580] width 11 height 11
drag, startPoint x: 70, startPoint y: 582, endPoint x: 120, endPoint y: 541, distance: 65.2
click at [70, 582] on icon at bounding box center [69, 580] width 11 height 11
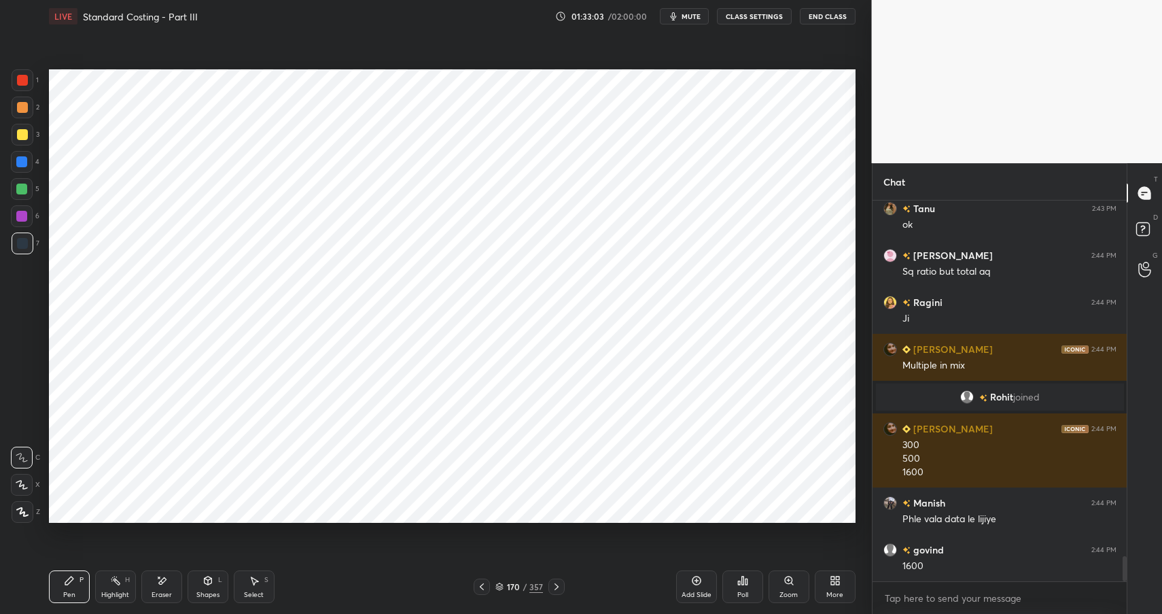
scroll to position [5355, 0]
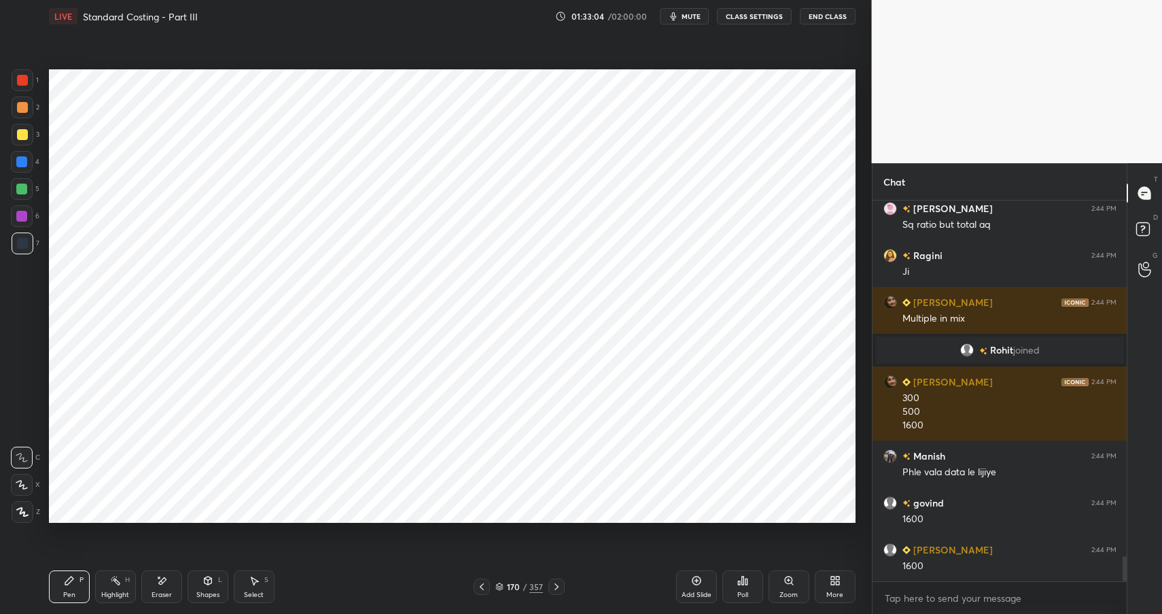
click at [109, 583] on div "Highlight H" at bounding box center [115, 586] width 41 height 33
click at [119, 582] on icon at bounding box center [115, 580] width 11 height 11
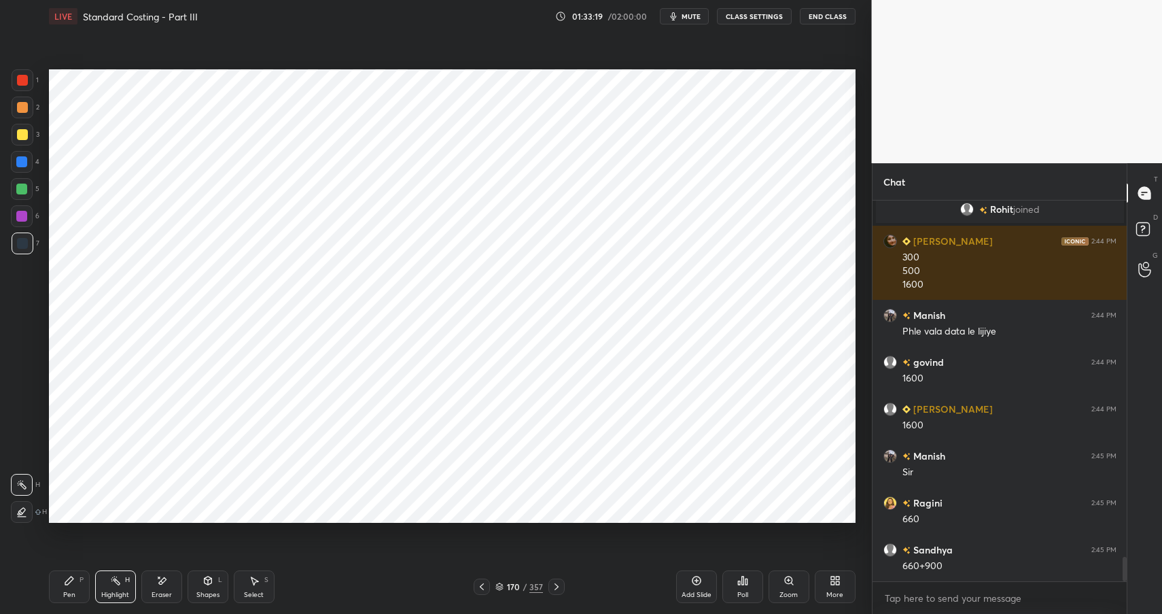
scroll to position [5542, 0]
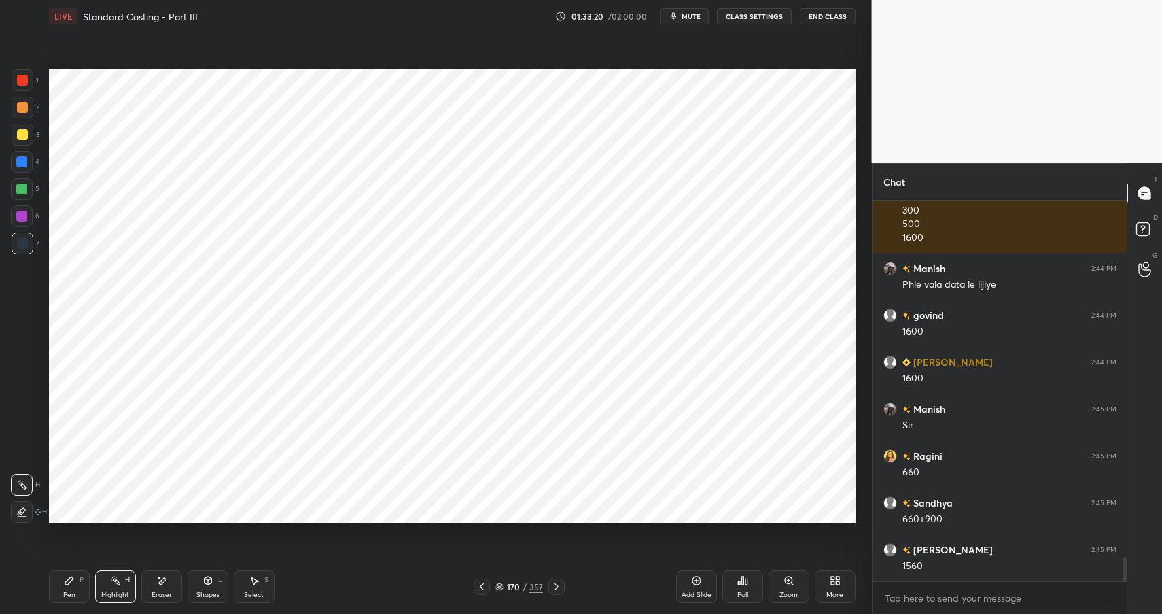
click at [73, 586] on div "Pen P" at bounding box center [69, 586] width 41 height 33
click at [74, 584] on div "Pen P" at bounding box center [69, 586] width 41 height 33
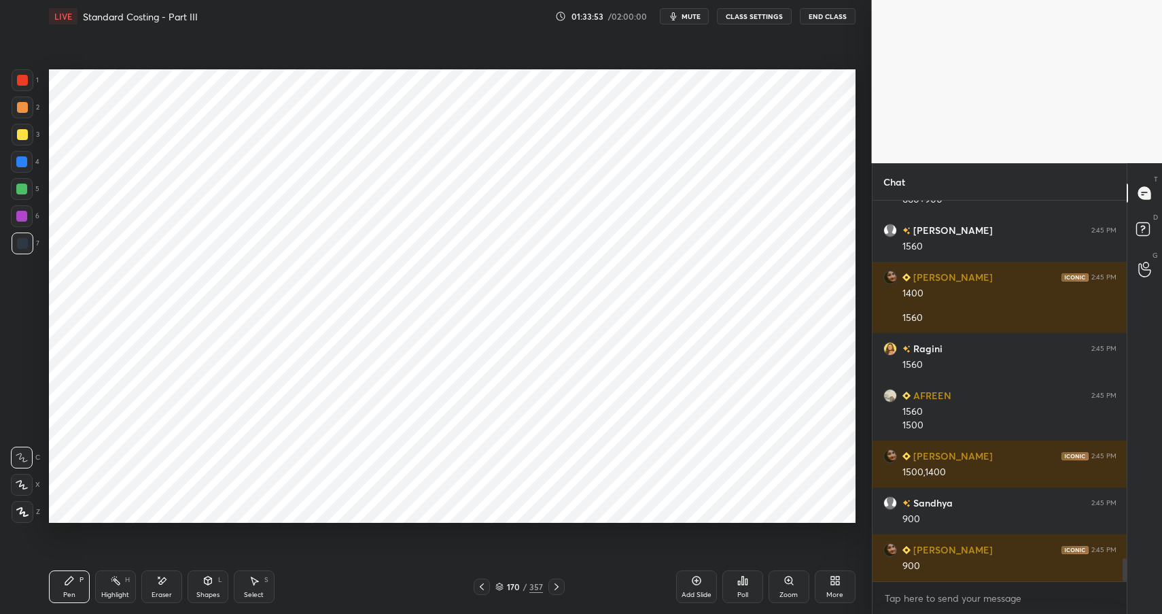
scroll to position [5908, 0]
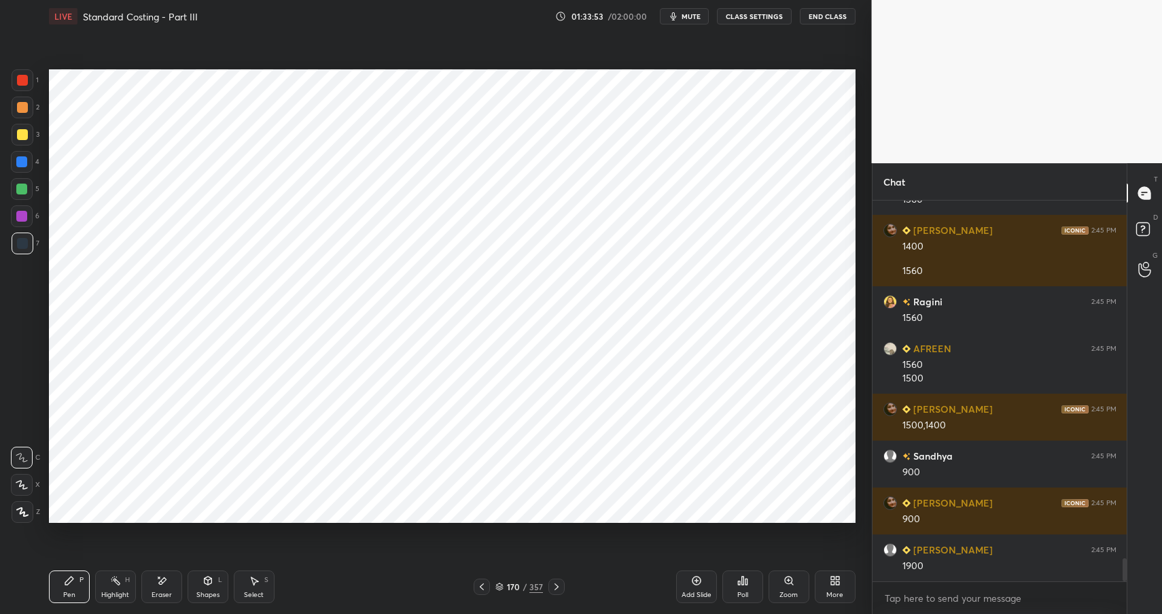
click at [23, 79] on div at bounding box center [22, 80] width 11 height 11
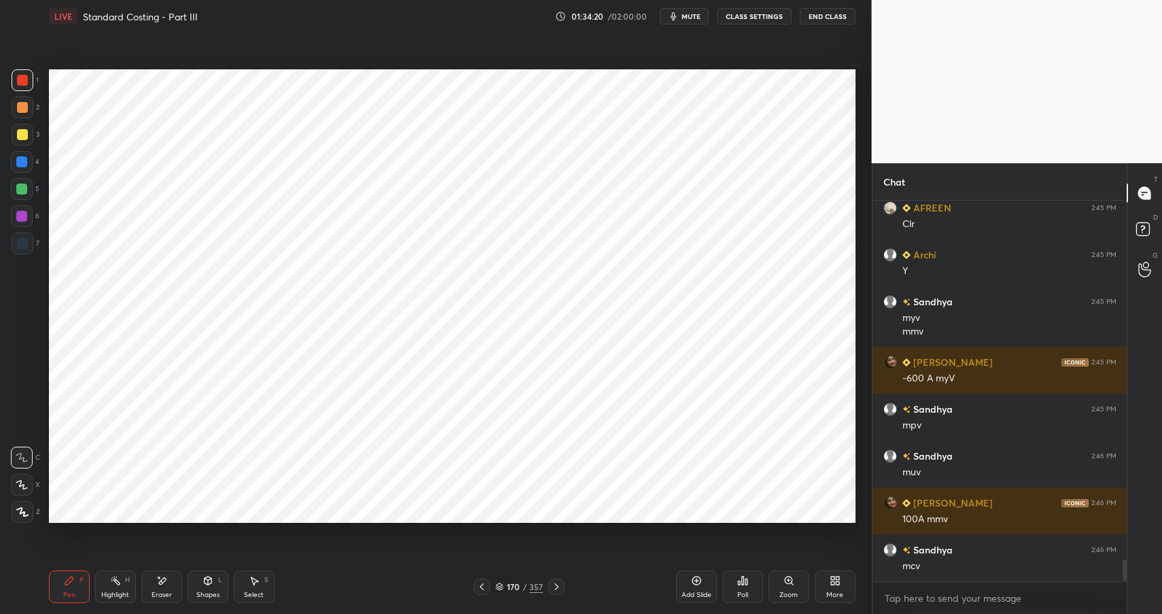
scroll to position [6344, 0]
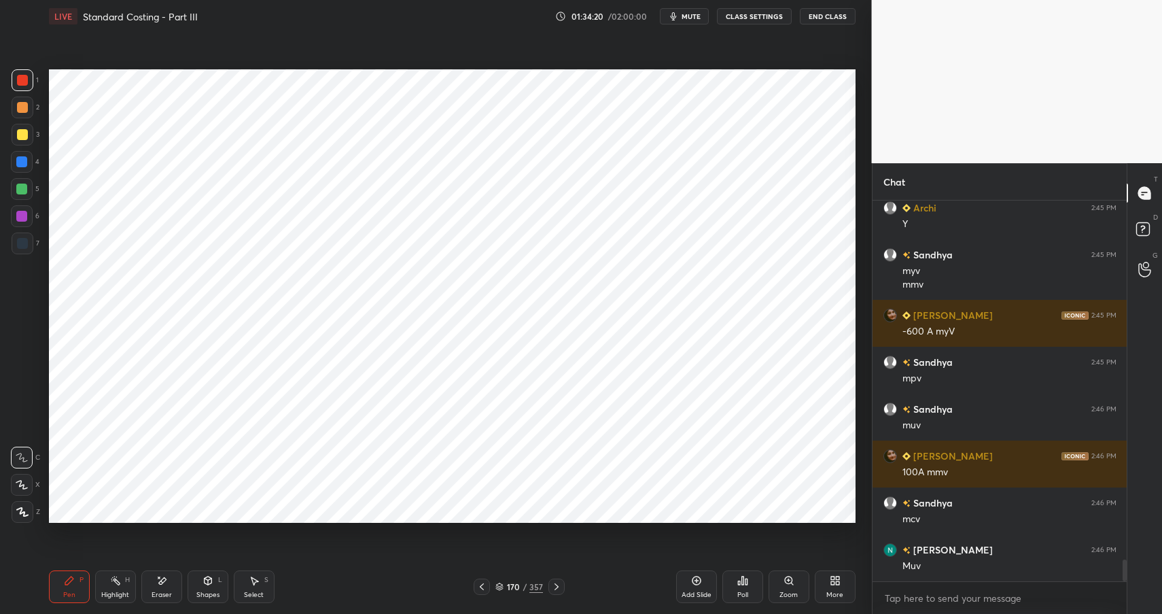
click at [20, 219] on div at bounding box center [21, 216] width 11 height 11
click at [24, 214] on div at bounding box center [21, 216] width 11 height 11
click at [18, 243] on div at bounding box center [22, 243] width 11 height 11
drag, startPoint x: 18, startPoint y: 242, endPoint x: 32, endPoint y: 241, distance: 14.3
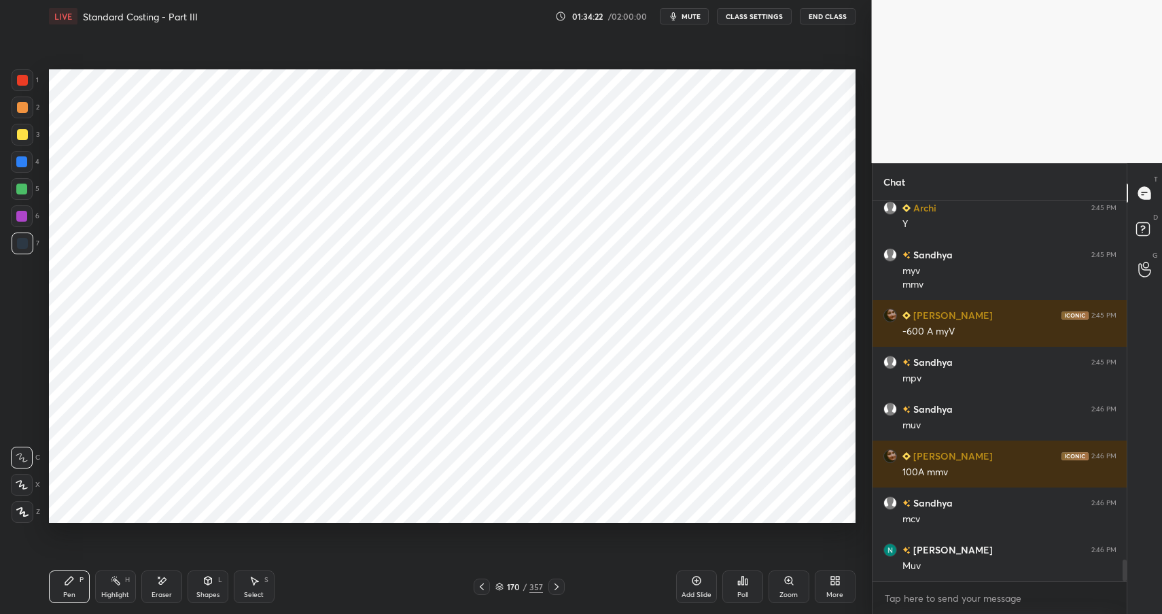
click at [18, 242] on div at bounding box center [22, 243] width 11 height 11
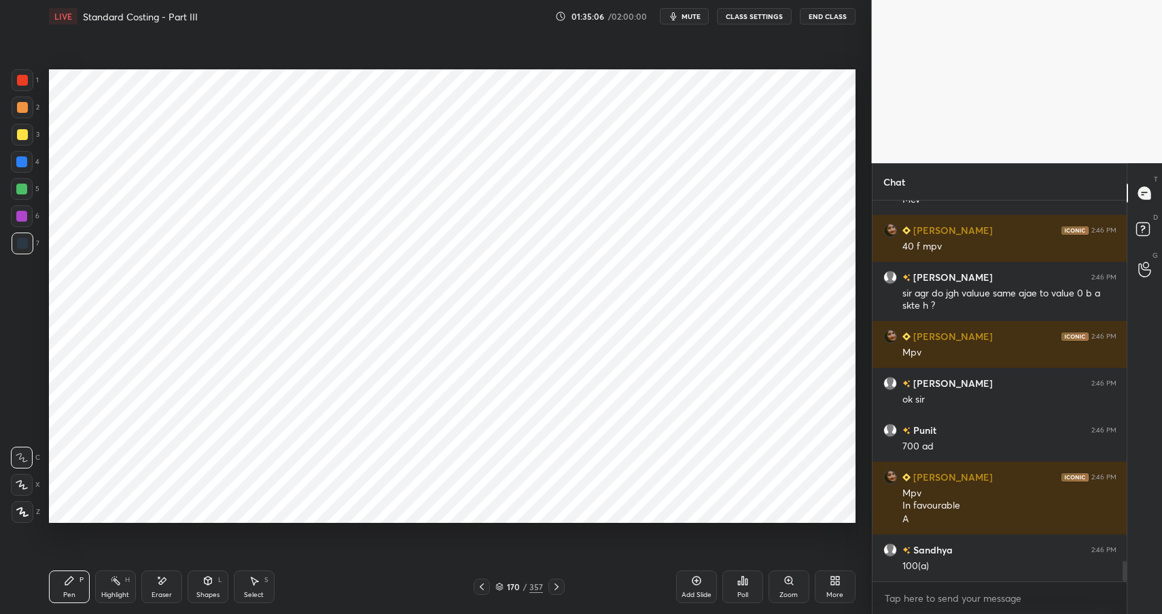
scroll to position [6771, 0]
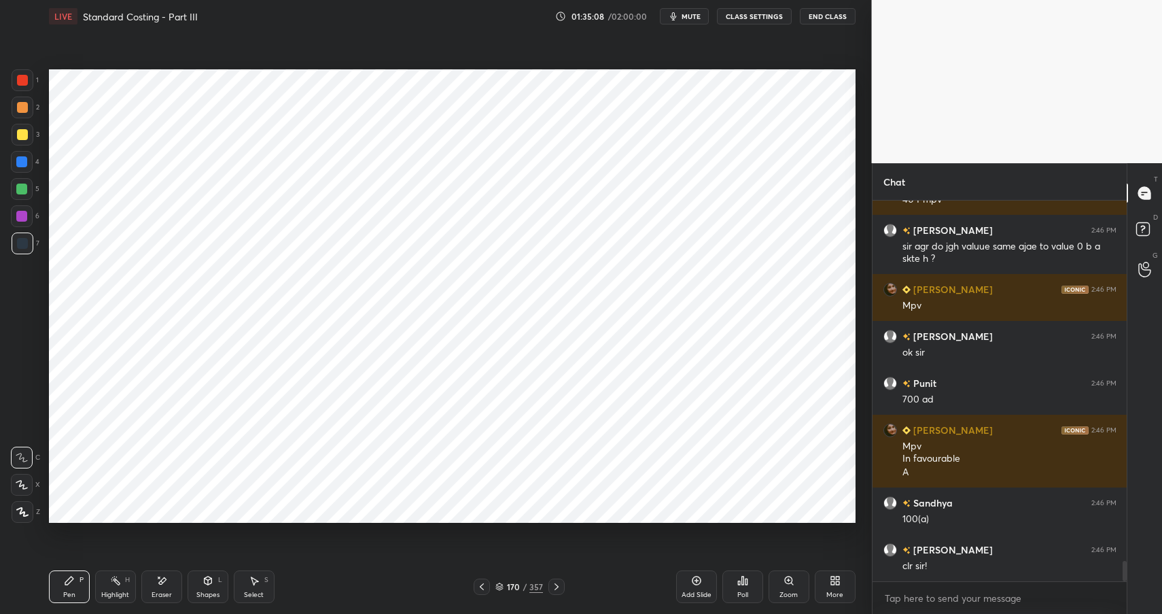
click at [145, 586] on div "Eraser" at bounding box center [161, 586] width 41 height 33
click at [97, 586] on div "Highlight H" at bounding box center [115, 586] width 41 height 33
click at [109, 586] on div "Highlight H" at bounding box center [115, 586] width 41 height 33
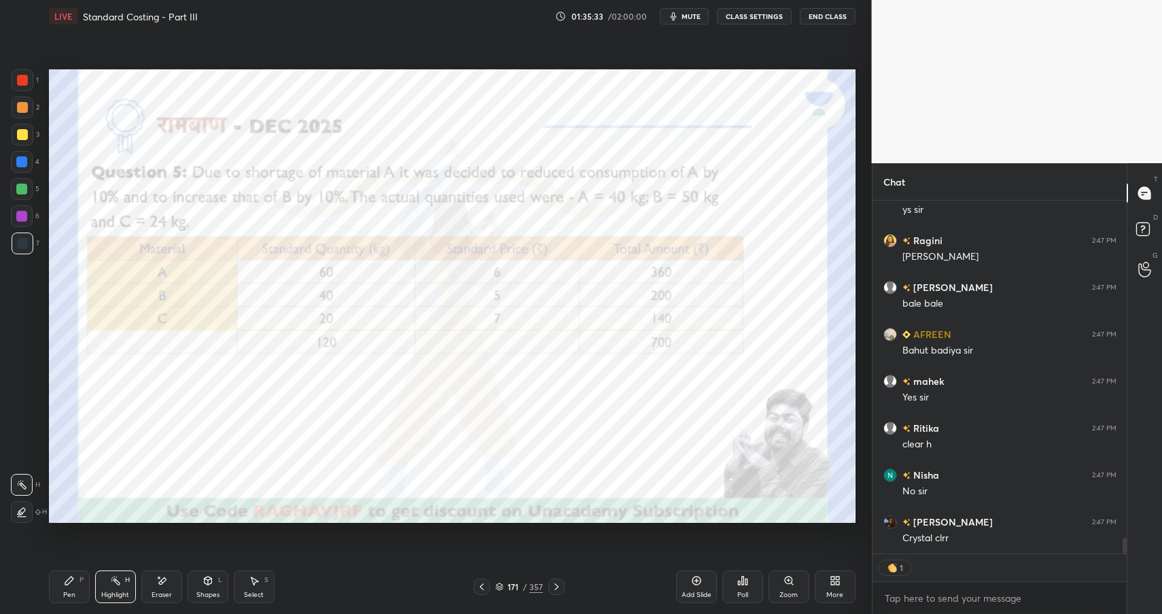
scroll to position [7561, 0]
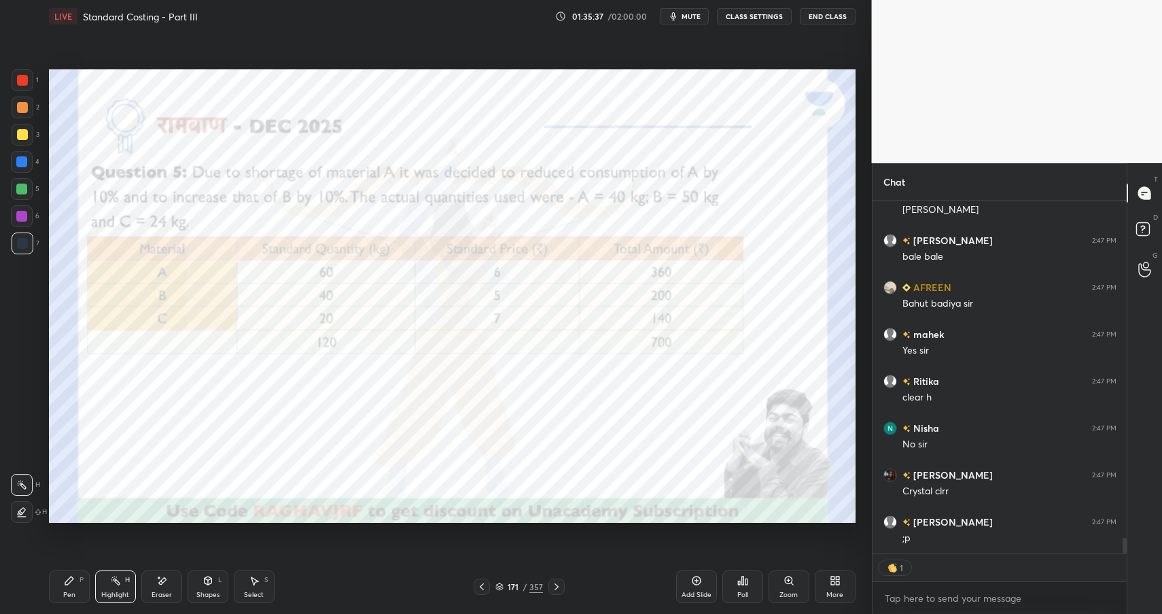
click at [69, 587] on div "Pen P" at bounding box center [69, 586] width 41 height 33
click at [77, 585] on div "Pen P" at bounding box center [69, 586] width 41 height 33
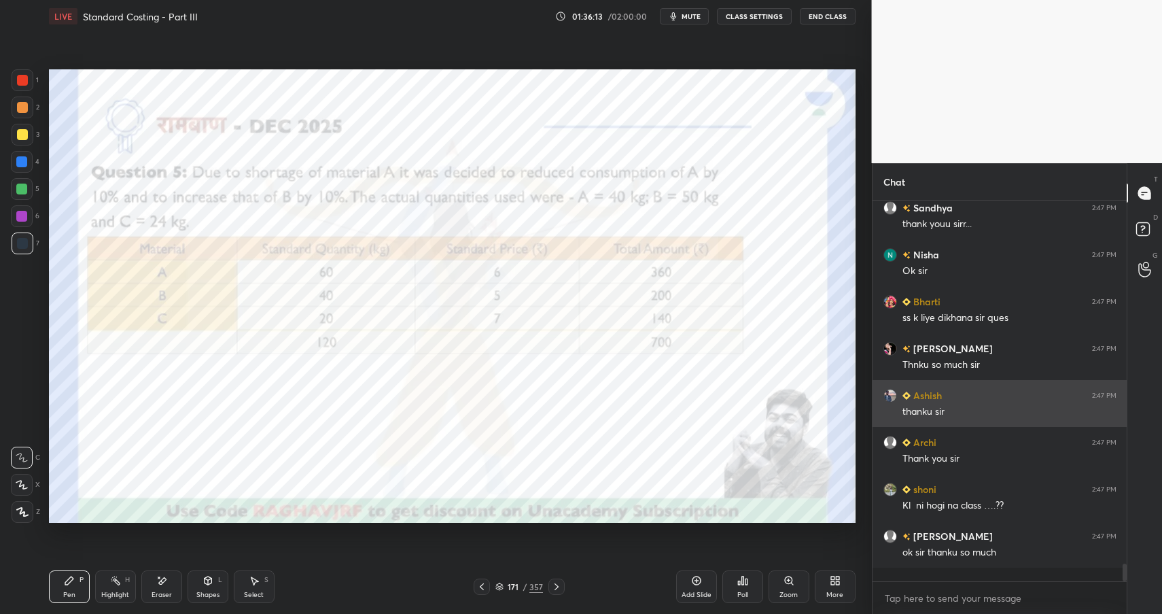
scroll to position [376, 250]
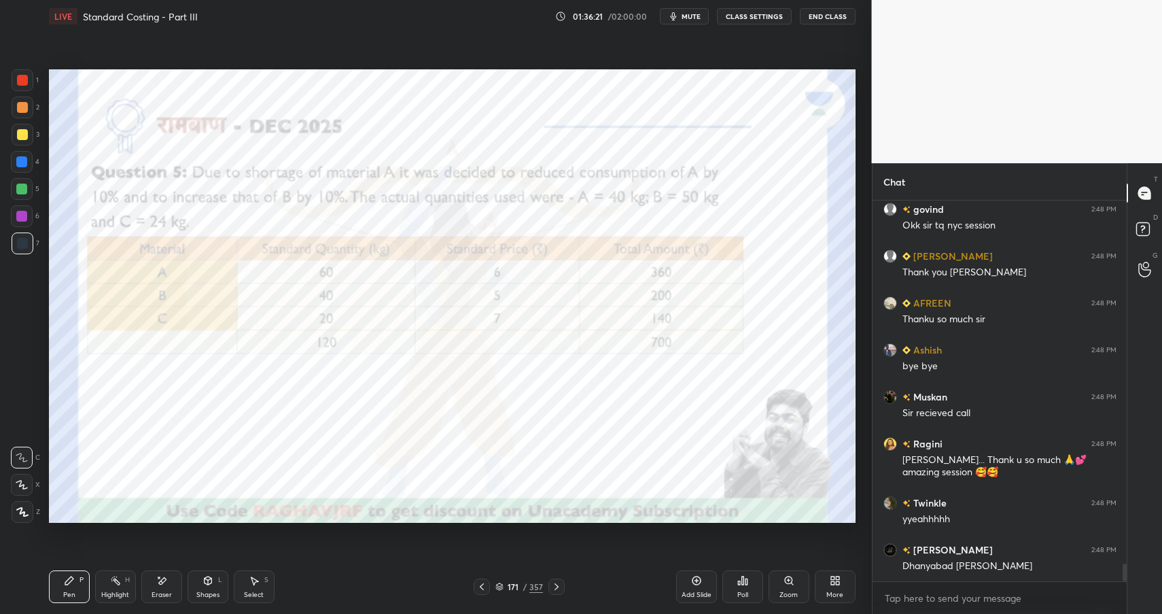
click at [518, 585] on div "171" at bounding box center [513, 586] width 14 height 8
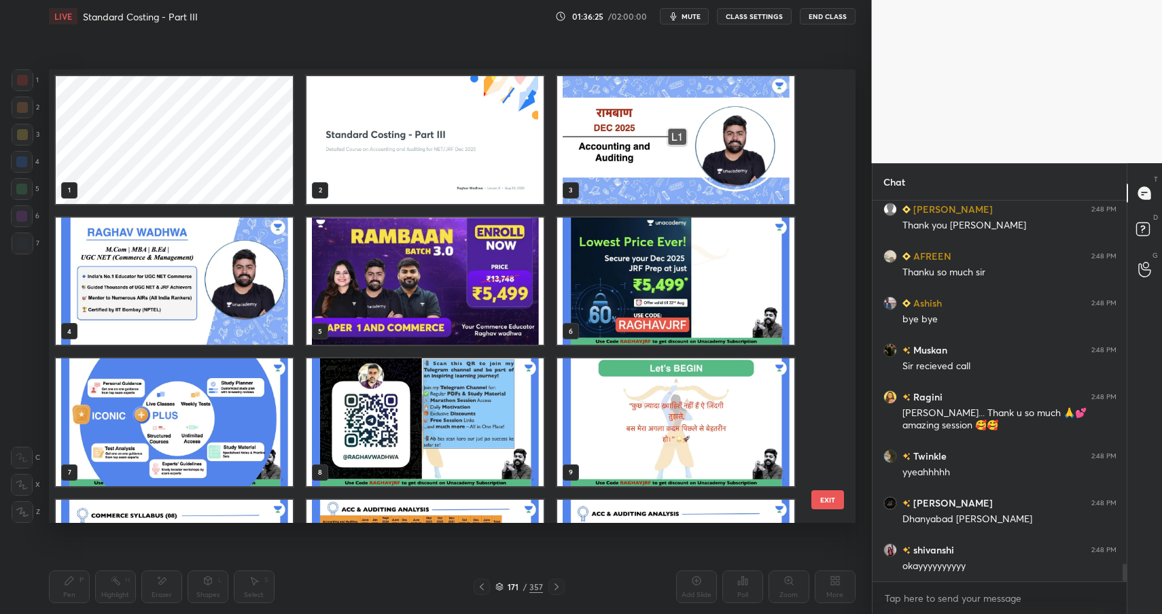
click at [440, 147] on img "grid" at bounding box center [424, 140] width 237 height 128
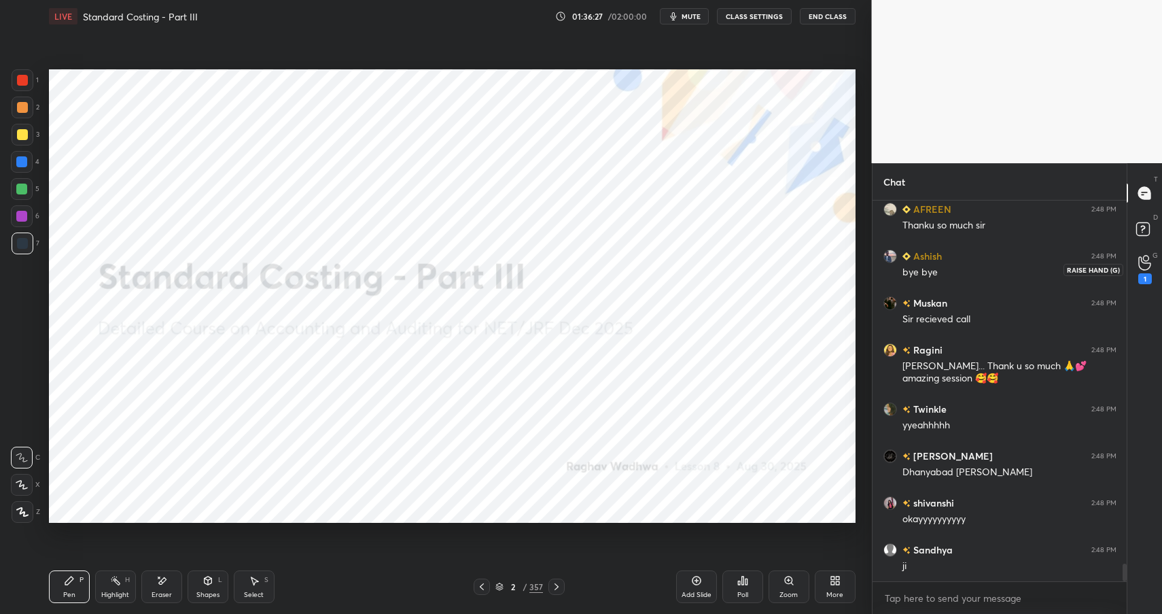
click at [1148, 264] on icon at bounding box center [1144, 263] width 13 height 16
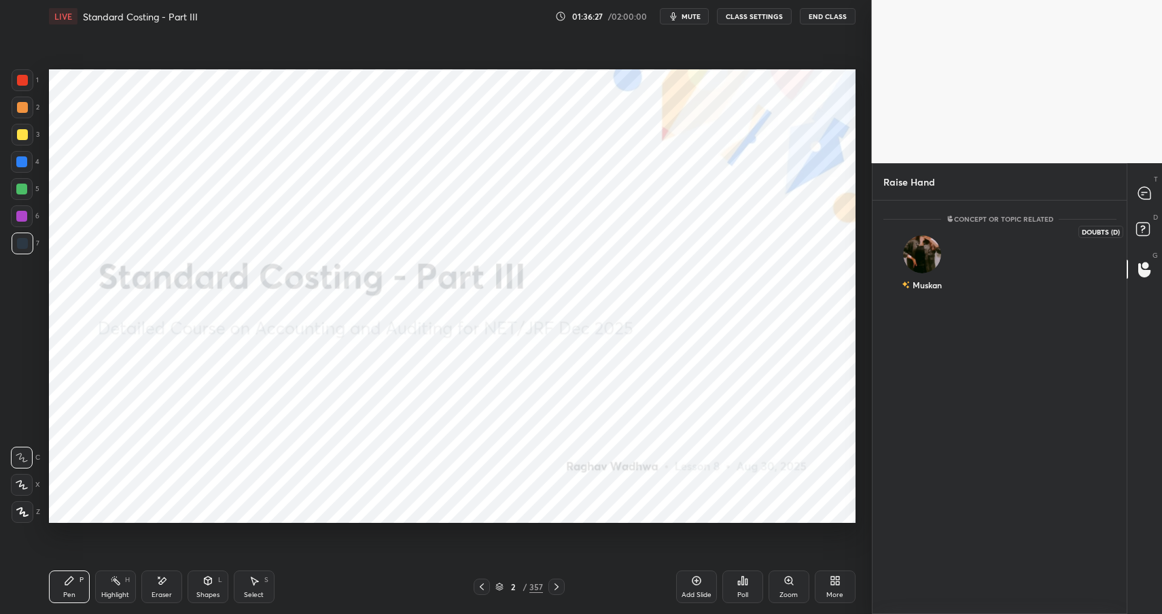
click at [1146, 228] on rect at bounding box center [1142, 229] width 13 height 13
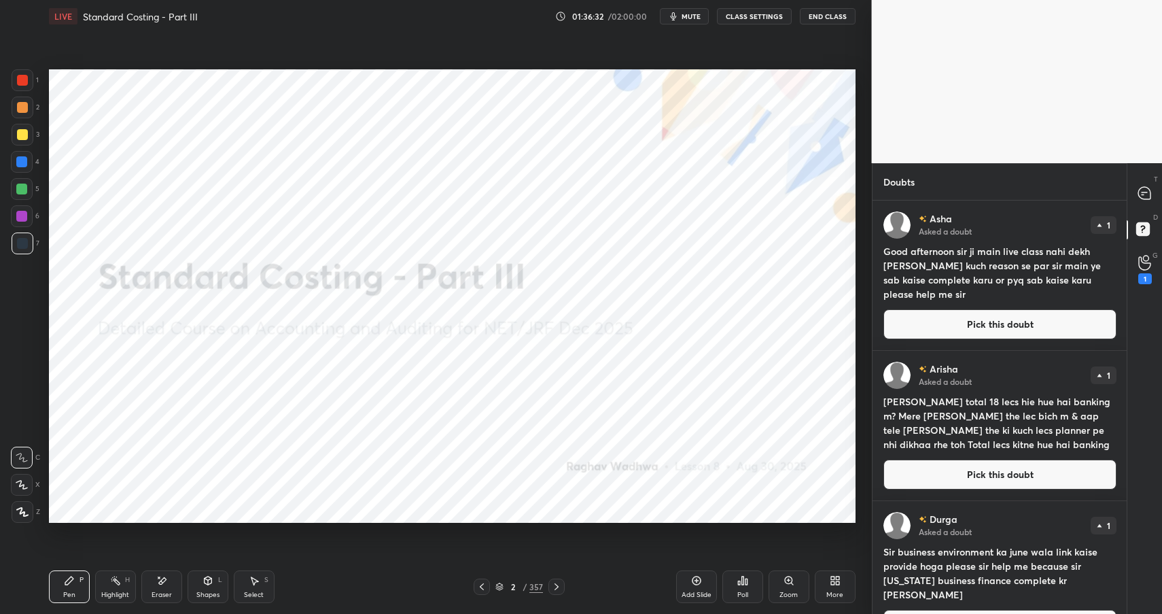
click at [1013, 329] on button "Pick this doubt" at bounding box center [999, 324] width 233 height 30
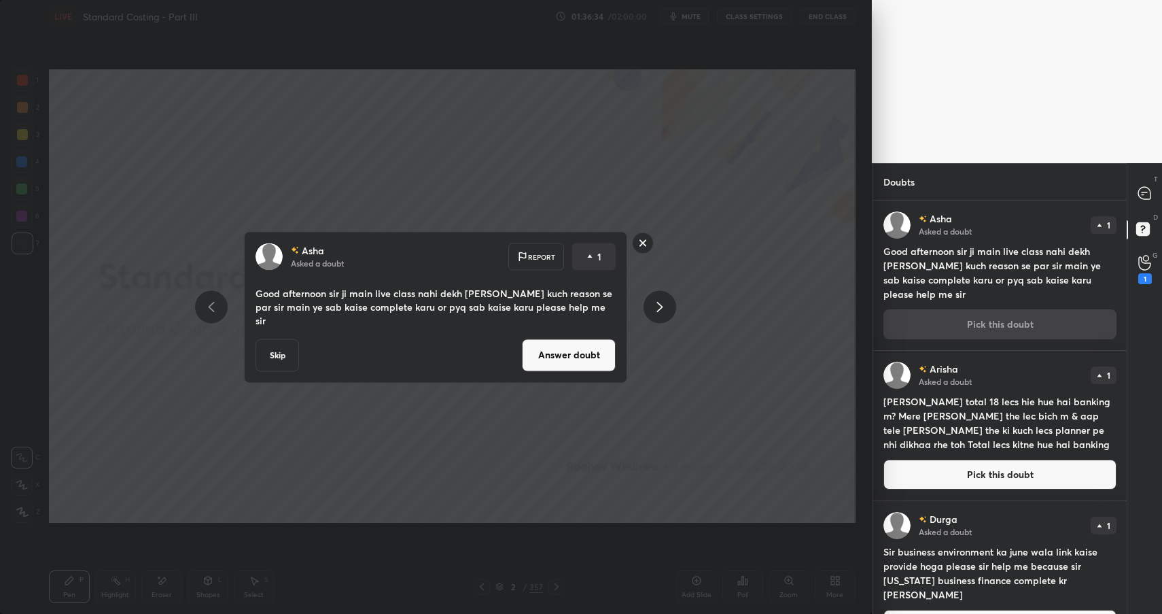
click at [644, 251] on rect at bounding box center [643, 242] width 21 height 21
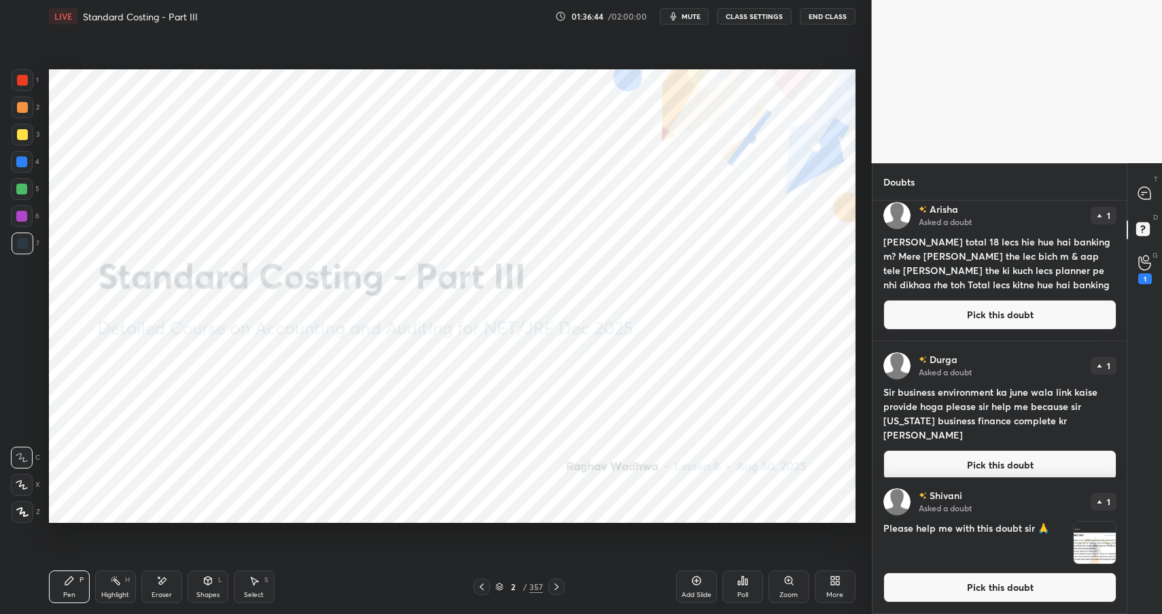
click at [935, 587] on button "Pick this doubt" at bounding box center [999, 587] width 233 height 30
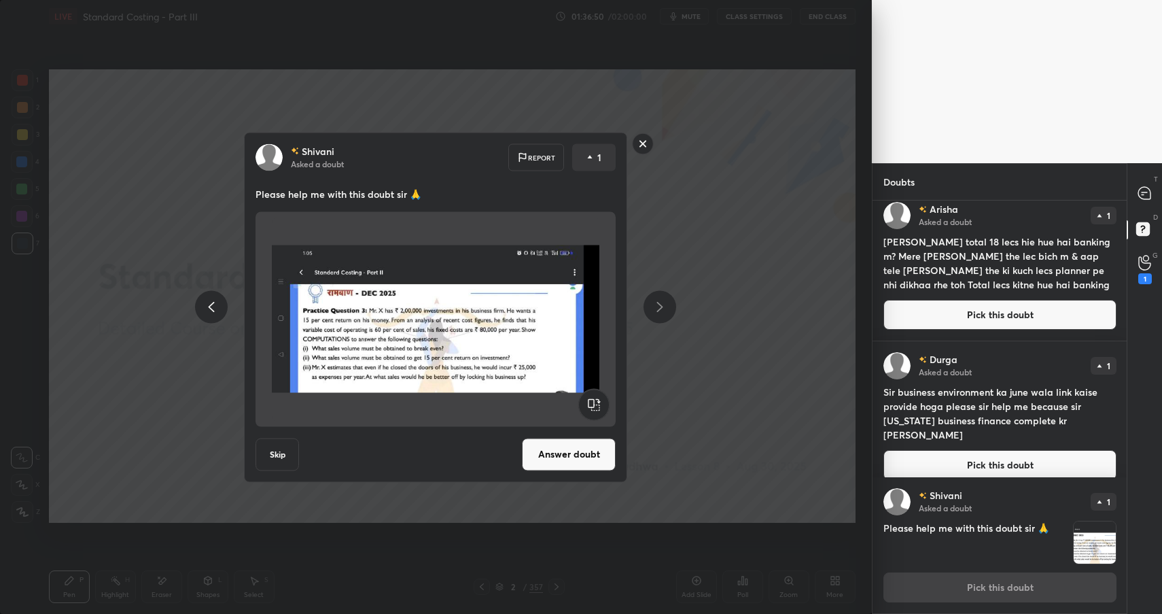
click at [641, 145] on rect at bounding box center [643, 143] width 21 height 21
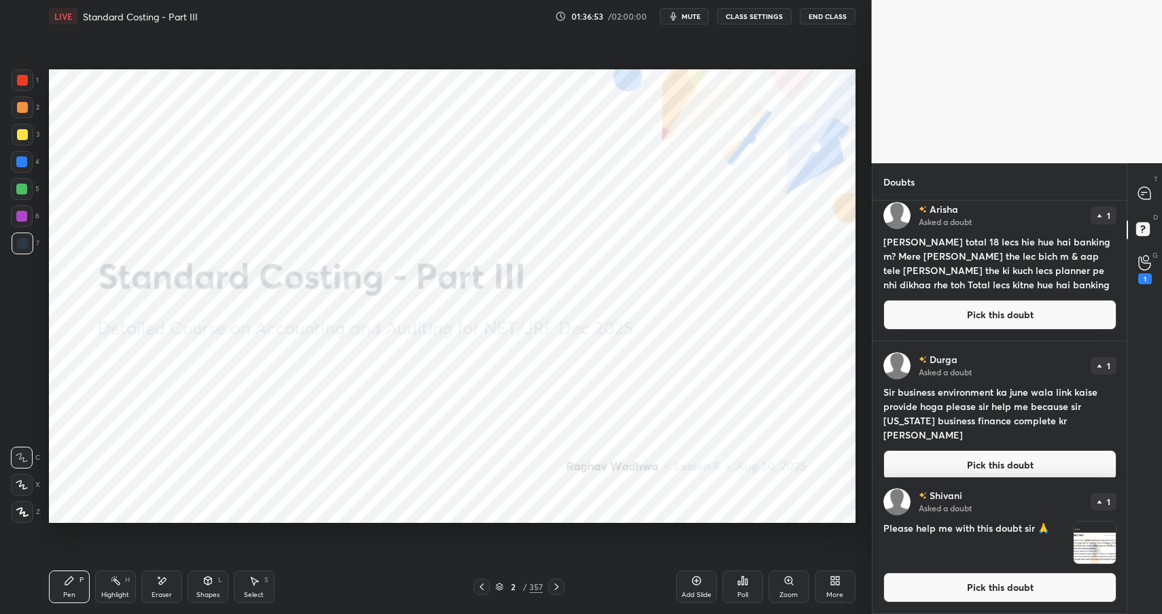
click at [970, 325] on button "Pick this doubt" at bounding box center [999, 315] width 233 height 30
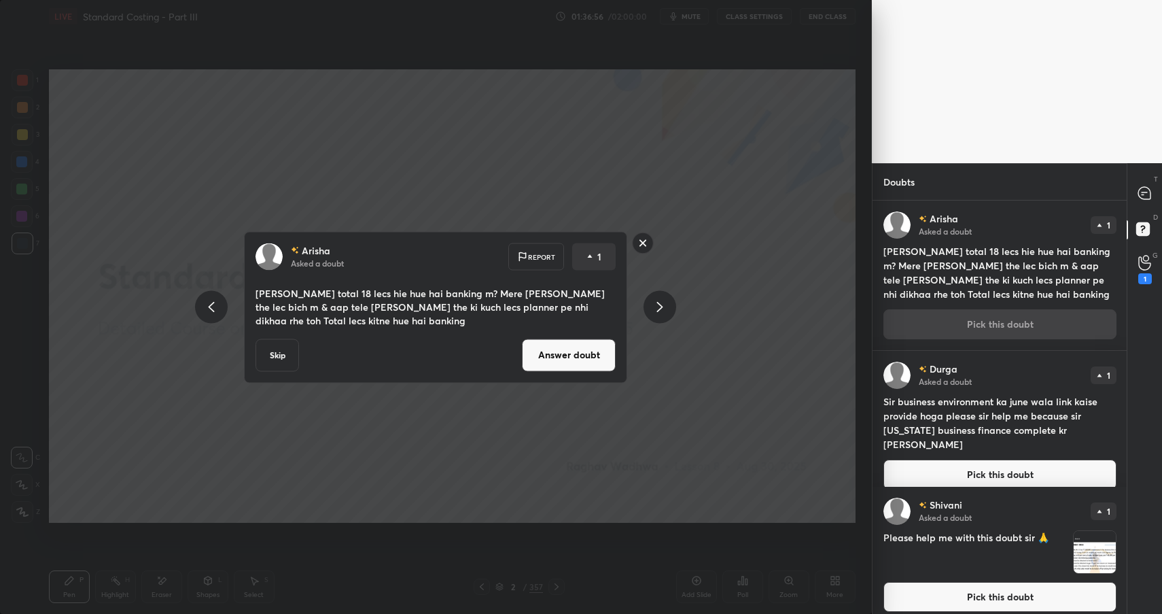
click at [584, 353] on button "Answer doubt" at bounding box center [569, 354] width 94 height 33
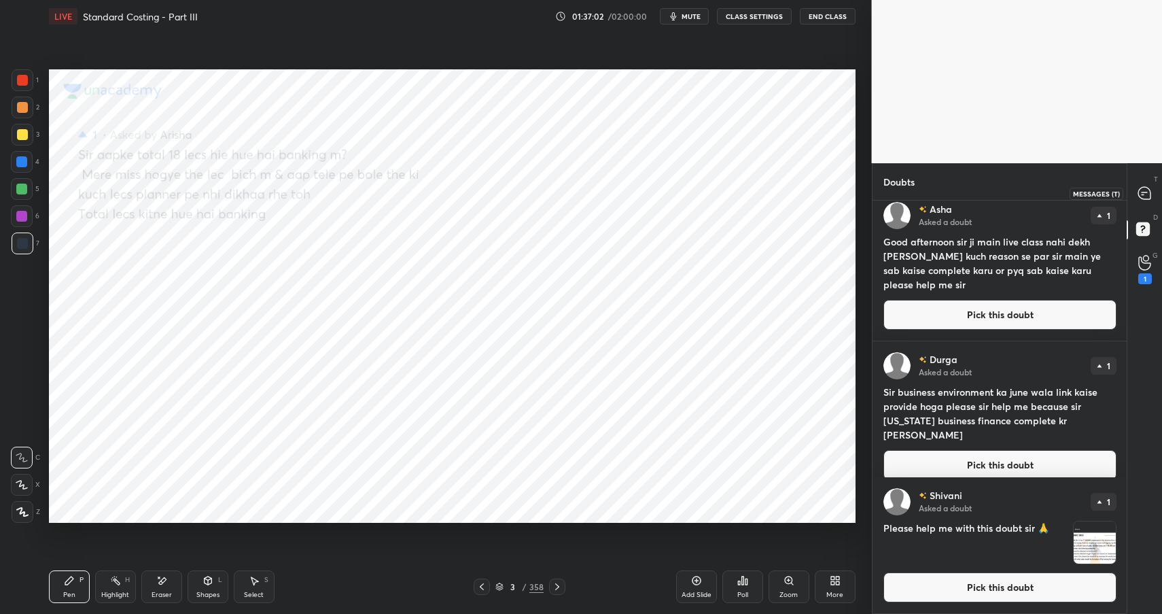
click at [1150, 198] on icon at bounding box center [1144, 193] width 12 height 12
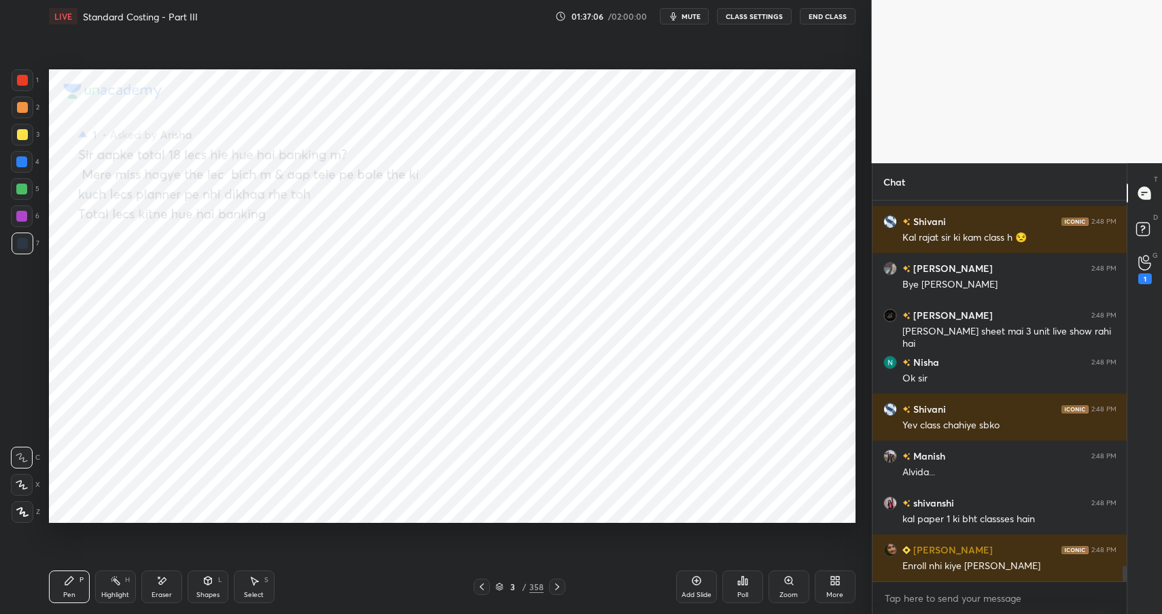
drag, startPoint x: 77, startPoint y: 592, endPoint x: 93, endPoint y: 542, distance: 52.7
click at [77, 592] on div "Pen P" at bounding box center [69, 586] width 41 height 33
click at [15, 159] on div at bounding box center [22, 162] width 22 height 22
drag, startPoint x: 14, startPoint y: 158, endPoint x: 33, endPoint y: 158, distance: 19.7
click at [22, 161] on div at bounding box center [22, 162] width 22 height 22
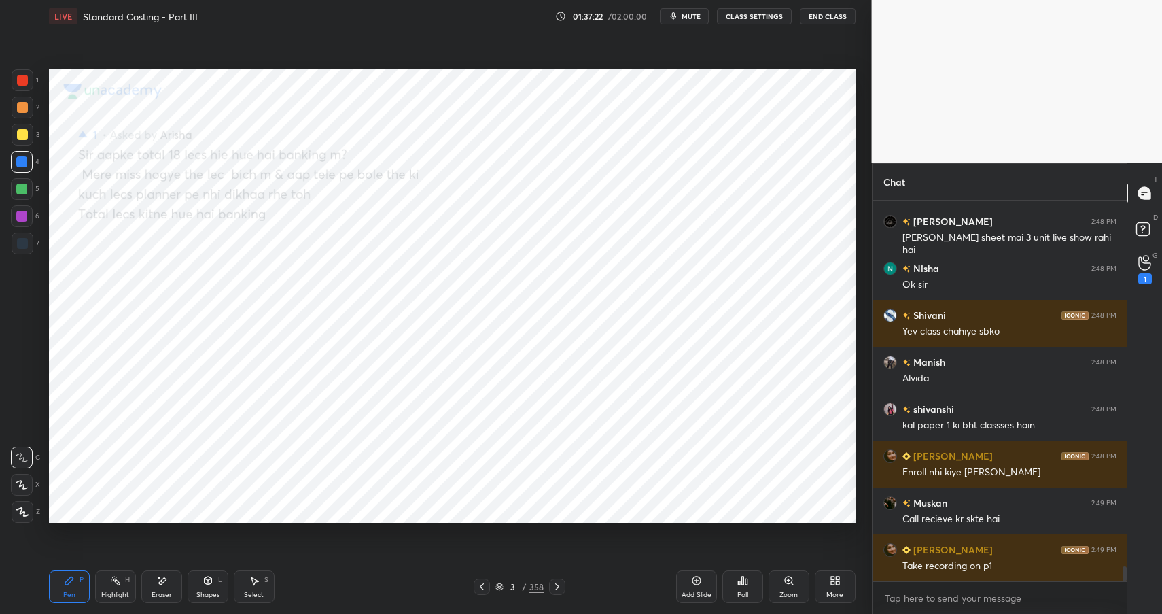
scroll to position [9174, 0]
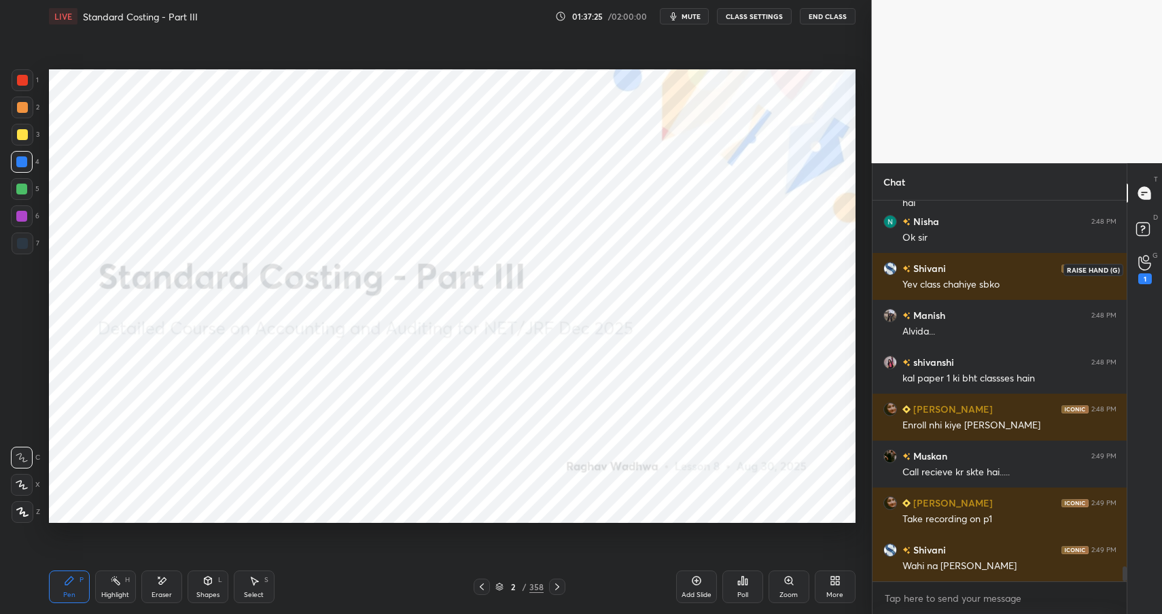
click at [1147, 266] on icon at bounding box center [1144, 263] width 13 height 16
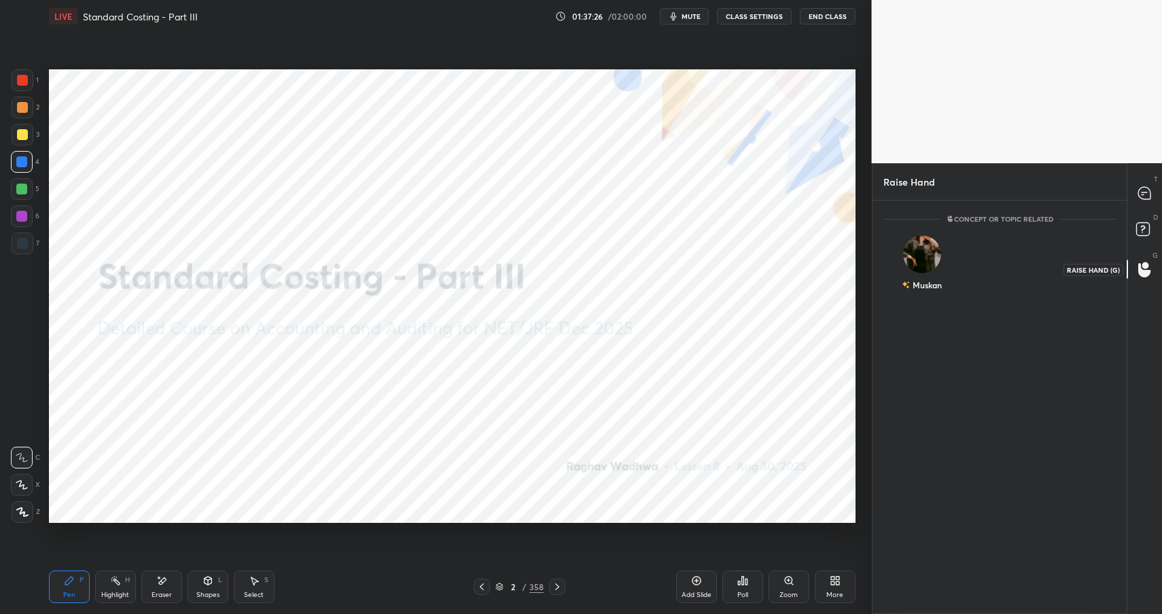
scroll to position [5, 5]
click at [1147, 238] on icon at bounding box center [1145, 231] width 24 height 24
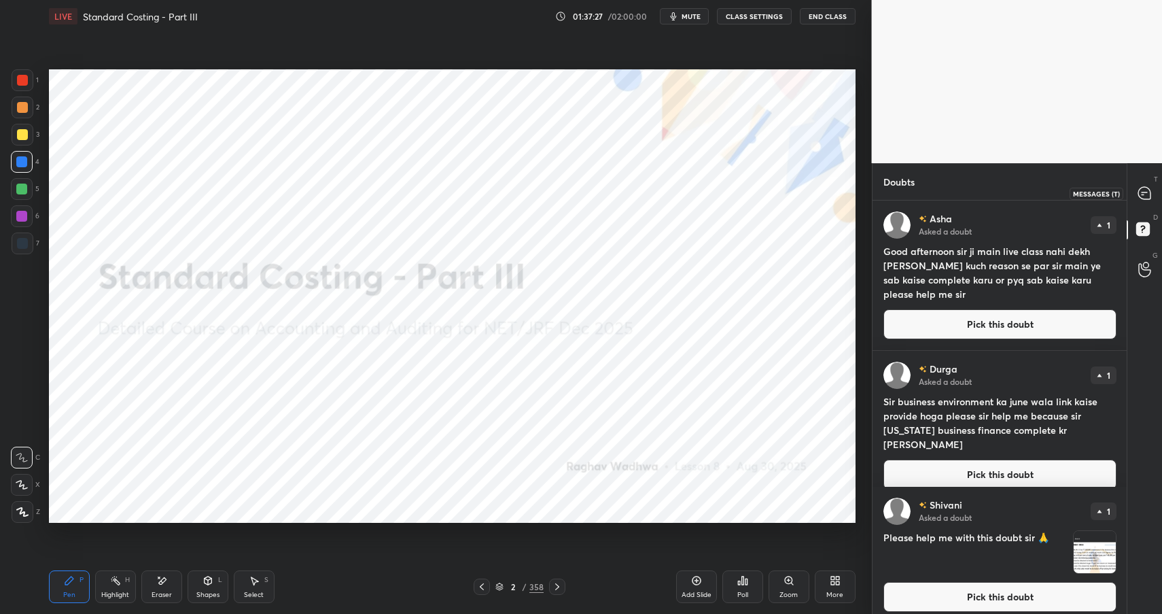
click at [1145, 186] on icon at bounding box center [1144, 193] width 14 height 14
type textarea "x"
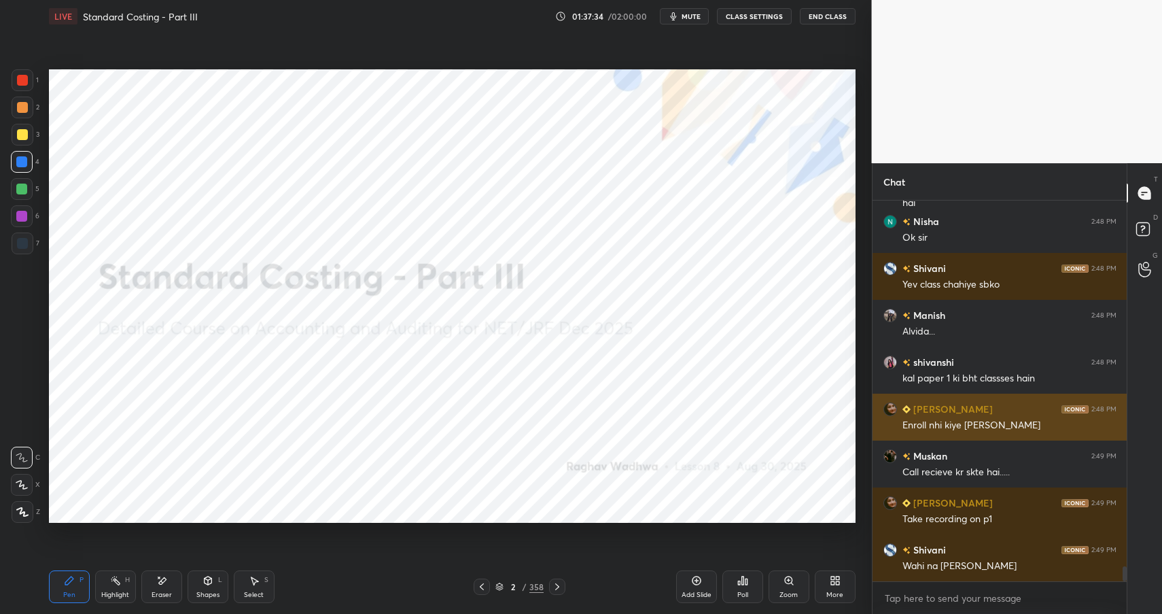
scroll to position [9221, 0]
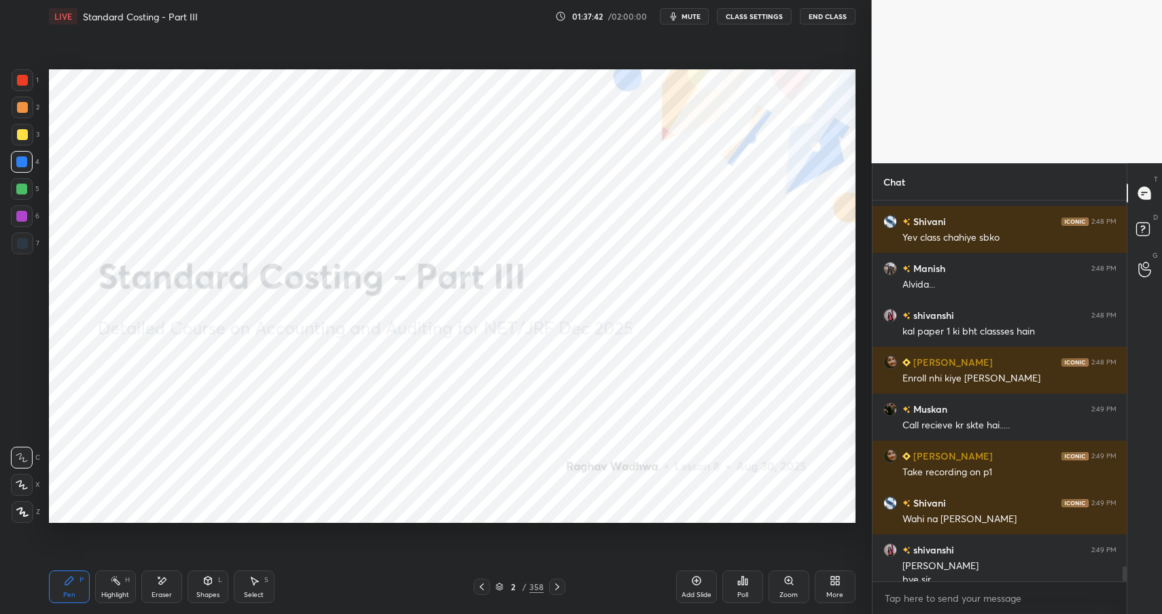
click at [820, 16] on button "End Class" at bounding box center [828, 16] width 56 height 16
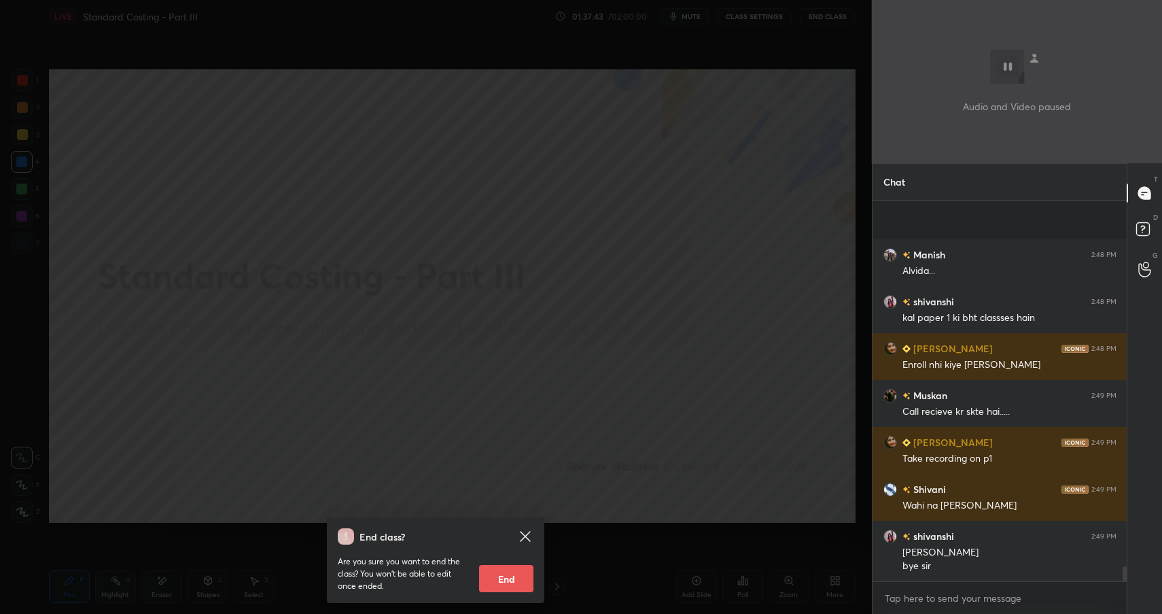
scroll to position [9329, 0]
